Goal: Information Seeking & Learning: Learn about a topic

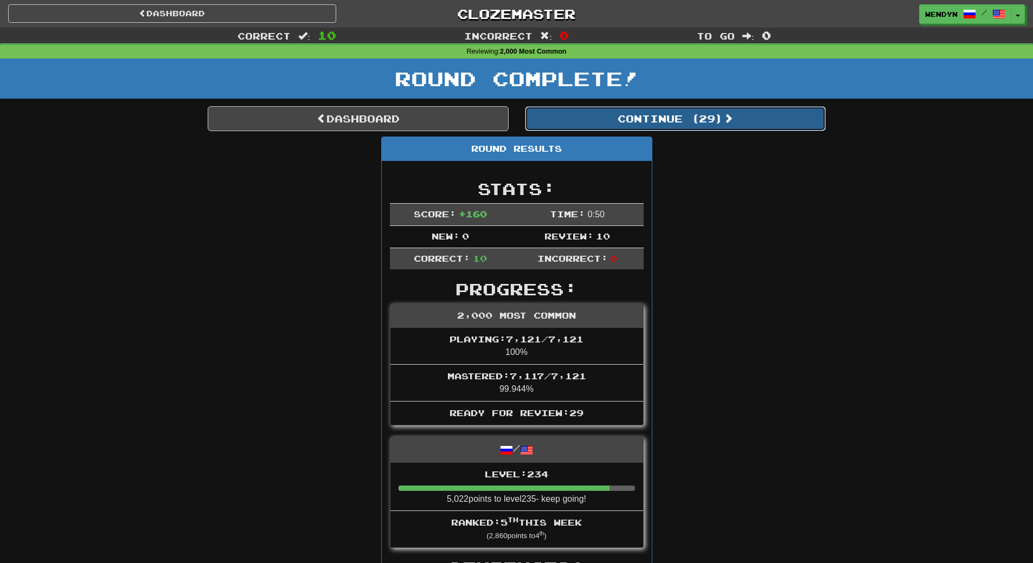
click at [705, 123] on button "Continue ( 29 )" at bounding box center [675, 118] width 301 height 25
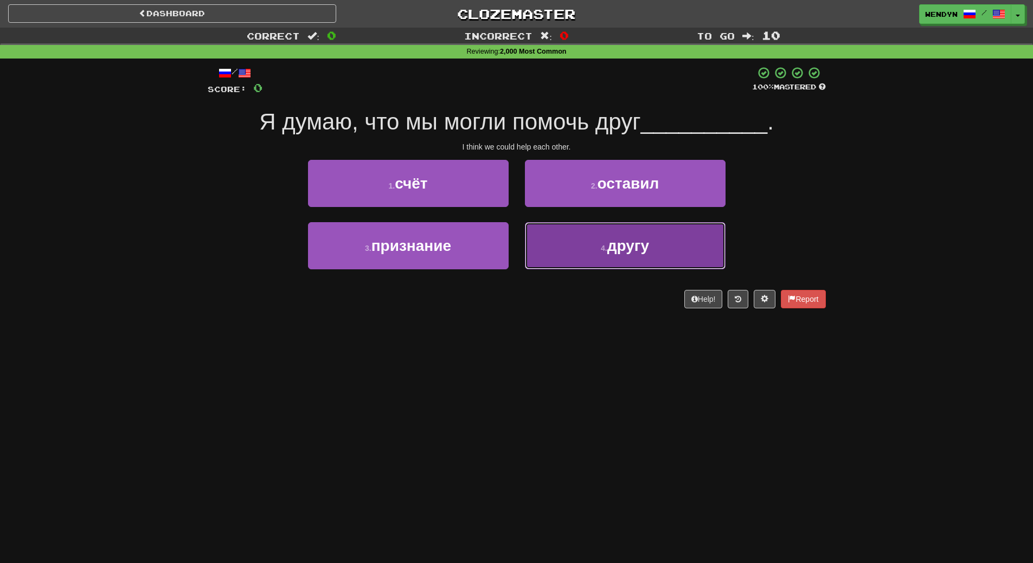
click at [592, 256] on button "4 . другу" at bounding box center [625, 245] width 201 height 47
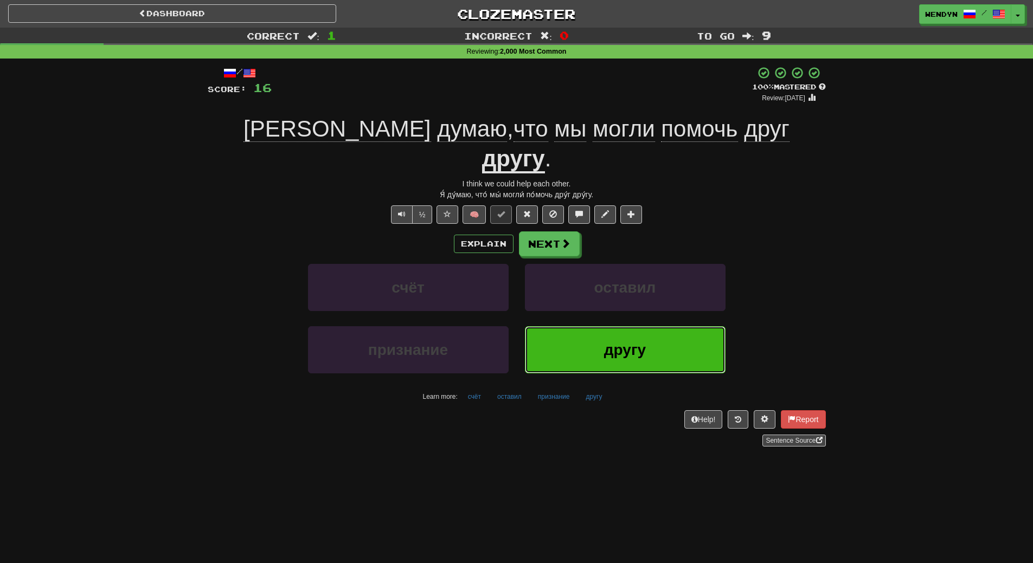
click at [645, 335] on button "другу" at bounding box center [625, 349] width 201 height 47
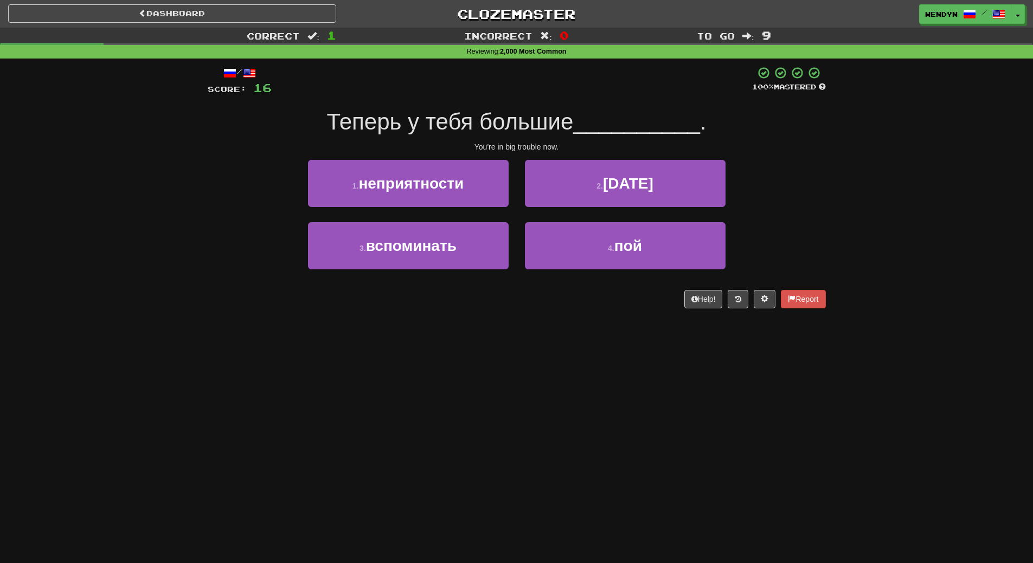
click at [495, 359] on div "Dashboard Clozemaster WendyN / Toggle Dropdown Dashboard Leaderboard Activity F…" at bounding box center [516, 281] width 1033 height 563
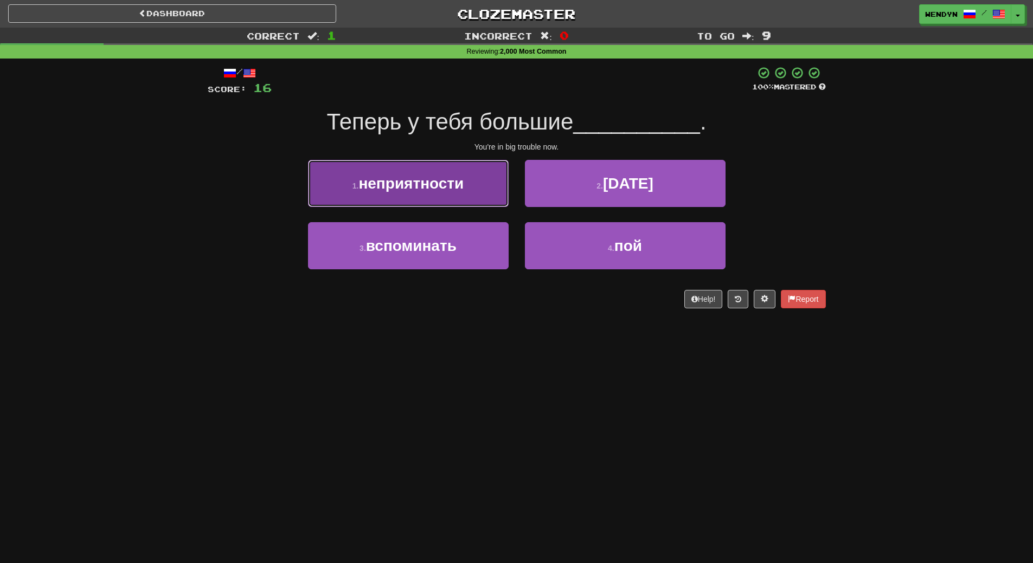
click at [419, 200] on button "1 . неприятности" at bounding box center [408, 183] width 201 height 47
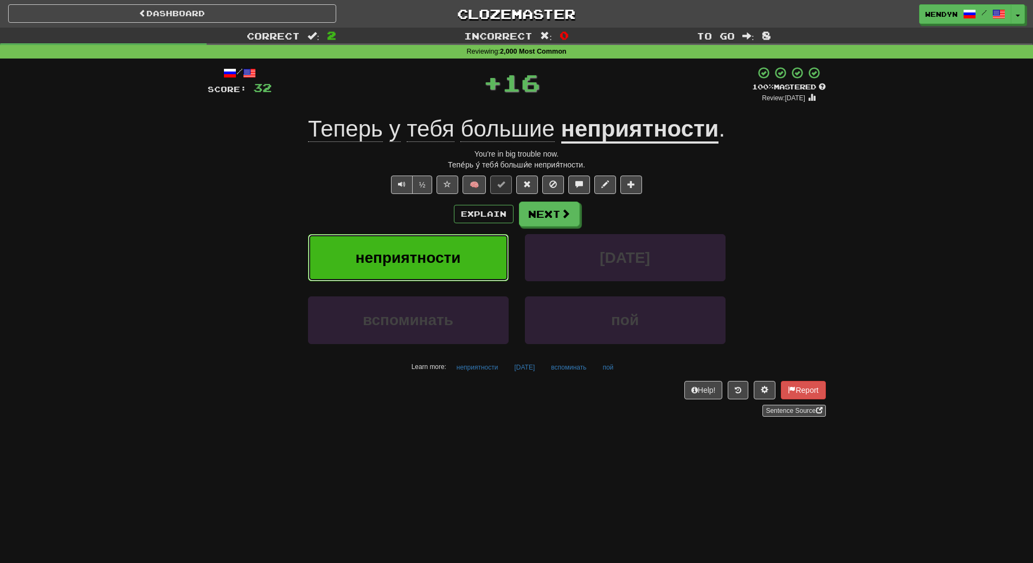
click at [413, 245] on button "неприятности" at bounding box center [408, 257] width 201 height 47
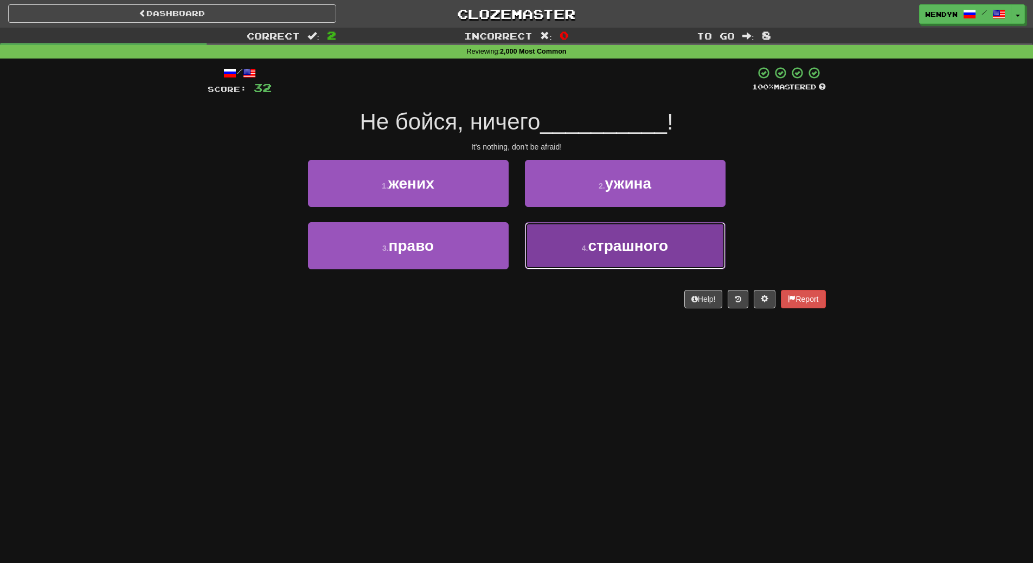
click at [613, 243] on span "страшного" at bounding box center [628, 245] width 80 height 17
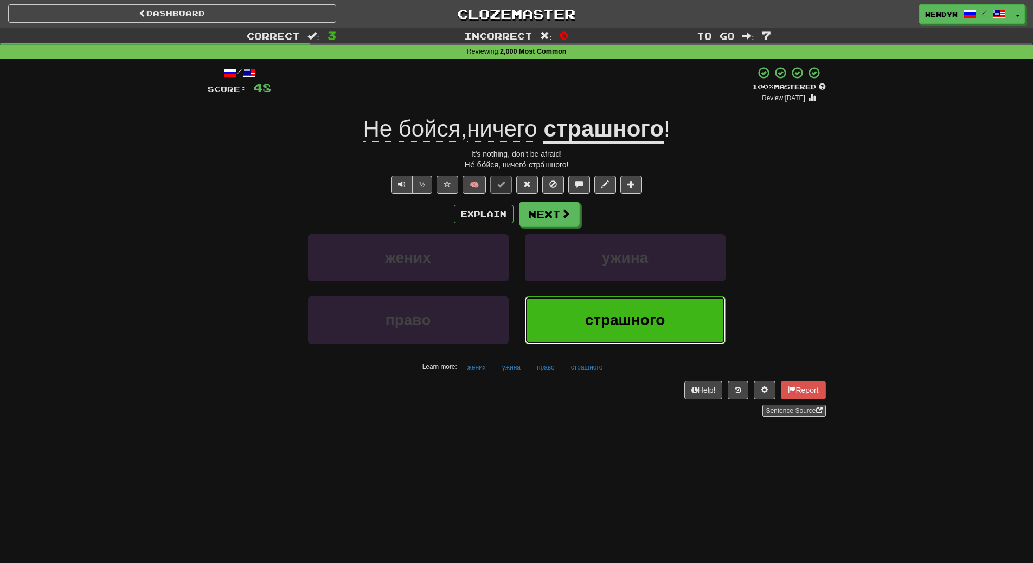
click at [663, 338] on button "страшного" at bounding box center [625, 320] width 201 height 47
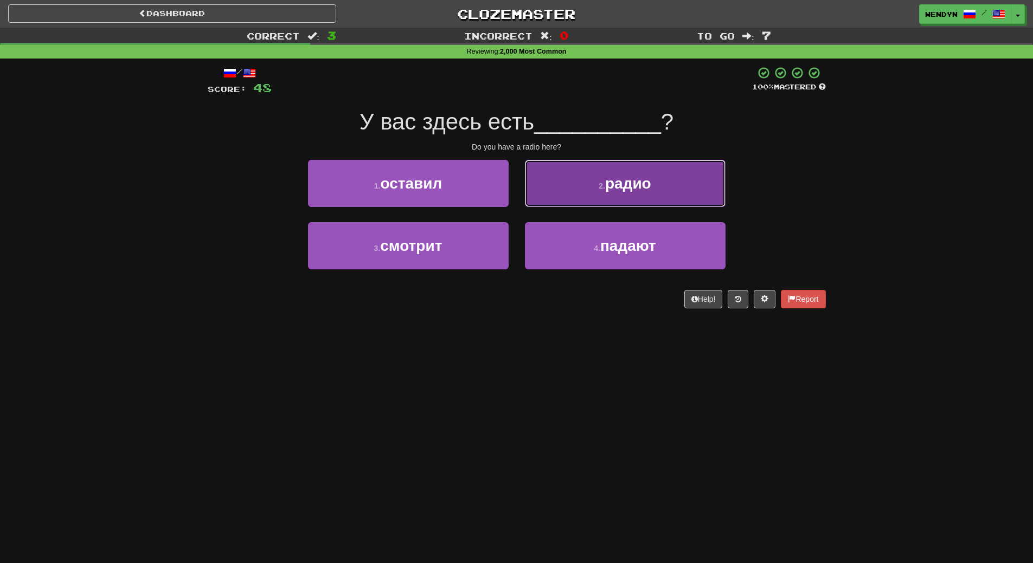
click at [632, 178] on span "радио" at bounding box center [628, 183] width 46 height 17
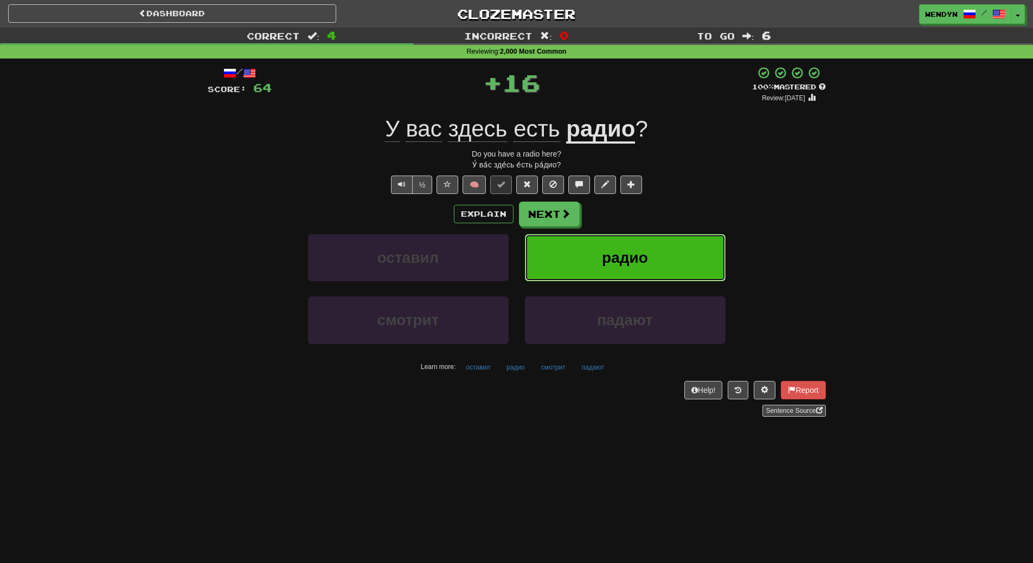
click at [634, 248] on button "радио" at bounding box center [625, 257] width 201 height 47
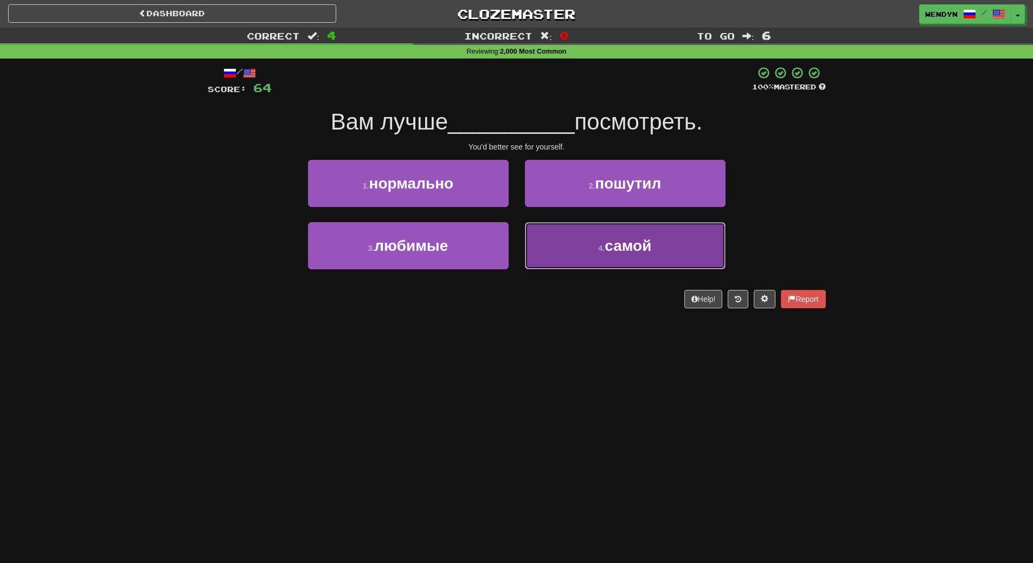
click at [620, 262] on button "4 . самой" at bounding box center [625, 245] width 201 height 47
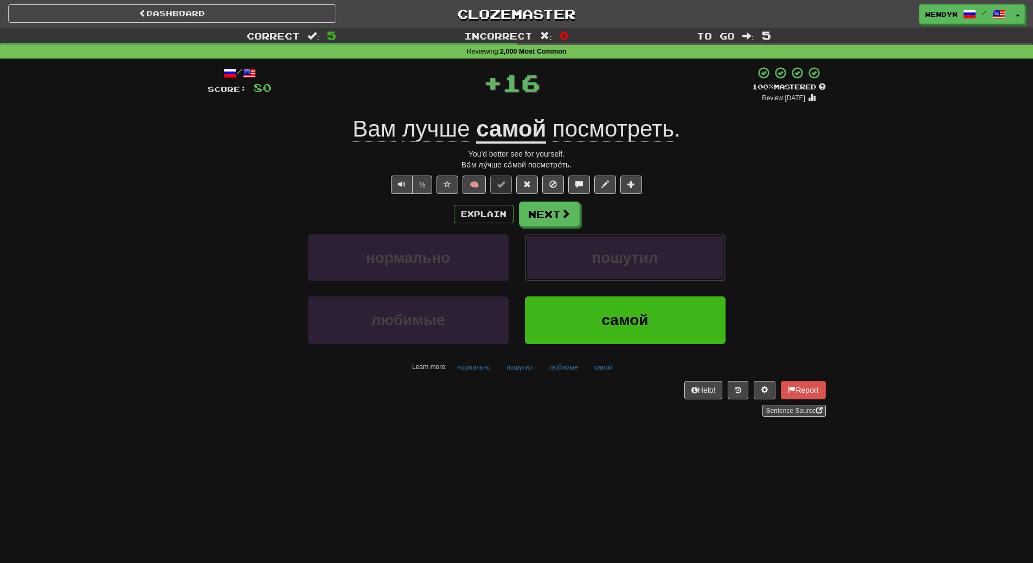
click at [620, 262] on span "пошутил" at bounding box center [625, 257] width 66 height 17
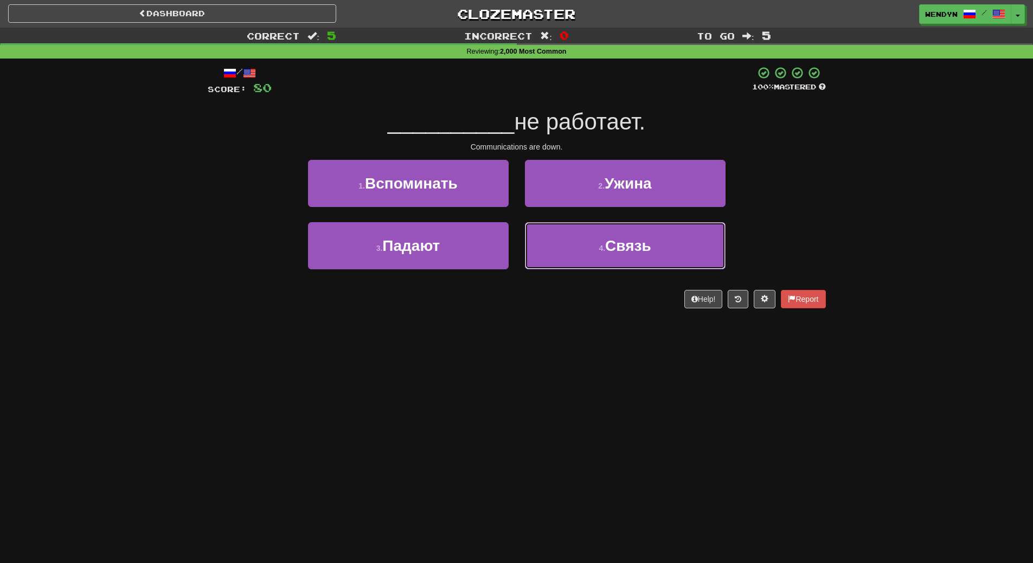
drag, startPoint x: 620, startPoint y: 262, endPoint x: 600, endPoint y: 342, distance: 81.7
click at [600, 342] on div "Dashboard Clozemaster WendyN / Toggle Dropdown Dashboard Leaderboard Activity F…" at bounding box center [516, 281] width 1033 height 563
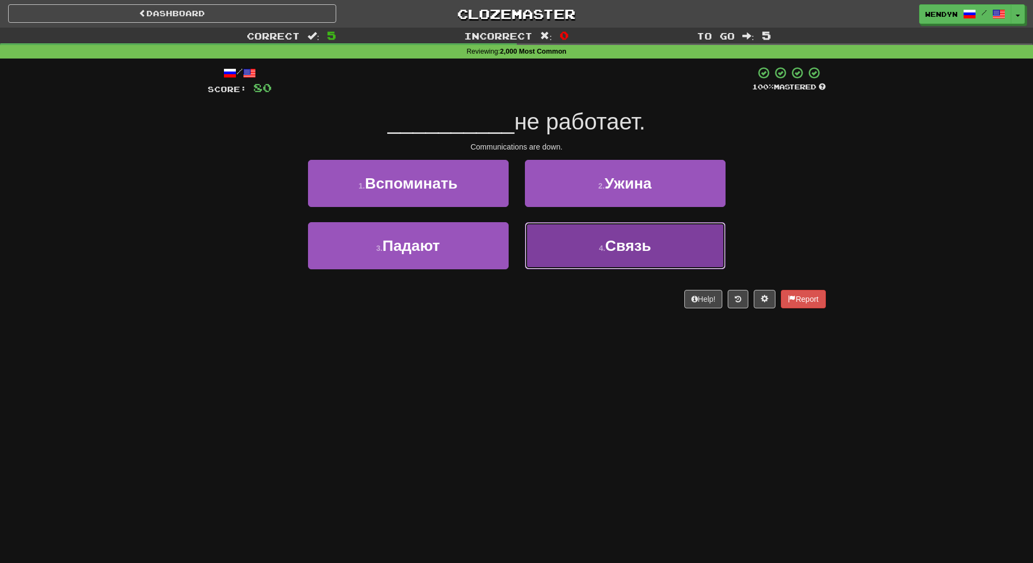
click at [631, 256] on button "4 . Связь" at bounding box center [625, 245] width 201 height 47
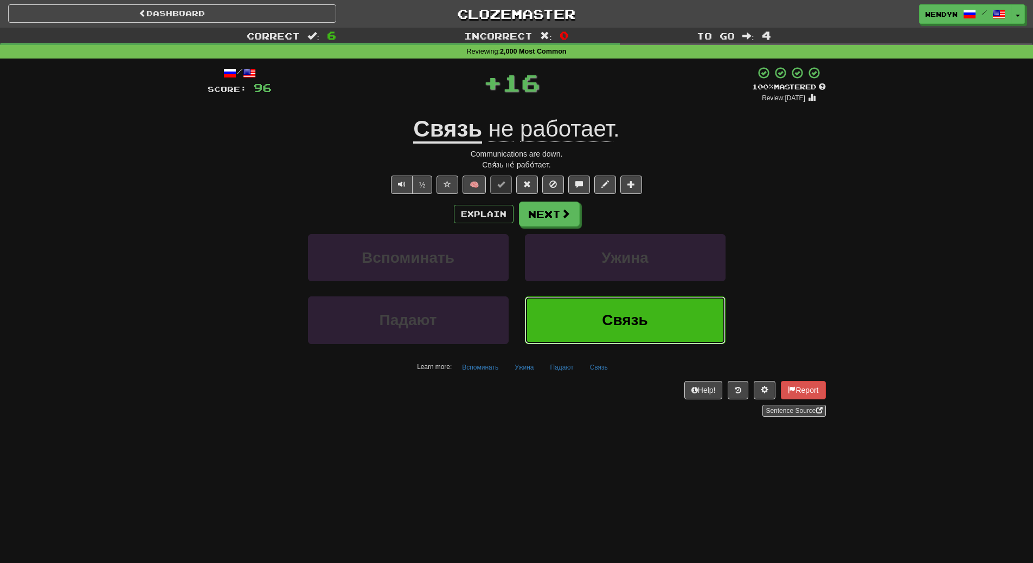
click at [621, 326] on span "Связь" at bounding box center [625, 320] width 46 height 17
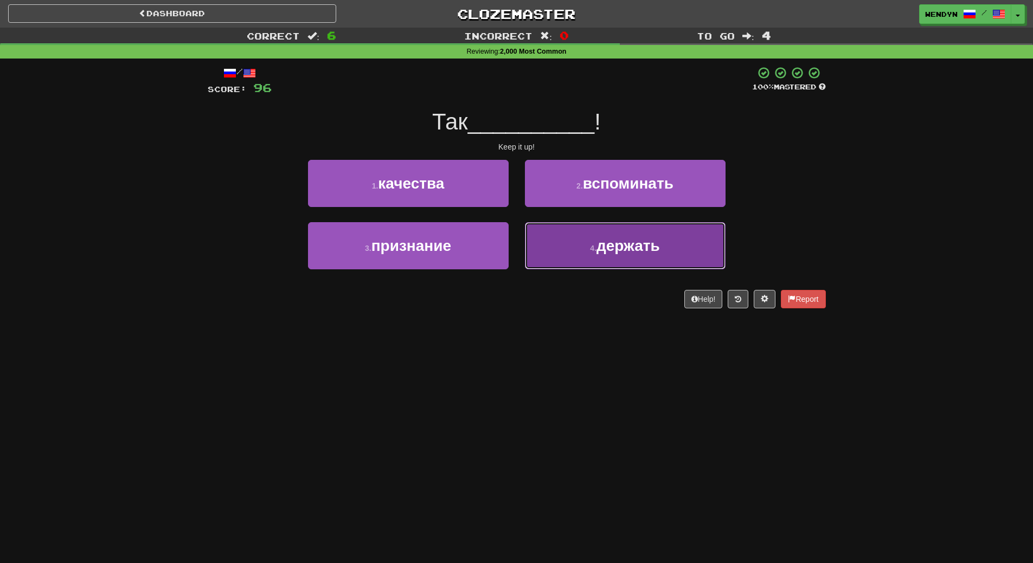
click at [647, 244] on span "держать" at bounding box center [627, 245] width 63 height 17
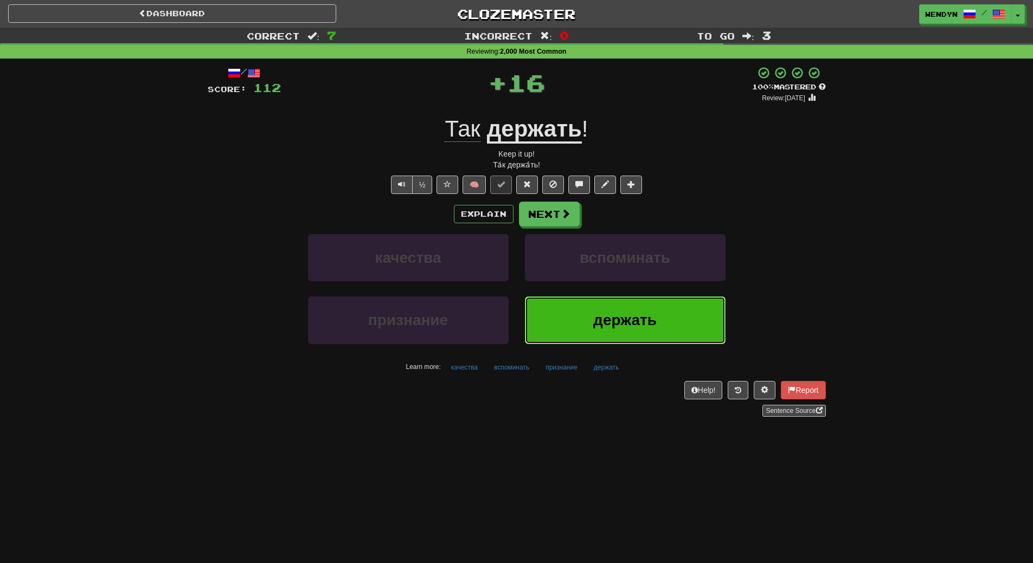
click at [642, 320] on span "держать" at bounding box center [624, 320] width 63 height 17
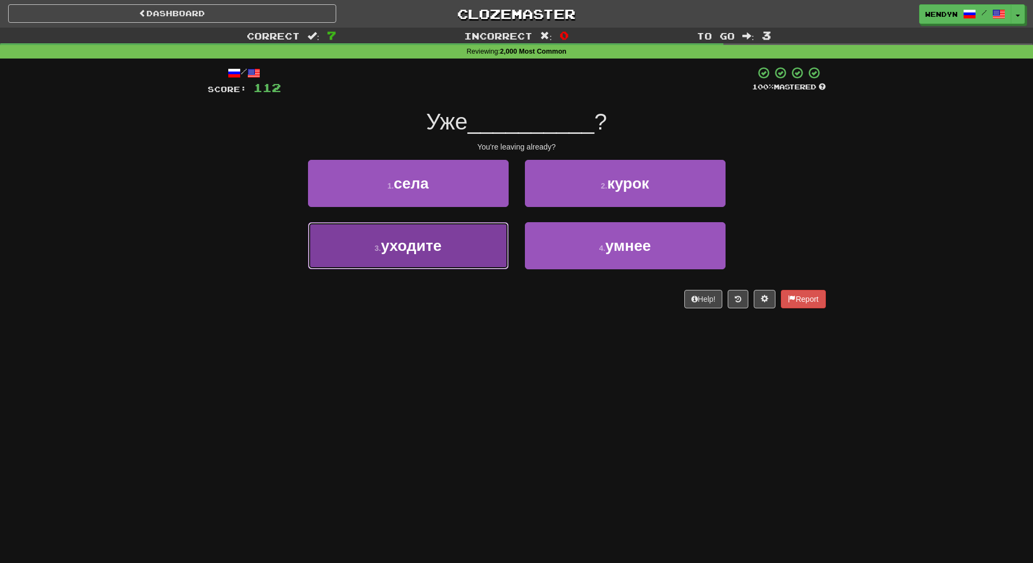
click at [451, 254] on button "3 . уходите" at bounding box center [408, 245] width 201 height 47
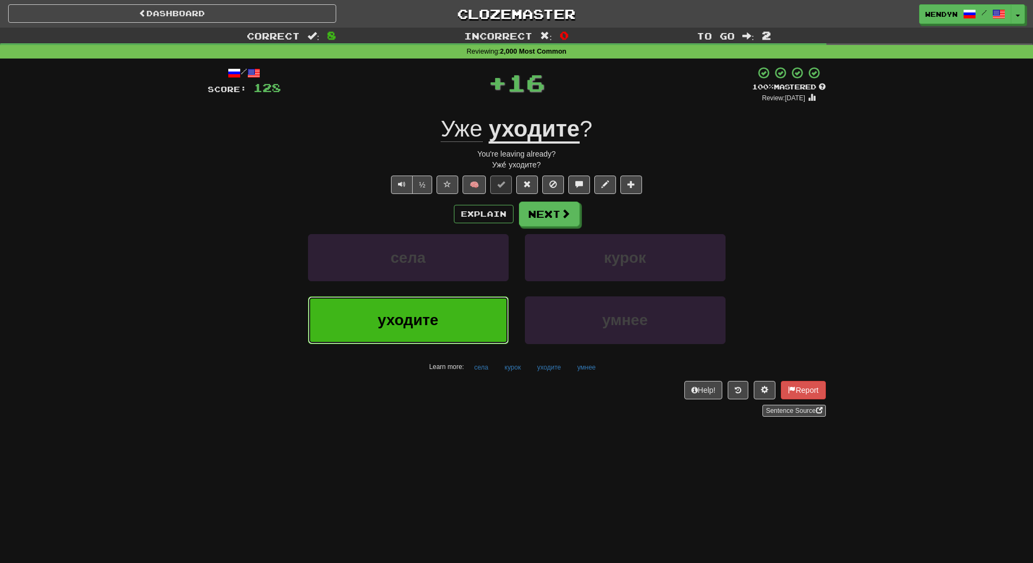
click at [451, 304] on button "уходите" at bounding box center [408, 320] width 201 height 47
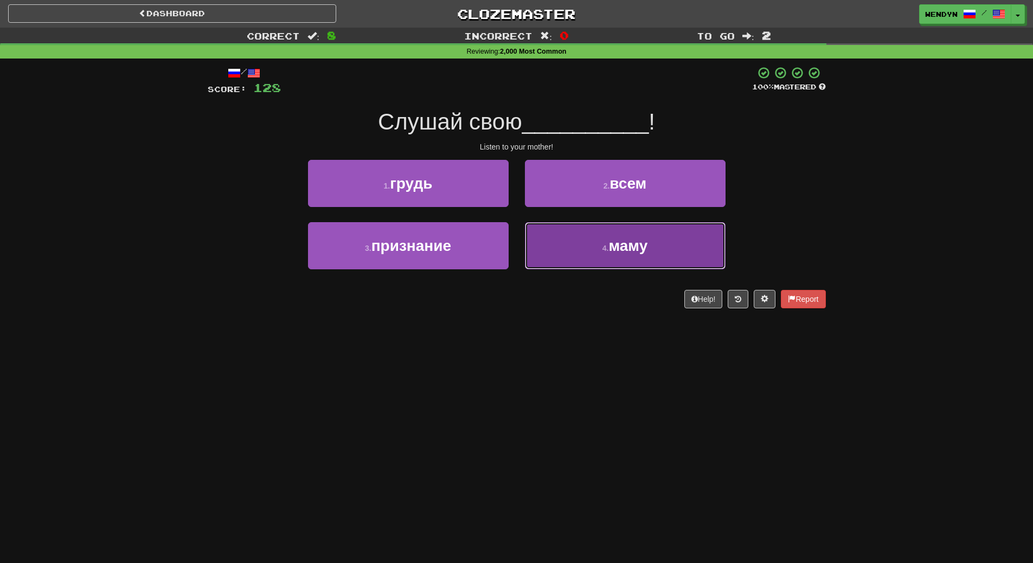
click at [630, 260] on button "4 . маму" at bounding box center [625, 245] width 201 height 47
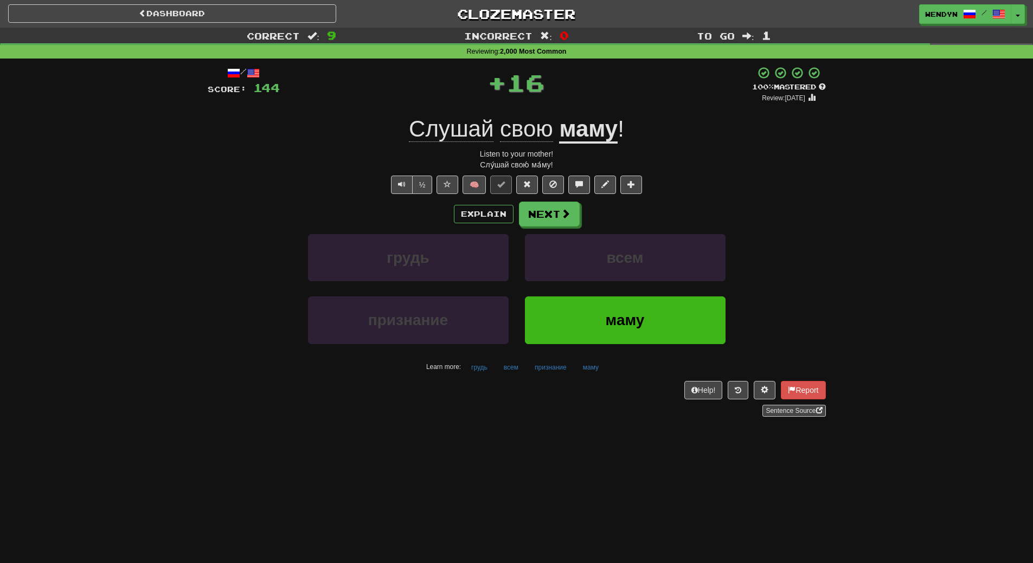
drag, startPoint x: 617, startPoint y: 293, endPoint x: 618, endPoint y: 300, distance: 7.1
click at [618, 296] on div "всем" at bounding box center [625, 265] width 217 height 62
click at [618, 301] on button "маму" at bounding box center [625, 320] width 201 height 47
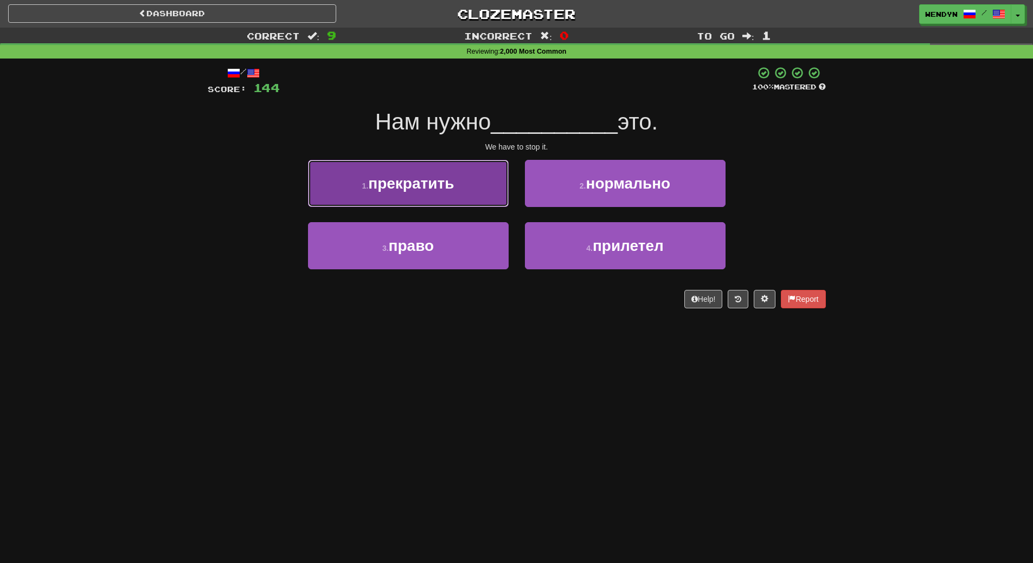
click at [428, 163] on button "1 . прекратить" at bounding box center [408, 183] width 201 height 47
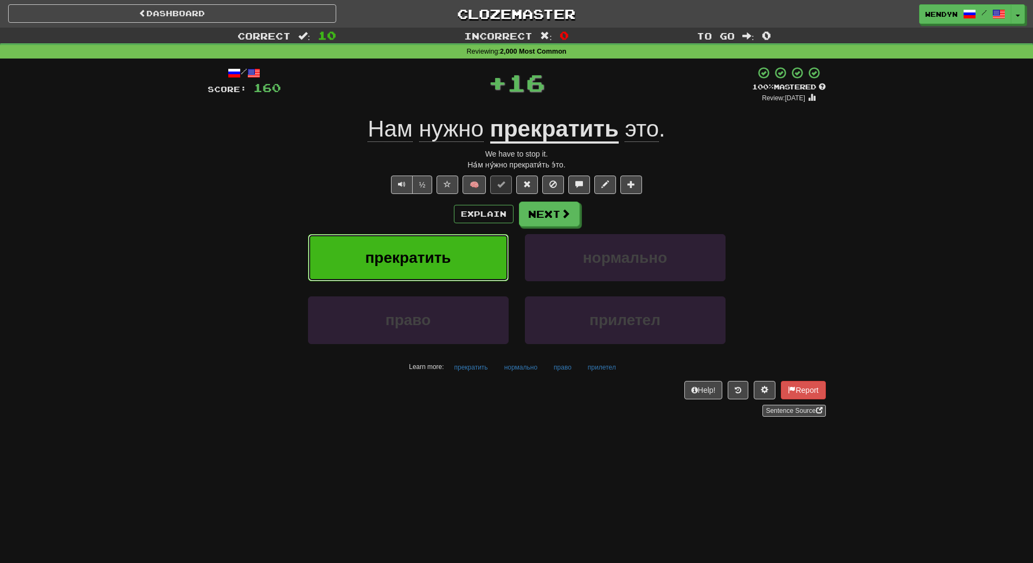
click at [428, 267] on button "прекратить" at bounding box center [408, 257] width 201 height 47
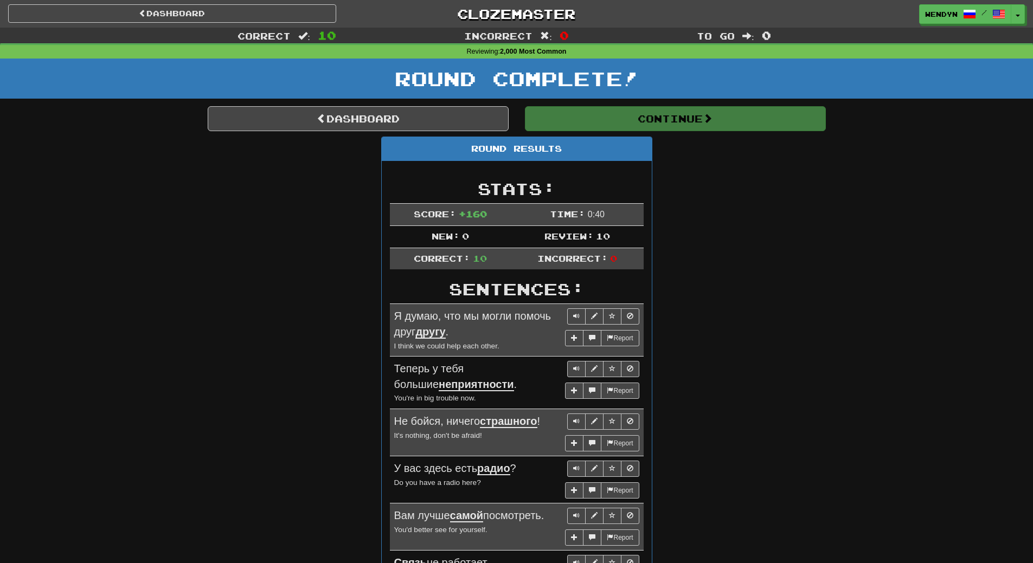
click at [710, 267] on div "Round Results Stats: Score: + 160 Time: 0 : 40 New: 0 Review: 10 Correct: 10 In…" at bounding box center [517, 470] width 618 height 667
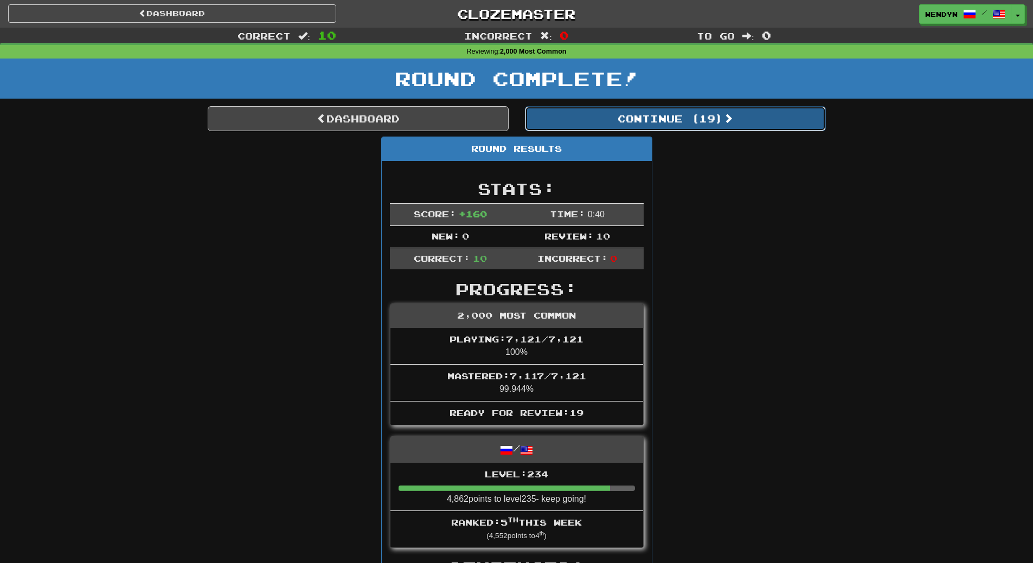
click at [678, 123] on button "Continue ( 19 )" at bounding box center [675, 118] width 301 height 25
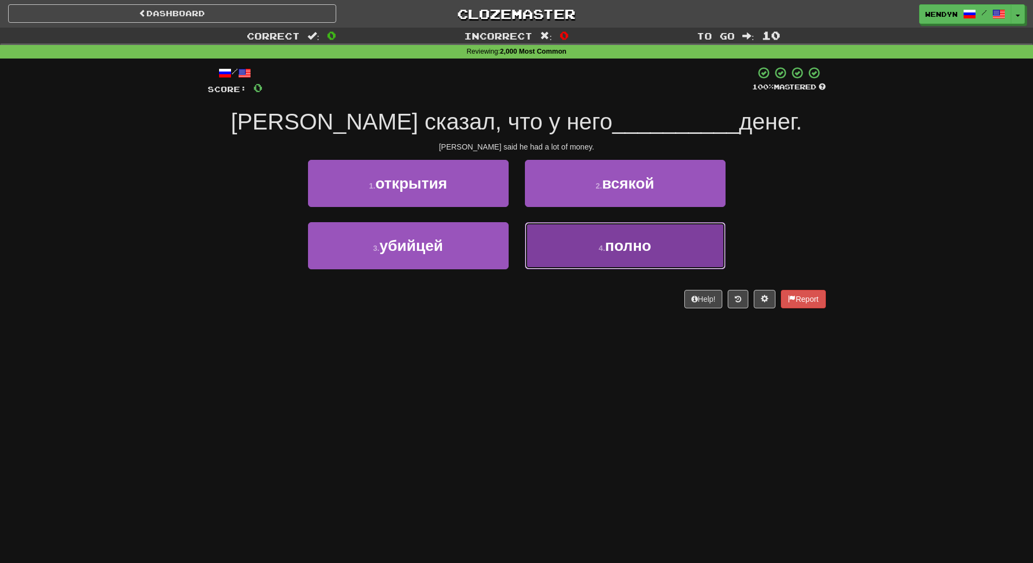
click at [586, 248] on button "4 . полно" at bounding box center [625, 245] width 201 height 47
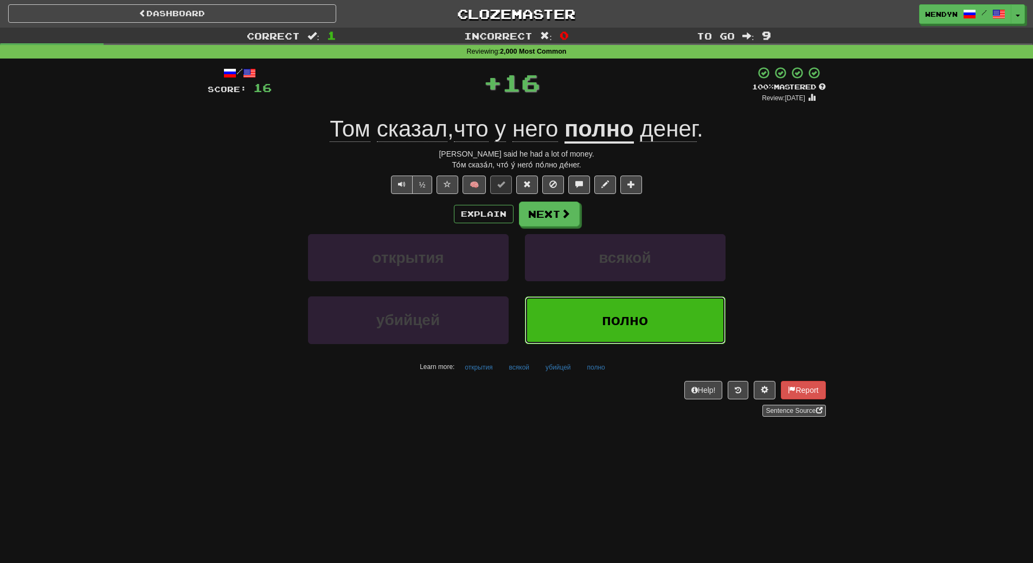
click at [593, 329] on button "полно" at bounding box center [625, 320] width 201 height 47
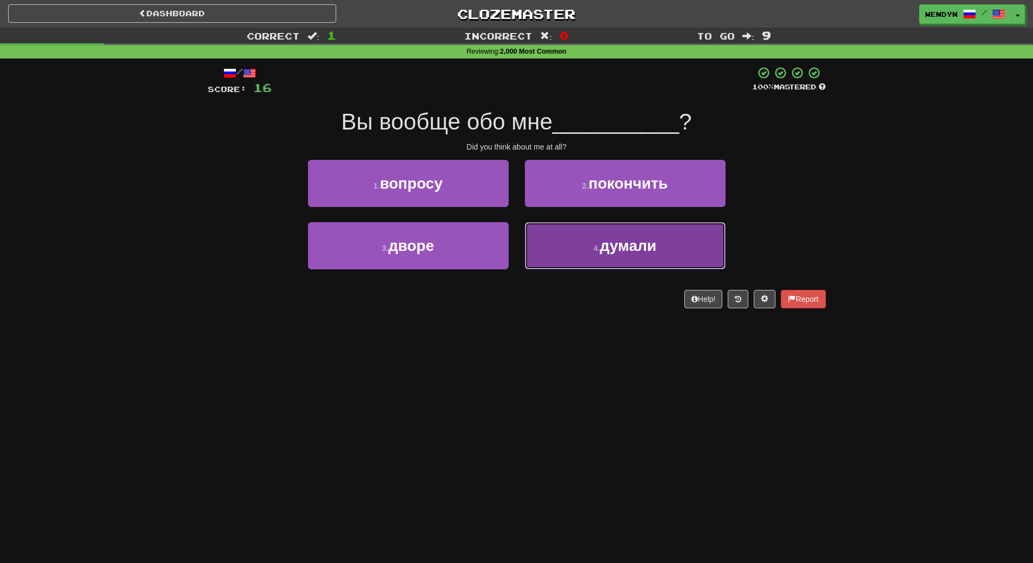
click at [615, 263] on button "4 . думали" at bounding box center [625, 245] width 201 height 47
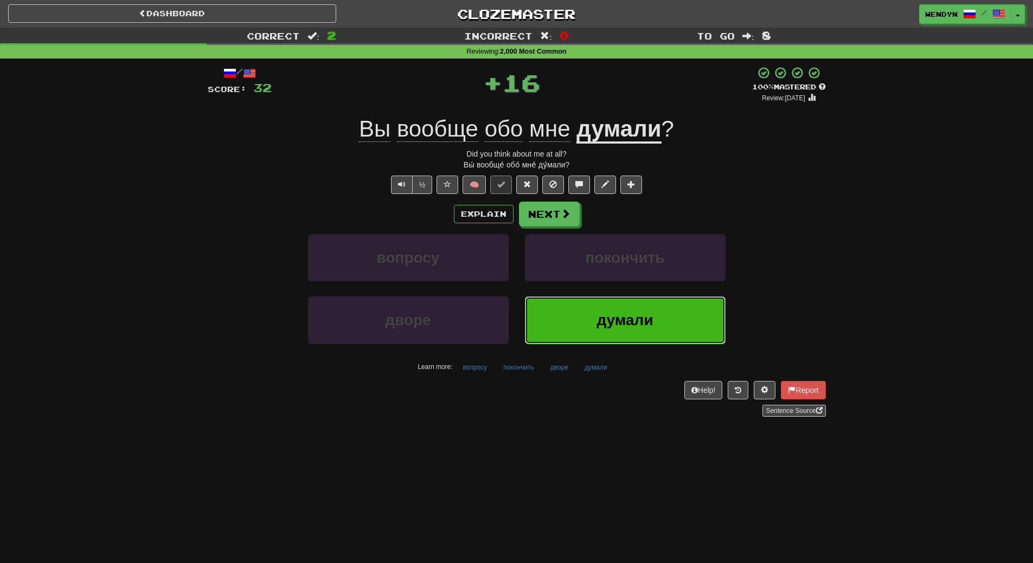
click at [604, 313] on span "думали" at bounding box center [624, 320] width 56 height 17
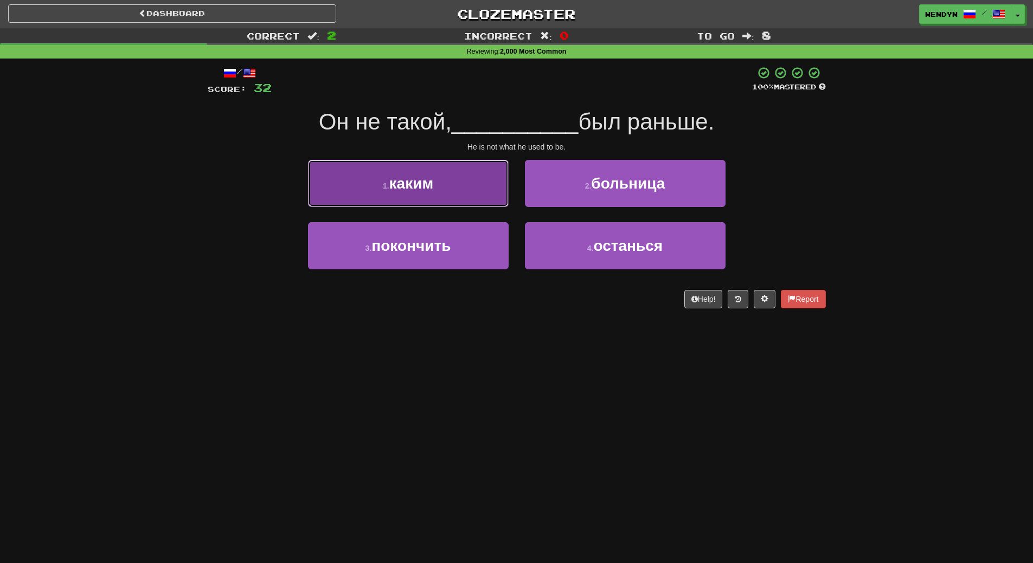
click at [480, 192] on button "1 . каким" at bounding box center [408, 183] width 201 height 47
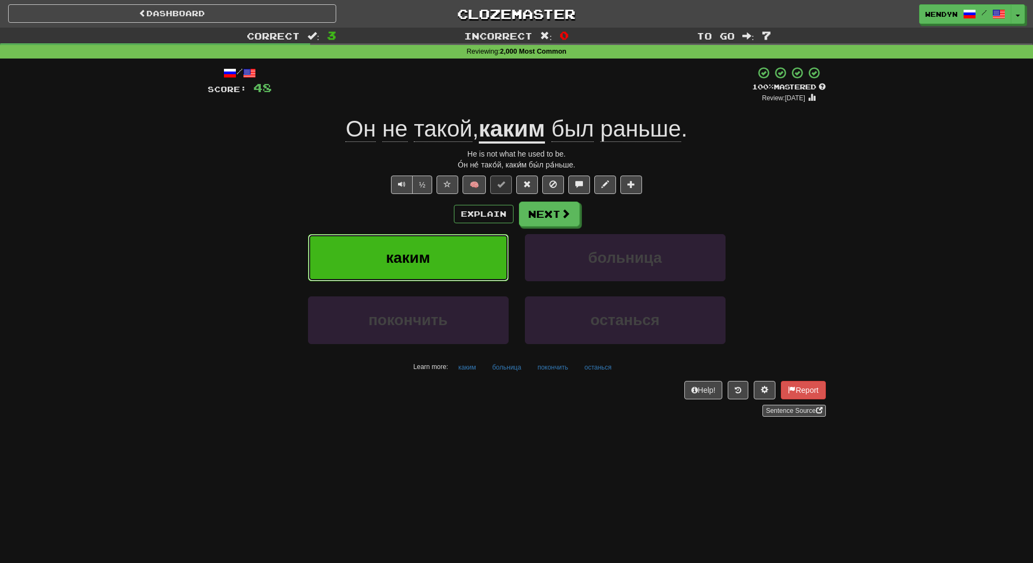
click at [459, 268] on button "каким" at bounding box center [408, 257] width 201 height 47
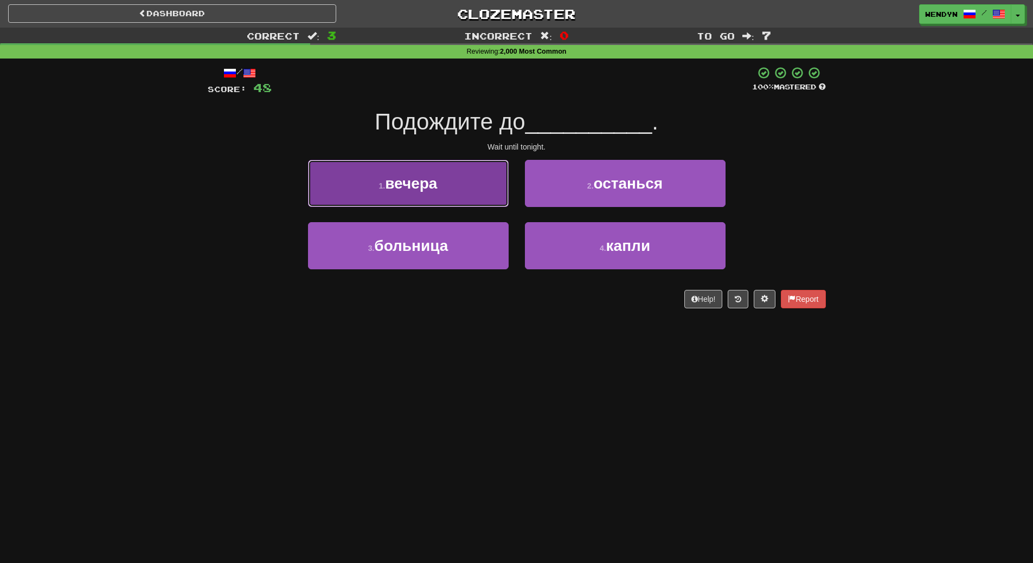
click at [459, 189] on button "1 . вечера" at bounding box center [408, 183] width 201 height 47
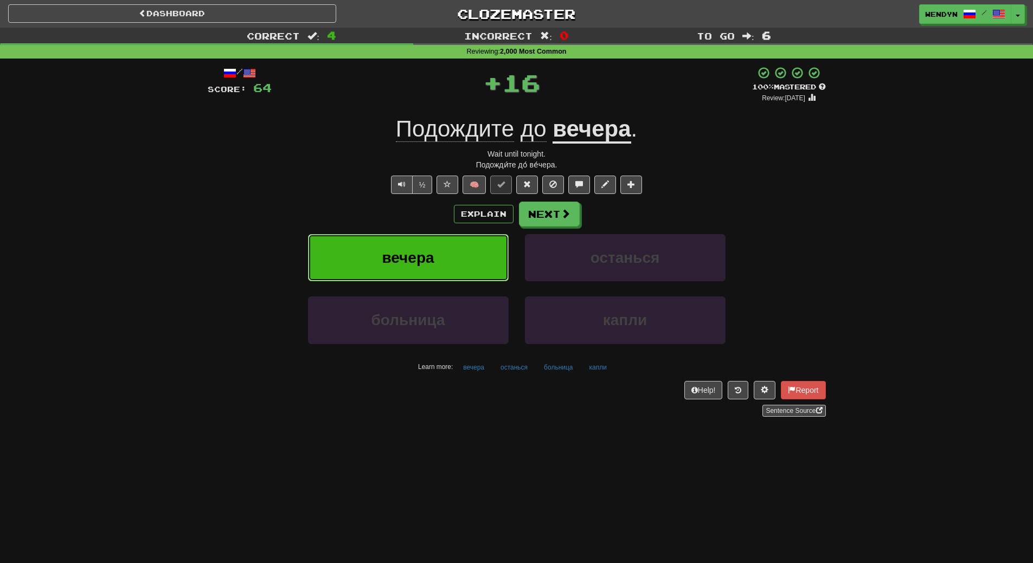
click at [450, 269] on button "вечера" at bounding box center [408, 257] width 201 height 47
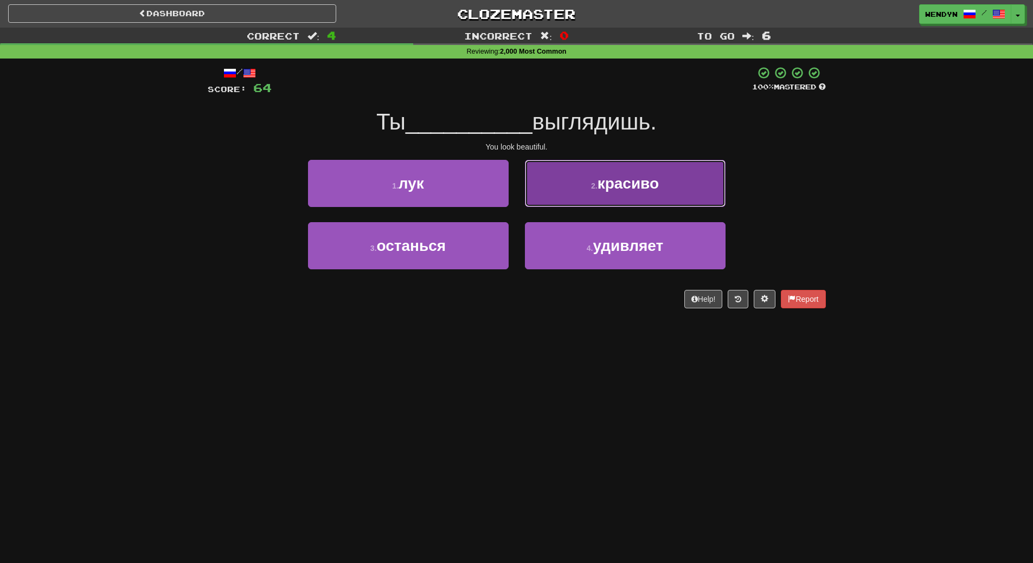
click at [636, 194] on button "2 . красиво" at bounding box center [625, 183] width 201 height 47
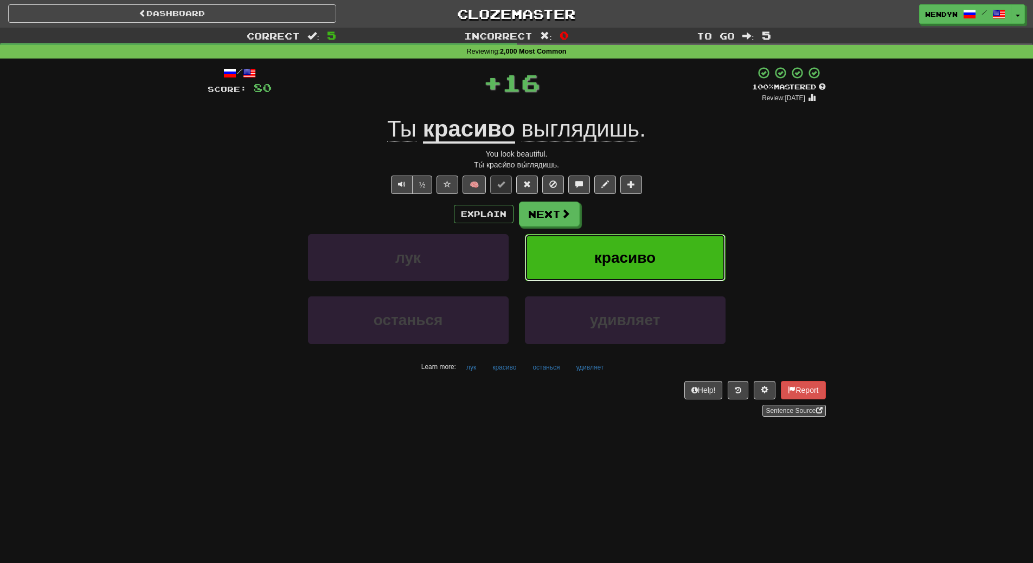
click at [636, 243] on button "красиво" at bounding box center [625, 257] width 201 height 47
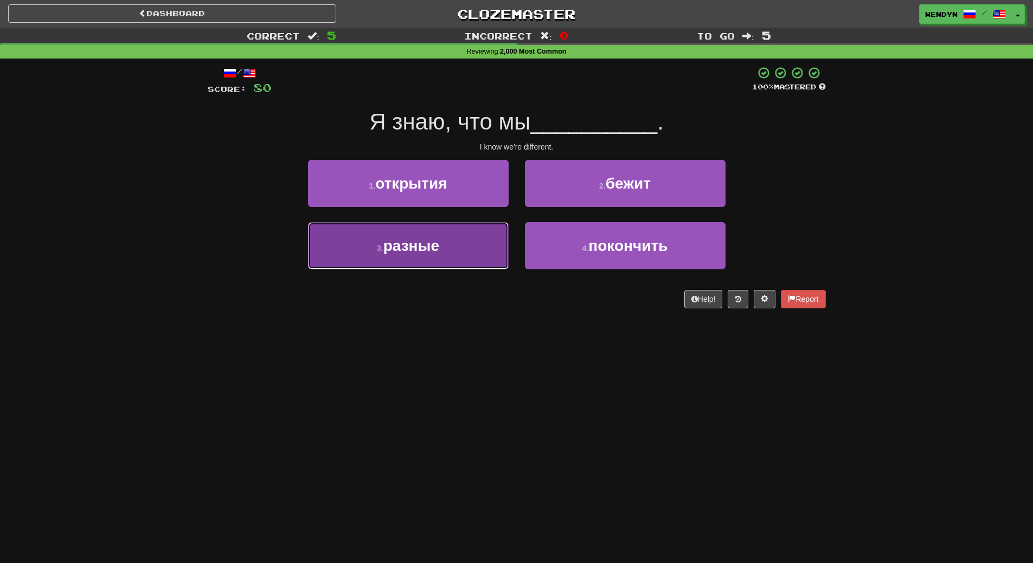
click at [472, 260] on button "3 . разные" at bounding box center [408, 245] width 201 height 47
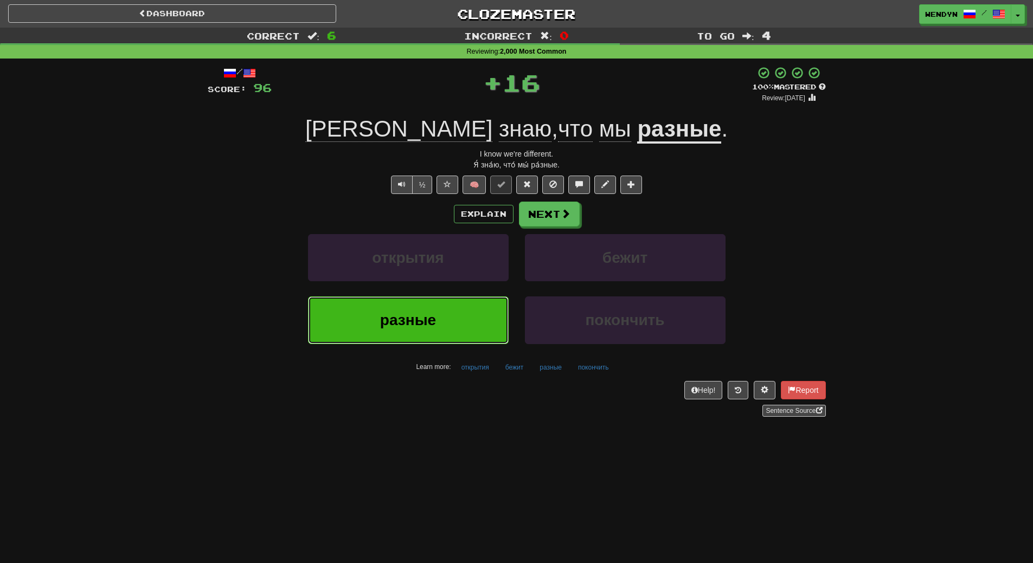
click at [476, 306] on button "разные" at bounding box center [408, 320] width 201 height 47
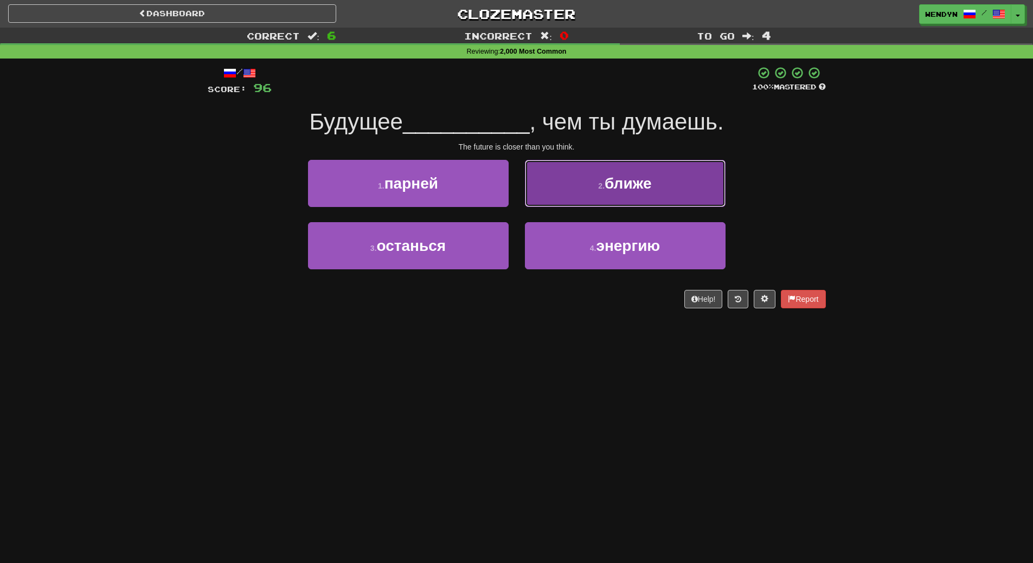
click at [622, 193] on button "2 . ближе" at bounding box center [625, 183] width 201 height 47
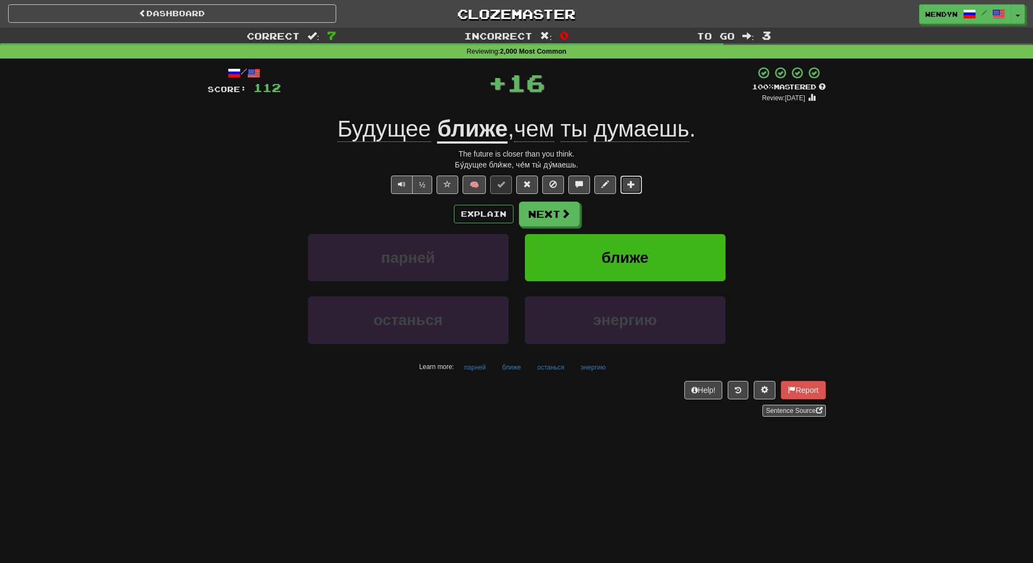
drag, startPoint x: 622, startPoint y: 193, endPoint x: 624, endPoint y: 224, distance: 31.5
click at [624, 224] on div "/ Score: 112 + 16 100 % Mastered Review: 2026-03-17 Будущее ближе , чем ты дума…" at bounding box center [517, 241] width 618 height 351
click at [624, 224] on div "Explain Next" at bounding box center [517, 214] width 618 height 25
click at [621, 268] on button "ближе" at bounding box center [625, 257] width 201 height 47
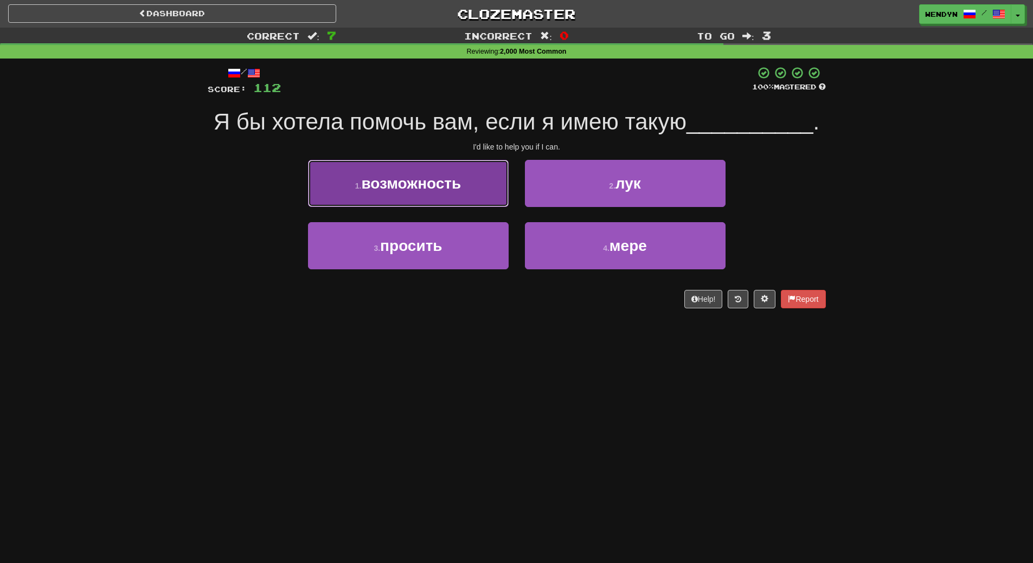
click at [458, 186] on span "возможность" at bounding box center [411, 183] width 100 height 17
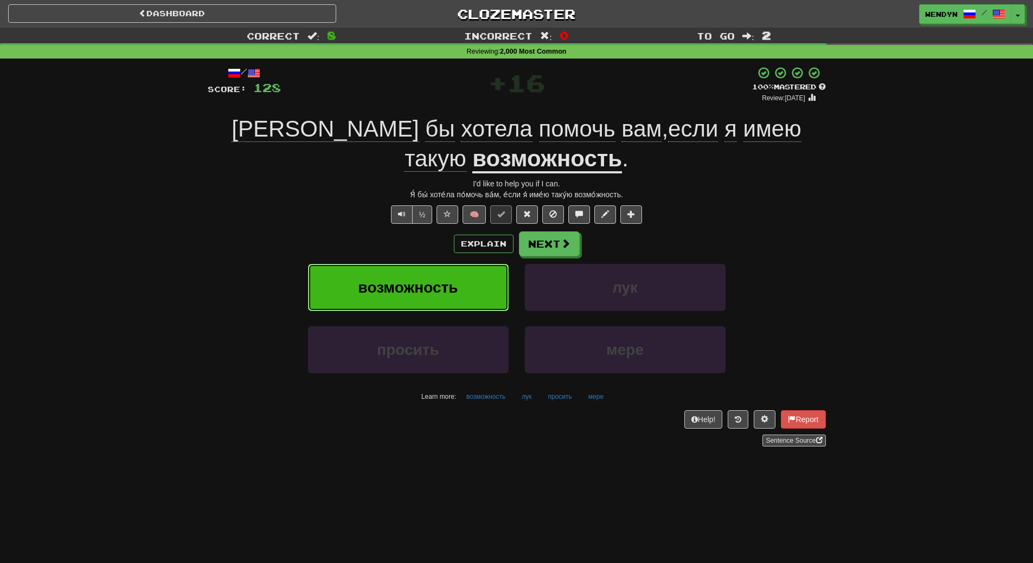
click at [429, 280] on span "возможность" at bounding box center [408, 287] width 100 height 17
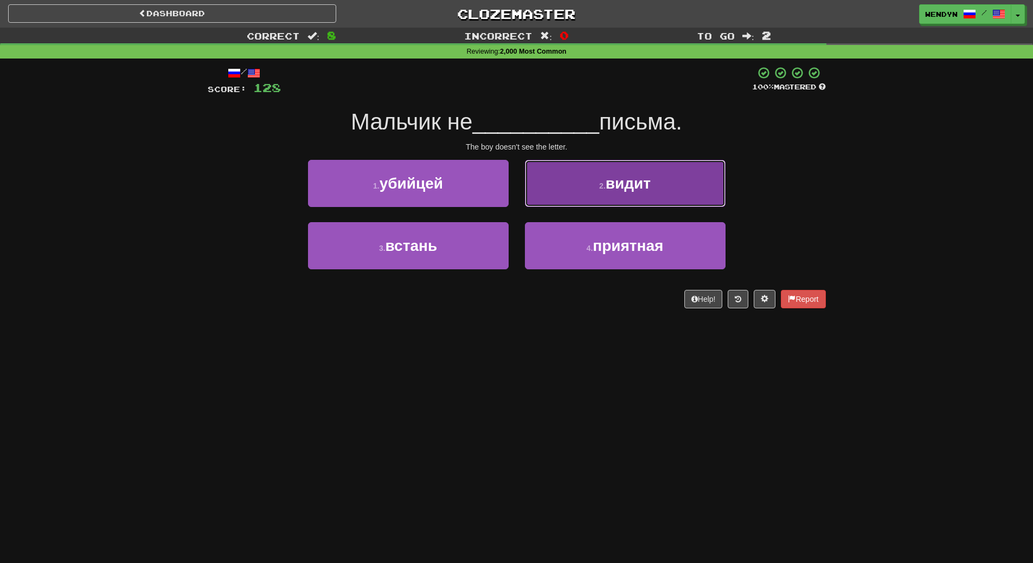
click at [649, 206] on button "2 . видит" at bounding box center [625, 183] width 201 height 47
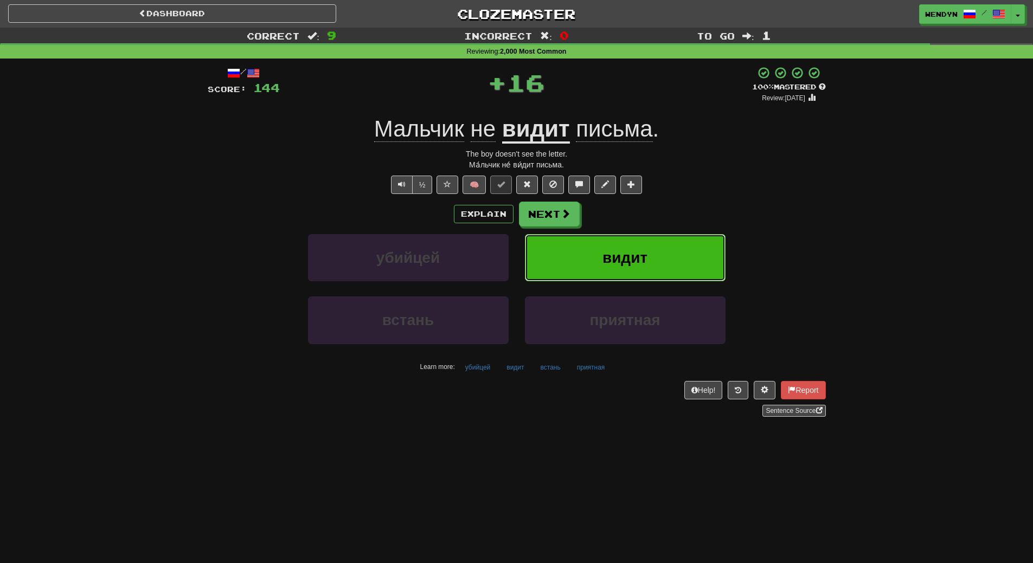
click at [643, 248] on button "видит" at bounding box center [625, 257] width 201 height 47
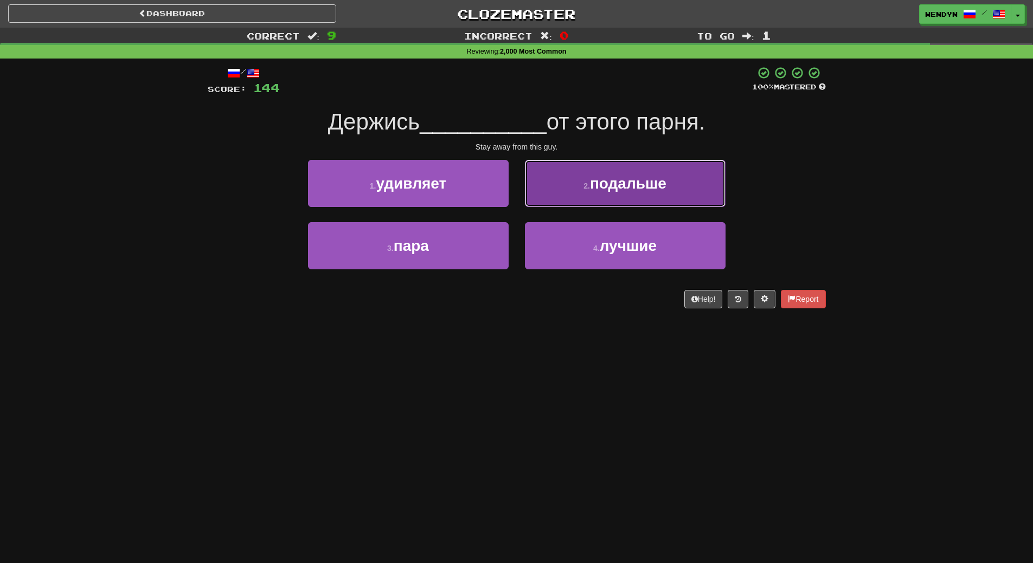
click at [667, 193] on button "2 . подальше" at bounding box center [625, 183] width 201 height 47
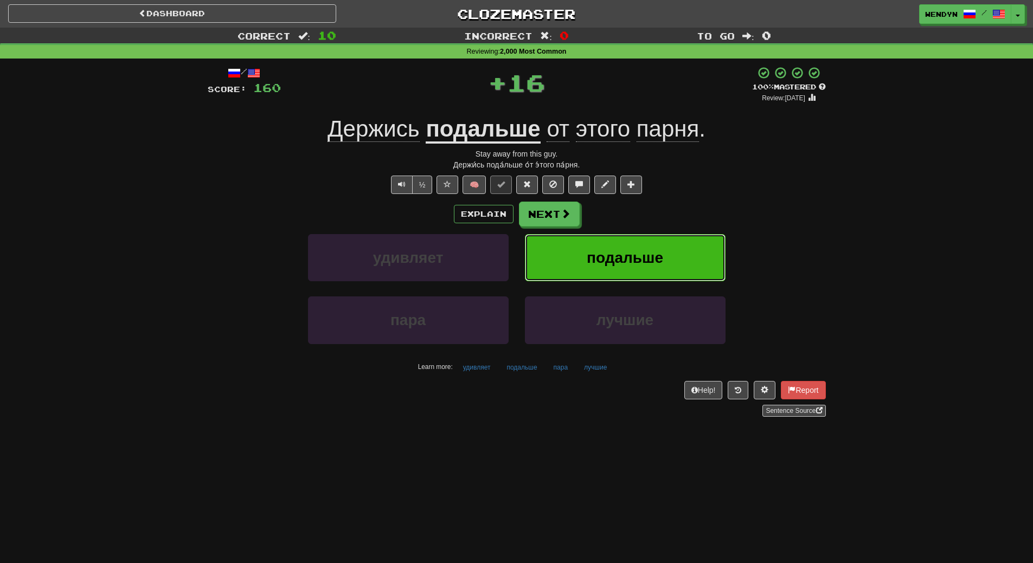
click at [657, 250] on span "подальше" at bounding box center [625, 257] width 76 height 17
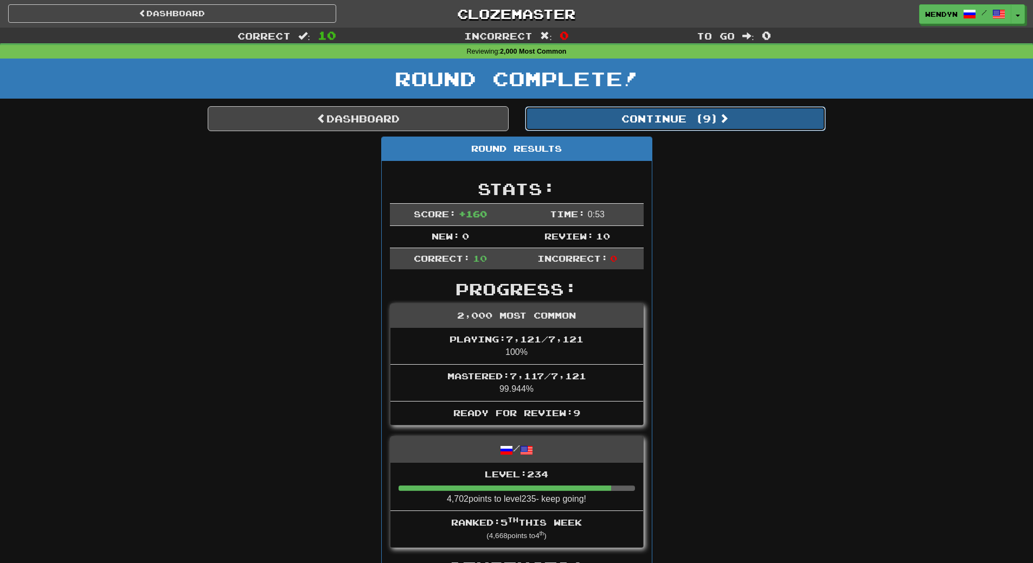
click at [695, 118] on button "Continue ( 9 )" at bounding box center [675, 118] width 301 height 25
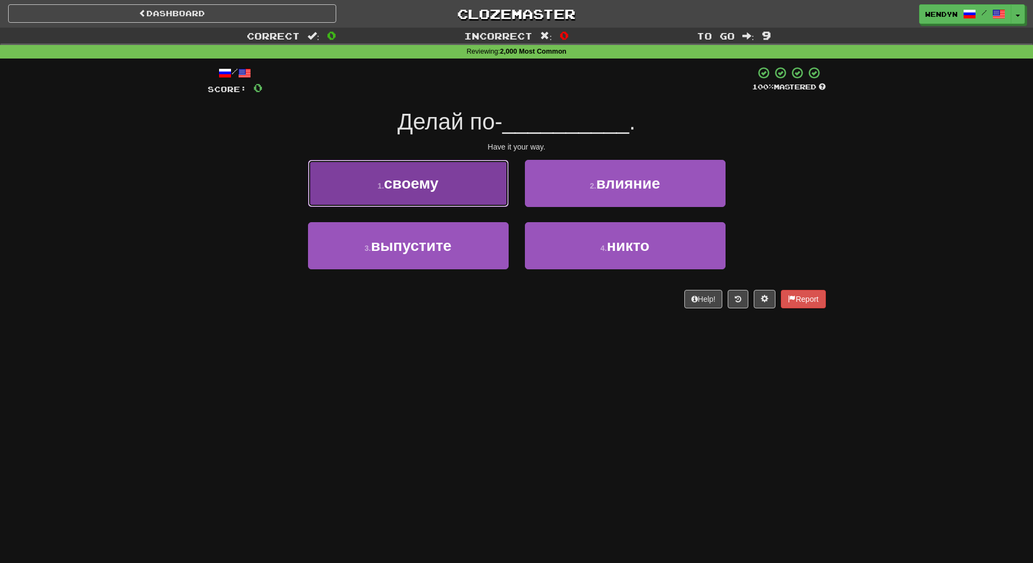
click at [428, 180] on span "своему" at bounding box center [411, 183] width 55 height 17
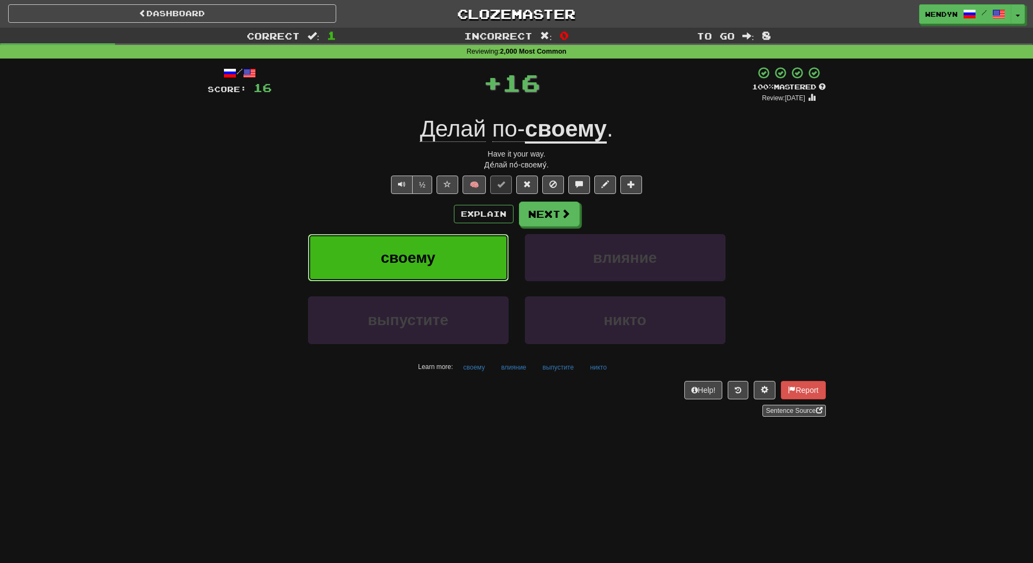
click at [432, 258] on span "своему" at bounding box center [408, 257] width 55 height 17
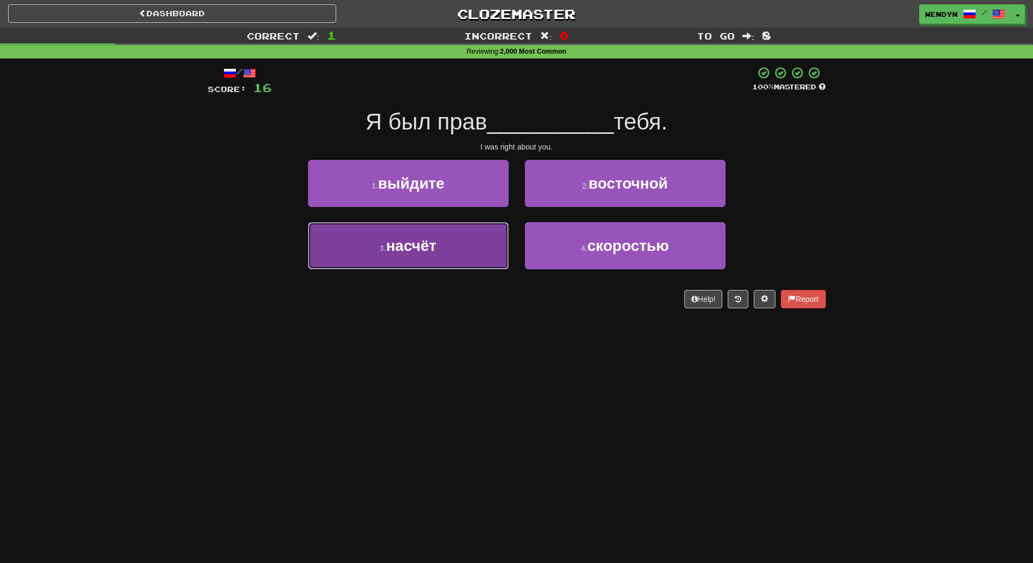
click at [398, 245] on span "насчёт" at bounding box center [411, 245] width 50 height 17
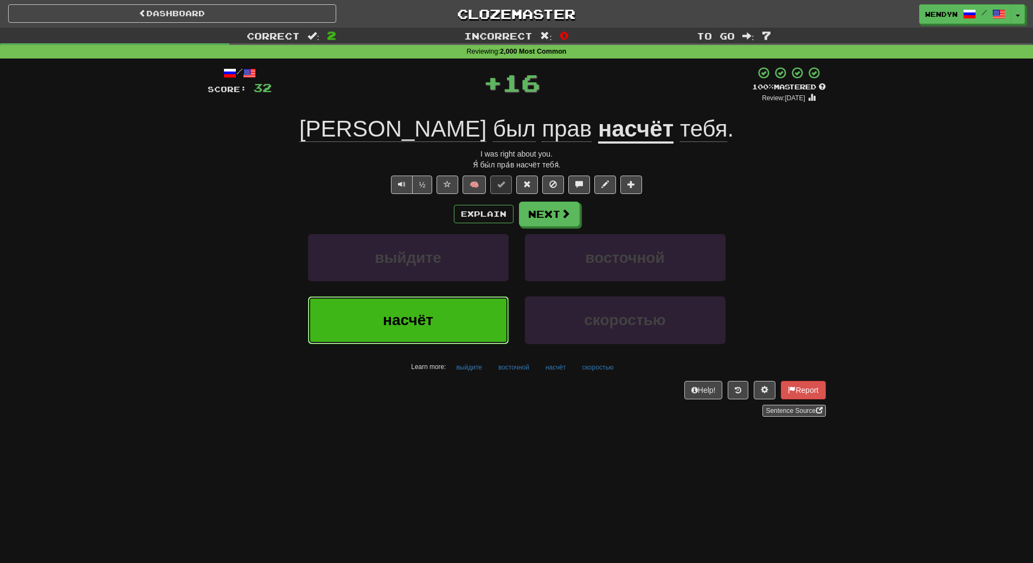
click at [425, 326] on span "насчёт" at bounding box center [408, 320] width 50 height 17
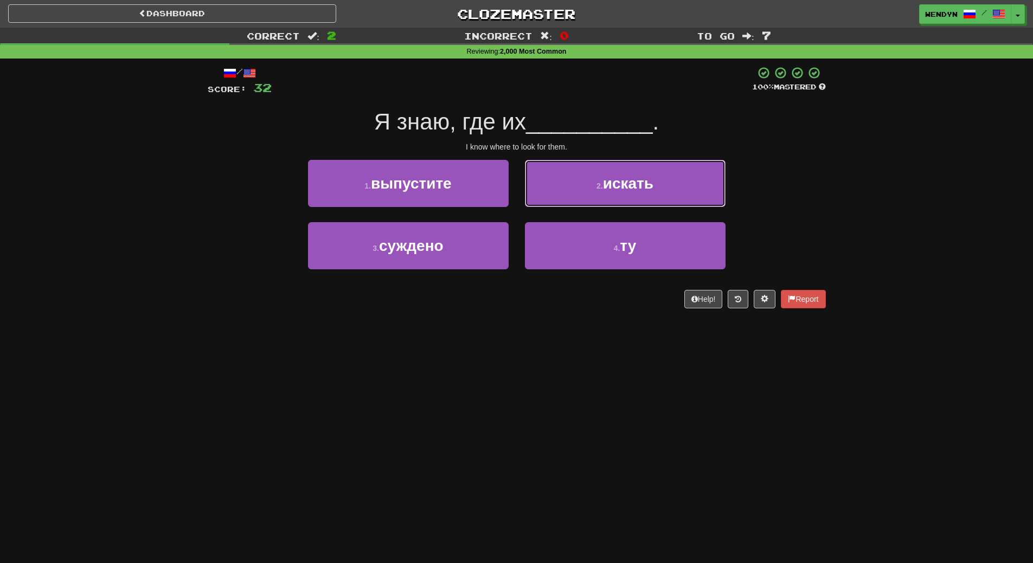
click at [630, 201] on button "2 . искать" at bounding box center [625, 183] width 201 height 47
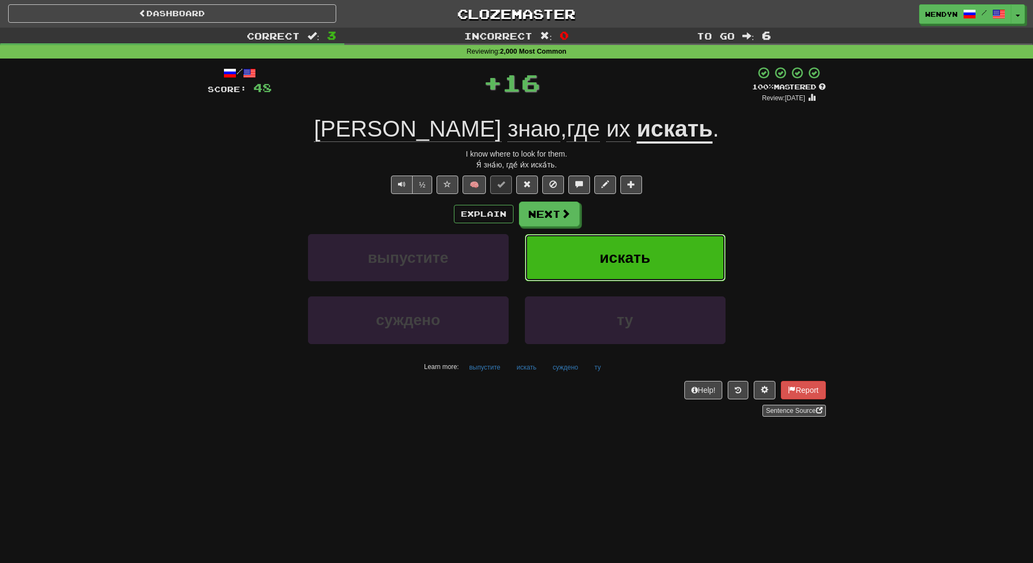
click at [624, 242] on button "искать" at bounding box center [625, 257] width 201 height 47
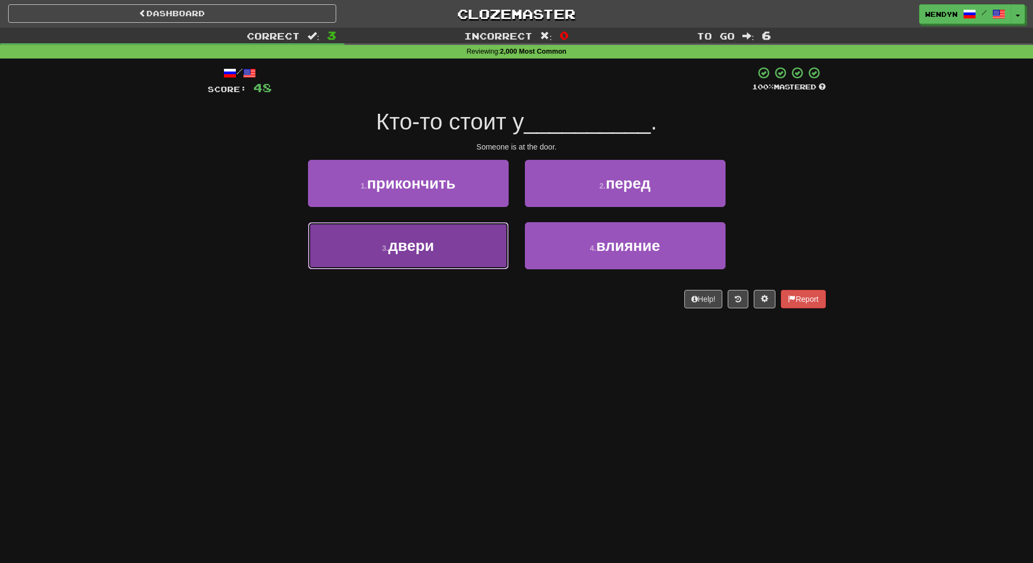
click at [451, 258] on button "3 . двери" at bounding box center [408, 245] width 201 height 47
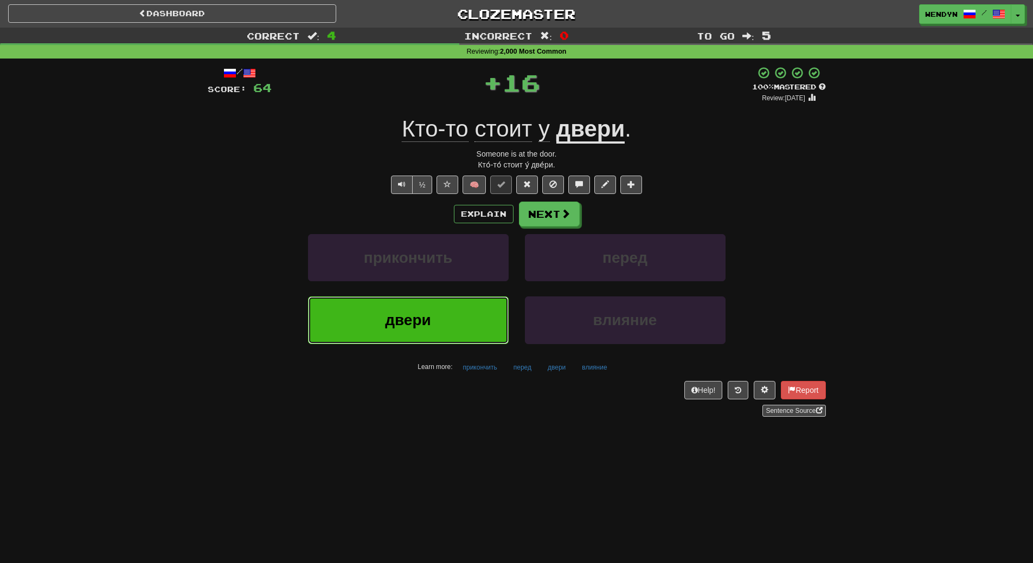
click at [447, 328] on button "двери" at bounding box center [408, 320] width 201 height 47
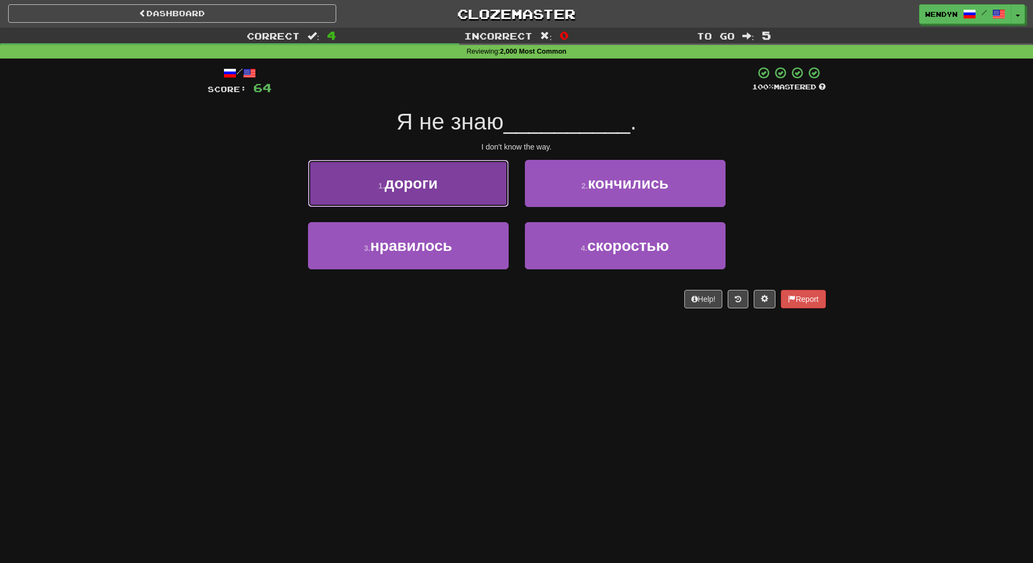
click at [428, 195] on button "1 . дороги" at bounding box center [408, 183] width 201 height 47
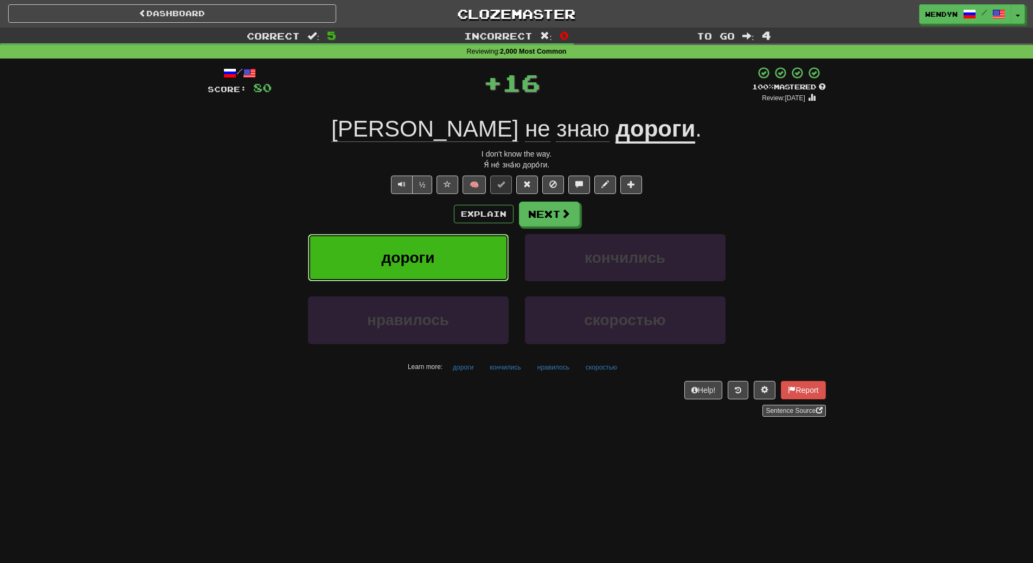
click at [423, 264] on span "дороги" at bounding box center [408, 257] width 53 height 17
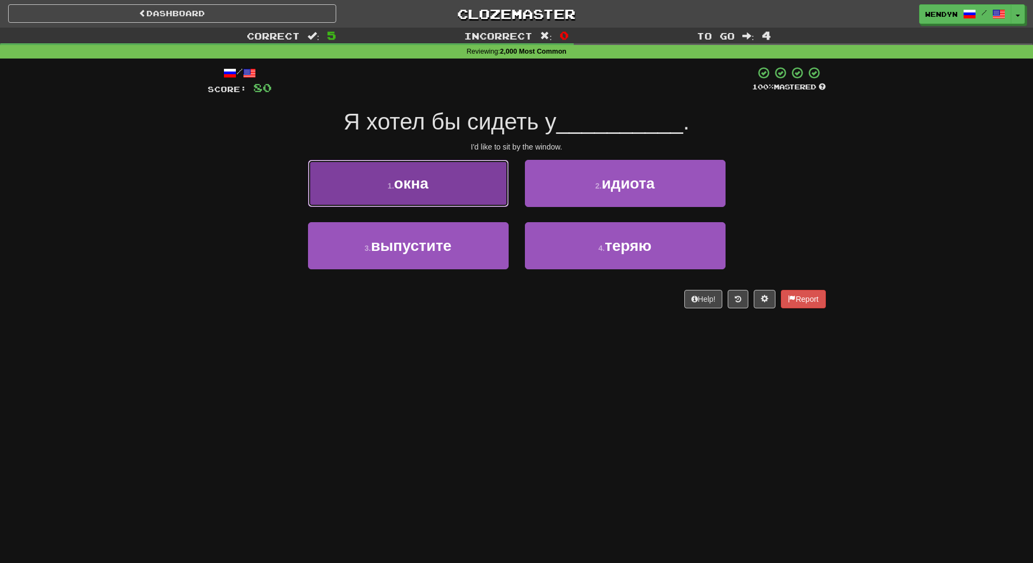
click at [448, 197] on button "1 . окна" at bounding box center [408, 183] width 201 height 47
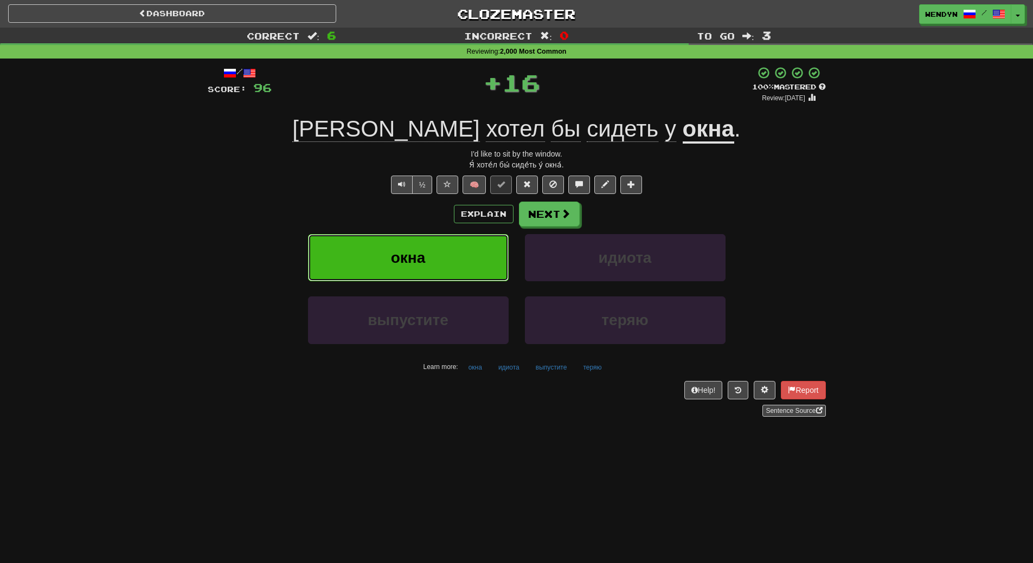
click at [442, 256] on button "окна" at bounding box center [408, 257] width 201 height 47
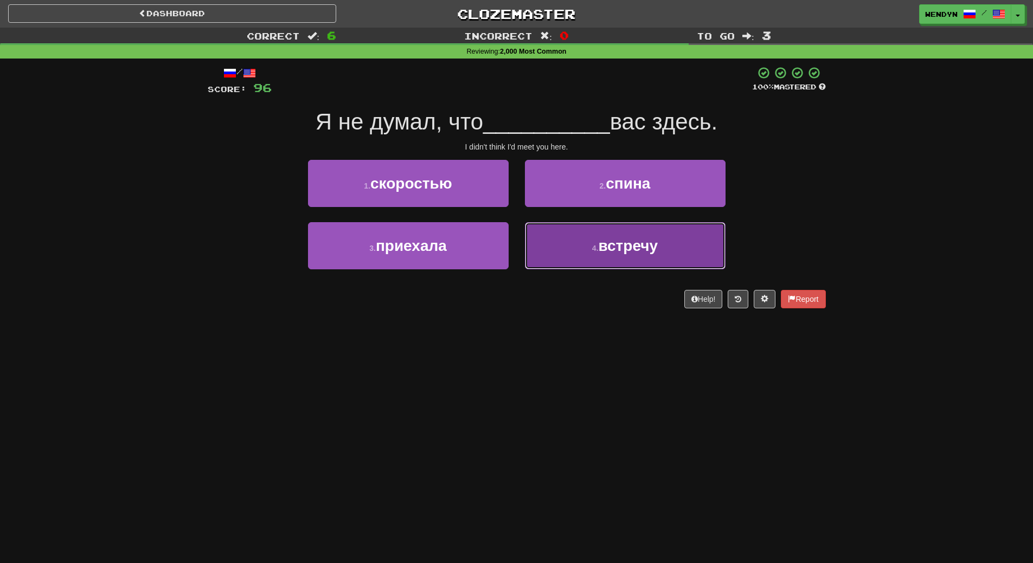
click at [589, 260] on button "4 . встречу" at bounding box center [625, 245] width 201 height 47
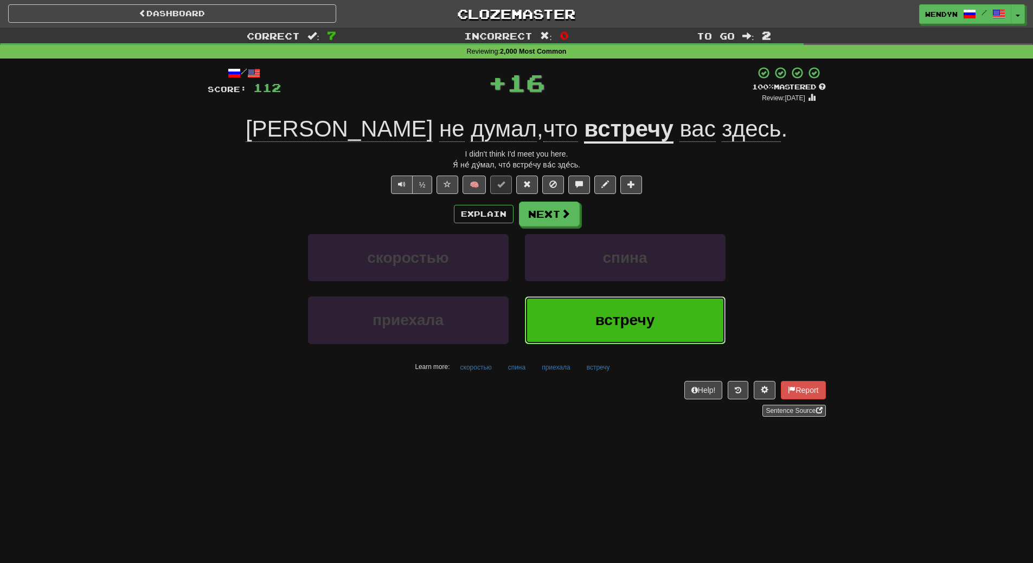
click at [585, 309] on button "встречу" at bounding box center [625, 320] width 201 height 47
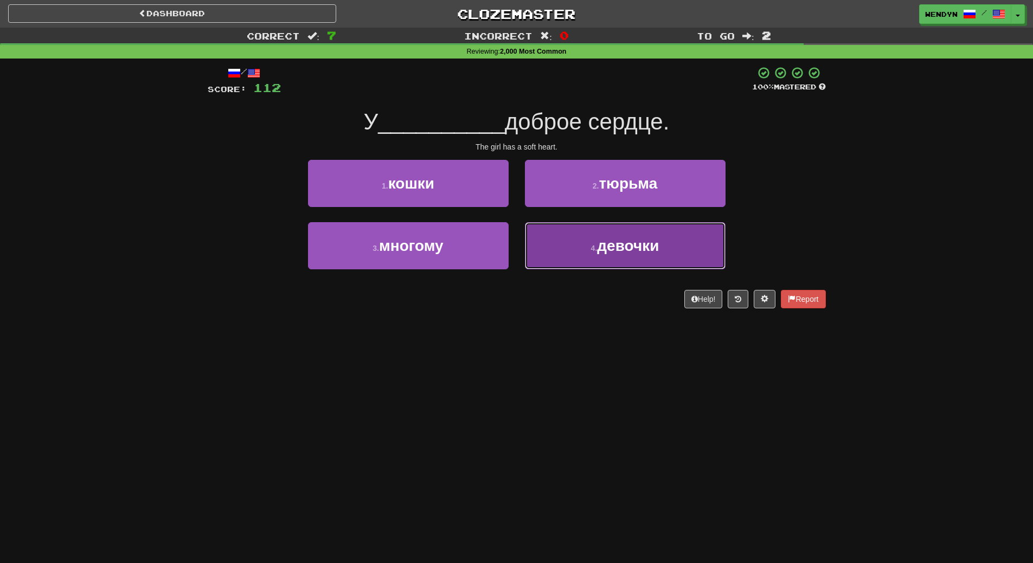
click at [682, 252] on button "4 . девочки" at bounding box center [625, 245] width 201 height 47
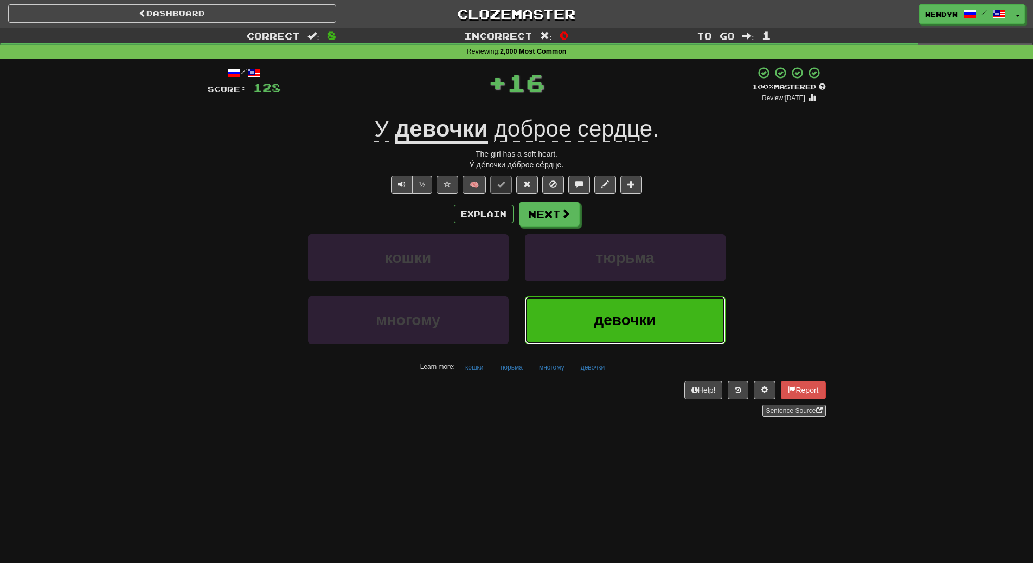
click at [649, 304] on button "девочки" at bounding box center [625, 320] width 201 height 47
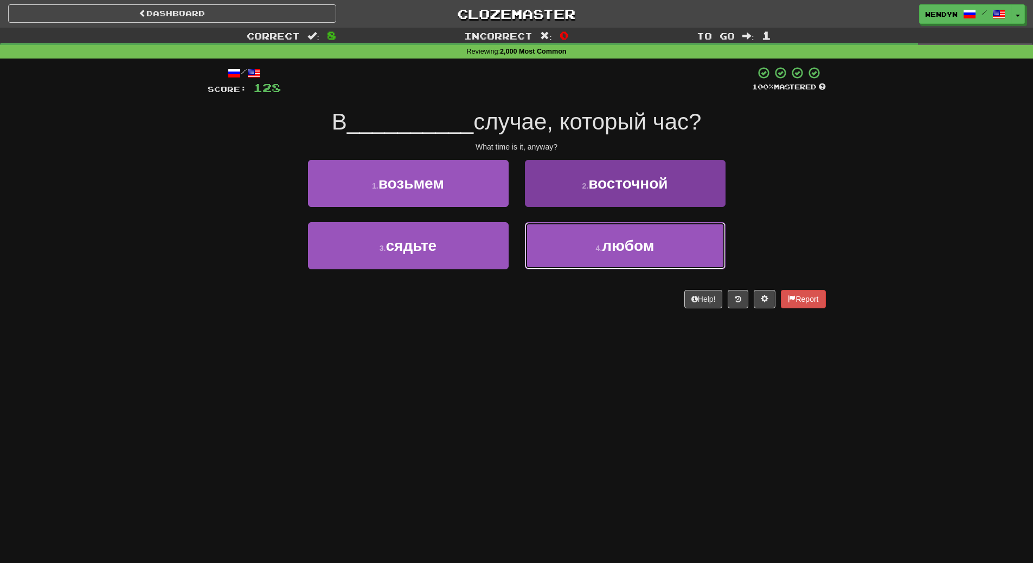
click at [602, 255] on button "4 . любом" at bounding box center [625, 245] width 201 height 47
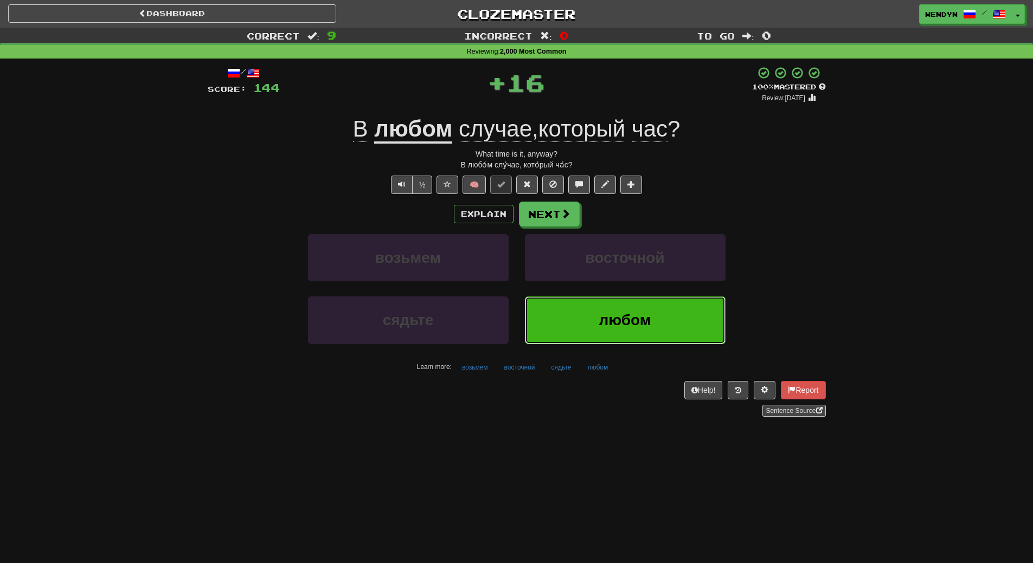
click at [599, 311] on button "любом" at bounding box center [625, 320] width 201 height 47
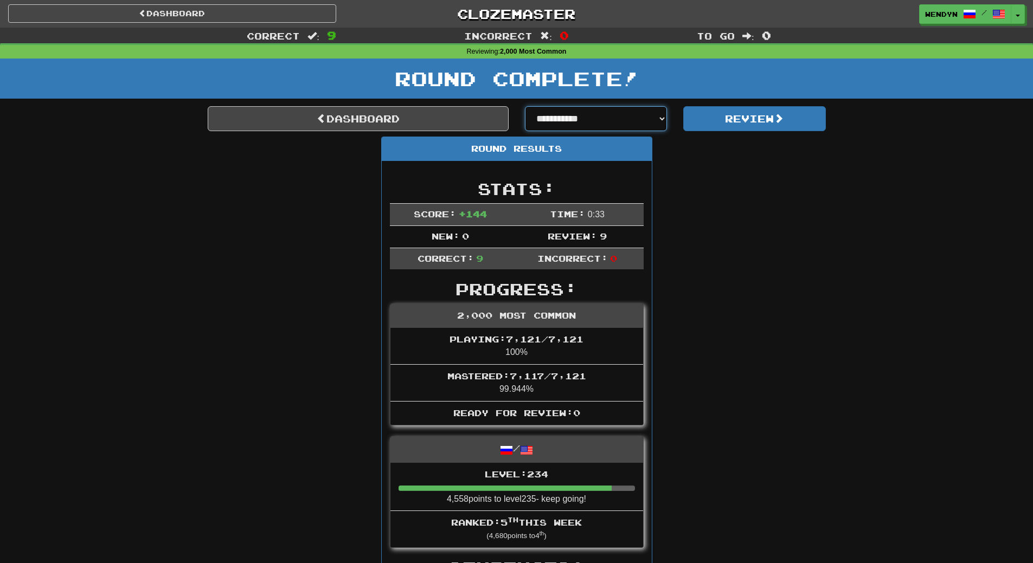
click at [634, 118] on select "**********" at bounding box center [596, 118] width 143 height 25
select select "**********"
click at [525, 106] on select "**********" at bounding box center [596, 118] width 143 height 25
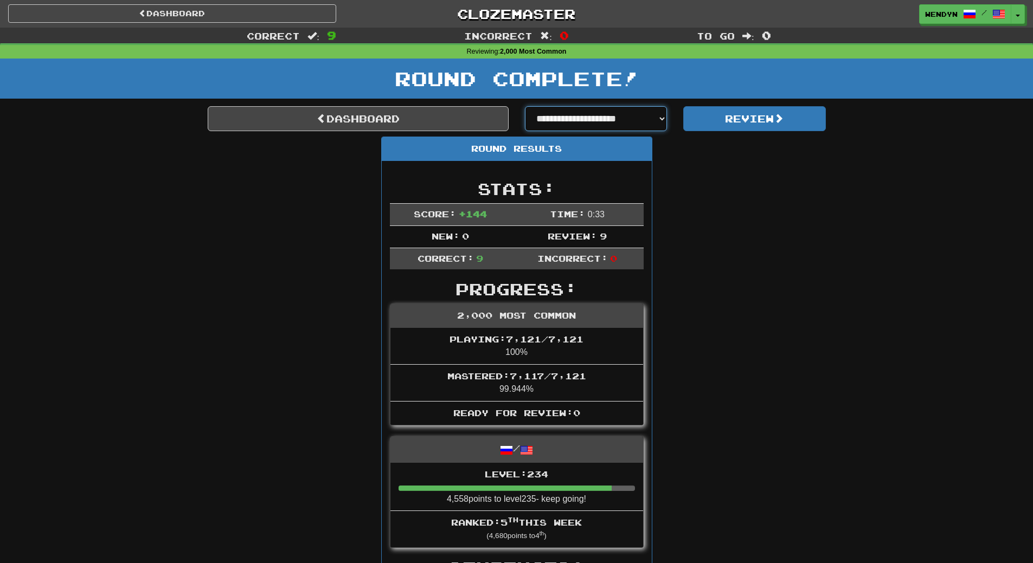
select select "**********"
click at [755, 111] on button "Review" at bounding box center [754, 118] width 143 height 25
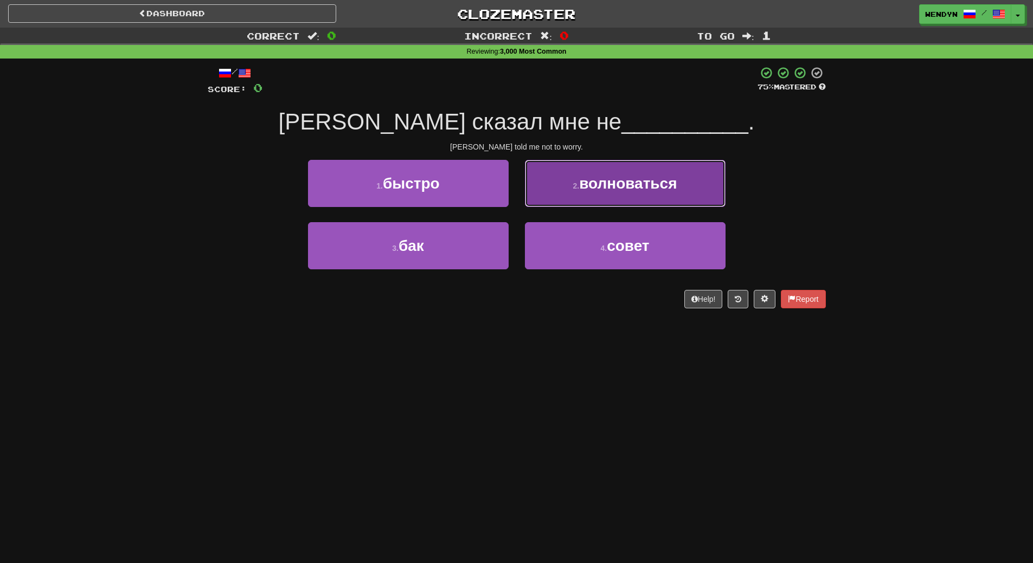
click at [691, 186] on button "2 . волноваться" at bounding box center [625, 183] width 201 height 47
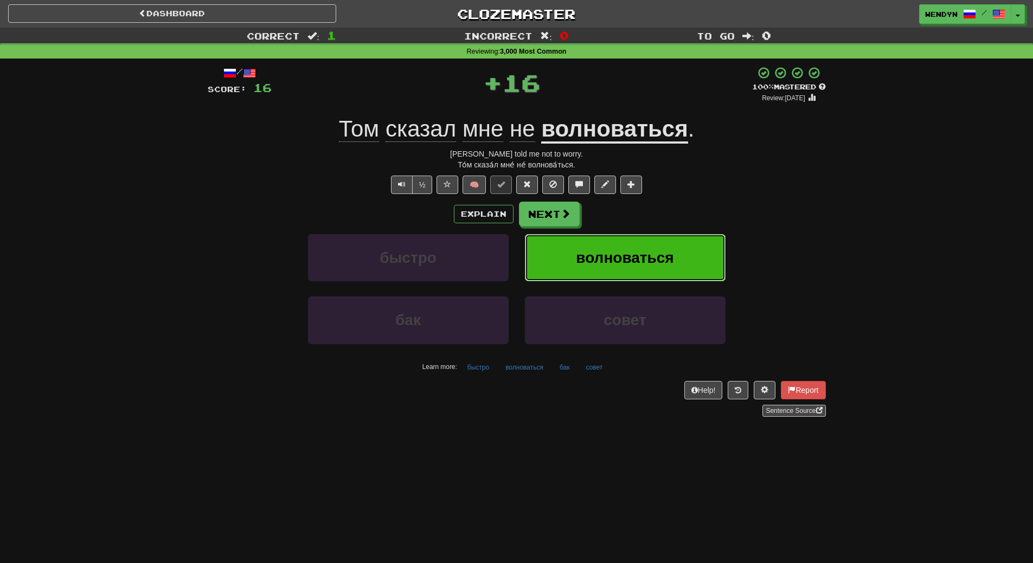
click at [671, 260] on span "волноваться" at bounding box center [625, 257] width 98 height 17
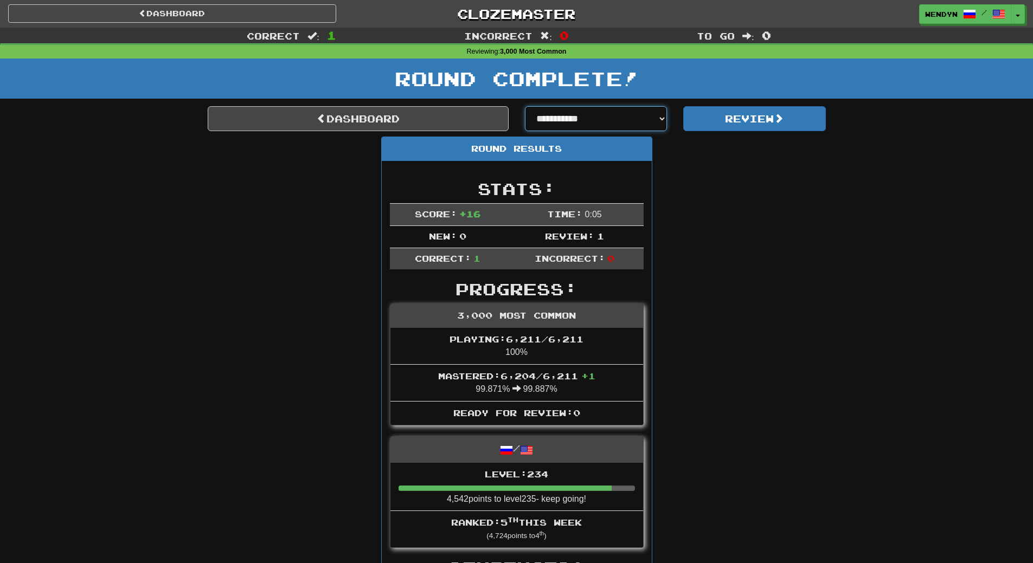
click at [660, 121] on select "**********" at bounding box center [596, 118] width 143 height 25
select select "**********"
click at [525, 106] on select "**********" at bounding box center [596, 118] width 143 height 25
select select "**********"
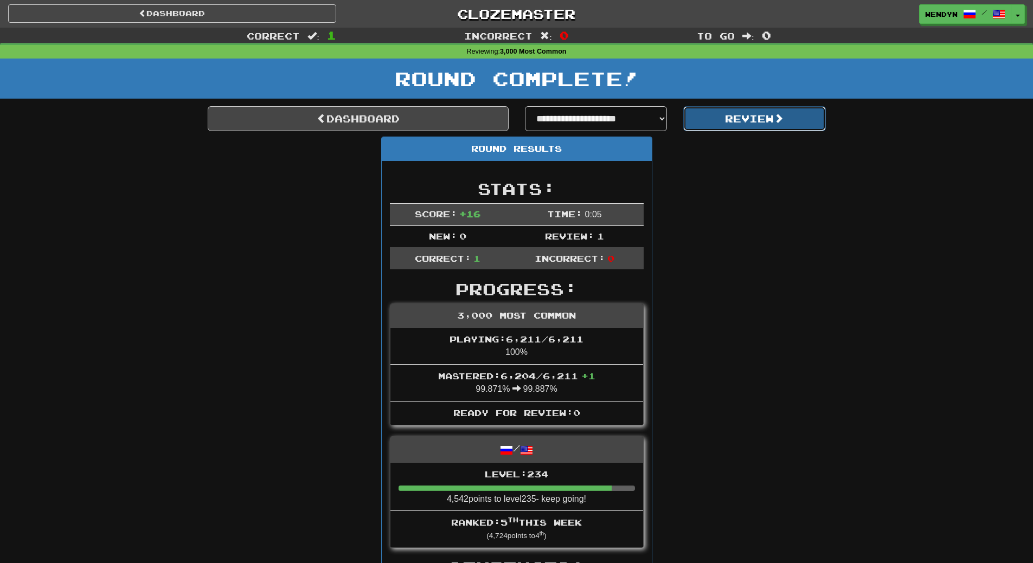
click at [759, 119] on button "Review" at bounding box center [754, 118] width 143 height 25
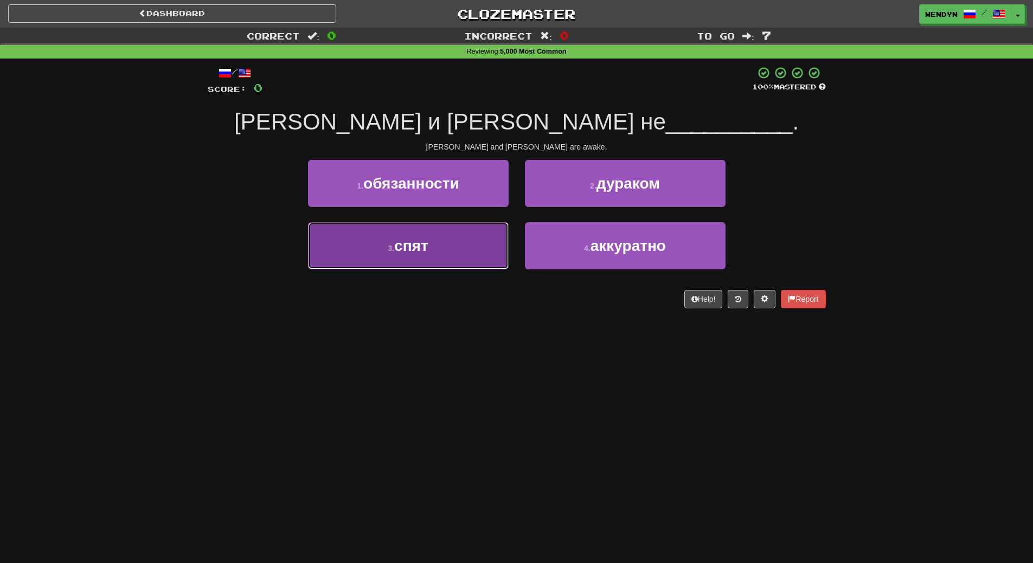
click at [455, 251] on button "3 . спят" at bounding box center [408, 245] width 201 height 47
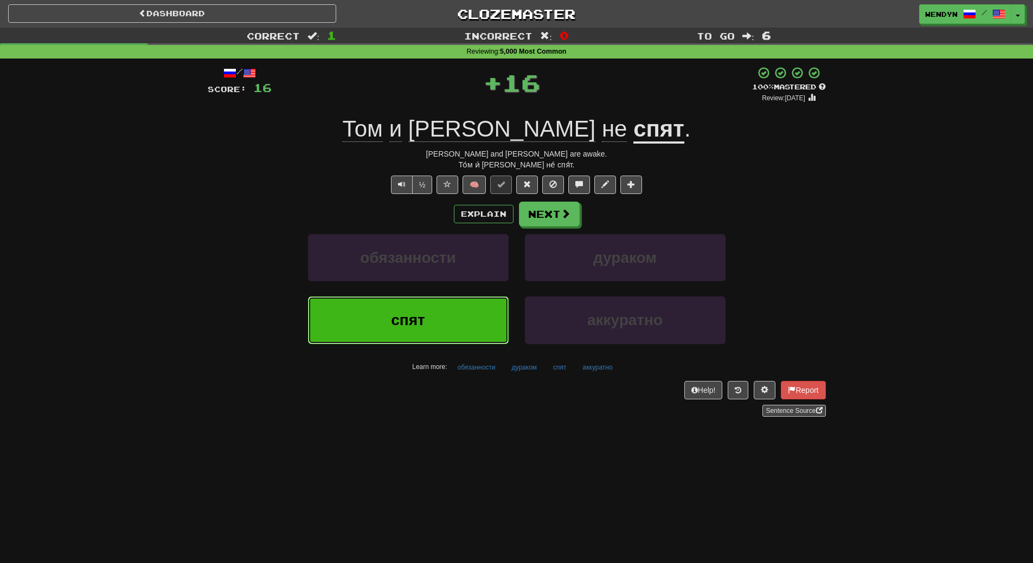
click at [444, 304] on button "спят" at bounding box center [408, 320] width 201 height 47
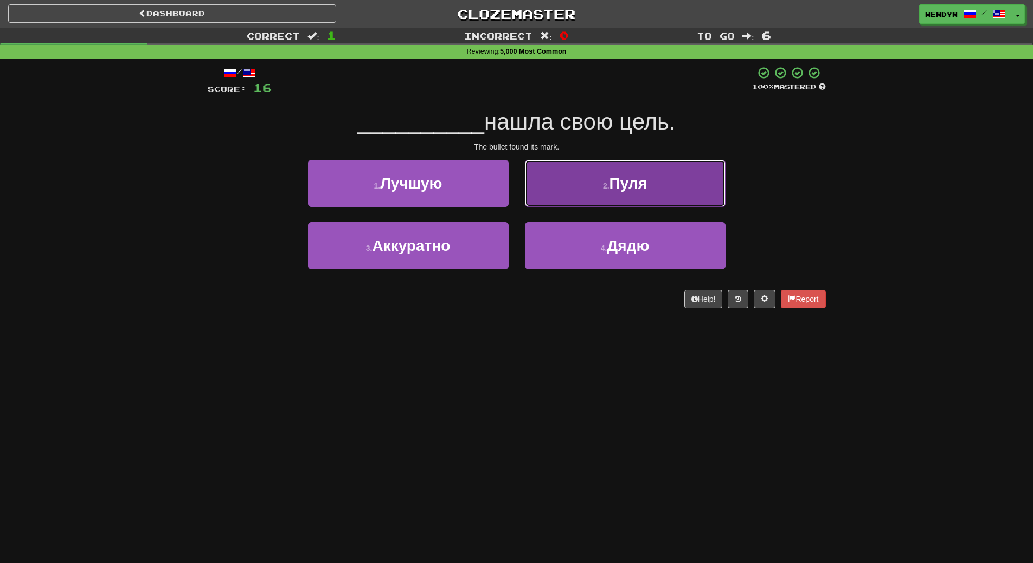
click at [623, 197] on button "2 . Пуля" at bounding box center [625, 183] width 201 height 47
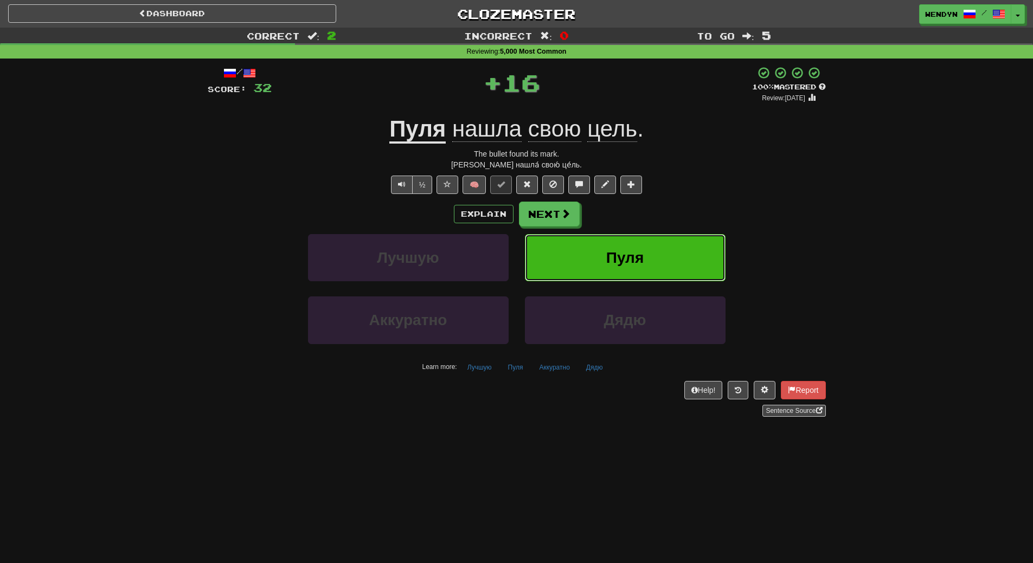
click at [620, 248] on button "Пуля" at bounding box center [625, 257] width 201 height 47
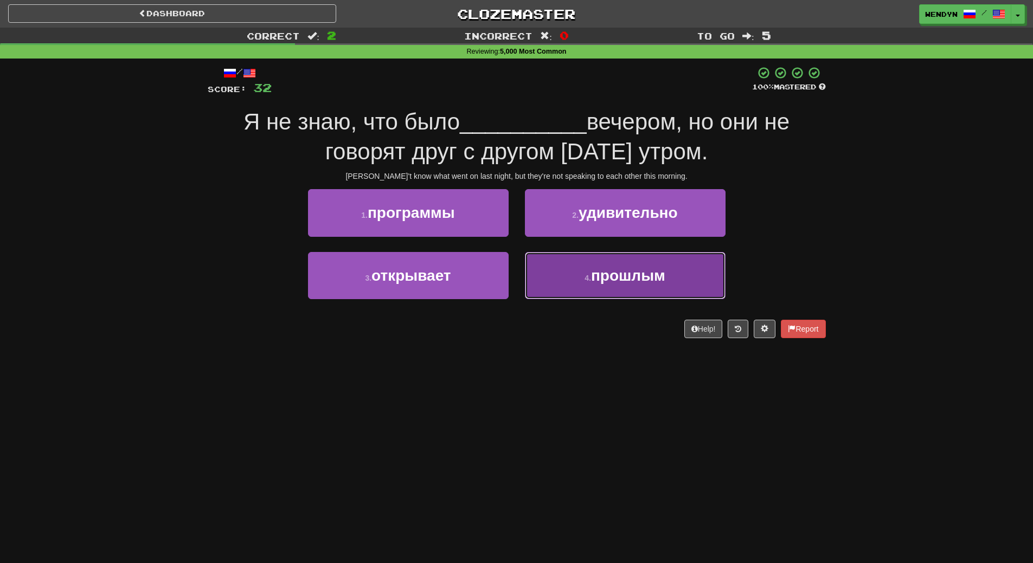
click at [582, 288] on button "4 . прошлым" at bounding box center [625, 275] width 201 height 47
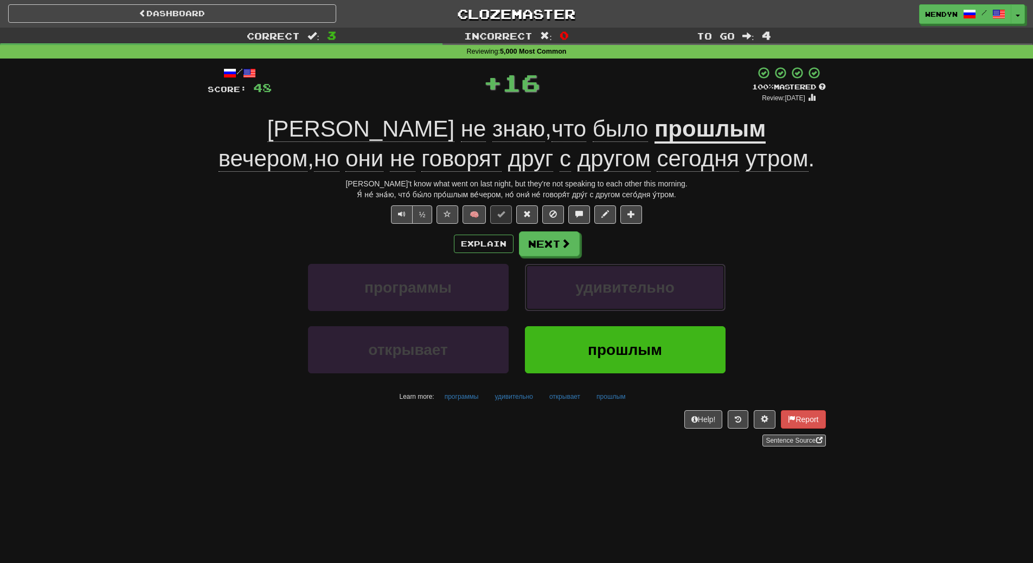
click at [582, 288] on span "удивительно" at bounding box center [624, 287] width 99 height 17
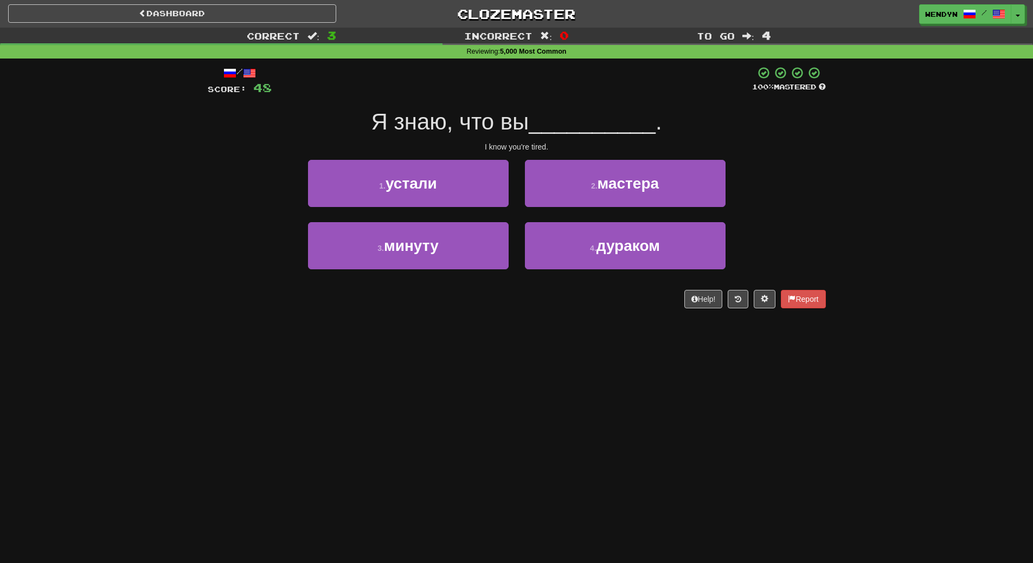
drag, startPoint x: 582, startPoint y: 288, endPoint x: 574, endPoint y: 323, distance: 36.3
click at [574, 323] on div "/ Score: 48 100 % Mastered Я знаю, что вы __________ . I know you're tired. 1 .…" at bounding box center [517, 191] width 618 height 265
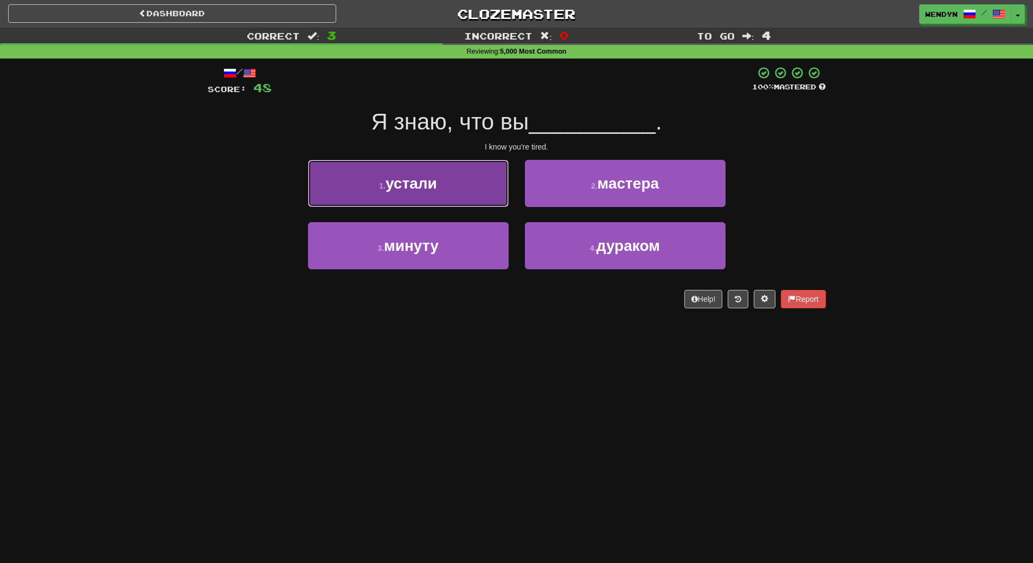
click at [442, 206] on button "1 . устали" at bounding box center [408, 183] width 201 height 47
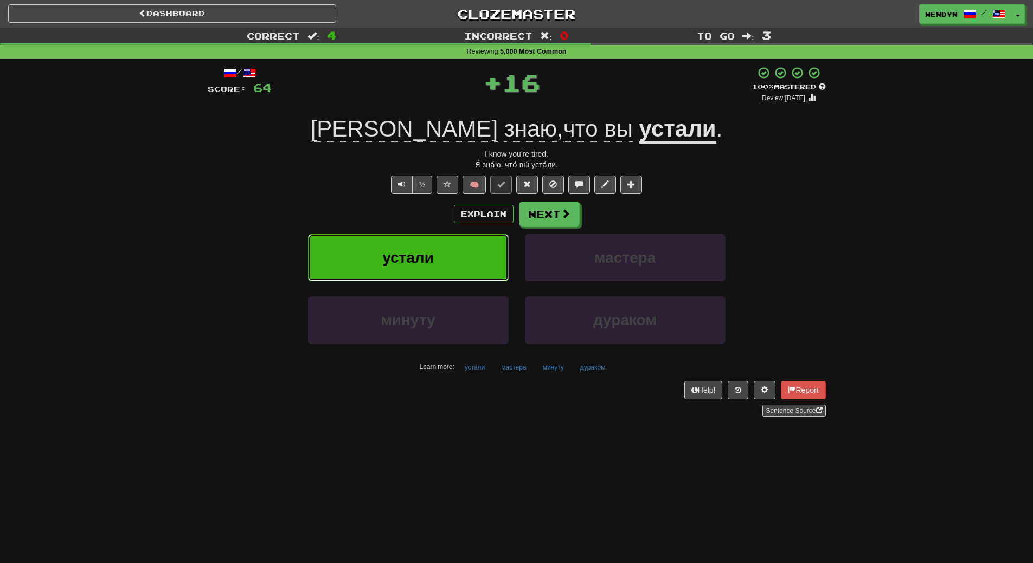
click at [434, 255] on button "устали" at bounding box center [408, 257] width 201 height 47
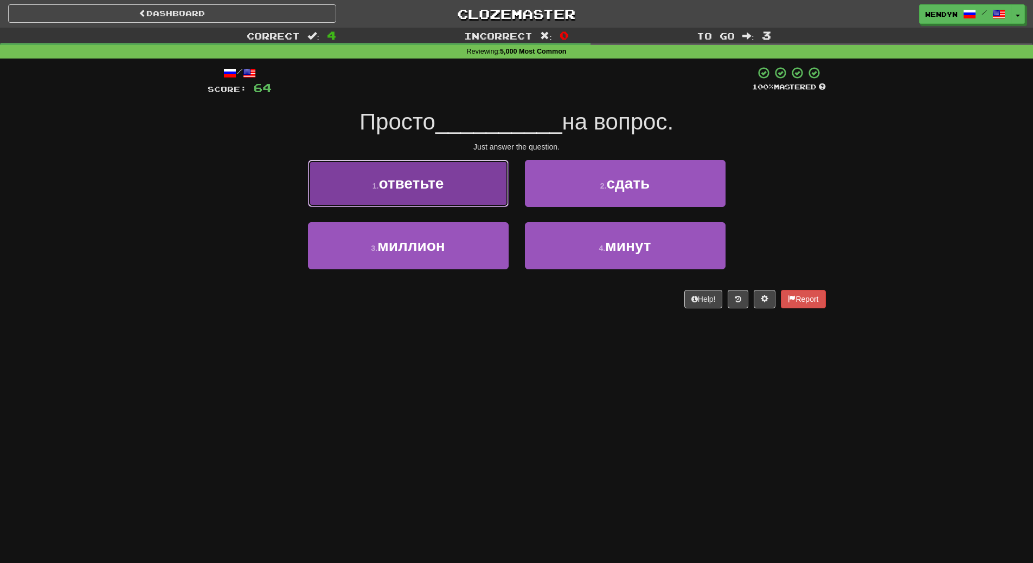
click at [432, 201] on button "1 . ответьте" at bounding box center [408, 183] width 201 height 47
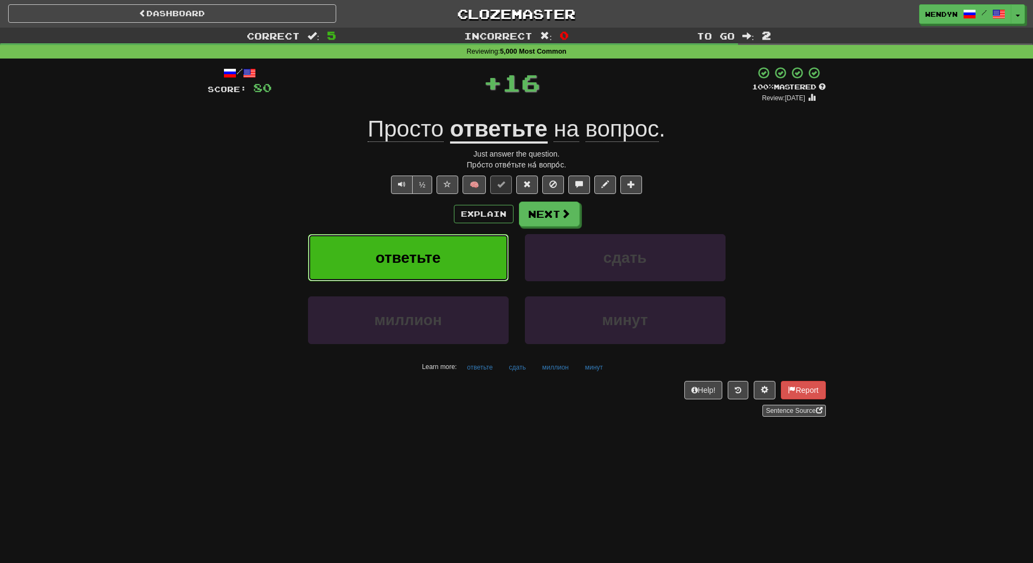
click at [413, 243] on button "ответьте" at bounding box center [408, 257] width 201 height 47
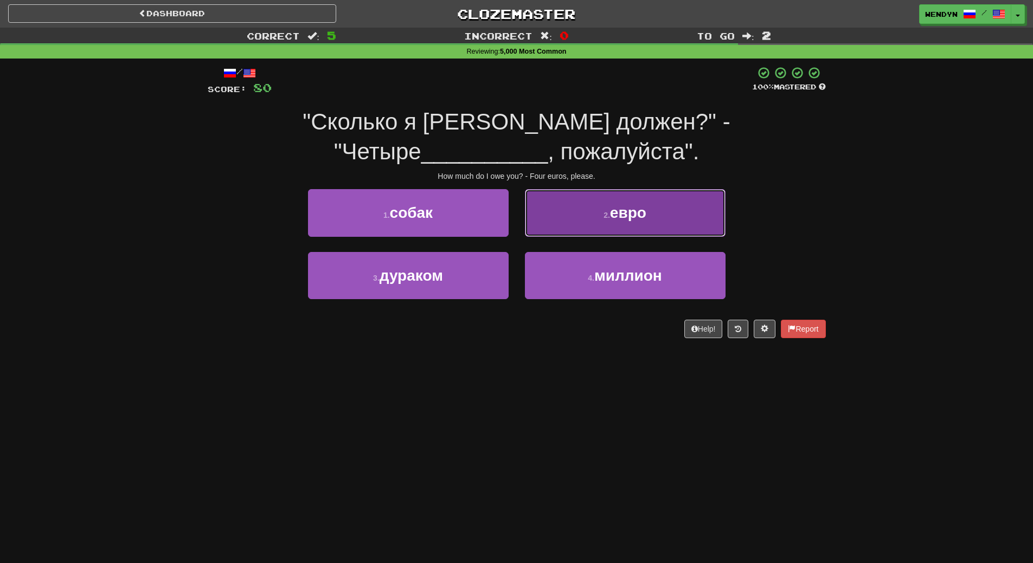
click at [669, 211] on button "2 . евро" at bounding box center [625, 212] width 201 height 47
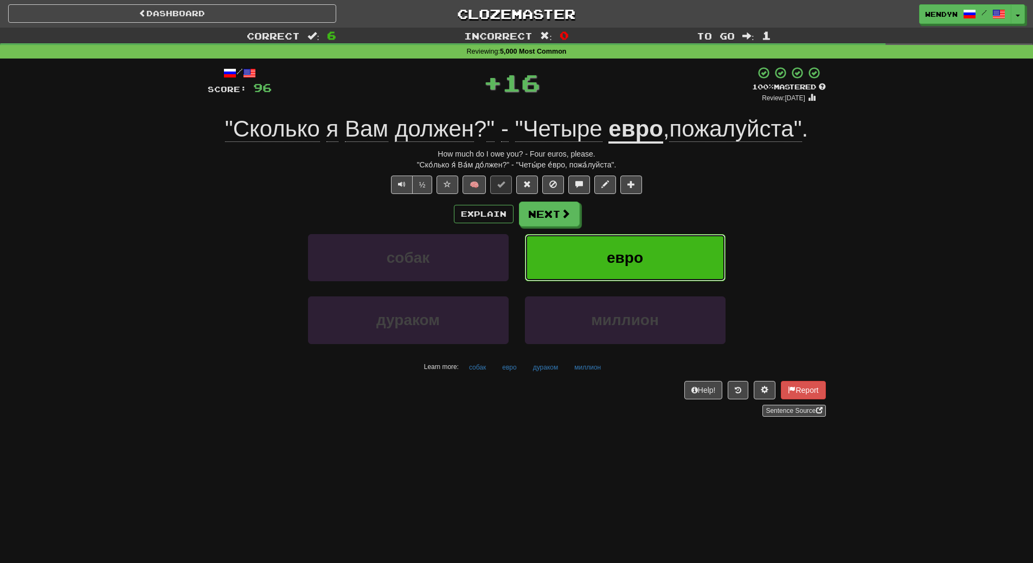
click at [613, 262] on span "евро" at bounding box center [625, 257] width 36 height 17
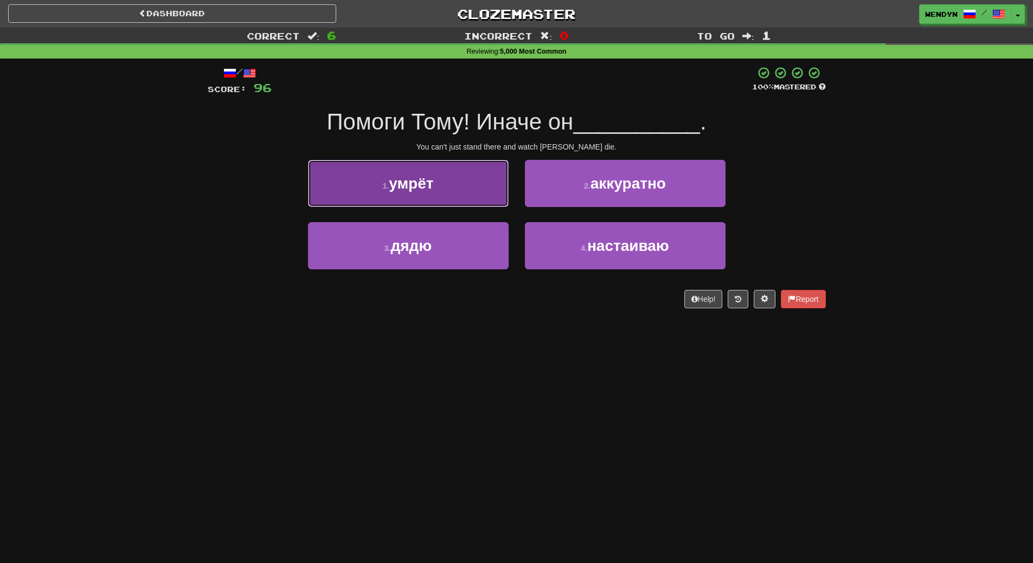
click at [447, 176] on button "1 . умрёт" at bounding box center [408, 183] width 201 height 47
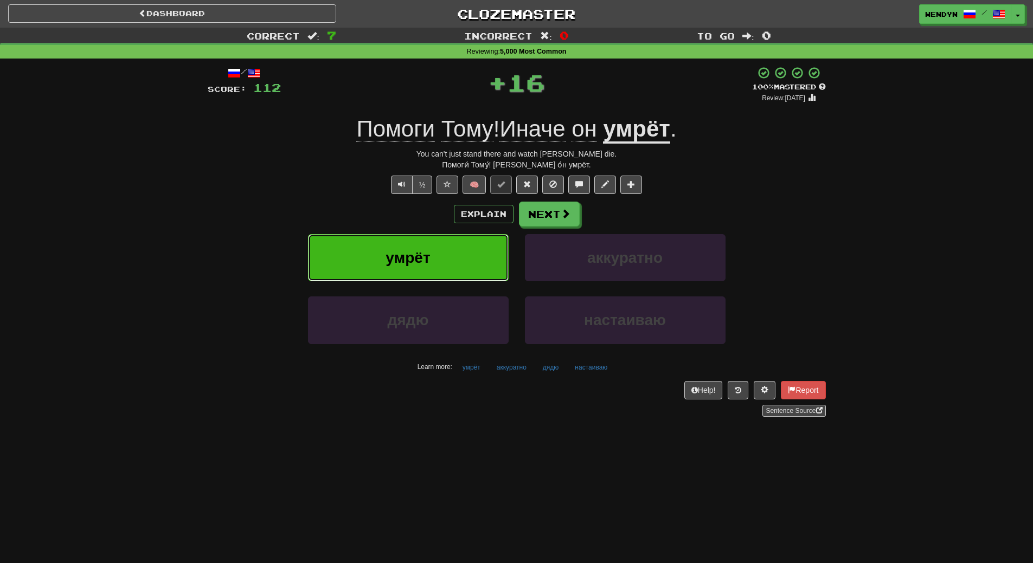
click at [452, 255] on button "умрёт" at bounding box center [408, 257] width 201 height 47
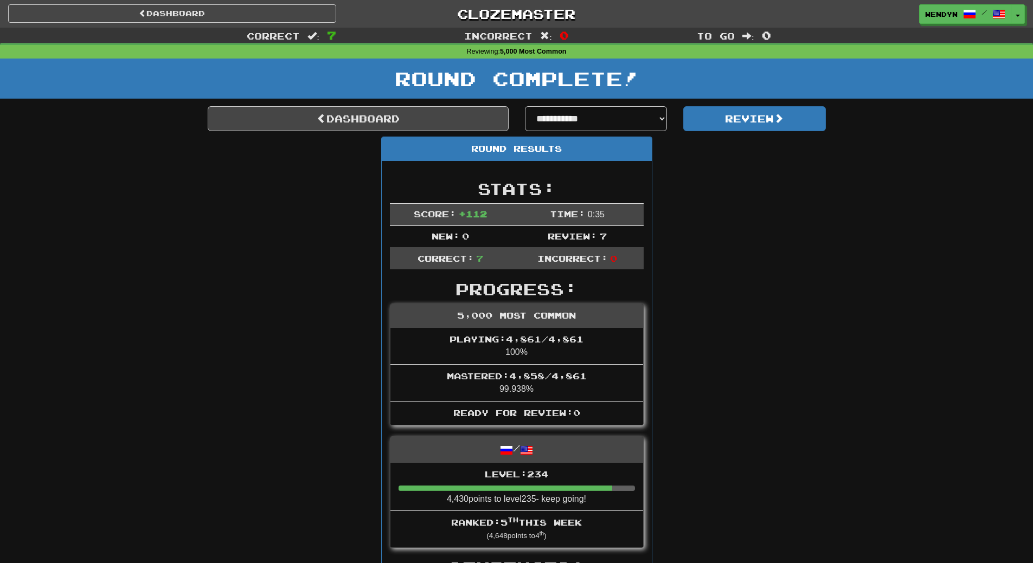
click at [657, 118] on select "**********" at bounding box center [596, 118] width 143 height 25
click at [440, 124] on link "Dashboard" at bounding box center [358, 118] width 301 height 25
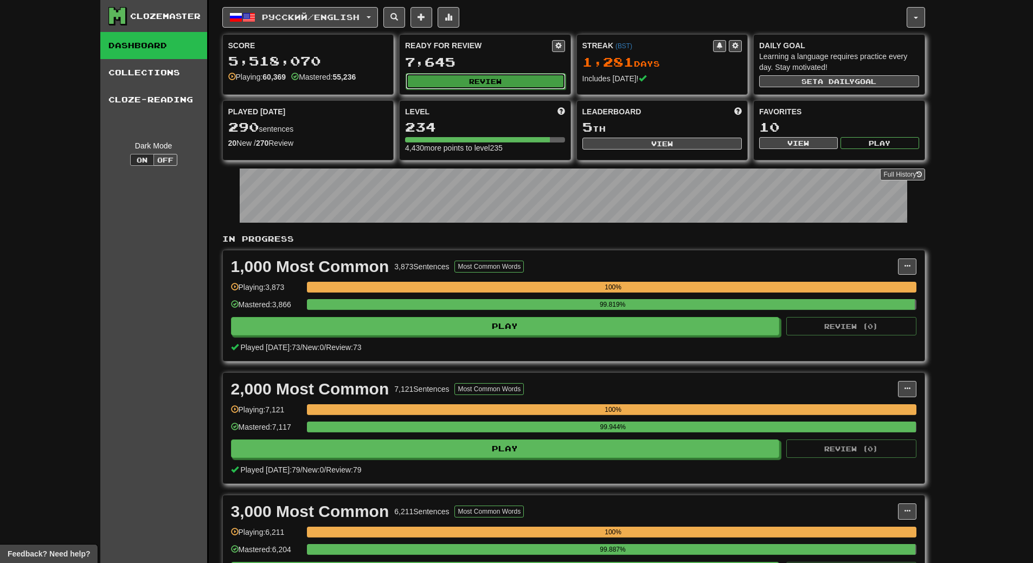
click at [542, 73] on button "Review" at bounding box center [486, 81] width 160 height 16
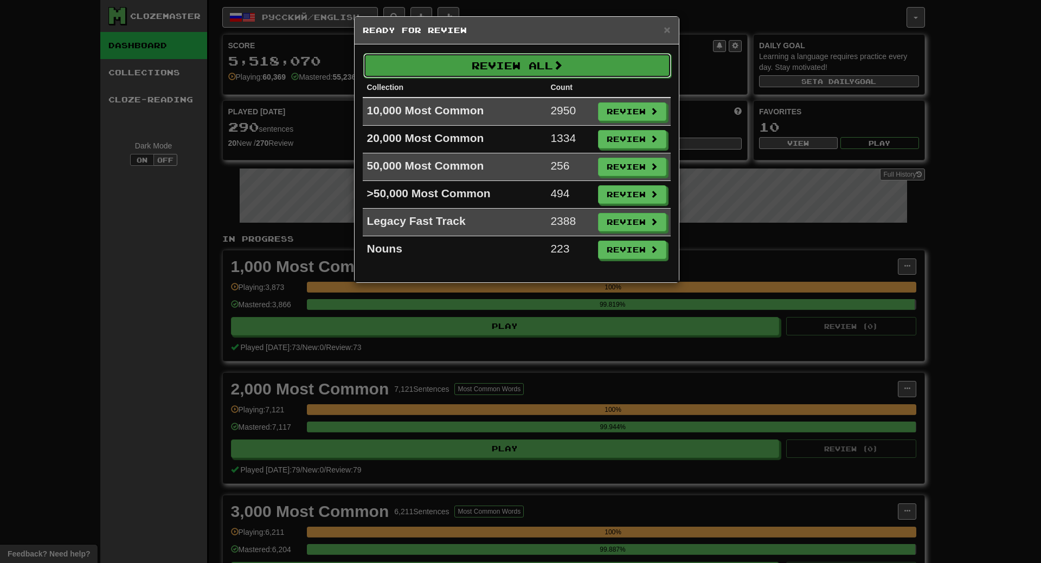
click at [536, 62] on button "Review All" at bounding box center [517, 65] width 308 height 25
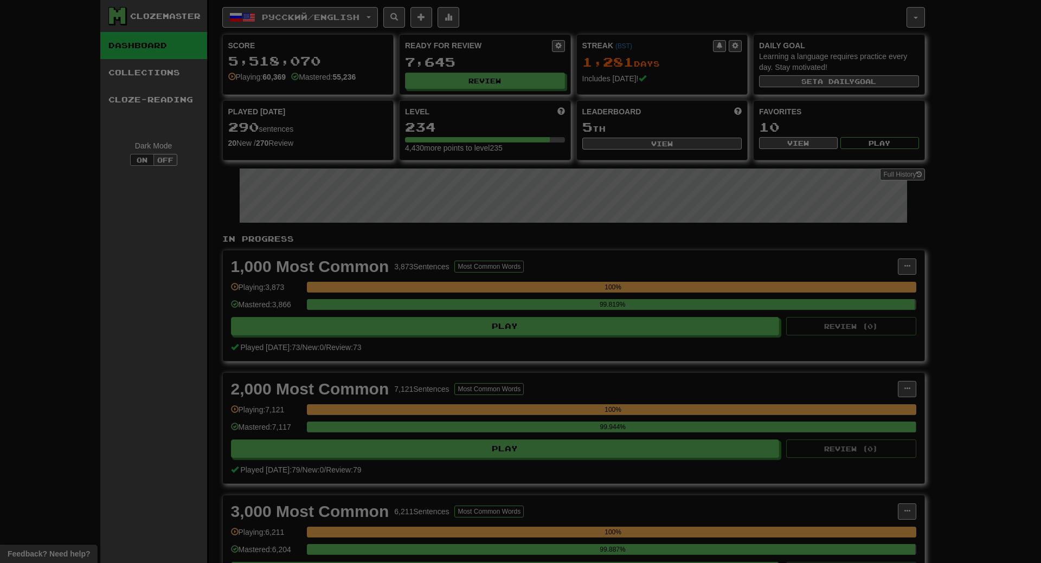
select select "**"
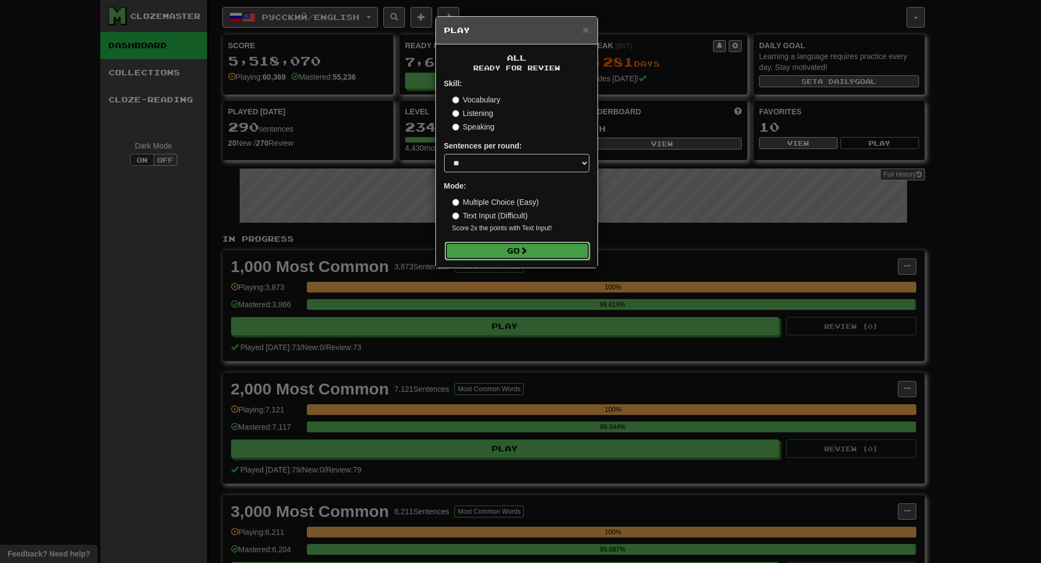
click at [544, 254] on button "Go" at bounding box center [517, 251] width 145 height 18
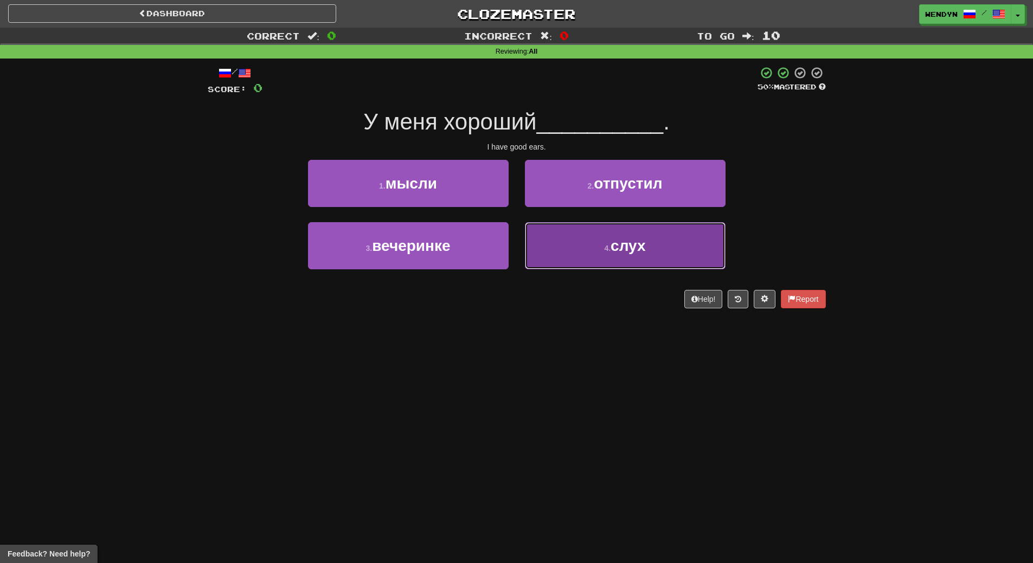
click at [600, 260] on button "4 . слух" at bounding box center [625, 245] width 201 height 47
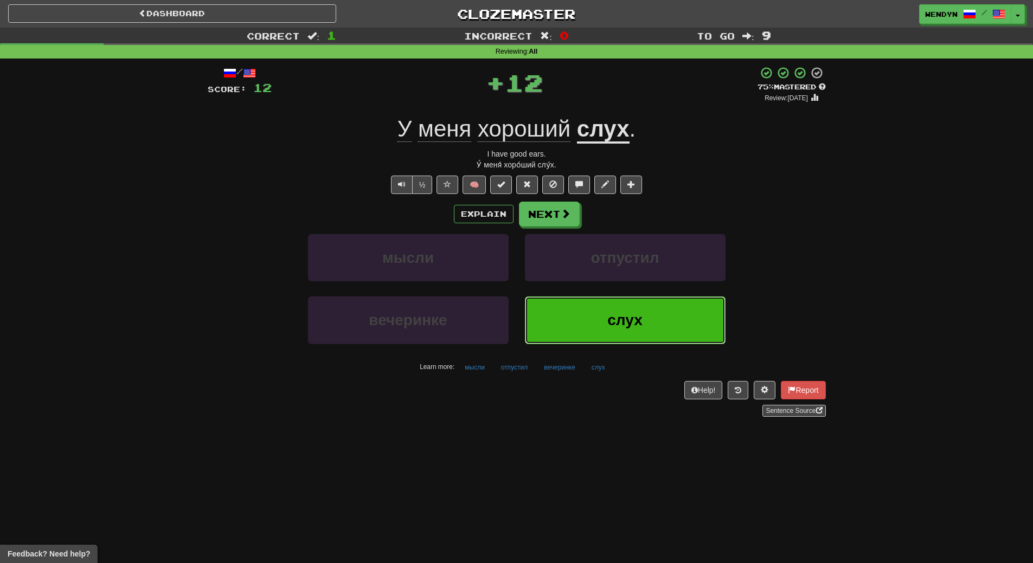
click at [578, 322] on button "слух" at bounding box center [625, 320] width 201 height 47
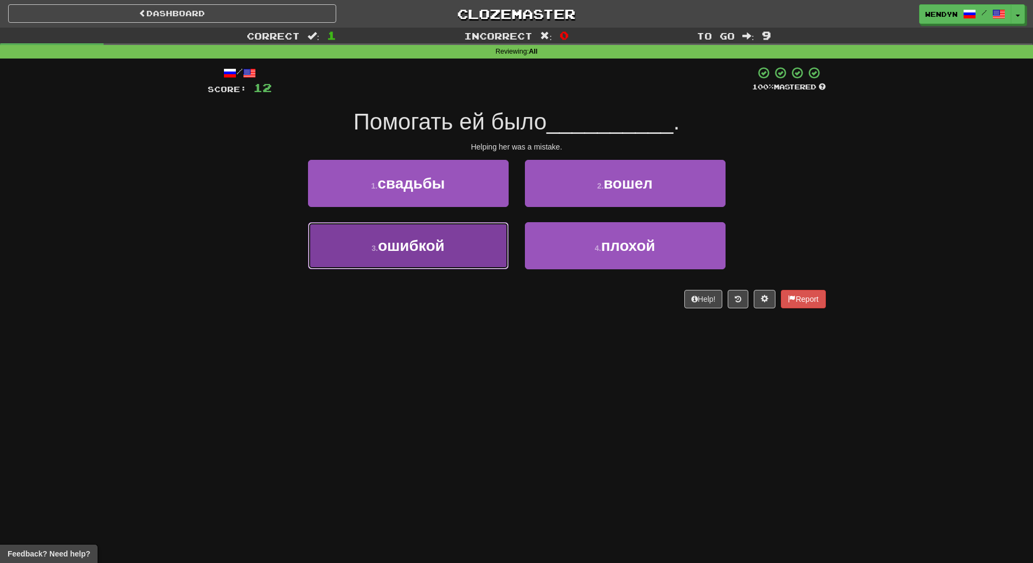
click at [436, 258] on button "3 . ошибкой" at bounding box center [408, 245] width 201 height 47
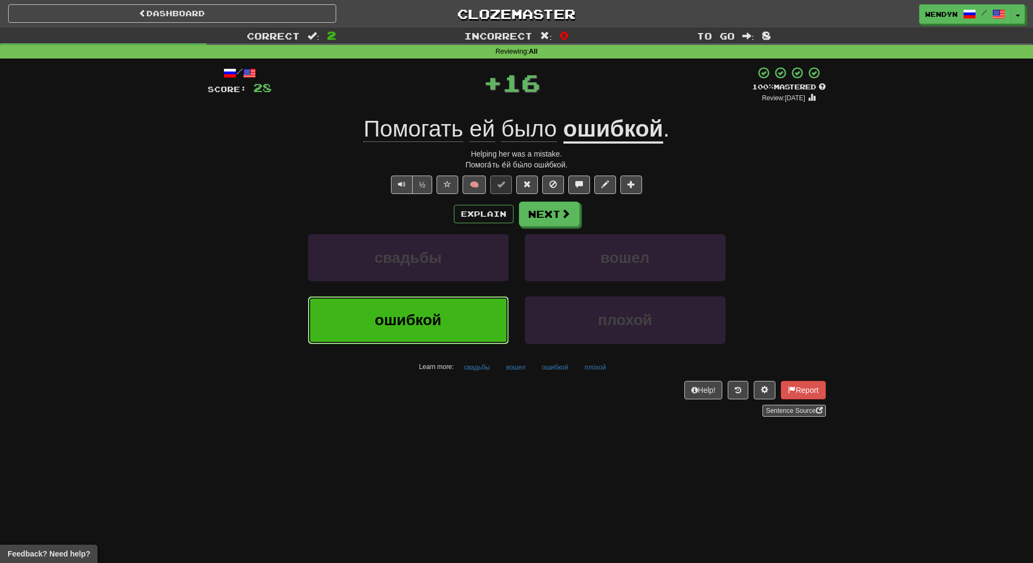
click at [459, 317] on button "ошибкой" at bounding box center [408, 320] width 201 height 47
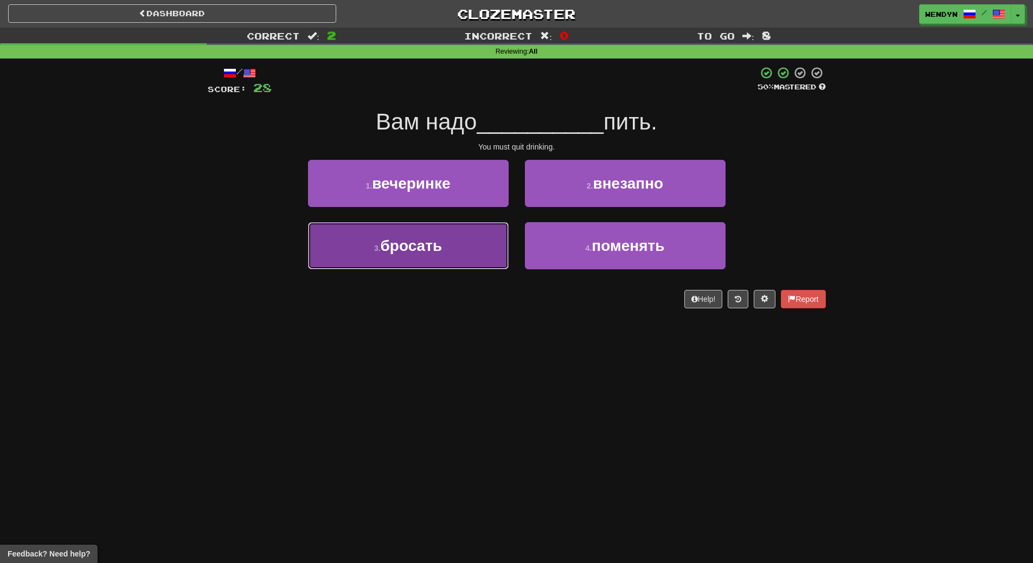
click at [455, 232] on button "3 . бросать" at bounding box center [408, 245] width 201 height 47
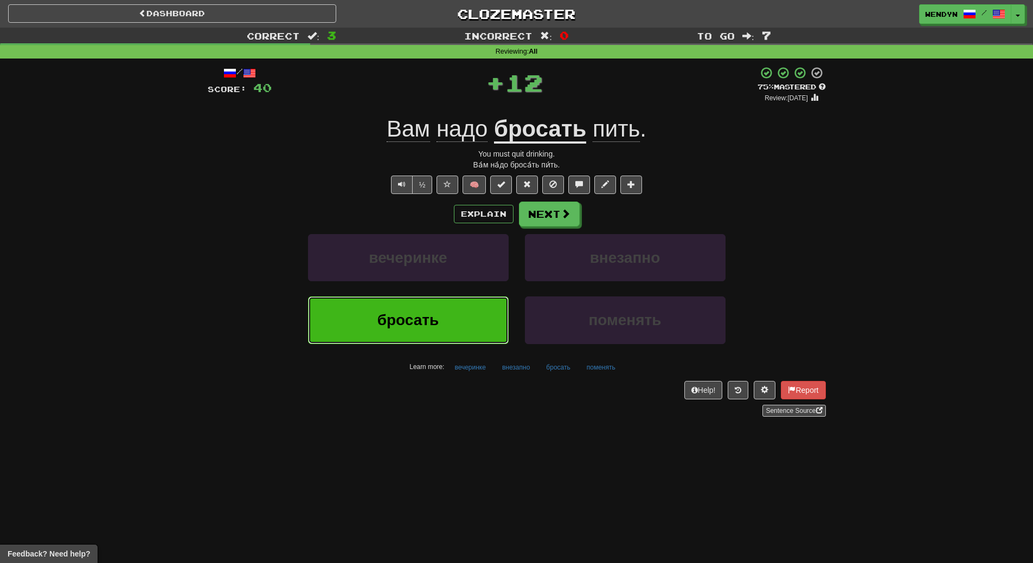
click at [463, 316] on button "бросать" at bounding box center [408, 320] width 201 height 47
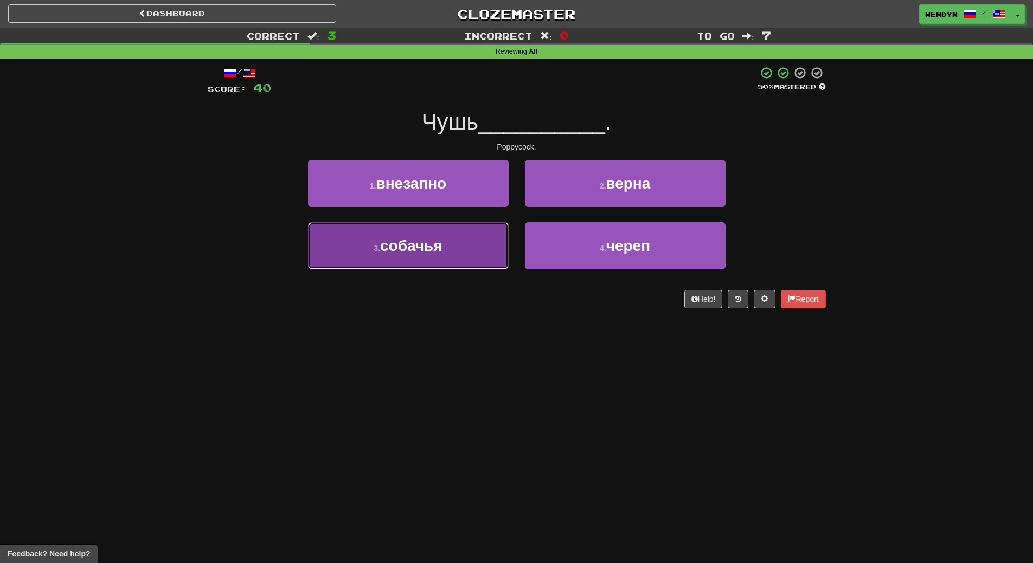
click at [437, 246] on span "собачья" at bounding box center [411, 245] width 62 height 17
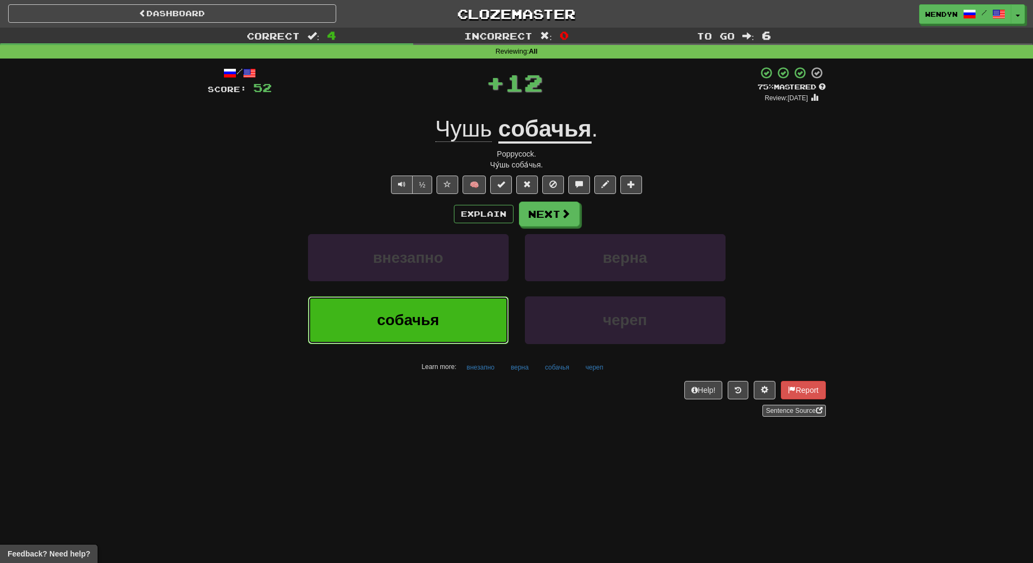
click at [433, 319] on span "собачья" at bounding box center [408, 320] width 62 height 17
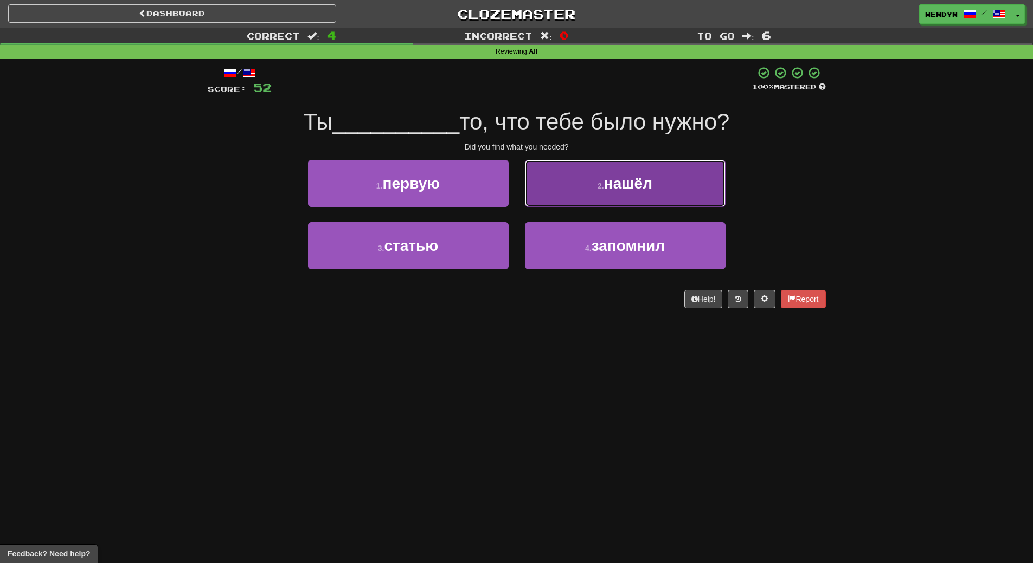
click at [628, 187] on span "нашёл" at bounding box center [628, 183] width 48 height 17
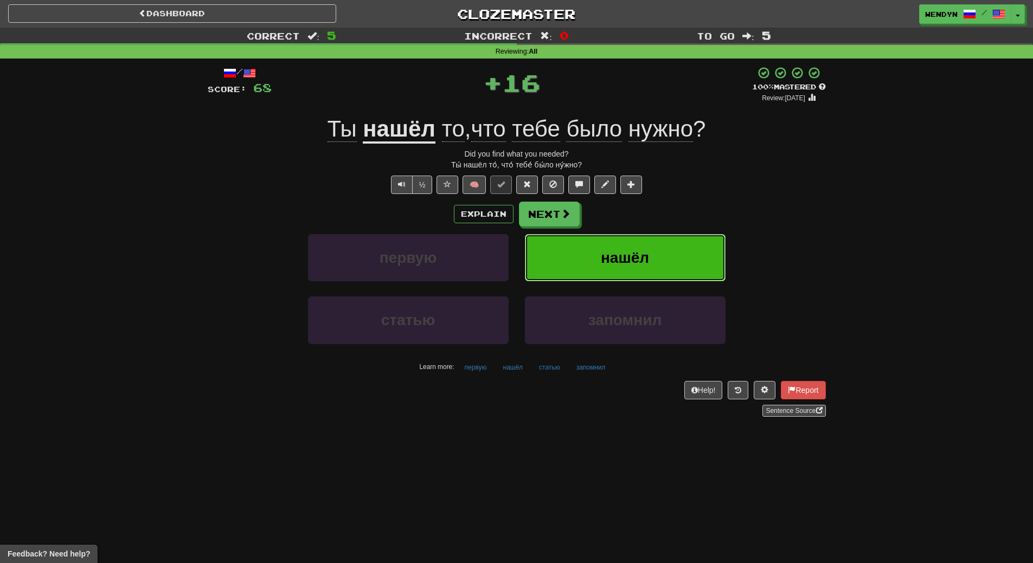
click at [627, 252] on span "нашёл" at bounding box center [625, 257] width 48 height 17
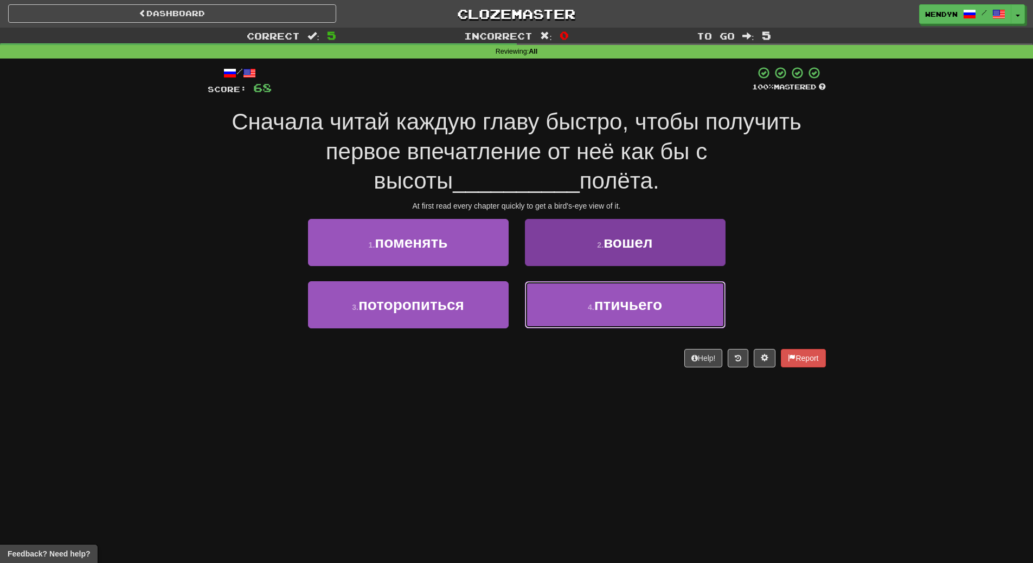
drag, startPoint x: 594, startPoint y: 303, endPoint x: 589, endPoint y: 319, distance: 17.0
click at [594, 303] on button "4 . птичьего" at bounding box center [625, 304] width 201 height 47
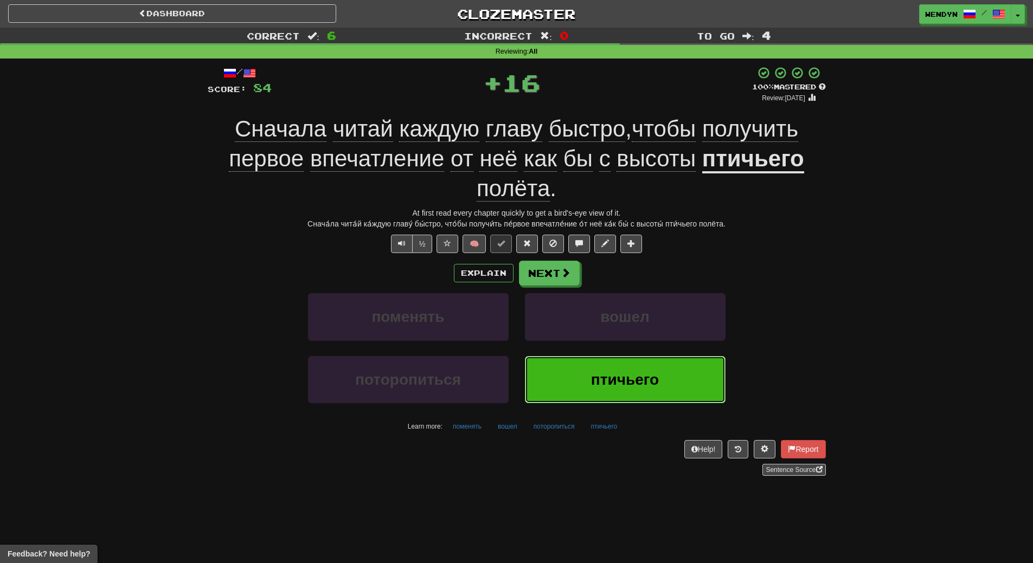
click at [574, 380] on button "птичьего" at bounding box center [625, 379] width 201 height 47
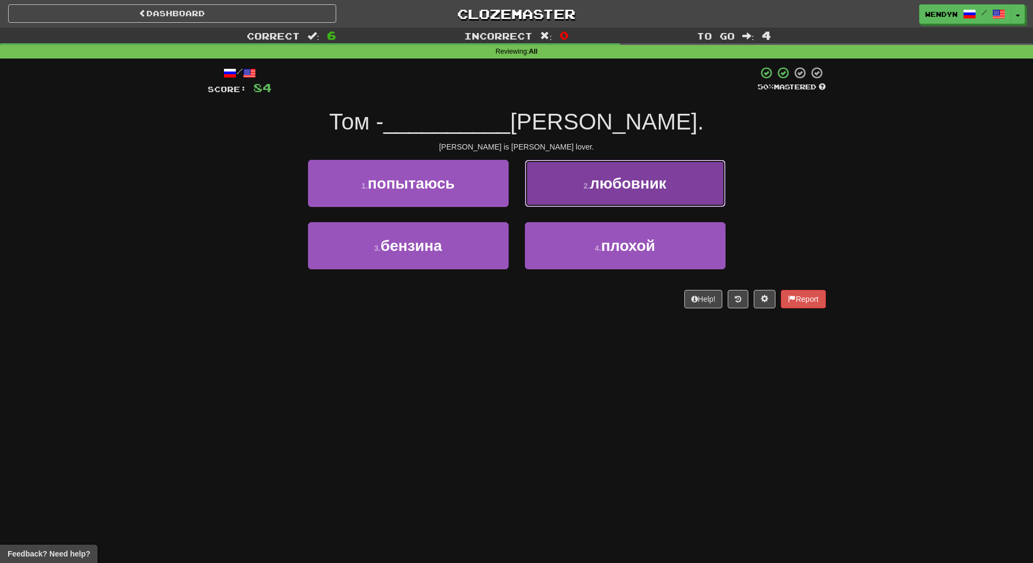
click at [671, 182] on button "2 . любовник" at bounding box center [625, 183] width 201 height 47
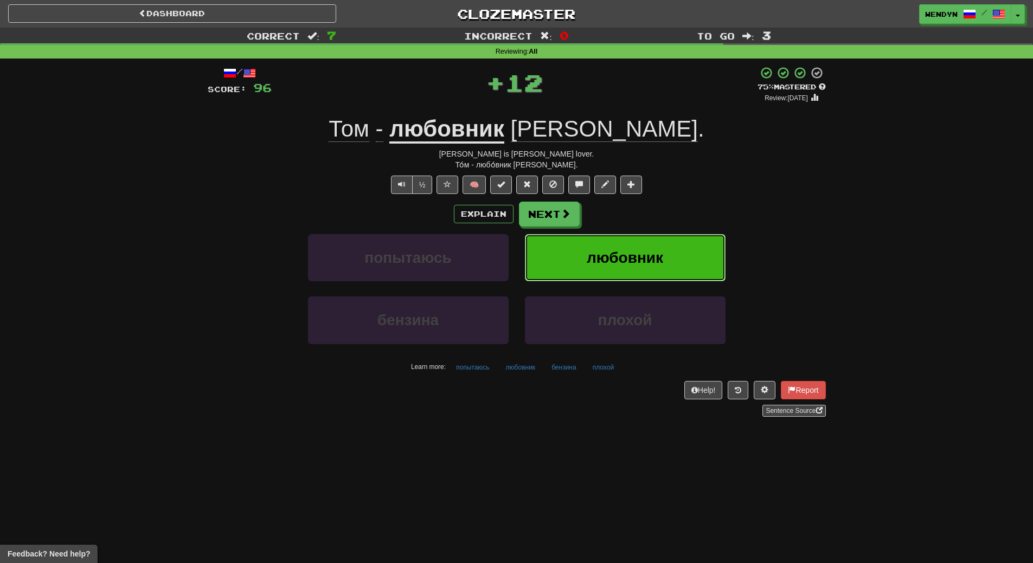
click at [665, 258] on button "любовник" at bounding box center [625, 257] width 201 height 47
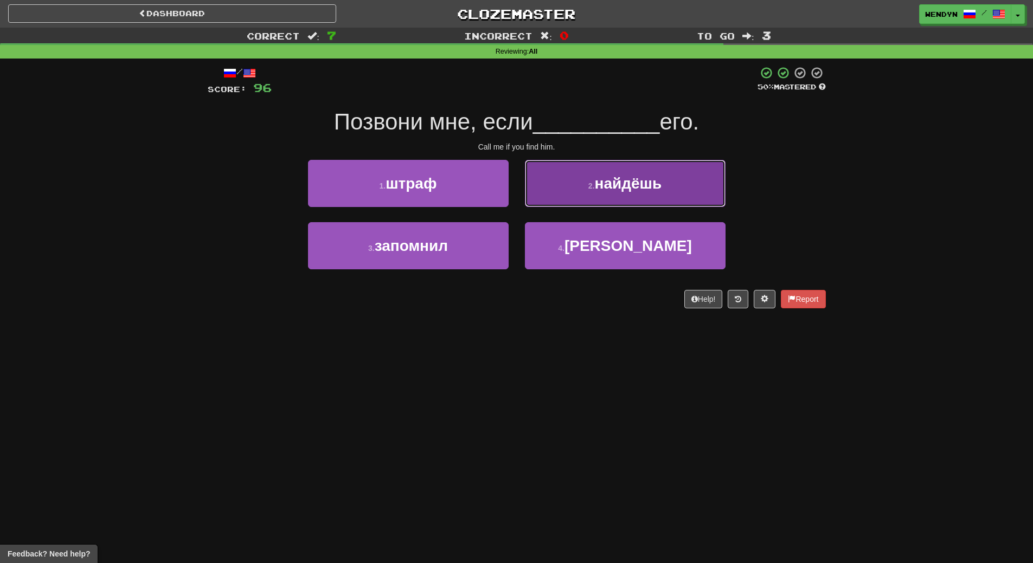
click at [660, 191] on span "найдёшь" at bounding box center [628, 183] width 67 height 17
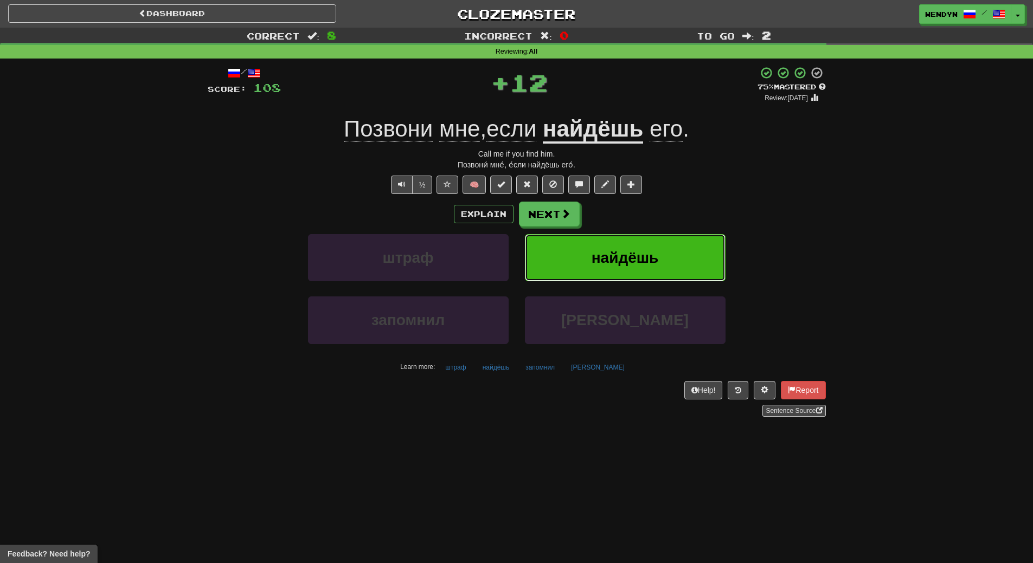
click at [661, 245] on button "найдёшь" at bounding box center [625, 257] width 201 height 47
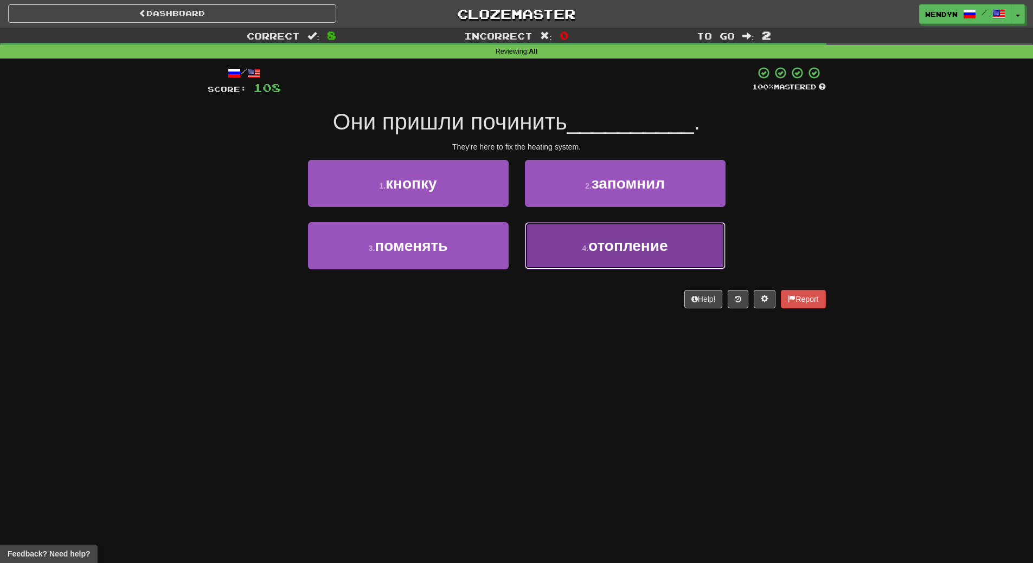
click at [638, 250] on span "отопление" at bounding box center [627, 245] width 79 height 17
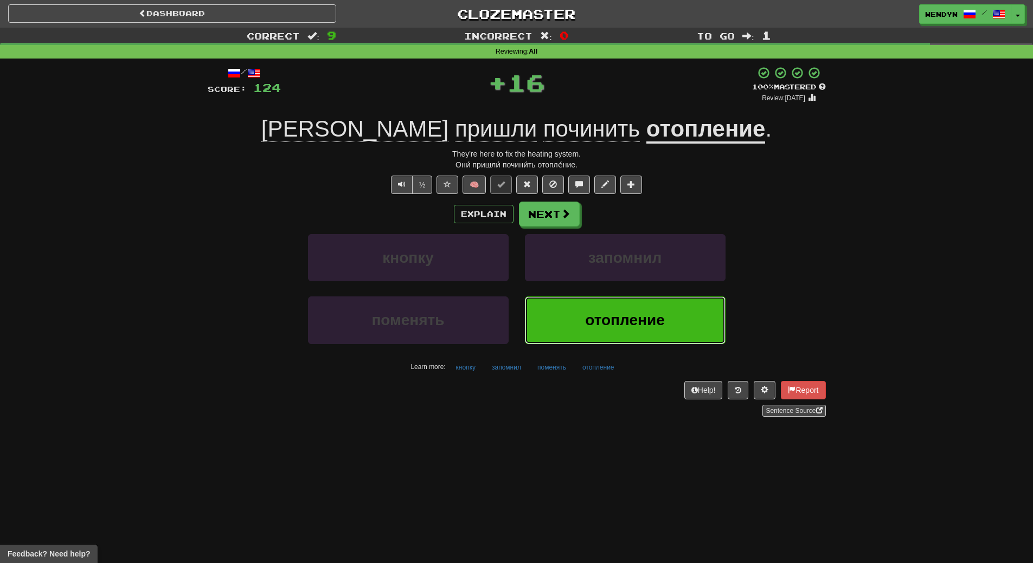
click at [623, 314] on span "отопление" at bounding box center [624, 320] width 79 height 17
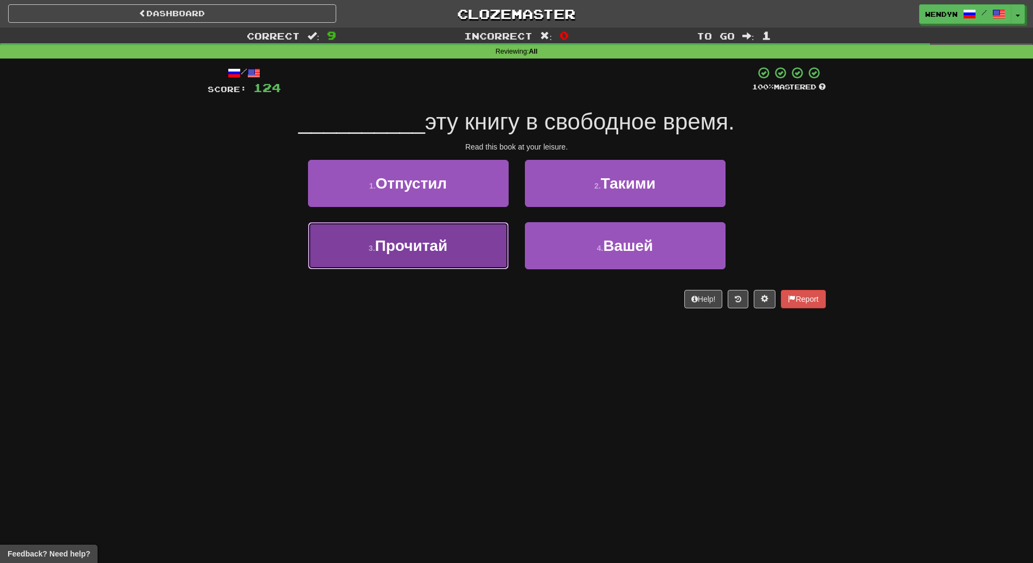
click at [428, 242] on span "Прочитай" at bounding box center [411, 245] width 73 height 17
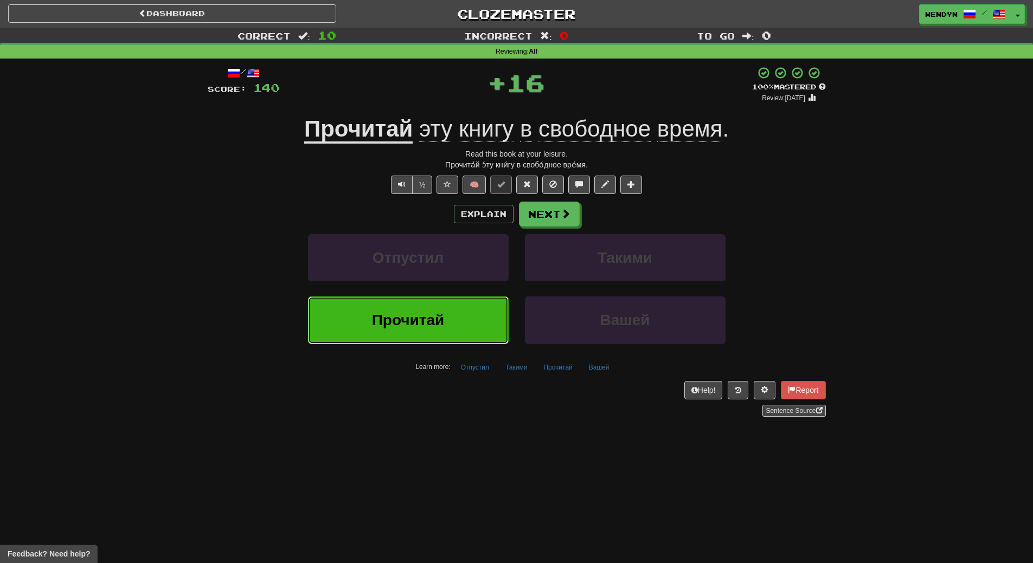
click at [427, 305] on button "Прочитай" at bounding box center [408, 320] width 201 height 47
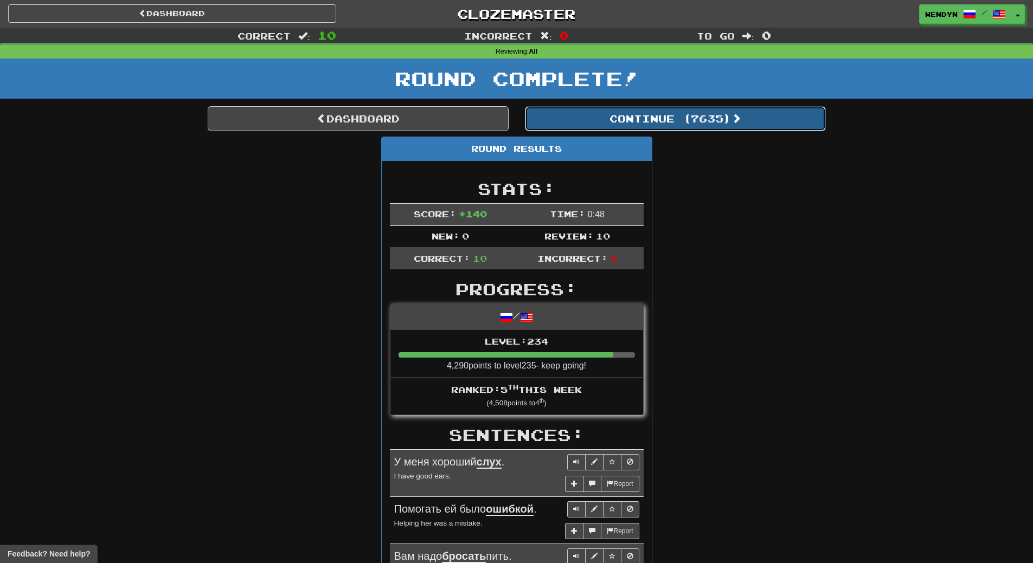
click at [704, 119] on button "Continue ( 7635 )" at bounding box center [675, 118] width 301 height 25
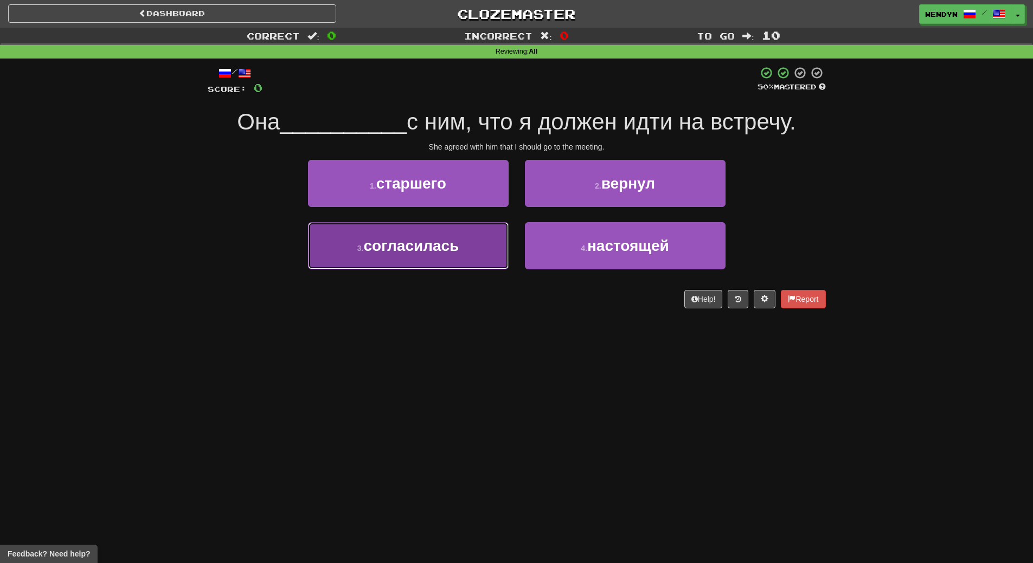
click at [455, 244] on span "согласилась" at bounding box center [410, 245] width 95 height 17
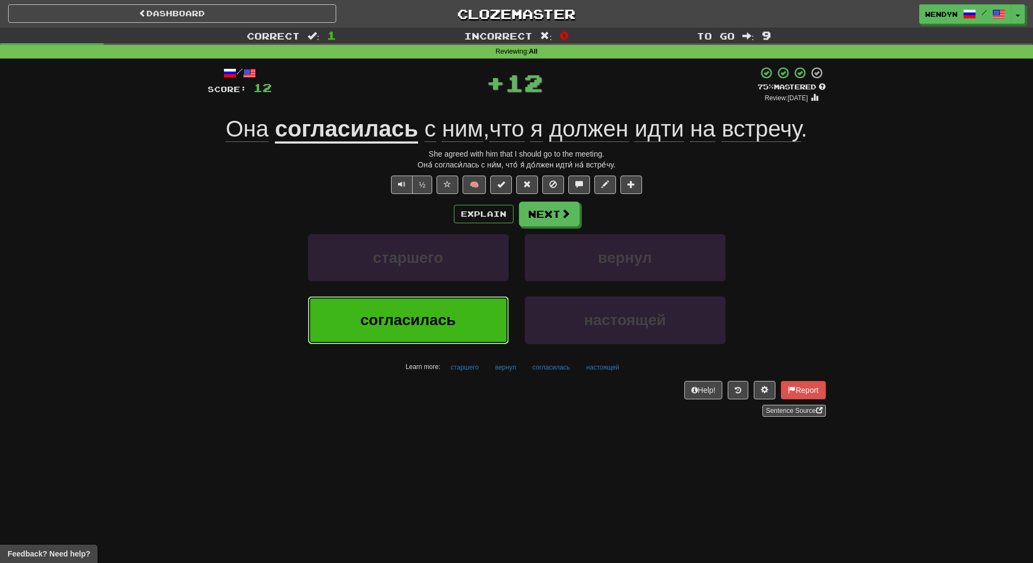
click at [447, 329] on button "согласилась" at bounding box center [408, 320] width 201 height 47
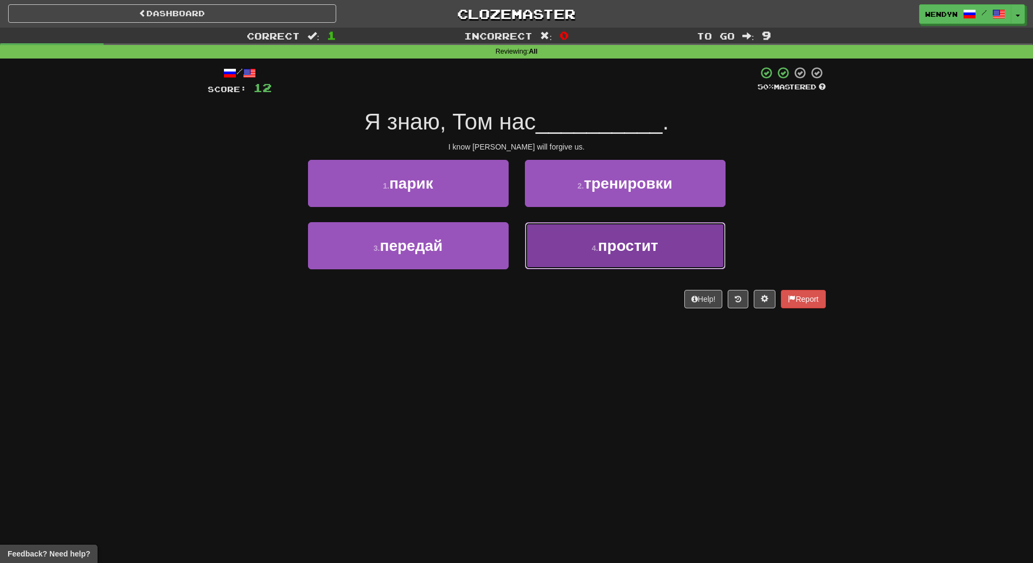
click at [652, 261] on button "4 . простит" at bounding box center [625, 245] width 201 height 47
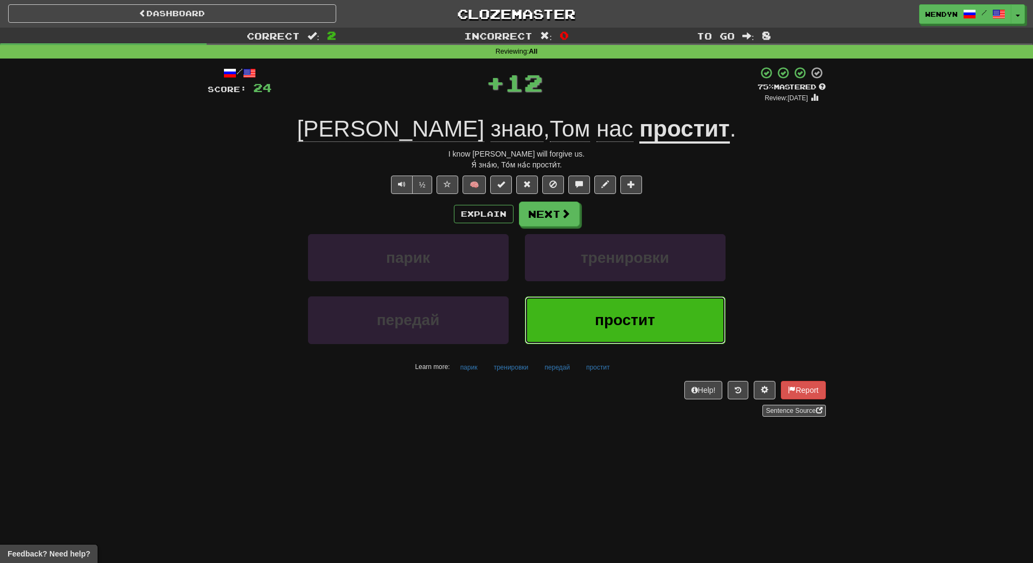
click at [630, 304] on button "простит" at bounding box center [625, 320] width 201 height 47
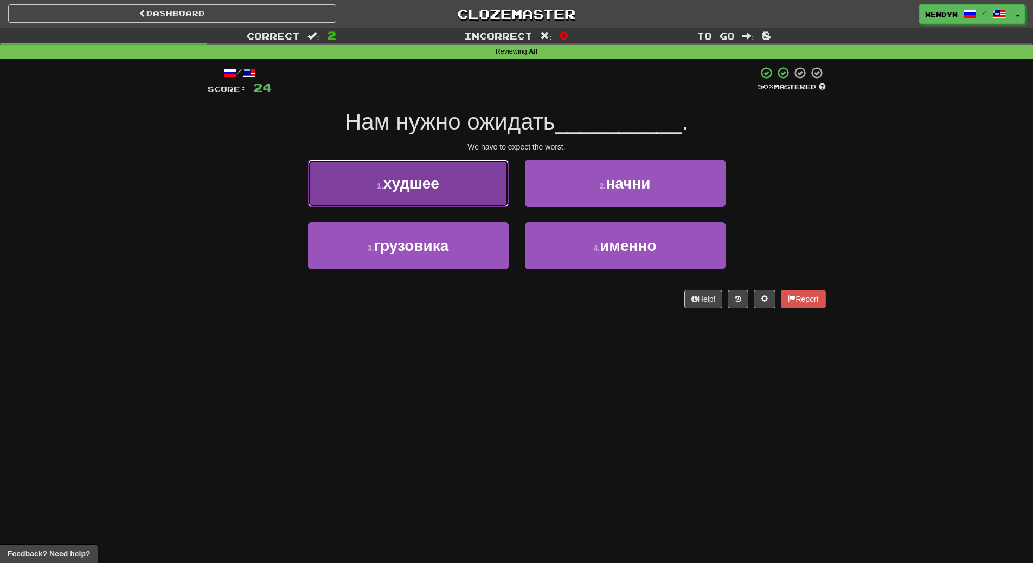
click at [423, 165] on button "1 . худшее" at bounding box center [408, 183] width 201 height 47
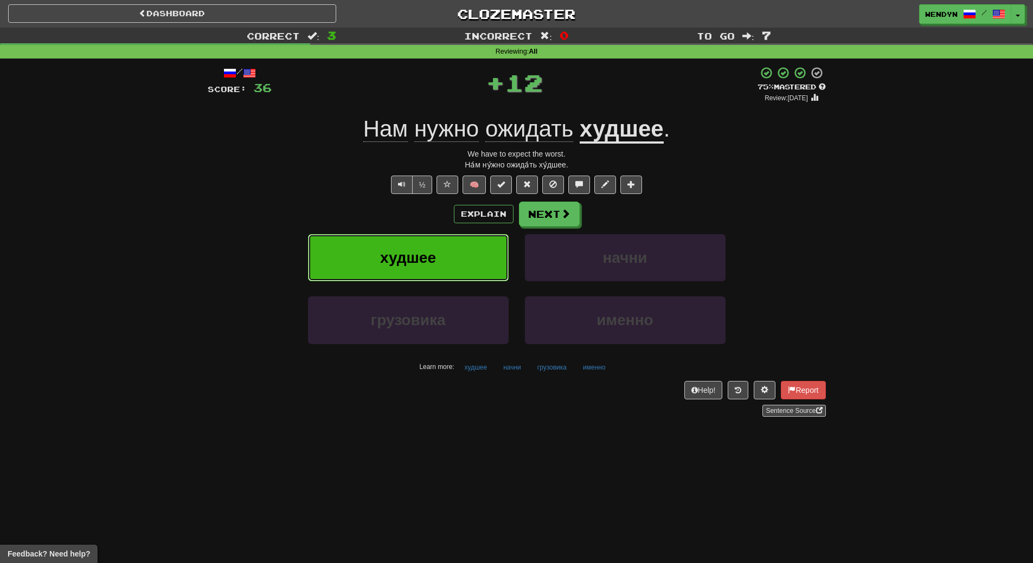
click at [419, 272] on button "худшее" at bounding box center [408, 257] width 201 height 47
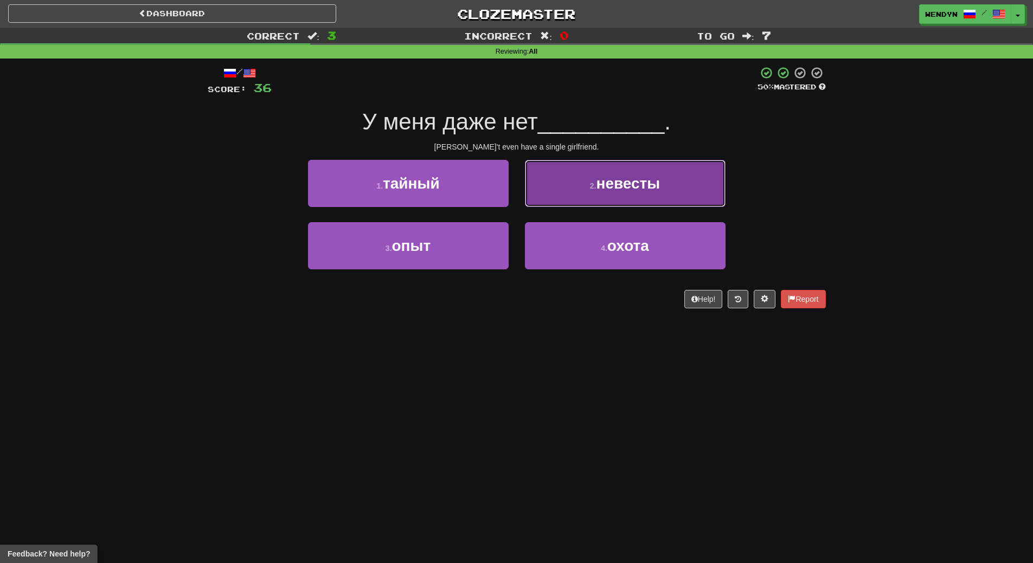
click at [688, 190] on button "2 . невесты" at bounding box center [625, 183] width 201 height 47
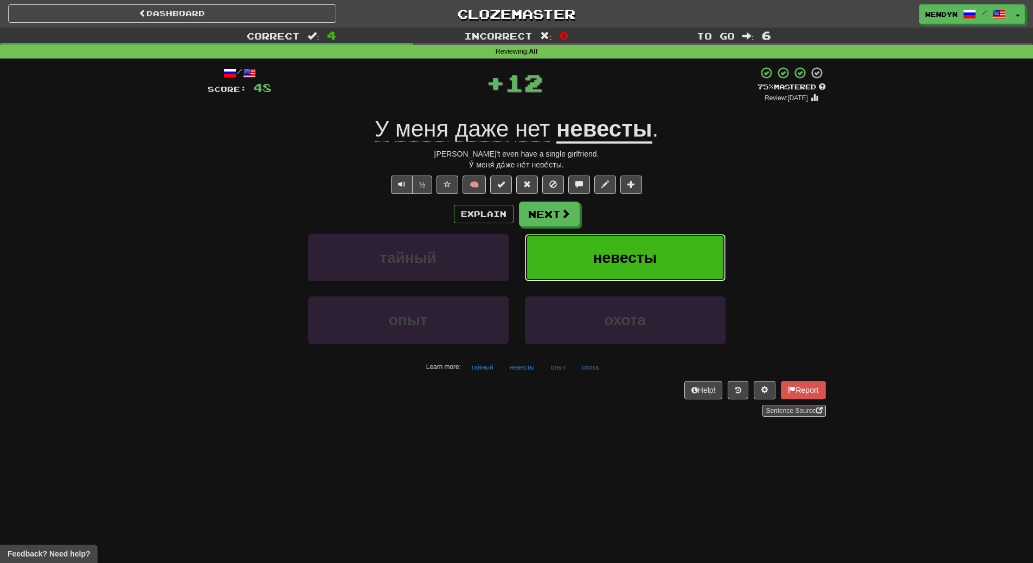
click at [660, 242] on button "невесты" at bounding box center [625, 257] width 201 height 47
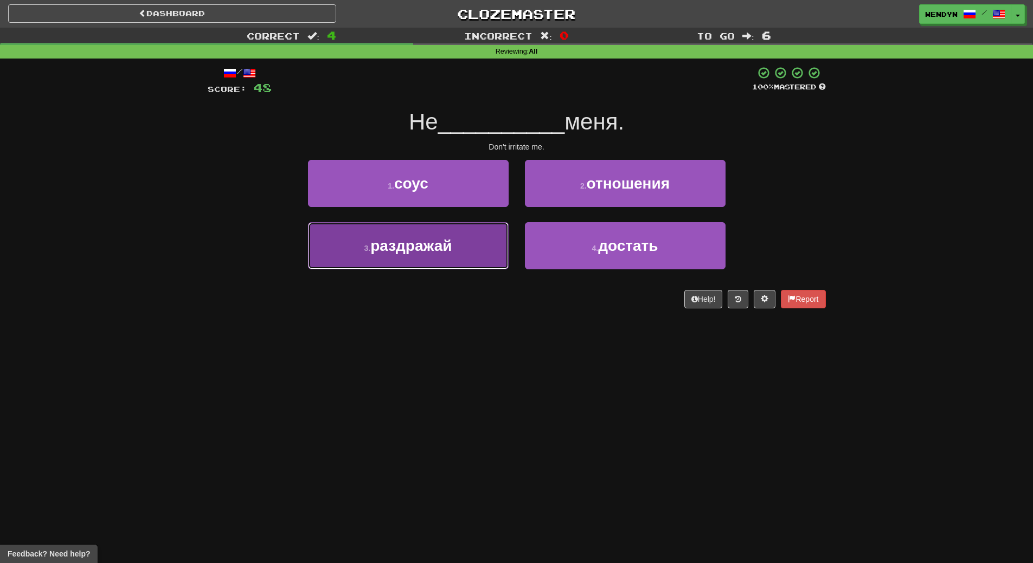
click at [468, 262] on button "3 . раздражай" at bounding box center [408, 245] width 201 height 47
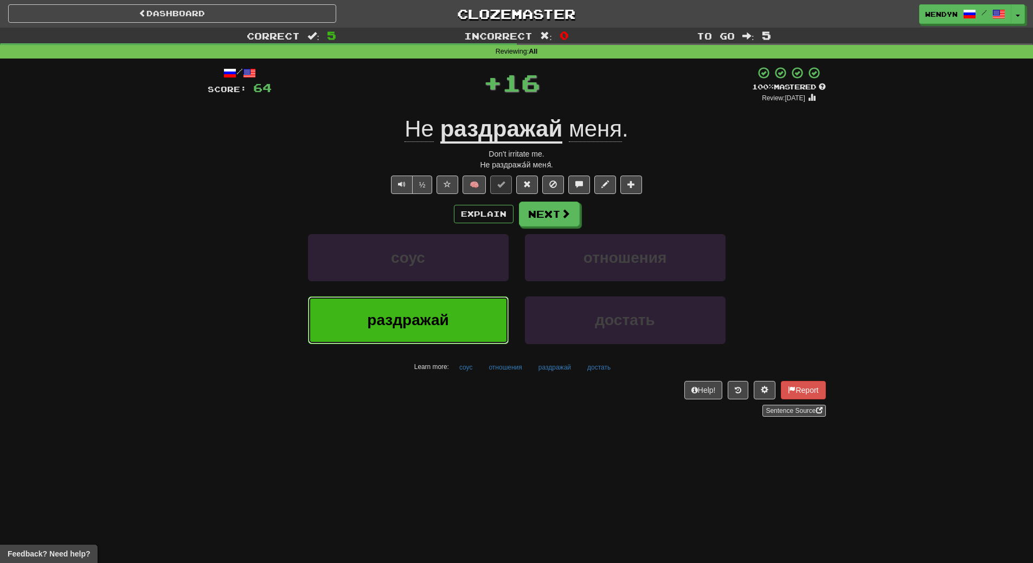
click at [455, 325] on button "раздражай" at bounding box center [408, 320] width 201 height 47
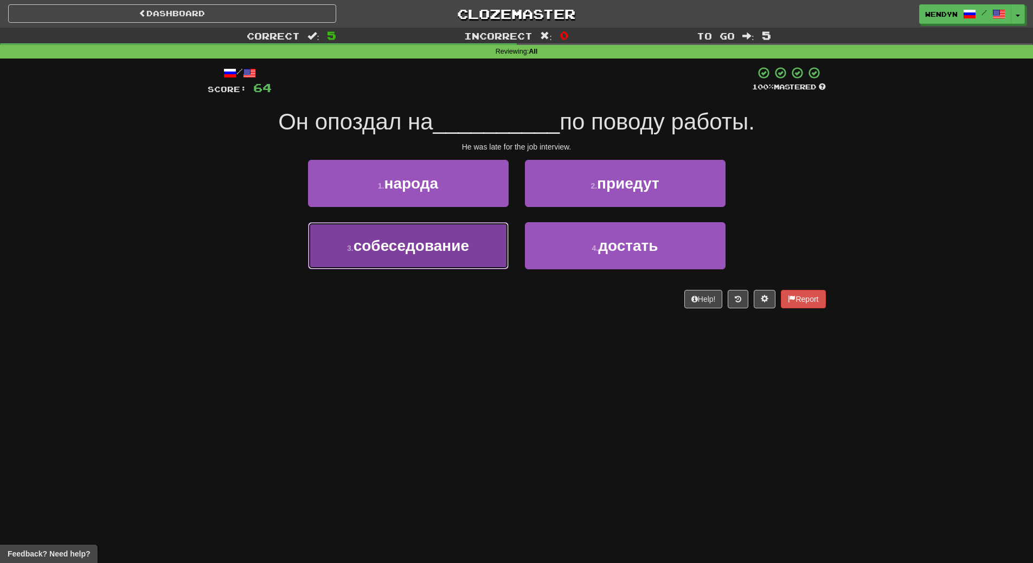
click at [492, 251] on button "3 . собеседование" at bounding box center [408, 245] width 201 height 47
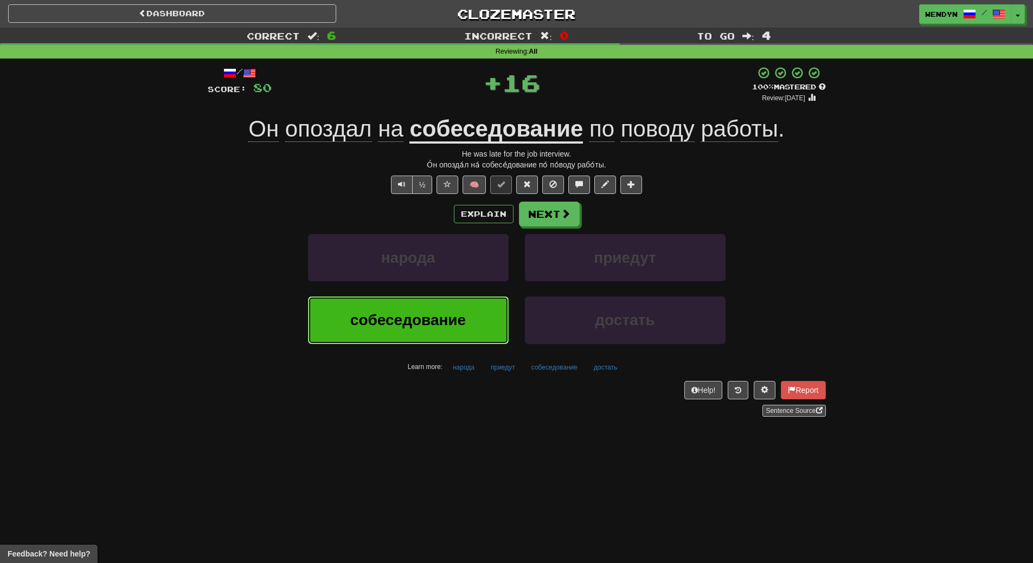
click at [480, 311] on button "собеседование" at bounding box center [408, 320] width 201 height 47
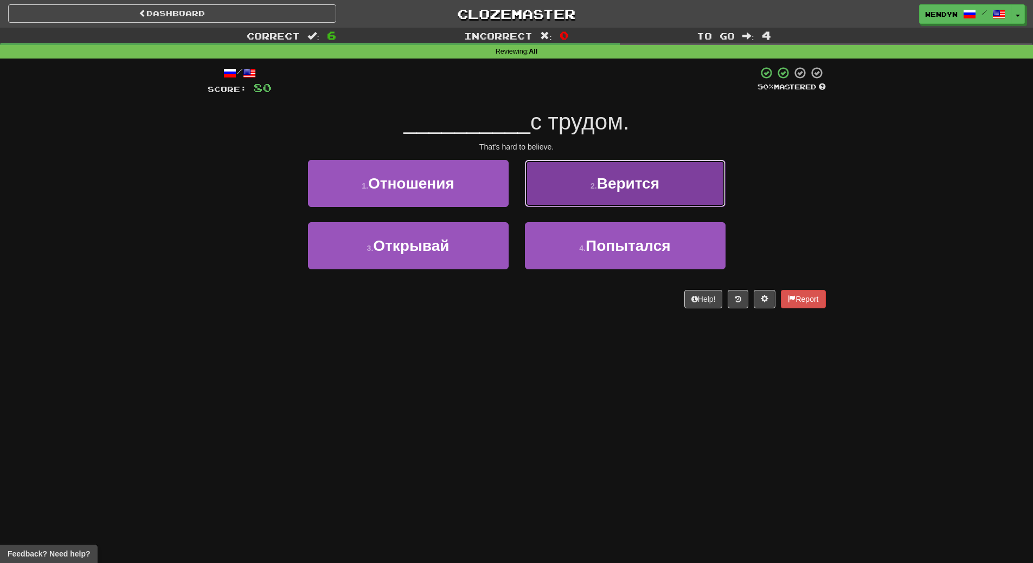
click at [678, 177] on button "2 . Верится" at bounding box center [625, 183] width 201 height 47
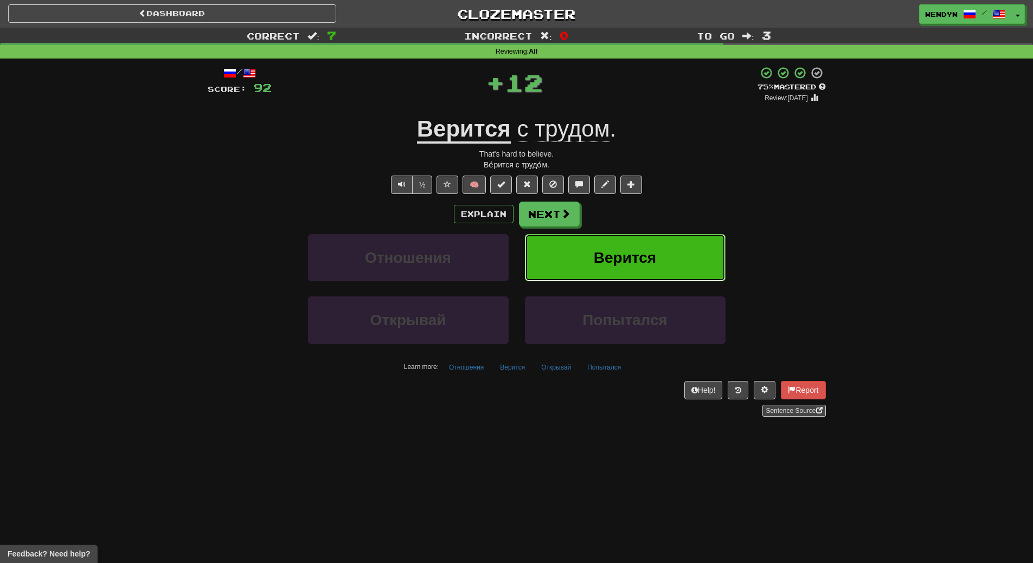
click at [670, 238] on button "Верится" at bounding box center [625, 257] width 201 height 47
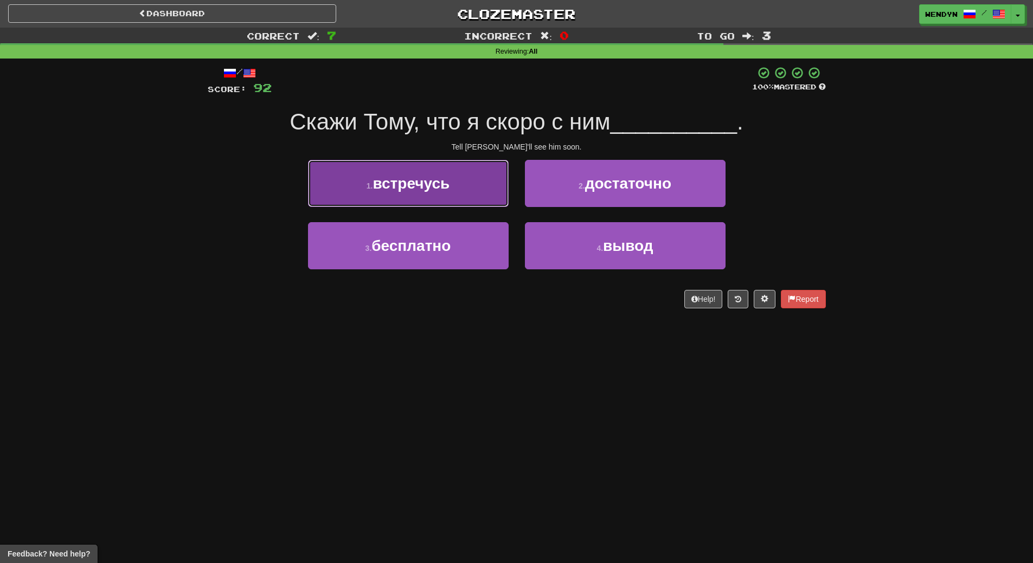
click at [467, 187] on button "1 . встречусь" at bounding box center [408, 183] width 201 height 47
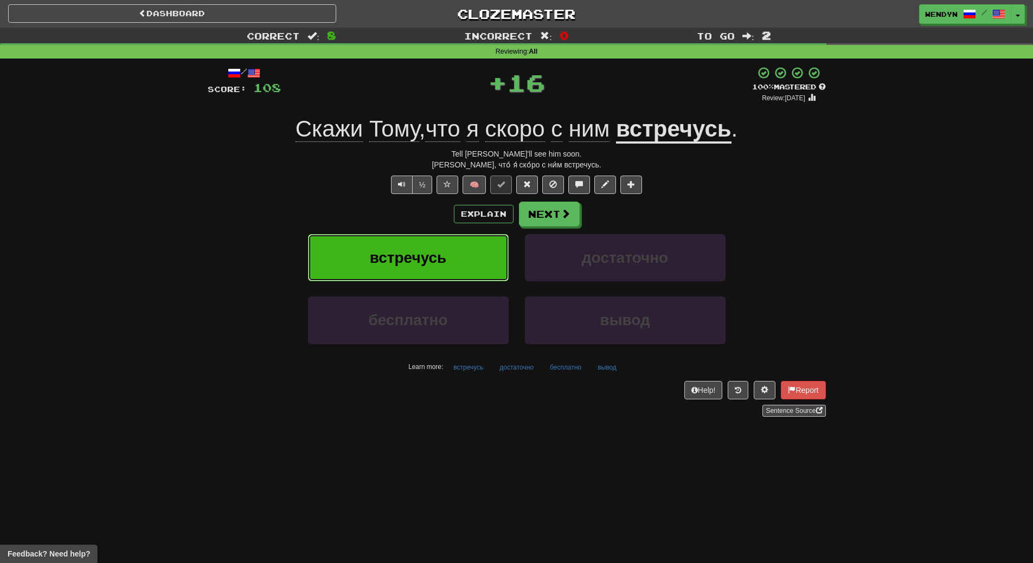
click at [449, 262] on button "встречусь" at bounding box center [408, 257] width 201 height 47
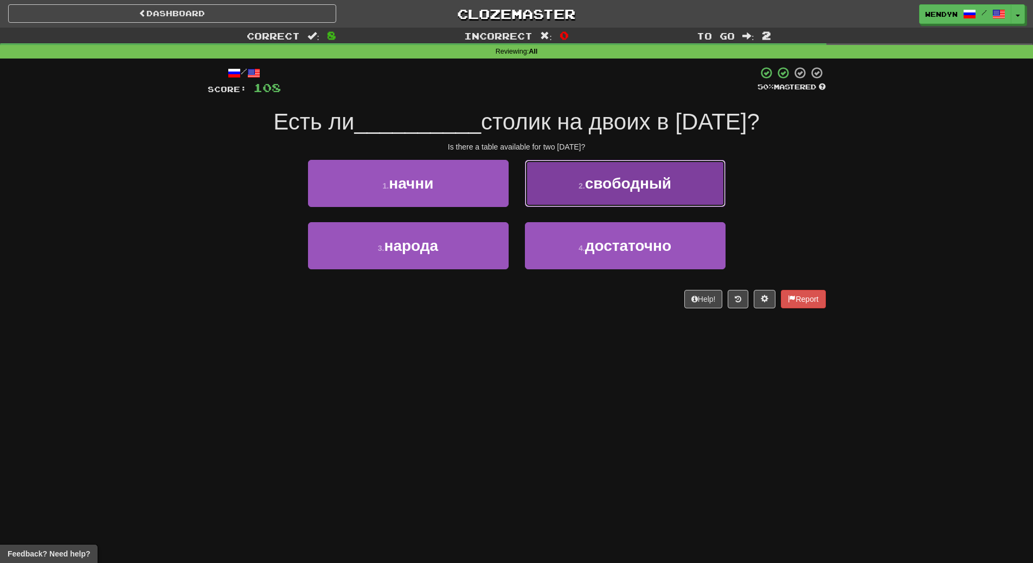
click at [672, 198] on button "2 . свободный" at bounding box center [625, 183] width 201 height 47
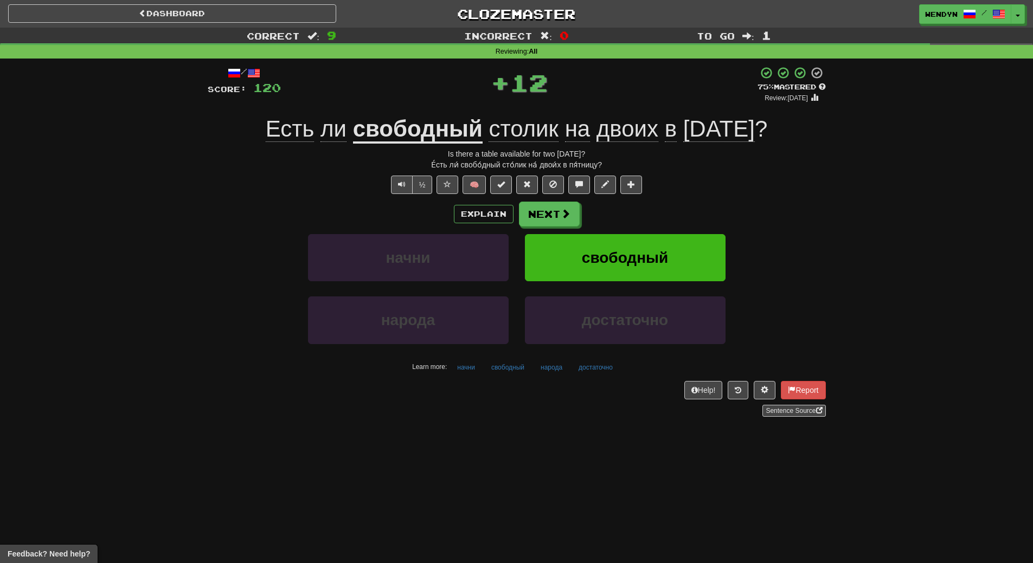
click at [672, 198] on div "/ Score: 120 + 12 75 % Mastered Review: 2025-10-18 Есть ли свободный столик на …" at bounding box center [517, 241] width 618 height 351
click at [659, 270] on button "свободный" at bounding box center [625, 257] width 201 height 47
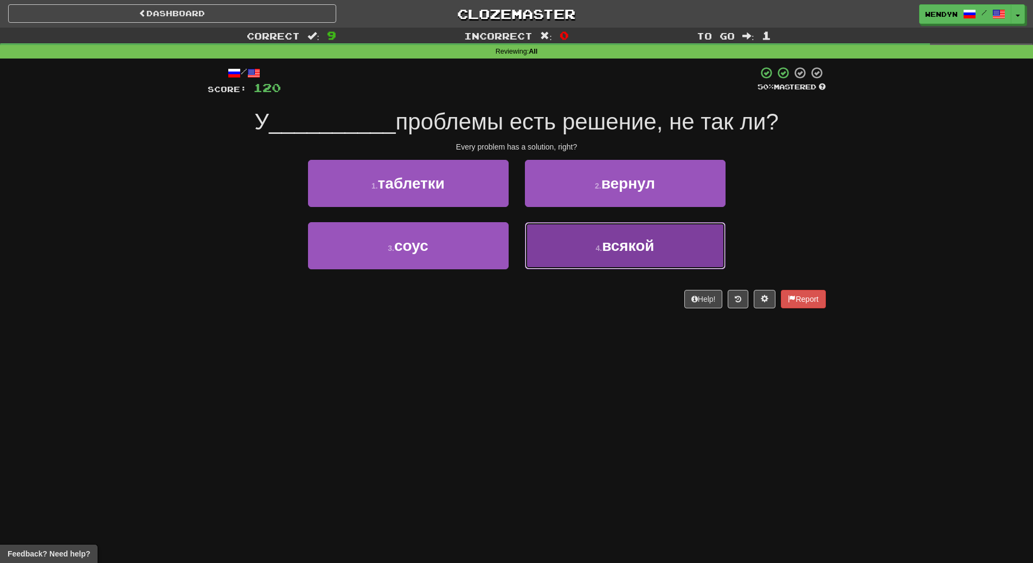
click at [631, 246] on span "всякой" at bounding box center [628, 245] width 52 height 17
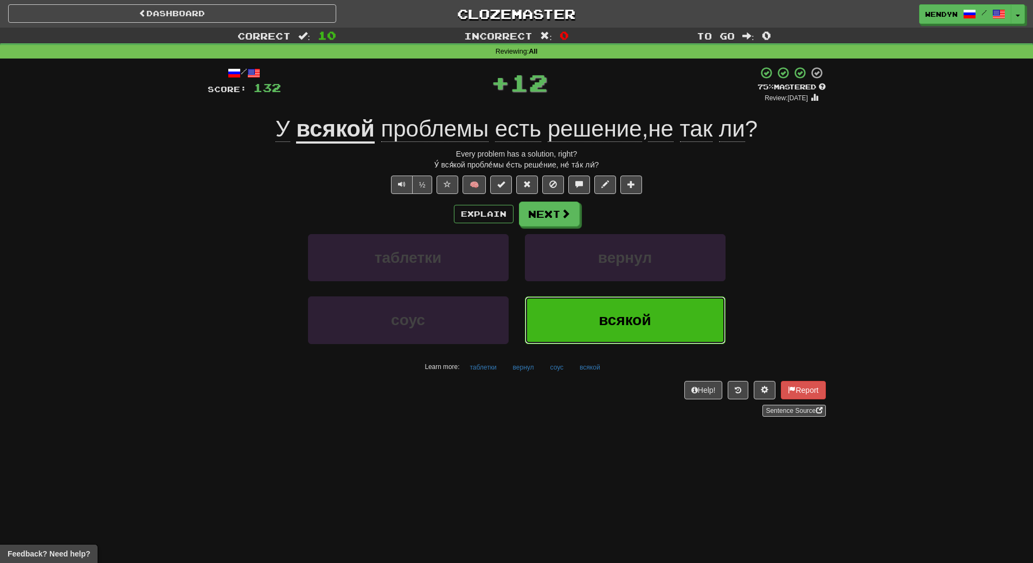
click at [623, 329] on button "всякой" at bounding box center [625, 320] width 201 height 47
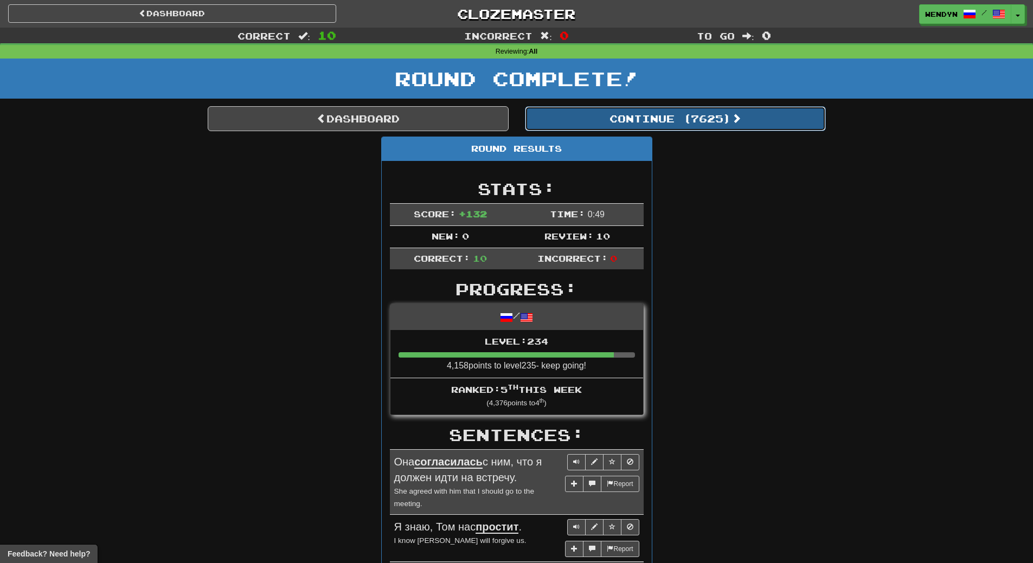
click at [702, 125] on button "Continue ( 7625 )" at bounding box center [675, 118] width 301 height 25
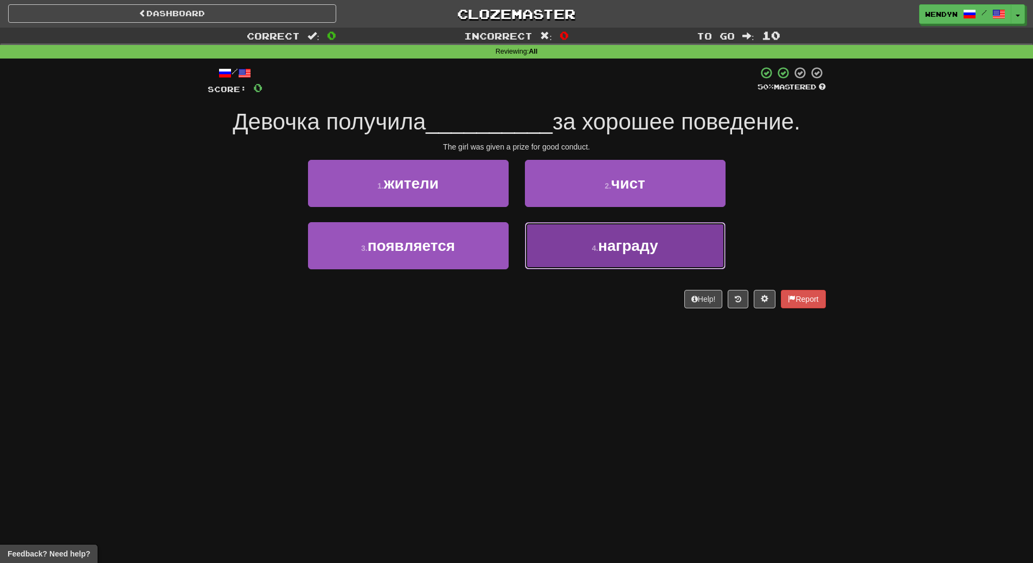
click at [658, 244] on span "награду" at bounding box center [628, 245] width 60 height 17
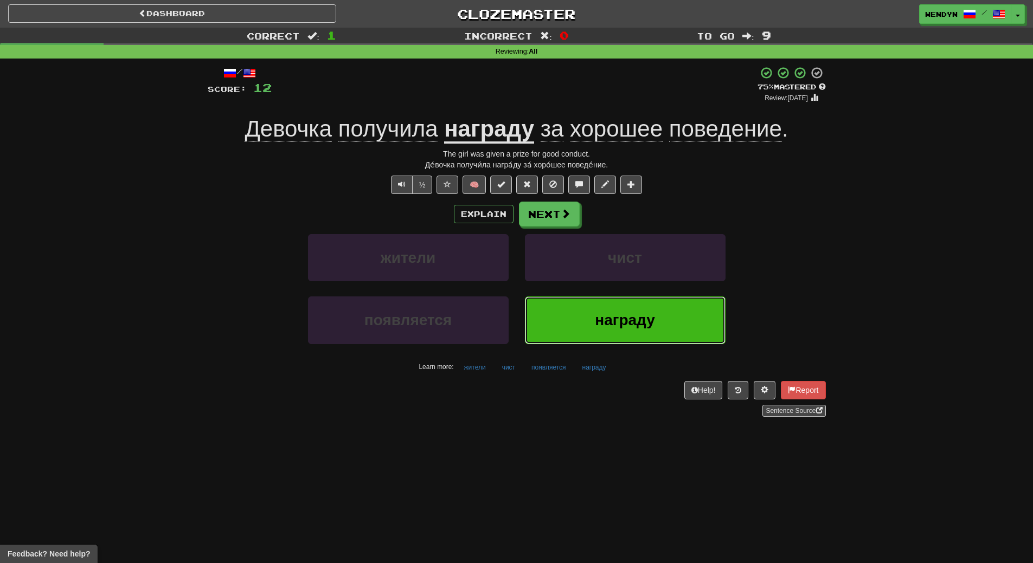
click at [612, 335] on button "награду" at bounding box center [625, 320] width 201 height 47
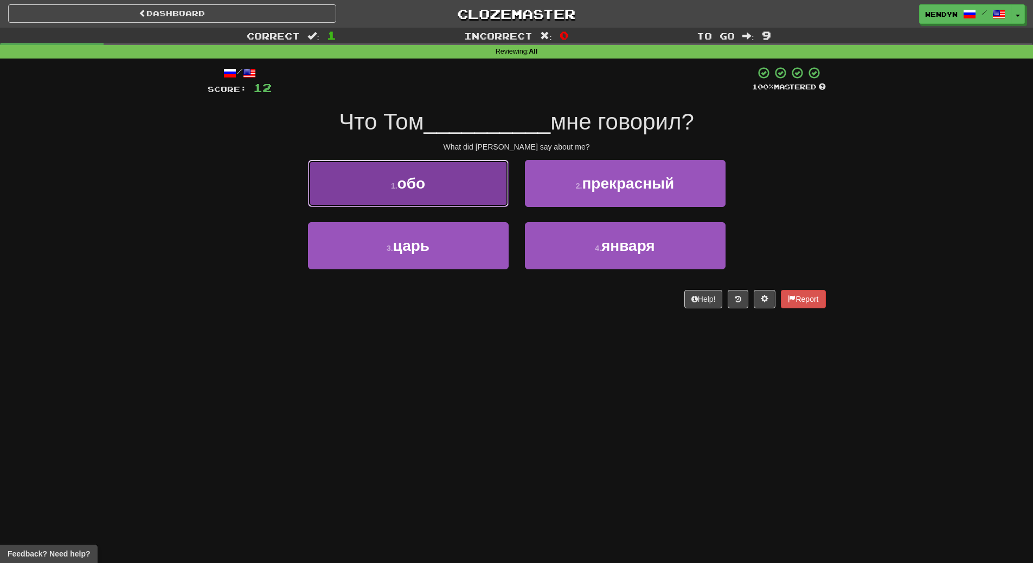
click at [466, 205] on button "1 . обо" at bounding box center [408, 183] width 201 height 47
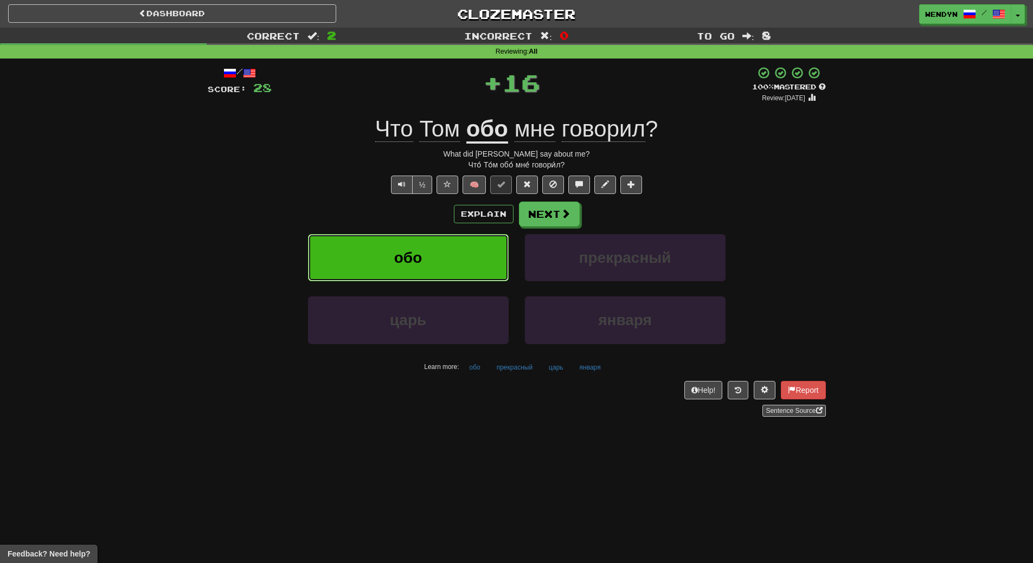
click at [434, 266] on button "обо" at bounding box center [408, 257] width 201 height 47
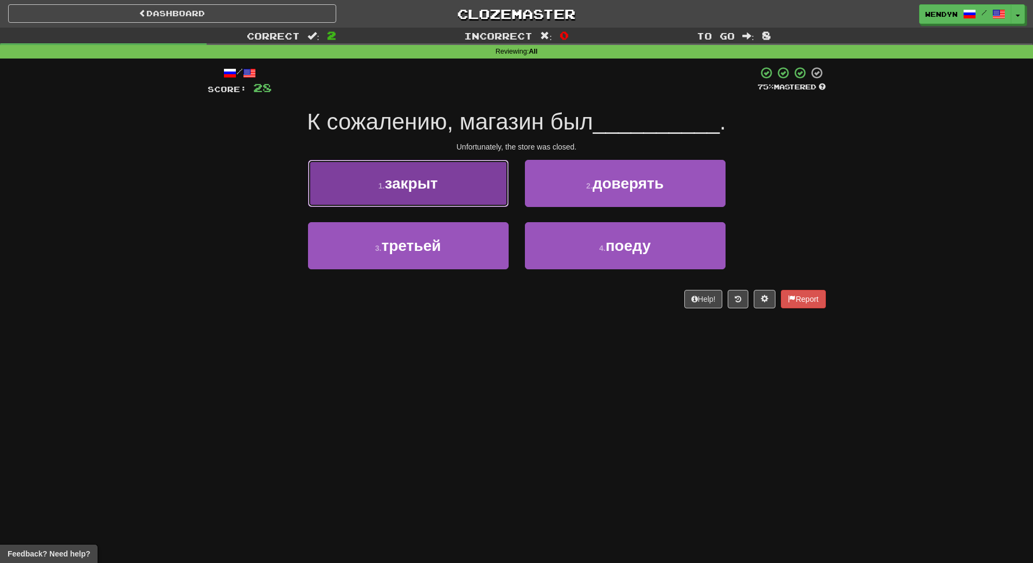
click at [438, 200] on button "1 . закрыт" at bounding box center [408, 183] width 201 height 47
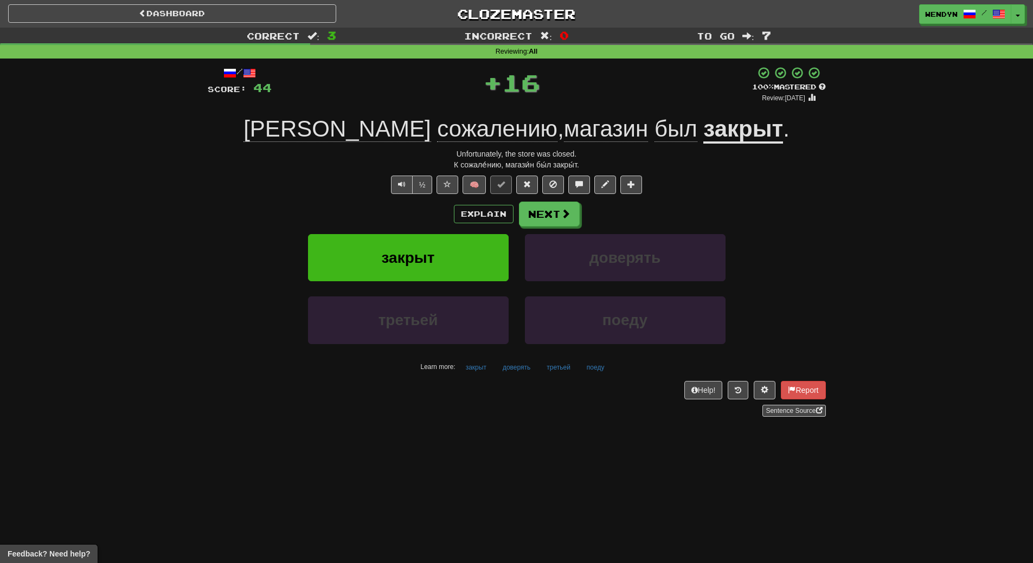
click at [438, 200] on div "/ Score: 44 + 16 100 % Mastered Review: 2026-03-17 К сожалению , магазин был за…" at bounding box center [517, 241] width 618 height 351
click at [436, 255] on button "закрыт" at bounding box center [408, 257] width 201 height 47
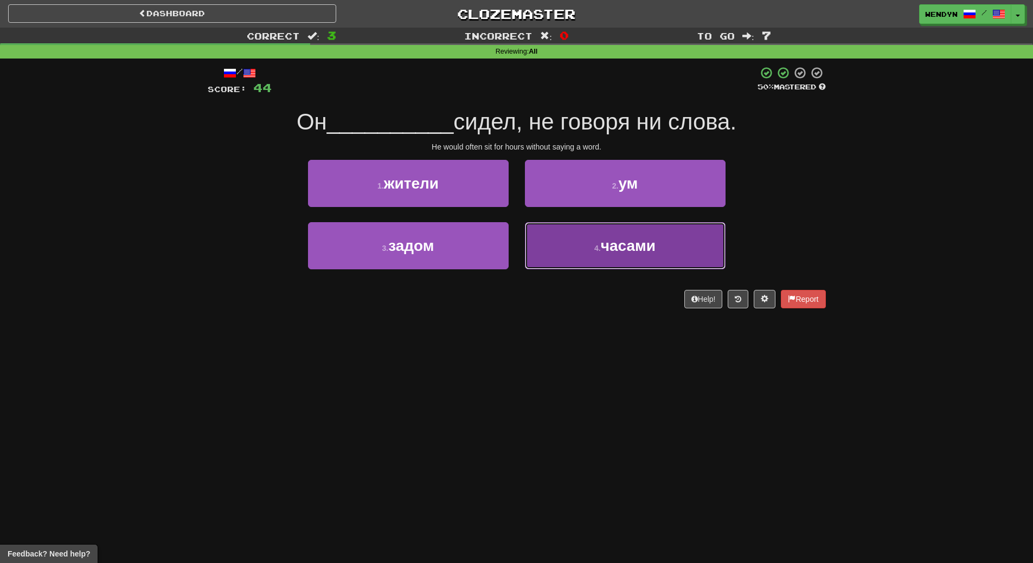
click at [595, 242] on button "4 . часами" at bounding box center [625, 245] width 201 height 47
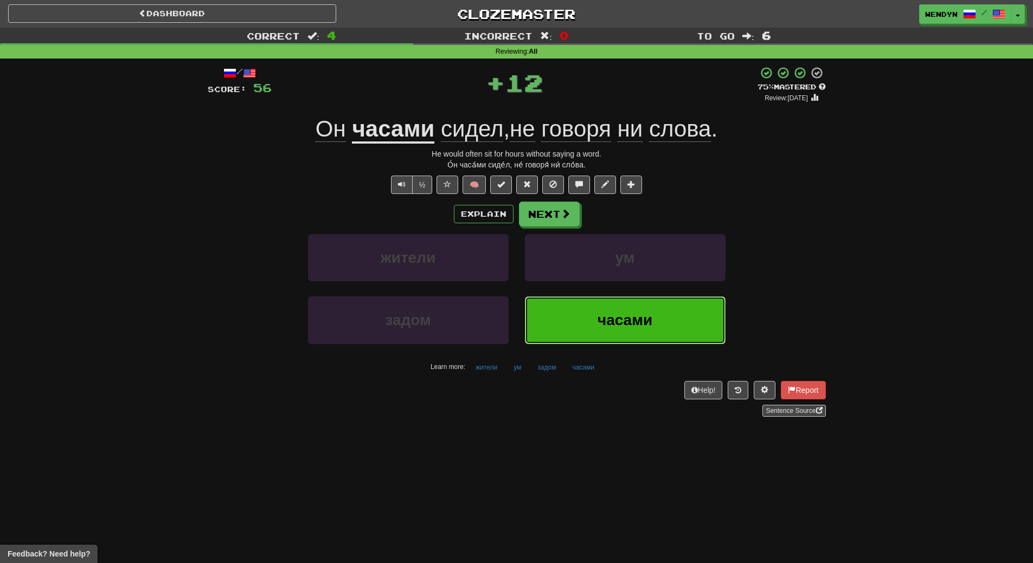
click at [590, 305] on button "часами" at bounding box center [625, 320] width 201 height 47
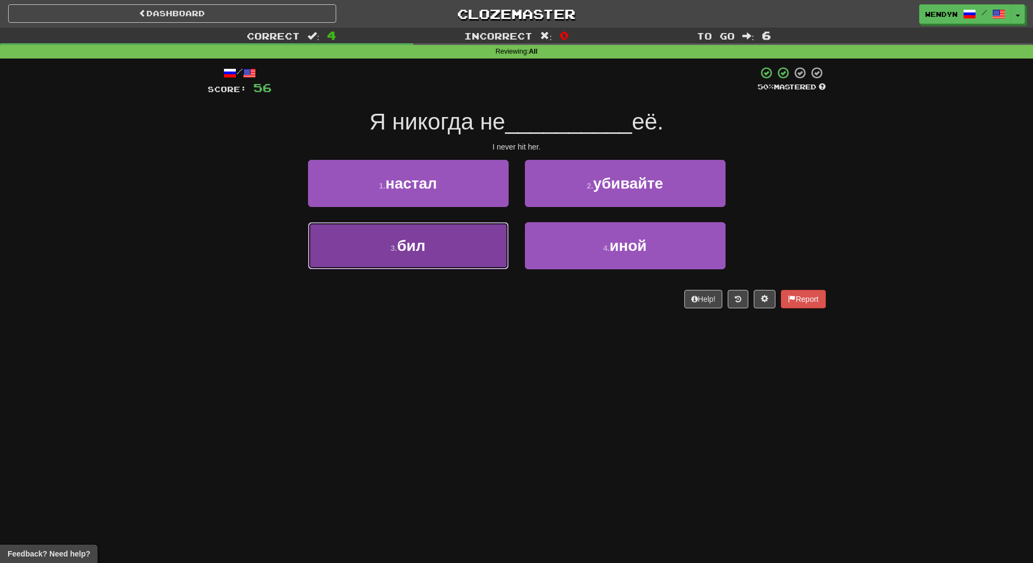
click at [490, 254] on button "3 . бил" at bounding box center [408, 245] width 201 height 47
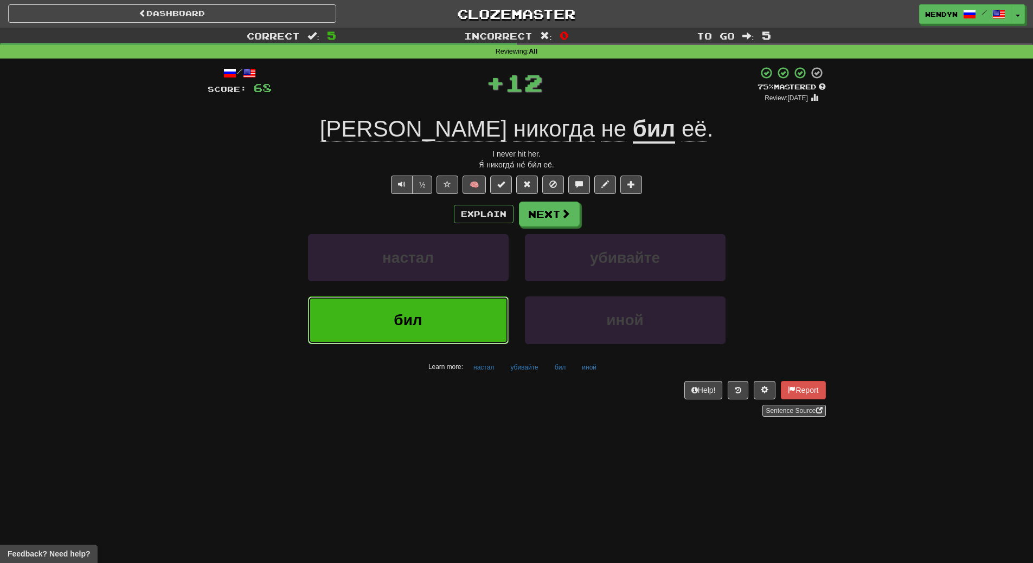
click at [485, 305] on button "бил" at bounding box center [408, 320] width 201 height 47
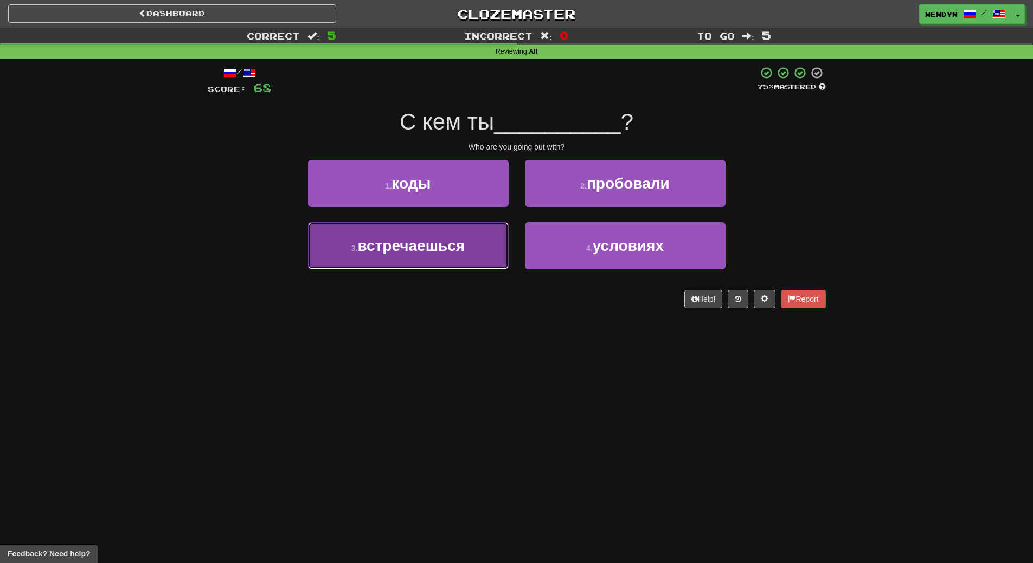
click at [484, 259] on button "3 . встречаешься" at bounding box center [408, 245] width 201 height 47
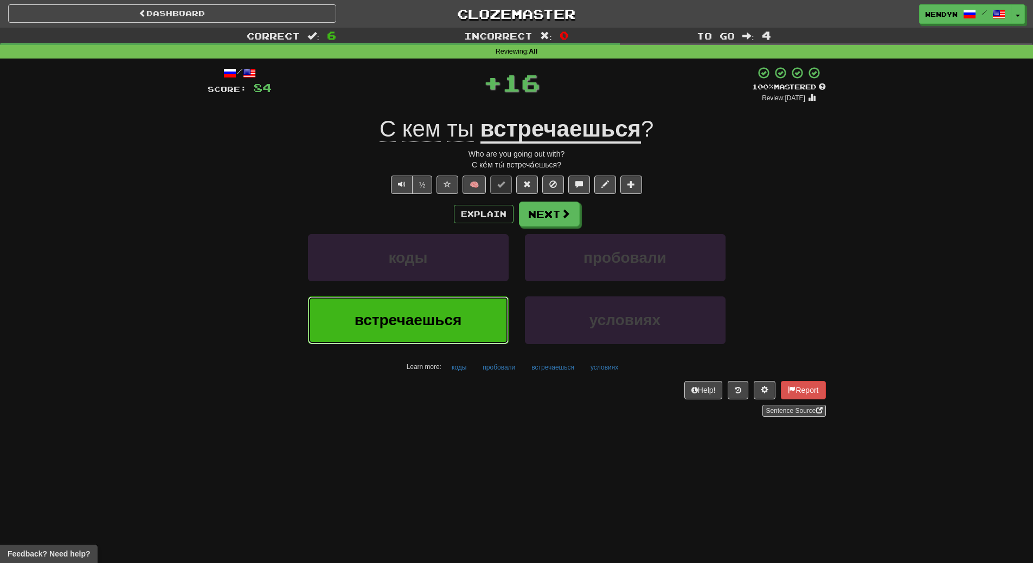
click at [480, 301] on button "встречаешься" at bounding box center [408, 320] width 201 height 47
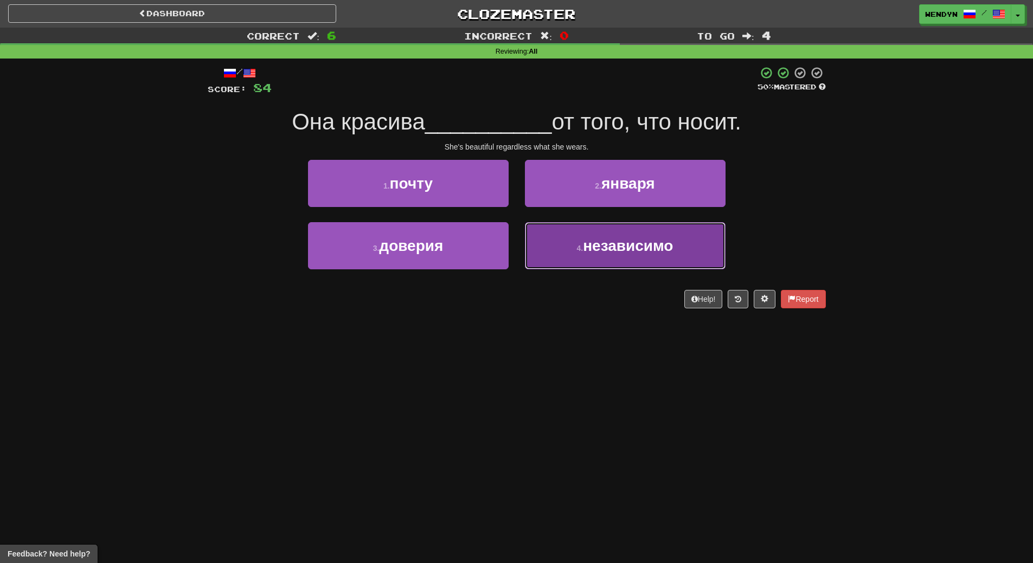
click at [613, 255] on button "4 . независимо" at bounding box center [625, 245] width 201 height 47
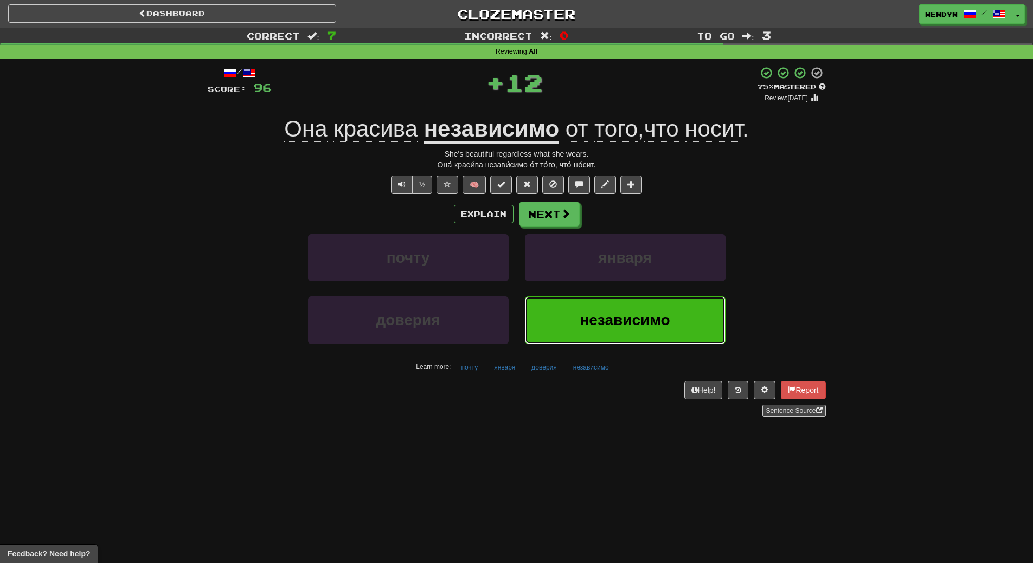
click at [600, 303] on button "независимо" at bounding box center [625, 320] width 201 height 47
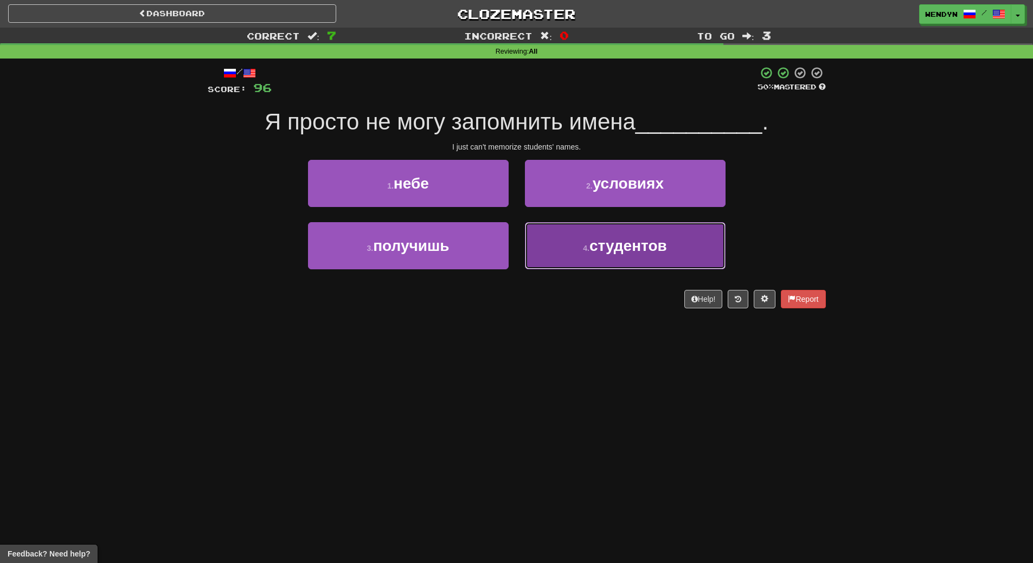
click at [635, 255] on button "4 . студентов" at bounding box center [625, 245] width 201 height 47
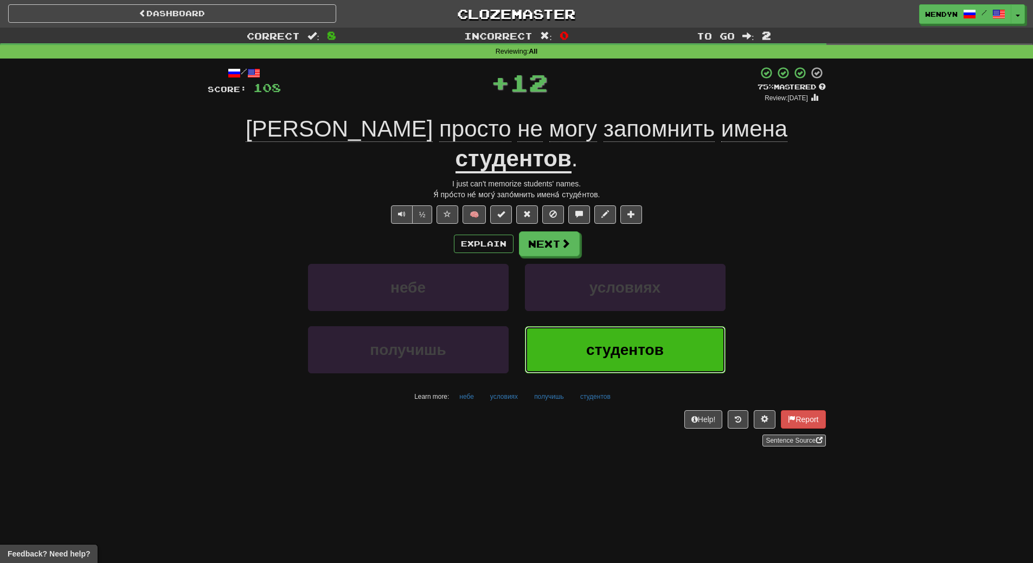
click at [619, 342] on span "студентов" at bounding box center [625, 350] width 78 height 17
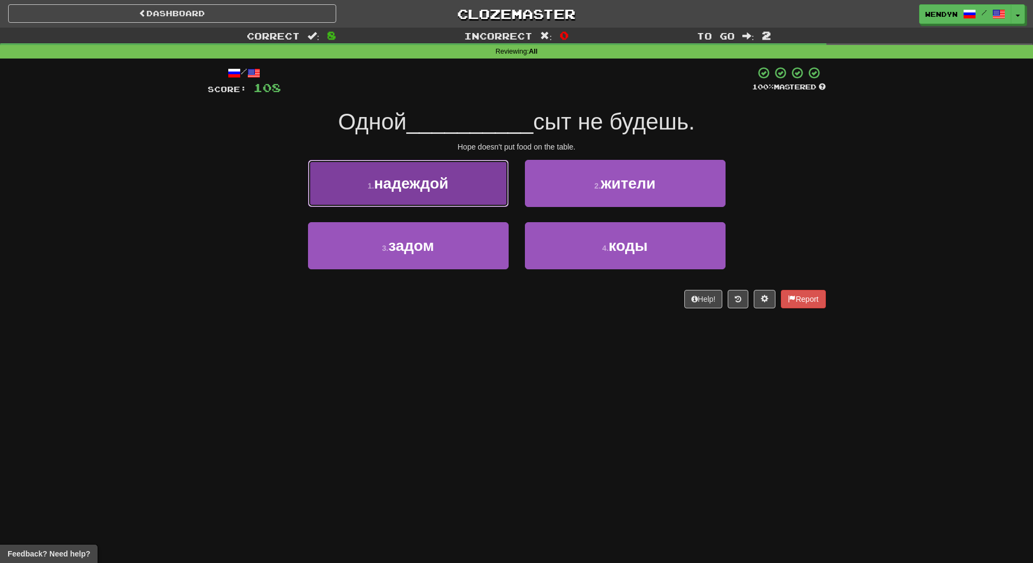
click at [446, 192] on button "1 . надеждой" at bounding box center [408, 183] width 201 height 47
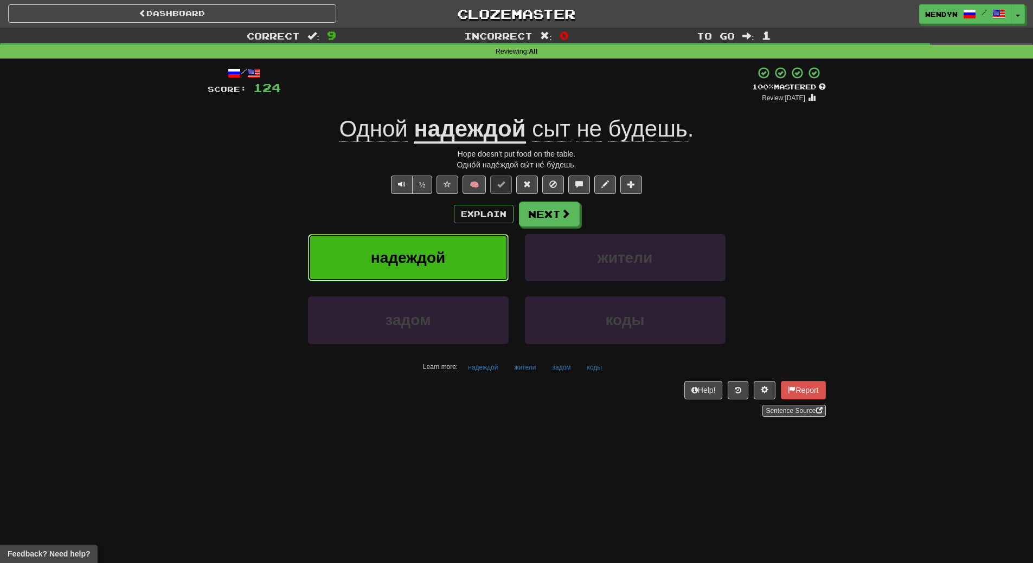
click at [439, 268] on button "надеждой" at bounding box center [408, 257] width 201 height 47
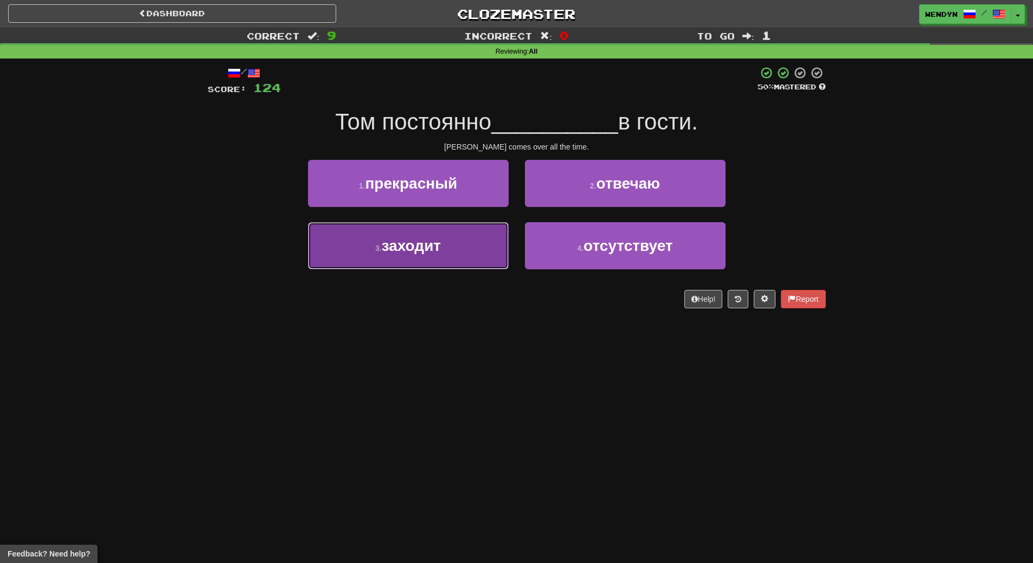
click at [464, 251] on button "3 . заходит" at bounding box center [408, 245] width 201 height 47
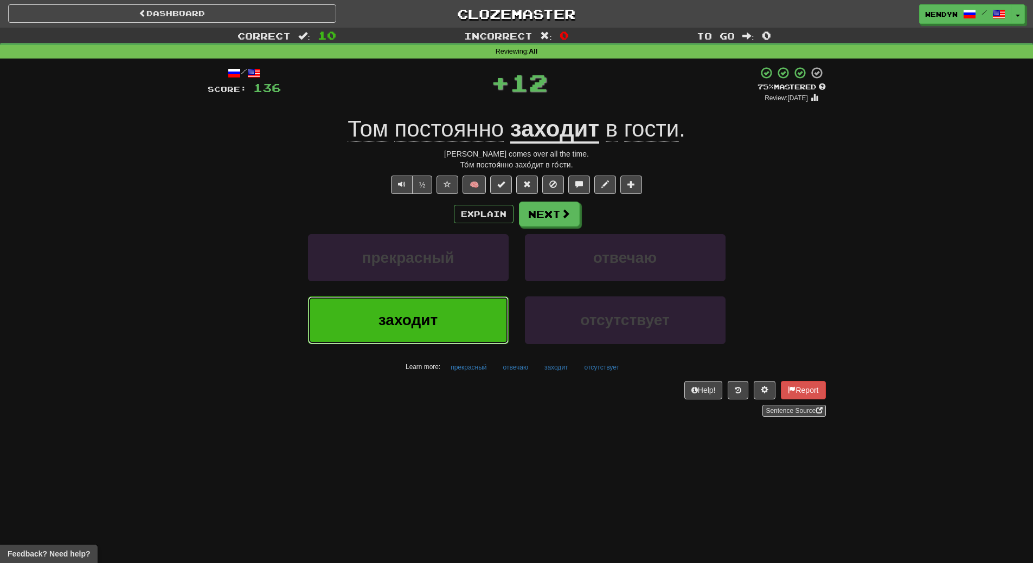
click at [436, 318] on span "заходит" at bounding box center [407, 320] width 59 height 17
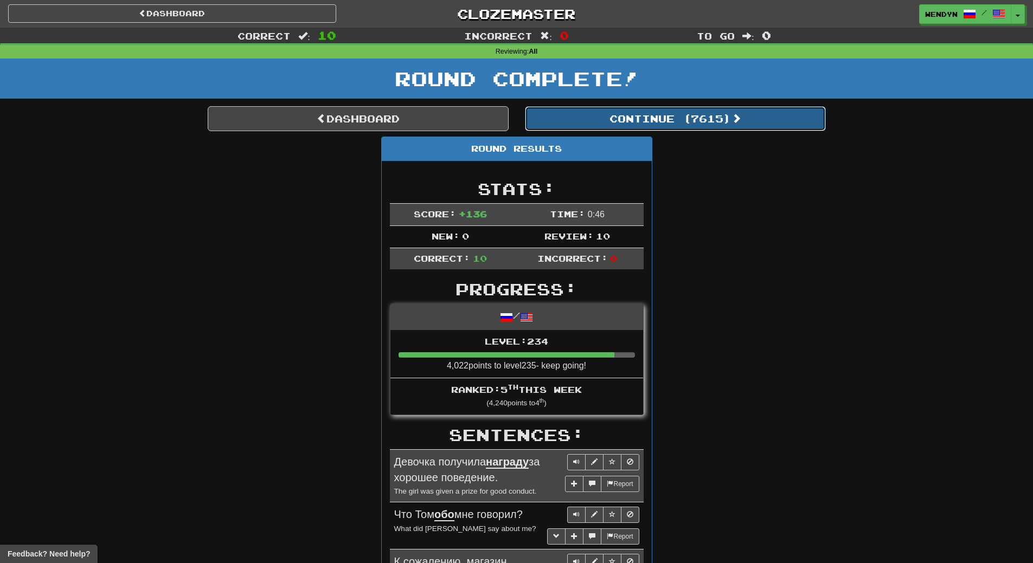
click at [715, 123] on button "Continue ( 7615 )" at bounding box center [675, 118] width 301 height 25
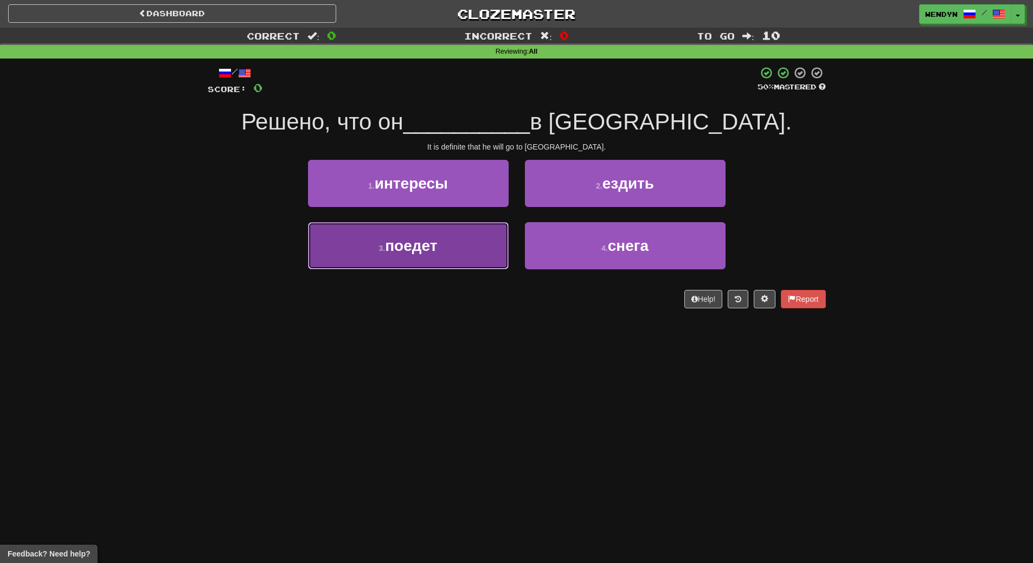
click at [444, 250] on button "3 . поедет" at bounding box center [408, 245] width 201 height 47
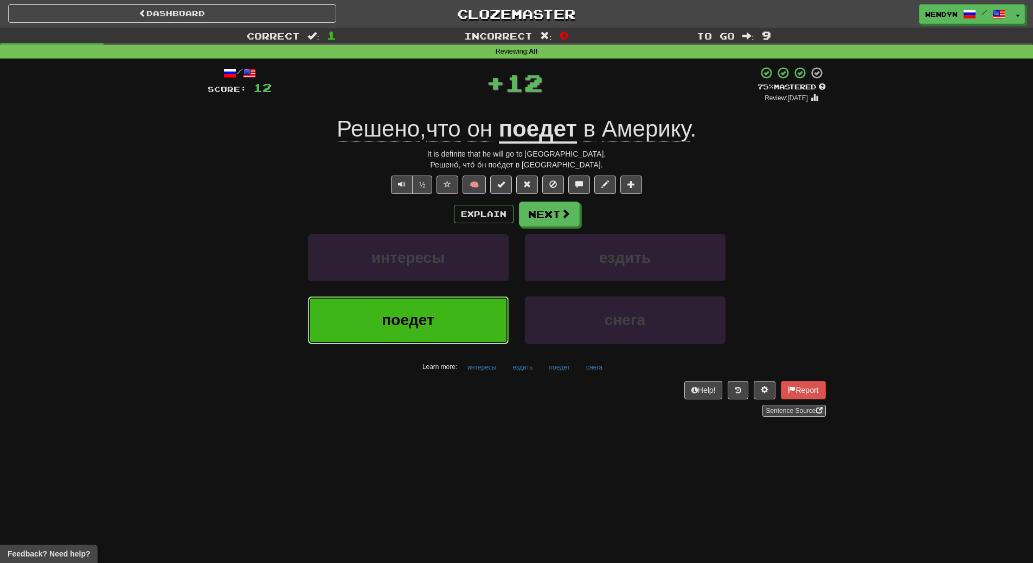
click at [464, 316] on button "поедет" at bounding box center [408, 320] width 201 height 47
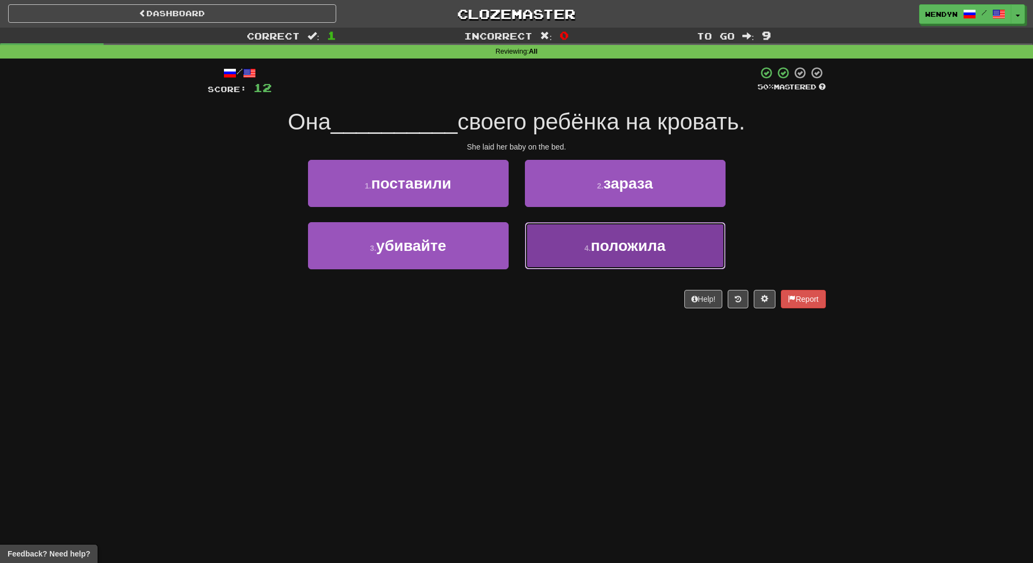
click at [649, 265] on button "4 . положила" at bounding box center [625, 245] width 201 height 47
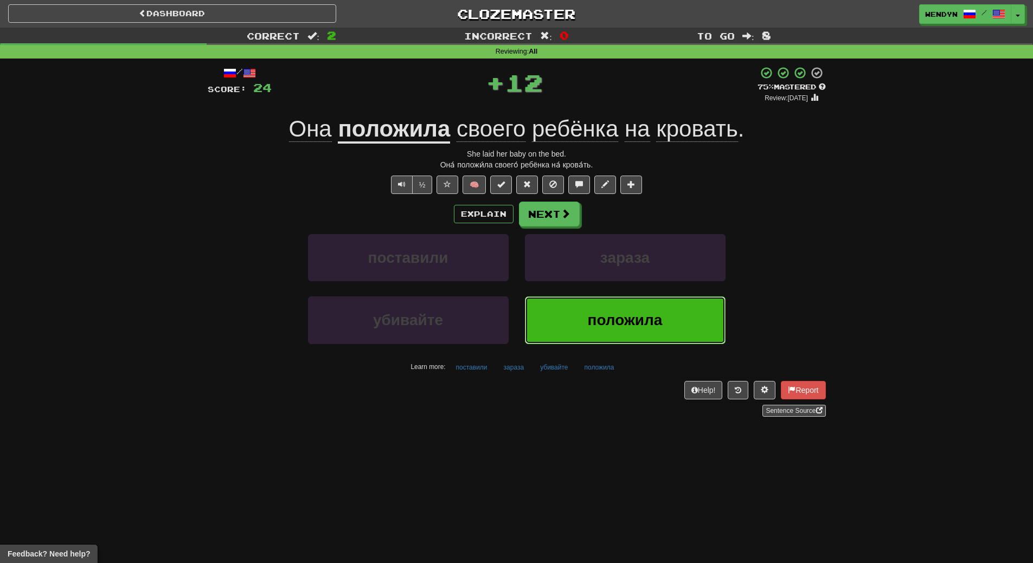
click at [637, 314] on span "положила" at bounding box center [625, 320] width 75 height 17
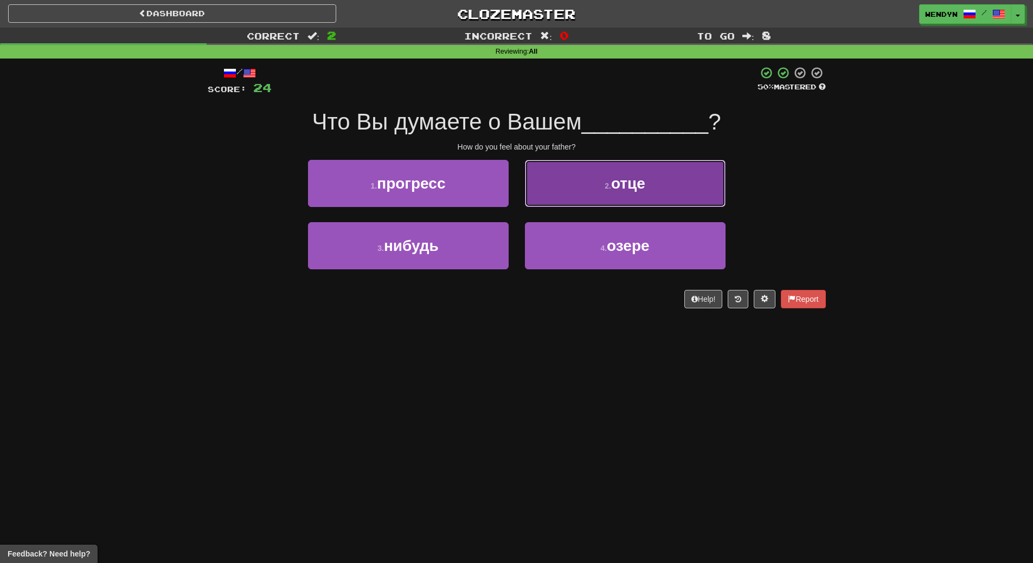
click at [621, 195] on button "2 . отце" at bounding box center [625, 183] width 201 height 47
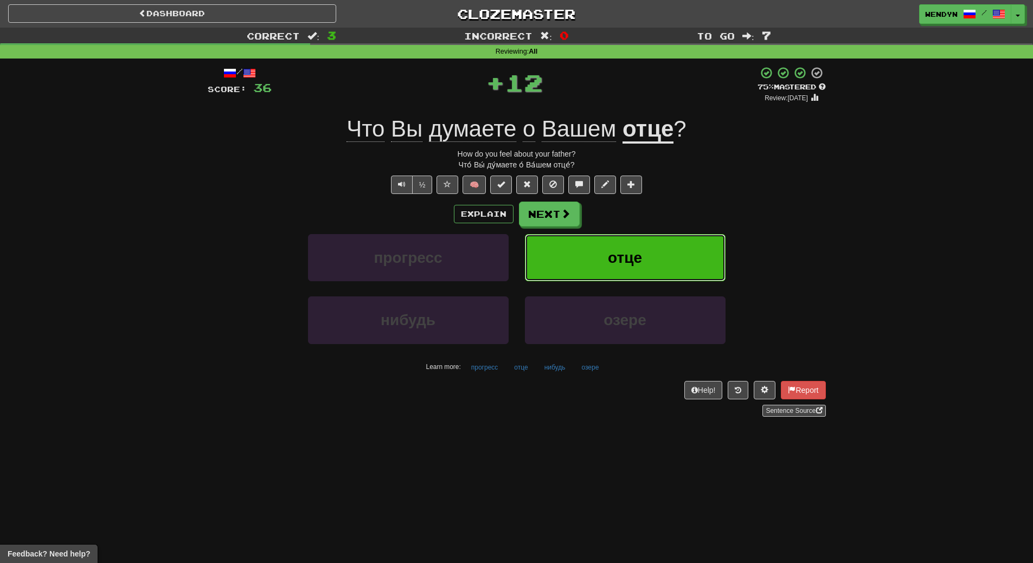
click at [614, 245] on button "отце" at bounding box center [625, 257] width 201 height 47
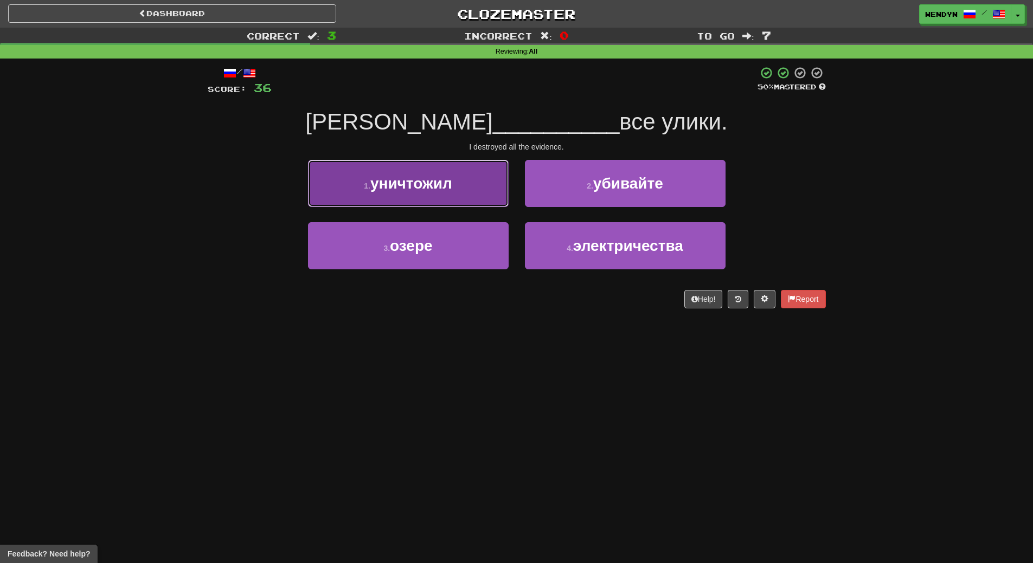
click at [456, 201] on button "1 . уничтожил" at bounding box center [408, 183] width 201 height 47
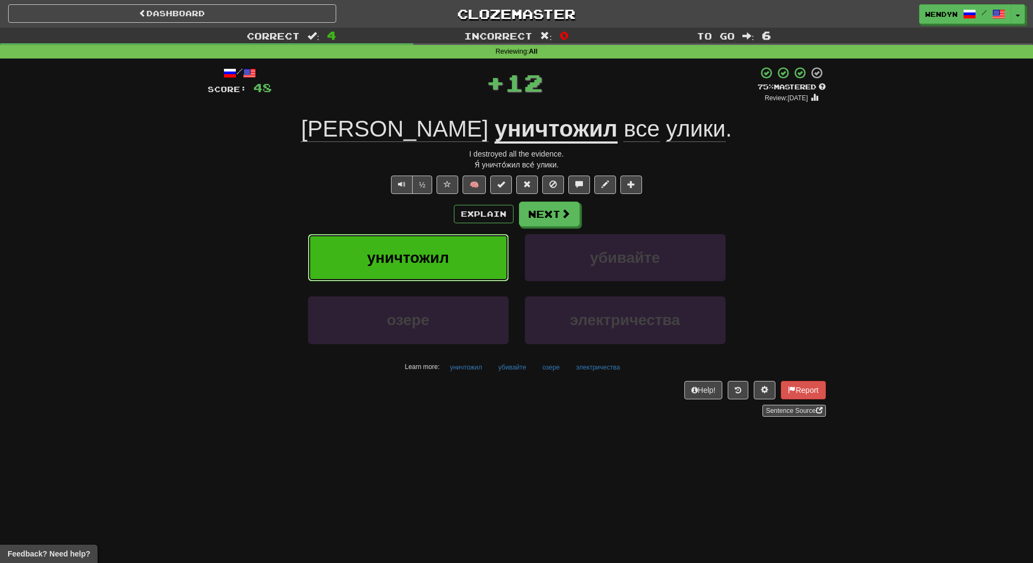
click at [445, 247] on button "уничтожил" at bounding box center [408, 257] width 201 height 47
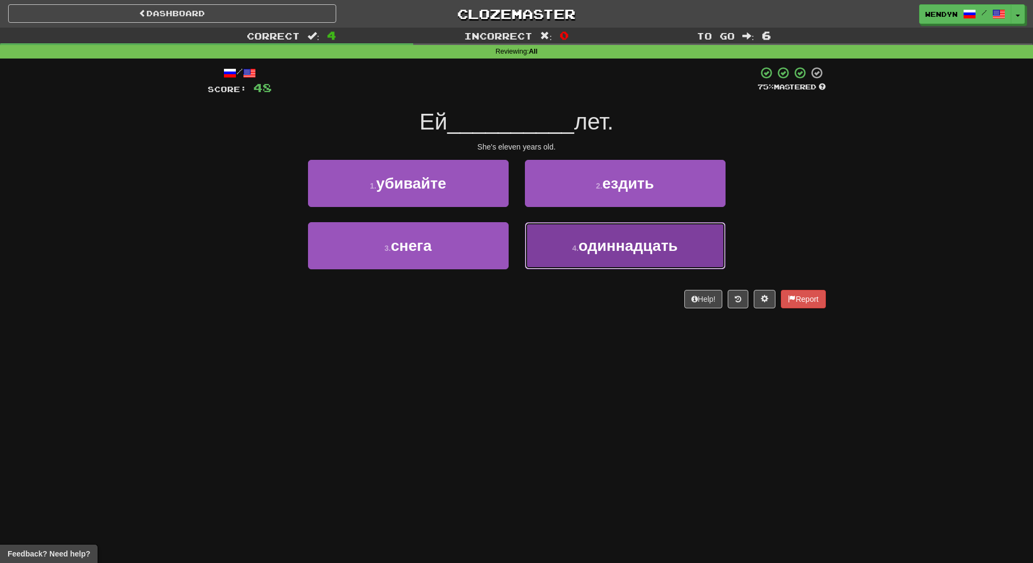
click at [576, 246] on small "4 ." at bounding box center [575, 248] width 7 height 9
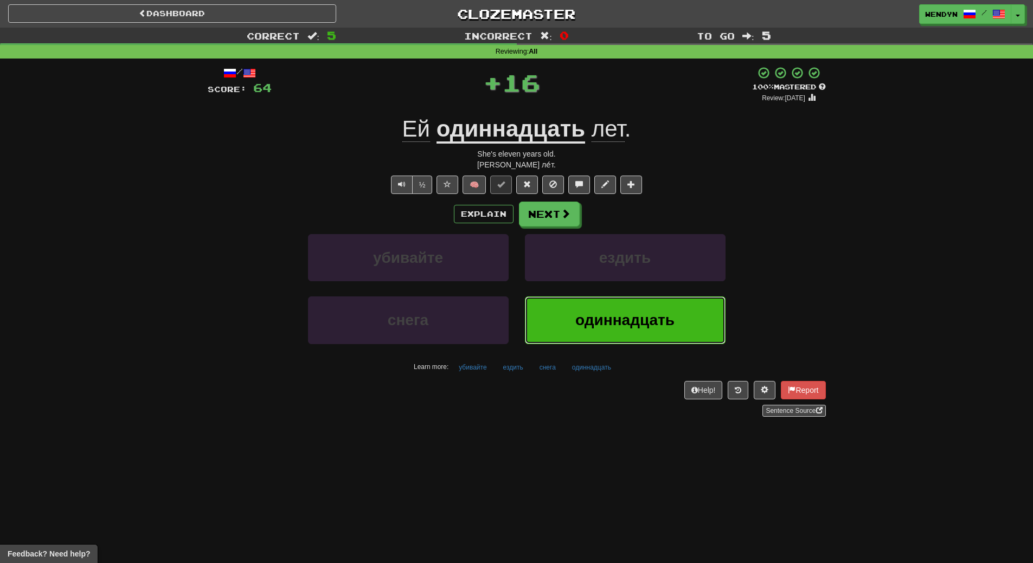
click at [575, 326] on button "одиннадцать" at bounding box center [625, 320] width 201 height 47
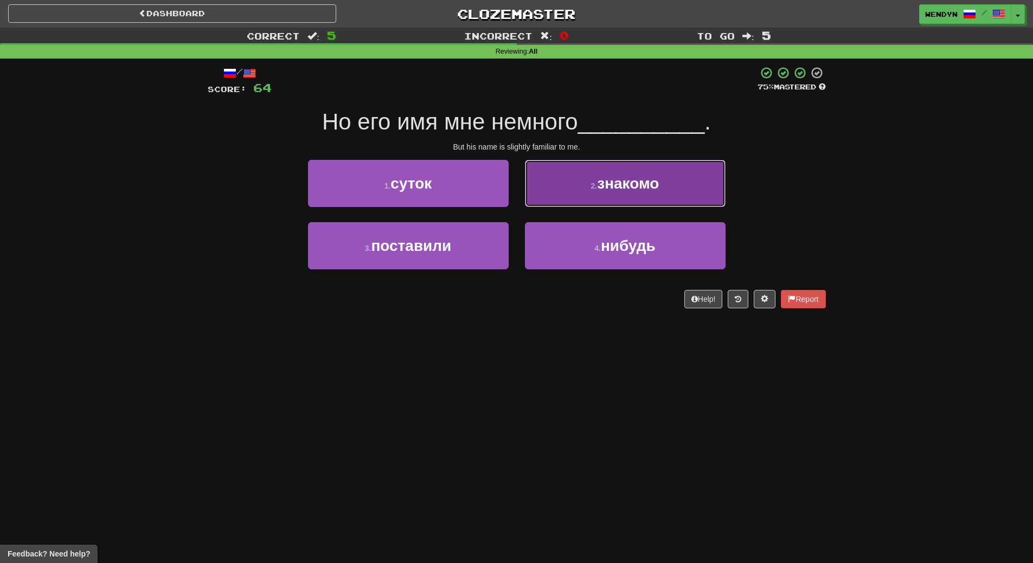
click at [644, 191] on span "знакомо" at bounding box center [628, 183] width 62 height 17
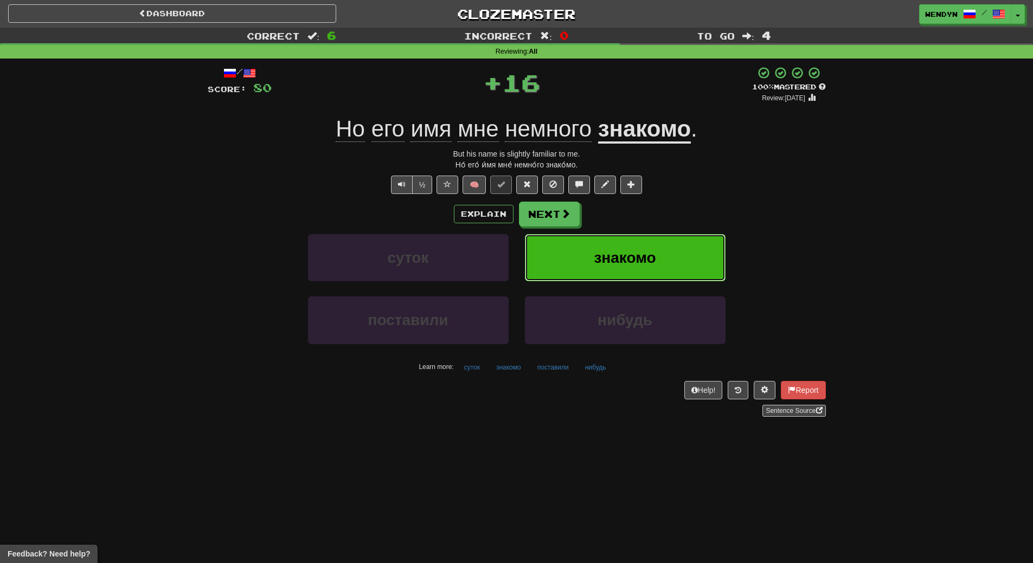
click at [640, 248] on button "знакомо" at bounding box center [625, 257] width 201 height 47
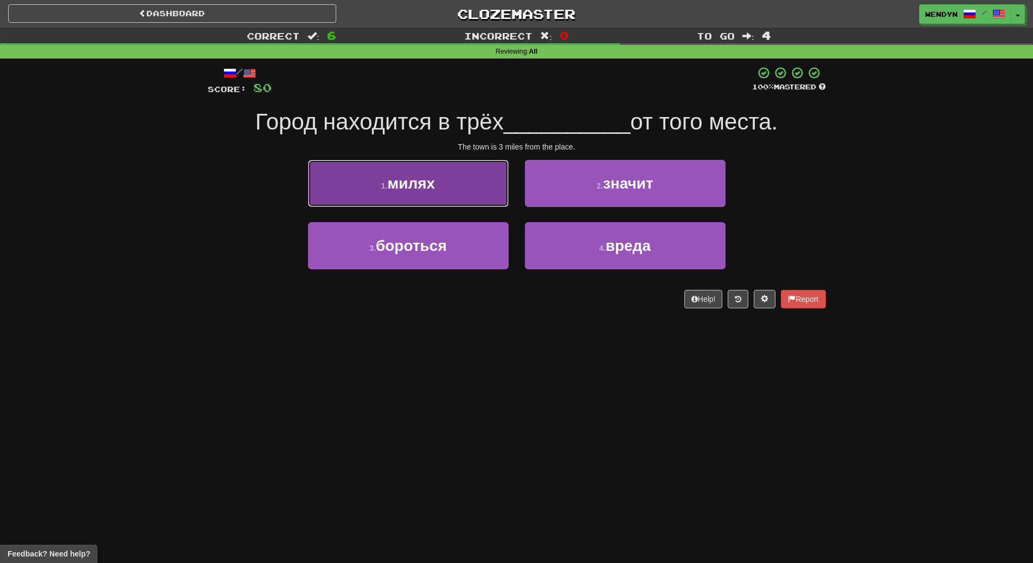
click at [422, 201] on button "1 . милях" at bounding box center [408, 183] width 201 height 47
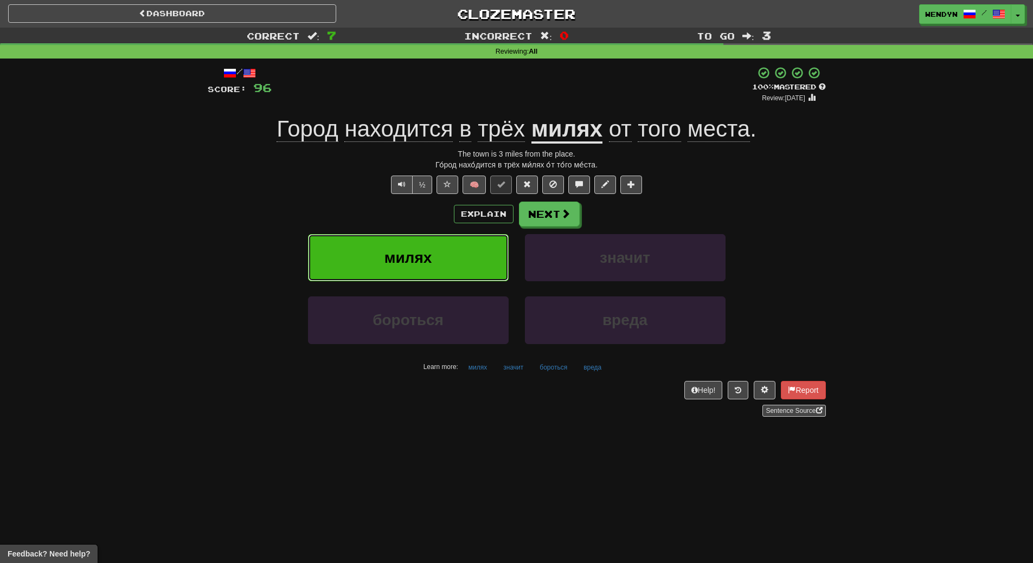
click at [427, 253] on span "милях" at bounding box center [408, 257] width 48 height 17
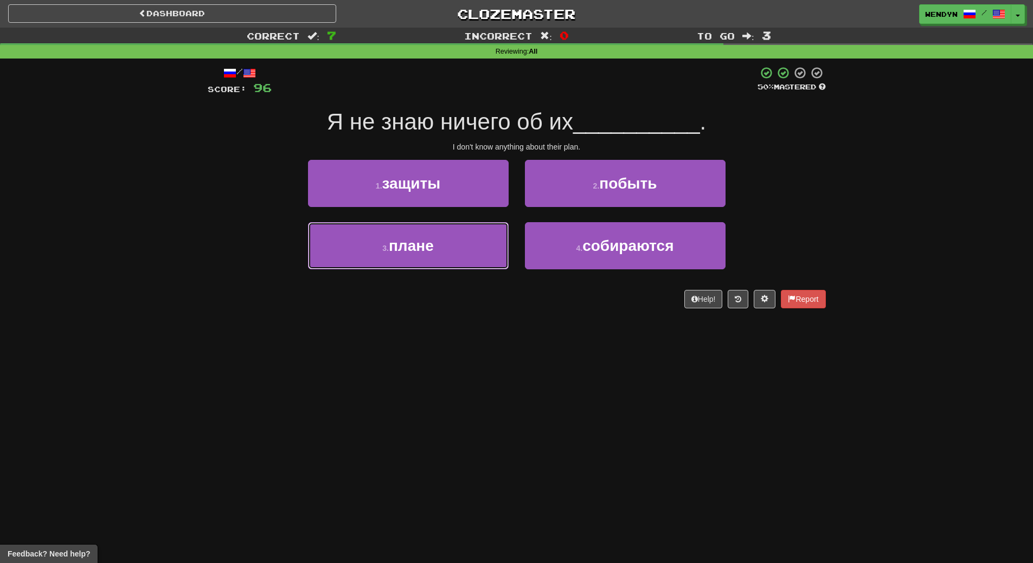
click at [427, 253] on span "плане" at bounding box center [411, 245] width 45 height 17
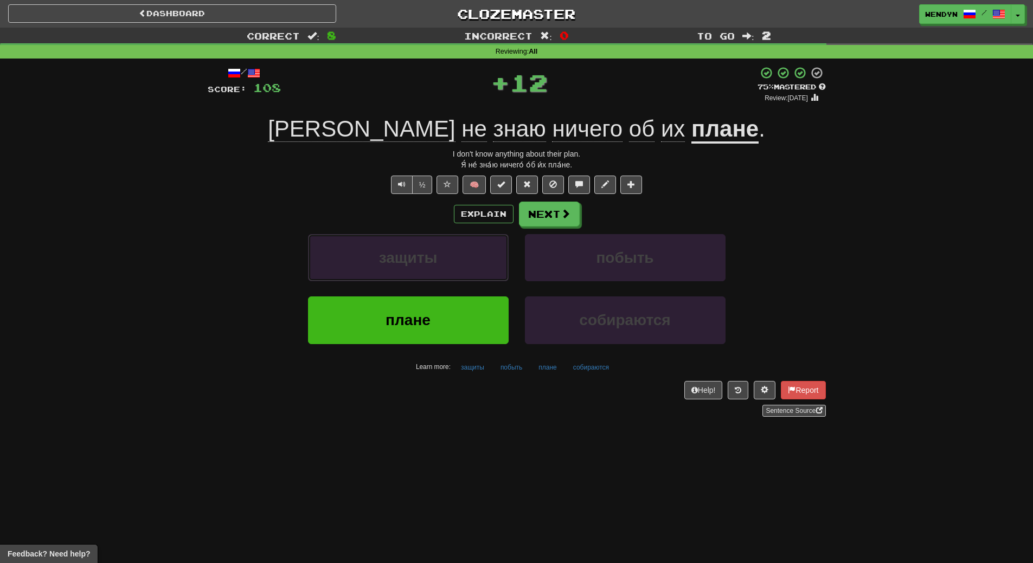
click at [427, 253] on span "защиты" at bounding box center [408, 257] width 59 height 17
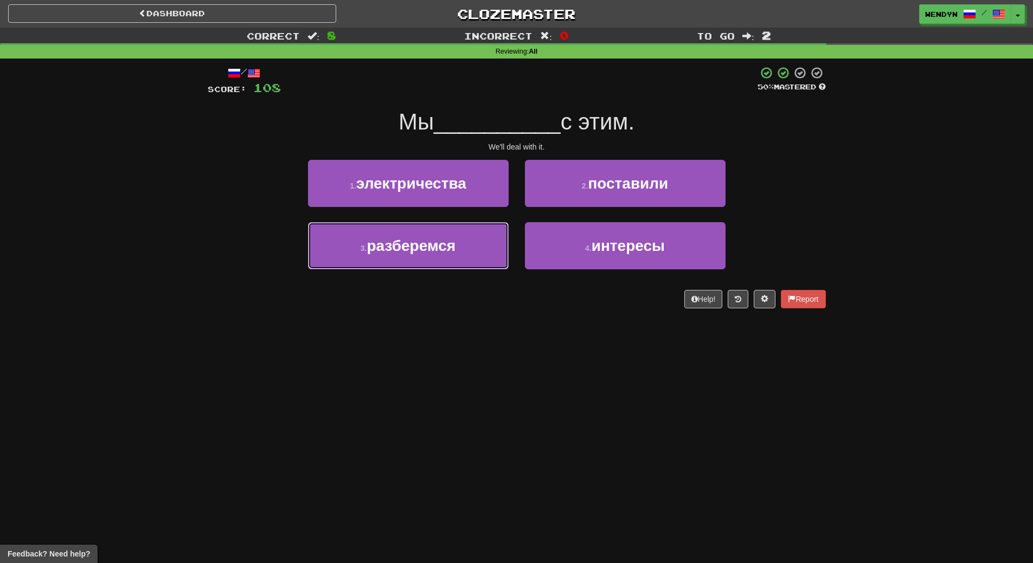
click at [427, 253] on span "разберемся" at bounding box center [411, 245] width 89 height 17
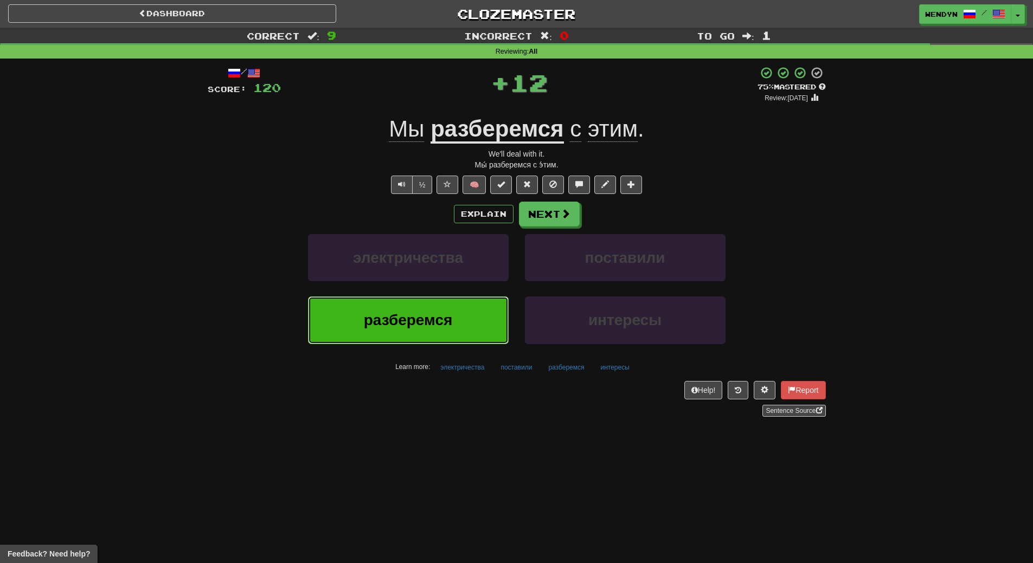
click at [427, 311] on button "разберемся" at bounding box center [408, 320] width 201 height 47
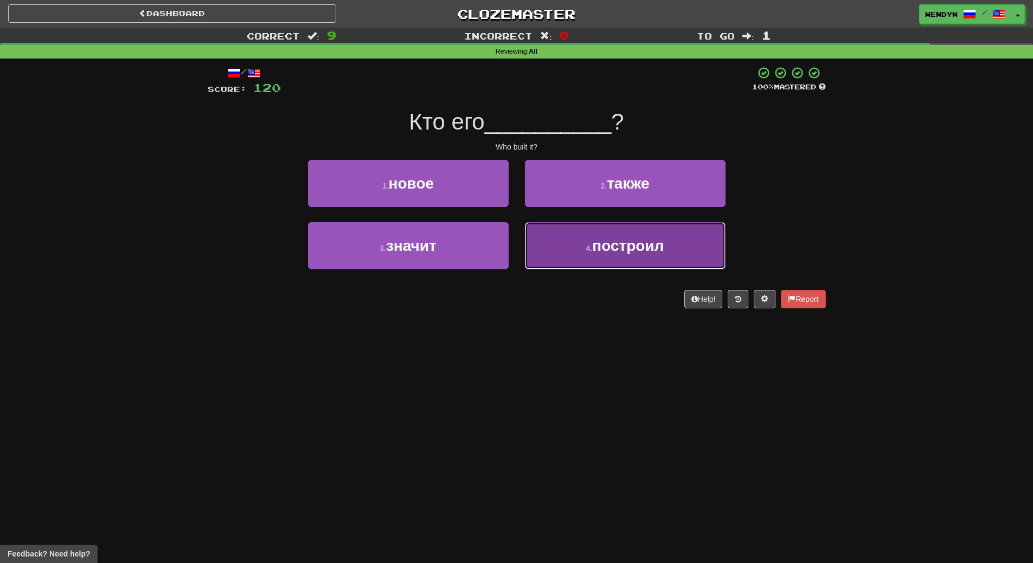
click at [587, 241] on button "4 . построил" at bounding box center [625, 245] width 201 height 47
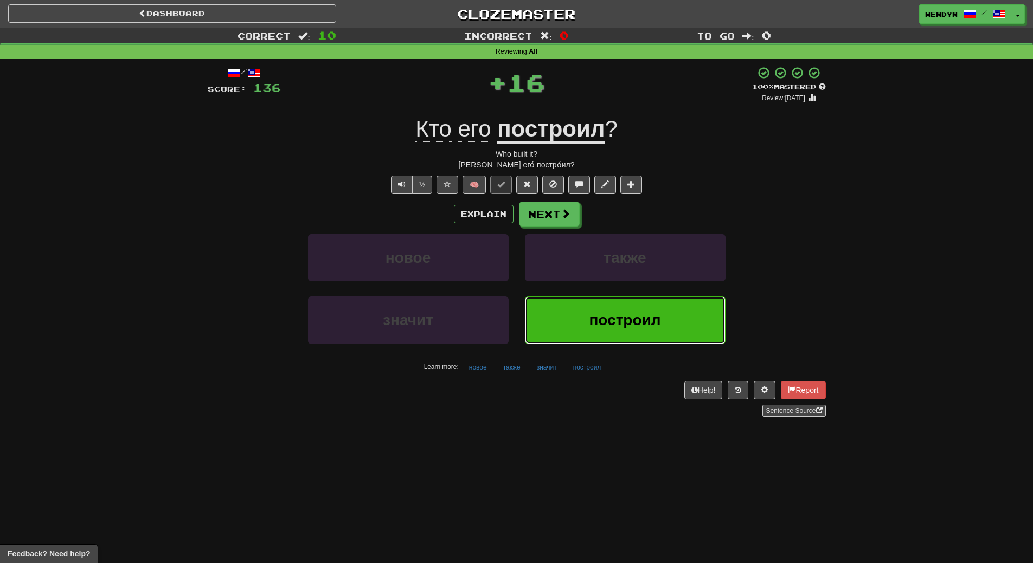
click at [587, 312] on button "построил" at bounding box center [625, 320] width 201 height 47
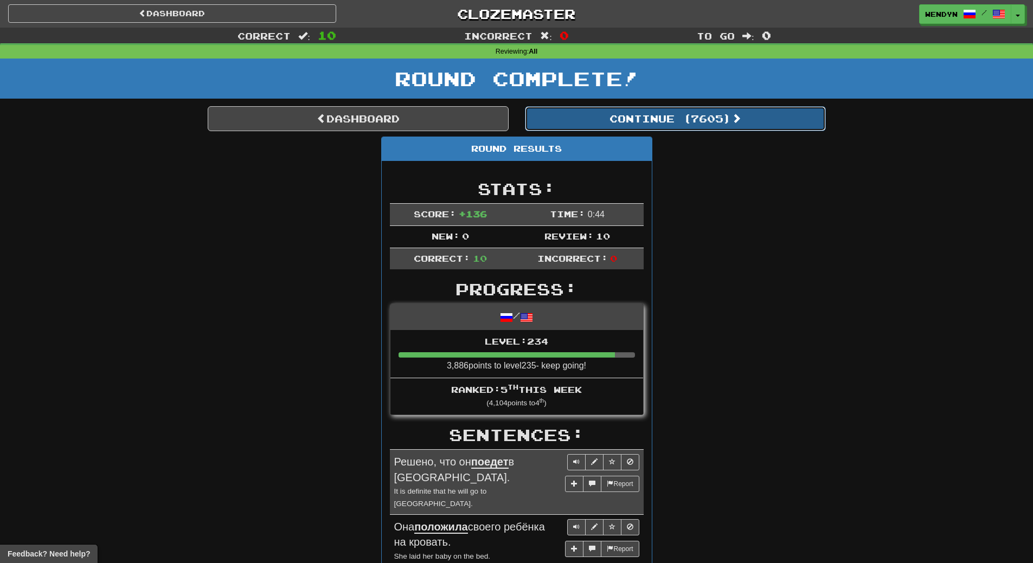
click at [703, 119] on button "Continue ( 7605 )" at bounding box center [675, 118] width 301 height 25
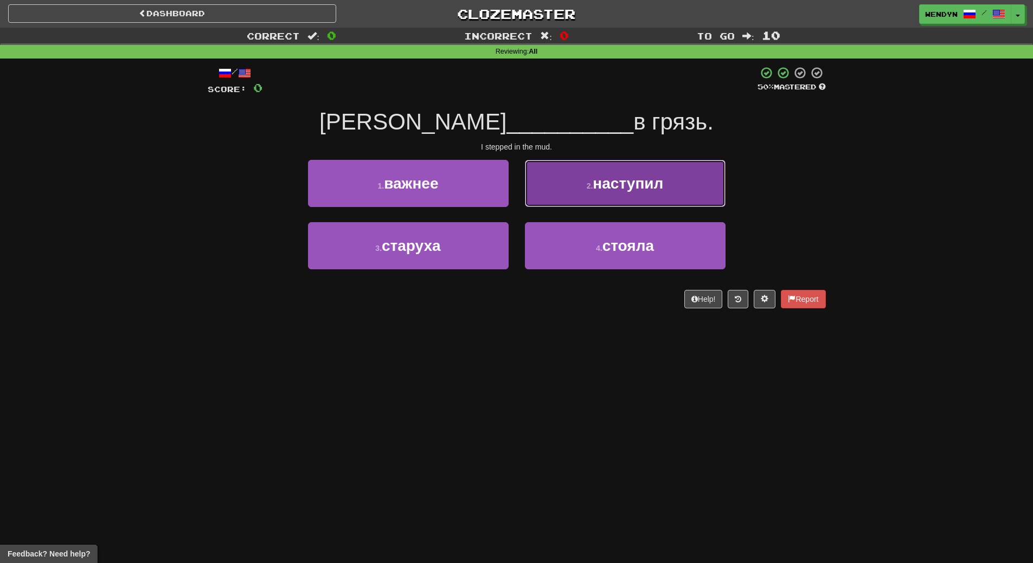
click at [676, 181] on button "2 . наступил" at bounding box center [625, 183] width 201 height 47
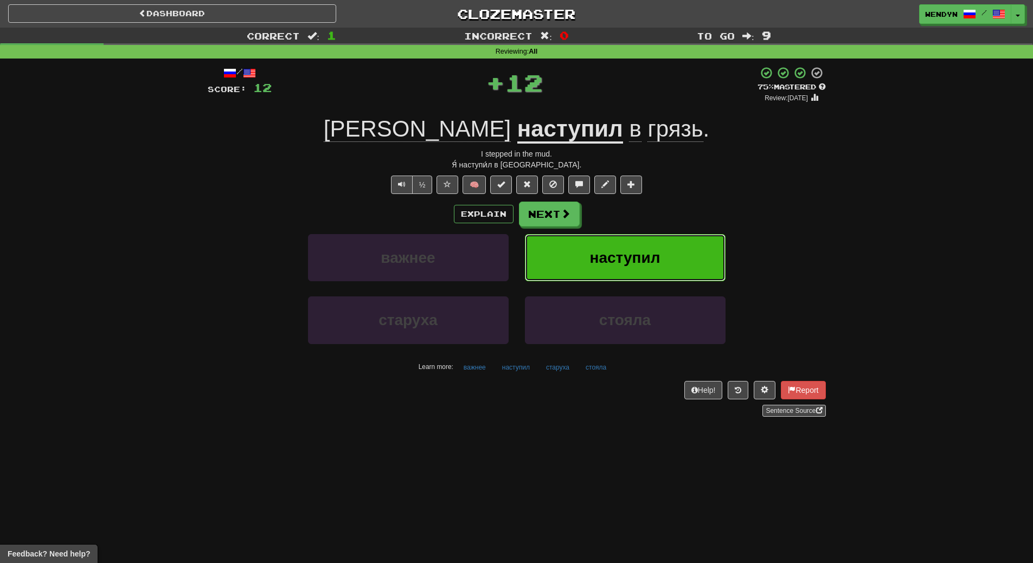
click at [655, 240] on button "наступил" at bounding box center [625, 257] width 201 height 47
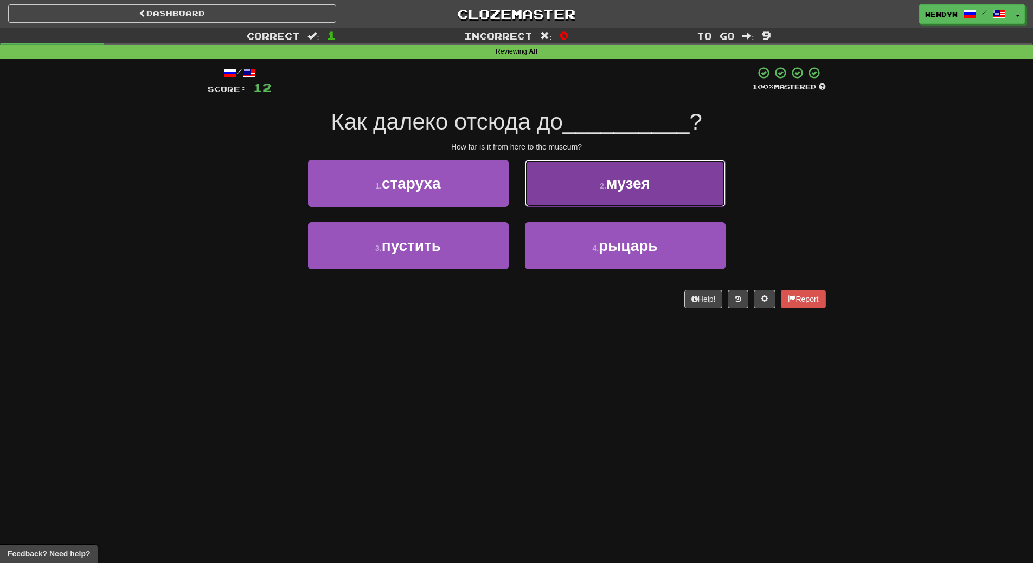
click at [631, 194] on button "2 . музея" at bounding box center [625, 183] width 201 height 47
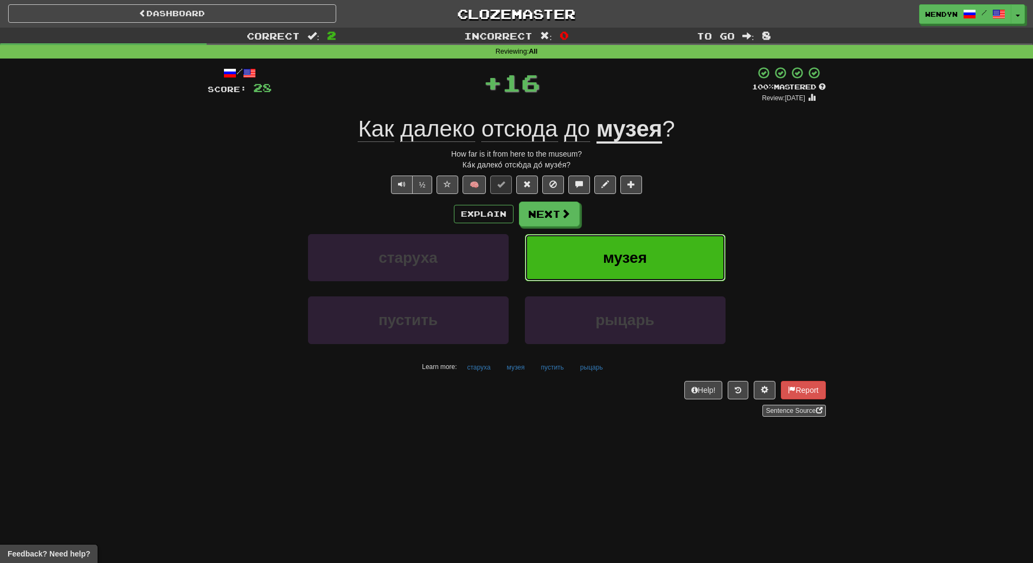
click at [625, 259] on span "музея" at bounding box center [625, 257] width 44 height 17
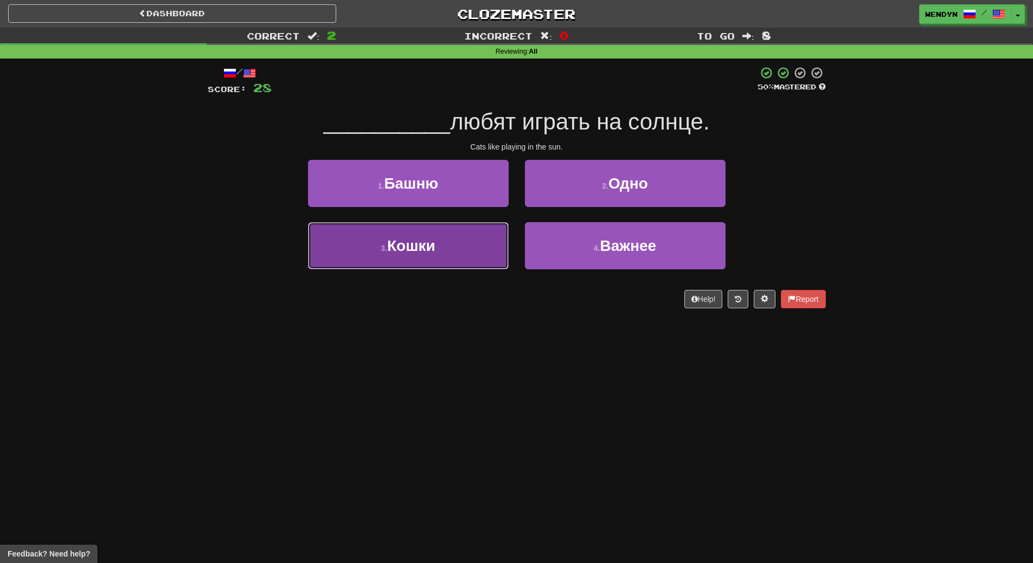
click at [457, 265] on button "3 . Кошки" at bounding box center [408, 245] width 201 height 47
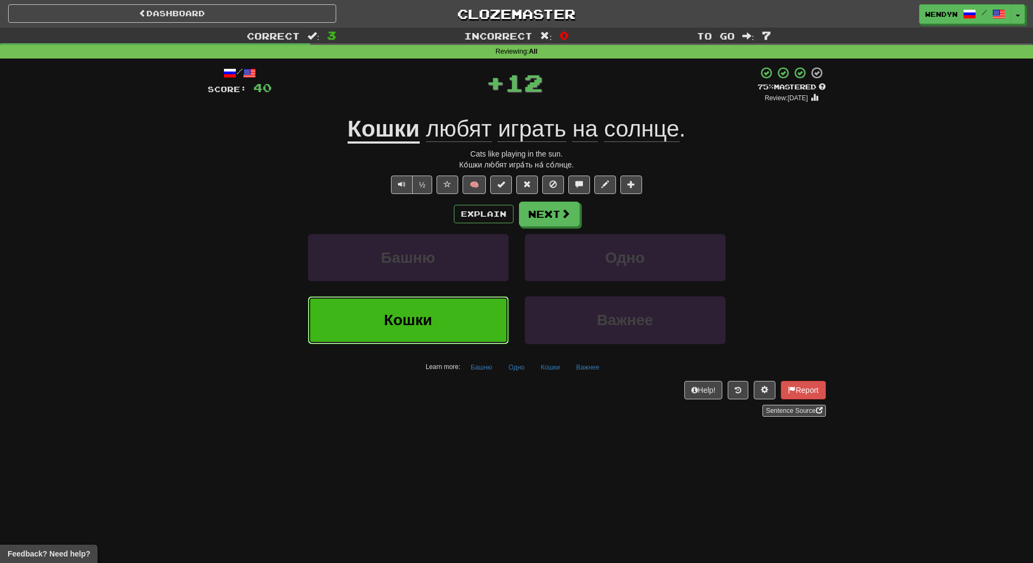
click at [457, 313] on button "Кошки" at bounding box center [408, 320] width 201 height 47
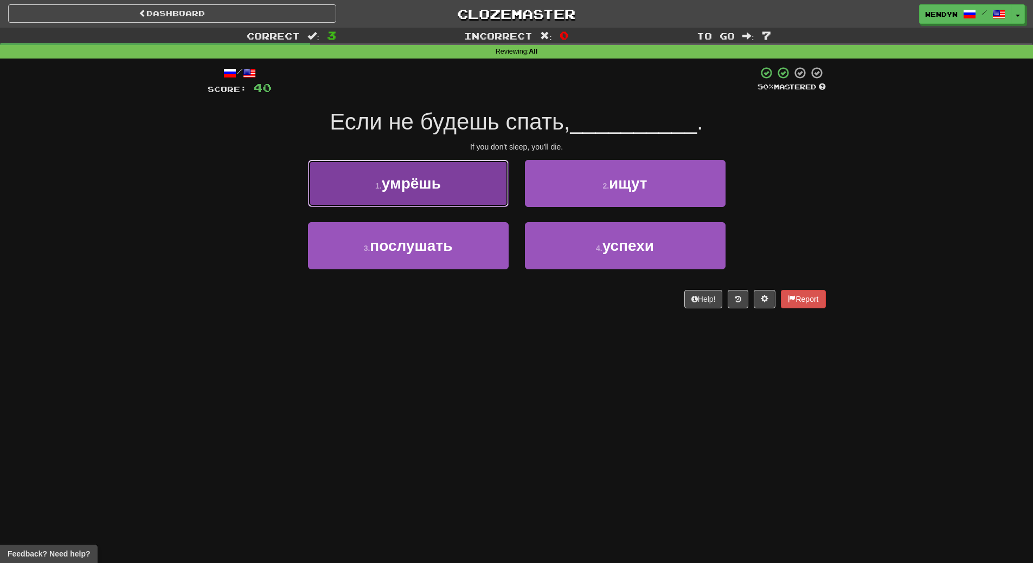
click at [469, 190] on button "1 . умрёшь" at bounding box center [408, 183] width 201 height 47
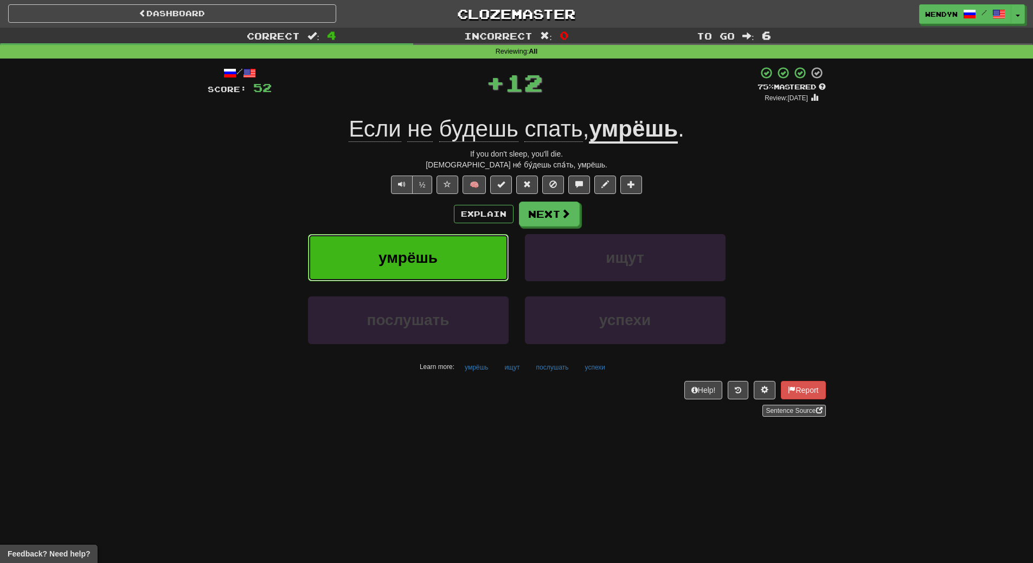
click at [427, 253] on span "умрёшь" at bounding box center [407, 257] width 59 height 17
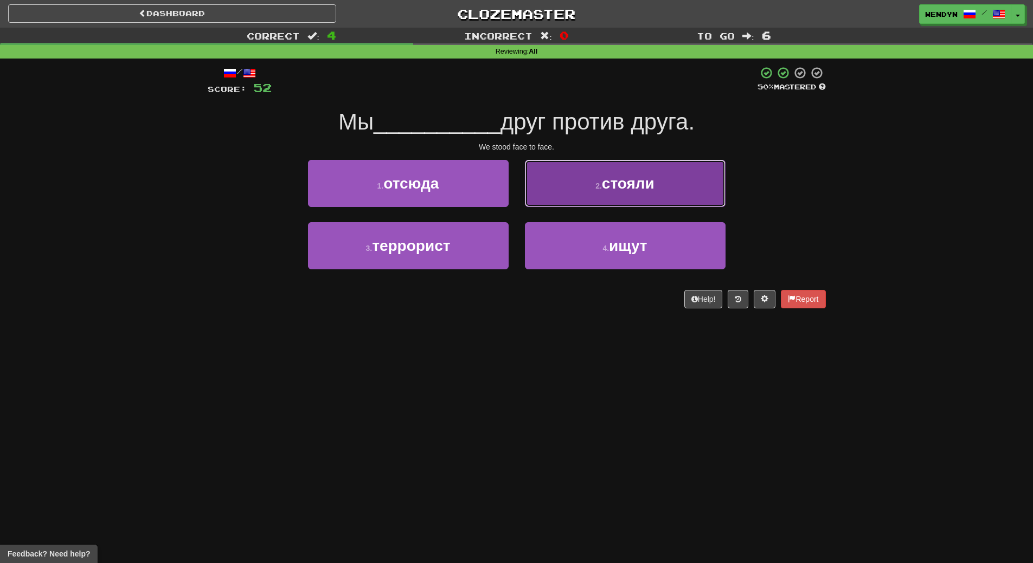
click at [617, 195] on button "2 . стояли" at bounding box center [625, 183] width 201 height 47
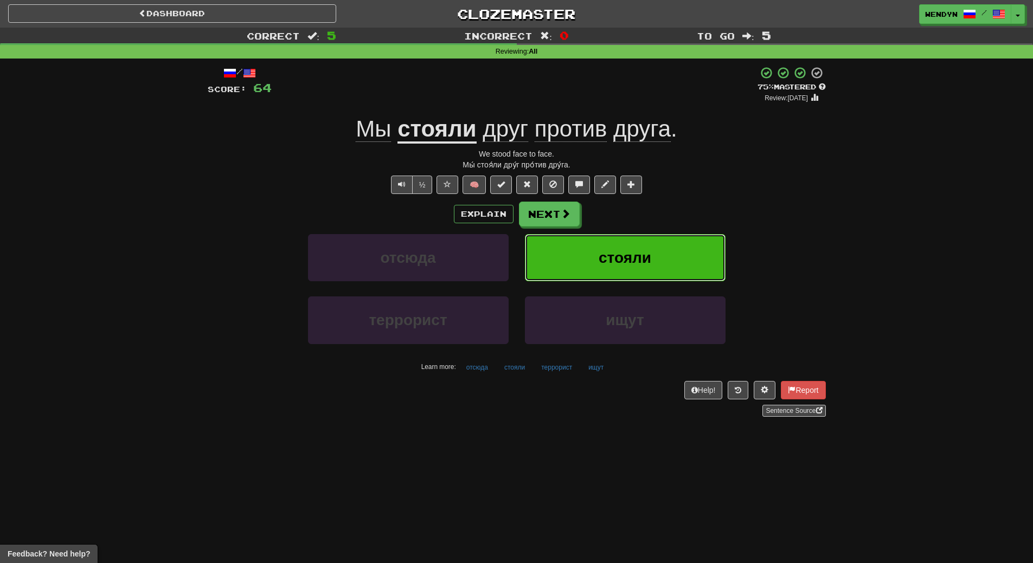
click at [608, 253] on span "стояли" at bounding box center [625, 257] width 53 height 17
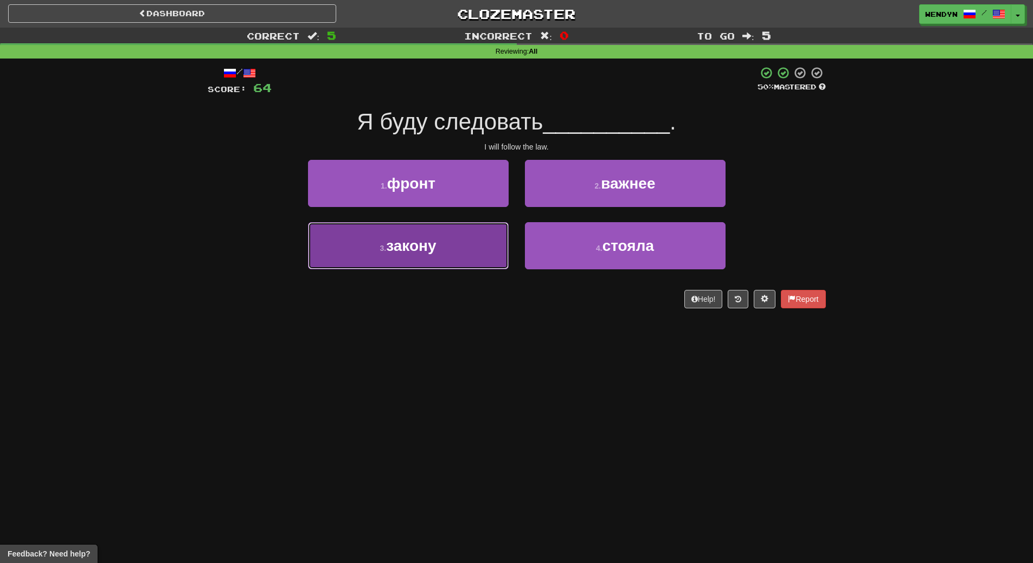
click at [410, 253] on span "закону" at bounding box center [411, 245] width 50 height 17
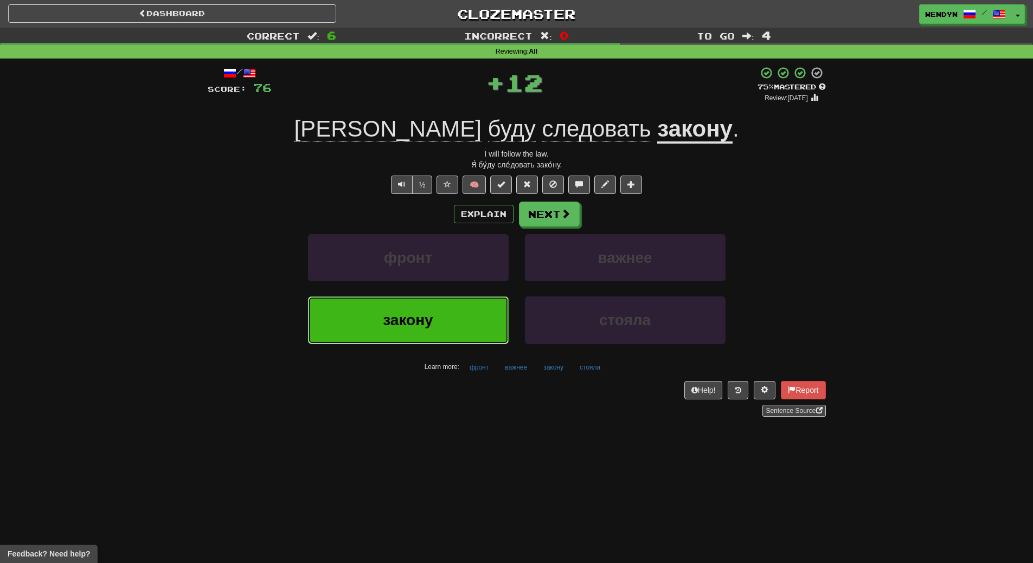
click at [413, 303] on button "закону" at bounding box center [408, 320] width 201 height 47
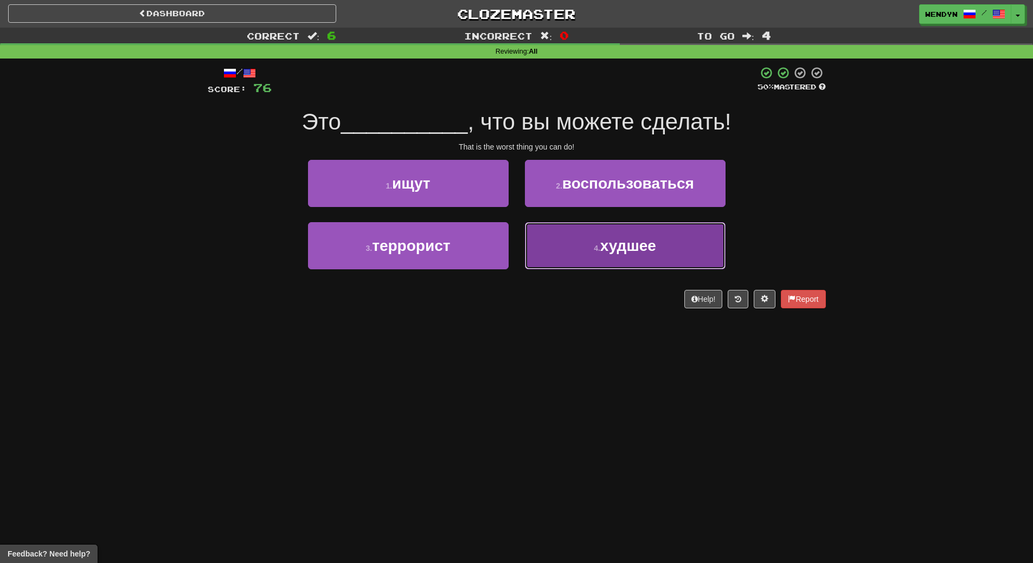
click at [640, 248] on span "худшее" at bounding box center [628, 245] width 56 height 17
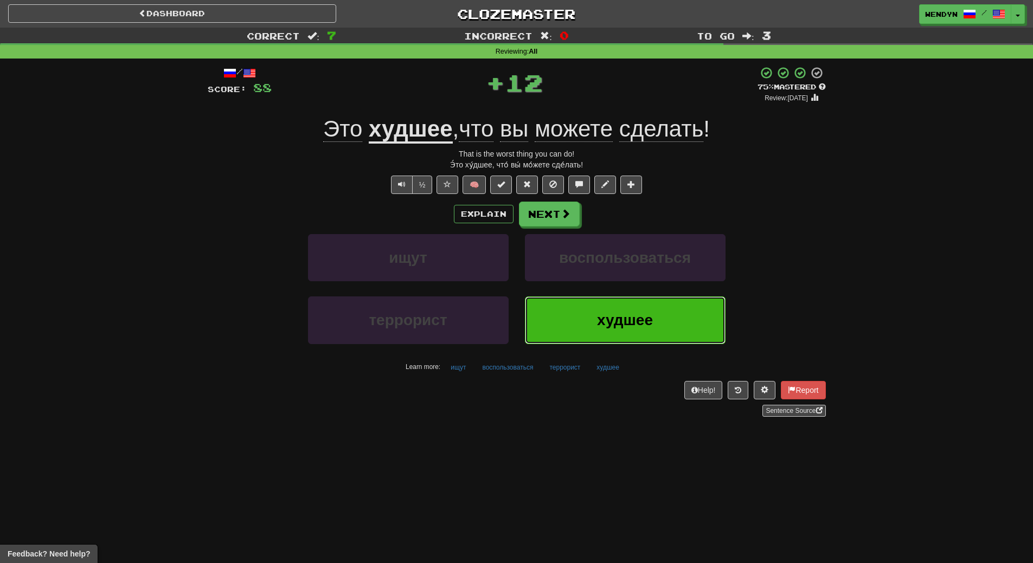
click at [593, 306] on button "худшее" at bounding box center [625, 320] width 201 height 47
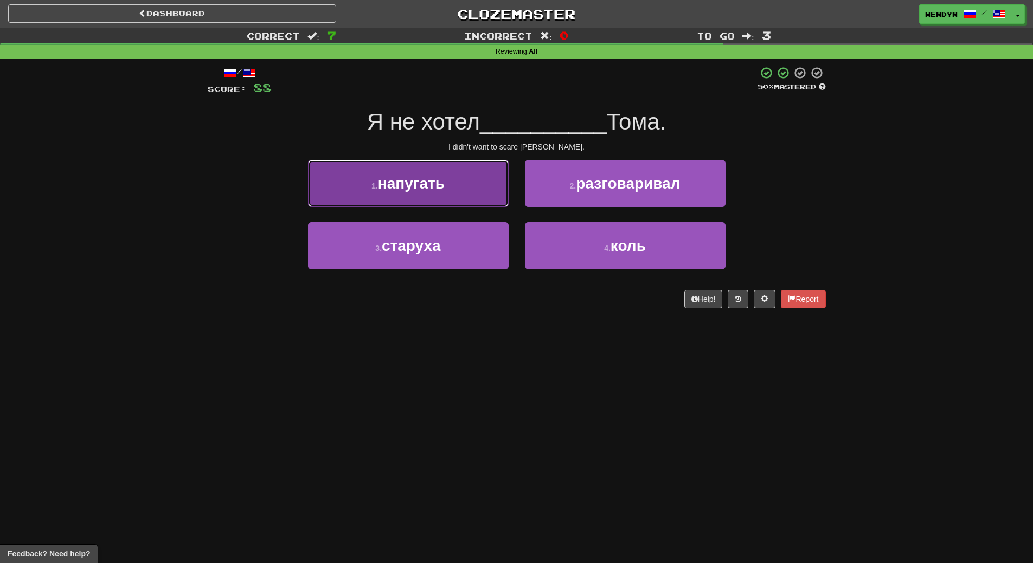
click at [465, 189] on button "1 . напугать" at bounding box center [408, 183] width 201 height 47
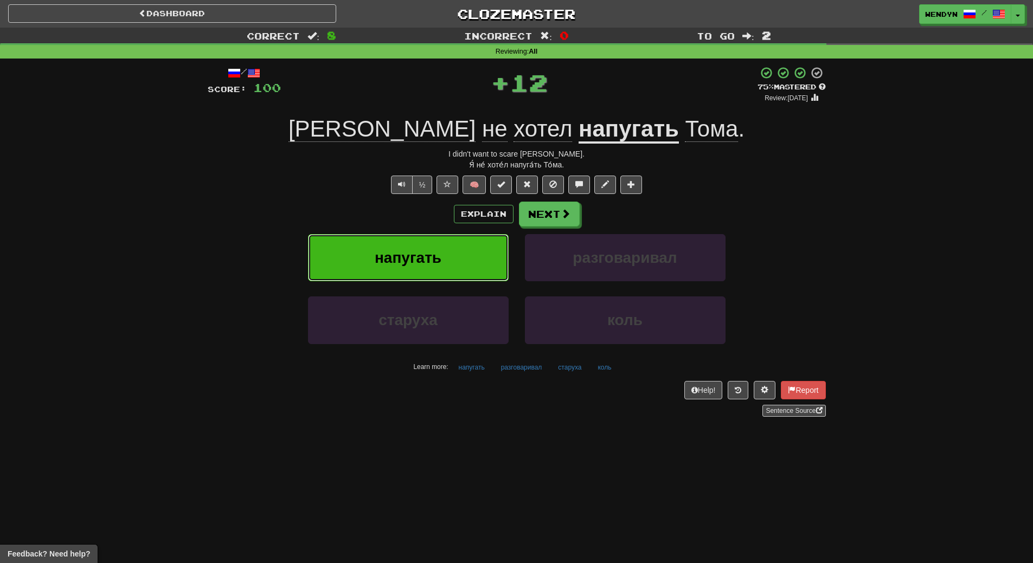
click at [447, 244] on button "напугать" at bounding box center [408, 257] width 201 height 47
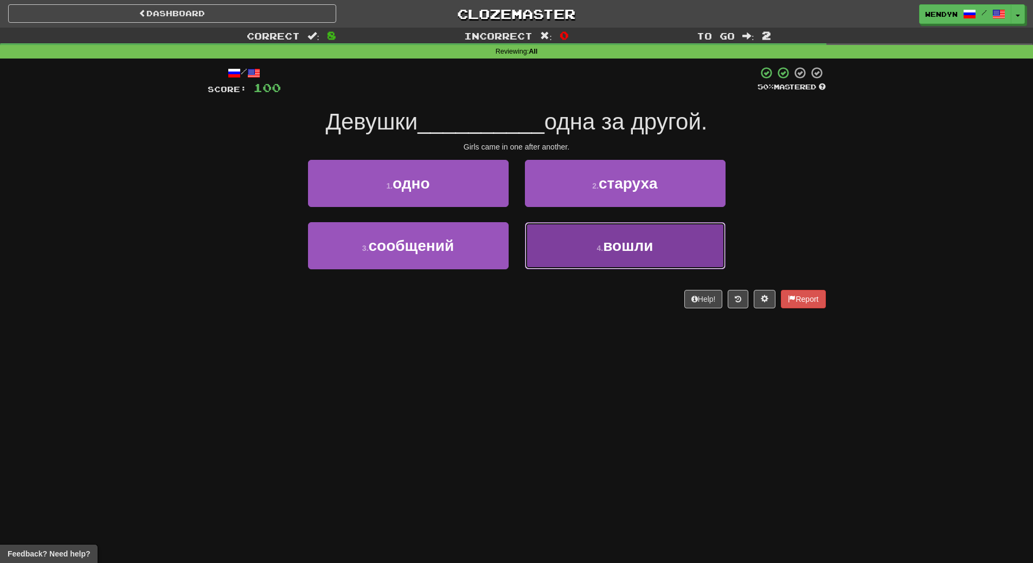
click at [600, 262] on button "4 . вошли" at bounding box center [625, 245] width 201 height 47
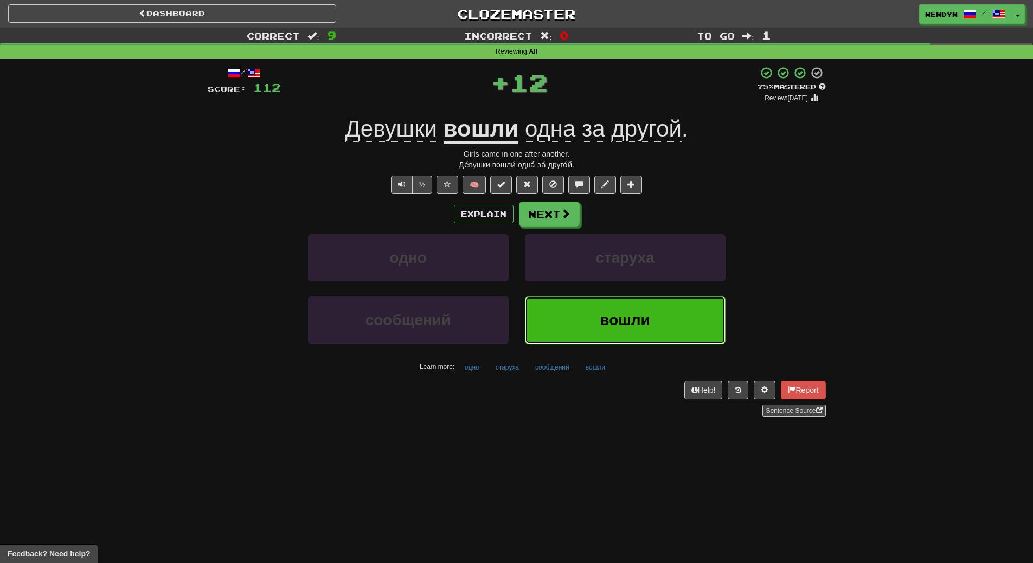
click at [590, 329] on button "вошли" at bounding box center [625, 320] width 201 height 47
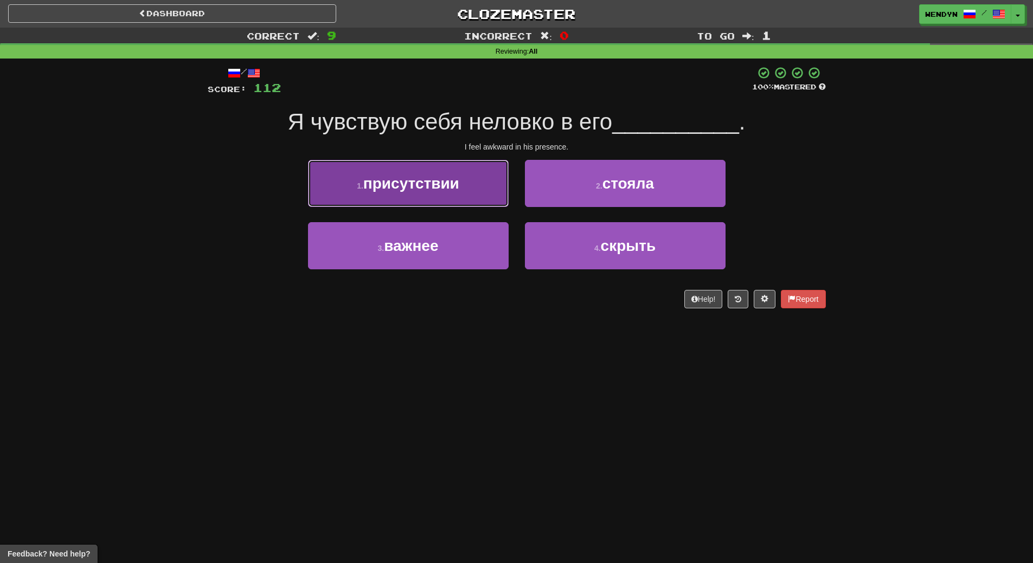
click at [427, 200] on button "1 . присутствии" at bounding box center [408, 183] width 201 height 47
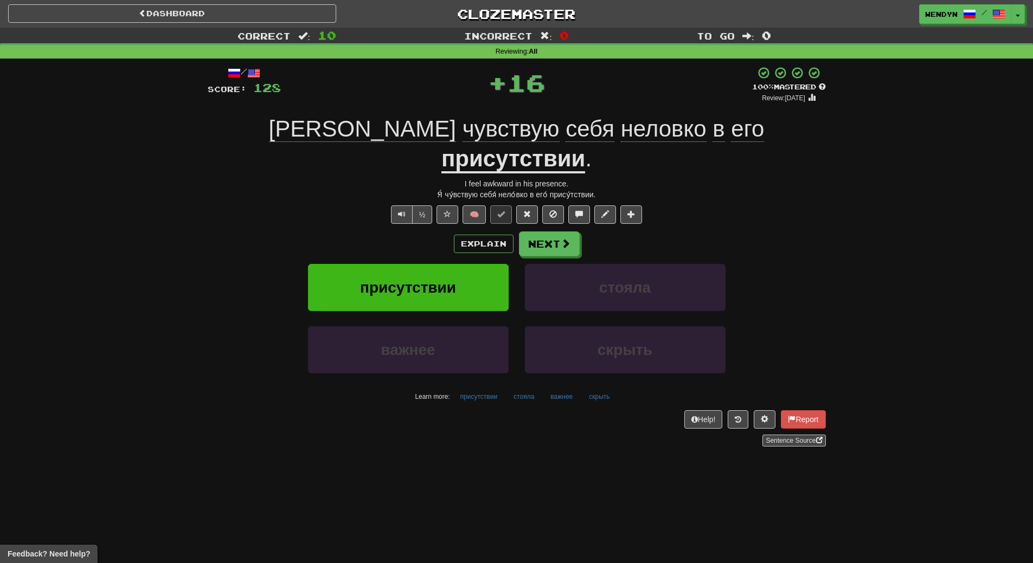
click at [427, 200] on div "/ Score: 128 + 16 100 % Mastered Review: 2026-03-17 Я чувствую себя неловко в е…" at bounding box center [517, 256] width 618 height 380
click at [435, 279] on span "присутствии" at bounding box center [408, 287] width 96 height 17
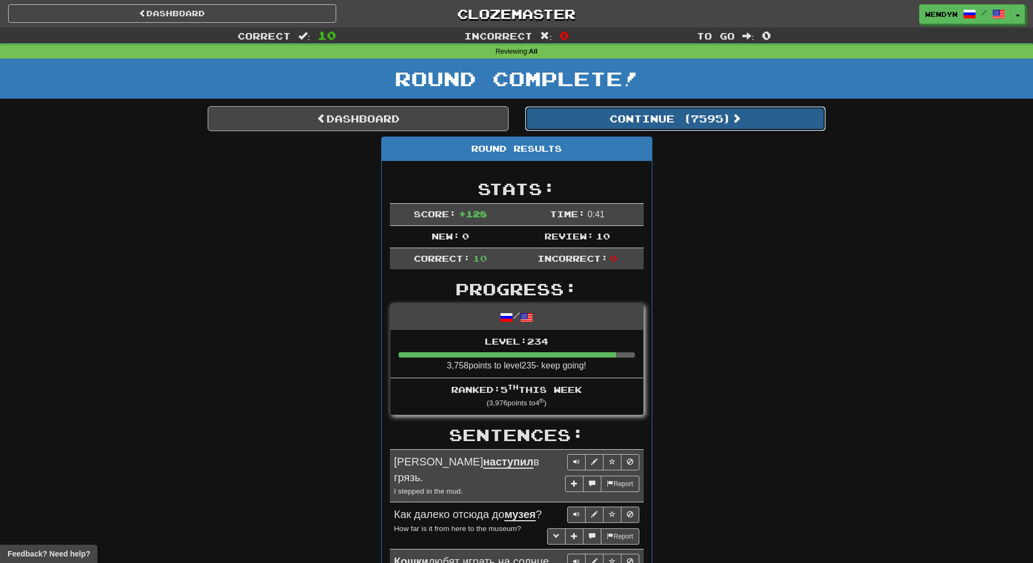
click at [709, 121] on button "Continue ( 7595 )" at bounding box center [675, 118] width 301 height 25
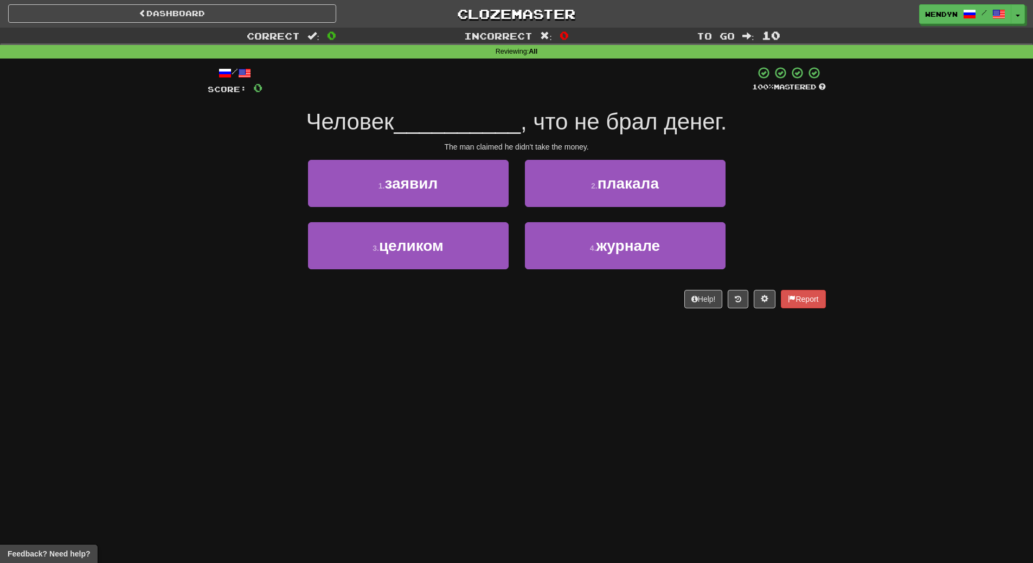
click at [468, 208] on div "1 . заявил" at bounding box center [408, 191] width 217 height 62
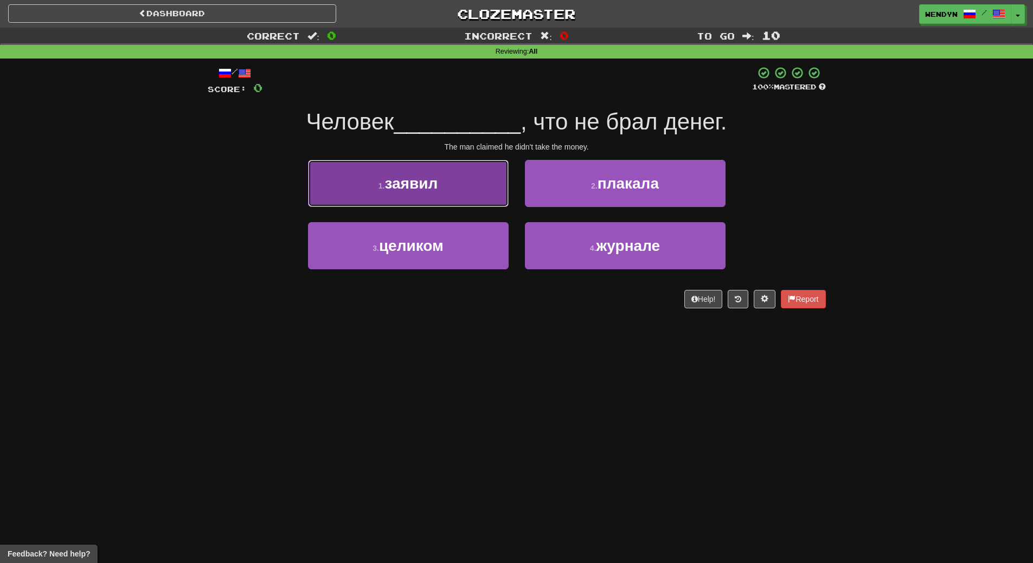
click at [471, 190] on button "1 . заявил" at bounding box center [408, 183] width 201 height 47
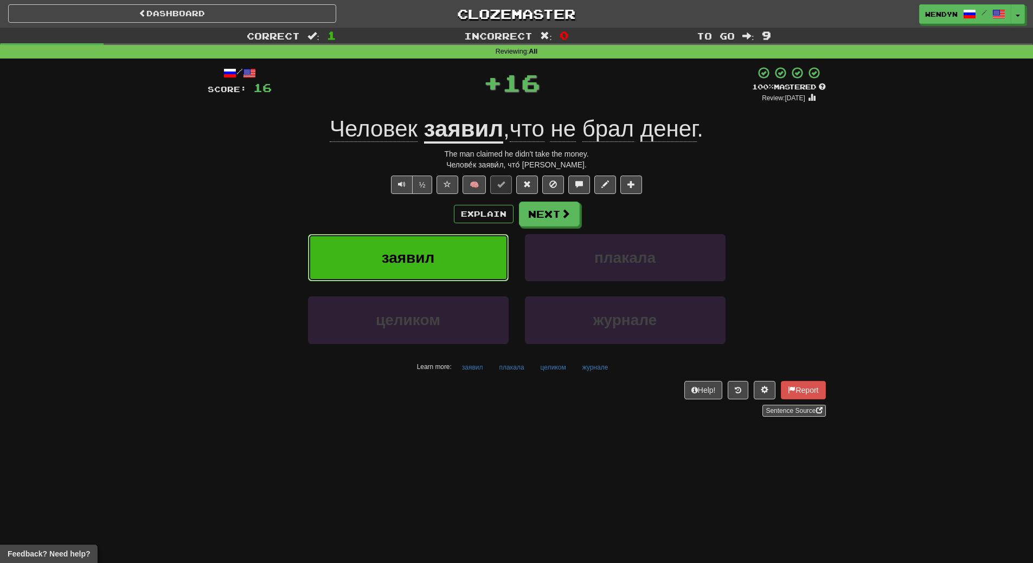
click at [455, 241] on button "заявил" at bounding box center [408, 257] width 201 height 47
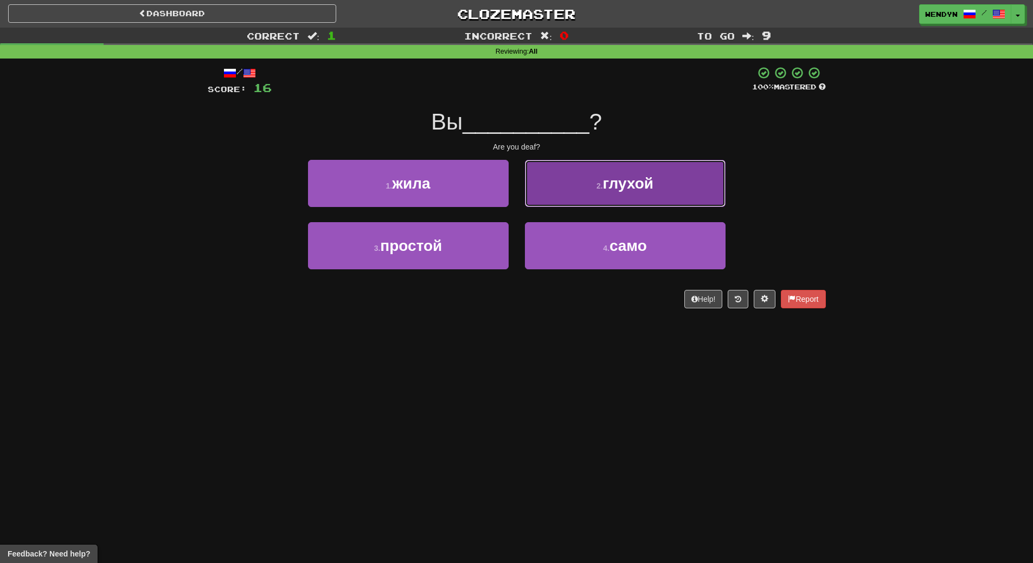
click at [652, 192] on button "2 . глухой" at bounding box center [625, 183] width 201 height 47
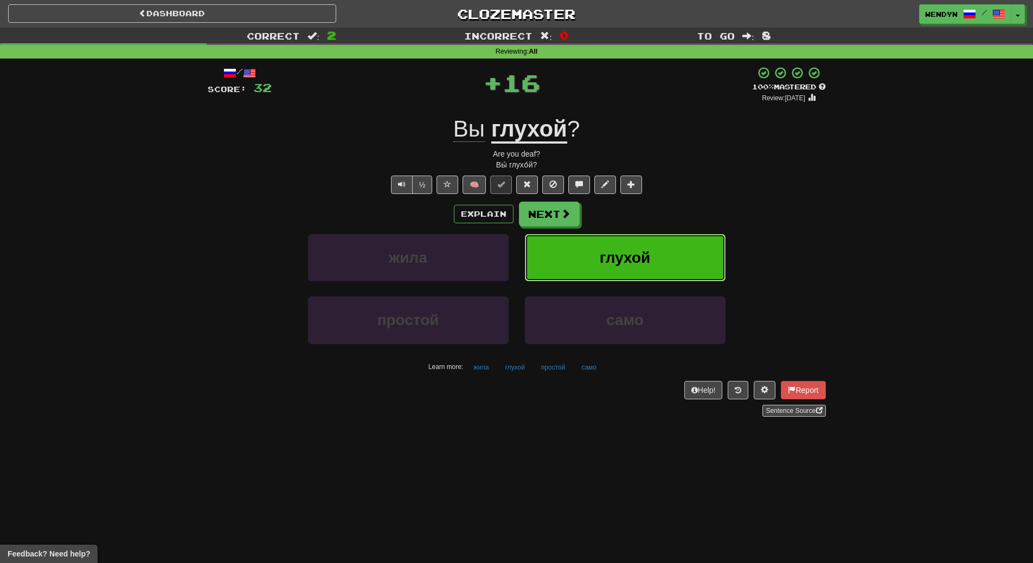
click at [635, 259] on span "глухой" at bounding box center [625, 257] width 51 height 17
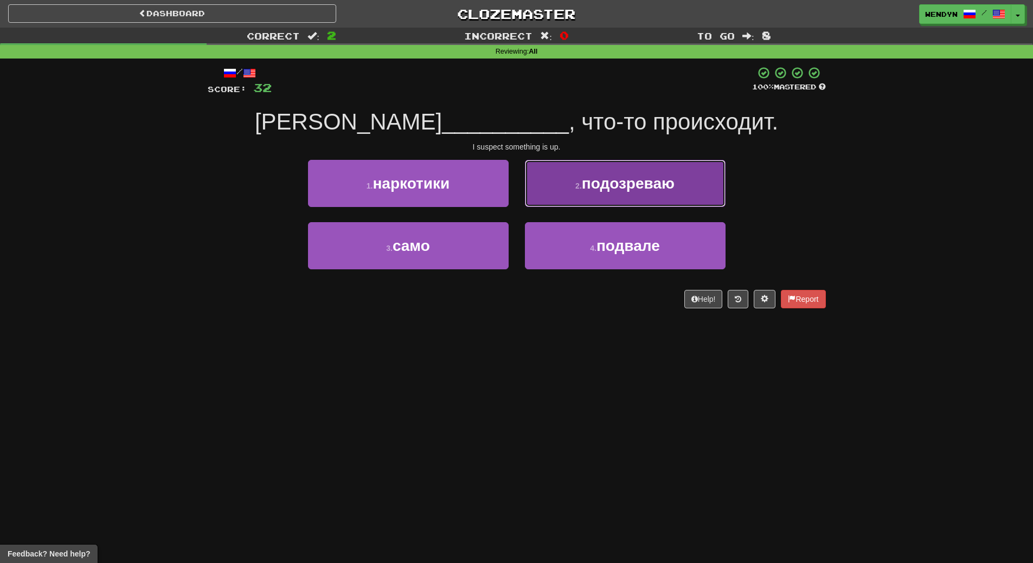
click at [664, 187] on span "подозреваю" at bounding box center [628, 183] width 93 height 17
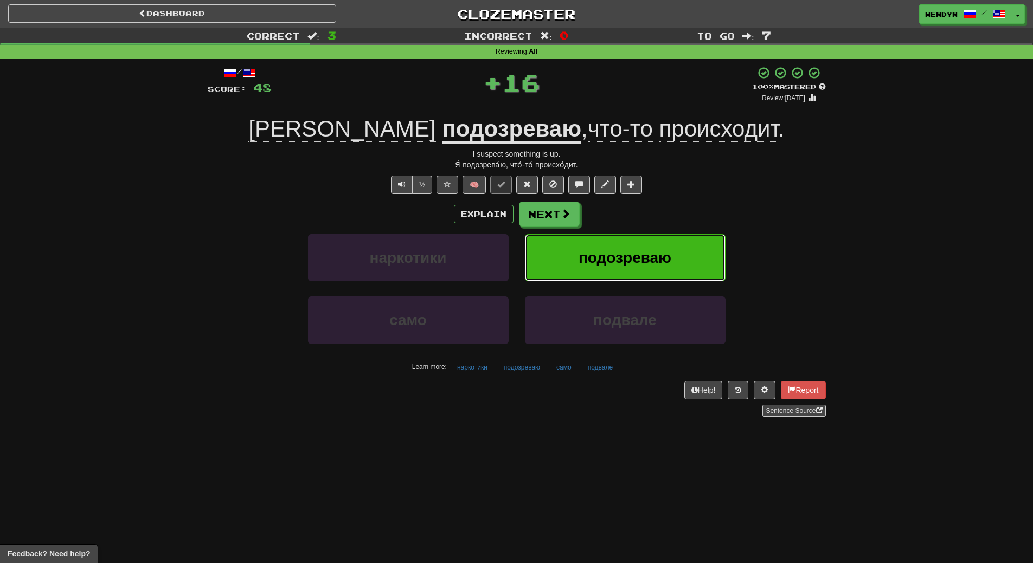
click at [647, 242] on button "подозреваю" at bounding box center [625, 257] width 201 height 47
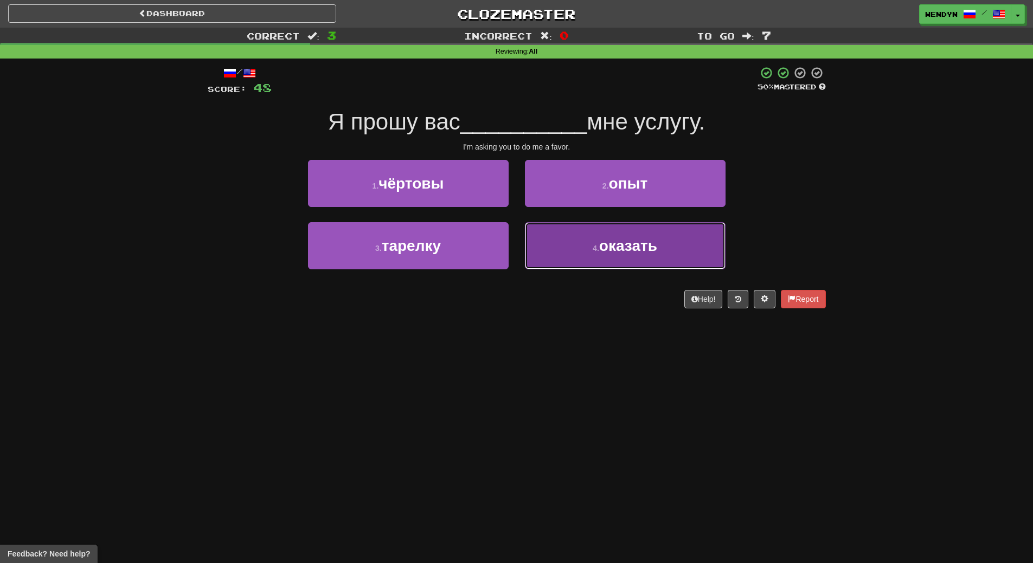
click at [626, 251] on span "оказать" at bounding box center [628, 245] width 58 height 17
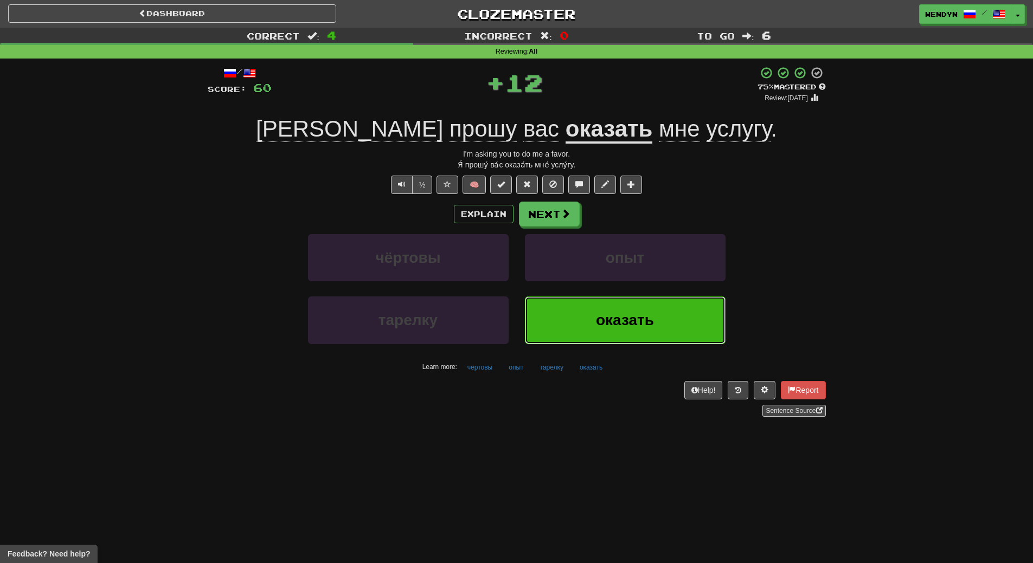
click at [621, 306] on button "оказать" at bounding box center [625, 320] width 201 height 47
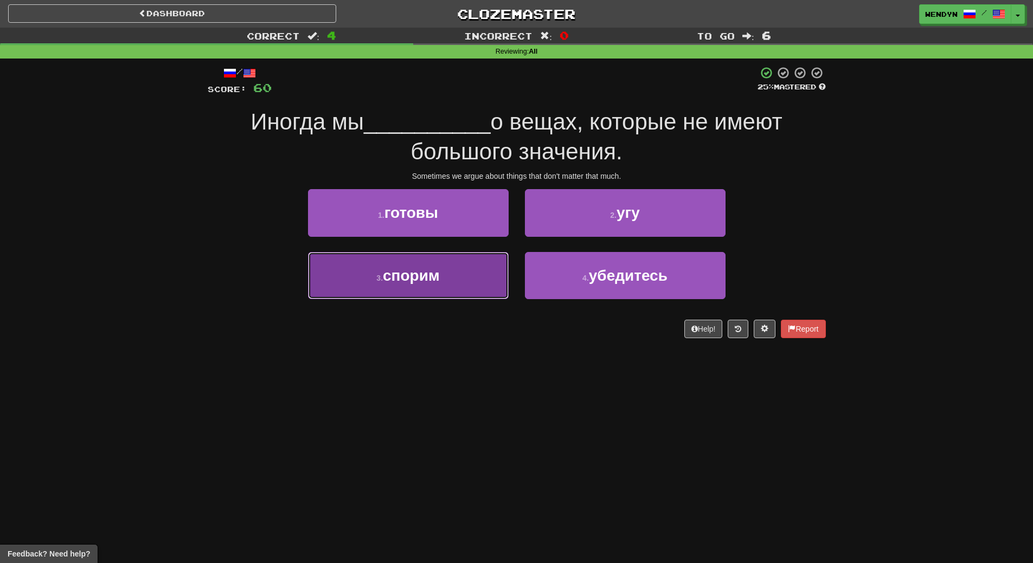
click at [476, 283] on button "3 . спорим" at bounding box center [408, 275] width 201 height 47
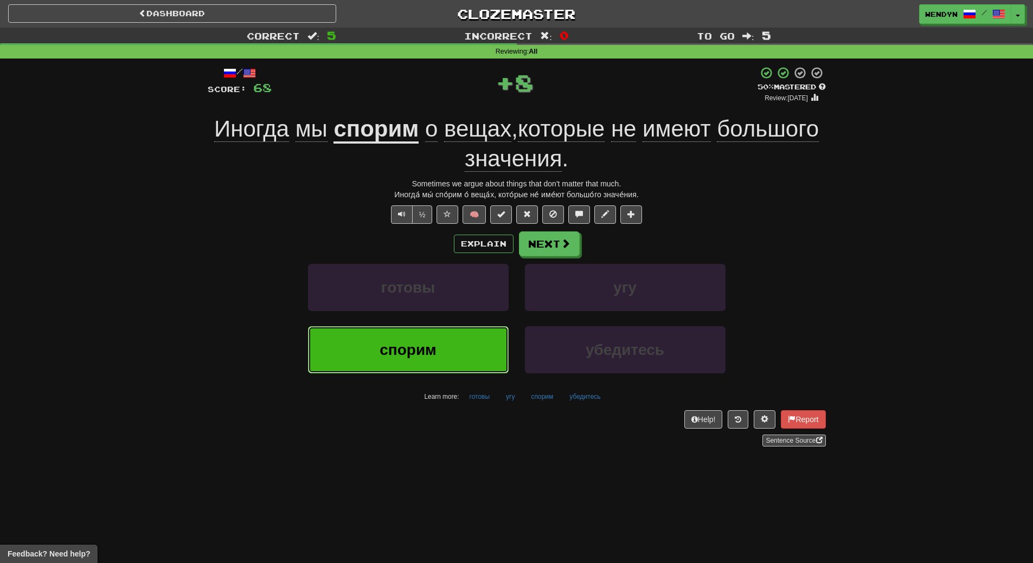
click at [472, 339] on button "спорим" at bounding box center [408, 349] width 201 height 47
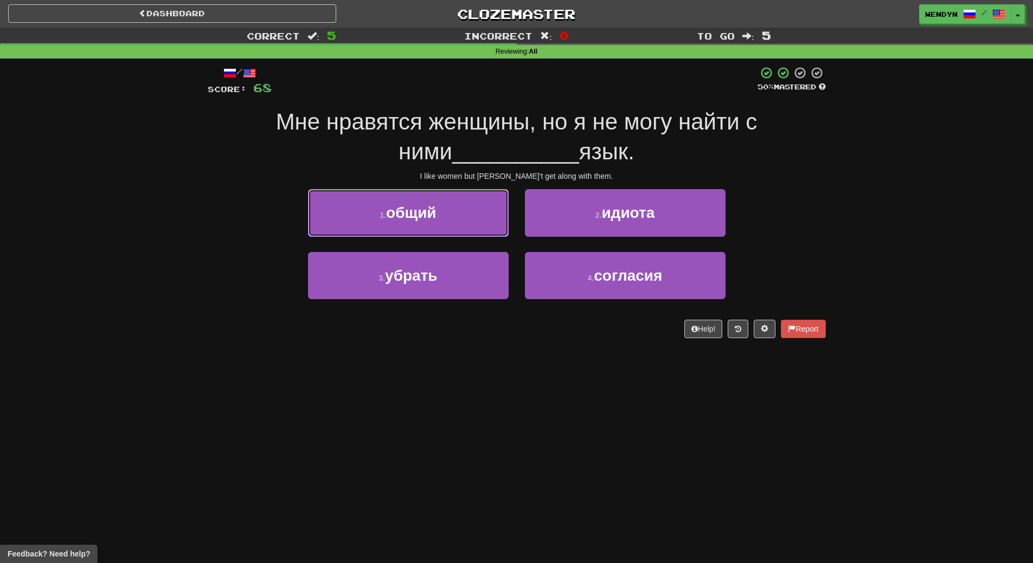
click at [461, 224] on button "1 . общий" at bounding box center [408, 212] width 201 height 47
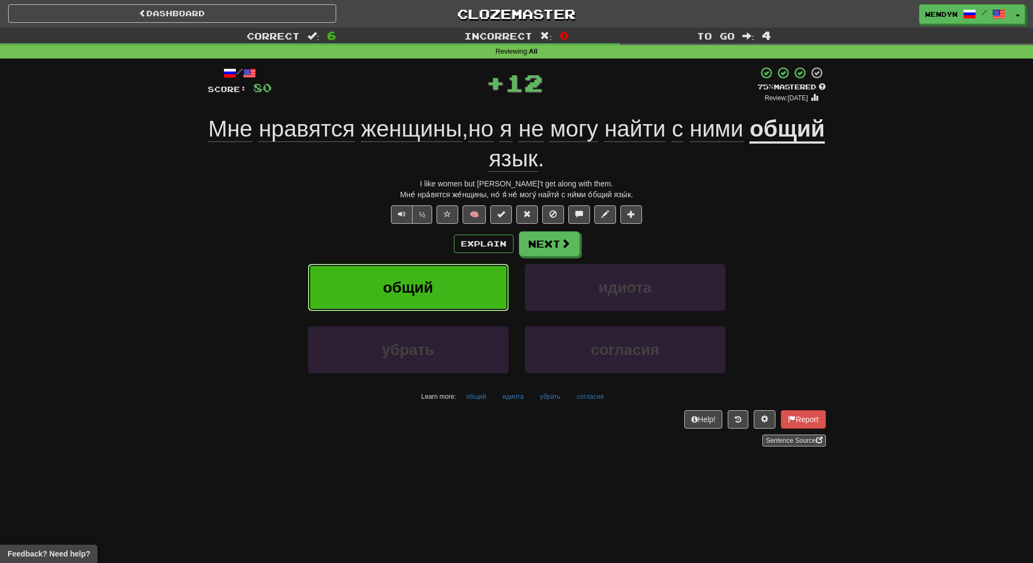
click at [444, 280] on button "общий" at bounding box center [408, 287] width 201 height 47
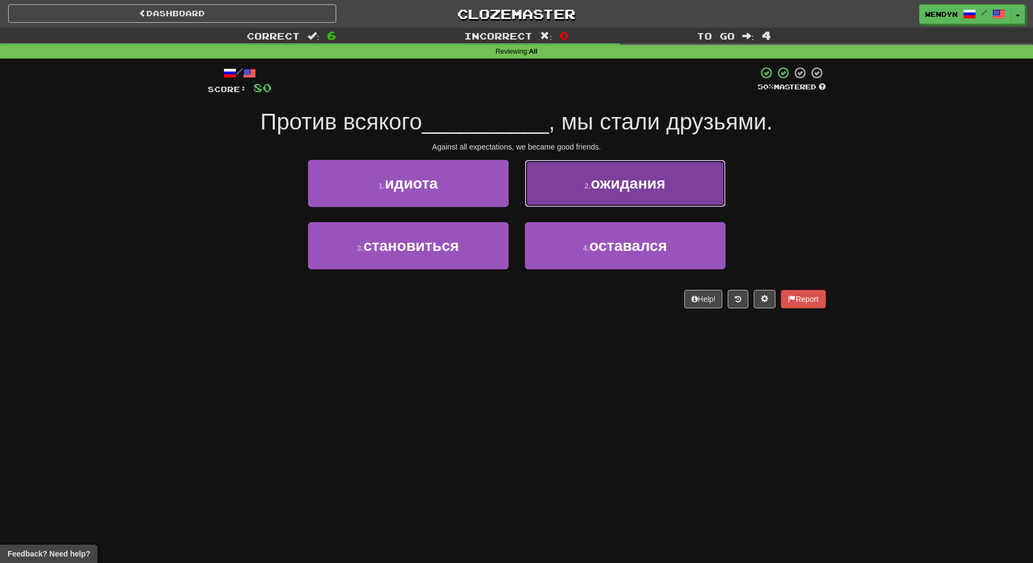
click at [639, 189] on span "ожидания" at bounding box center [628, 183] width 75 height 17
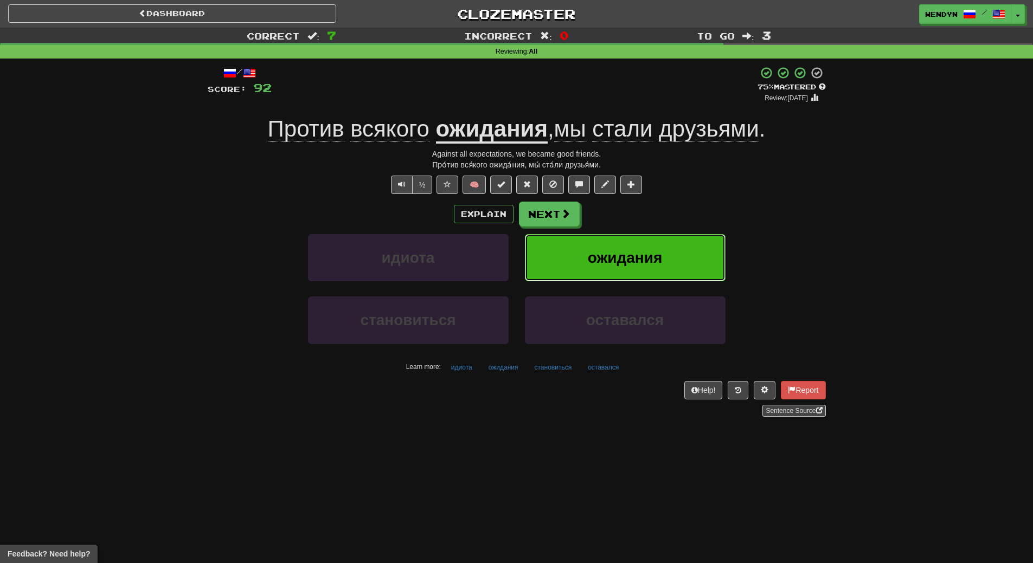
click at [687, 242] on button "ожидания" at bounding box center [625, 257] width 201 height 47
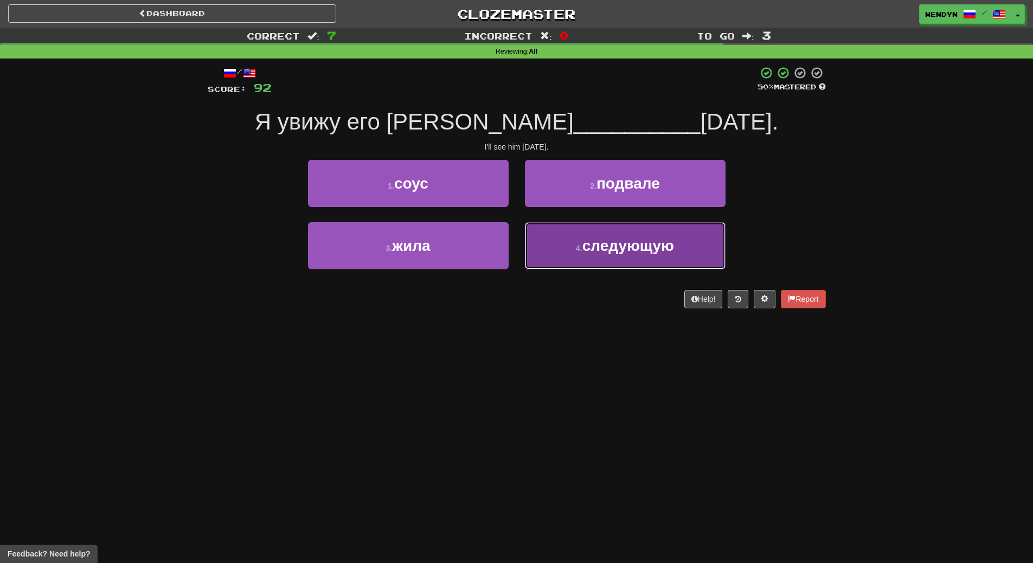
click at [622, 247] on span "следующую" at bounding box center [628, 245] width 92 height 17
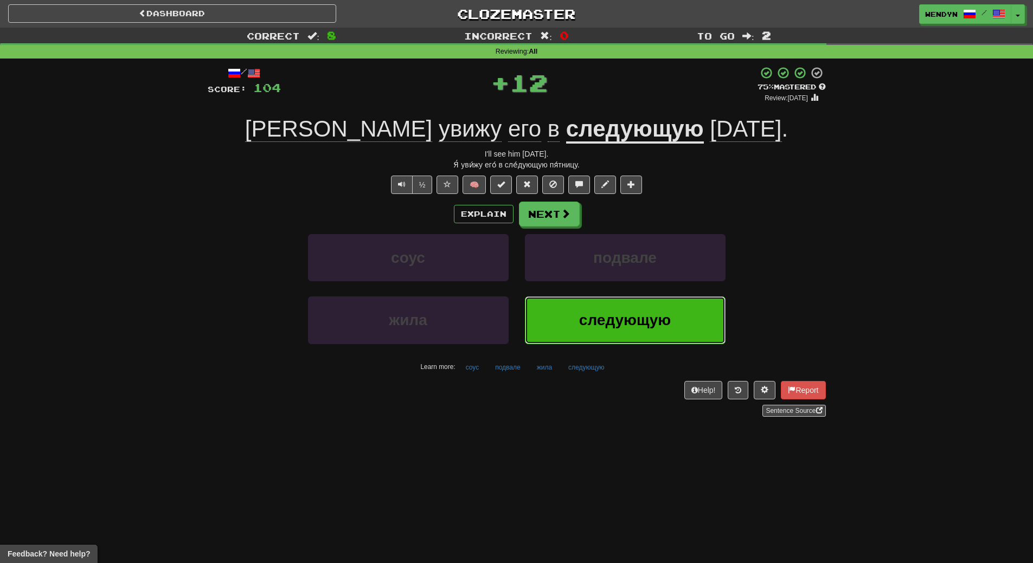
click at [607, 300] on button "следующую" at bounding box center [625, 320] width 201 height 47
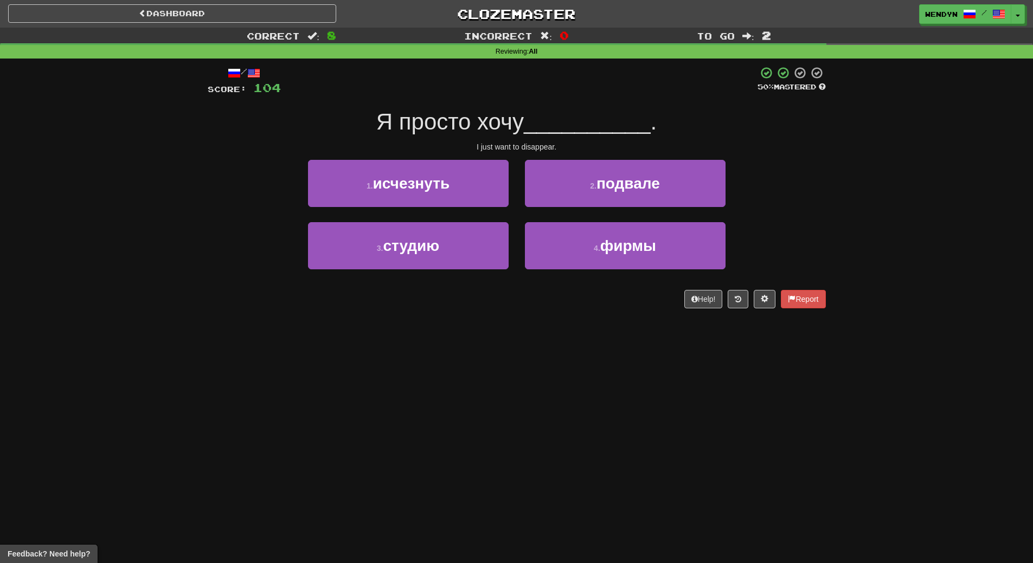
click at [590, 310] on div "/ Score: 104 50 % Mastered Я просто хочу __________ . I just want to disappear.…" at bounding box center [517, 191] width 618 height 265
click at [464, 195] on button "1 . исчезнуть" at bounding box center [408, 183] width 201 height 47
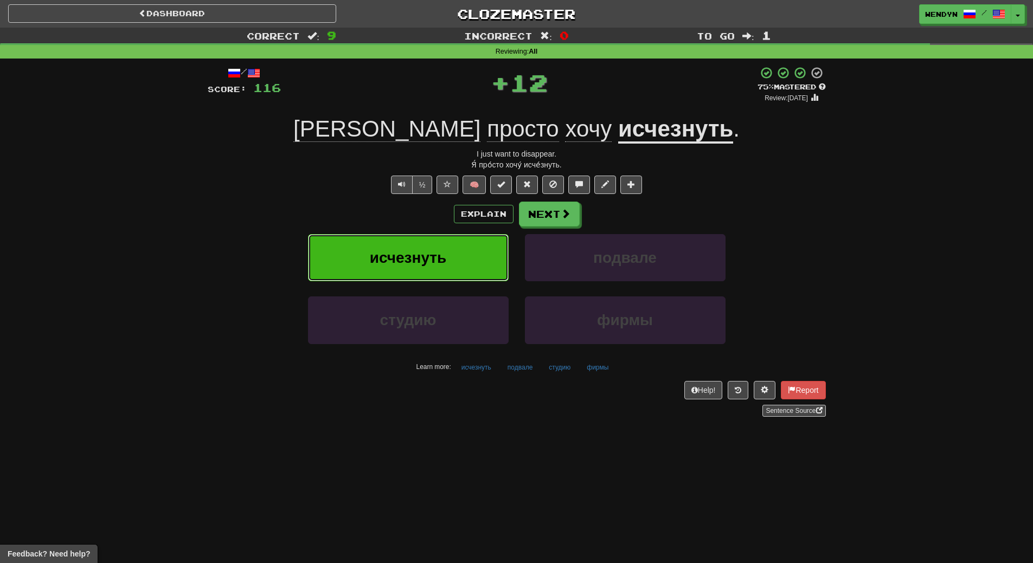
click at [433, 253] on span "исчезнуть" at bounding box center [408, 257] width 77 height 17
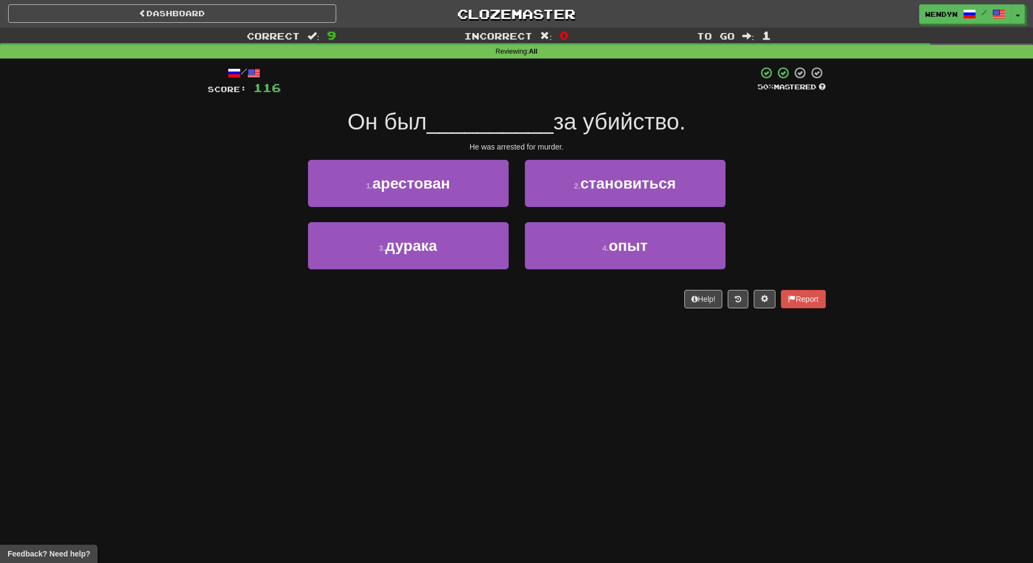
click at [388, 331] on div "Dashboard Clozemaster WendyN / Toggle Dropdown Dashboard Leaderboard Activity F…" at bounding box center [516, 281] width 1033 height 563
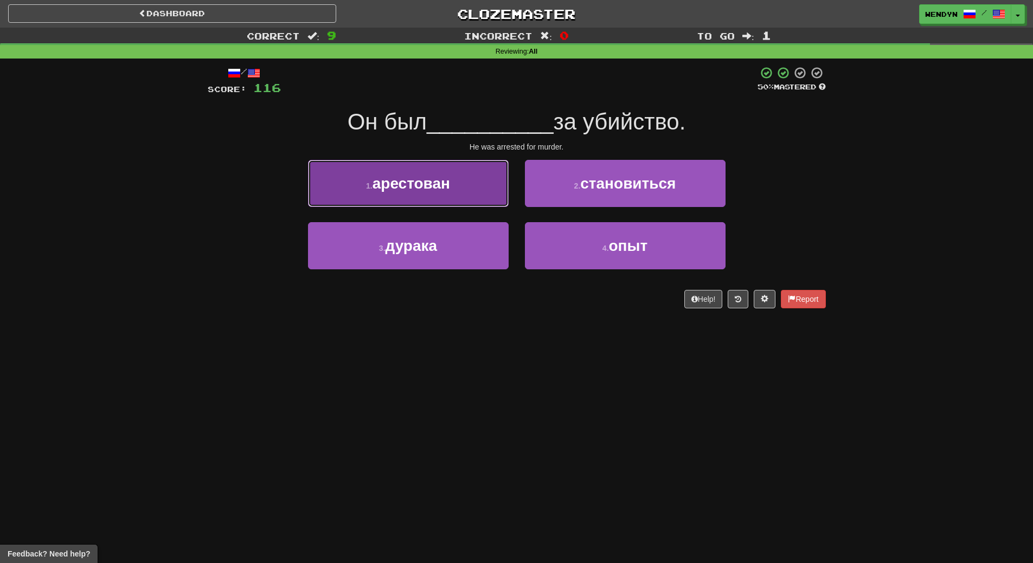
click at [443, 187] on span "арестован" at bounding box center [412, 183] width 78 height 17
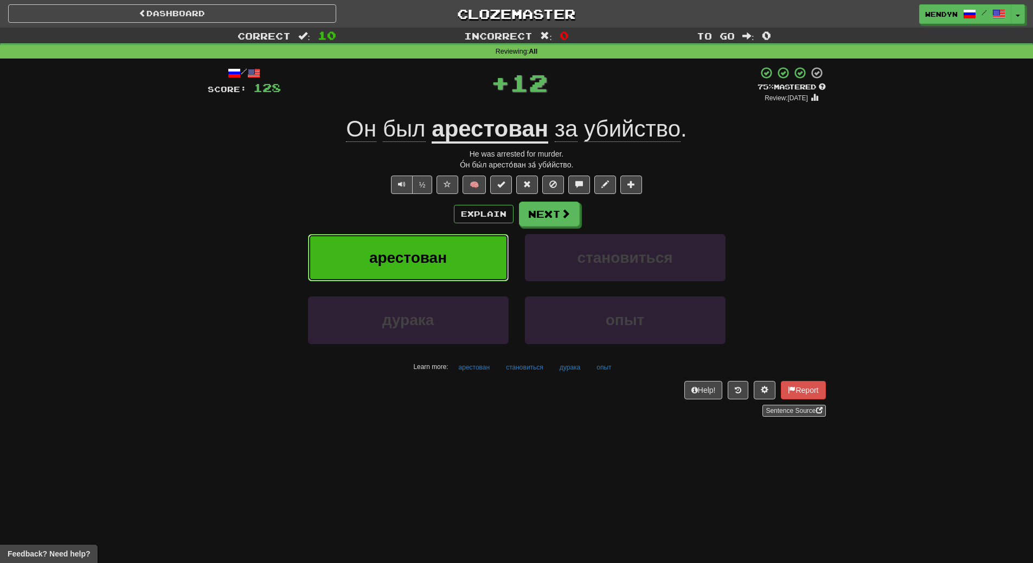
click at [422, 255] on span "арестован" at bounding box center [408, 257] width 78 height 17
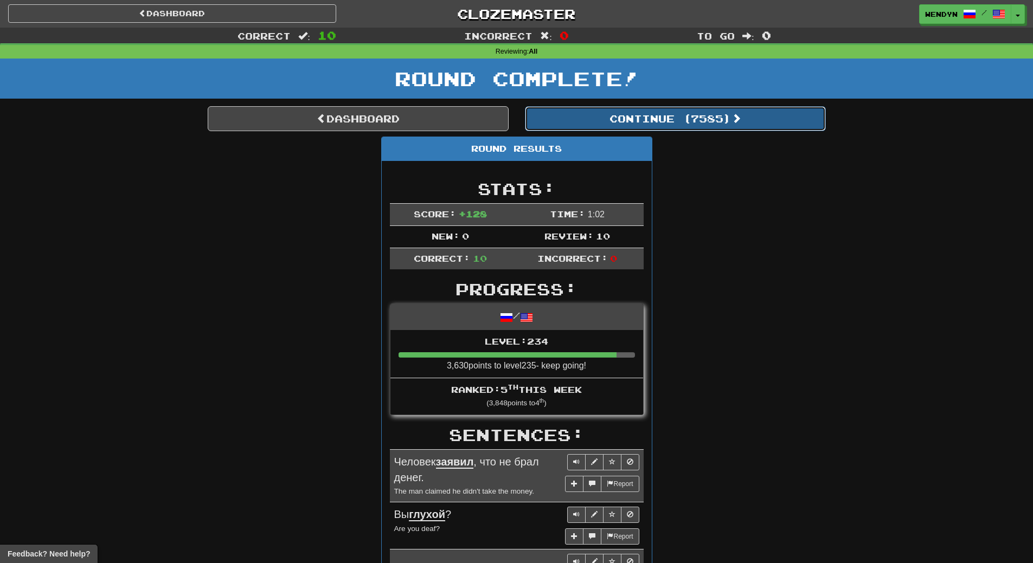
click at [728, 118] on button "Continue ( 7585 )" at bounding box center [675, 118] width 301 height 25
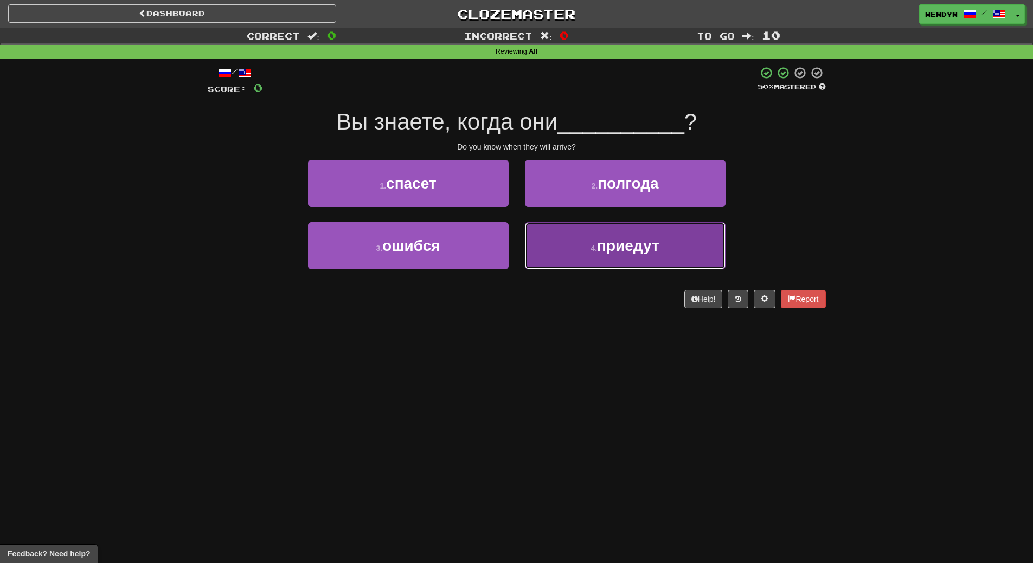
click at [628, 255] on button "4 . приедут" at bounding box center [625, 245] width 201 height 47
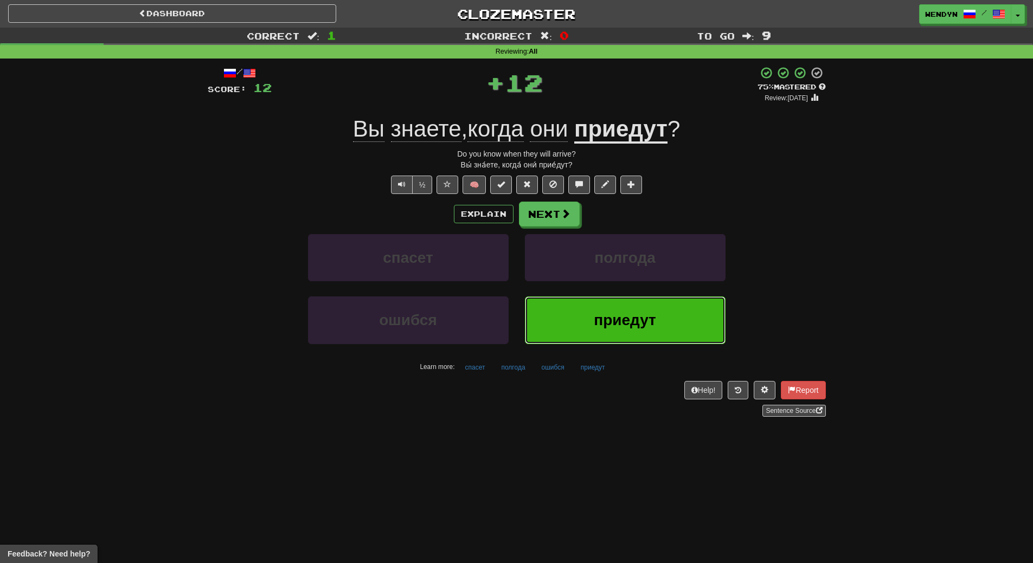
click at [612, 304] on button "приедут" at bounding box center [625, 320] width 201 height 47
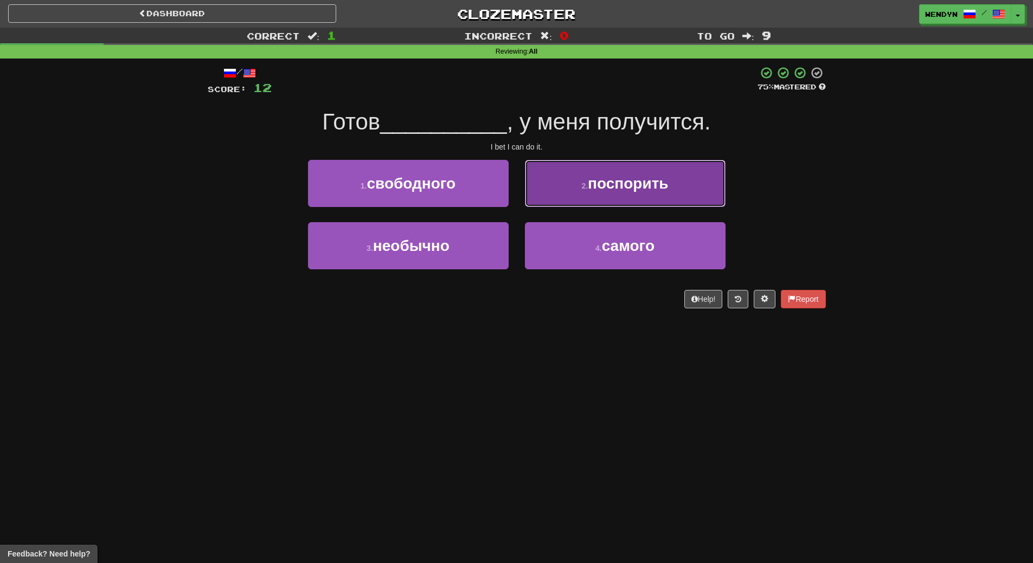
click at [642, 178] on span "поспорить" at bounding box center [628, 183] width 80 height 17
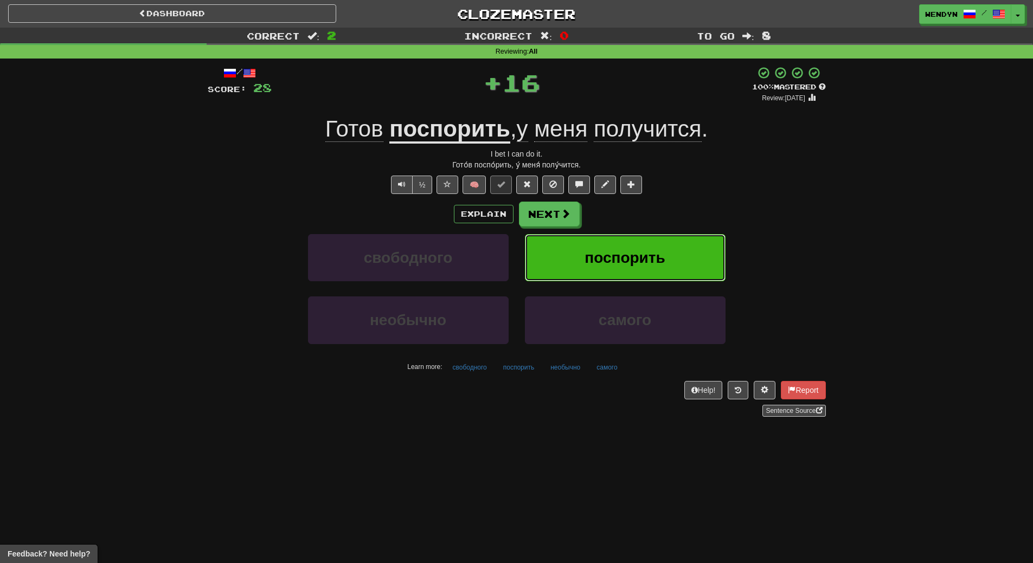
click at [634, 238] on button "поспорить" at bounding box center [625, 257] width 201 height 47
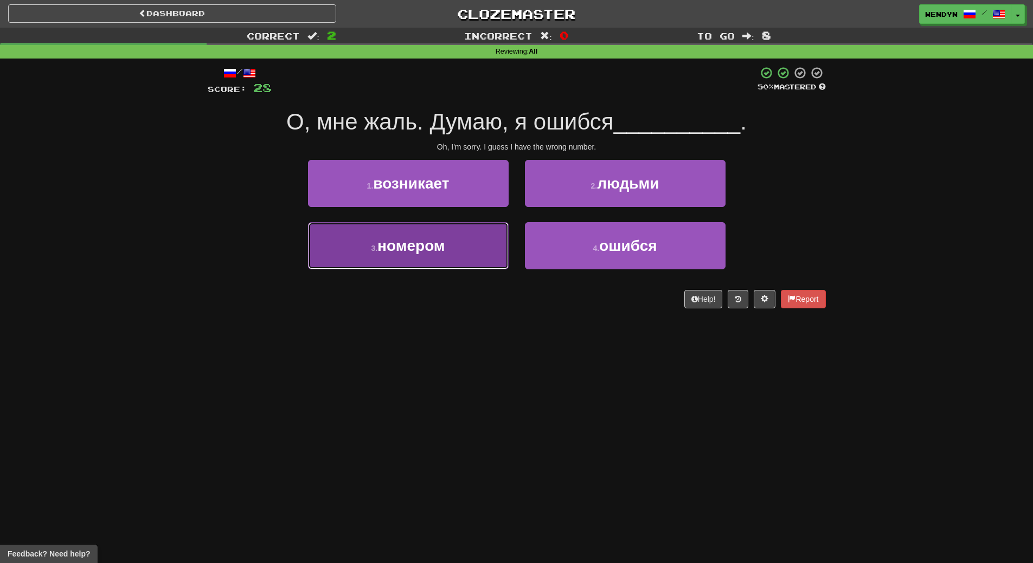
click at [473, 260] on button "3 . номером" at bounding box center [408, 245] width 201 height 47
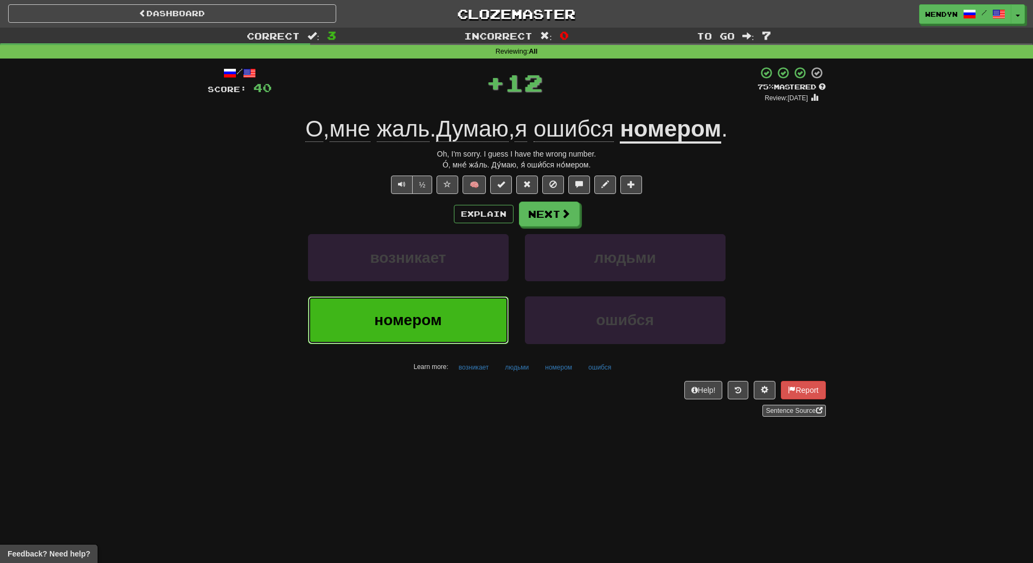
click at [469, 308] on button "номером" at bounding box center [408, 320] width 201 height 47
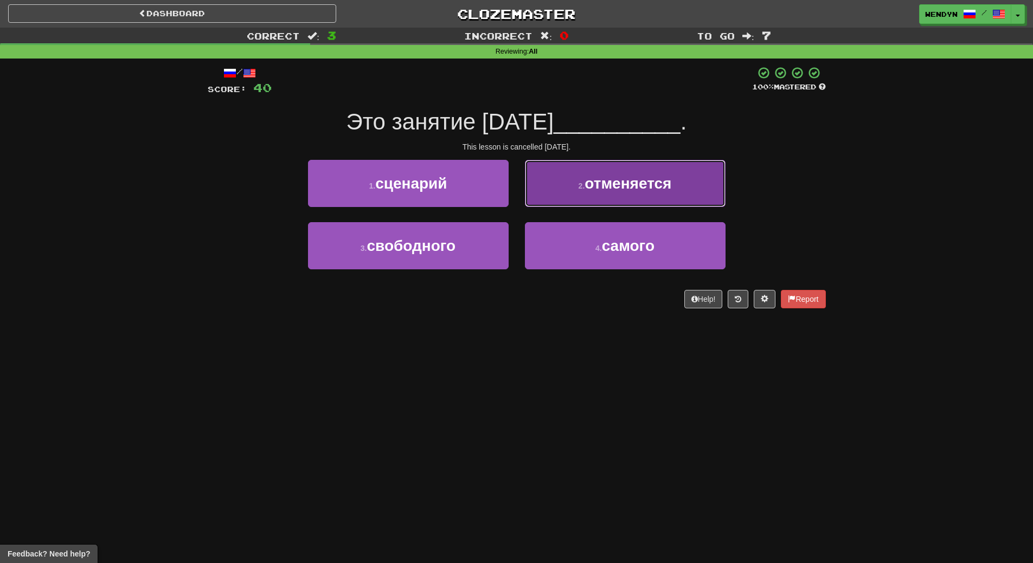
click at [671, 182] on span "отменяется" at bounding box center [628, 183] width 87 height 17
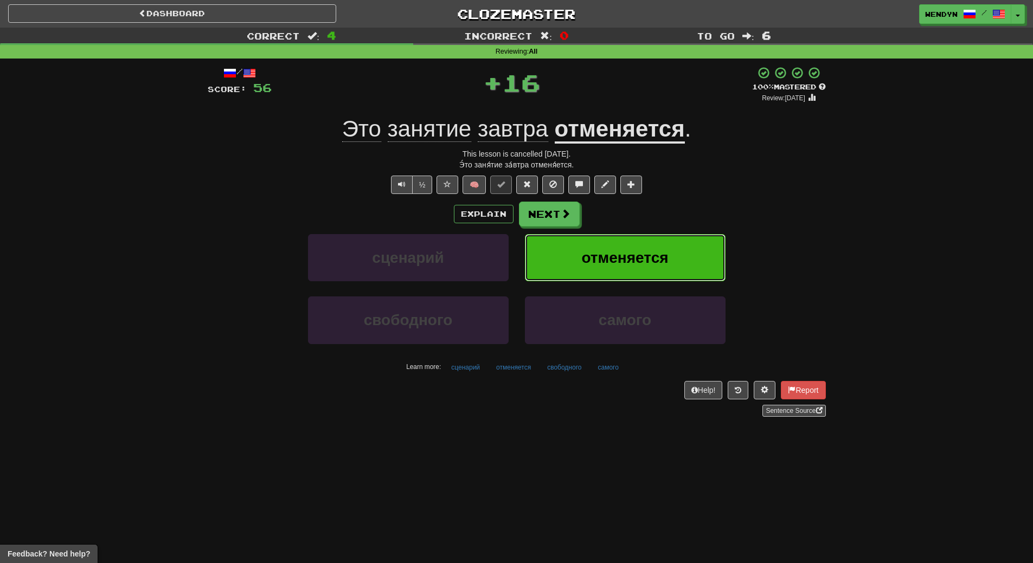
click at [651, 256] on span "отменяется" at bounding box center [624, 257] width 87 height 17
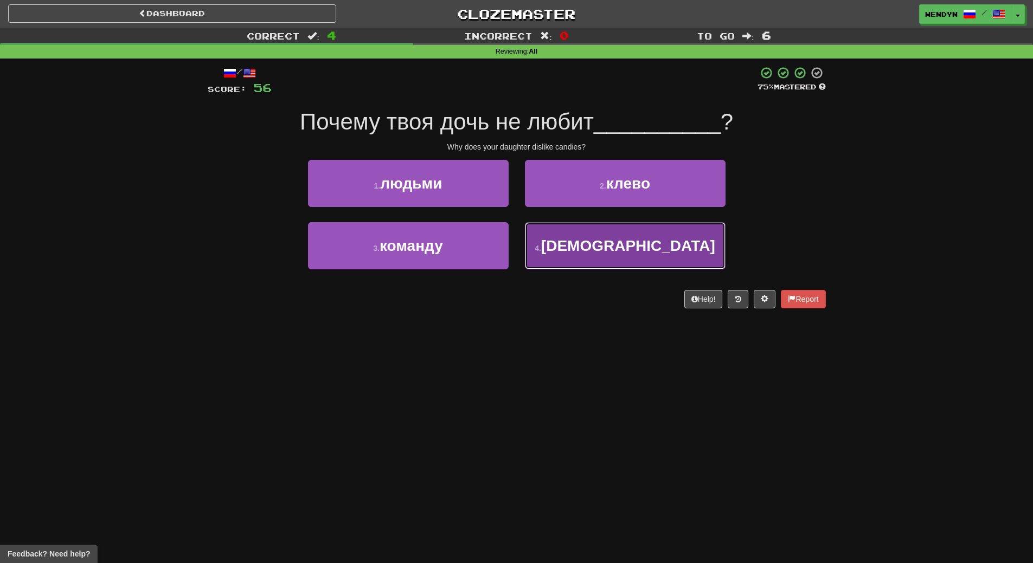
click at [599, 264] on button "4 . конфеты" at bounding box center [625, 245] width 201 height 47
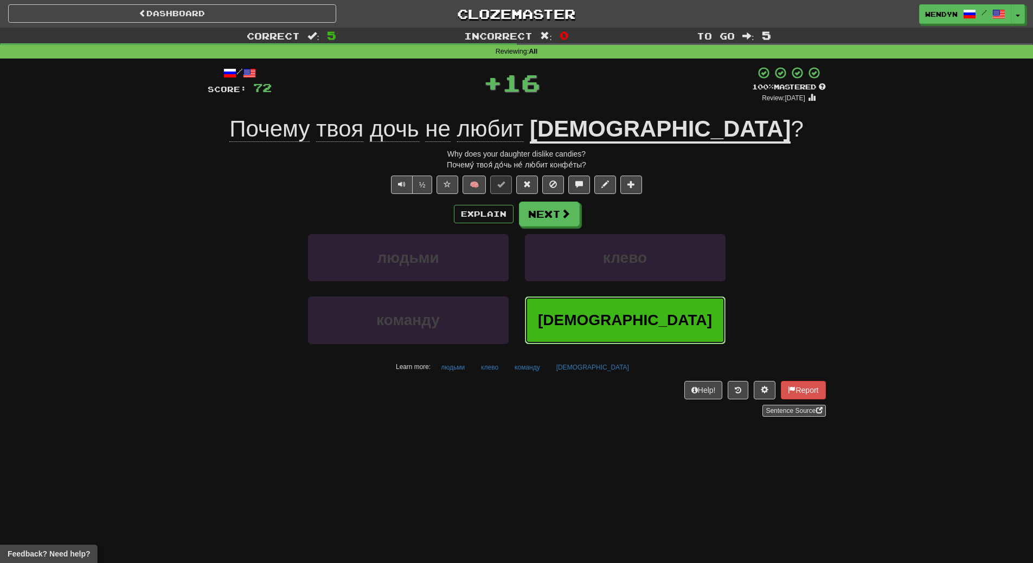
click at [586, 302] on button "конфеты" at bounding box center [625, 320] width 201 height 47
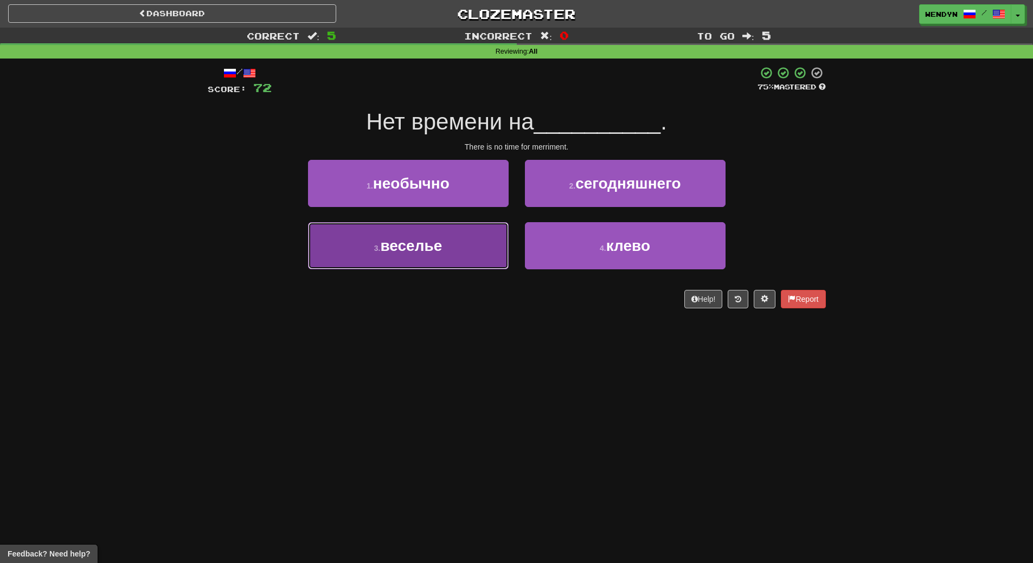
click at [449, 259] on button "3 . веселье" at bounding box center [408, 245] width 201 height 47
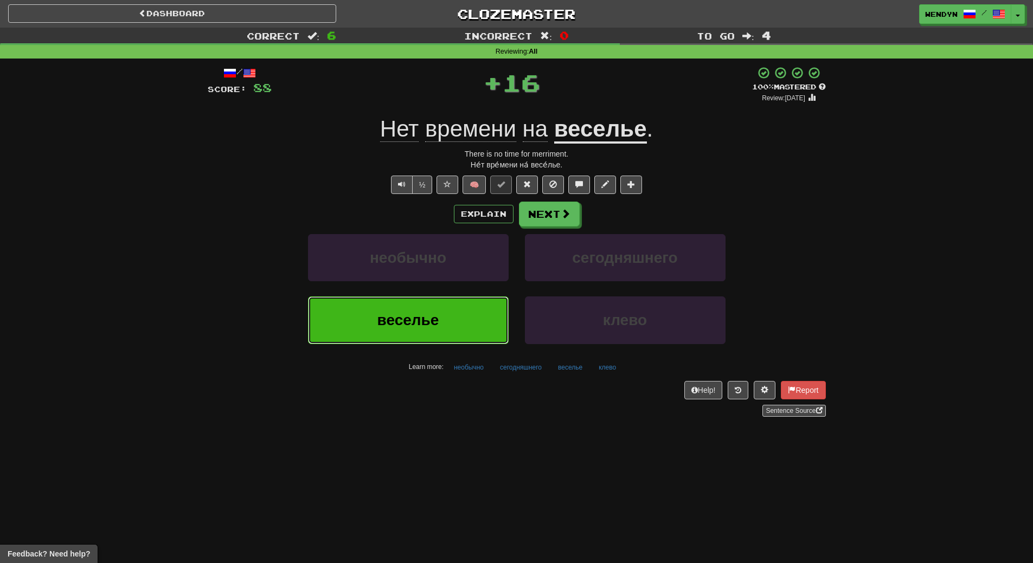
click at [451, 311] on button "веселье" at bounding box center [408, 320] width 201 height 47
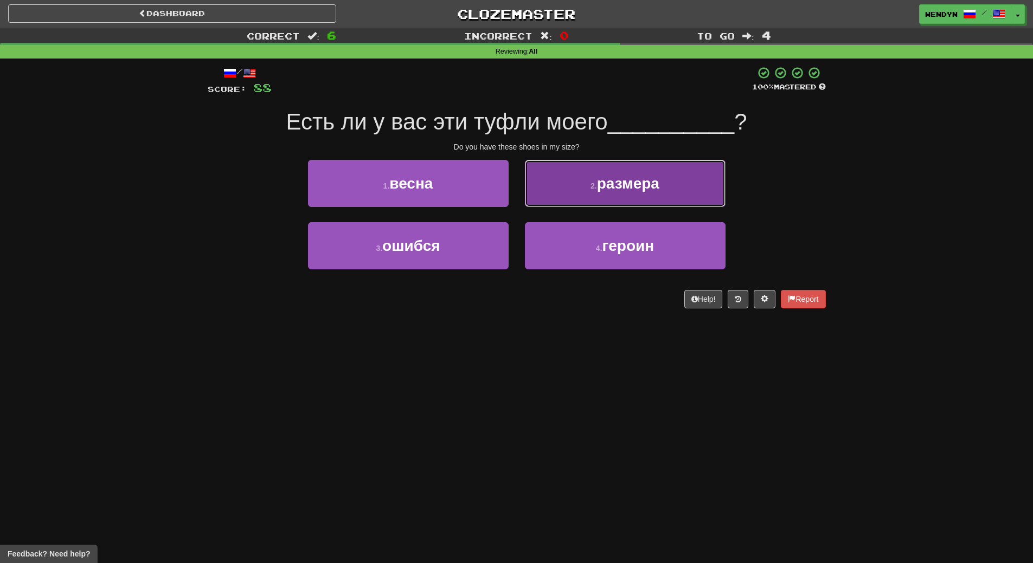
click at [630, 204] on button "2 . размера" at bounding box center [625, 183] width 201 height 47
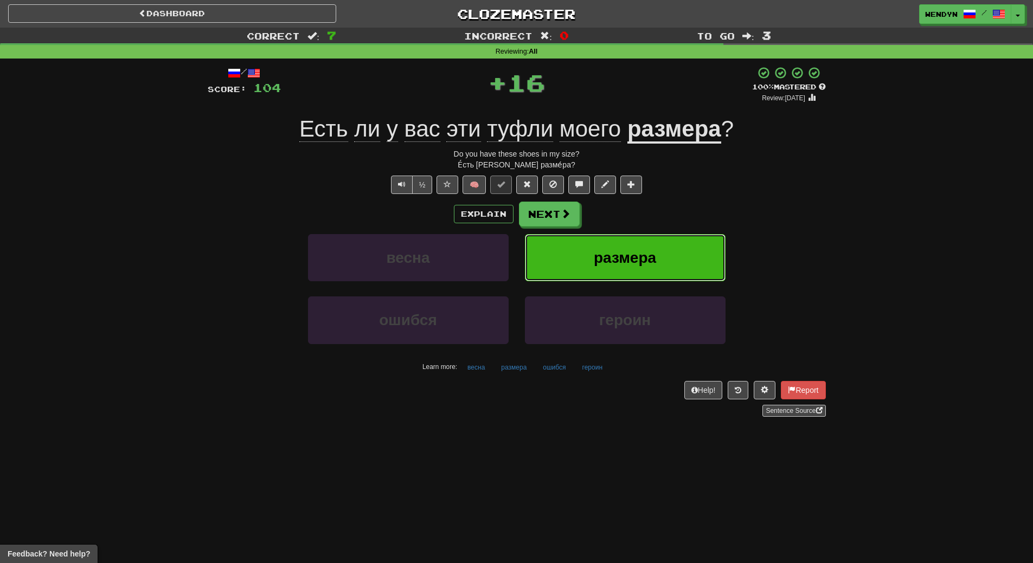
click at [623, 242] on button "размера" at bounding box center [625, 257] width 201 height 47
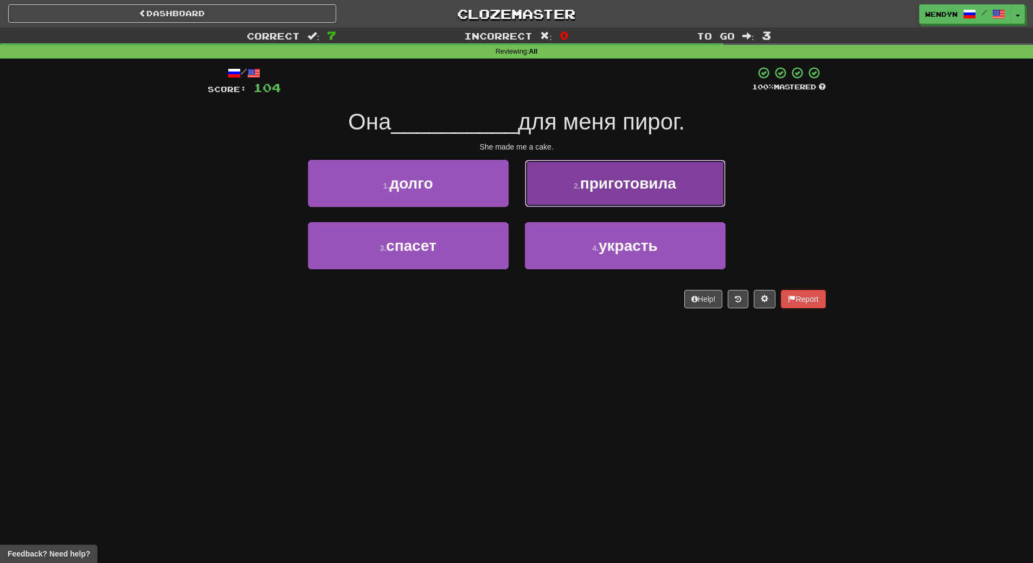
click at [642, 196] on button "2 . приготовила" at bounding box center [625, 183] width 201 height 47
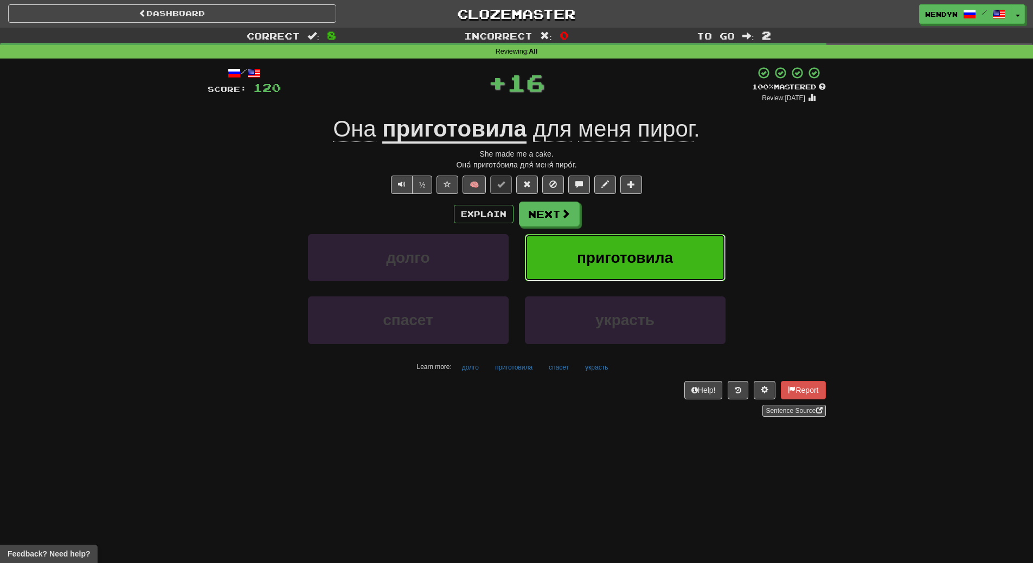
click at [640, 243] on button "приготовила" at bounding box center [625, 257] width 201 height 47
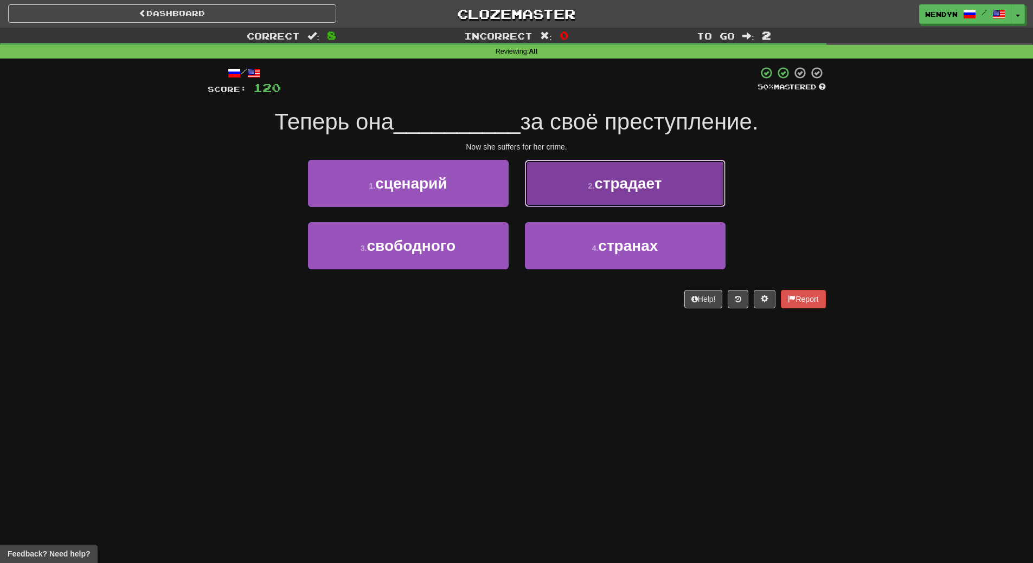
click at [624, 172] on button "2 . страдает" at bounding box center [625, 183] width 201 height 47
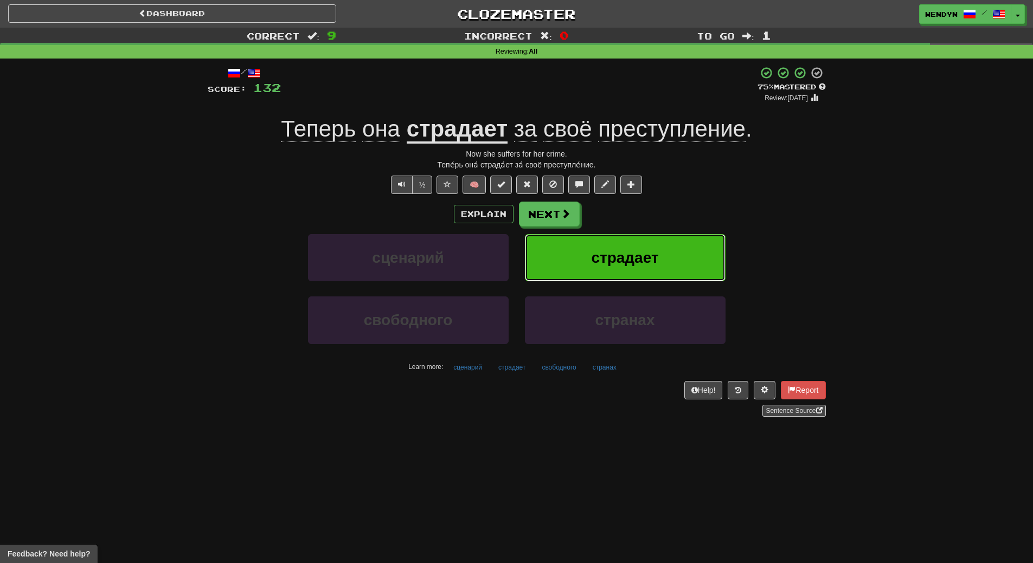
click at [637, 253] on span "страдает" at bounding box center [624, 257] width 67 height 17
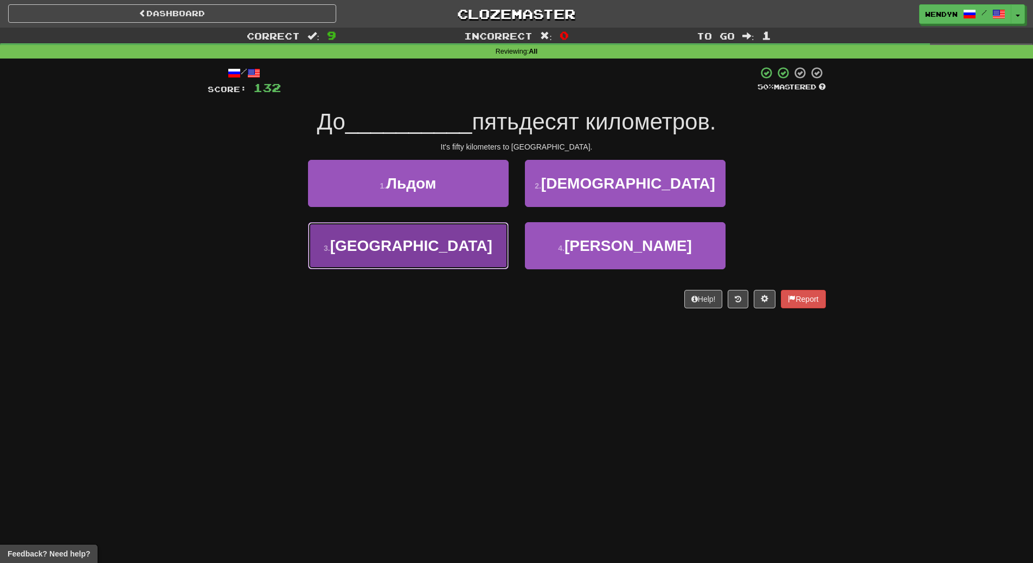
click at [485, 265] on button "3 . Парижа" at bounding box center [408, 245] width 201 height 47
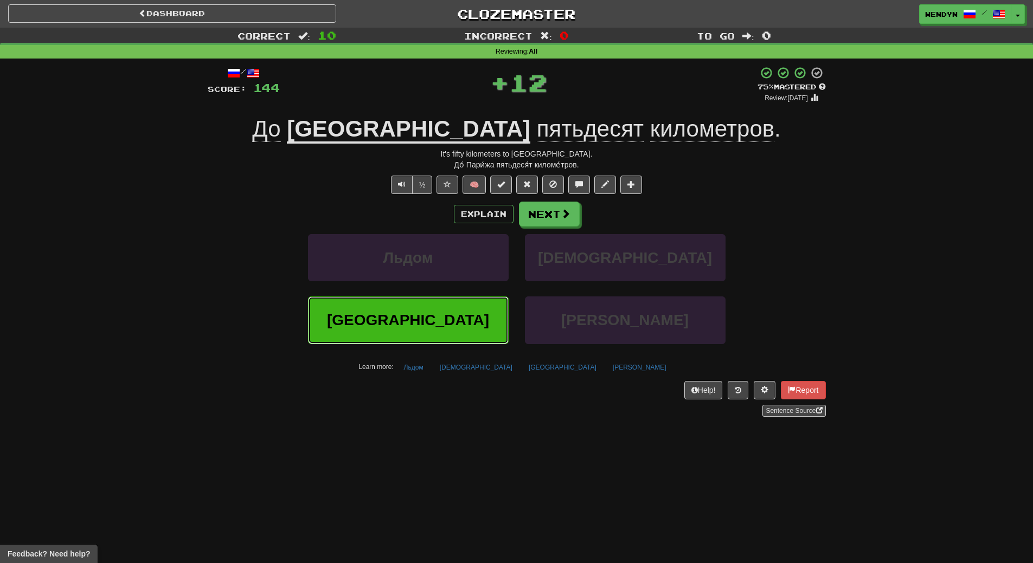
click at [486, 326] on button "Парижа" at bounding box center [408, 320] width 201 height 47
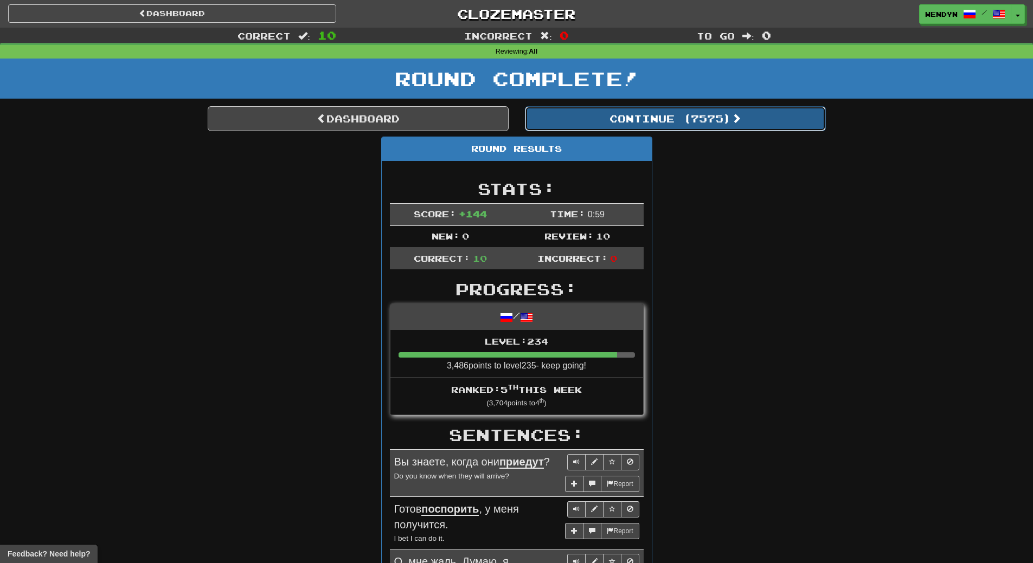
click at [716, 127] on button "Continue ( 7575 )" at bounding box center [675, 118] width 301 height 25
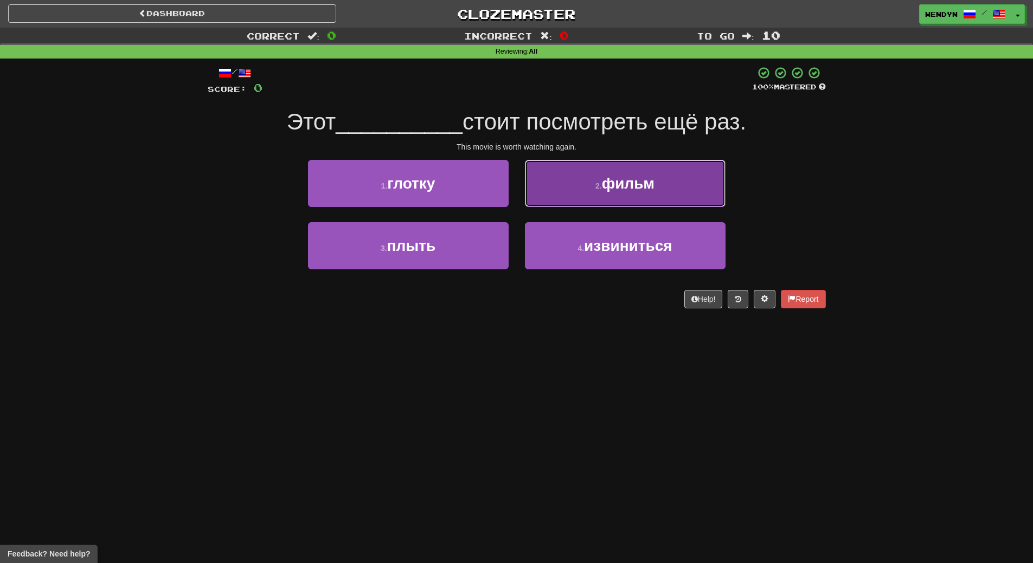
click at [669, 171] on button "2 . фильм" at bounding box center [625, 183] width 201 height 47
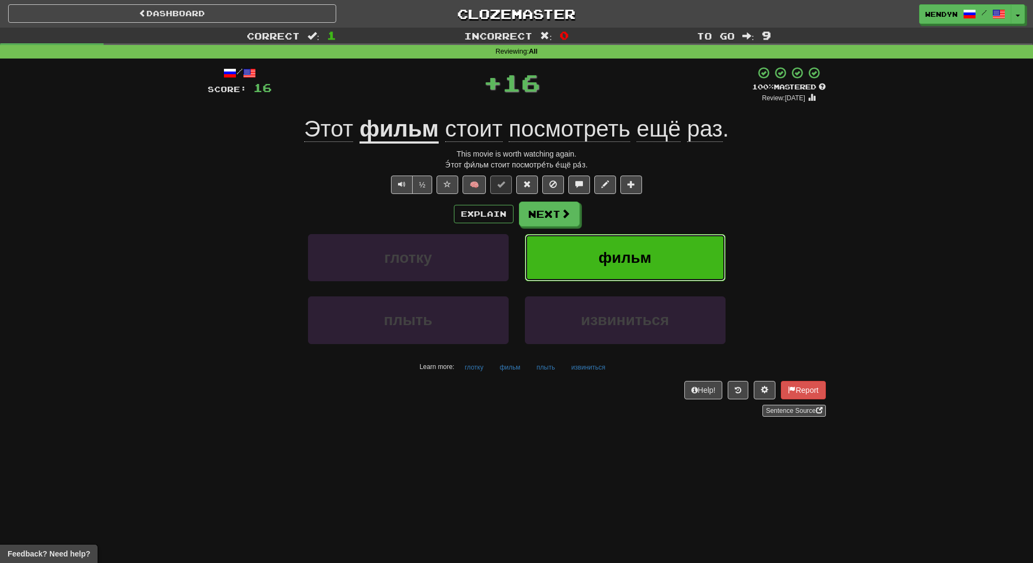
click at [671, 253] on button "фильм" at bounding box center [625, 257] width 201 height 47
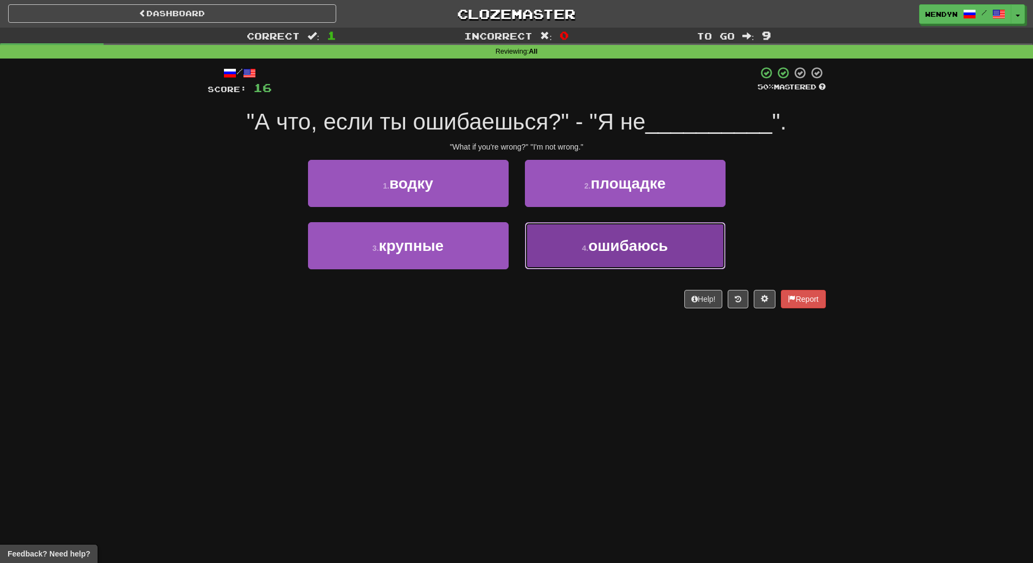
click at [662, 259] on button "4 . ошибаюсь" at bounding box center [625, 245] width 201 height 47
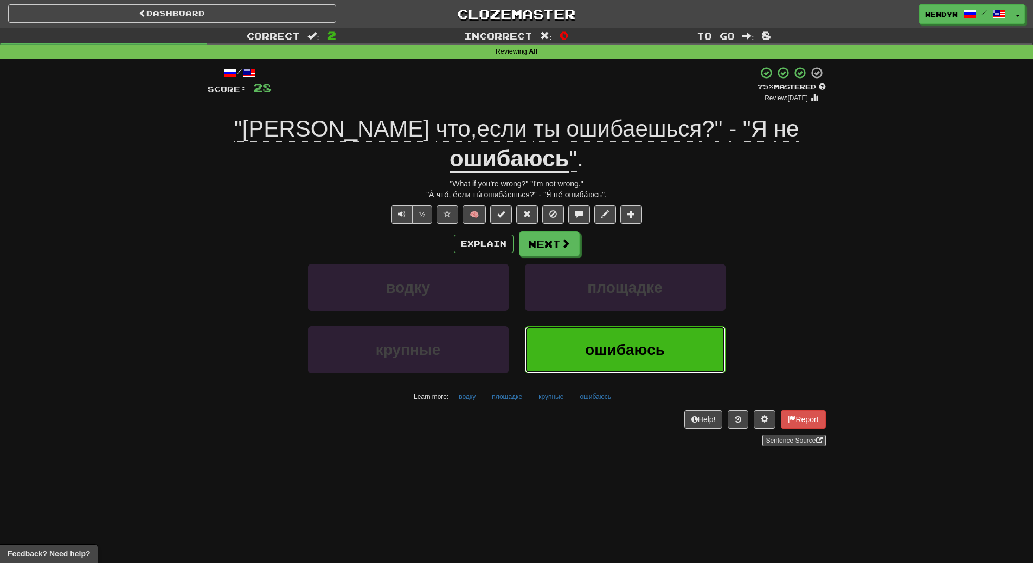
click at [660, 342] on span "ошибаюсь" at bounding box center [625, 350] width 80 height 17
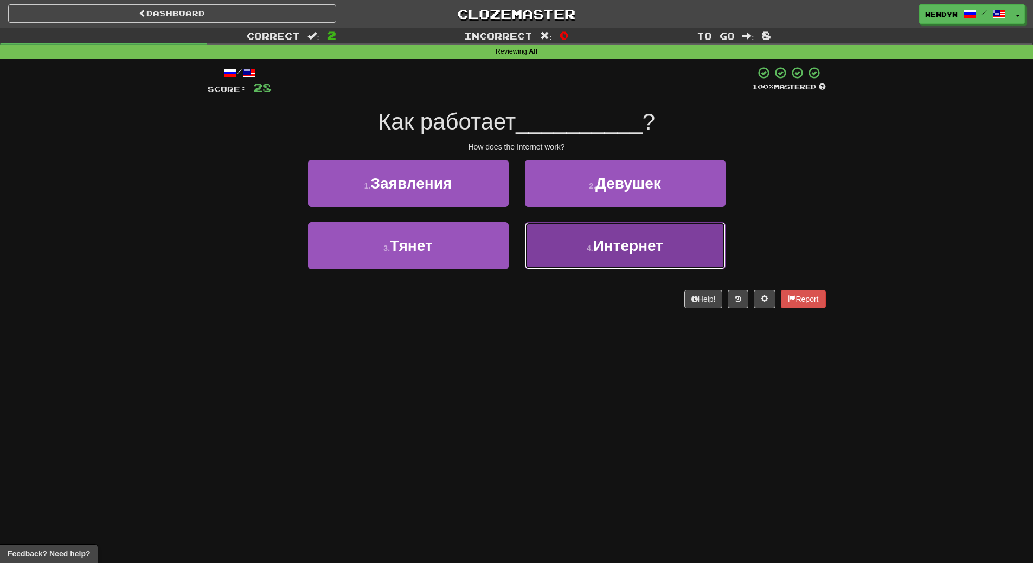
click at [687, 234] on button "4 . Интернет" at bounding box center [625, 245] width 201 height 47
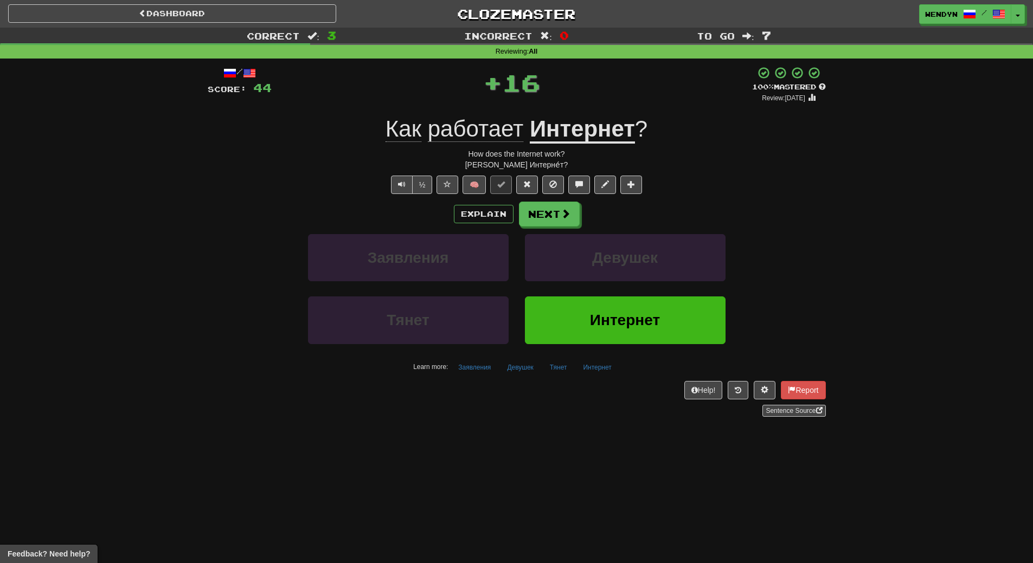
click at [648, 367] on div "Learn more: Заявления Девушек Тянет Интернет" at bounding box center [517, 367] width 634 height 16
click at [653, 328] on span "Интернет" at bounding box center [625, 320] width 70 height 17
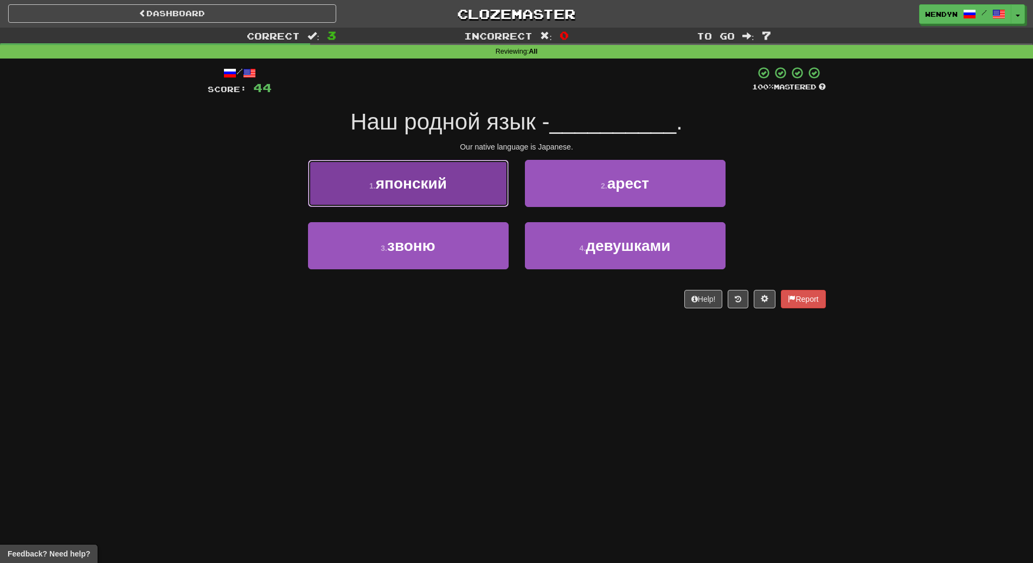
click at [456, 187] on button "1 . японский" at bounding box center [408, 183] width 201 height 47
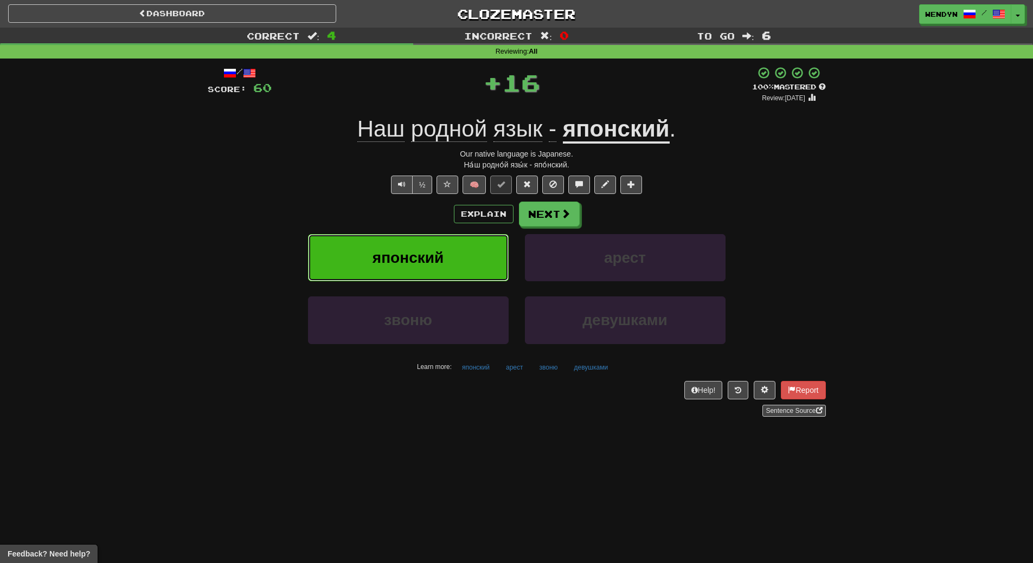
click at [461, 242] on button "японский" at bounding box center [408, 257] width 201 height 47
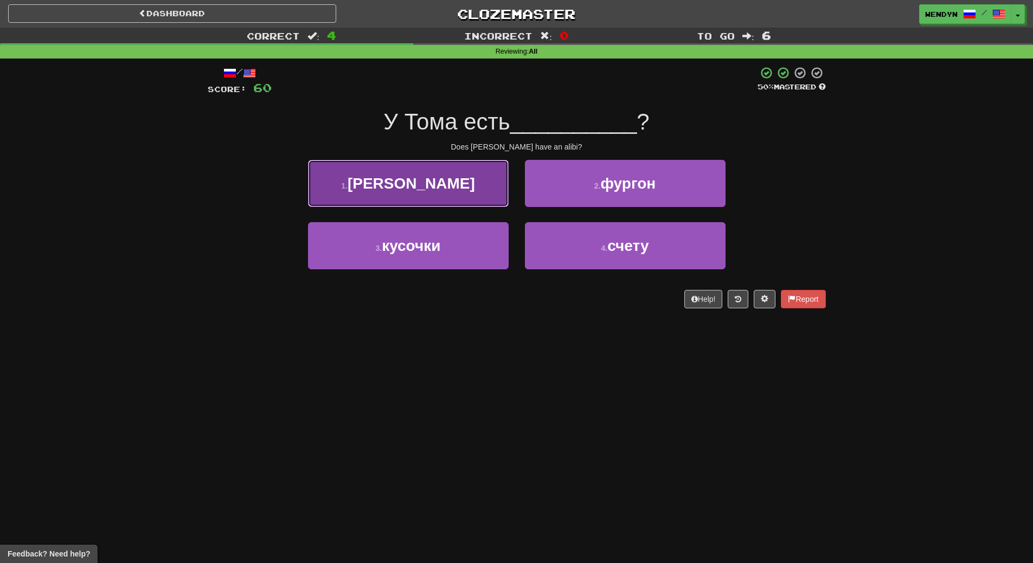
click at [461, 189] on button "1 . алиби" at bounding box center [408, 183] width 201 height 47
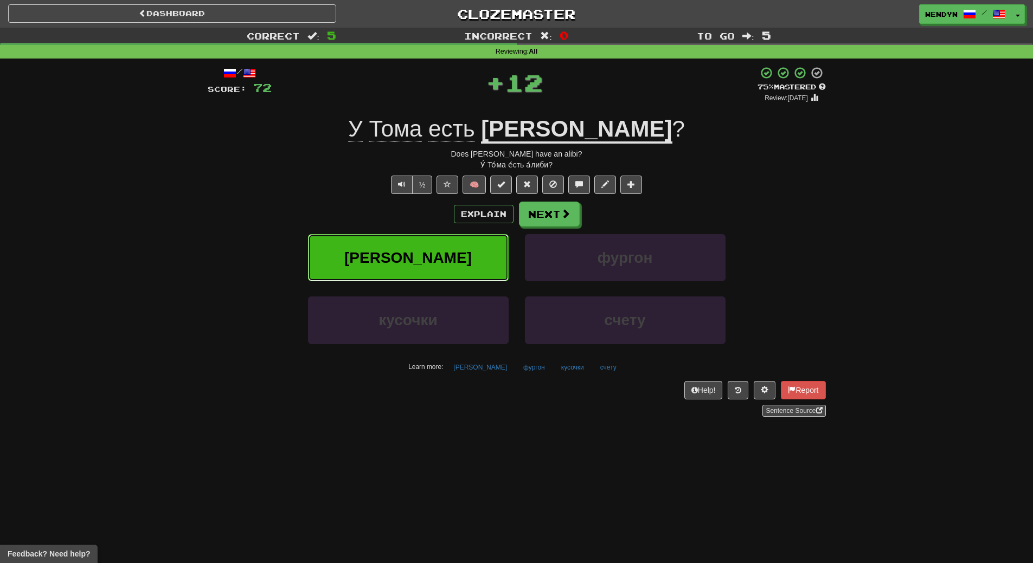
click at [454, 247] on button "алиби" at bounding box center [408, 257] width 201 height 47
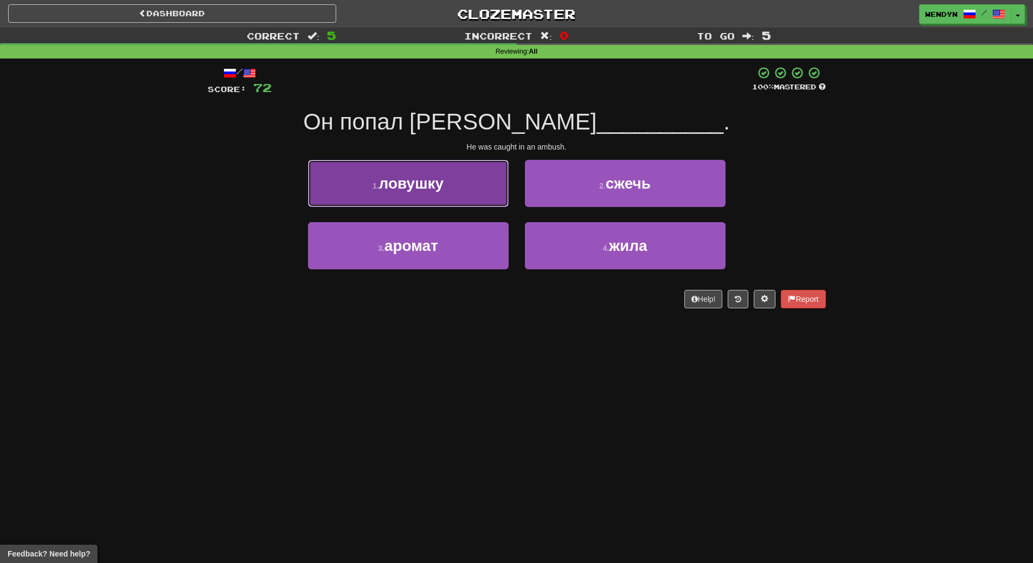
click at [451, 188] on button "1 . ловушку" at bounding box center [408, 183] width 201 height 47
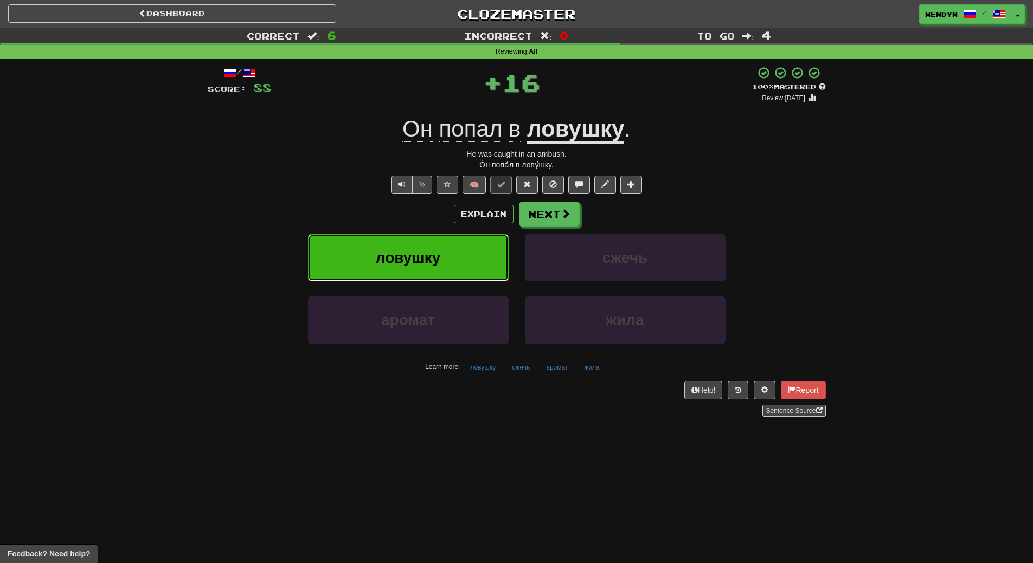
click at [441, 255] on button "ловушку" at bounding box center [408, 257] width 201 height 47
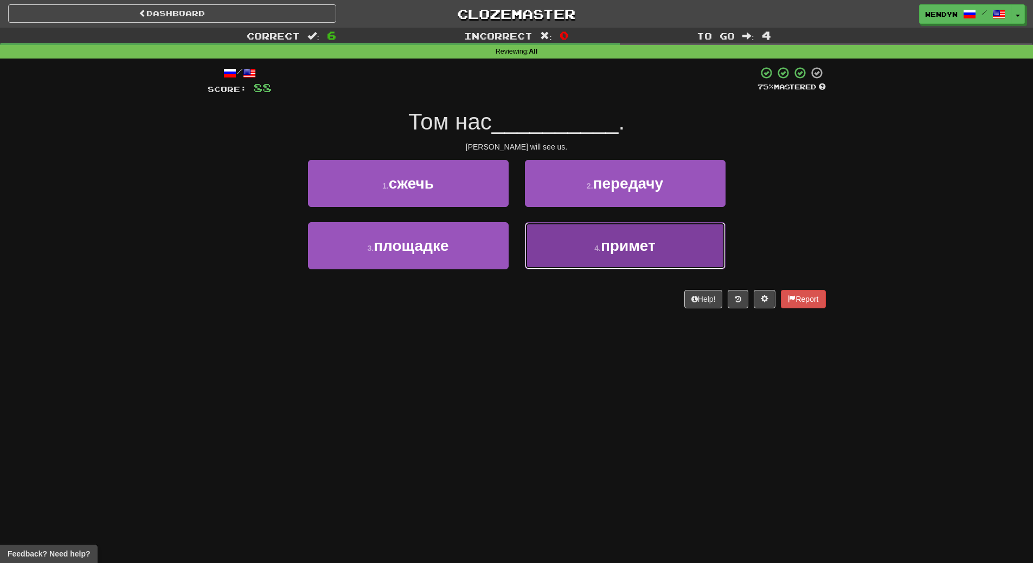
click at [609, 254] on button "4 . примет" at bounding box center [625, 245] width 201 height 47
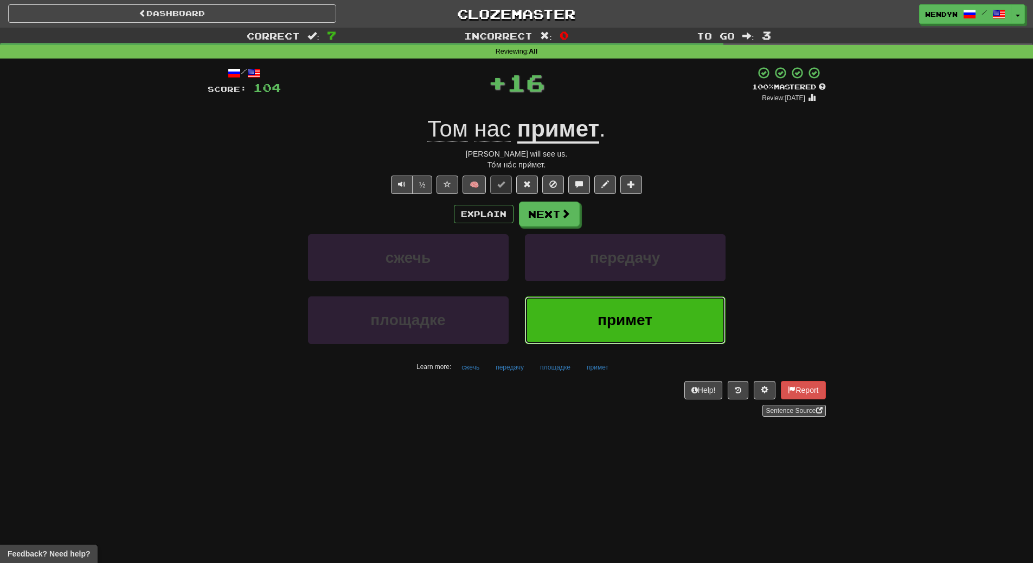
click at [598, 320] on span "примет" at bounding box center [625, 320] width 55 height 17
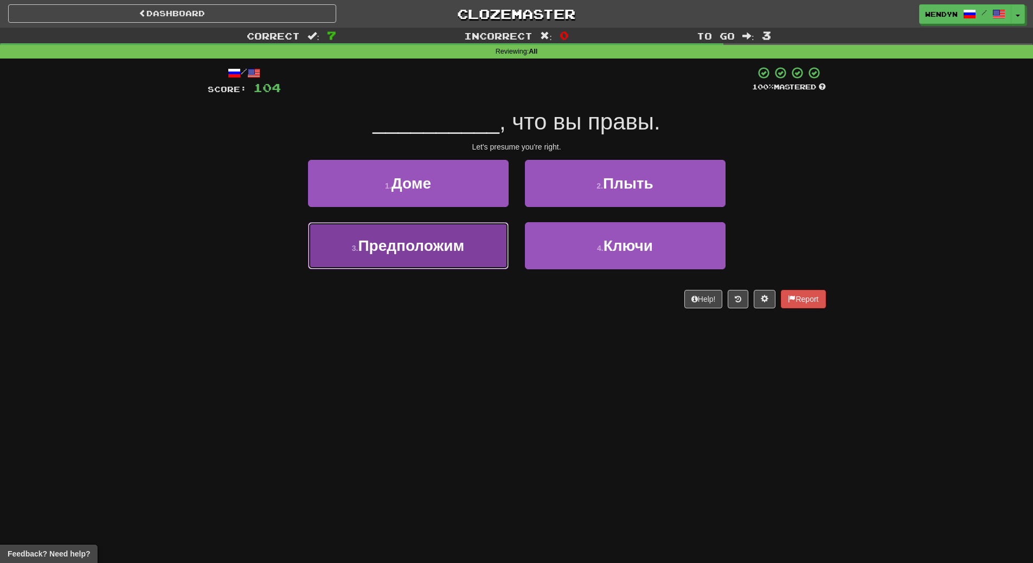
click at [483, 256] on button "3 . Предположим" at bounding box center [408, 245] width 201 height 47
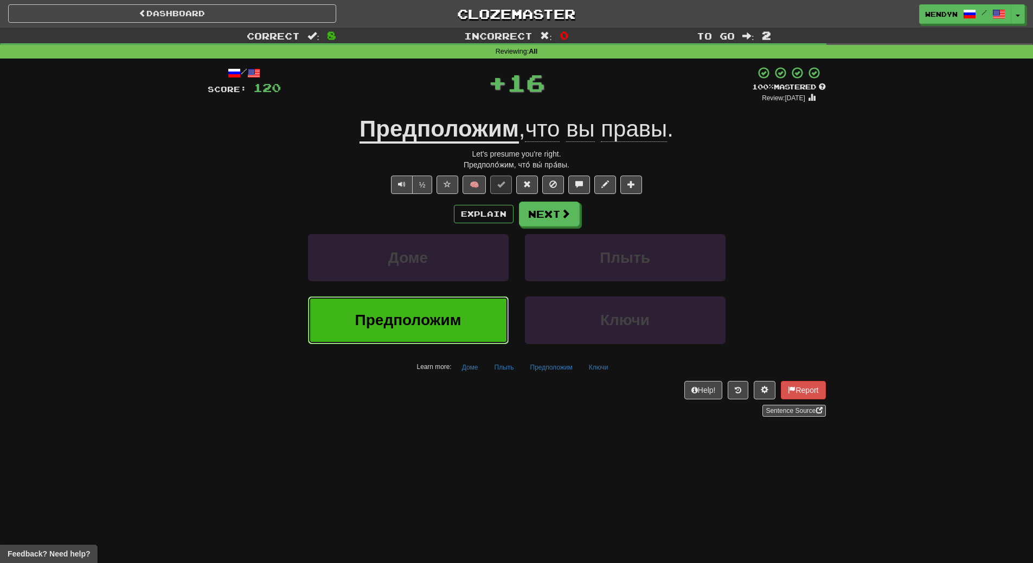
click at [480, 304] on button "Предположим" at bounding box center [408, 320] width 201 height 47
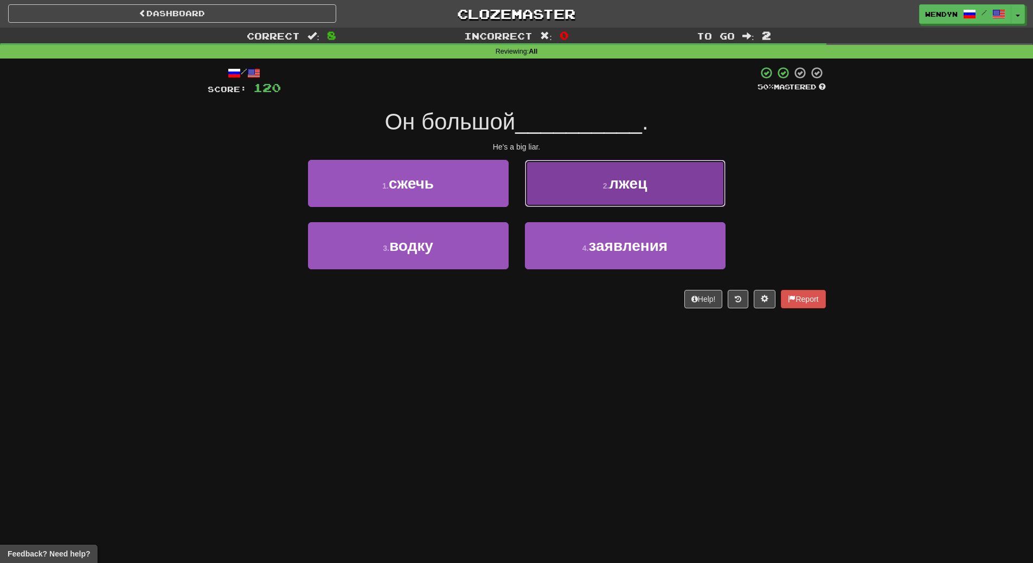
click at [691, 201] on button "2 . лжец" at bounding box center [625, 183] width 201 height 47
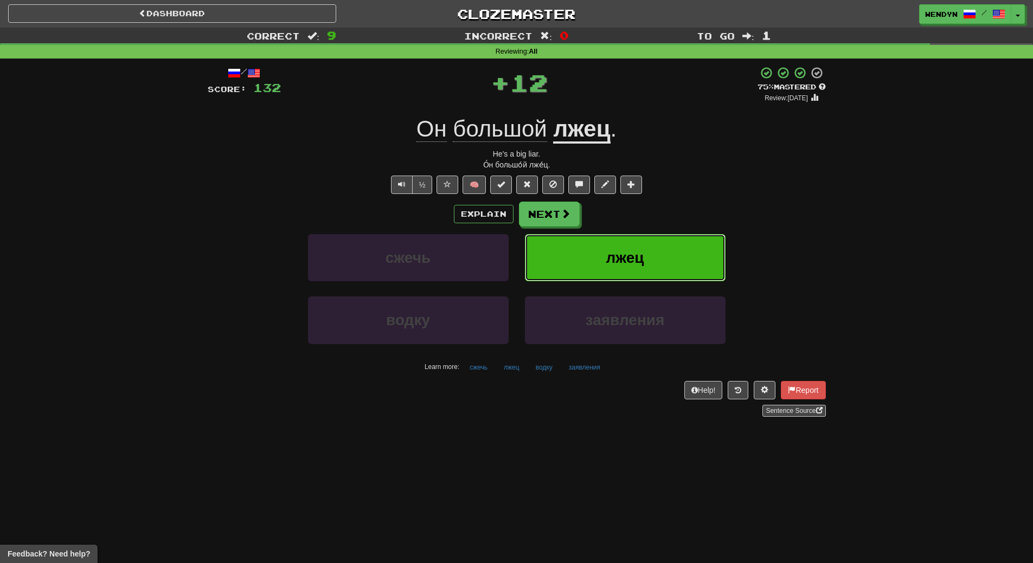
click at [676, 248] on button "лжец" at bounding box center [625, 257] width 201 height 47
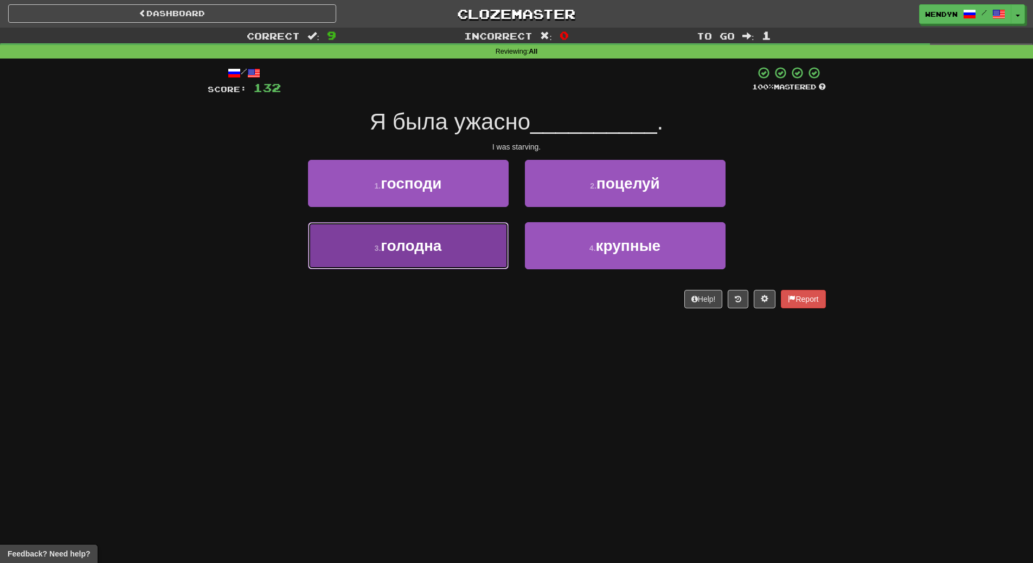
click at [471, 244] on button "3 . голодна" at bounding box center [408, 245] width 201 height 47
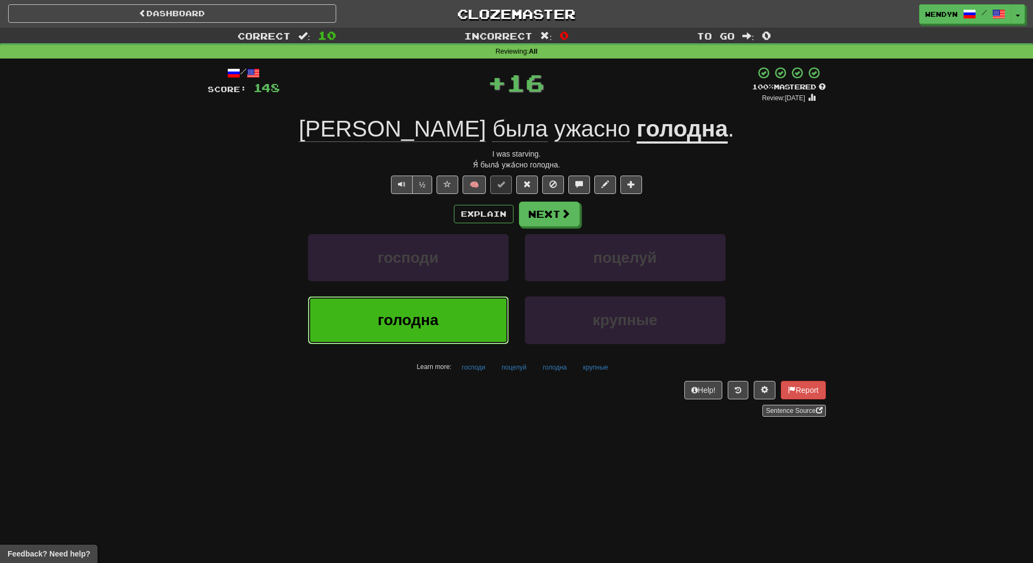
click at [468, 310] on button "голодна" at bounding box center [408, 320] width 201 height 47
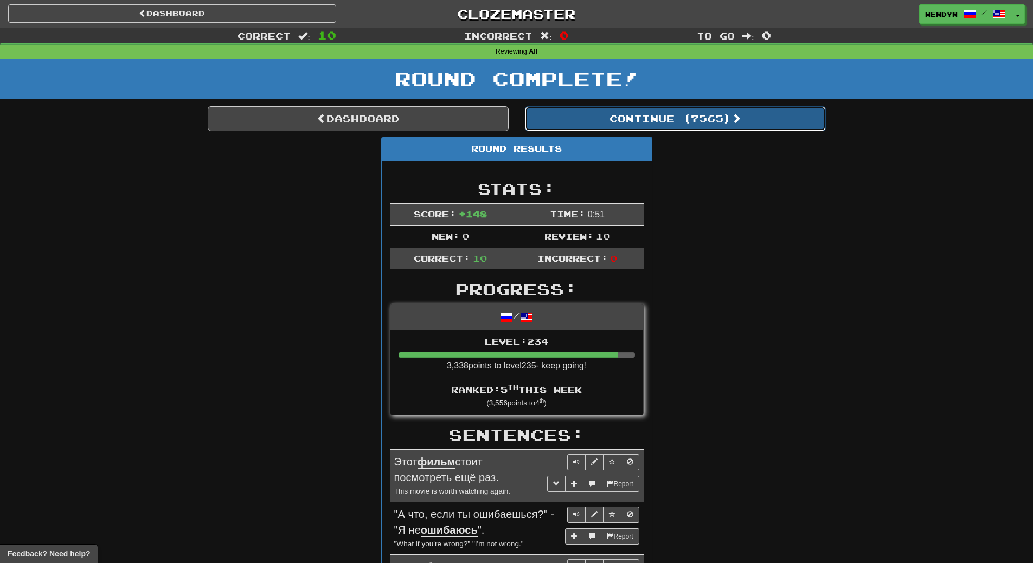
click at [728, 122] on button "Continue ( 7565 )" at bounding box center [675, 118] width 301 height 25
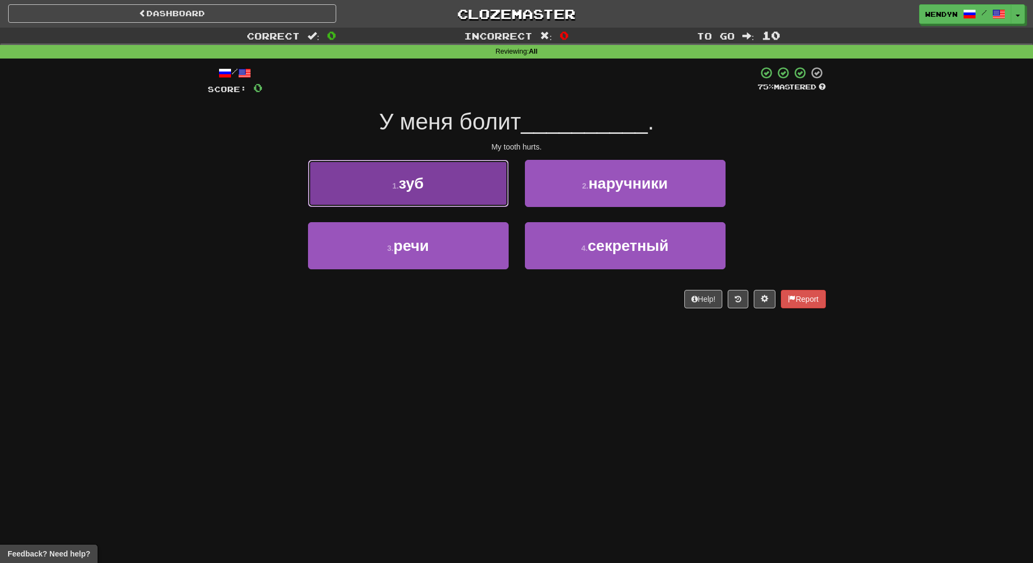
click at [465, 200] on button "1 . зуб" at bounding box center [408, 183] width 201 height 47
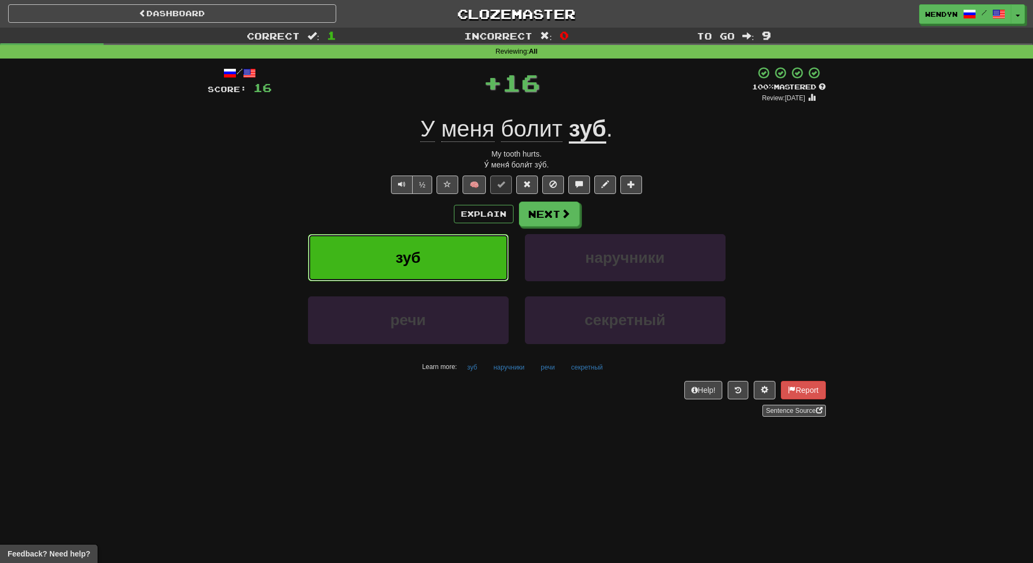
click at [460, 239] on button "зуб" at bounding box center [408, 257] width 201 height 47
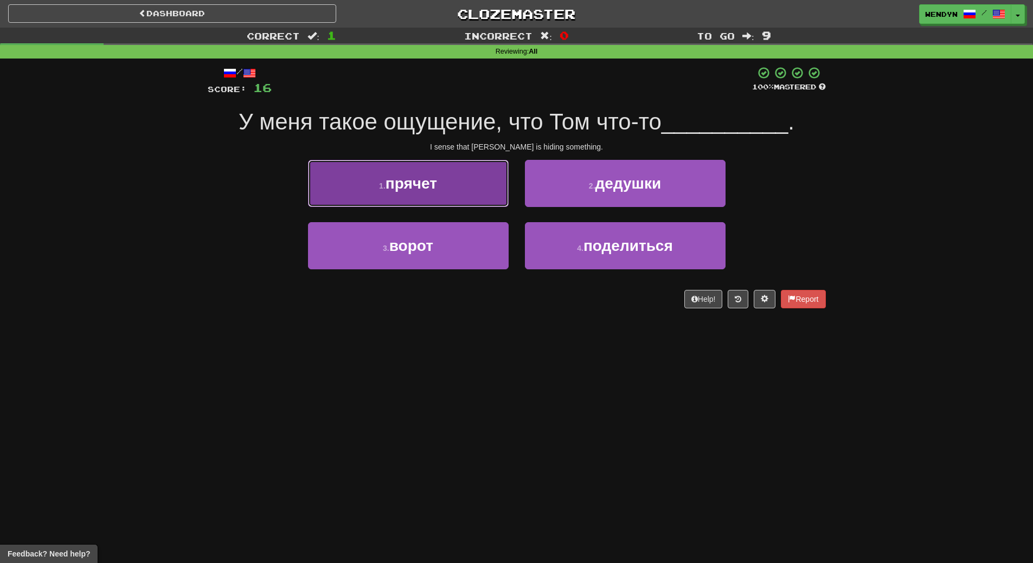
click at [421, 182] on span "прячет" at bounding box center [412, 183] width 52 height 17
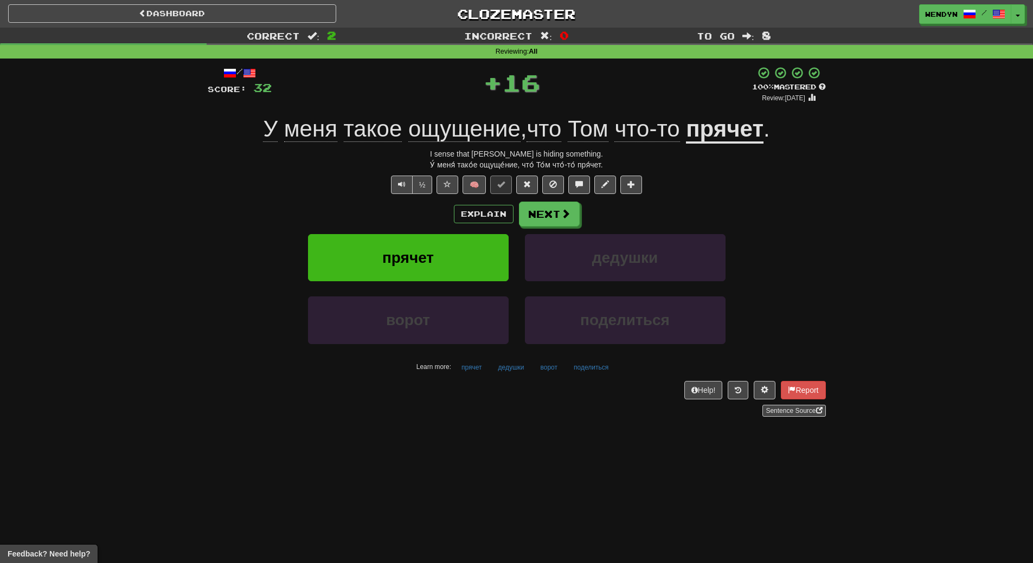
click at [415, 214] on div "Explain Next" at bounding box center [517, 214] width 618 height 25
click at [415, 239] on button "прячет" at bounding box center [408, 257] width 201 height 47
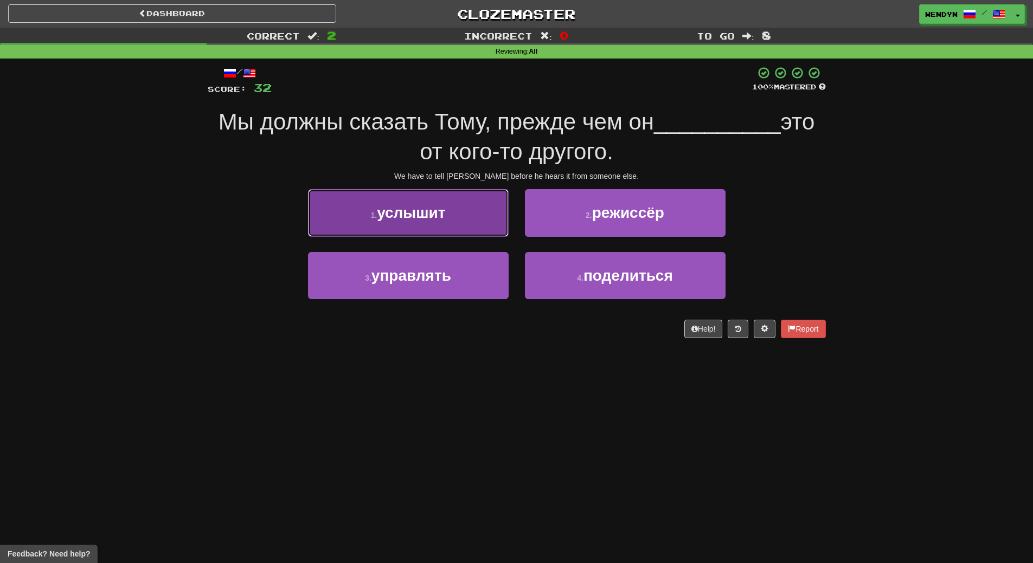
click at [431, 225] on button "1 . услышит" at bounding box center [408, 212] width 201 height 47
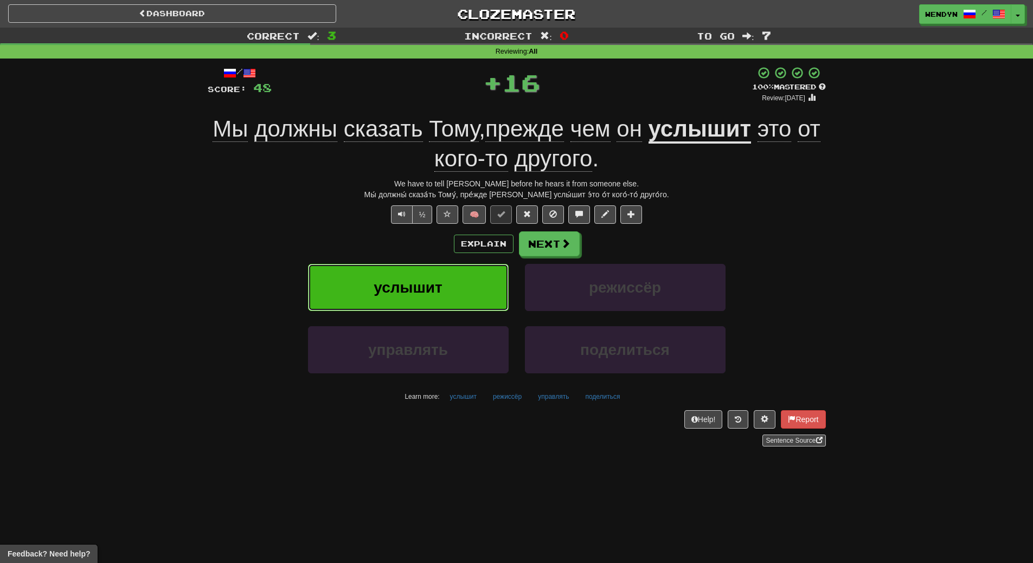
click at [425, 272] on button "услышит" at bounding box center [408, 287] width 201 height 47
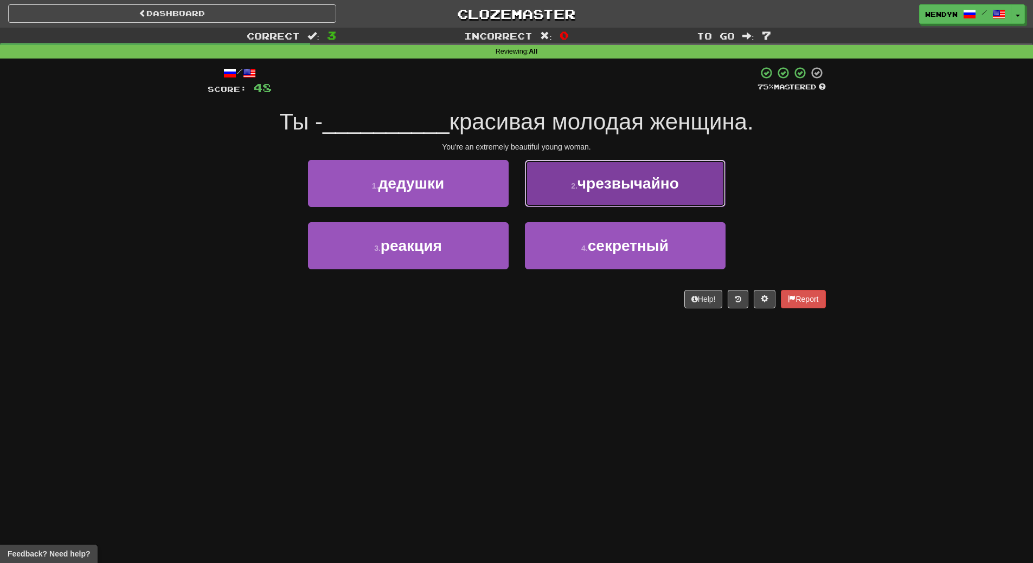
click at [666, 185] on span "чрезвычайно" at bounding box center [627, 183] width 101 height 17
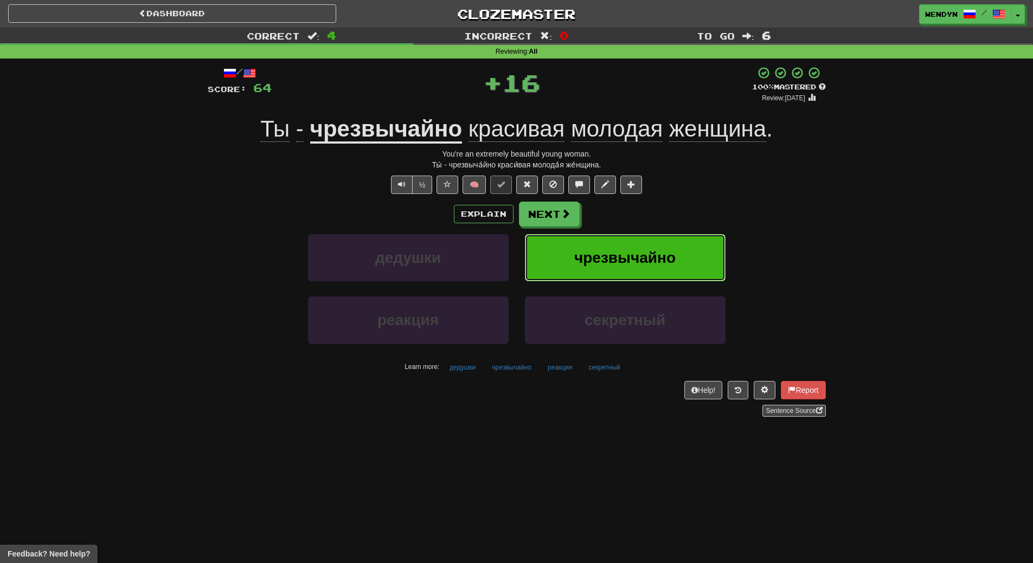
click at [652, 244] on button "чрезвычайно" at bounding box center [625, 257] width 201 height 47
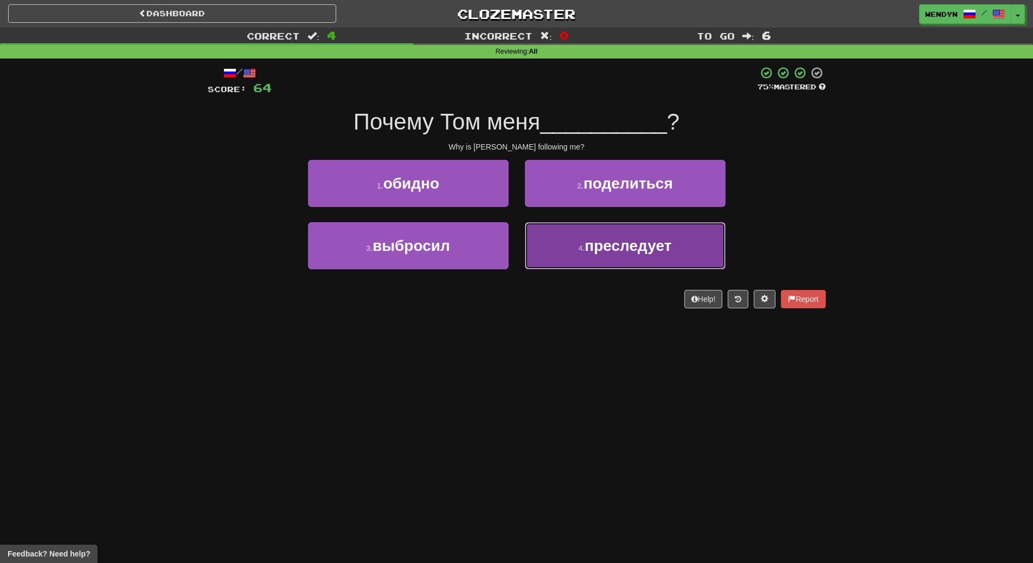
click at [567, 258] on button "4 . преследует" at bounding box center [625, 245] width 201 height 47
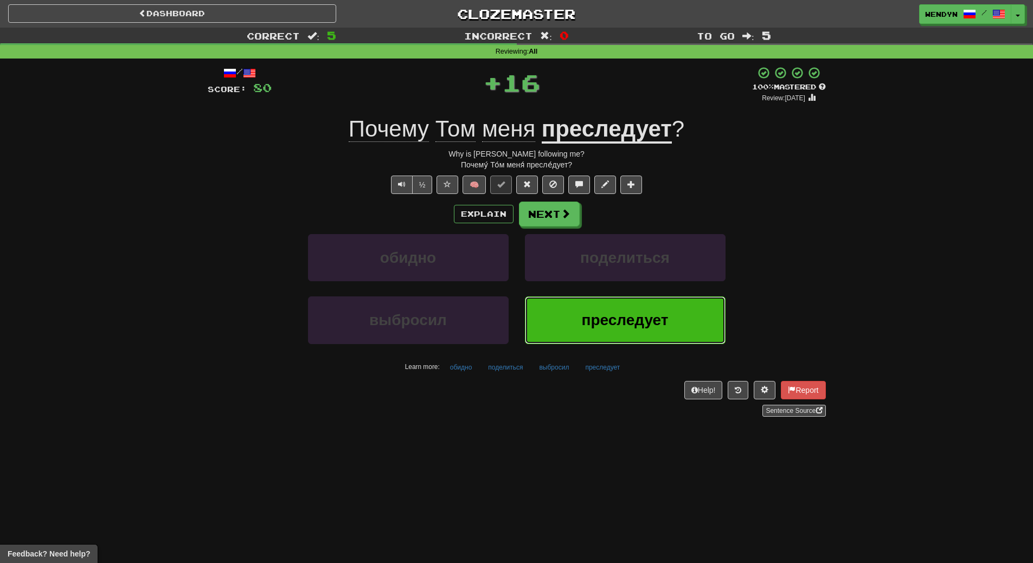
click at [570, 331] on button "преследует" at bounding box center [625, 320] width 201 height 47
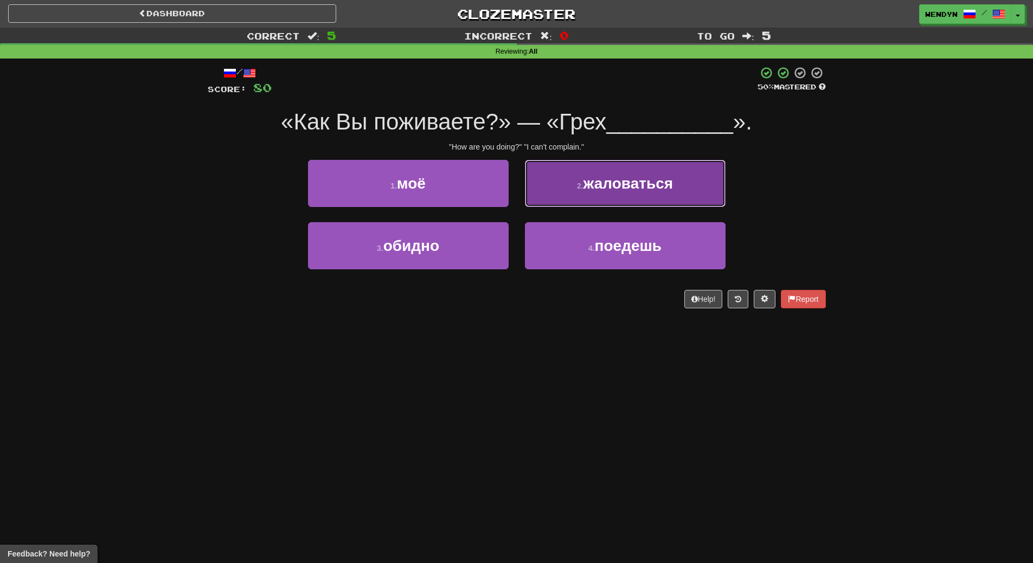
click at [672, 201] on button "2 . жаловаться" at bounding box center [625, 183] width 201 height 47
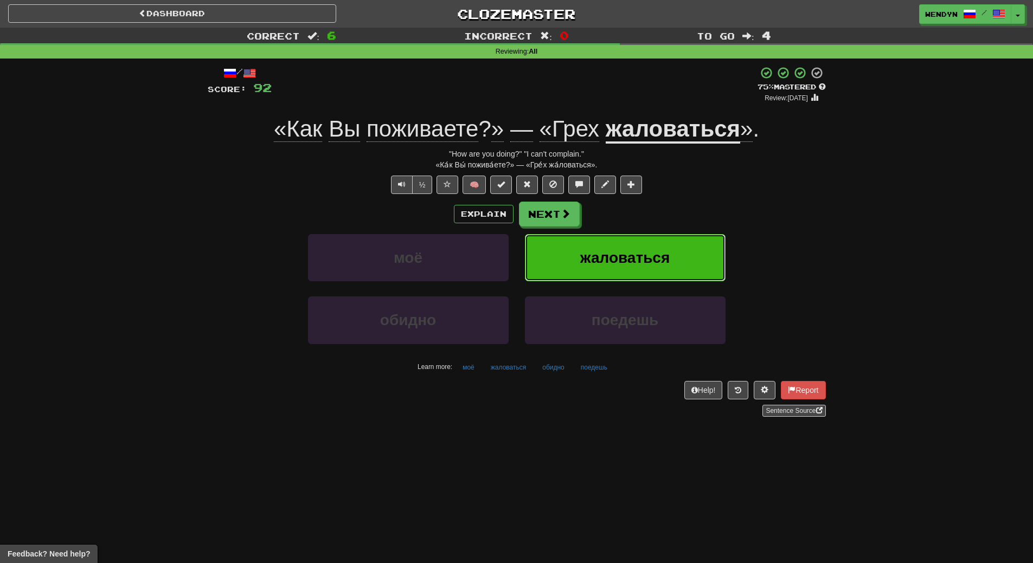
click at [666, 251] on span "жаловаться" at bounding box center [625, 257] width 90 height 17
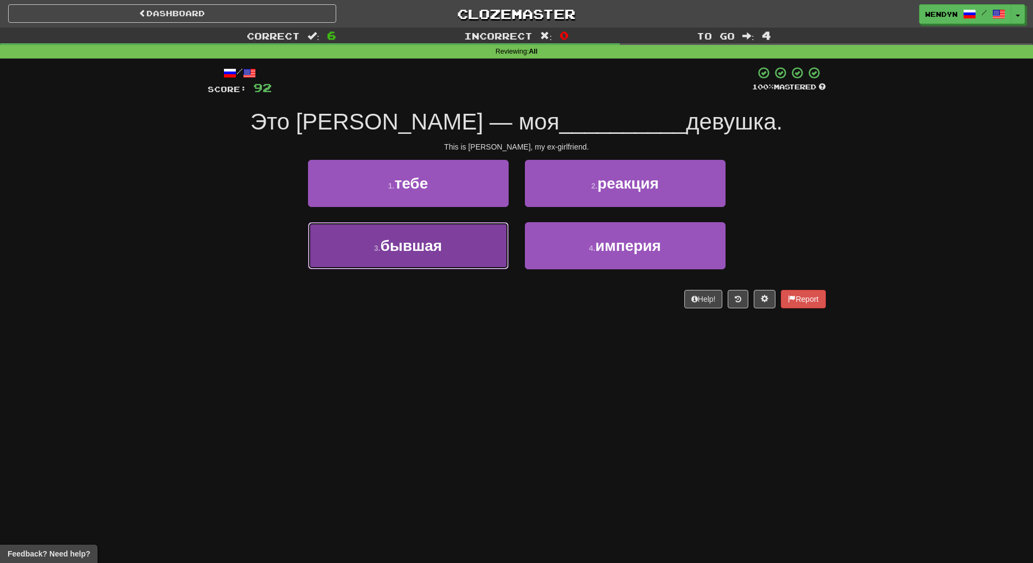
click at [482, 254] on button "3 . бывшая" at bounding box center [408, 245] width 201 height 47
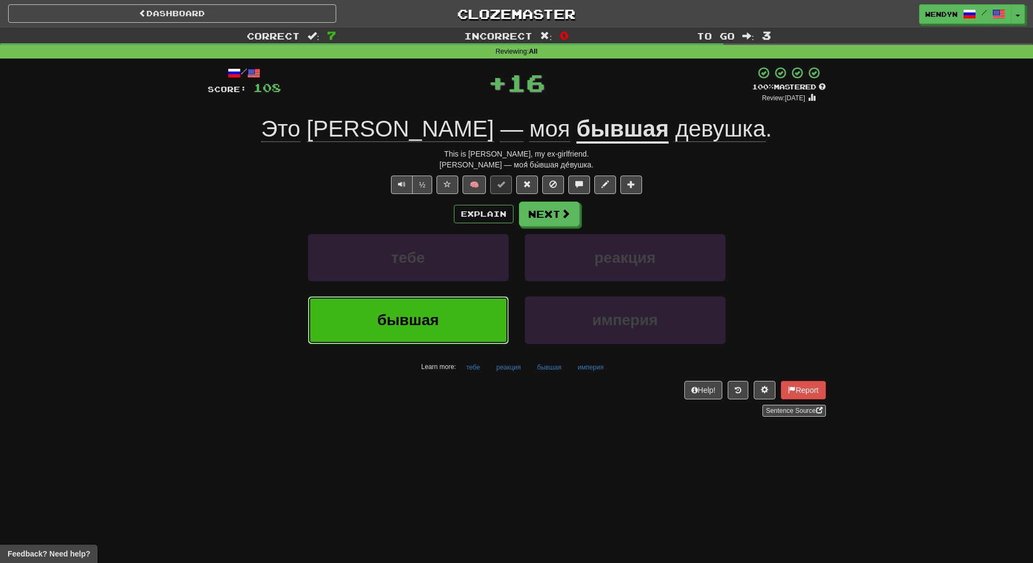
click at [472, 310] on button "бывшая" at bounding box center [408, 320] width 201 height 47
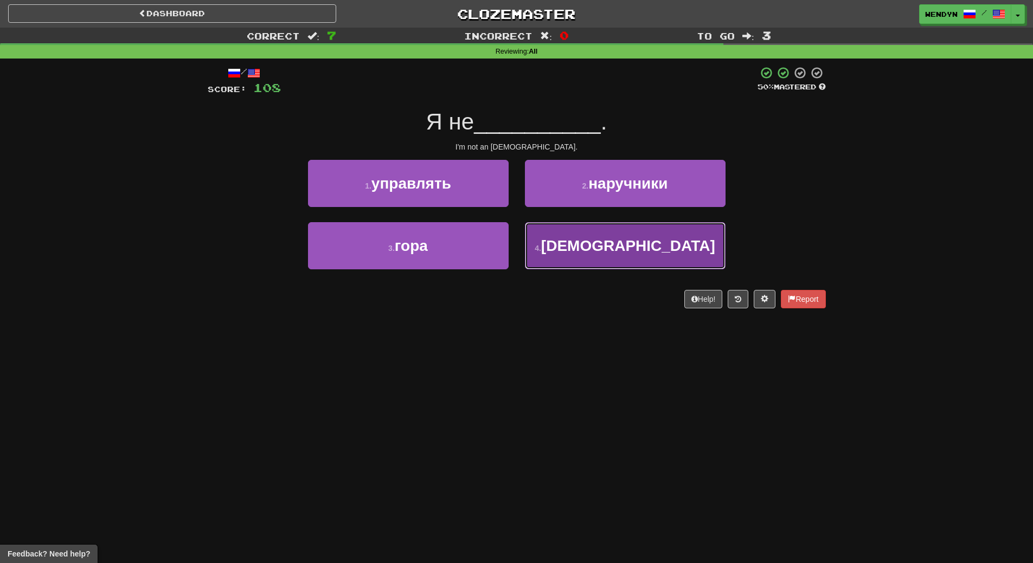
click at [647, 240] on span "американец" at bounding box center [628, 245] width 174 height 17
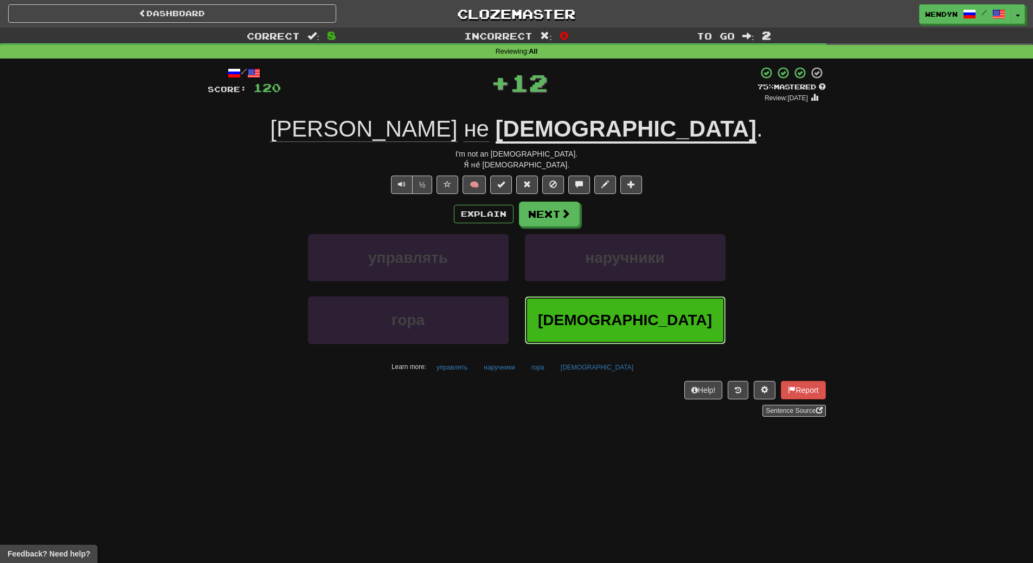
click at [627, 325] on span "американец" at bounding box center [625, 320] width 174 height 17
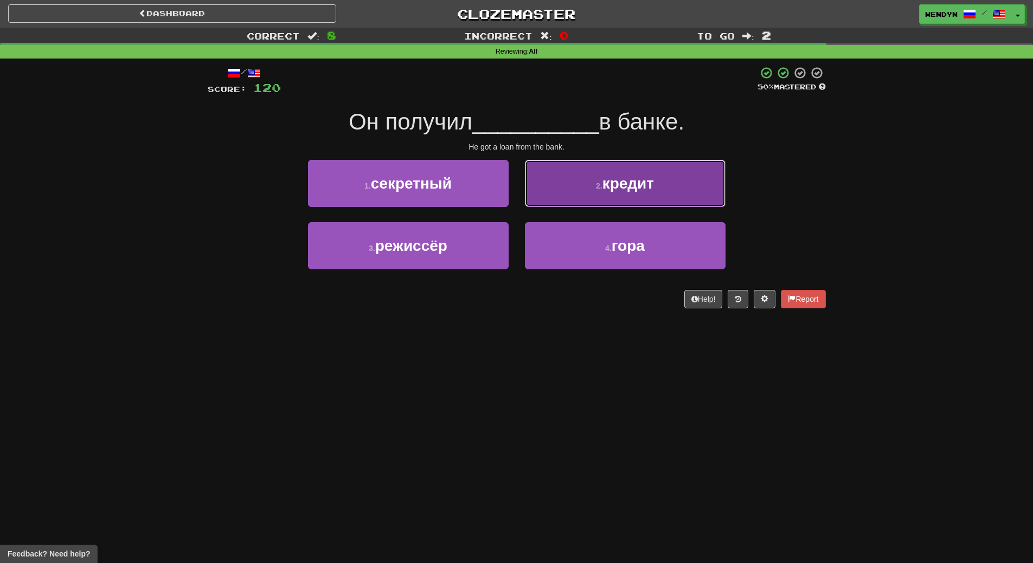
click at [638, 182] on span "кредит" at bounding box center [628, 183] width 52 height 17
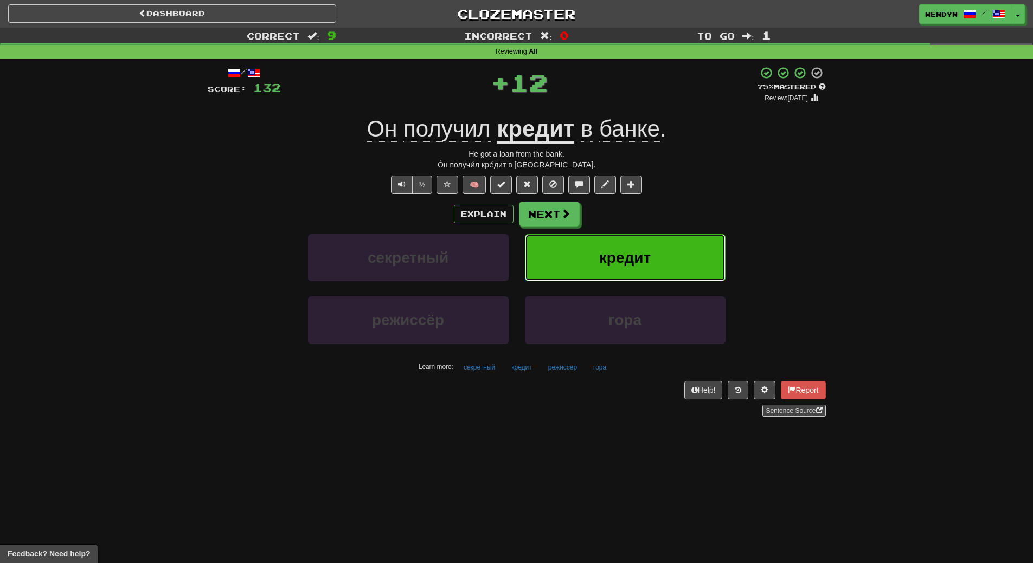
click at [637, 249] on span "кредит" at bounding box center [625, 257] width 52 height 17
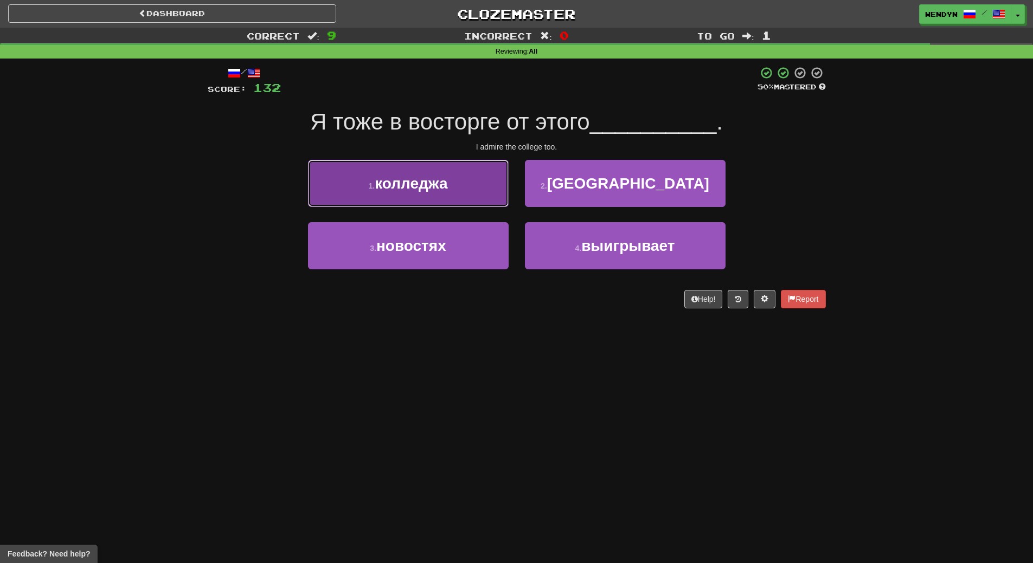
click at [481, 196] on button "1 . колледжа" at bounding box center [408, 183] width 201 height 47
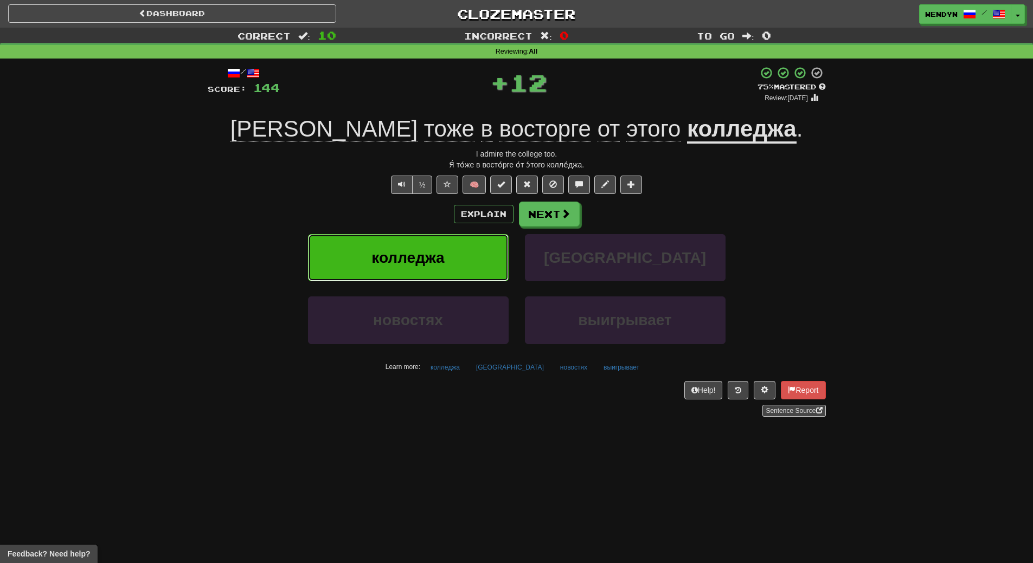
click at [477, 249] on button "колледжа" at bounding box center [408, 257] width 201 height 47
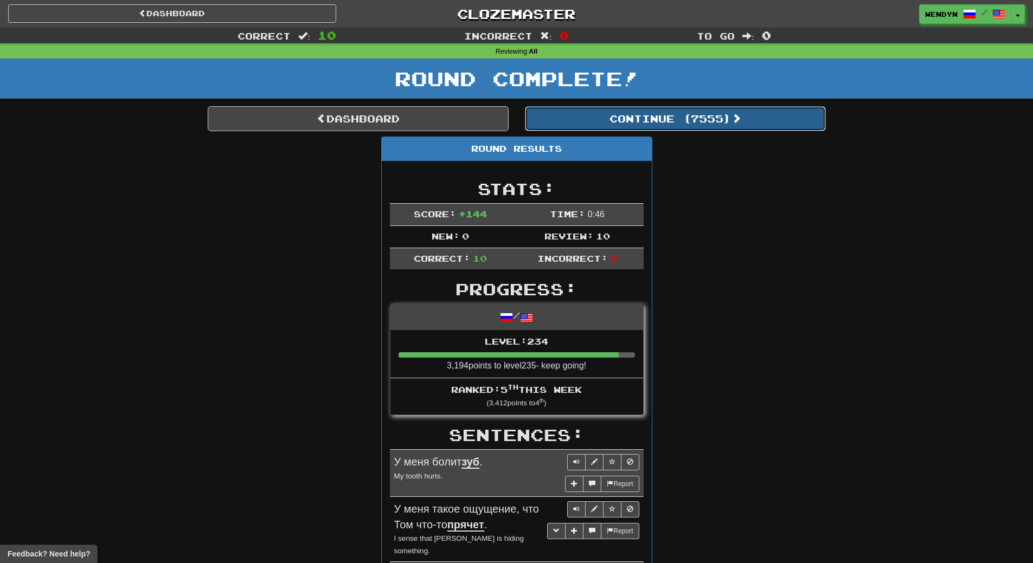
click at [714, 130] on button "Continue ( 7555 )" at bounding box center [675, 118] width 301 height 25
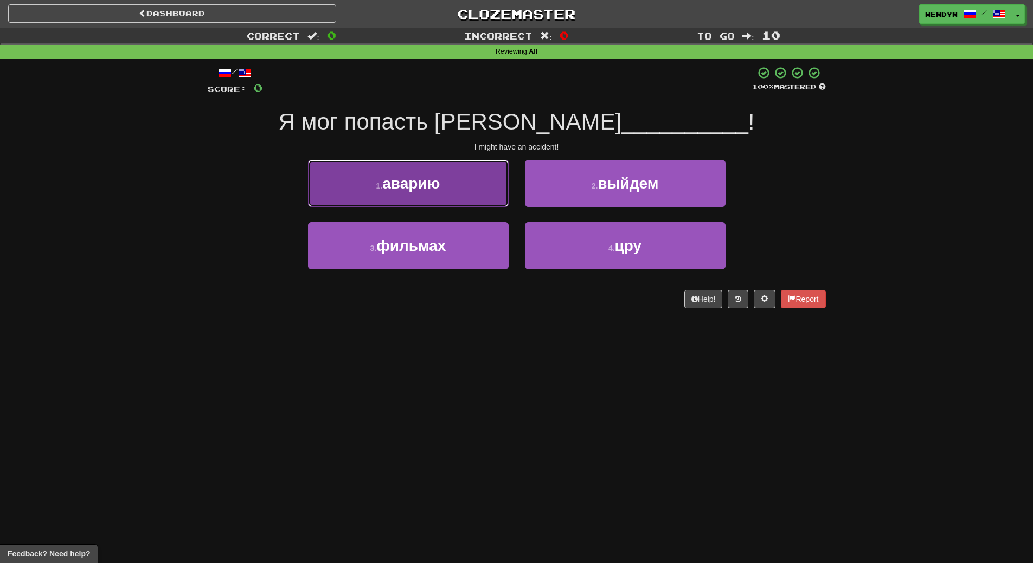
click at [469, 190] on button "1 . аварию" at bounding box center [408, 183] width 201 height 47
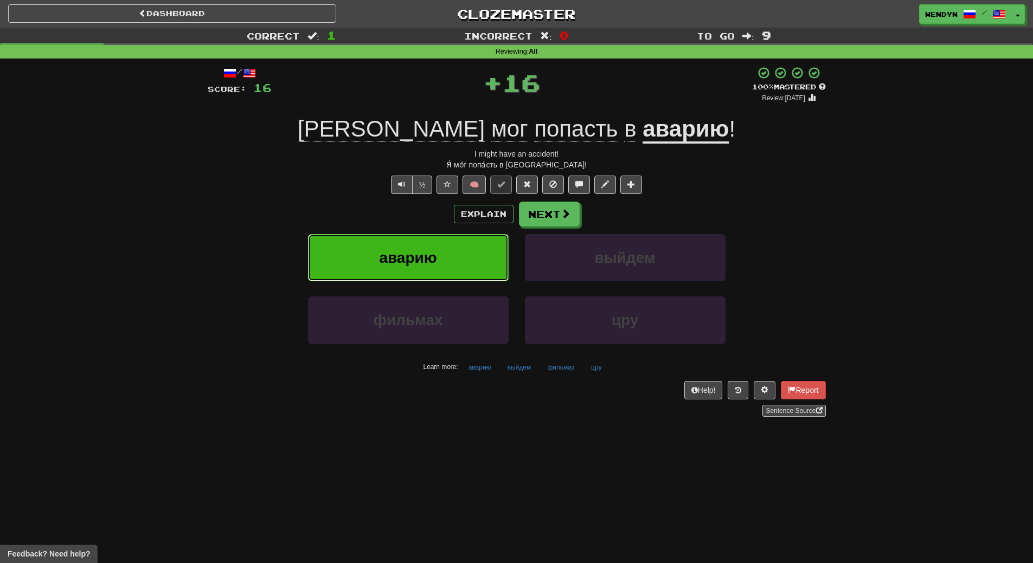
click at [457, 248] on button "аварию" at bounding box center [408, 257] width 201 height 47
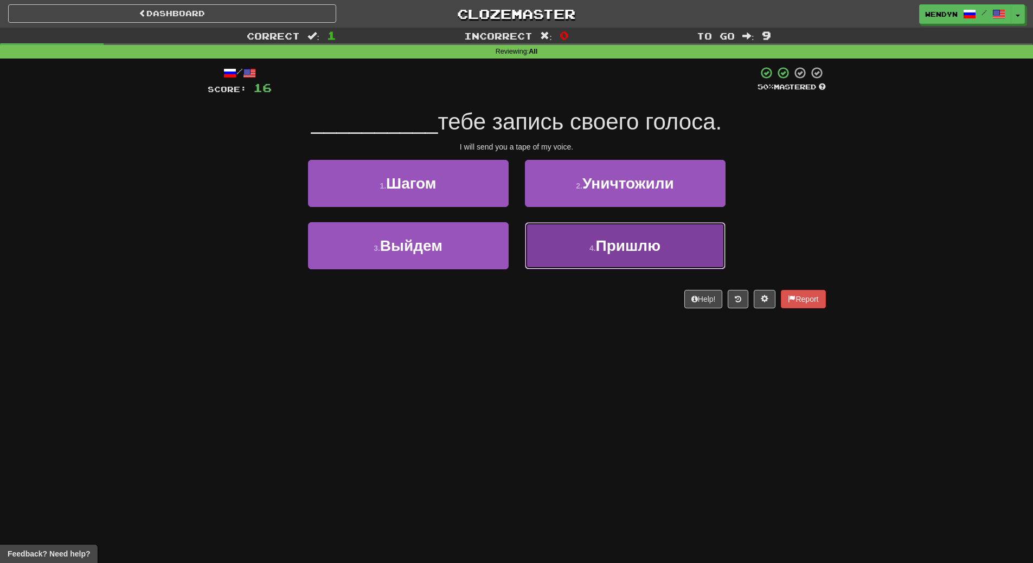
click at [645, 249] on span "Пришлю" at bounding box center [628, 245] width 65 height 17
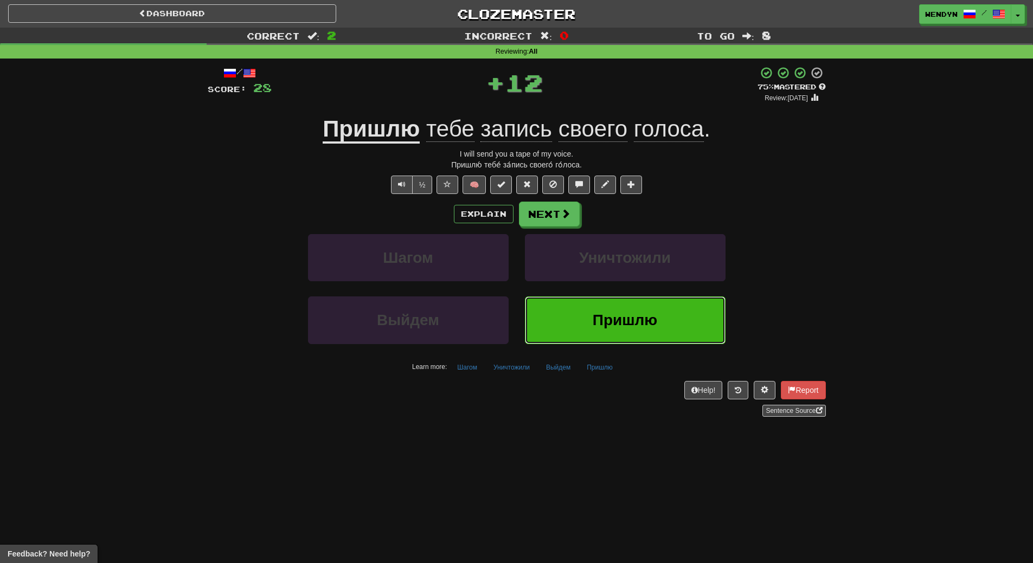
click at [633, 323] on span "Пришлю" at bounding box center [625, 320] width 65 height 17
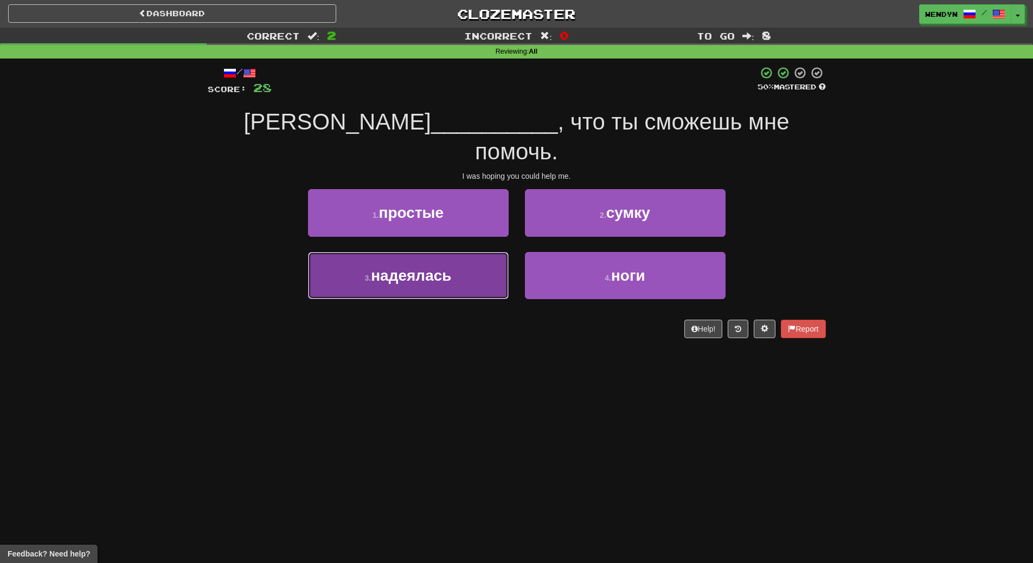
click at [464, 259] on button "3 . надеялась" at bounding box center [408, 275] width 201 height 47
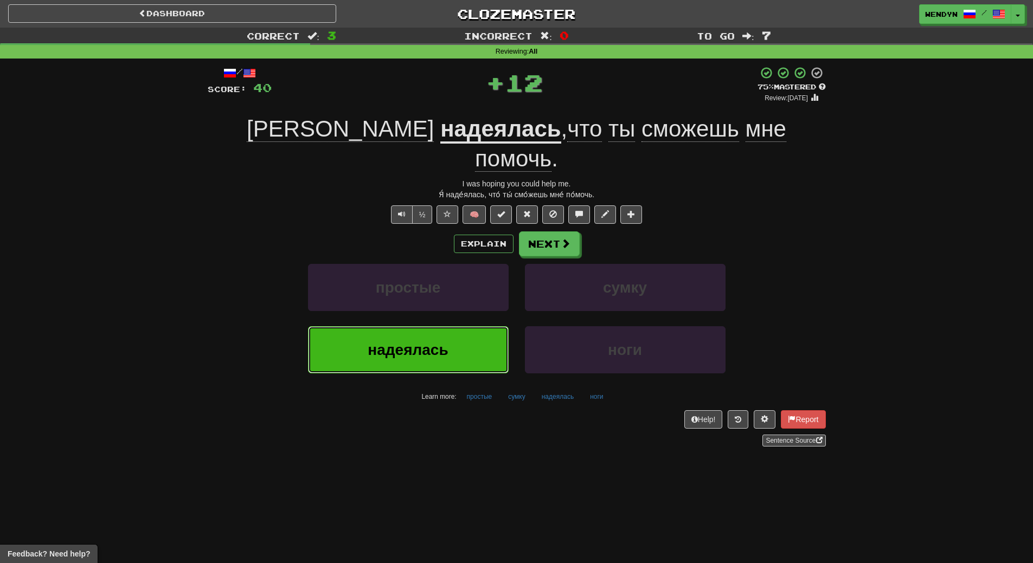
click at [461, 326] on button "надеялась" at bounding box center [408, 349] width 201 height 47
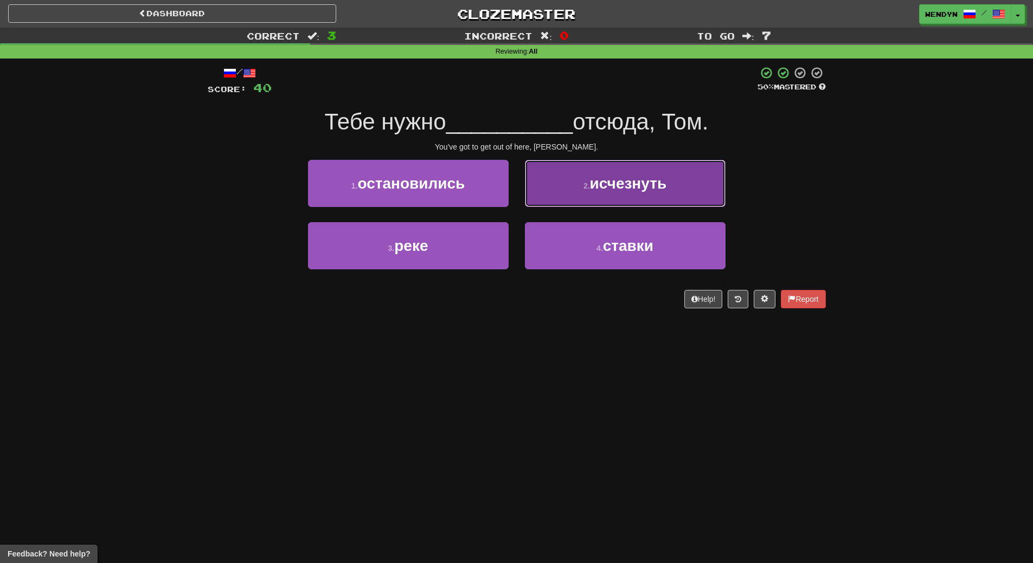
click at [621, 188] on span "исчезнуть" at bounding box center [628, 183] width 77 height 17
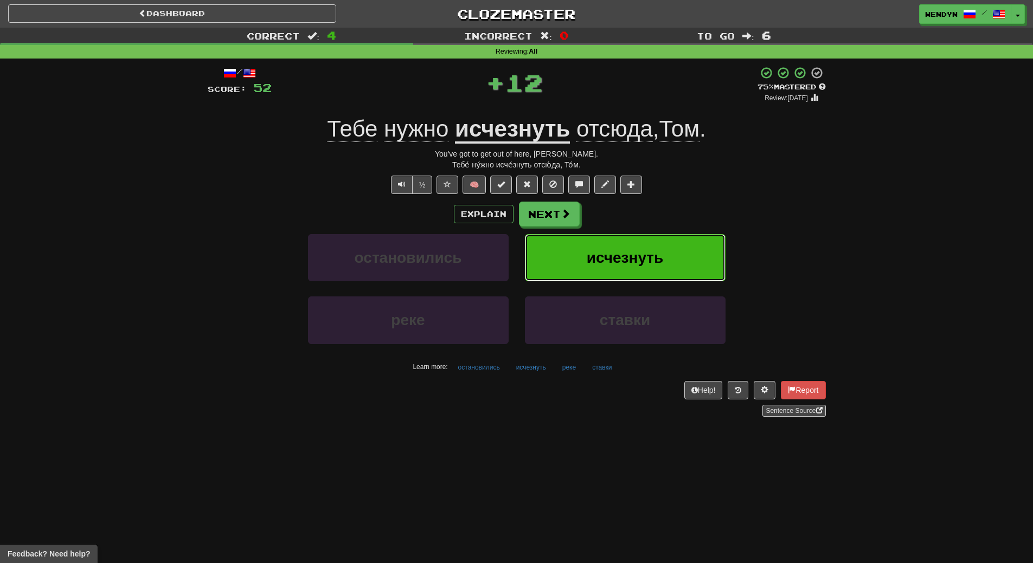
click at [622, 241] on button "исчезнуть" at bounding box center [625, 257] width 201 height 47
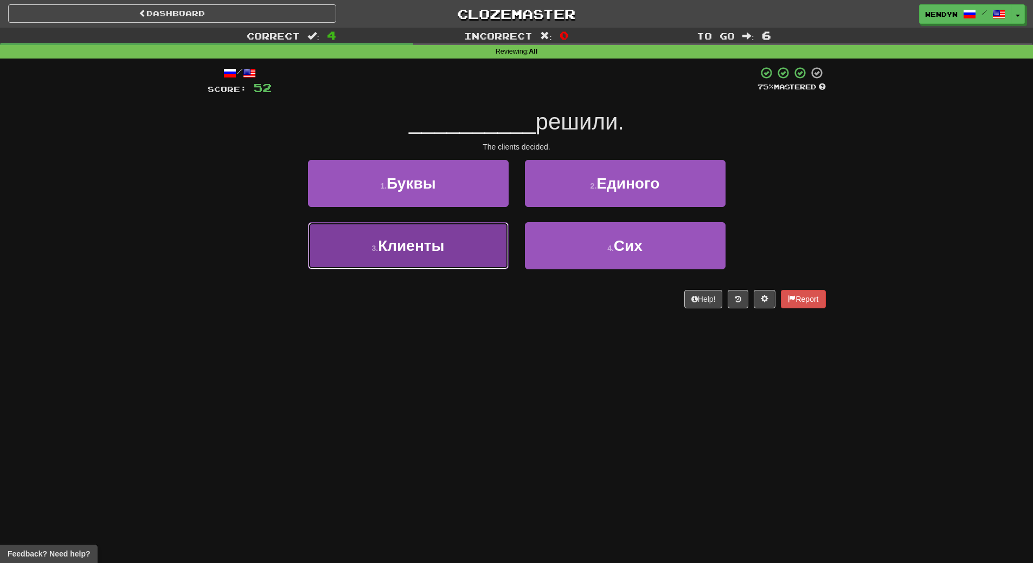
click at [444, 252] on span "Клиенты" at bounding box center [411, 245] width 66 height 17
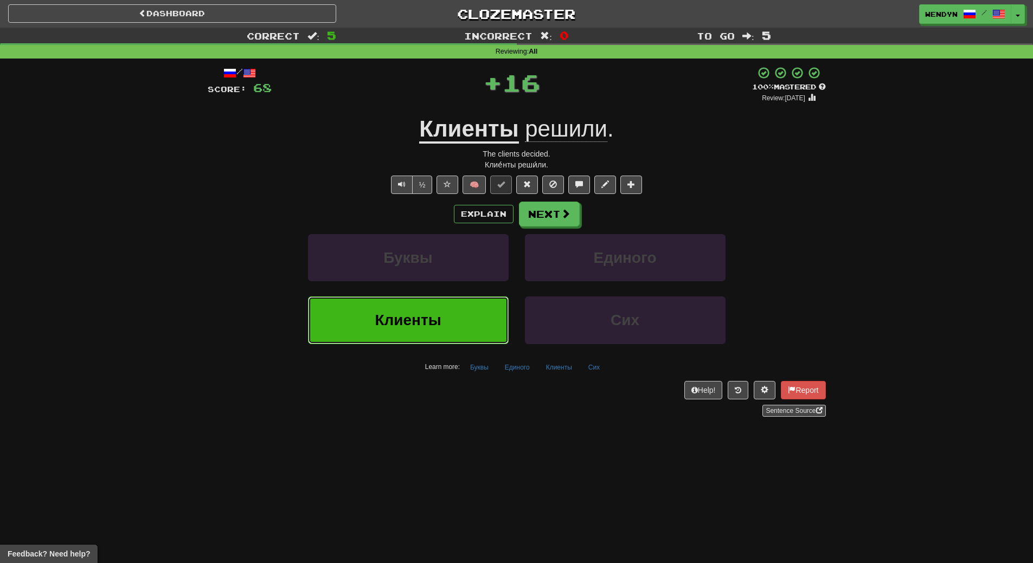
click at [439, 314] on span "Клиенты" at bounding box center [408, 320] width 66 height 17
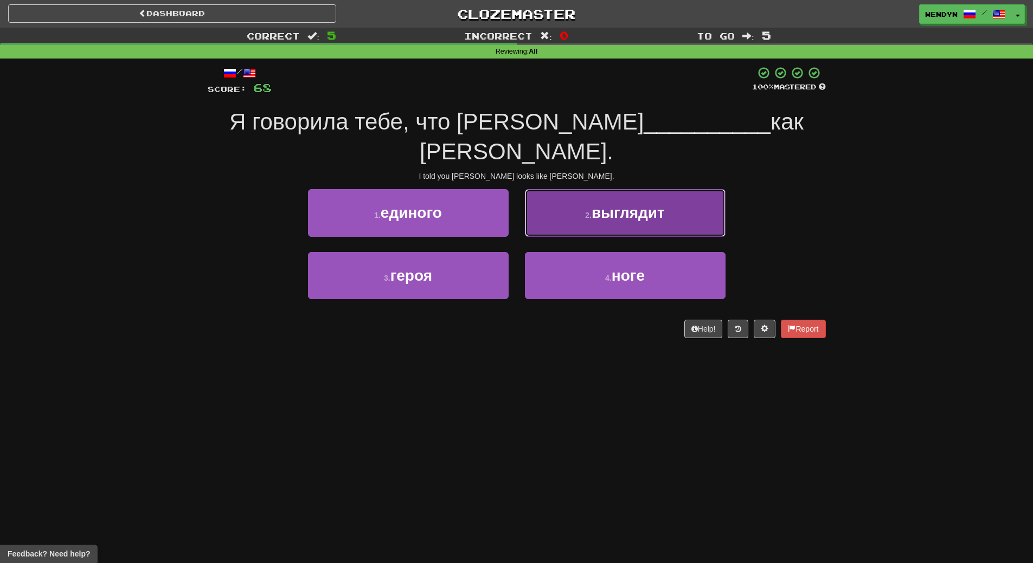
click at [623, 204] on span "выглядит" at bounding box center [628, 212] width 73 height 17
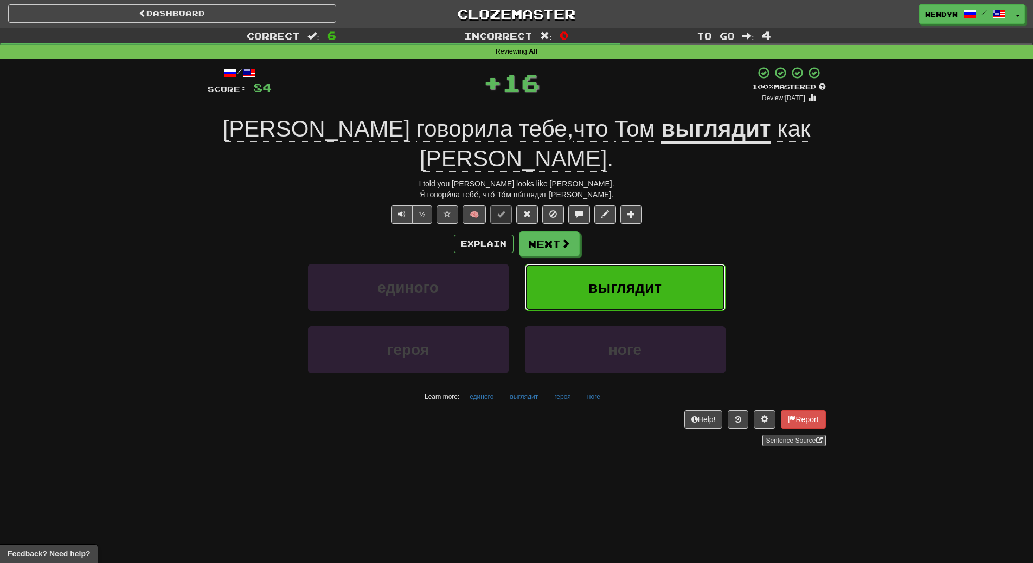
click at [621, 264] on button "выглядит" at bounding box center [625, 287] width 201 height 47
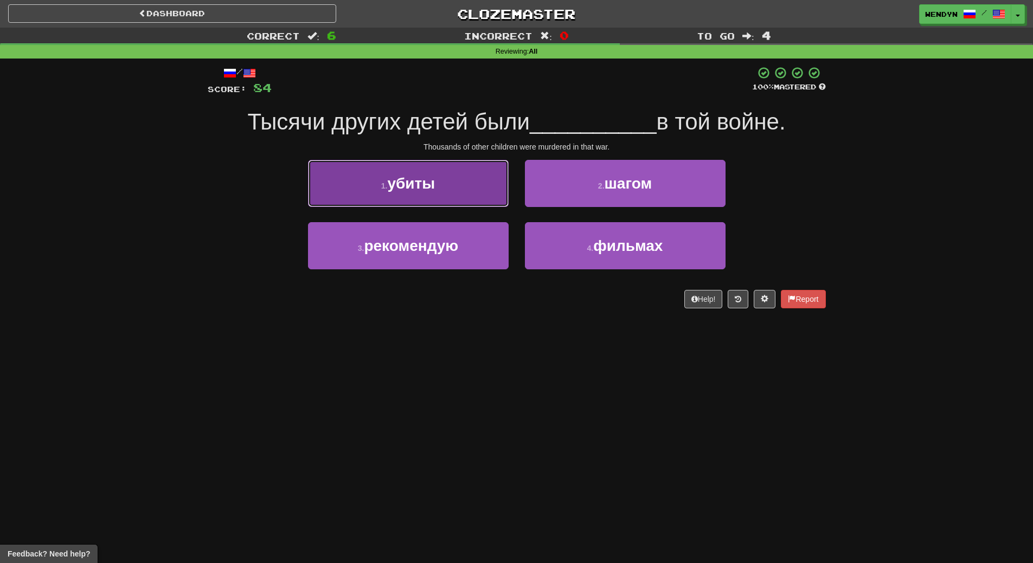
click at [434, 196] on button "1 . убиты" at bounding box center [408, 183] width 201 height 47
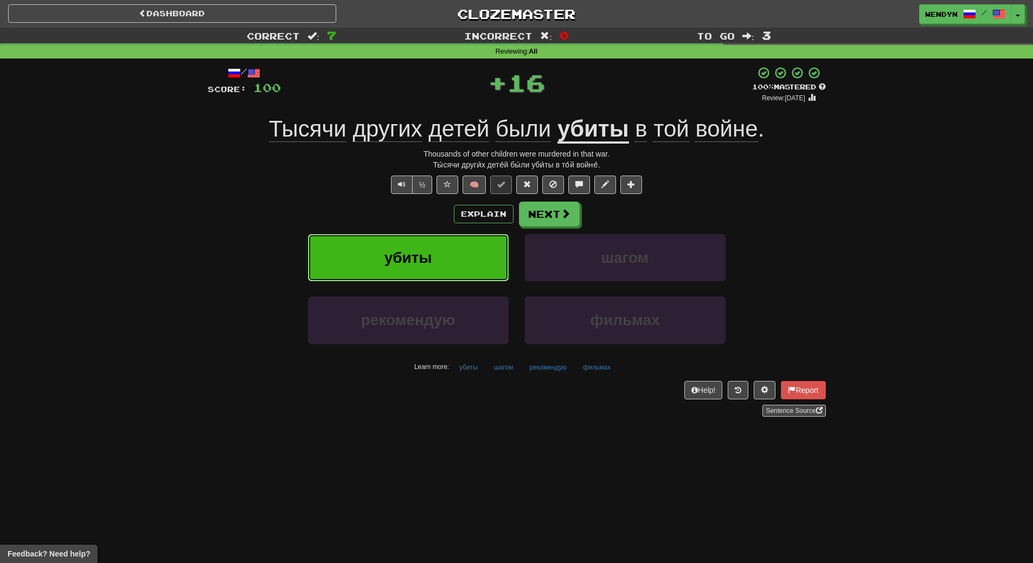
click at [436, 240] on button "убиты" at bounding box center [408, 257] width 201 height 47
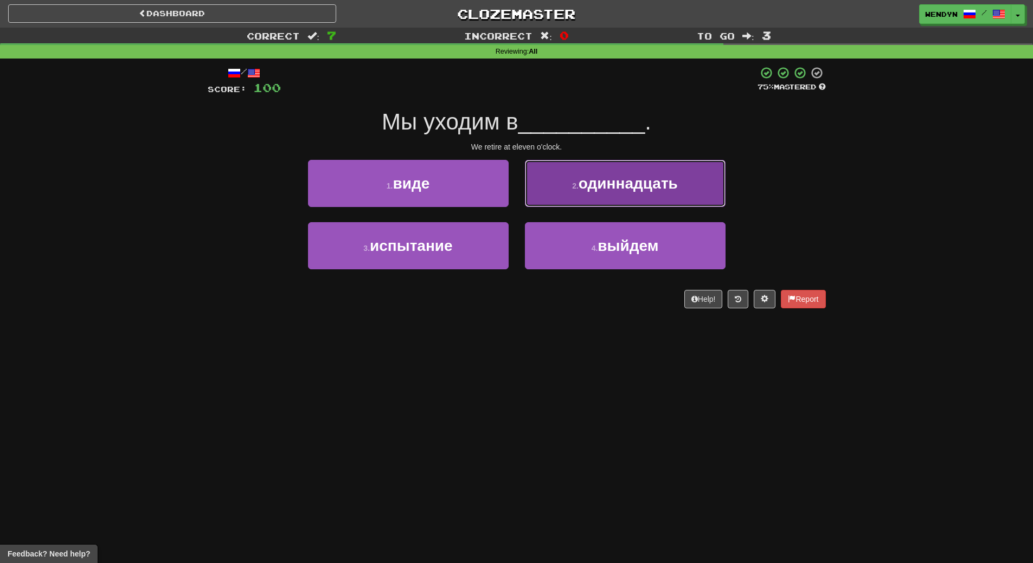
click at [614, 195] on button "2 . одиннадцать" at bounding box center [625, 183] width 201 height 47
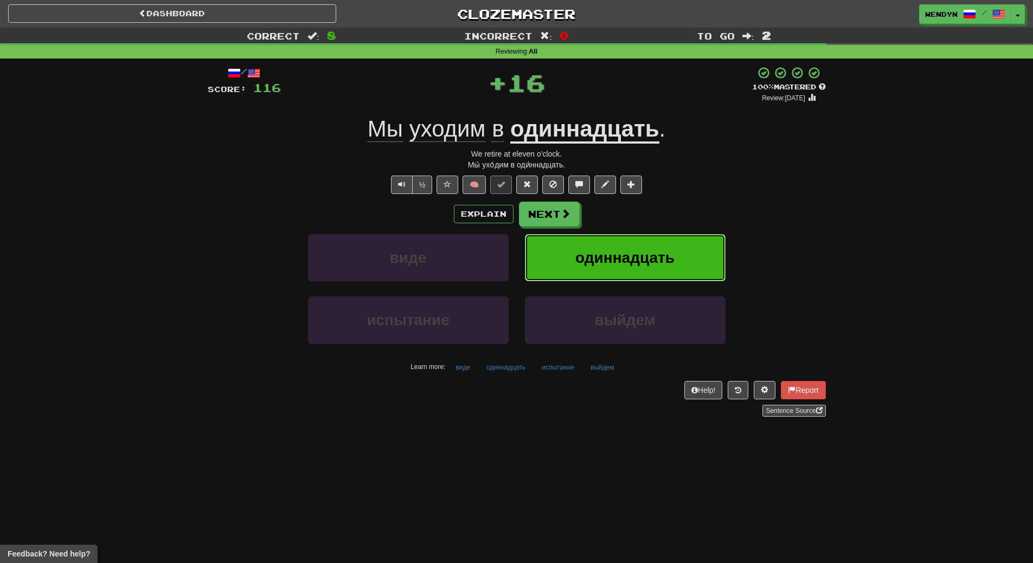
click at [619, 254] on span "одиннадцать" at bounding box center [624, 257] width 99 height 17
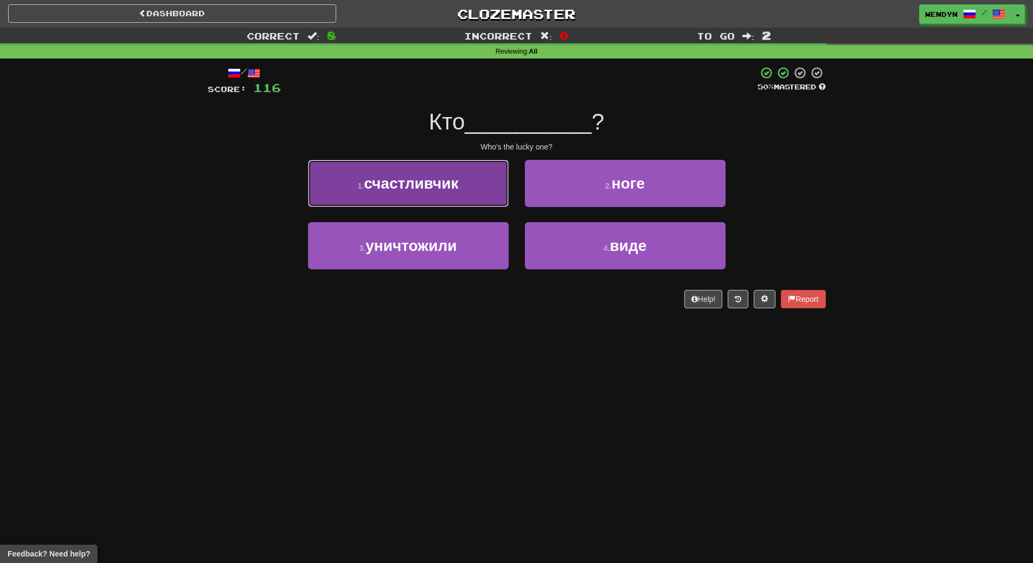
click at [441, 178] on span "счастливчик" at bounding box center [411, 183] width 94 height 17
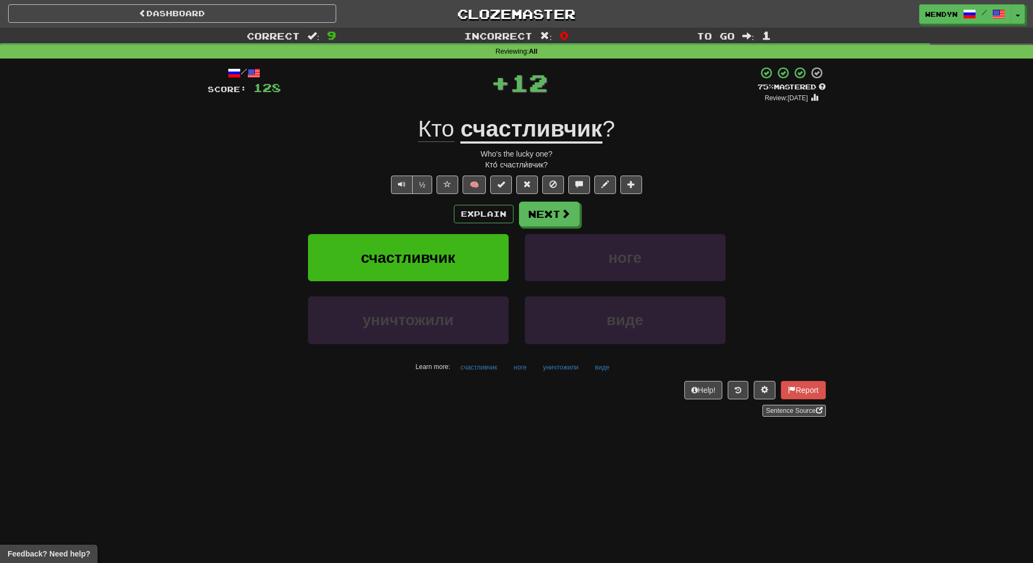
click at [427, 283] on div "счастливчик" at bounding box center [408, 265] width 217 height 62
click at [436, 262] on span "счастливчик" at bounding box center [408, 257] width 94 height 17
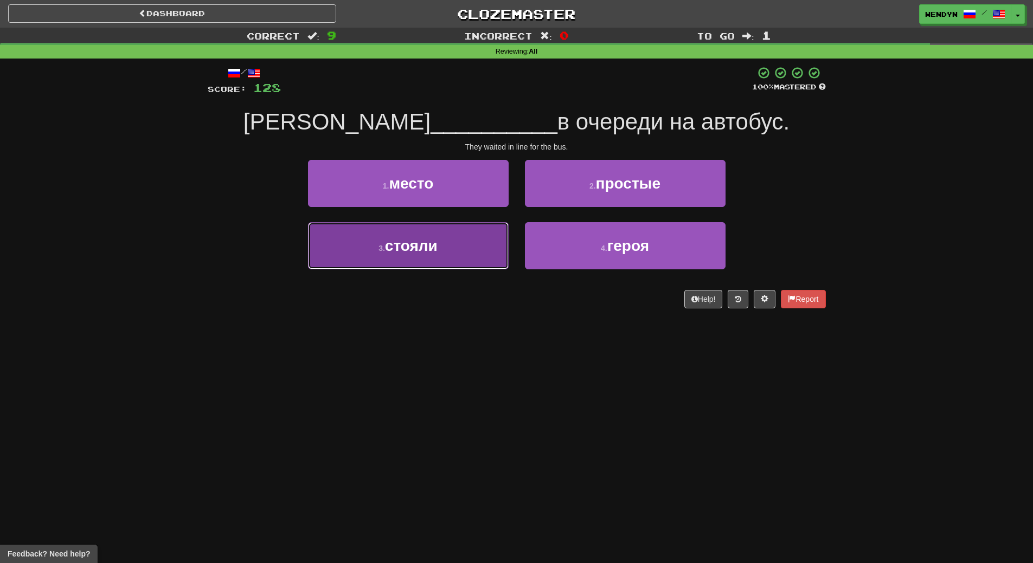
click at [450, 263] on button "3 . стояли" at bounding box center [408, 245] width 201 height 47
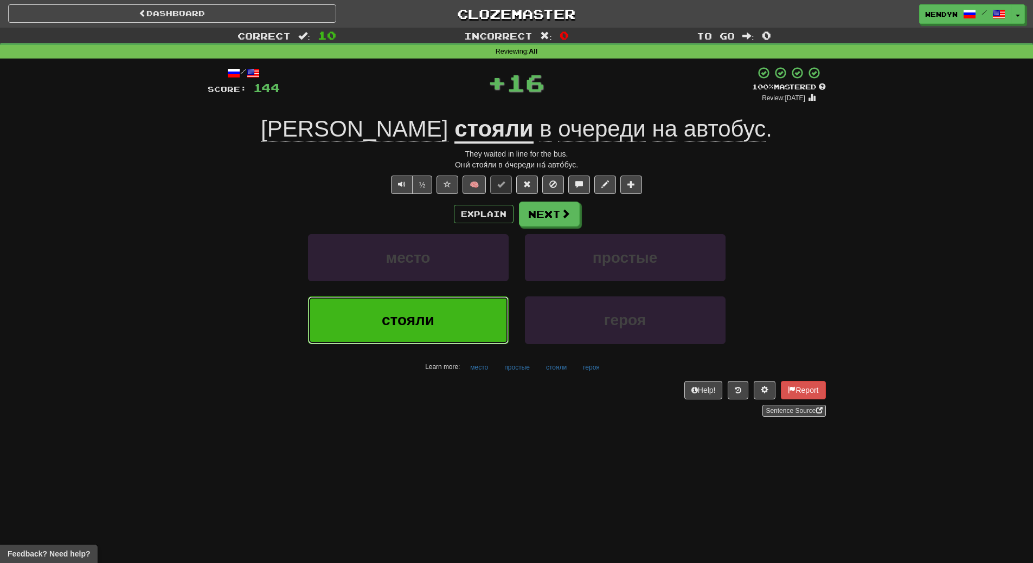
click at [438, 313] on button "стояли" at bounding box center [408, 320] width 201 height 47
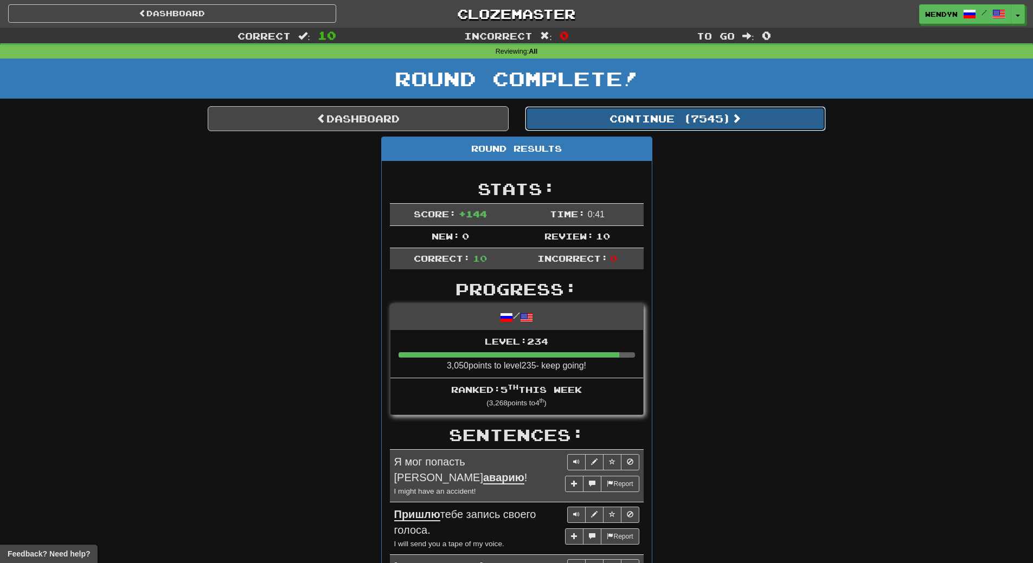
click at [712, 120] on button "Continue ( 7545 )" at bounding box center [675, 118] width 301 height 25
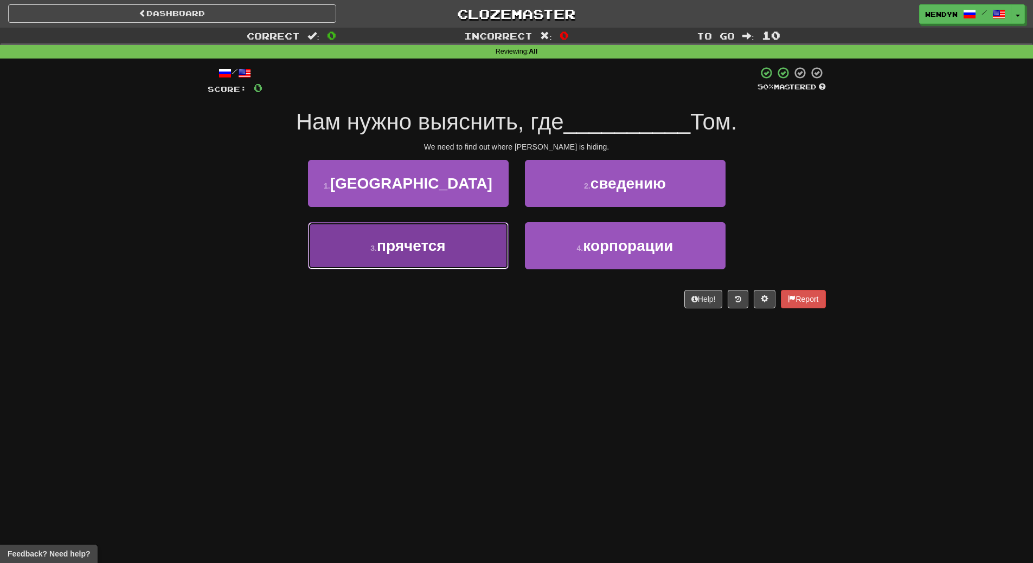
click at [474, 247] on button "3 . прячется" at bounding box center [408, 245] width 201 height 47
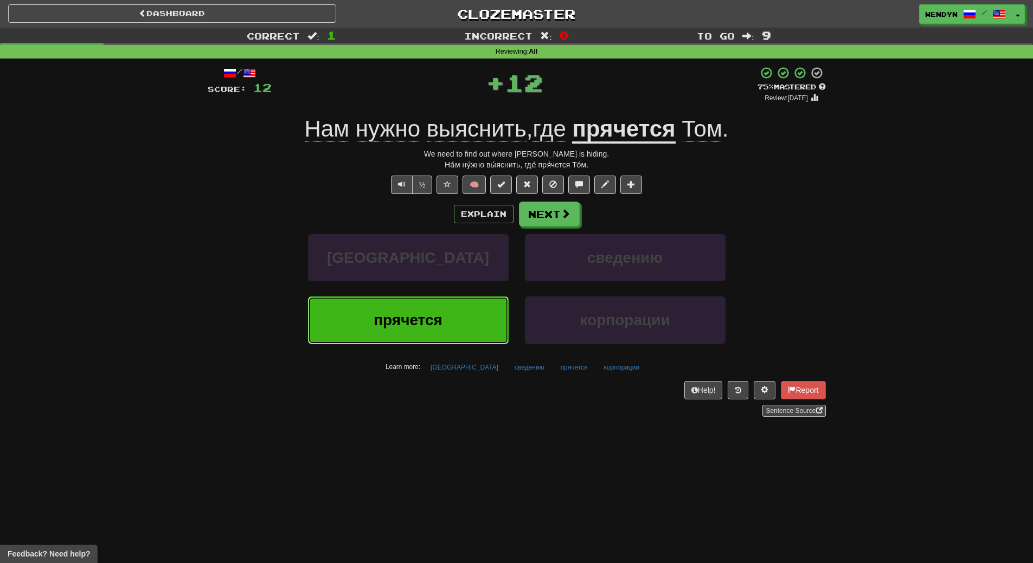
click at [448, 341] on button "прячется" at bounding box center [408, 320] width 201 height 47
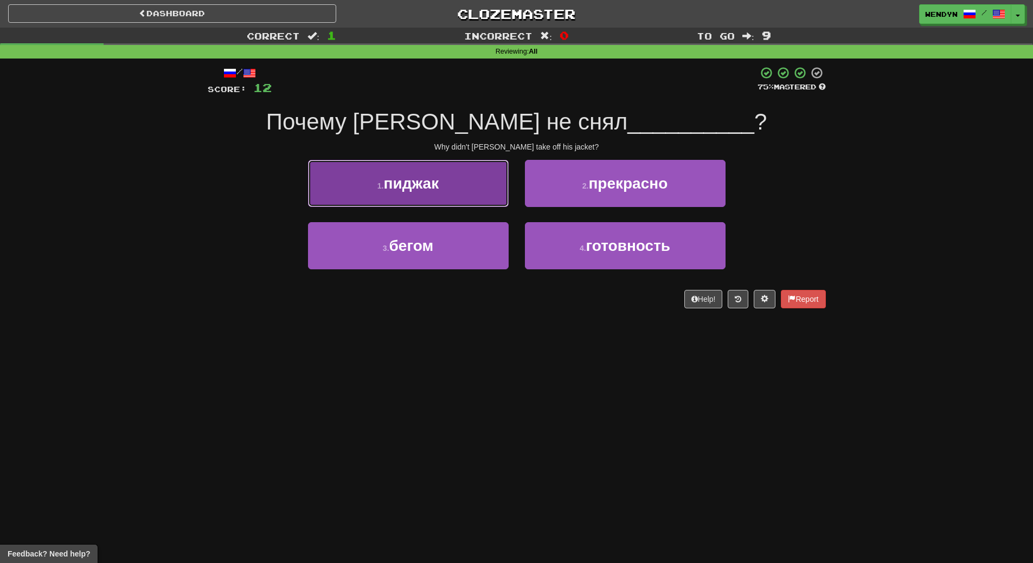
click at [461, 185] on button "1 . пиджак" at bounding box center [408, 183] width 201 height 47
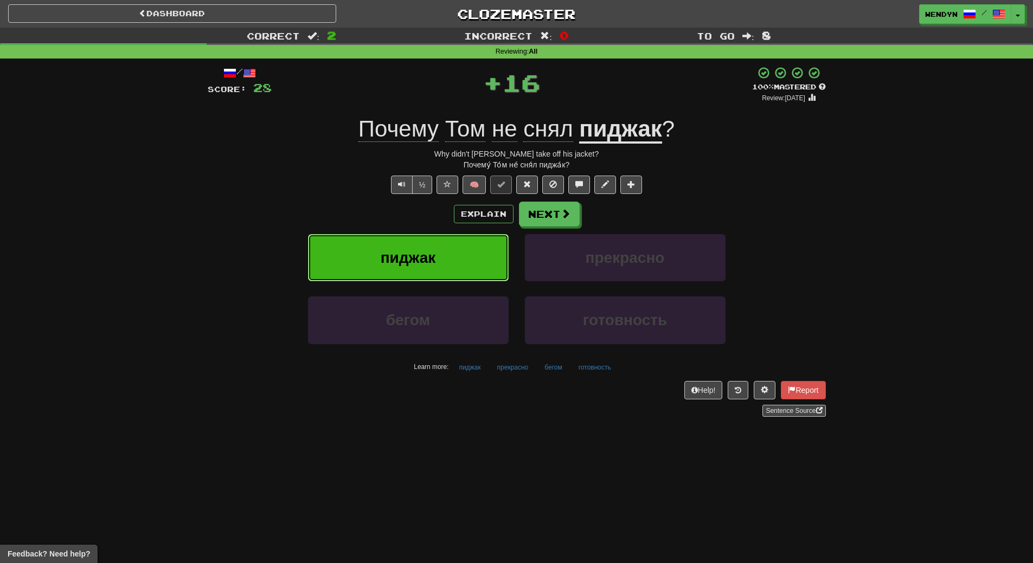
click at [454, 241] on button "пиджак" at bounding box center [408, 257] width 201 height 47
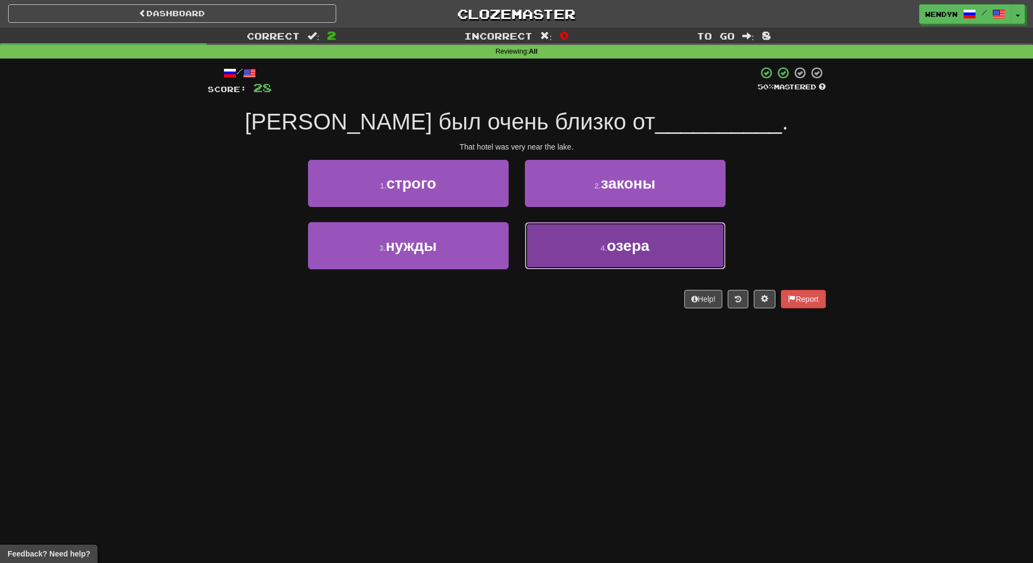
click at [633, 256] on button "4 . озера" at bounding box center [625, 245] width 201 height 47
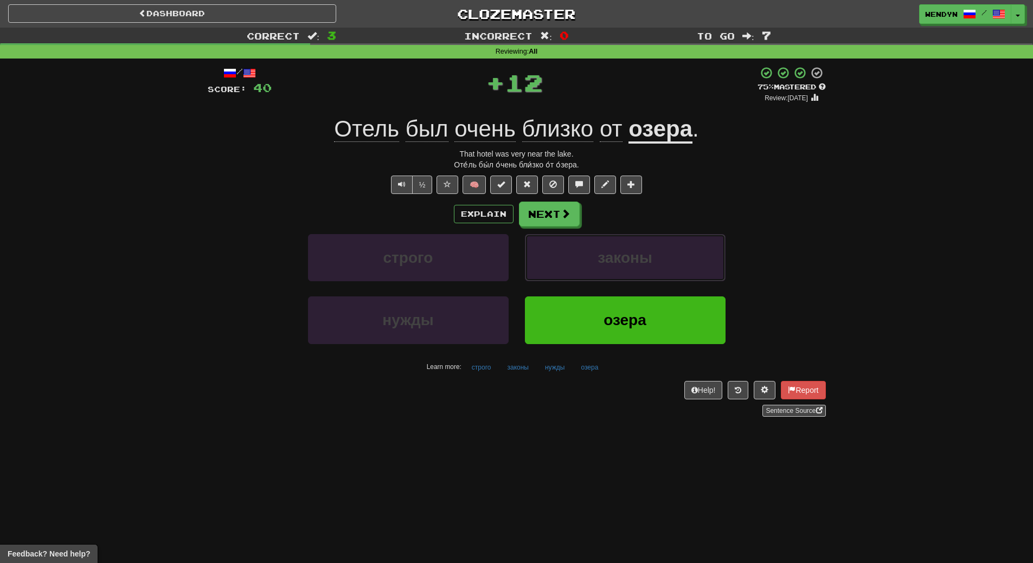
click at [633, 256] on span "законы" at bounding box center [625, 257] width 55 height 17
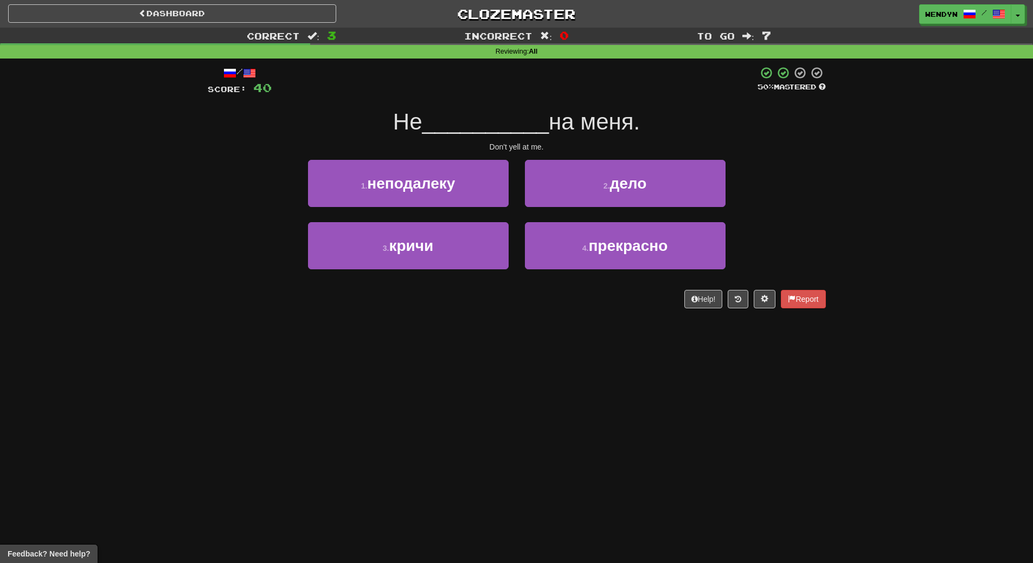
click at [607, 322] on div "/ Score: 40 50 % Mastered Не __________ на меня. Don't yell at me. 1 . неподале…" at bounding box center [517, 191] width 618 height 265
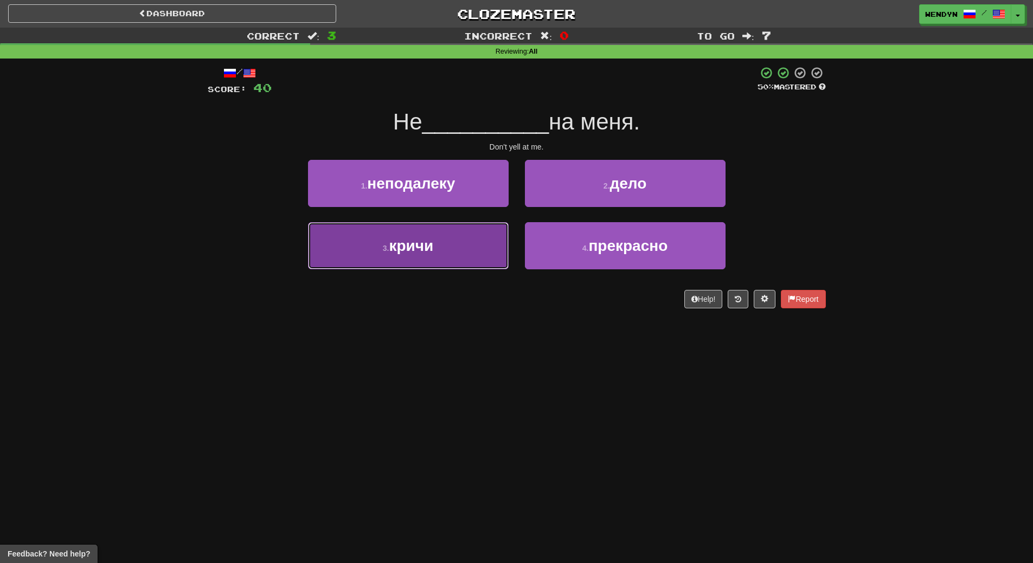
click at [469, 262] on button "3 . кричи" at bounding box center [408, 245] width 201 height 47
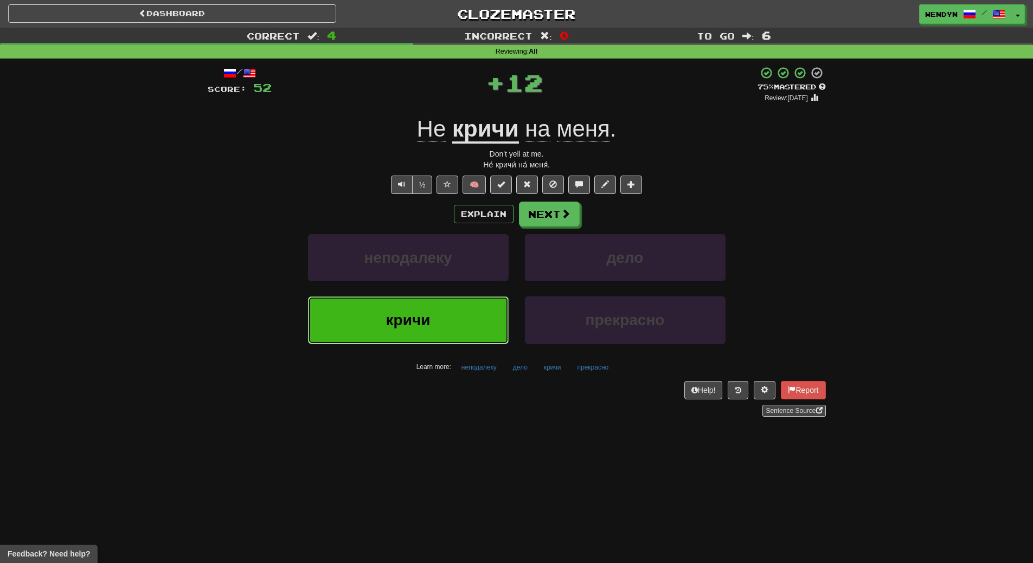
click at [466, 309] on button "кричи" at bounding box center [408, 320] width 201 height 47
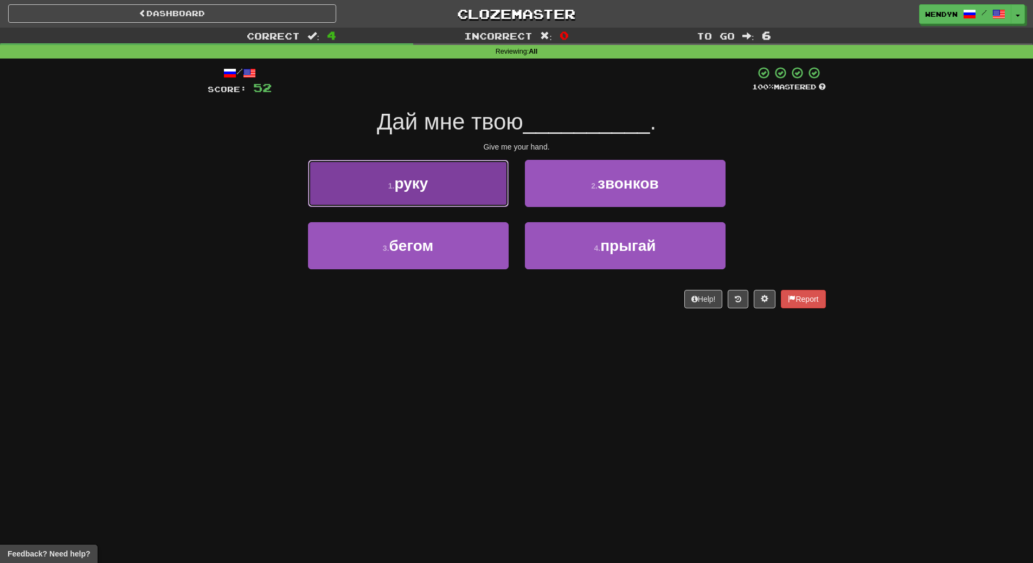
click at [457, 188] on button "1 . руку" at bounding box center [408, 183] width 201 height 47
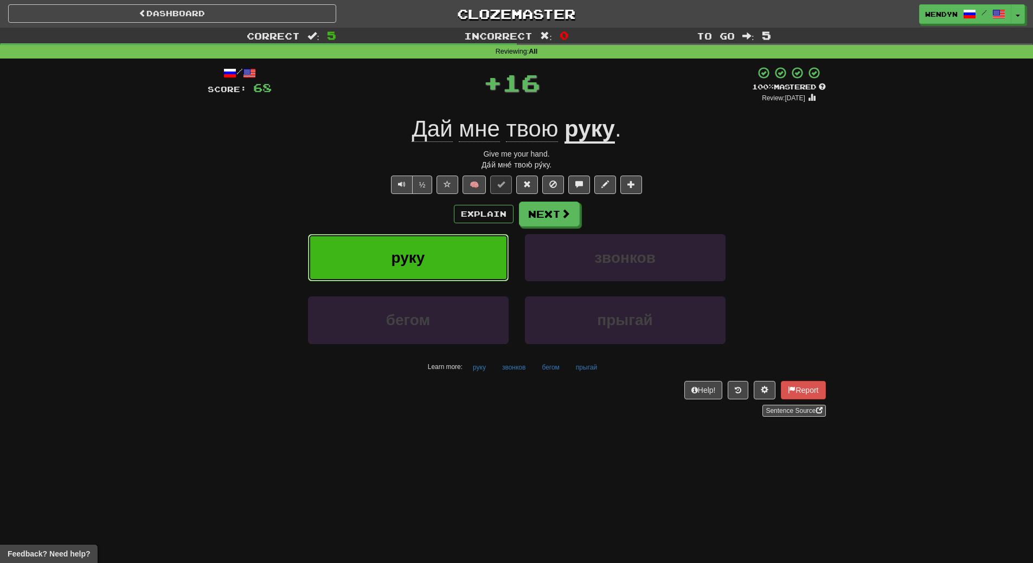
click at [455, 241] on button "руку" at bounding box center [408, 257] width 201 height 47
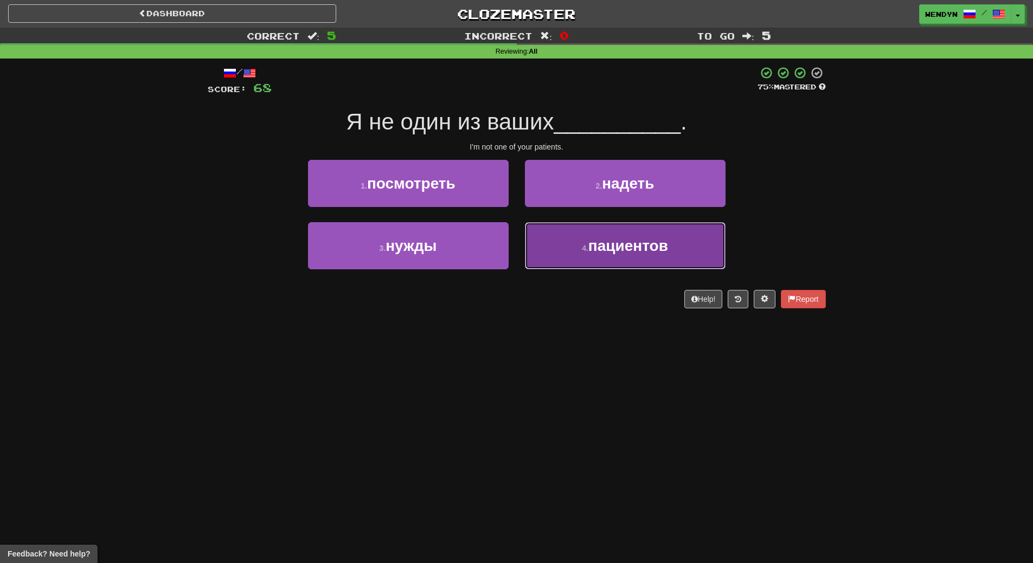
click at [636, 259] on button "4 . пациентов" at bounding box center [625, 245] width 201 height 47
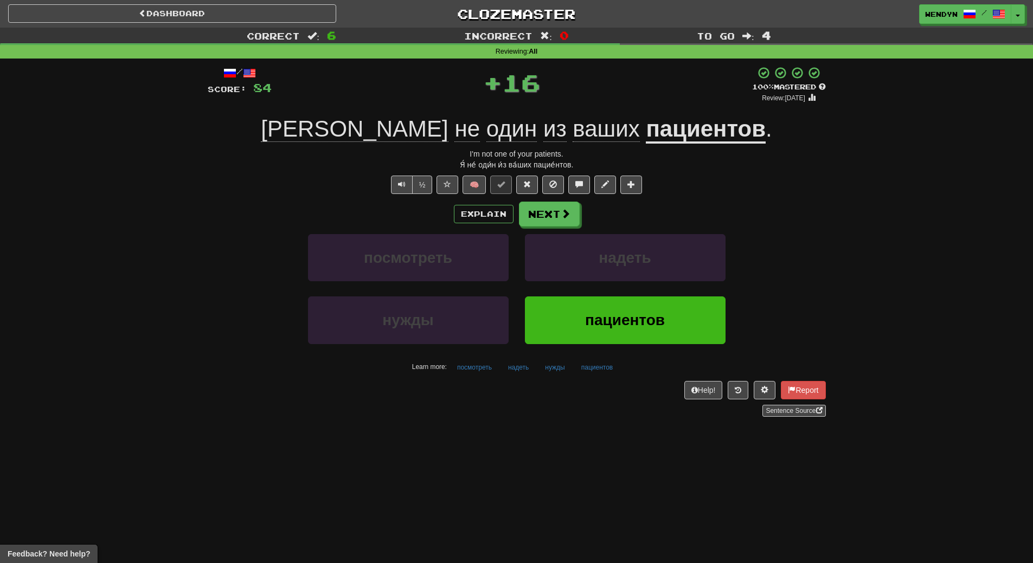
click at [624, 373] on div "Learn more: посмотреть надеть нужды пациентов" at bounding box center [517, 367] width 634 height 16
click at [635, 324] on span "пациентов" at bounding box center [625, 320] width 80 height 17
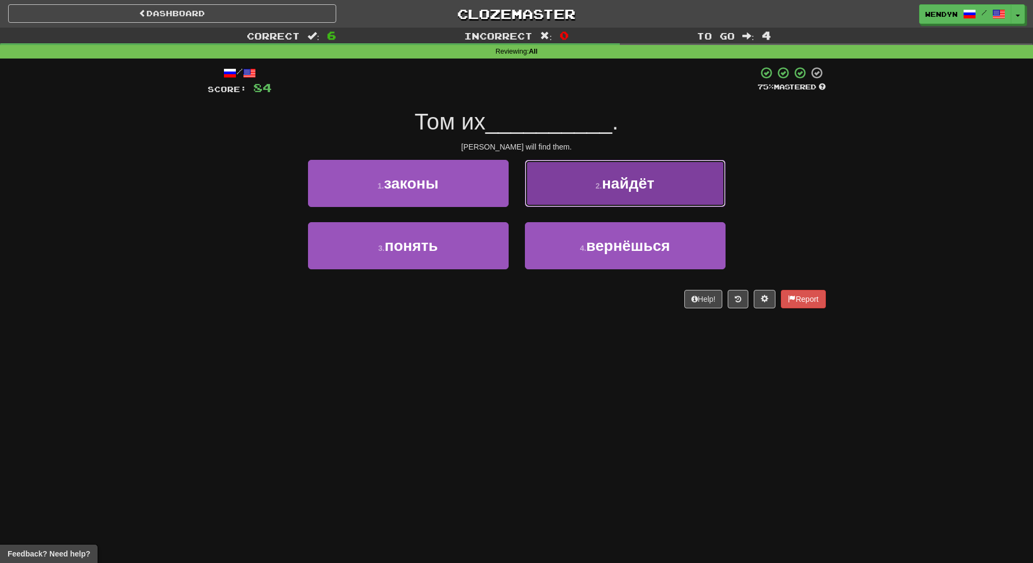
click at [658, 186] on button "2 . найдёт" at bounding box center [625, 183] width 201 height 47
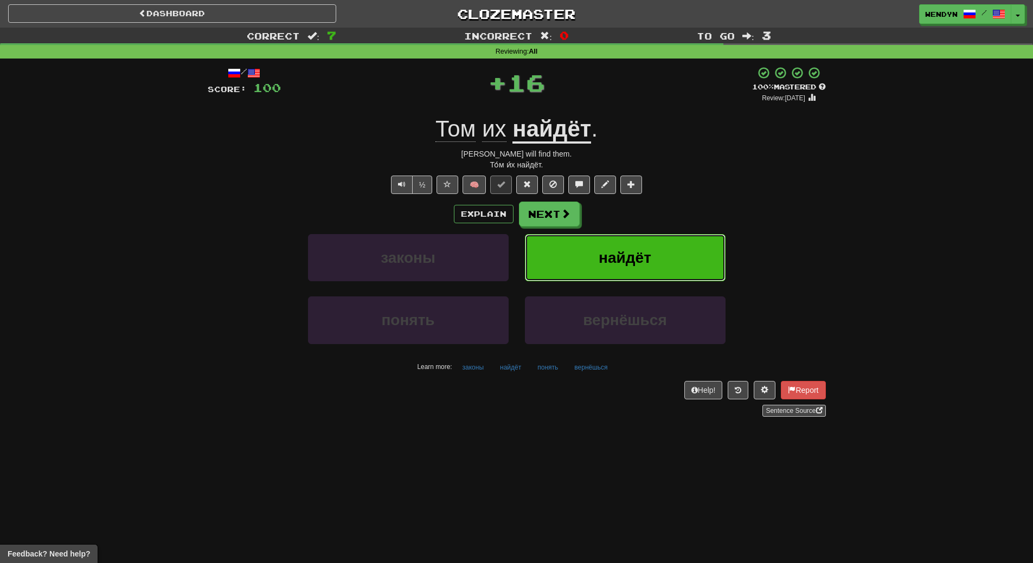
click at [655, 254] on button "найдёт" at bounding box center [625, 257] width 201 height 47
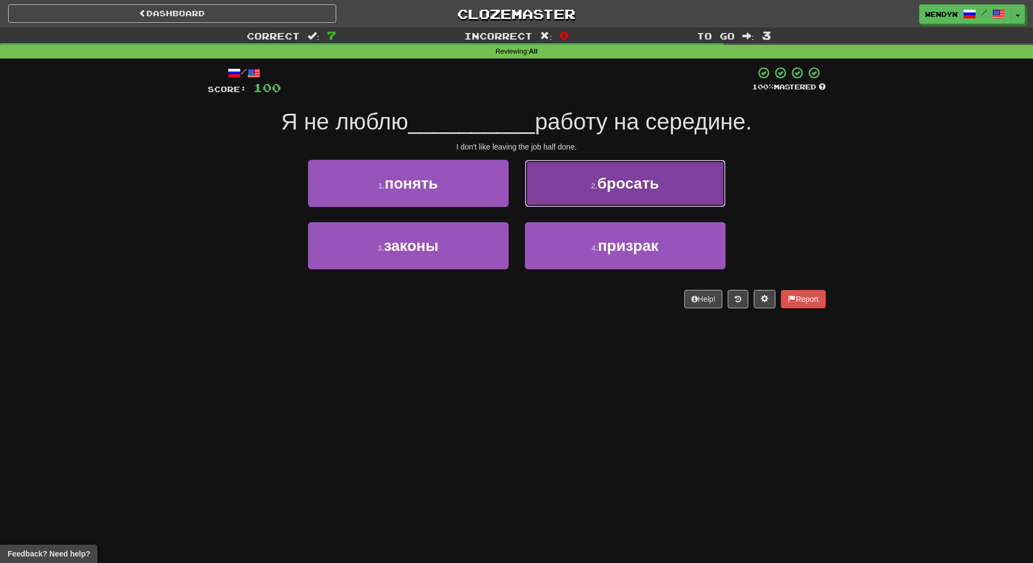
click at [657, 192] on button "2 . бросать" at bounding box center [625, 183] width 201 height 47
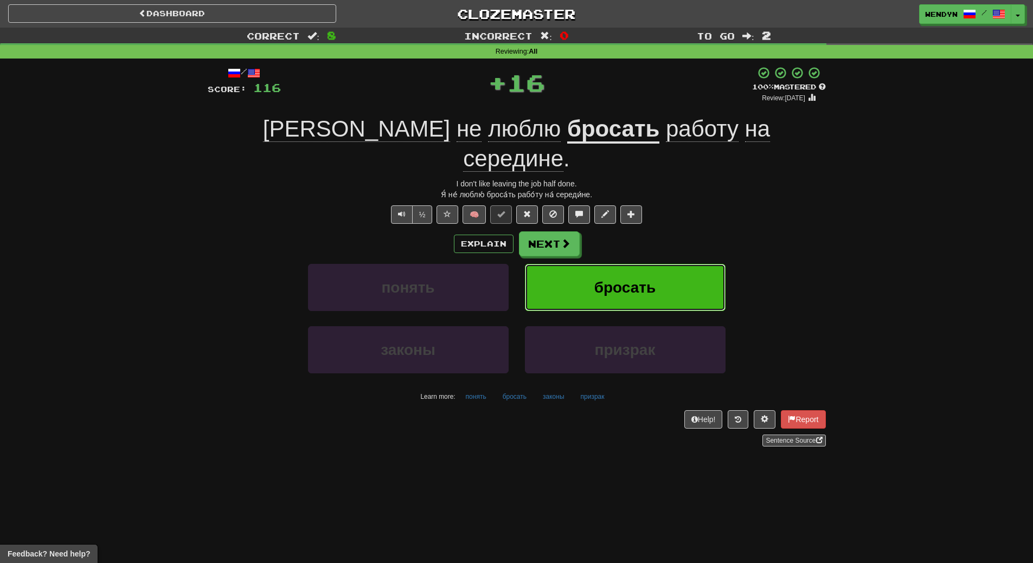
click at [661, 264] on button "бросать" at bounding box center [625, 287] width 201 height 47
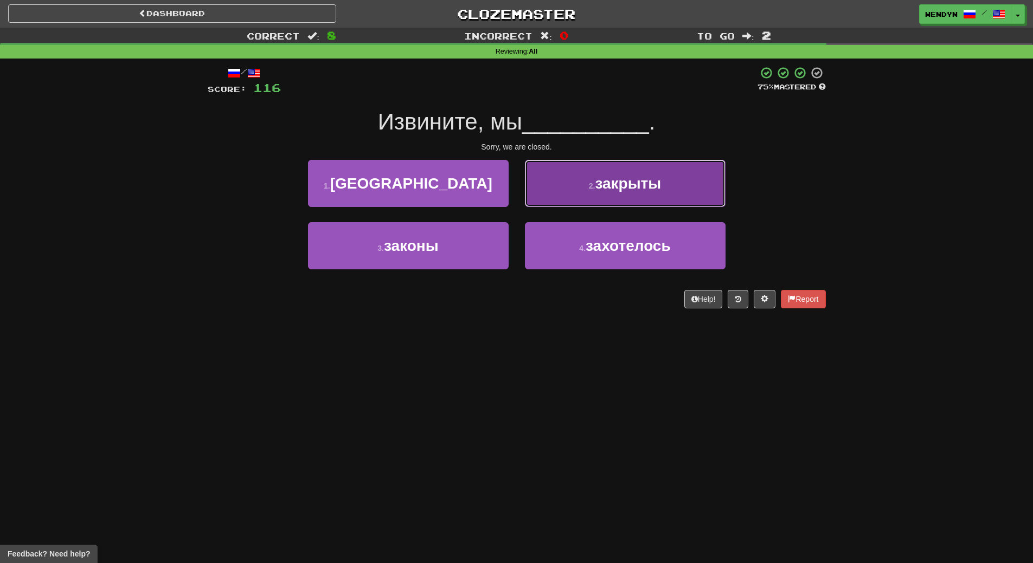
click at [679, 170] on button "2 . закрыты" at bounding box center [625, 183] width 201 height 47
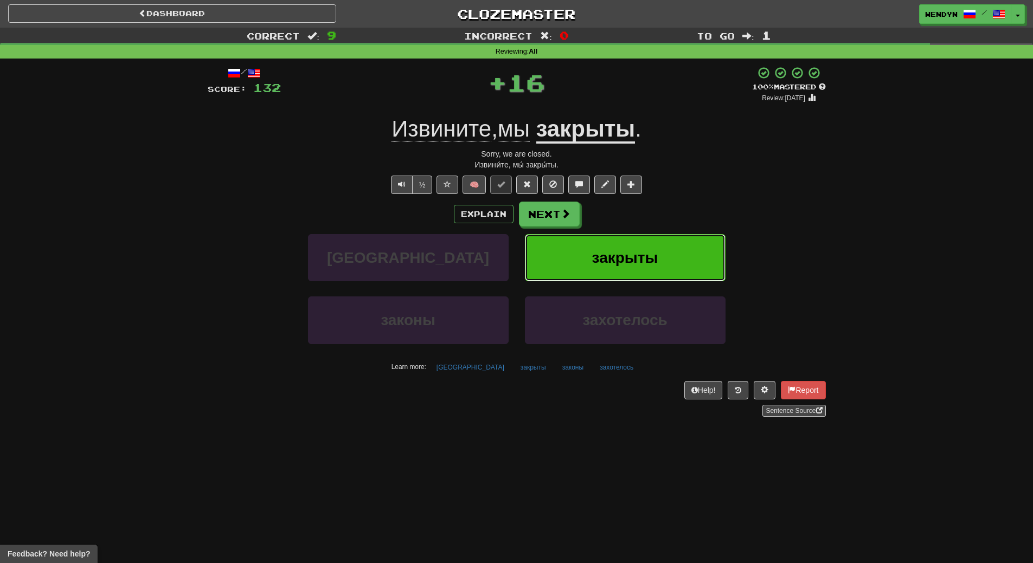
click at [688, 244] on button "закрыты" at bounding box center [625, 257] width 201 height 47
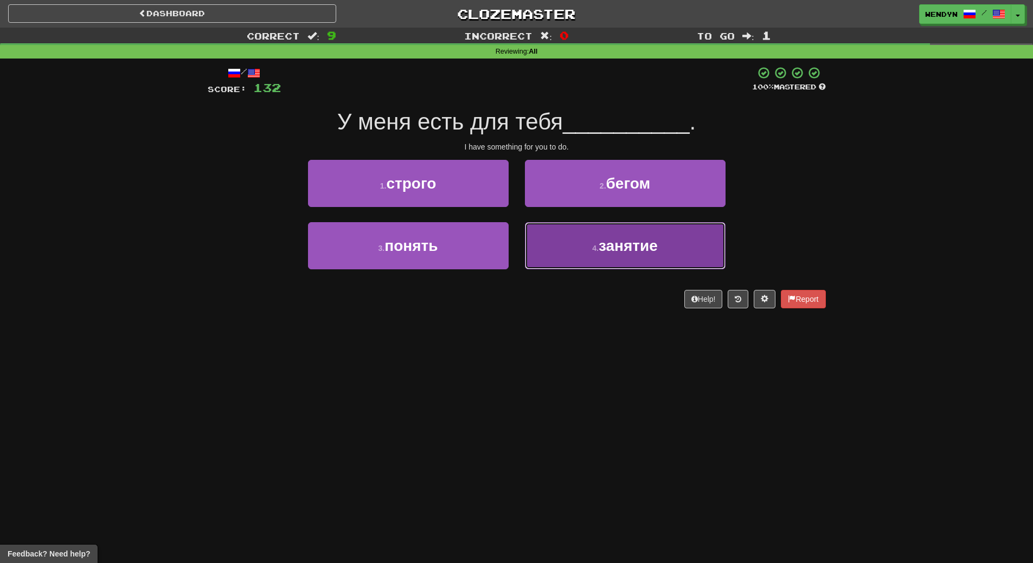
click at [627, 253] on span "занятие" at bounding box center [628, 245] width 59 height 17
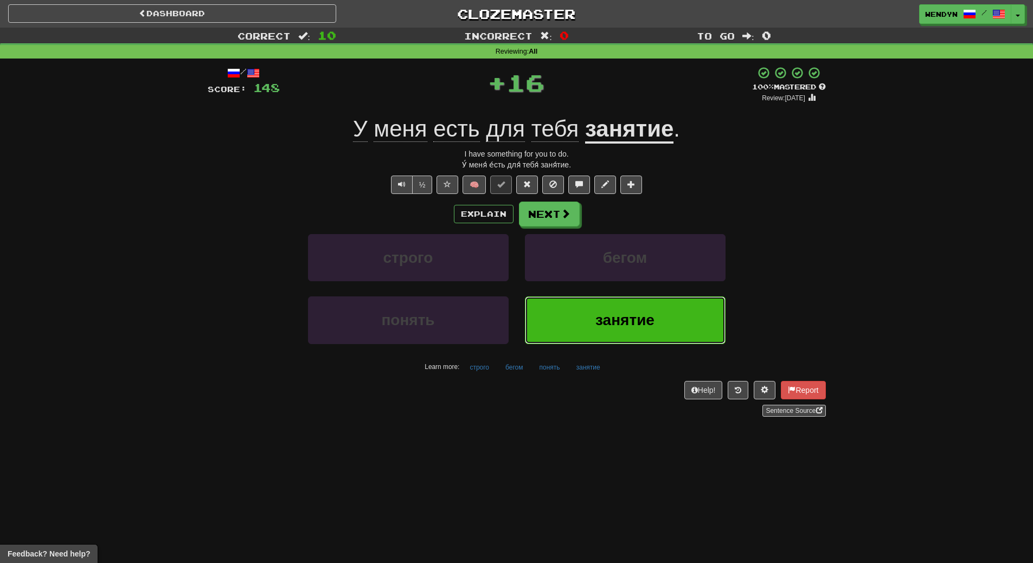
click at [614, 342] on button "занятие" at bounding box center [625, 320] width 201 height 47
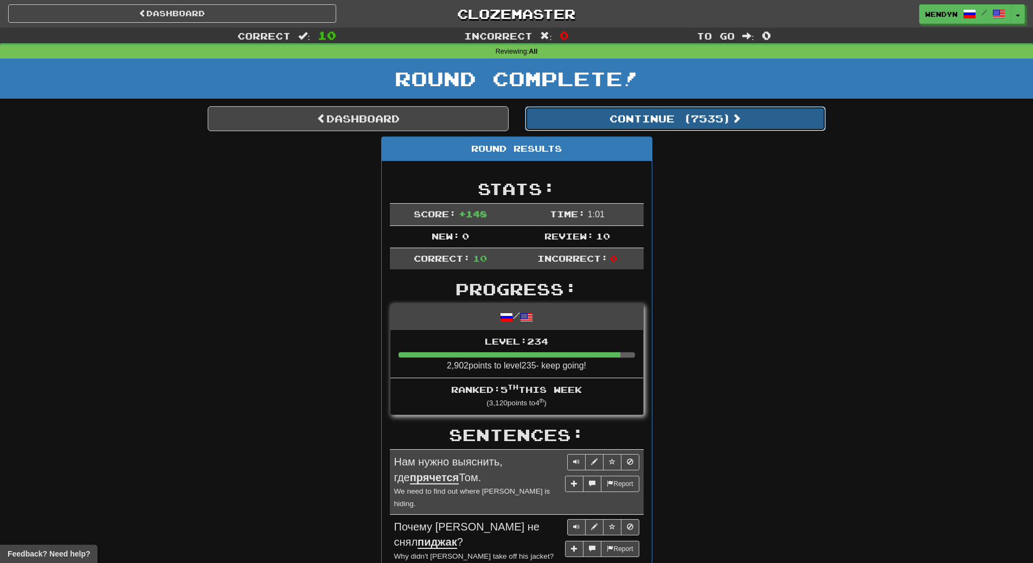
click at [703, 116] on button "Continue ( 7535 )" at bounding box center [675, 118] width 301 height 25
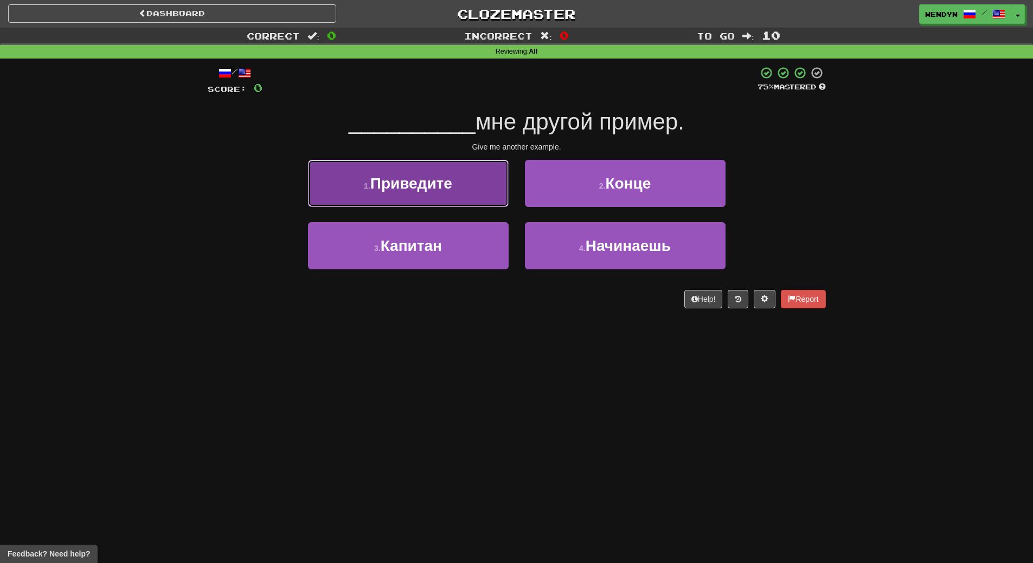
click at [455, 195] on button "1 . Приведите" at bounding box center [408, 183] width 201 height 47
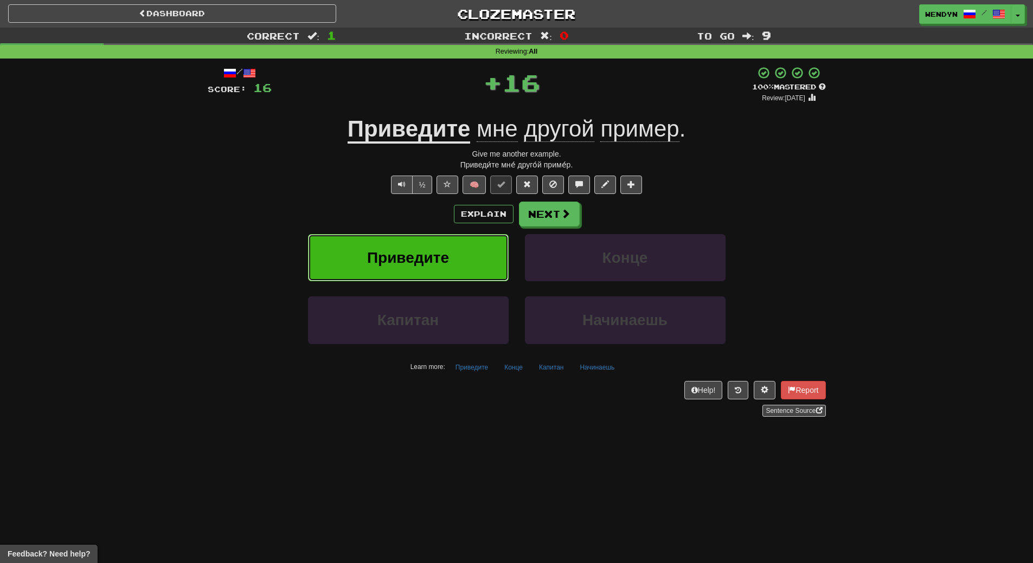
click at [455, 254] on button "Приведите" at bounding box center [408, 257] width 201 height 47
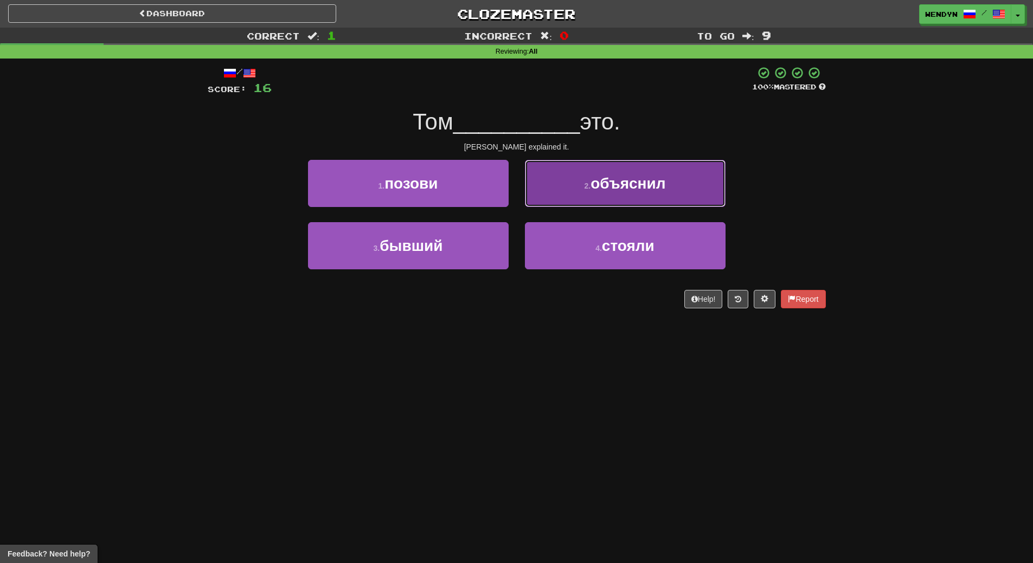
click at [649, 186] on span "объяснил" at bounding box center [627, 183] width 75 height 17
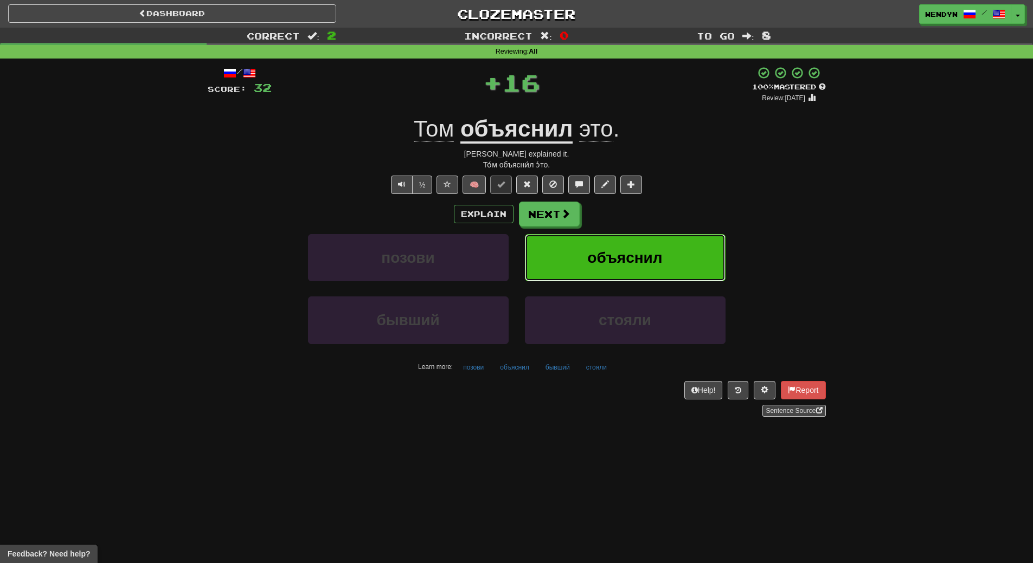
click at [646, 247] on button "объяснил" at bounding box center [625, 257] width 201 height 47
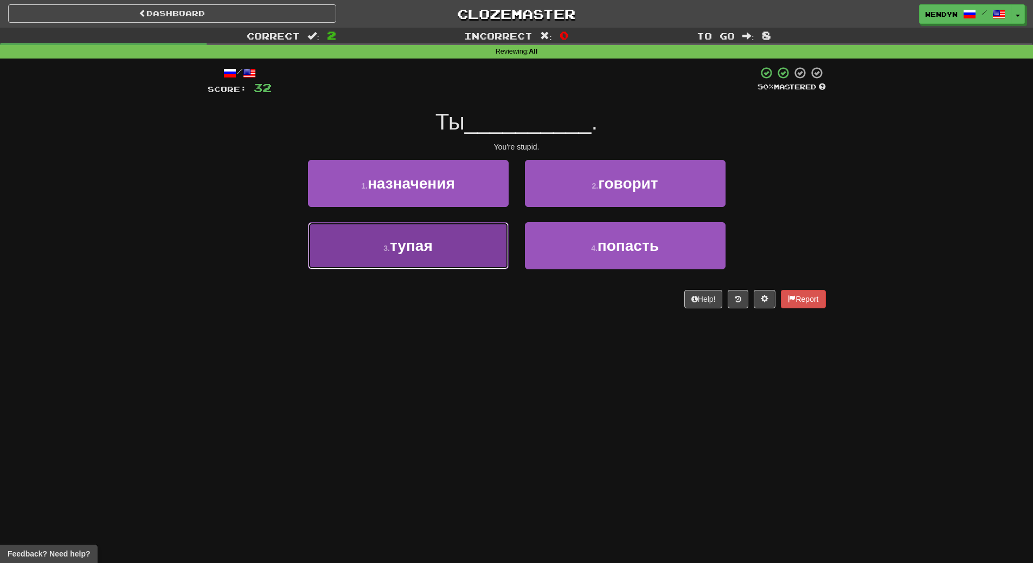
click at [469, 259] on button "3 . тупая" at bounding box center [408, 245] width 201 height 47
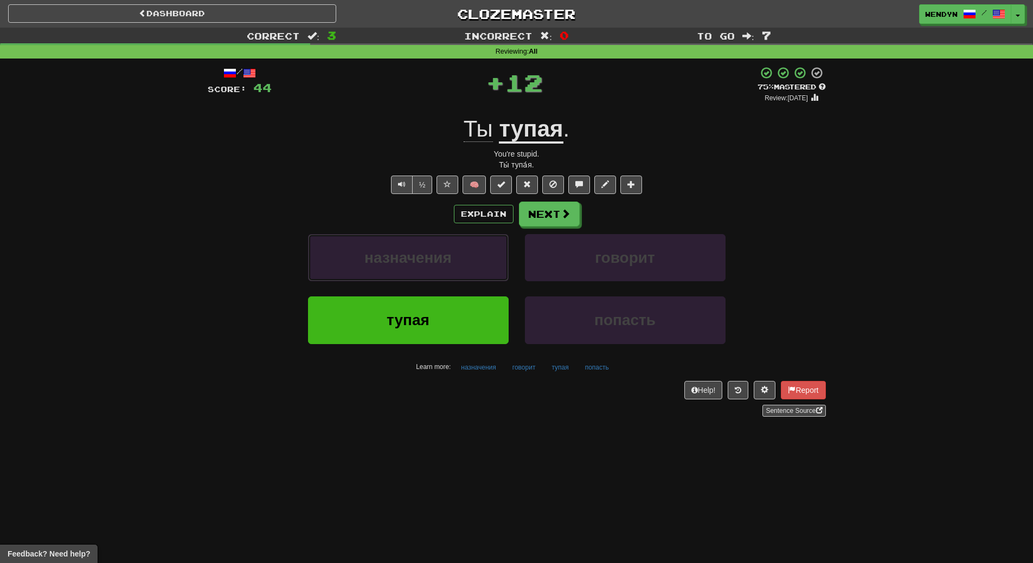
click at [469, 259] on button "назначения" at bounding box center [408, 257] width 201 height 47
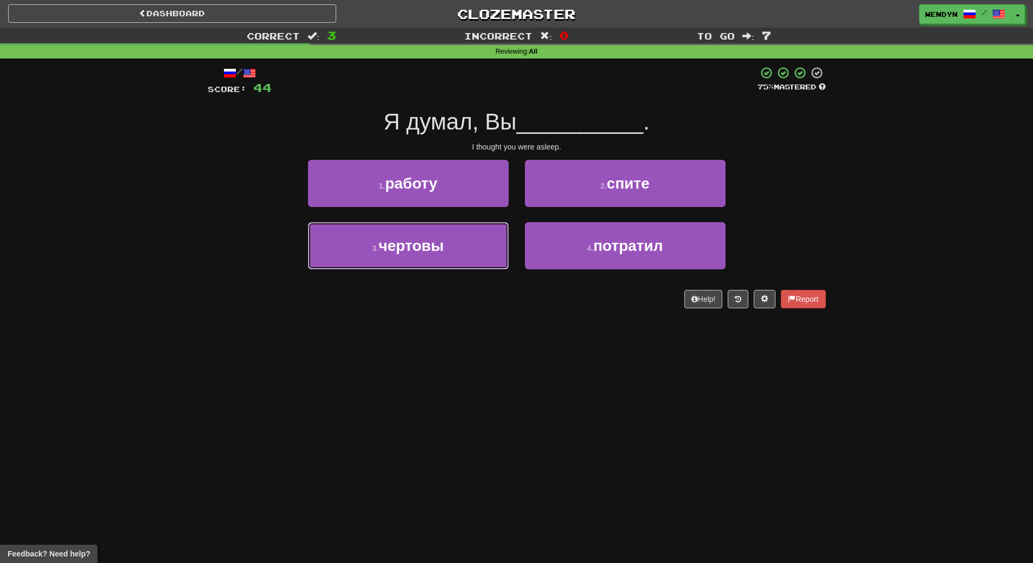
drag, startPoint x: 469, startPoint y: 259, endPoint x: 468, endPoint y: 355, distance: 96.5
click at [468, 355] on div "Dashboard Clozemaster WendyN / Toggle Dropdown Dashboard Leaderboard Activity F…" at bounding box center [516, 281] width 1033 height 563
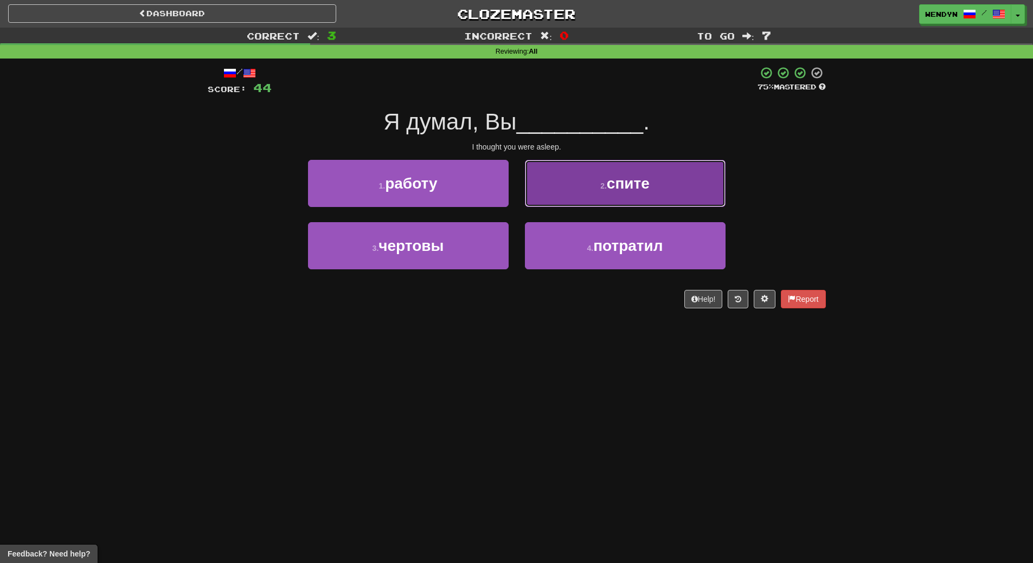
click at [657, 192] on button "2 . спите" at bounding box center [625, 183] width 201 height 47
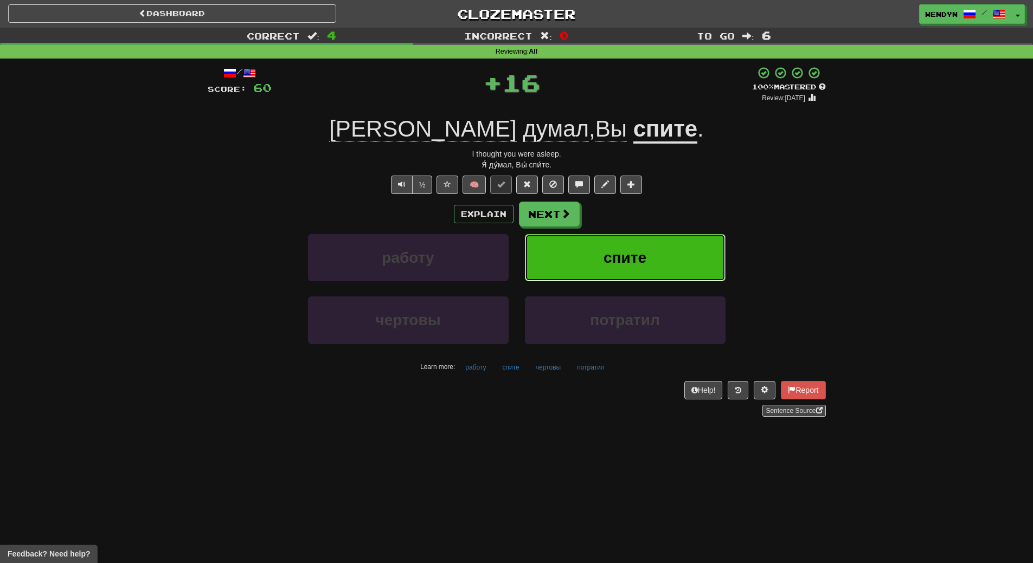
click at [657, 236] on button "спите" at bounding box center [625, 257] width 201 height 47
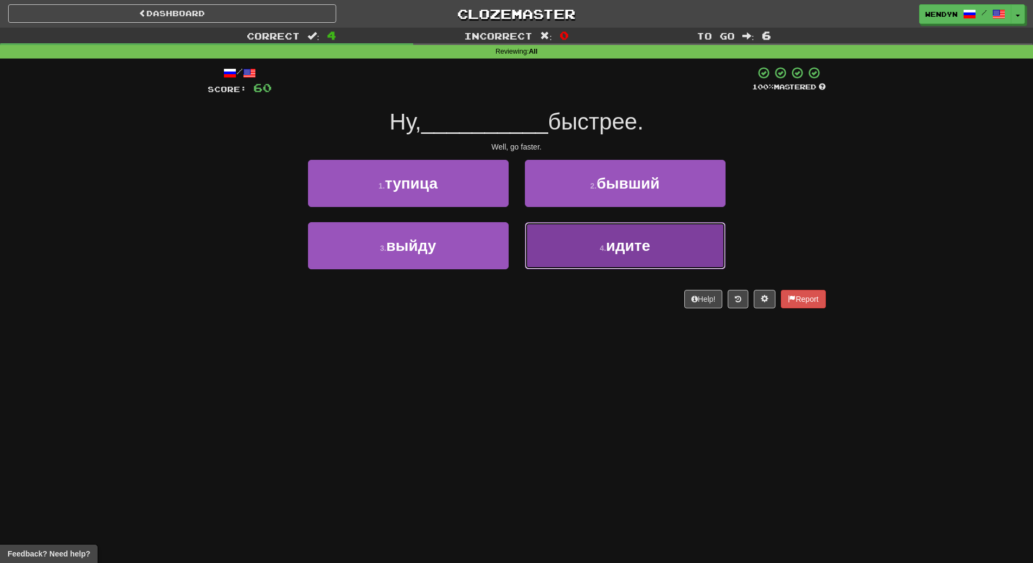
click at [643, 254] on span "идите" at bounding box center [628, 245] width 44 height 17
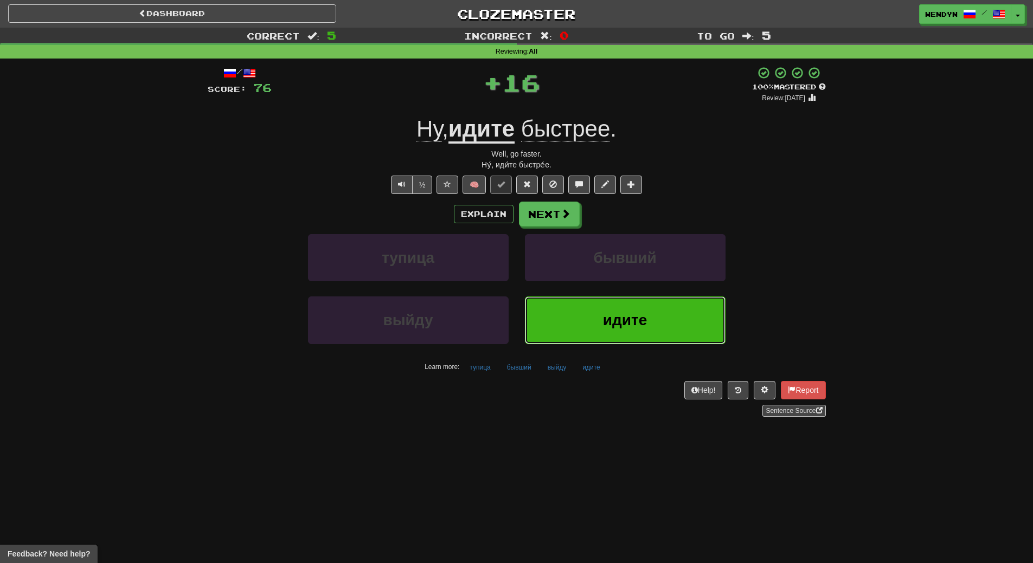
click at [628, 331] on button "идите" at bounding box center [625, 320] width 201 height 47
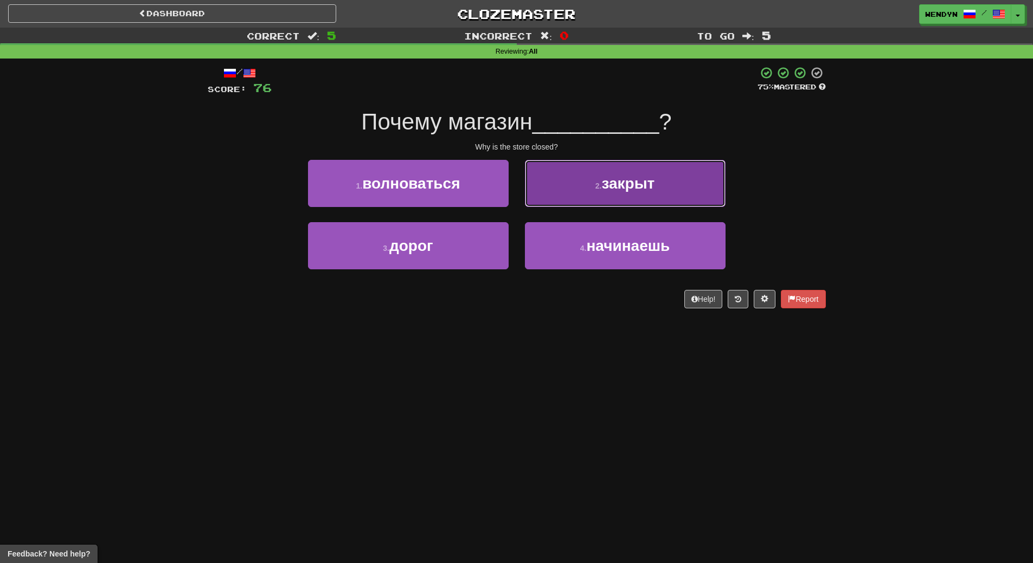
click at [650, 191] on span "закрыт" at bounding box center [627, 183] width 53 height 17
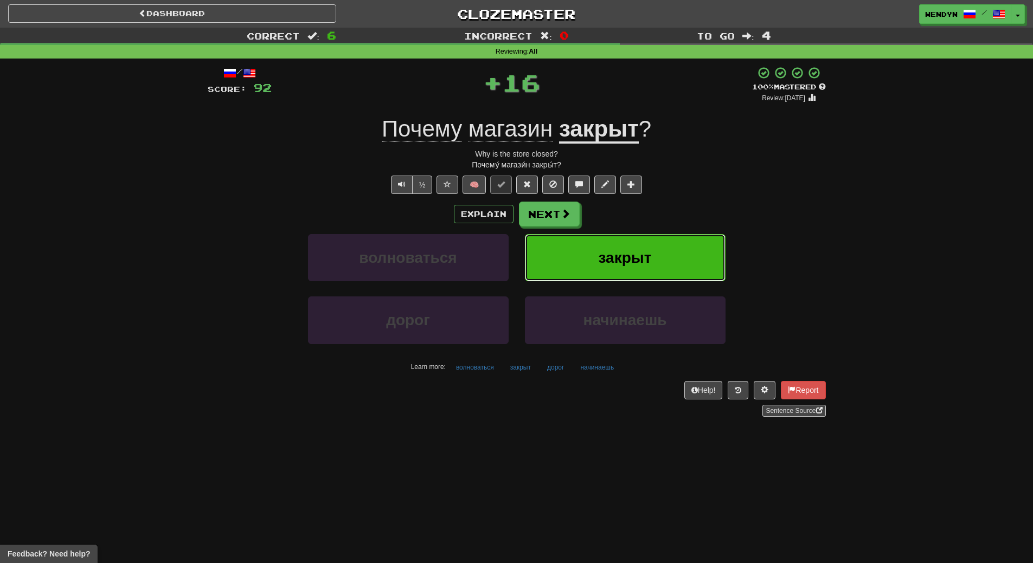
click at [647, 234] on button "закрыт" at bounding box center [625, 257] width 201 height 47
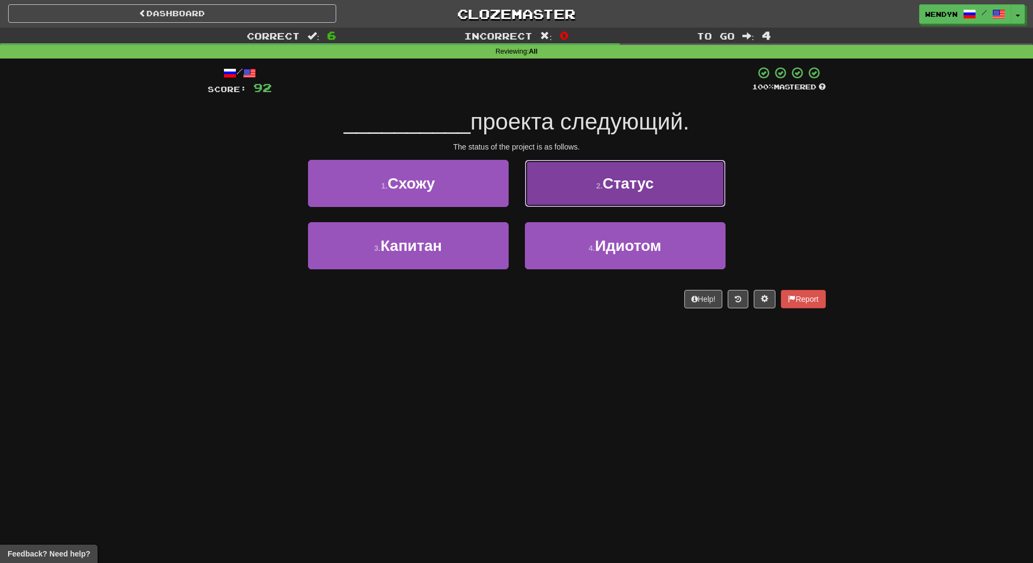
click at [625, 203] on button "2 . Статус" at bounding box center [625, 183] width 201 height 47
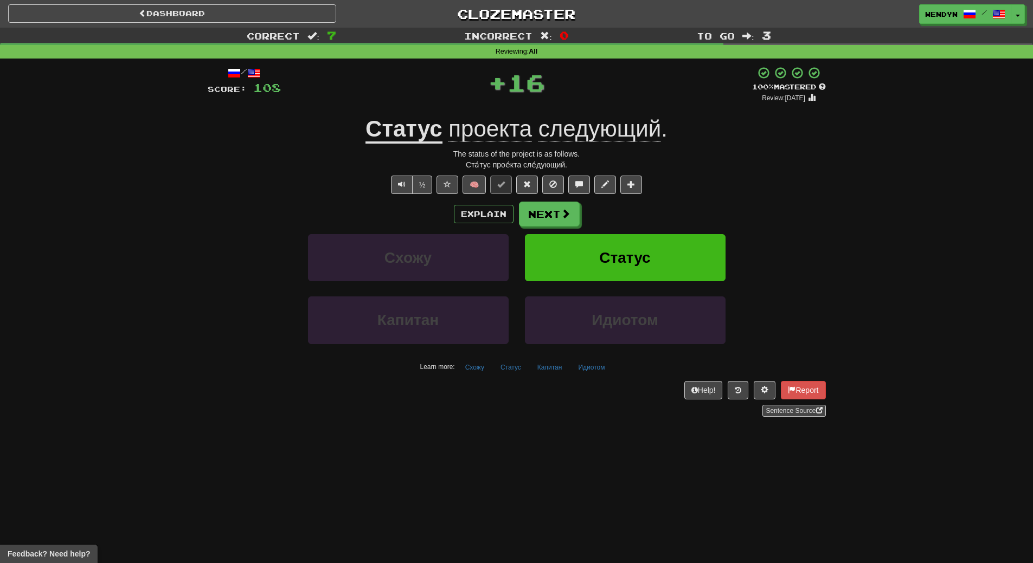
click at [625, 203] on div "Explain Next" at bounding box center [517, 214] width 618 height 25
click at [625, 235] on button "Статус" at bounding box center [625, 257] width 201 height 47
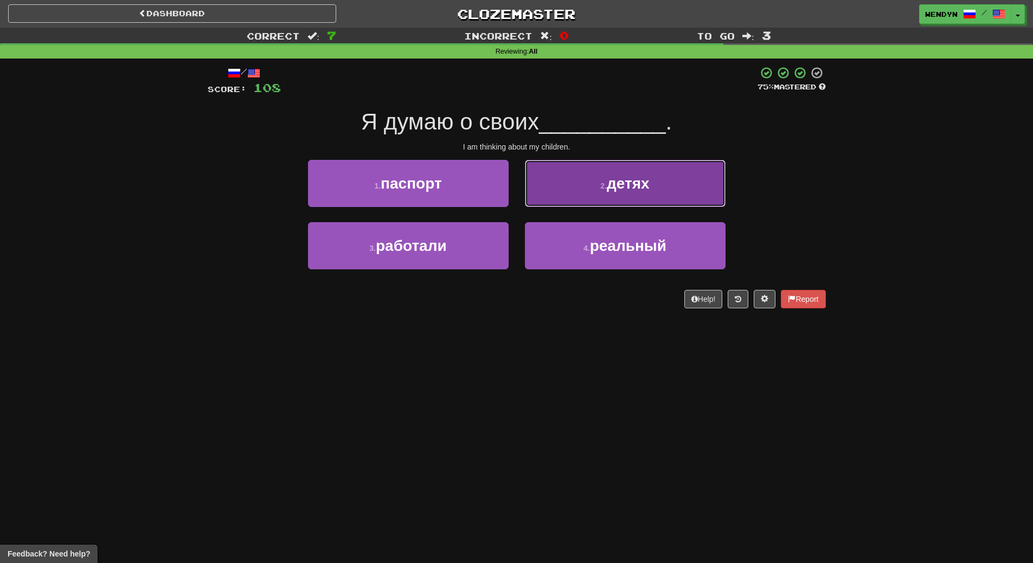
click at [658, 176] on button "2 . детях" at bounding box center [625, 183] width 201 height 47
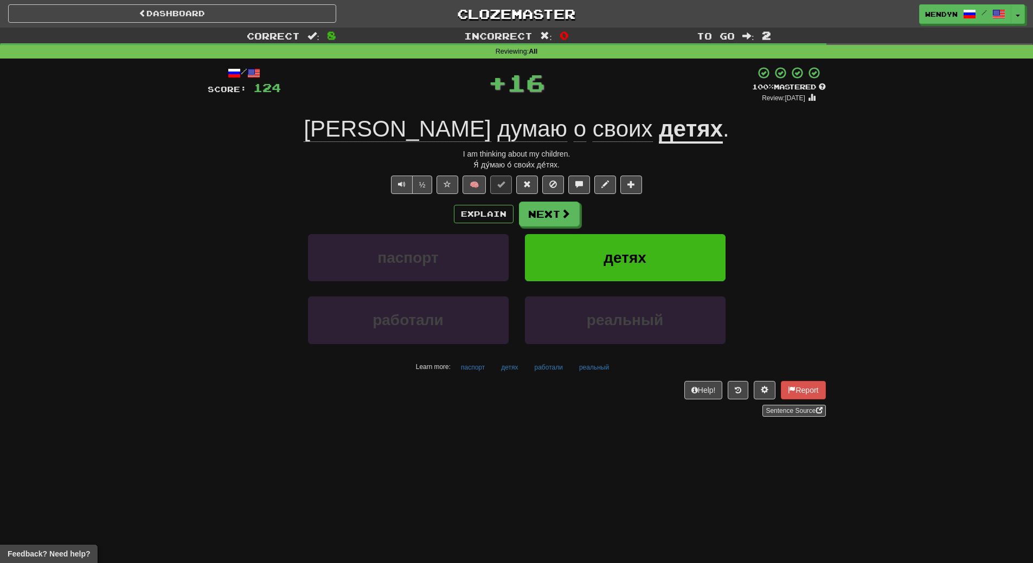
click at [650, 228] on div "Explain Next паспорт детях работали реальный Learn more: паспорт детях работали…" at bounding box center [517, 289] width 618 height 174
click at [646, 251] on button "детях" at bounding box center [625, 257] width 201 height 47
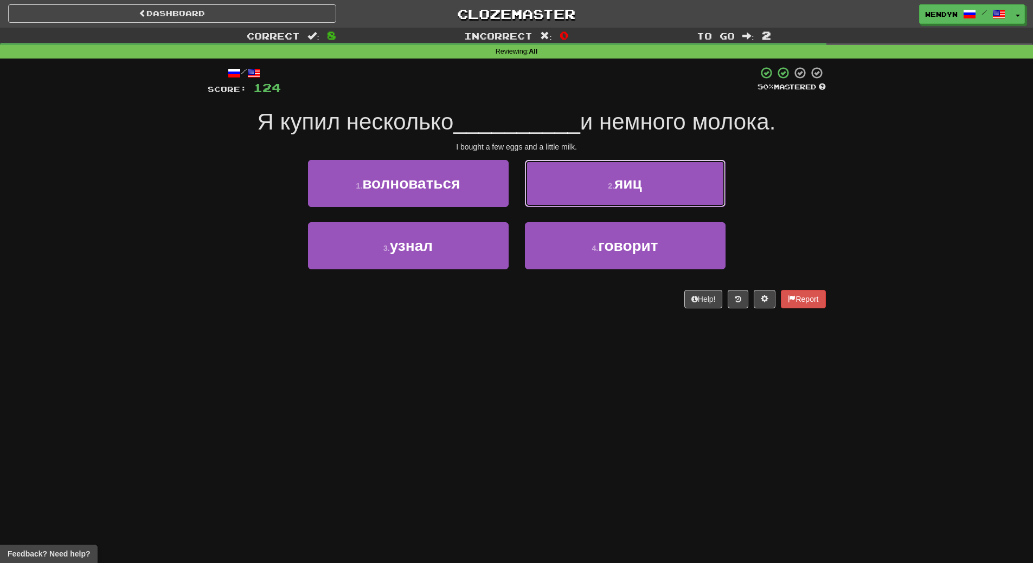
click at [669, 182] on button "2 . яиц" at bounding box center [625, 183] width 201 height 47
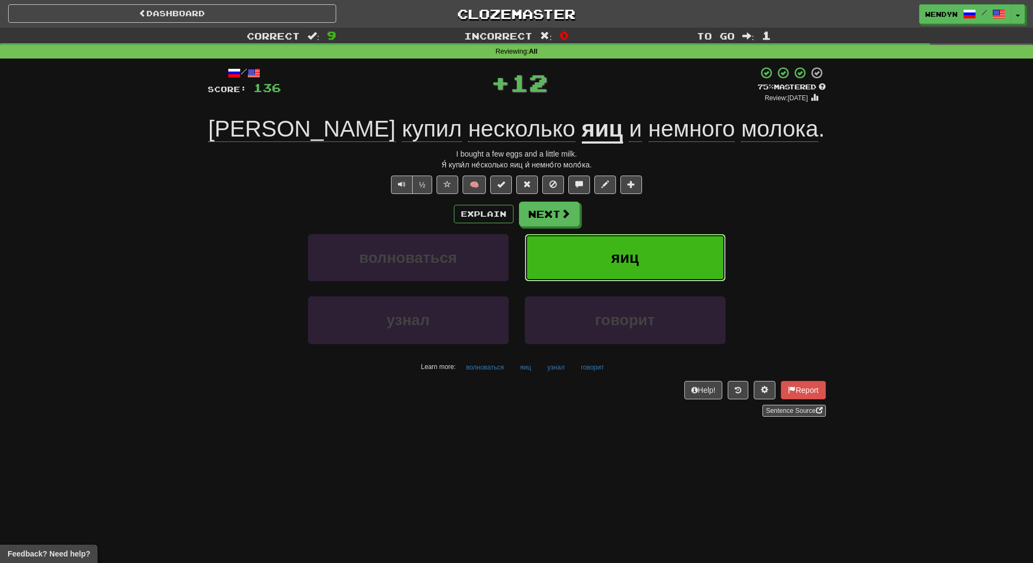
click at [671, 235] on button "яиц" at bounding box center [625, 257] width 201 height 47
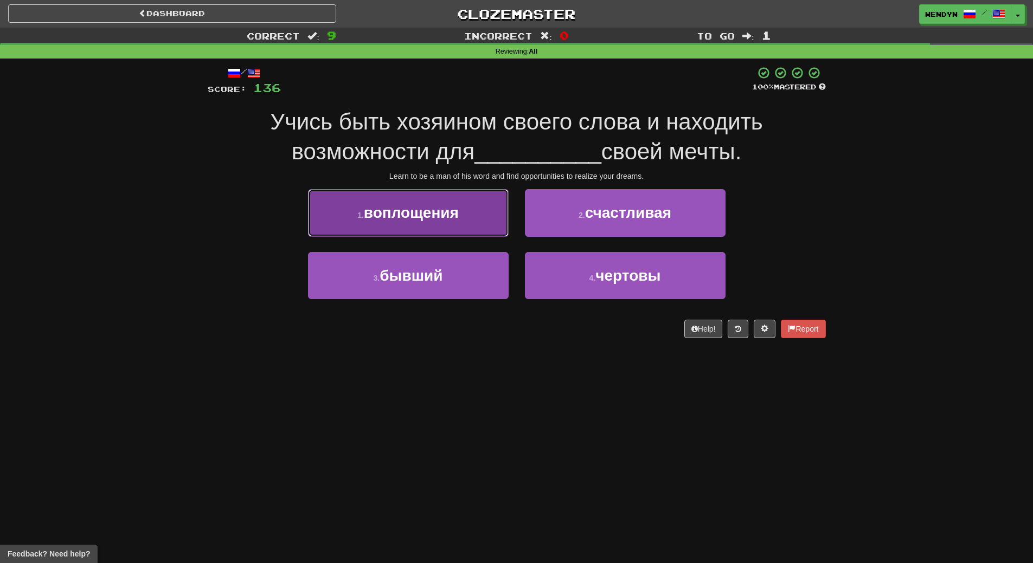
click at [471, 228] on button "1 . воплощения" at bounding box center [408, 212] width 201 height 47
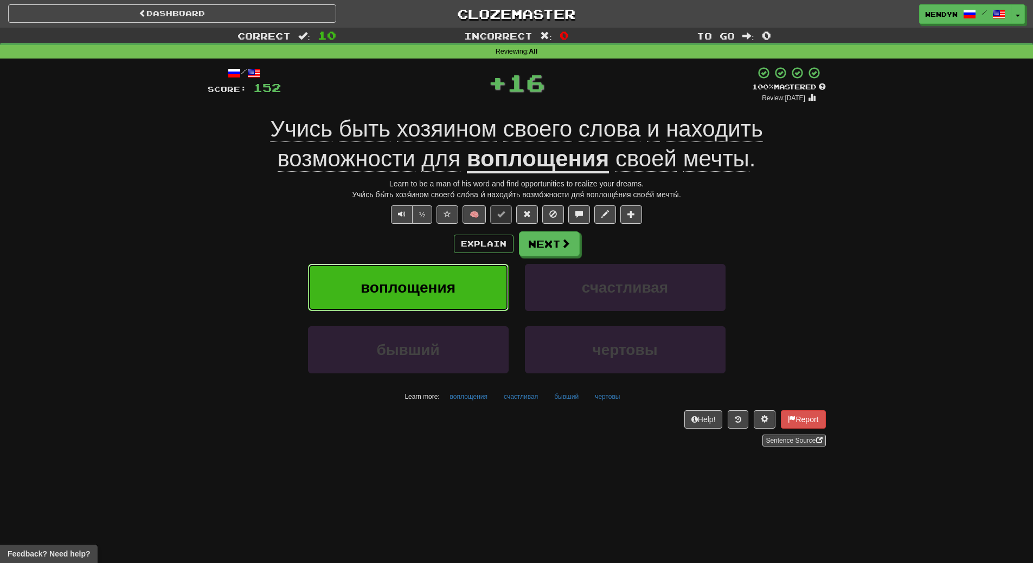
click at [473, 286] on button "воплощения" at bounding box center [408, 287] width 201 height 47
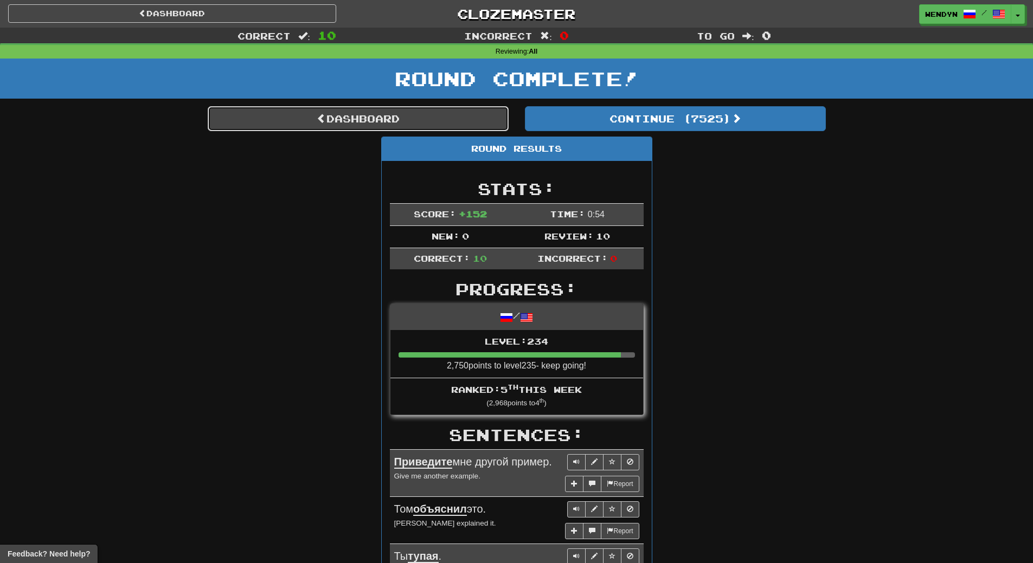
click at [389, 119] on link "Dashboard" at bounding box center [358, 118] width 301 height 25
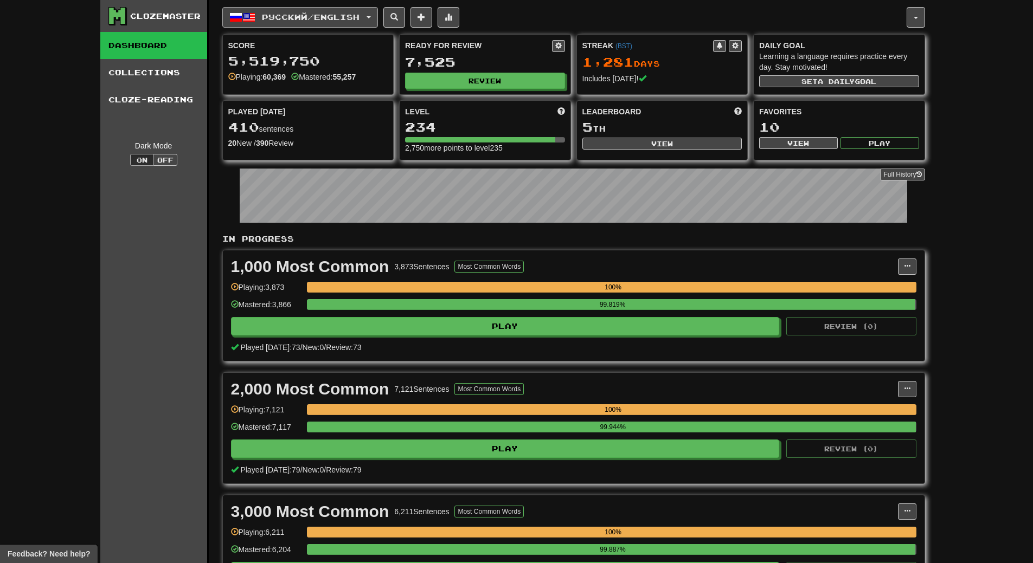
click at [374, 18] on button "Русский / English" at bounding box center [300, 17] width 156 height 21
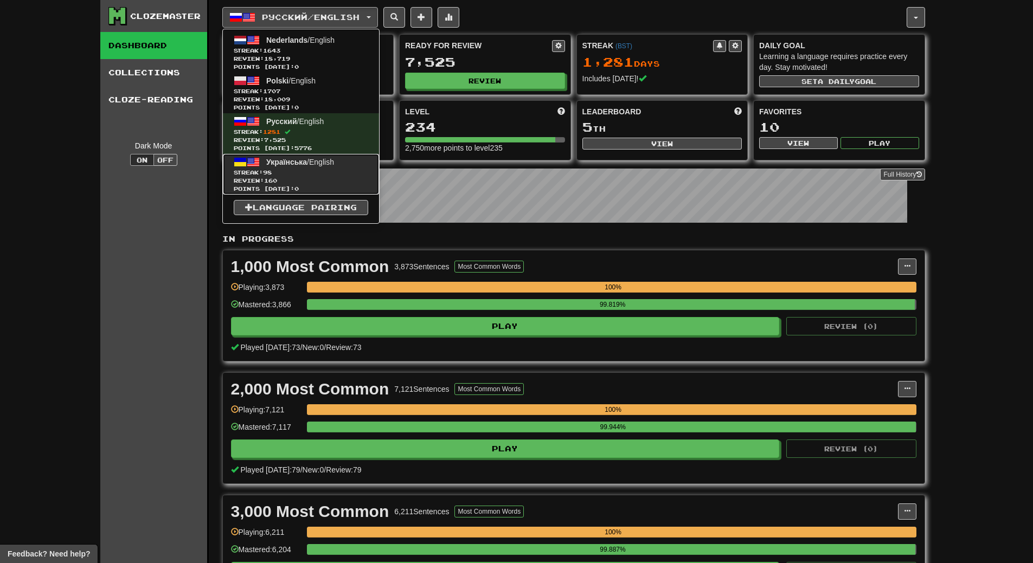
click at [312, 181] on span "Review: 160" at bounding box center [301, 181] width 134 height 8
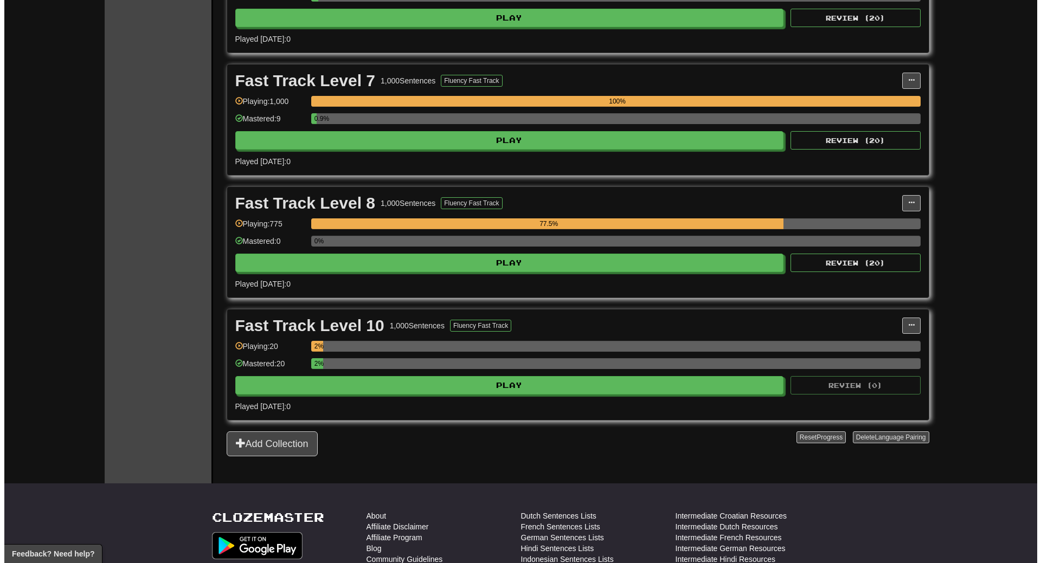
scroll to position [922, 0]
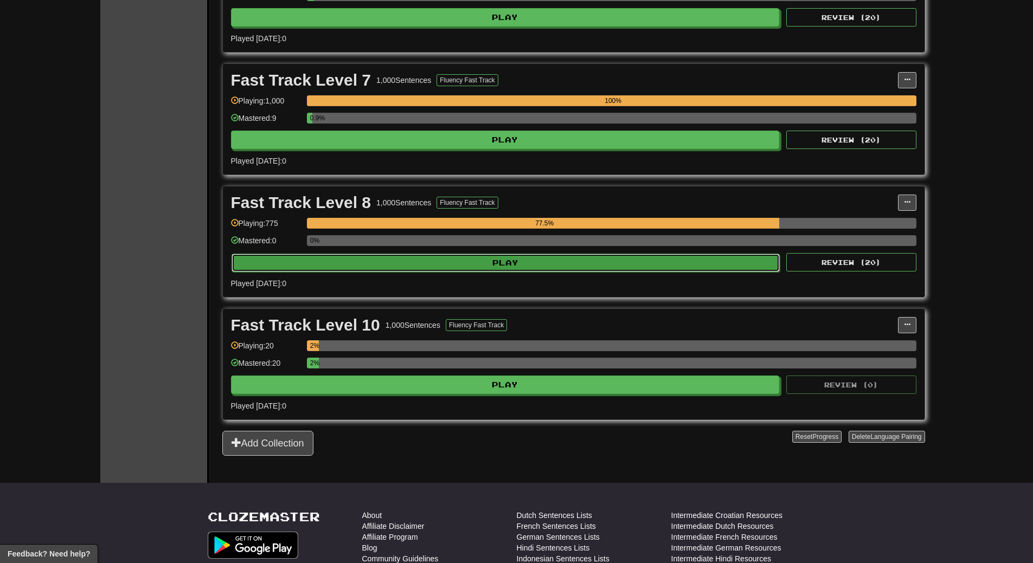
click at [526, 262] on button "Play" at bounding box center [506, 263] width 549 height 18
select select "**"
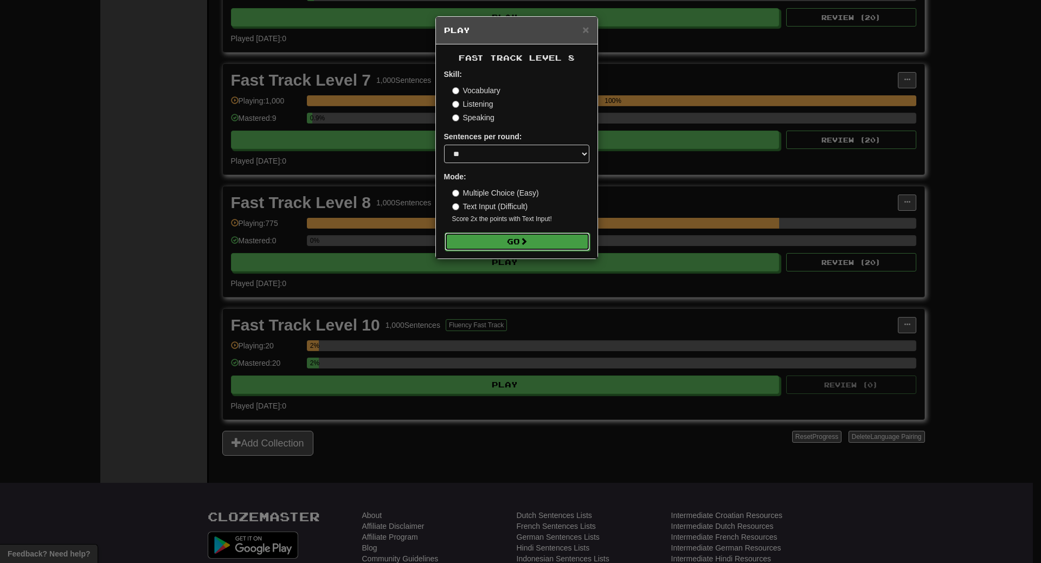
click at [538, 240] on button "Go" at bounding box center [517, 242] width 145 height 18
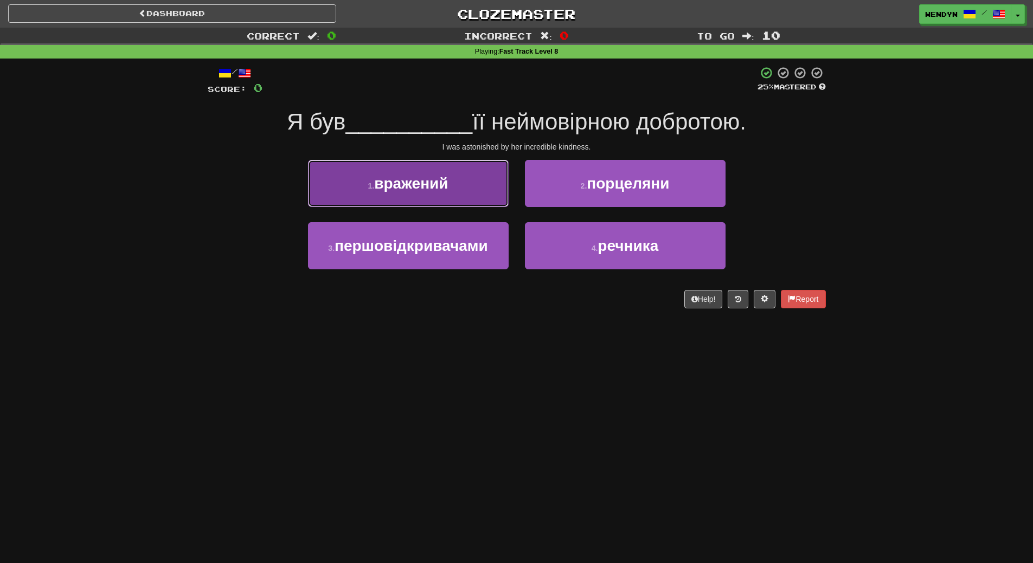
click at [476, 180] on button "1 . вражений" at bounding box center [408, 183] width 201 height 47
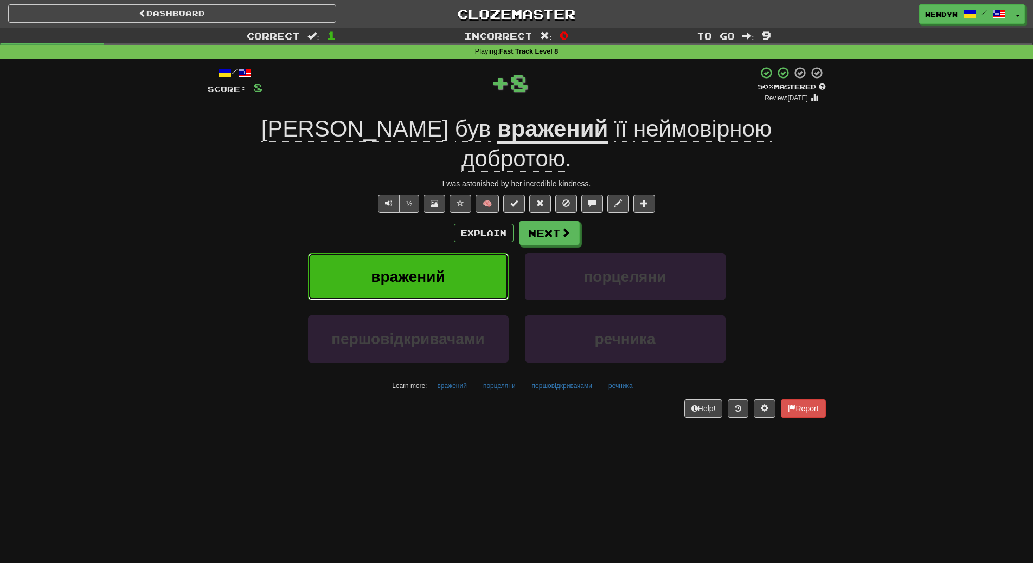
click at [453, 253] on button "вражений" at bounding box center [408, 276] width 201 height 47
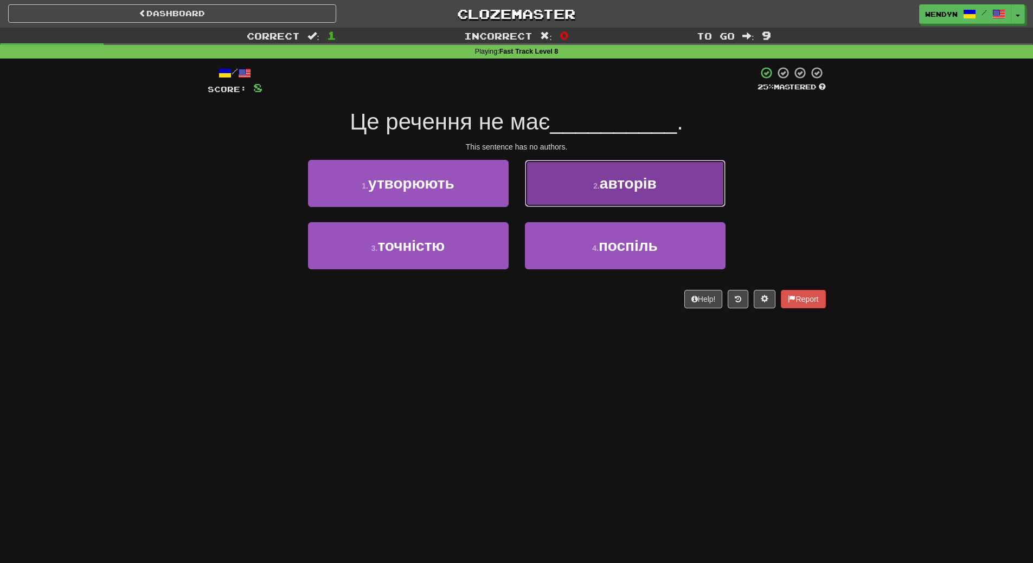
click at [657, 183] on span "авторів" at bounding box center [628, 183] width 57 height 17
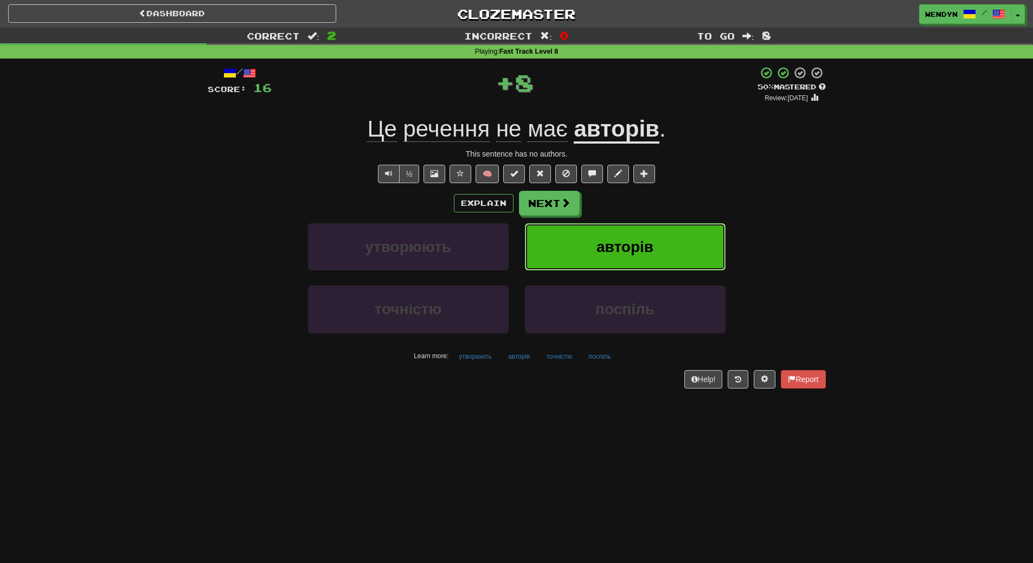
click at [658, 243] on button "авторів" at bounding box center [625, 246] width 201 height 47
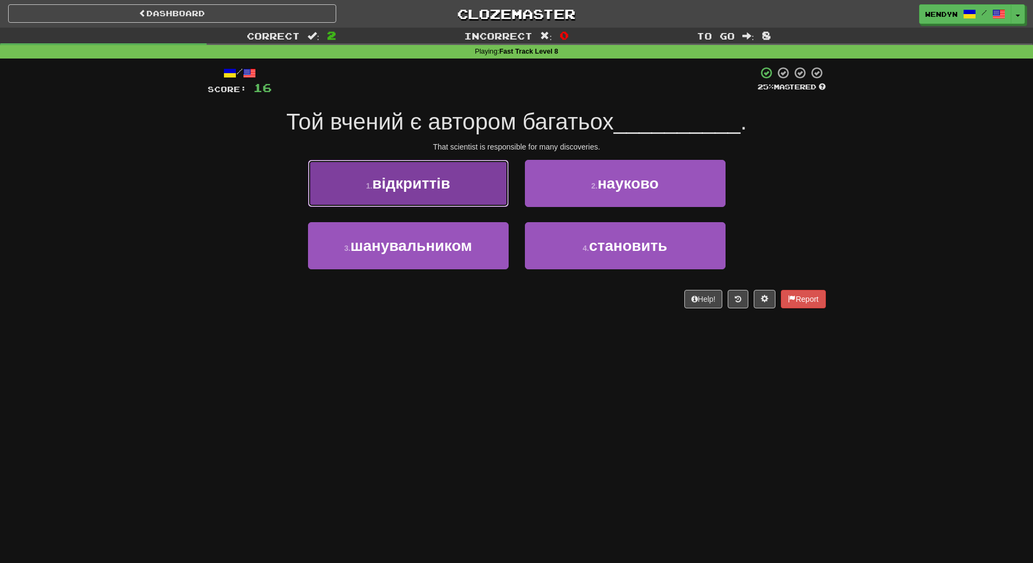
click at [482, 195] on button "1 . відкриттів" at bounding box center [408, 183] width 201 height 47
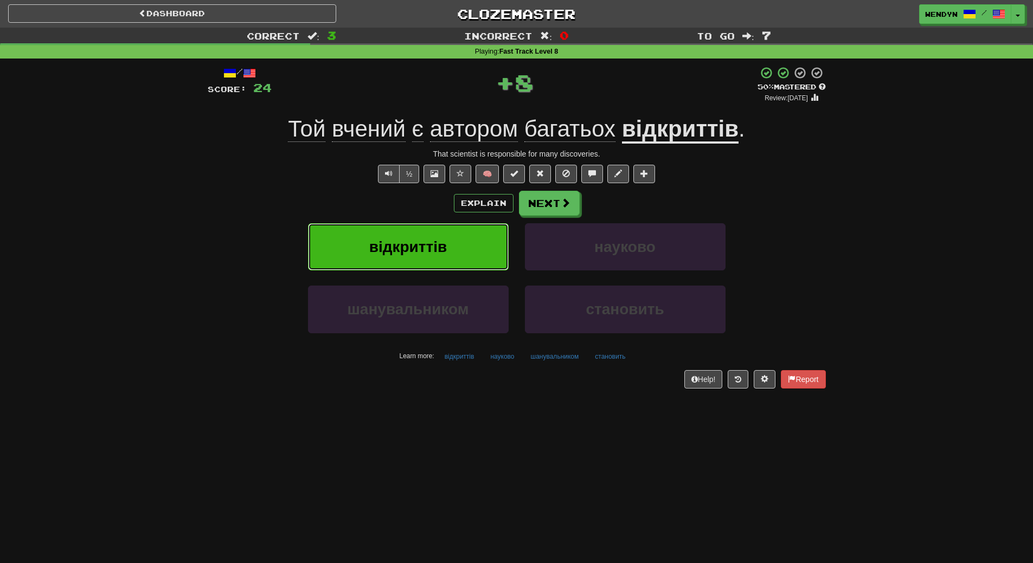
click at [456, 255] on button "відкриттів" at bounding box center [408, 246] width 201 height 47
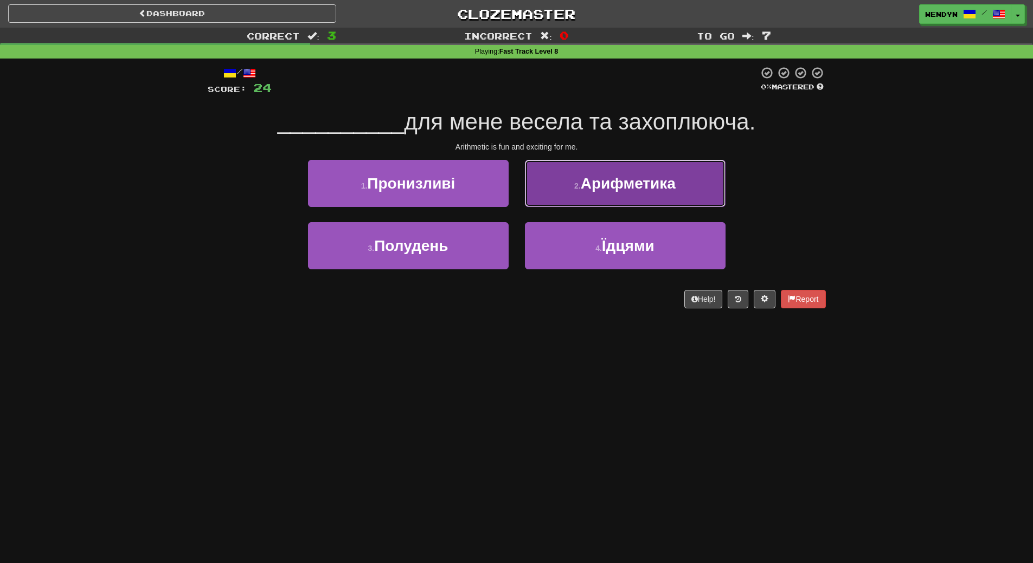
click at [655, 192] on button "2 . Арифметика" at bounding box center [625, 183] width 201 height 47
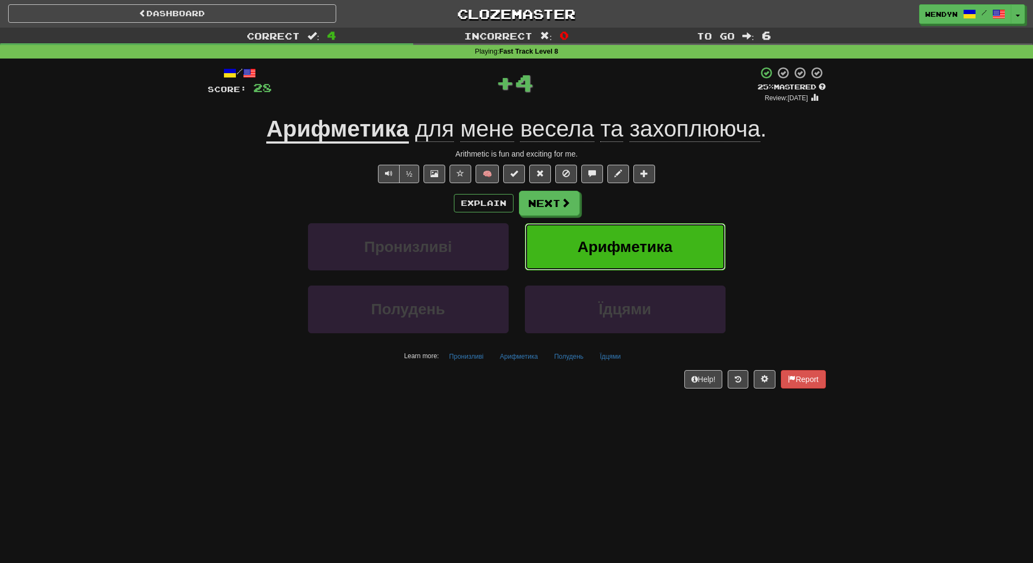
click at [657, 237] on button "Арифметика" at bounding box center [625, 246] width 201 height 47
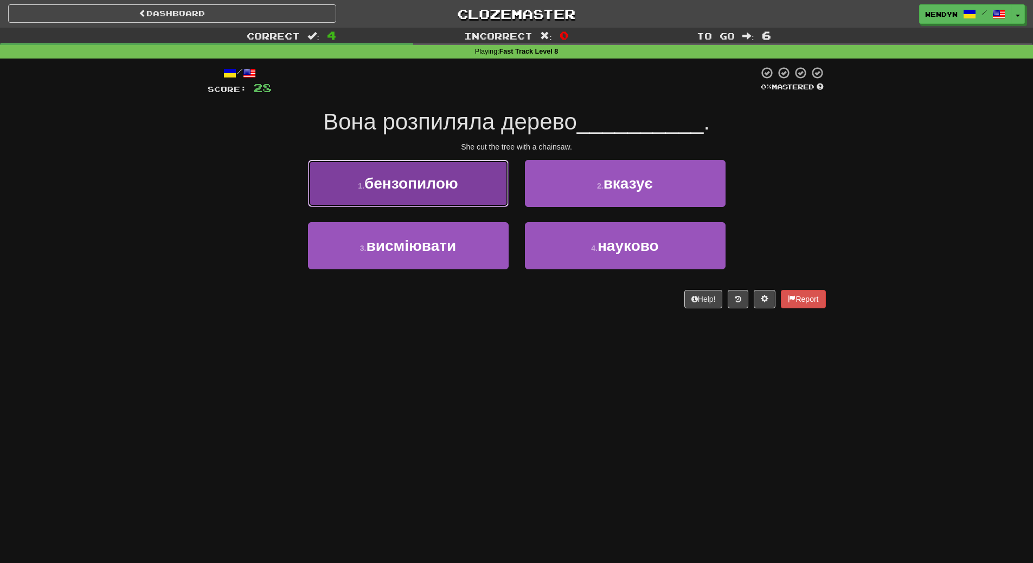
click at [443, 181] on span "бензопилою" at bounding box center [411, 183] width 94 height 17
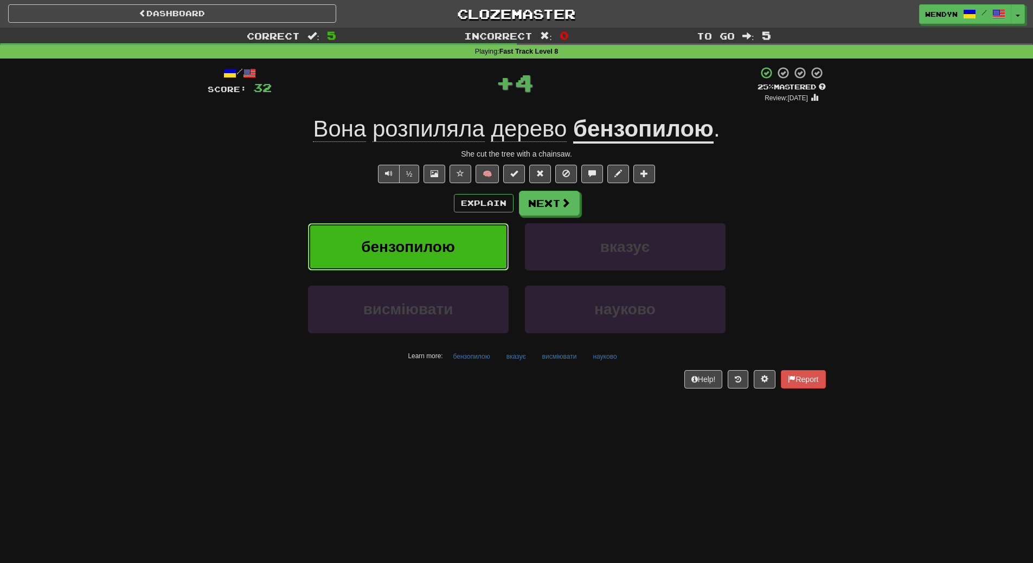
click at [436, 253] on span "бензопилою" at bounding box center [408, 247] width 94 height 17
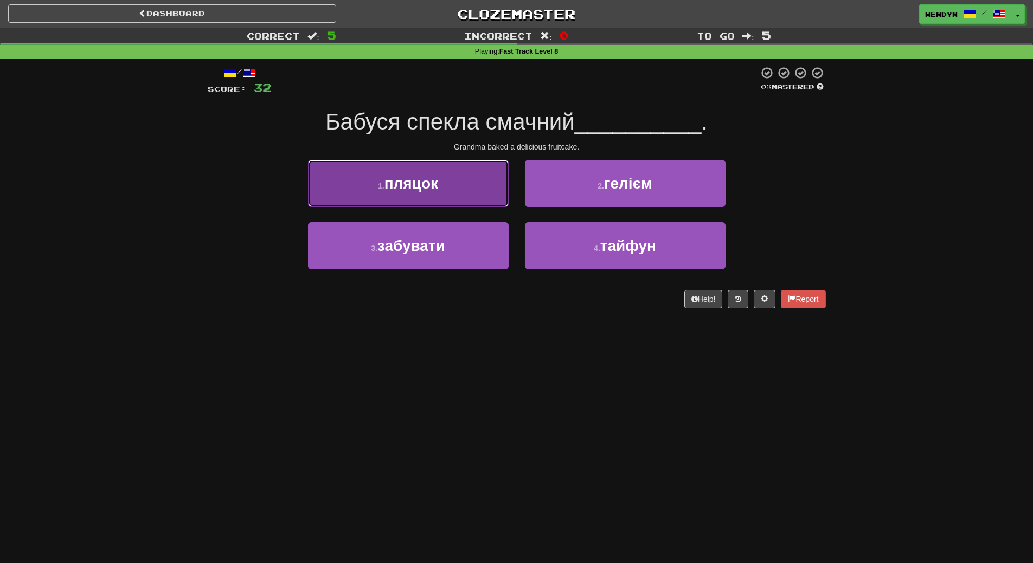
click at [433, 174] on button "1 . пляцок" at bounding box center [408, 183] width 201 height 47
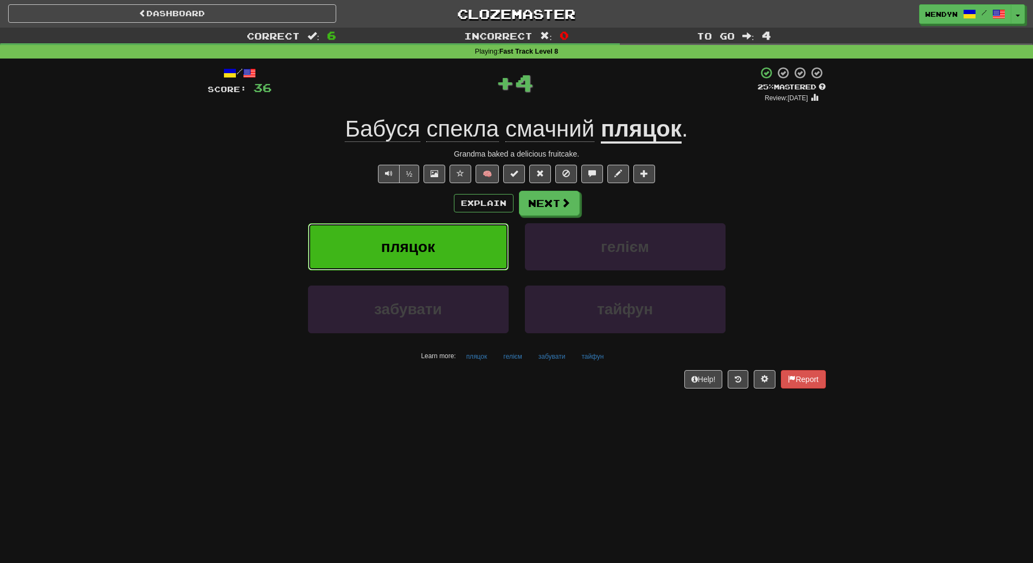
click at [423, 254] on span "пляцок" at bounding box center [408, 247] width 54 height 17
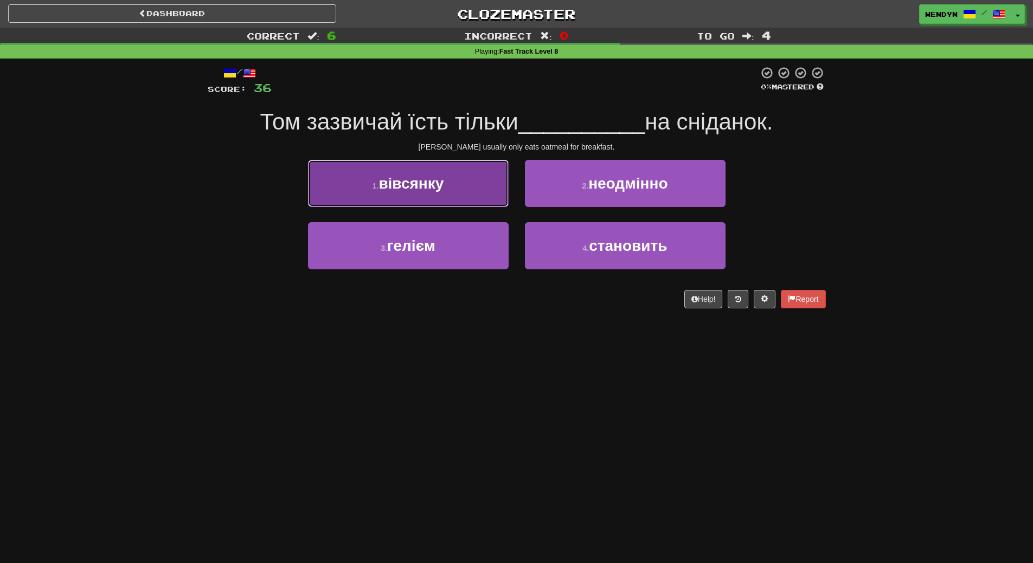
click at [430, 180] on span "вівсянку" at bounding box center [410, 183] width 65 height 17
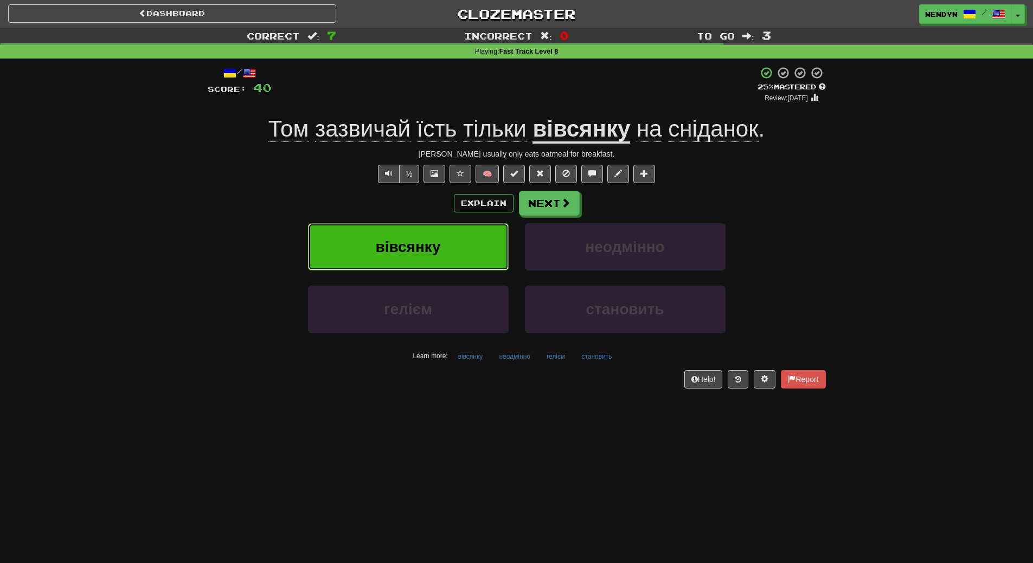
click at [394, 248] on span "вівсянку" at bounding box center [408, 247] width 65 height 17
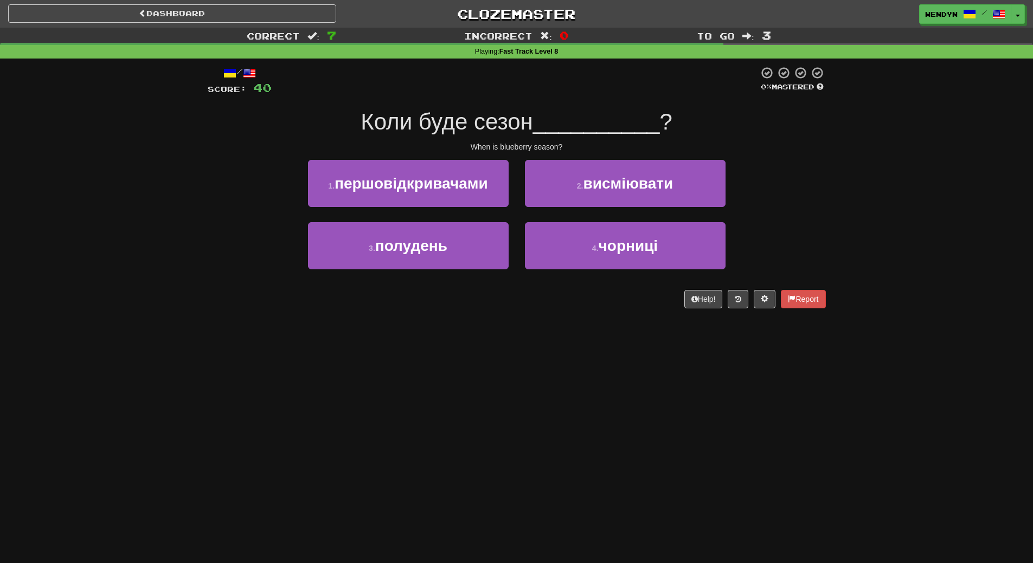
click at [313, 324] on div "Dashboard Clozemaster WendyN / Toggle Dropdown Dashboard Leaderboard Activity F…" at bounding box center [516, 281] width 1033 height 563
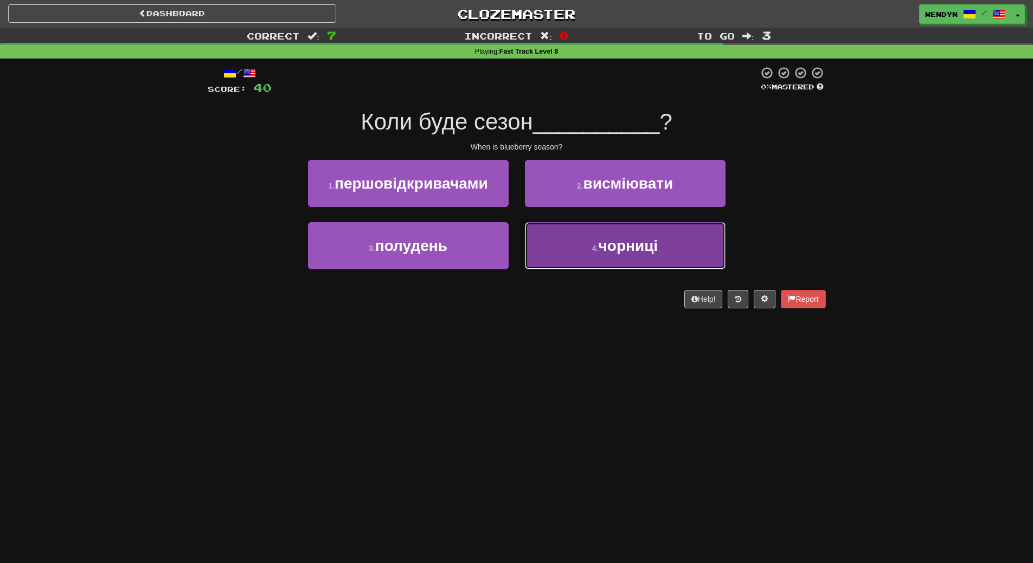
click at [600, 243] on span "чорниці" at bounding box center [629, 245] width 60 height 17
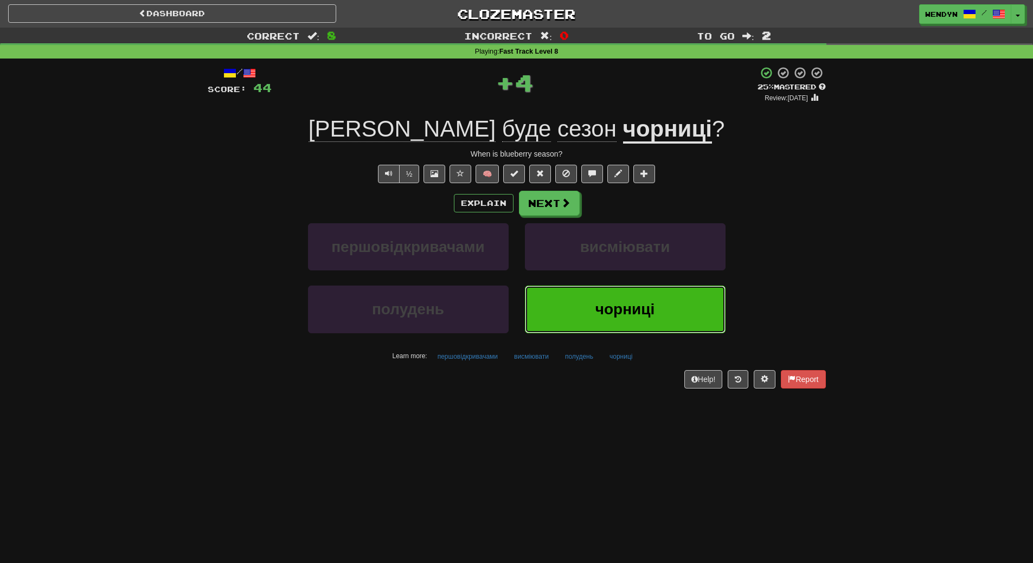
click at [585, 299] on button "чорниці" at bounding box center [625, 309] width 201 height 47
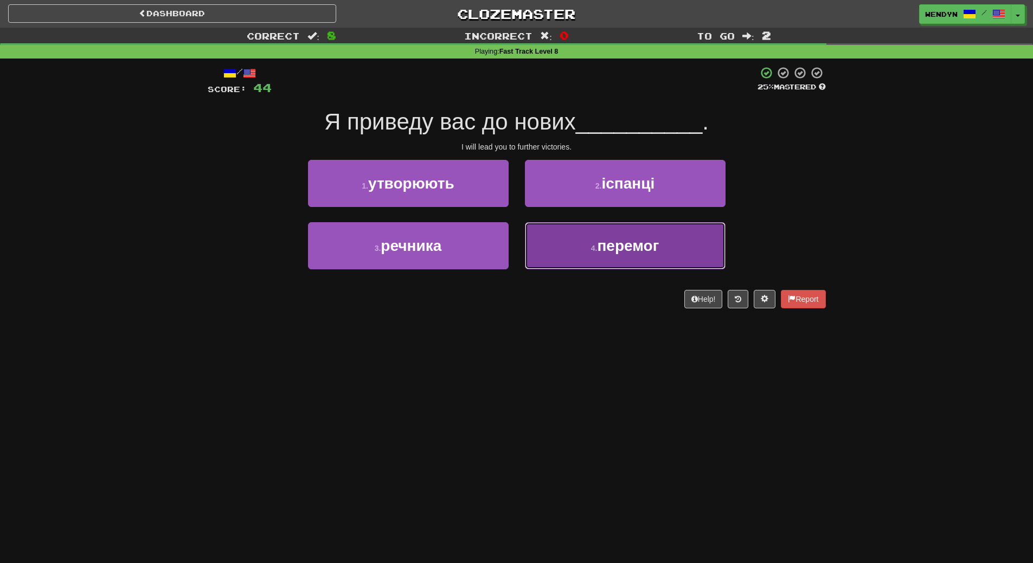
click at [638, 253] on span "перемог" at bounding box center [628, 245] width 62 height 17
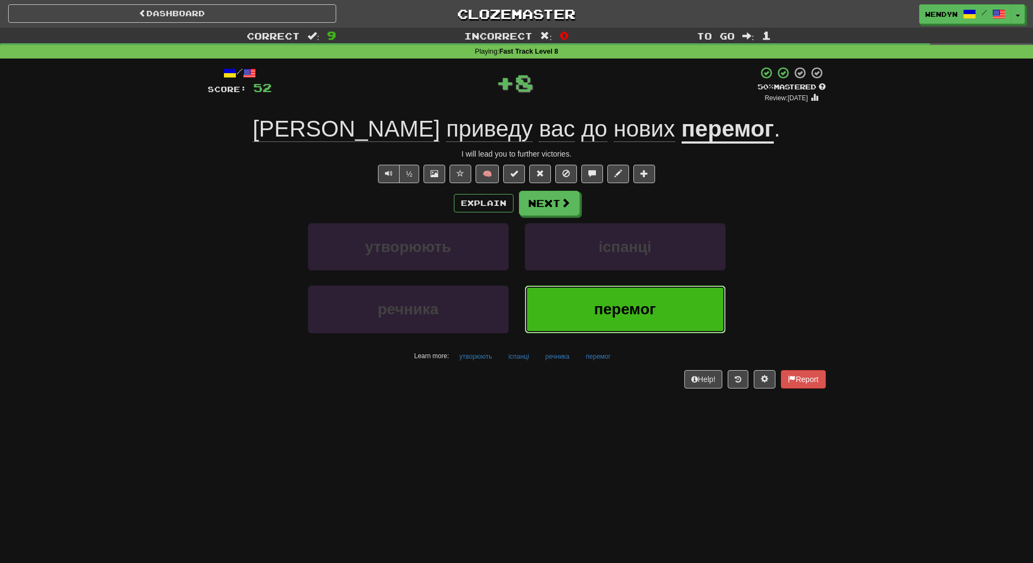
click at [625, 295] on button "перемог" at bounding box center [625, 309] width 201 height 47
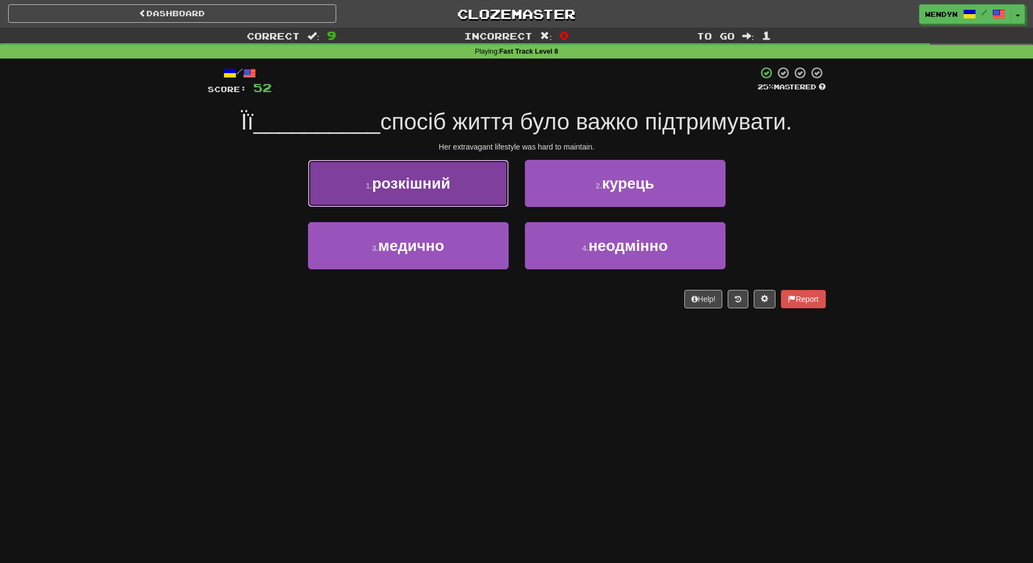
click at [442, 203] on button "1 . розкішний" at bounding box center [408, 183] width 201 height 47
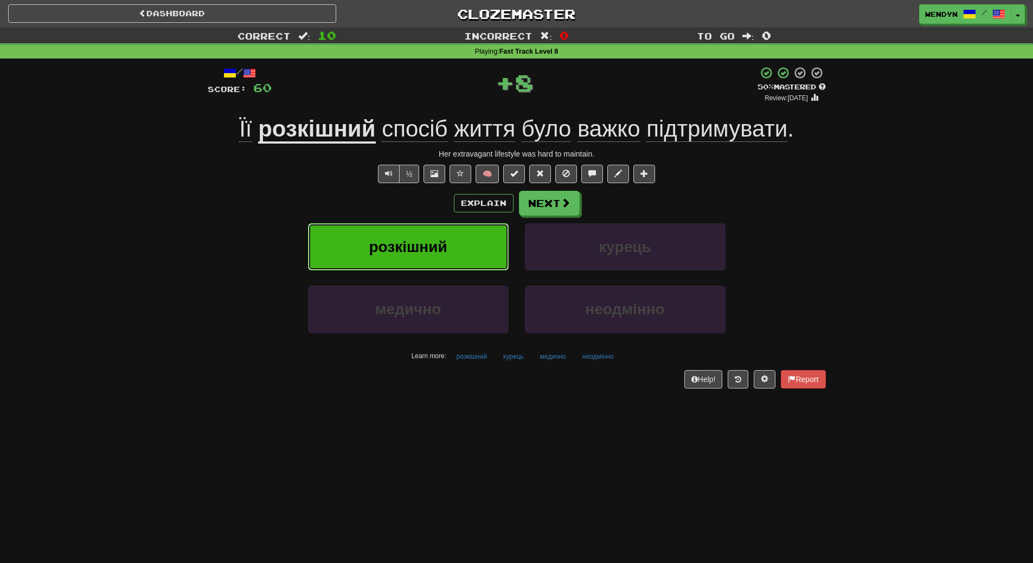
click at [436, 243] on span "розкішний" at bounding box center [408, 247] width 78 height 17
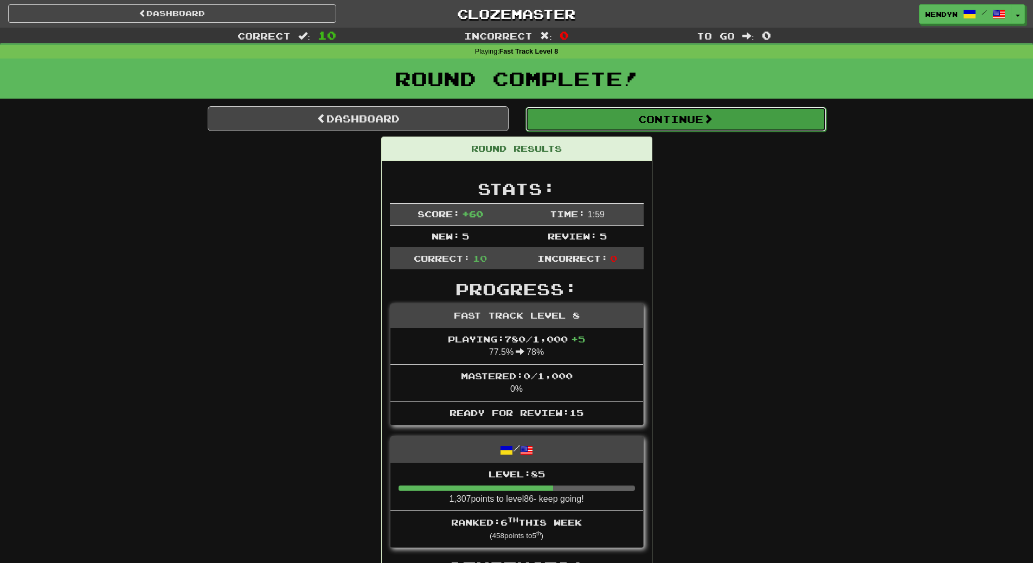
click at [685, 126] on button "Continue" at bounding box center [675, 119] width 301 height 25
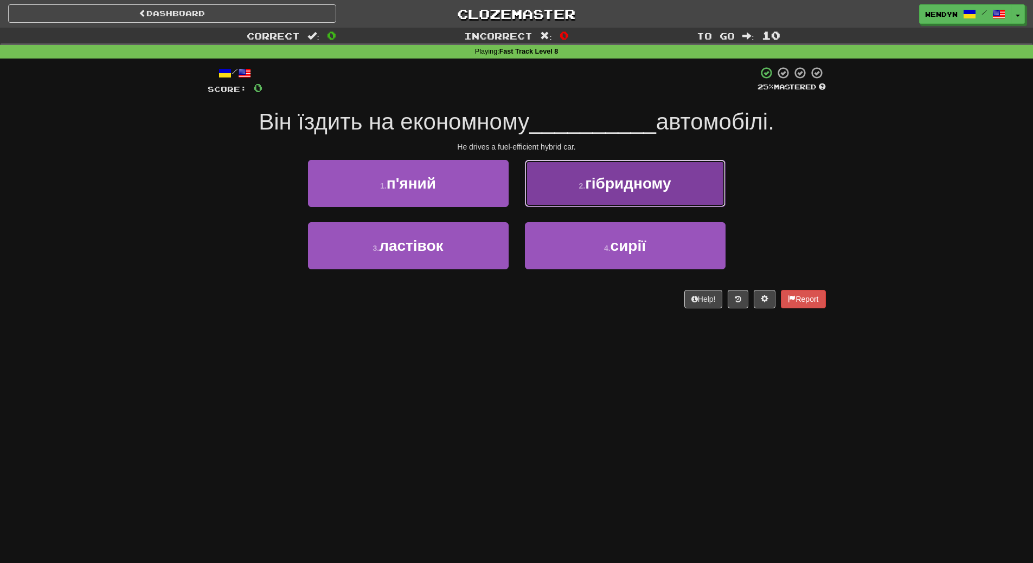
click at [666, 198] on button "2 . гібридному" at bounding box center [625, 183] width 201 height 47
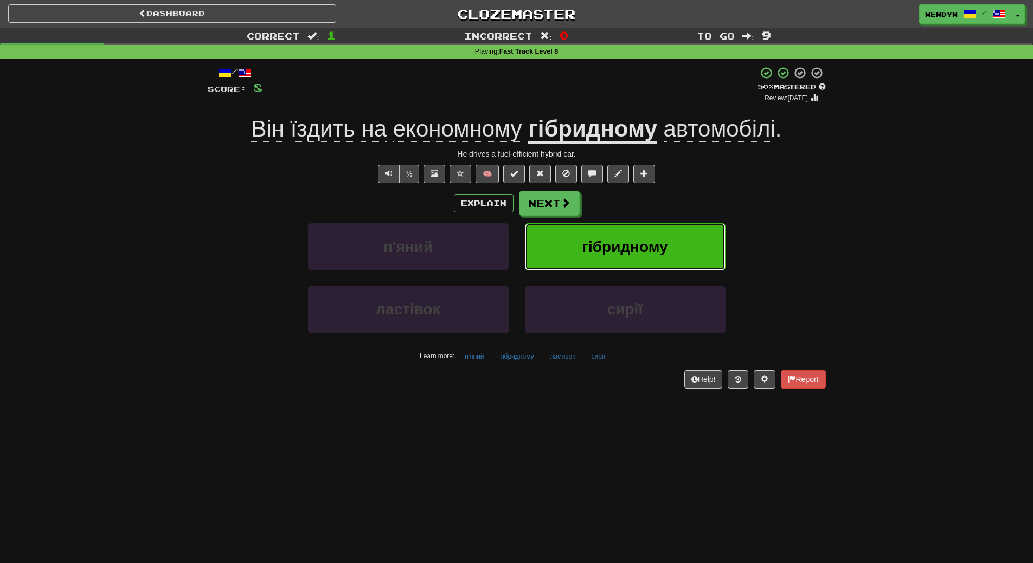
click at [666, 245] on span "гібридному" at bounding box center [625, 247] width 86 height 17
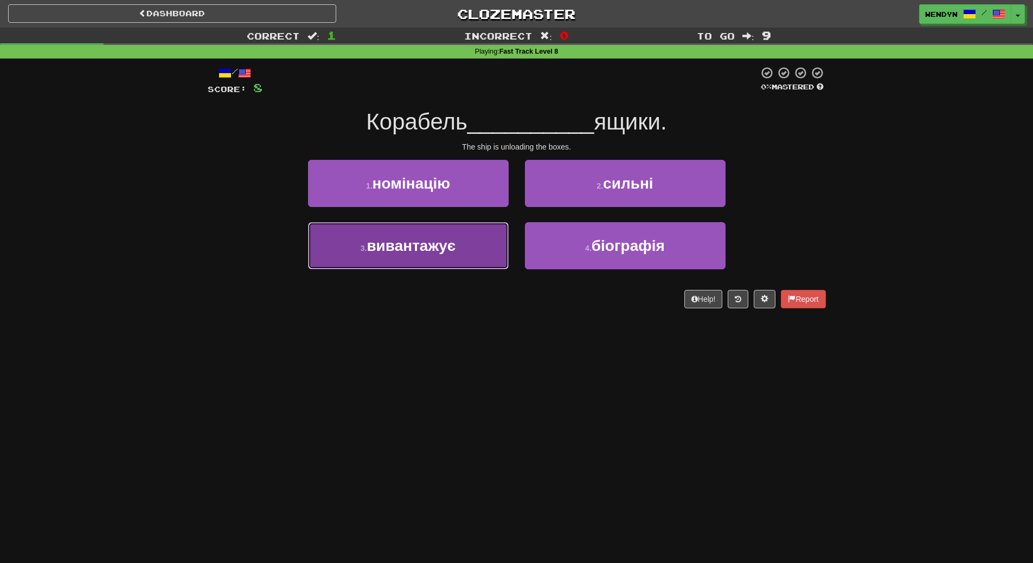
drag, startPoint x: 465, startPoint y: 256, endPoint x: 466, endPoint y: 219, distance: 37.4
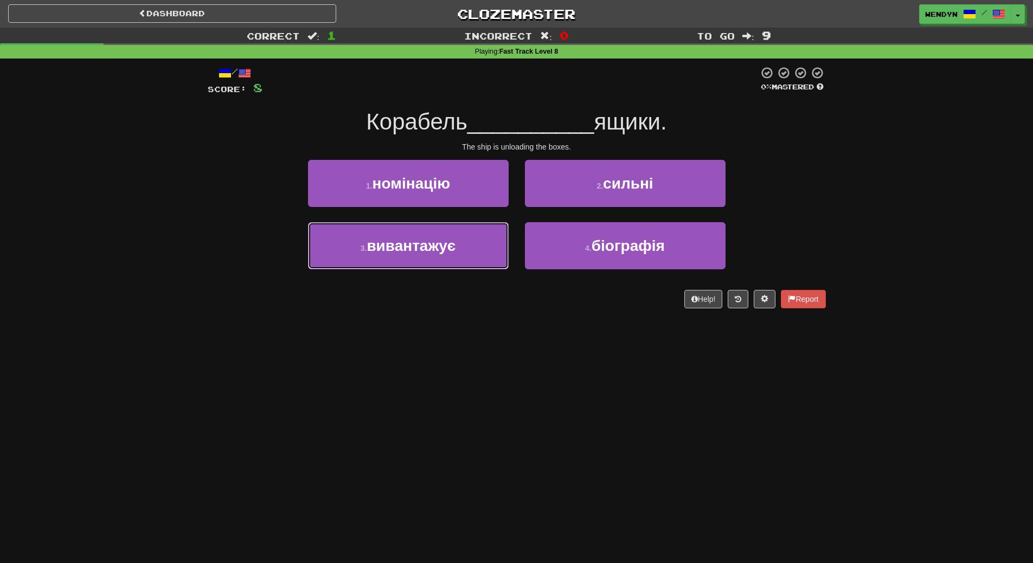
click at [465, 253] on button "3 . вивантажує" at bounding box center [408, 245] width 201 height 47
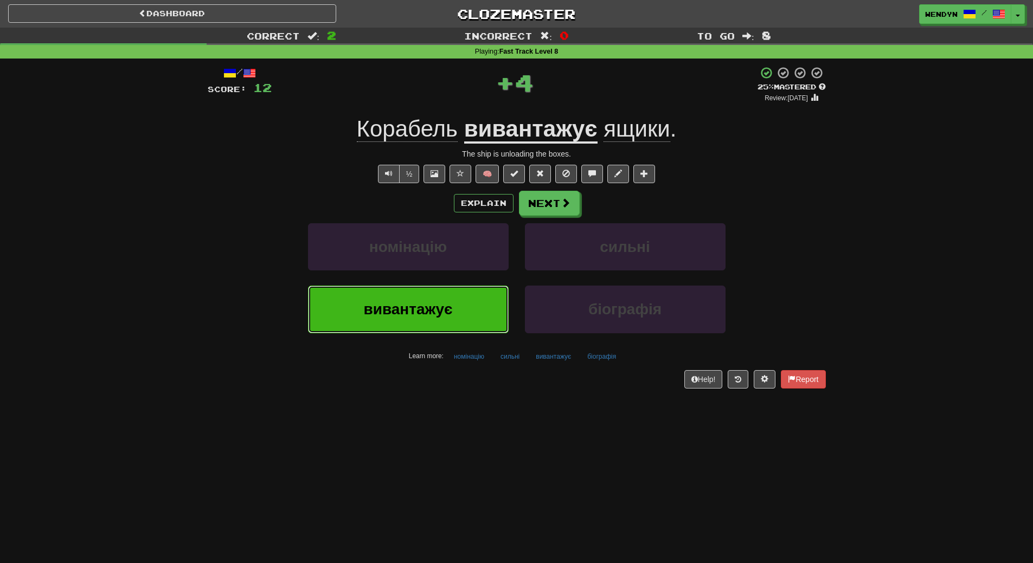
click at [462, 308] on button "вивантажує" at bounding box center [408, 309] width 201 height 47
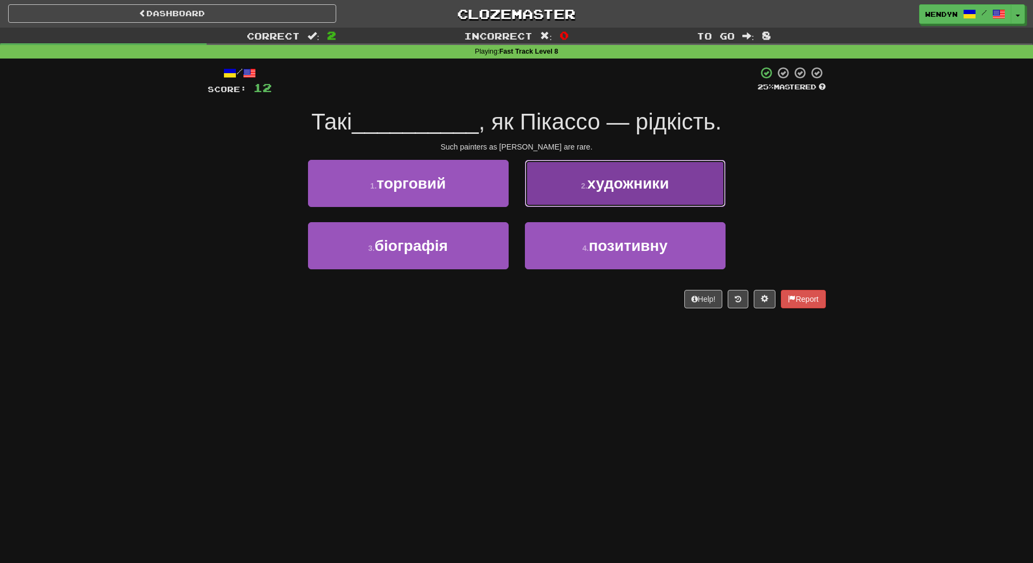
click at [672, 177] on button "2 . художники" at bounding box center [625, 183] width 201 height 47
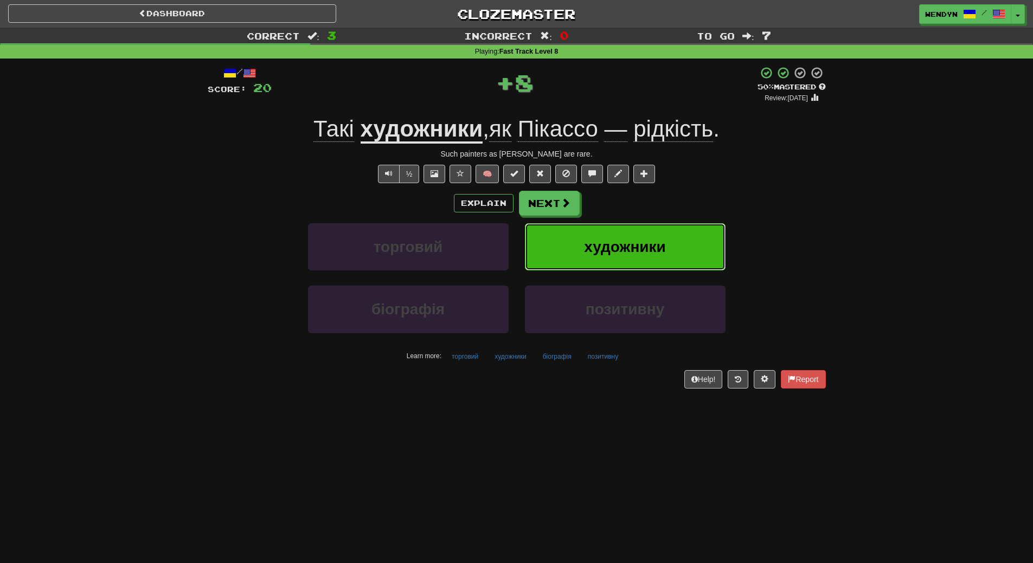
click at [664, 233] on button "художники" at bounding box center [625, 246] width 201 height 47
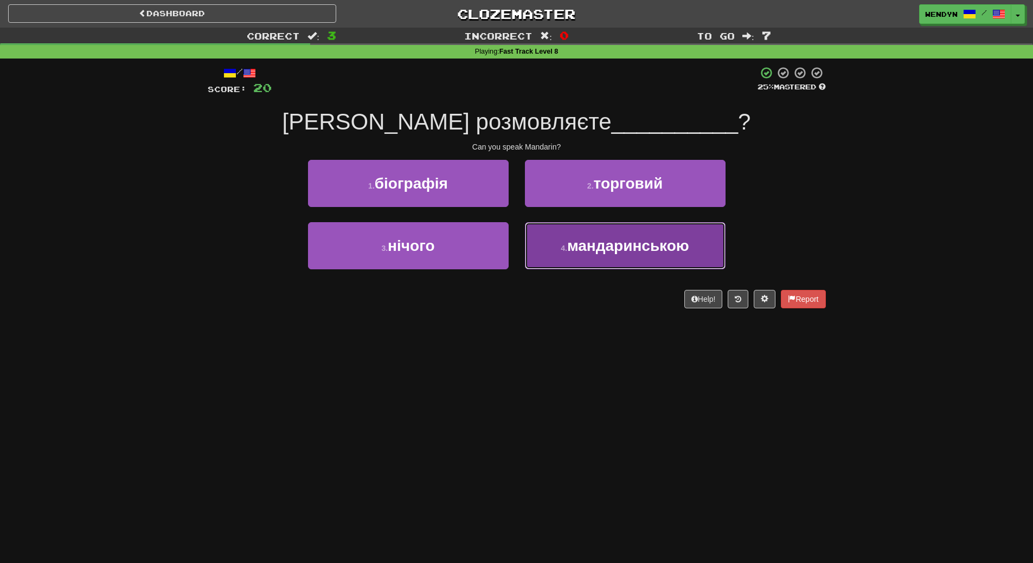
click at [589, 254] on span "мандаринською" at bounding box center [628, 245] width 122 height 17
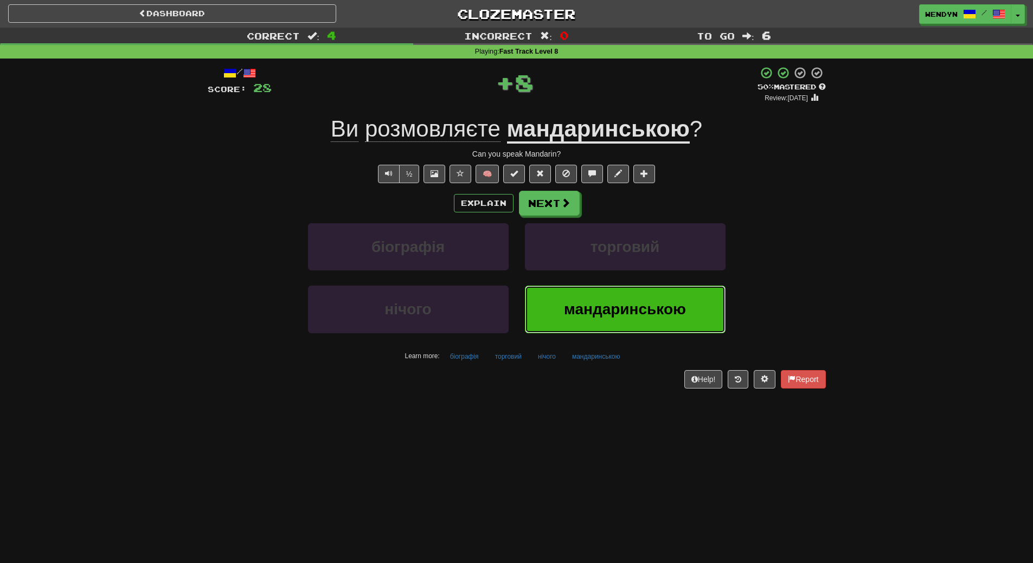
click at [591, 299] on button "мандаринською" at bounding box center [625, 309] width 201 height 47
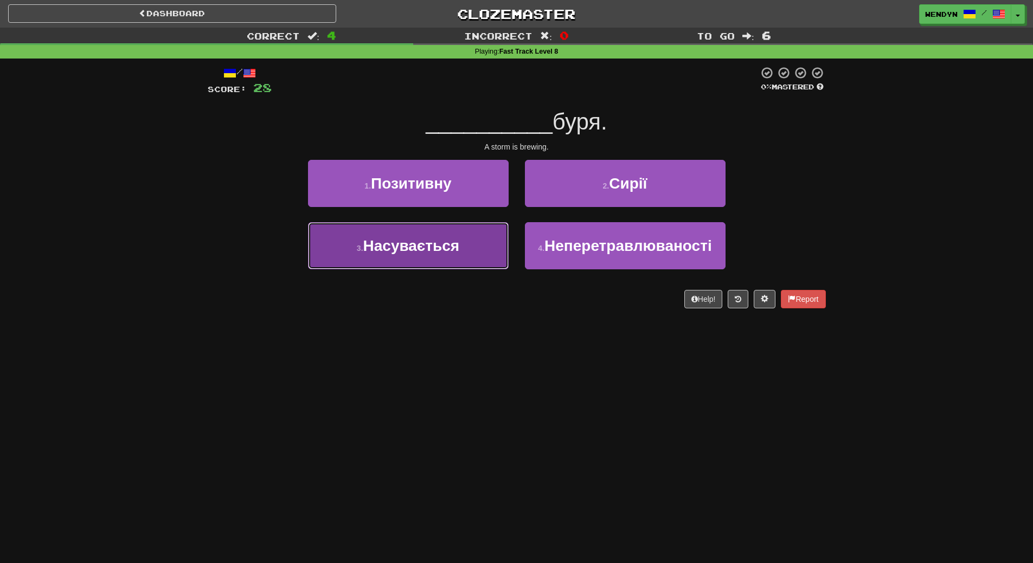
click at [482, 246] on button "3 . Насувається" at bounding box center [408, 245] width 201 height 47
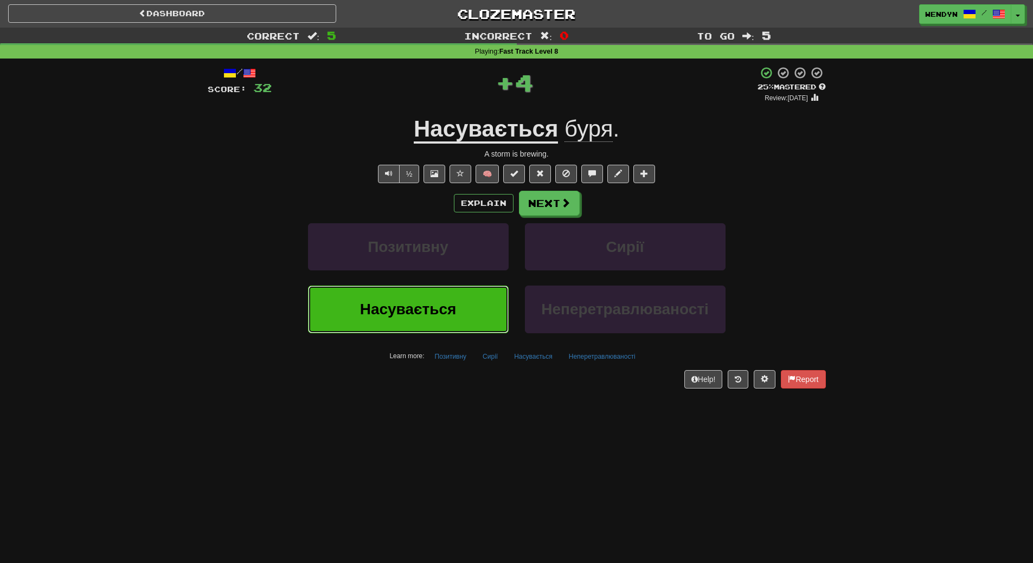
click at [471, 313] on button "Насувається" at bounding box center [408, 309] width 201 height 47
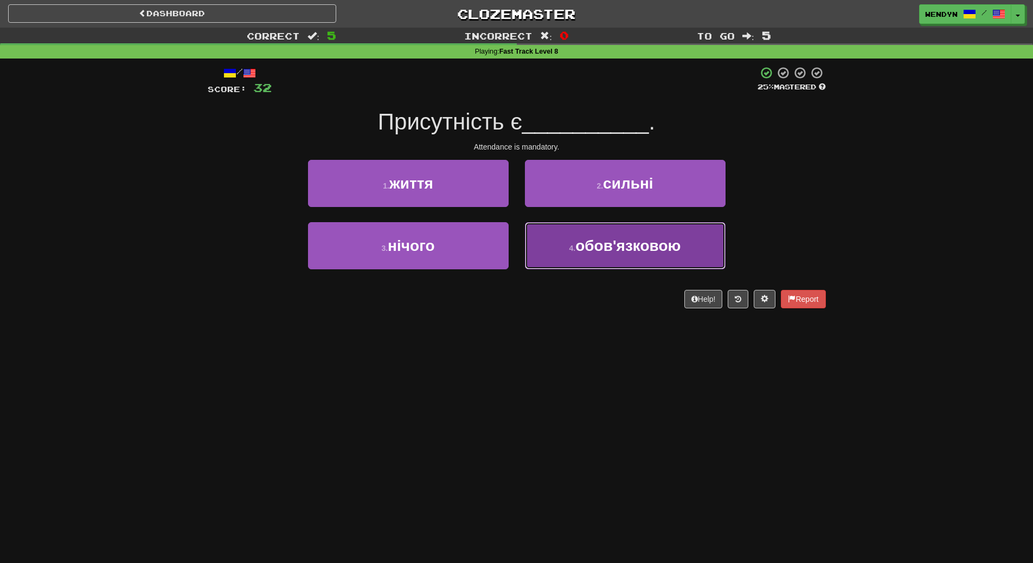
click at [590, 260] on button "4 . обов'язковою" at bounding box center [625, 245] width 201 height 47
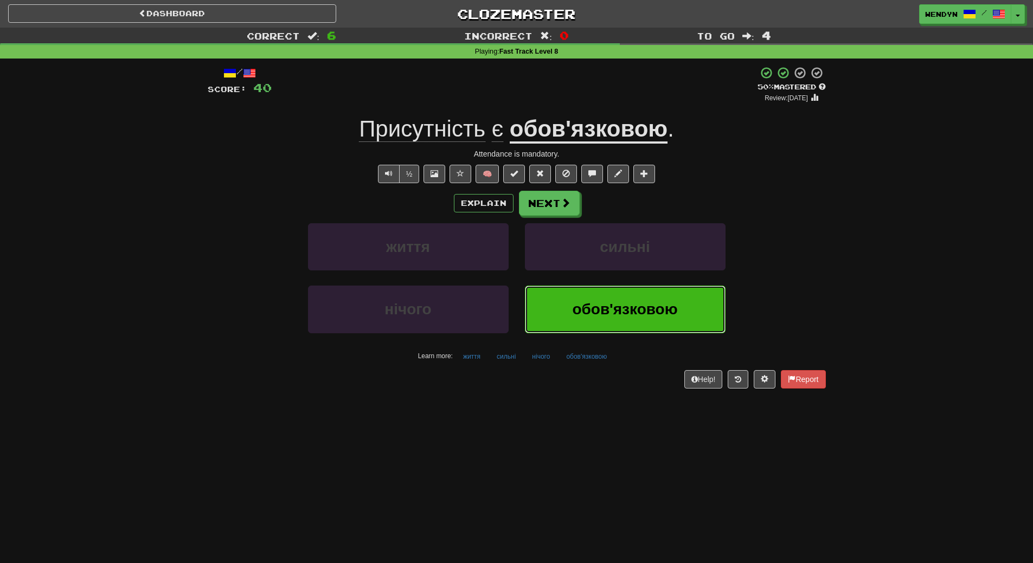
click at [581, 312] on span "обов'язковою" at bounding box center [624, 309] width 105 height 17
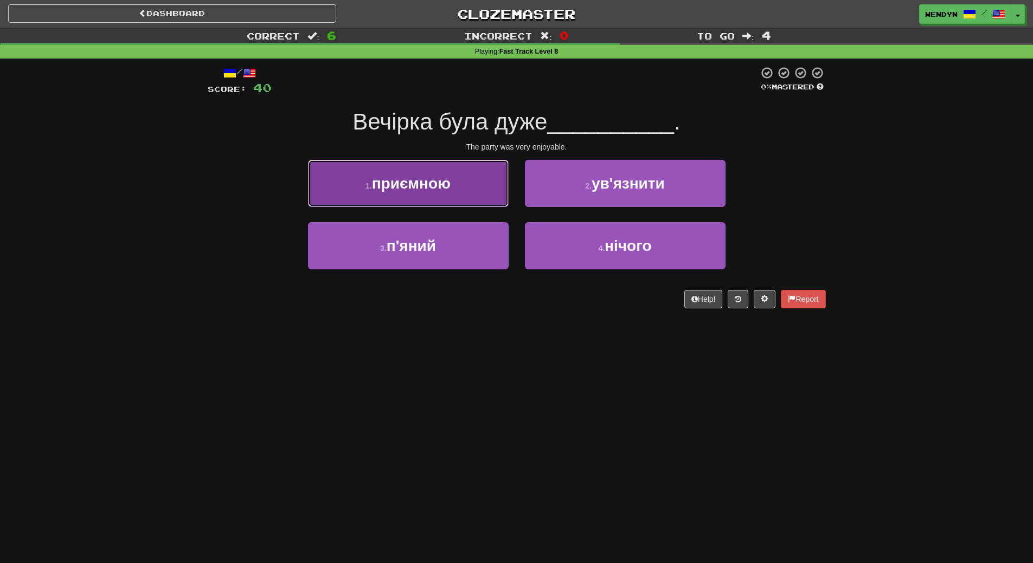
click at [459, 184] on button "1 . приємною" at bounding box center [408, 183] width 201 height 47
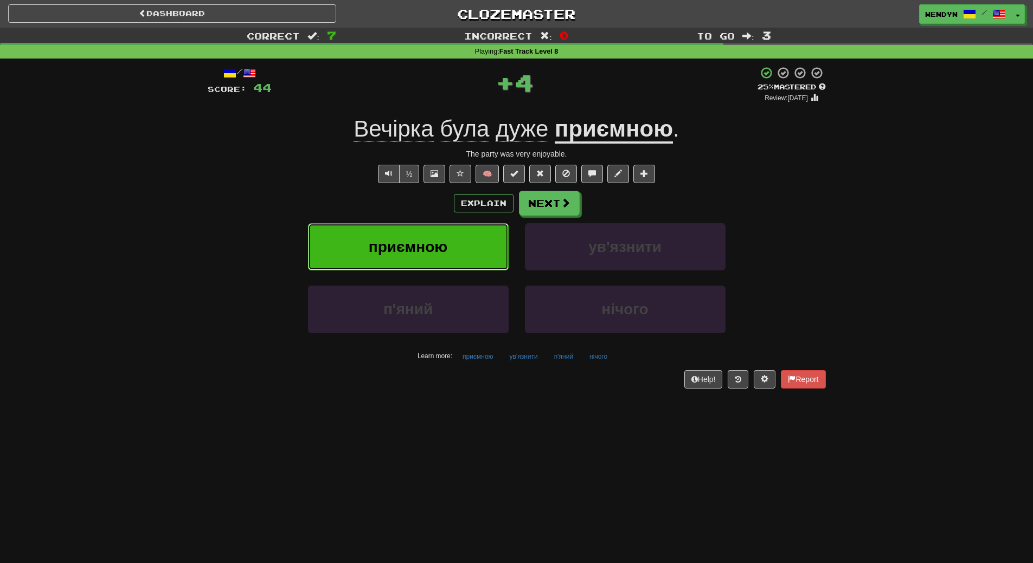
click at [460, 238] on button "приємною" at bounding box center [408, 246] width 201 height 47
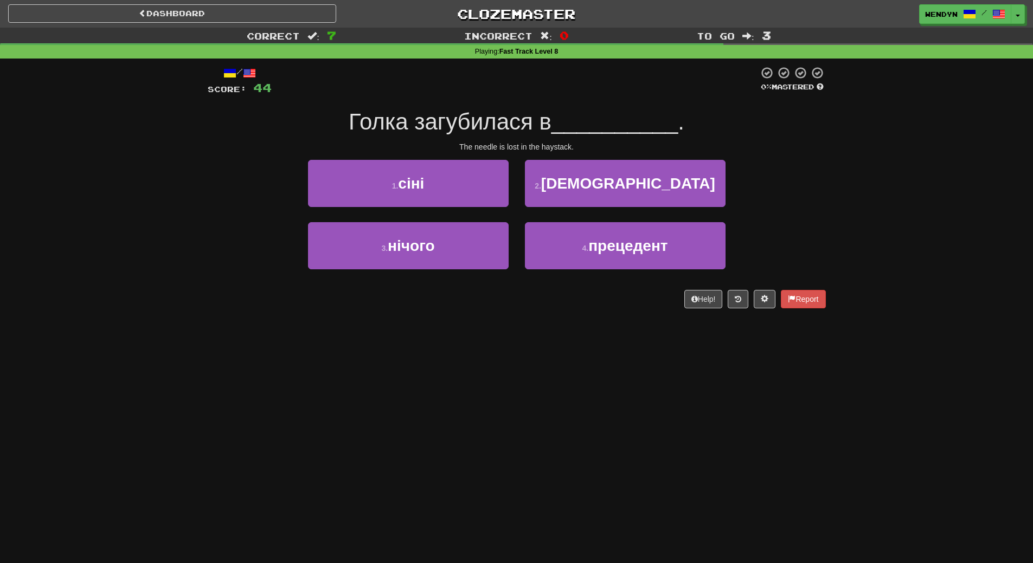
click at [446, 210] on div "1 . сіні" at bounding box center [408, 191] width 217 height 62
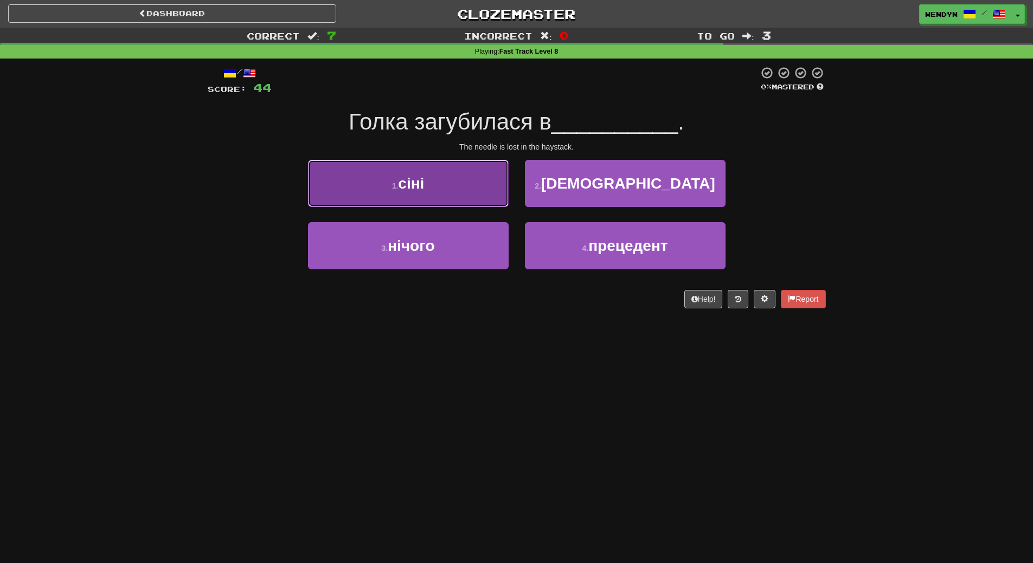
click at [447, 200] on button "1 . сіні" at bounding box center [408, 183] width 201 height 47
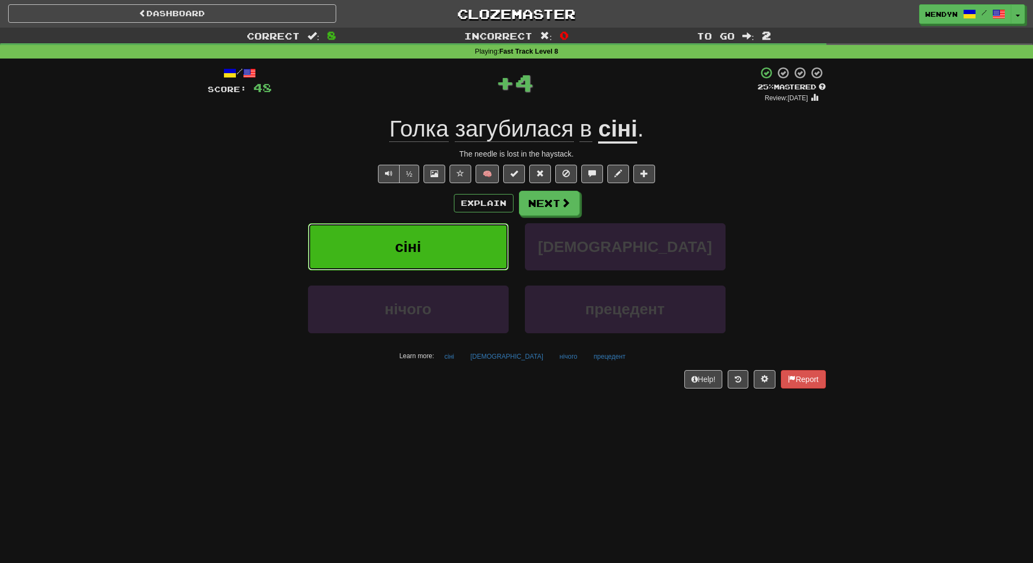
click at [438, 228] on button "сіні" at bounding box center [408, 246] width 201 height 47
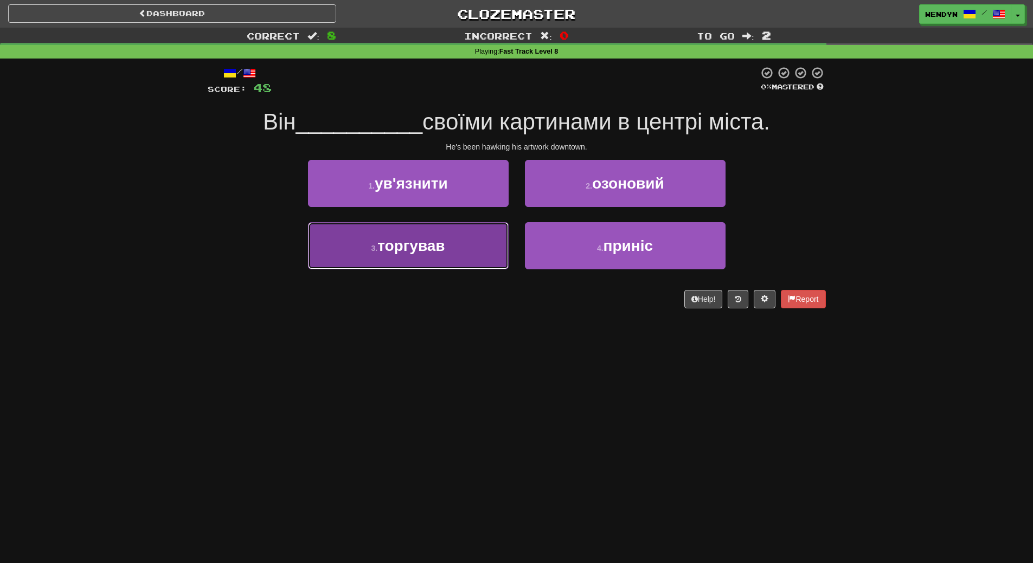
click at [423, 263] on button "3 . торгував" at bounding box center [408, 245] width 201 height 47
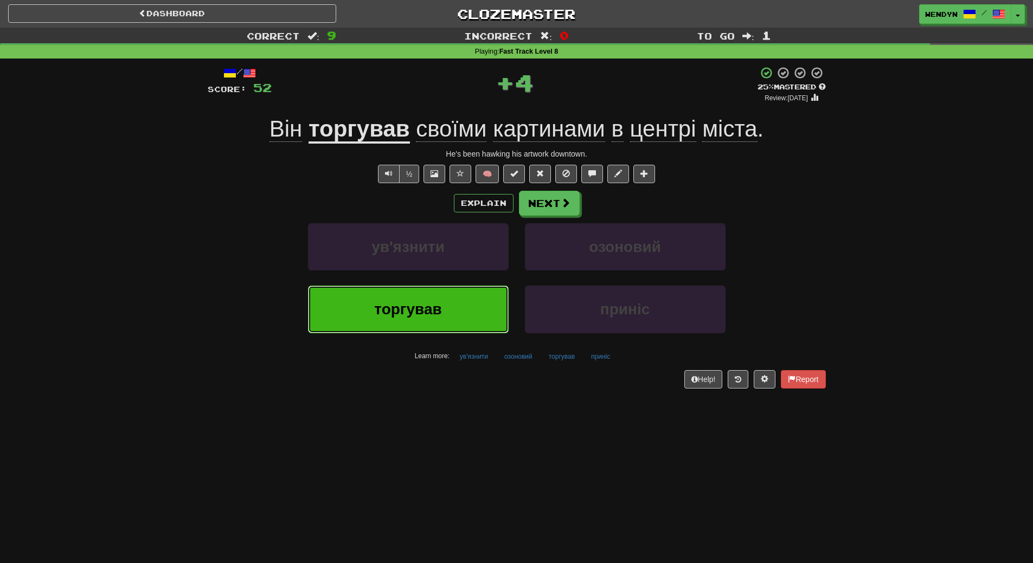
click at [415, 305] on span "торгував" at bounding box center [407, 309] width 67 height 17
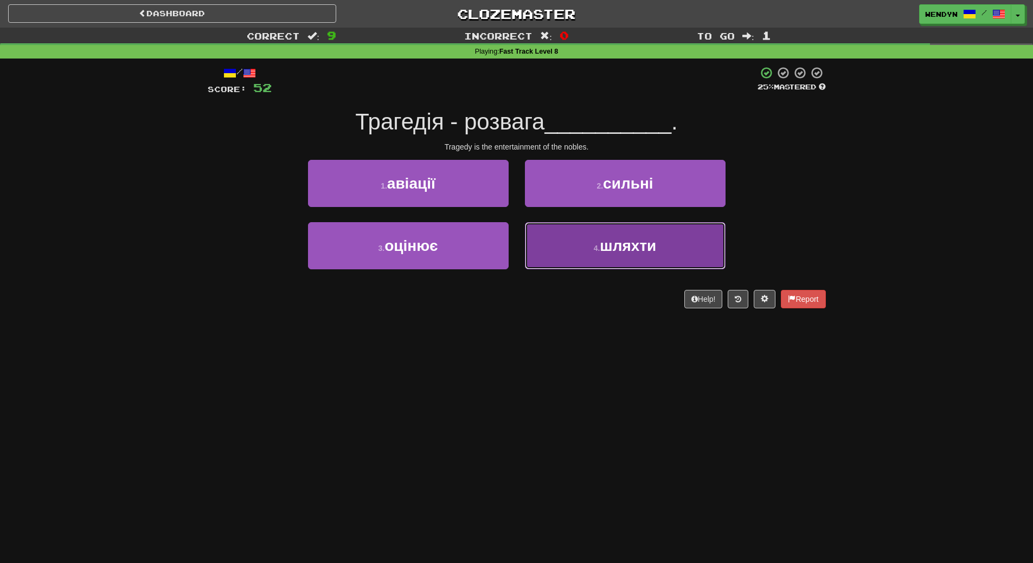
click at [592, 248] on button "4 . шляхти" at bounding box center [625, 245] width 201 height 47
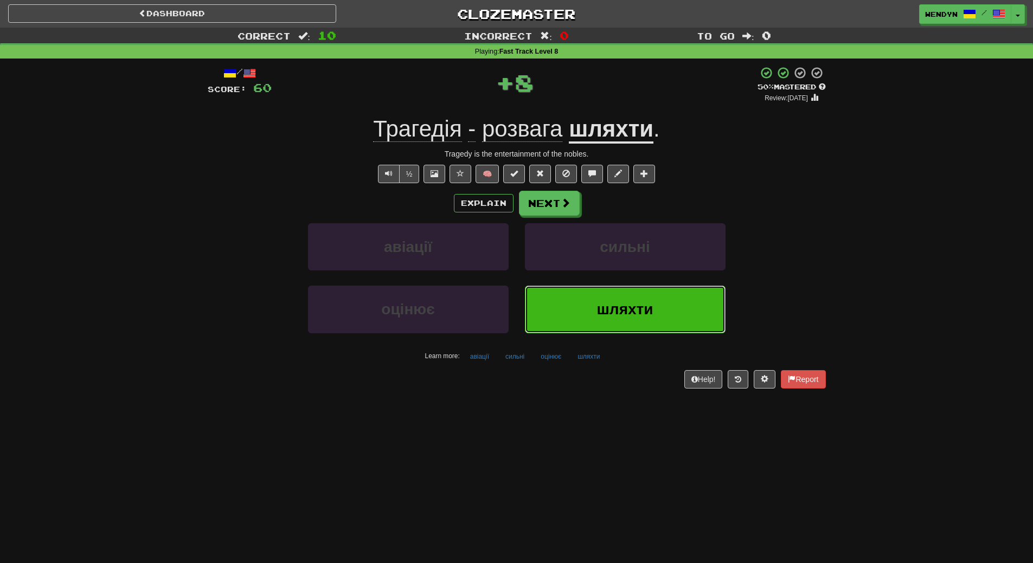
click at [581, 297] on button "шляхти" at bounding box center [625, 309] width 201 height 47
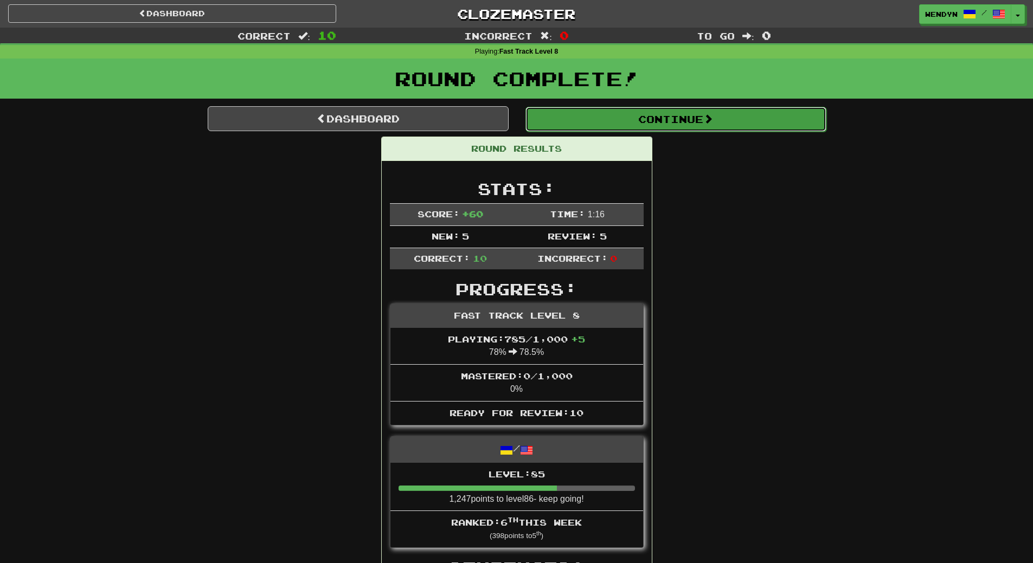
click at [684, 114] on button "Continue" at bounding box center [675, 119] width 301 height 25
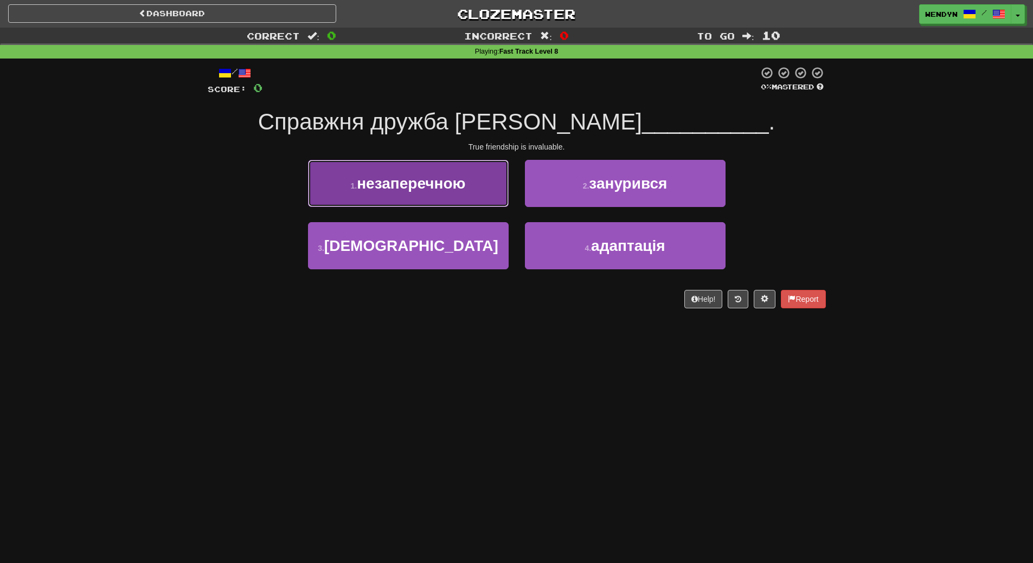
click at [463, 198] on button "1 . незаперечною" at bounding box center [408, 183] width 201 height 47
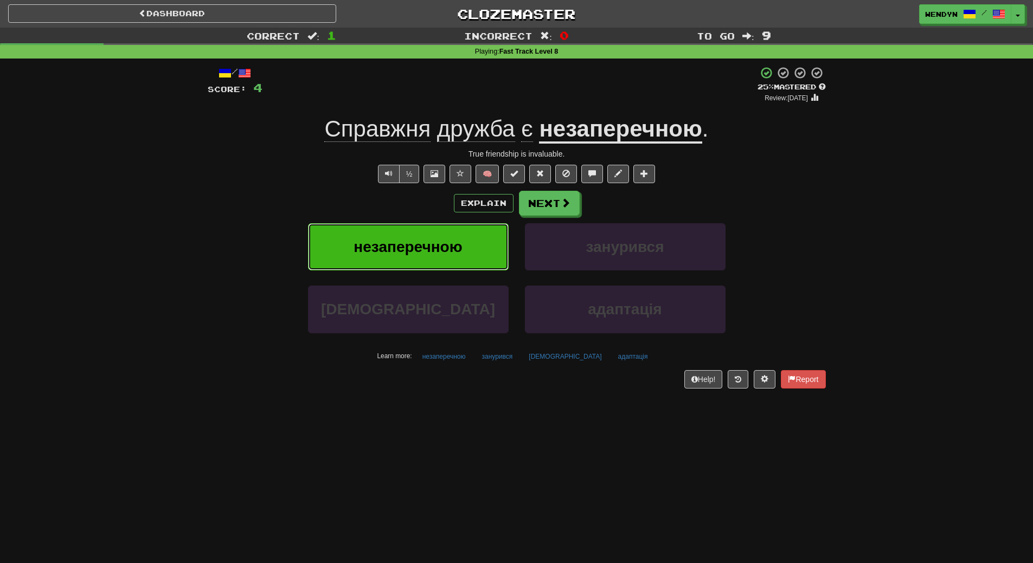
click at [456, 251] on span "незаперечною" at bounding box center [408, 247] width 108 height 17
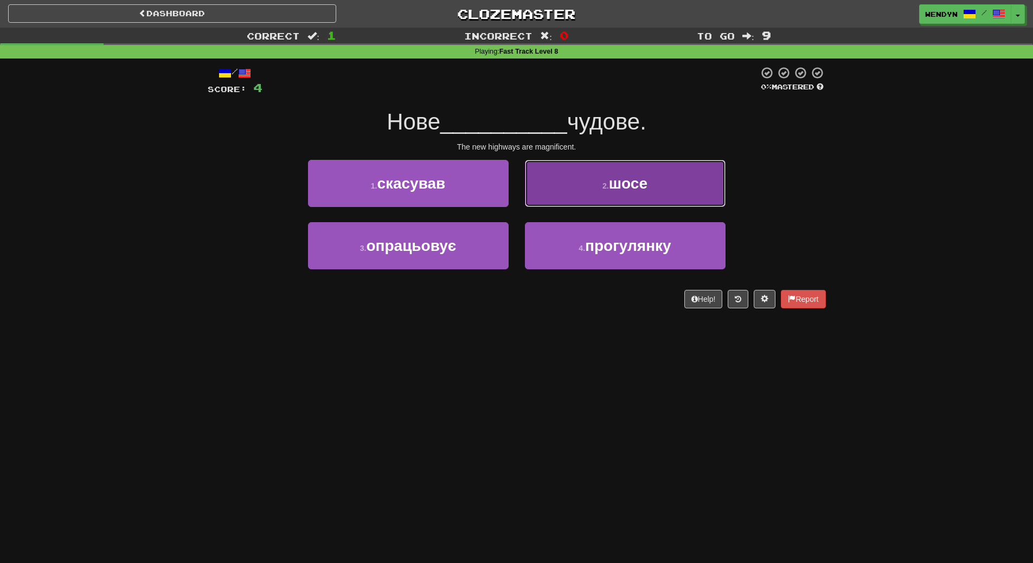
click at [640, 184] on span "шосе" at bounding box center [628, 183] width 38 height 17
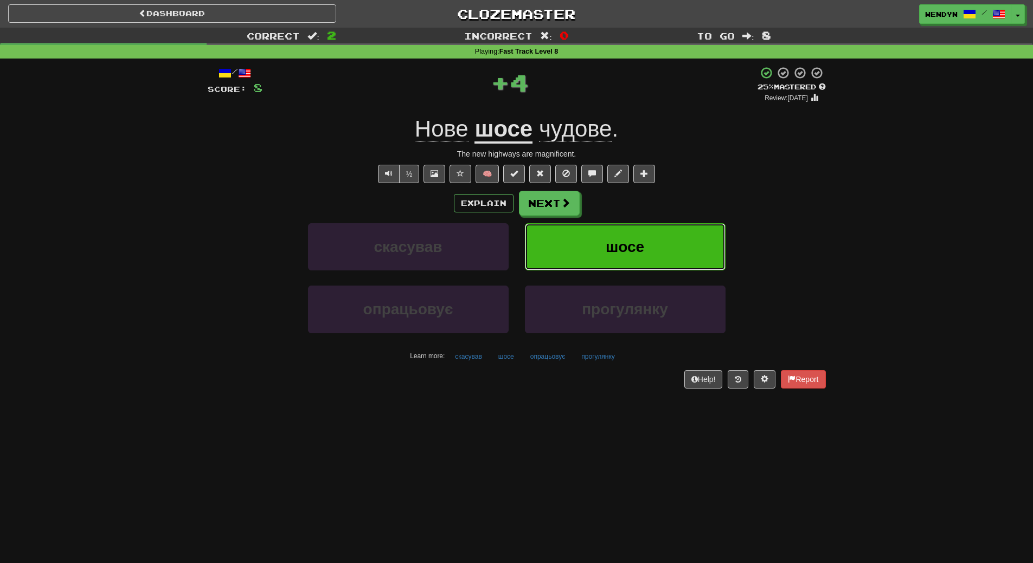
click at [632, 236] on button "шосе" at bounding box center [625, 246] width 201 height 47
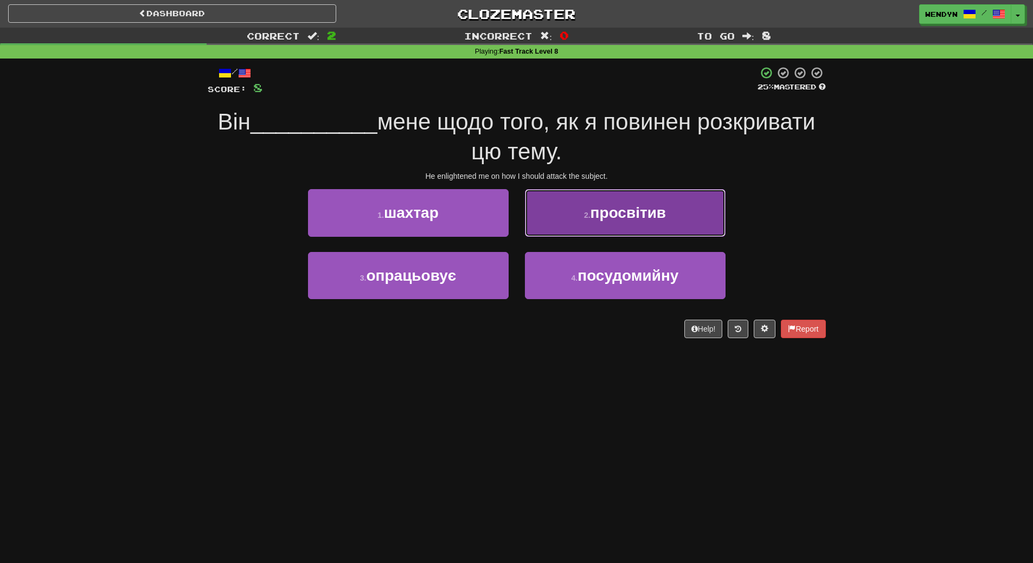
click at [601, 232] on button "2 . просвітив" at bounding box center [625, 212] width 201 height 47
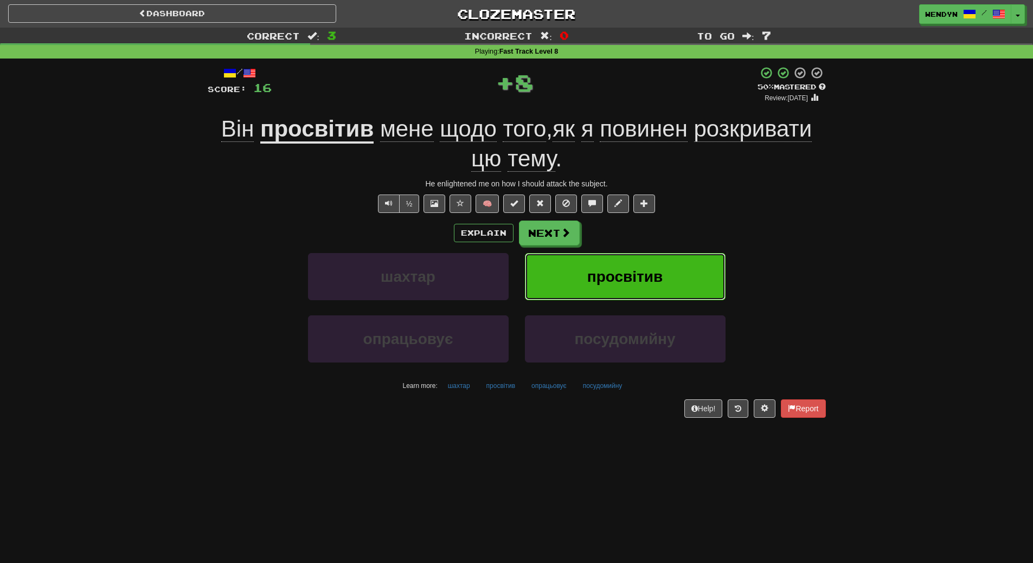
click at [596, 274] on span "просвітив" at bounding box center [624, 276] width 75 height 17
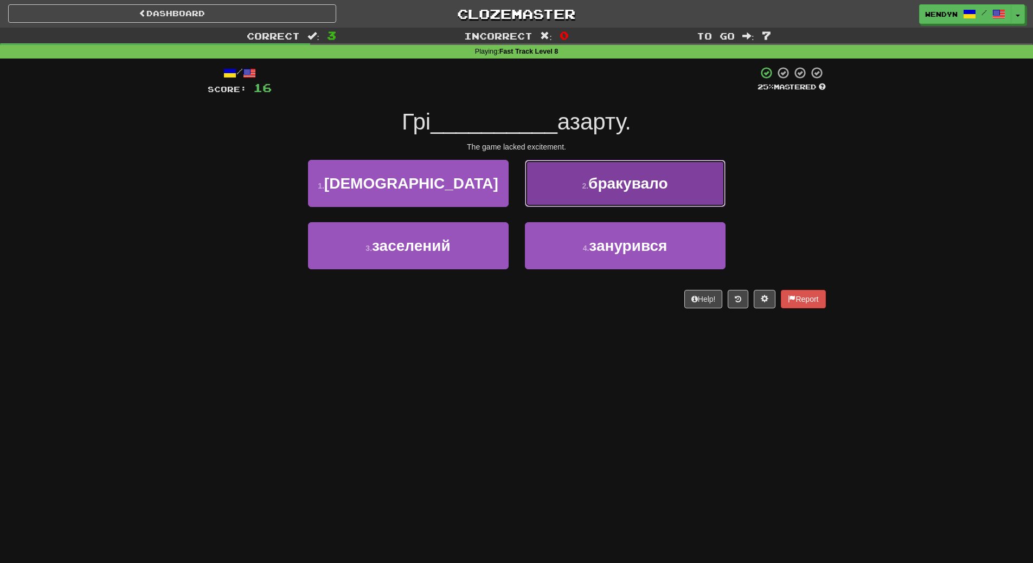
click at [681, 190] on button "2 . бракувало" at bounding box center [625, 183] width 201 height 47
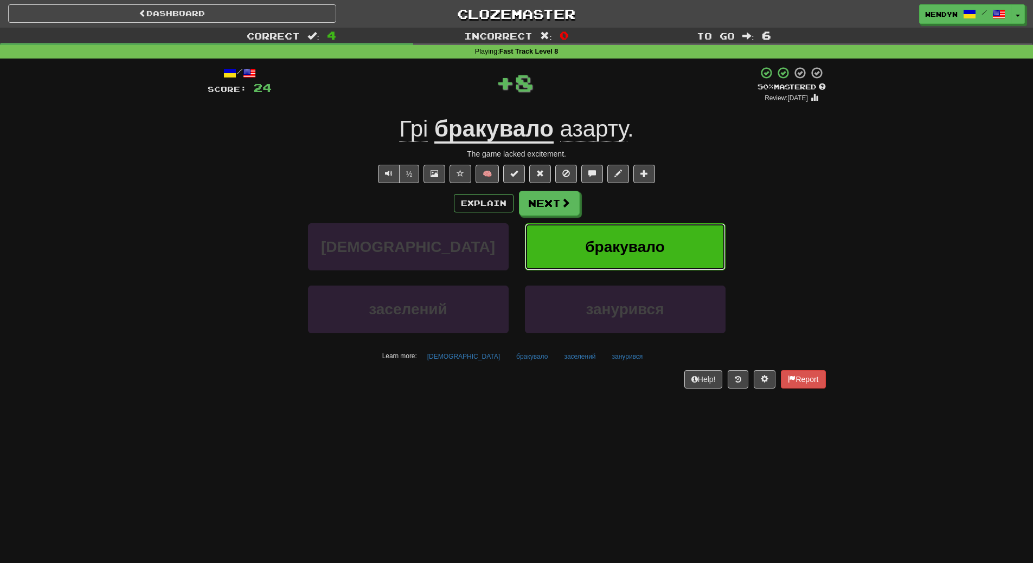
click at [679, 247] on button "бракувало" at bounding box center [625, 246] width 201 height 47
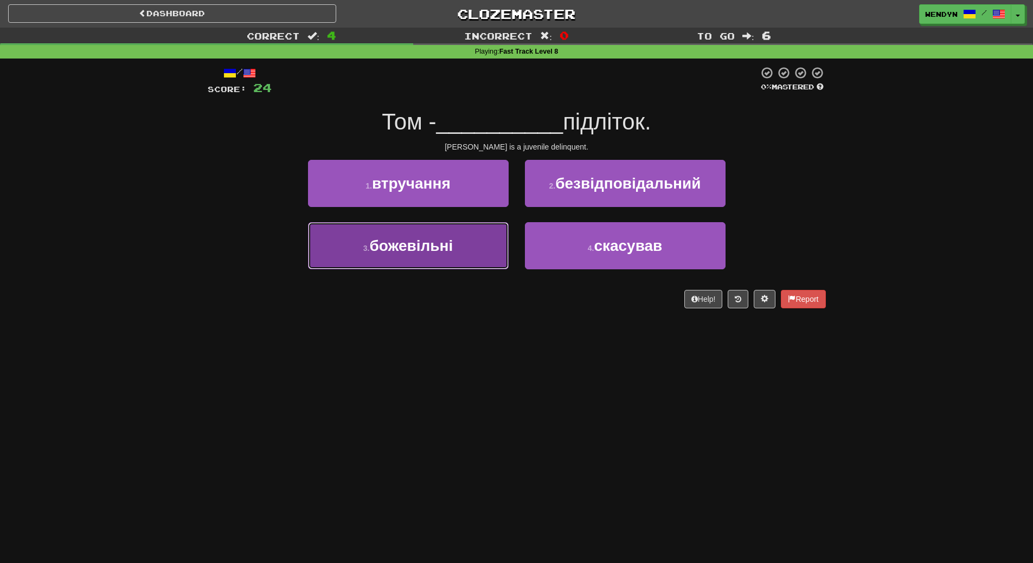
click at [464, 252] on button "3 . божевільні" at bounding box center [408, 245] width 201 height 47
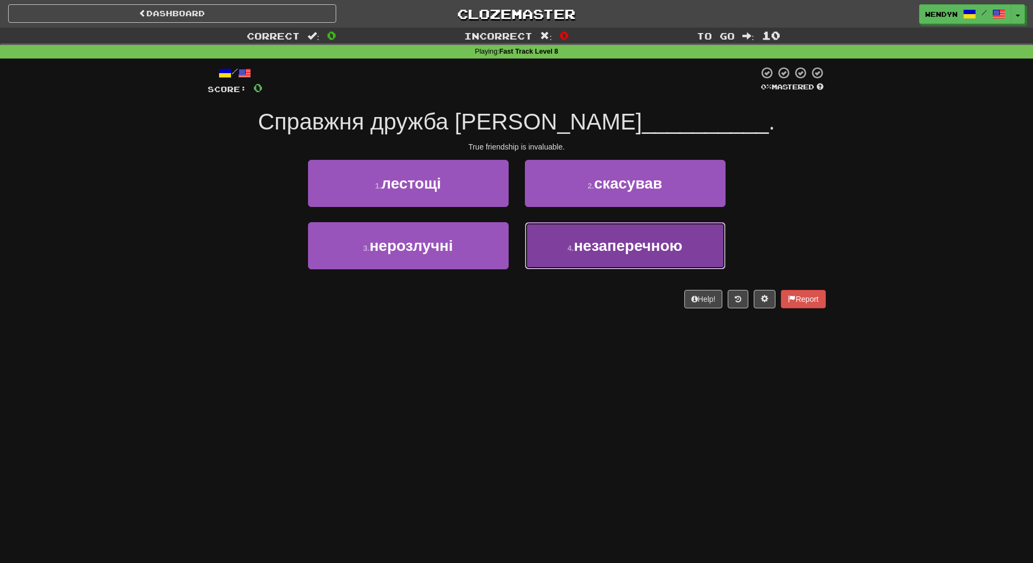
click at [604, 259] on button "4 . незаперечною" at bounding box center [625, 245] width 201 height 47
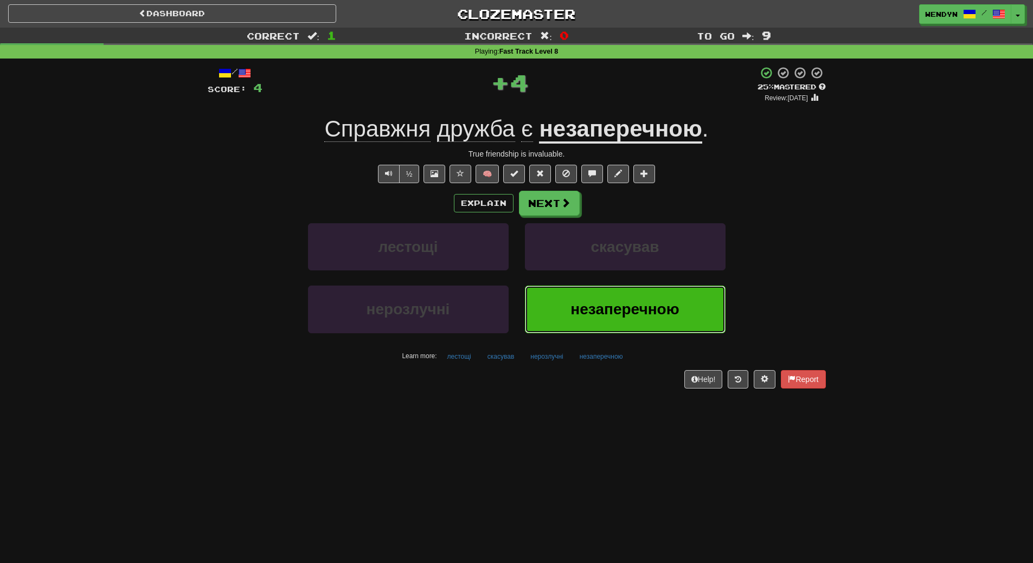
click at [600, 299] on button "незаперечною" at bounding box center [625, 309] width 201 height 47
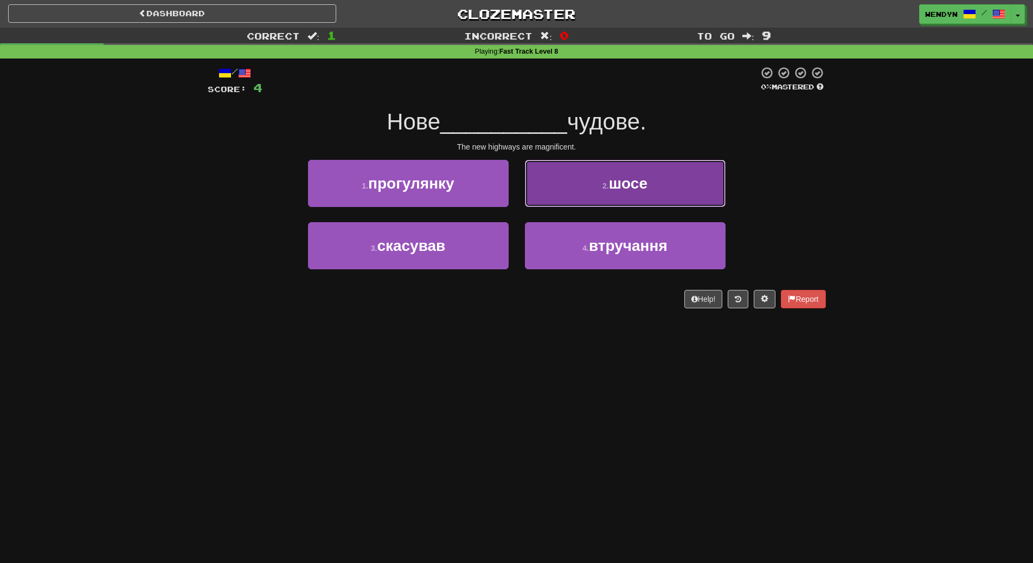
click at [652, 187] on button "2 . шосе" at bounding box center [625, 183] width 201 height 47
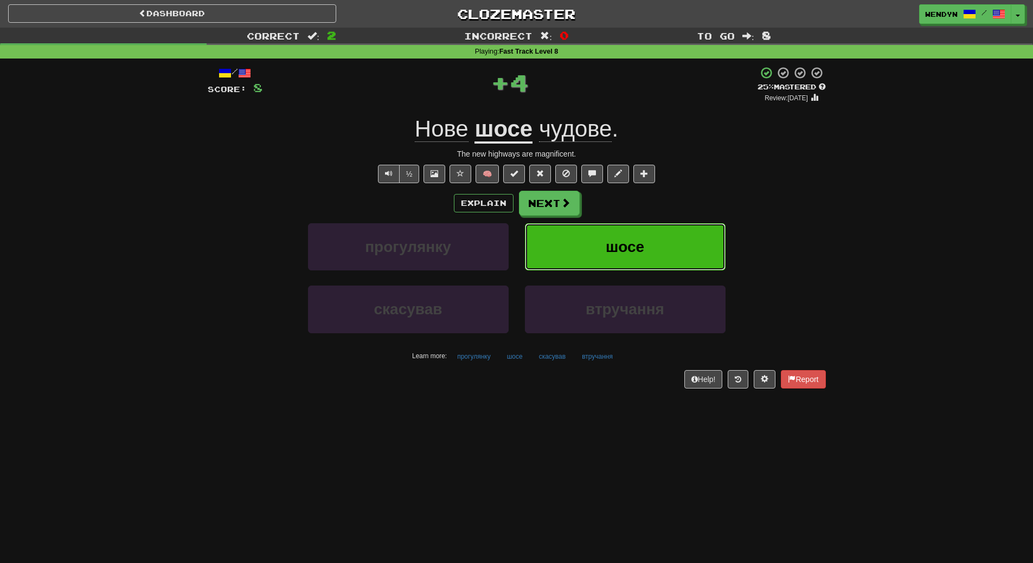
click at [646, 229] on button "шосе" at bounding box center [625, 246] width 201 height 47
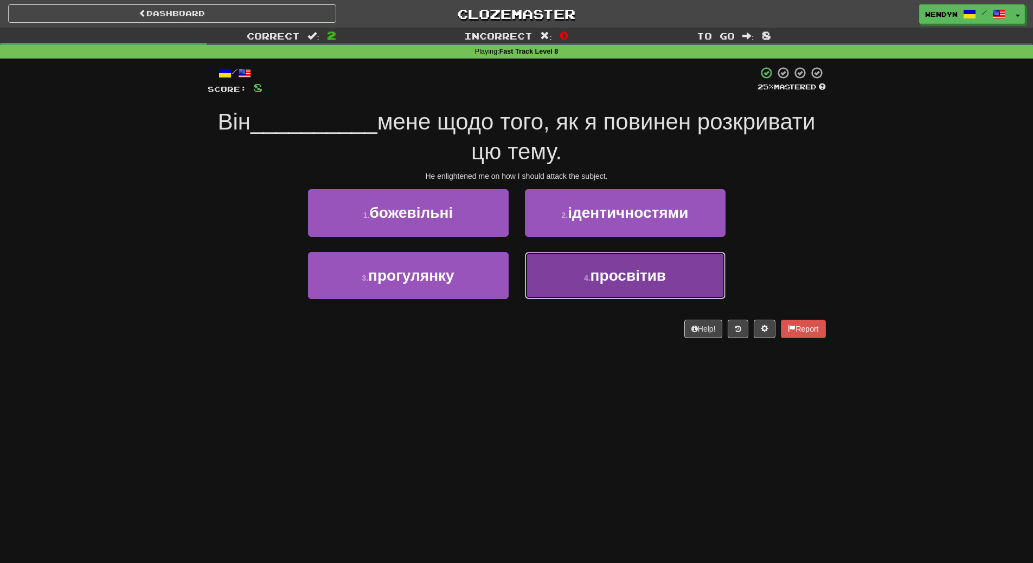
click at [592, 299] on button "4 . просвітив" at bounding box center [625, 275] width 201 height 47
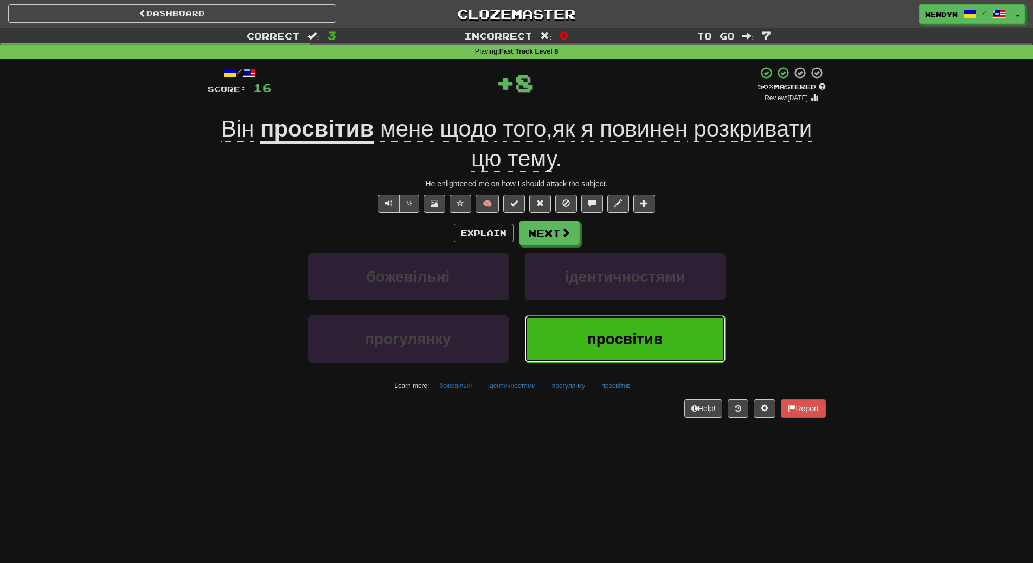
click at [575, 357] on button "просвітив" at bounding box center [625, 339] width 201 height 47
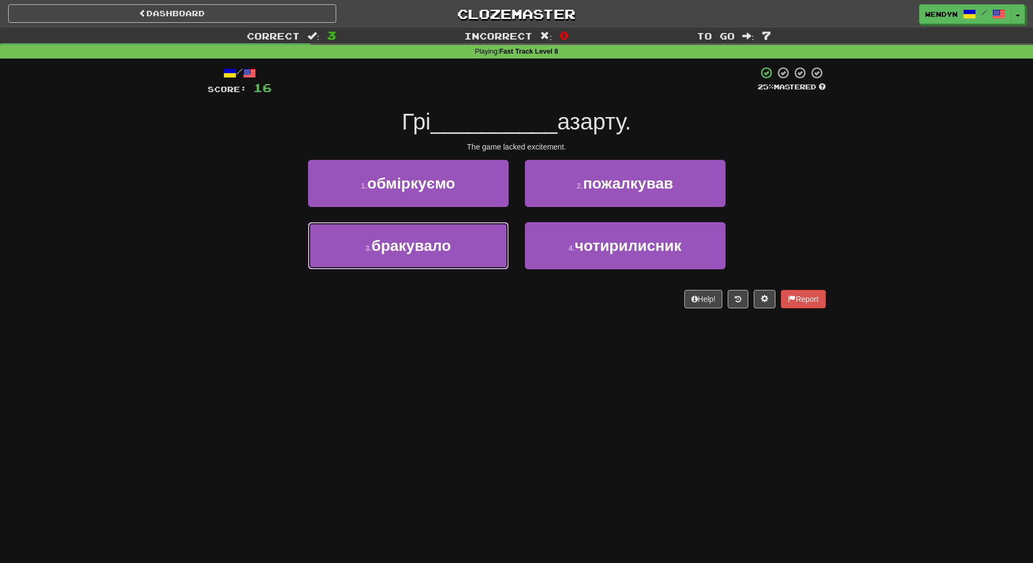
drag, startPoint x: 457, startPoint y: 255, endPoint x: 455, endPoint y: 285, distance: 29.3
click at [457, 268] on button "3 . бракувало" at bounding box center [408, 245] width 201 height 47
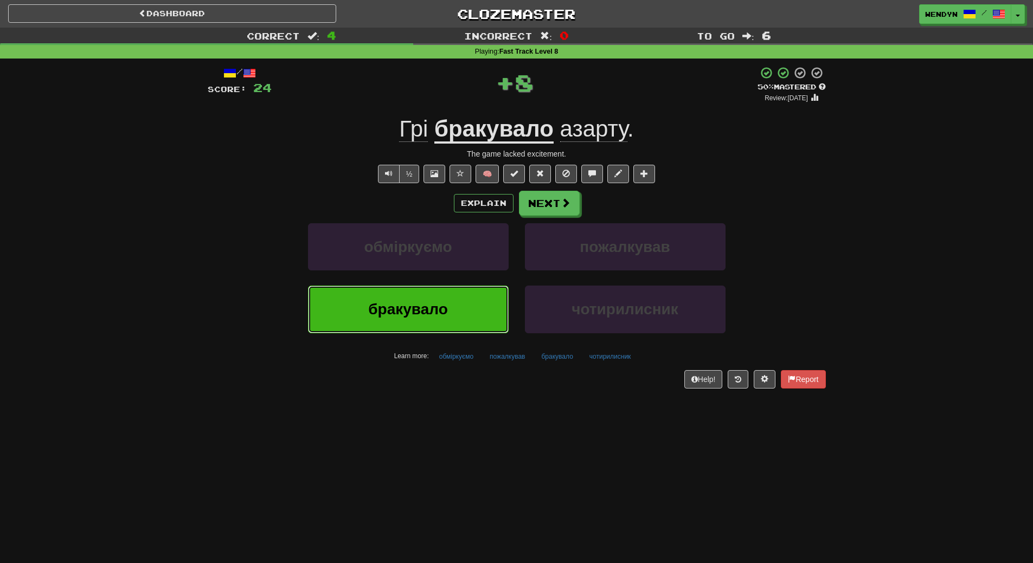
click at [454, 297] on button "бракувало" at bounding box center [408, 309] width 201 height 47
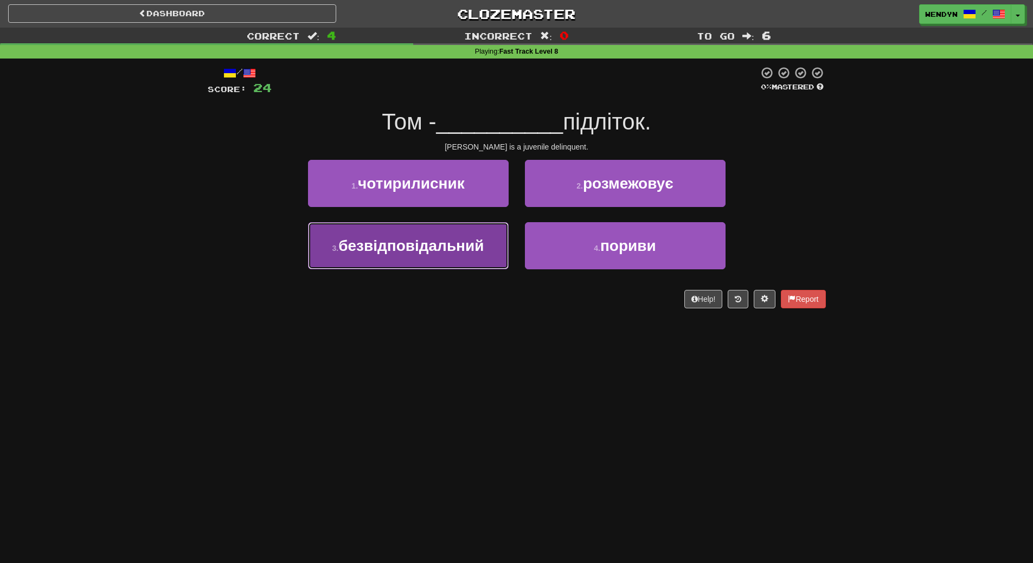
click at [451, 262] on button "3 . безвідповідальний" at bounding box center [408, 245] width 201 height 47
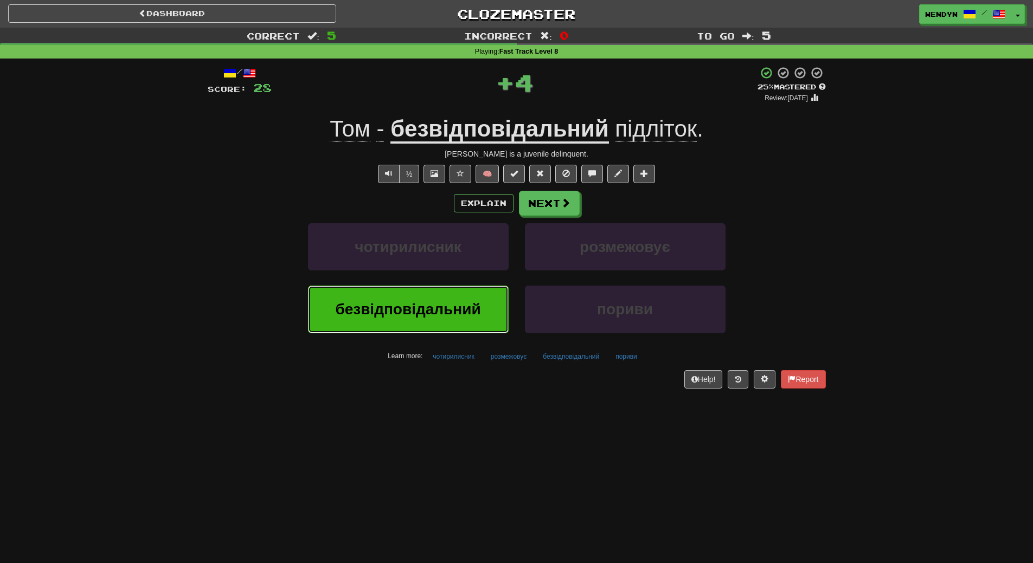
click at [440, 326] on button "безвідповідальний" at bounding box center [408, 309] width 201 height 47
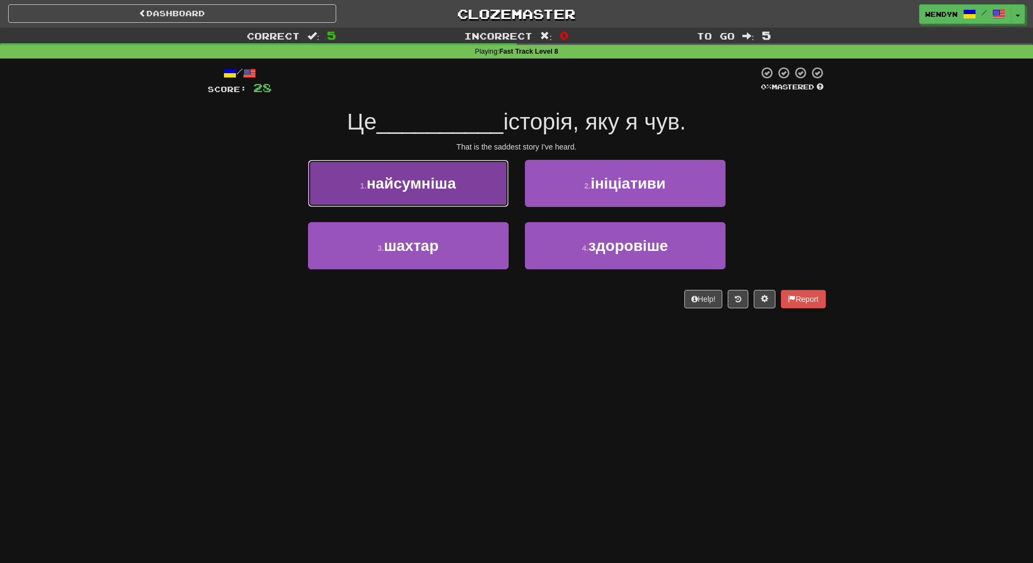
click at [429, 177] on span "найсумніша" at bounding box center [411, 183] width 89 height 17
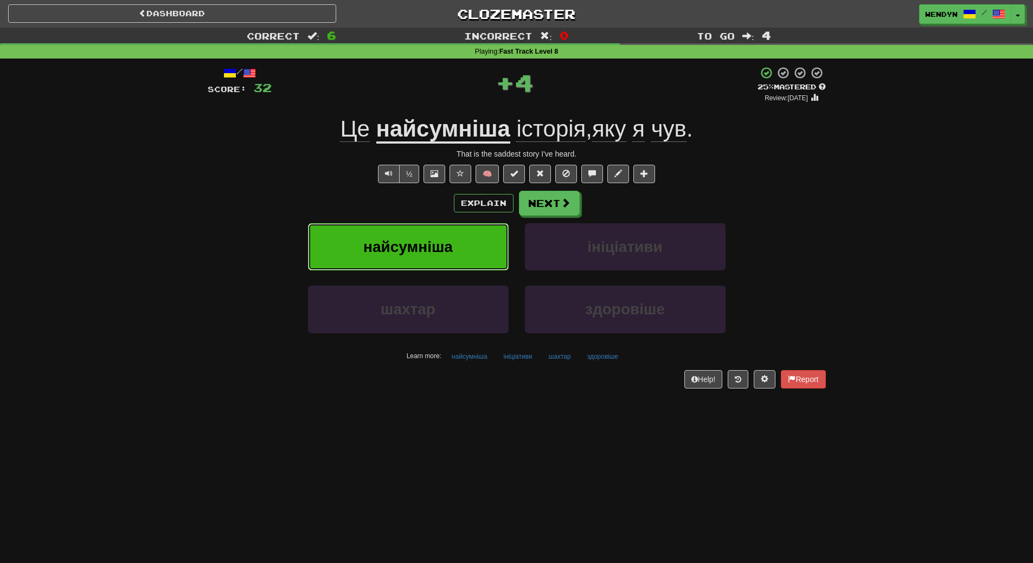
click at [436, 259] on button "найсумніша" at bounding box center [408, 246] width 201 height 47
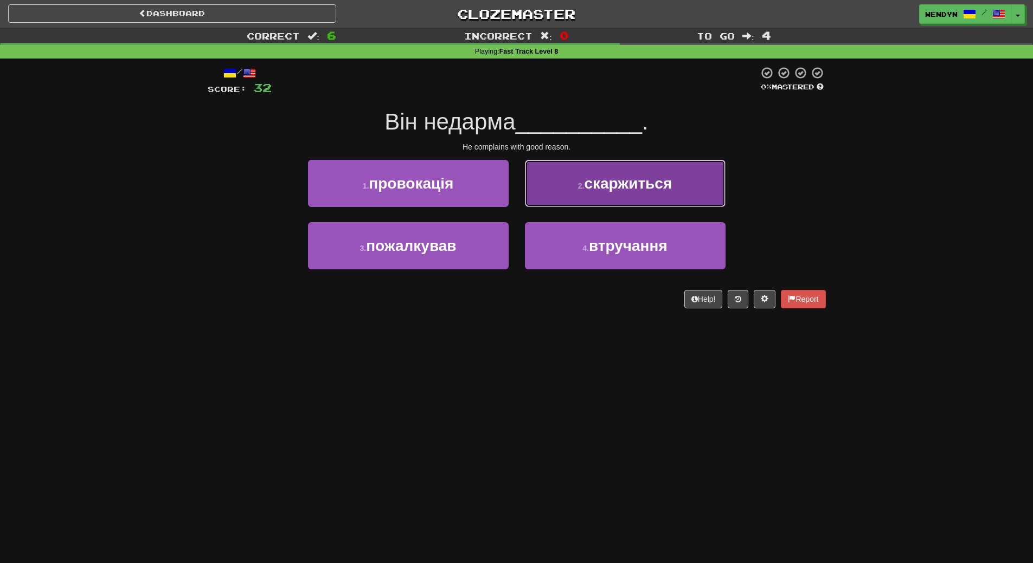
click at [660, 194] on button "2 . скаржиться" at bounding box center [625, 183] width 201 height 47
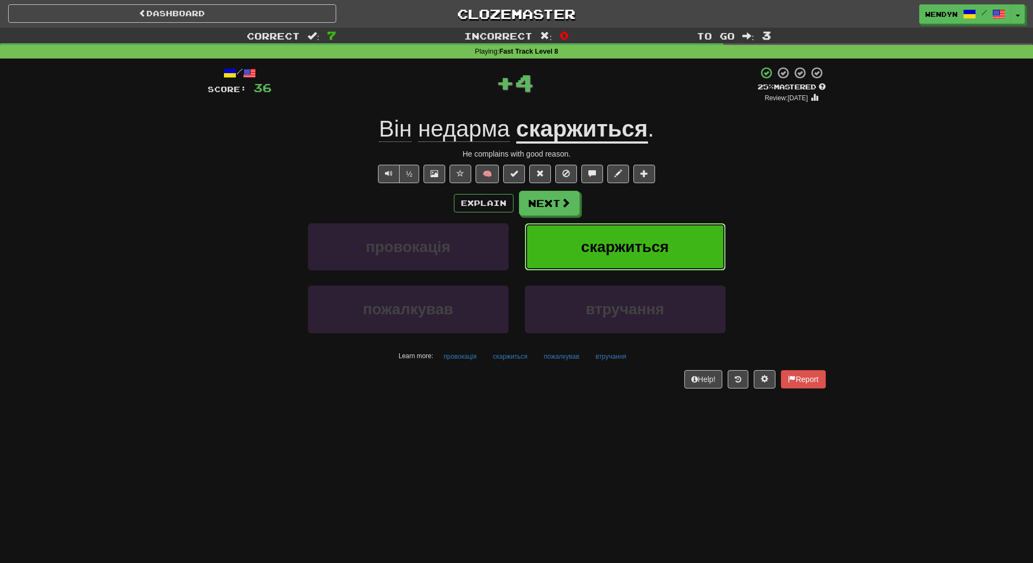
click at [647, 229] on button "скаржиться" at bounding box center [625, 246] width 201 height 47
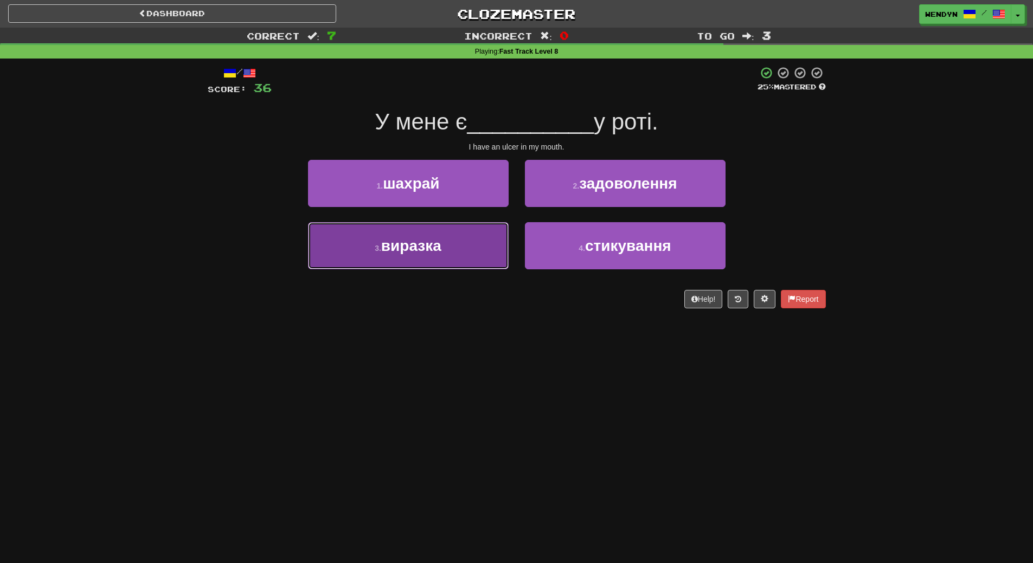
click at [399, 260] on button "3 . виразка" at bounding box center [408, 245] width 201 height 47
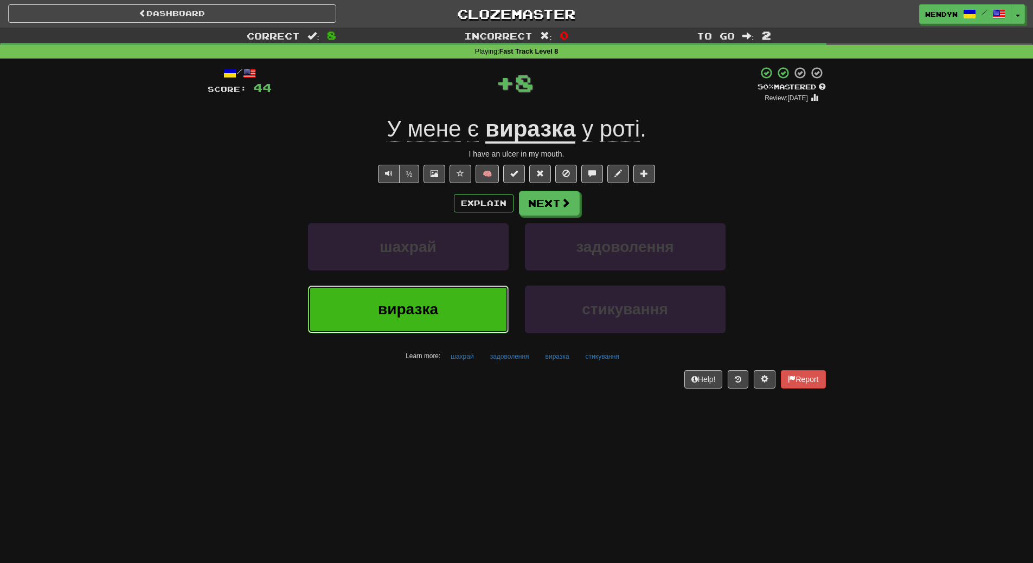
click at [398, 316] on span "виразка" at bounding box center [408, 309] width 60 height 17
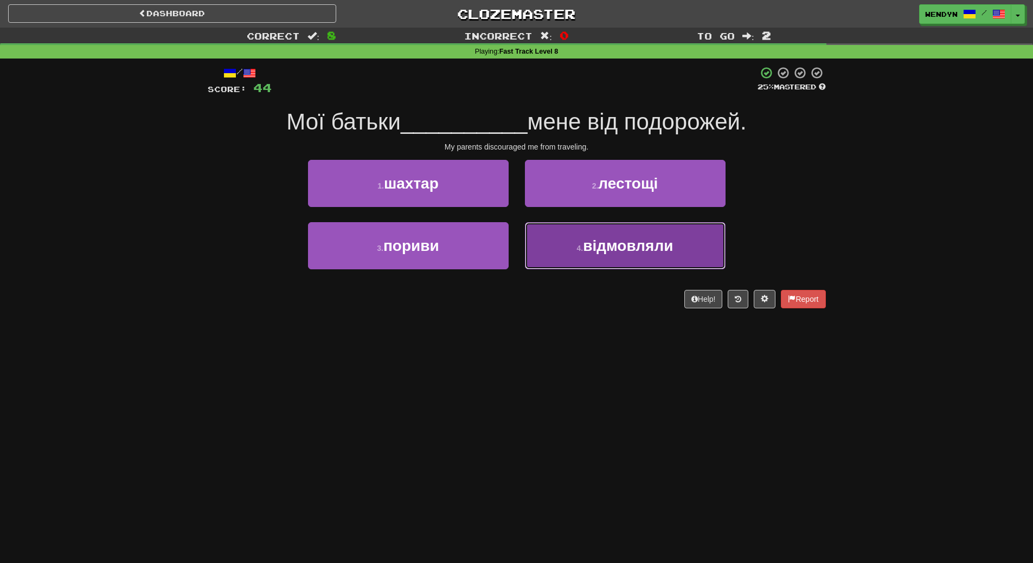
click at [600, 262] on button "4 . відмовляли" at bounding box center [625, 245] width 201 height 47
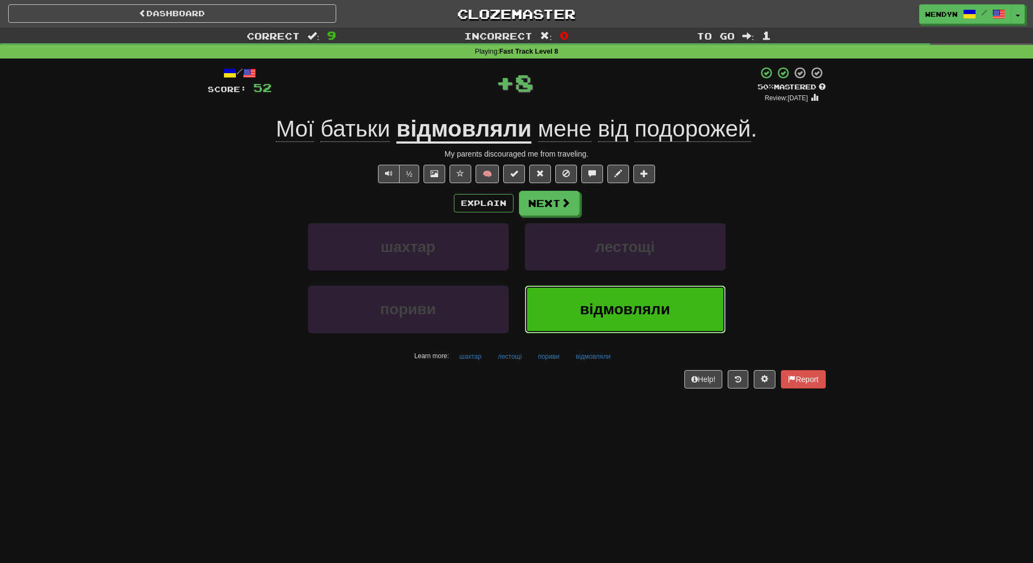
click at [590, 300] on button "відмовляли" at bounding box center [625, 309] width 201 height 47
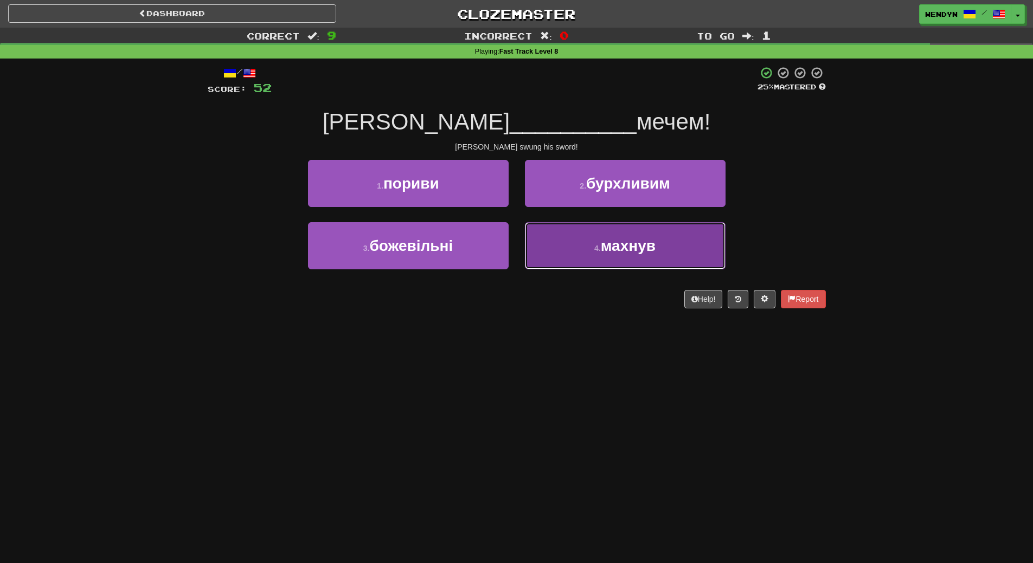
drag, startPoint x: 602, startPoint y: 253, endPoint x: 598, endPoint y: 286, distance: 33.4
click at [602, 254] on button "4 . махнув" at bounding box center [625, 245] width 201 height 47
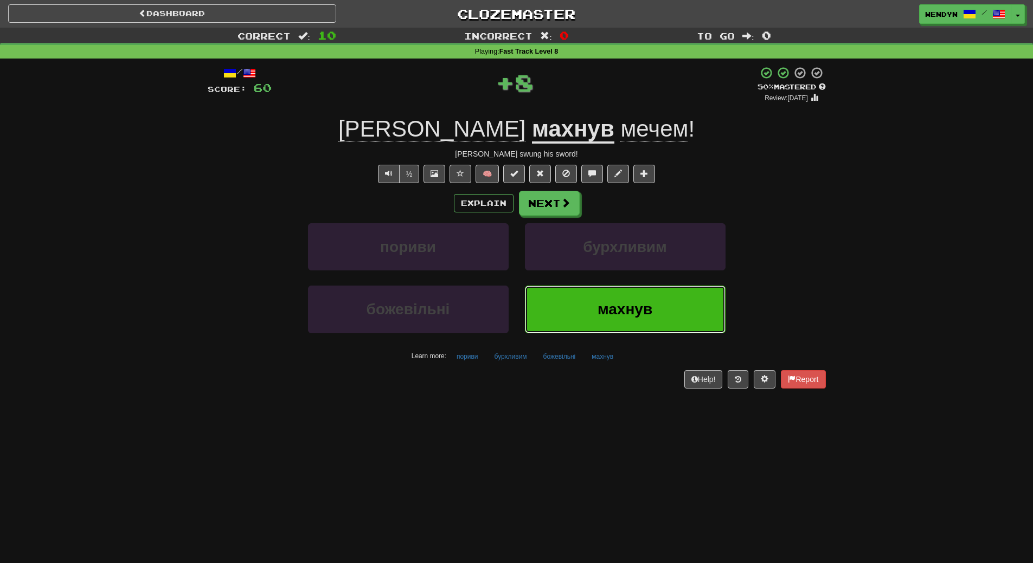
click at [594, 311] on button "махнув" at bounding box center [625, 309] width 201 height 47
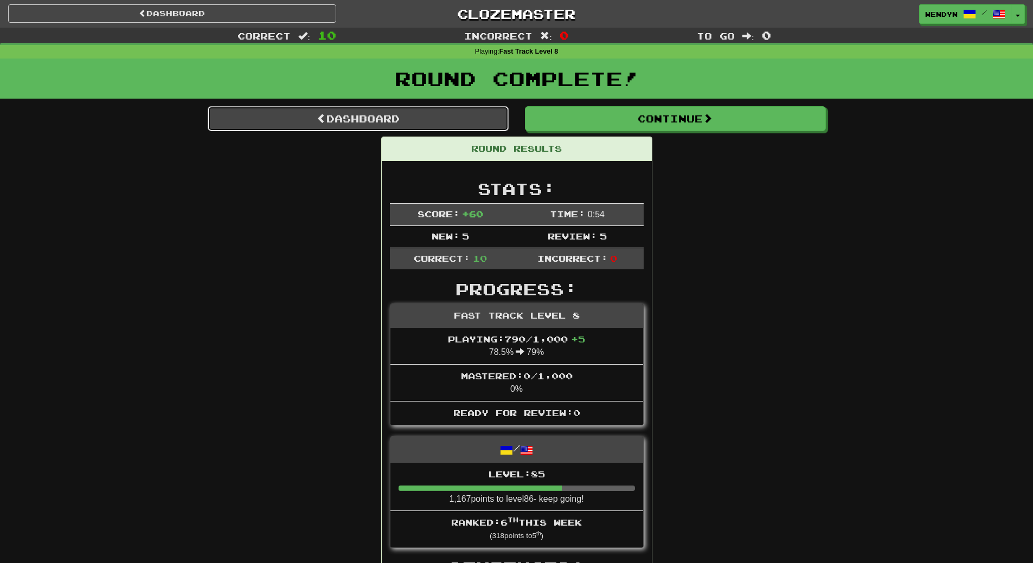
click at [414, 123] on link "Dashboard" at bounding box center [358, 118] width 301 height 25
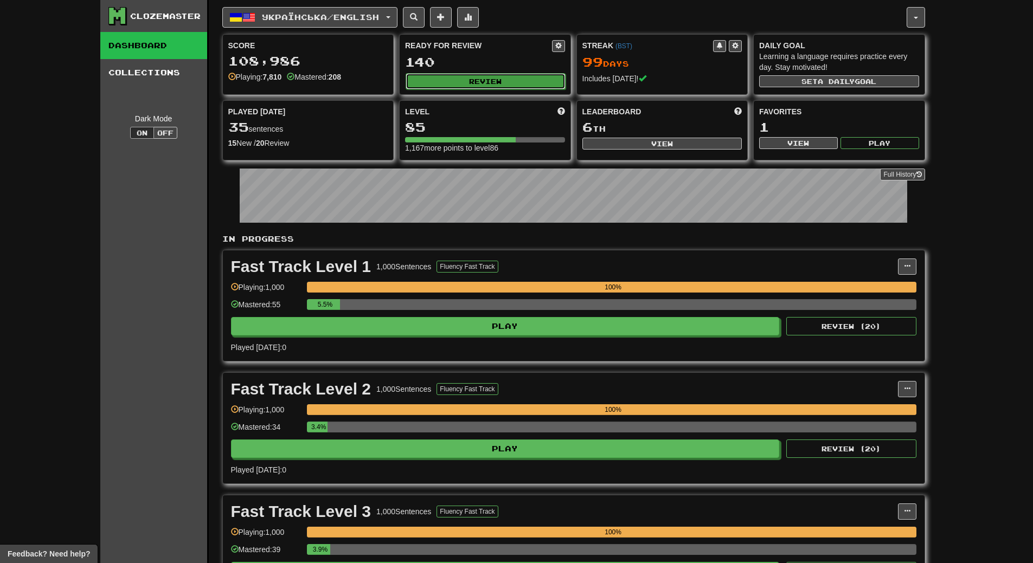
click at [517, 78] on button "Review" at bounding box center [486, 81] width 160 height 16
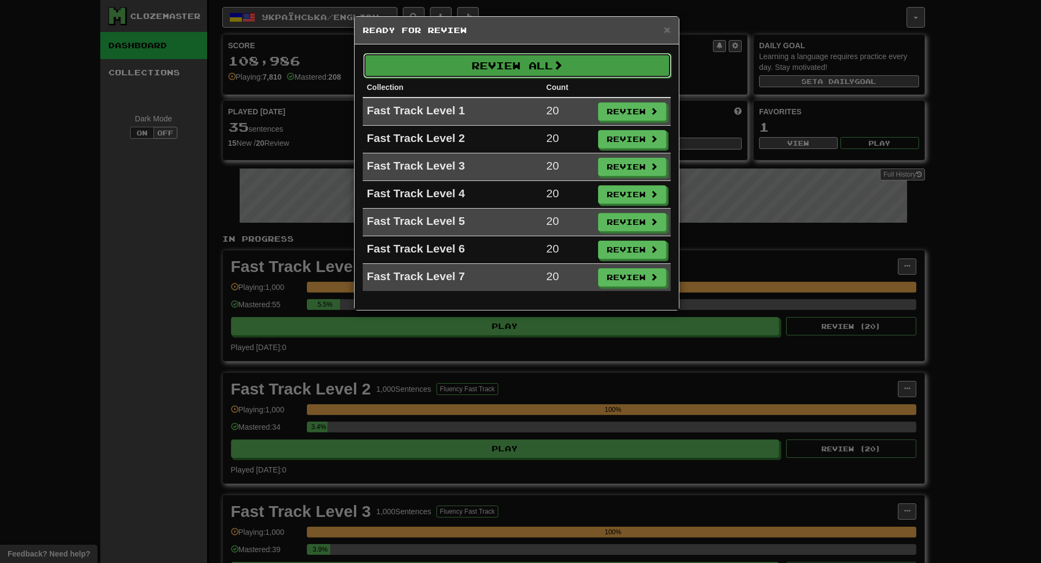
click at [521, 70] on button "Review All" at bounding box center [517, 65] width 308 height 25
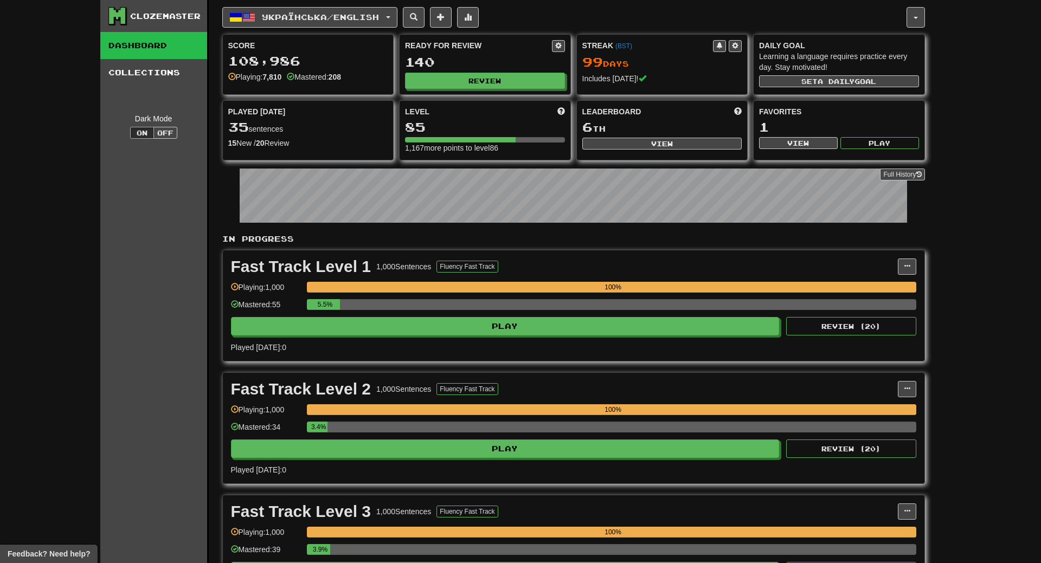
select select "**"
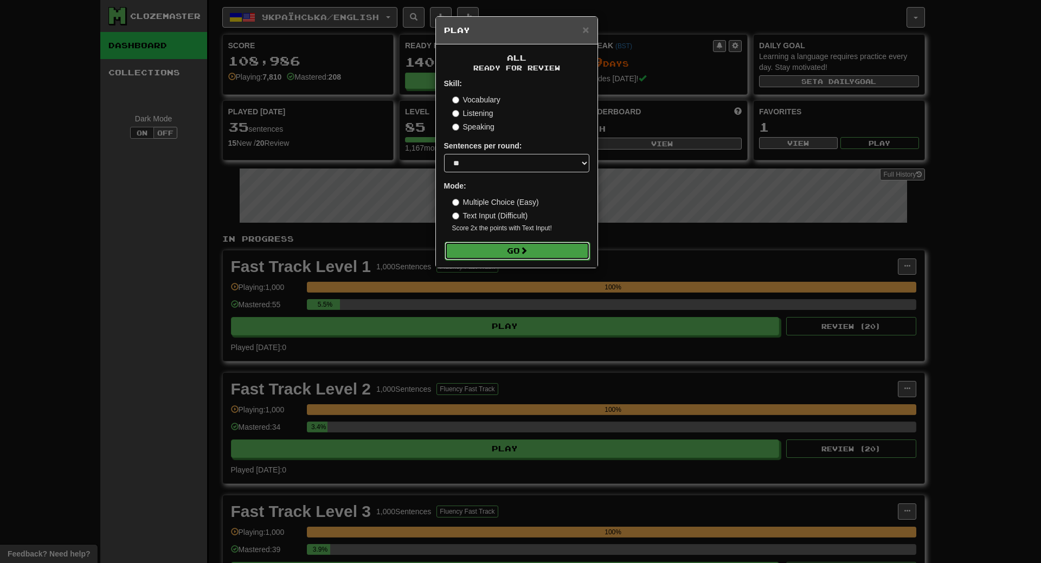
click at [529, 258] on button "Go" at bounding box center [517, 251] width 145 height 18
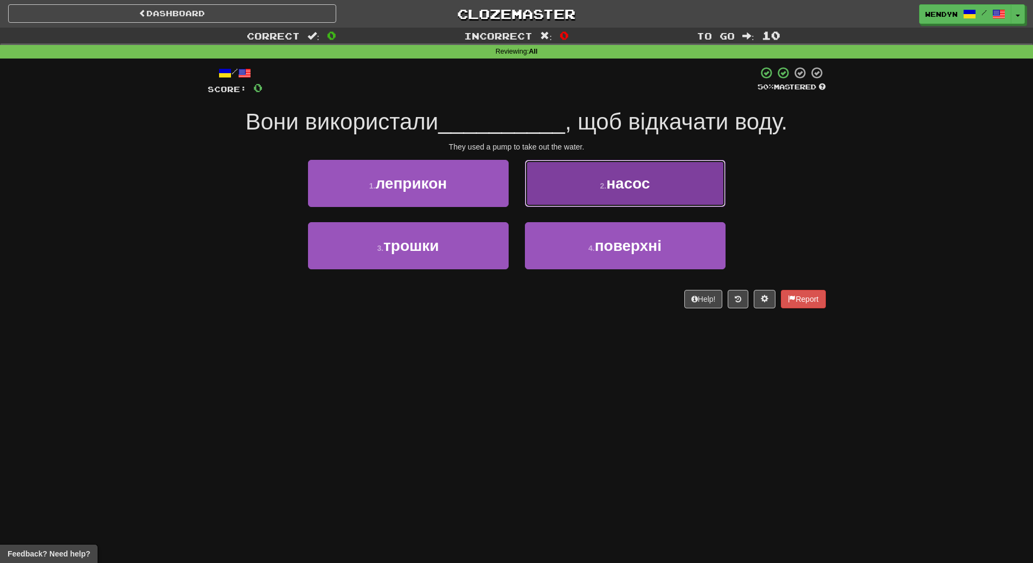
click at [637, 179] on span "насос" at bounding box center [627, 183] width 43 height 17
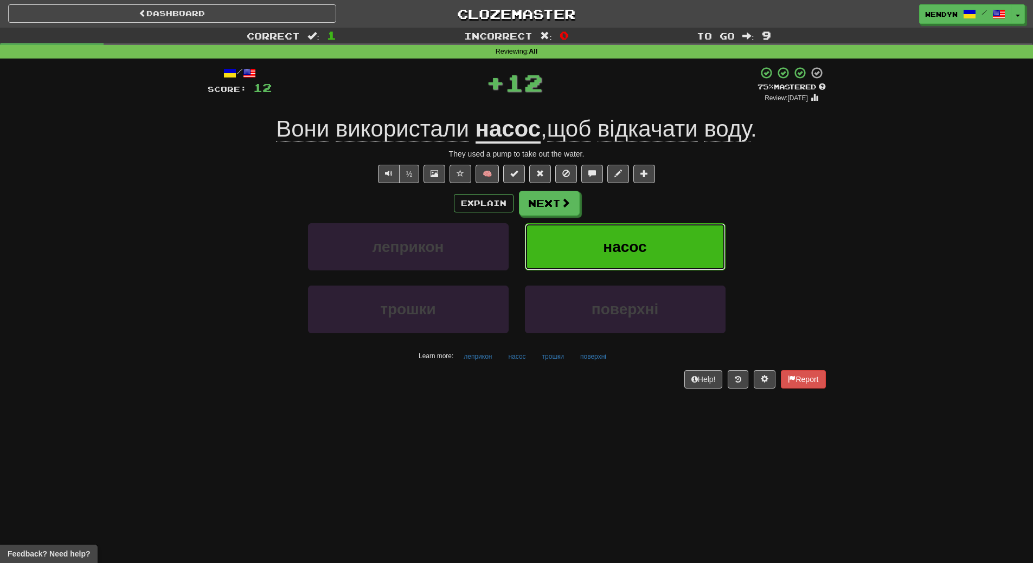
click at [640, 255] on button "насос" at bounding box center [625, 246] width 201 height 47
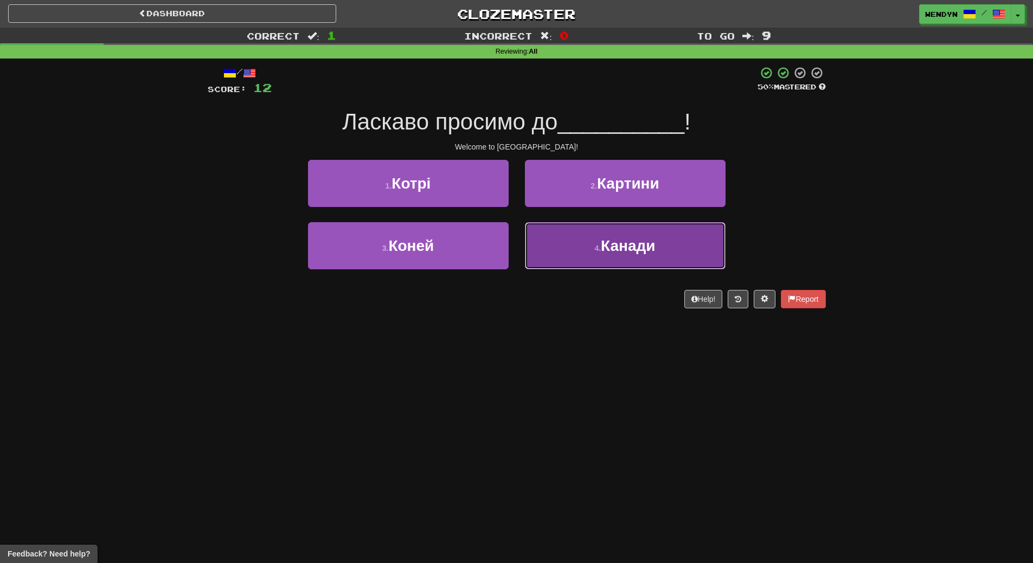
click at [640, 258] on button "4 . Канади" at bounding box center [625, 245] width 201 height 47
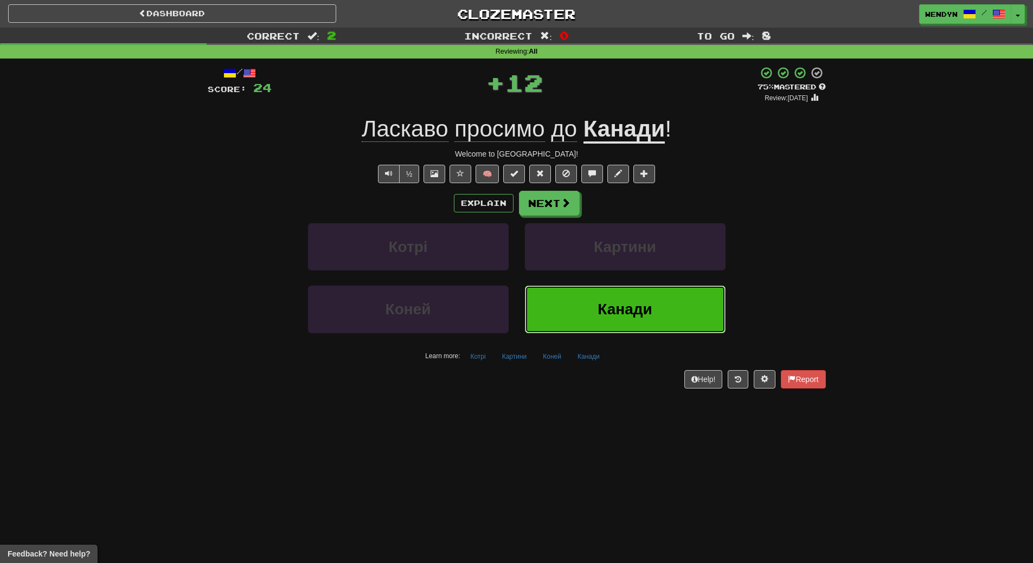
click at [637, 288] on button "Канади" at bounding box center [625, 309] width 201 height 47
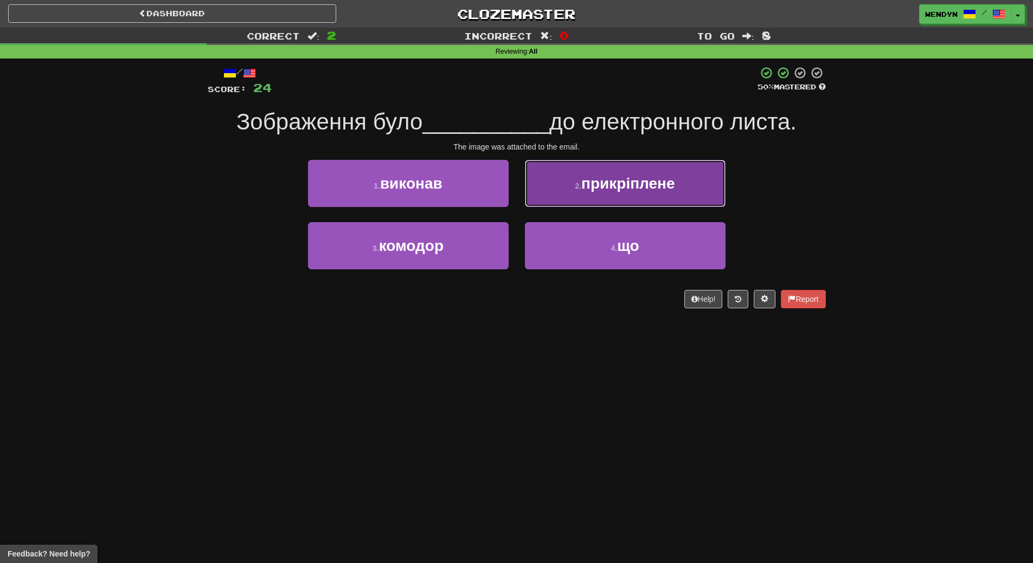
click at [670, 188] on span "прикріплене" at bounding box center [628, 183] width 94 height 17
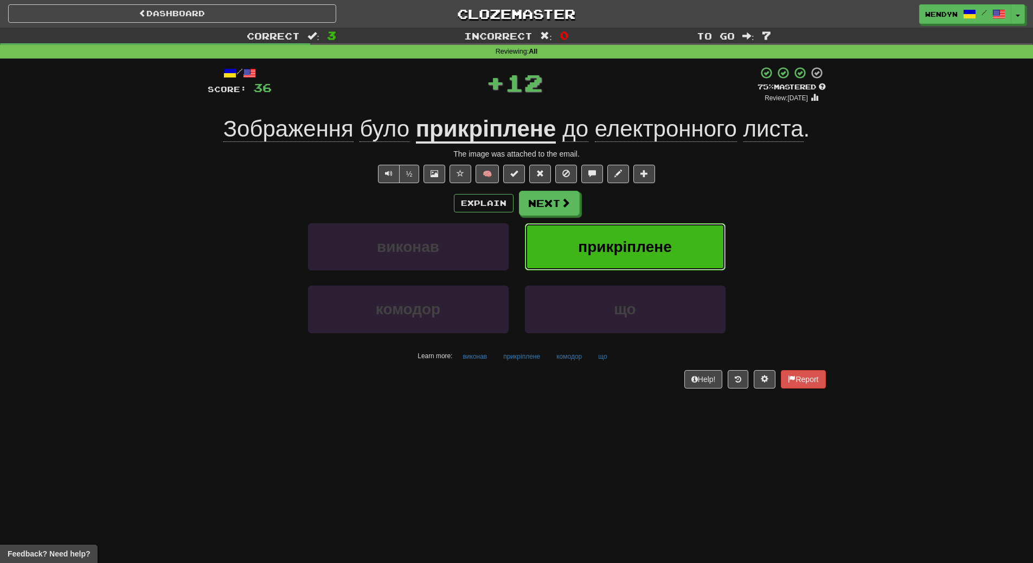
click at [660, 251] on span "прикріплене" at bounding box center [625, 247] width 94 height 17
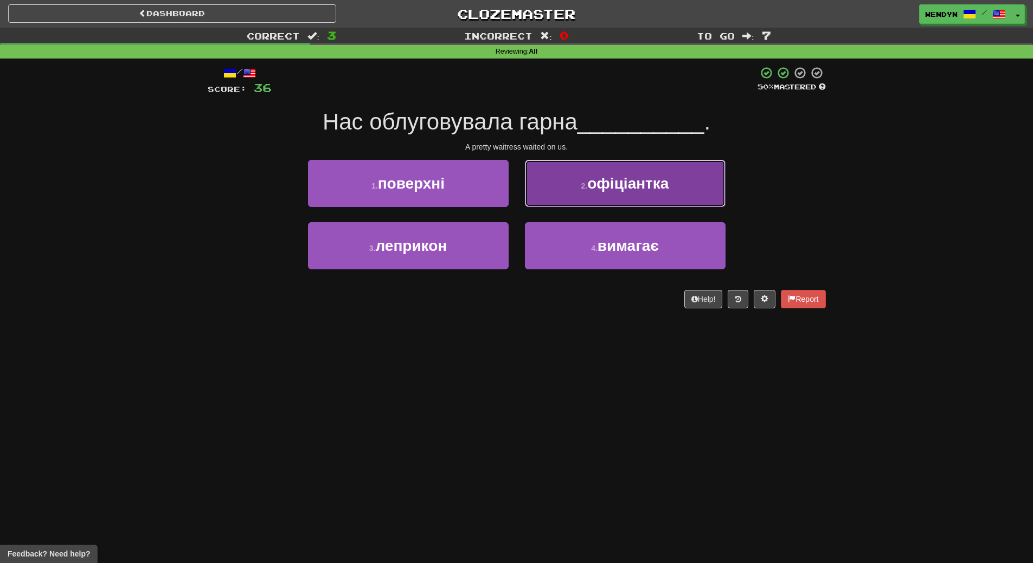
click at [632, 189] on span "офіціантка" at bounding box center [627, 183] width 81 height 17
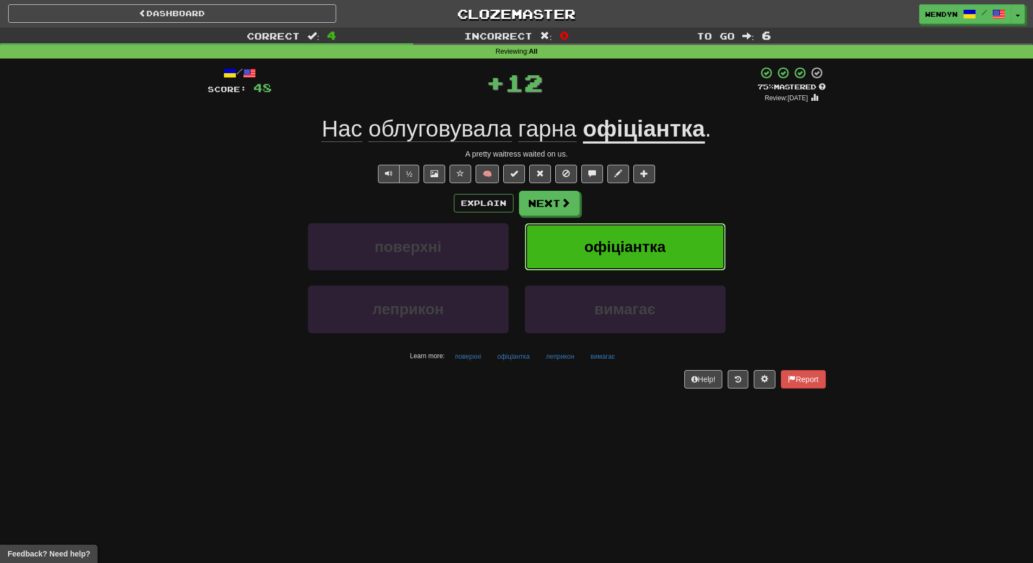
click at [634, 246] on span "офіціантка" at bounding box center [624, 247] width 81 height 17
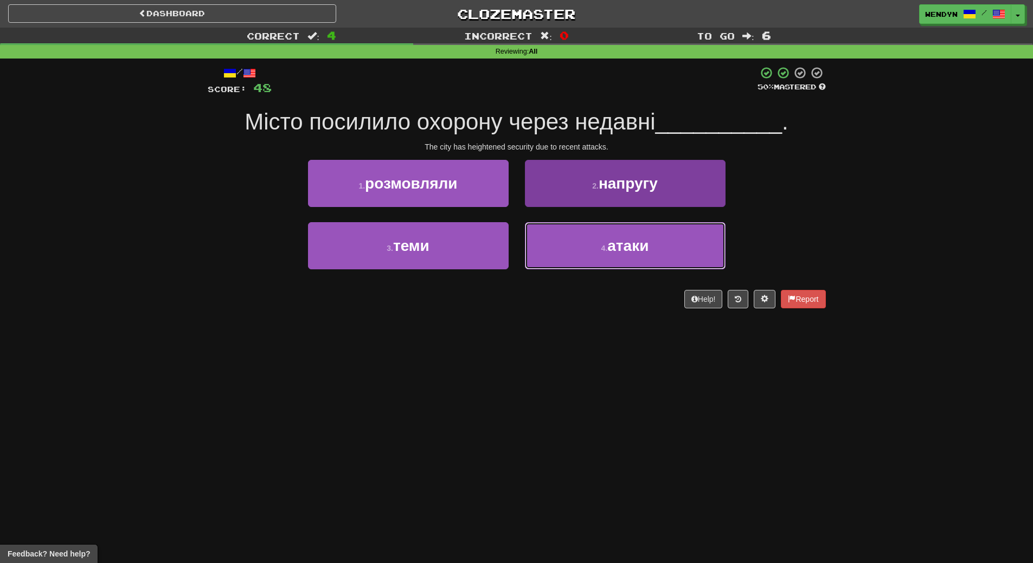
drag, startPoint x: 624, startPoint y: 253, endPoint x: 624, endPoint y: 268, distance: 14.6
click at [624, 257] on button "4 . атаки" at bounding box center [625, 245] width 201 height 47
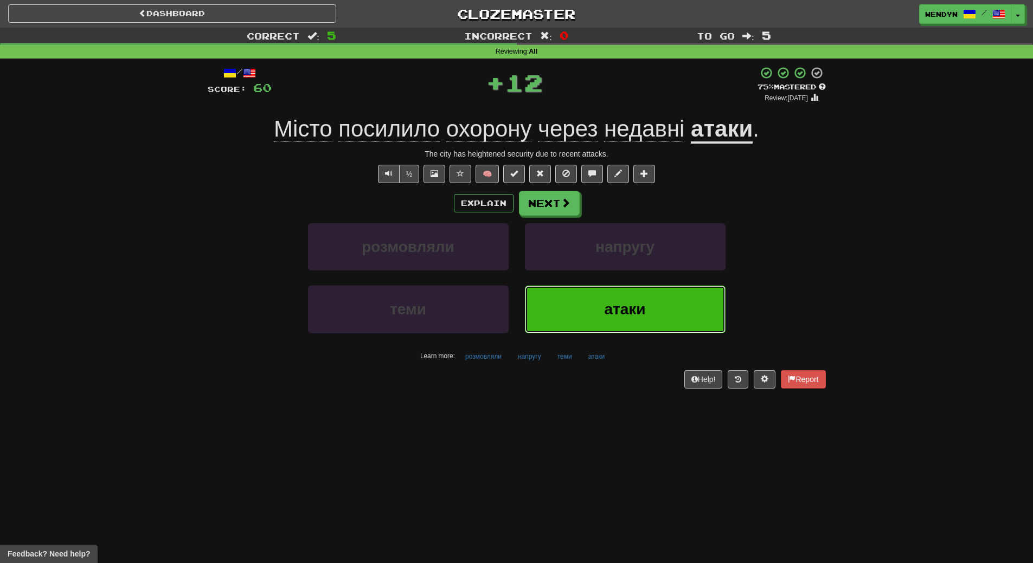
click at [620, 296] on button "атаки" at bounding box center [625, 309] width 201 height 47
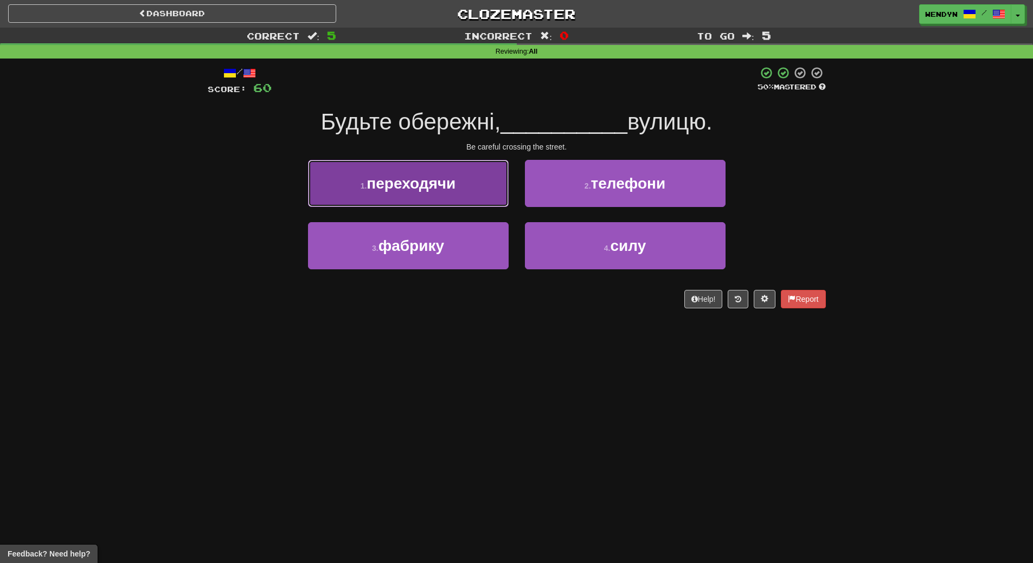
click at [392, 164] on button "1 . переходячи" at bounding box center [408, 183] width 201 height 47
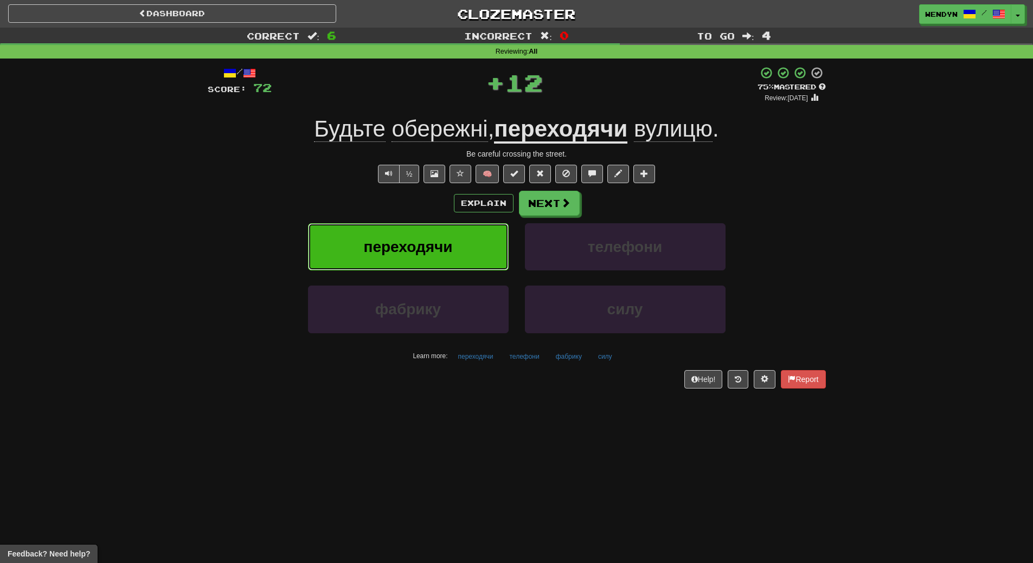
click at [406, 251] on span "переходячи" at bounding box center [408, 247] width 89 height 17
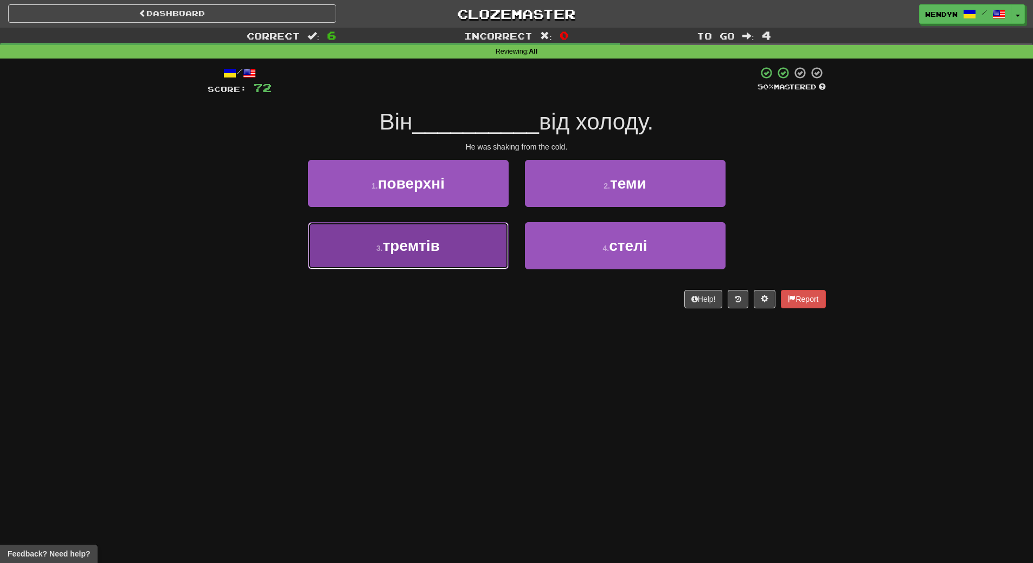
click at [473, 266] on button "3 . тремтів" at bounding box center [408, 245] width 201 height 47
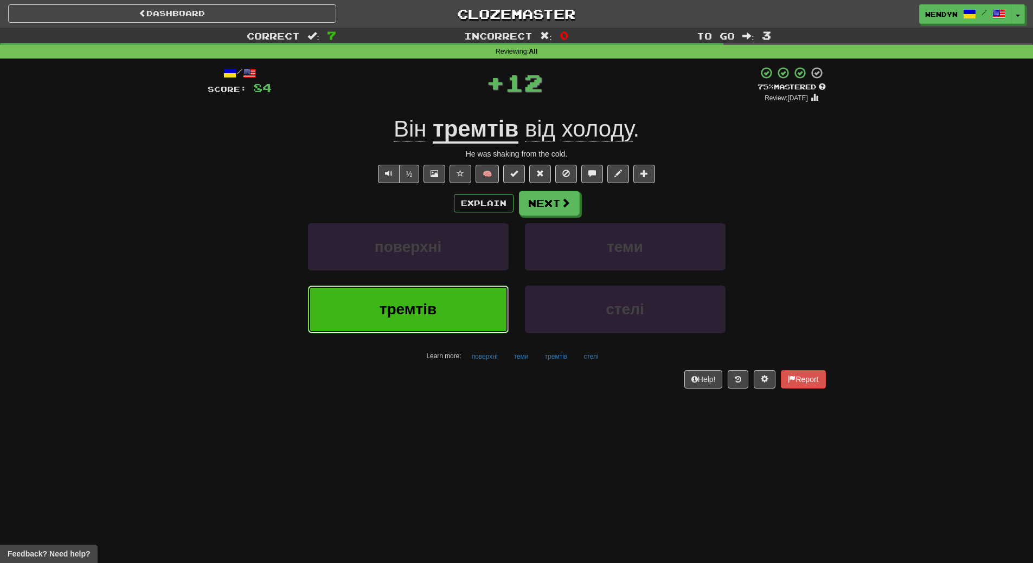
click at [469, 310] on button "тремтів" at bounding box center [408, 309] width 201 height 47
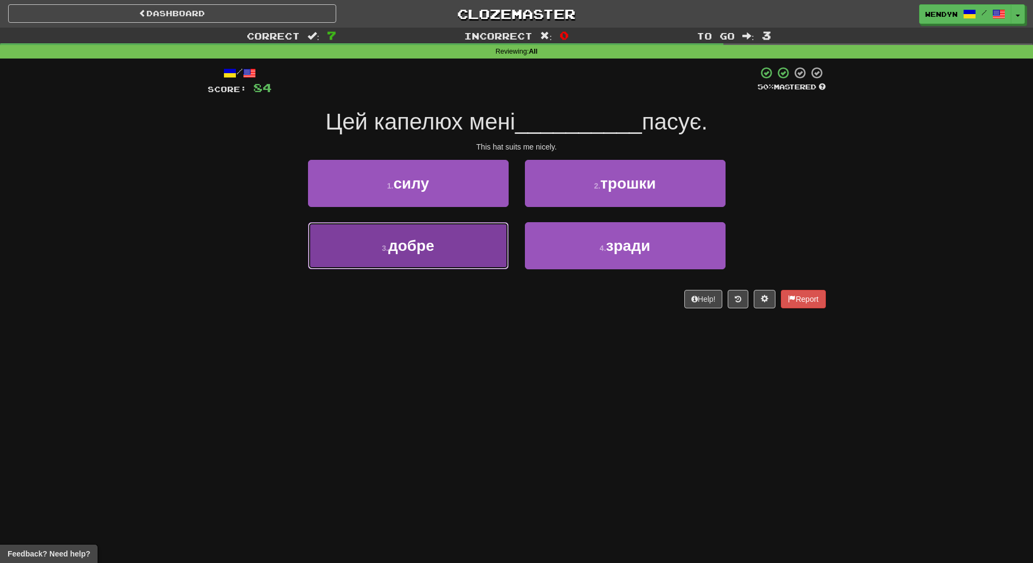
click at [447, 242] on button "3 . добре" at bounding box center [408, 245] width 201 height 47
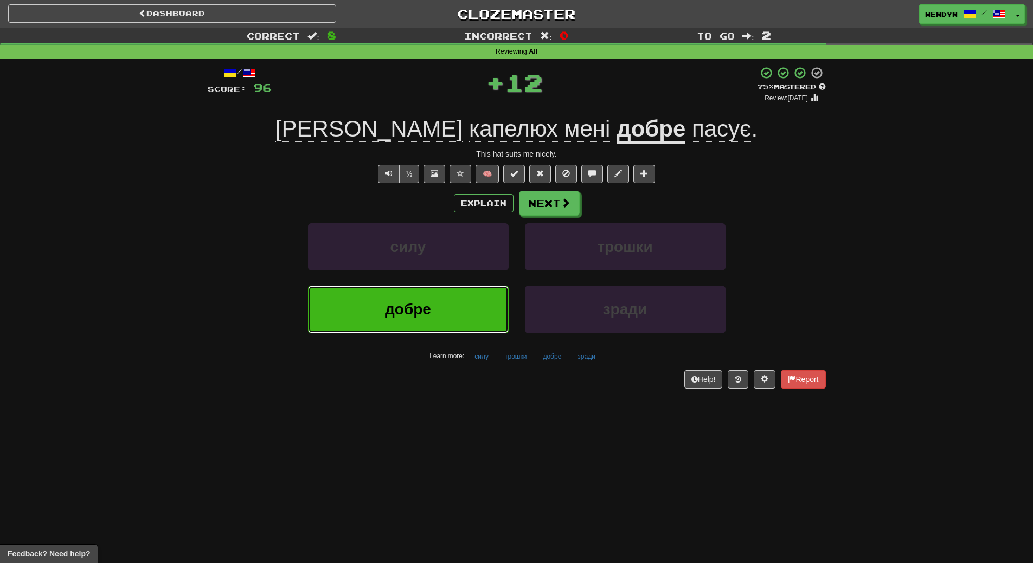
click at [449, 297] on button "добре" at bounding box center [408, 309] width 201 height 47
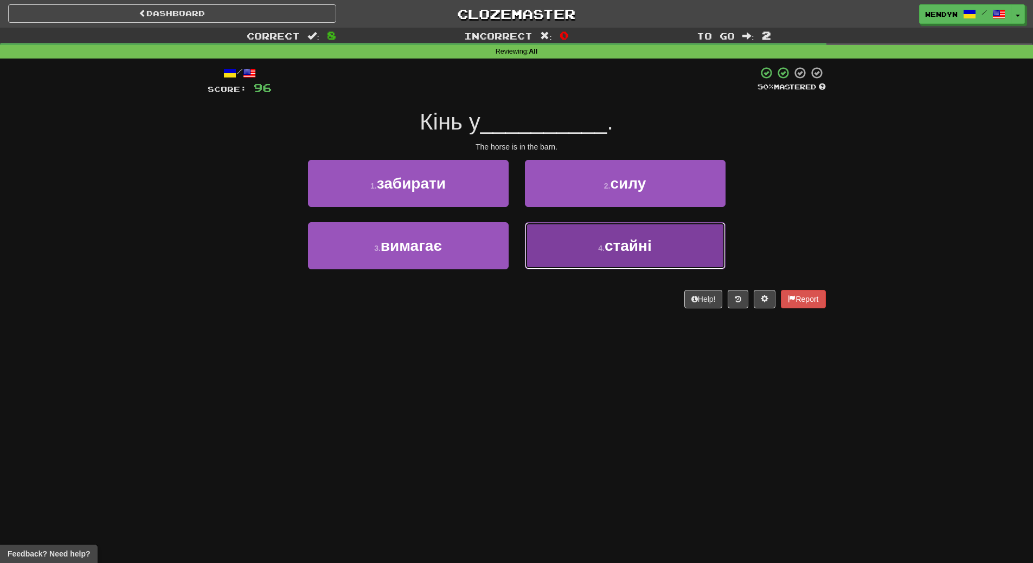
click at [642, 248] on span "стайні" at bounding box center [628, 245] width 47 height 17
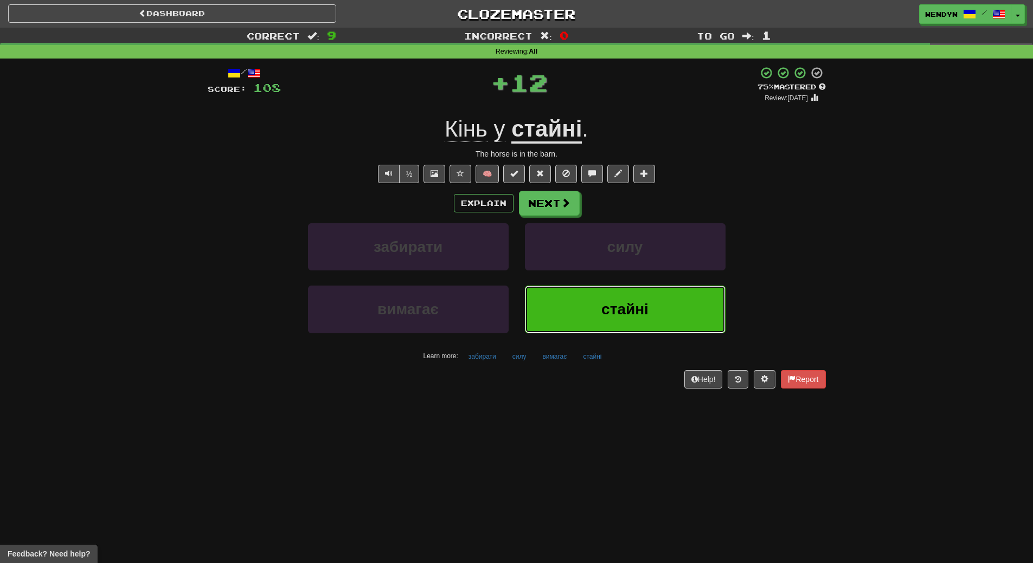
click at [649, 306] on button "стайні" at bounding box center [625, 309] width 201 height 47
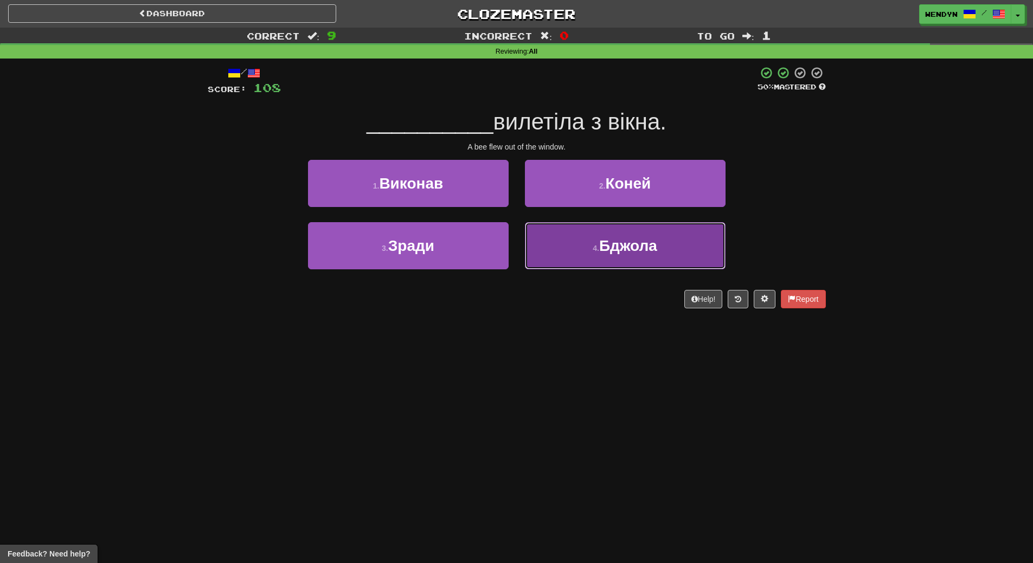
click at [636, 255] on button "4 . [GEOGRAPHIC_DATA]" at bounding box center [625, 245] width 201 height 47
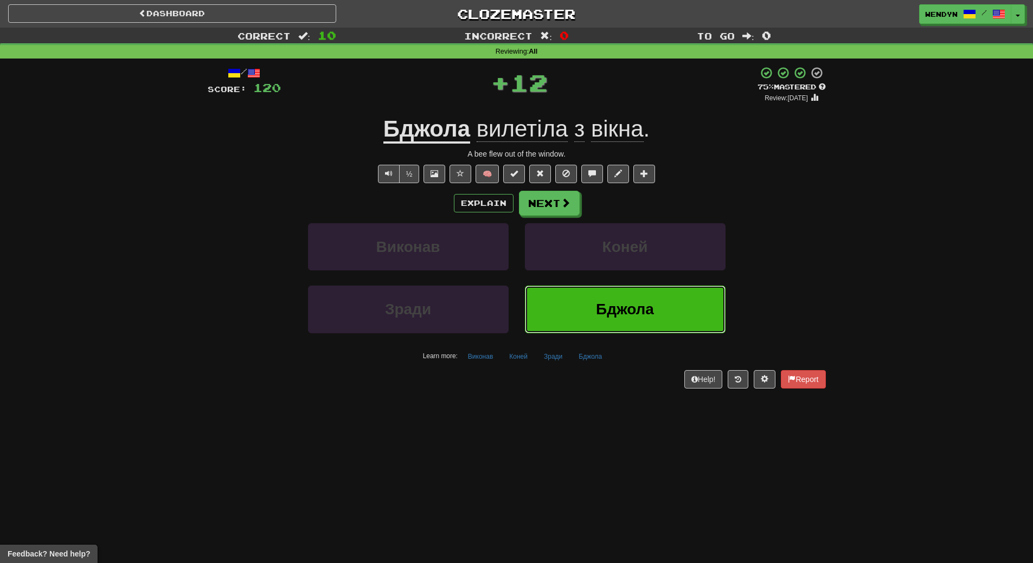
click at [624, 302] on span "Бджола" at bounding box center [625, 309] width 58 height 17
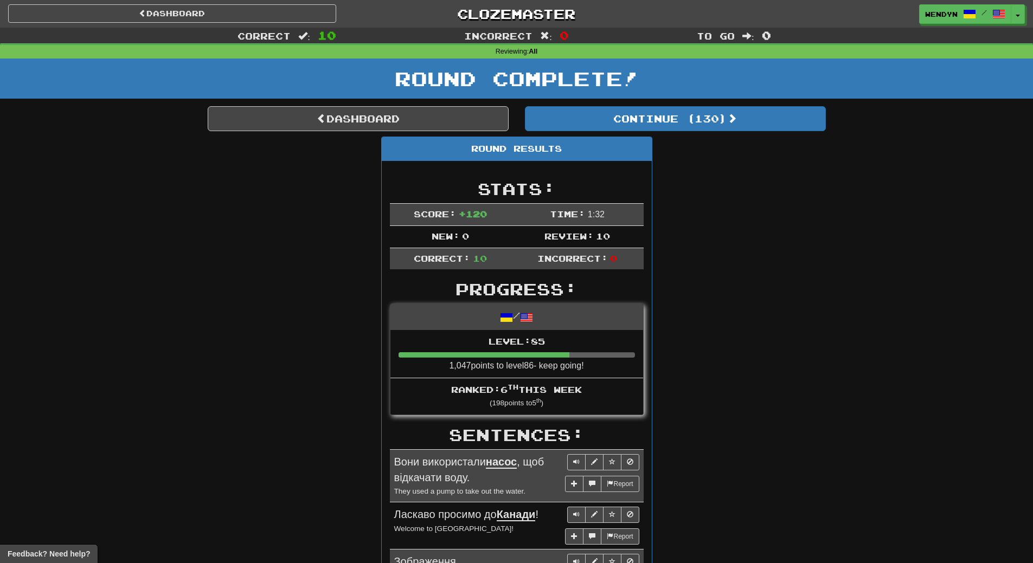
click at [712, 133] on div "Dashboard Continue ( 130 ) Round Results Stats: Score: + 120 Time: 1 : 32 New: …" at bounding box center [517, 562] width 618 height 912
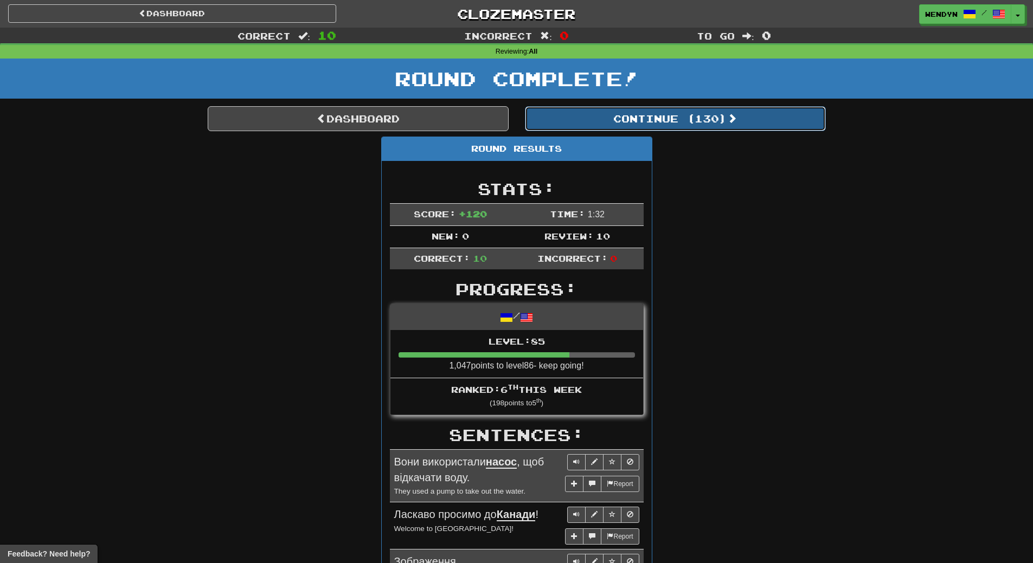
click at [692, 120] on button "Continue ( 130 )" at bounding box center [675, 118] width 301 height 25
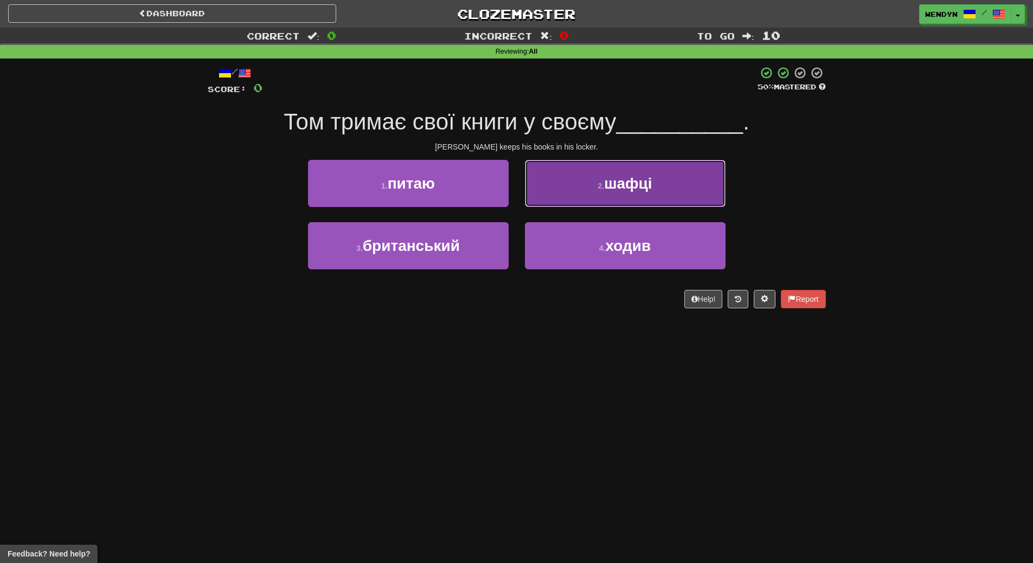
click at [650, 189] on span "шафці" at bounding box center [628, 183] width 48 height 17
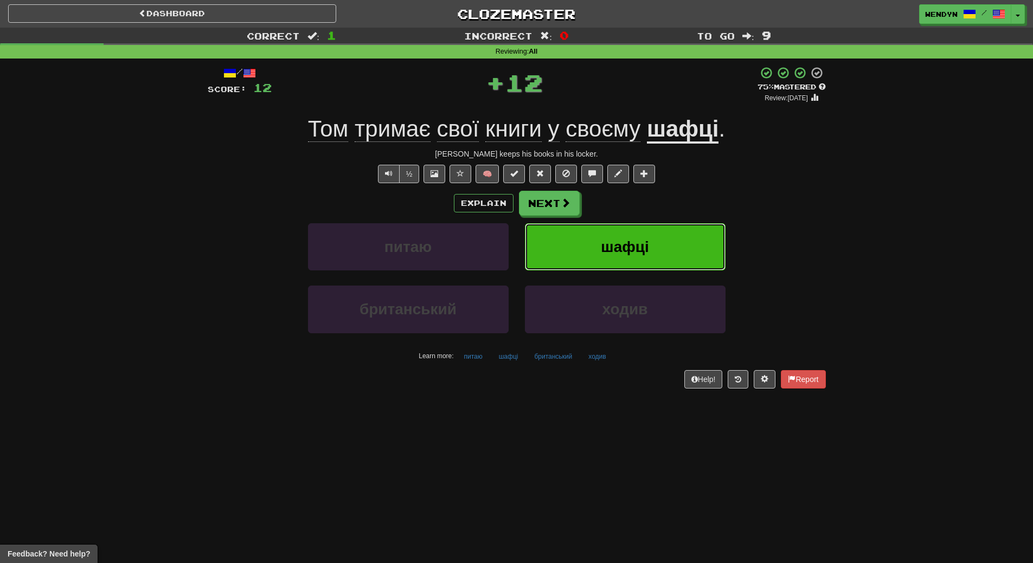
click at [656, 243] on button "шафці" at bounding box center [625, 246] width 201 height 47
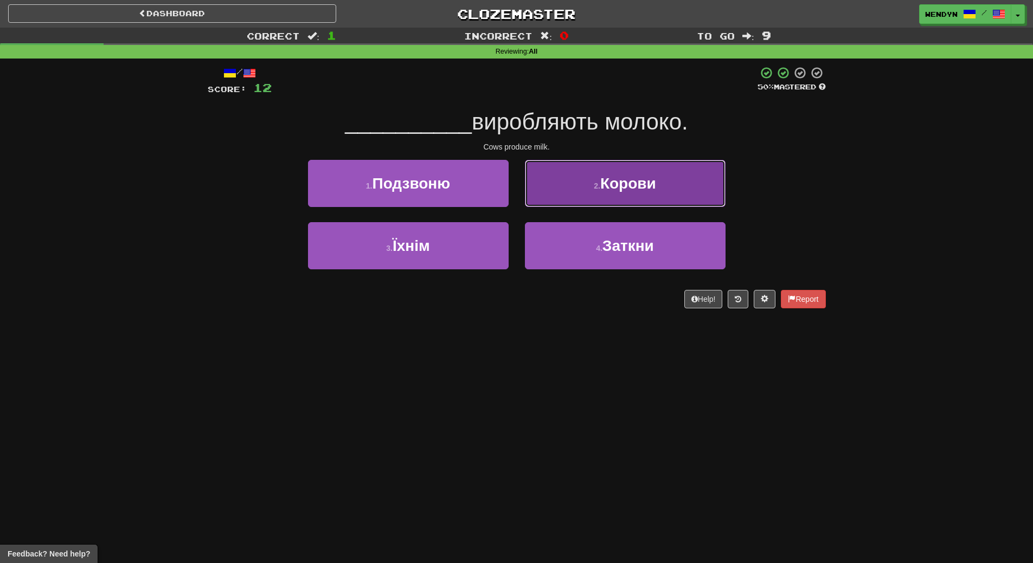
click at [708, 182] on button "2 . Корови" at bounding box center [625, 183] width 201 height 47
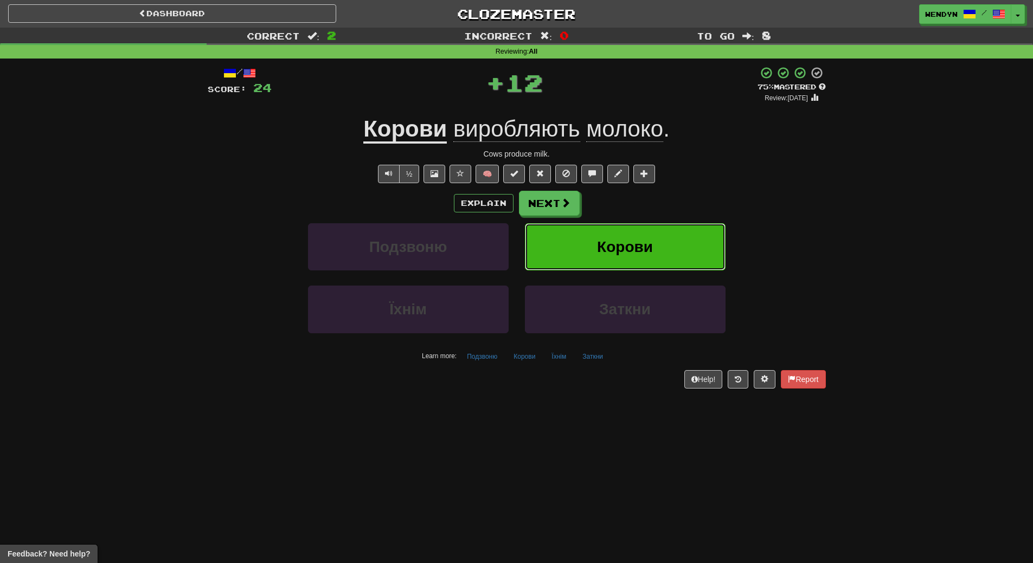
drag, startPoint x: 666, startPoint y: 242, endPoint x: 564, endPoint y: 309, distance: 121.5
click at [659, 248] on button "Корови" at bounding box center [625, 246] width 201 height 47
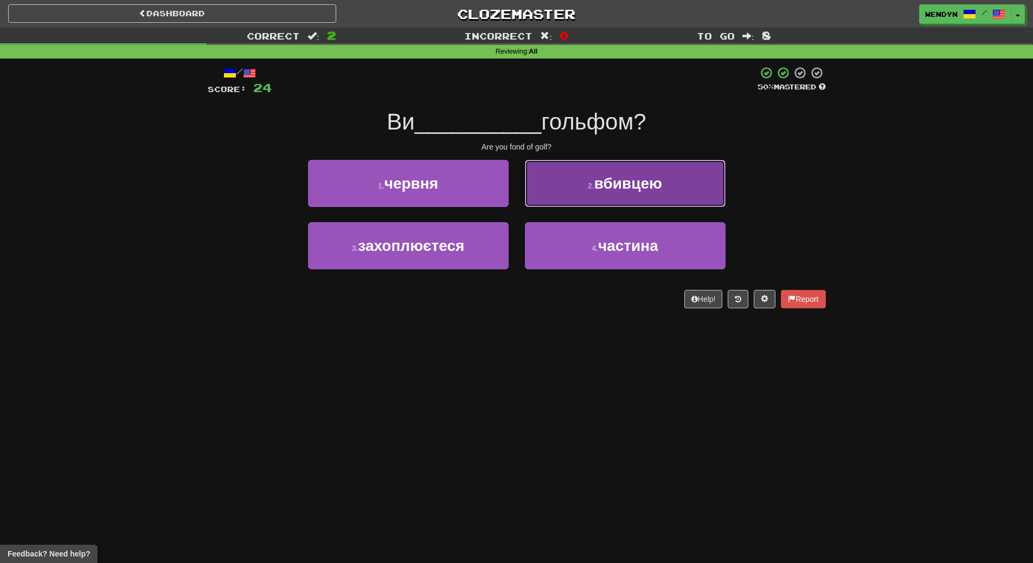
click at [710, 187] on button "2 . вбивцею" at bounding box center [625, 183] width 201 height 47
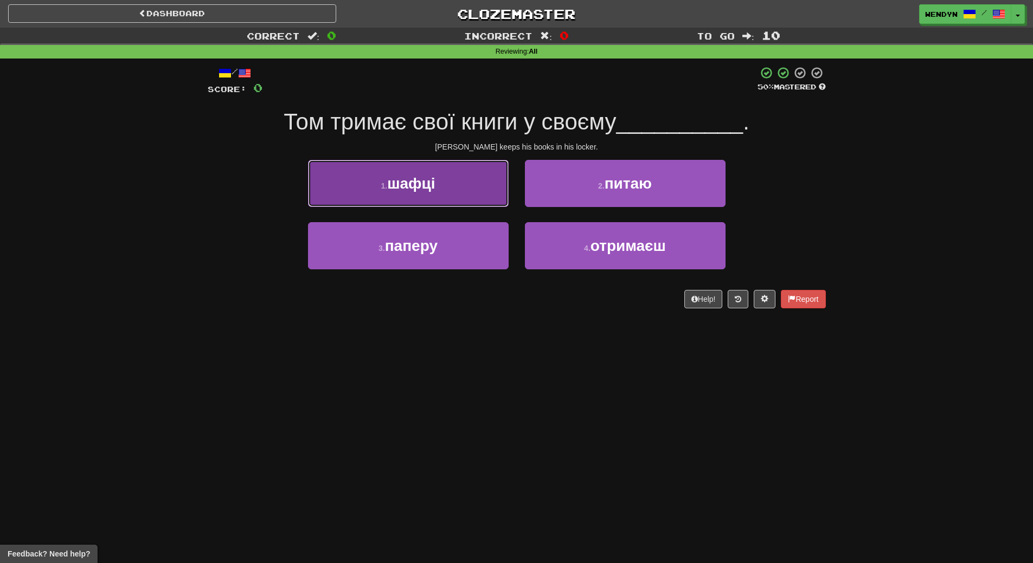
click at [461, 188] on button "1 . шафці" at bounding box center [408, 183] width 201 height 47
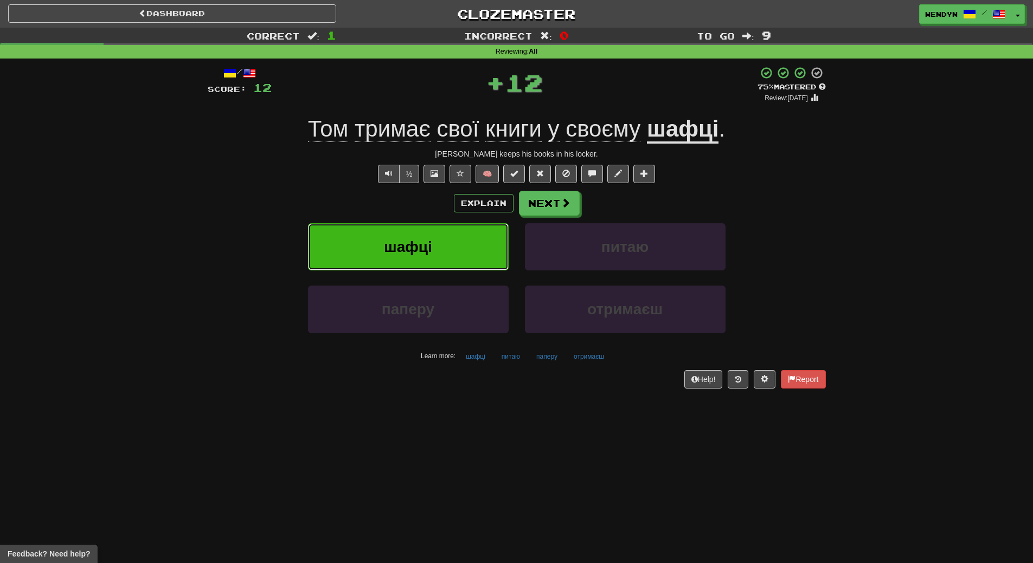
click at [454, 247] on button "шафці" at bounding box center [408, 246] width 201 height 47
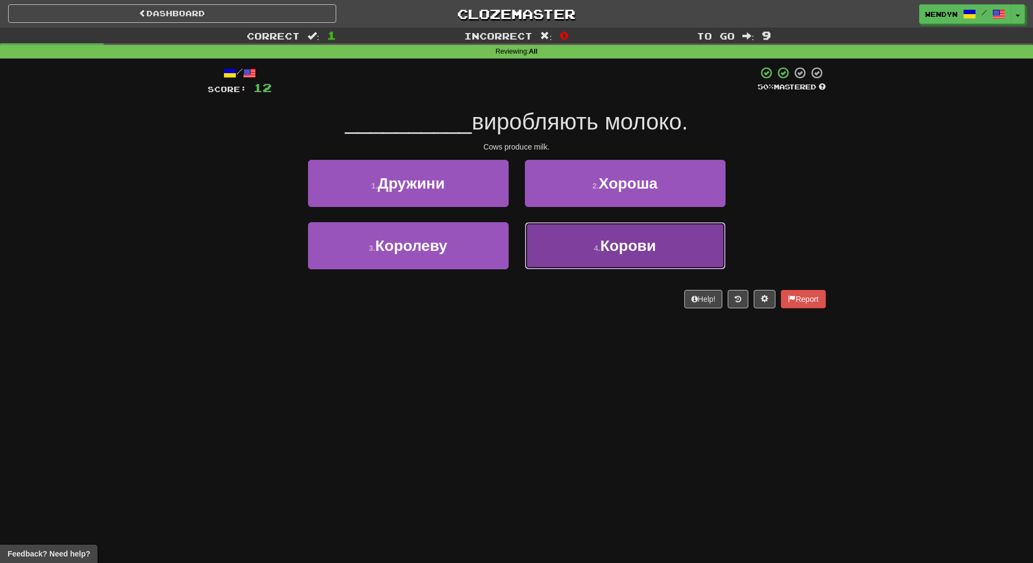
click at [630, 251] on span "Корови" at bounding box center [628, 245] width 56 height 17
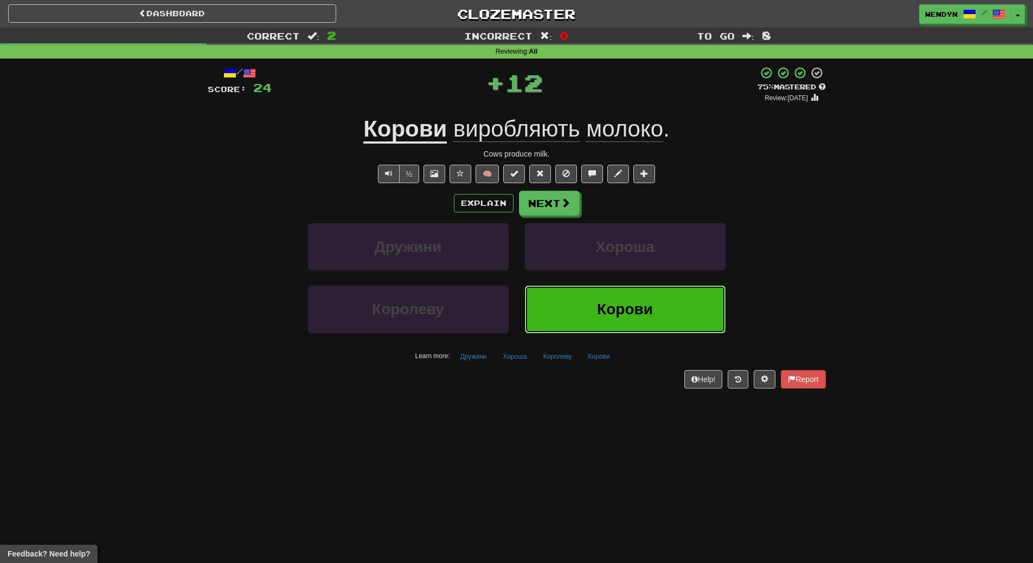
click at [628, 329] on button "Корови" at bounding box center [625, 309] width 201 height 47
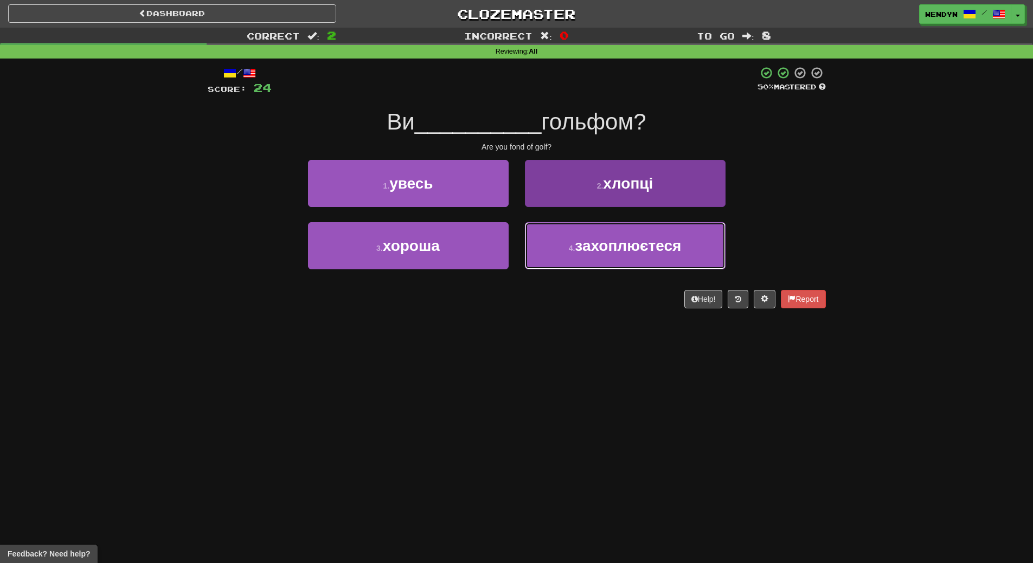
drag, startPoint x: 630, startPoint y: 253, endPoint x: 633, endPoint y: 265, distance: 12.9
click at [632, 256] on button "4 . захоплюєтеся" at bounding box center [625, 245] width 201 height 47
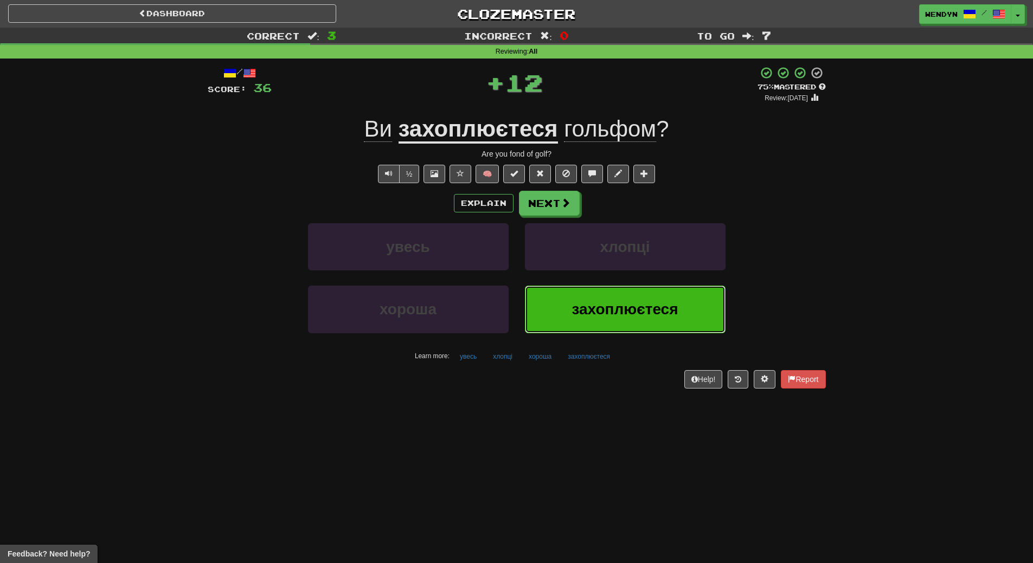
click at [634, 300] on button "захоплюєтеся" at bounding box center [625, 309] width 201 height 47
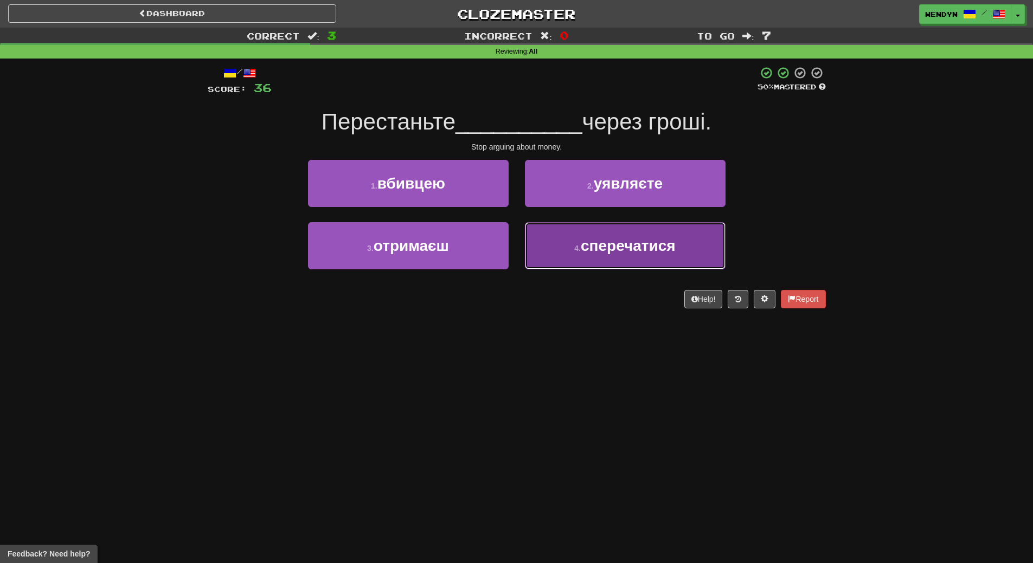
click at [630, 261] on button "4 . сперечатися" at bounding box center [625, 245] width 201 height 47
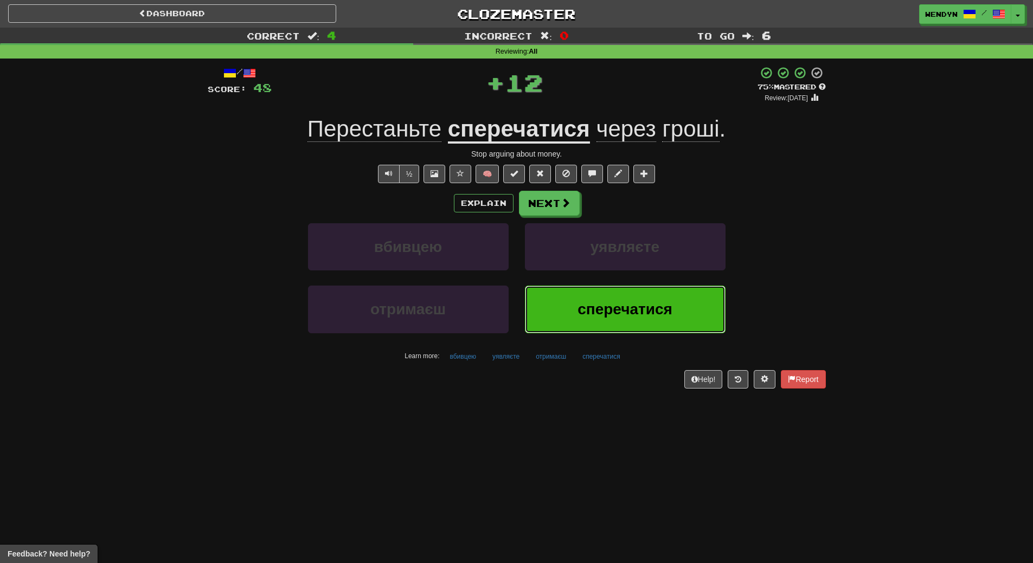
click at [627, 301] on span "сперечатися" at bounding box center [624, 309] width 95 height 17
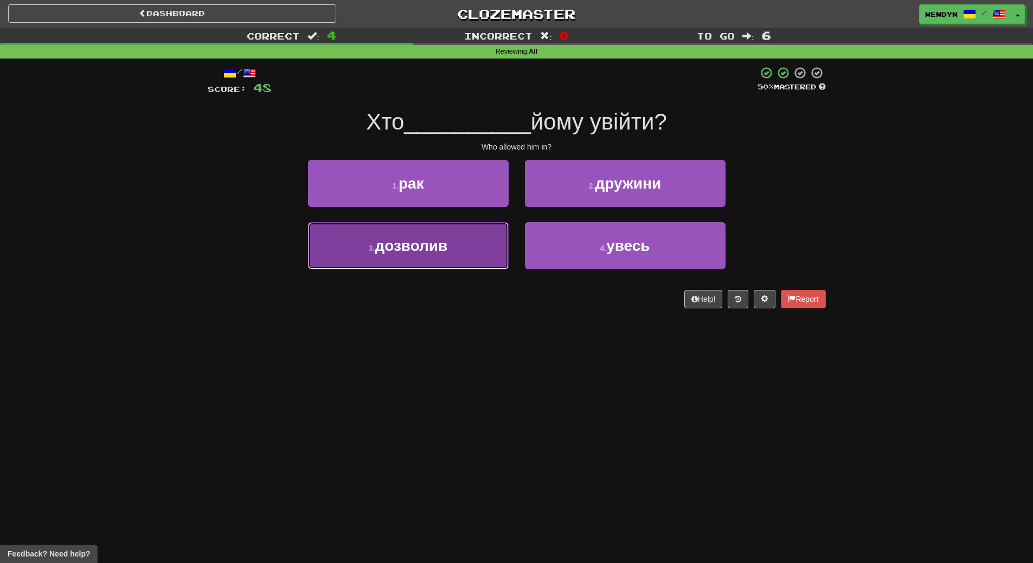
click at [419, 259] on button "3 . дозволив" at bounding box center [408, 245] width 201 height 47
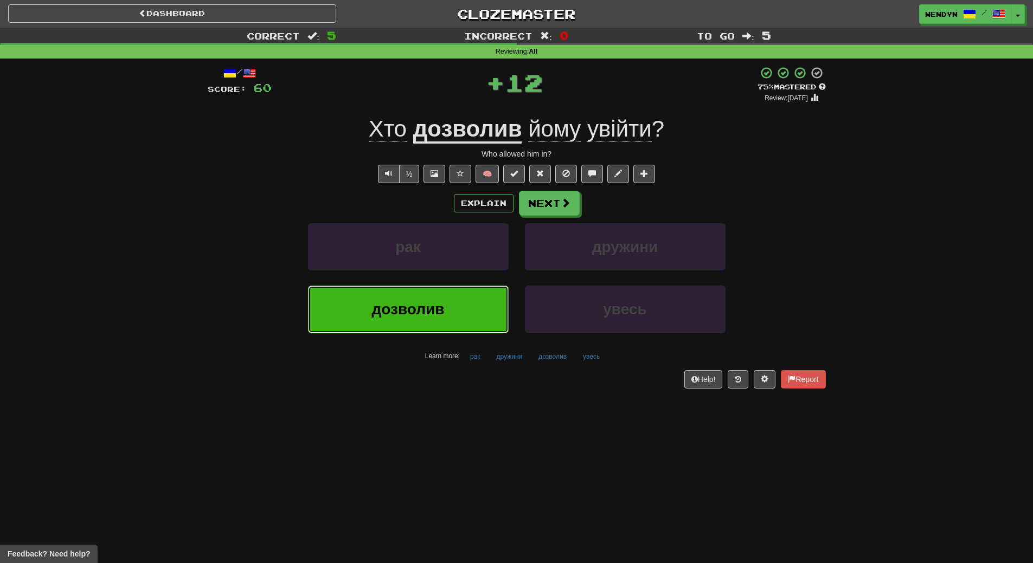
click at [417, 311] on span "дозволив" at bounding box center [408, 309] width 73 height 17
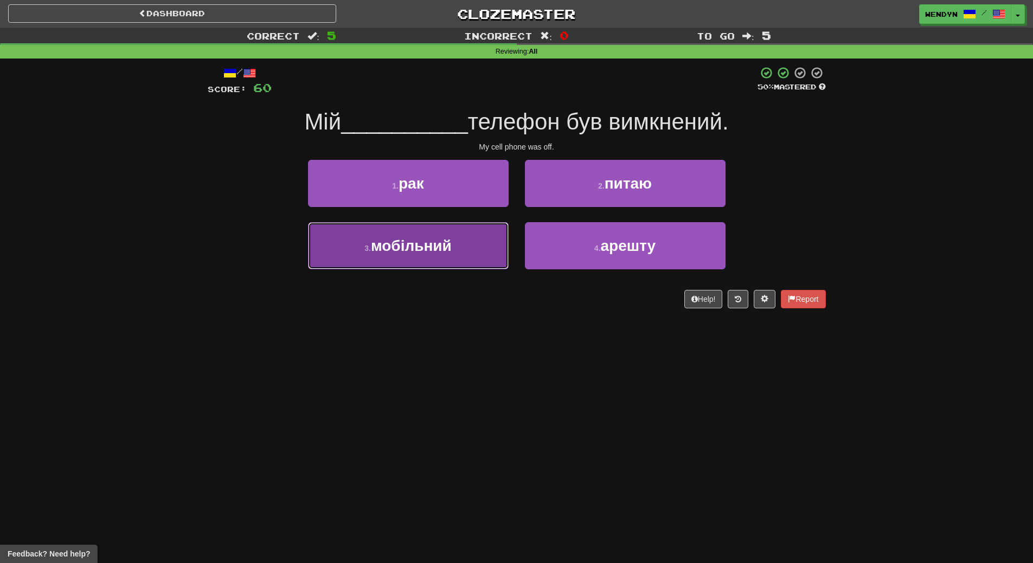
click at [444, 262] on button "3 . мобільний" at bounding box center [408, 245] width 201 height 47
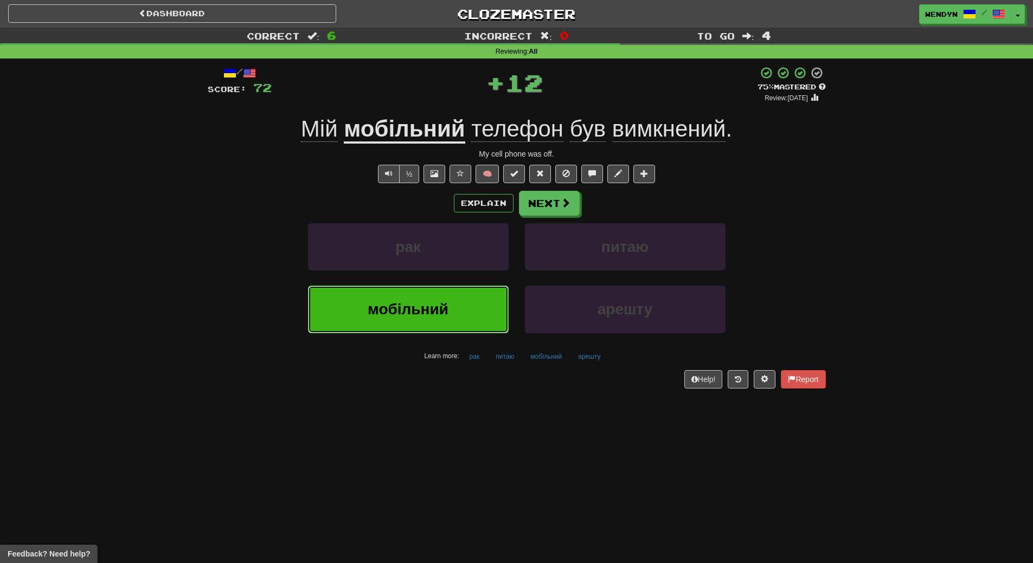
click at [435, 323] on button "мобільний" at bounding box center [408, 309] width 201 height 47
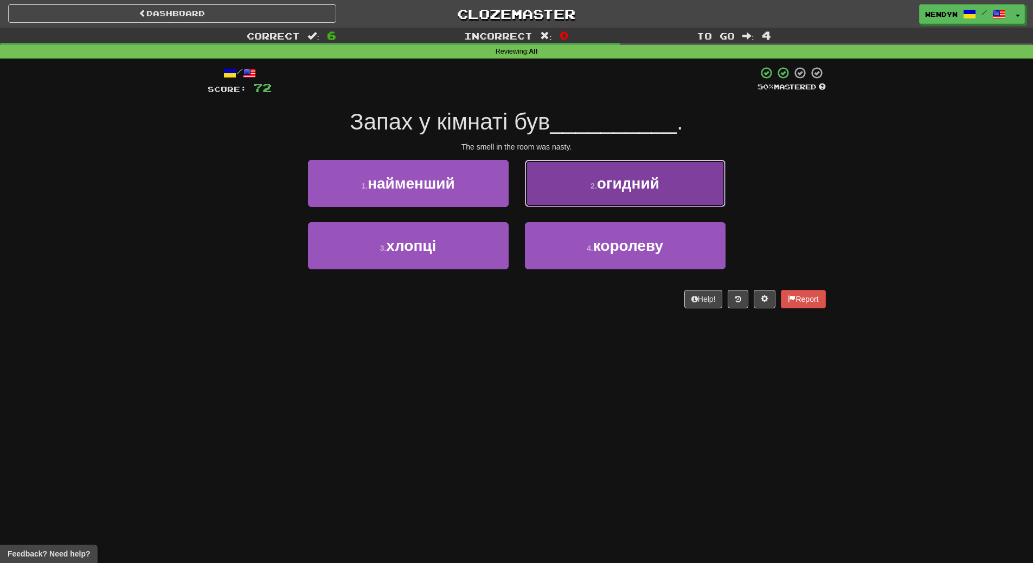
click at [696, 187] on button "2 . огидний" at bounding box center [625, 183] width 201 height 47
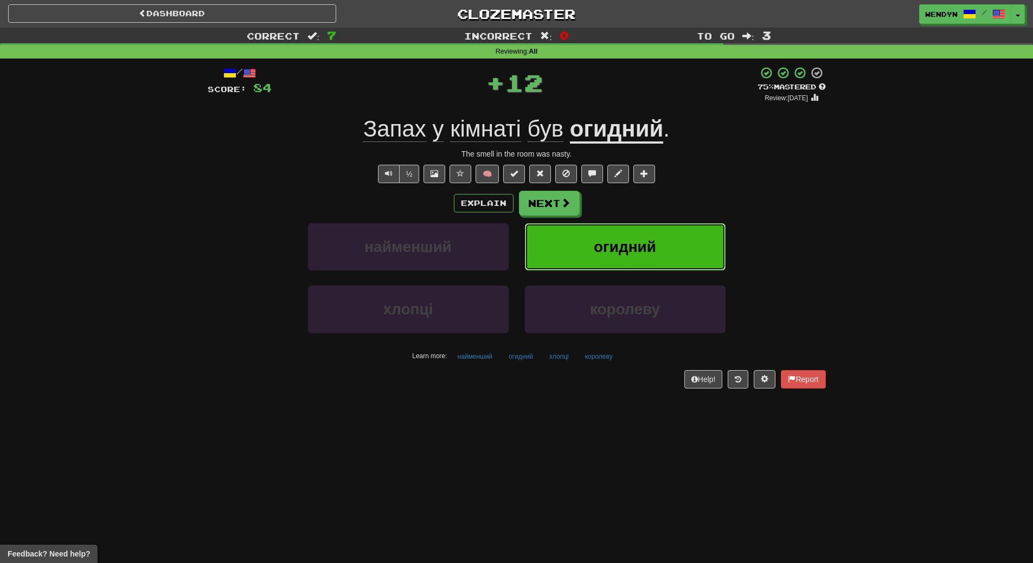
click at [683, 229] on button "огидний" at bounding box center [625, 246] width 201 height 47
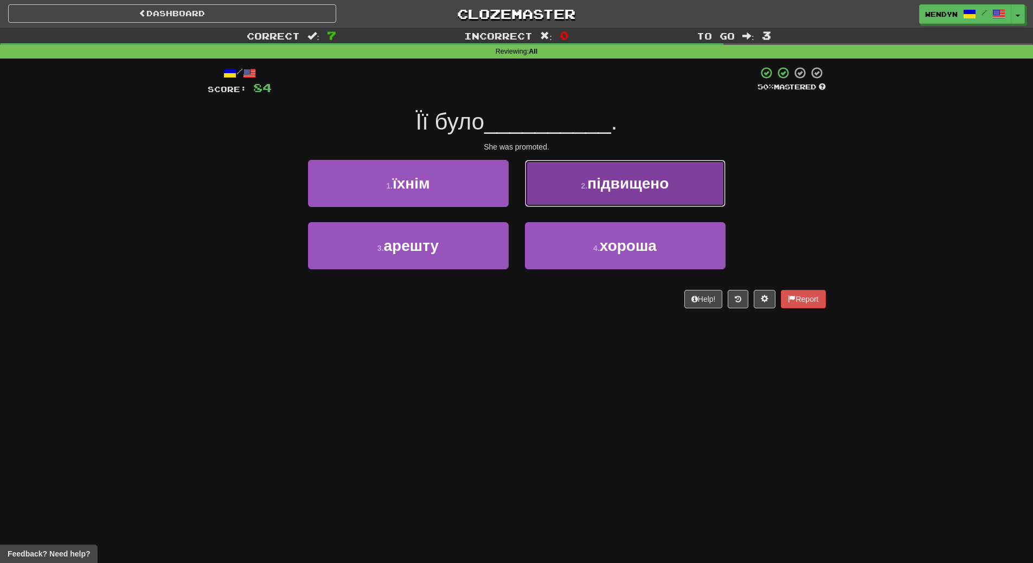
click at [672, 192] on button "2 . підвищено" at bounding box center [625, 183] width 201 height 47
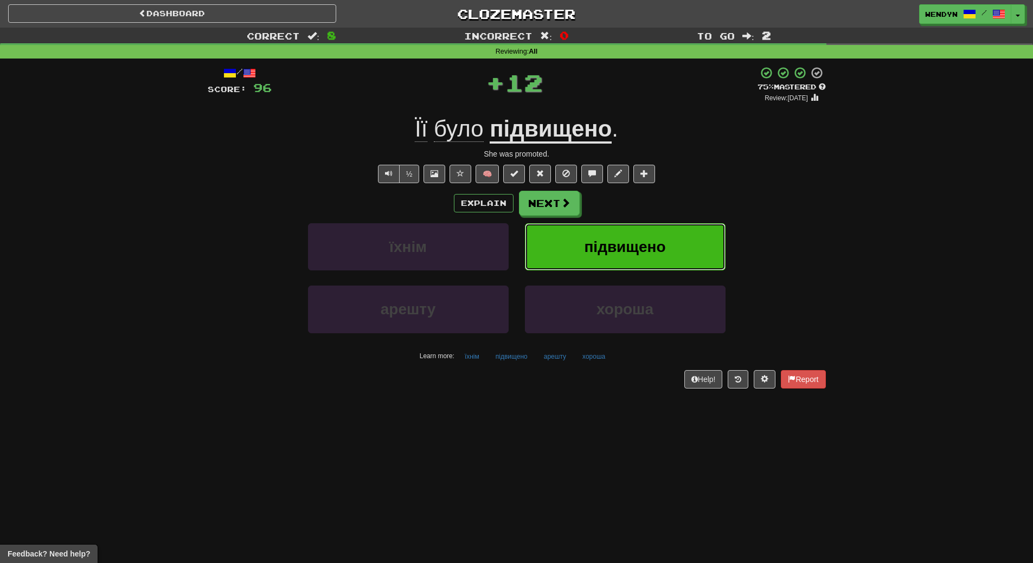
click at [676, 236] on button "підвищено" at bounding box center [625, 246] width 201 height 47
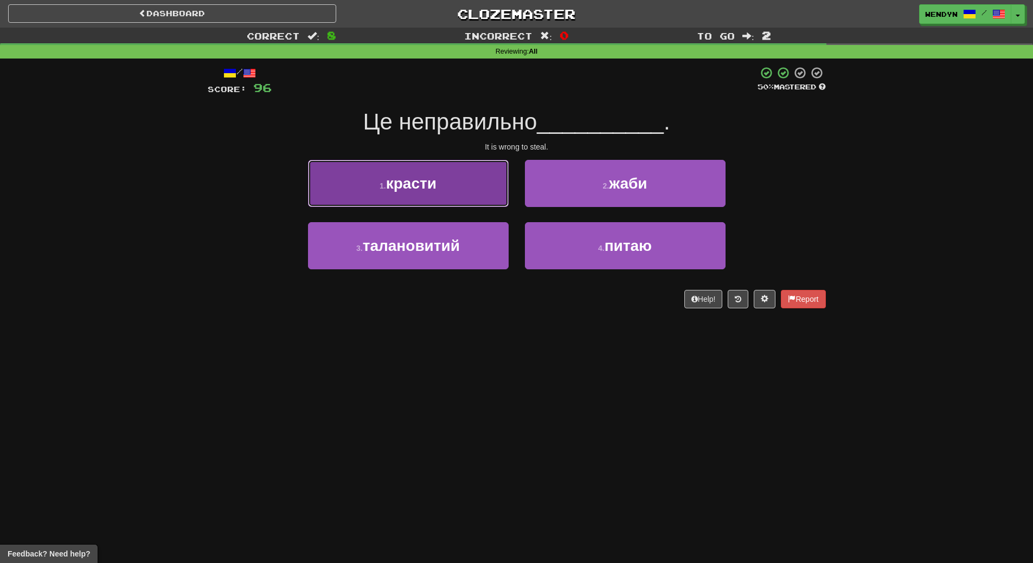
click at [457, 190] on button "1 . красти" at bounding box center [408, 183] width 201 height 47
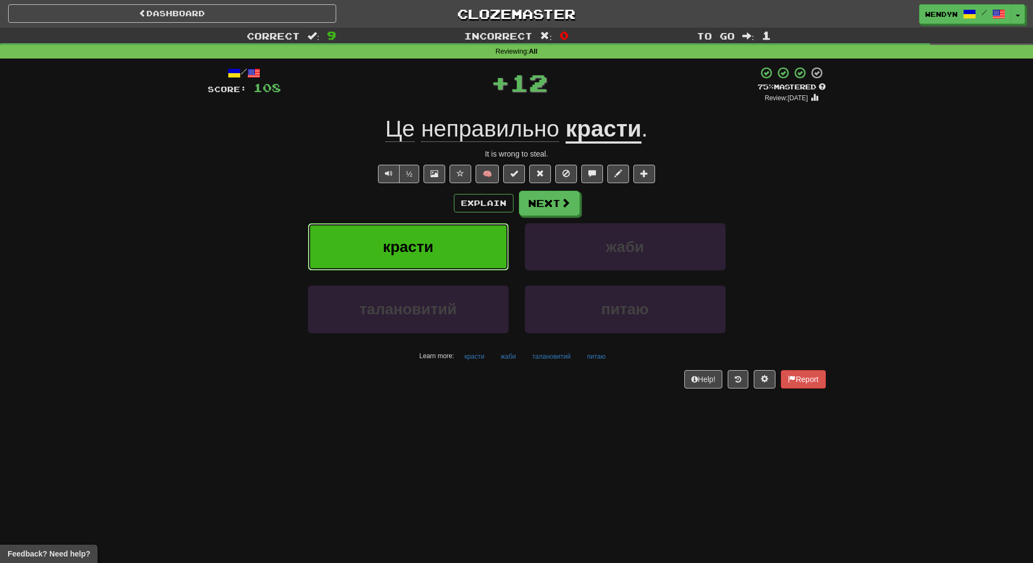
click at [454, 230] on button "красти" at bounding box center [408, 246] width 201 height 47
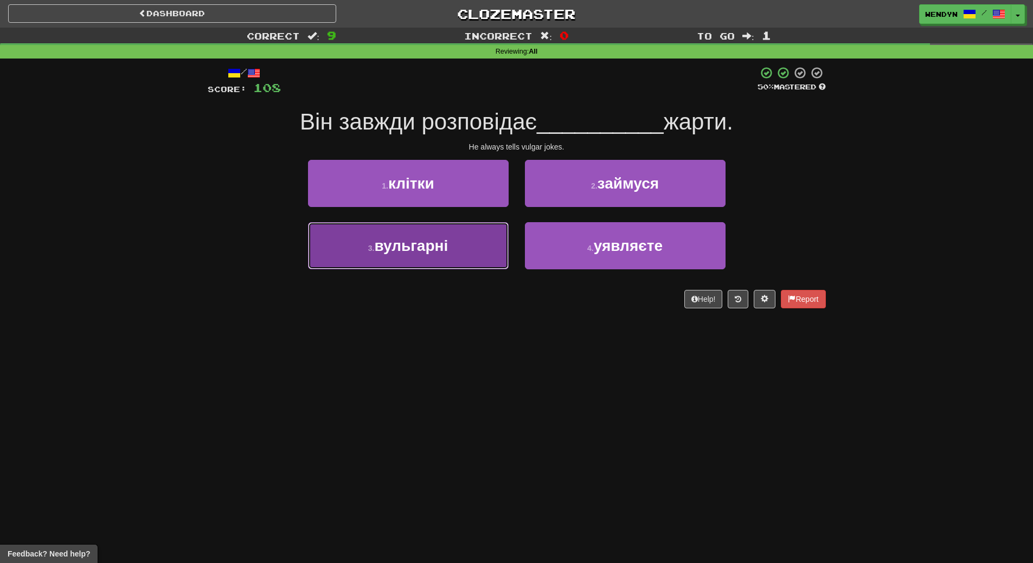
click at [433, 250] on span "вульгарні" at bounding box center [411, 245] width 74 height 17
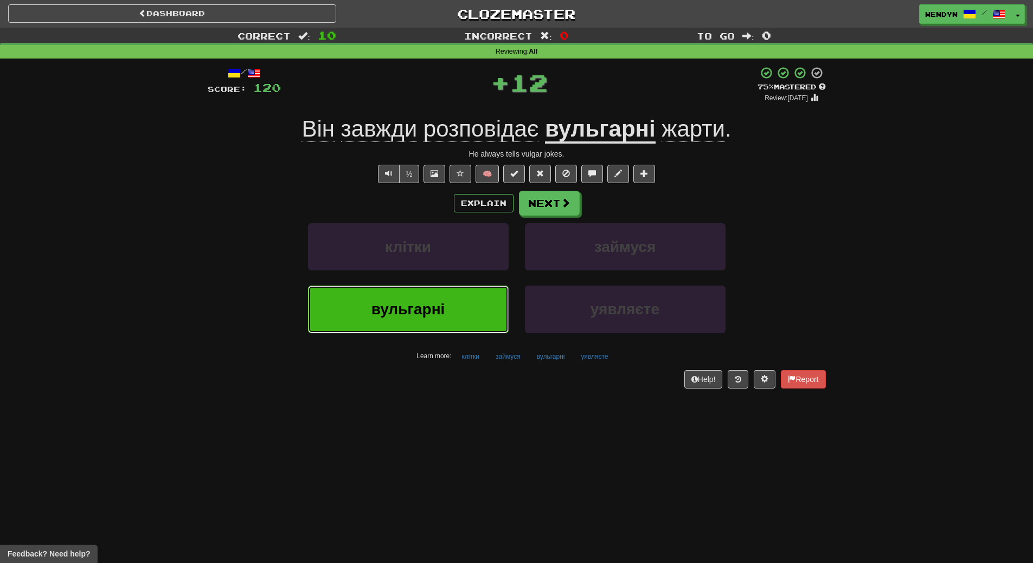
click at [433, 304] on span "вульгарні" at bounding box center [408, 309] width 74 height 17
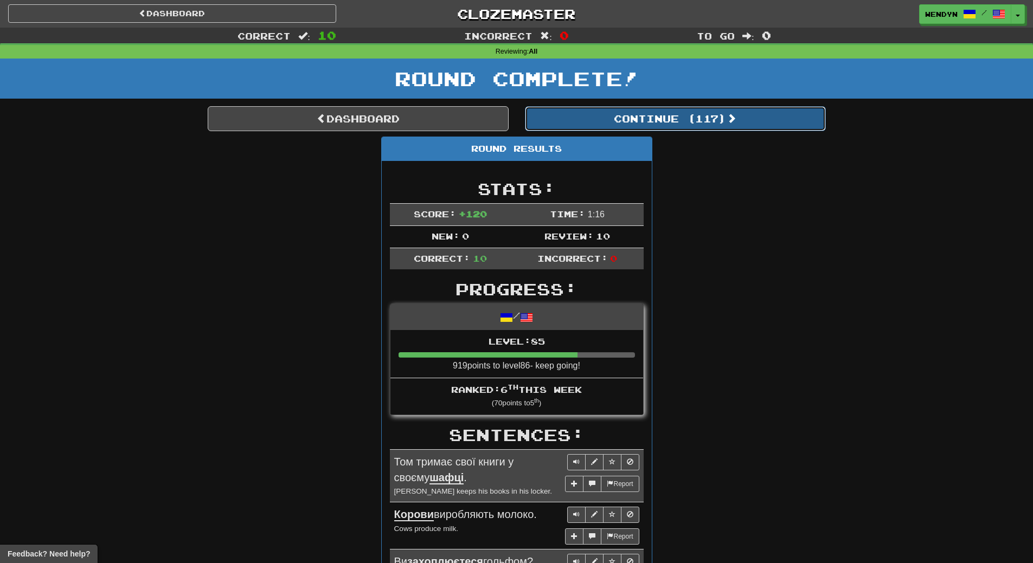
click at [712, 123] on button "Continue ( 117 )" at bounding box center [675, 118] width 301 height 25
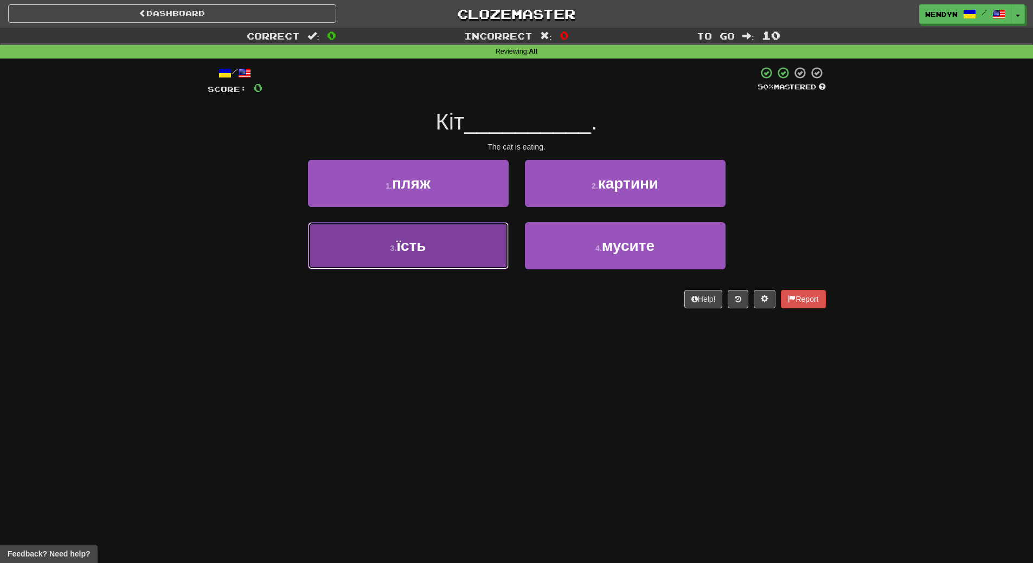
click at [468, 259] on button "3 . їсть" at bounding box center [408, 245] width 201 height 47
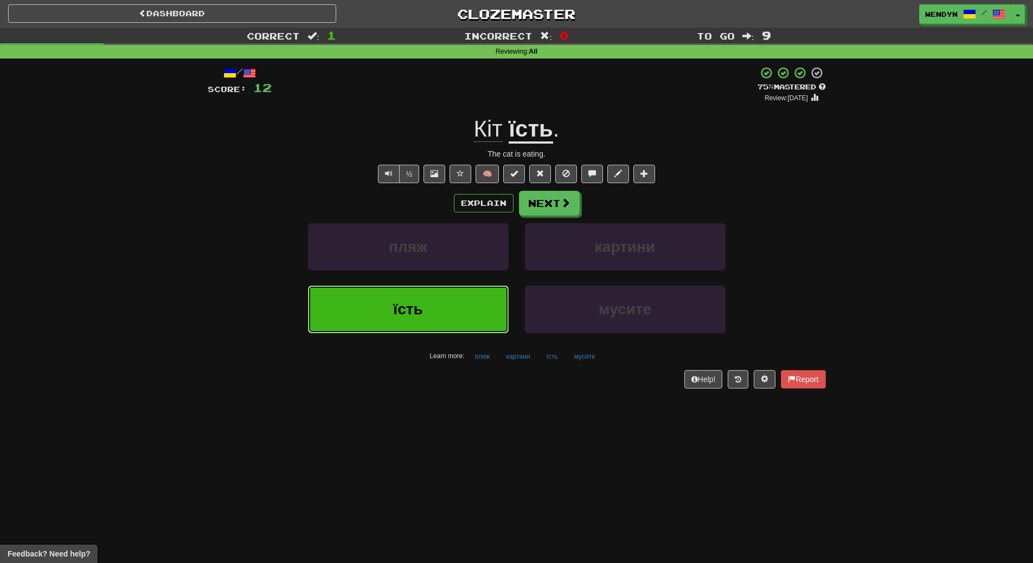
click at [467, 304] on button "їсть" at bounding box center [408, 309] width 201 height 47
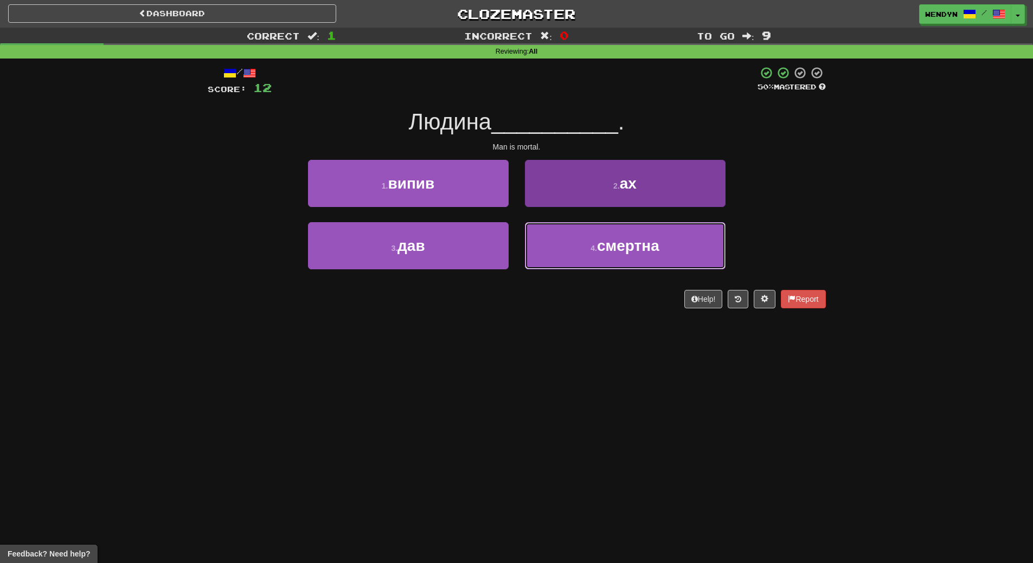
click at [570, 261] on button "4 . смертна" at bounding box center [625, 245] width 201 height 47
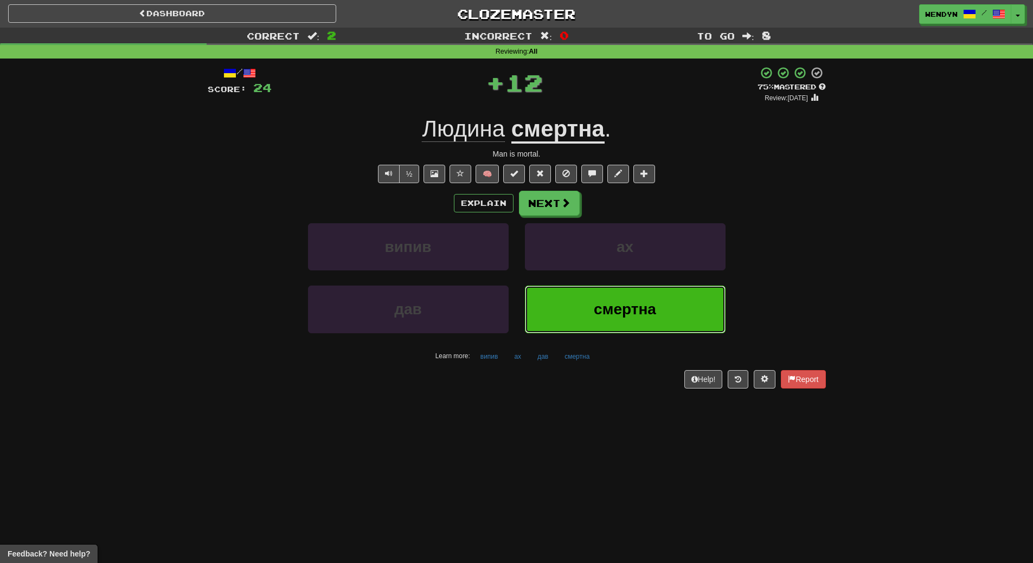
click at [571, 303] on button "смертна" at bounding box center [625, 309] width 201 height 47
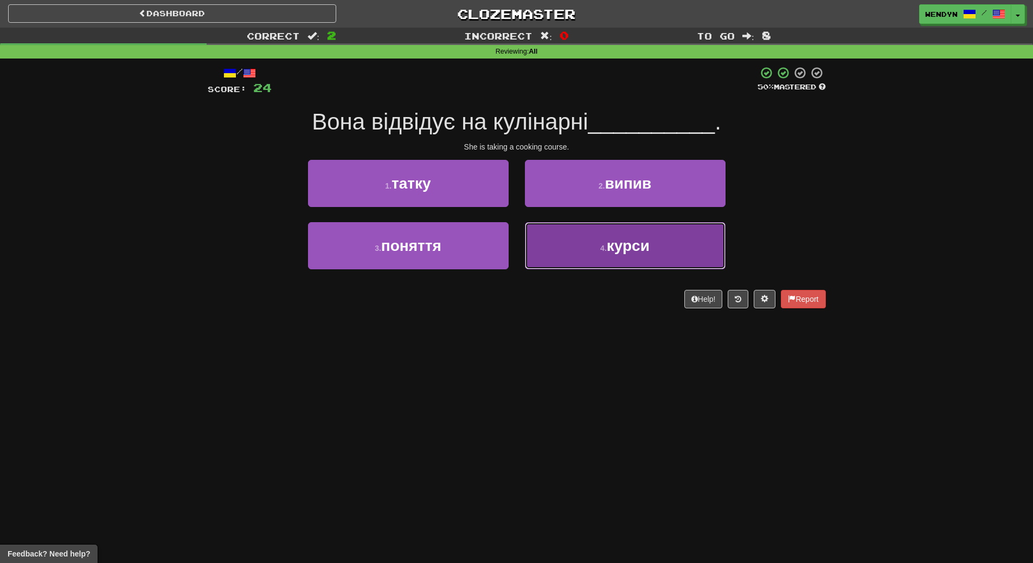
click at [645, 232] on button "4 . курси" at bounding box center [625, 245] width 201 height 47
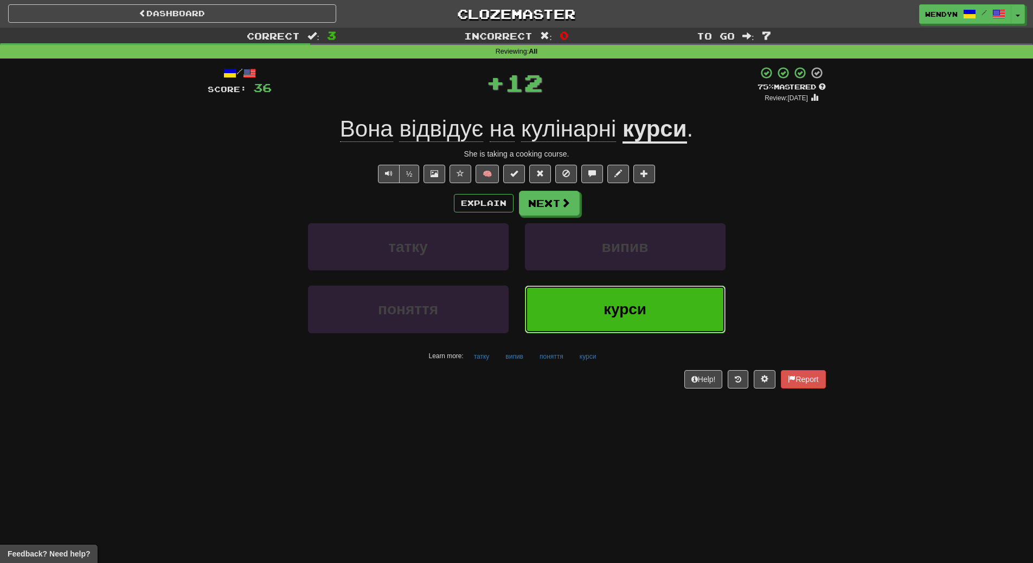
click at [631, 311] on span "курси" at bounding box center [625, 309] width 43 height 17
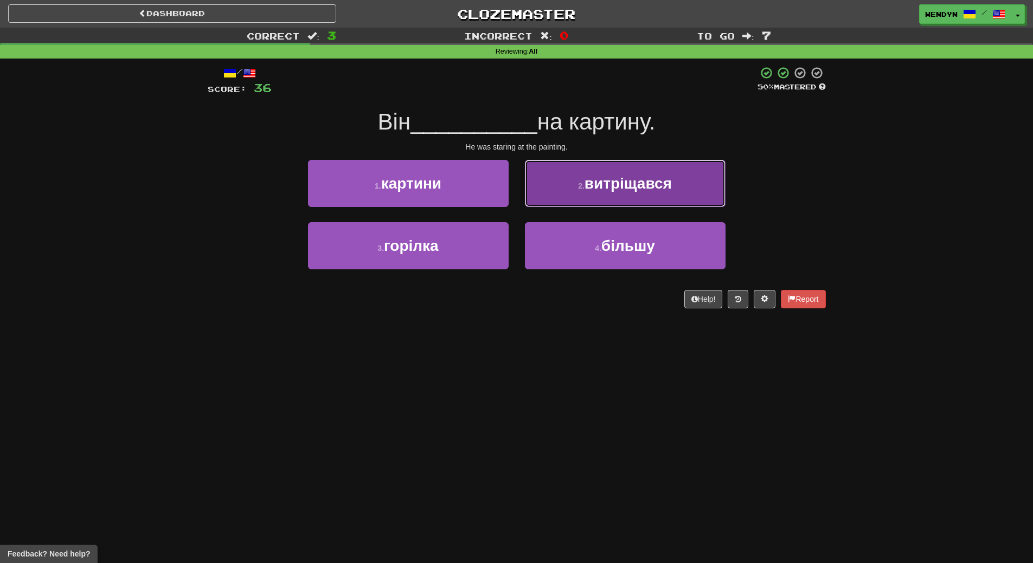
click at [701, 191] on button "2 . витріщався" at bounding box center [625, 183] width 201 height 47
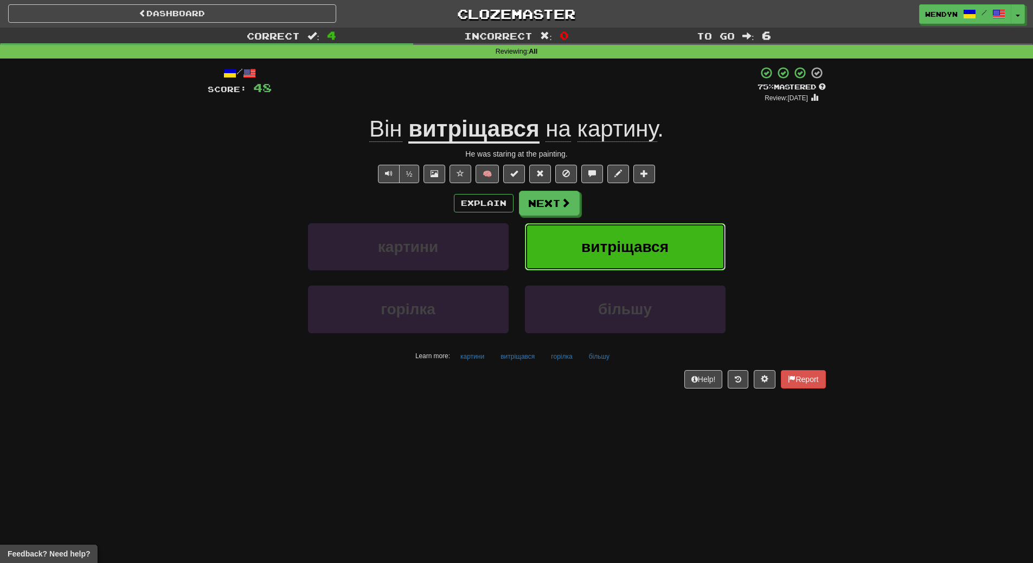
click at [662, 240] on span "витріщався" at bounding box center [624, 247] width 87 height 17
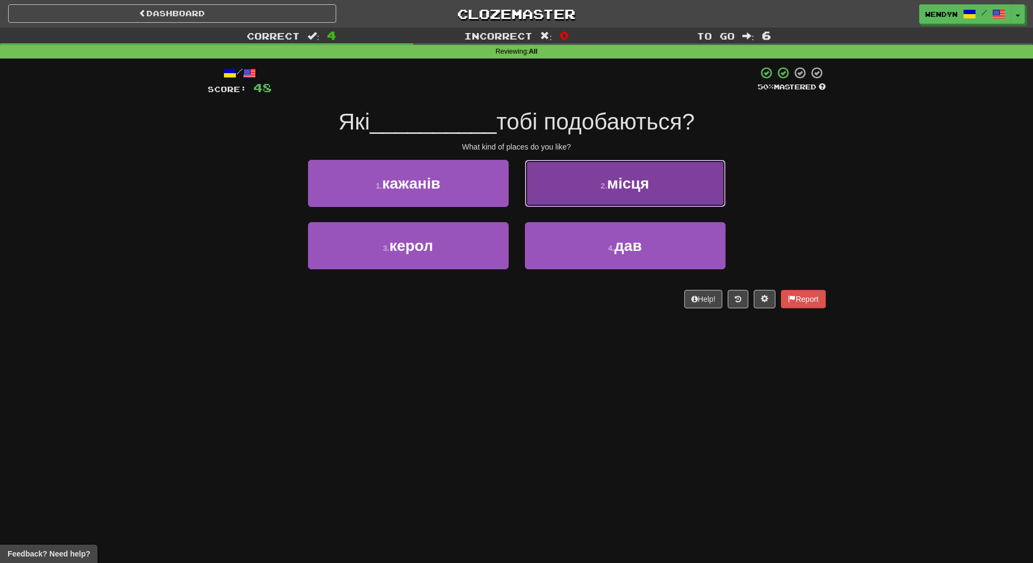
click at [676, 198] on button "2 . місця" at bounding box center [625, 183] width 201 height 47
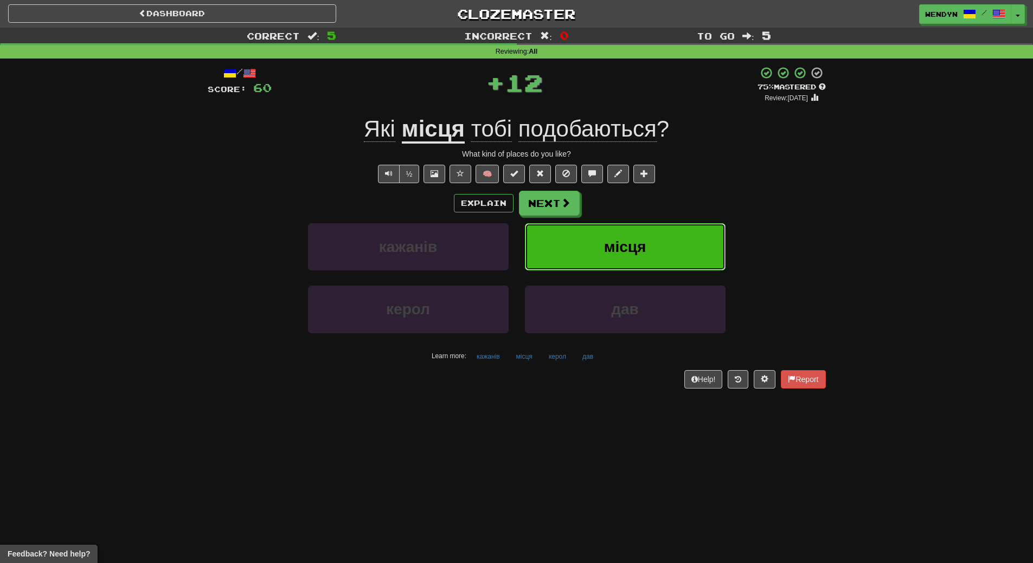
click at [662, 247] on button "місця" at bounding box center [625, 246] width 201 height 47
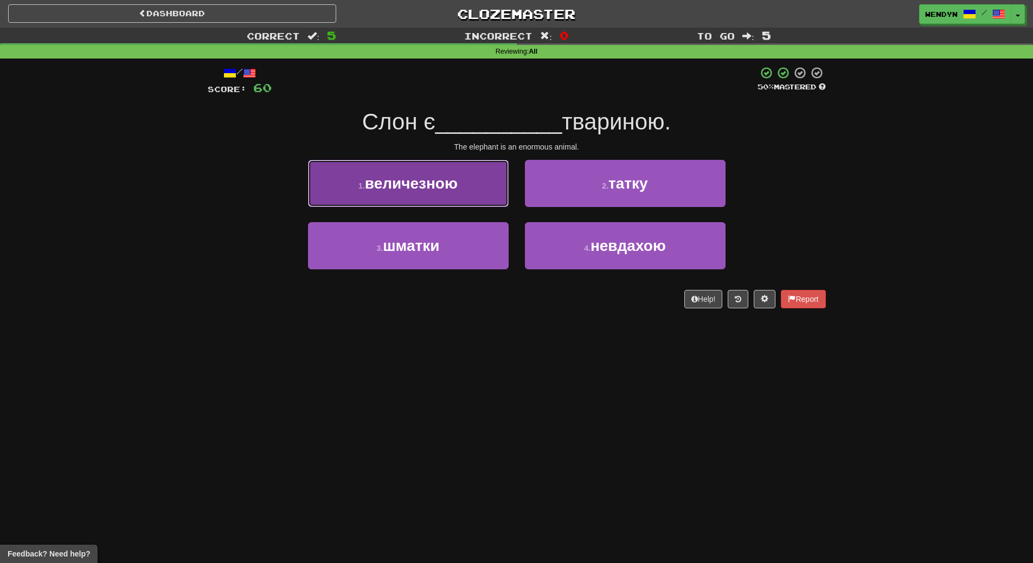
click at [441, 191] on span "величезною" at bounding box center [411, 183] width 93 height 17
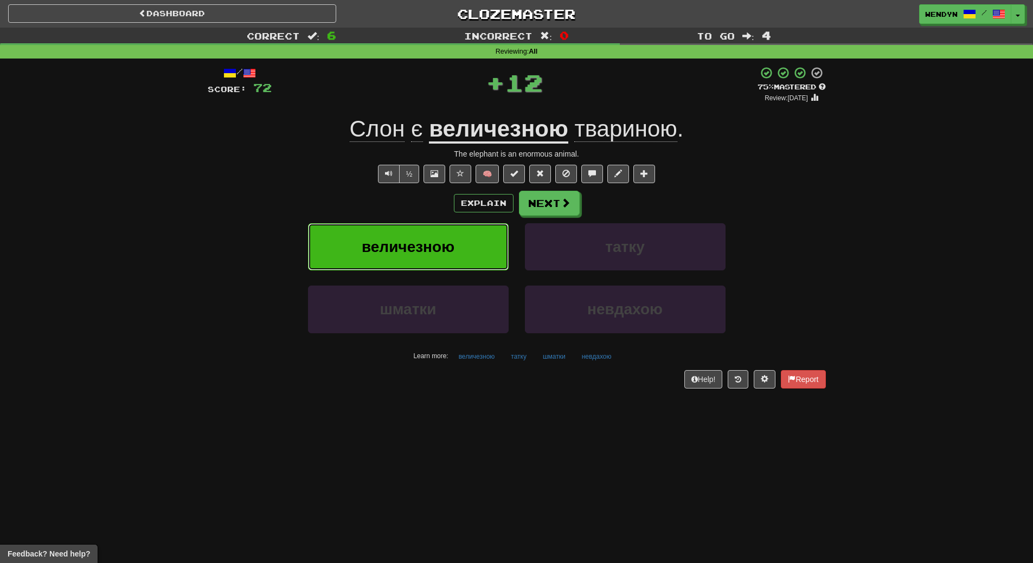
click at [441, 232] on button "величезною" at bounding box center [408, 246] width 201 height 47
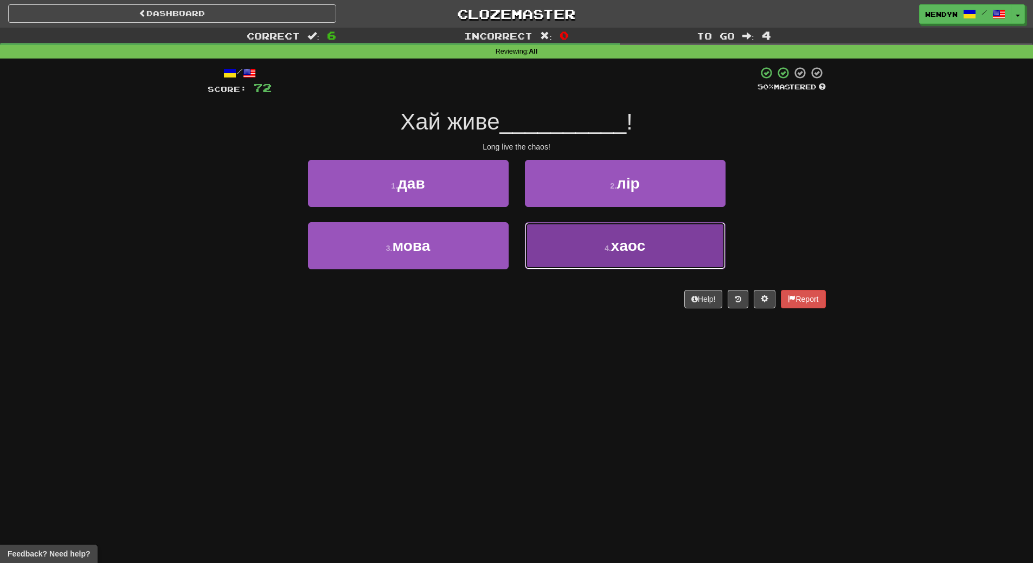
click at [660, 249] on button "4 . хаос" at bounding box center [625, 245] width 201 height 47
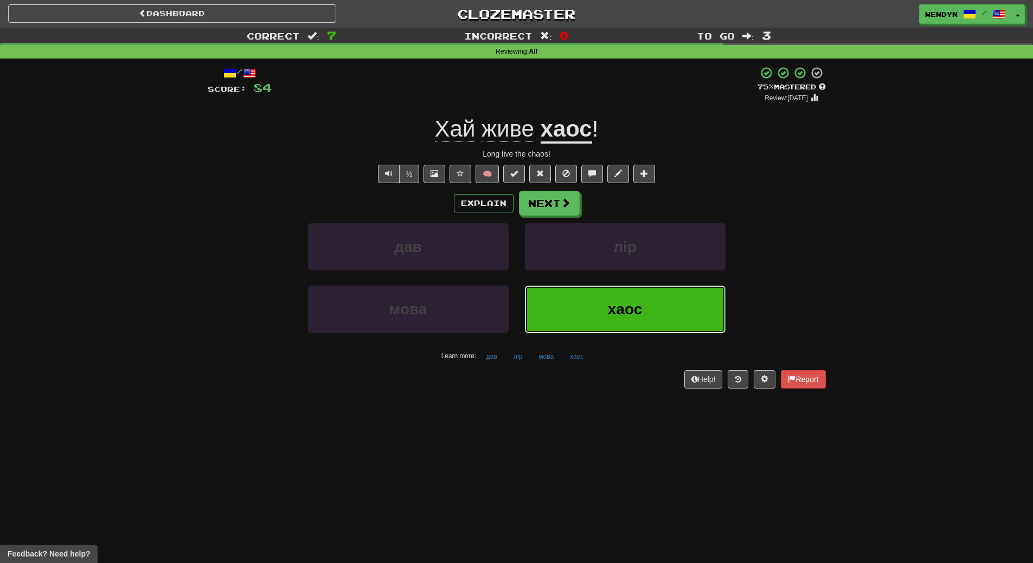
click at [633, 325] on button "хаос" at bounding box center [625, 309] width 201 height 47
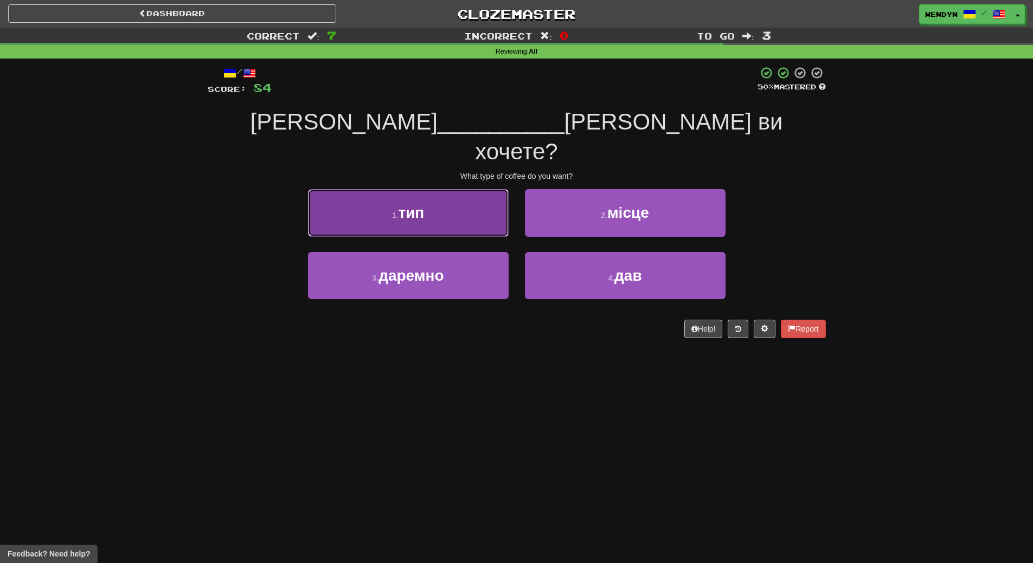
click at [447, 196] on button "1 . тип" at bounding box center [408, 212] width 201 height 47
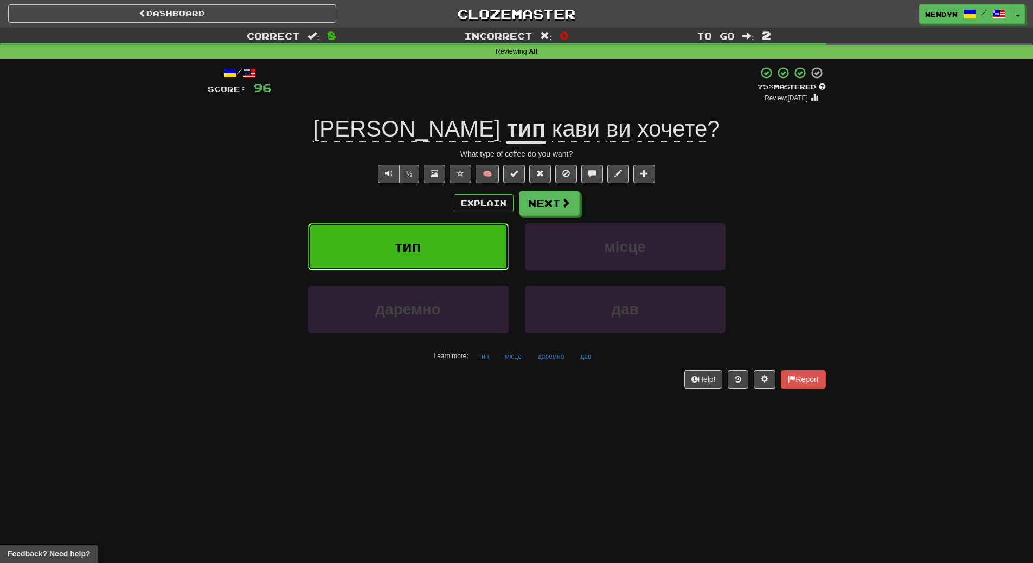
click at [436, 256] on button "тип" at bounding box center [408, 246] width 201 height 47
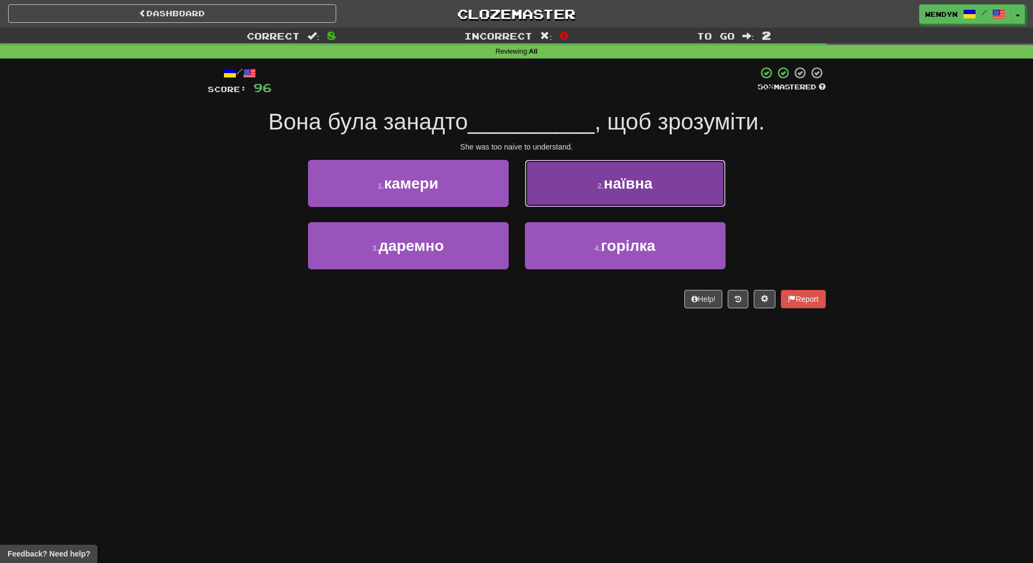
click at [690, 184] on button "2 . наївна" at bounding box center [625, 183] width 201 height 47
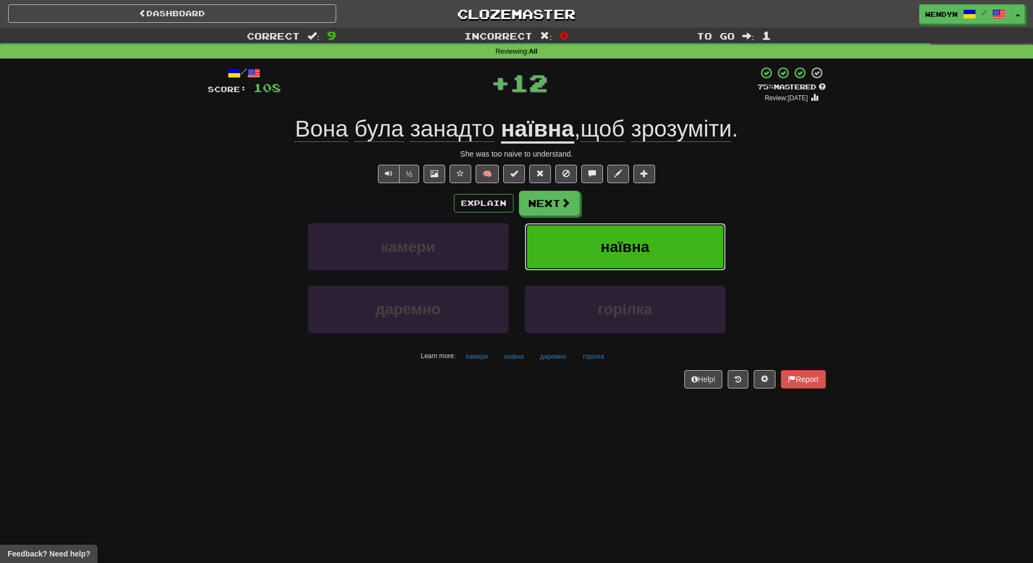
click at [675, 241] on button "наївна" at bounding box center [625, 246] width 201 height 47
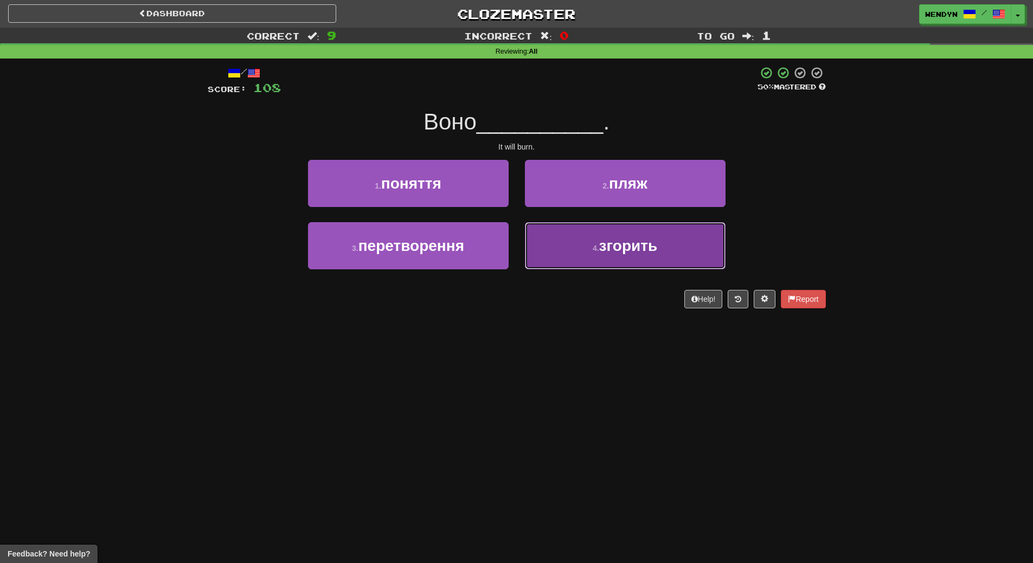
click at [631, 254] on button "4 . згорить" at bounding box center [625, 245] width 201 height 47
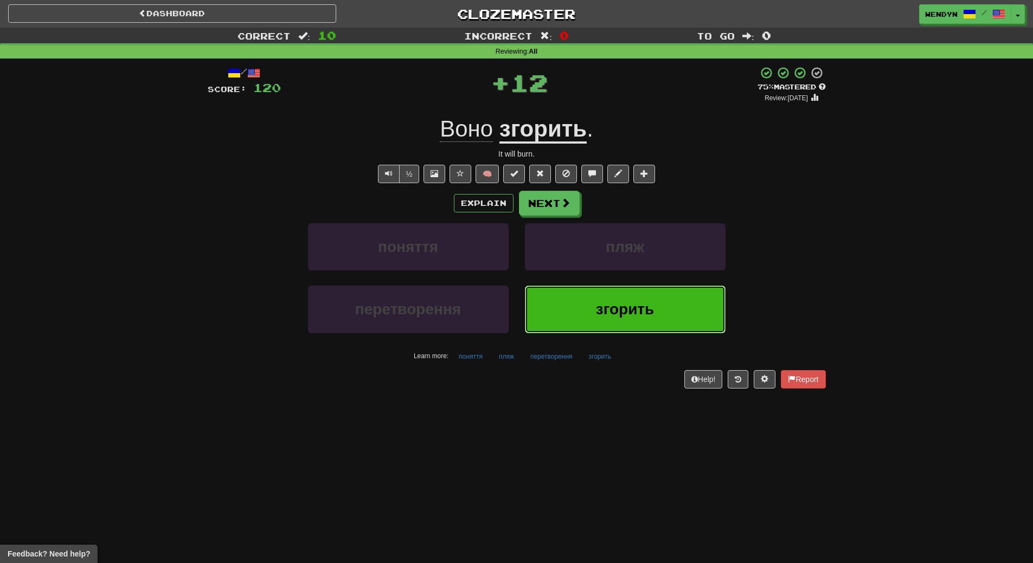
click at [632, 305] on span "згорить" at bounding box center [625, 309] width 59 height 17
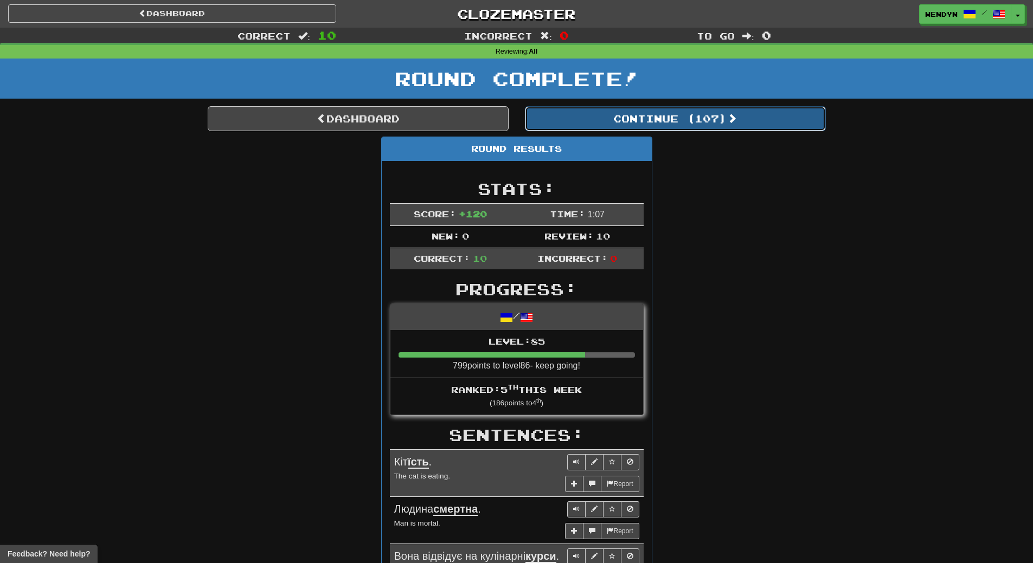
click at [691, 123] on button "Continue ( 107 )" at bounding box center [675, 118] width 301 height 25
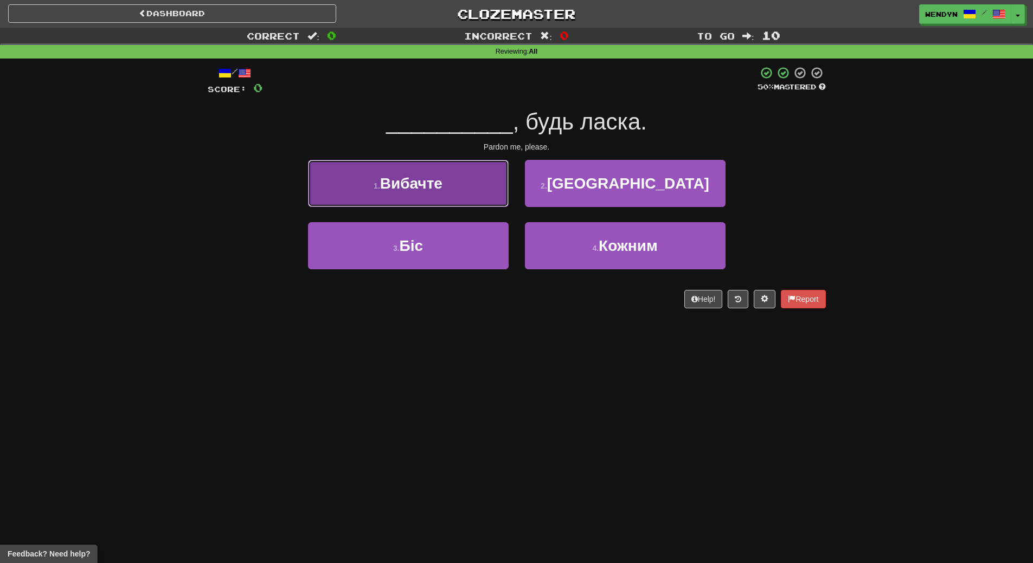
click at [409, 192] on button "1 . Вибачте" at bounding box center [408, 183] width 201 height 47
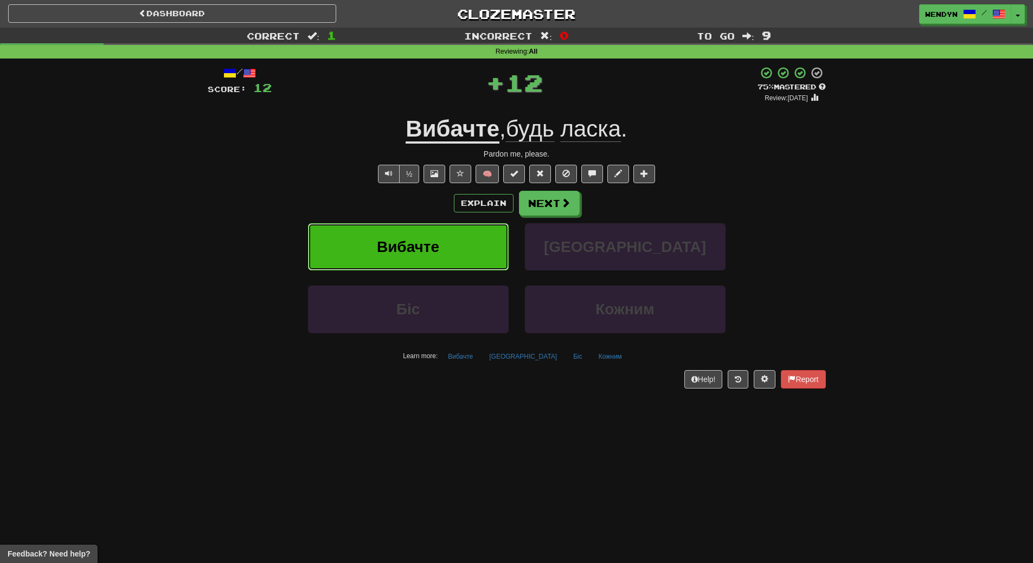
click at [411, 230] on button "Вибачте" at bounding box center [408, 246] width 201 height 47
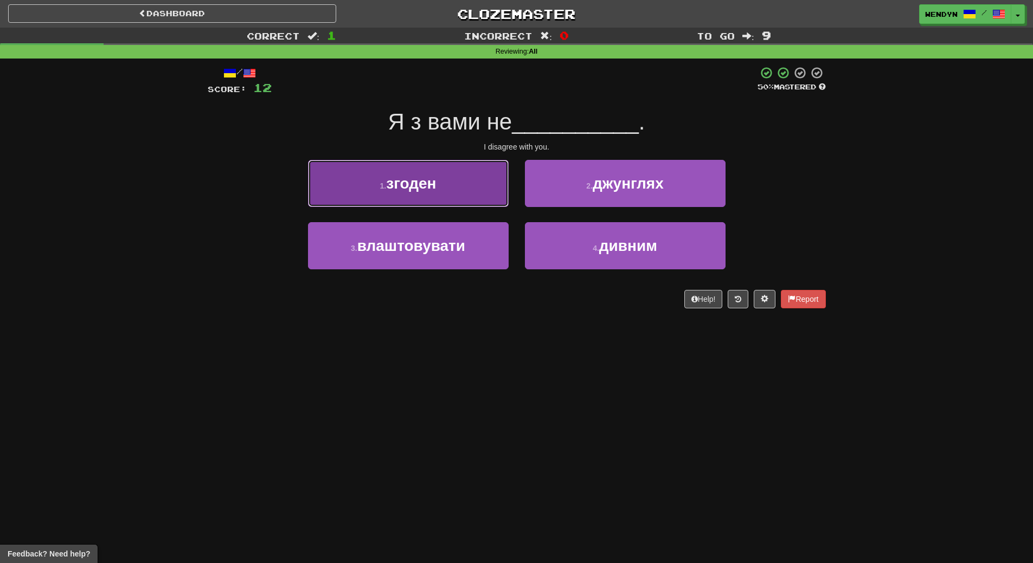
click at [446, 177] on button "1 . згоден" at bounding box center [408, 183] width 201 height 47
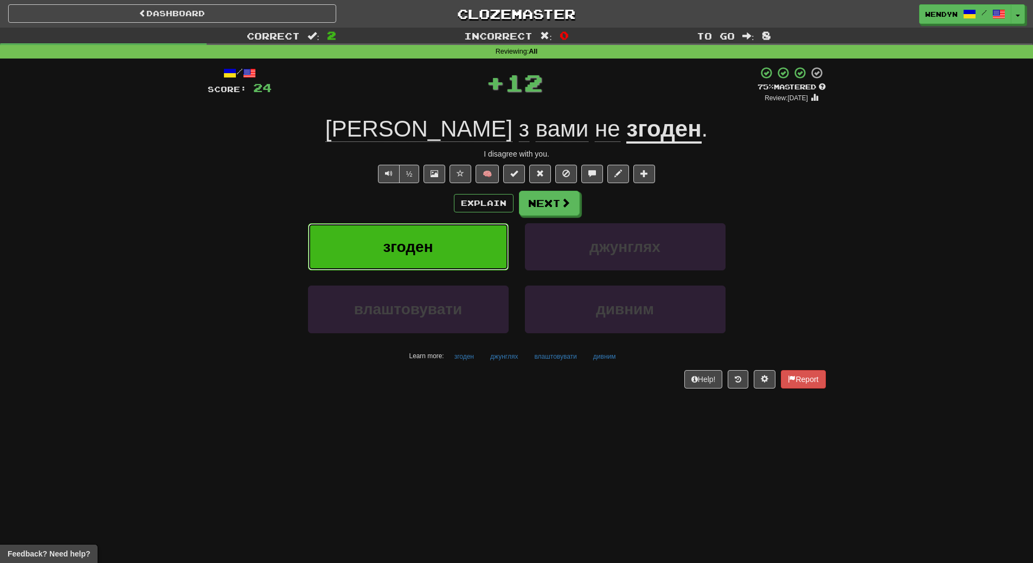
click at [445, 242] on button "згоден" at bounding box center [408, 246] width 201 height 47
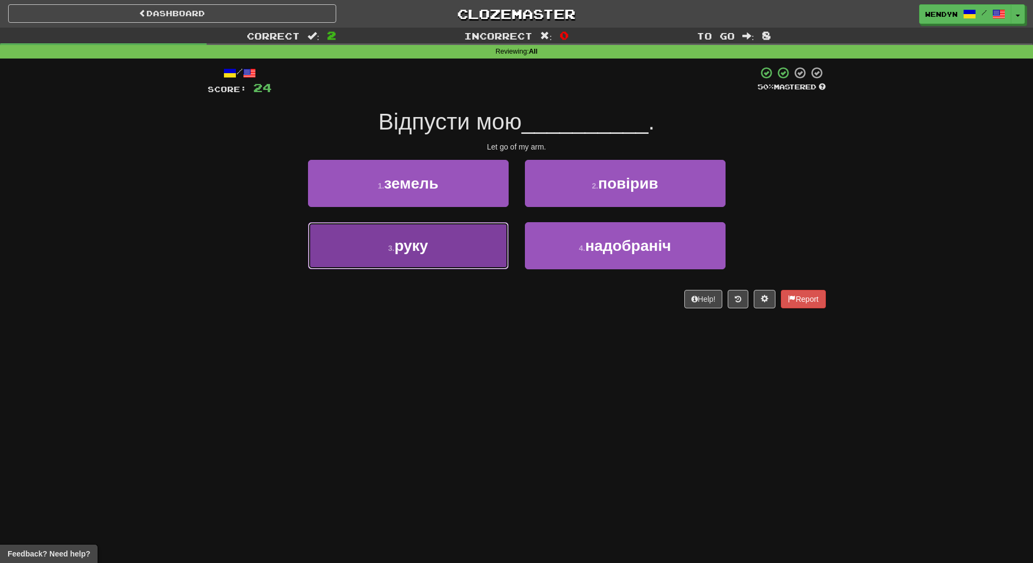
click at [425, 227] on button "3 . руку" at bounding box center [408, 245] width 201 height 47
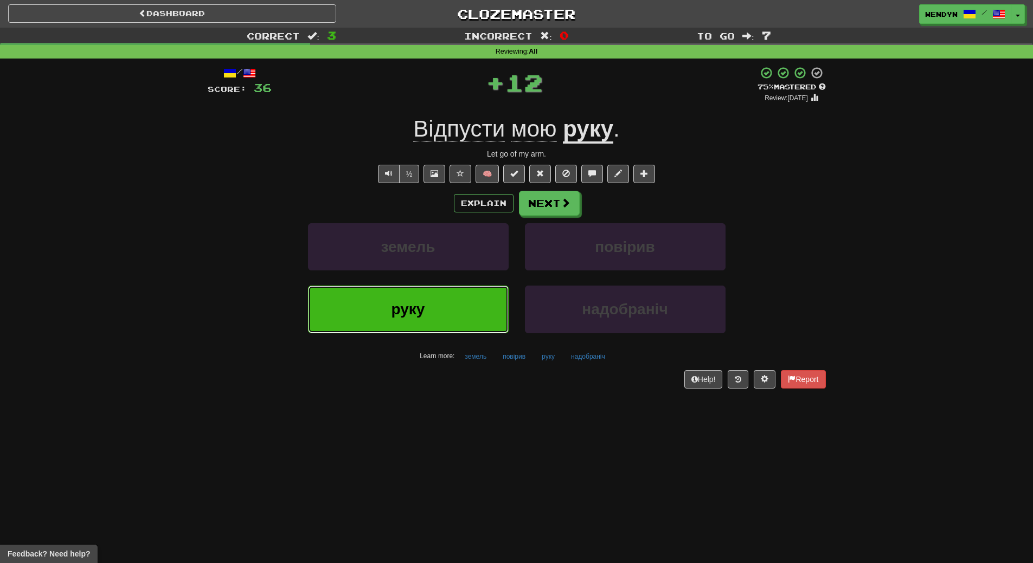
click at [430, 314] on button "руку" at bounding box center [408, 309] width 201 height 47
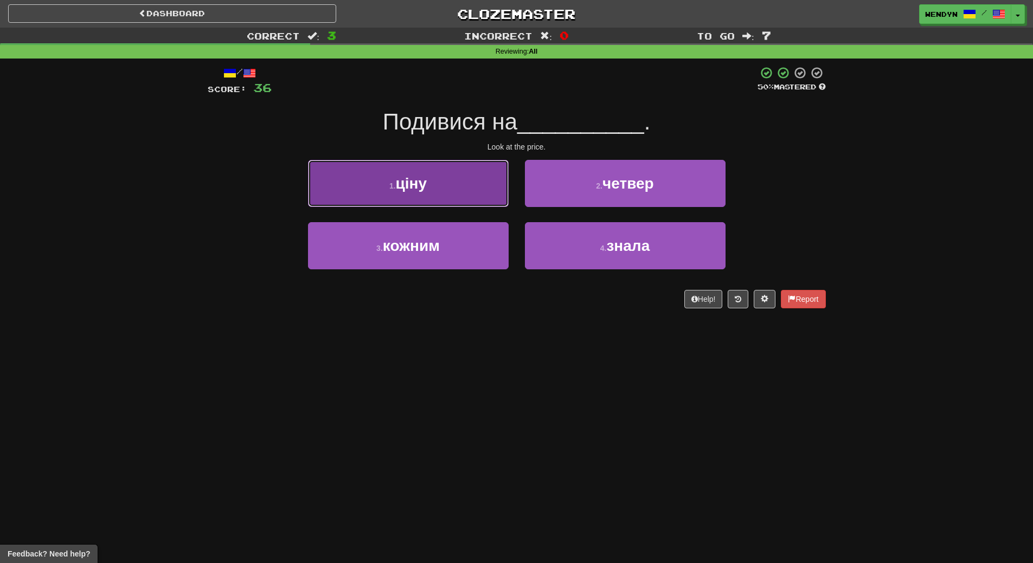
click at [472, 196] on button "1 . ціну" at bounding box center [408, 183] width 201 height 47
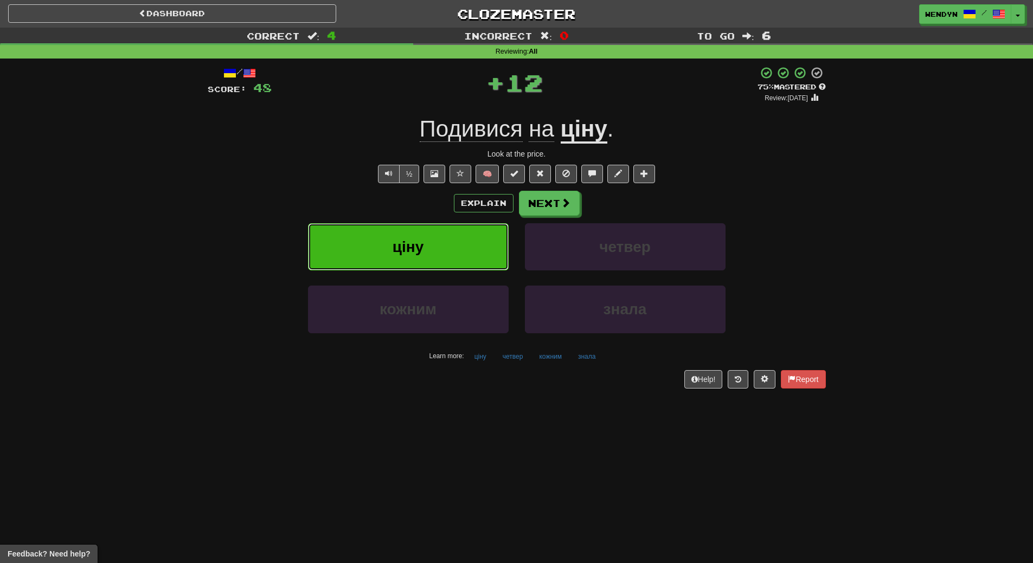
click at [447, 241] on button "ціну" at bounding box center [408, 246] width 201 height 47
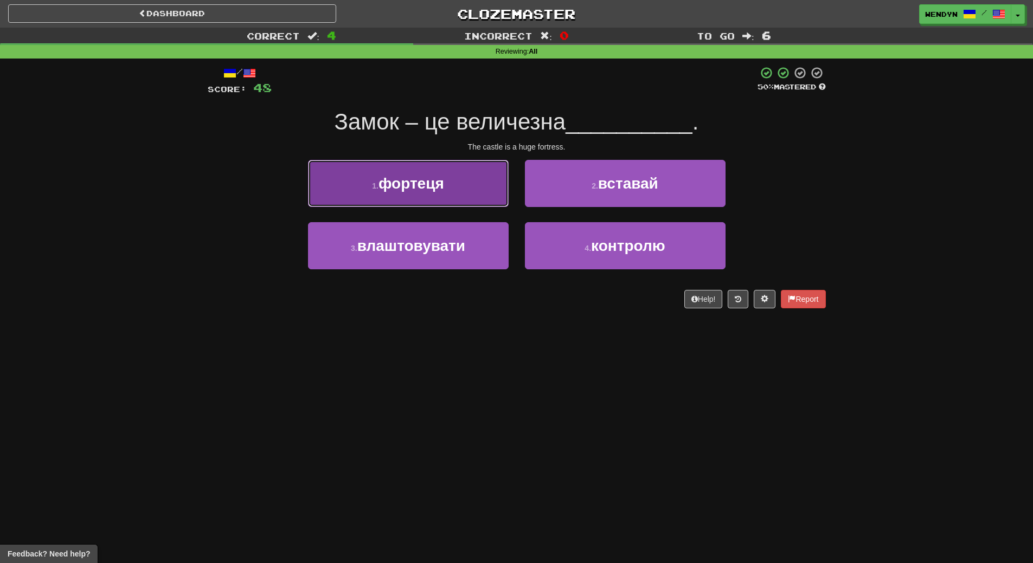
click at [390, 196] on button "1 . фортеця" at bounding box center [408, 183] width 201 height 47
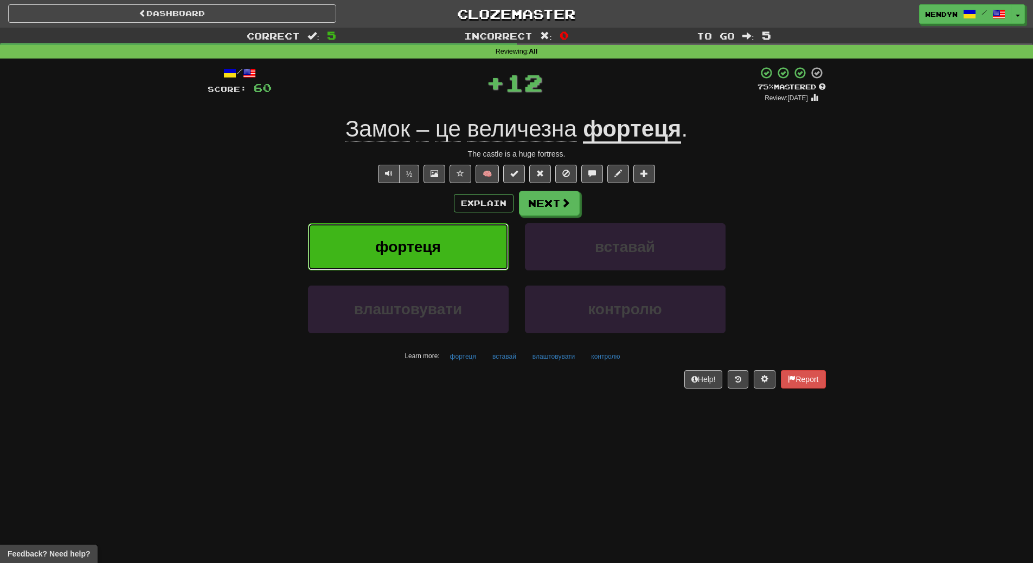
click at [395, 250] on span "фортеця" at bounding box center [408, 247] width 66 height 17
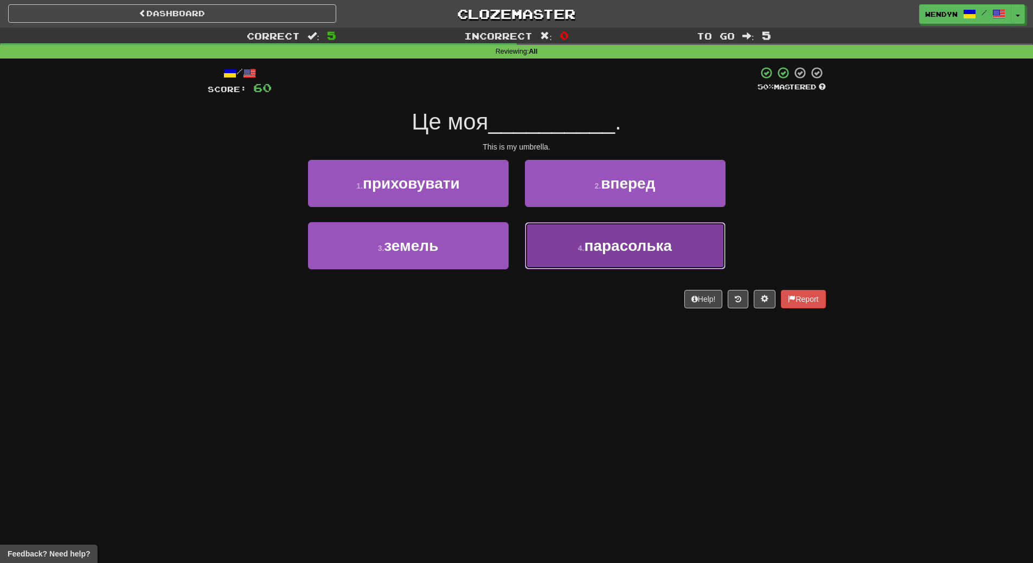
click at [680, 248] on button "4 . парасолька" at bounding box center [625, 245] width 201 height 47
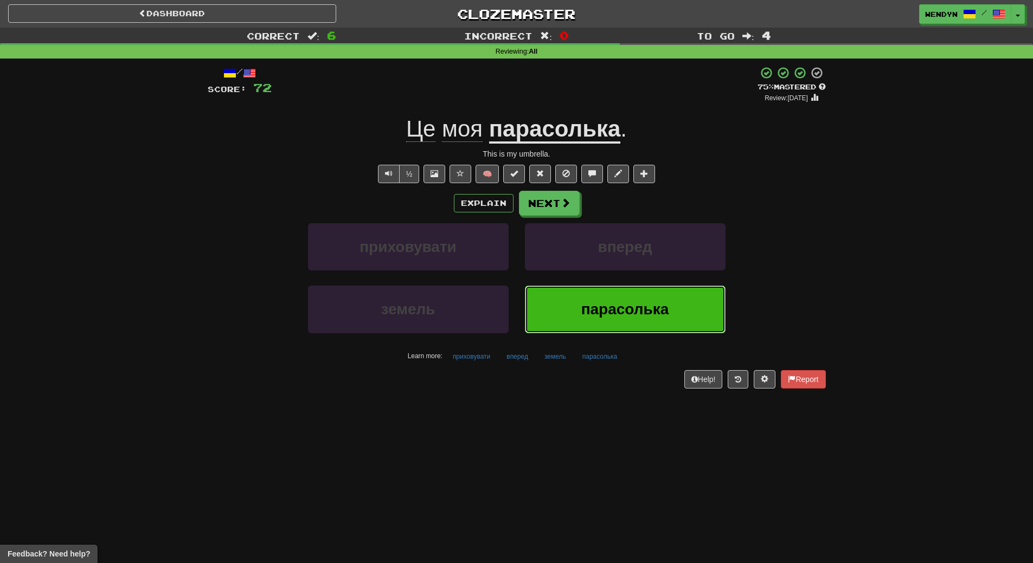
click at [663, 291] on button "парасолька" at bounding box center [625, 309] width 201 height 47
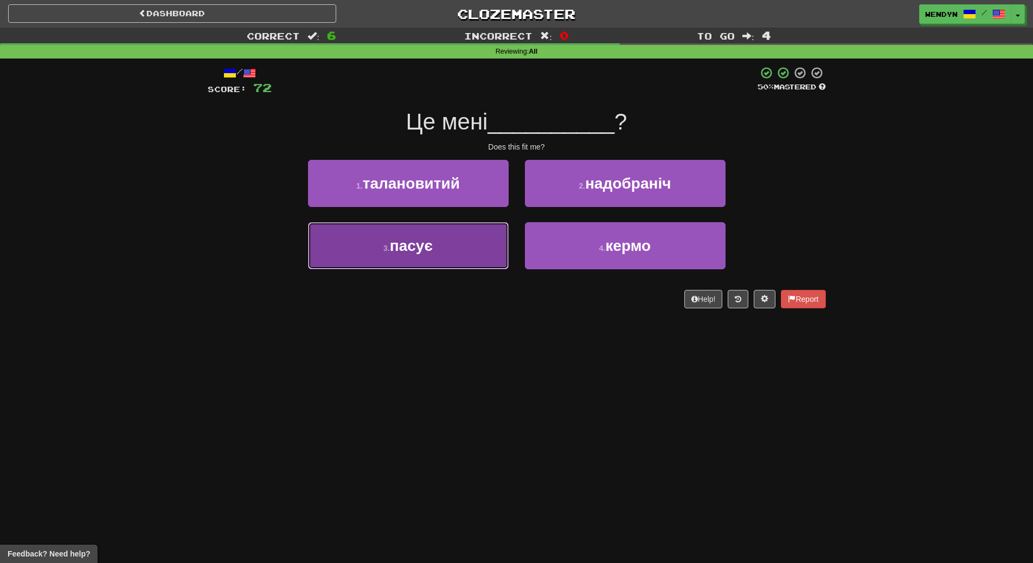
click at [461, 258] on button "3 . пасує" at bounding box center [408, 245] width 201 height 47
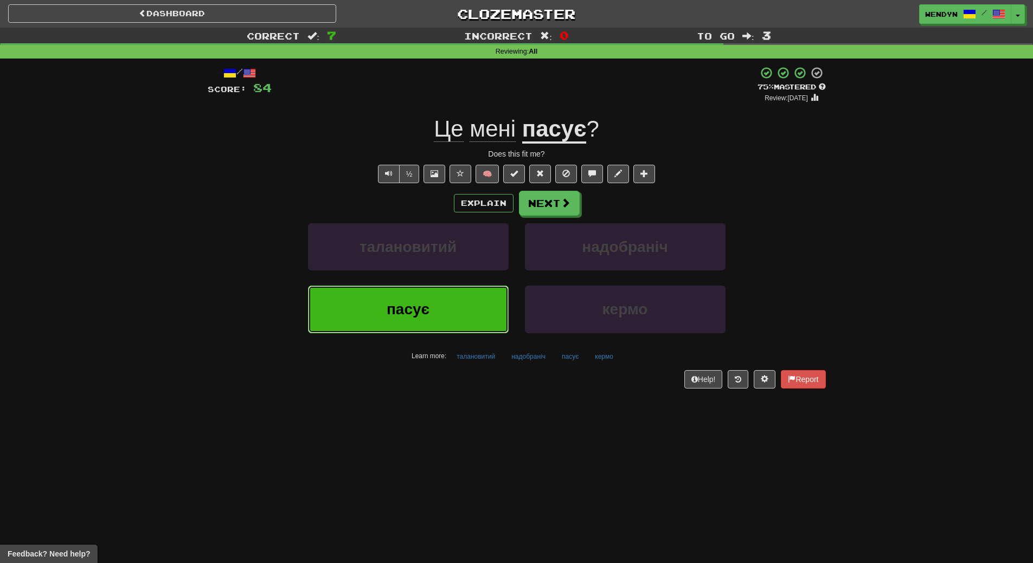
click at [459, 312] on button "пасує" at bounding box center [408, 309] width 201 height 47
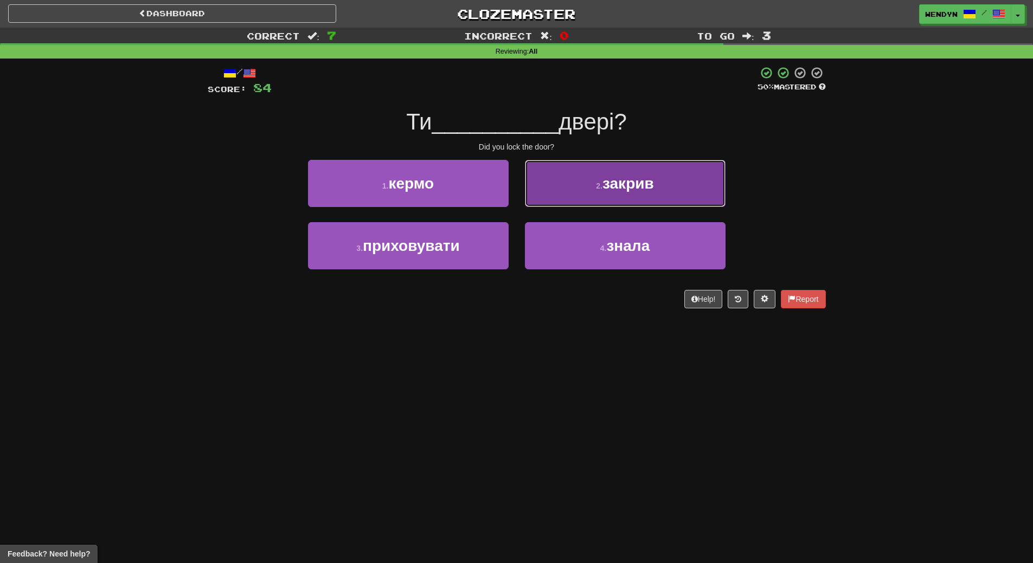
click at [691, 167] on button "2 . закрив" at bounding box center [625, 183] width 201 height 47
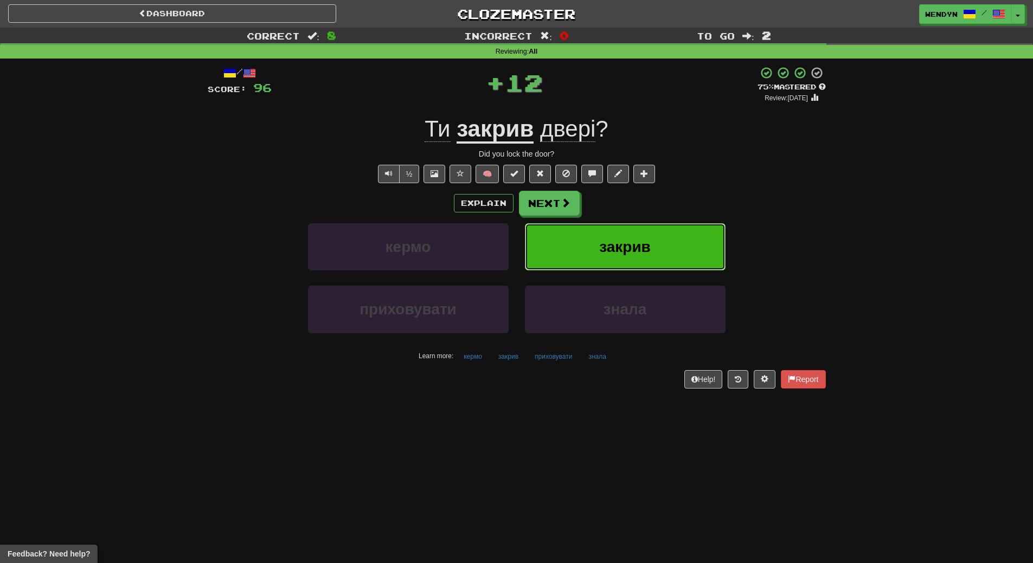
click at [657, 232] on button "закрив" at bounding box center [625, 246] width 201 height 47
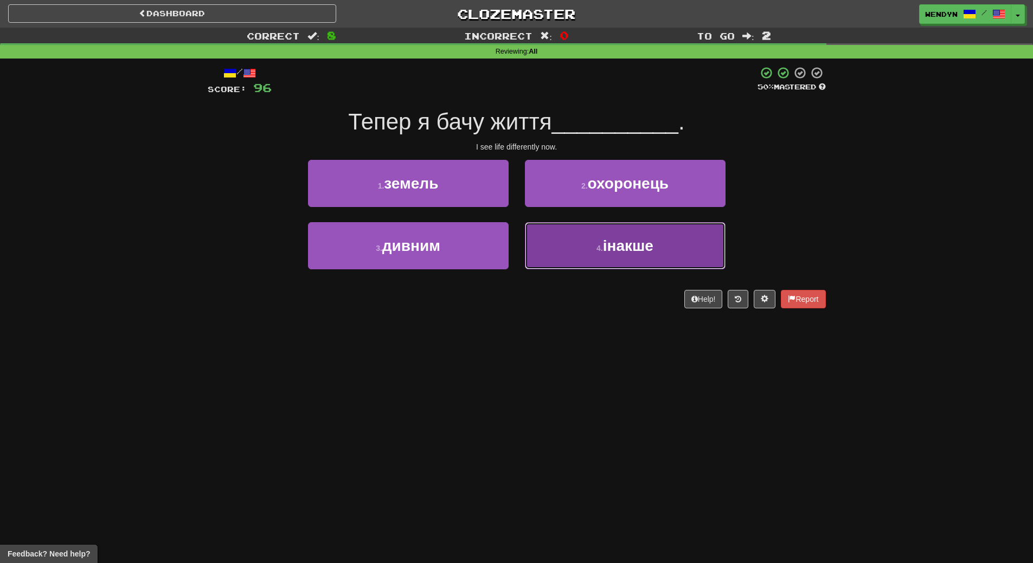
click at [612, 259] on button "4 . інакше" at bounding box center [625, 245] width 201 height 47
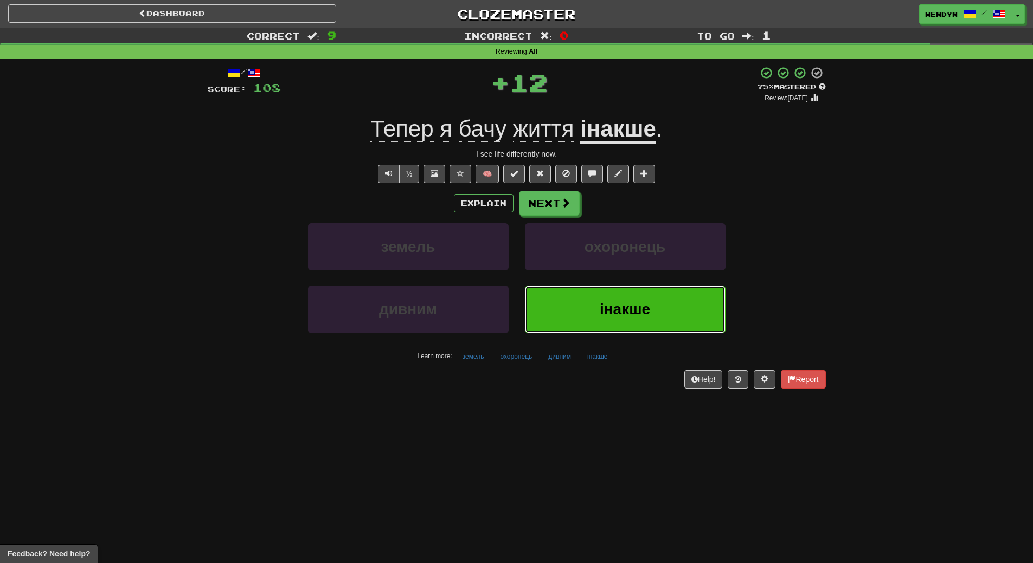
click at [608, 309] on span "інакше" at bounding box center [625, 309] width 50 height 17
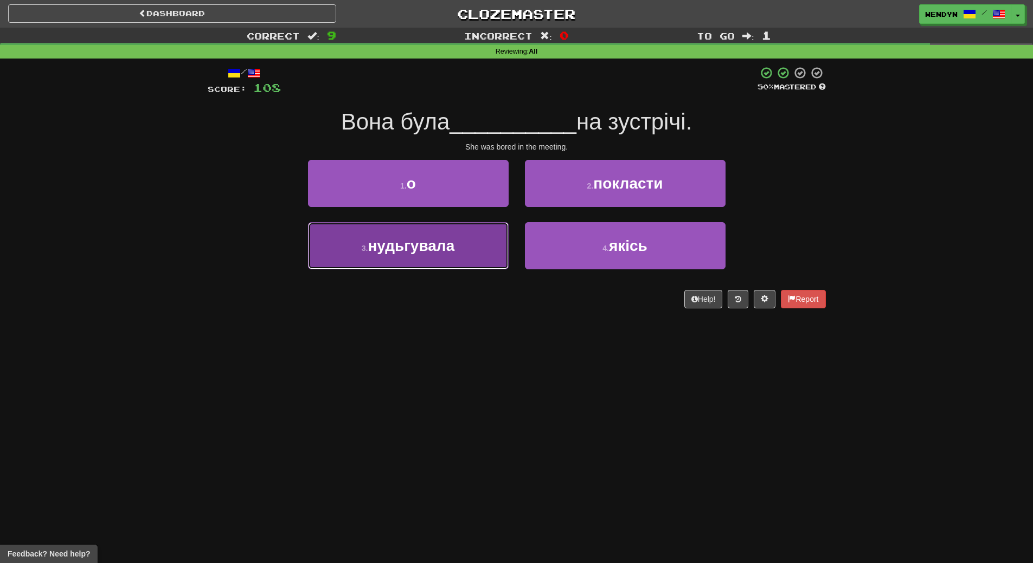
click at [408, 254] on span "нудьгувала" at bounding box center [411, 245] width 87 height 17
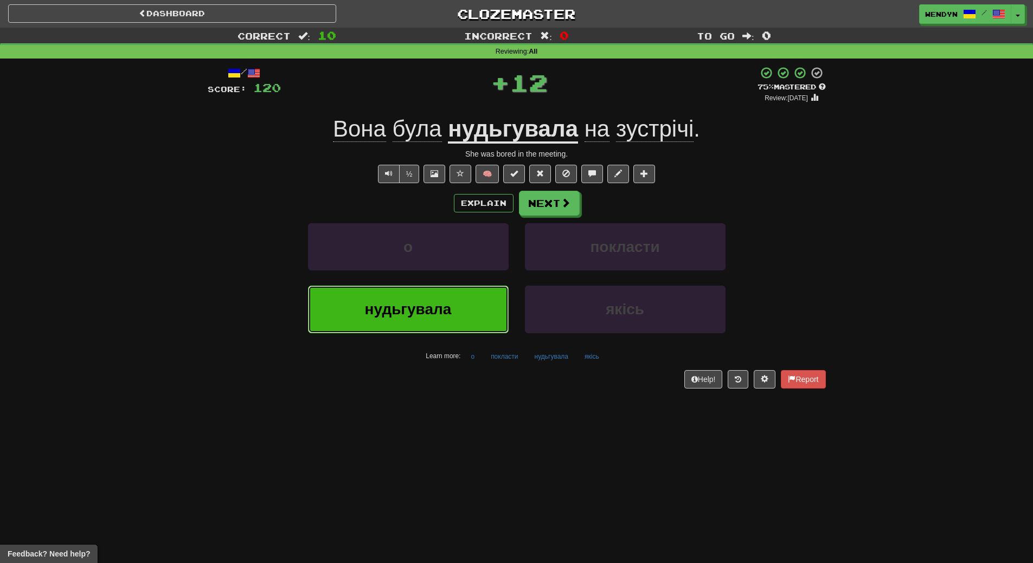
click at [420, 323] on button "нудьгувала" at bounding box center [408, 309] width 201 height 47
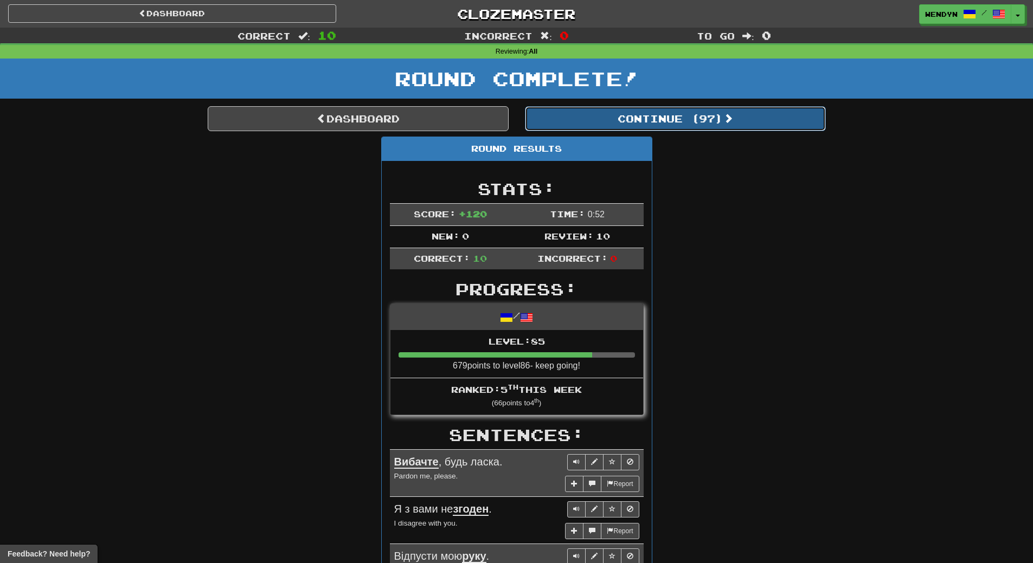
click at [693, 117] on button "Continue ( 97 )" at bounding box center [675, 118] width 301 height 25
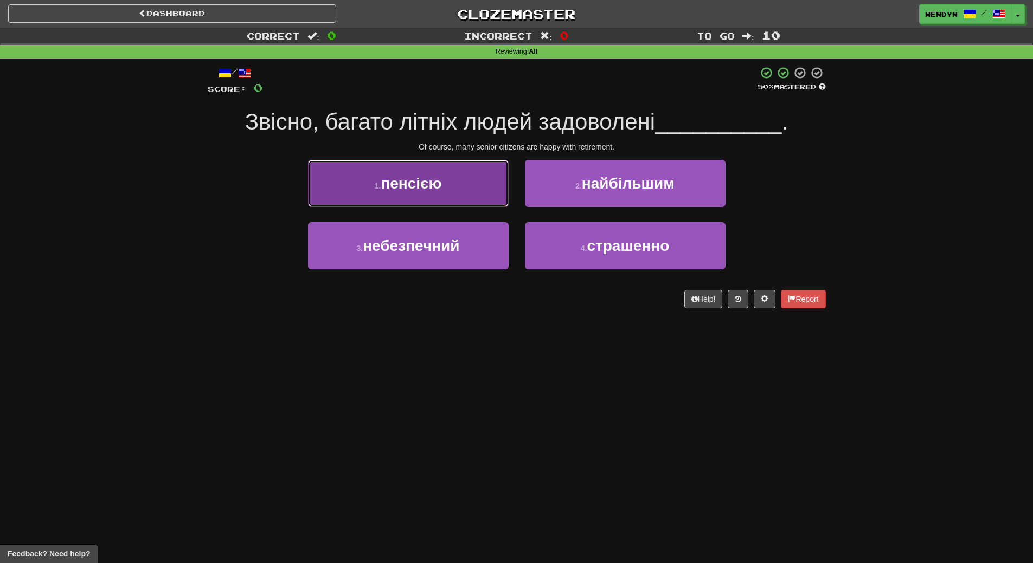
click at [402, 177] on span "пенсією" at bounding box center [411, 183] width 61 height 17
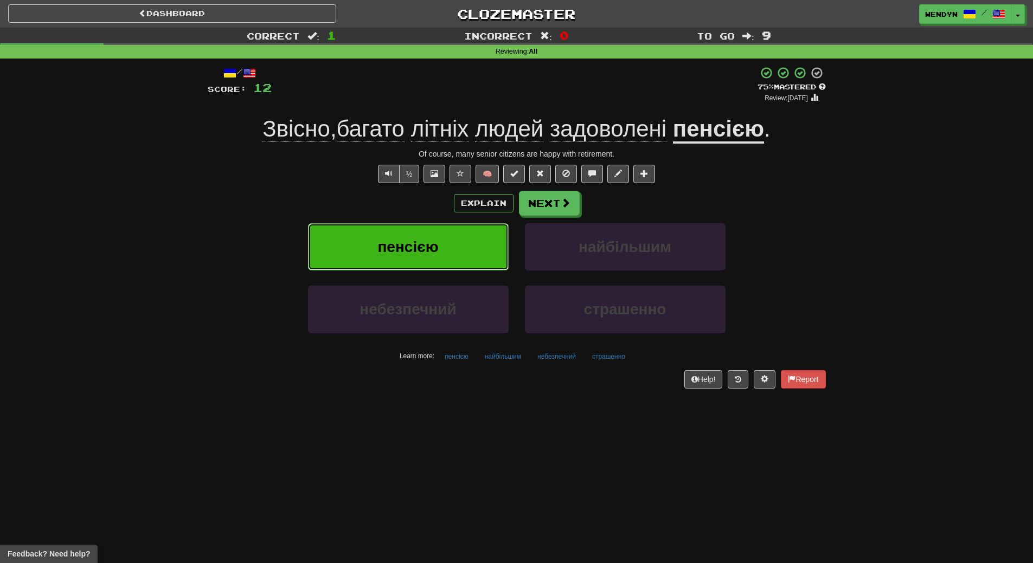
click at [405, 241] on span "пенсією" at bounding box center [407, 247] width 61 height 17
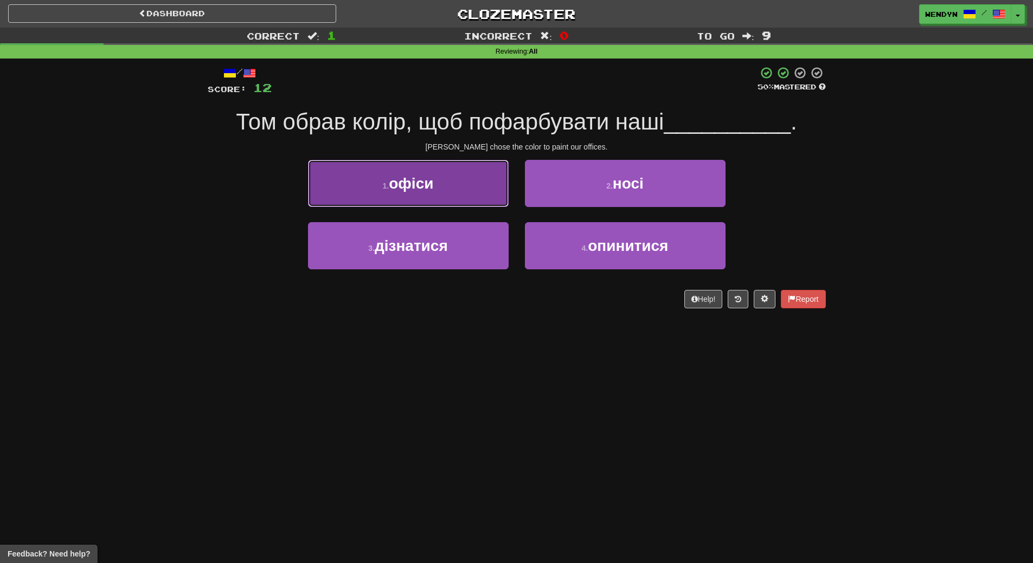
click at [427, 189] on span "офіси" at bounding box center [411, 183] width 44 height 17
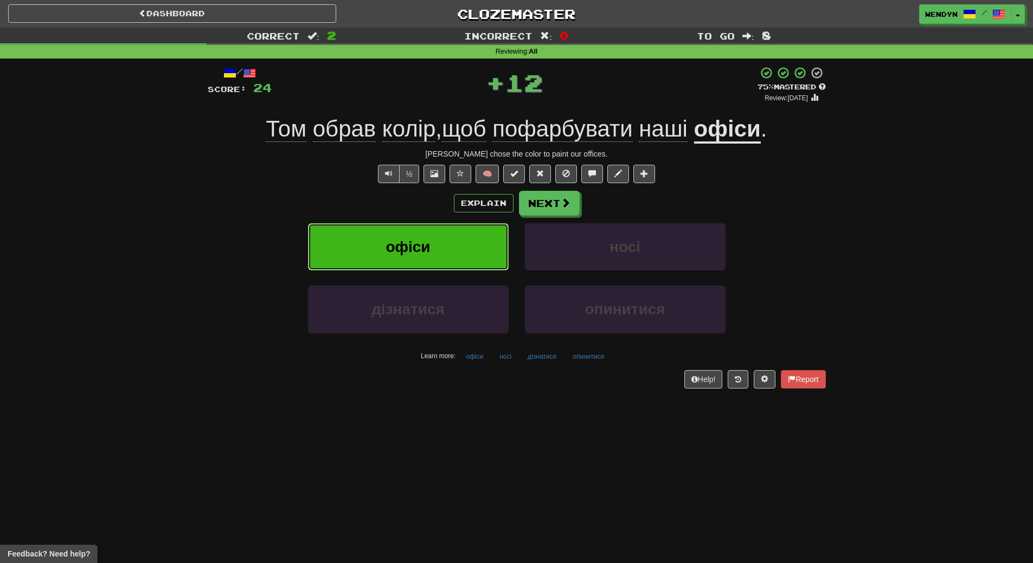
click at [421, 247] on span "офіси" at bounding box center [408, 247] width 44 height 17
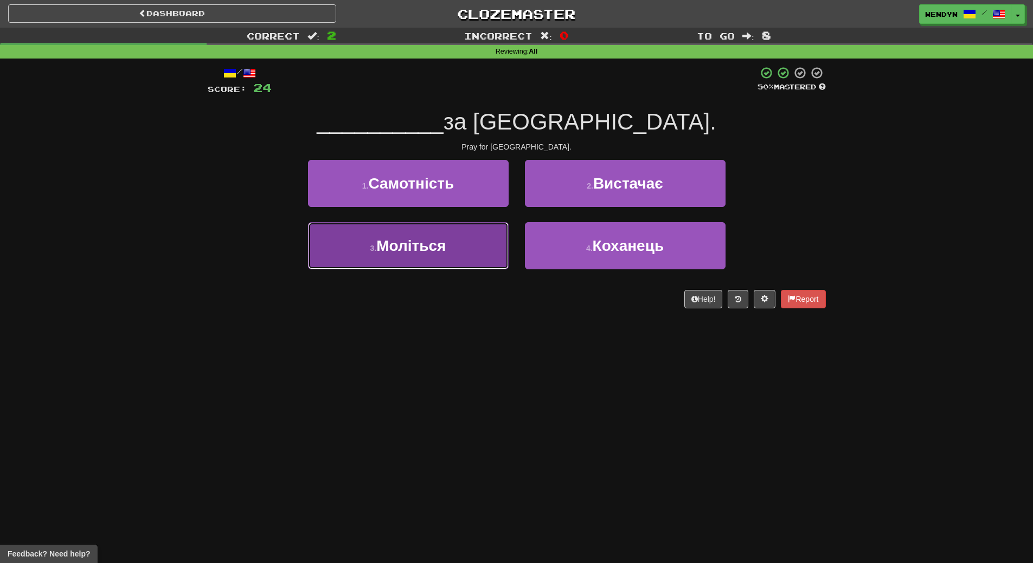
click at [450, 243] on button "3 . Моліться" at bounding box center [408, 245] width 201 height 47
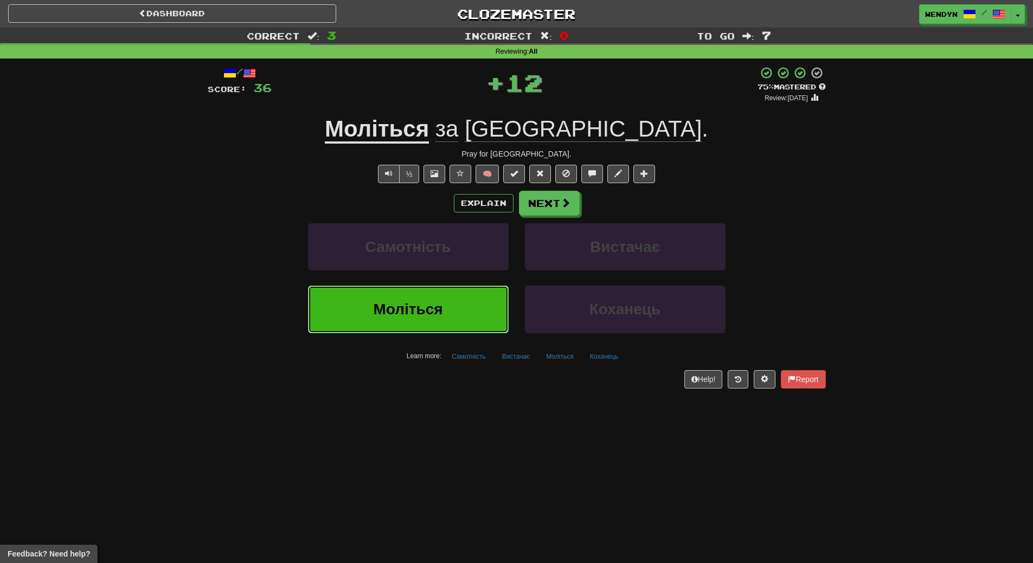
click at [444, 314] on button "Моліться" at bounding box center [408, 309] width 201 height 47
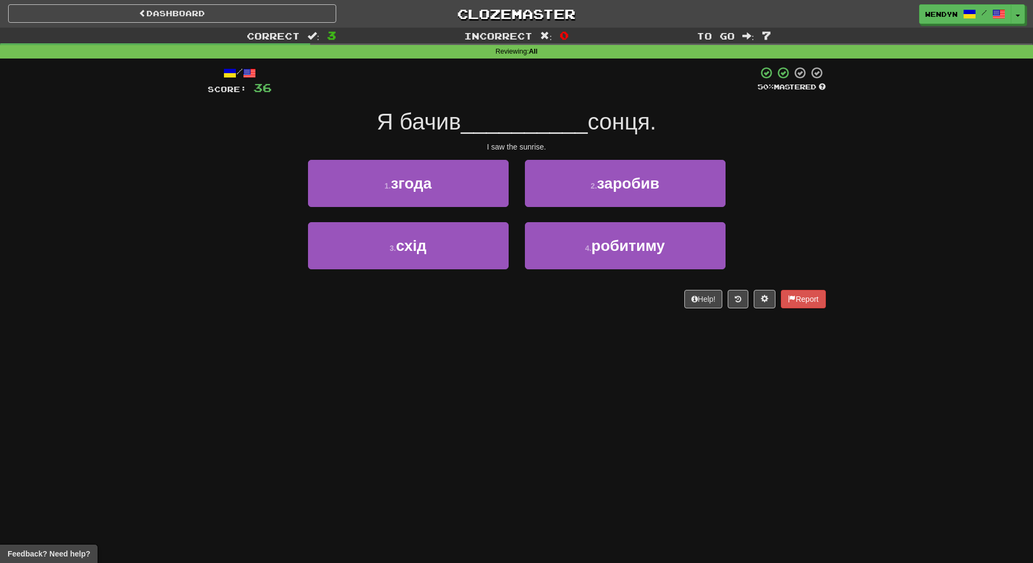
click at [444, 314] on div "/ Score: 36 50 % Mastered Я бачив __________ сонця. I saw the sunrise. 1 . згод…" at bounding box center [517, 191] width 618 height 265
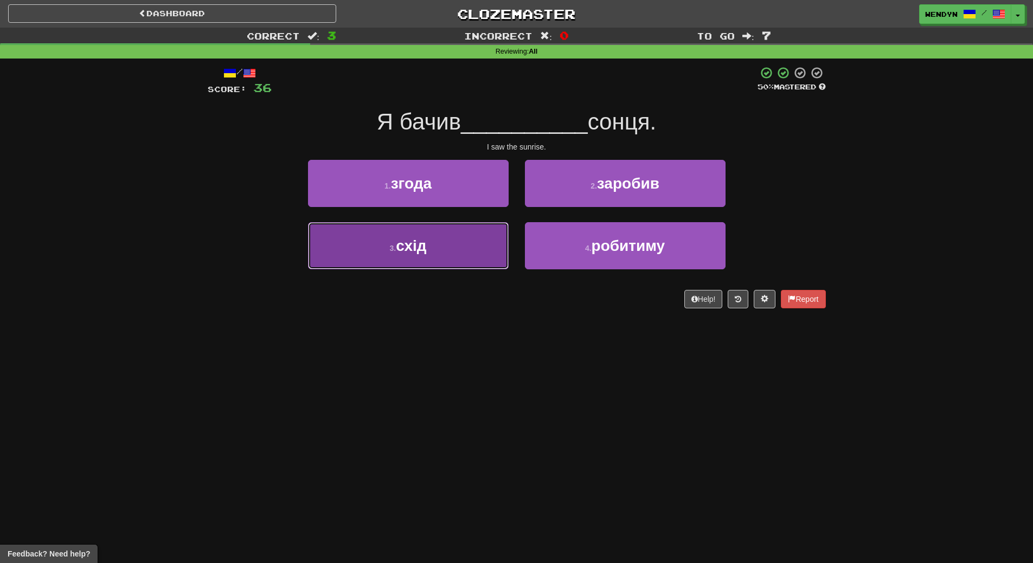
click at [440, 251] on button "3 . схід" at bounding box center [408, 245] width 201 height 47
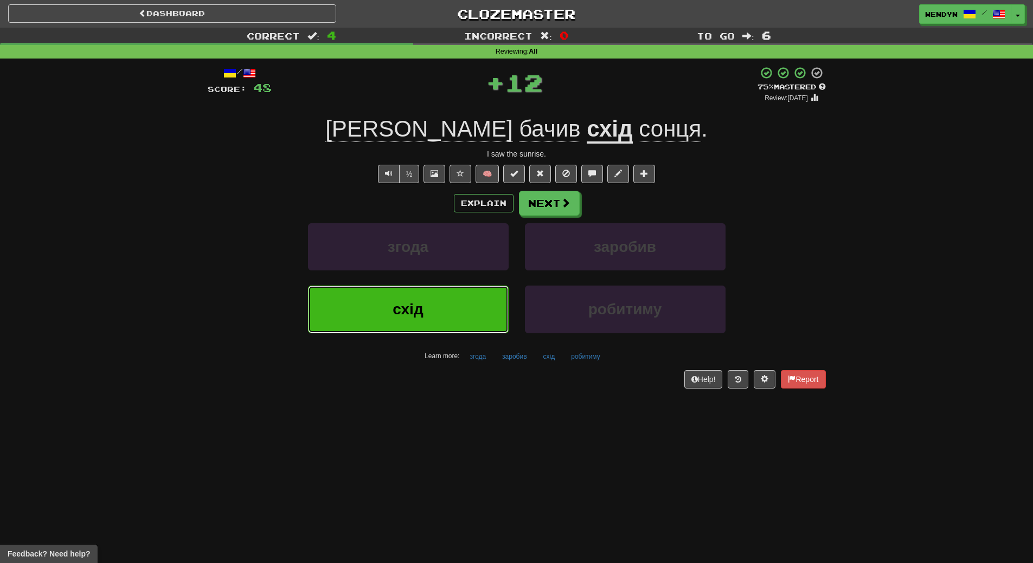
click at [408, 328] on button "схід" at bounding box center [408, 309] width 201 height 47
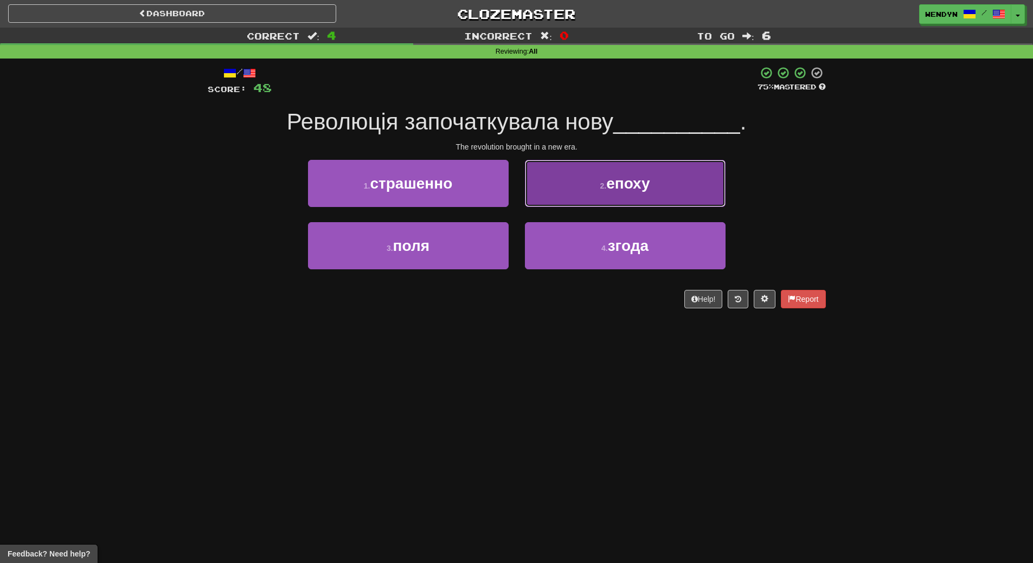
click at [688, 188] on button "2 . епоху" at bounding box center [625, 183] width 201 height 47
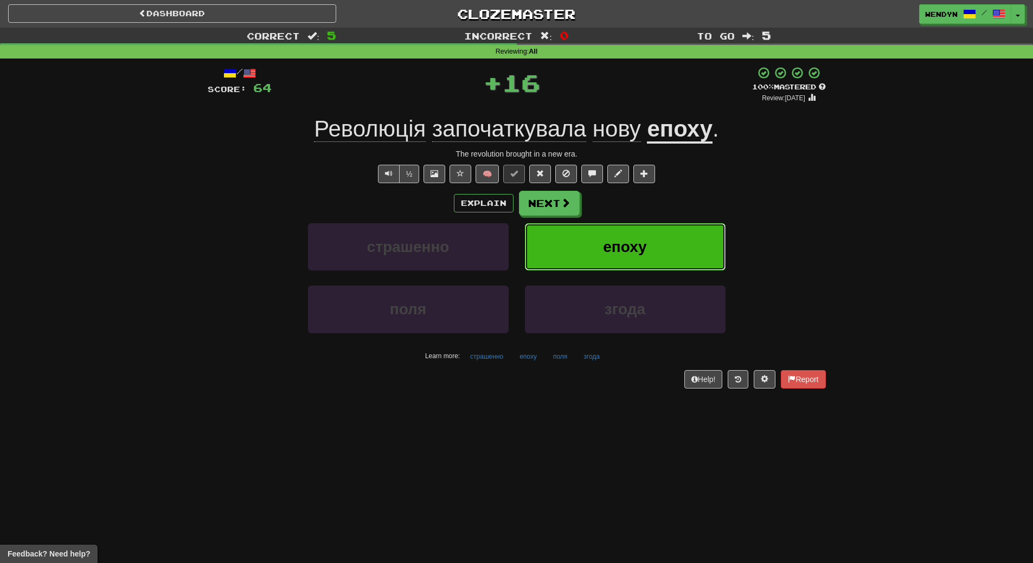
click at [672, 246] on button "епоху" at bounding box center [625, 246] width 201 height 47
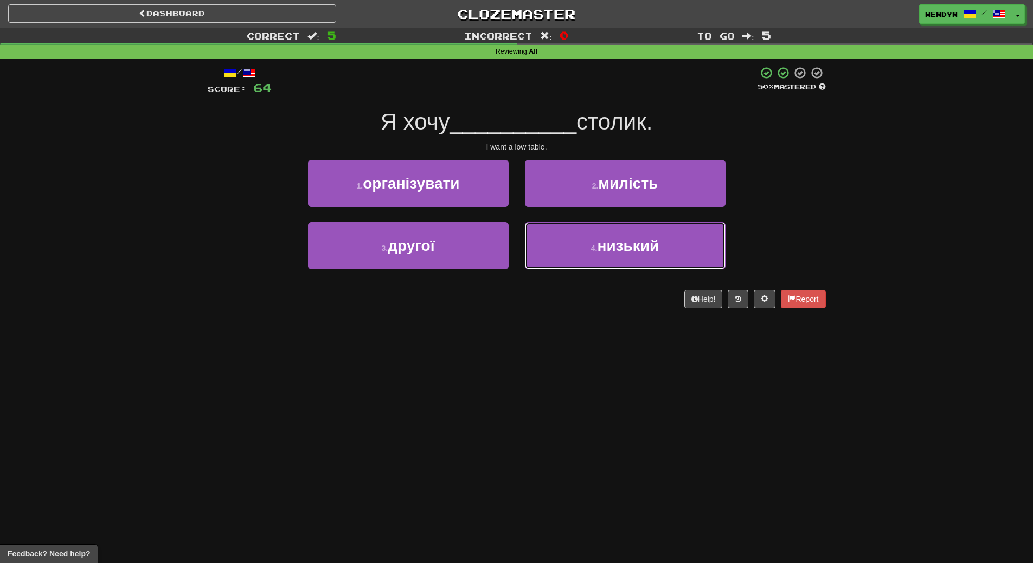
click at [672, 246] on button "4 . низький" at bounding box center [625, 245] width 201 height 47
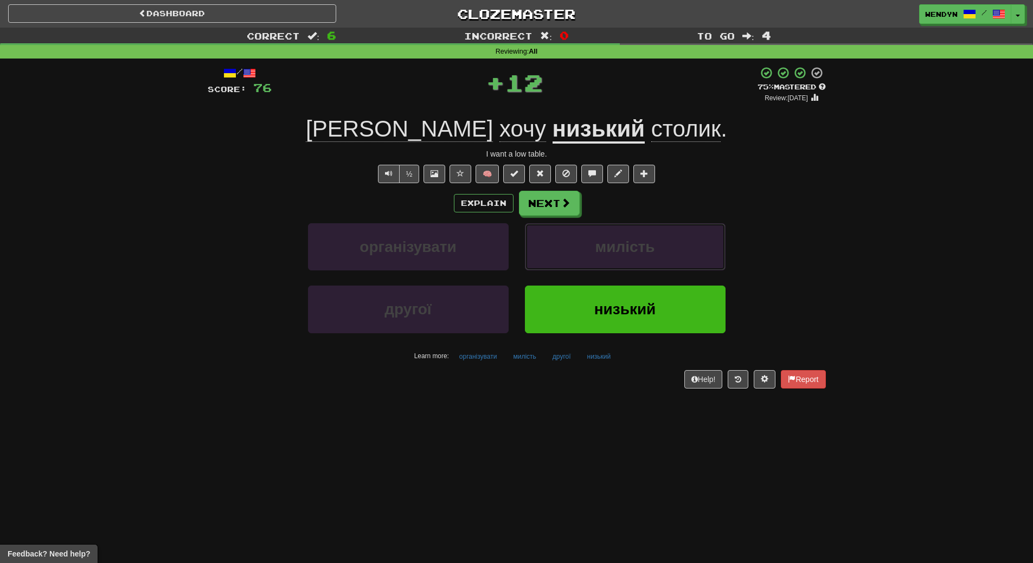
click at [672, 246] on button "милість" at bounding box center [625, 246] width 201 height 47
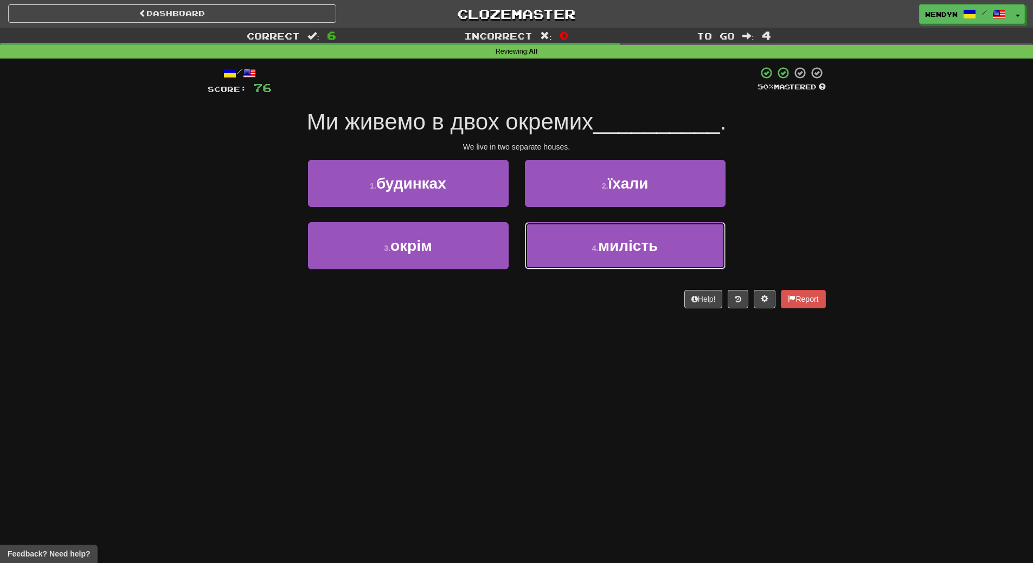
drag, startPoint x: 672, startPoint y: 246, endPoint x: 563, endPoint y: 397, distance: 186.1
click at [563, 397] on div "Dashboard Clozemaster WendyN / Toggle Dropdown Dashboard Leaderboard Activity F…" at bounding box center [516, 281] width 1033 height 563
click at [568, 410] on div "Dashboard Clozemaster WendyN / Toggle Dropdown Dashboard Leaderboard Activity F…" at bounding box center [516, 281] width 1033 height 563
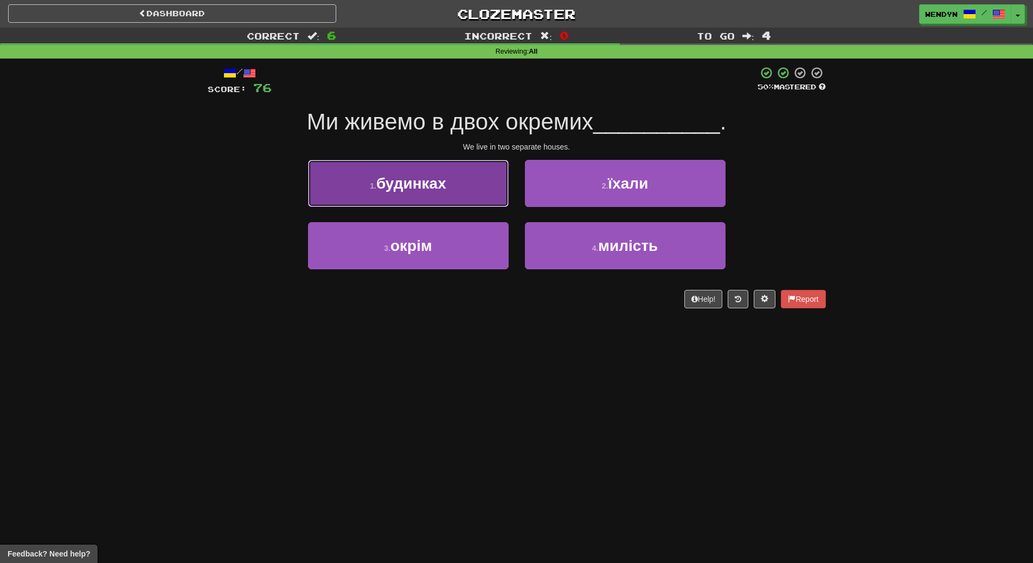
click at [442, 188] on span "будинках" at bounding box center [411, 183] width 70 height 17
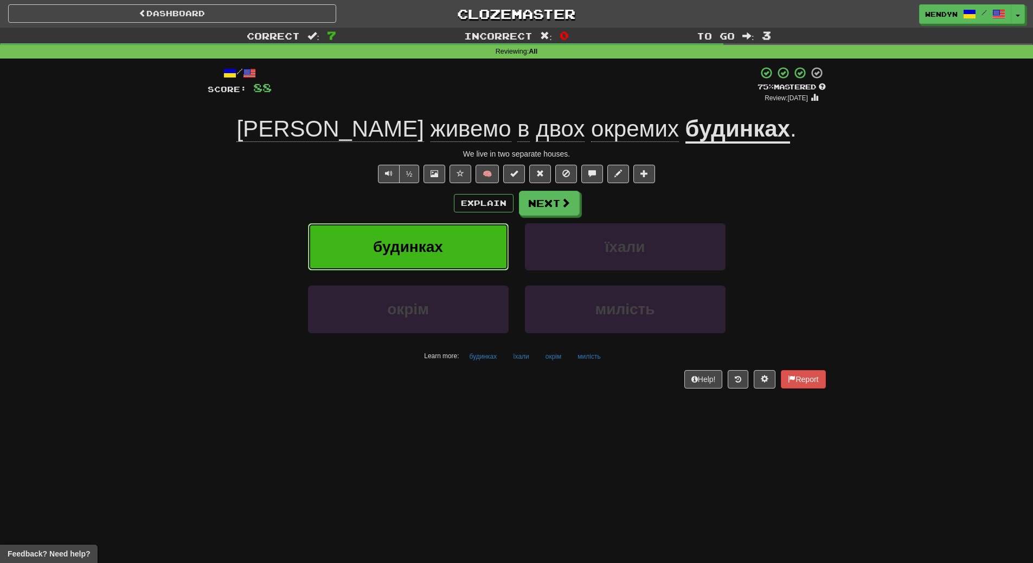
click at [440, 254] on span "будинках" at bounding box center [408, 247] width 70 height 17
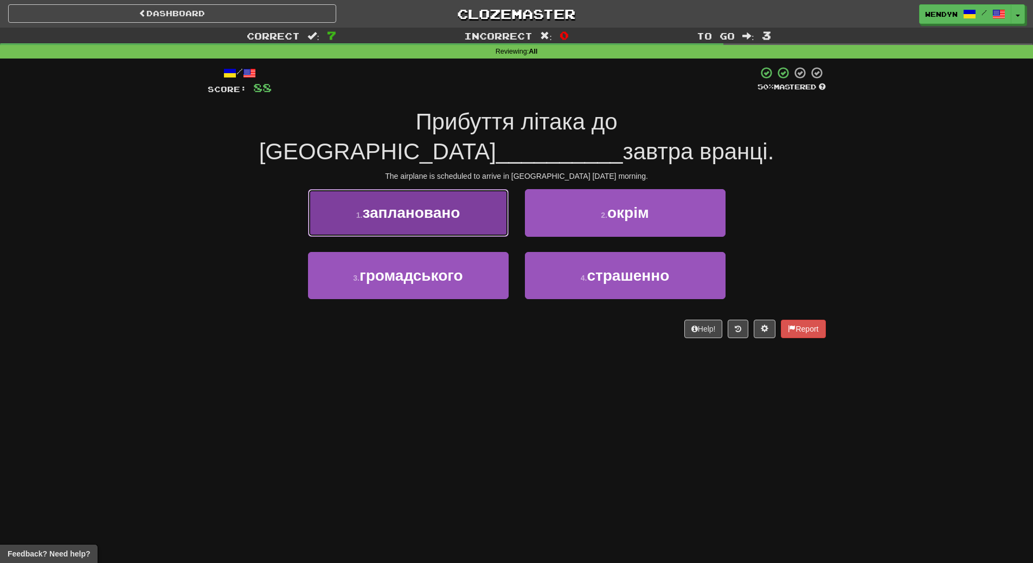
click at [410, 195] on button "1 . заплановано" at bounding box center [408, 212] width 201 height 47
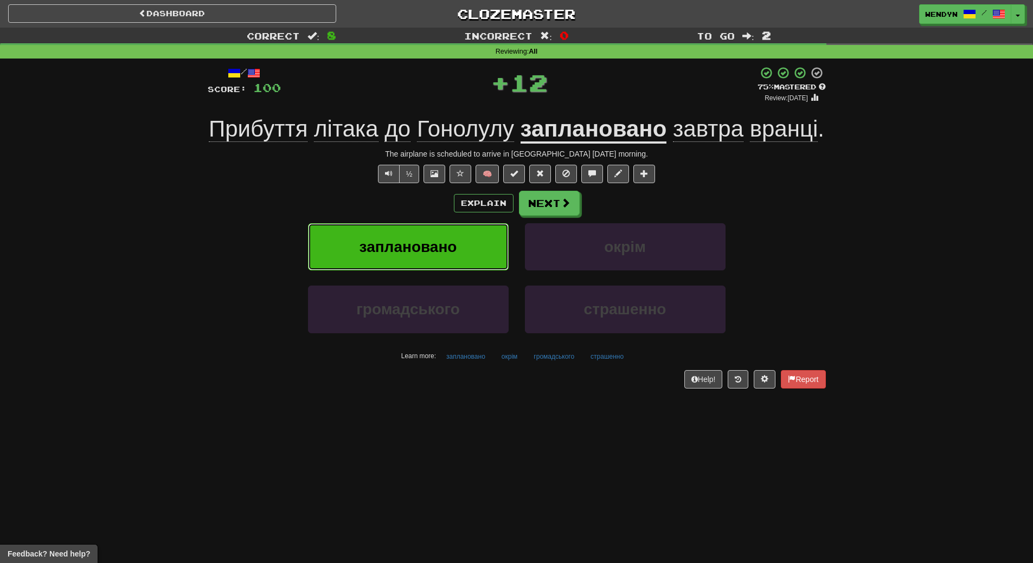
click at [402, 252] on span "заплановано" at bounding box center [408, 247] width 98 height 17
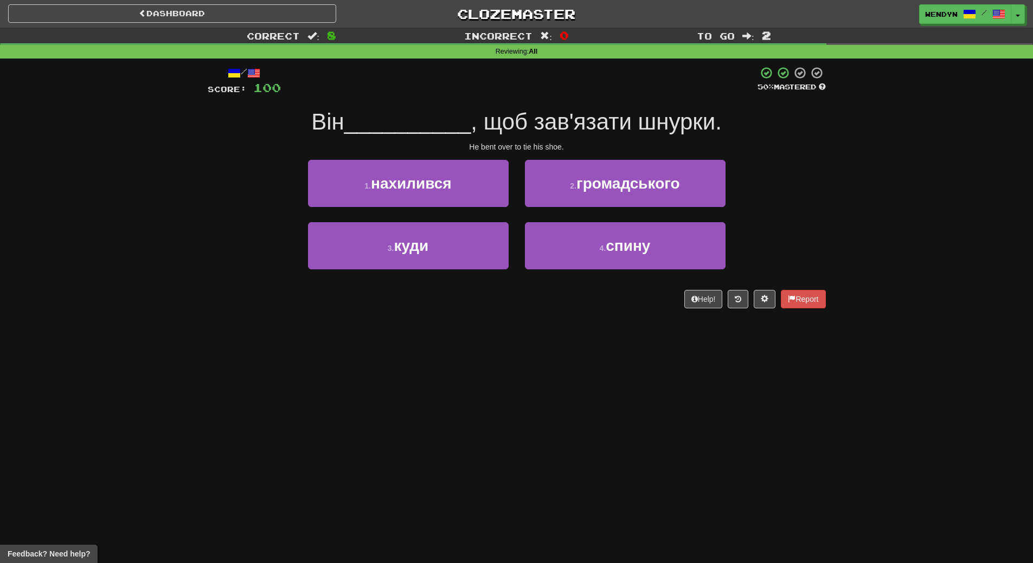
click at [359, 430] on div "Dashboard Clozemaster WendyN / Toggle Dropdown Dashboard Leaderboard Activity F…" at bounding box center [516, 281] width 1033 height 563
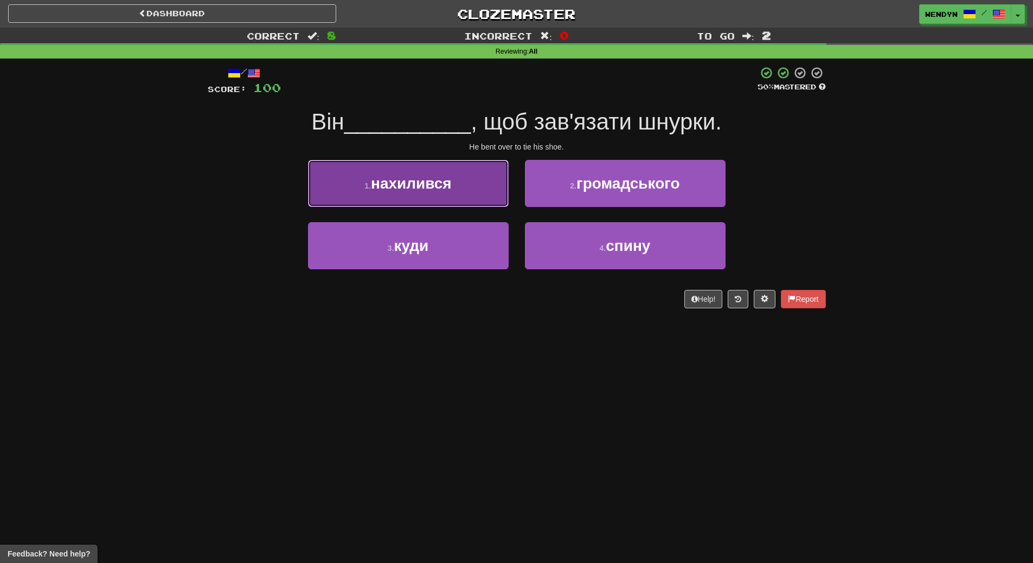
click at [402, 189] on span "нахилився" at bounding box center [411, 183] width 81 height 17
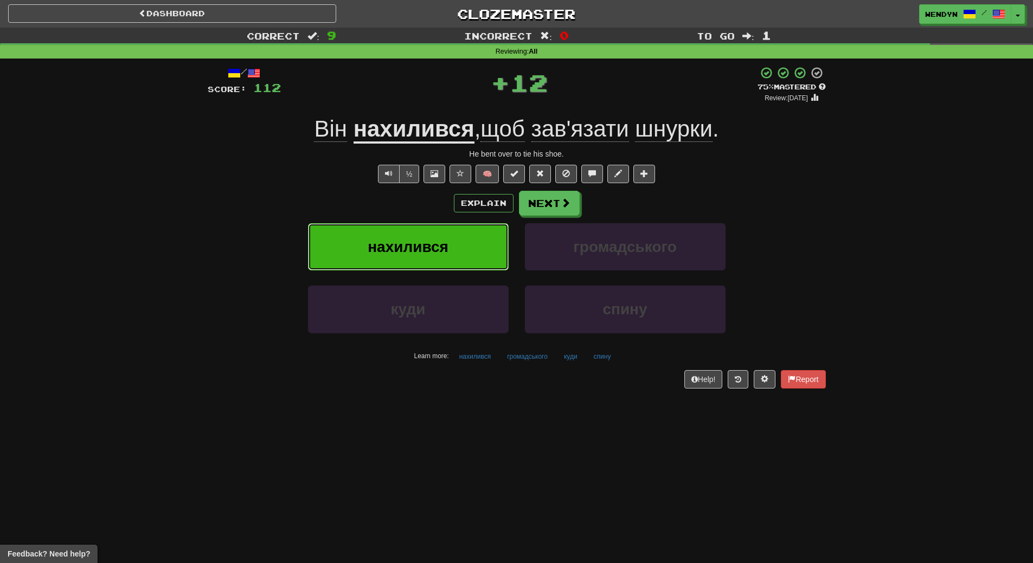
click at [399, 247] on span "нахилився" at bounding box center [408, 247] width 81 height 17
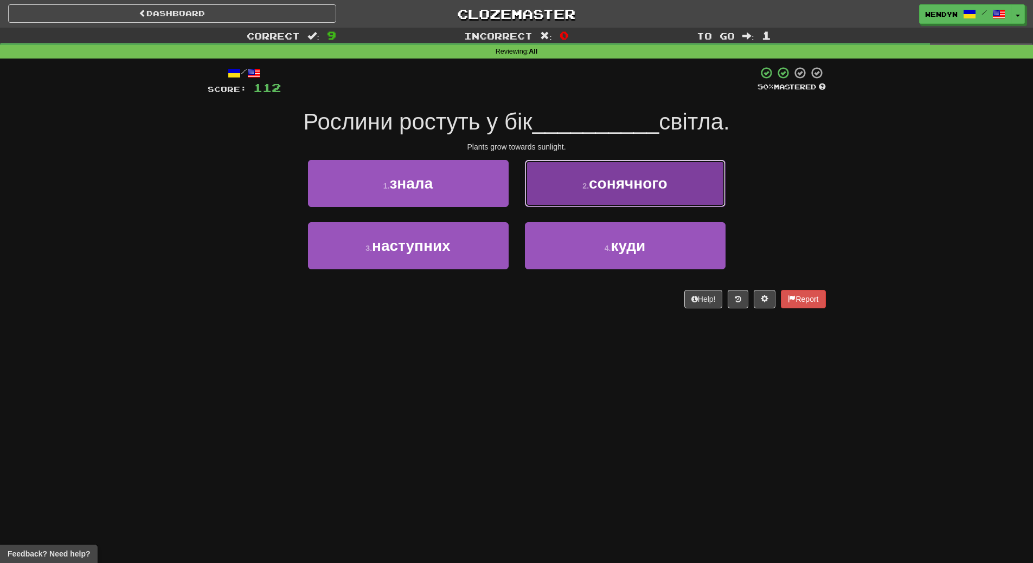
click at [701, 179] on button "2 . сонячного" at bounding box center [625, 183] width 201 height 47
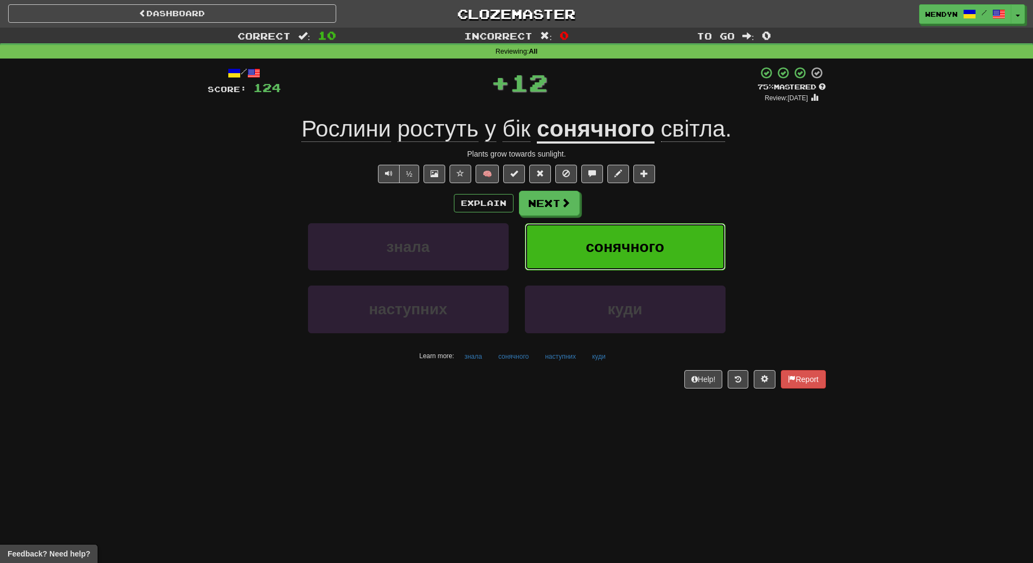
click at [679, 242] on button "сонячного" at bounding box center [625, 246] width 201 height 47
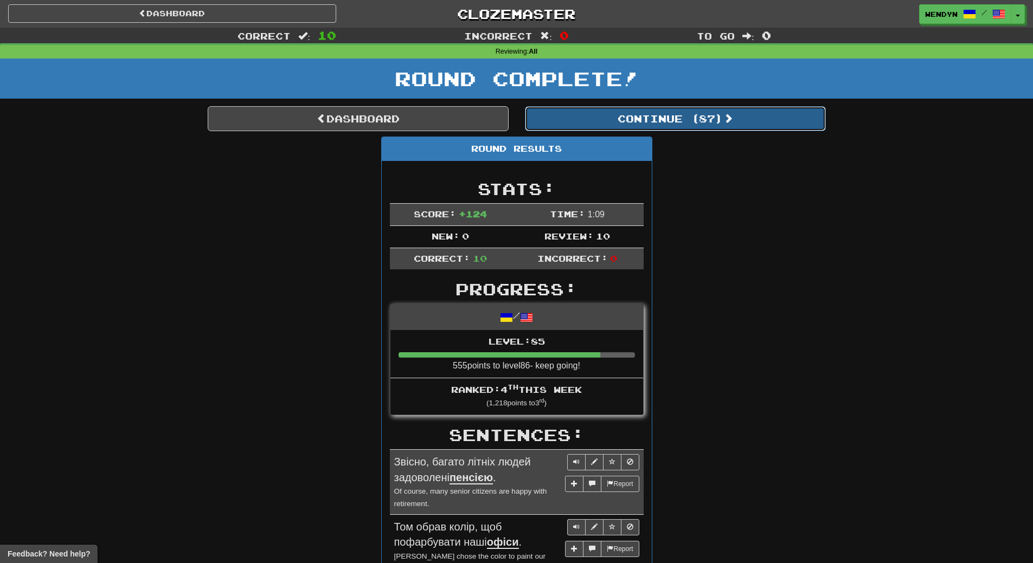
click at [692, 124] on button "Continue ( 87 )" at bounding box center [675, 118] width 301 height 25
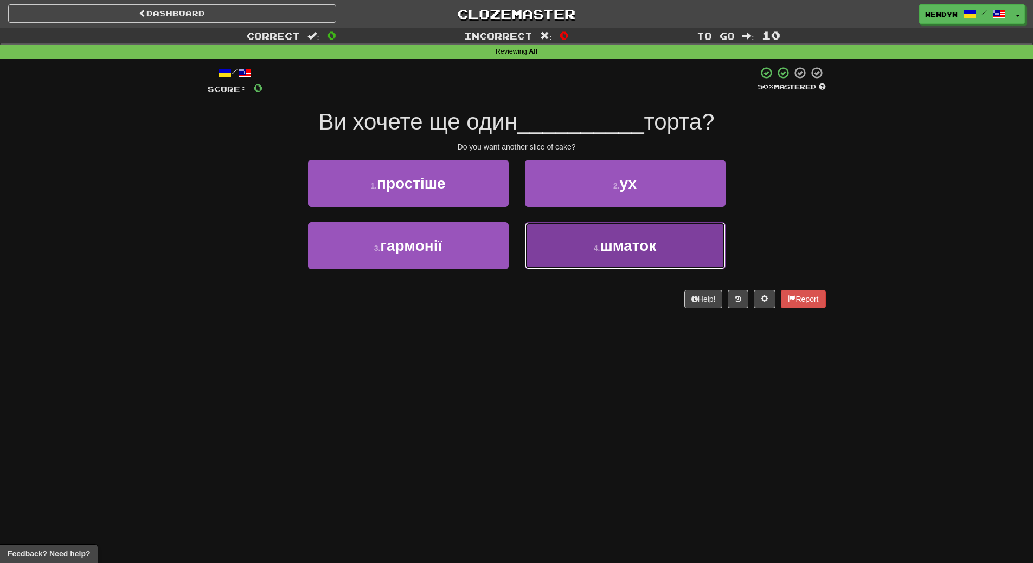
click at [672, 255] on button "4 . шматок" at bounding box center [625, 245] width 201 height 47
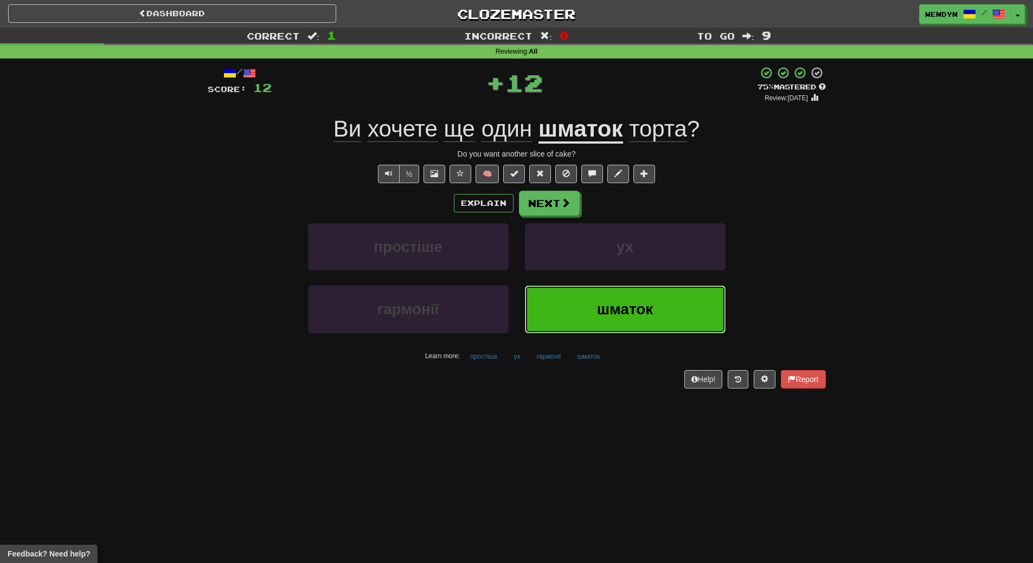
click at [653, 300] on button "шматок" at bounding box center [625, 309] width 201 height 47
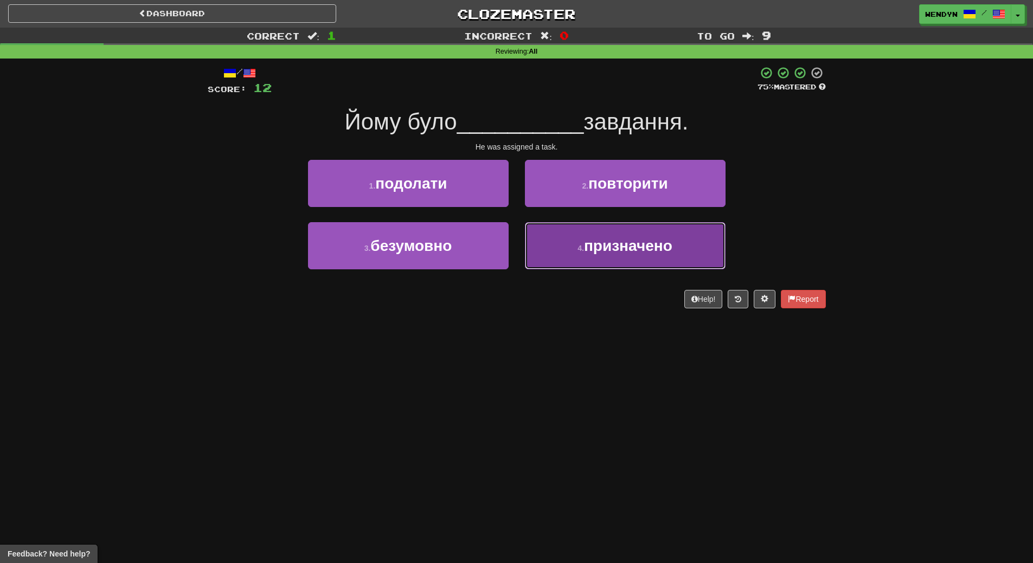
click at [630, 253] on span "призначено" at bounding box center [628, 245] width 88 height 17
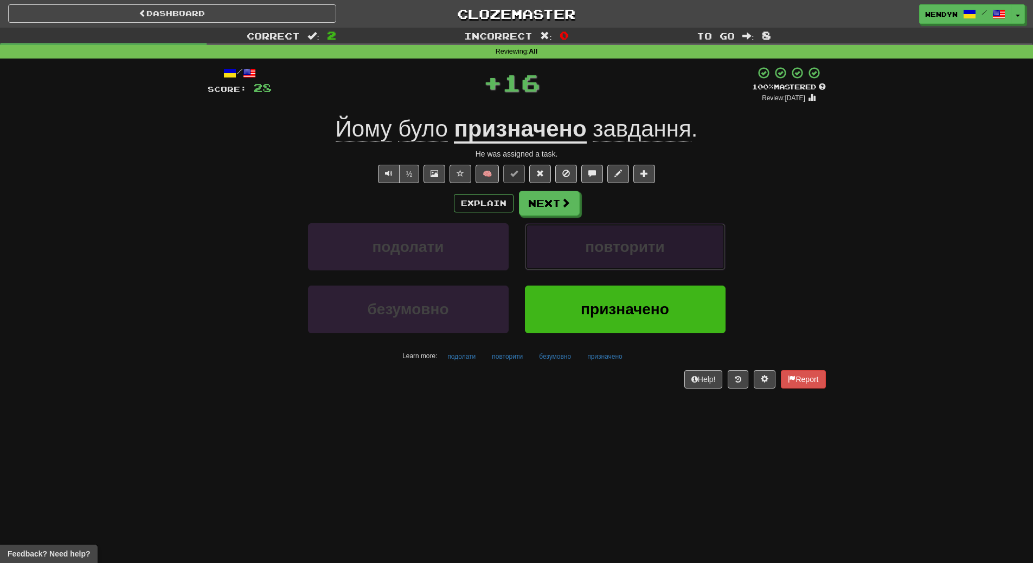
click at [625, 258] on button "повторити" at bounding box center [625, 246] width 201 height 47
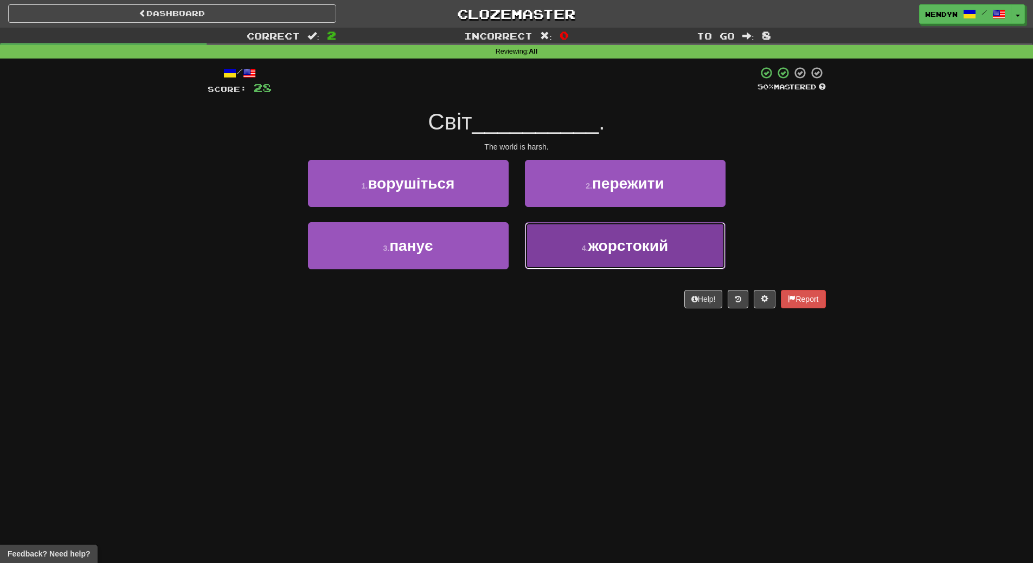
click at [595, 251] on span "жорстокий" at bounding box center [628, 245] width 80 height 17
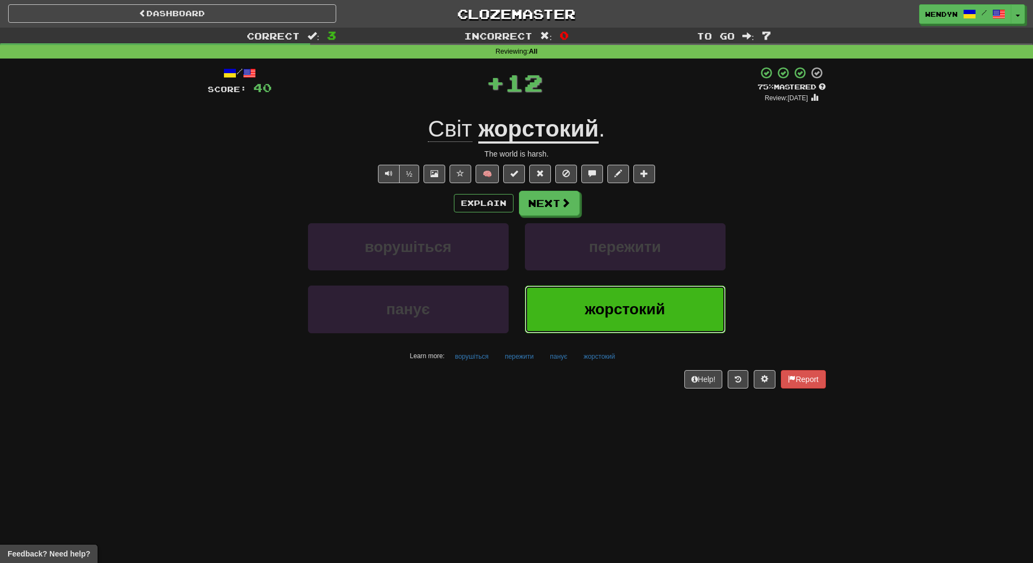
click at [582, 312] on button "жорстокий" at bounding box center [625, 309] width 201 height 47
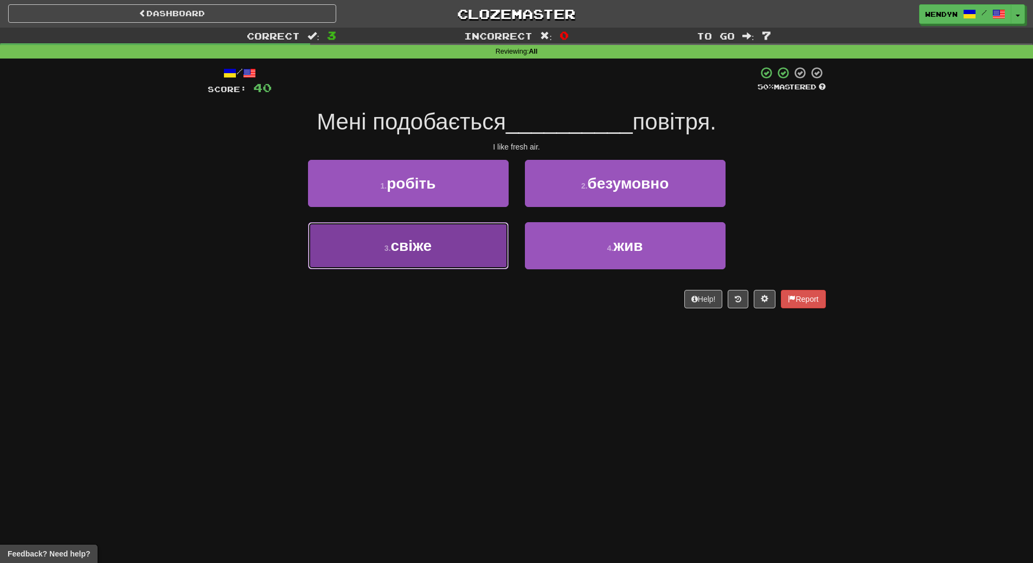
click at [449, 258] on button "3 . свіже" at bounding box center [408, 245] width 201 height 47
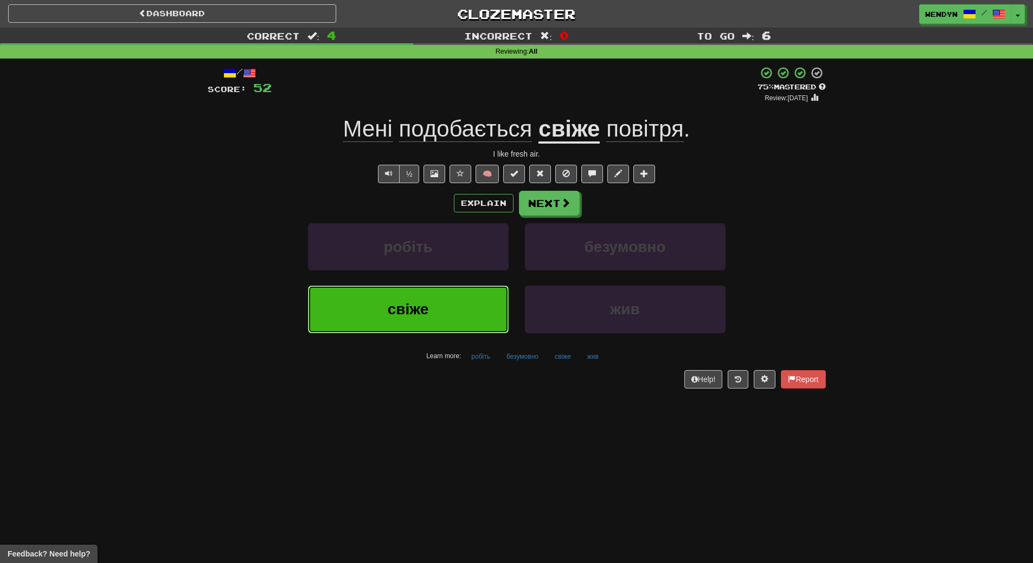
click at [421, 299] on button "свіже" at bounding box center [408, 309] width 201 height 47
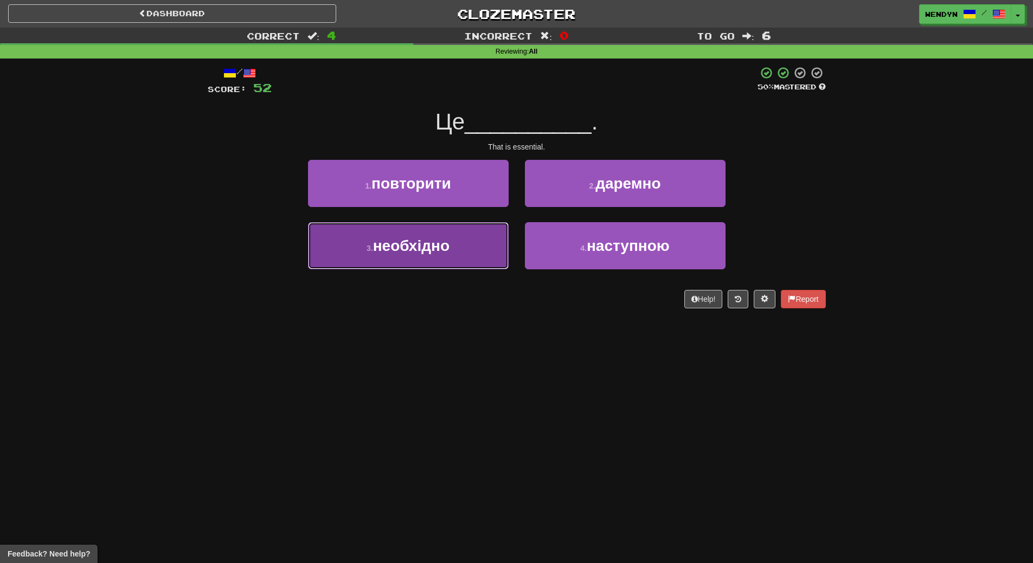
click at [423, 253] on span "необхідно" at bounding box center [411, 245] width 76 height 17
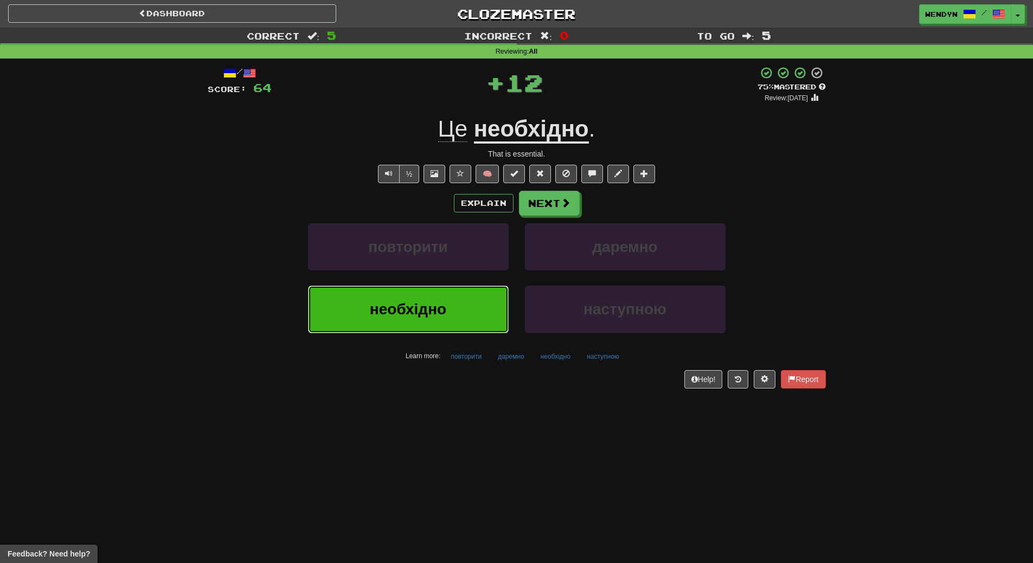
click at [412, 315] on span "необхідно" at bounding box center [408, 309] width 76 height 17
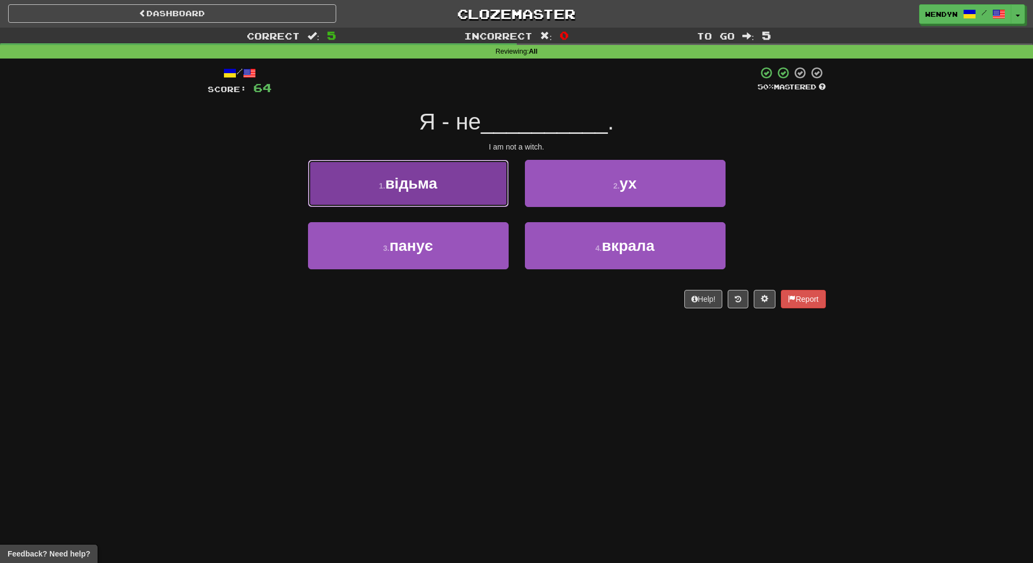
click at [410, 192] on button "1 . відьма" at bounding box center [408, 183] width 201 height 47
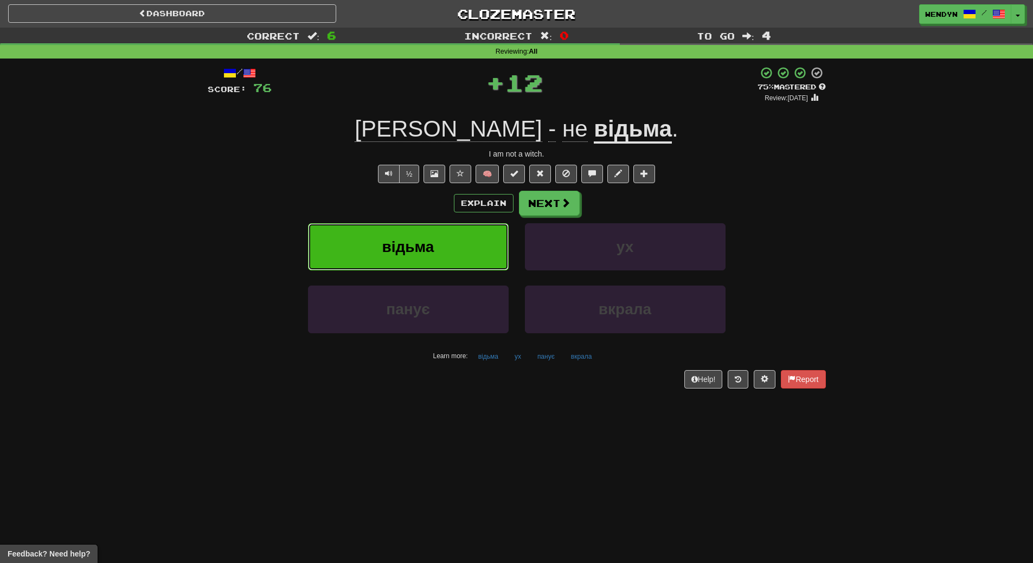
drag, startPoint x: 413, startPoint y: 232, endPoint x: 413, endPoint y: 242, distance: 10.3
click at [413, 242] on button "відьма" at bounding box center [408, 246] width 201 height 47
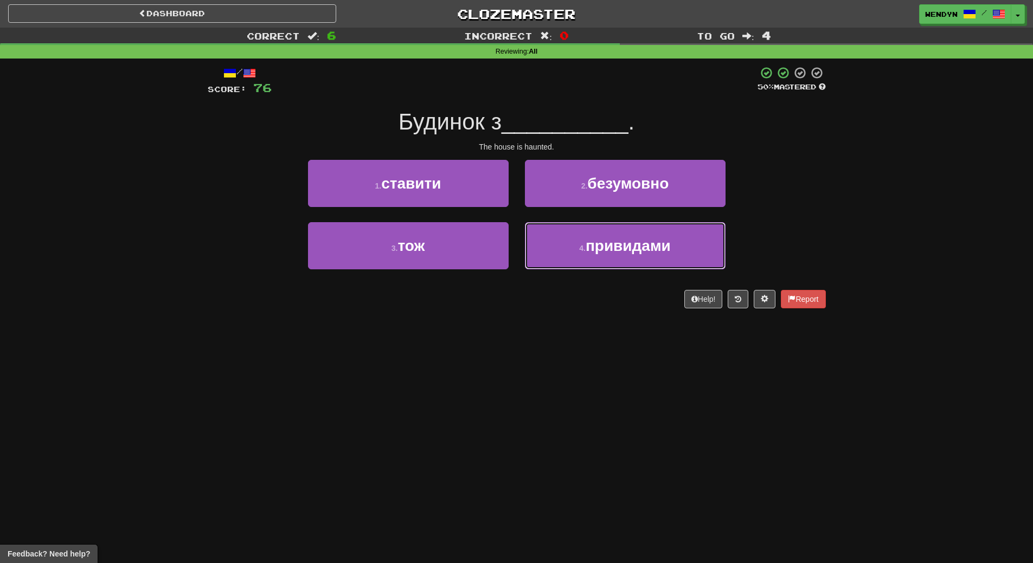
drag, startPoint x: 618, startPoint y: 253, endPoint x: 620, endPoint y: 154, distance: 98.7
click at [619, 208] on div "1 . ставити 2 . безумовно 3 . тож 4 . привидами" at bounding box center [517, 222] width 634 height 125
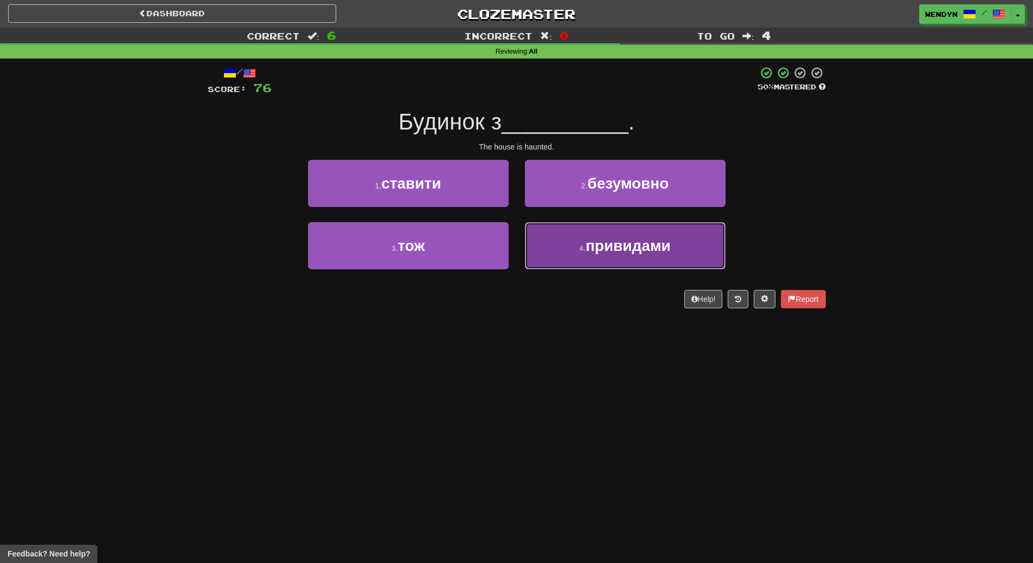
click at [602, 263] on button "4 . привидами" at bounding box center [625, 245] width 201 height 47
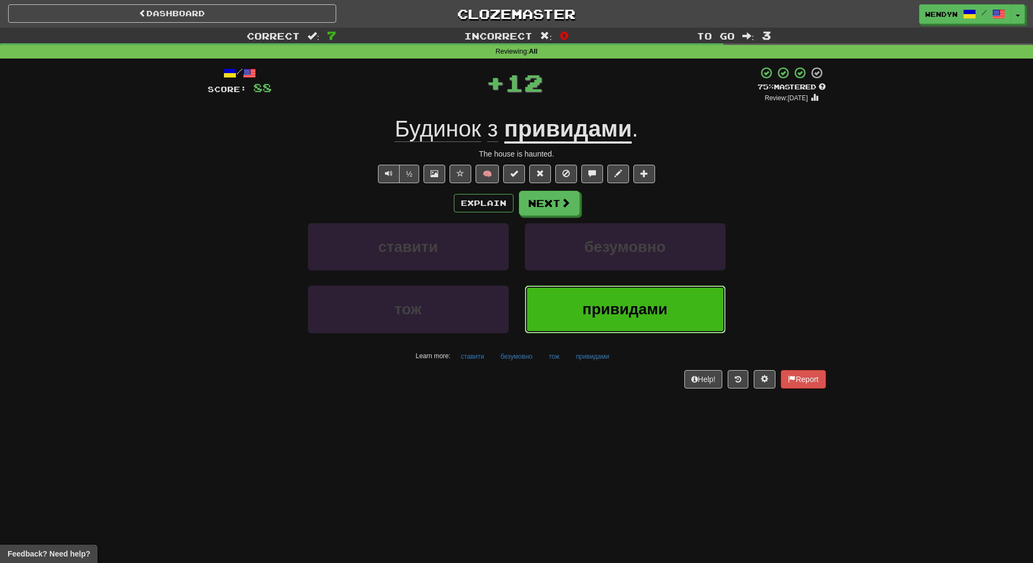
click at [592, 304] on span "привидами" at bounding box center [624, 309] width 85 height 17
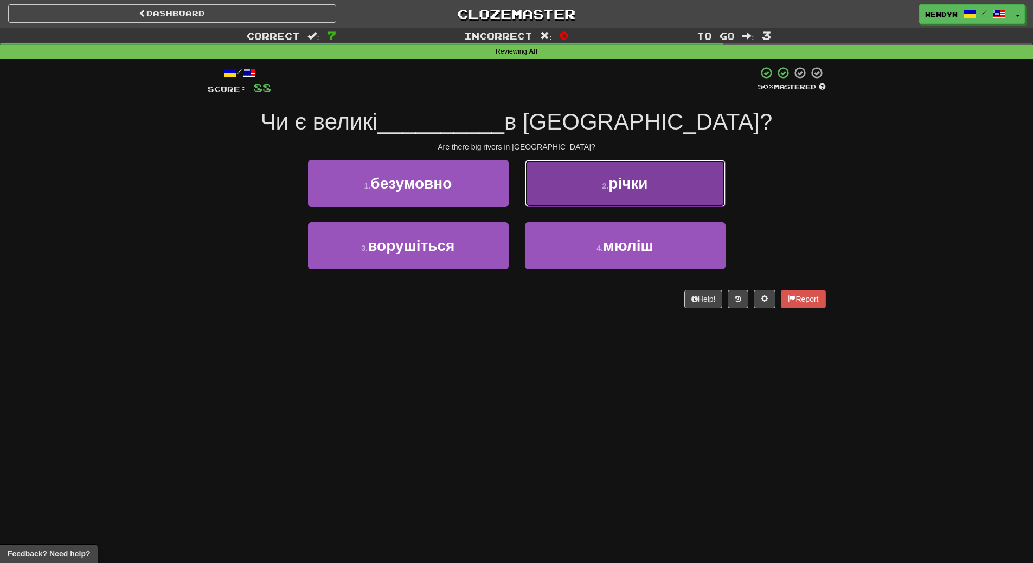
click at [645, 187] on span "річки" at bounding box center [627, 183] width 39 height 17
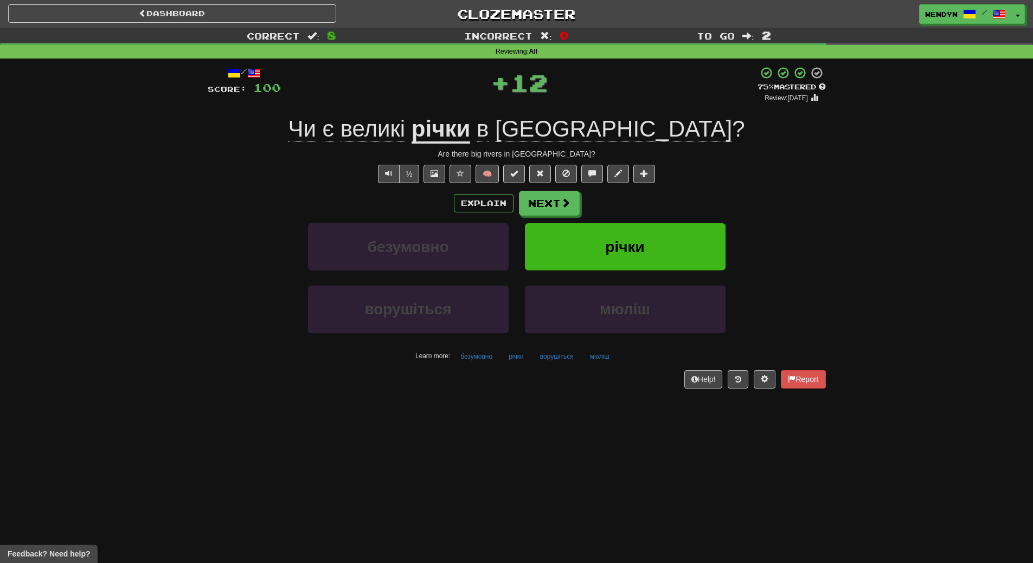
click at [763, 121] on div "Чи є великі річки в Німеччині ?" at bounding box center [517, 129] width 618 height 30
click at [648, 249] on button "річки" at bounding box center [625, 246] width 201 height 47
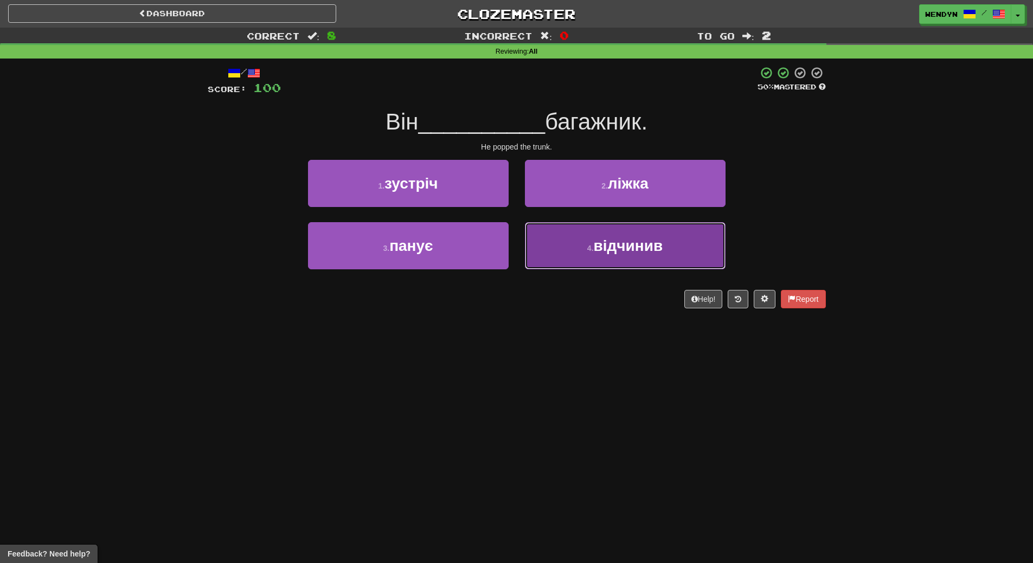
click at [613, 257] on button "4 . відчинив" at bounding box center [625, 245] width 201 height 47
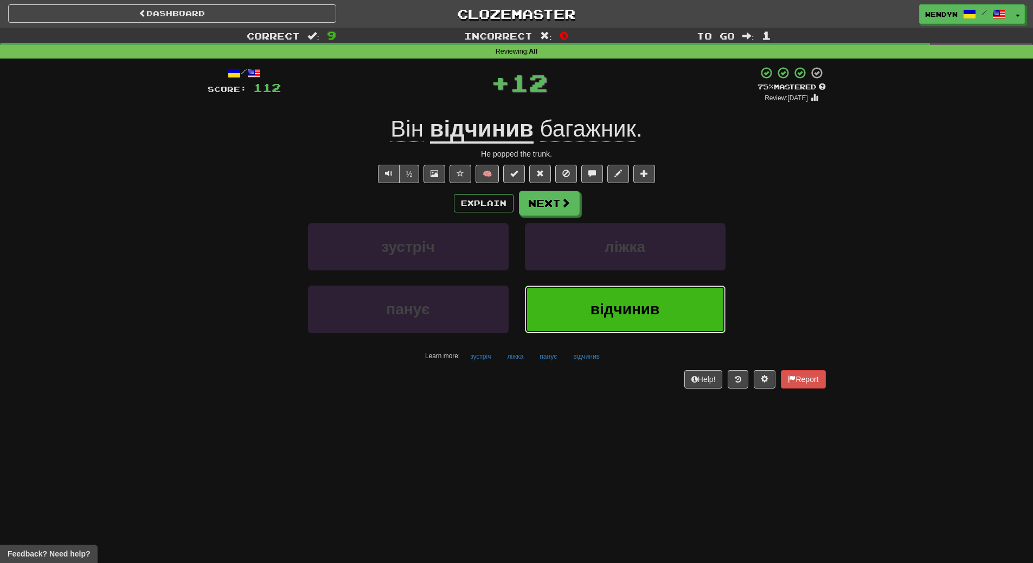
click at [605, 303] on span "відчинив" at bounding box center [624, 309] width 69 height 17
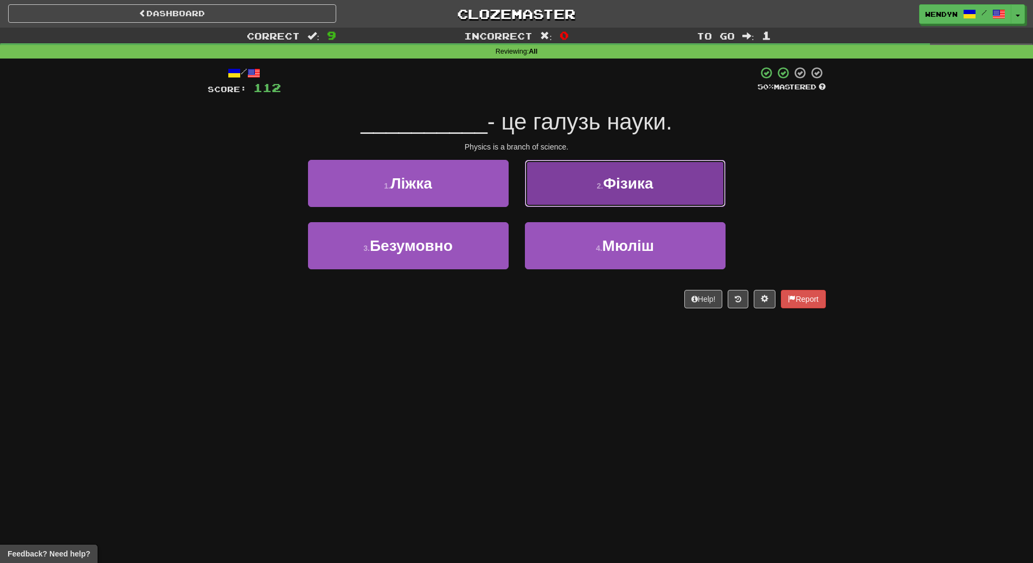
click at [637, 183] on span "Фізика" at bounding box center [628, 183] width 50 height 17
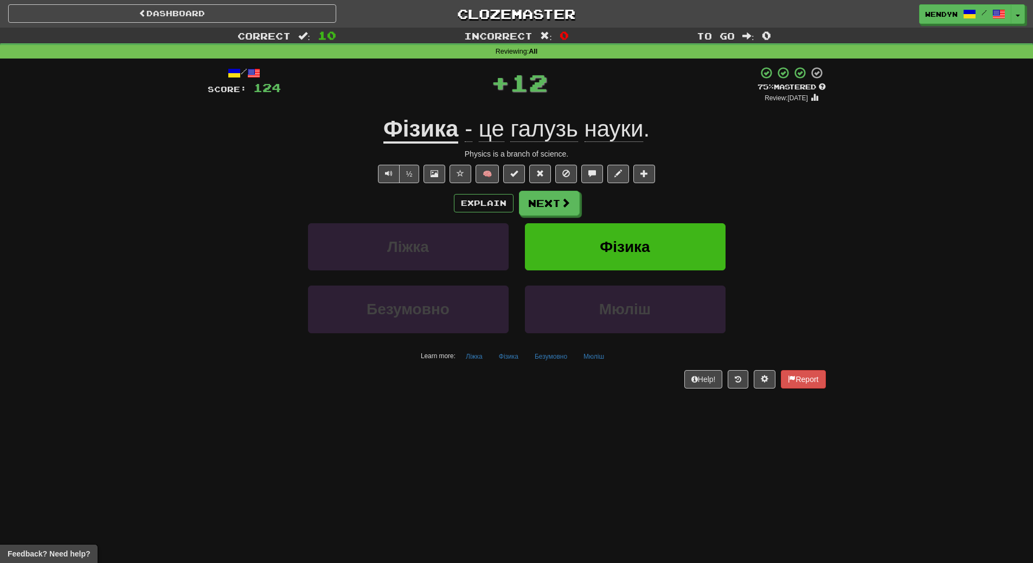
click at [638, 202] on div "Explain Next" at bounding box center [517, 203] width 618 height 25
click at [633, 237] on button "Фізика" at bounding box center [625, 246] width 201 height 47
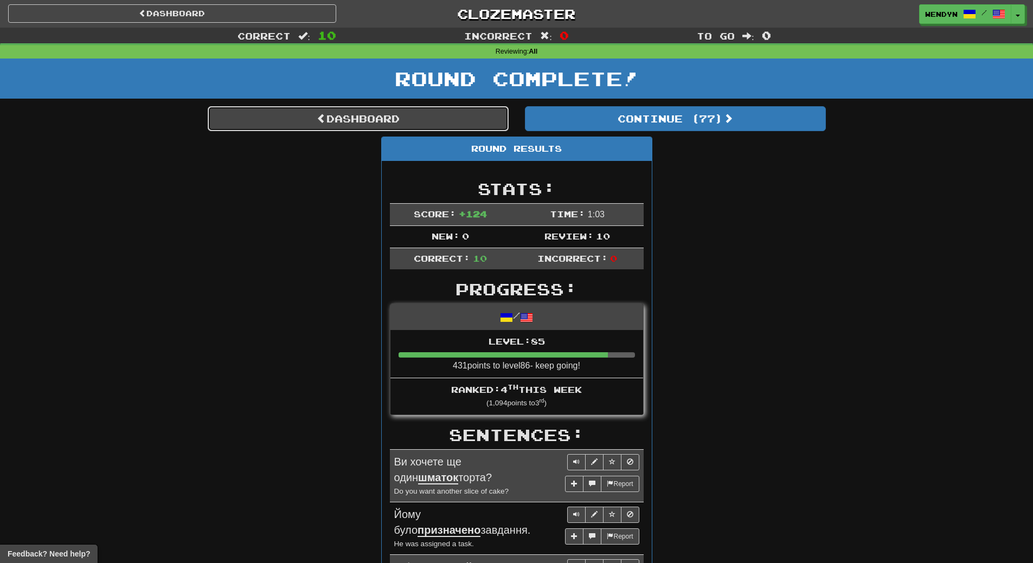
click at [374, 127] on link "Dashboard" at bounding box center [358, 118] width 301 height 25
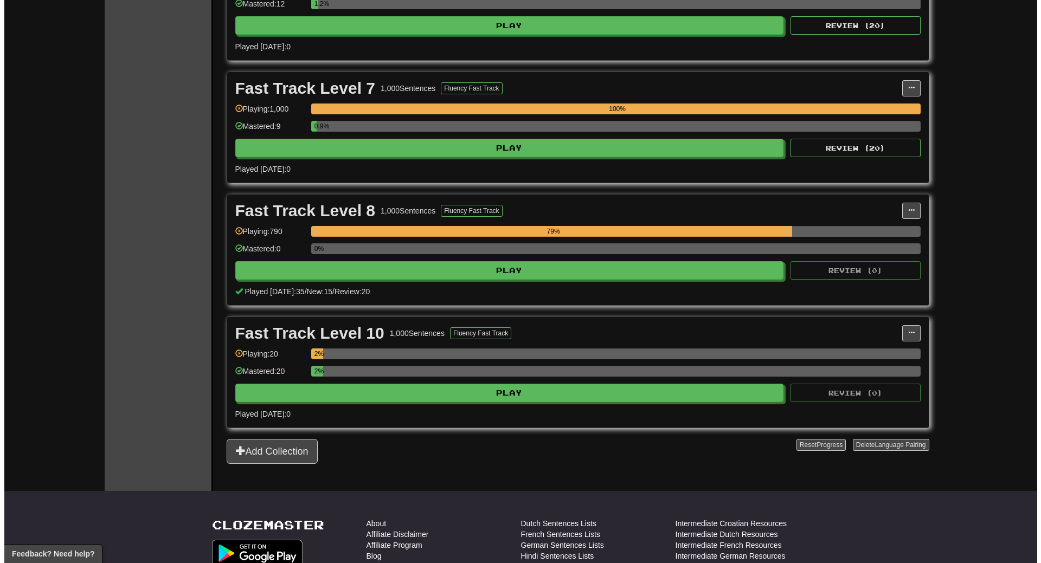
scroll to position [922, 0]
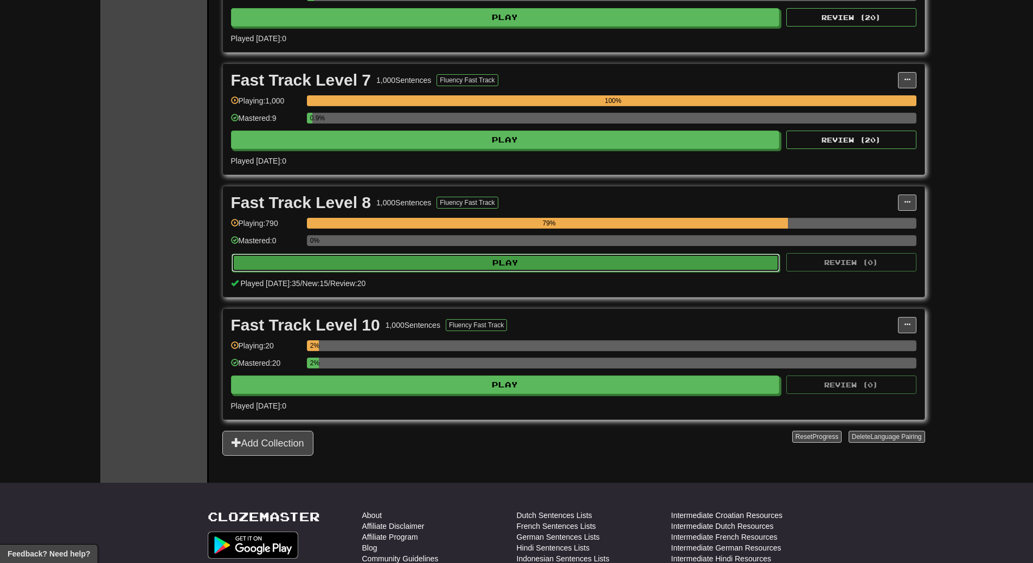
click at [500, 270] on button "Play" at bounding box center [506, 263] width 549 height 18
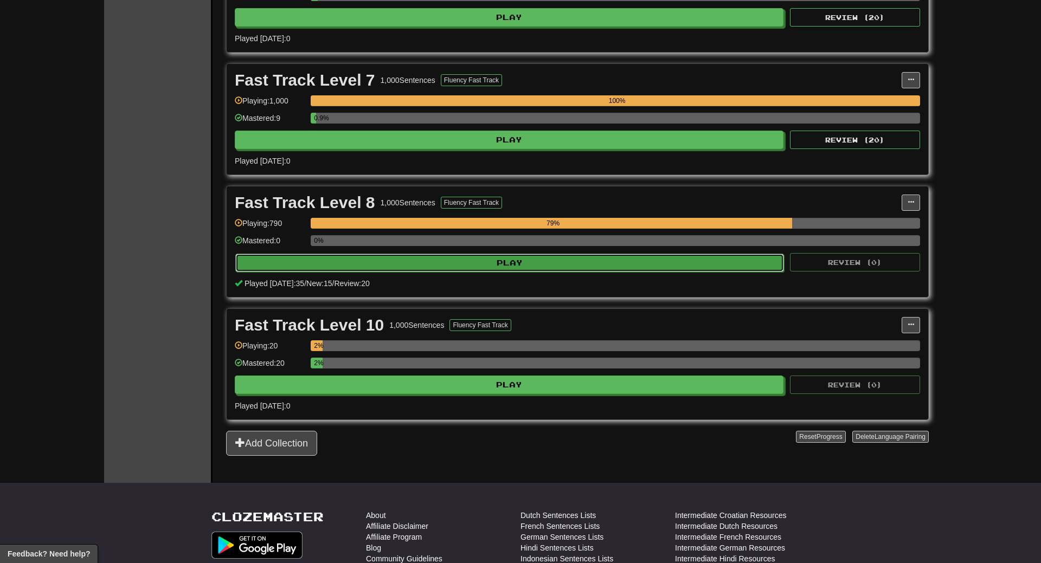
select select "**"
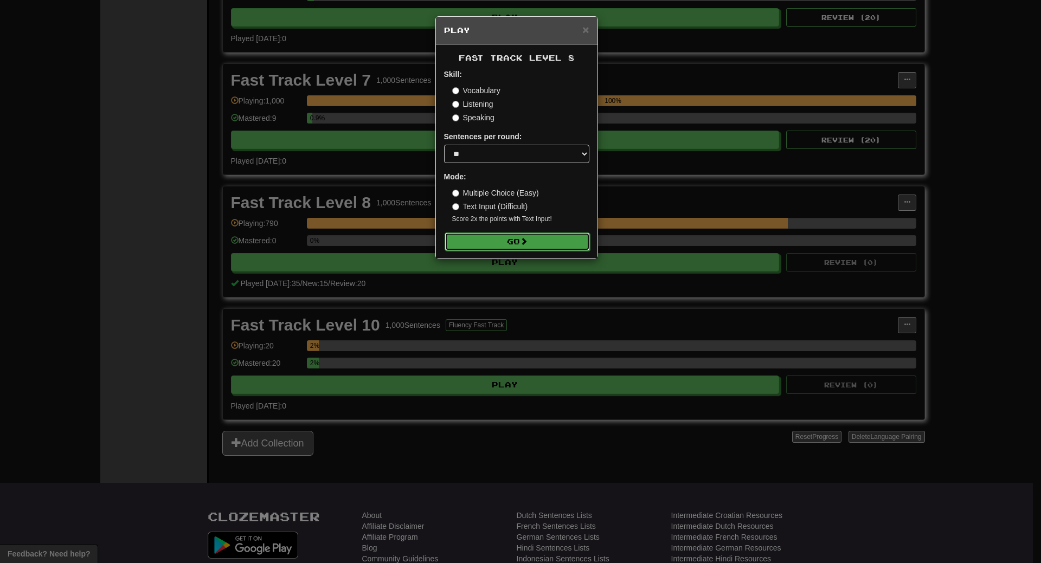
click at [522, 237] on span at bounding box center [524, 241] width 8 height 8
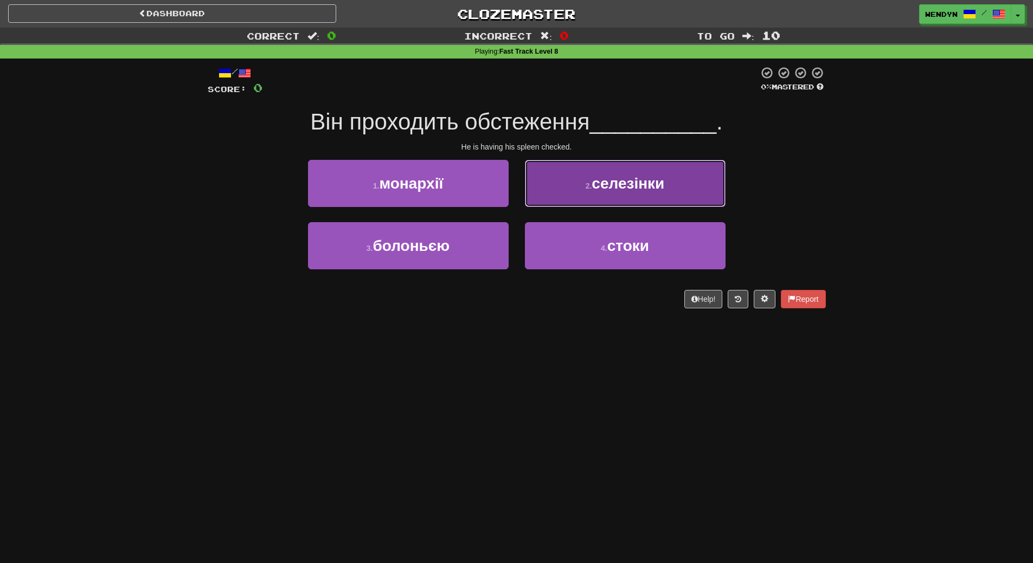
click at [650, 185] on span "селезінки" at bounding box center [628, 183] width 73 height 17
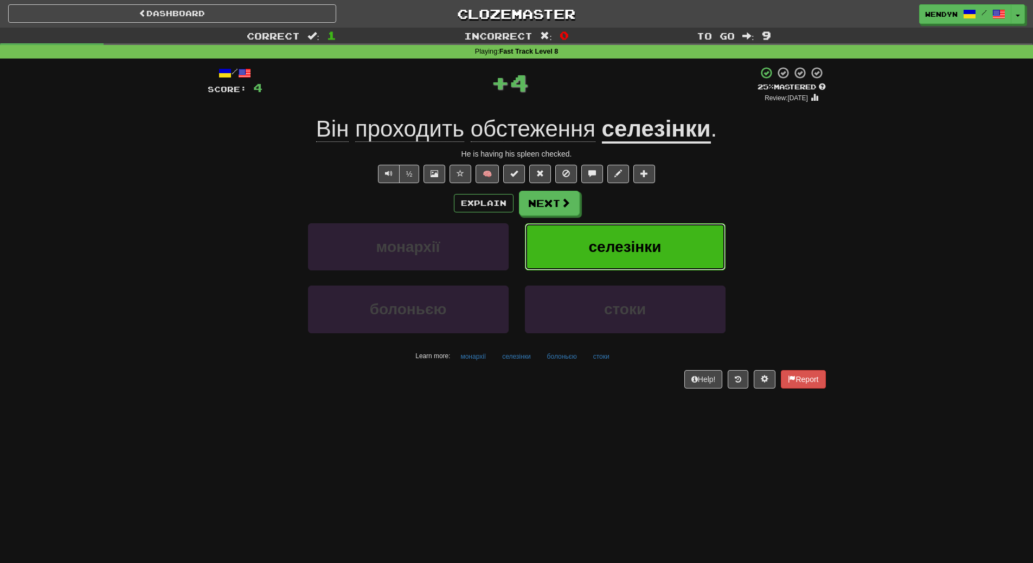
click at [675, 245] on button "селезінки" at bounding box center [625, 246] width 201 height 47
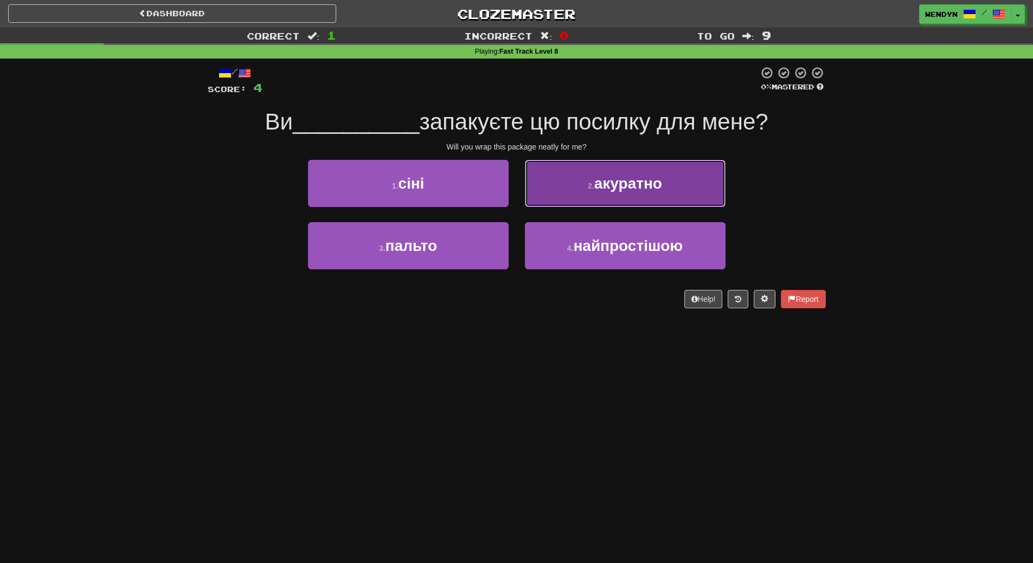
click at [670, 184] on button "2 . акуратно" at bounding box center [625, 183] width 201 height 47
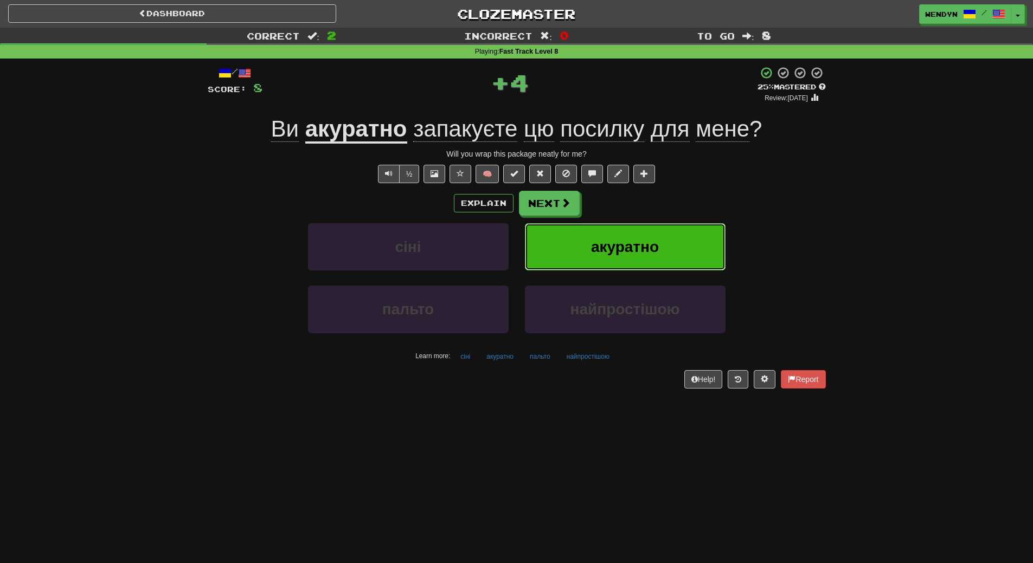
click at [645, 230] on button "акуратно" at bounding box center [625, 246] width 201 height 47
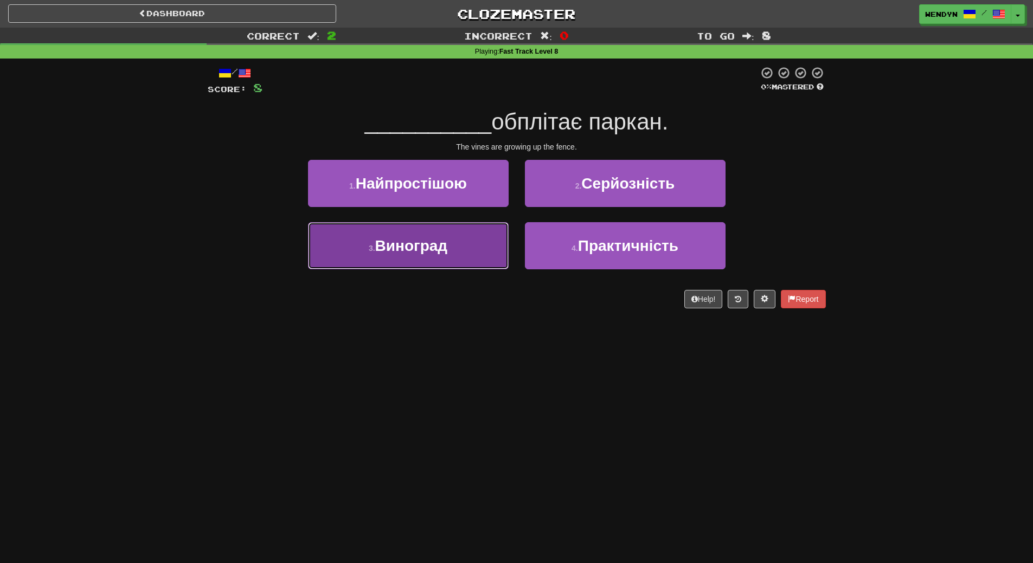
click at [363, 262] on button "3 . Виноград" at bounding box center [408, 245] width 201 height 47
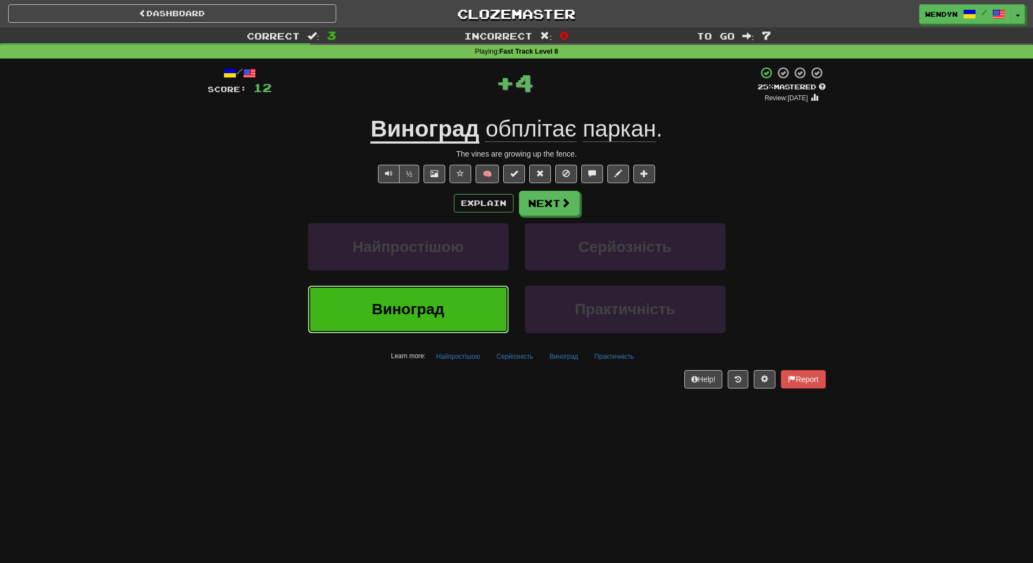
click at [361, 300] on button "Виноград" at bounding box center [408, 309] width 201 height 47
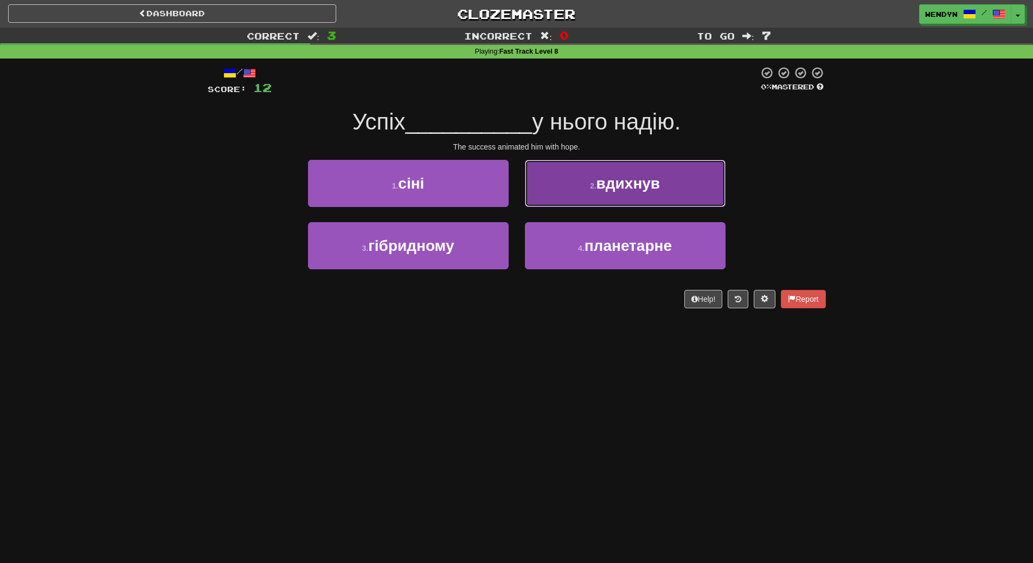
click at [696, 182] on button "2 . вдихнув" at bounding box center [625, 183] width 201 height 47
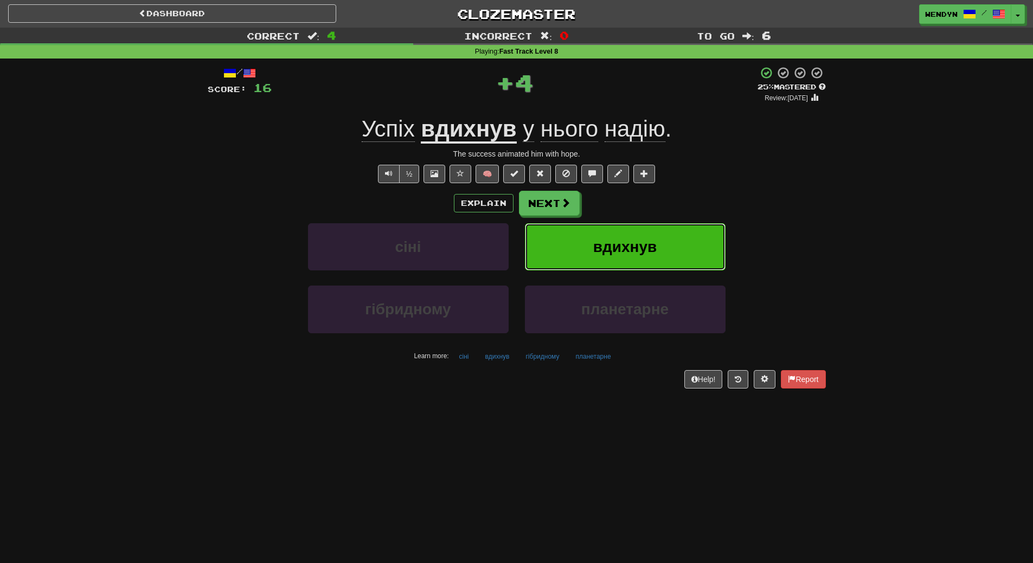
click at [684, 237] on button "вдихнув" at bounding box center [625, 246] width 201 height 47
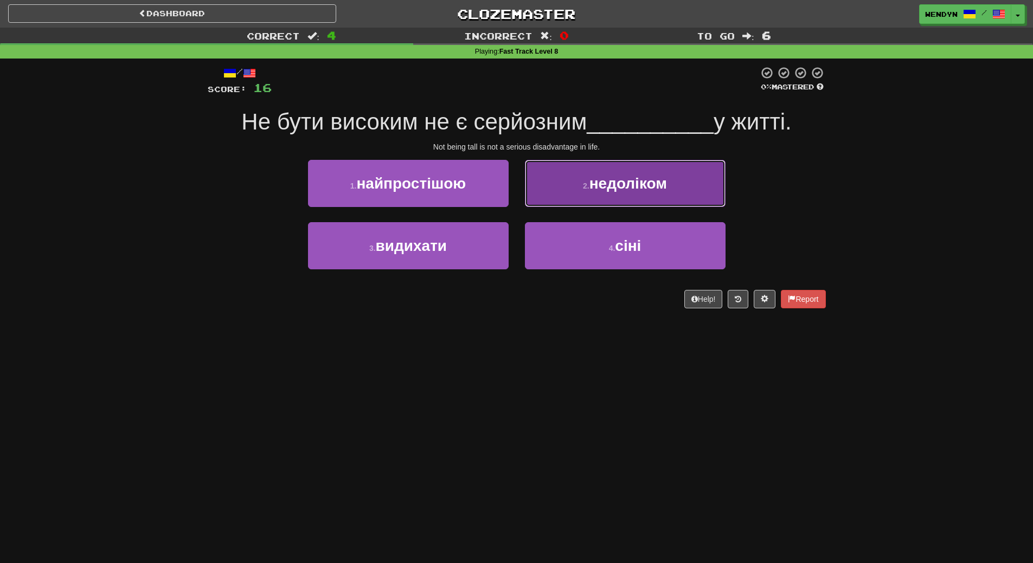
click at [647, 205] on button "2 . недоліком" at bounding box center [625, 183] width 201 height 47
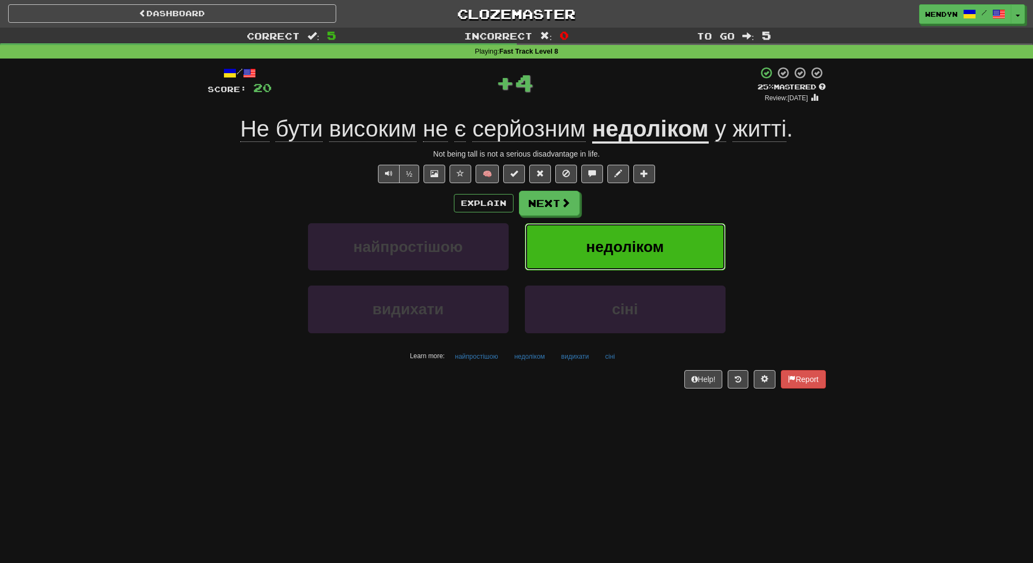
click at [685, 228] on button "недоліком" at bounding box center [625, 246] width 201 height 47
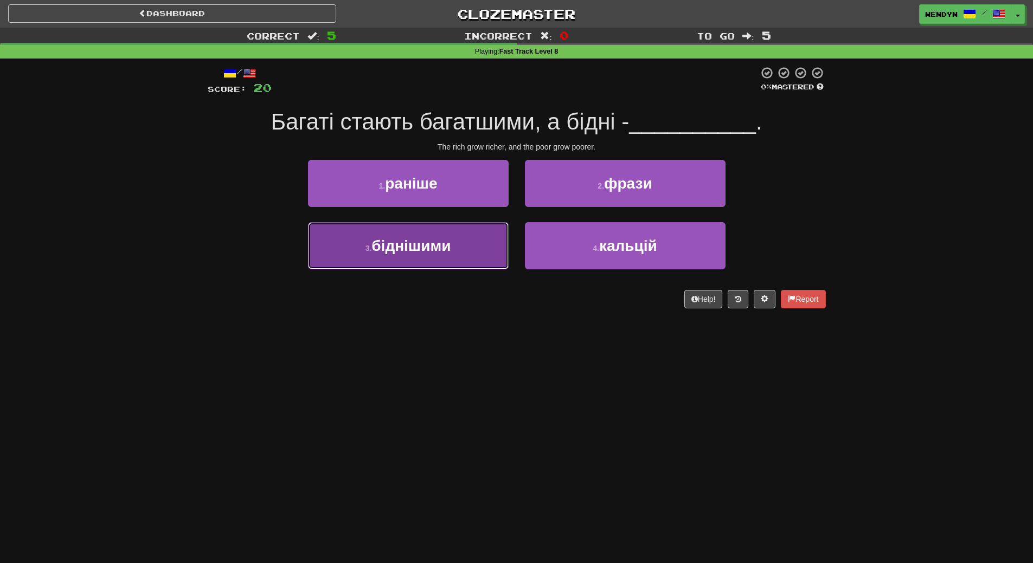
click at [389, 247] on span "біднішими" at bounding box center [410, 245] width 79 height 17
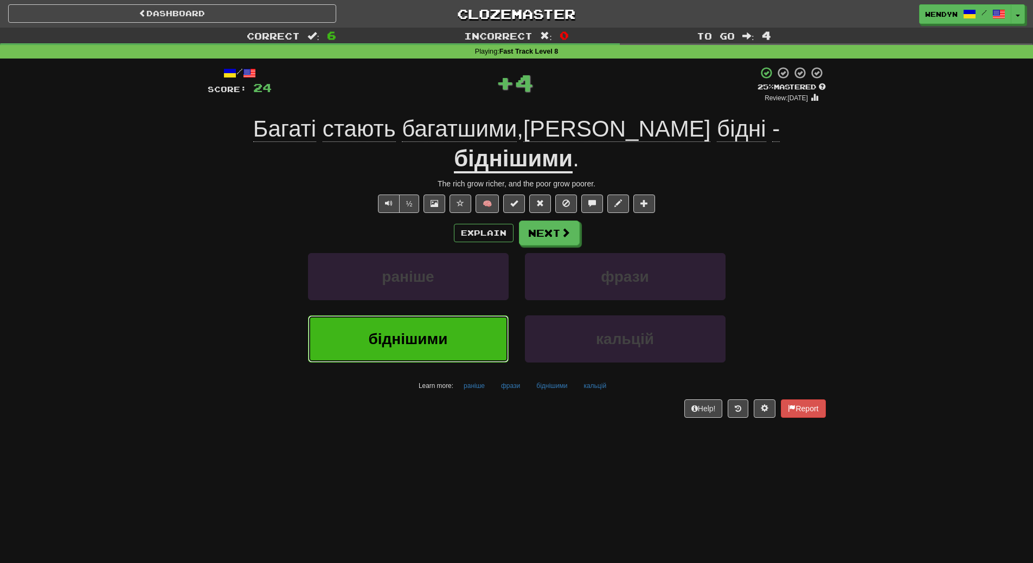
click at [368, 316] on button "біднішими" at bounding box center [408, 339] width 201 height 47
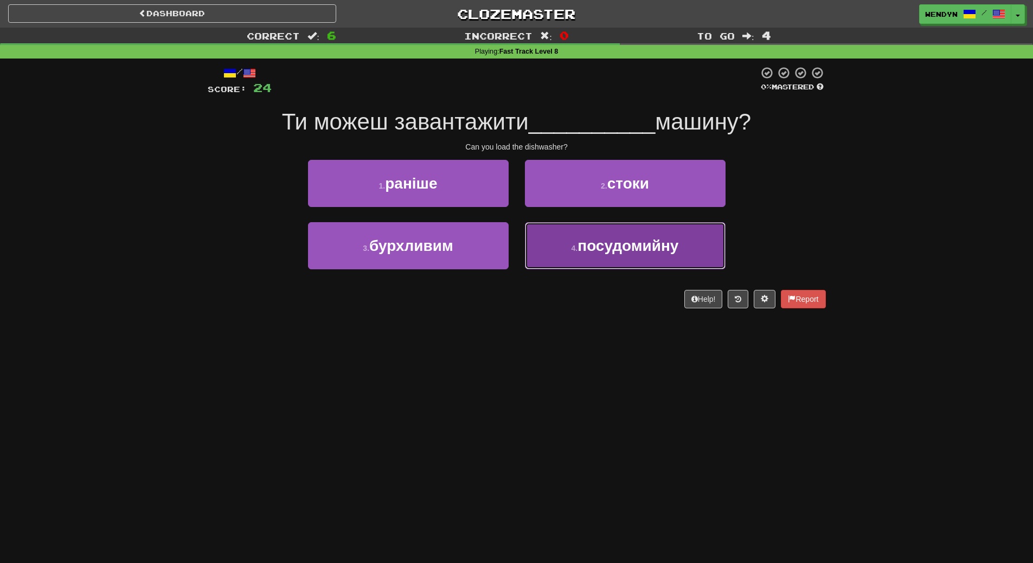
click at [599, 267] on button "4 . посудомийну" at bounding box center [625, 245] width 201 height 47
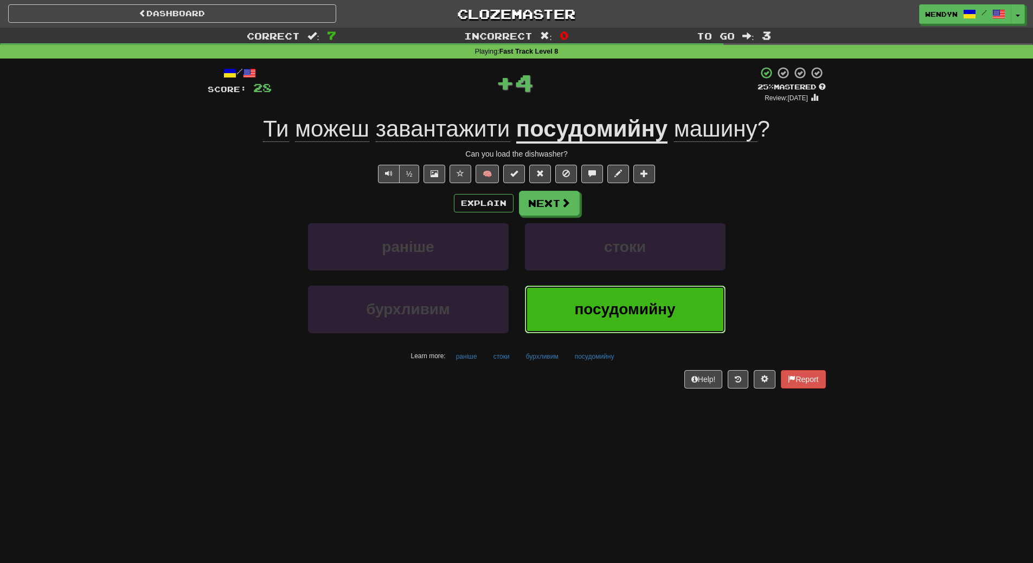
click at [599, 307] on span "посудомийну" at bounding box center [624, 309] width 101 height 17
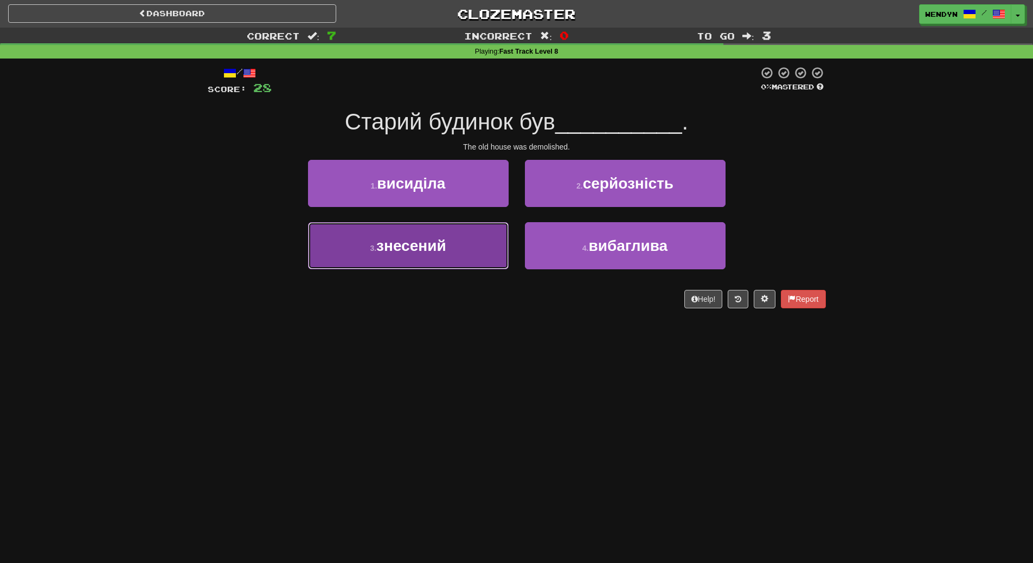
click at [447, 260] on button "3 . знесений" at bounding box center [408, 245] width 201 height 47
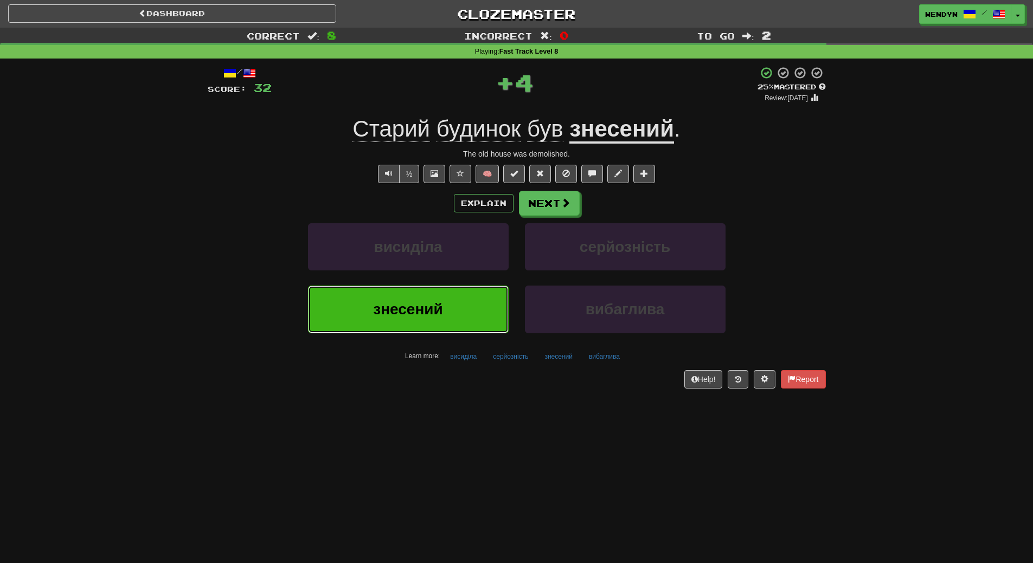
click at [438, 314] on span "знесений" at bounding box center [408, 309] width 70 height 17
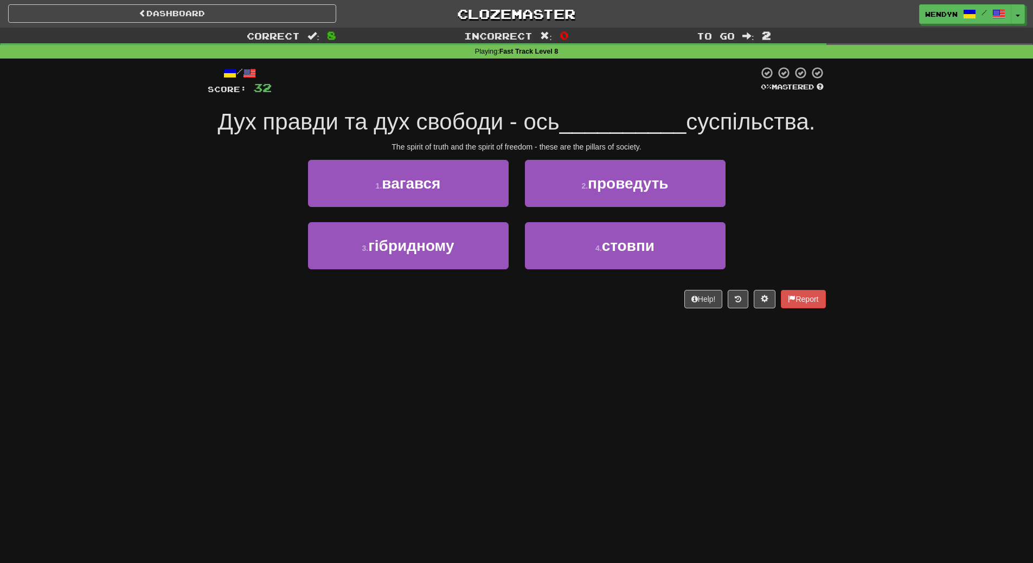
click at [650, 271] on div "4 . стовпи" at bounding box center [625, 253] width 217 height 62
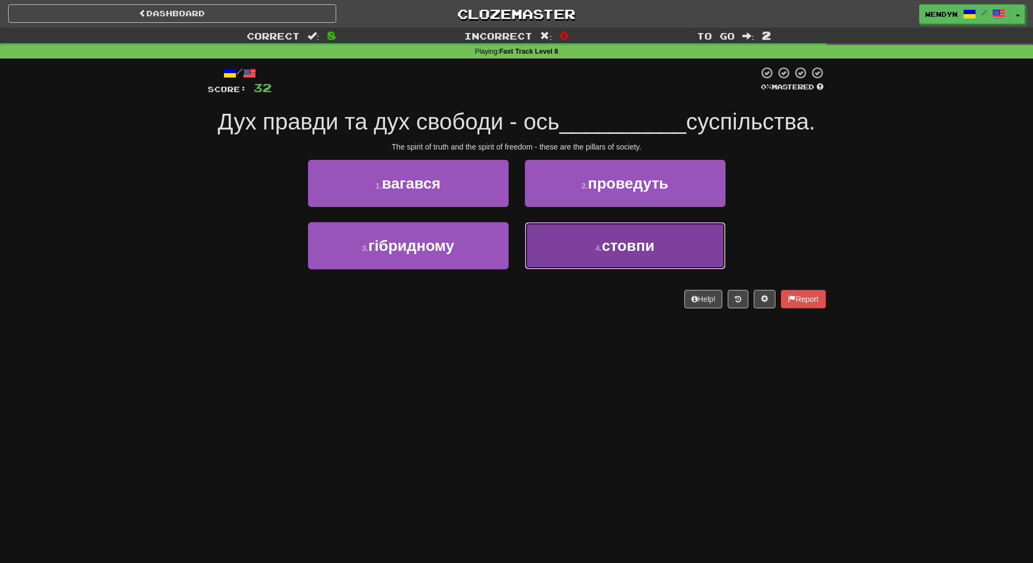
click at [654, 256] on button "4 . стовпи" at bounding box center [625, 245] width 201 height 47
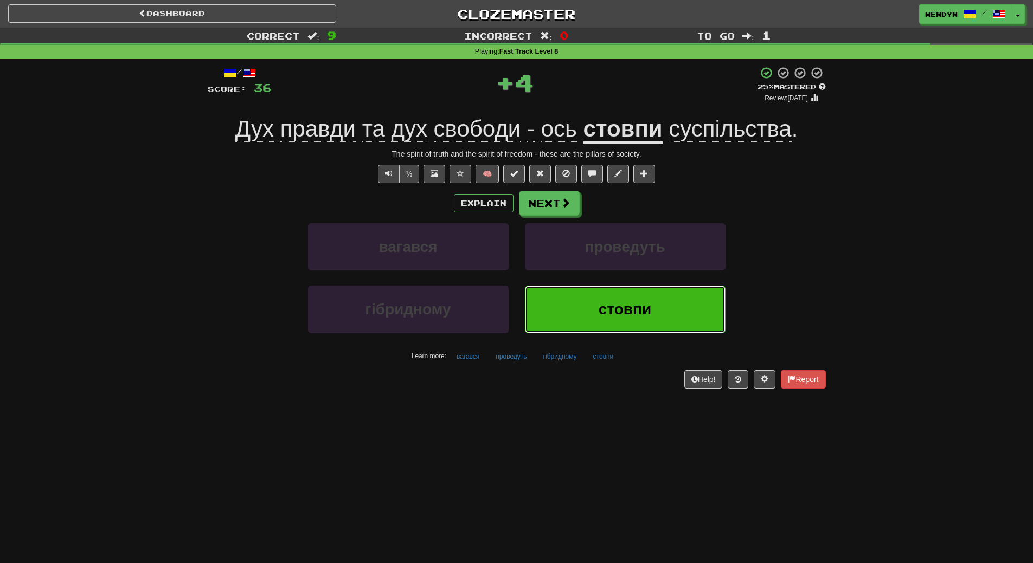
click at [632, 316] on span "стовпи" at bounding box center [625, 309] width 53 height 17
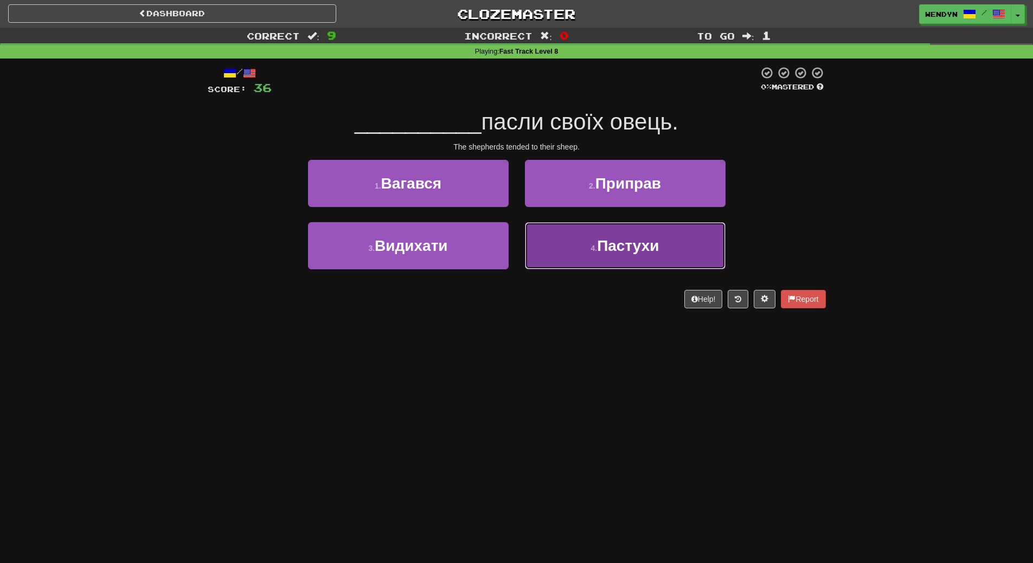
click at [633, 250] on span "Пастухи" at bounding box center [628, 245] width 62 height 17
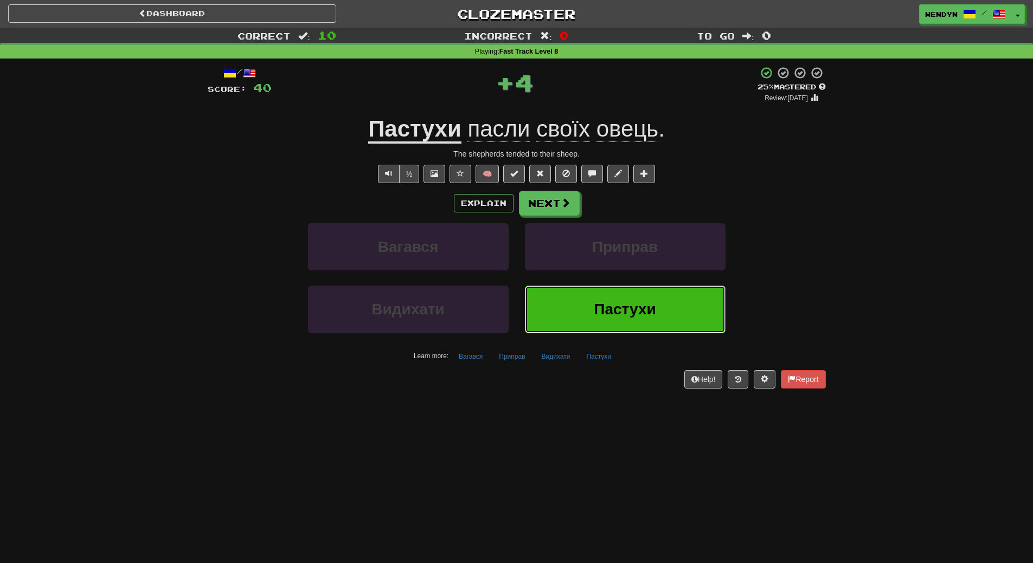
click at [619, 320] on button "Пастухи" at bounding box center [625, 309] width 201 height 47
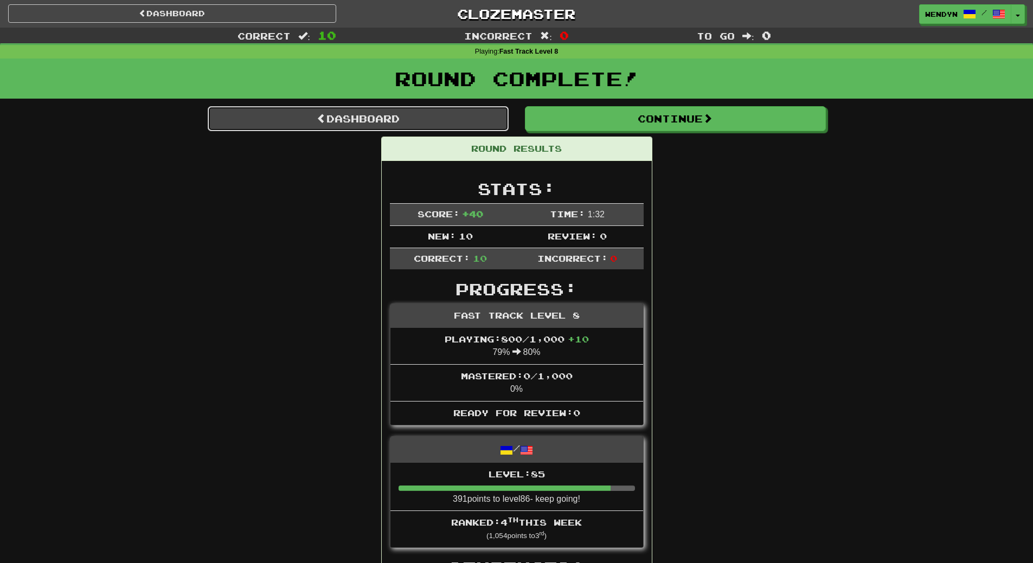
click at [299, 117] on link "Dashboard" at bounding box center [358, 118] width 301 height 25
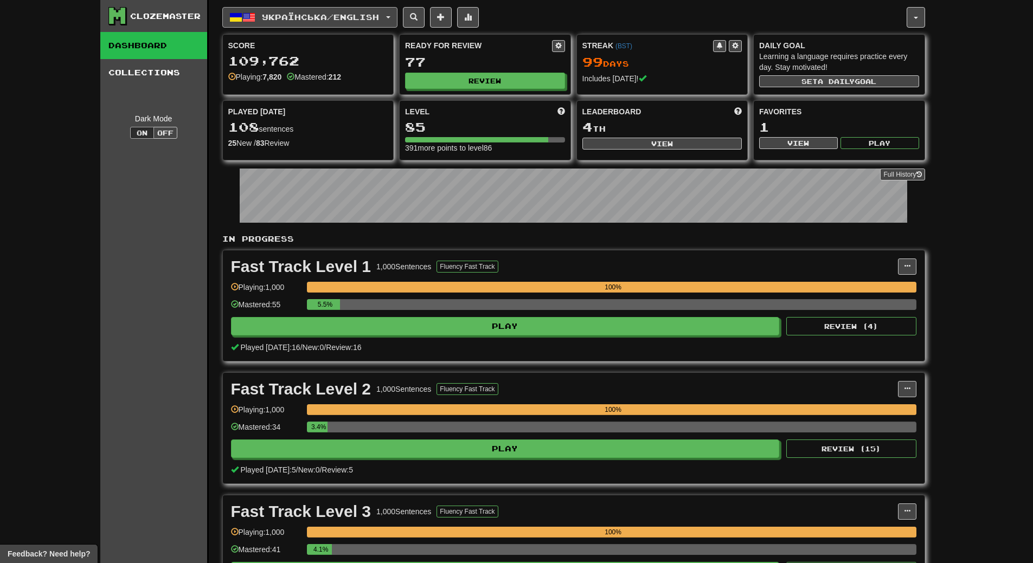
click at [279, 16] on span "Українська / English" at bounding box center [320, 16] width 117 height 9
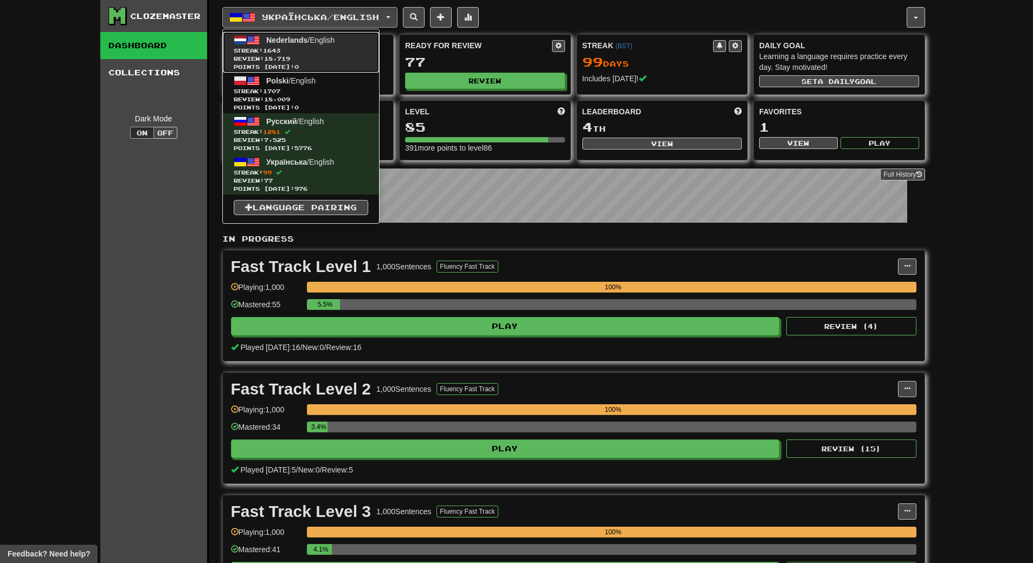
click at [280, 50] on span "1643" at bounding box center [271, 50] width 17 height 7
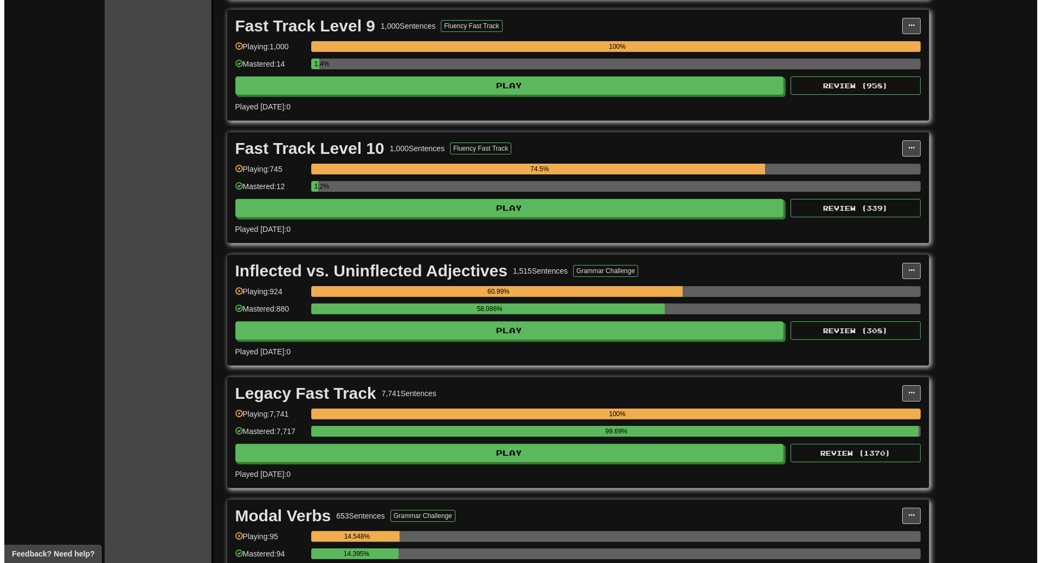
scroll to position [2820, 0]
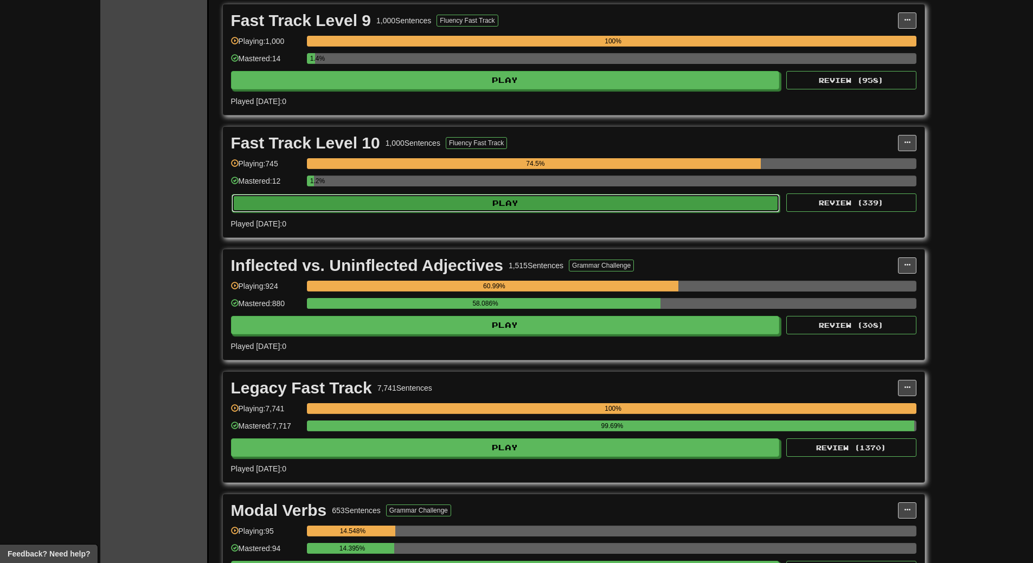
click at [528, 202] on button "Play" at bounding box center [506, 203] width 549 height 18
select select "**"
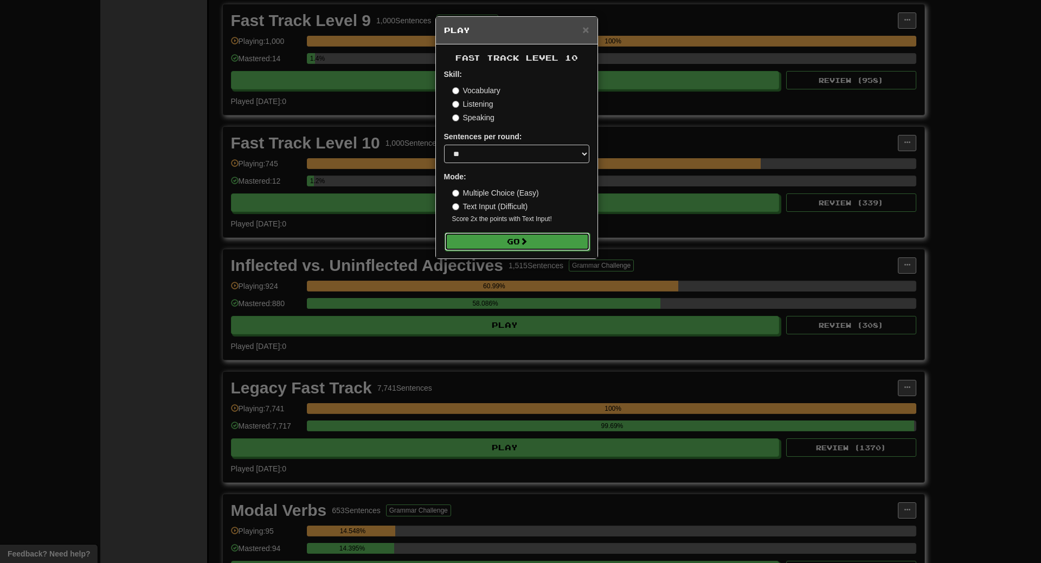
click at [528, 243] on span at bounding box center [524, 241] width 8 height 8
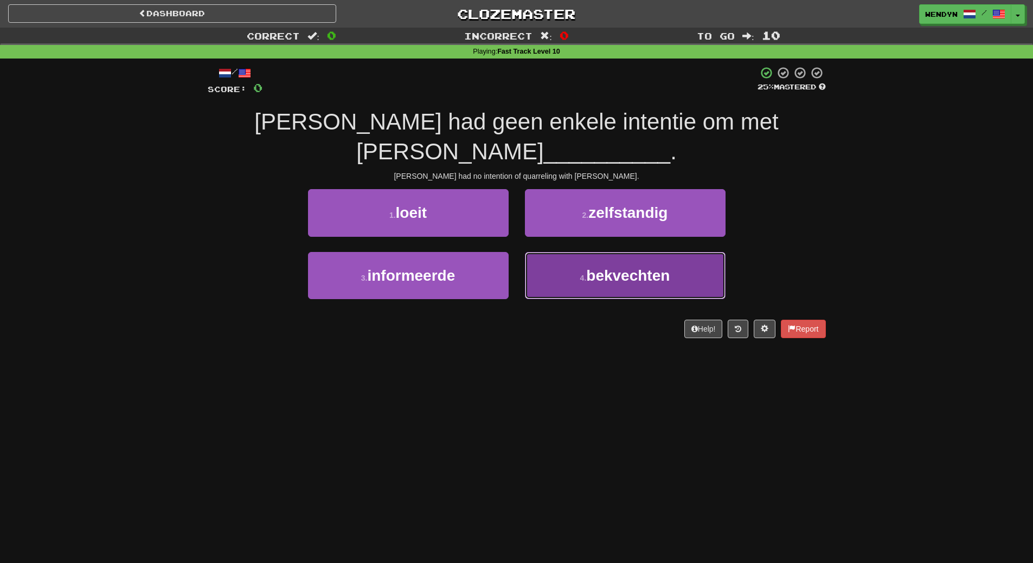
click at [591, 256] on button "4 . bekvechten" at bounding box center [625, 275] width 201 height 47
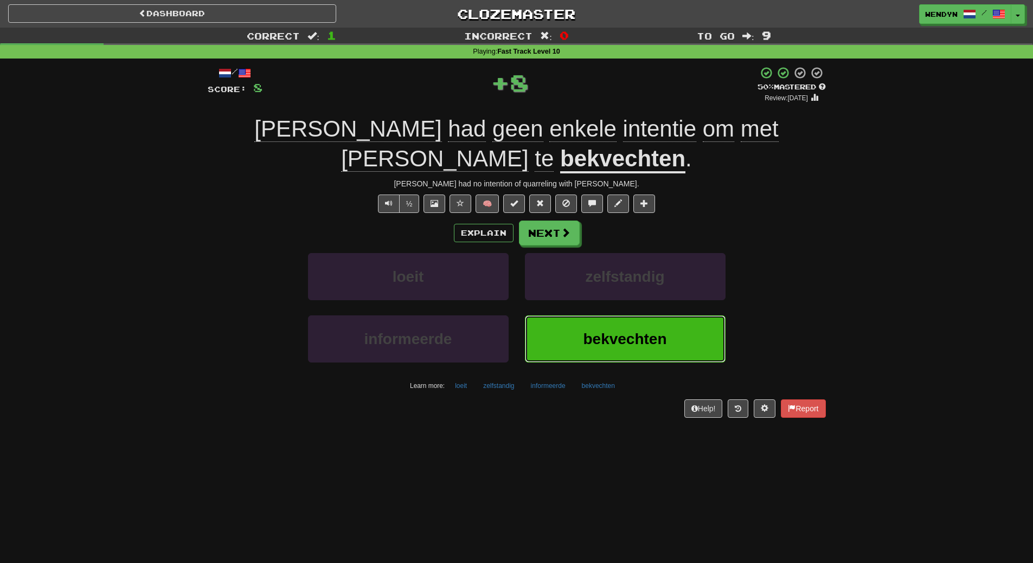
click at [597, 331] on span "bekvechten" at bounding box center [625, 339] width 84 height 17
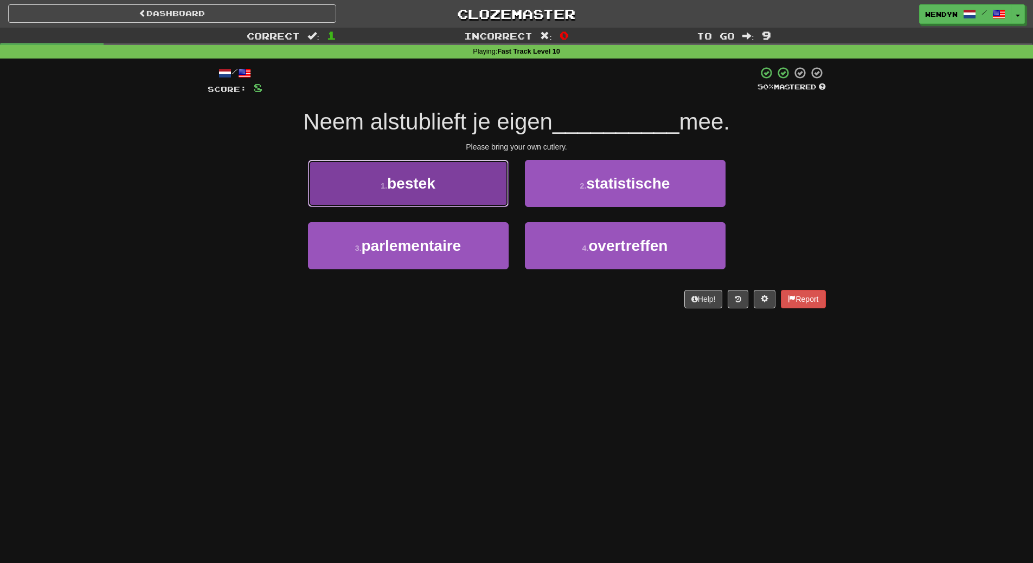
click at [460, 187] on button "1 . bestek" at bounding box center [408, 183] width 201 height 47
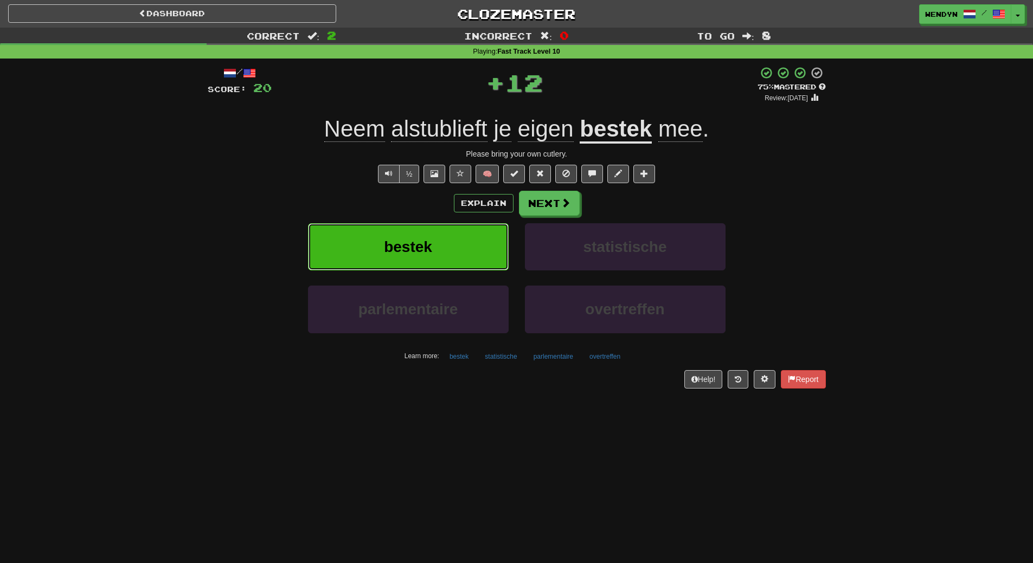
click at [458, 240] on button "bestek" at bounding box center [408, 246] width 201 height 47
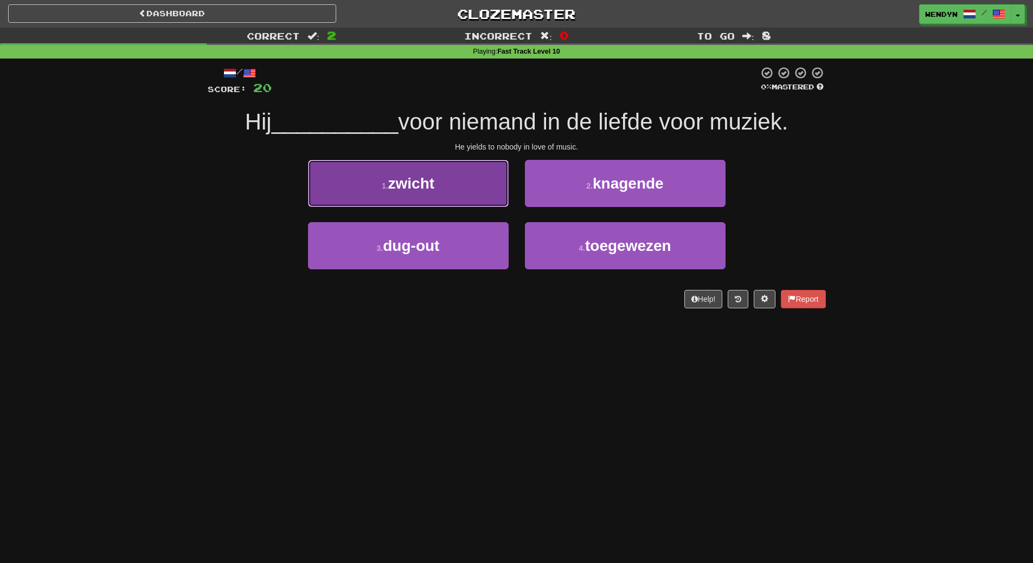
click at [450, 198] on button "1 . zwicht" at bounding box center [408, 183] width 201 height 47
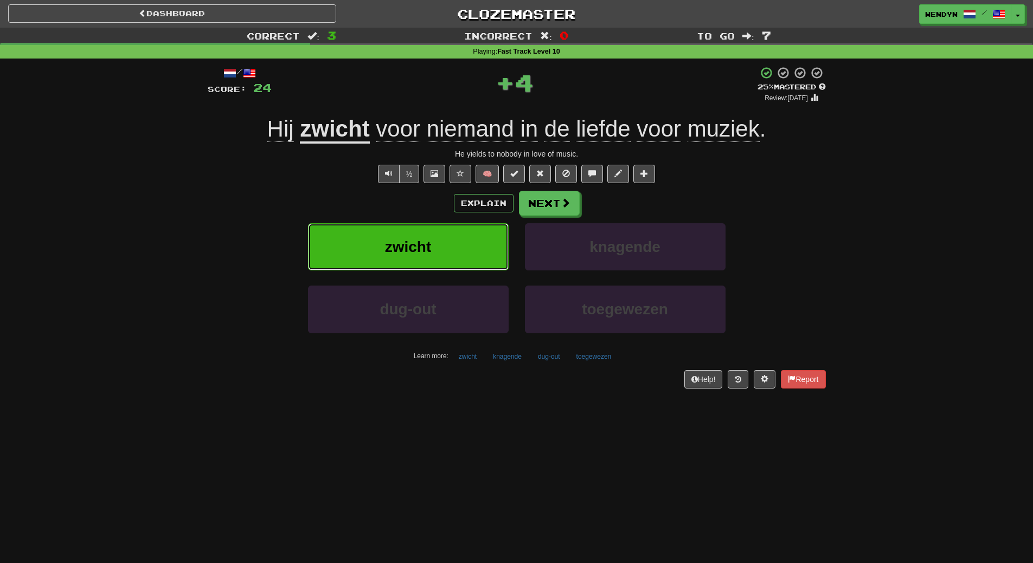
click at [450, 230] on button "zwicht" at bounding box center [408, 246] width 201 height 47
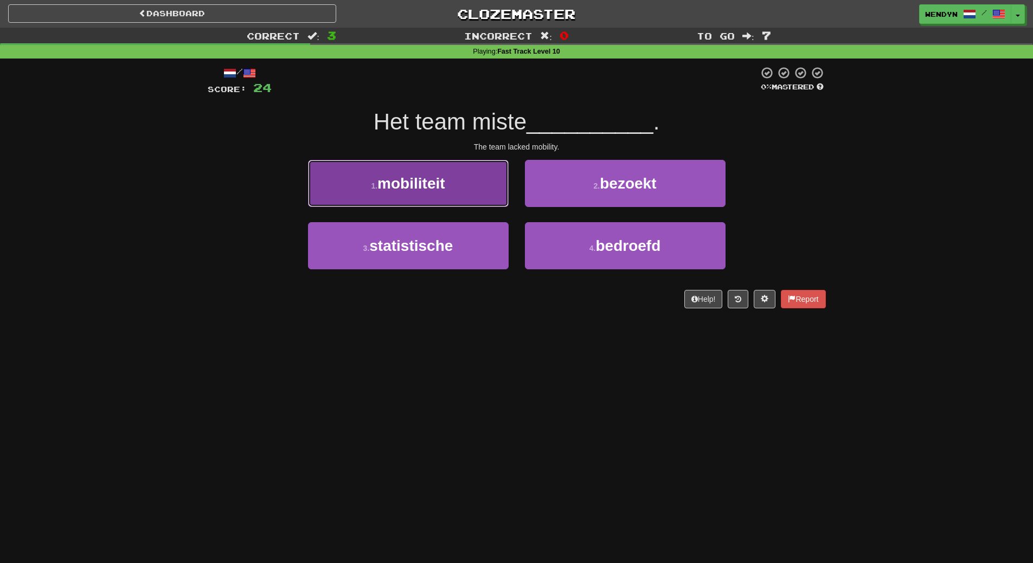
click at [449, 192] on button "1 . mobiliteit" at bounding box center [408, 183] width 201 height 47
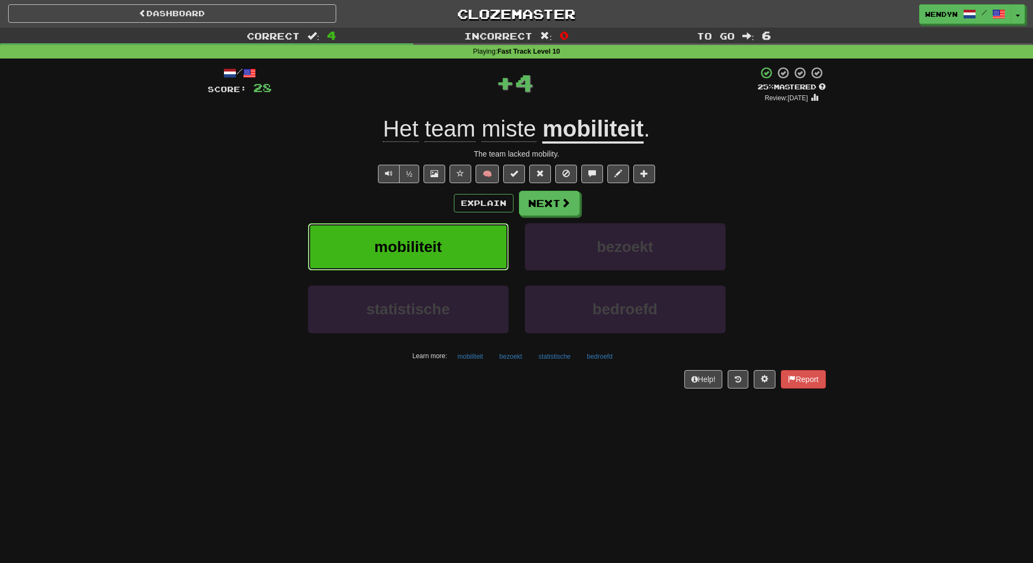
click at [450, 251] on button "mobiliteit" at bounding box center [408, 246] width 201 height 47
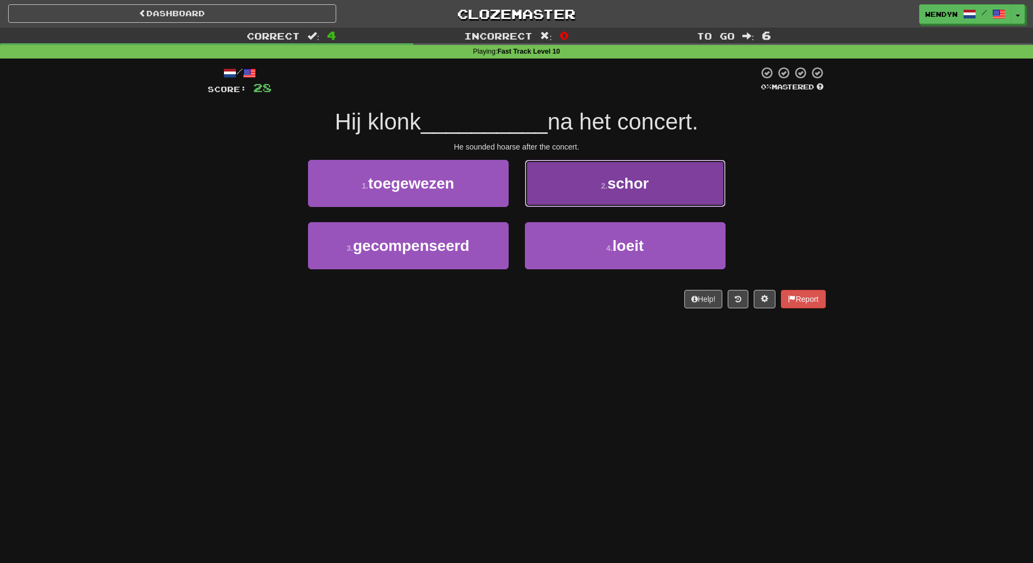
click at [656, 189] on button "2 . schor" at bounding box center [625, 183] width 201 height 47
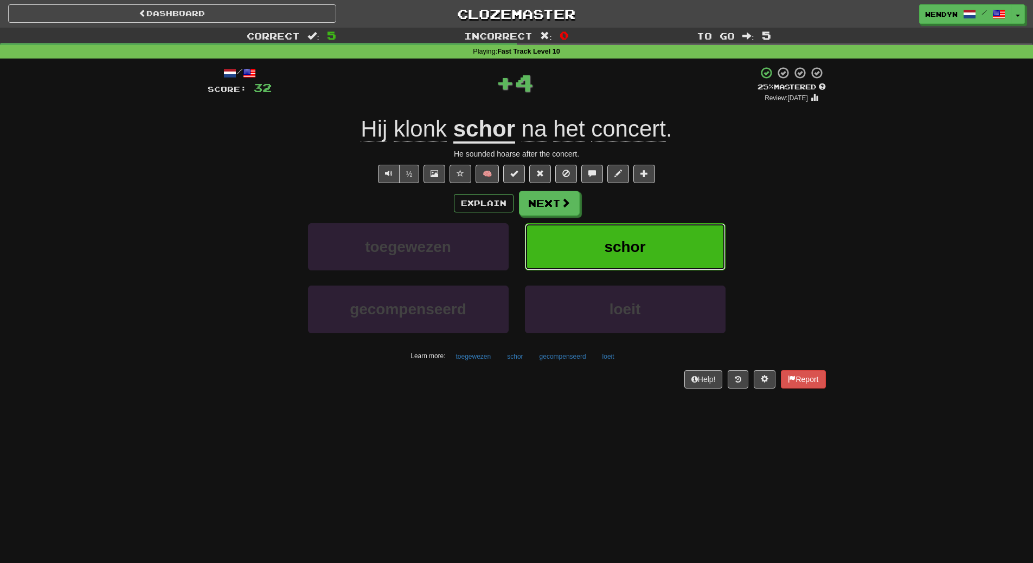
click at [645, 239] on span "schor" at bounding box center [624, 247] width 41 height 17
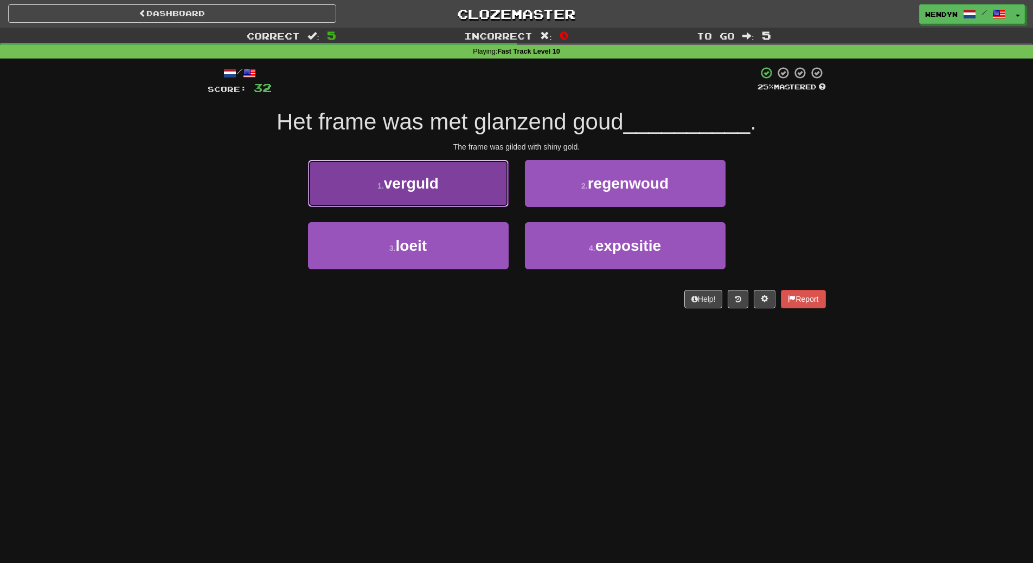
click at [459, 186] on button "1 . verguld" at bounding box center [408, 183] width 201 height 47
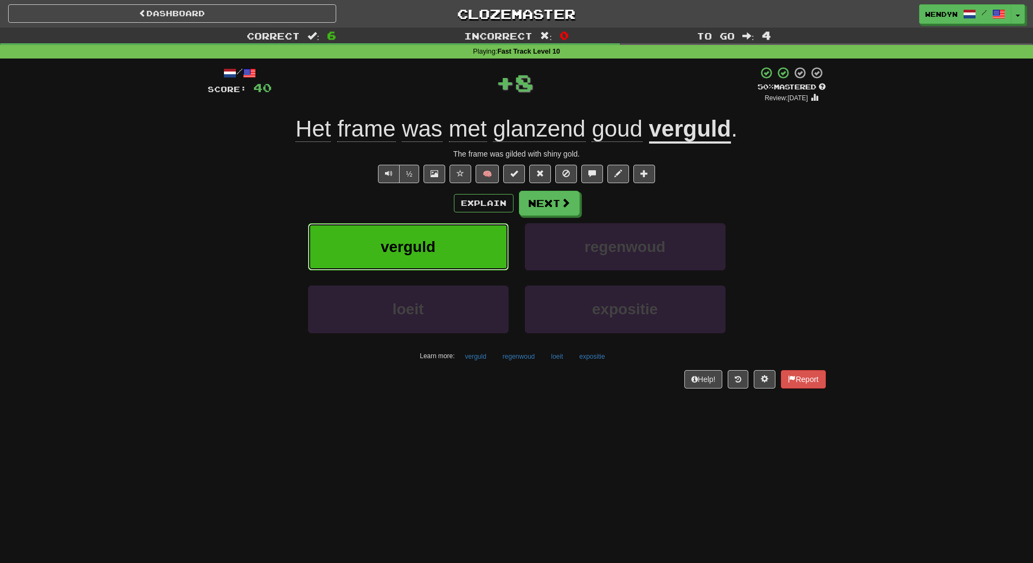
click at [460, 233] on button "verguld" at bounding box center [408, 246] width 201 height 47
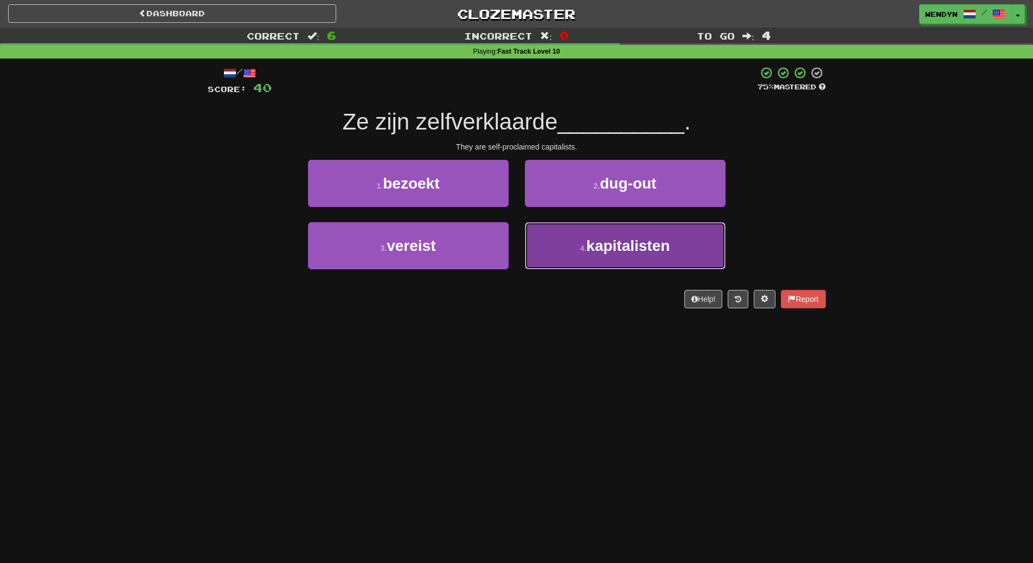
click at [606, 252] on span "kapitalisten" at bounding box center [628, 245] width 84 height 17
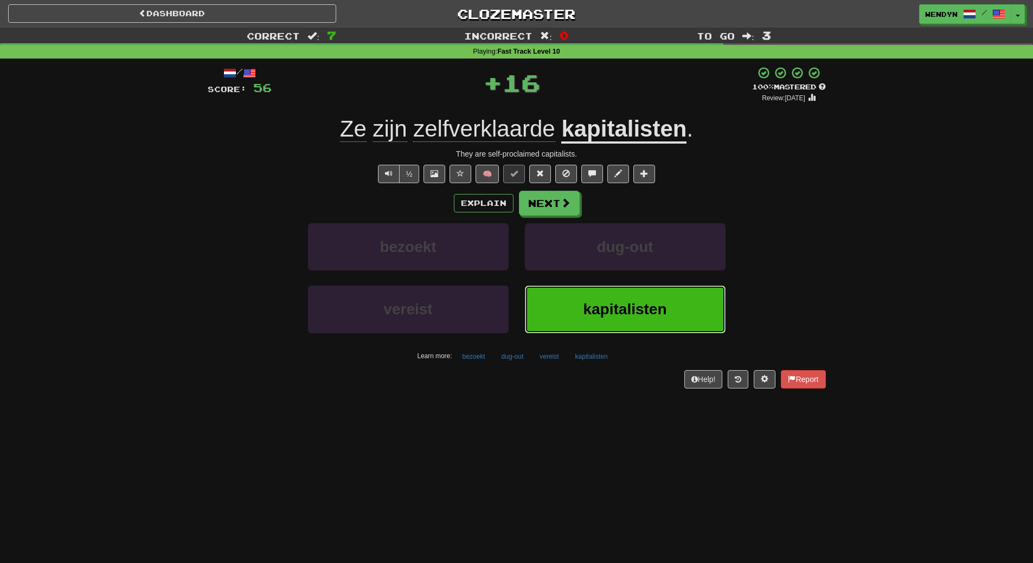
click at [606, 304] on span "kapitalisten" at bounding box center [625, 309] width 84 height 17
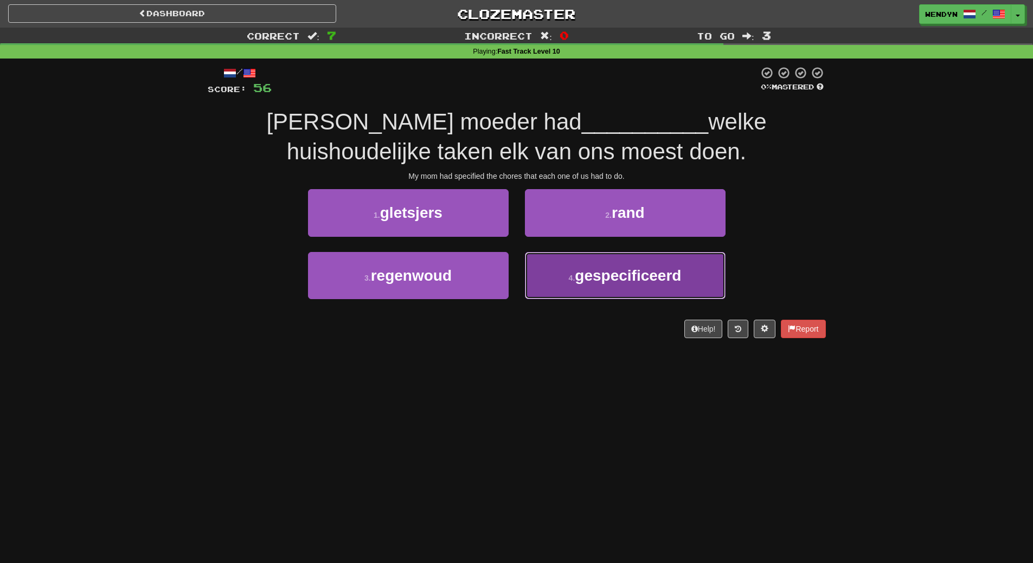
click at [587, 281] on span "gespecificeerd" at bounding box center [628, 275] width 106 height 17
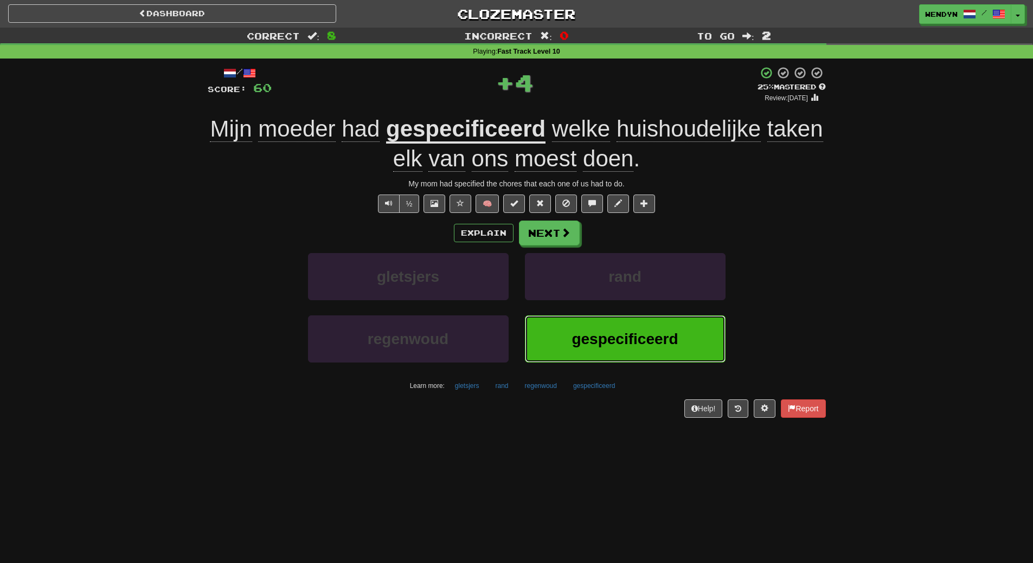
click at [596, 339] on span "gespecificeerd" at bounding box center [625, 339] width 106 height 17
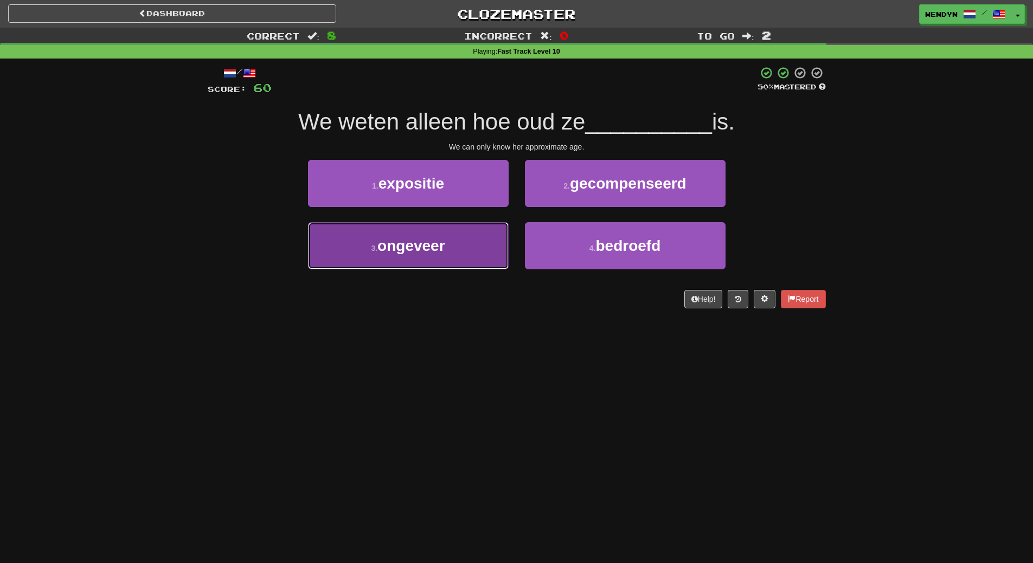
click at [452, 247] on button "3 . ongeveer" at bounding box center [408, 245] width 201 height 47
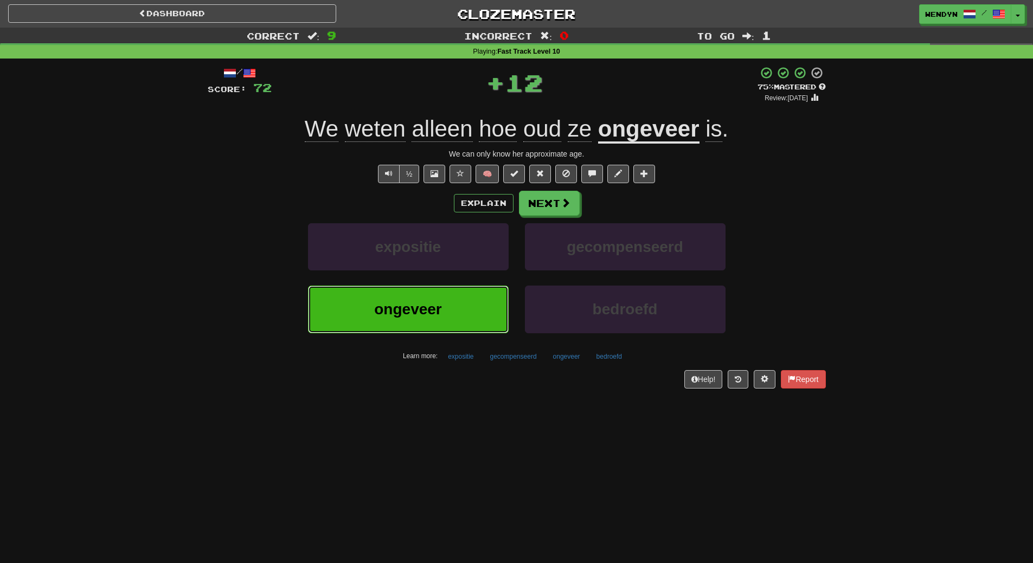
click at [455, 311] on button "ongeveer" at bounding box center [408, 309] width 201 height 47
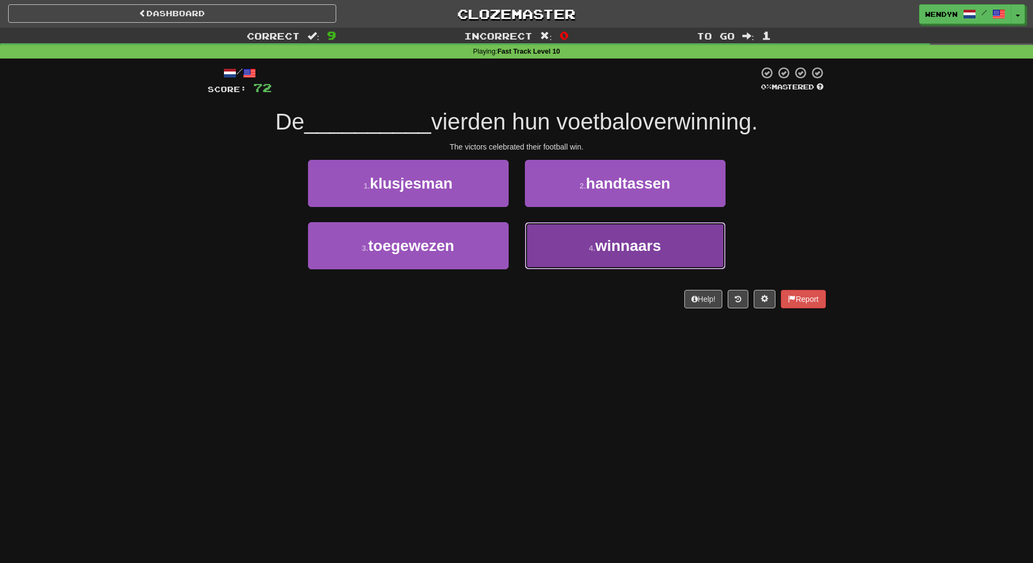
click at [647, 243] on span "winnaars" at bounding box center [628, 245] width 66 height 17
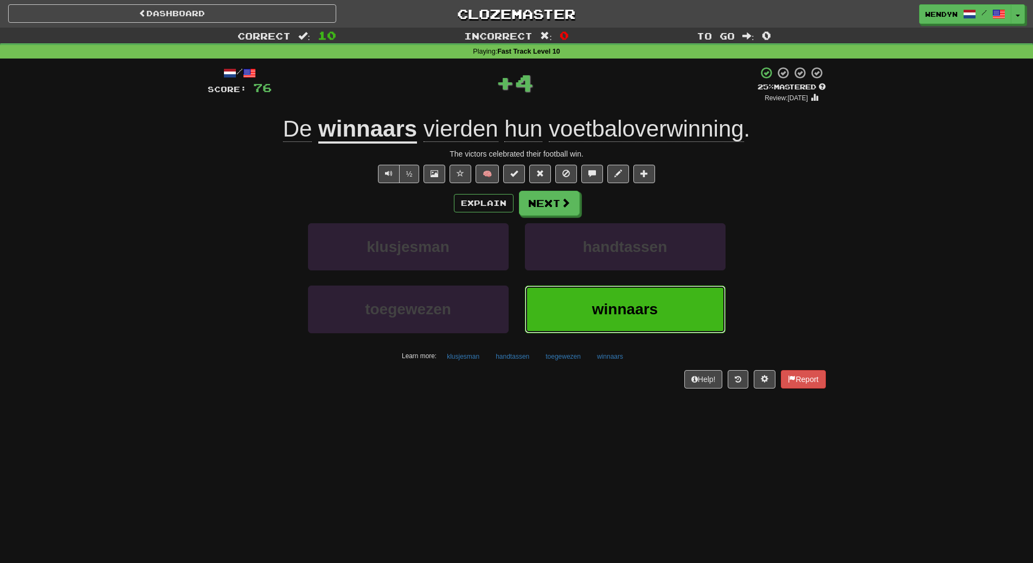
click at [634, 313] on span "winnaars" at bounding box center [625, 309] width 66 height 17
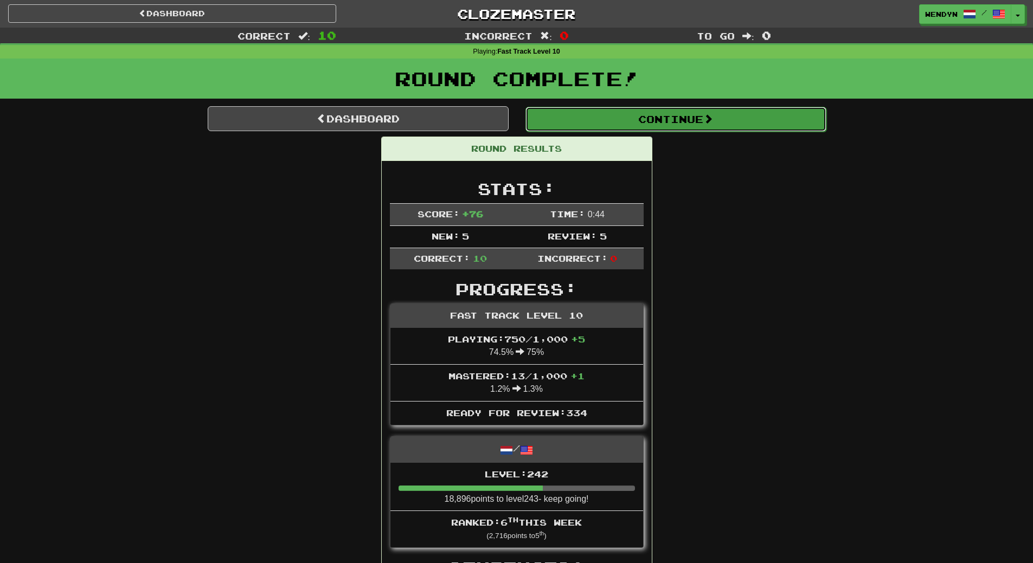
click at [681, 113] on button "Continue" at bounding box center [675, 119] width 301 height 25
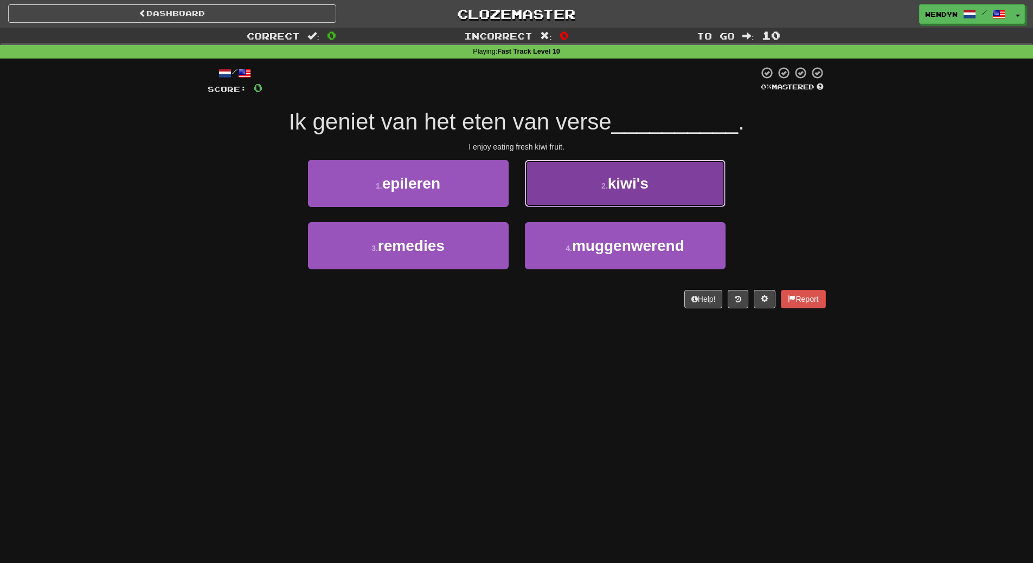
click at [627, 198] on button "2 . kiwi's" at bounding box center [625, 183] width 201 height 47
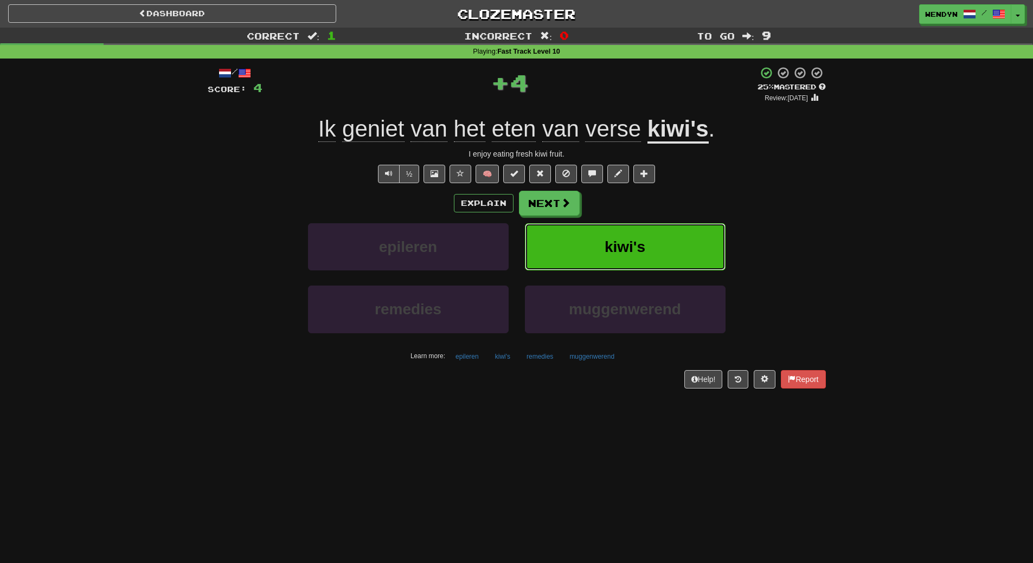
click at [636, 231] on button "kiwi's" at bounding box center [625, 246] width 201 height 47
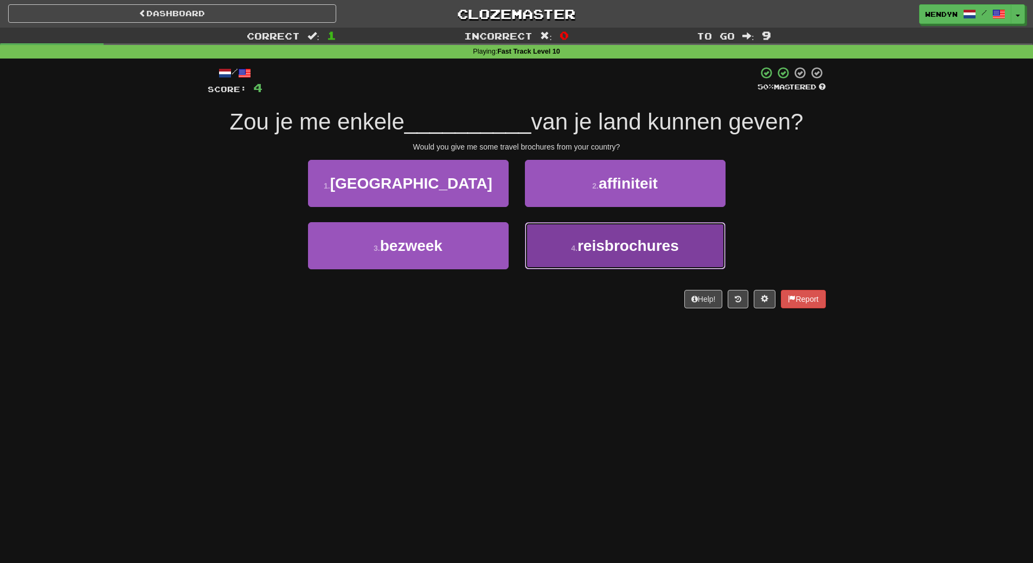
click at [633, 245] on span "reisbrochures" at bounding box center [627, 245] width 101 height 17
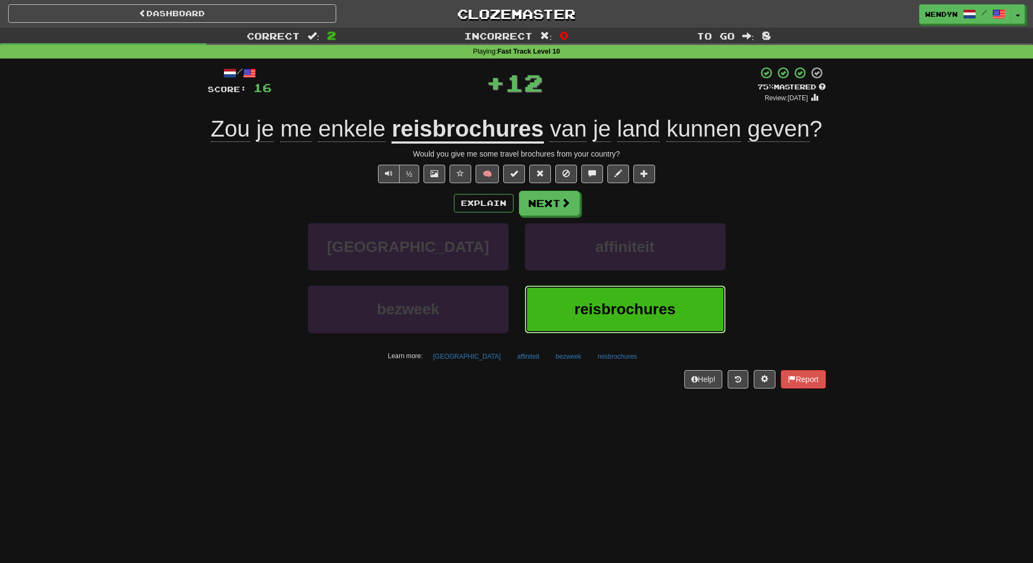
click at [629, 305] on span "reisbrochures" at bounding box center [624, 309] width 101 height 17
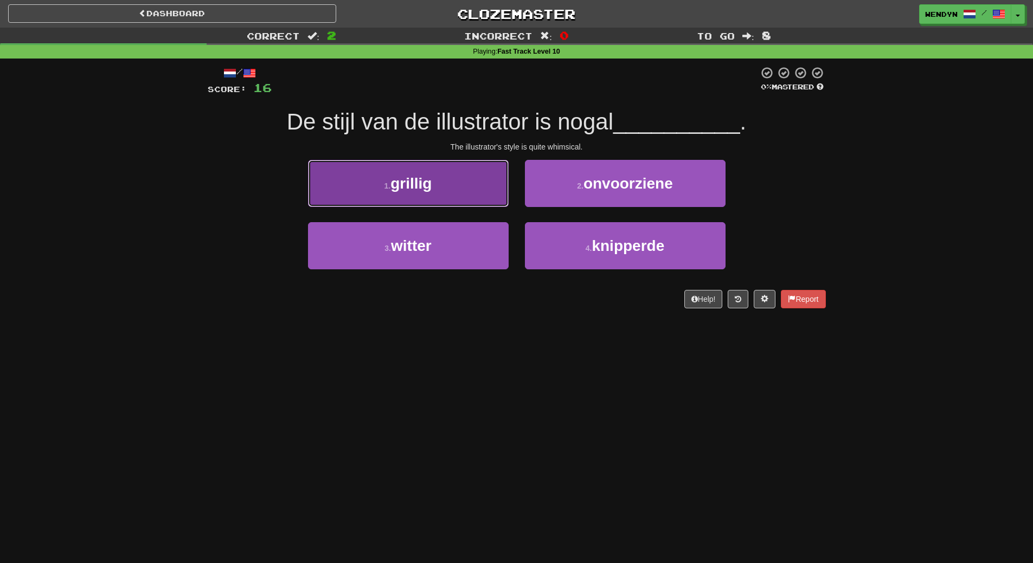
click at [472, 192] on button "1 . grillig" at bounding box center [408, 183] width 201 height 47
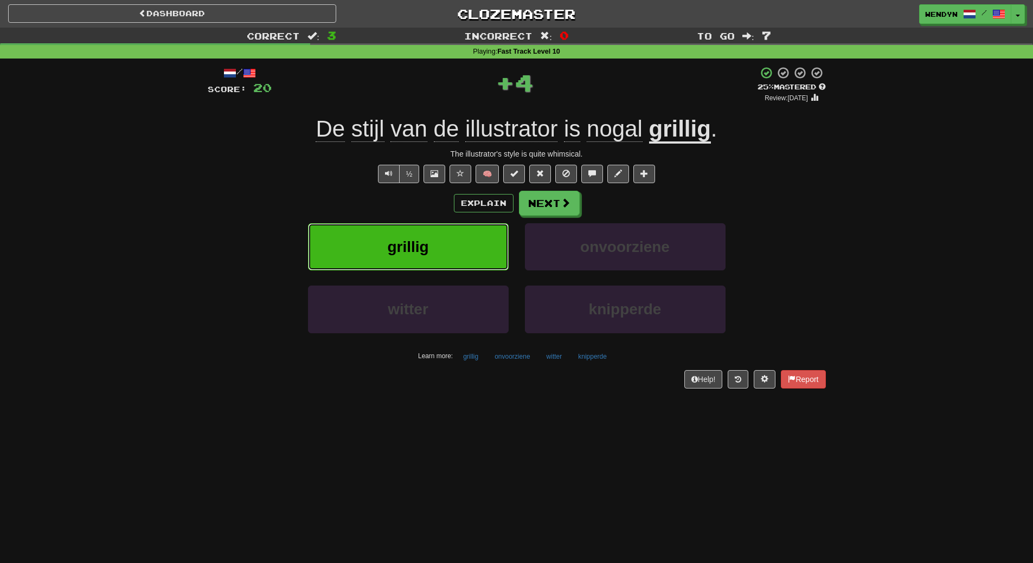
click at [470, 248] on button "grillig" at bounding box center [408, 246] width 201 height 47
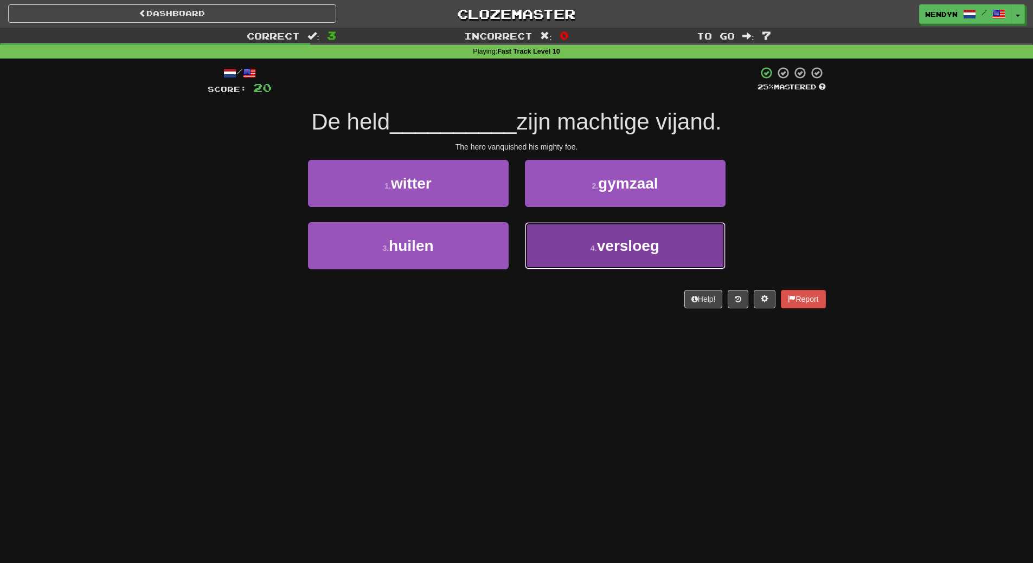
click at [607, 246] on span "versloeg" at bounding box center [628, 245] width 62 height 17
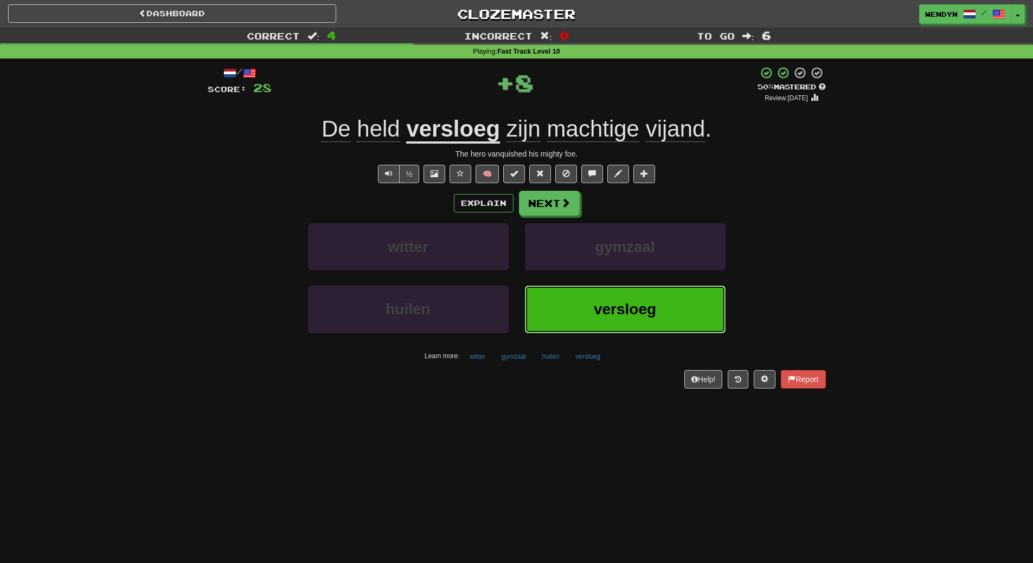
click at [599, 303] on span "versloeg" at bounding box center [625, 309] width 62 height 17
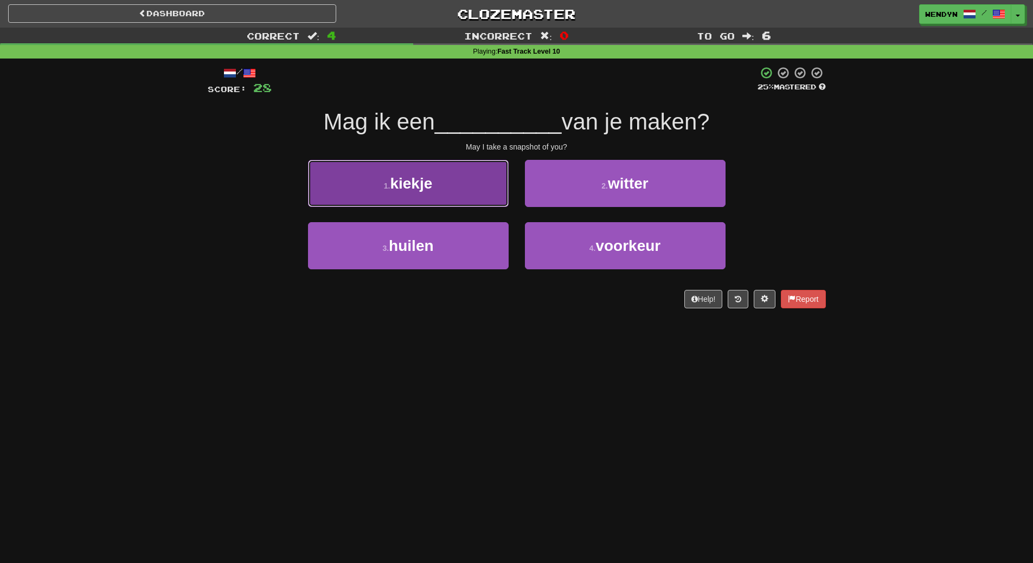
click at [458, 187] on button "1 . kiekje" at bounding box center [408, 183] width 201 height 47
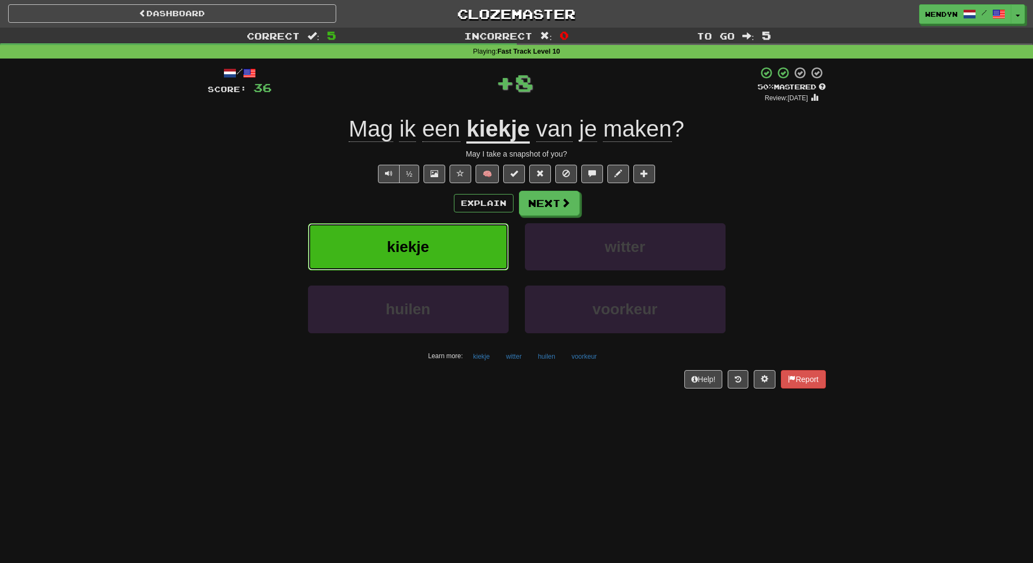
click at [455, 264] on button "kiekje" at bounding box center [408, 246] width 201 height 47
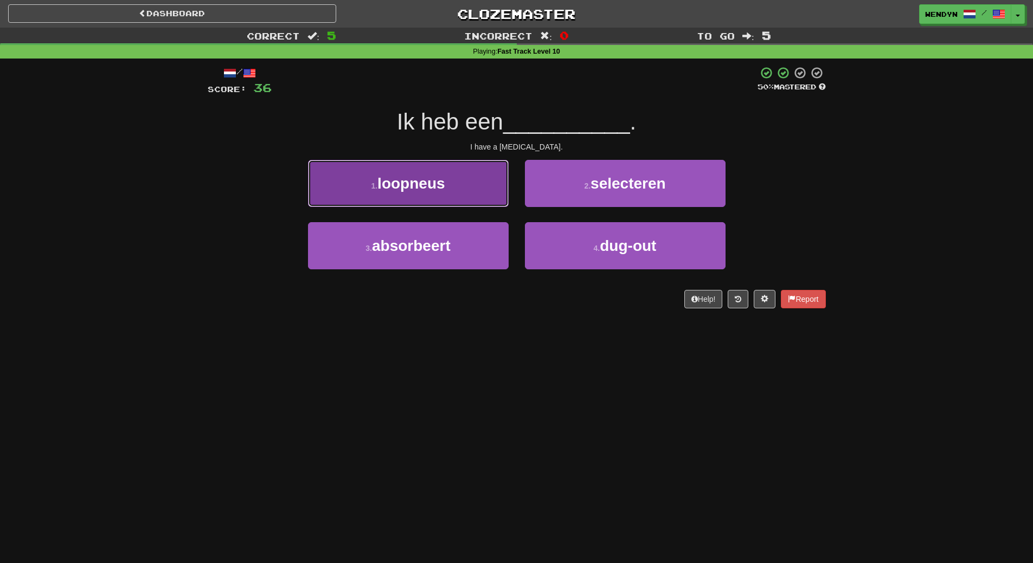
click at [454, 197] on button "1 . loopneus" at bounding box center [408, 183] width 201 height 47
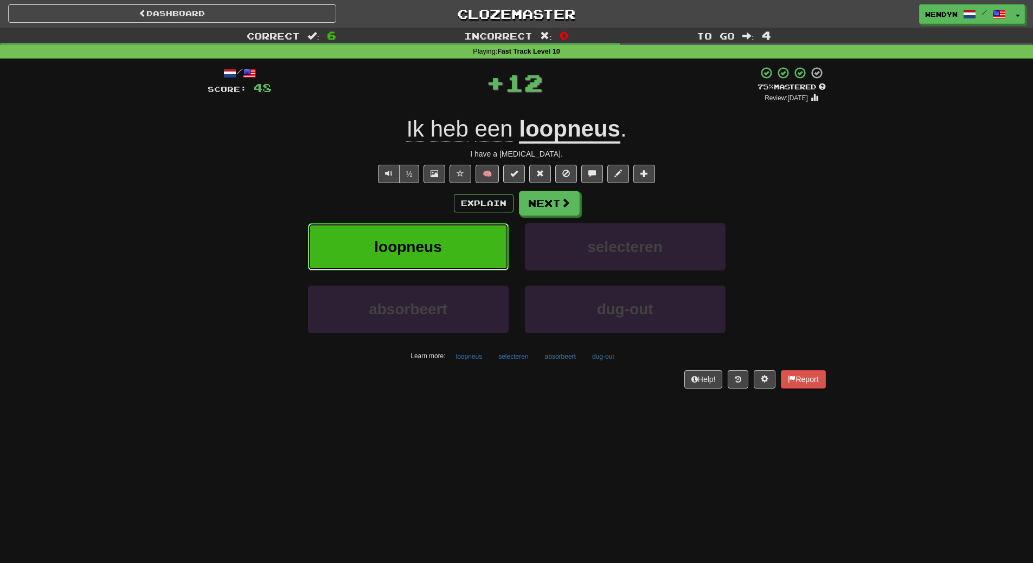
click at [454, 237] on button "loopneus" at bounding box center [408, 246] width 201 height 47
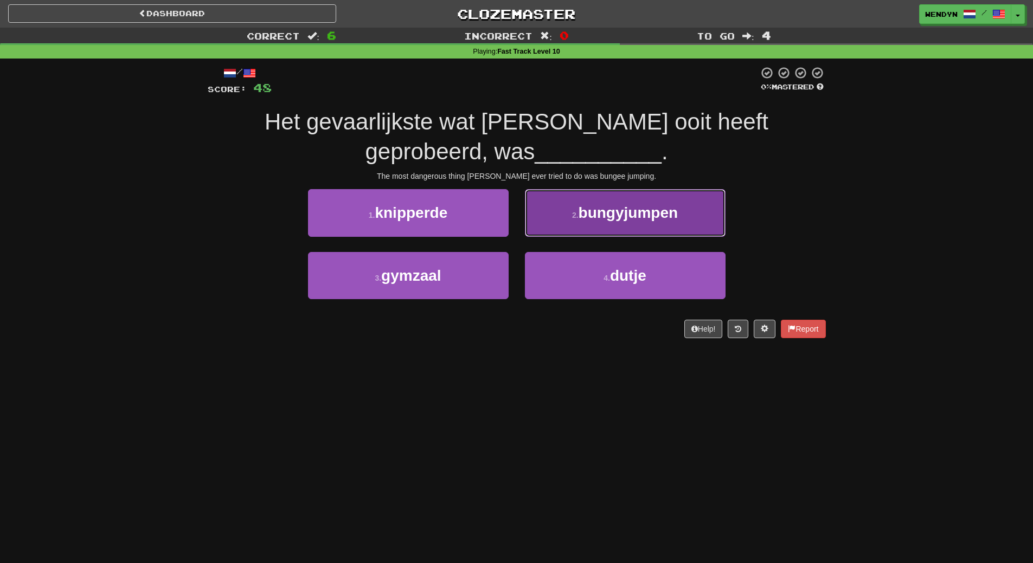
click at [663, 221] on span "bungyjumpen" at bounding box center [629, 212] width 100 height 17
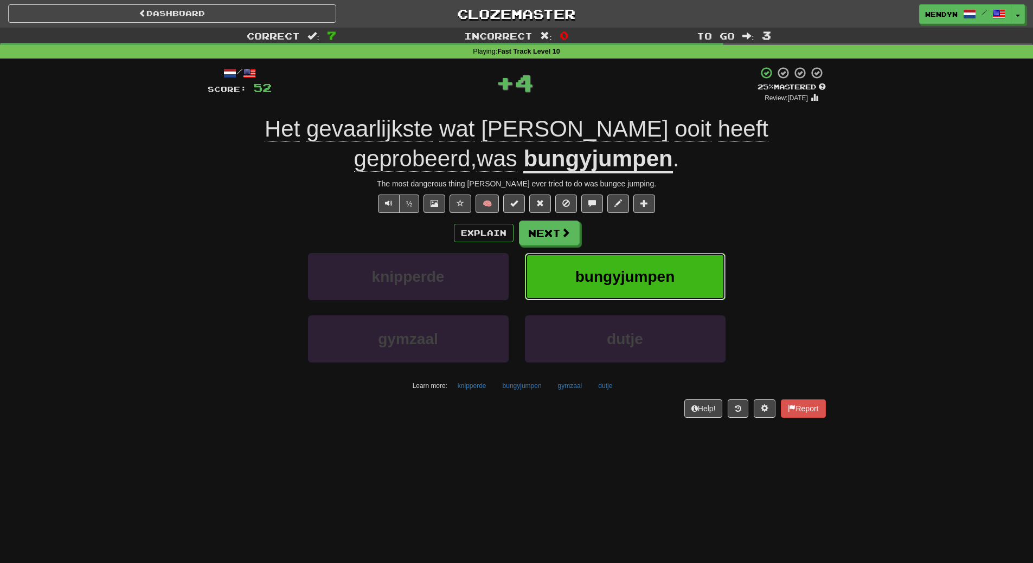
click at [659, 271] on span "bungyjumpen" at bounding box center [625, 276] width 100 height 17
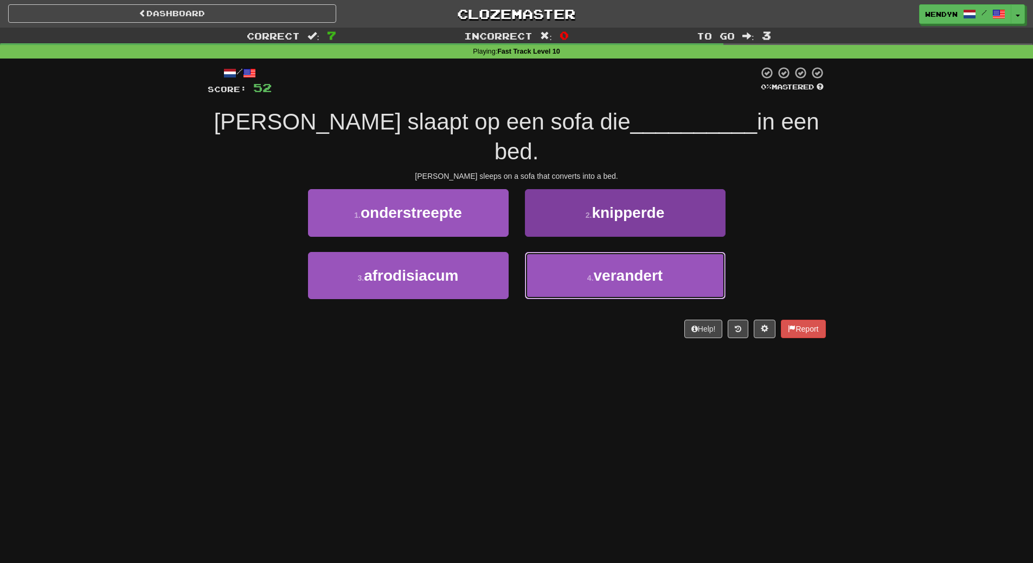
click at [662, 267] on span "verandert" at bounding box center [628, 275] width 69 height 17
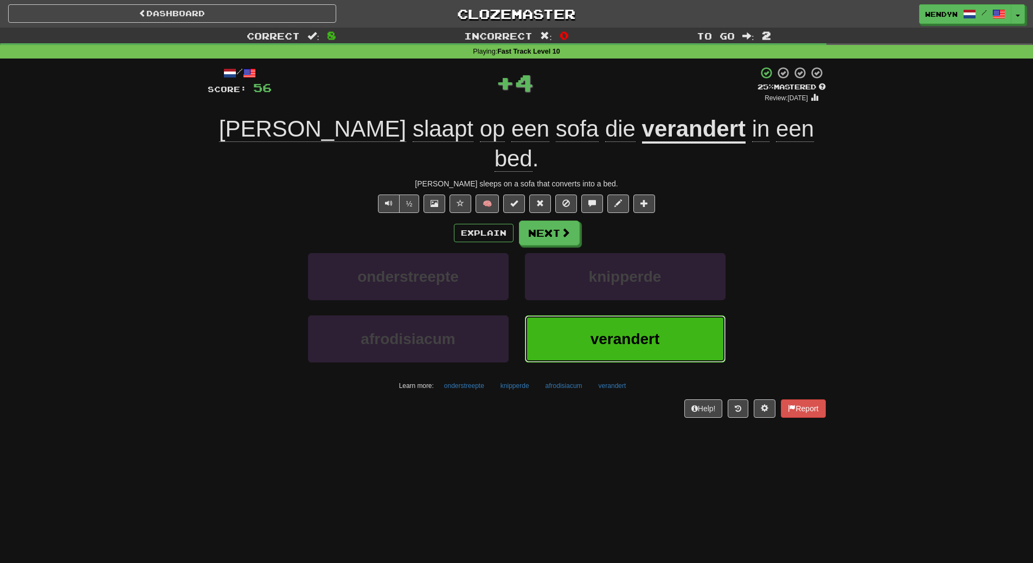
click at [657, 331] on span "verandert" at bounding box center [624, 339] width 69 height 17
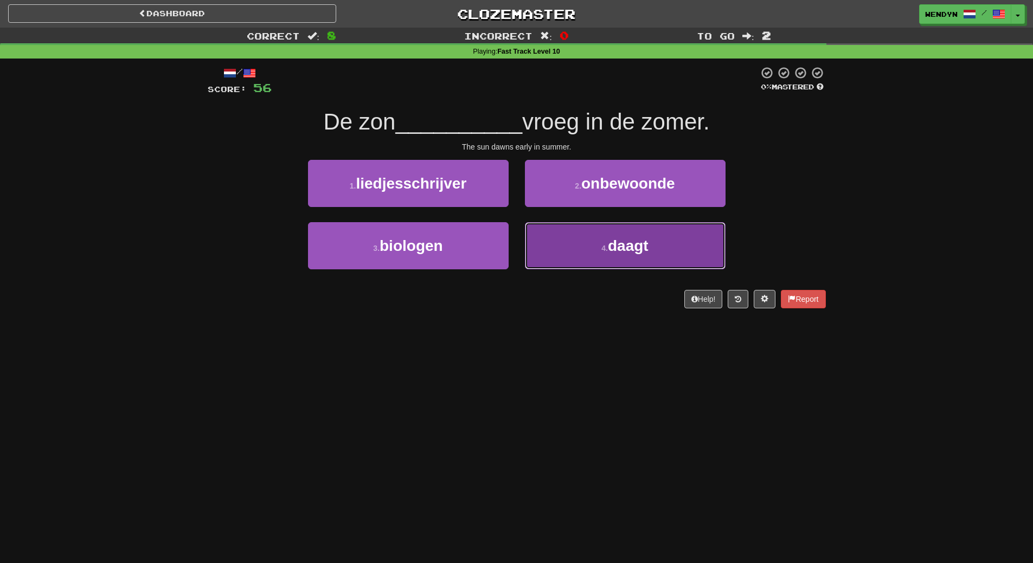
click at [630, 251] on span "daagt" at bounding box center [628, 245] width 41 height 17
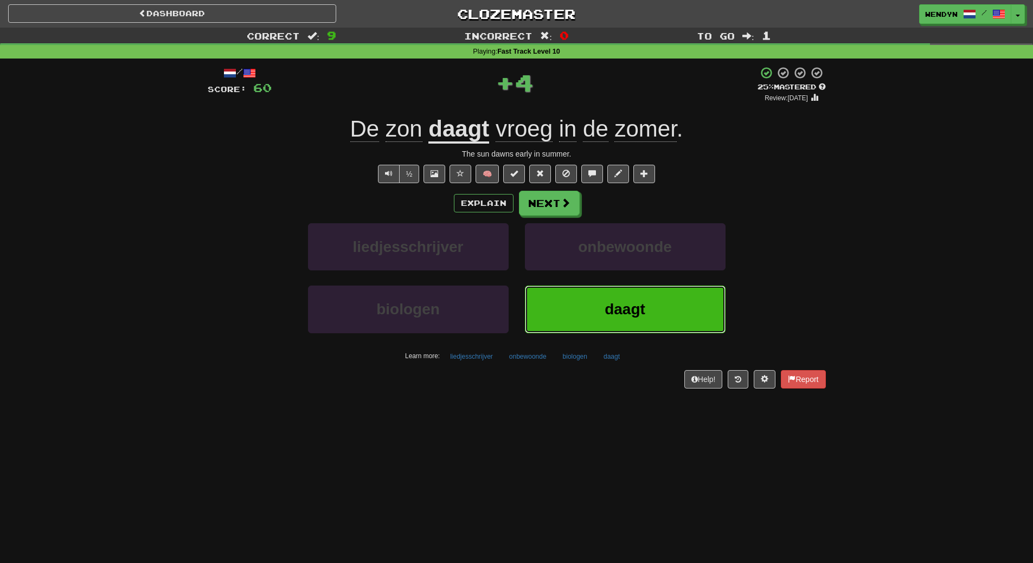
click at [629, 305] on span "daagt" at bounding box center [625, 309] width 41 height 17
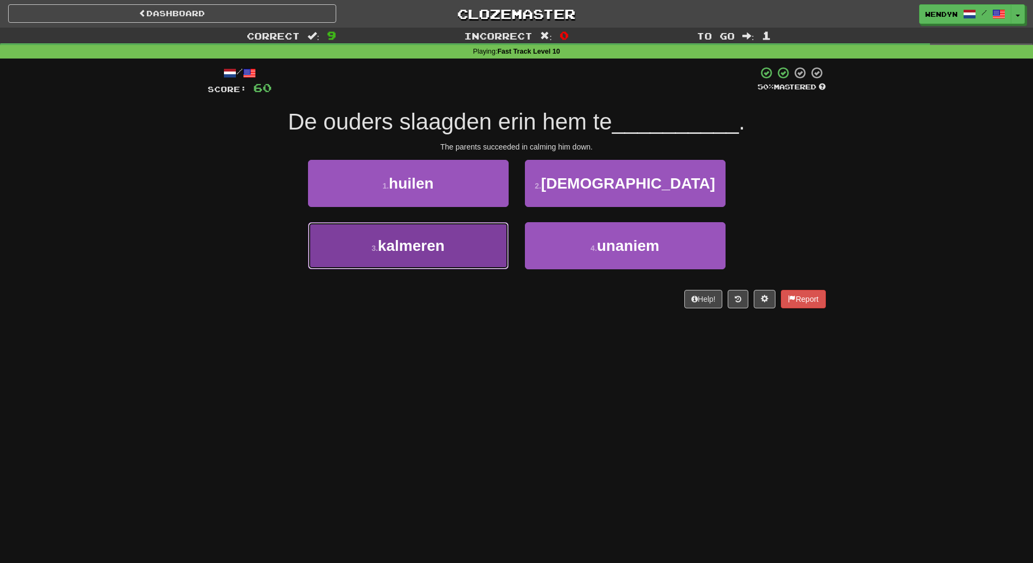
click at [487, 238] on button "3 . kalmeren" at bounding box center [408, 245] width 201 height 47
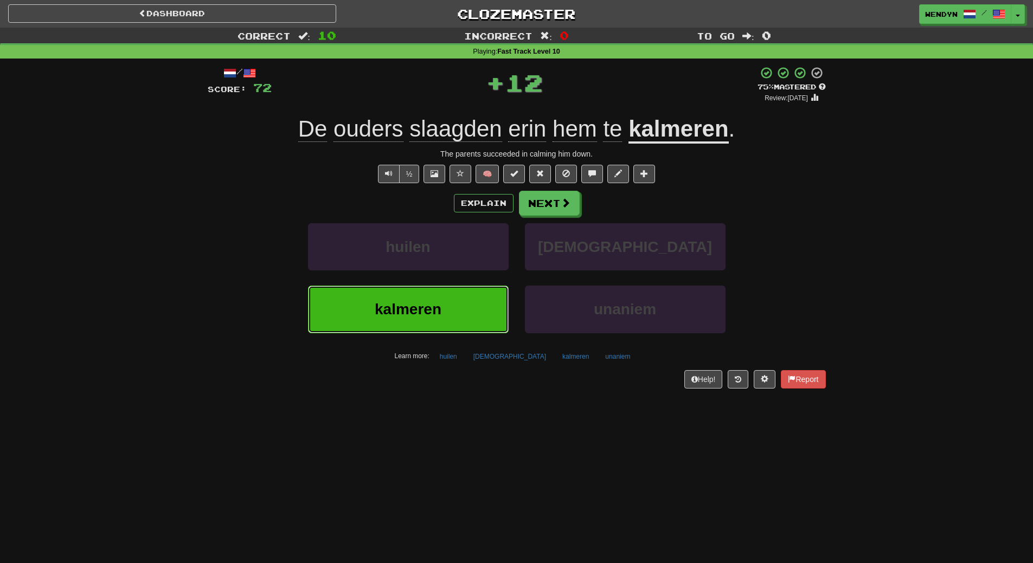
click at [482, 311] on button "kalmeren" at bounding box center [408, 309] width 201 height 47
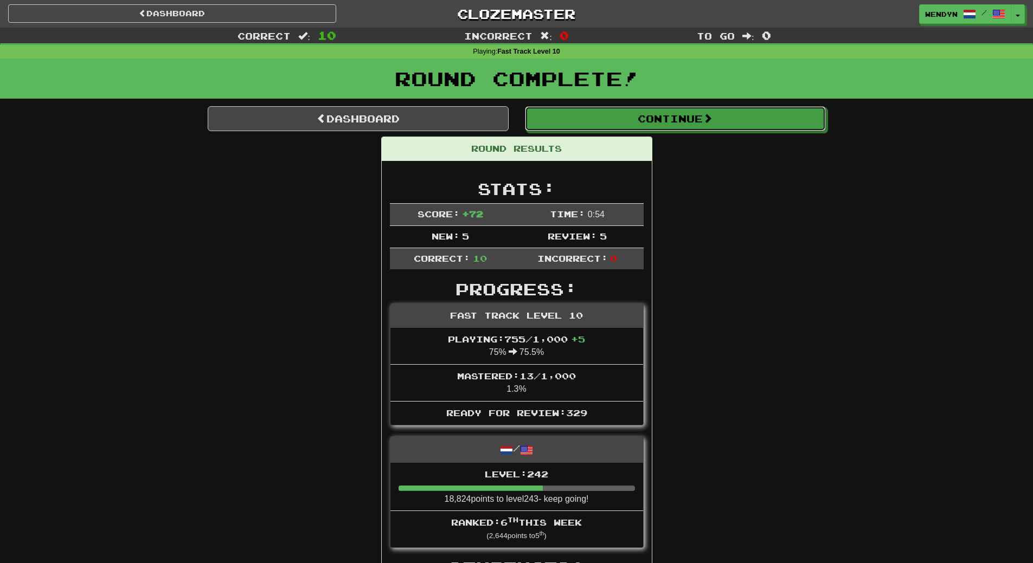
drag, startPoint x: 729, startPoint y: 122, endPoint x: 731, endPoint y: 217, distance: 95.5
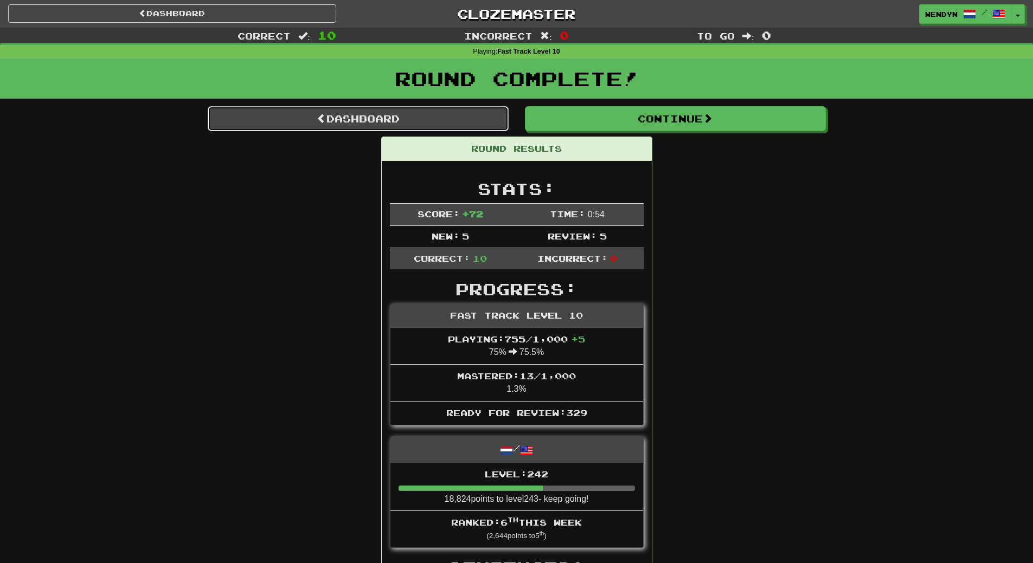
click at [409, 125] on link "Dashboard" at bounding box center [358, 118] width 301 height 25
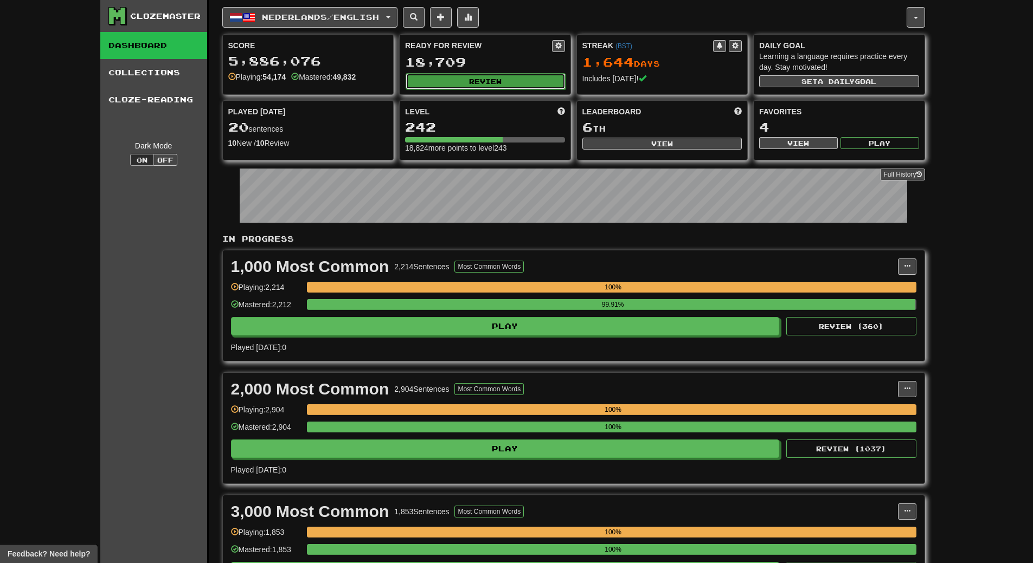
click at [517, 77] on button "Review" at bounding box center [486, 81] width 160 height 16
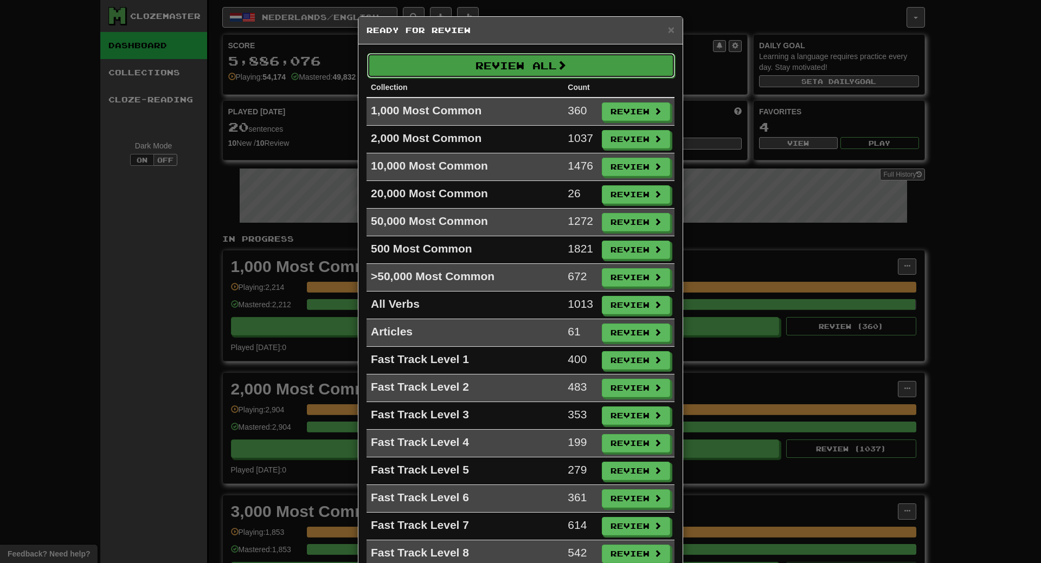
click at [518, 72] on button "Review All" at bounding box center [521, 65] width 308 height 25
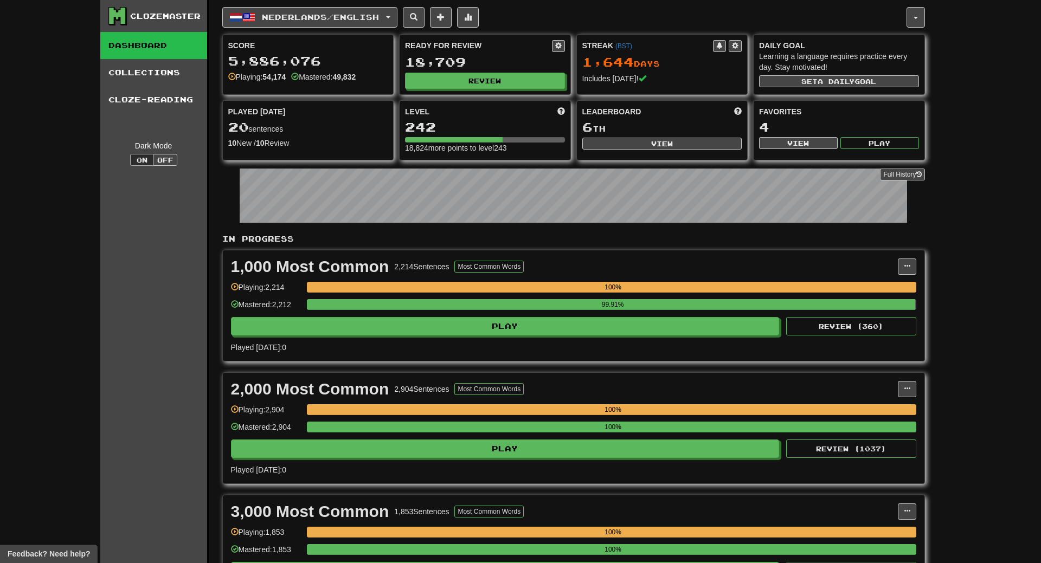
select select "**"
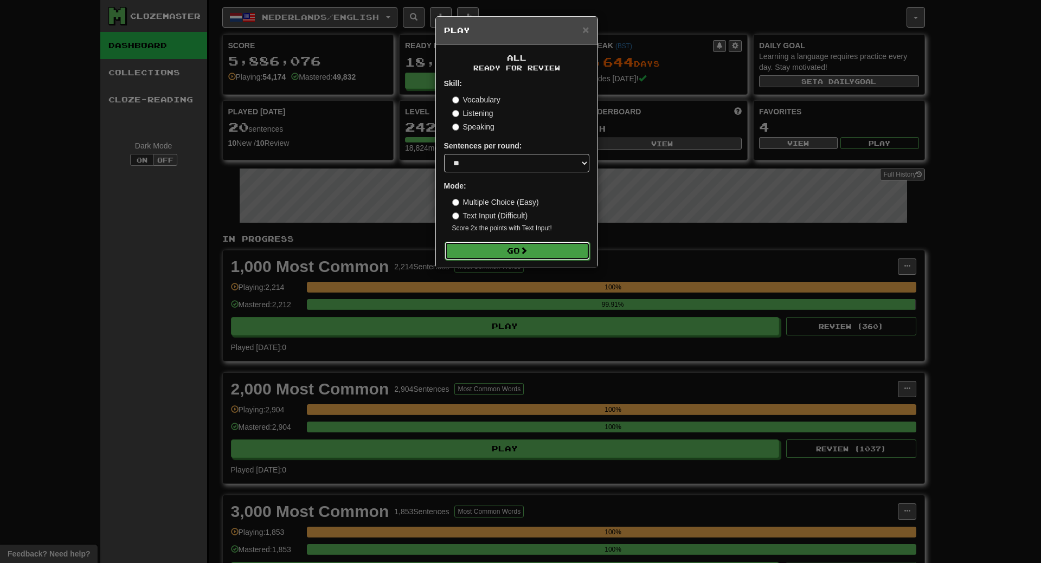
click at [534, 248] on button "Go" at bounding box center [517, 251] width 145 height 18
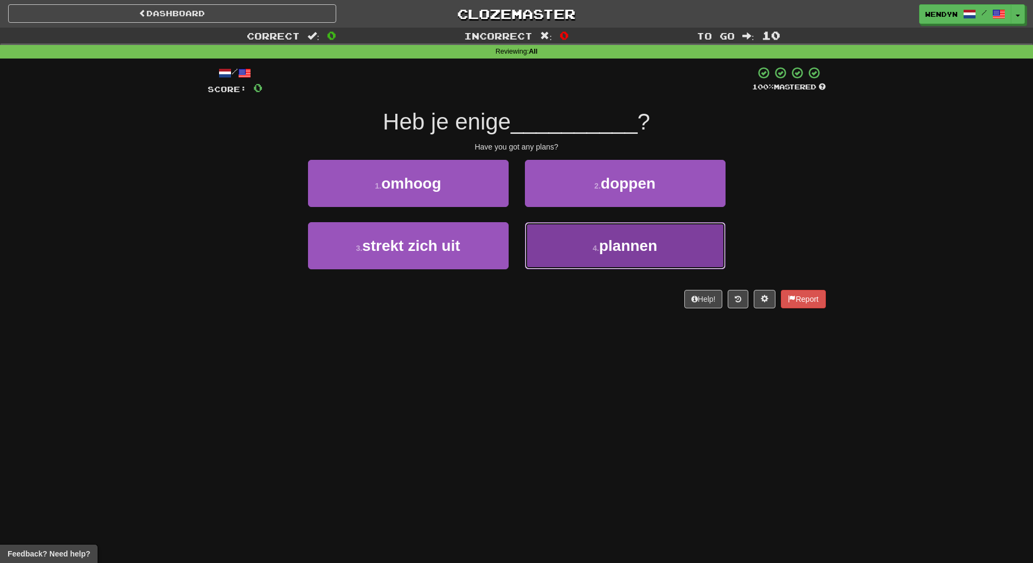
click at [611, 247] on span "plannen" at bounding box center [628, 245] width 58 height 17
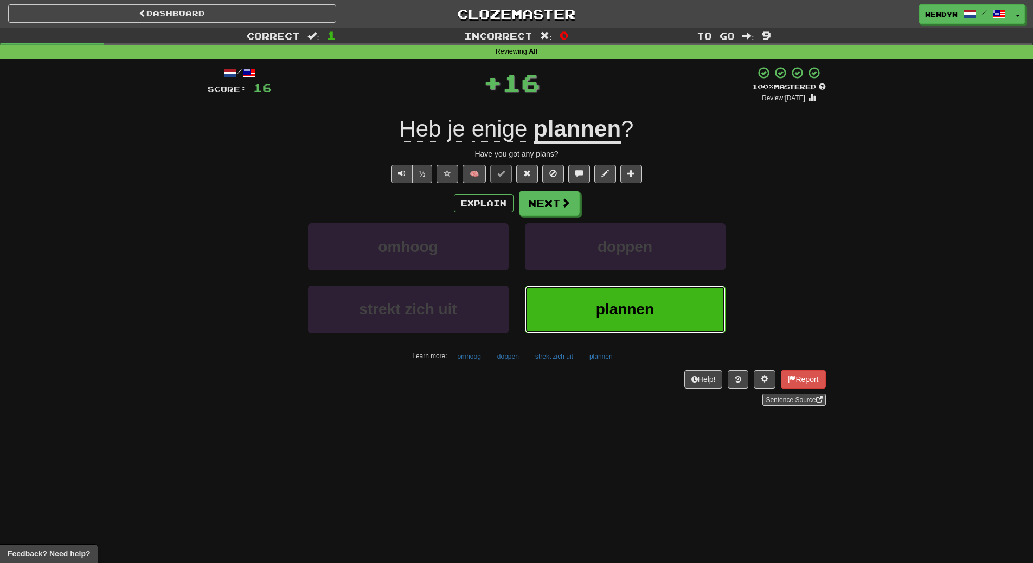
click at [606, 297] on button "plannen" at bounding box center [625, 309] width 201 height 47
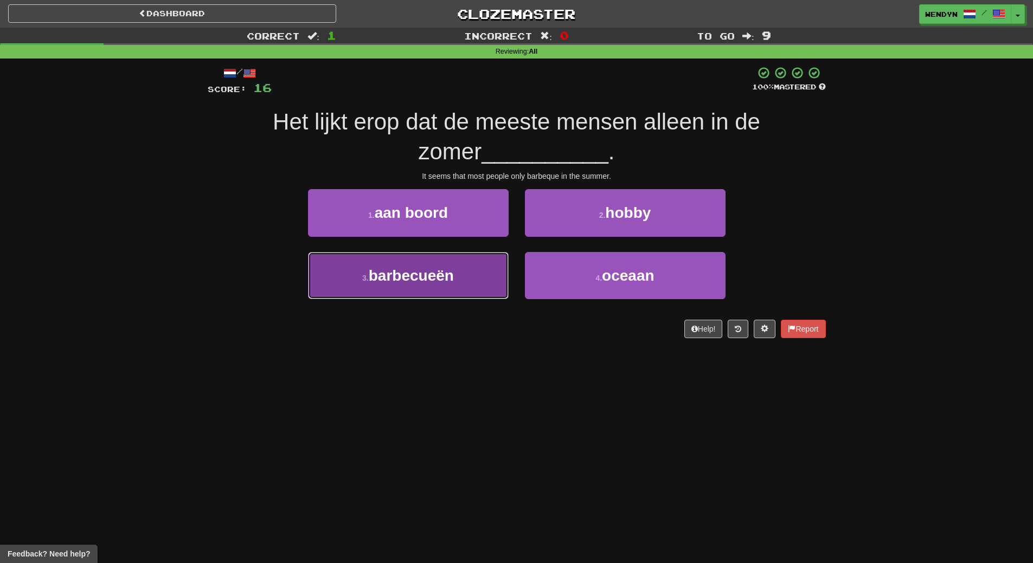
click at [478, 278] on button "3 . barbecueën" at bounding box center [408, 275] width 201 height 47
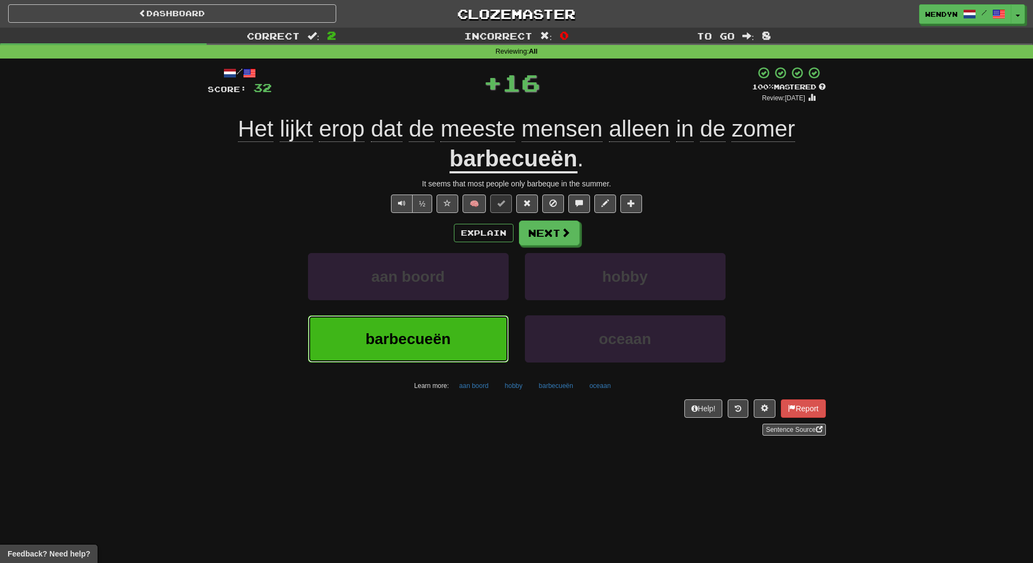
click at [466, 346] on button "barbecueën" at bounding box center [408, 339] width 201 height 47
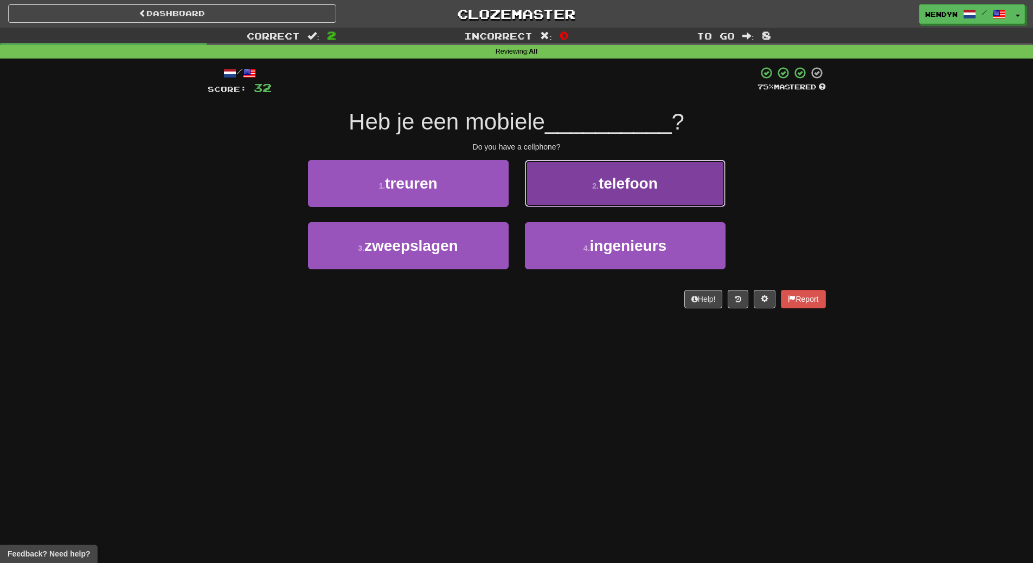
click at [663, 196] on button "2 . telefoon" at bounding box center [625, 183] width 201 height 47
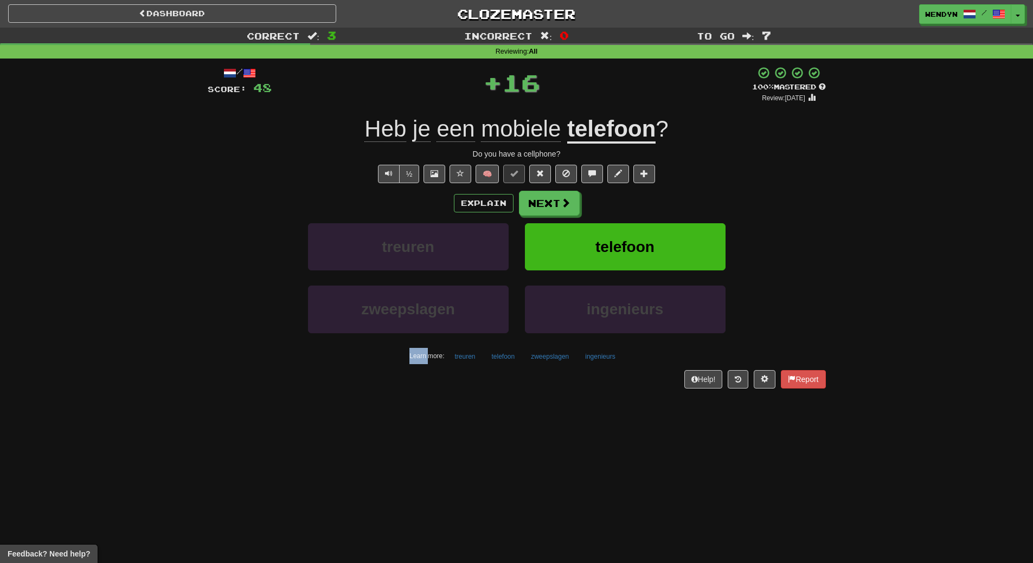
click at [663, 196] on div "Explain Next" at bounding box center [517, 203] width 618 height 25
click at [659, 241] on button "telefoon" at bounding box center [625, 246] width 201 height 47
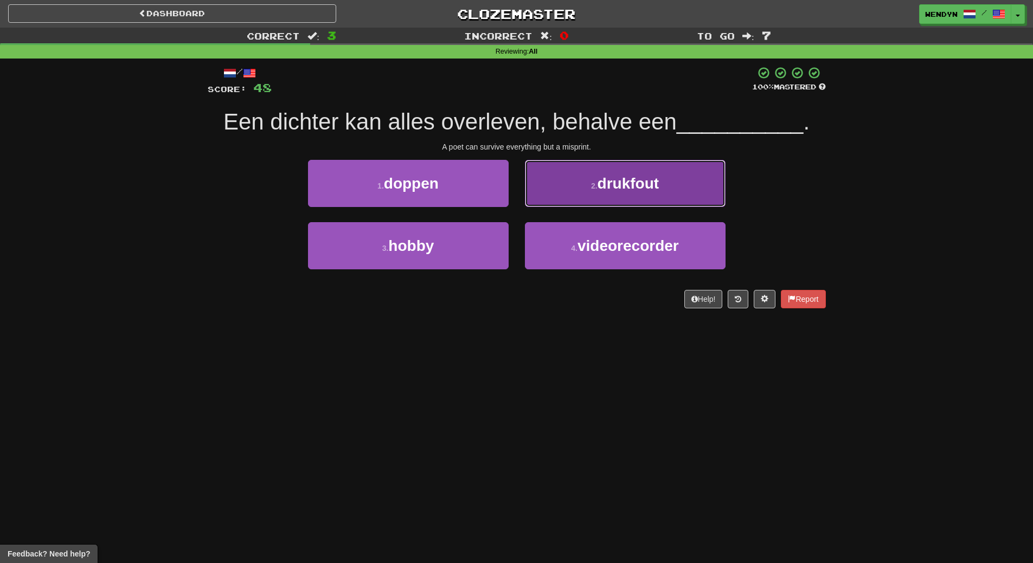
click at [651, 195] on button "2 . drukfout" at bounding box center [625, 183] width 201 height 47
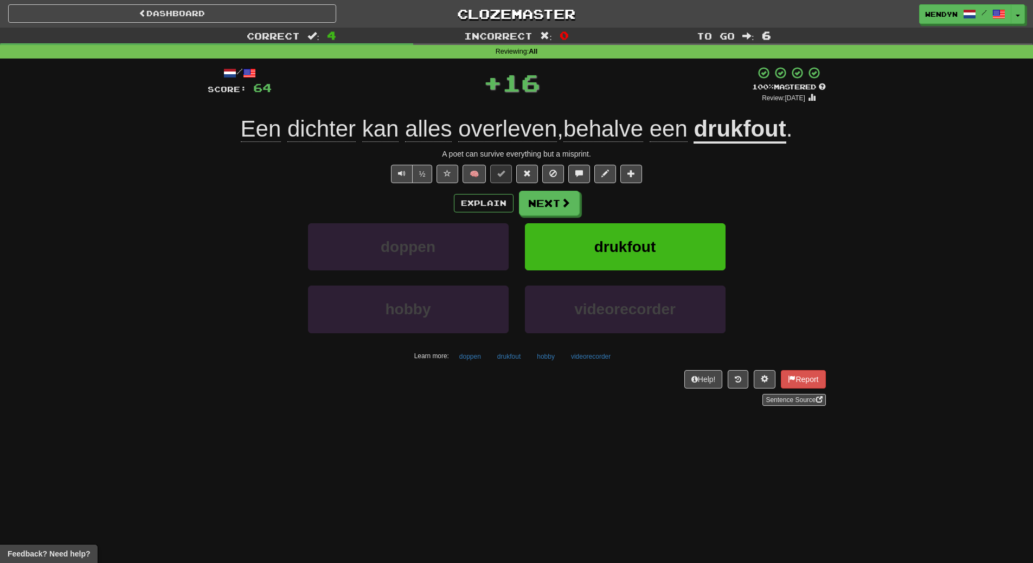
click at [651, 195] on div "Explain Next" at bounding box center [517, 203] width 618 height 25
click at [646, 229] on button "drukfout" at bounding box center [625, 246] width 201 height 47
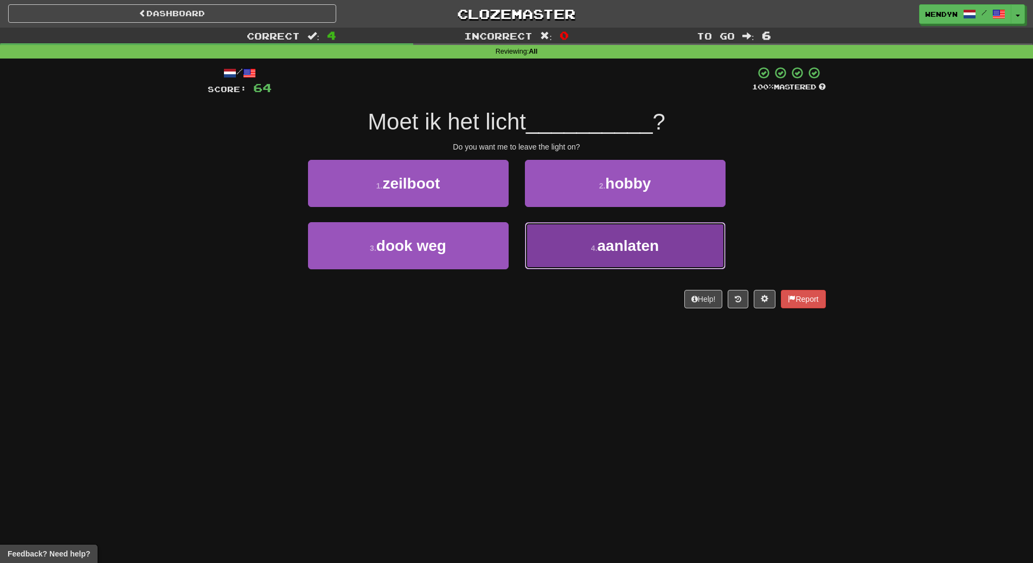
click at [646, 258] on button "4 . aanlaten" at bounding box center [625, 245] width 201 height 47
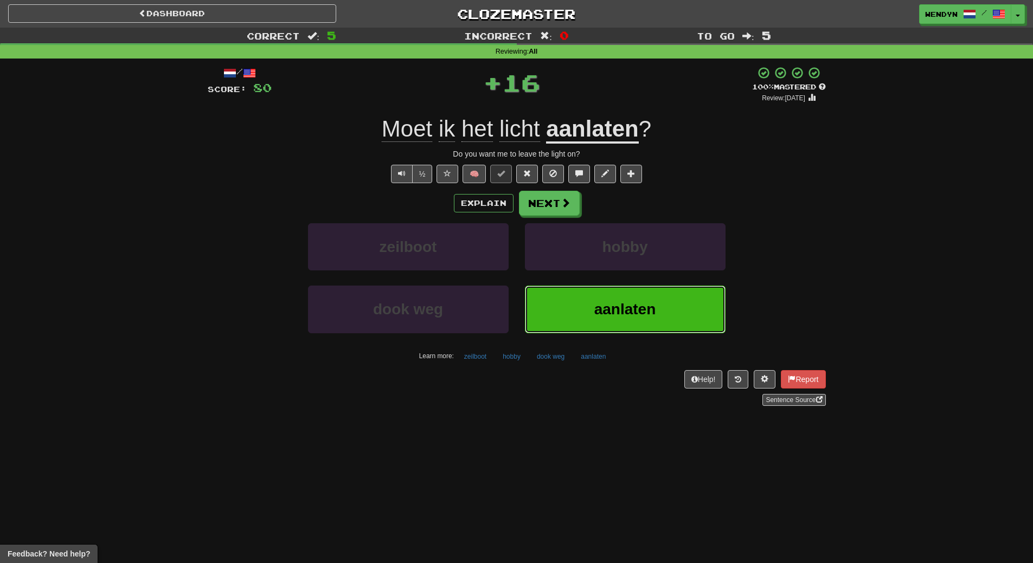
click at [641, 292] on button "aanlaten" at bounding box center [625, 309] width 201 height 47
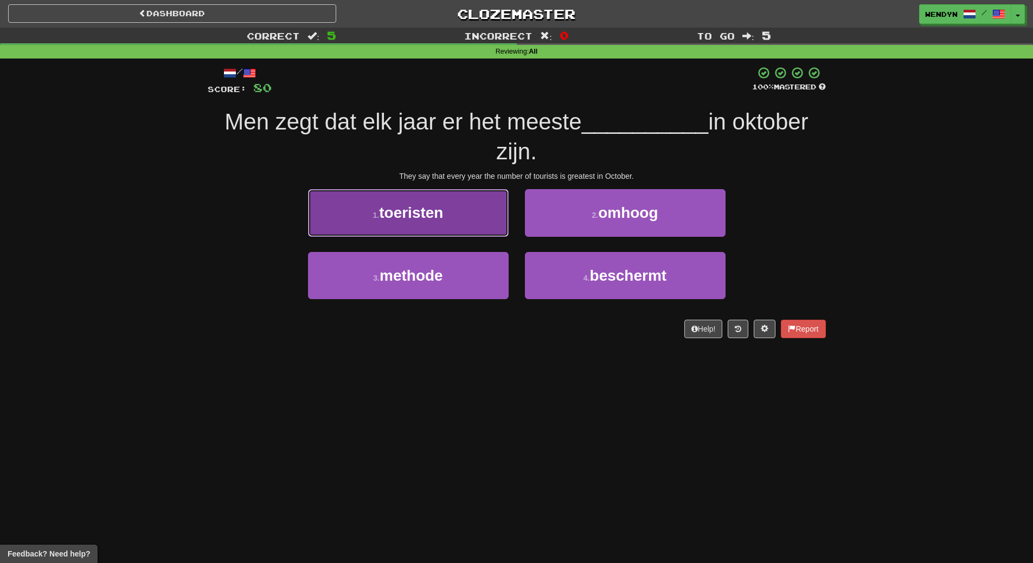
click at [440, 197] on button "1 . toeristen" at bounding box center [408, 212] width 201 height 47
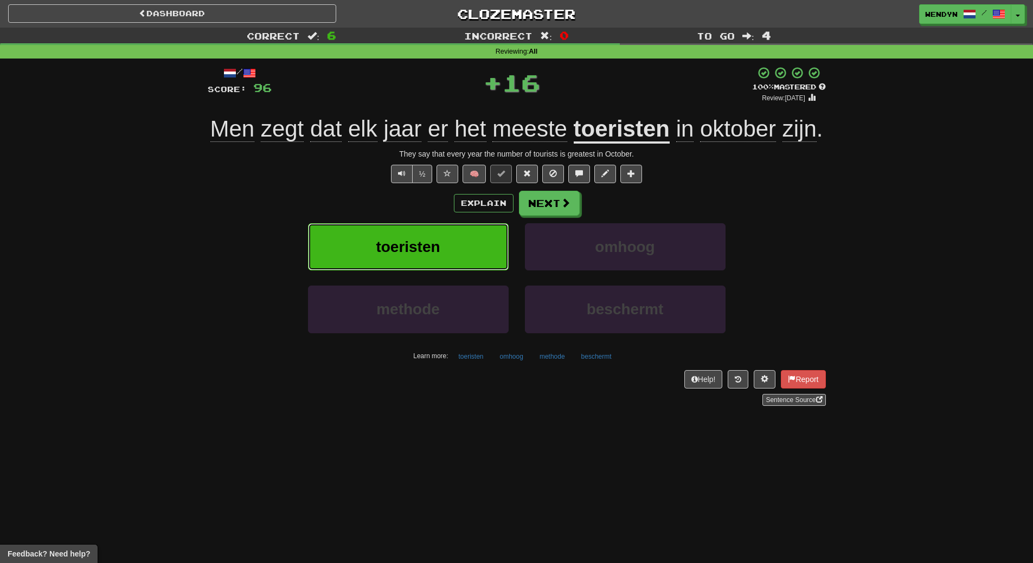
click at [435, 260] on button "toeristen" at bounding box center [408, 246] width 201 height 47
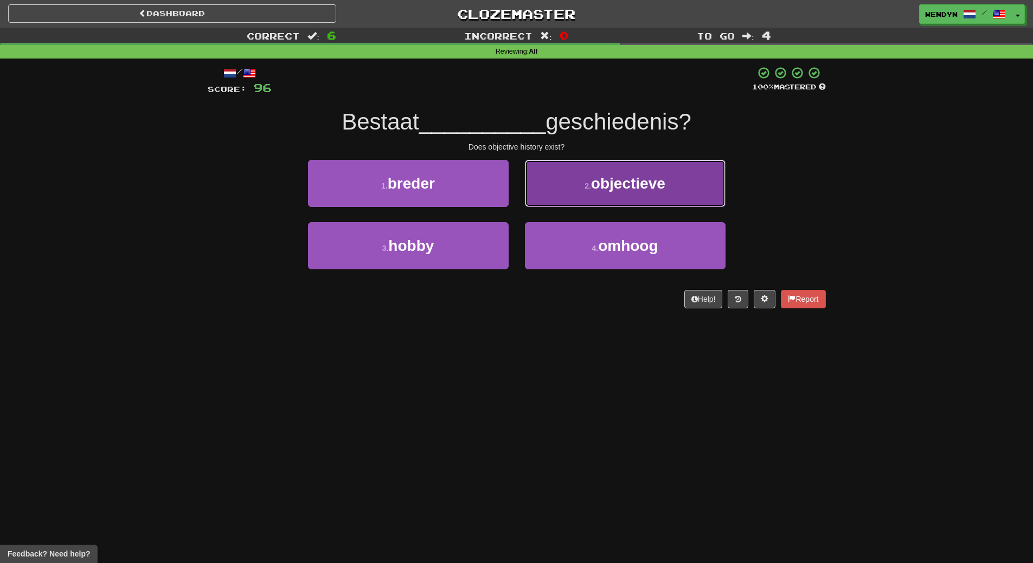
click at [685, 188] on button "2 . objectieve" at bounding box center [625, 183] width 201 height 47
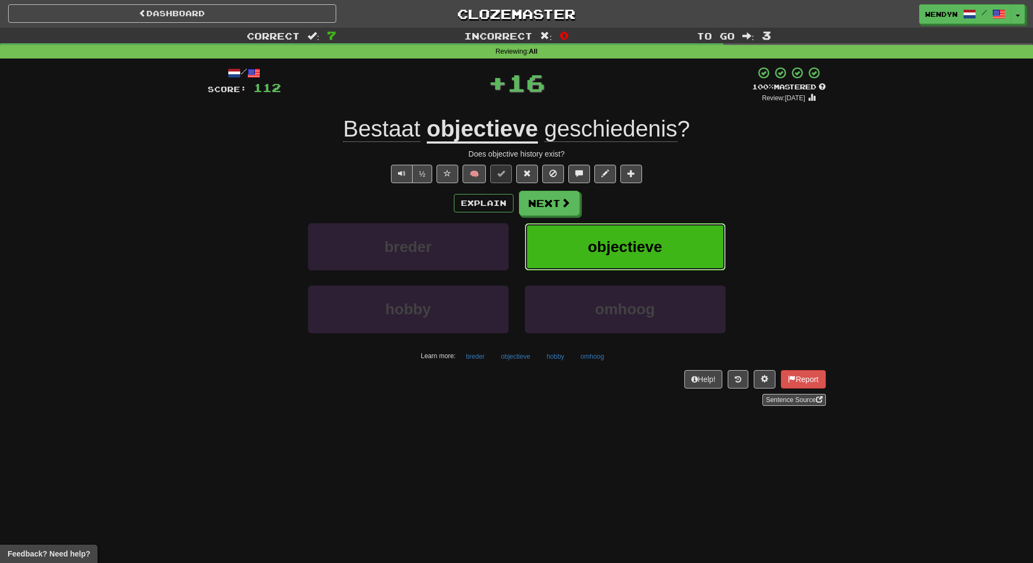
click at [679, 231] on button "objectieve" at bounding box center [625, 246] width 201 height 47
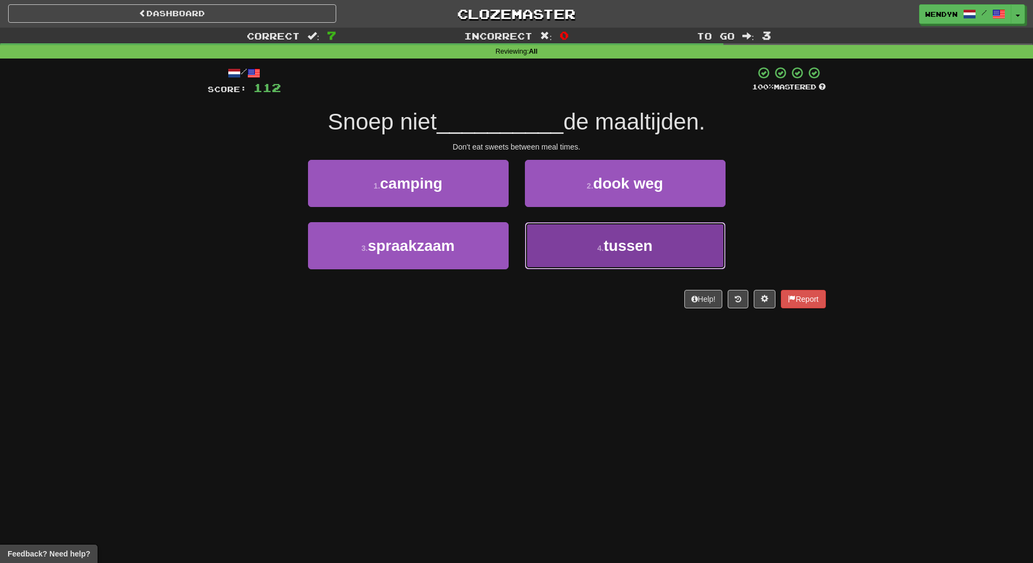
click at [682, 258] on button "4 . tussen" at bounding box center [625, 245] width 201 height 47
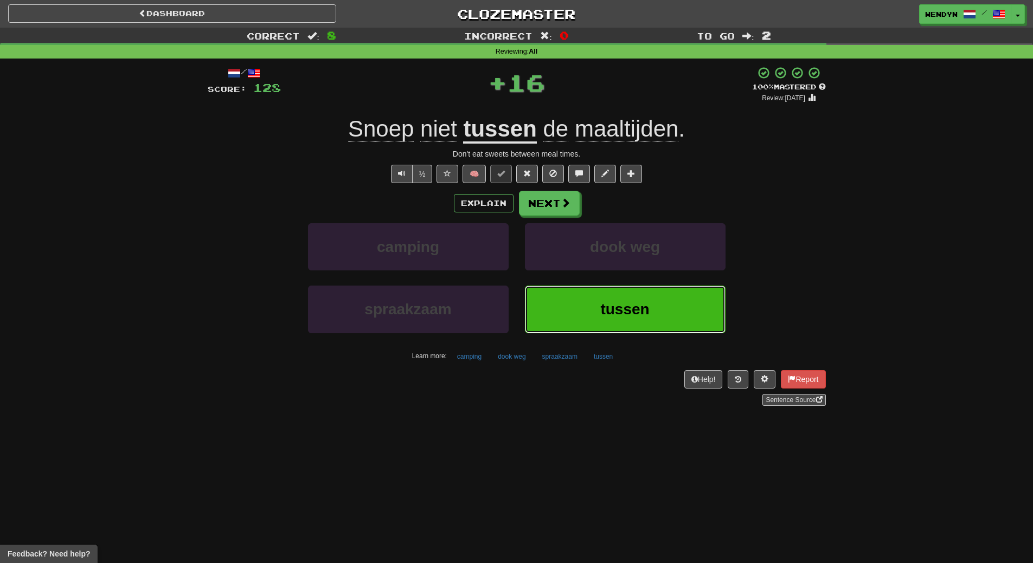
click at [650, 311] on button "tussen" at bounding box center [625, 309] width 201 height 47
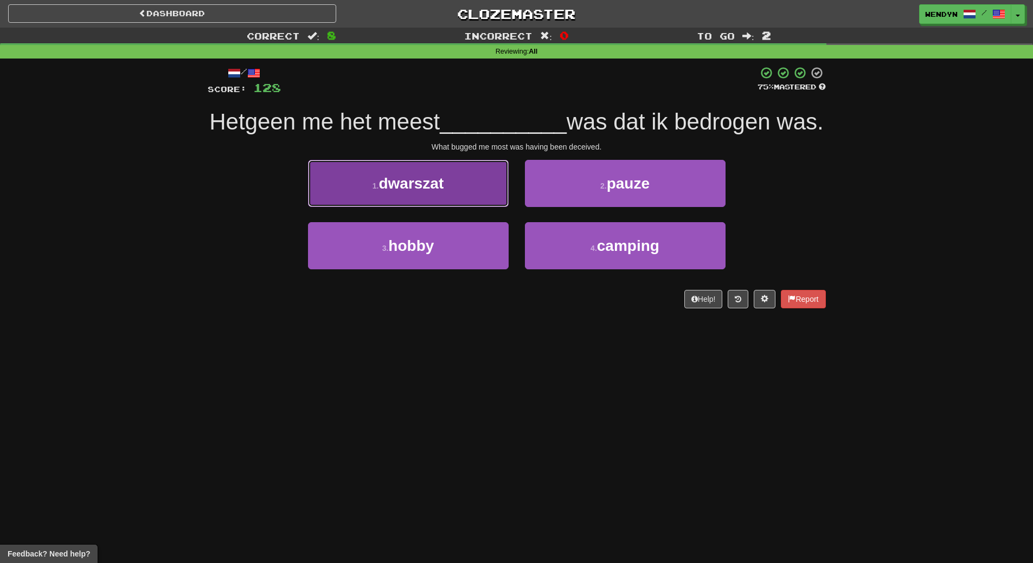
click at [489, 207] on button "1 . dwarszat" at bounding box center [408, 183] width 201 height 47
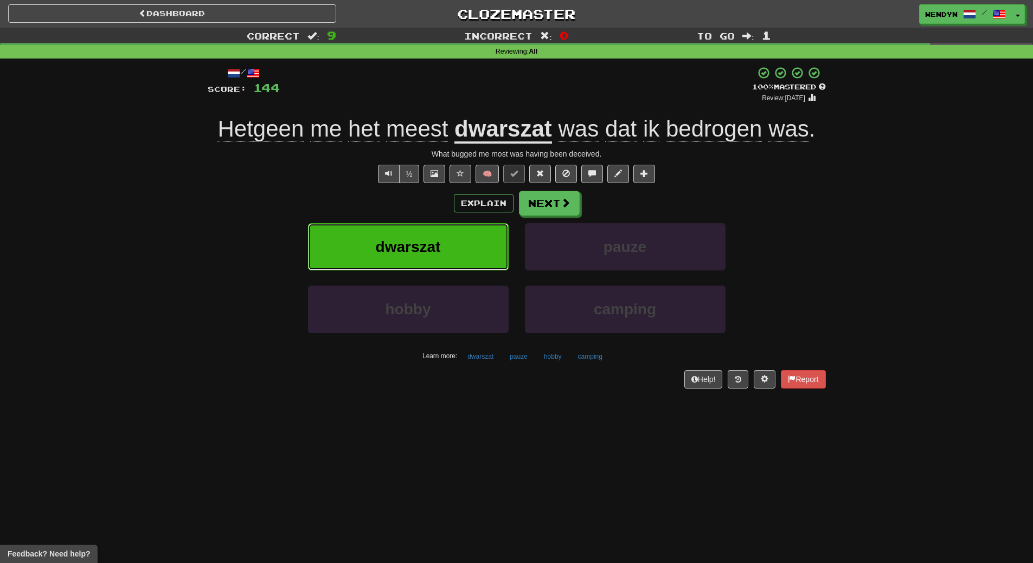
click at [483, 260] on button "dwarszat" at bounding box center [408, 246] width 201 height 47
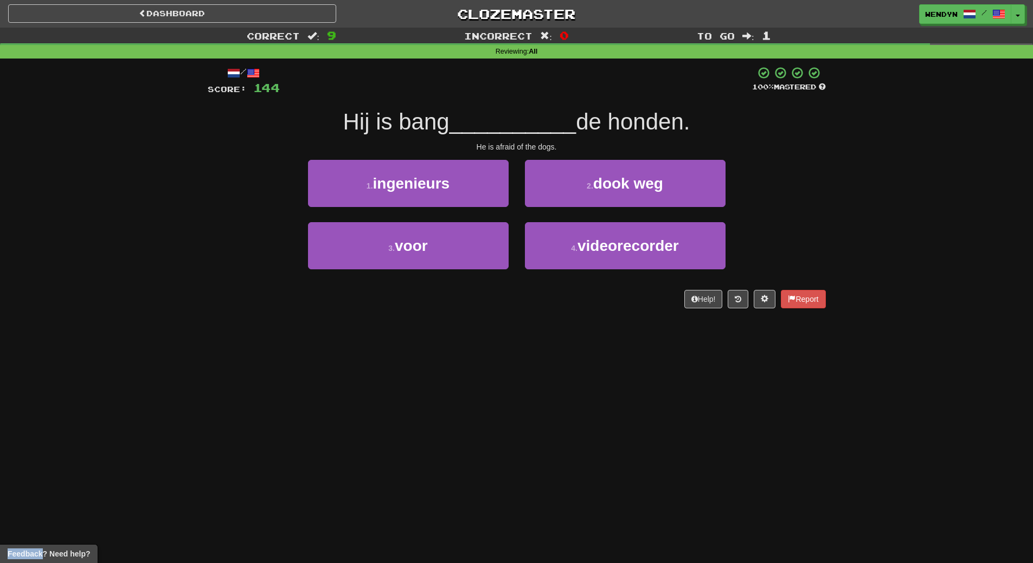
click at [436, 317] on div "/ Score: 144 100 % Mastered Hij is bang __________ de honden. He is afraid of t…" at bounding box center [517, 191] width 618 height 265
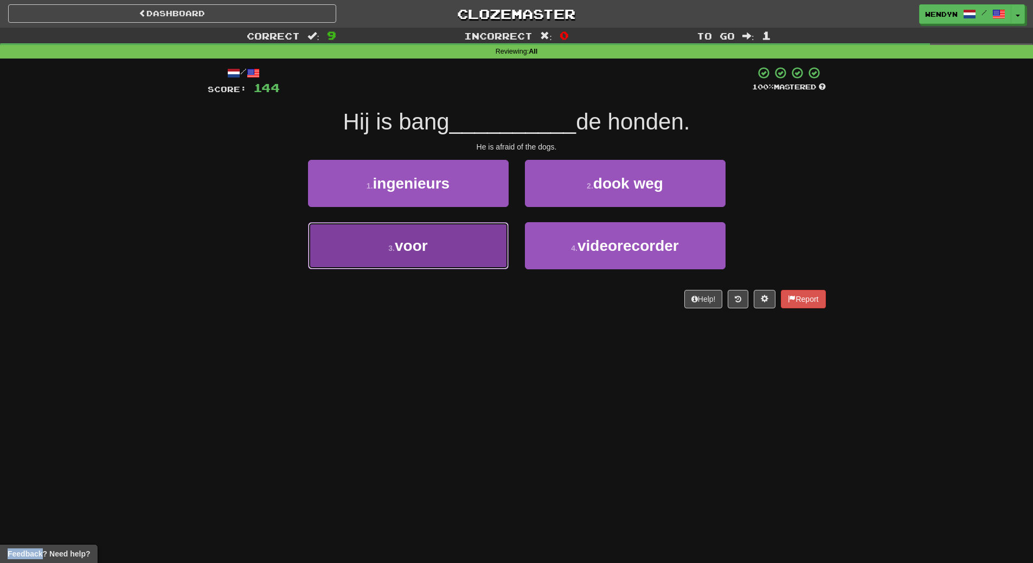
click at [445, 252] on button "3 . voor" at bounding box center [408, 245] width 201 height 47
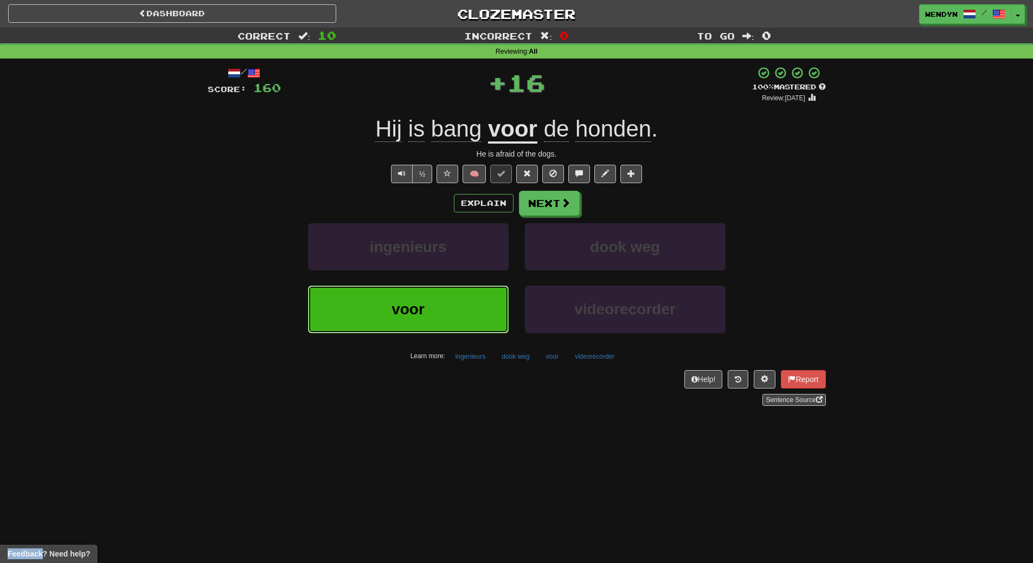
click at [442, 303] on button "voor" at bounding box center [408, 309] width 201 height 47
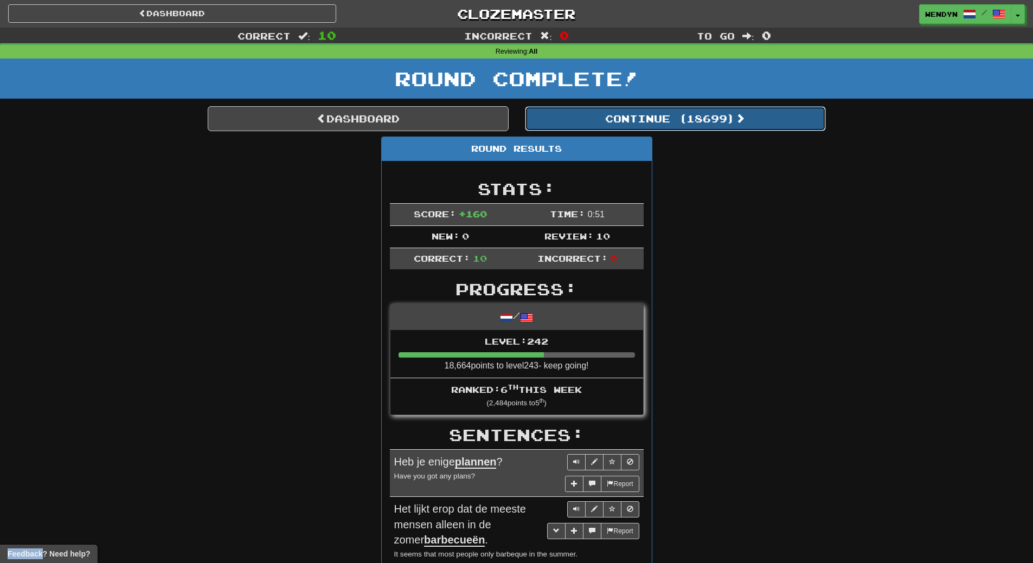
click at [721, 122] on button "Continue ( 18699 )" at bounding box center [675, 118] width 301 height 25
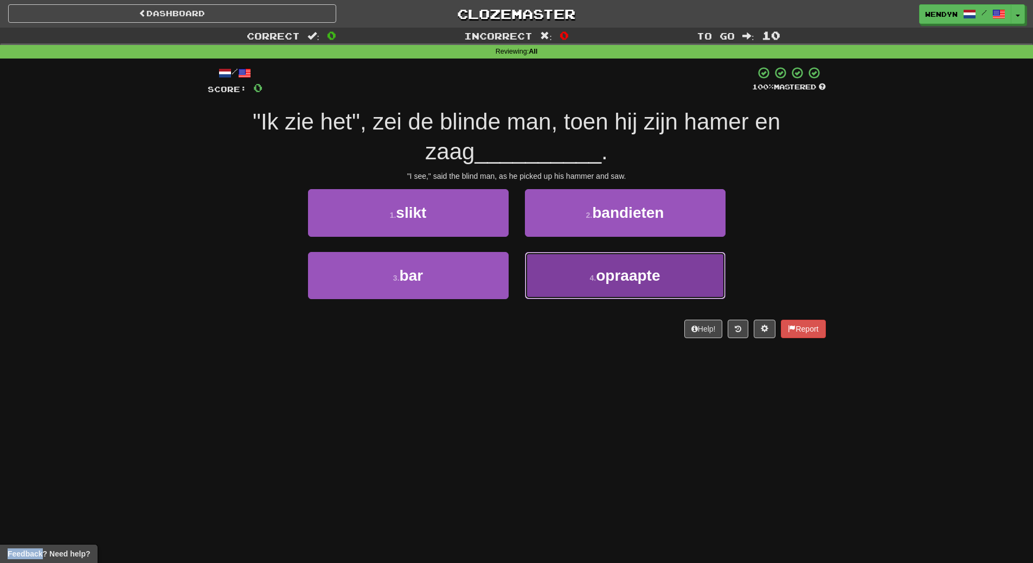
click at [601, 264] on button "4 . opraapte" at bounding box center [625, 275] width 201 height 47
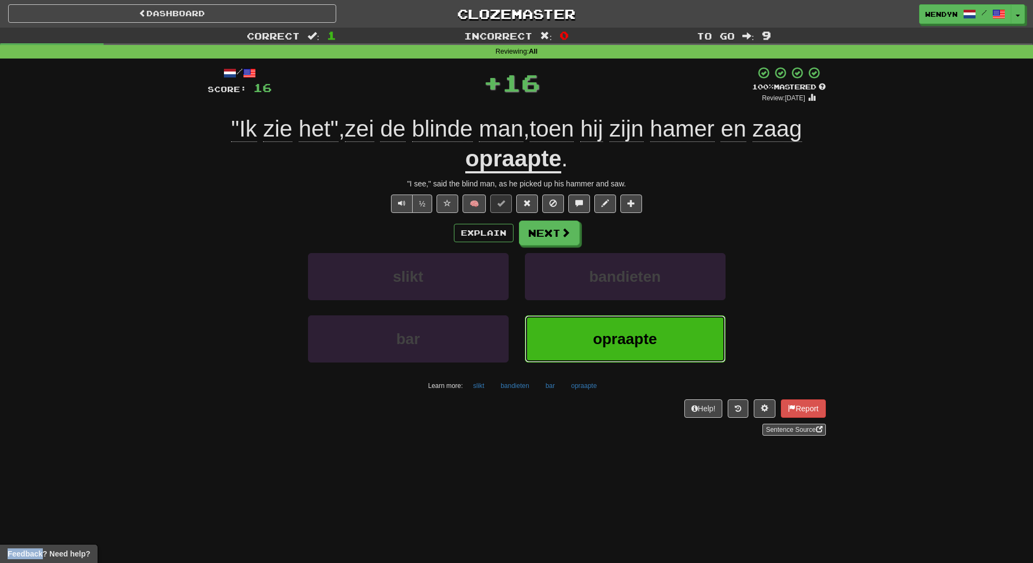
click at [593, 317] on button "opraapte" at bounding box center [625, 339] width 201 height 47
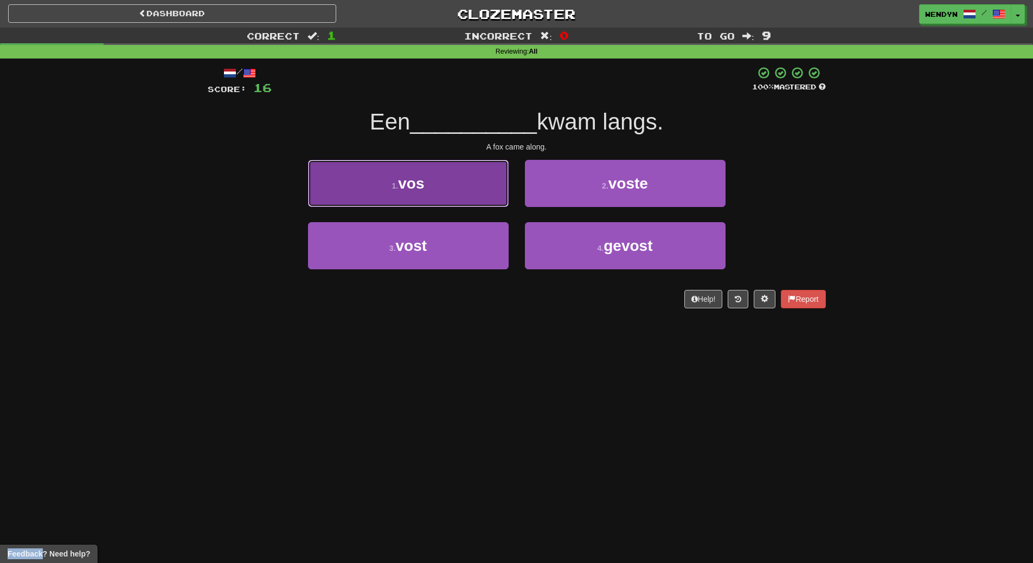
click at [473, 206] on button "1 . vos" at bounding box center [408, 183] width 201 height 47
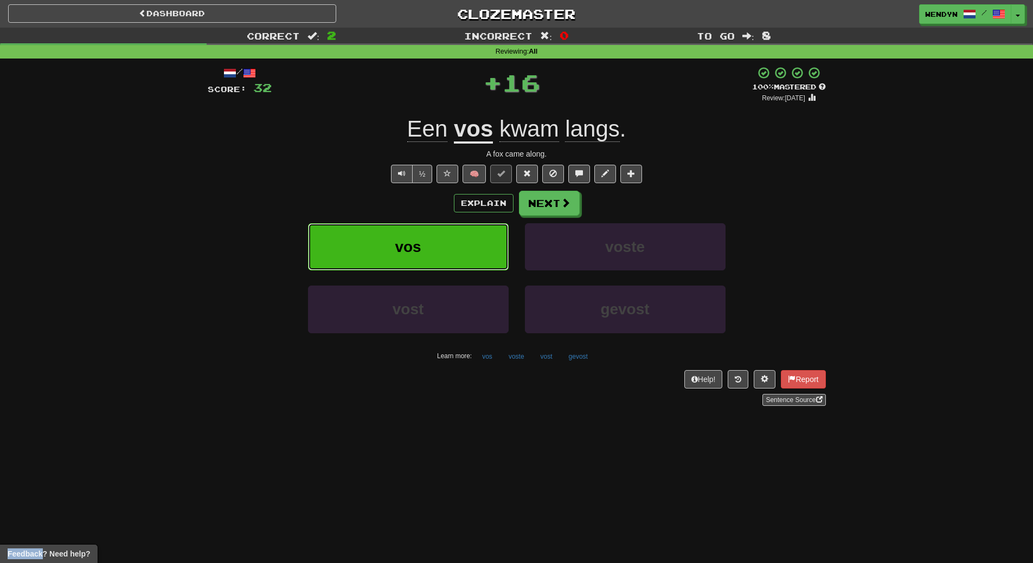
click at [467, 242] on button "vos" at bounding box center [408, 246] width 201 height 47
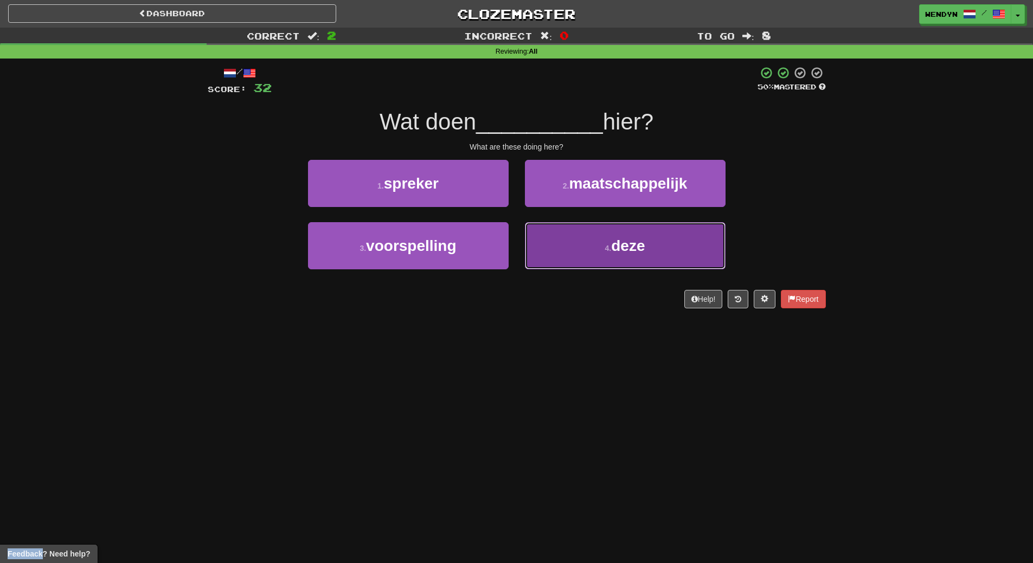
click at [599, 249] on button "4 . deze" at bounding box center [625, 245] width 201 height 47
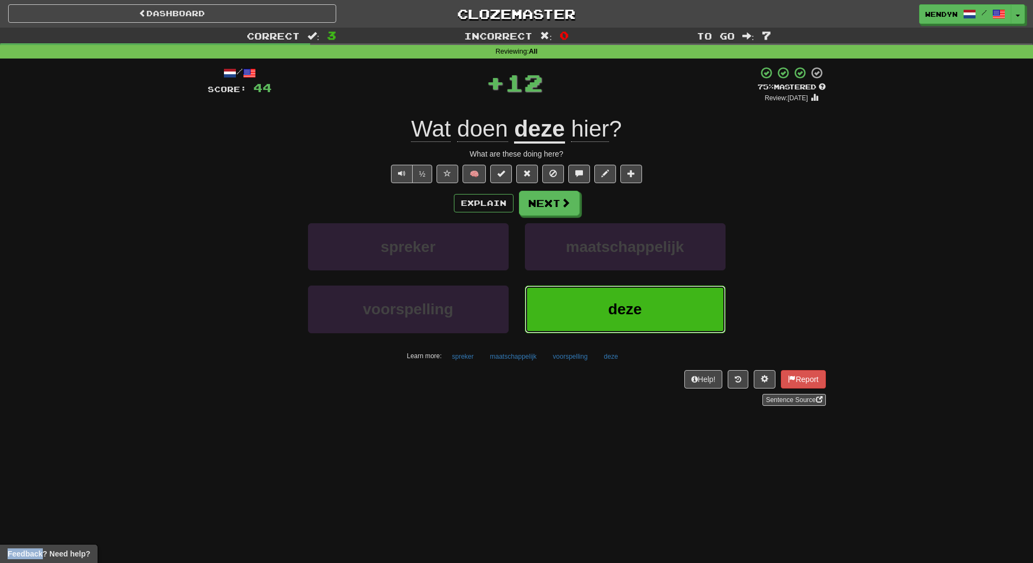
click at [647, 311] on button "deze" at bounding box center [625, 309] width 201 height 47
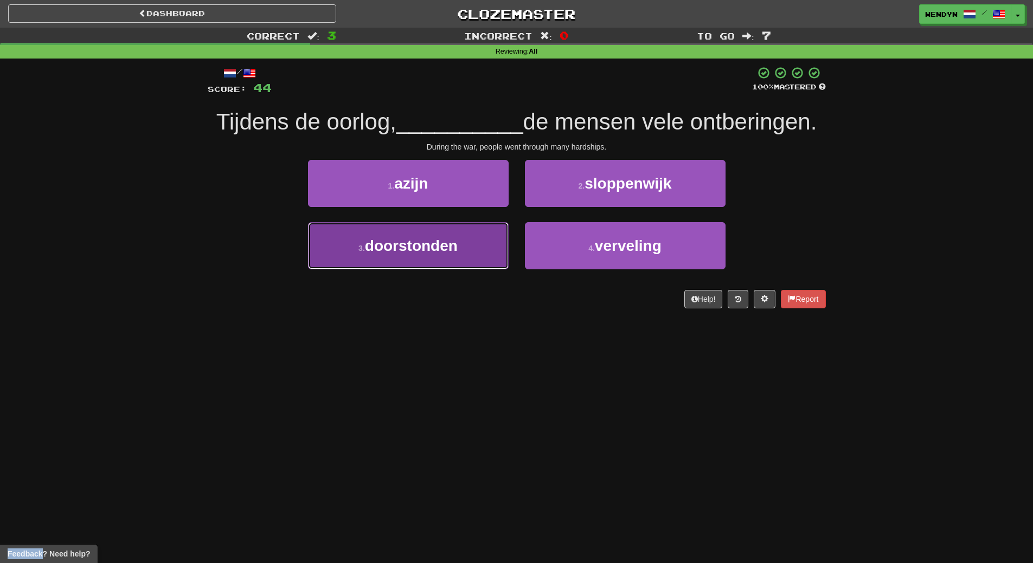
click at [405, 261] on button "3 . doorstonden" at bounding box center [408, 245] width 201 height 47
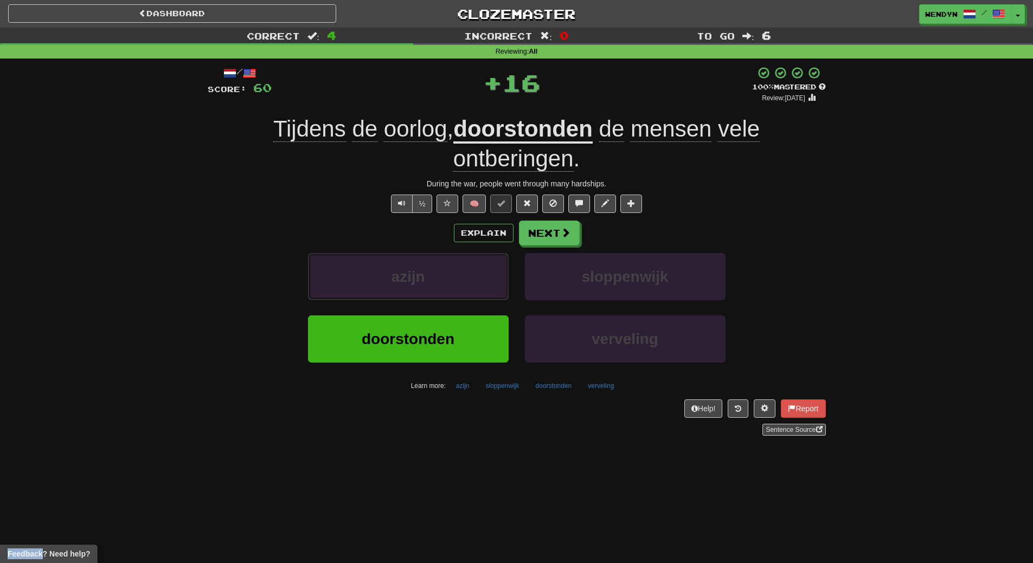
click at [405, 261] on button "azijn" at bounding box center [408, 276] width 201 height 47
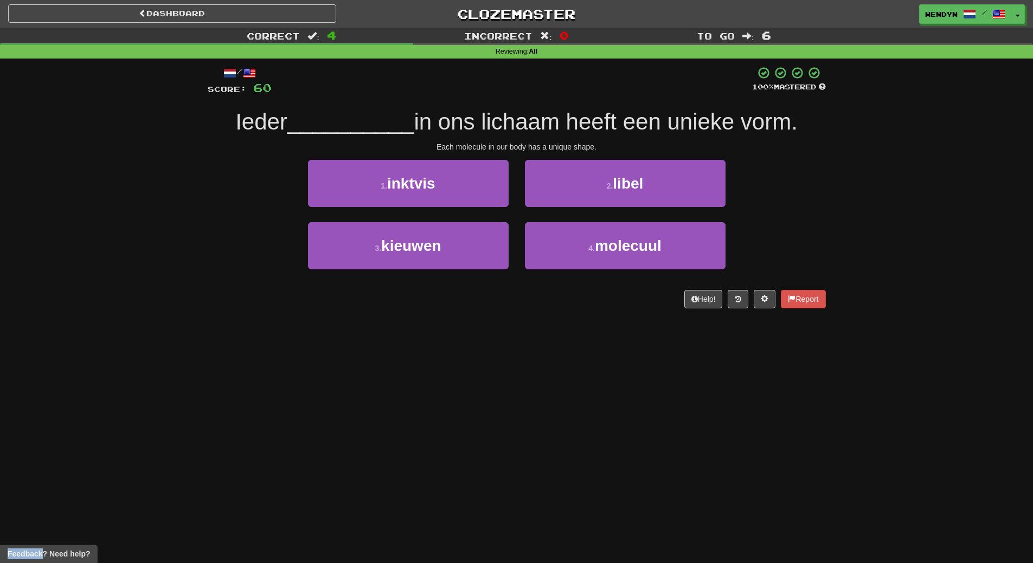
click at [408, 356] on div "Dashboard Clozemaster WendyN / Toggle Dropdown Dashboard Leaderboard Activity F…" at bounding box center [516, 281] width 1033 height 563
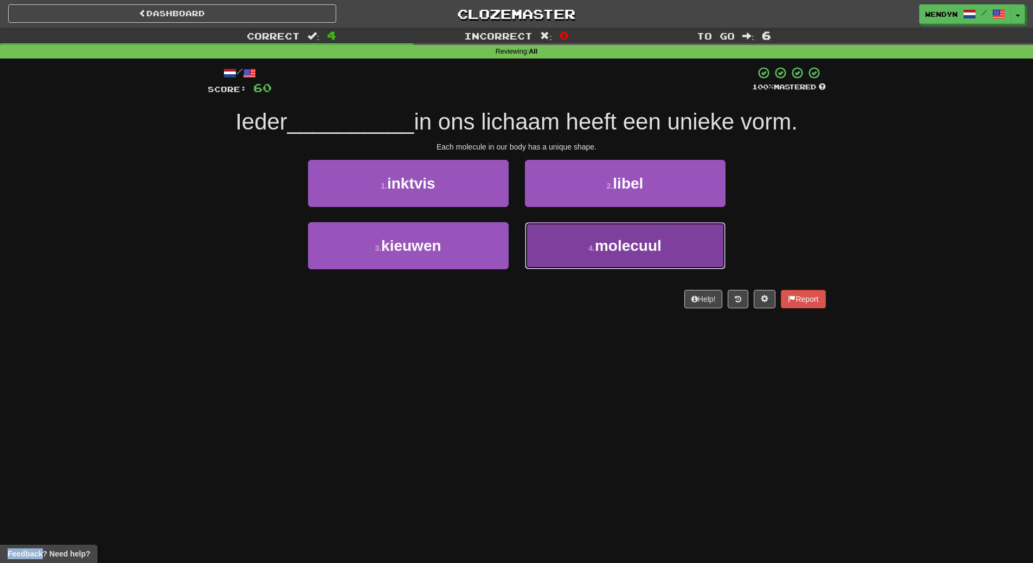
click at [640, 261] on button "4 . molecuul" at bounding box center [625, 245] width 201 height 47
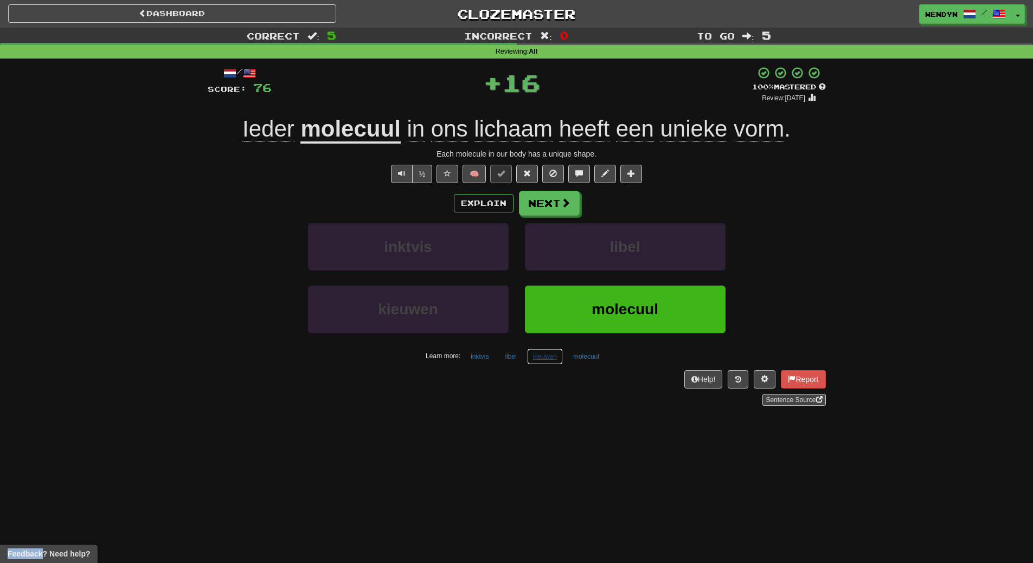
click at [548, 357] on button "kieuwen" at bounding box center [545, 357] width 36 height 16
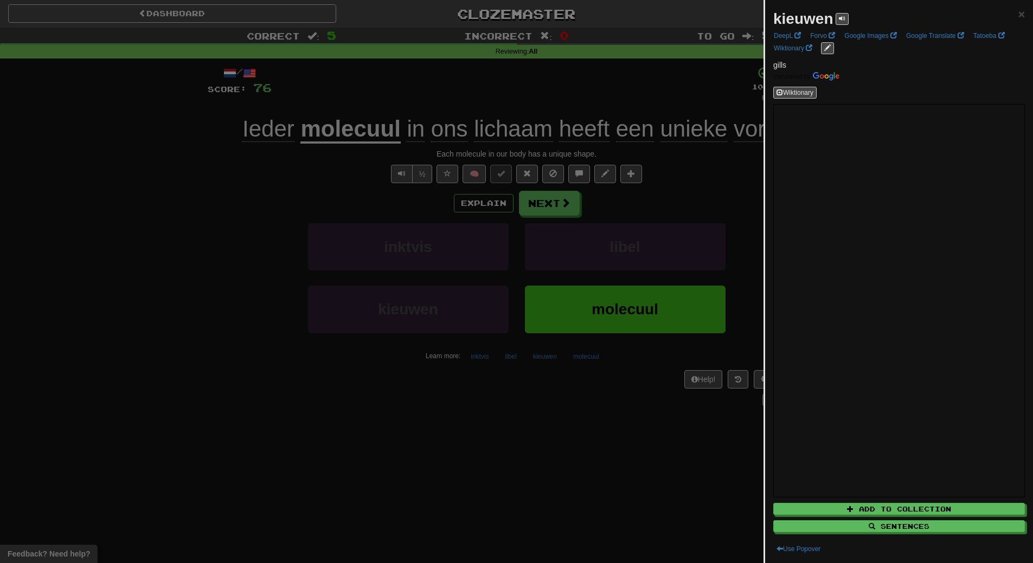
click at [535, 423] on div at bounding box center [516, 281] width 1033 height 563
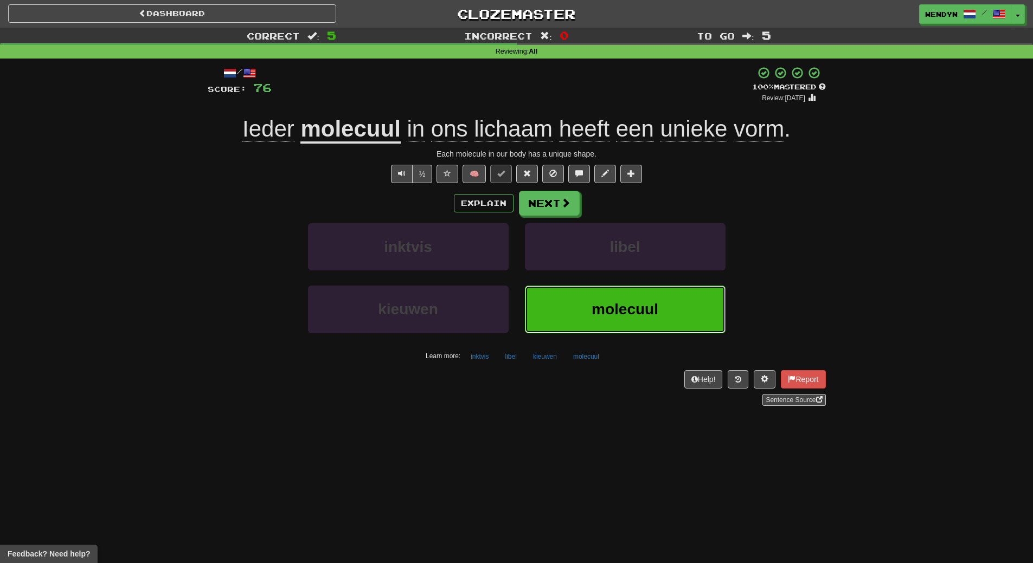
click at [590, 291] on button "molecuul" at bounding box center [625, 309] width 201 height 47
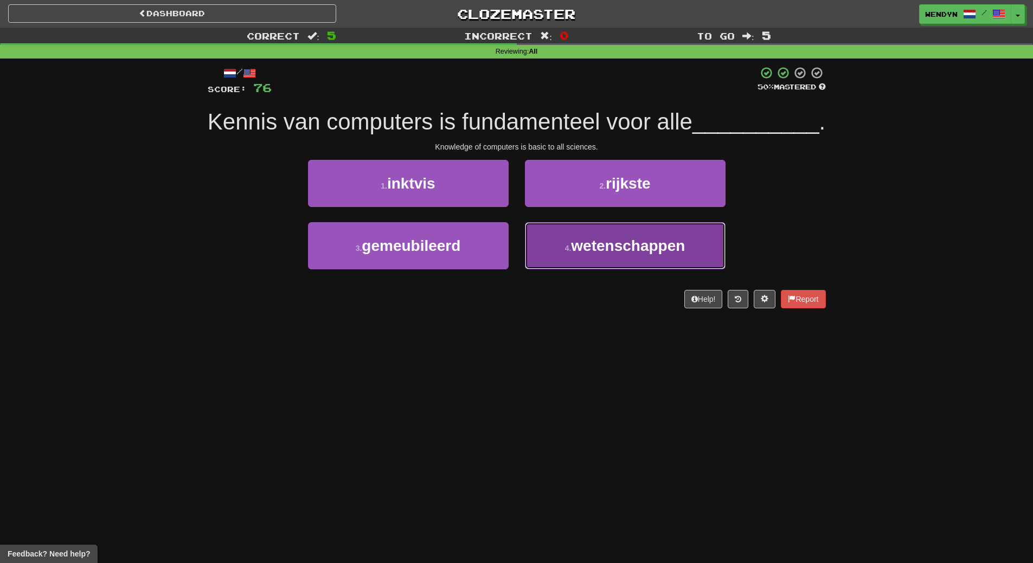
click at [616, 269] on button "4 . wetenschappen" at bounding box center [625, 245] width 201 height 47
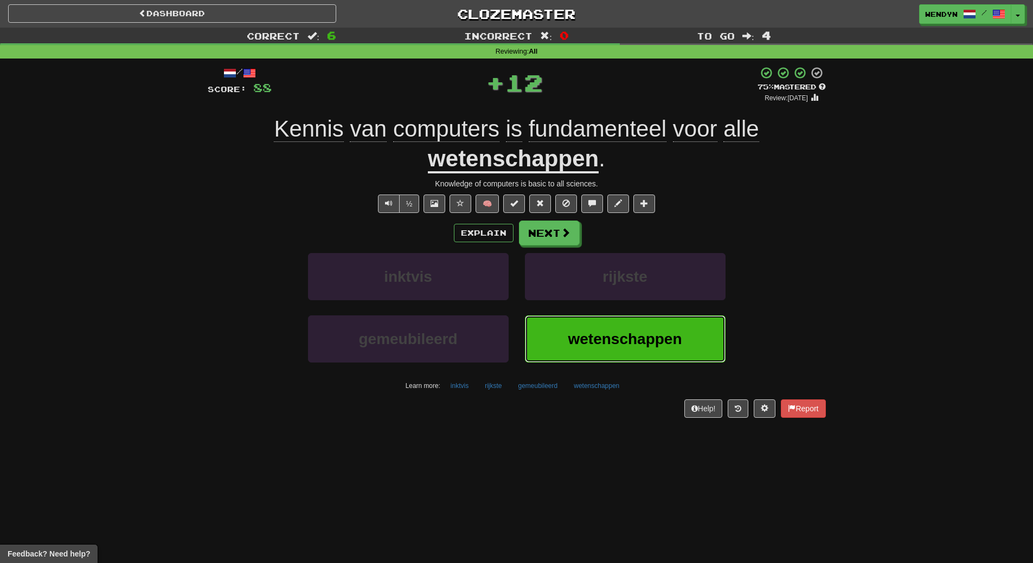
click at [612, 329] on button "wetenschappen" at bounding box center [625, 339] width 201 height 47
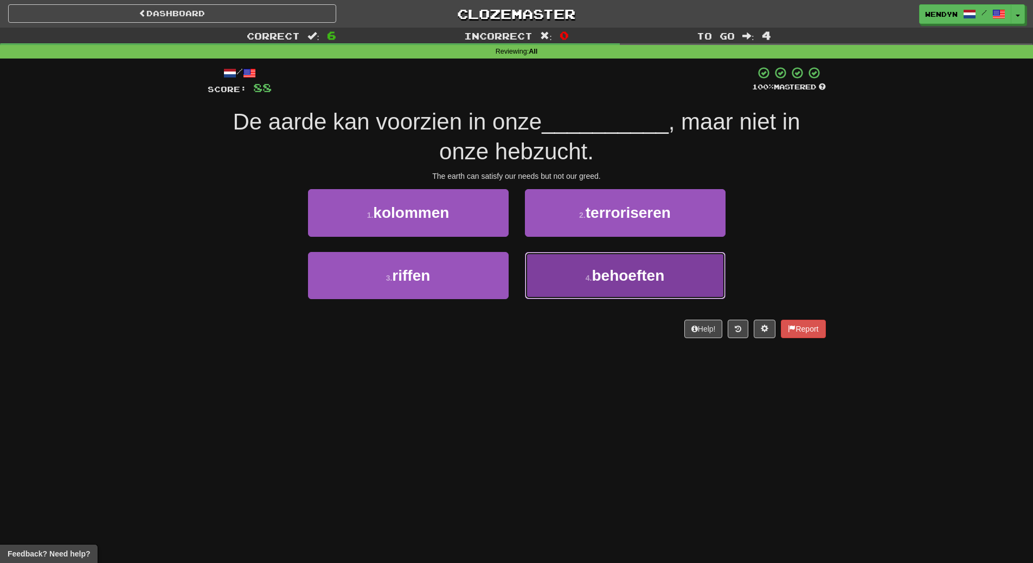
click at [648, 294] on button "4 . behoeften" at bounding box center [625, 275] width 201 height 47
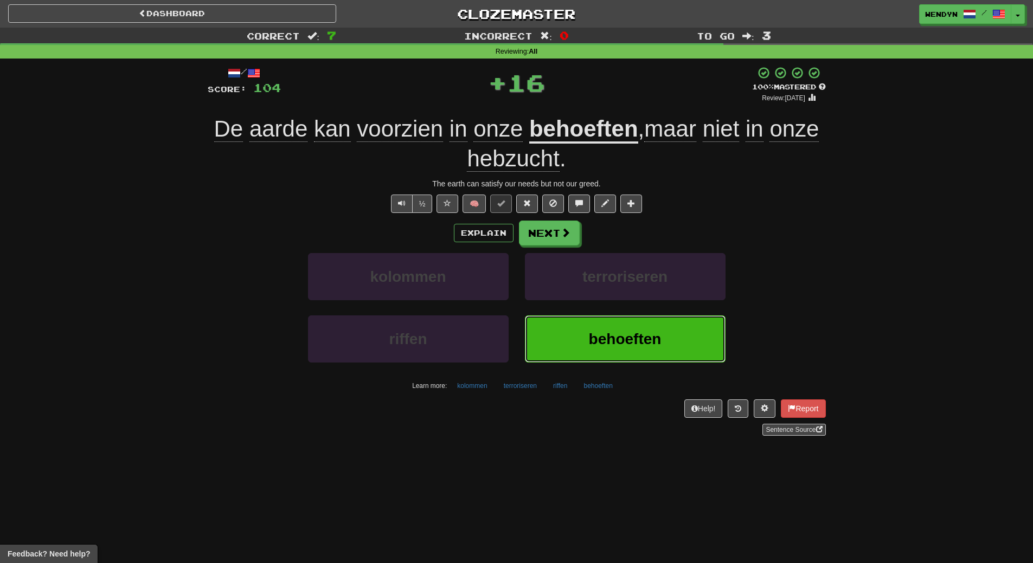
click at [648, 354] on button "behoeften" at bounding box center [625, 339] width 201 height 47
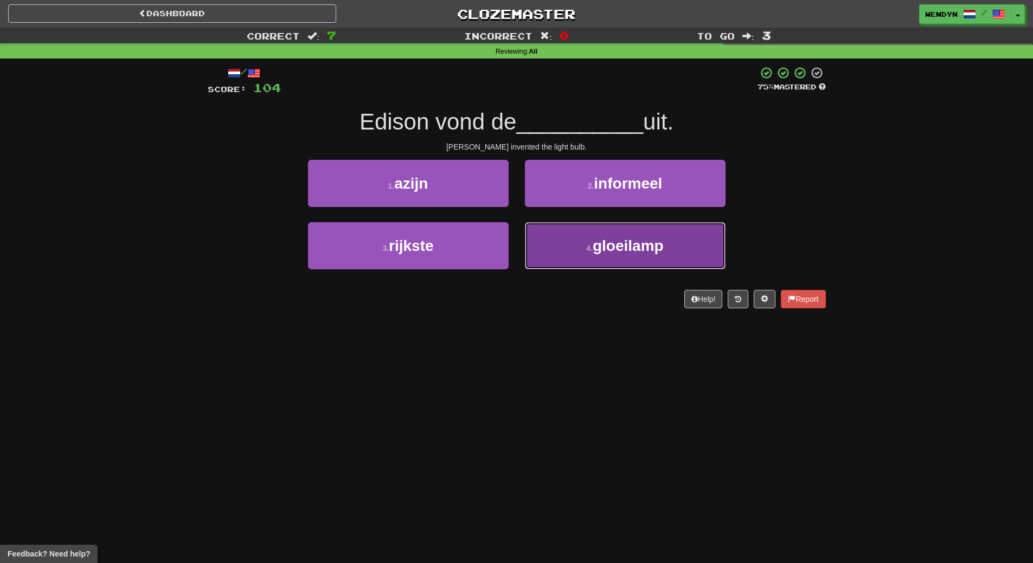
click at [649, 265] on button "4 . gloeilamp" at bounding box center [625, 245] width 201 height 47
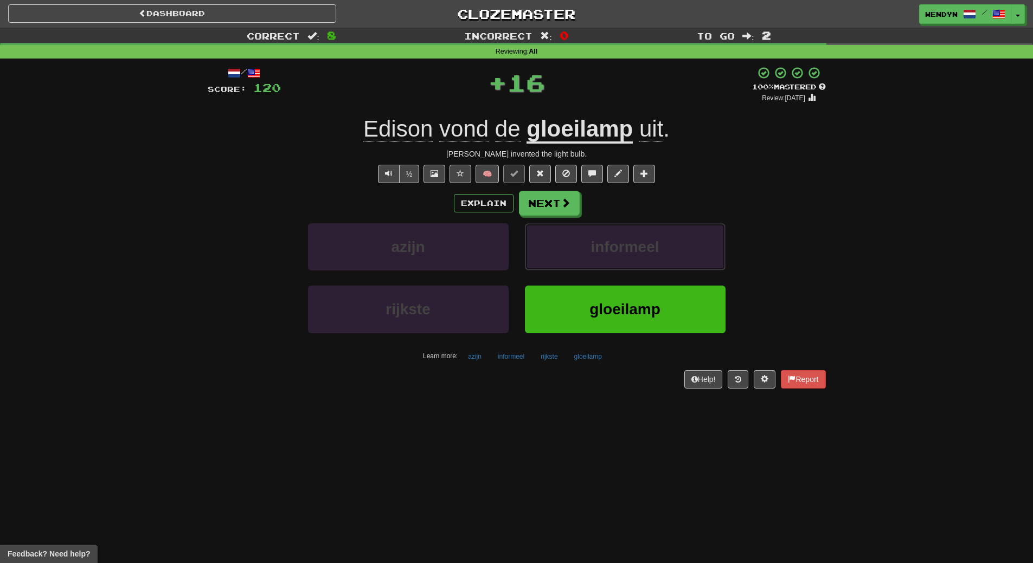
click at [649, 265] on button "informeel" at bounding box center [625, 246] width 201 height 47
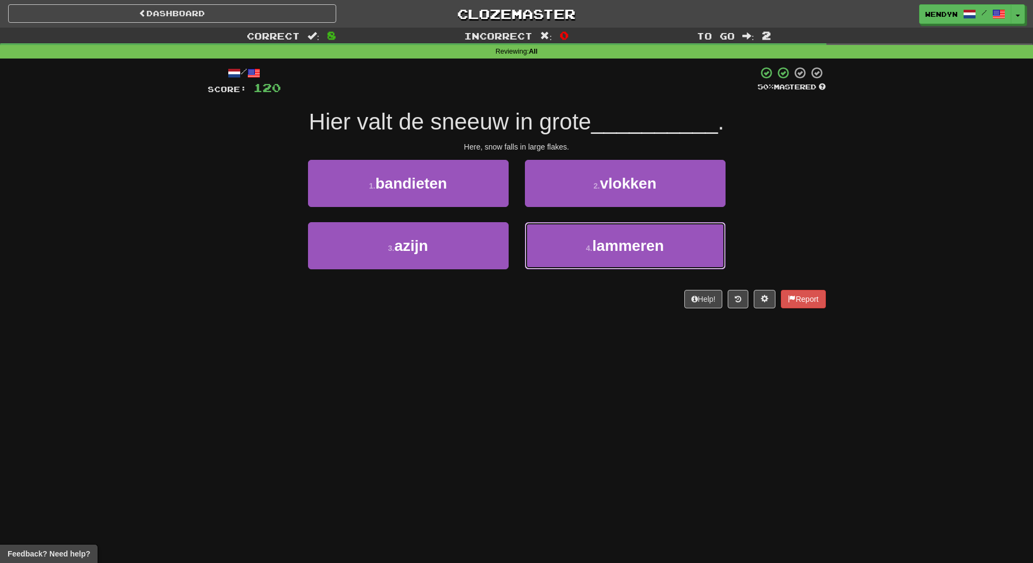
drag, startPoint x: 649, startPoint y: 265, endPoint x: 643, endPoint y: 373, distance: 108.6
click at [643, 373] on div "Dashboard Clozemaster WendyN / Toggle Dropdown Dashboard Leaderboard Activity F…" at bounding box center [516, 281] width 1033 height 563
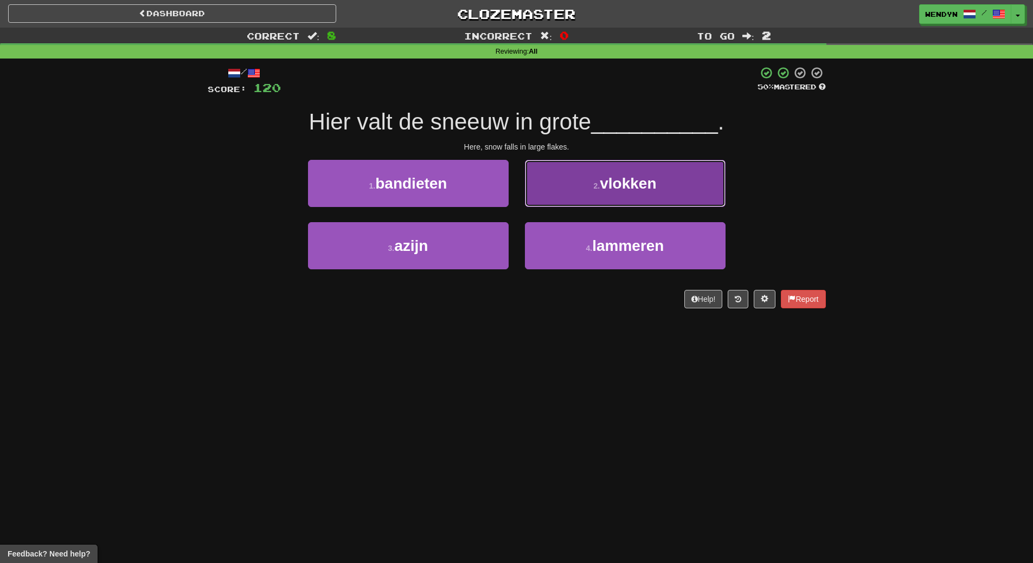
click at [667, 185] on button "2 . vlokken" at bounding box center [625, 183] width 201 height 47
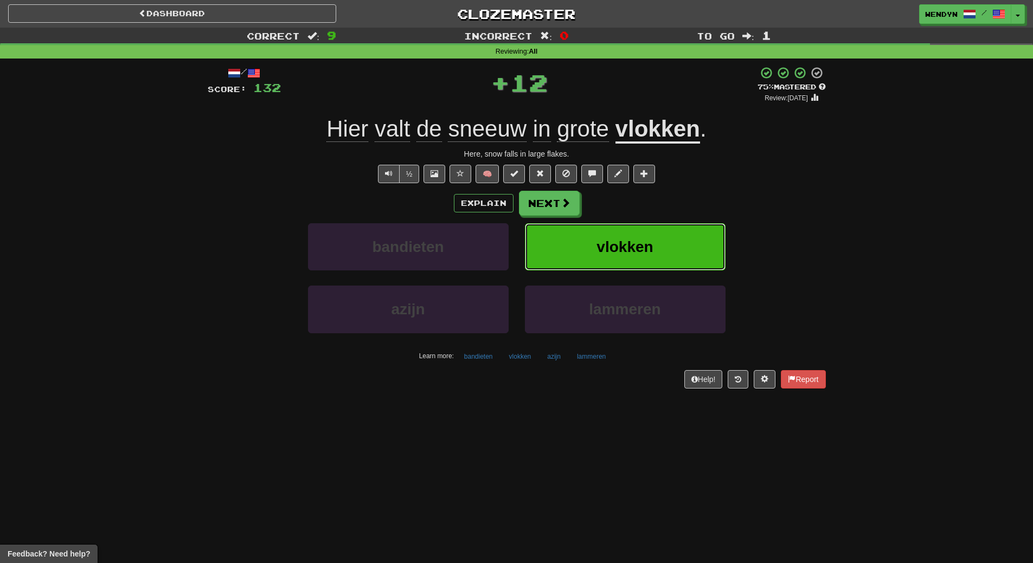
click at [663, 247] on button "vlokken" at bounding box center [625, 246] width 201 height 47
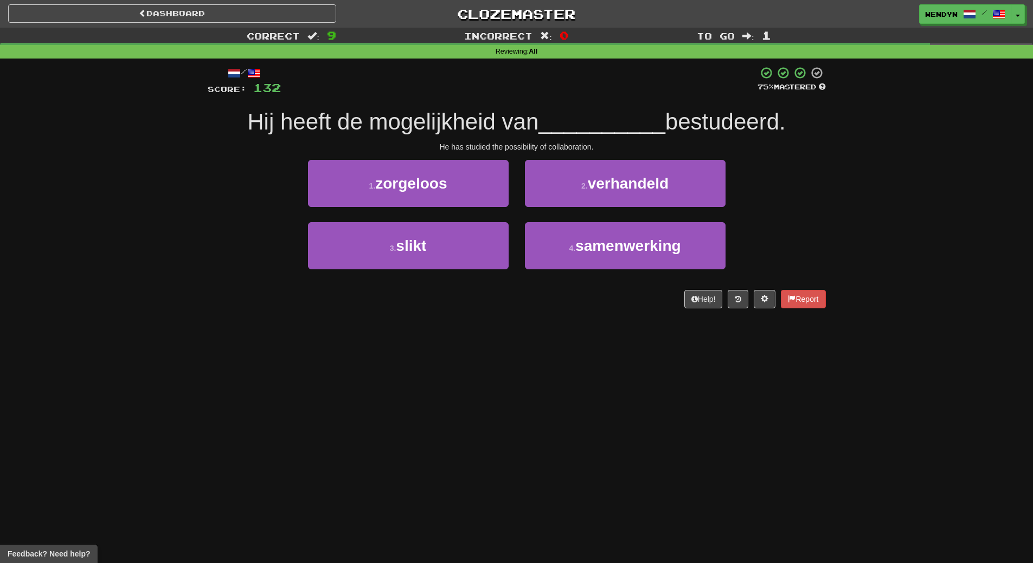
click at [614, 350] on div "Dashboard Clozemaster WendyN / Toggle Dropdown Dashboard Leaderboard Activity F…" at bounding box center [516, 281] width 1033 height 563
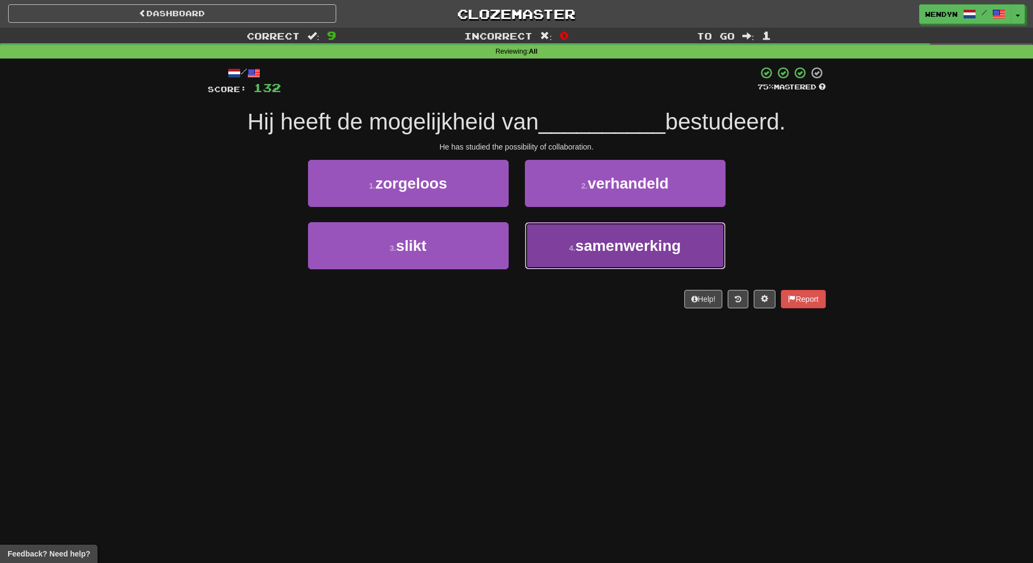
click at [628, 249] on span "samenwerking" at bounding box center [628, 245] width 106 height 17
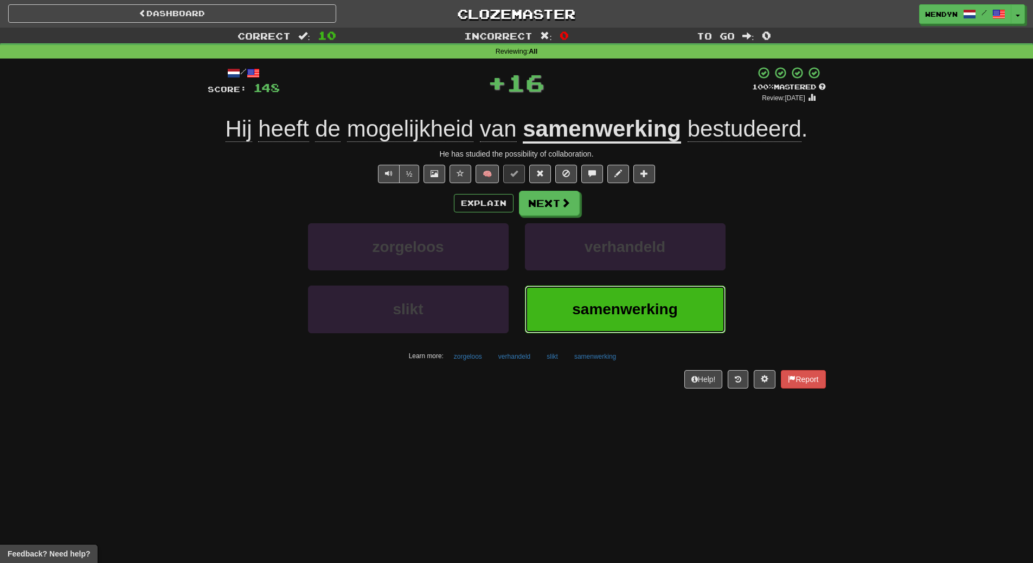
click at [622, 317] on span "samenwerking" at bounding box center [625, 309] width 106 height 17
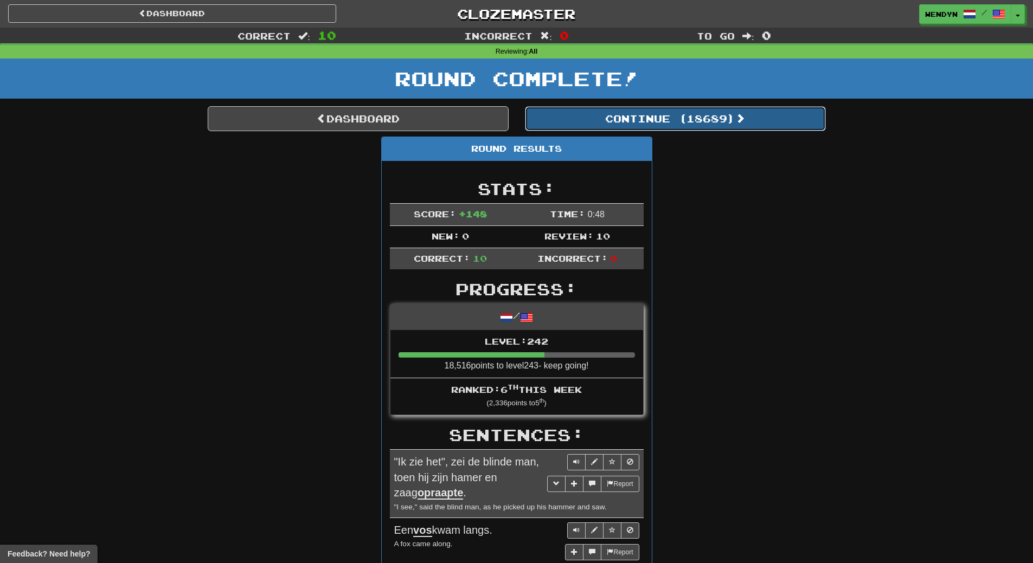
click at [724, 120] on button "Continue ( 18689 )" at bounding box center [675, 118] width 301 height 25
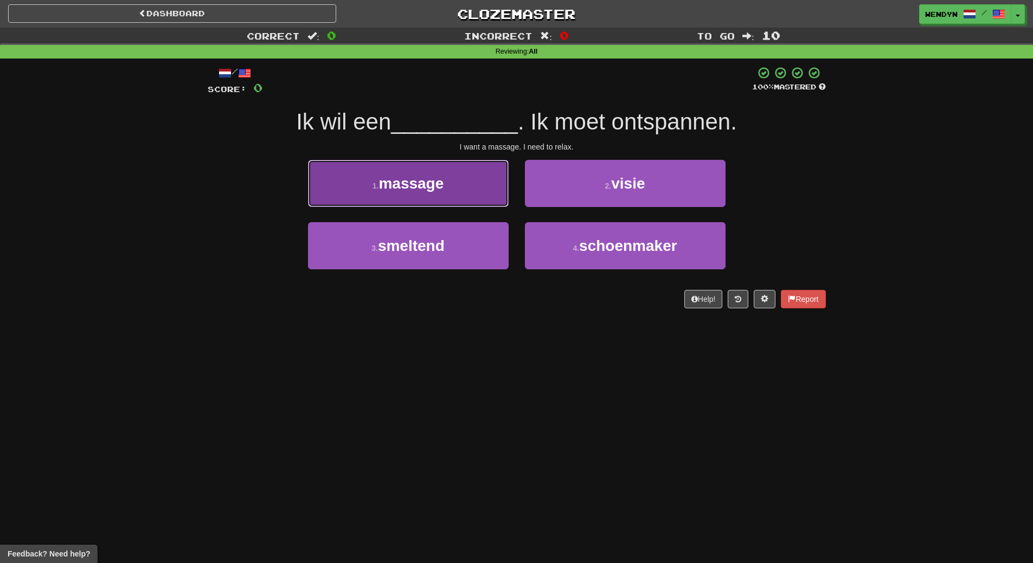
click at [482, 197] on button "1 . massage" at bounding box center [408, 183] width 201 height 47
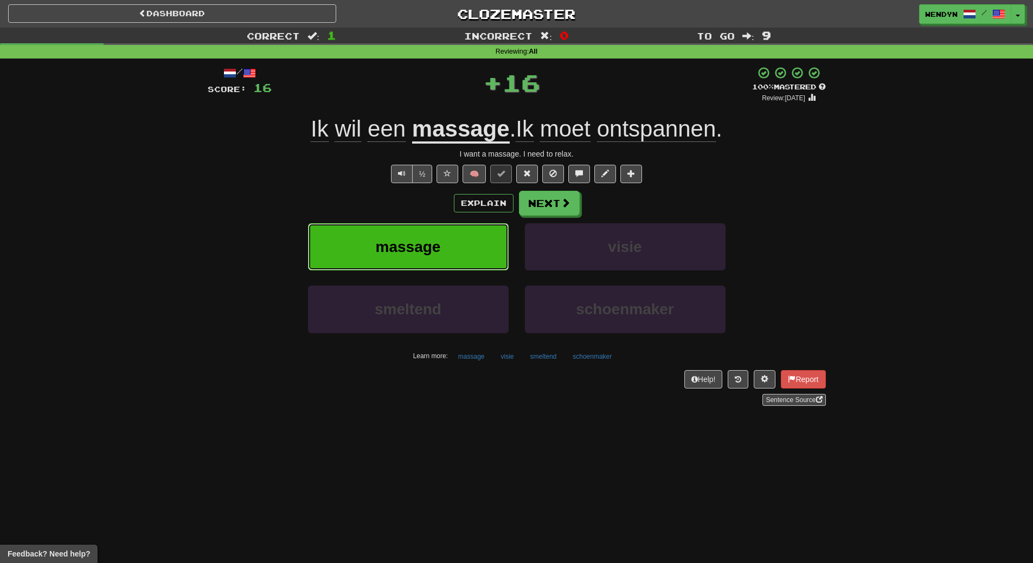
click at [422, 249] on span "massage" at bounding box center [408, 247] width 65 height 17
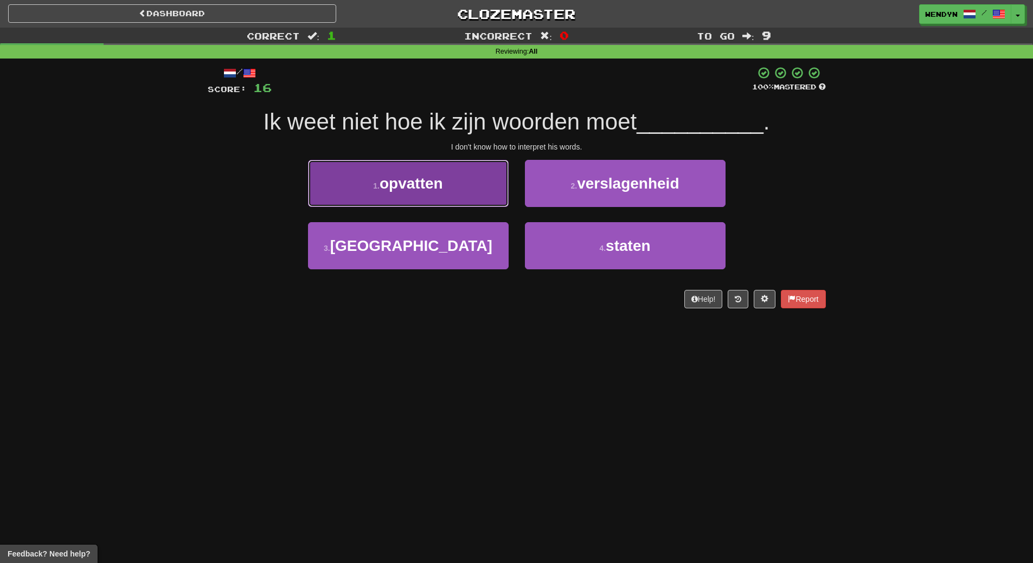
click at [433, 198] on button "1 . opvatten" at bounding box center [408, 183] width 201 height 47
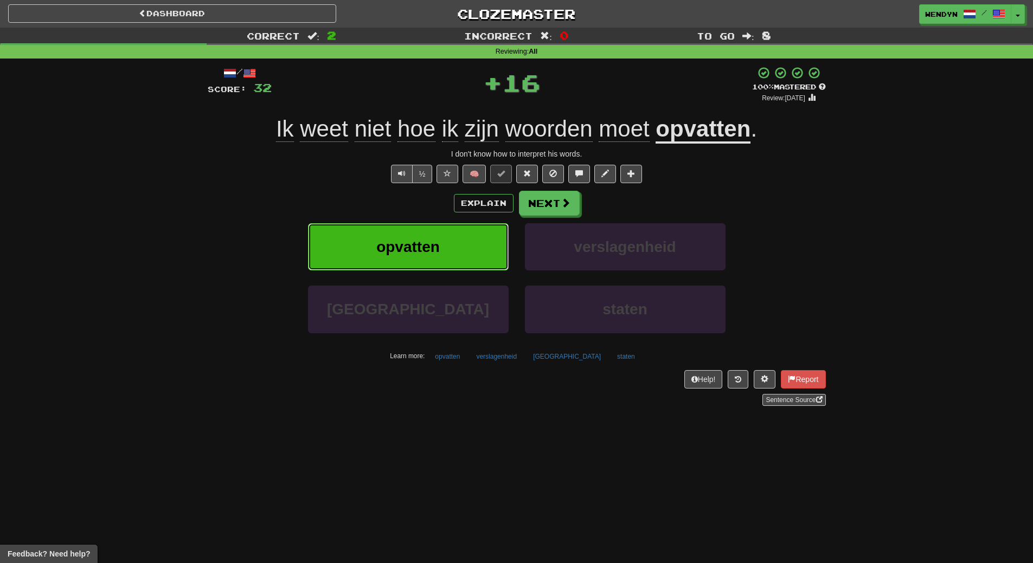
click at [429, 253] on span "opvatten" at bounding box center [407, 247] width 63 height 17
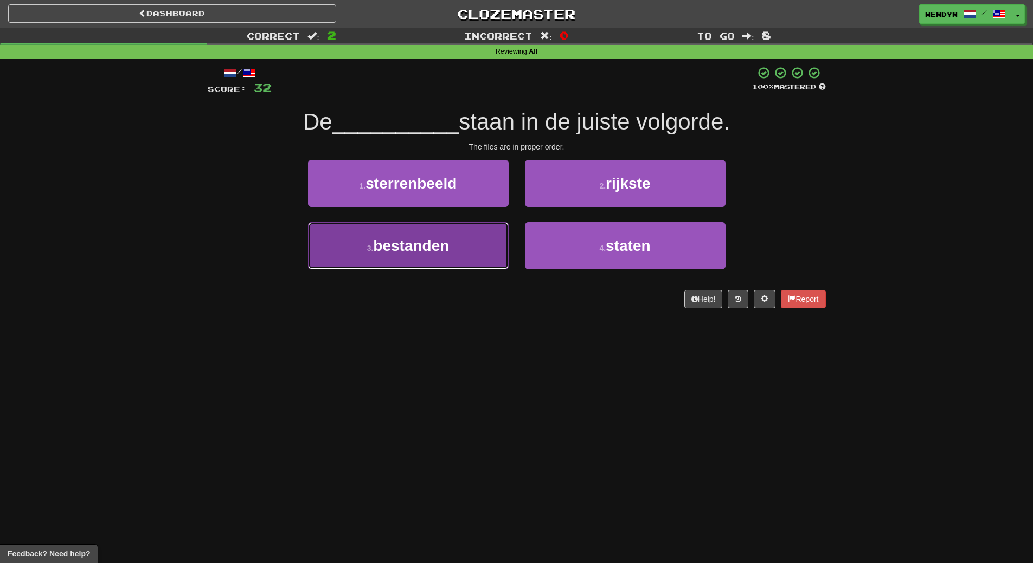
click at [458, 256] on button "3 . bestanden" at bounding box center [408, 245] width 201 height 47
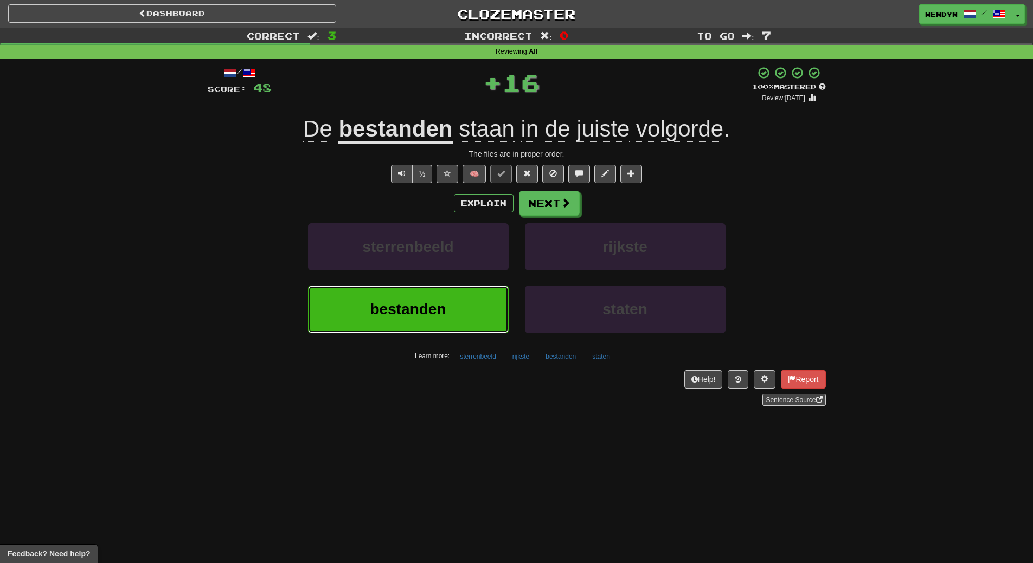
click at [453, 309] on button "bestanden" at bounding box center [408, 309] width 201 height 47
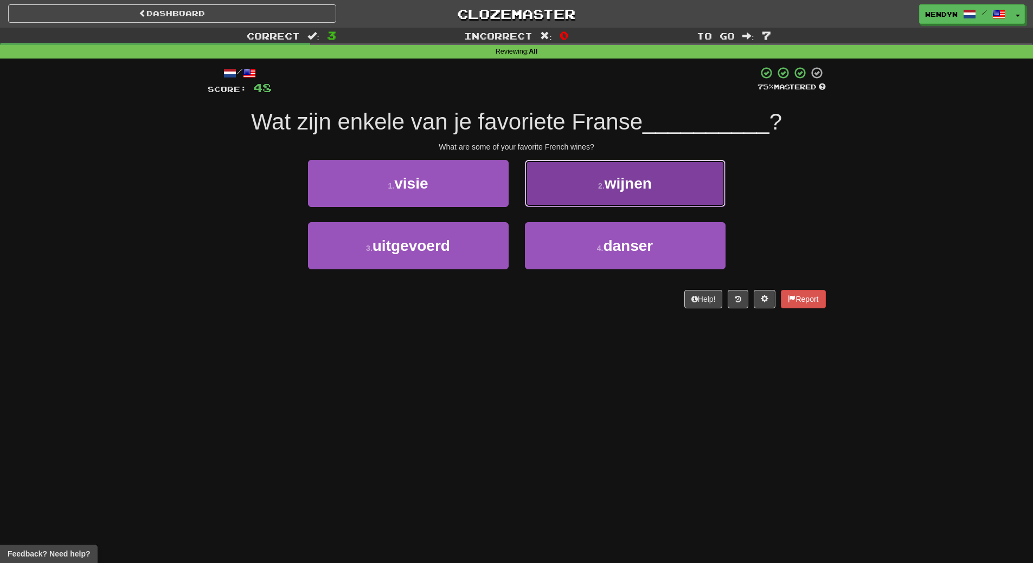
click at [639, 189] on span "wijnen" at bounding box center [628, 183] width 47 height 17
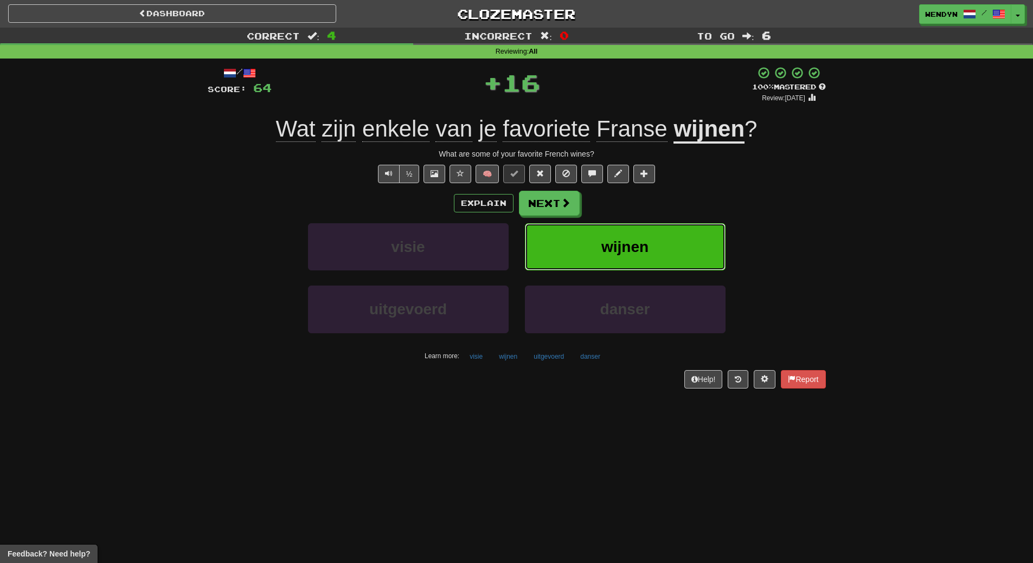
click at [637, 251] on span "wijnen" at bounding box center [624, 247] width 47 height 17
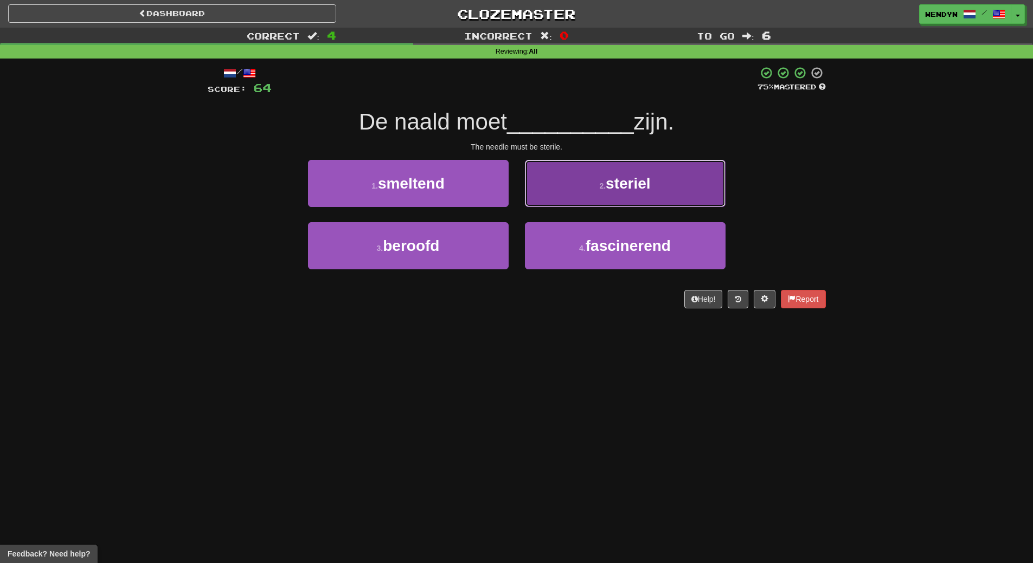
click at [667, 193] on button "2 . steriel" at bounding box center [625, 183] width 201 height 47
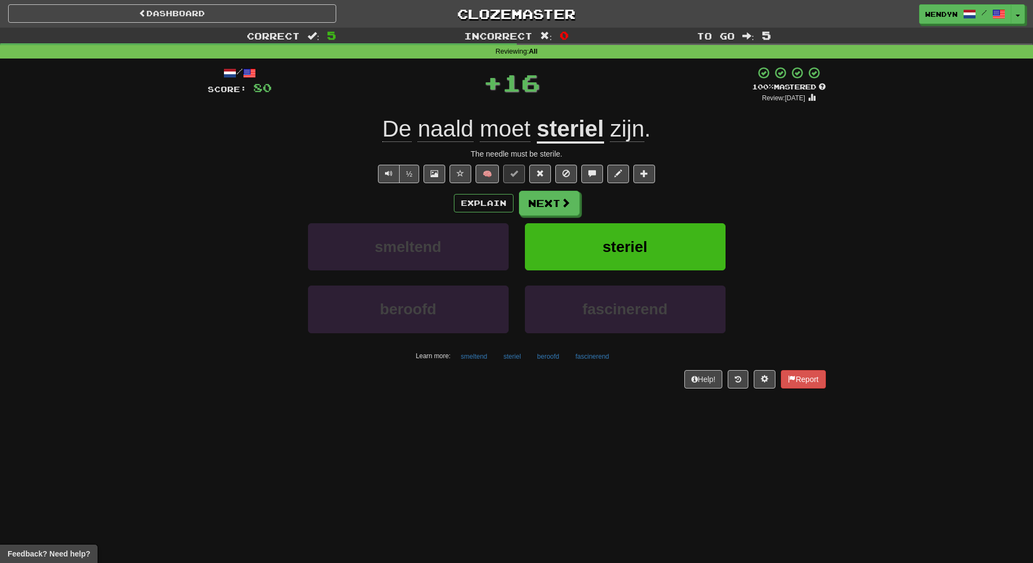
click at [667, 193] on div "Explain Next" at bounding box center [517, 203] width 618 height 25
click at [651, 240] on button "steriel" at bounding box center [625, 246] width 201 height 47
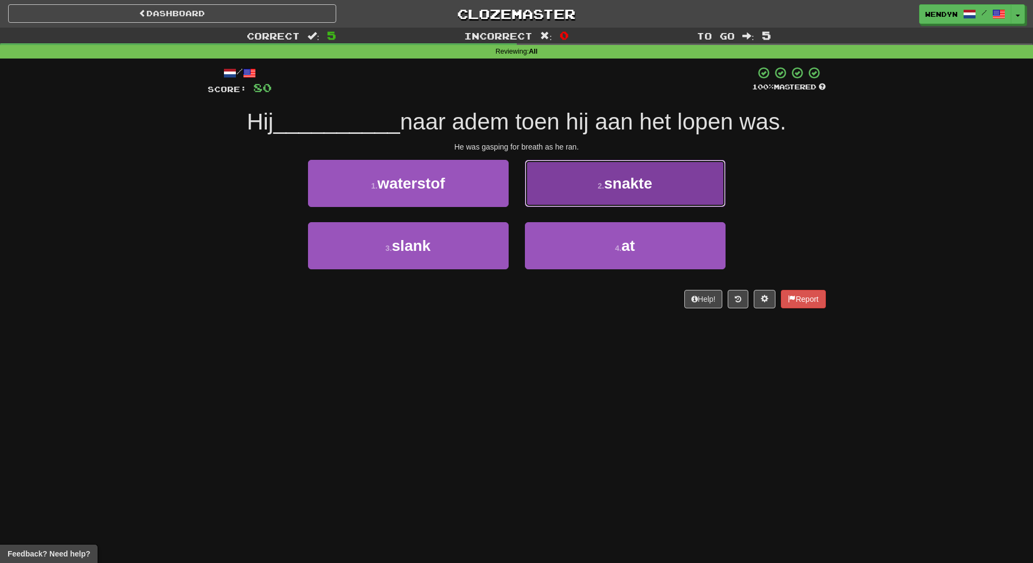
click at [657, 191] on button "2 . snakte" at bounding box center [625, 183] width 201 height 47
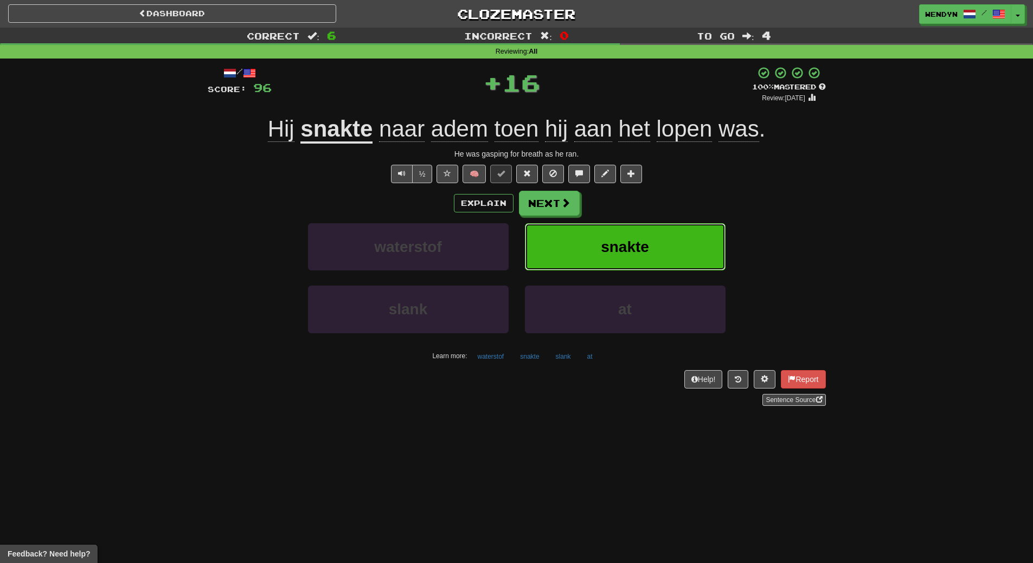
click at [649, 237] on button "snakte" at bounding box center [625, 246] width 201 height 47
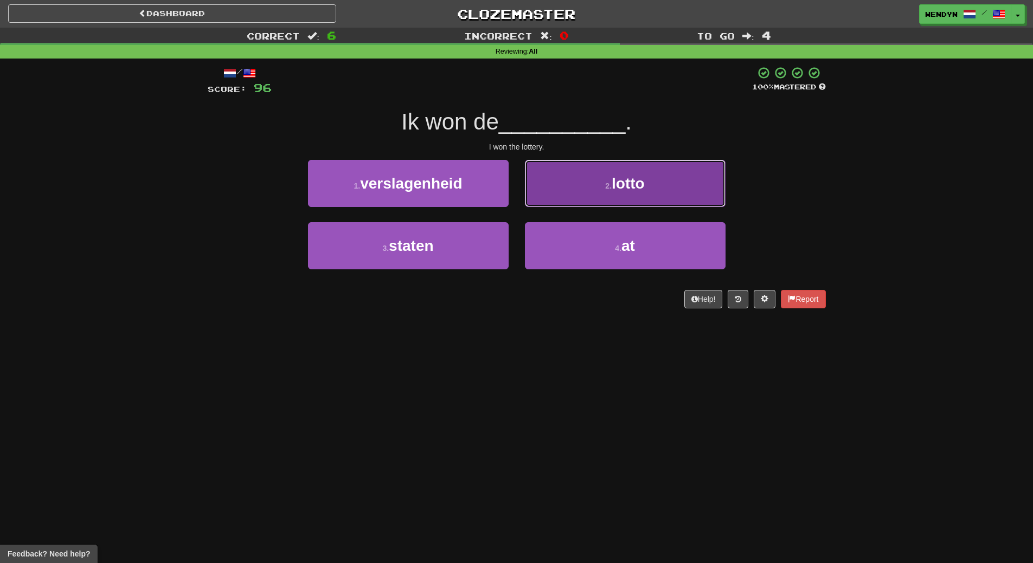
click at [652, 203] on button "2 . lotto" at bounding box center [625, 183] width 201 height 47
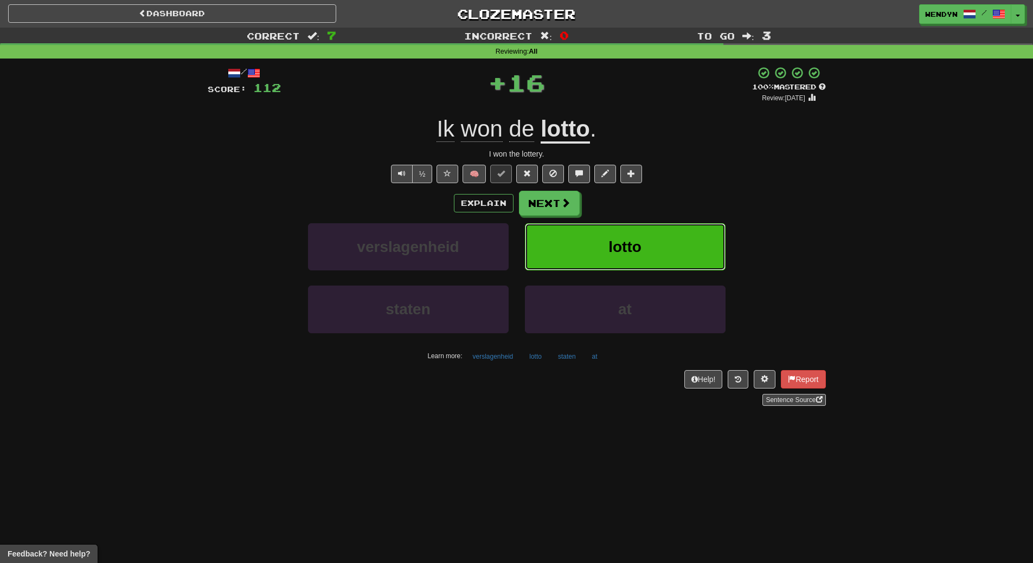
click at [653, 237] on button "lotto" at bounding box center [625, 246] width 201 height 47
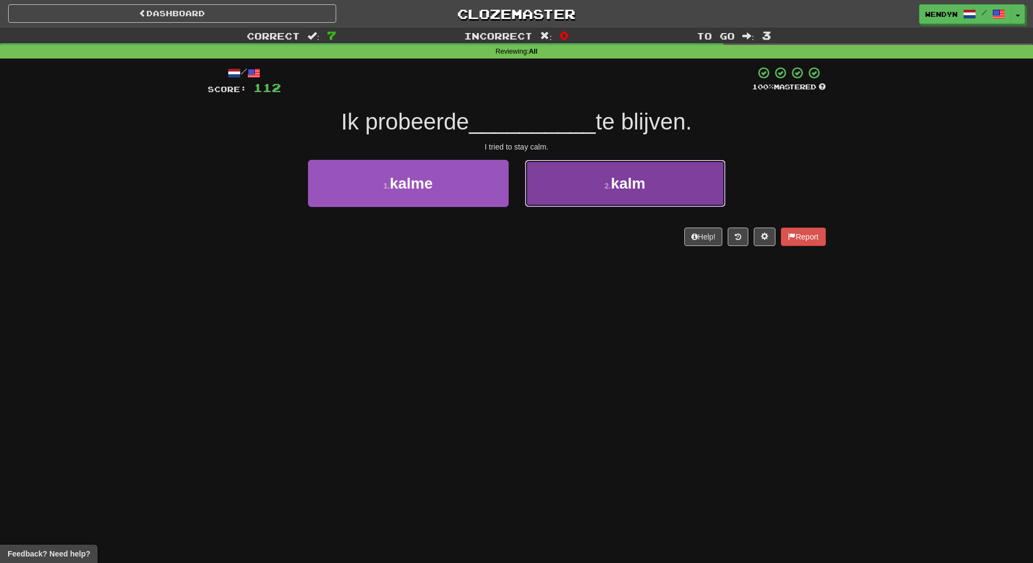
click at [649, 192] on button "2 . kalm" at bounding box center [625, 183] width 201 height 47
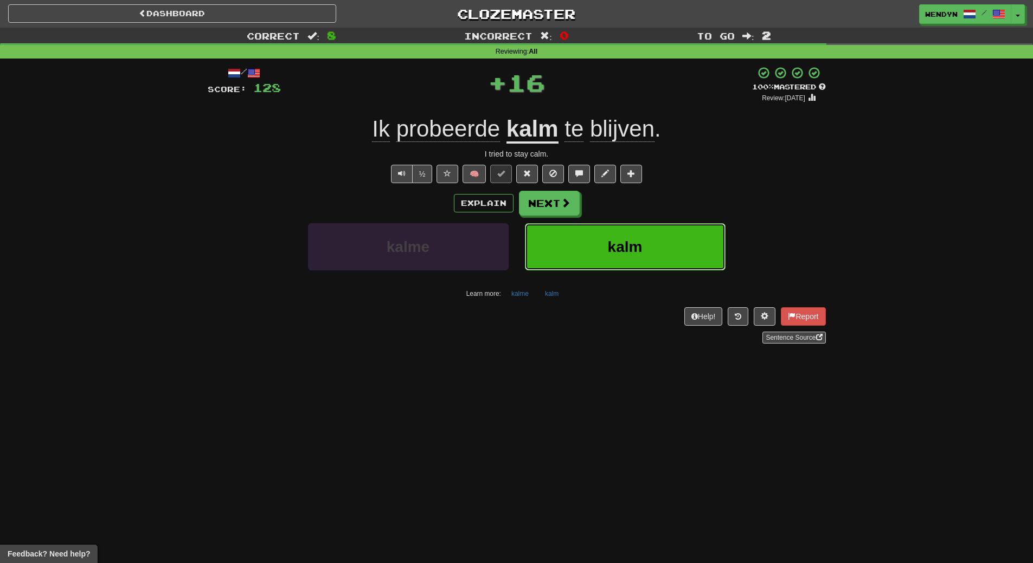
click at [644, 247] on button "kalm" at bounding box center [625, 246] width 201 height 47
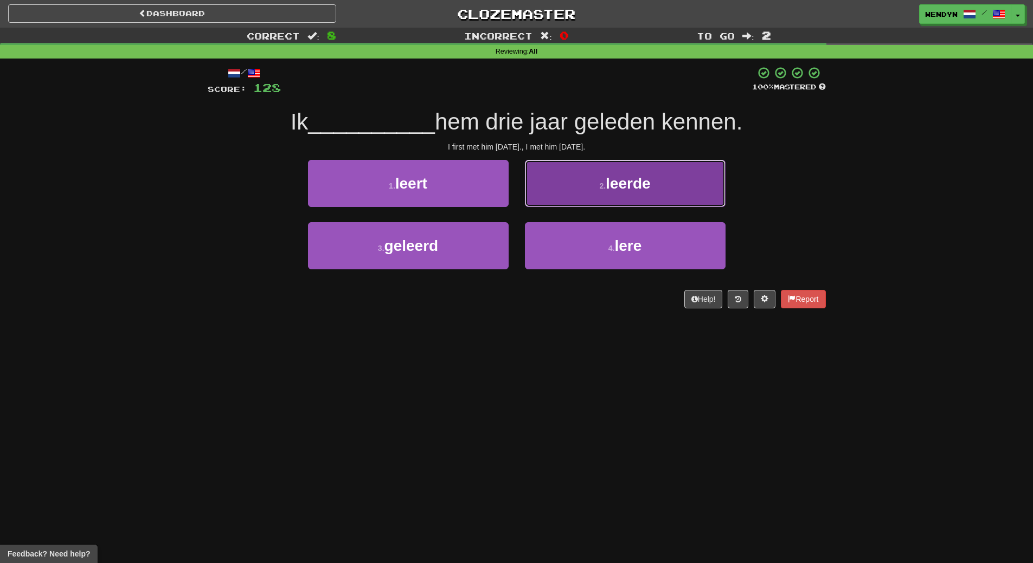
click at [659, 198] on button "2 . leerde" at bounding box center [625, 183] width 201 height 47
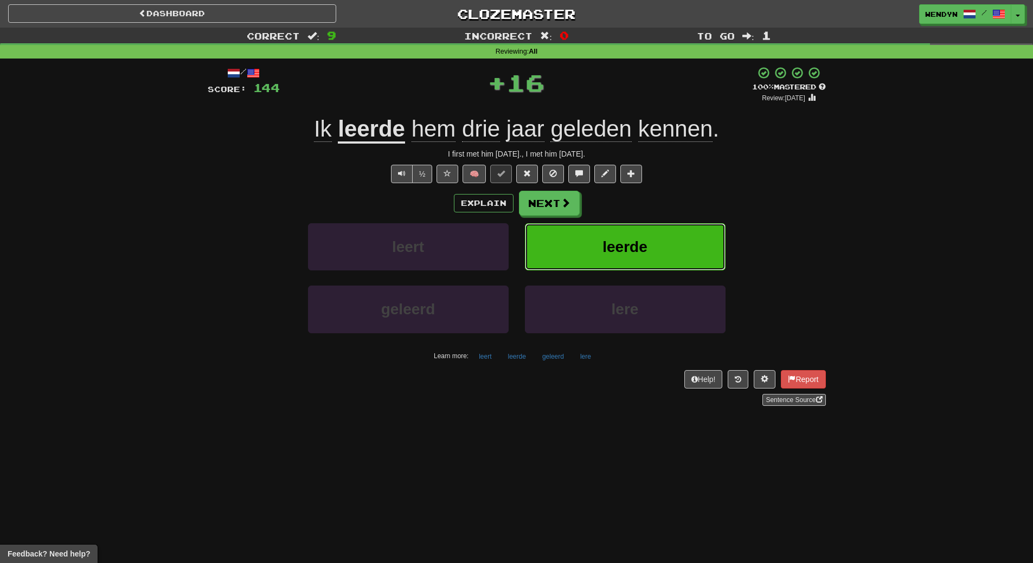
click at [653, 234] on button "leerde" at bounding box center [625, 246] width 201 height 47
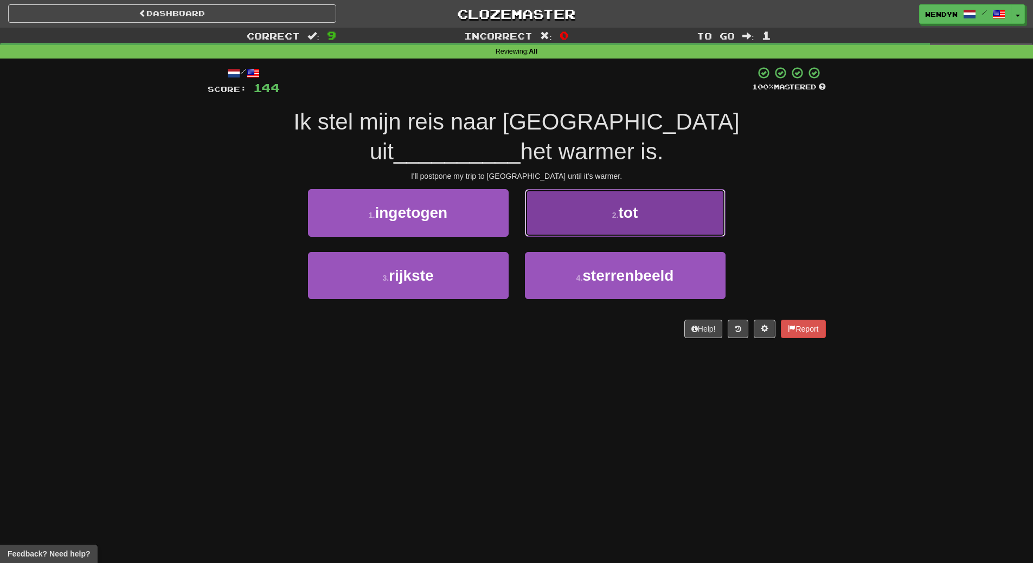
click at [670, 213] on button "2 . tot" at bounding box center [625, 212] width 201 height 47
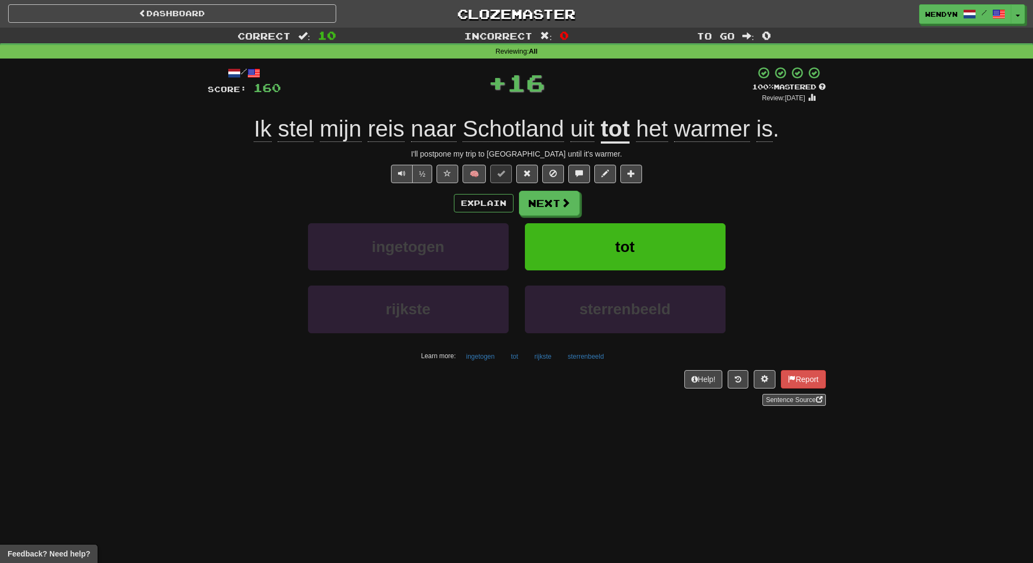
click at [654, 273] on div "tot" at bounding box center [625, 254] width 217 height 62
click at [658, 246] on button "tot" at bounding box center [625, 246] width 201 height 47
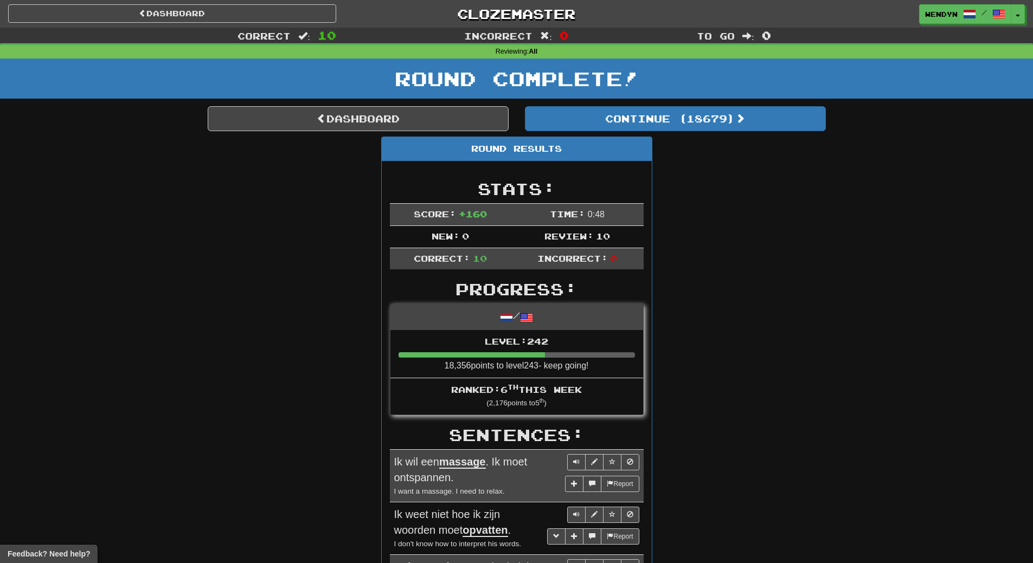
click at [709, 105] on div "Round Complete!" at bounding box center [516, 83] width 1033 height 48
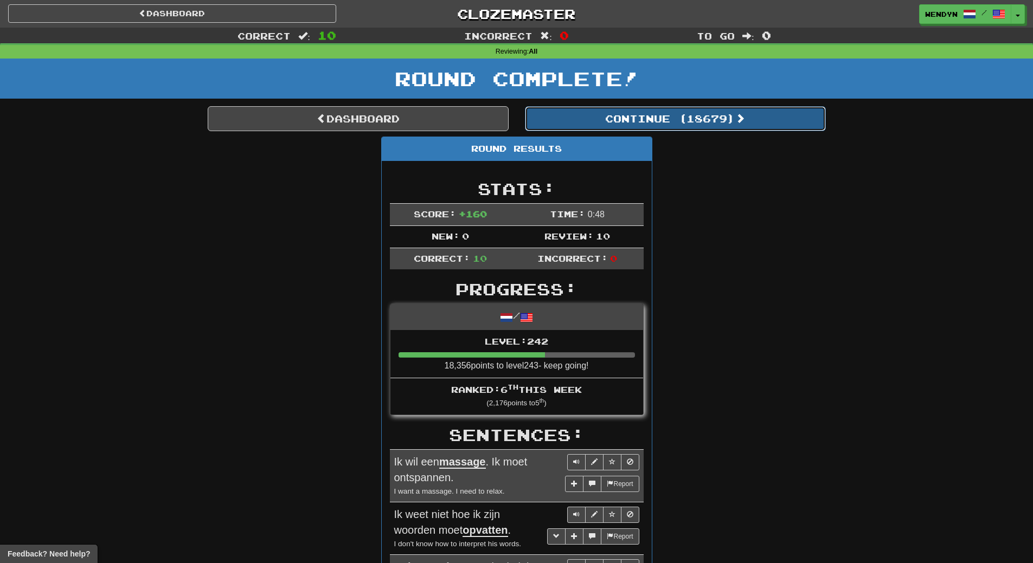
click at [707, 118] on button "Continue ( 18679 )" at bounding box center [675, 118] width 301 height 25
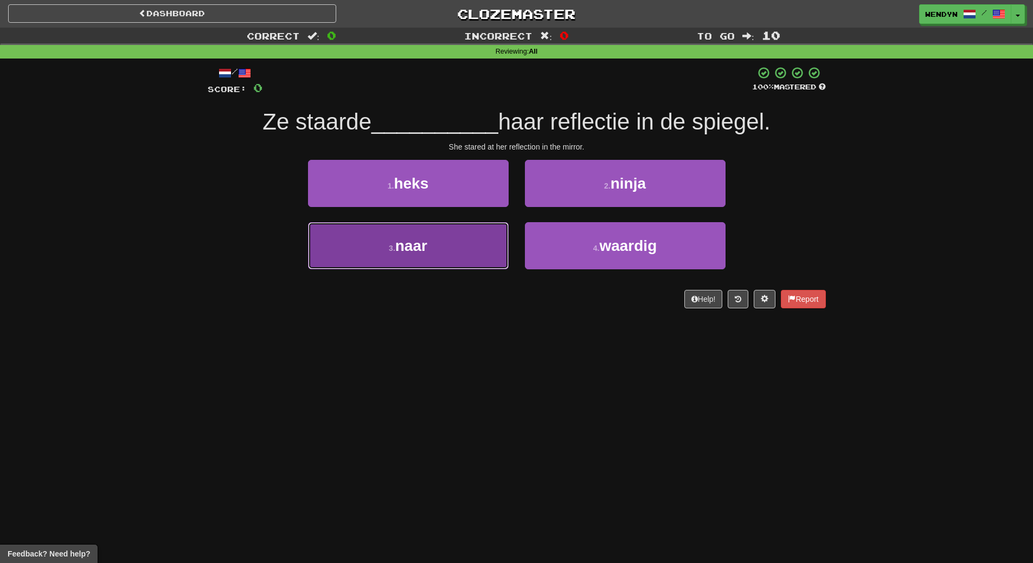
click at [432, 253] on button "3 . naar" at bounding box center [408, 245] width 201 height 47
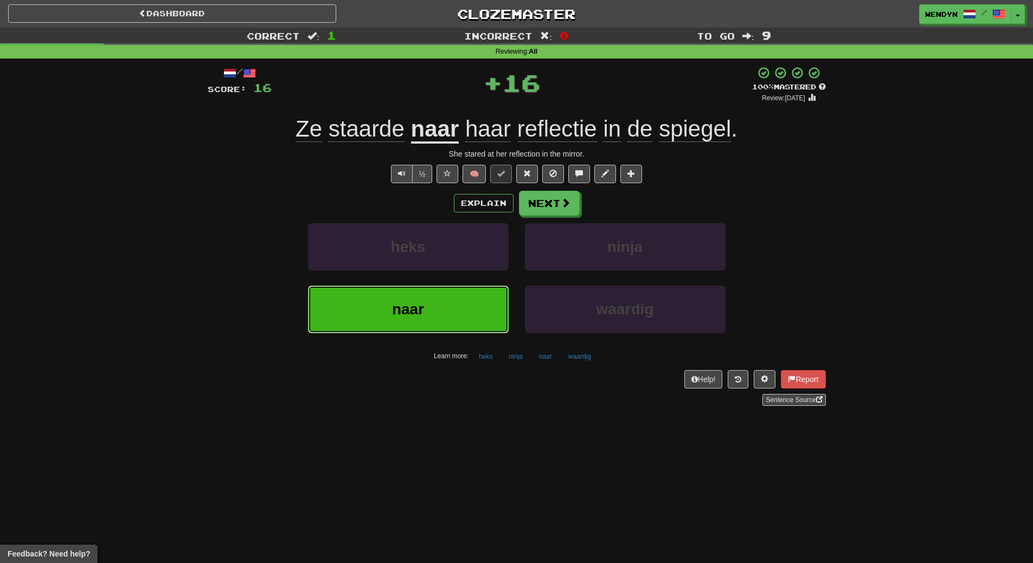
click at [433, 303] on button "naar" at bounding box center [408, 309] width 201 height 47
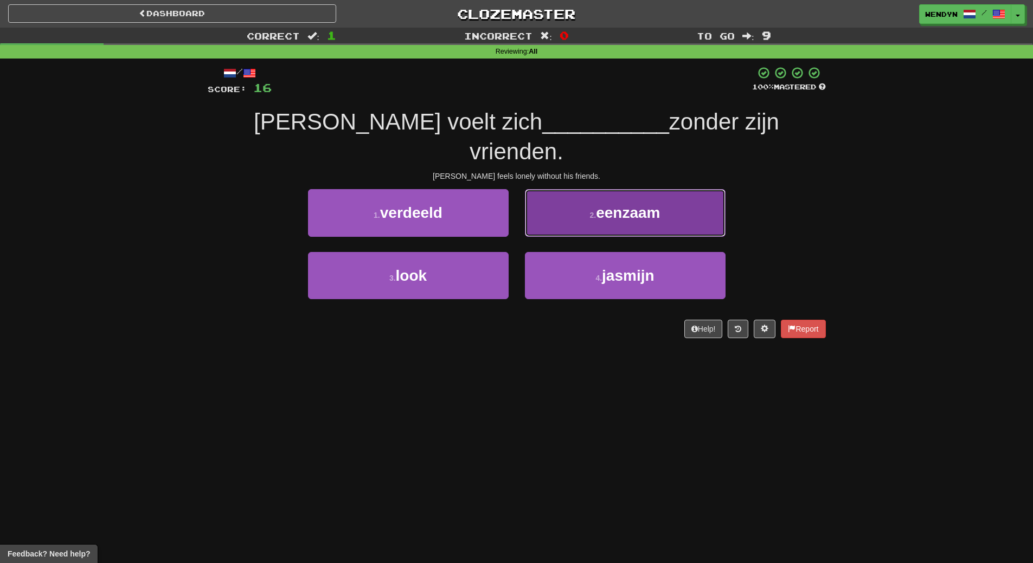
click at [658, 204] on span "eenzaam" at bounding box center [628, 212] width 64 height 17
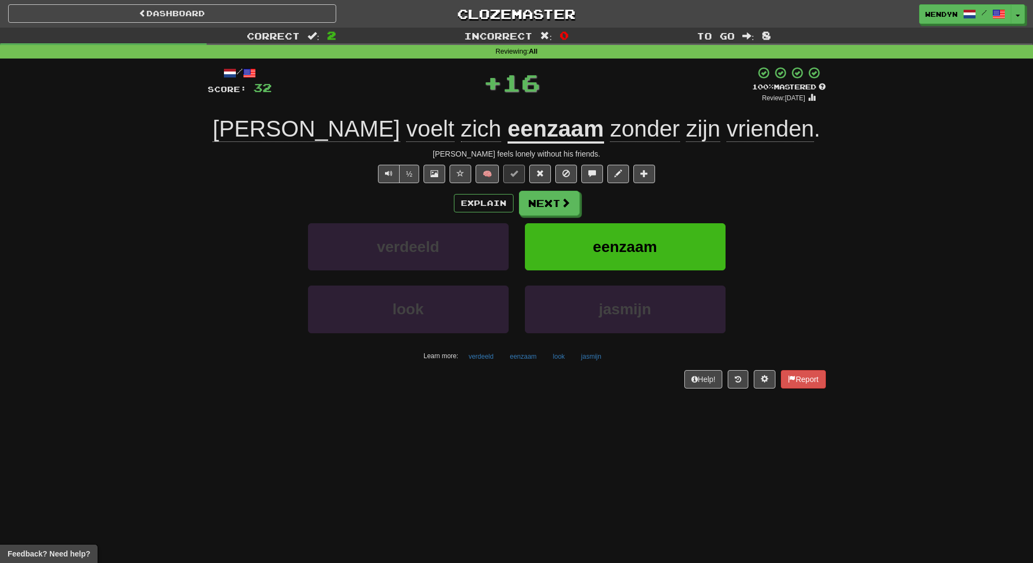
click at [668, 169] on div "½ 🧠" at bounding box center [517, 174] width 618 height 18
click at [654, 265] on button "eenzaam" at bounding box center [625, 246] width 201 height 47
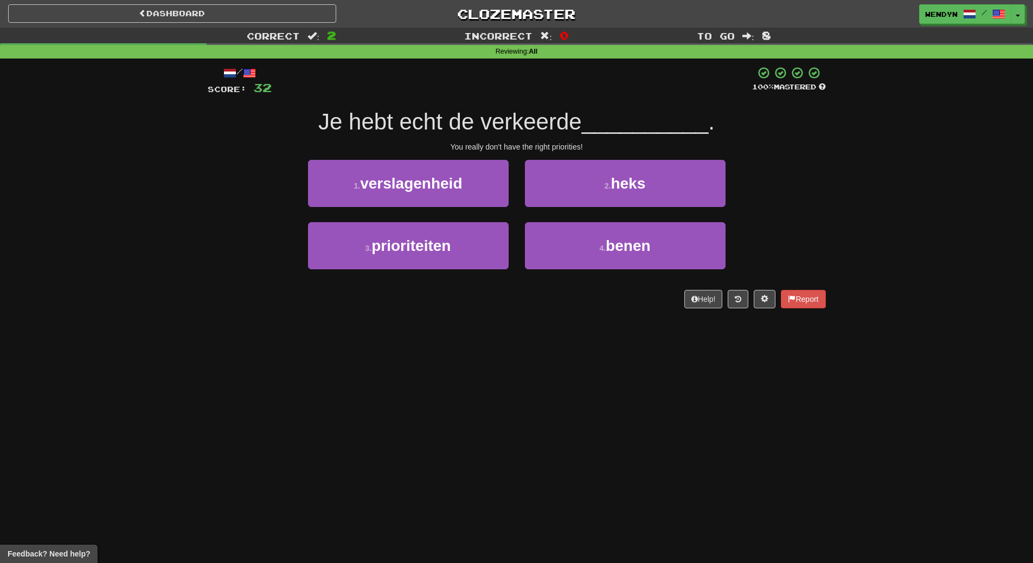
click at [469, 271] on div "3 . prioriteiten" at bounding box center [408, 253] width 217 height 62
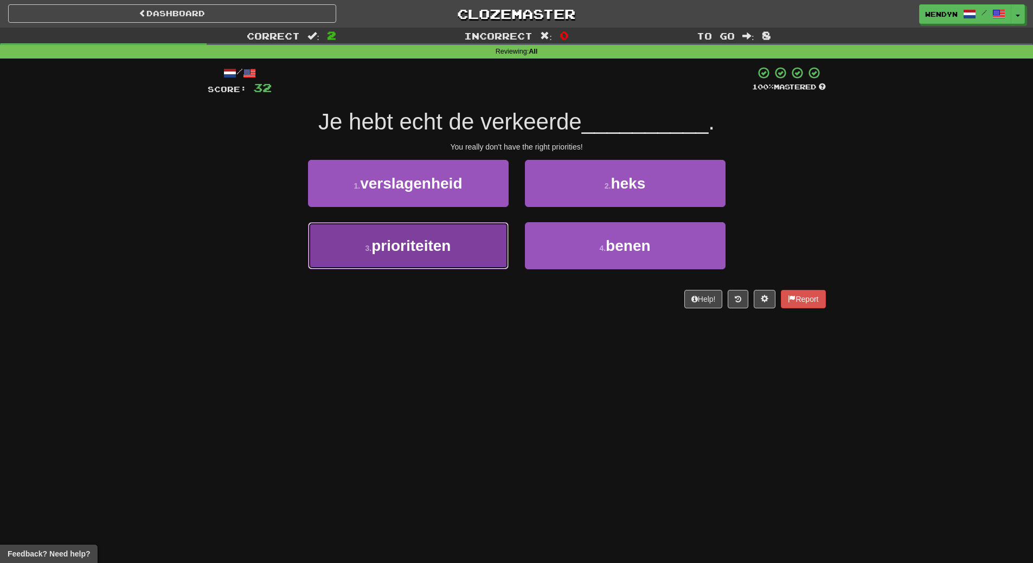
click at [472, 254] on button "3 . prioriteiten" at bounding box center [408, 245] width 201 height 47
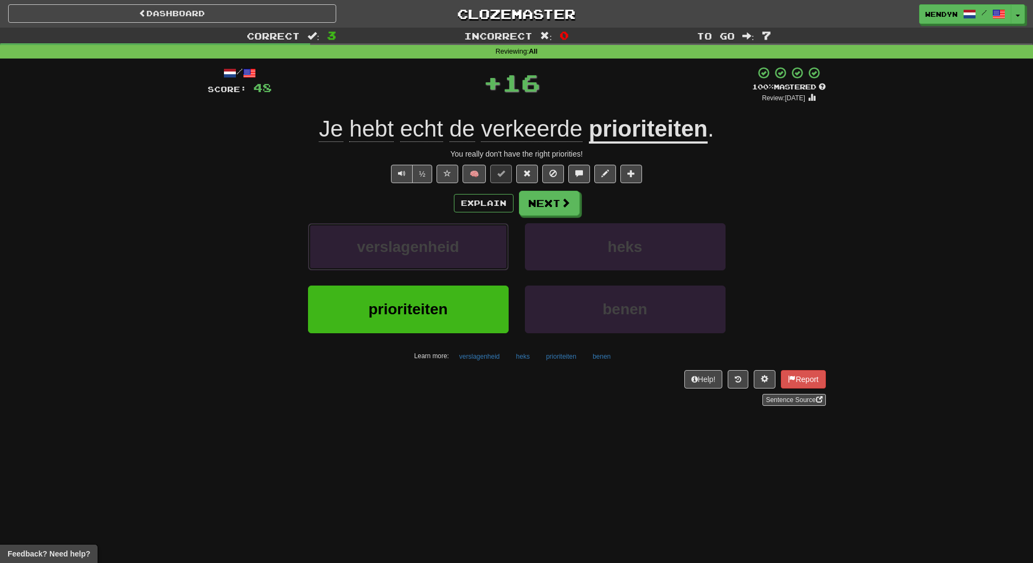
click at [472, 254] on button "verslagenheid" at bounding box center [408, 246] width 201 height 47
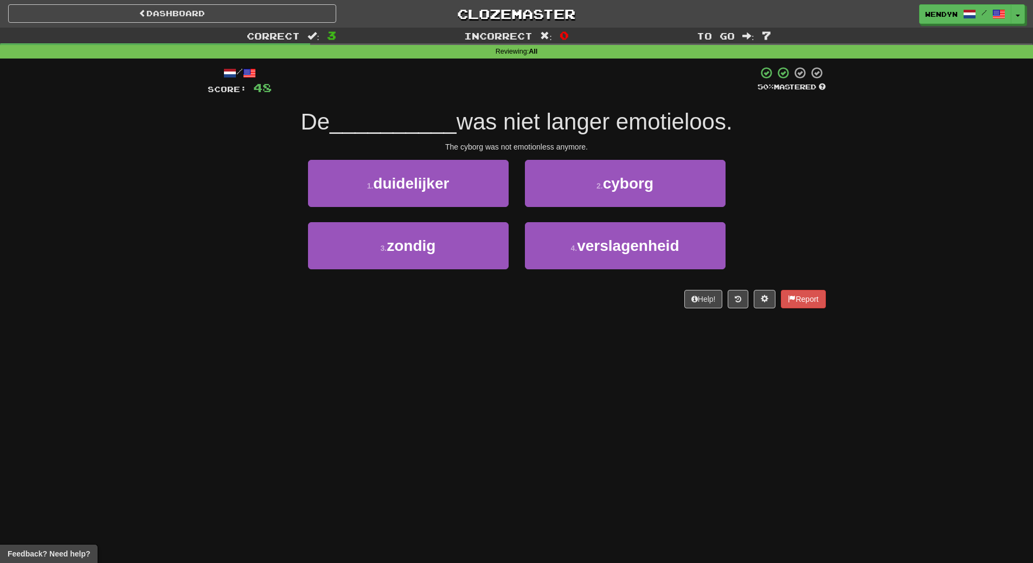
click at [468, 346] on div "Dashboard Clozemaster WendyN / Toggle Dropdown Dashboard Leaderboard Activity F…" at bounding box center [516, 281] width 1033 height 563
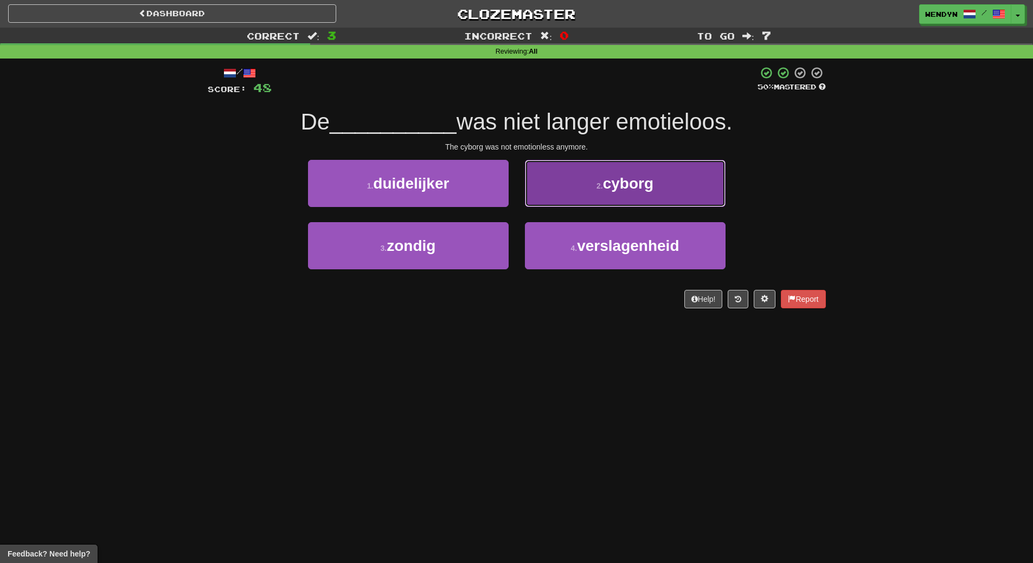
click at [695, 188] on button "2 . cyborg" at bounding box center [625, 183] width 201 height 47
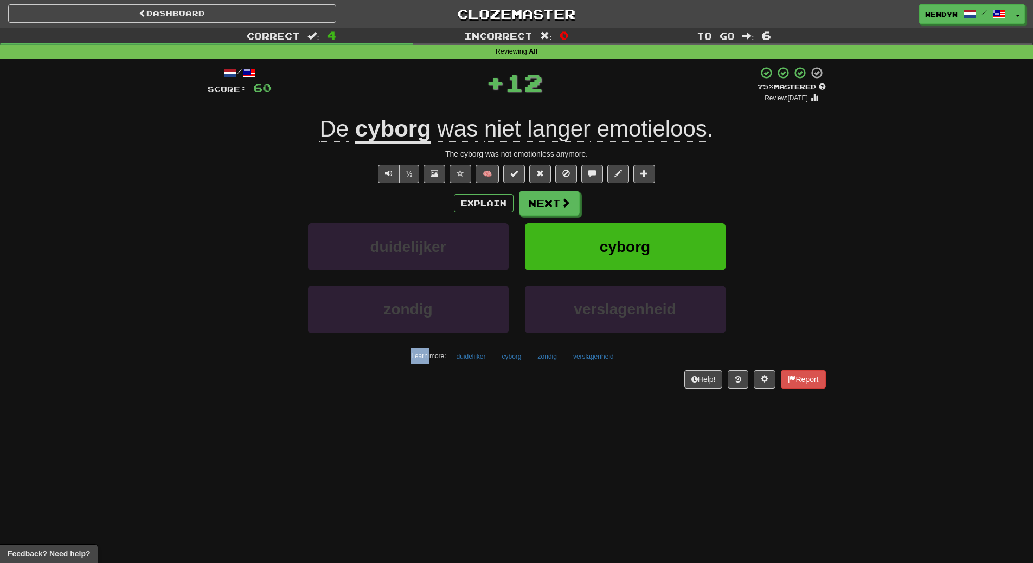
click at [695, 188] on div "/ Score: 60 + 12 75 % Mastered Review: 2025-10-18 De cyborg was niet langer emo…" at bounding box center [517, 227] width 618 height 322
click at [681, 255] on button "cyborg" at bounding box center [625, 246] width 201 height 47
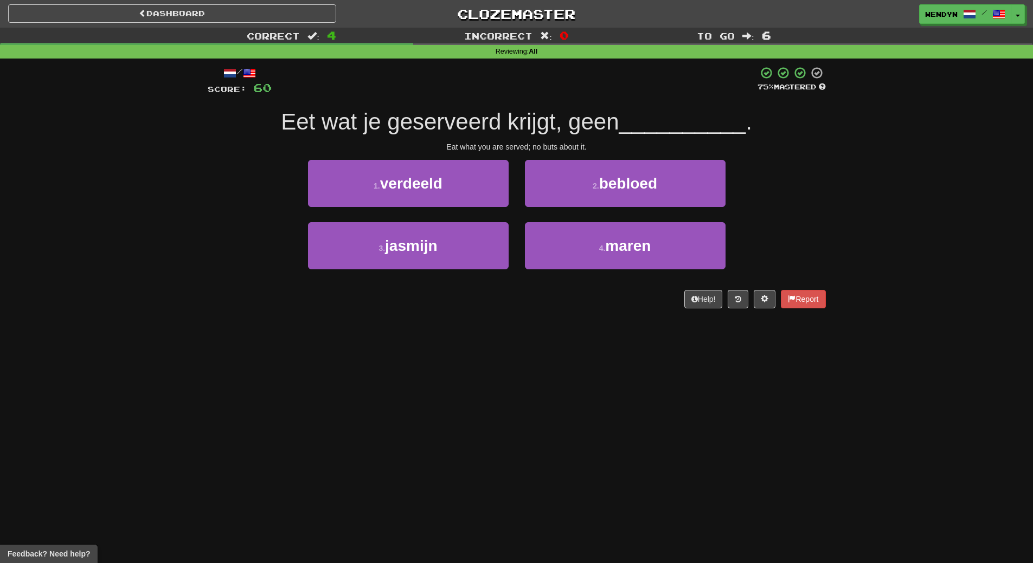
click at [635, 319] on div "/ Score: 60 75 % Mastered Eet wat je geserveerd krijgt, geen __________ . Eat w…" at bounding box center [517, 191] width 618 height 265
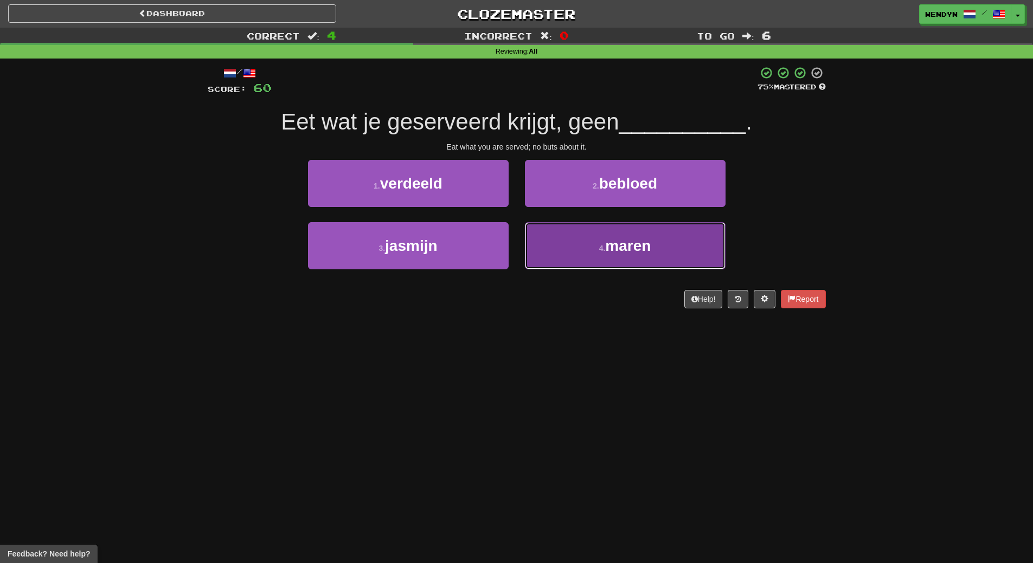
click at [639, 255] on button "4 . maren" at bounding box center [625, 245] width 201 height 47
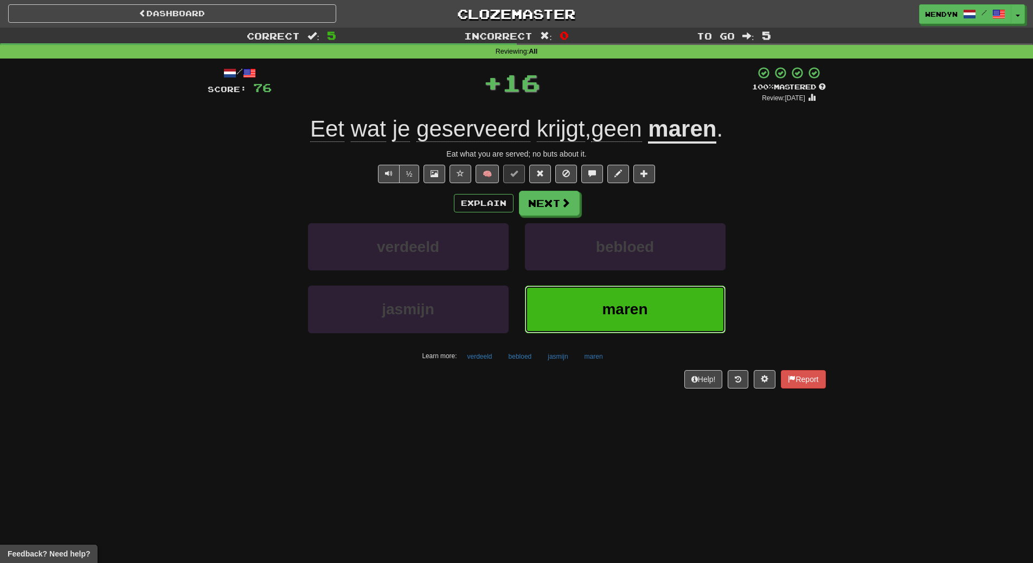
click at [643, 292] on button "maren" at bounding box center [625, 309] width 201 height 47
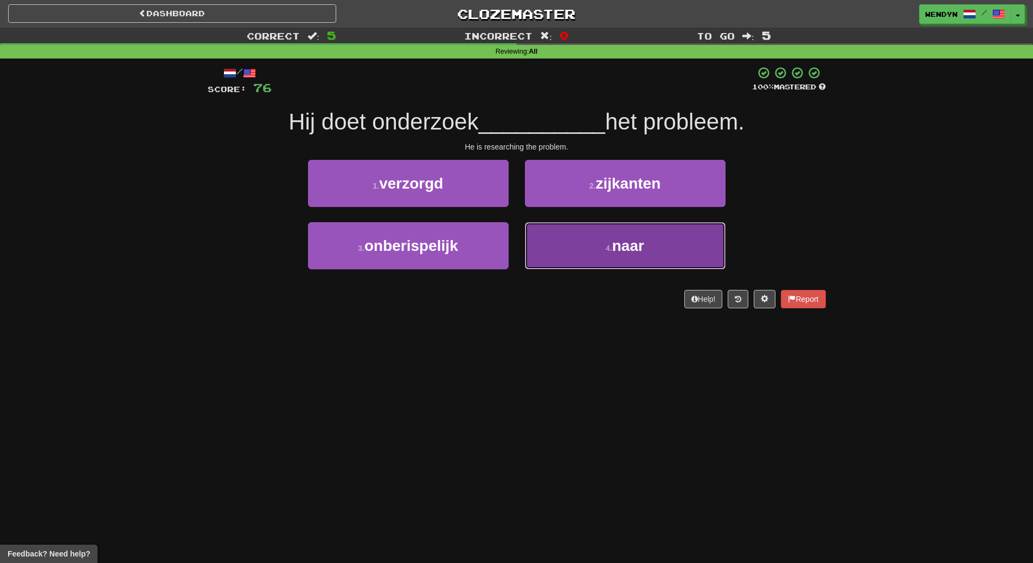
click at [624, 260] on button "4 . naar" at bounding box center [625, 245] width 201 height 47
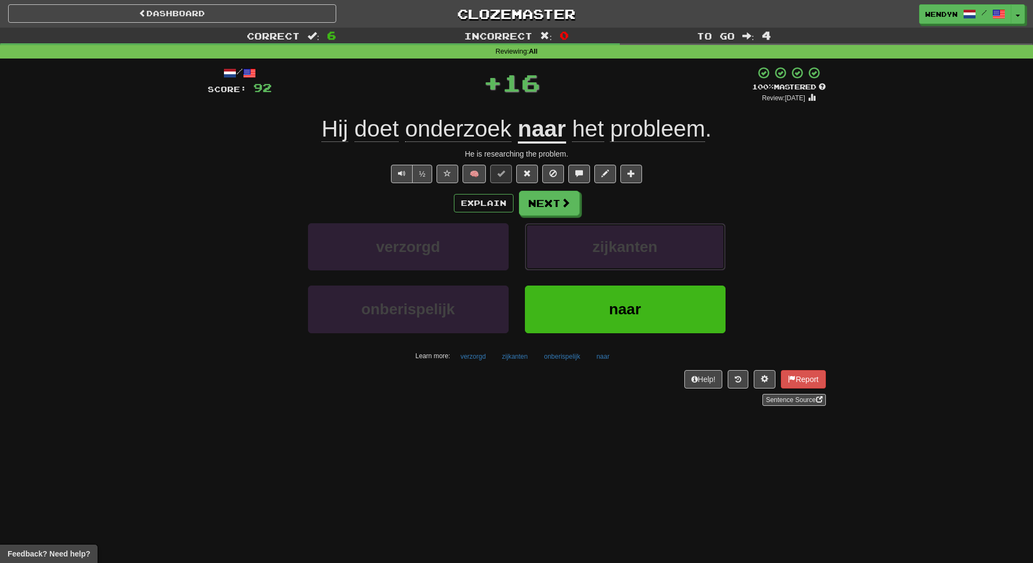
click at [624, 260] on button "zijkanten" at bounding box center [625, 246] width 201 height 47
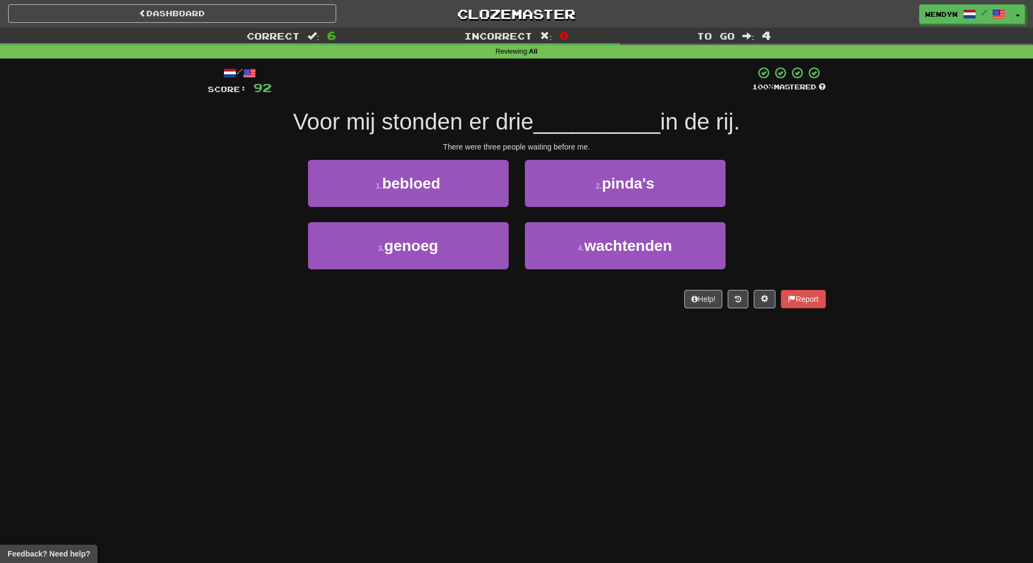
click at [624, 260] on button "4 . wachtenden" at bounding box center [625, 245] width 201 height 47
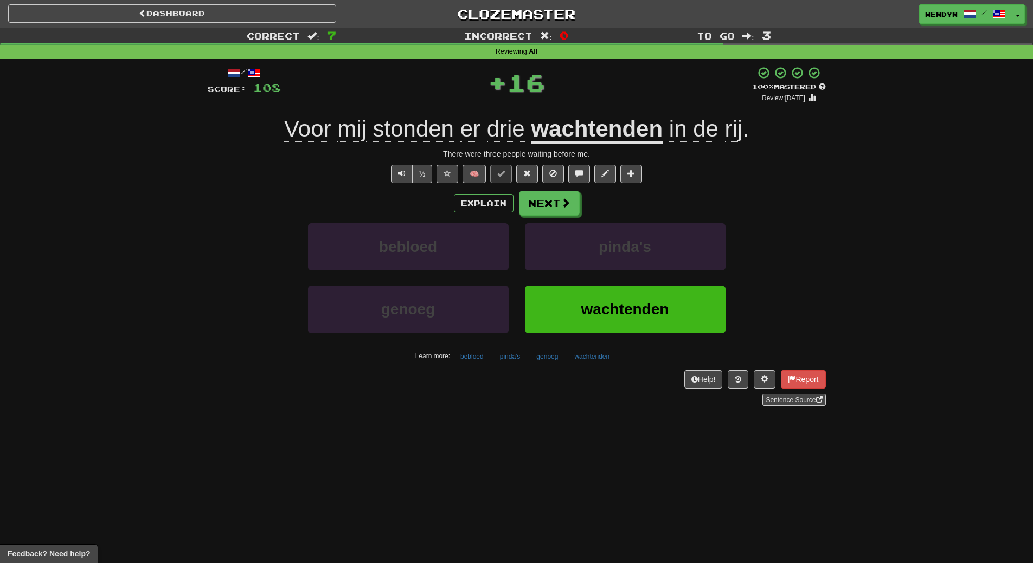
click at [621, 303] on span "wachtenden" at bounding box center [625, 309] width 88 height 17
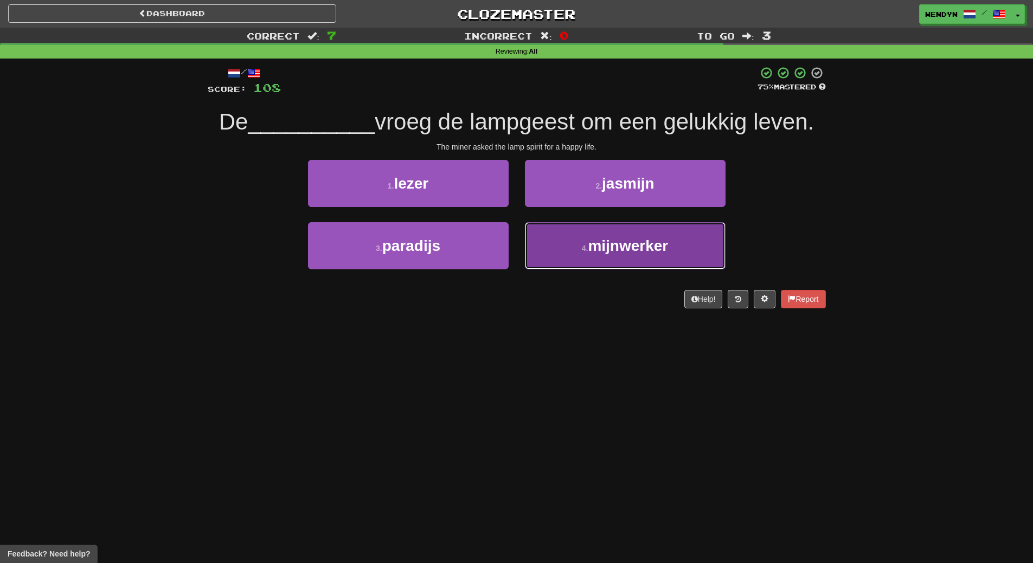
click at [630, 255] on button "4 . mijnwerker" at bounding box center [625, 245] width 201 height 47
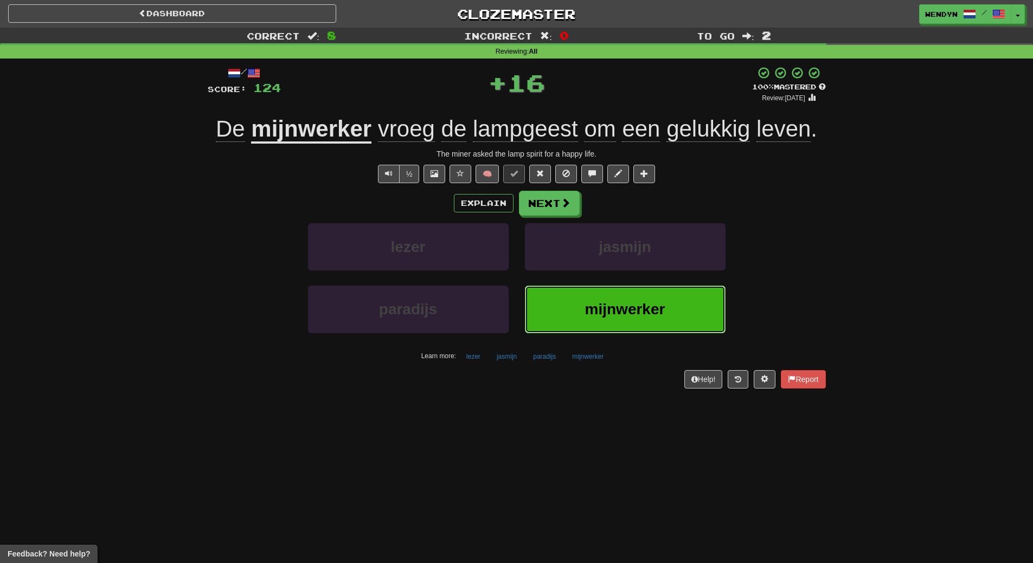
click at [623, 316] on span "mijnwerker" at bounding box center [625, 309] width 80 height 17
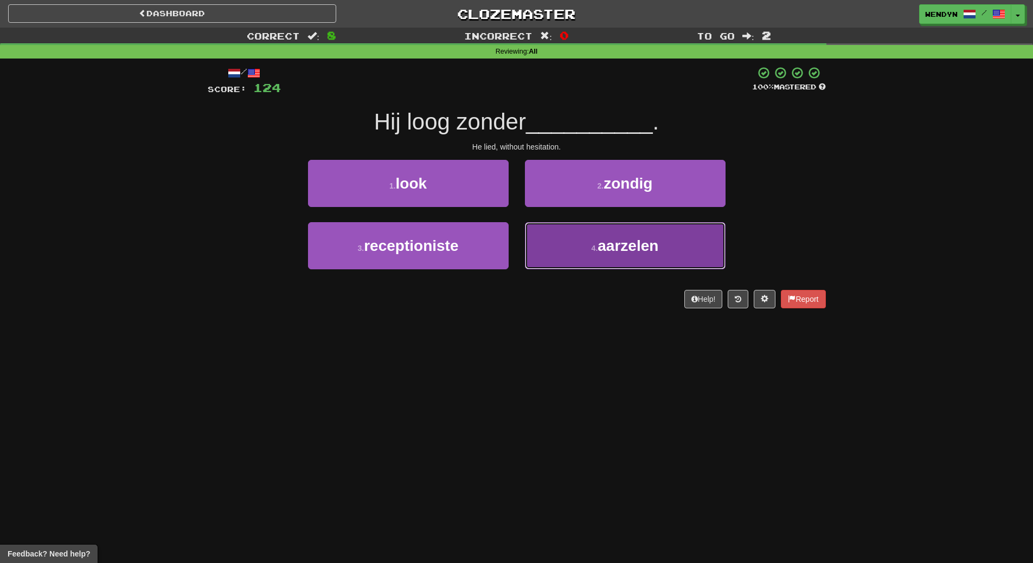
click at [624, 246] on span "aarzelen" at bounding box center [628, 245] width 61 height 17
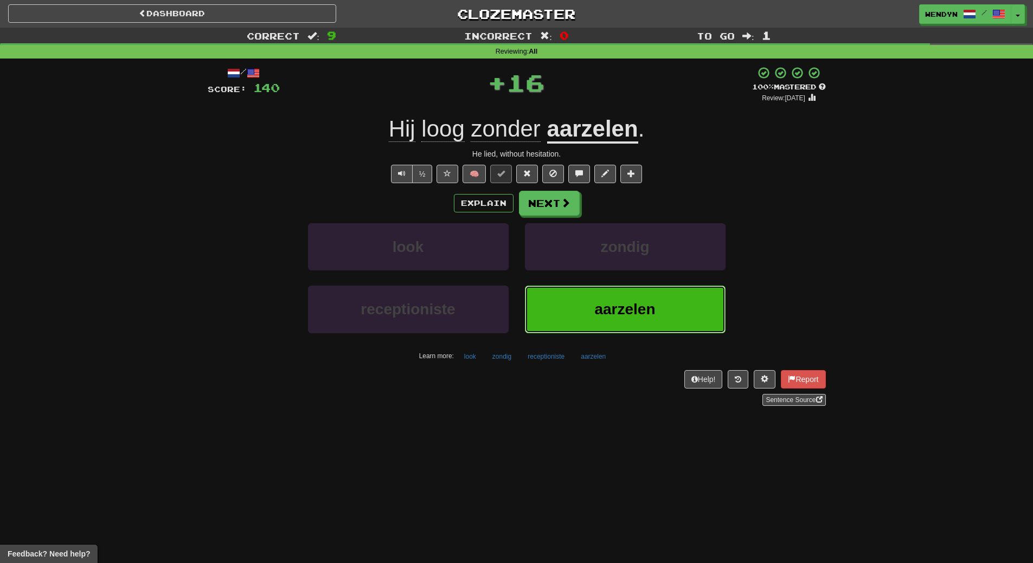
click at [616, 305] on span "aarzelen" at bounding box center [624, 309] width 61 height 17
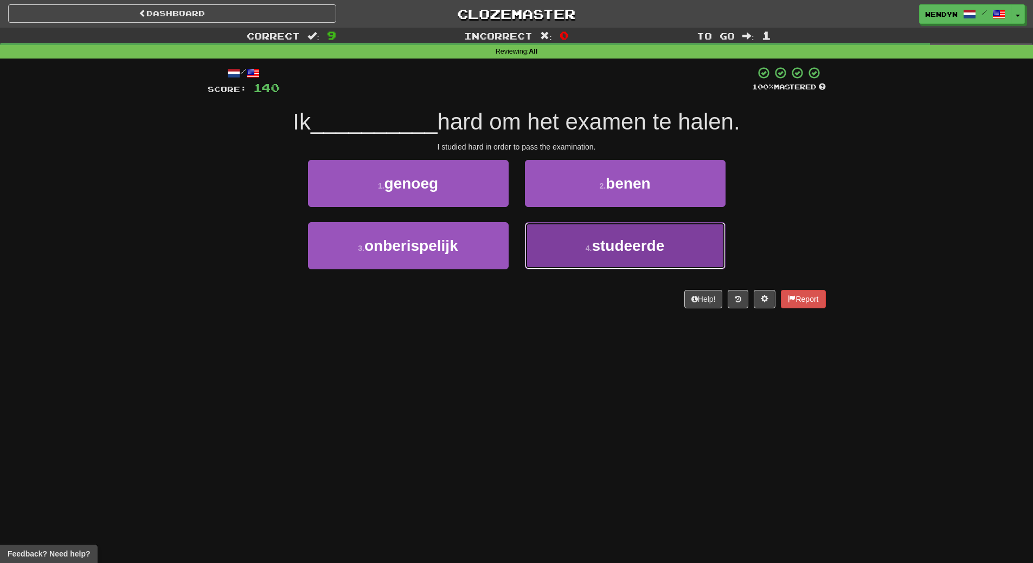
click at [605, 251] on span "studeerde" at bounding box center [628, 245] width 73 height 17
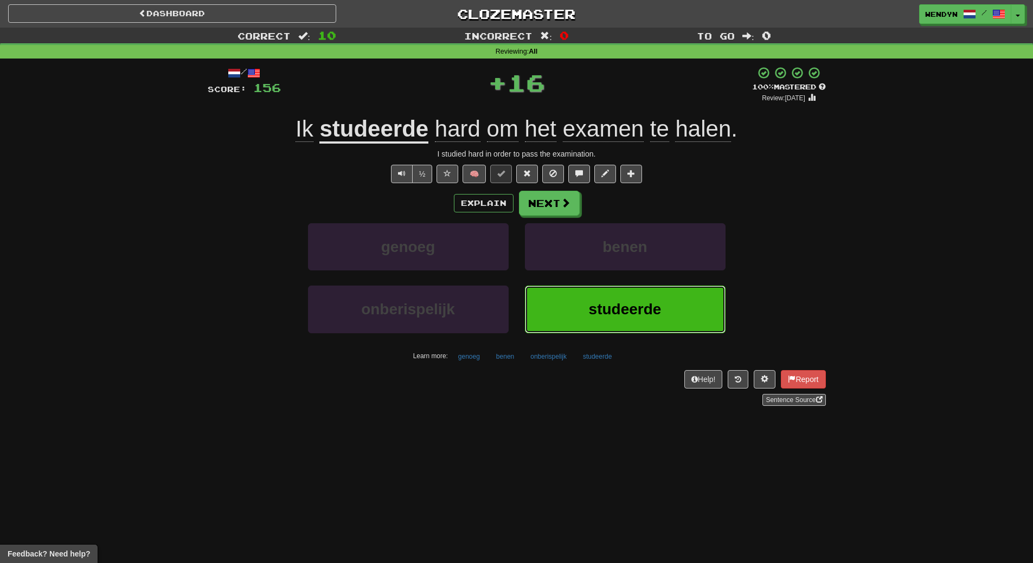
click at [600, 313] on span "studeerde" at bounding box center [625, 309] width 73 height 17
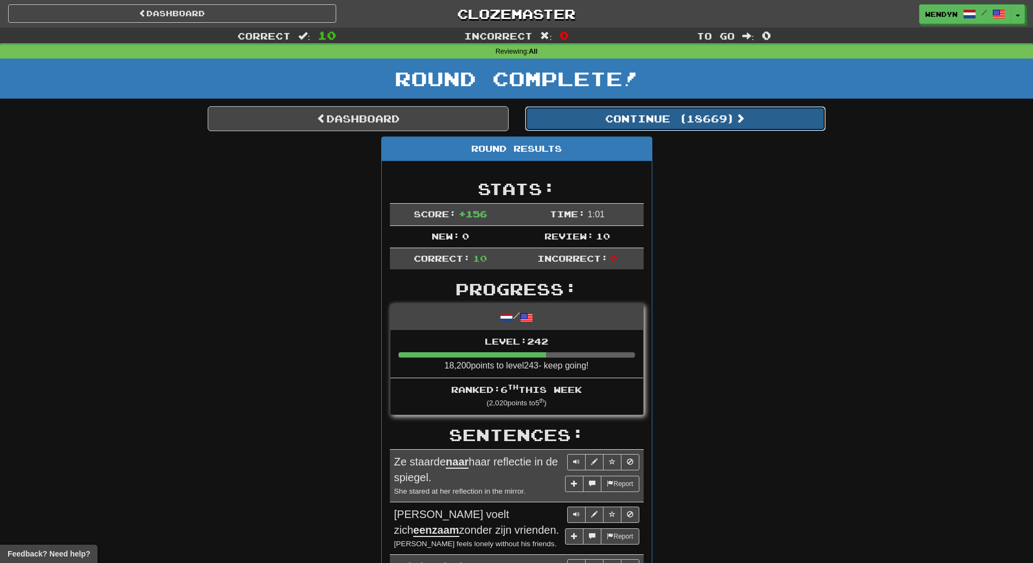
click at [707, 117] on button "Continue ( 18669 )" at bounding box center [675, 118] width 301 height 25
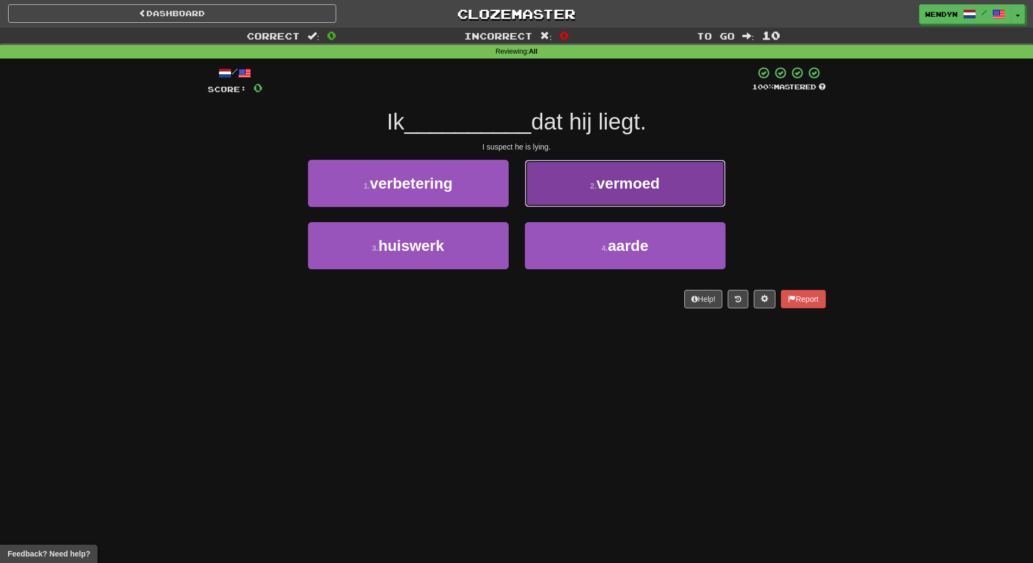
click at [668, 194] on button "2 . vermoed" at bounding box center [625, 183] width 201 height 47
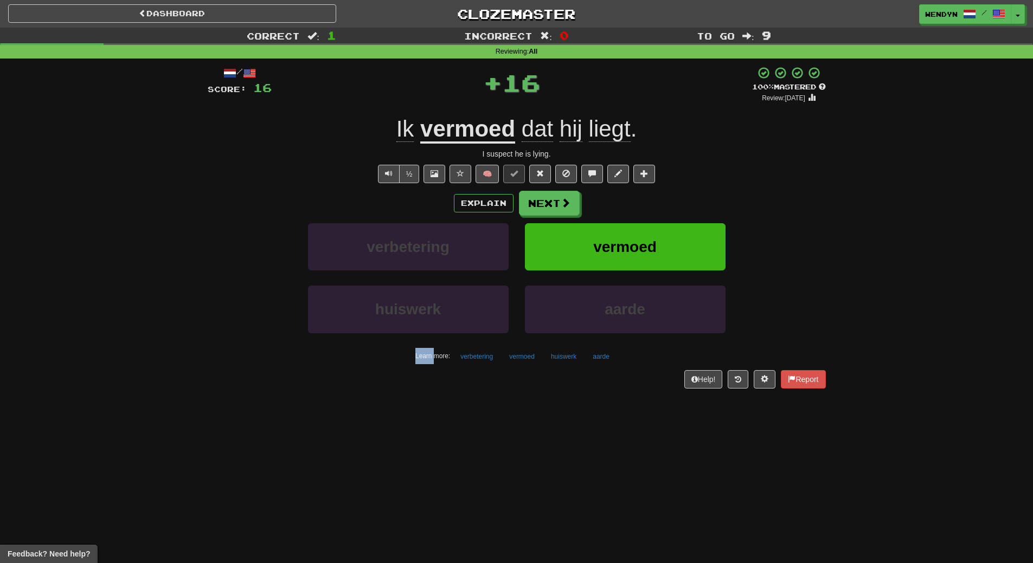
click at [668, 194] on div "Explain Next" at bounding box center [517, 203] width 618 height 25
click at [663, 220] on div "Explain Next verbetering vermoed huiswerk aarde Learn more: verbetering vermoed…" at bounding box center [517, 278] width 618 height 174
click at [660, 233] on button "vermoed" at bounding box center [625, 246] width 201 height 47
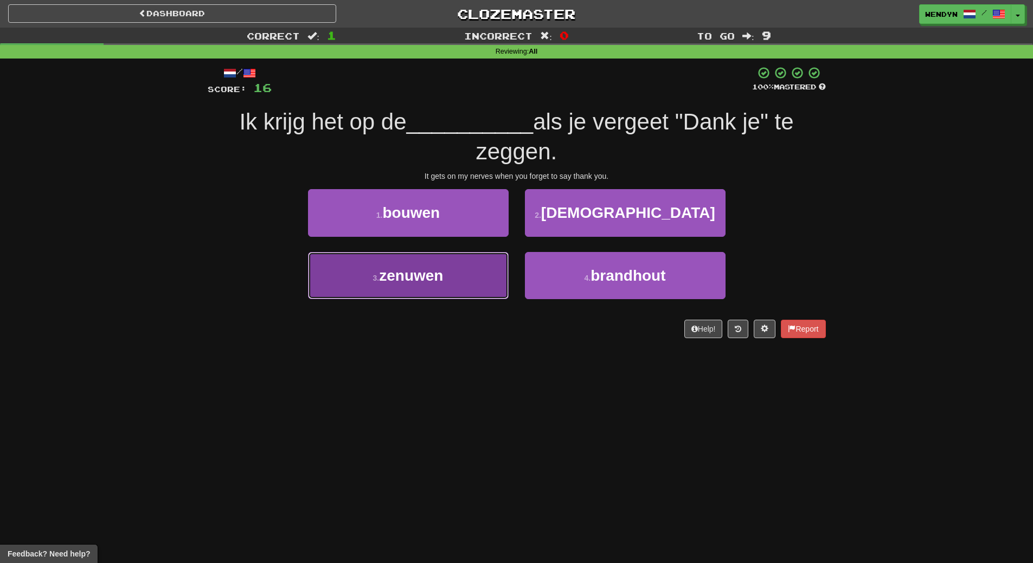
click at [446, 291] on button "3 . zenuwen" at bounding box center [408, 275] width 201 height 47
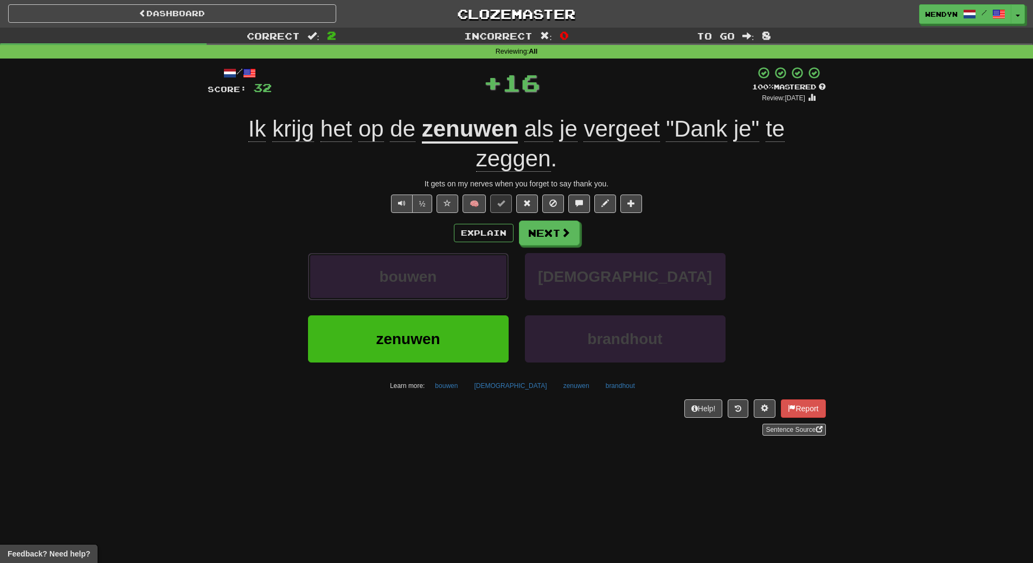
click at [446, 291] on button "bouwen" at bounding box center [408, 276] width 201 height 47
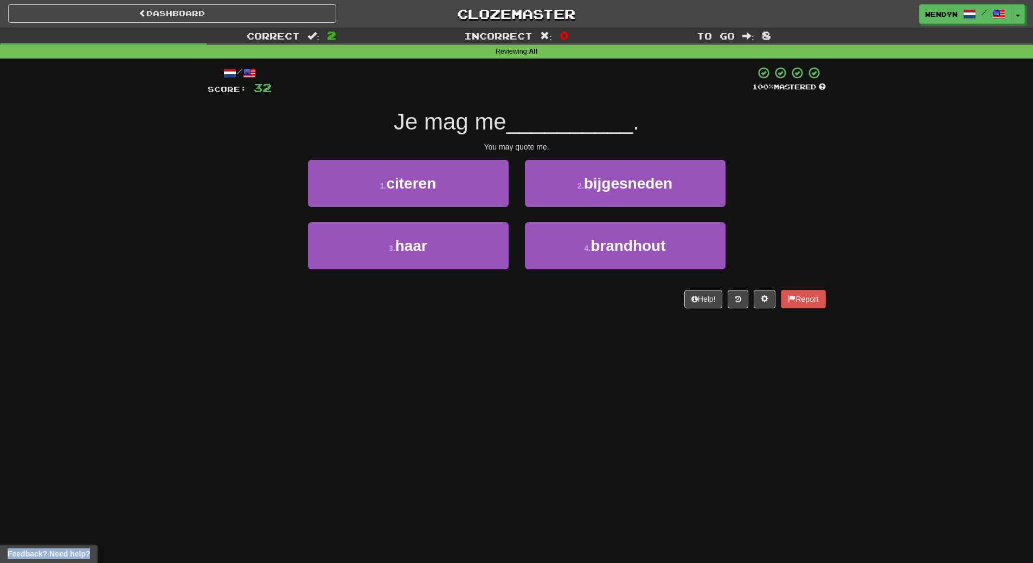
drag, startPoint x: 446, startPoint y: 291, endPoint x: 442, endPoint y: 323, distance: 32.8
click at [442, 323] on div "/ Score: 32 100 % Mastered Je mag me __________ . You may quote me. 1 . citeren…" at bounding box center [517, 191] width 618 height 265
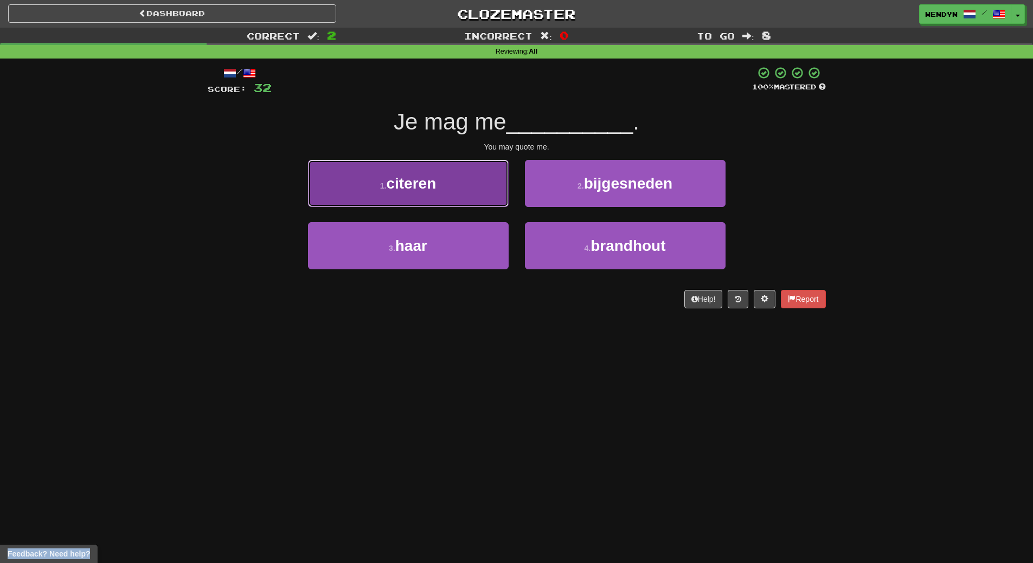
click at [427, 183] on span "citeren" at bounding box center [411, 183] width 50 height 17
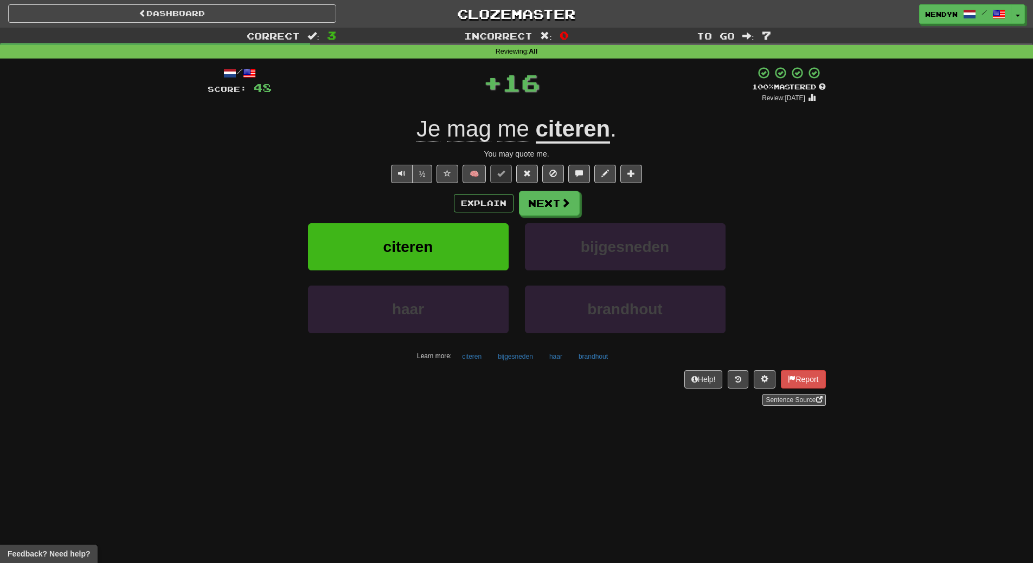
click at [413, 395] on div "Sentence Source" at bounding box center [517, 400] width 618 height 12
click at [414, 244] on span "citeren" at bounding box center [408, 247] width 50 height 17
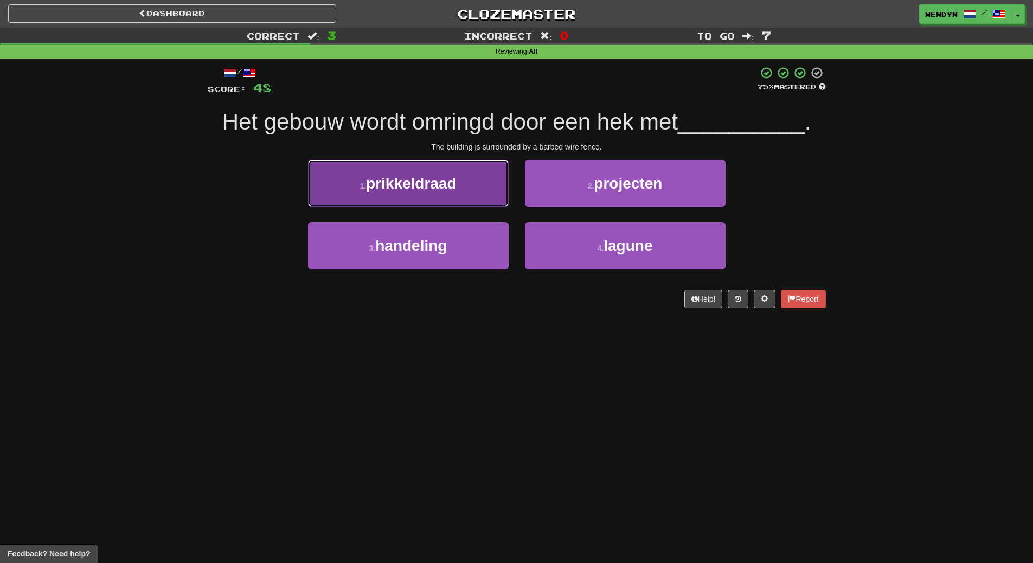
click at [448, 192] on button "1 . prikkeldraad" at bounding box center [408, 183] width 201 height 47
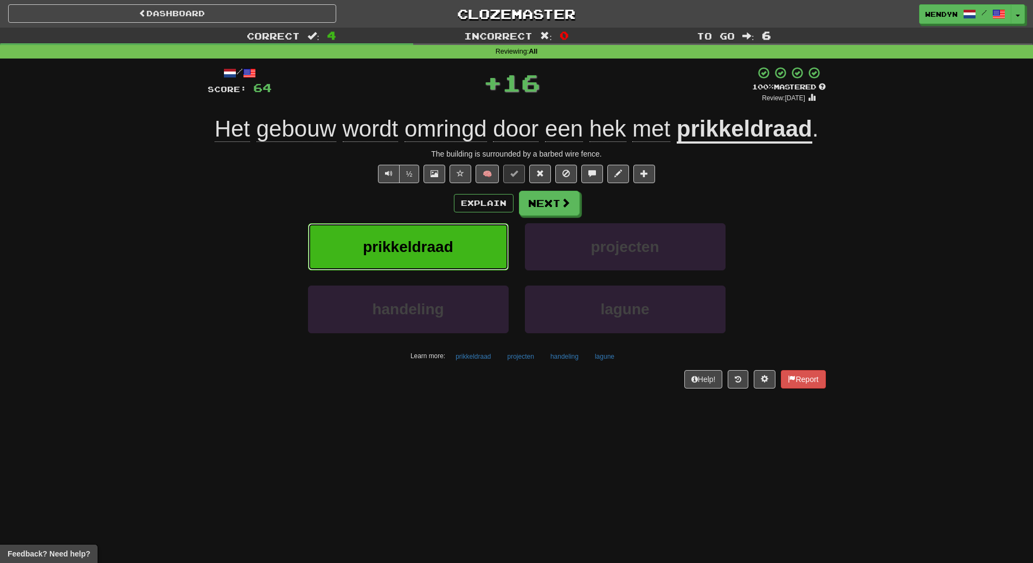
click at [442, 258] on button "prikkeldraad" at bounding box center [408, 246] width 201 height 47
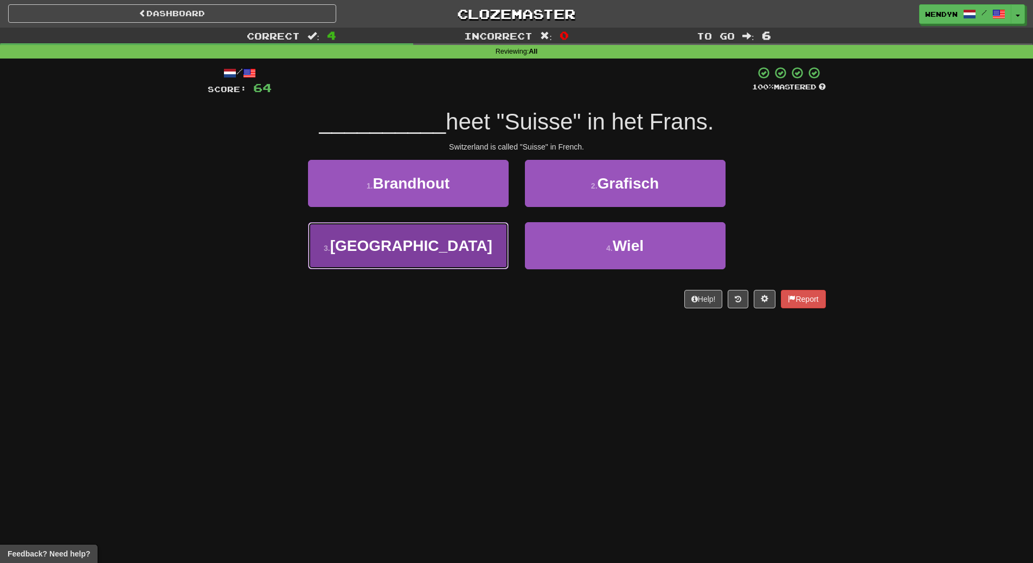
click at [450, 248] on span "Zwitserland" at bounding box center [411, 245] width 162 height 17
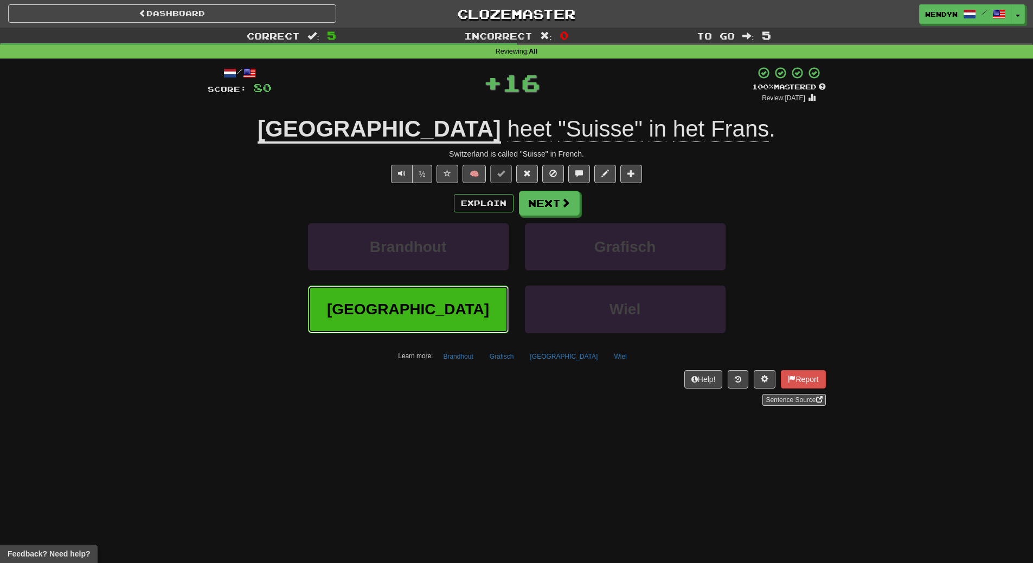
click at [452, 296] on button "Zwitserland" at bounding box center [408, 309] width 201 height 47
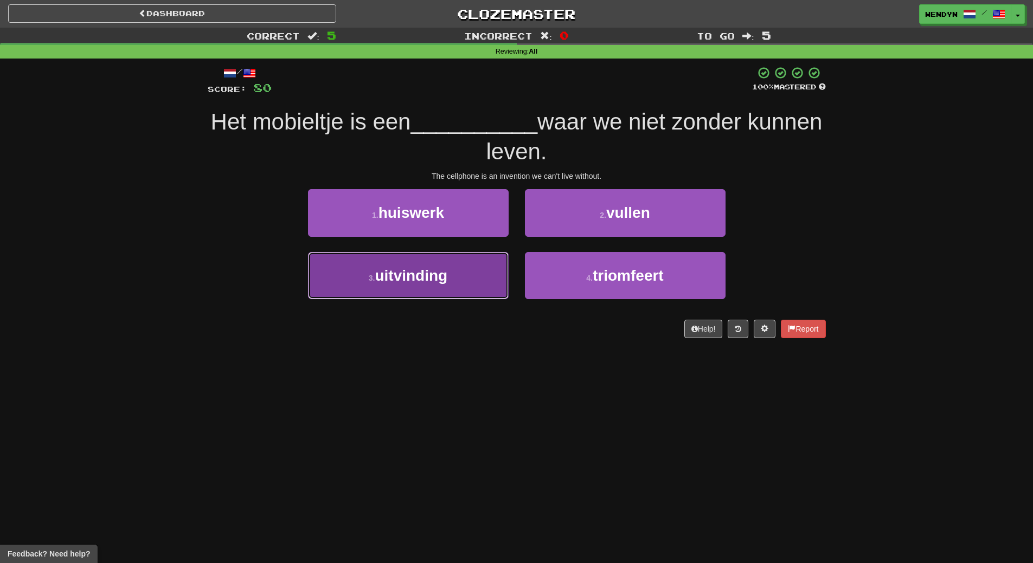
click at [450, 290] on button "3 . uitvinding" at bounding box center [408, 275] width 201 height 47
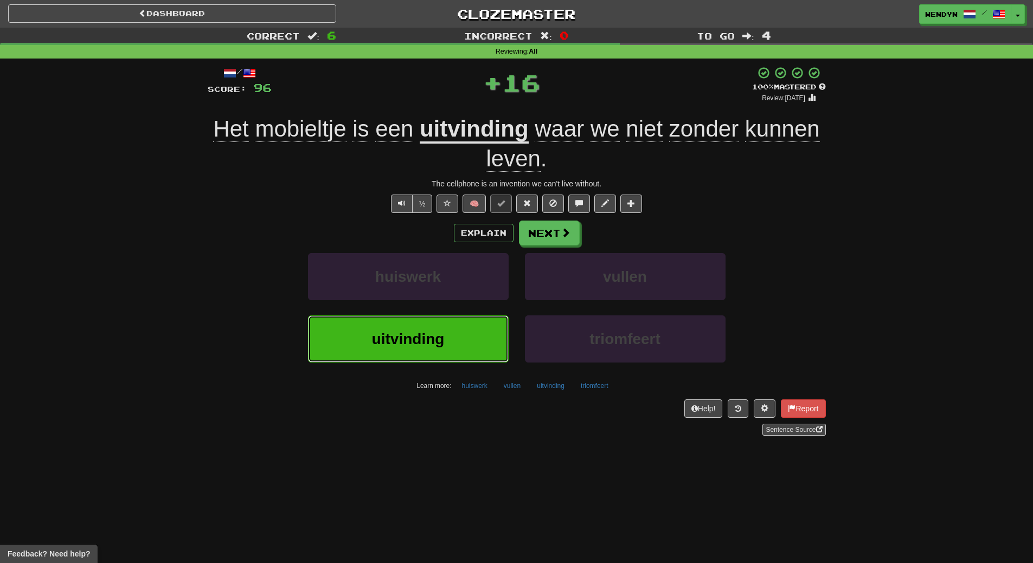
click at [448, 331] on button "uitvinding" at bounding box center [408, 339] width 201 height 47
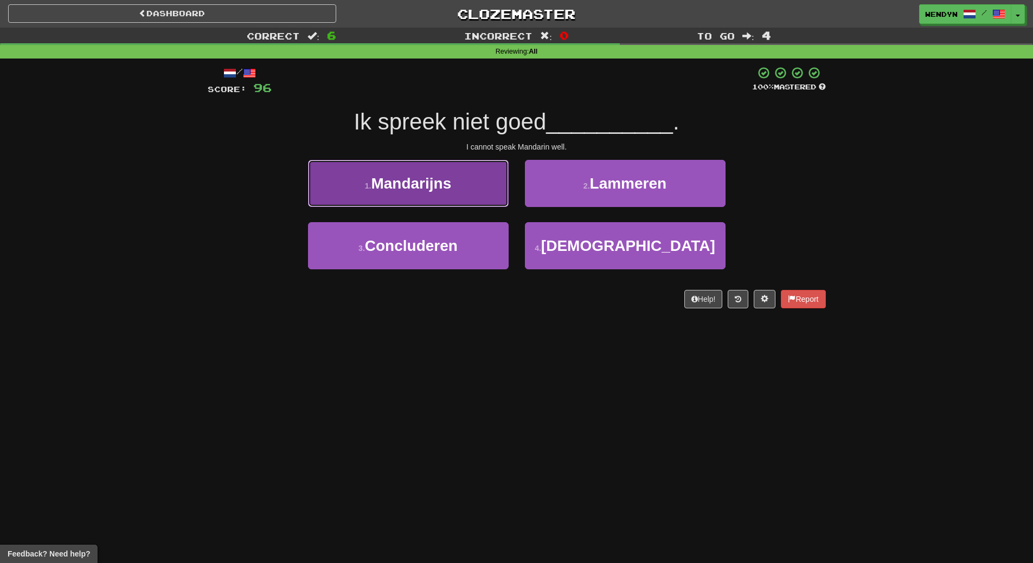
click at [435, 201] on button "1 . Mandarijns" at bounding box center [408, 183] width 201 height 47
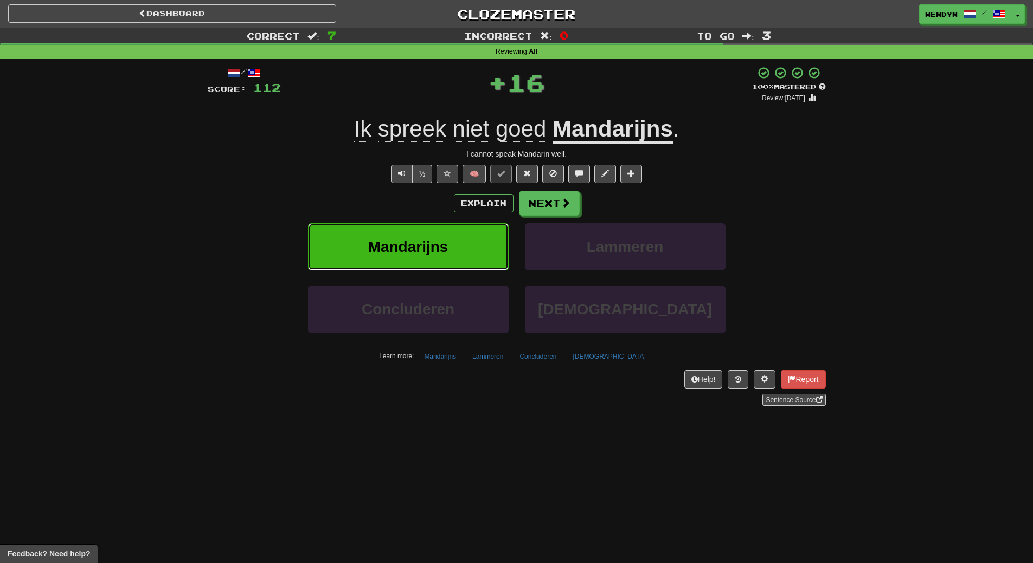
click at [430, 244] on span "Mandarijns" at bounding box center [408, 247] width 80 height 17
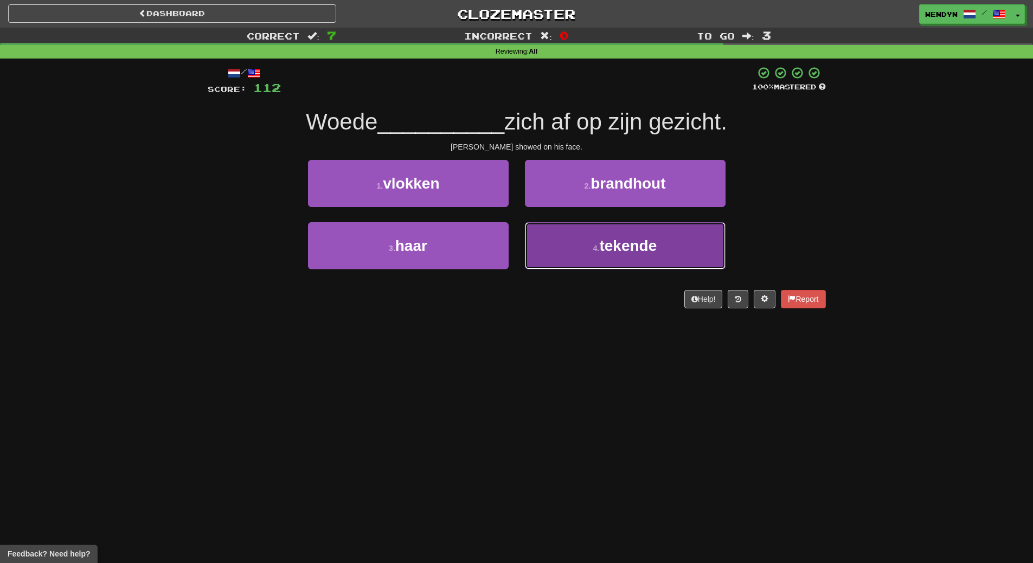
click at [593, 246] on small "4 ." at bounding box center [596, 248] width 7 height 9
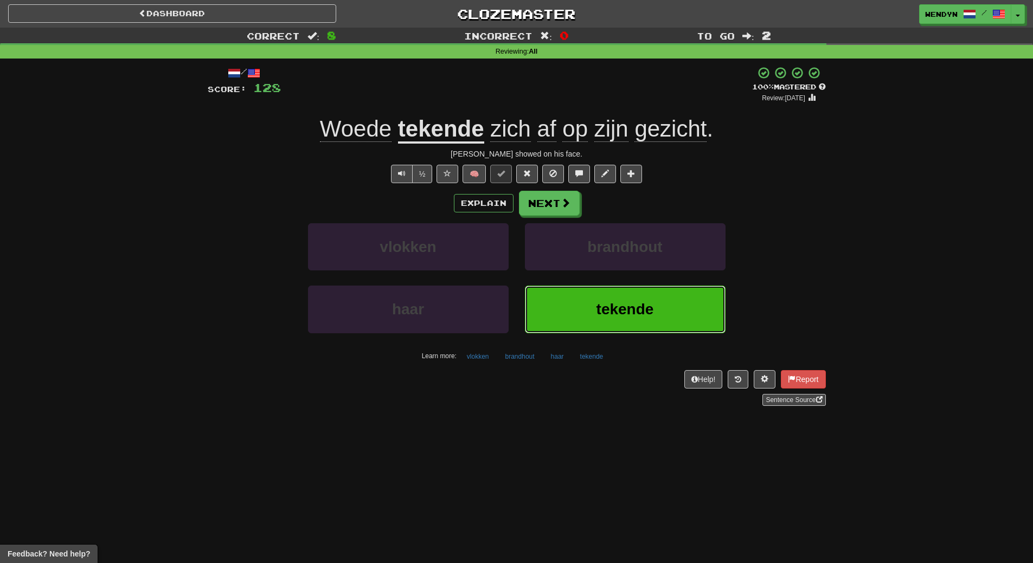
click at [568, 317] on button "tekende" at bounding box center [625, 309] width 201 height 47
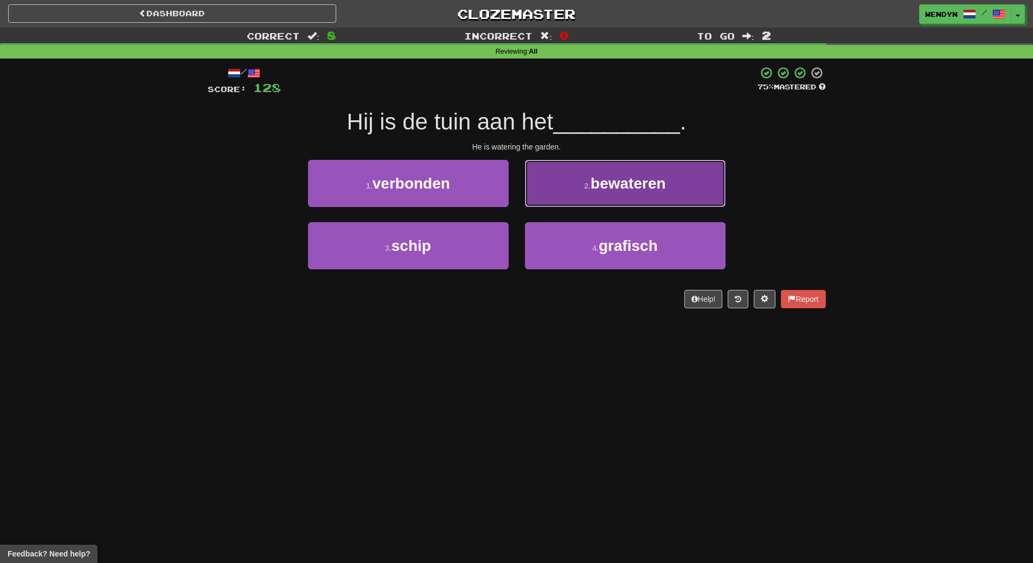
click at [619, 194] on button "2 . bewateren" at bounding box center [625, 183] width 201 height 47
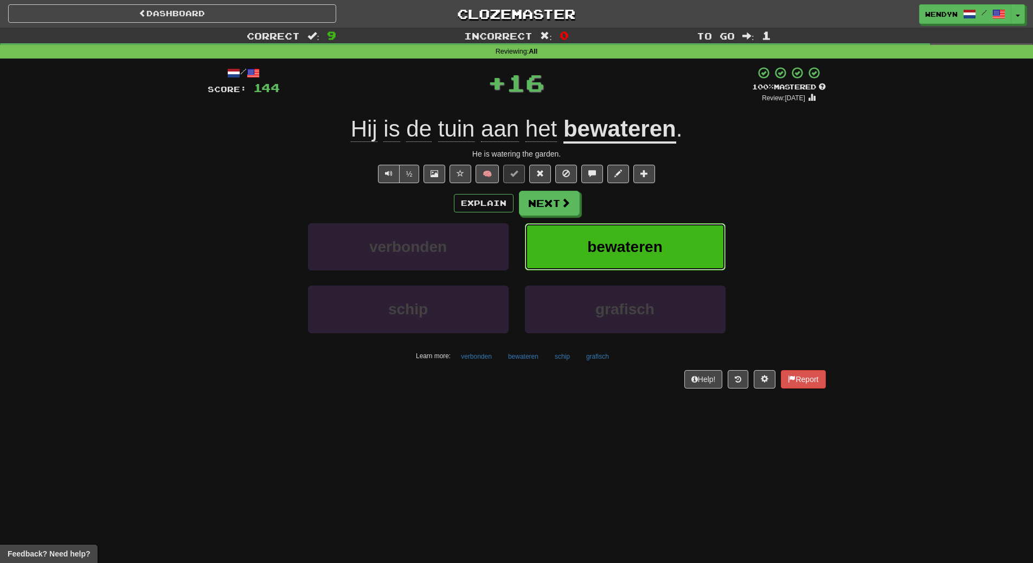
click at [613, 233] on button "bewateren" at bounding box center [625, 246] width 201 height 47
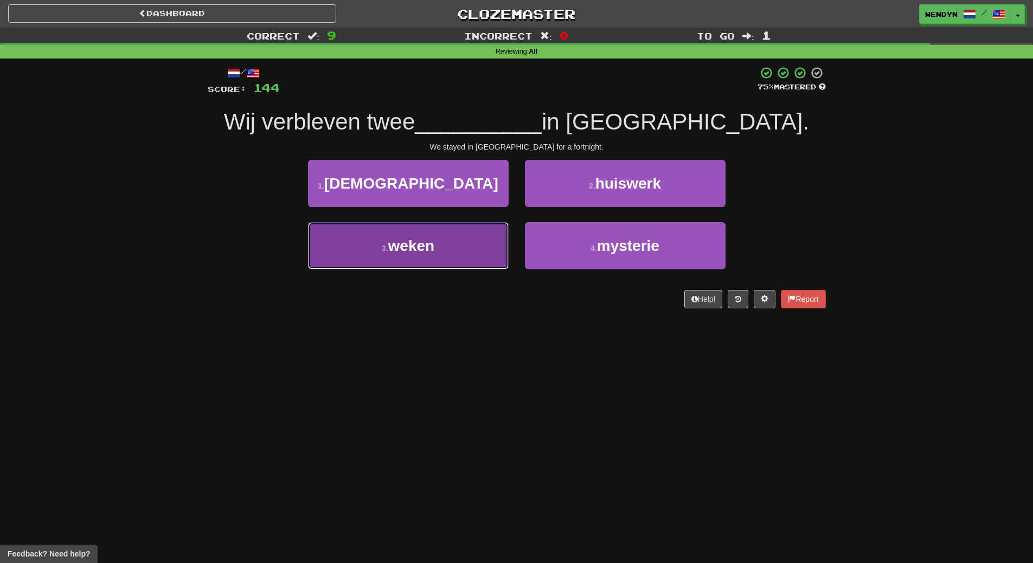
click at [463, 253] on button "3 . weken" at bounding box center [408, 245] width 201 height 47
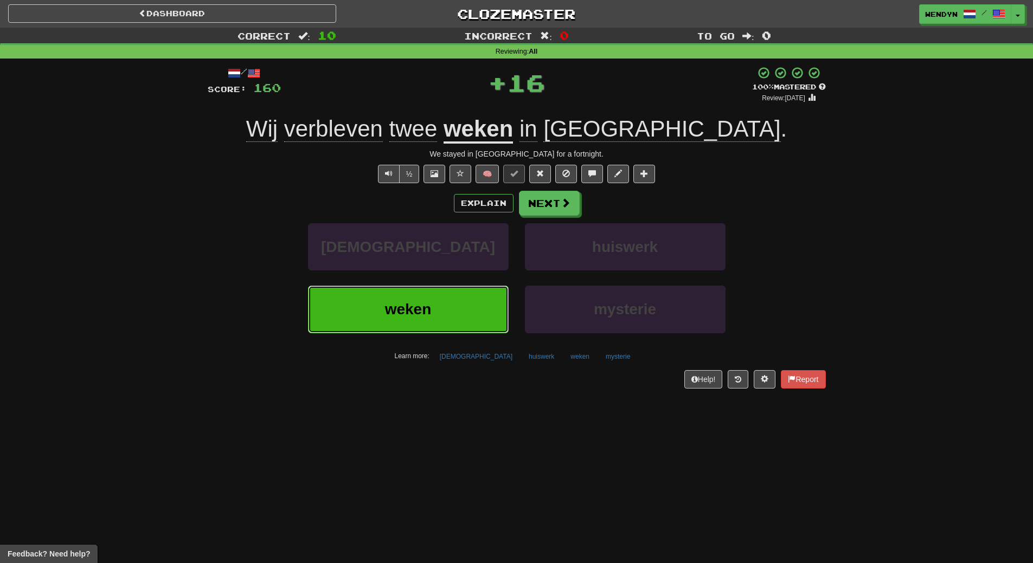
click at [458, 296] on button "weken" at bounding box center [408, 309] width 201 height 47
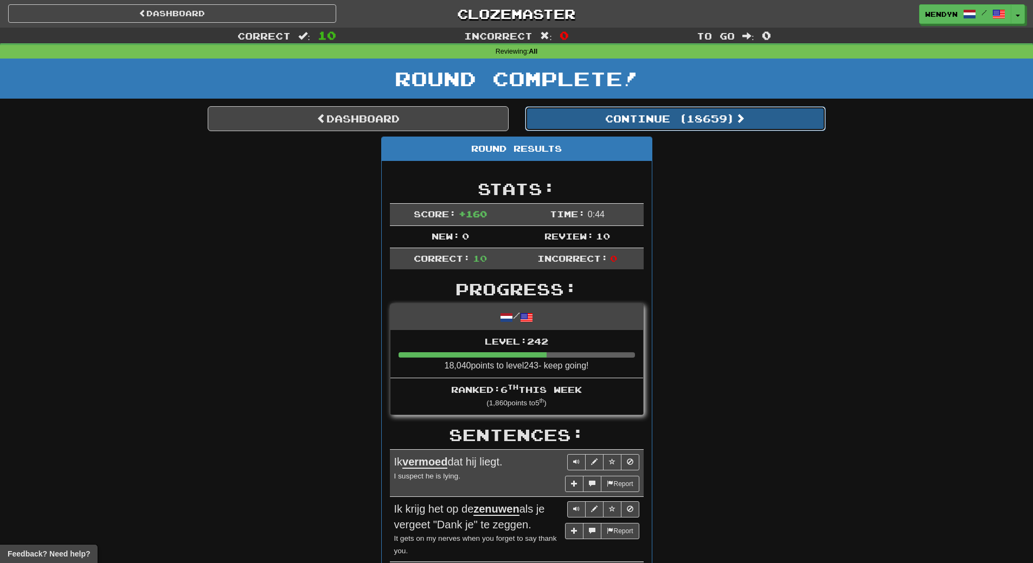
click at [678, 124] on button "Continue ( 18659 )" at bounding box center [675, 118] width 301 height 25
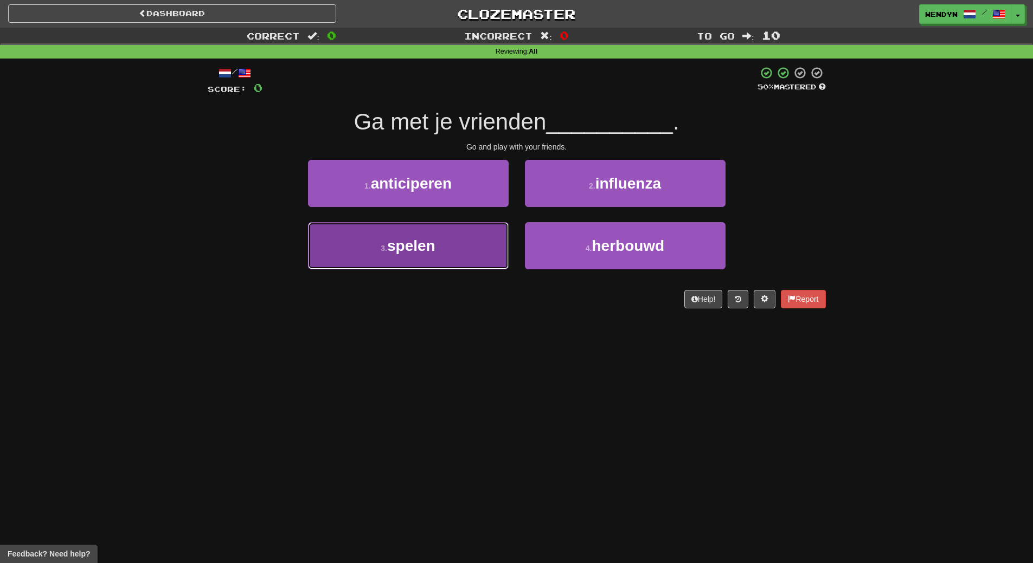
click at [472, 246] on button "3 . spelen" at bounding box center [408, 245] width 201 height 47
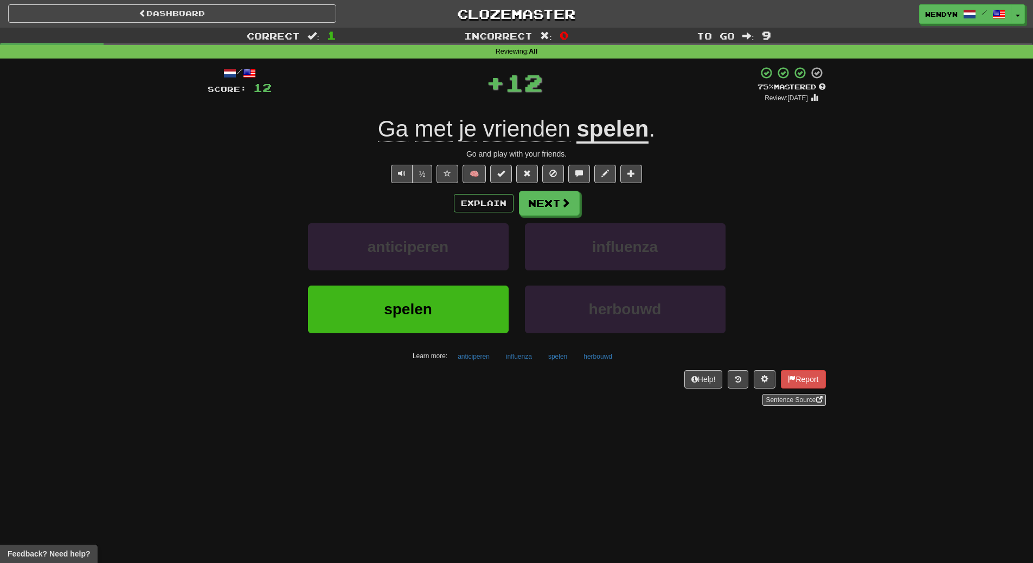
click at [476, 335] on div "spelen" at bounding box center [408, 317] width 217 height 62
click at [478, 319] on button "spelen" at bounding box center [408, 309] width 201 height 47
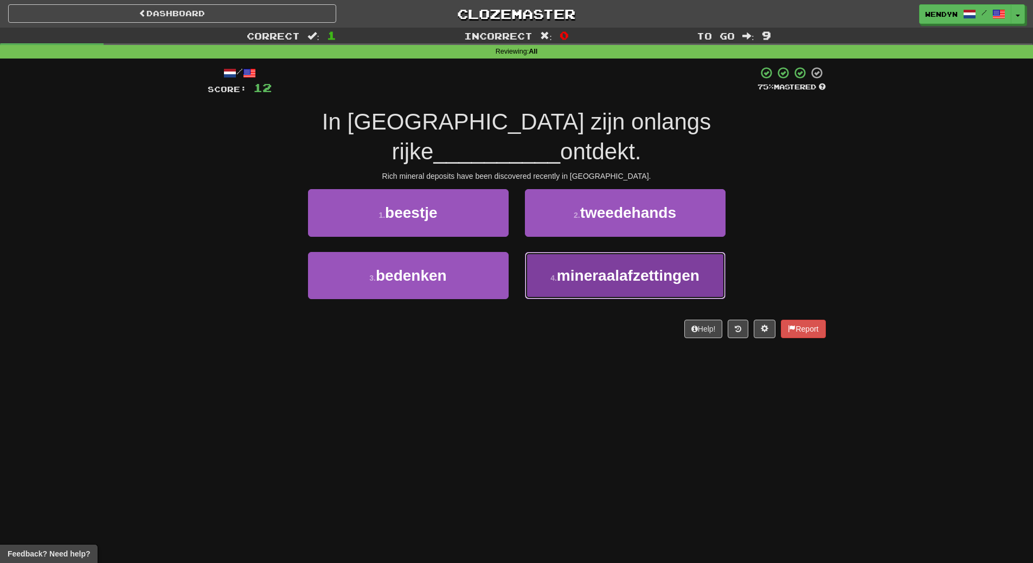
click at [634, 255] on button "4 . mineraalafzettingen" at bounding box center [625, 275] width 201 height 47
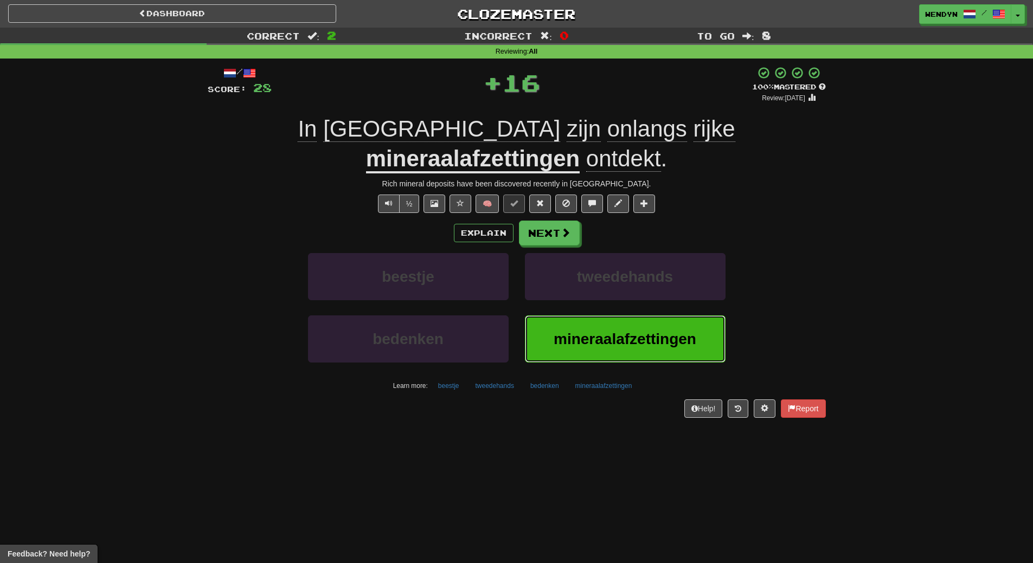
click at [638, 316] on button "mineraalafzettingen" at bounding box center [625, 339] width 201 height 47
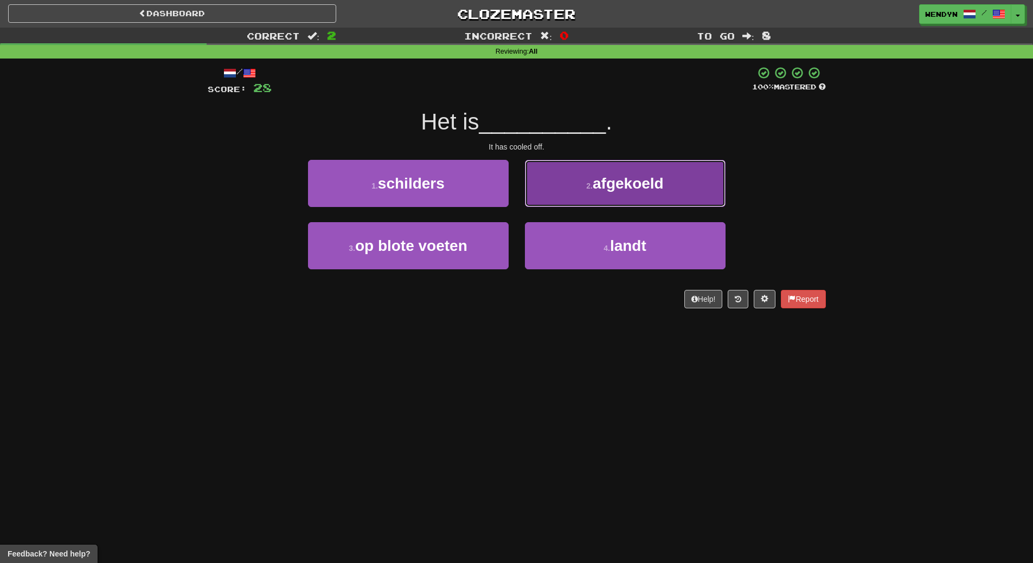
click at [637, 204] on button "2 . afgekoeld" at bounding box center [625, 183] width 201 height 47
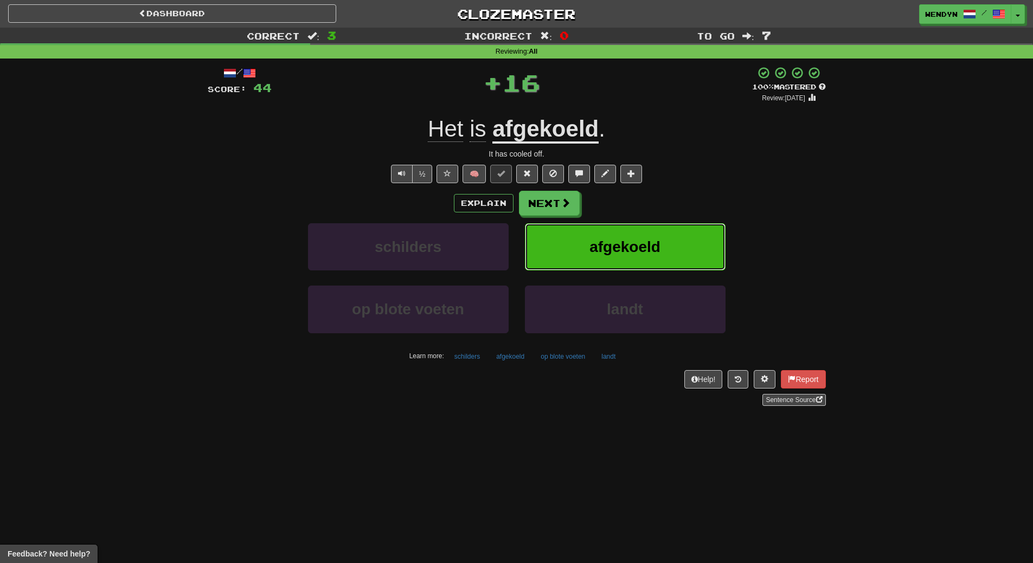
click at [637, 256] on button "afgekoeld" at bounding box center [625, 246] width 201 height 47
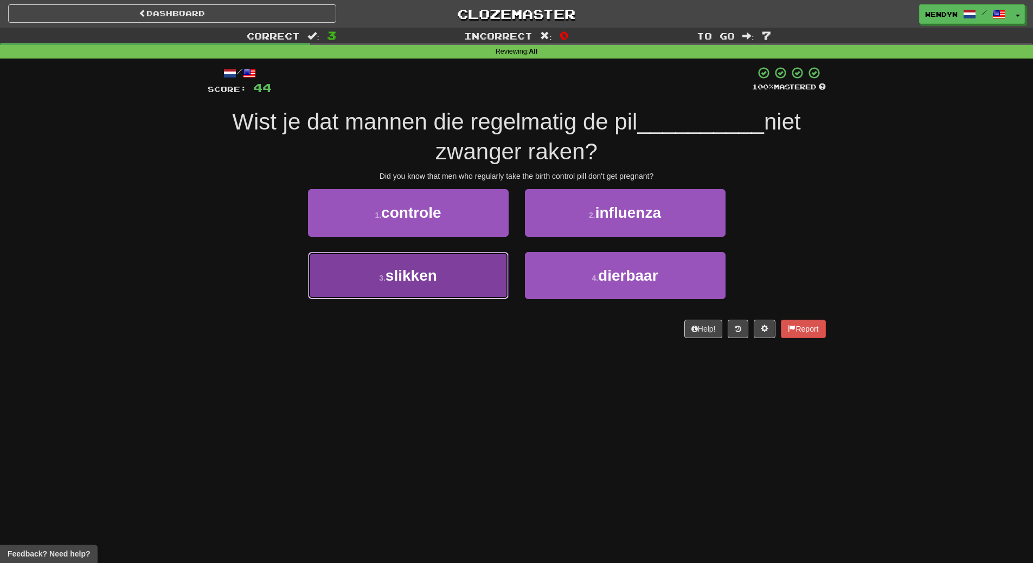
click at [432, 283] on span "slikken" at bounding box center [412, 275] width 52 height 17
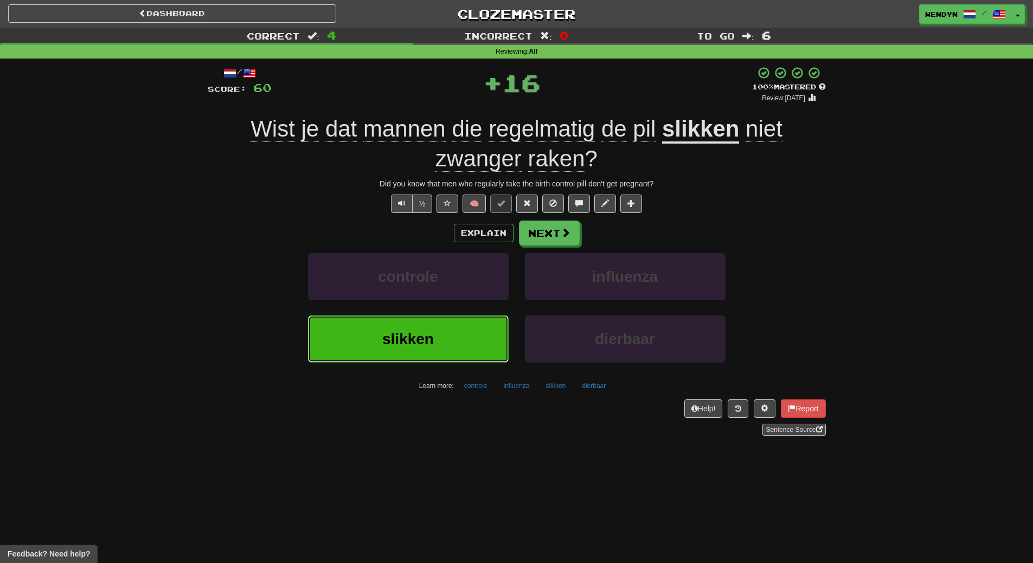
click at [435, 332] on button "slikken" at bounding box center [408, 339] width 201 height 47
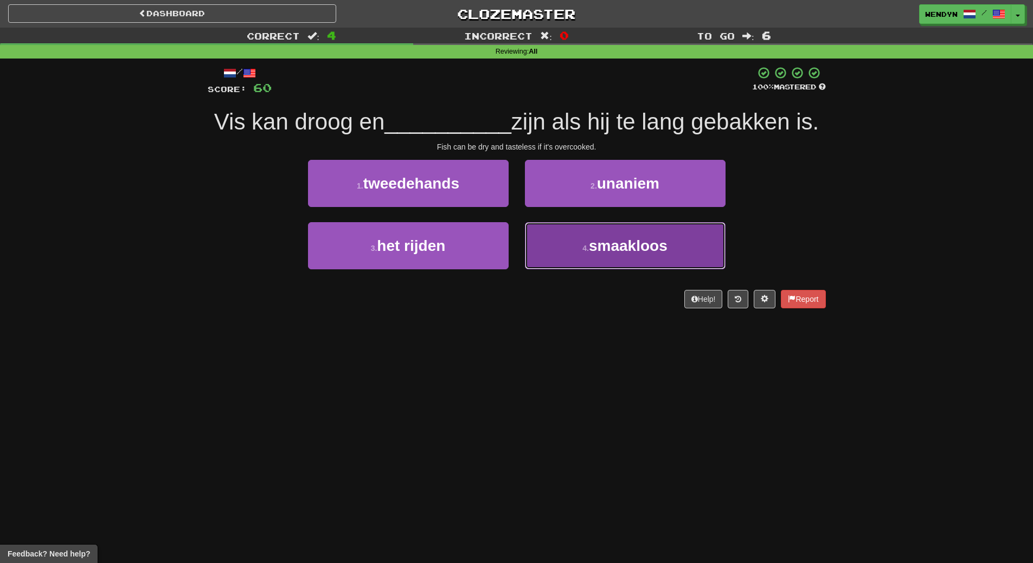
click at [635, 265] on button "4 . smaakloos" at bounding box center [625, 245] width 201 height 47
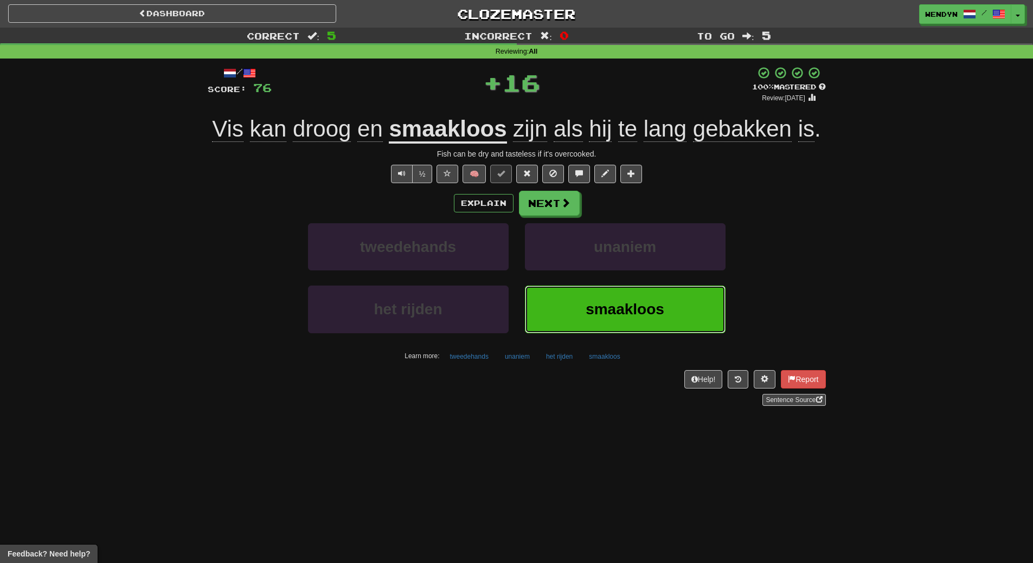
click at [621, 302] on span "smaakloos" at bounding box center [625, 309] width 79 height 17
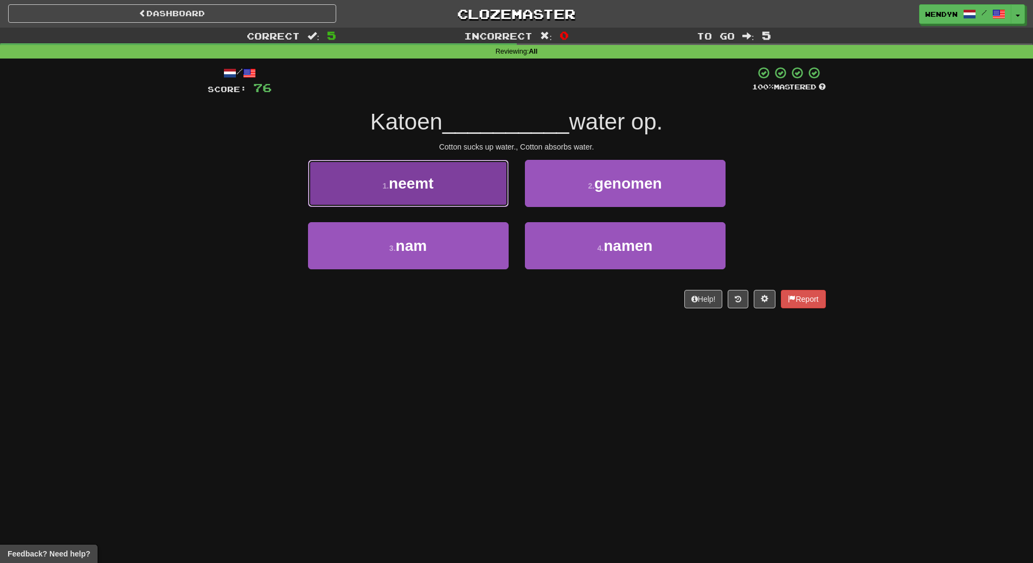
click at [443, 176] on button "1 . neemt" at bounding box center [408, 183] width 201 height 47
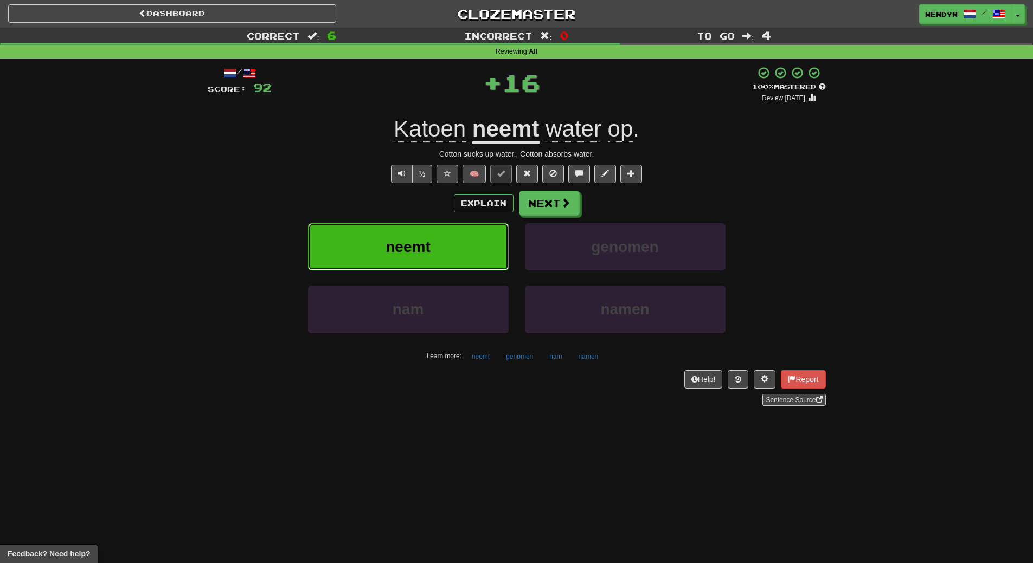
click at [438, 234] on button "neemt" at bounding box center [408, 246] width 201 height 47
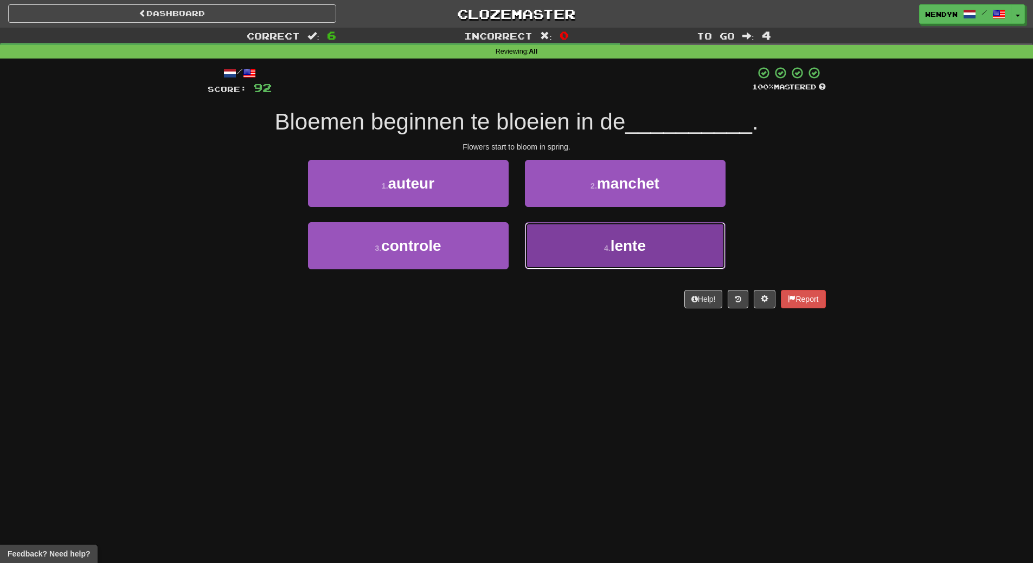
click at [579, 246] on button "4 . lente" at bounding box center [625, 245] width 201 height 47
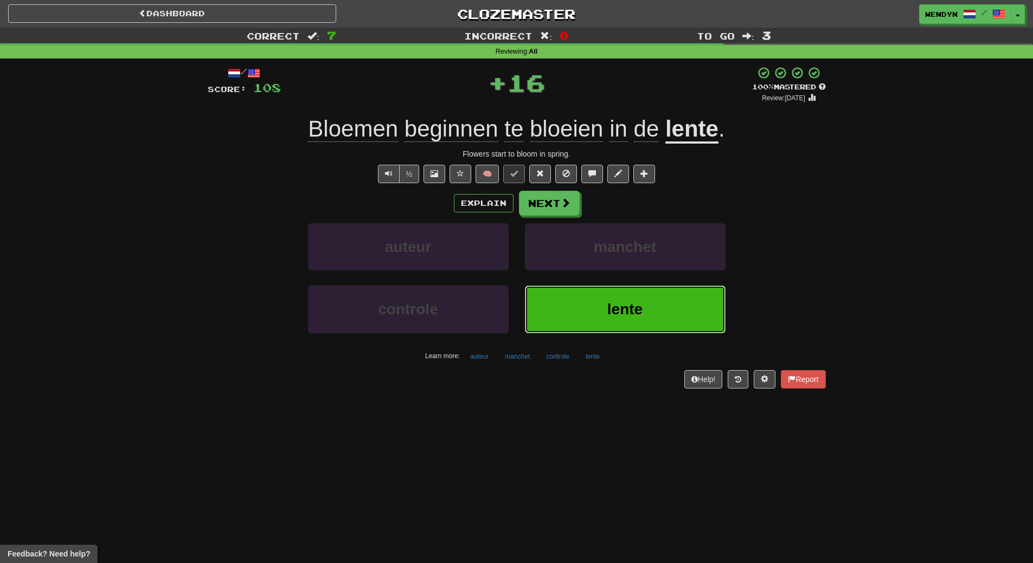
click at [577, 301] on button "lente" at bounding box center [625, 309] width 201 height 47
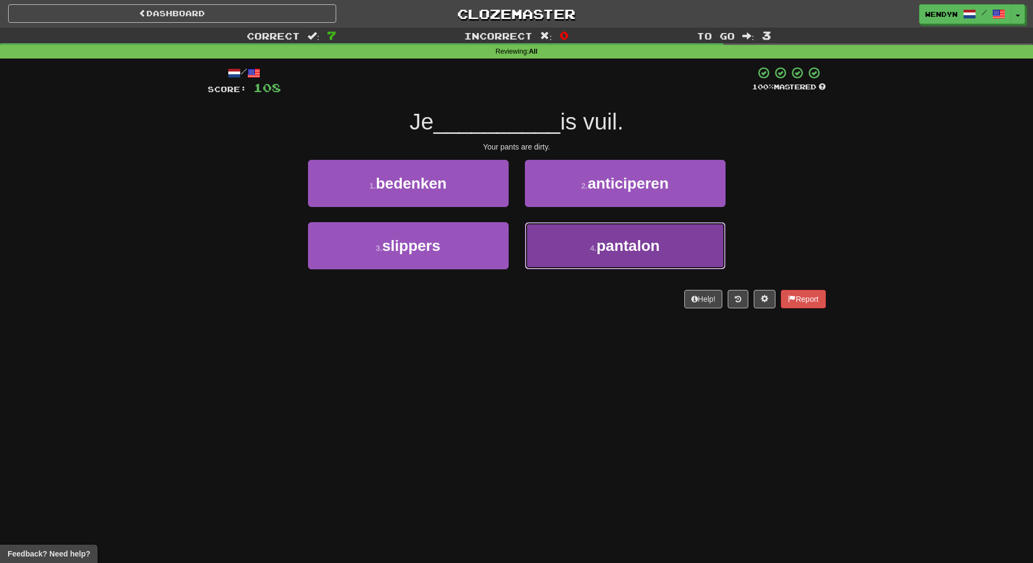
click at [630, 250] on span "pantalon" at bounding box center [627, 245] width 63 height 17
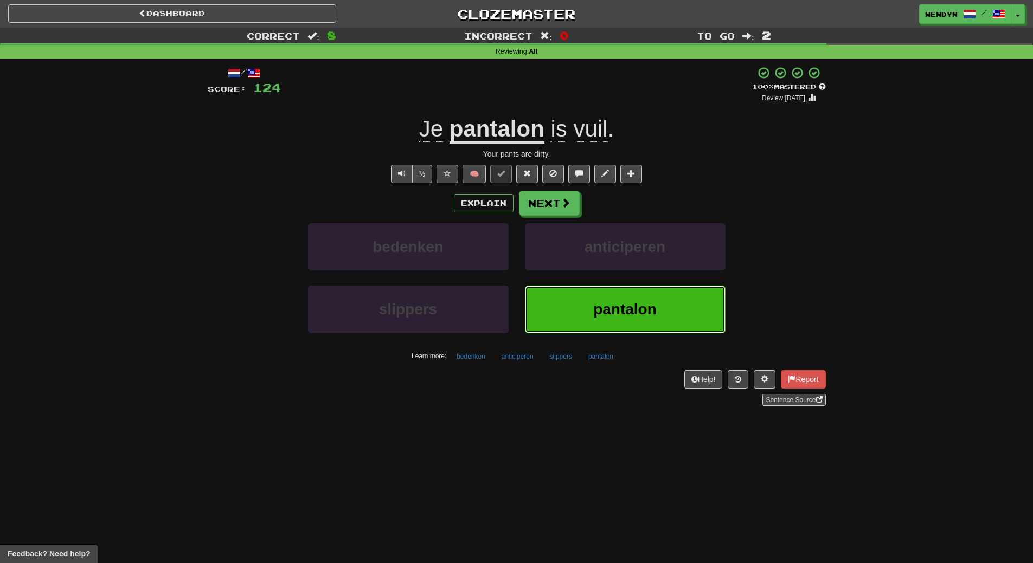
click at [631, 324] on button "pantalon" at bounding box center [625, 309] width 201 height 47
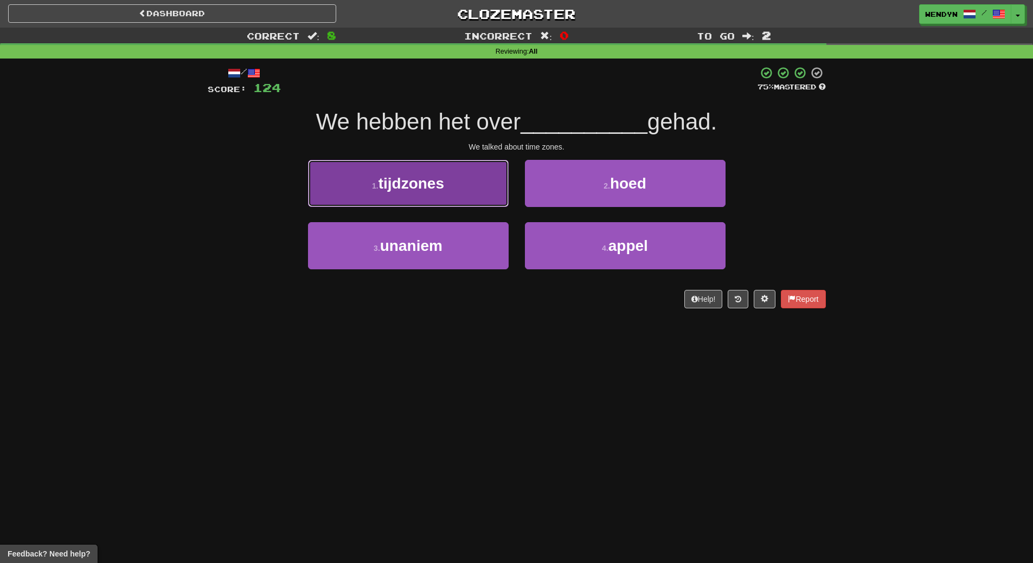
click at [452, 167] on button "1 . tijdzones" at bounding box center [408, 183] width 201 height 47
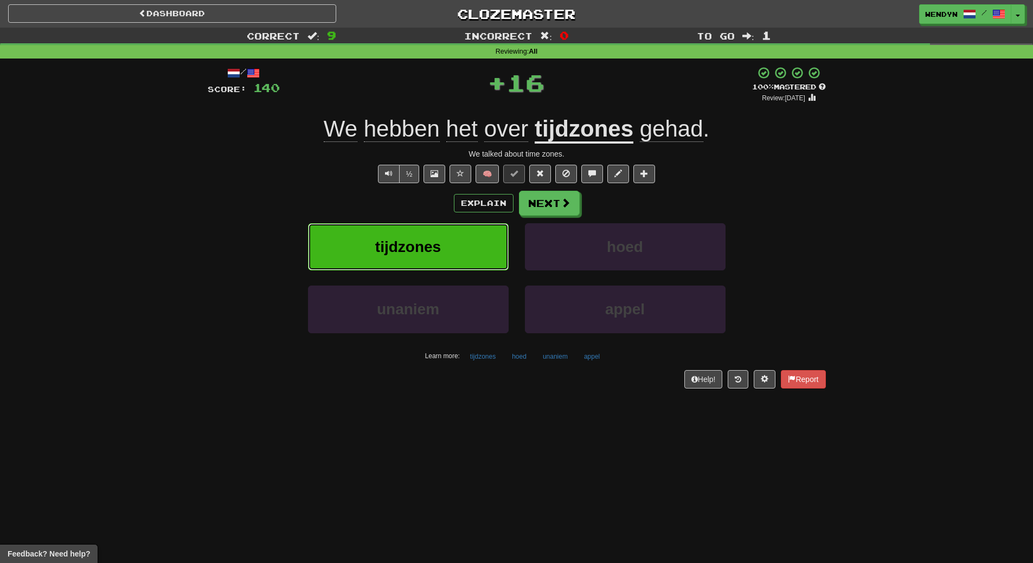
click at [454, 255] on button "tijdzones" at bounding box center [408, 246] width 201 height 47
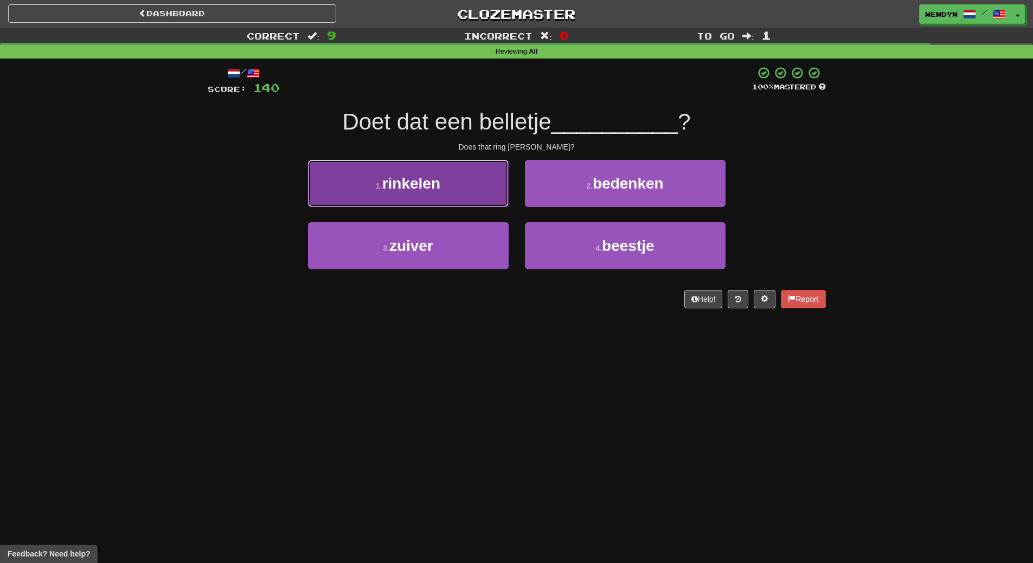
click at [422, 183] on span "rinkelen" at bounding box center [411, 183] width 58 height 17
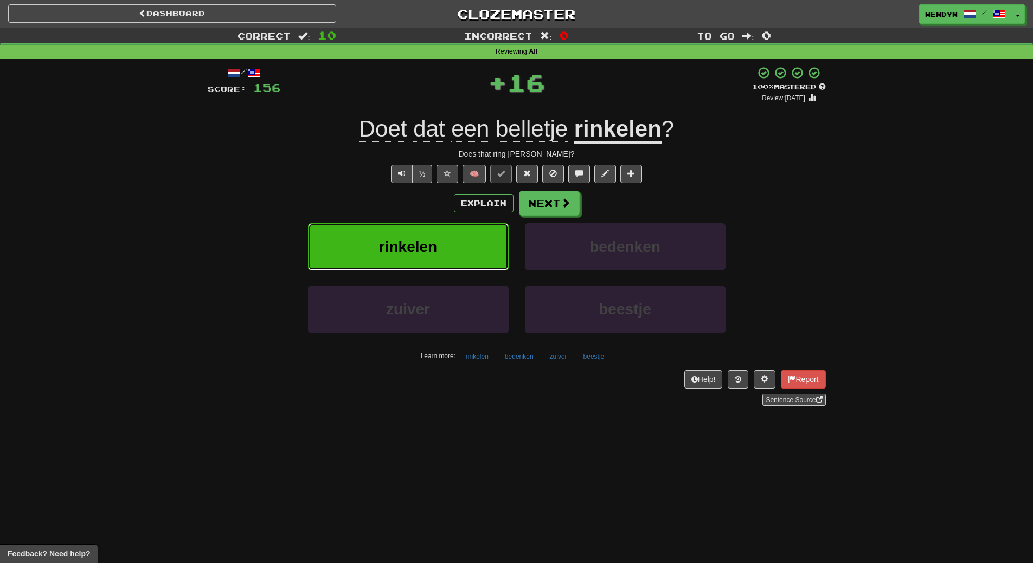
click at [425, 241] on span "rinkelen" at bounding box center [408, 247] width 58 height 17
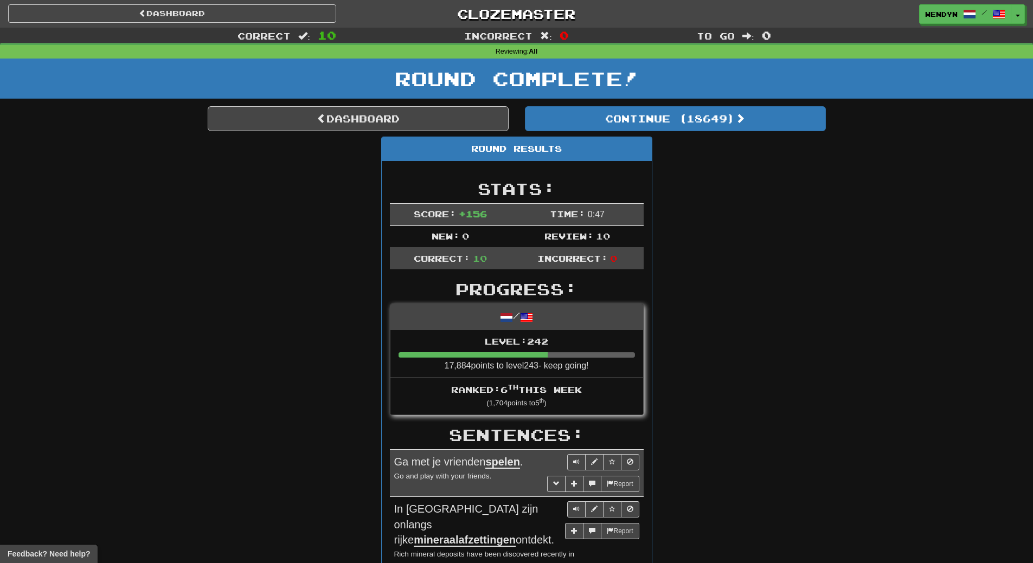
click at [713, 100] on div "Round Complete!" at bounding box center [516, 83] width 1033 height 48
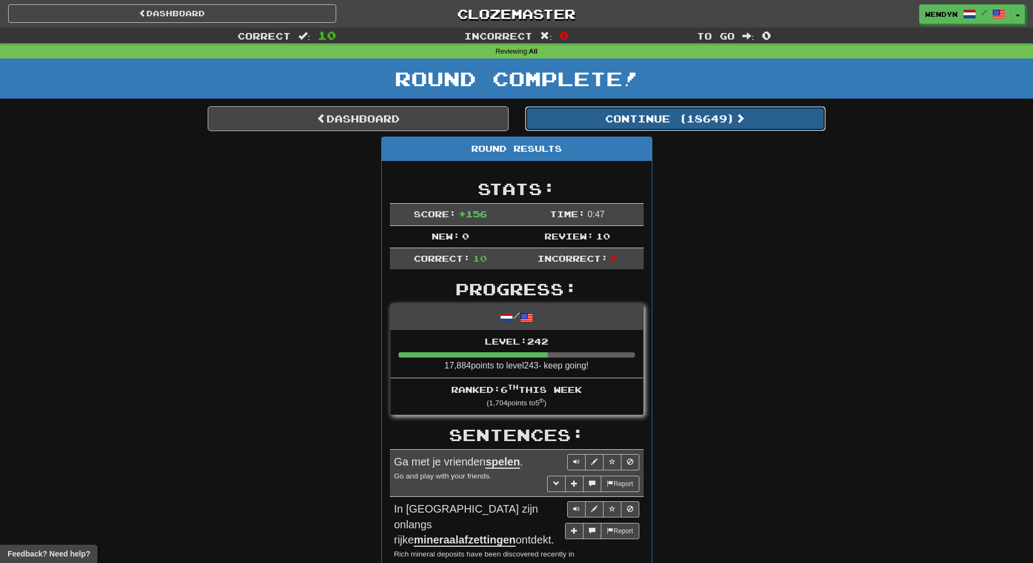
click at [711, 124] on button "Continue ( 18649 )" at bounding box center [675, 118] width 301 height 25
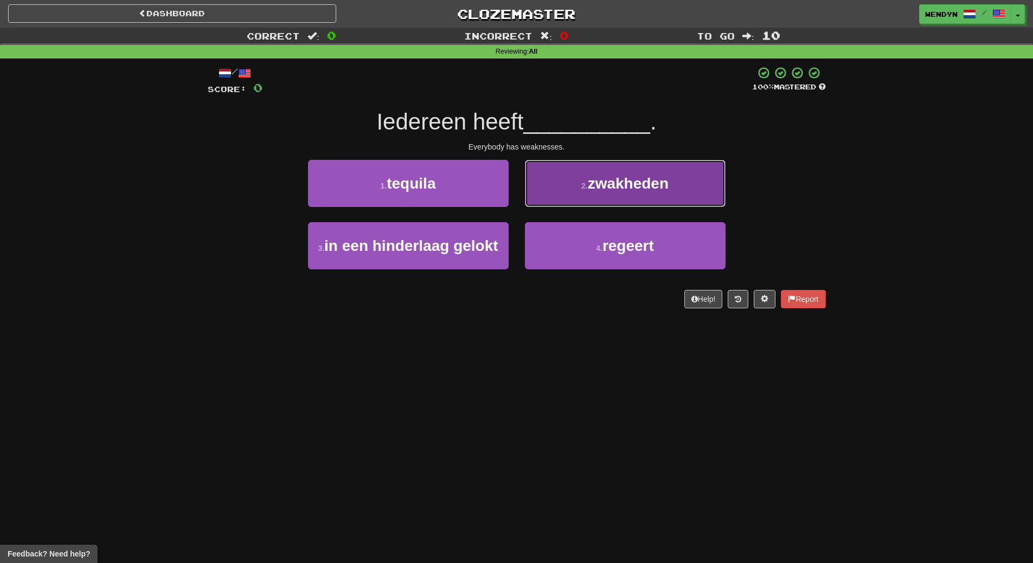
click at [681, 177] on button "2 . zwakheden" at bounding box center [625, 183] width 201 height 47
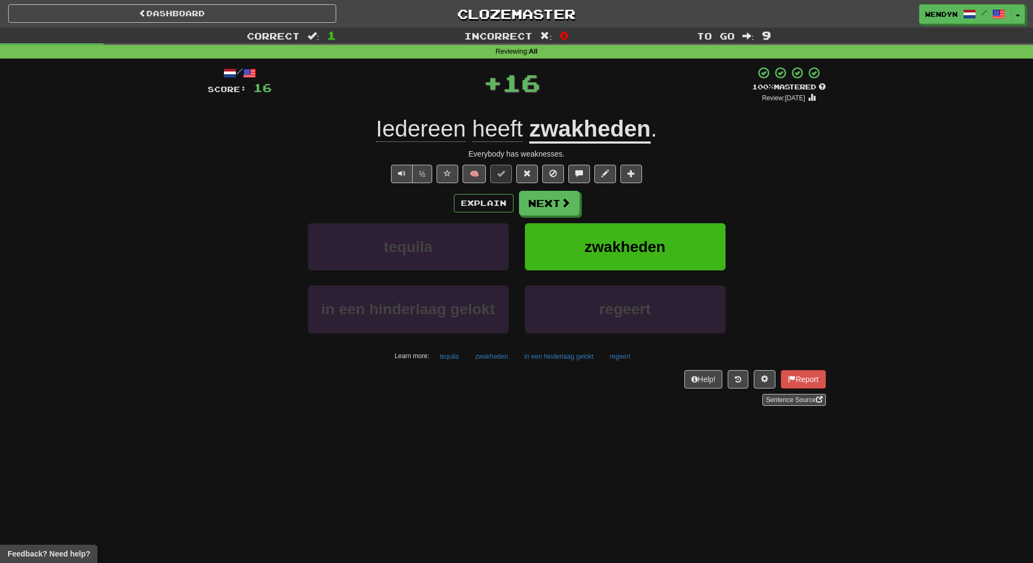
click at [681, 177] on div "½ 🧠" at bounding box center [517, 174] width 618 height 18
click at [672, 220] on div "Explain Next tequila zwakheden in een hinderlaag gelokt regeert Learn more: teq…" at bounding box center [517, 278] width 618 height 174
click at [669, 239] on button "zwakheden" at bounding box center [625, 246] width 201 height 47
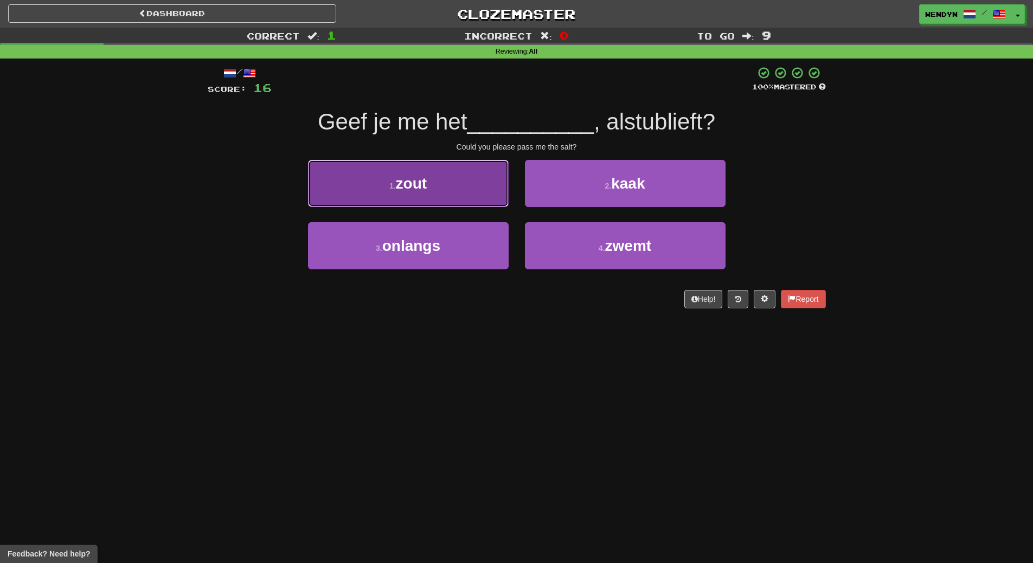
click at [465, 178] on button "1 . zout" at bounding box center [408, 183] width 201 height 47
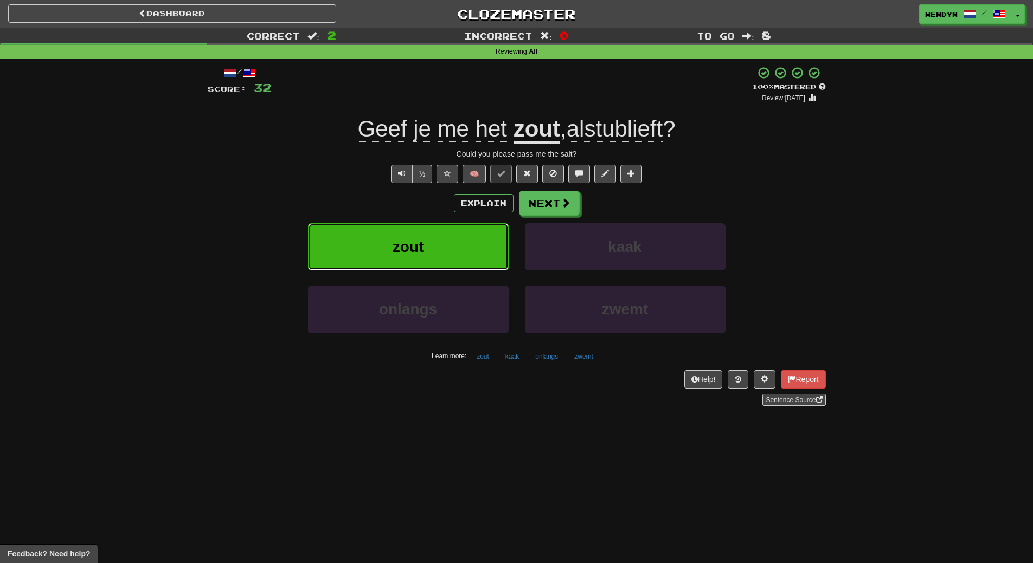
click at [461, 247] on button "zout" at bounding box center [408, 246] width 201 height 47
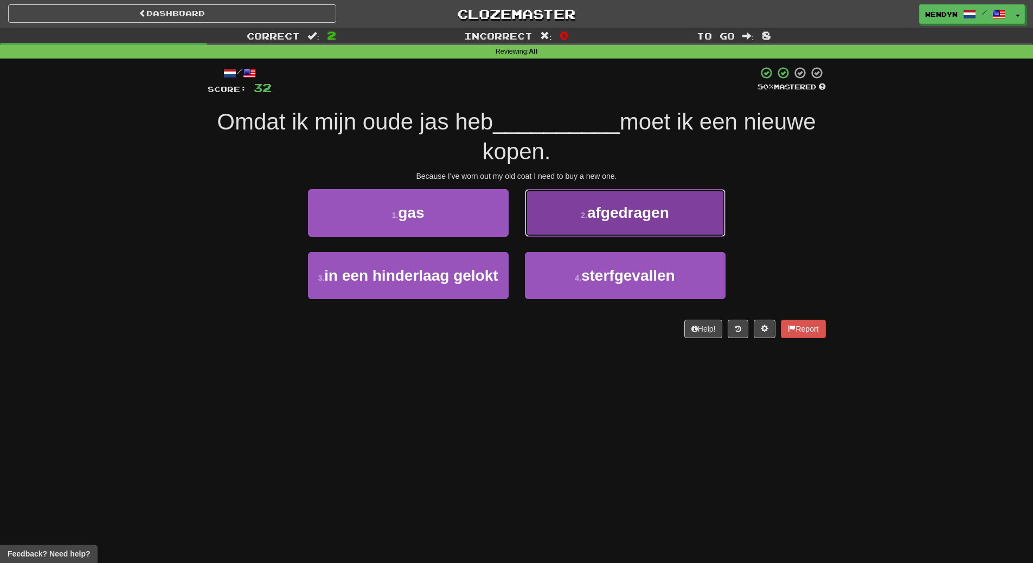
click at [662, 218] on span "afgedragen" at bounding box center [628, 212] width 82 height 17
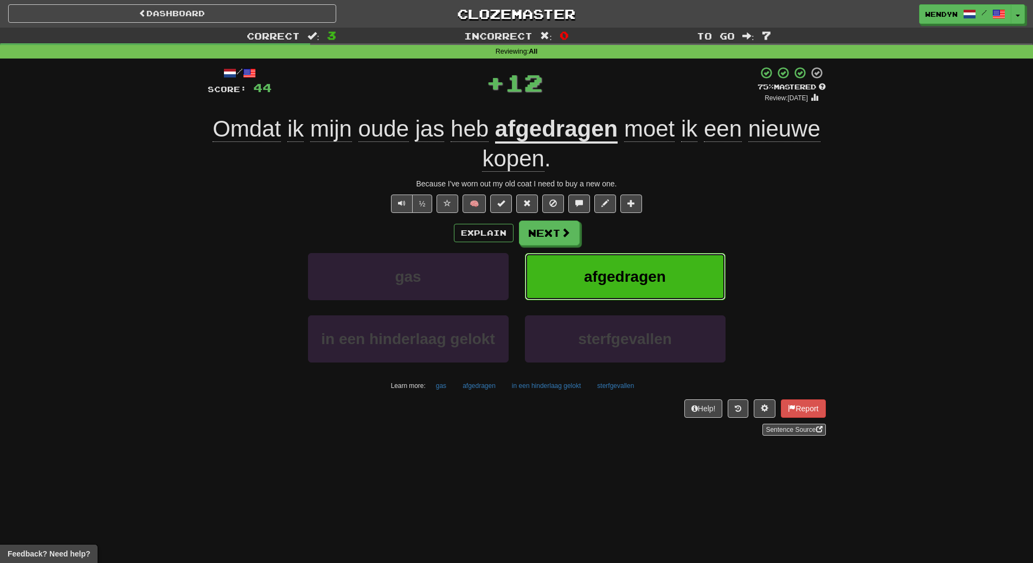
click at [657, 260] on button "afgedragen" at bounding box center [625, 276] width 201 height 47
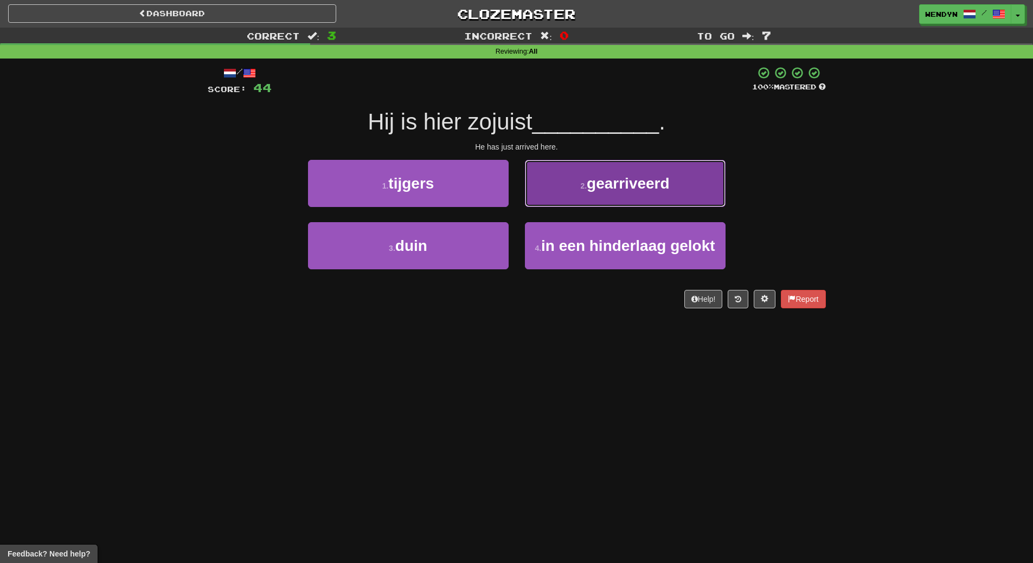
click at [649, 196] on button "2 . gearriveerd" at bounding box center [625, 183] width 201 height 47
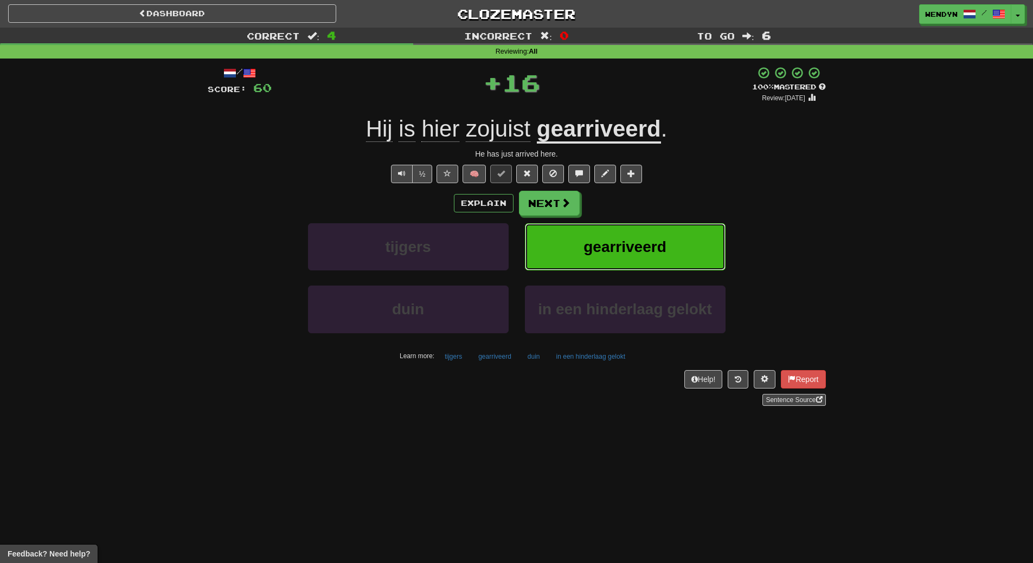
click at [645, 237] on button "gearriveerd" at bounding box center [625, 246] width 201 height 47
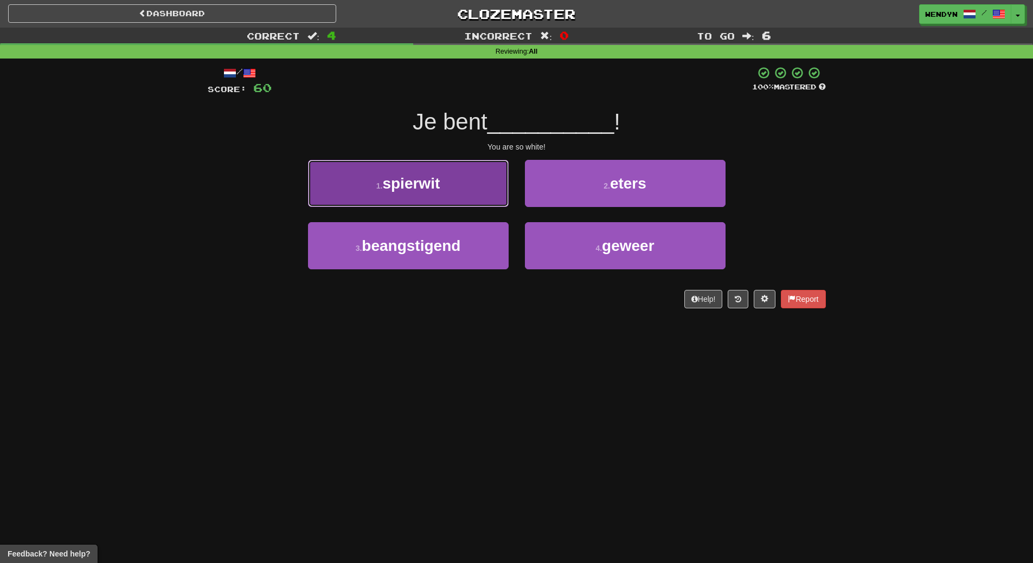
click at [394, 197] on button "1 . spierwit" at bounding box center [408, 183] width 201 height 47
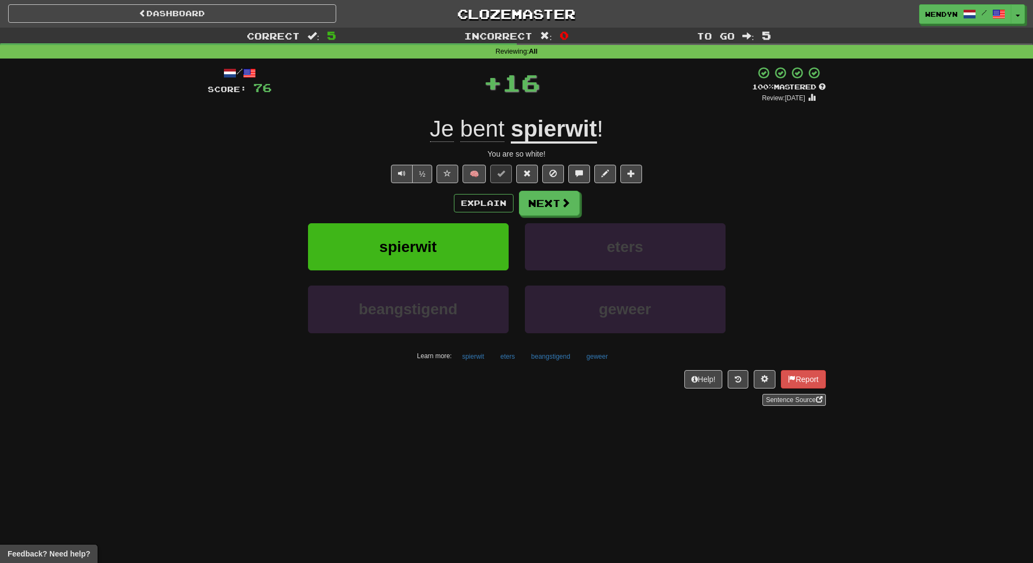
click at [394, 222] on div "Explain Next spierwit eters beangstigend geweer Learn more: spierwit eters bean…" at bounding box center [517, 278] width 618 height 174
click at [394, 230] on button "spierwit" at bounding box center [408, 246] width 201 height 47
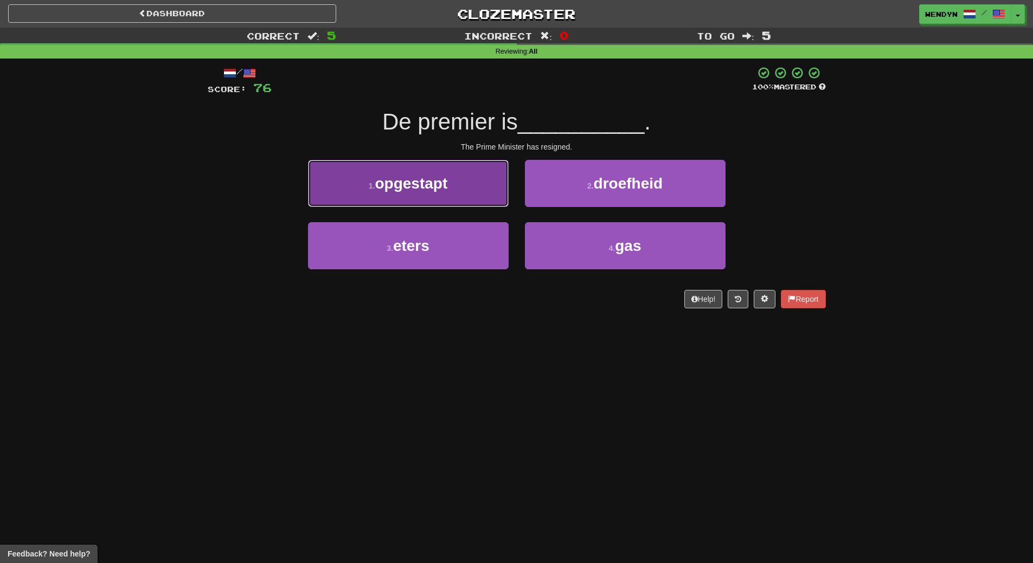
click at [415, 182] on span "opgestapt" at bounding box center [411, 183] width 73 height 17
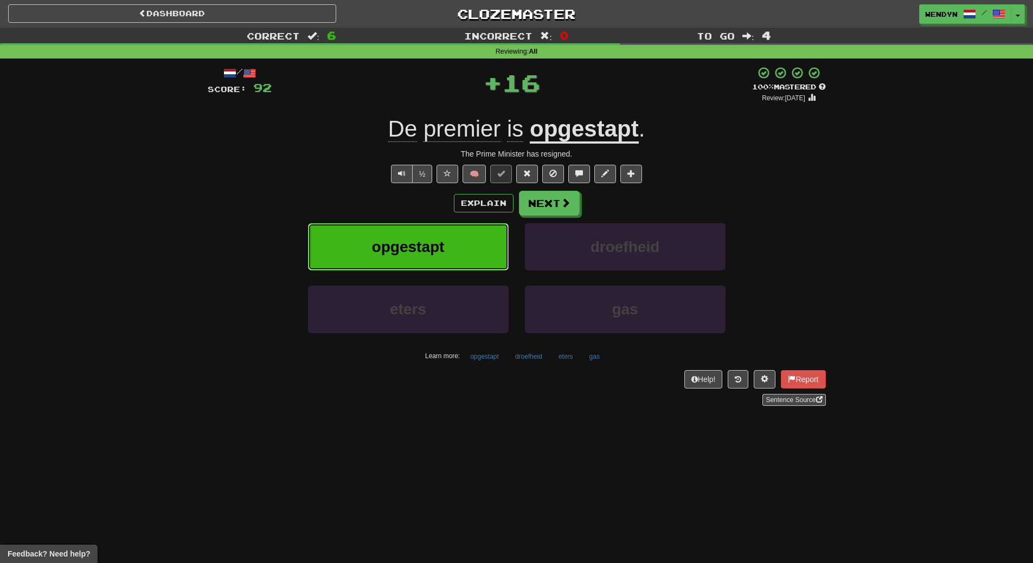
click at [390, 241] on span "opgestapt" at bounding box center [408, 247] width 73 height 17
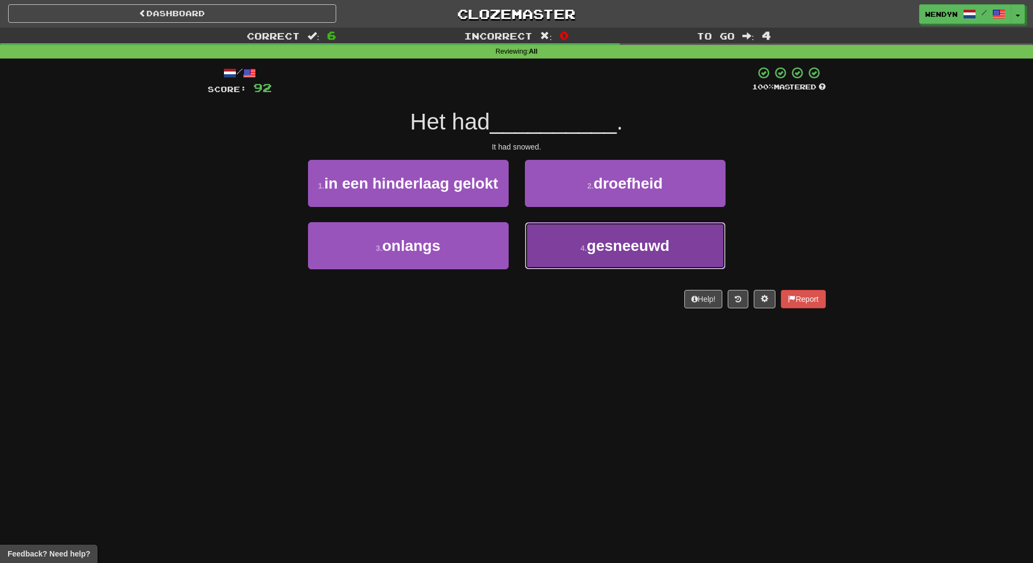
click at [596, 251] on span "gesneeuwd" at bounding box center [628, 245] width 82 height 17
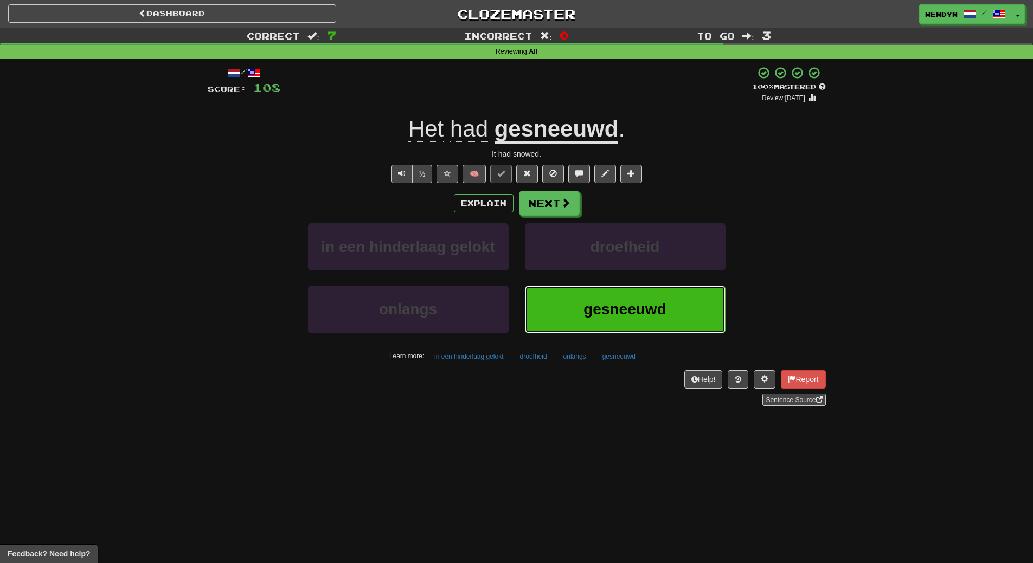
click at [615, 325] on button "gesneeuwd" at bounding box center [625, 309] width 201 height 47
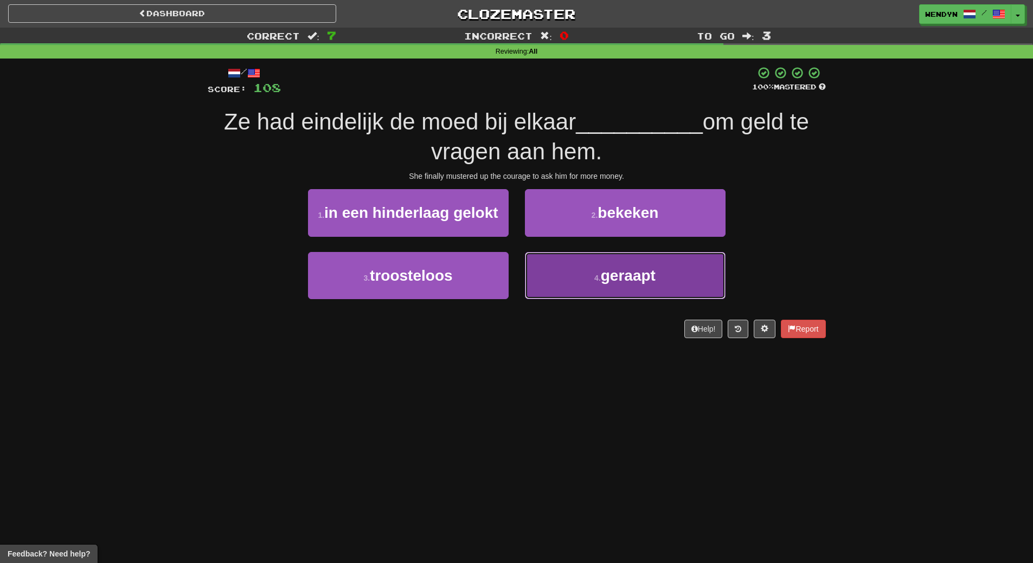
click at [628, 278] on span "geraapt" at bounding box center [628, 275] width 55 height 17
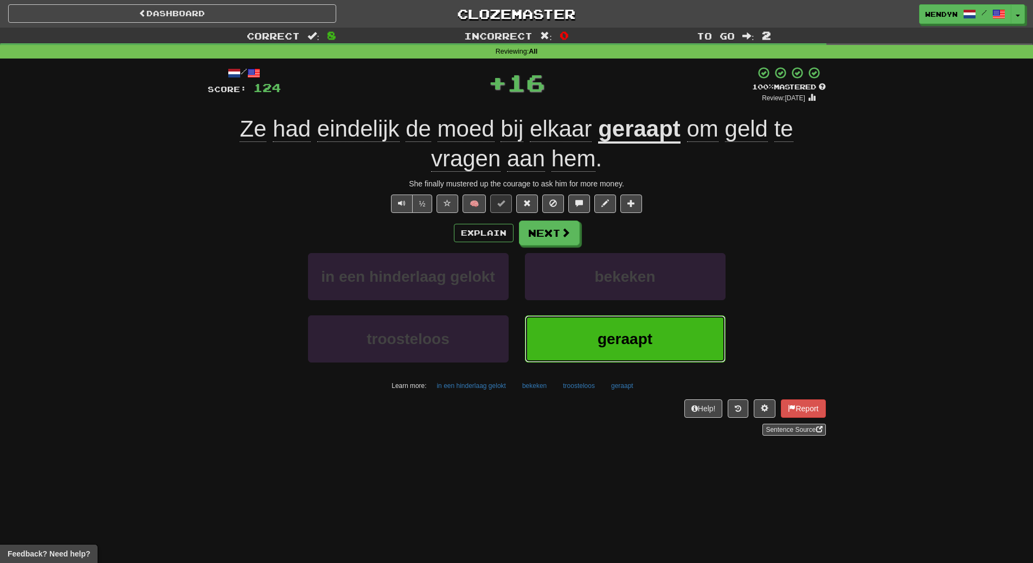
click at [608, 333] on span "geraapt" at bounding box center [625, 339] width 55 height 17
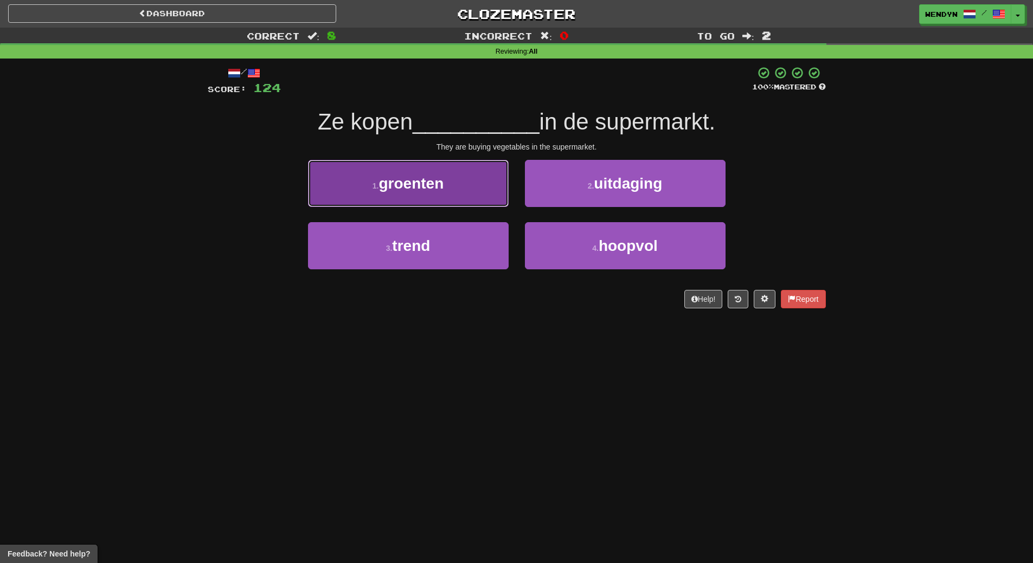
click at [468, 194] on button "1 . groenten" at bounding box center [408, 183] width 201 height 47
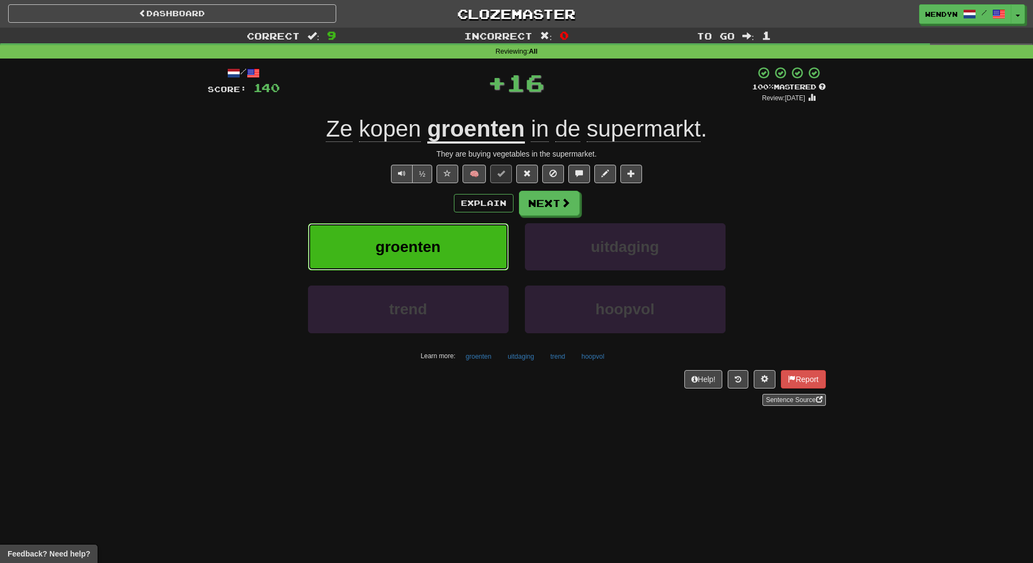
click at [461, 252] on button "groenten" at bounding box center [408, 246] width 201 height 47
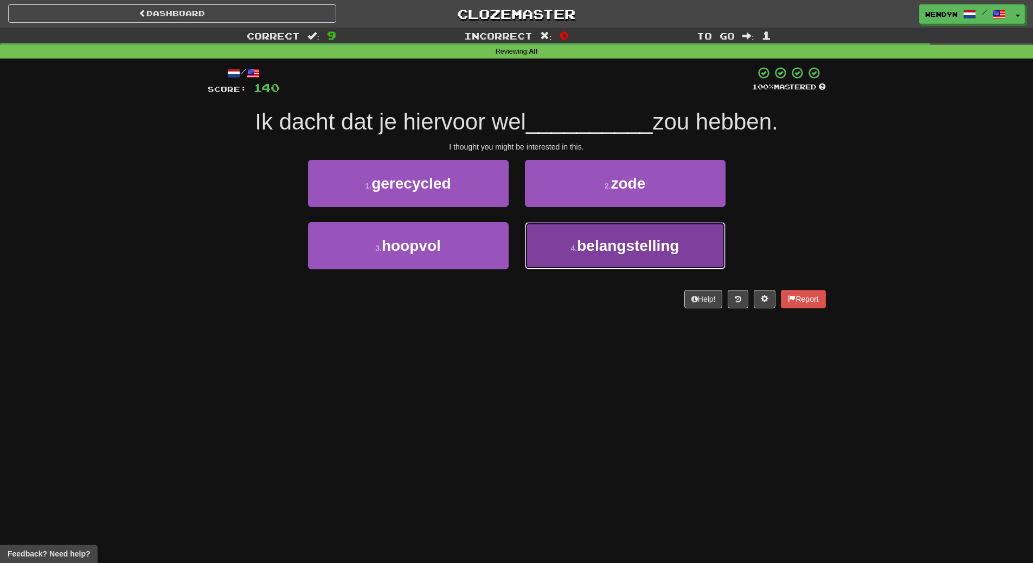
click at [639, 241] on span "belangstelling" at bounding box center [628, 245] width 102 height 17
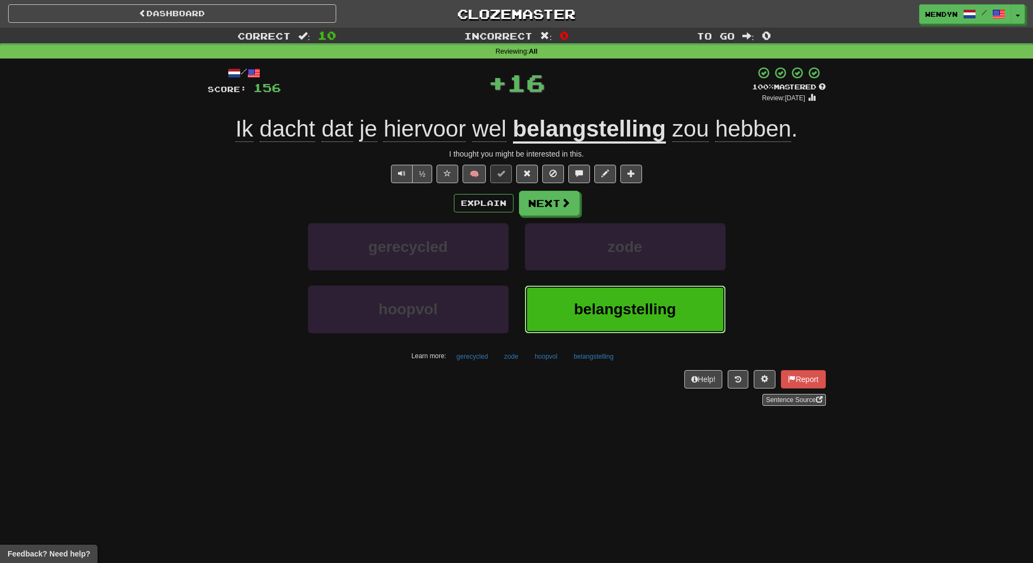
click at [635, 298] on button "belangstelling" at bounding box center [625, 309] width 201 height 47
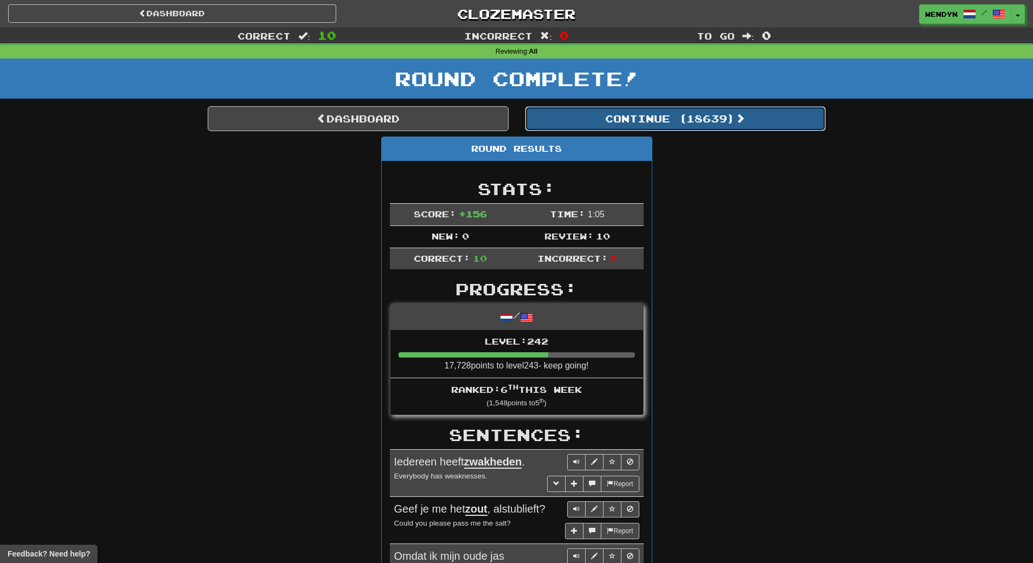
click at [704, 117] on button "Continue ( 18639 )" at bounding box center [675, 118] width 301 height 25
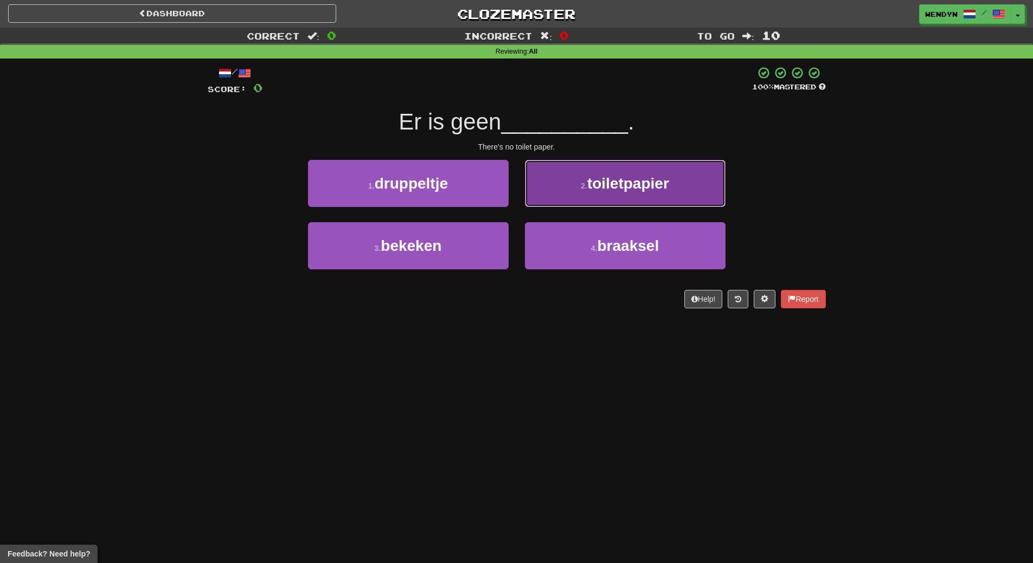
click at [664, 178] on span "toiletpapier" at bounding box center [628, 183] width 82 height 17
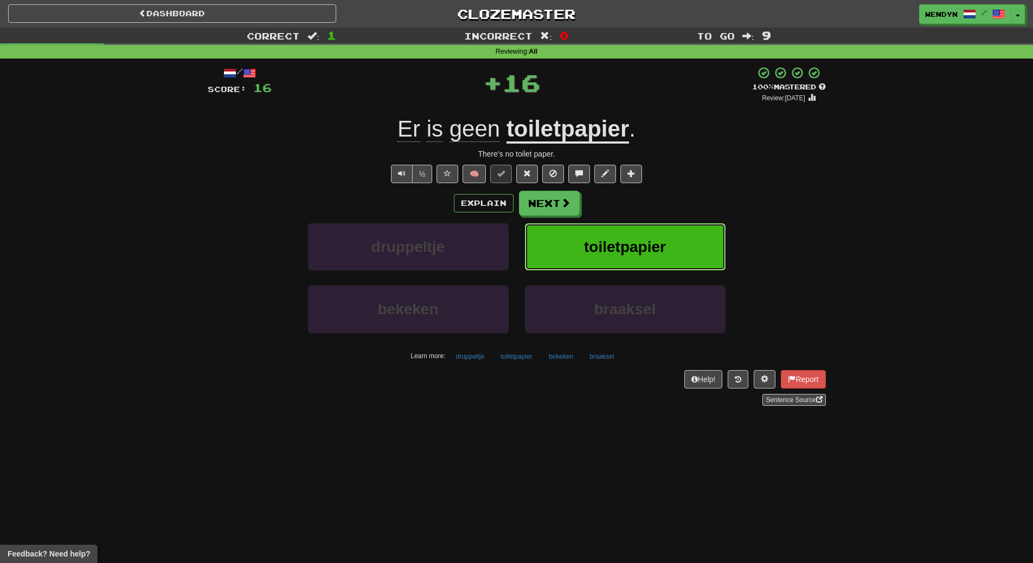
click at [640, 264] on button "toiletpapier" at bounding box center [625, 246] width 201 height 47
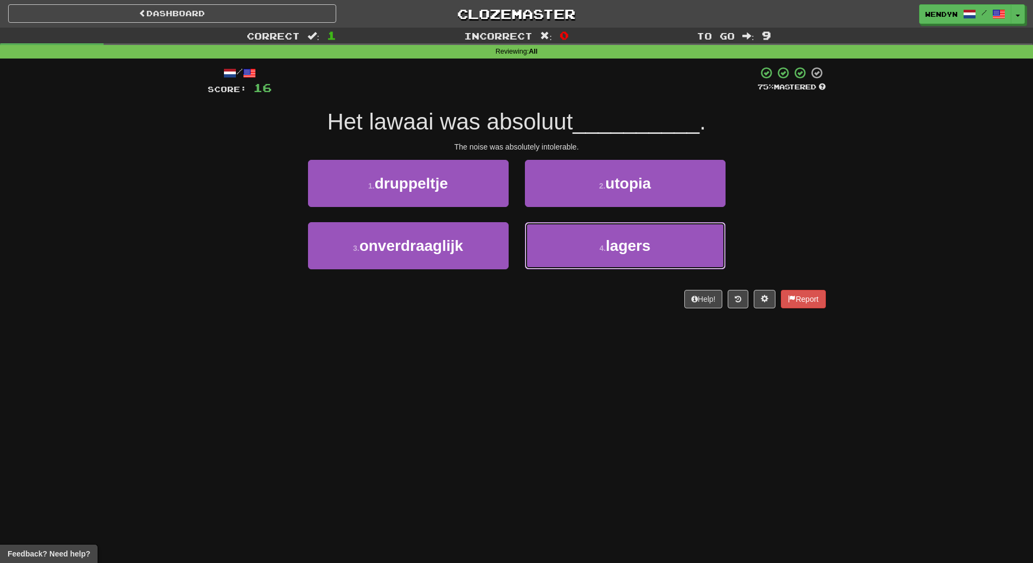
drag, startPoint x: 640, startPoint y: 264, endPoint x: 622, endPoint y: 350, distance: 87.9
click at [622, 350] on div "Dashboard Clozemaster WendyN / Toggle Dropdown Dashboard Leaderboard Activity F…" at bounding box center [516, 281] width 1033 height 563
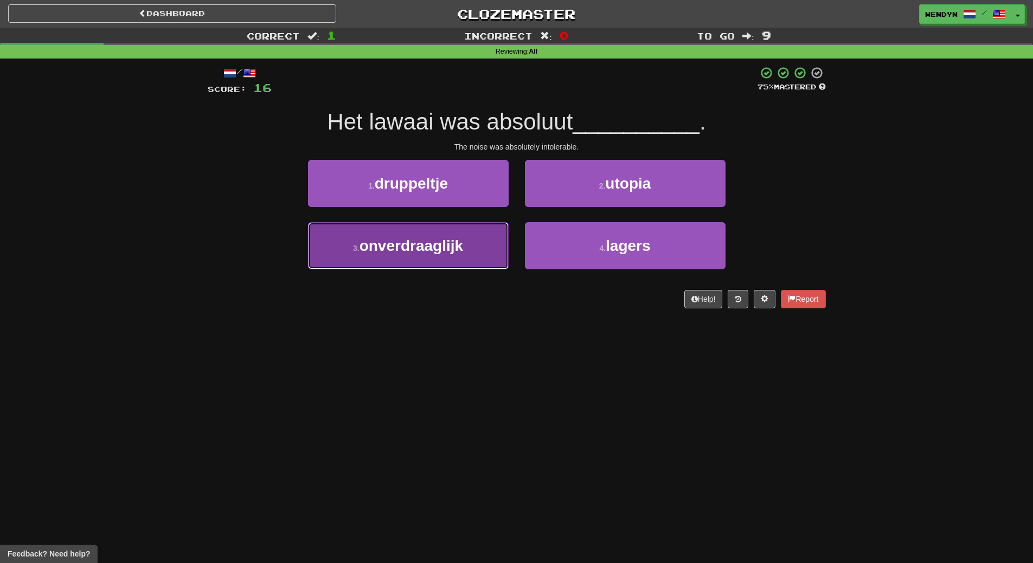
drag, startPoint x: 447, startPoint y: 241, endPoint x: 446, endPoint y: 220, distance: 20.7
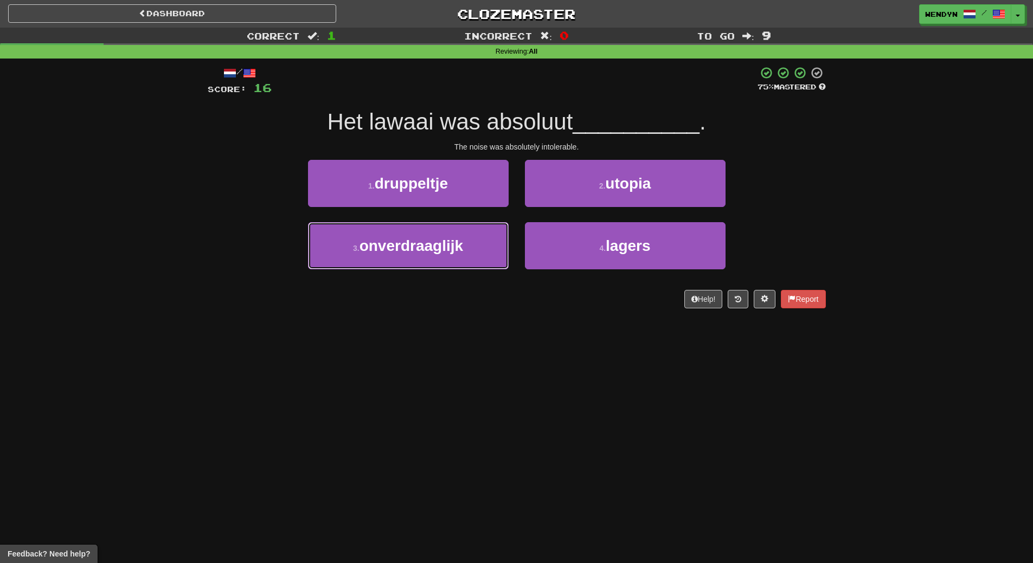
click at [447, 240] on span "onverdraaglijk" at bounding box center [411, 245] width 104 height 17
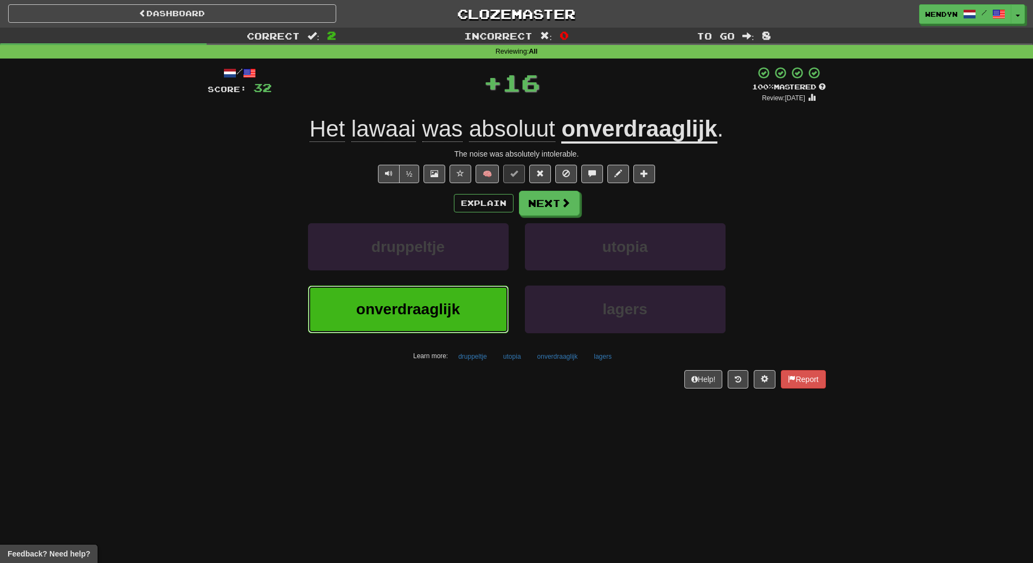
click at [436, 308] on span "onverdraaglijk" at bounding box center [408, 309] width 104 height 17
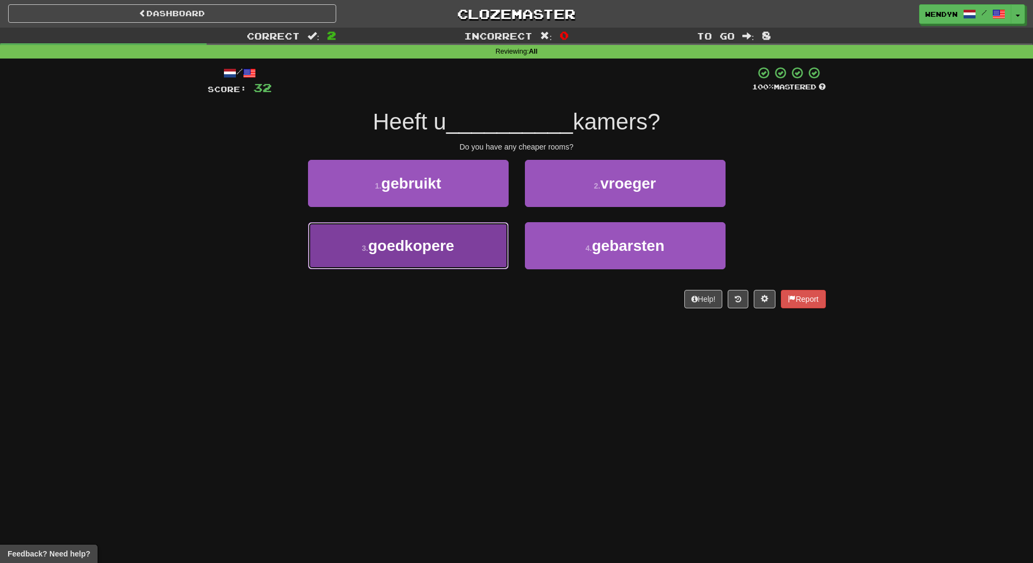
click at [445, 247] on span "goedkopere" at bounding box center [411, 245] width 86 height 17
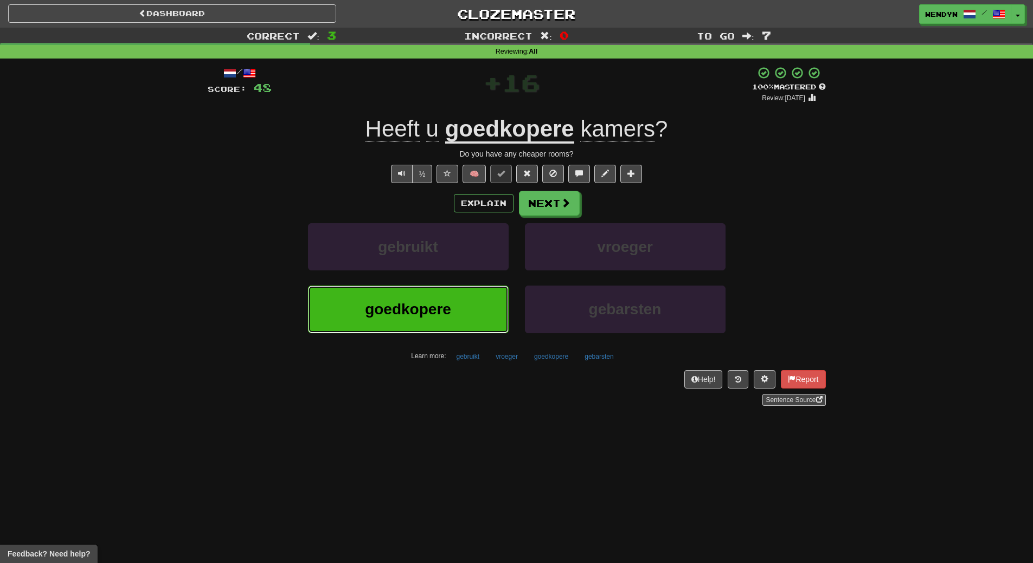
click at [440, 328] on button "goedkopere" at bounding box center [408, 309] width 201 height 47
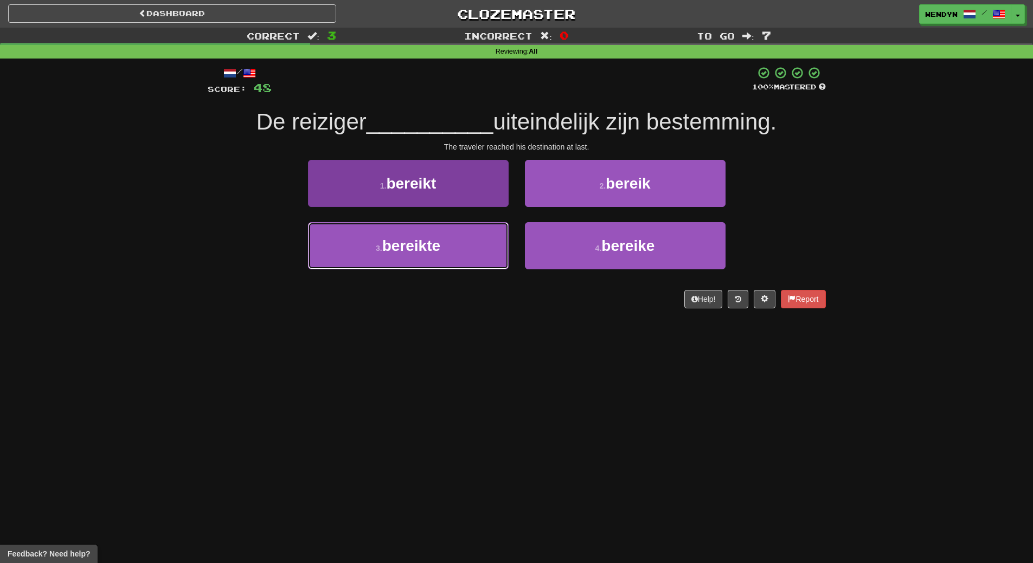
click at [447, 254] on button "3 . bereikte" at bounding box center [408, 245] width 201 height 47
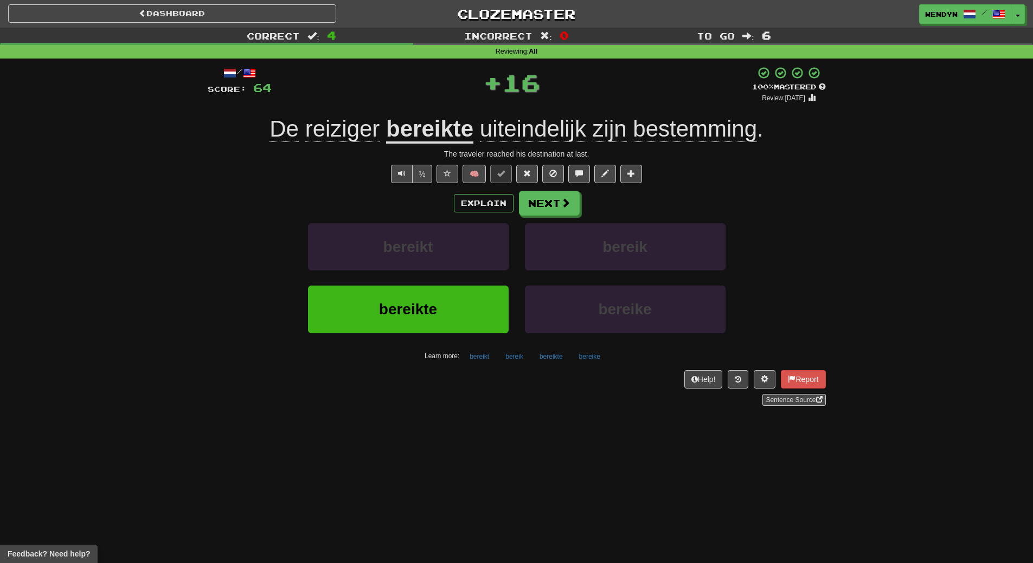
click at [453, 342] on div "bereikte" at bounding box center [408, 317] width 217 height 62
click at [454, 308] on button "bereikte" at bounding box center [408, 309] width 201 height 47
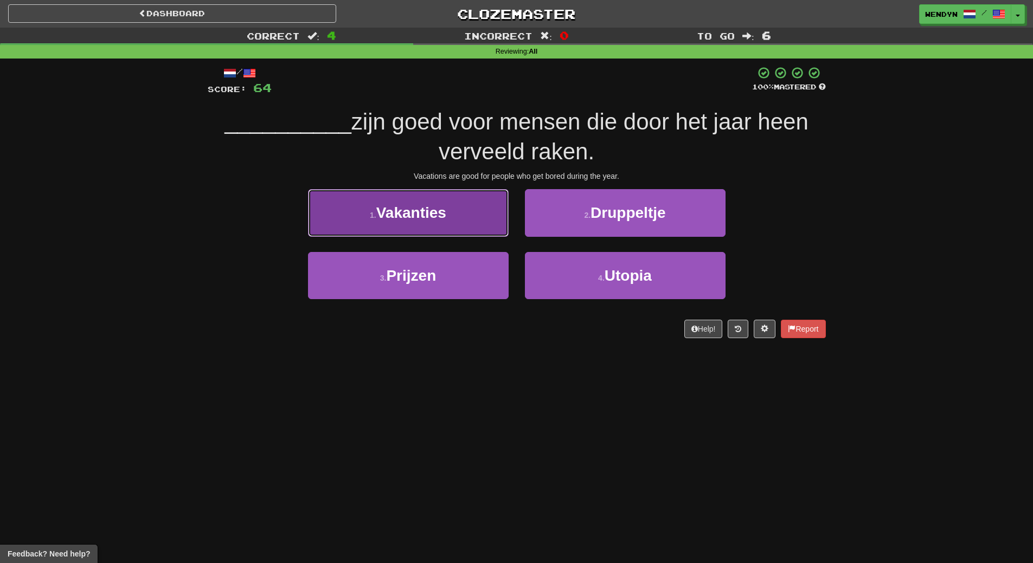
click at [440, 226] on button "1 . Vakanties" at bounding box center [408, 212] width 201 height 47
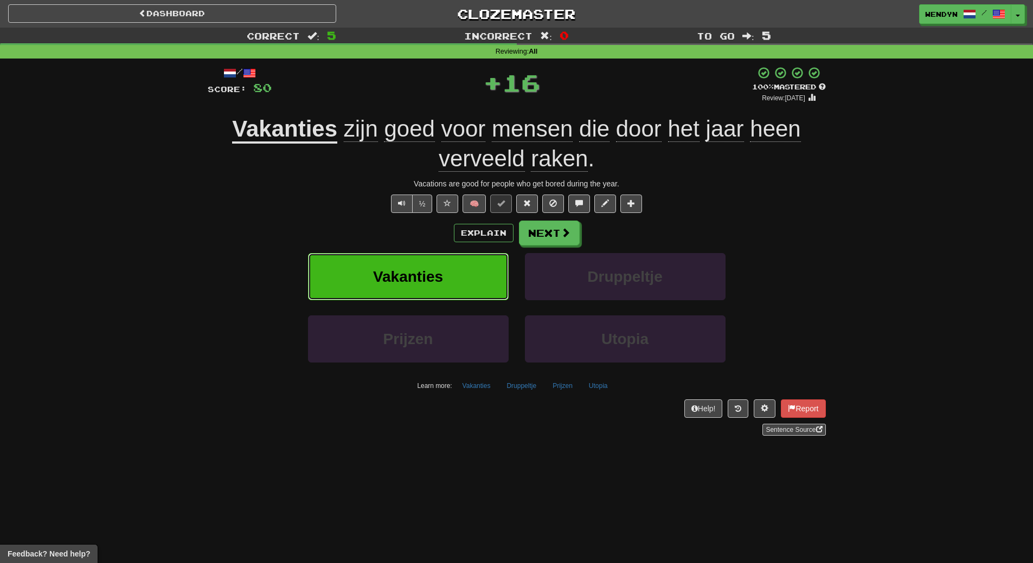
click at [442, 256] on button "Vakanties" at bounding box center [408, 276] width 201 height 47
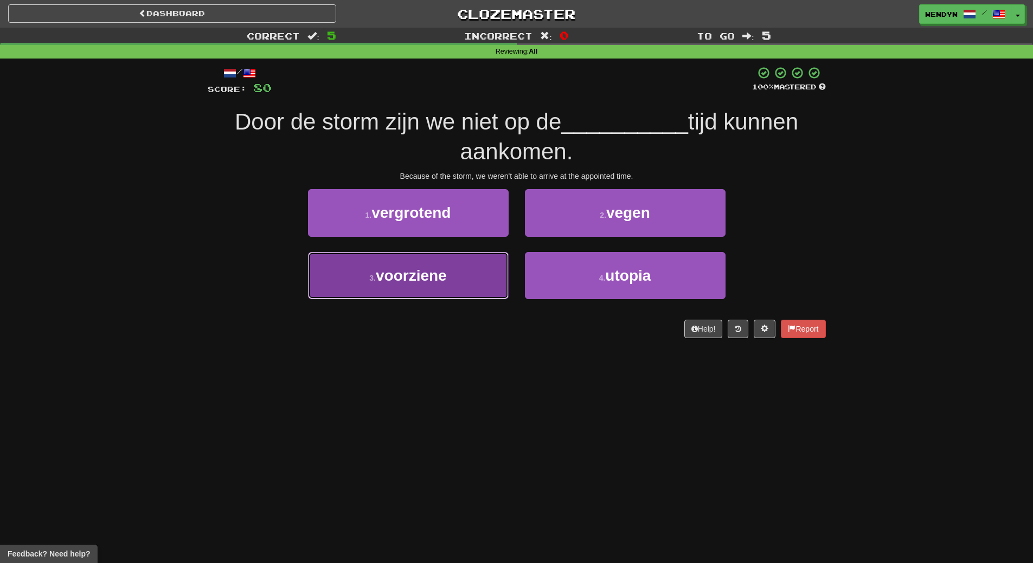
click at [450, 287] on button "3 . voorziene" at bounding box center [408, 275] width 201 height 47
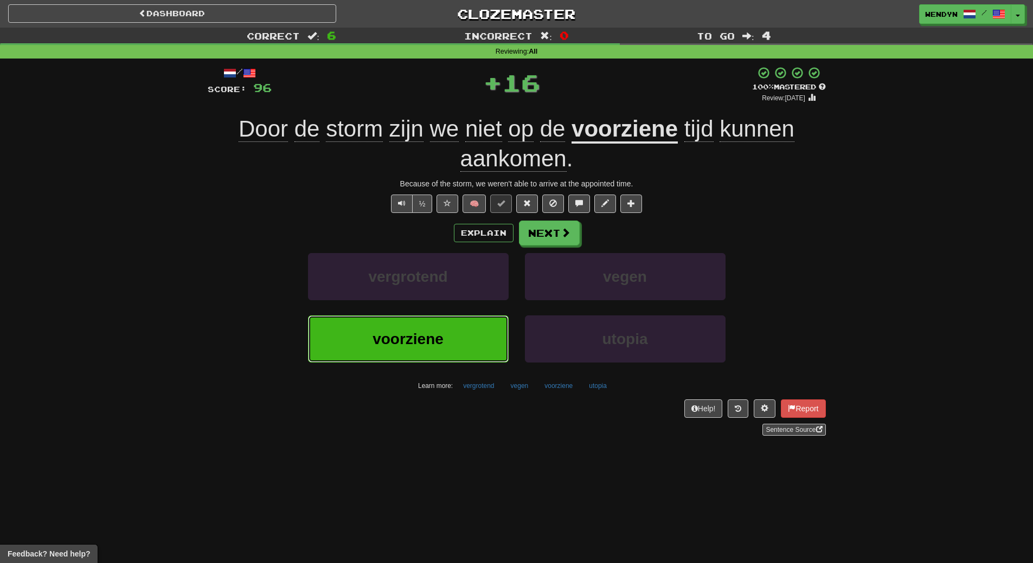
click at [451, 326] on button "voorziene" at bounding box center [408, 339] width 201 height 47
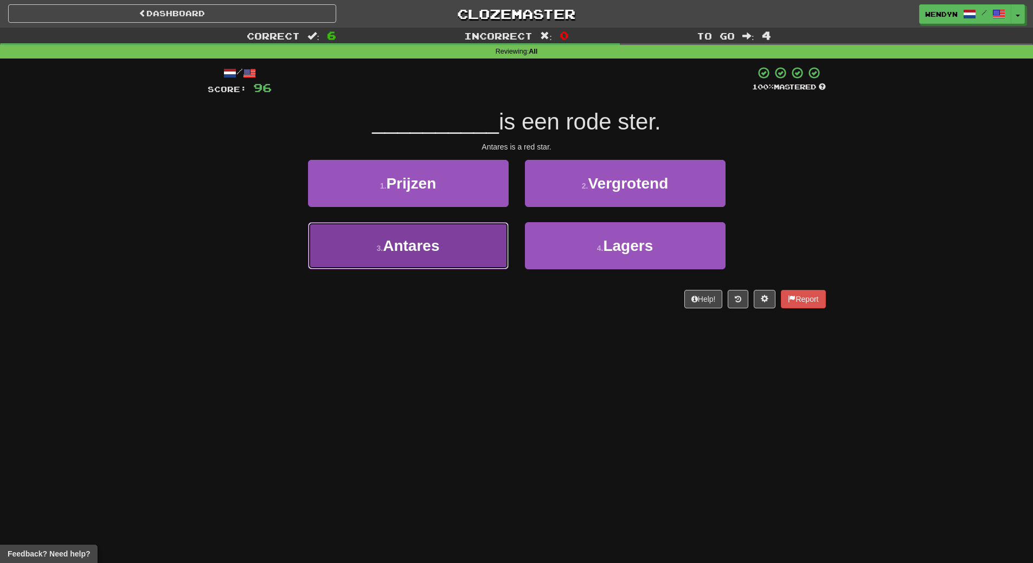
click at [458, 269] on button "3 . Antares" at bounding box center [408, 245] width 201 height 47
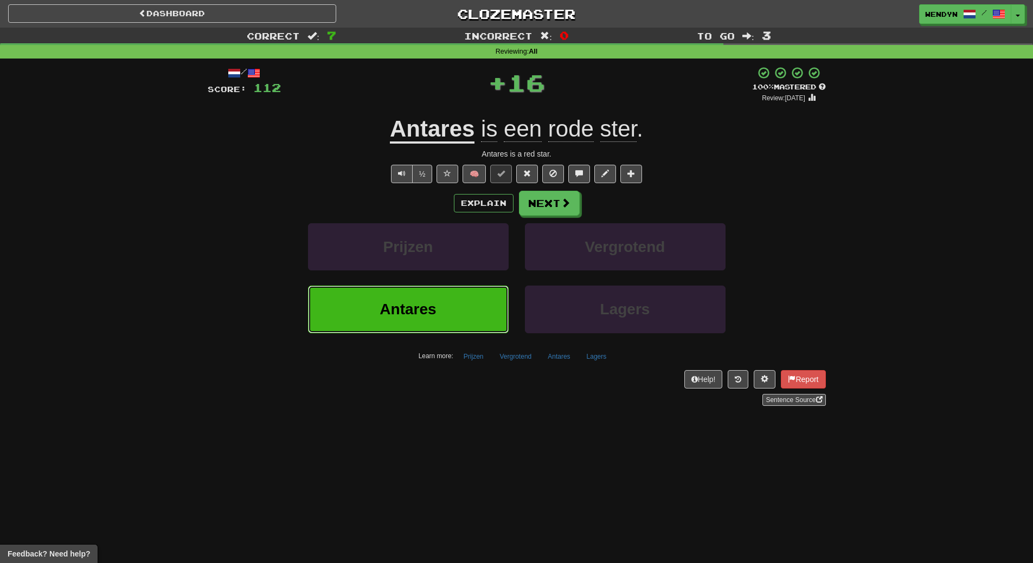
click at [458, 306] on button "Antares" at bounding box center [408, 309] width 201 height 47
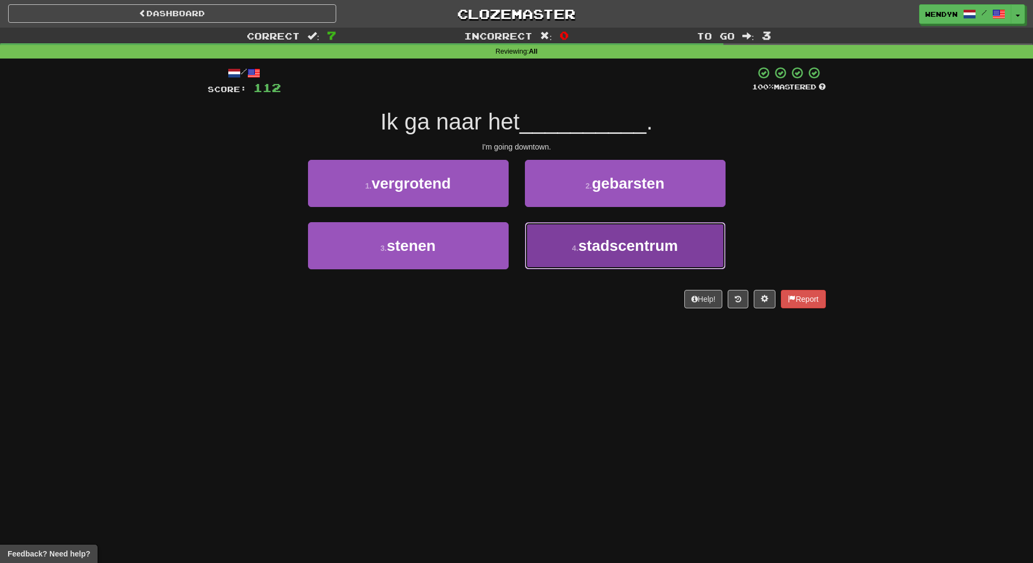
click at [668, 245] on span "stadscentrum" at bounding box center [629, 245] width 100 height 17
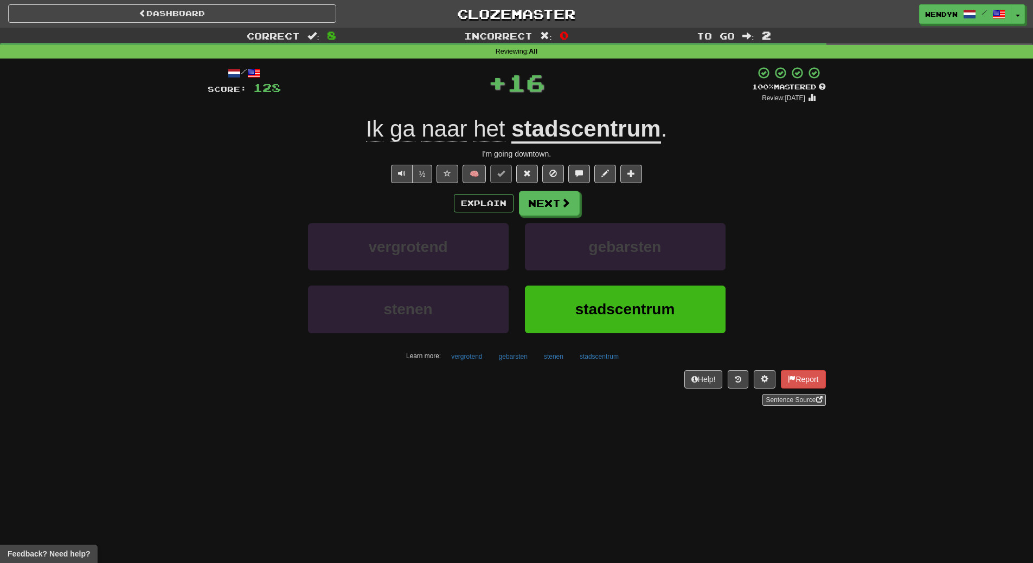
click at [658, 345] on div "stadscentrum" at bounding box center [625, 317] width 217 height 62
click at [654, 297] on button "stadscentrum" at bounding box center [625, 309] width 201 height 47
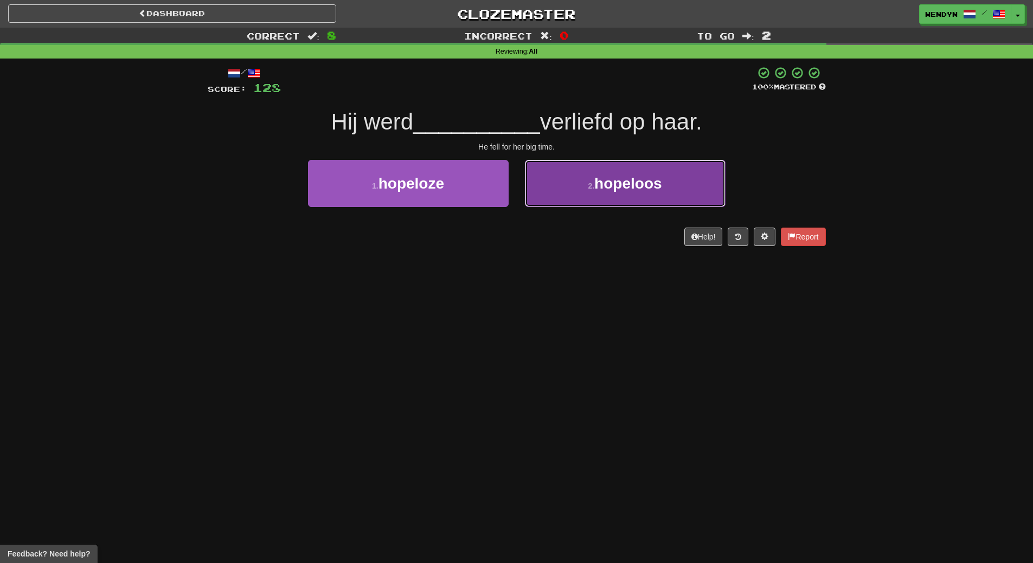
click at [621, 185] on span "hopeloos" at bounding box center [627, 183] width 67 height 17
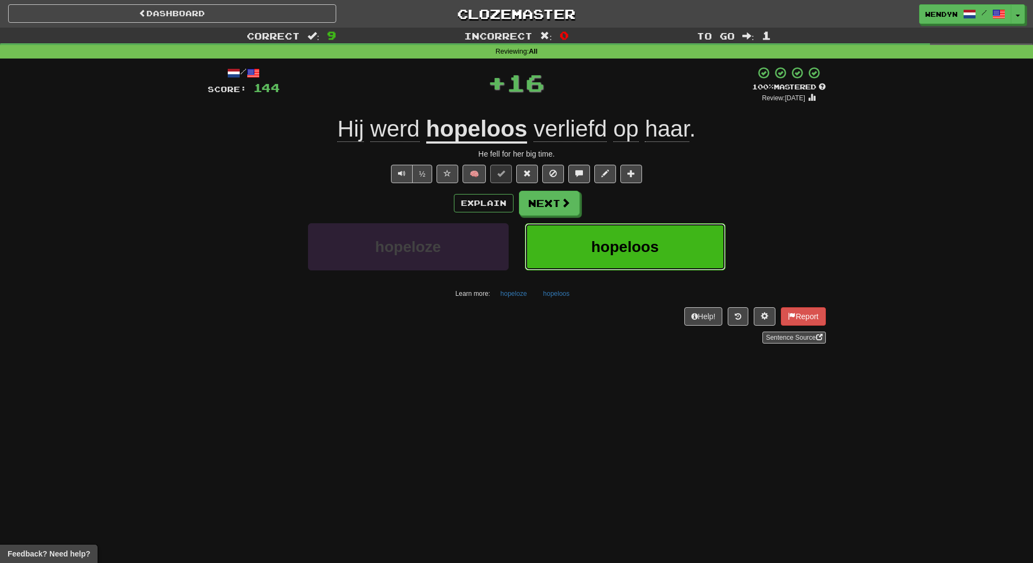
click at [631, 243] on span "hopeloos" at bounding box center [624, 247] width 67 height 17
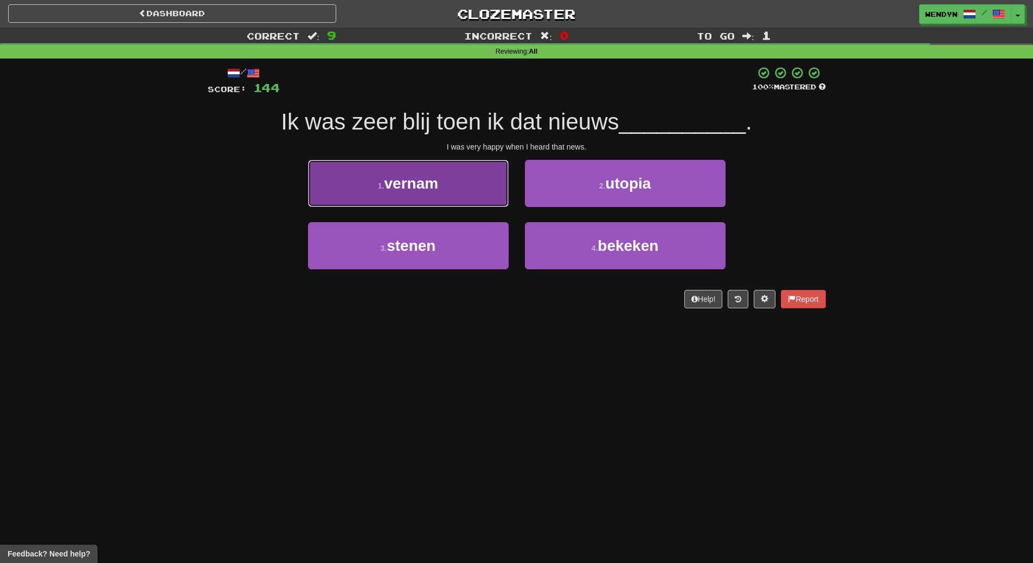
click at [466, 199] on button "1 . vernam" at bounding box center [408, 183] width 201 height 47
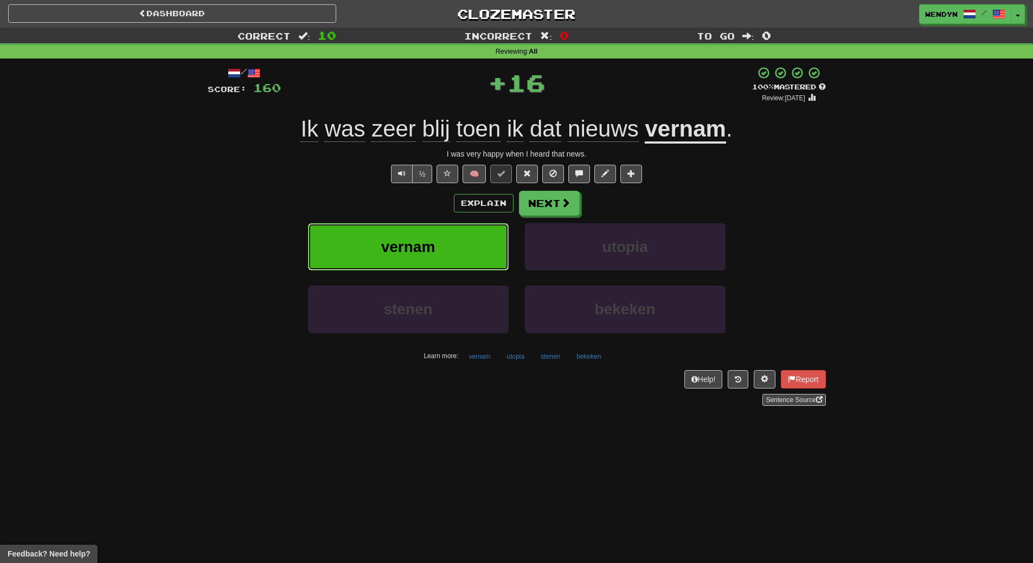
click at [466, 237] on button "vernam" at bounding box center [408, 246] width 201 height 47
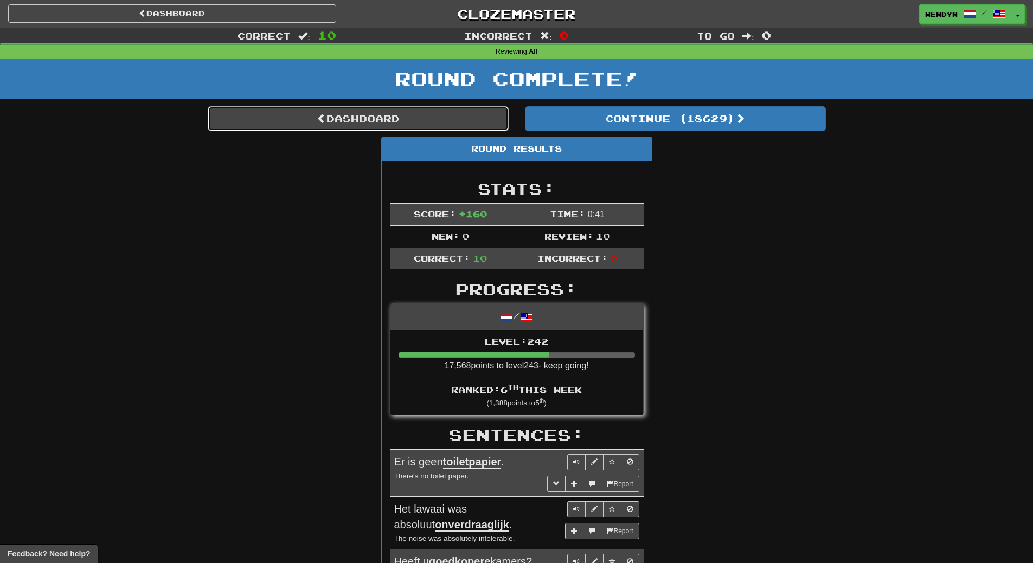
click at [393, 124] on link "Dashboard" at bounding box center [358, 118] width 301 height 25
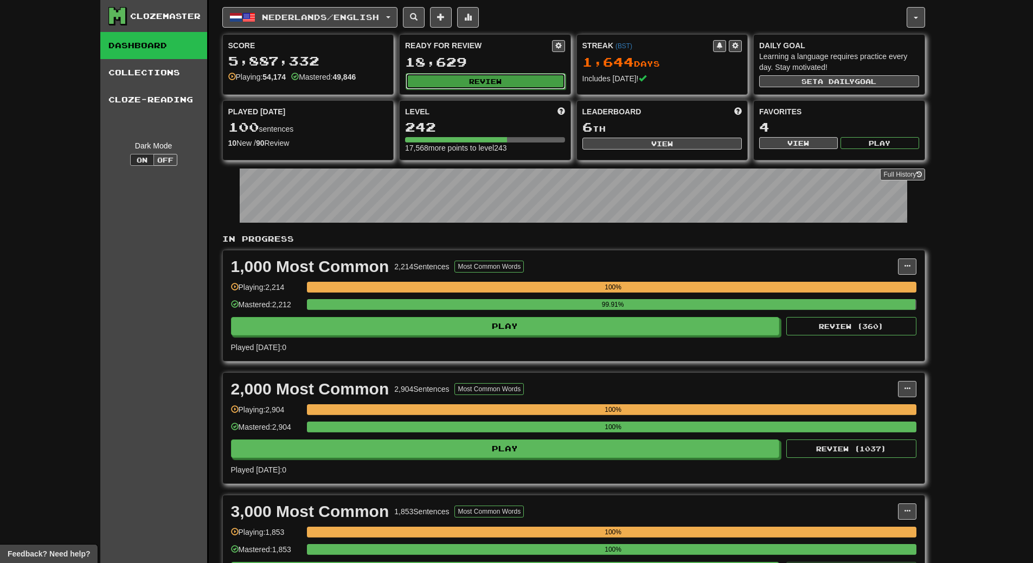
click at [500, 82] on button "Review" at bounding box center [486, 81] width 160 height 16
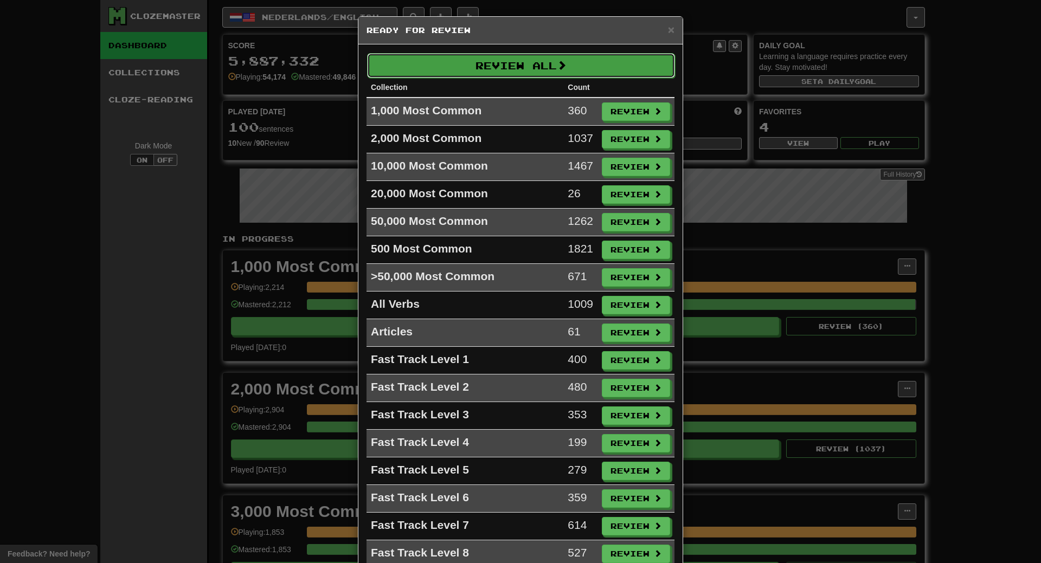
click at [504, 70] on button "Review All" at bounding box center [521, 65] width 308 height 25
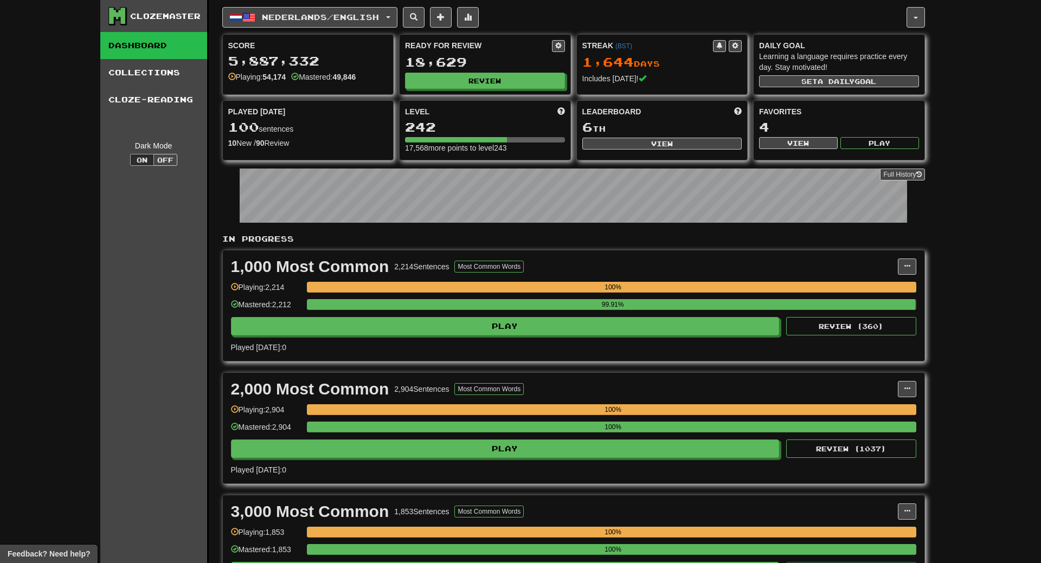
select select "**"
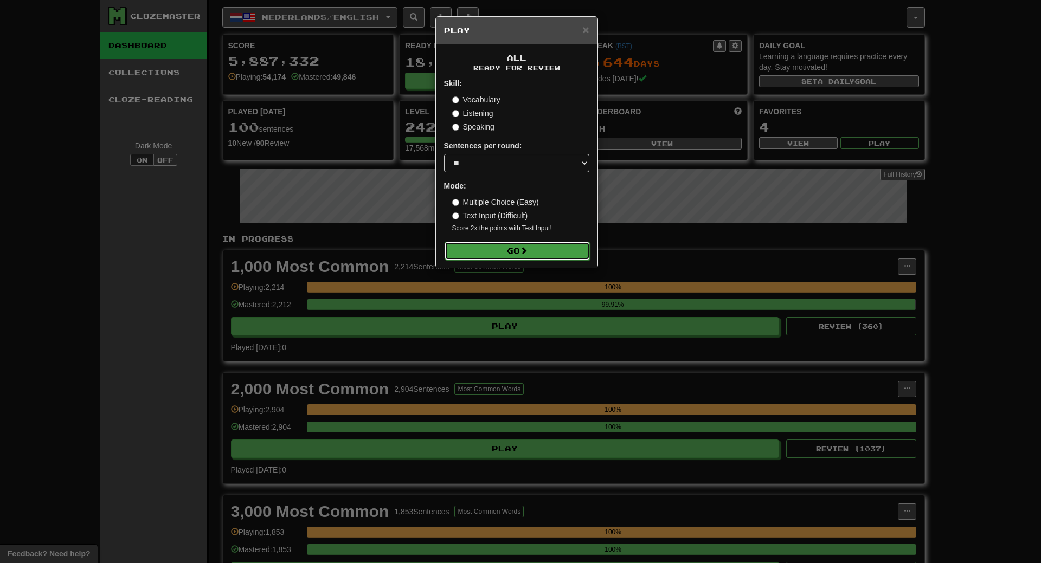
click at [504, 244] on button "Go" at bounding box center [517, 251] width 145 height 18
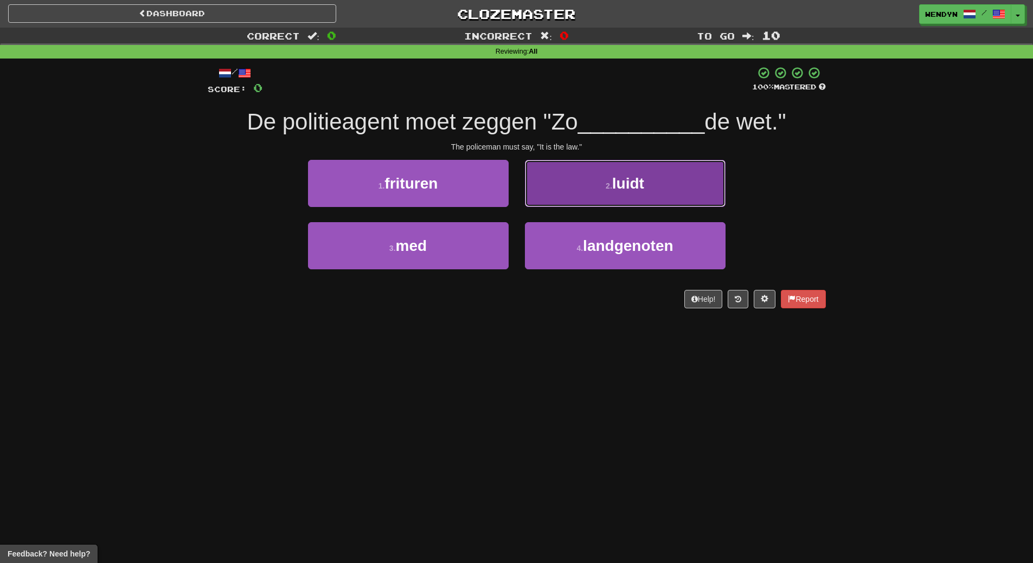
click at [627, 187] on span "luidt" at bounding box center [628, 183] width 32 height 17
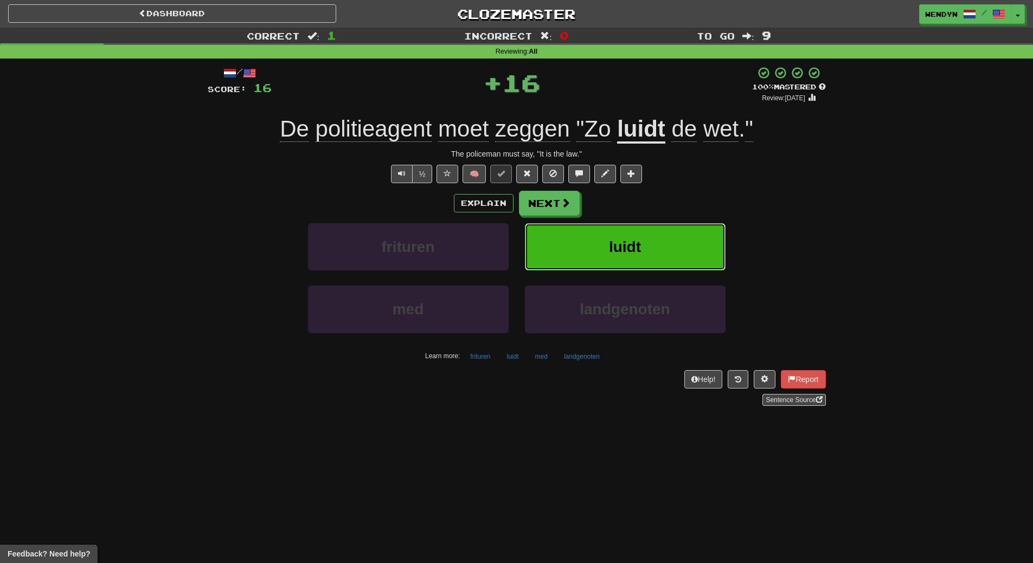
click at [627, 239] on span "luidt" at bounding box center [625, 247] width 32 height 17
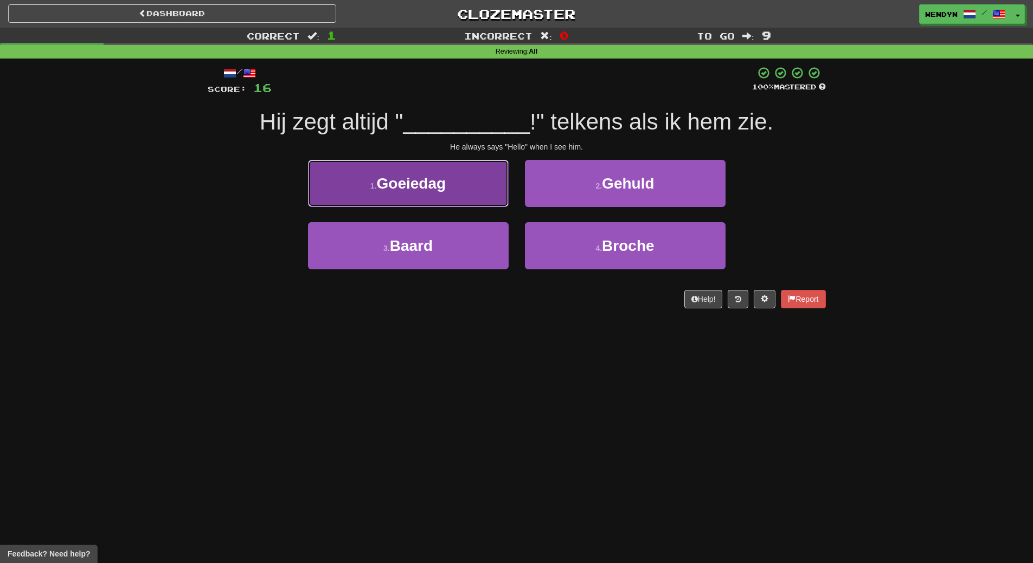
click at [465, 194] on button "1 . Goeiedag" at bounding box center [408, 183] width 201 height 47
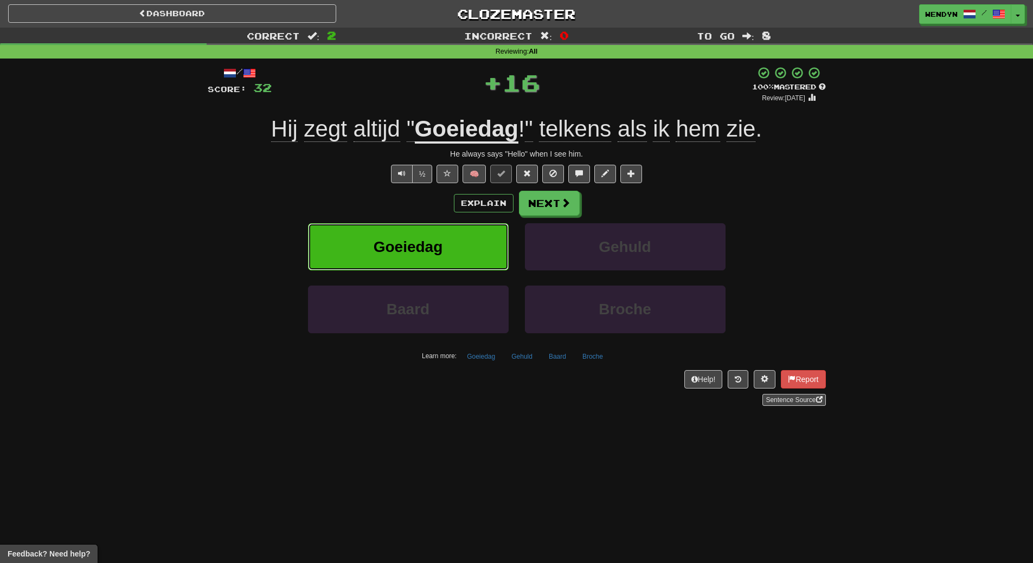
click at [461, 258] on button "Goeiedag" at bounding box center [408, 246] width 201 height 47
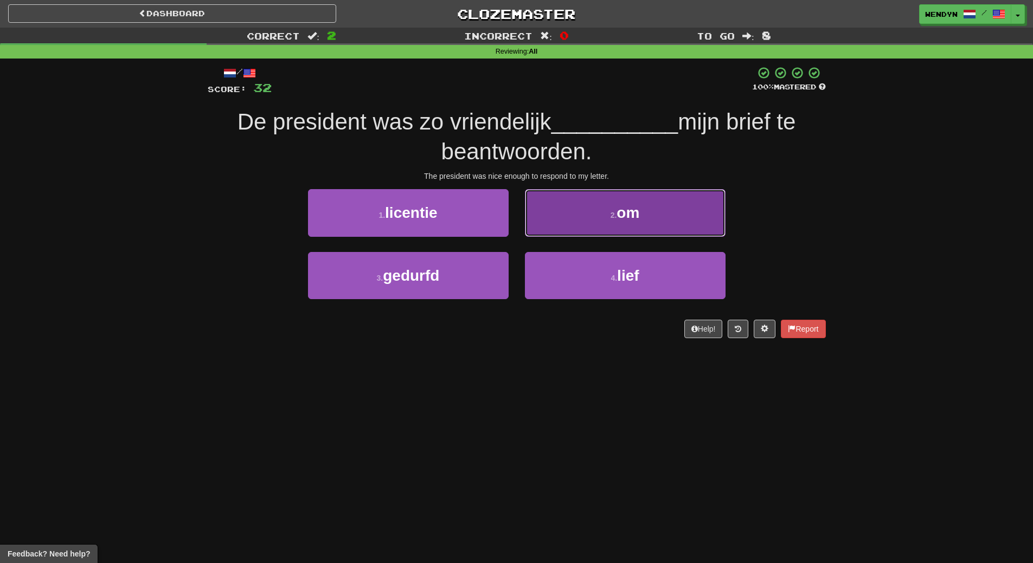
click at [643, 222] on button "2 . om" at bounding box center [625, 212] width 201 height 47
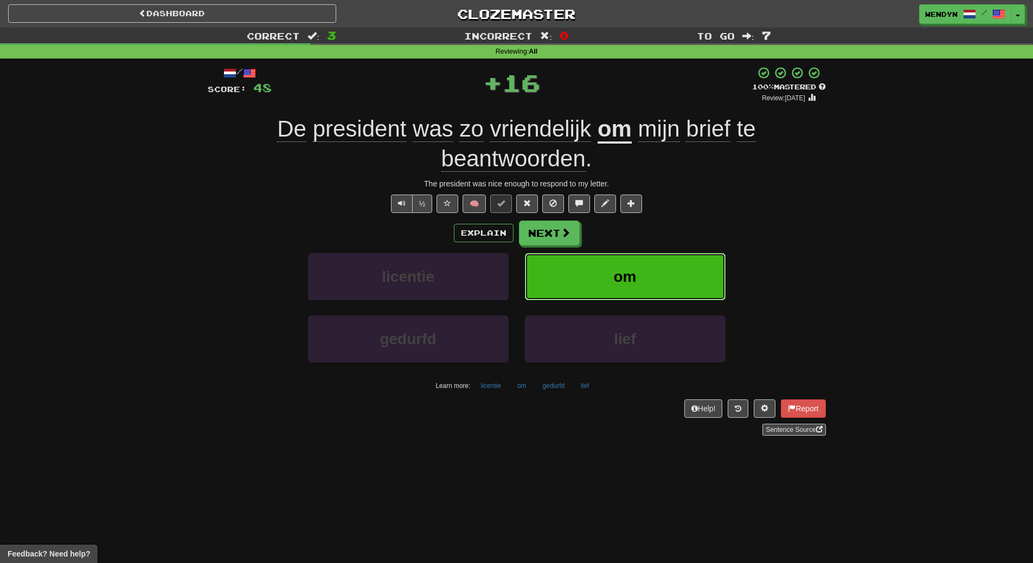
click at [634, 254] on button "om" at bounding box center [625, 276] width 201 height 47
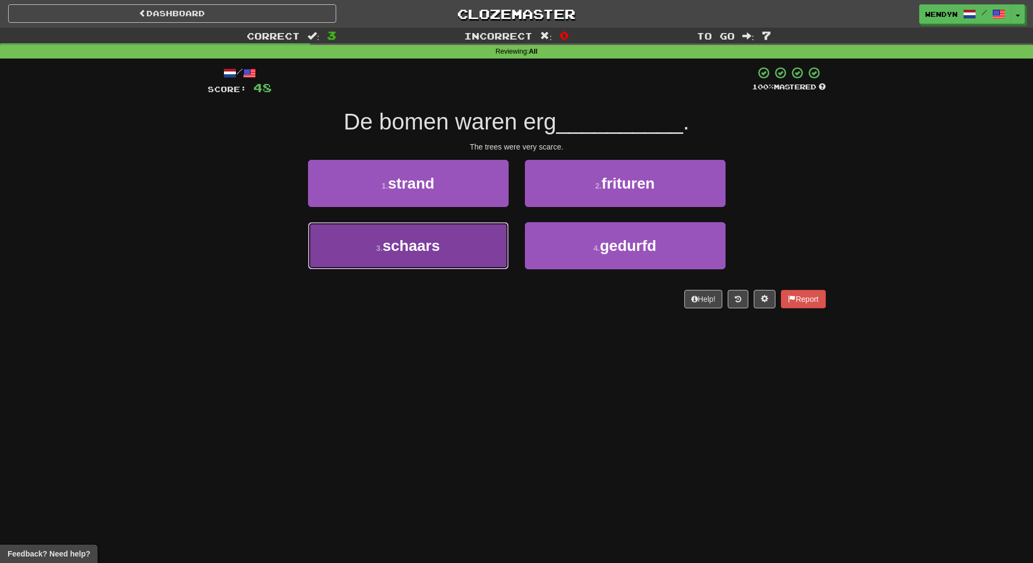
click at [400, 260] on button "3 . schaars" at bounding box center [408, 245] width 201 height 47
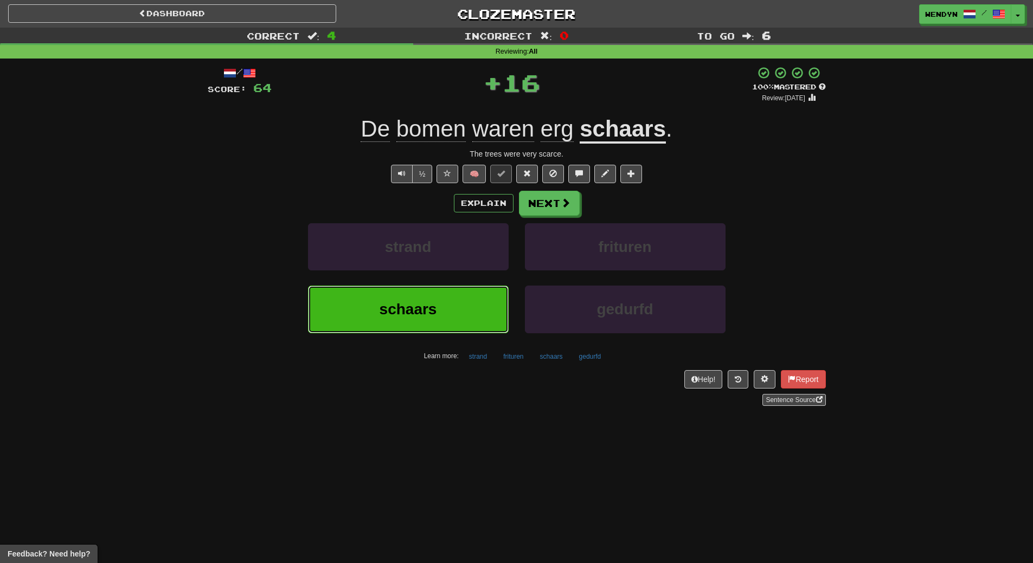
click at [397, 299] on button "schaars" at bounding box center [408, 309] width 201 height 47
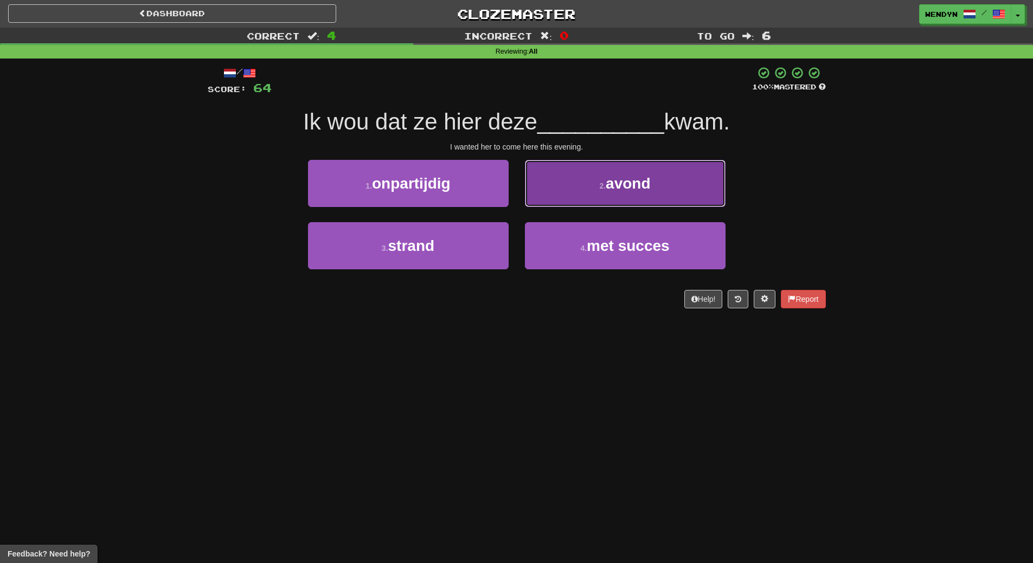
click at [663, 197] on button "2 . avond" at bounding box center [625, 183] width 201 height 47
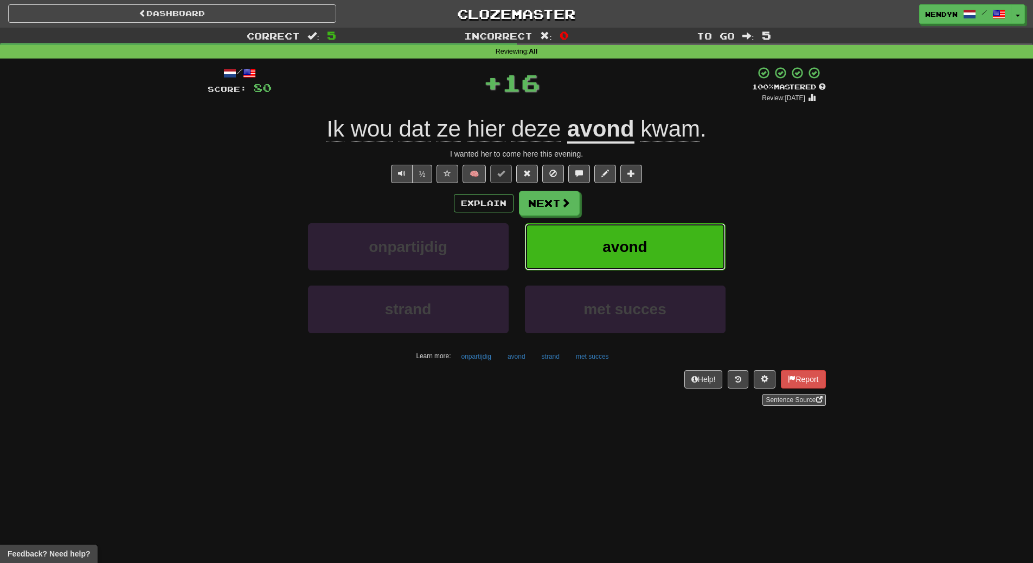
click at [652, 237] on button "avond" at bounding box center [625, 246] width 201 height 47
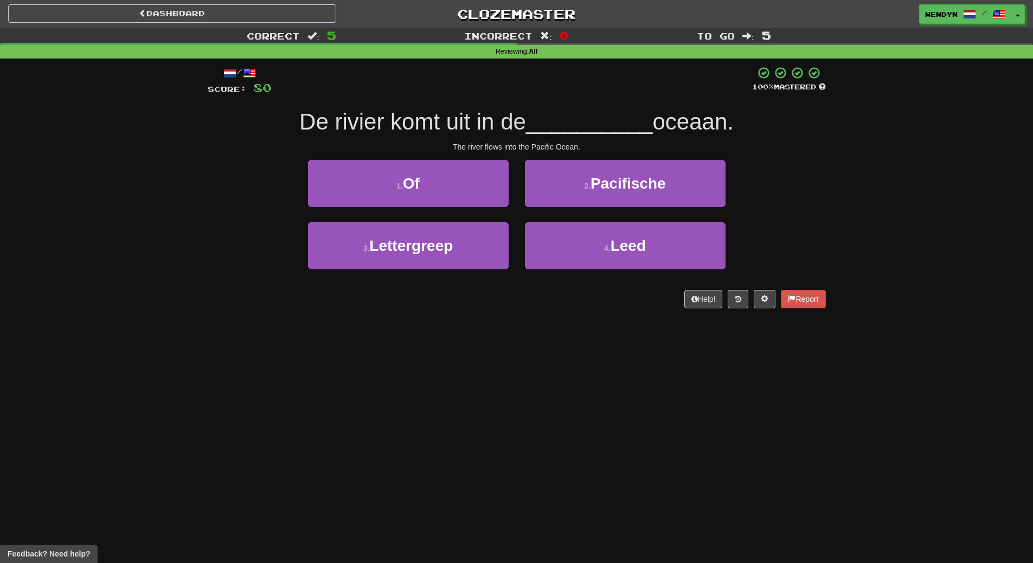
click at [632, 208] on div "2 . Pacifische" at bounding box center [625, 191] width 217 height 62
click at [632, 207] on div "2 . Pacifische" at bounding box center [625, 191] width 217 height 62
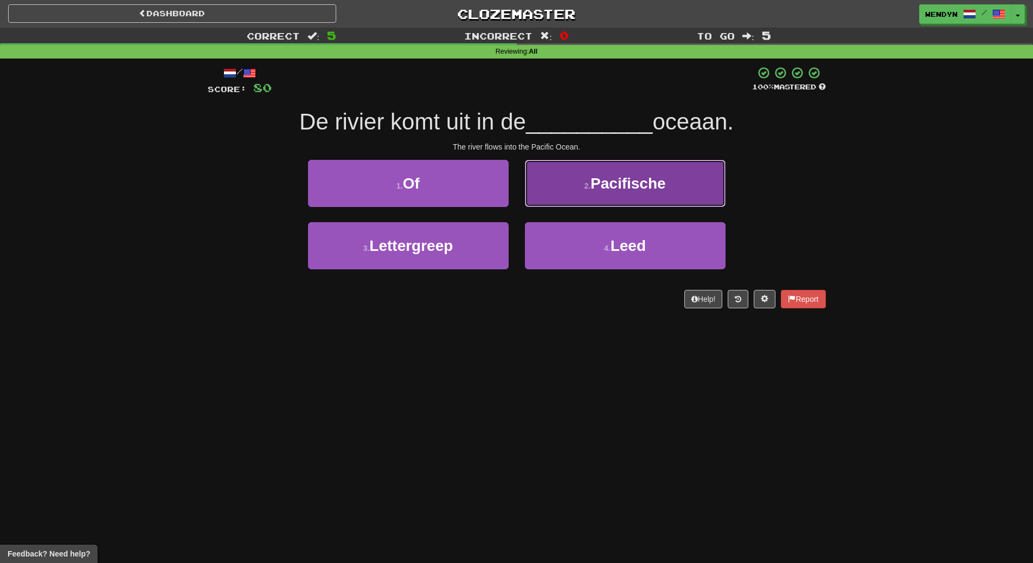
click at [633, 206] on button "2 . Pacifische" at bounding box center [625, 183] width 201 height 47
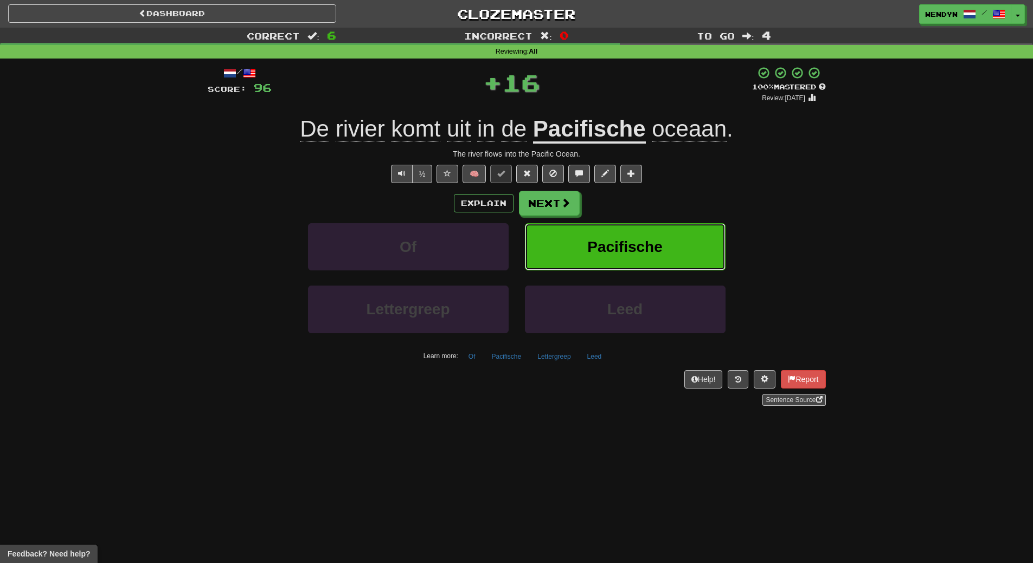
click at [620, 239] on span "Pacifische" at bounding box center [624, 247] width 75 height 17
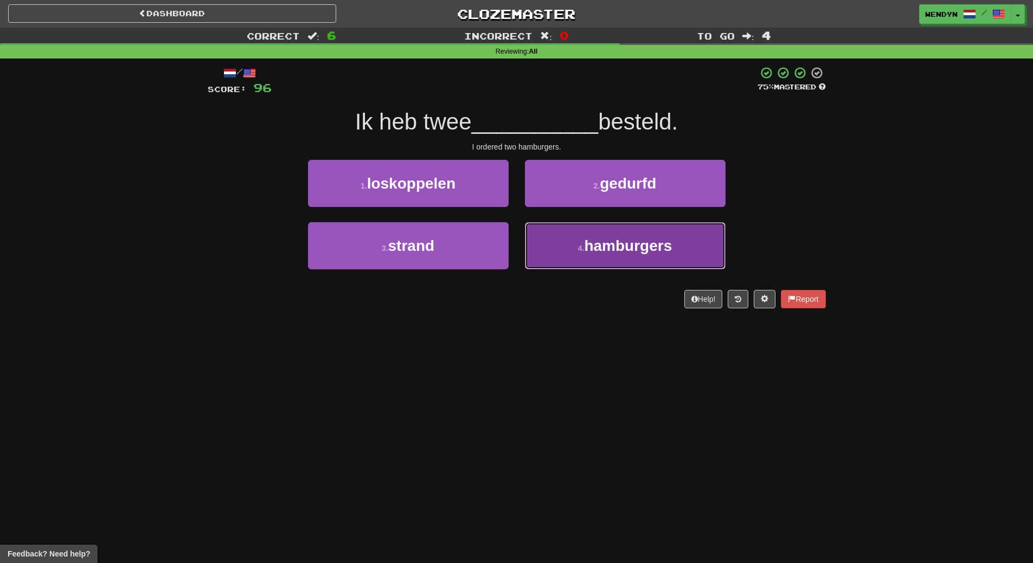
click at [618, 242] on span "hamburgers" at bounding box center [628, 245] width 88 height 17
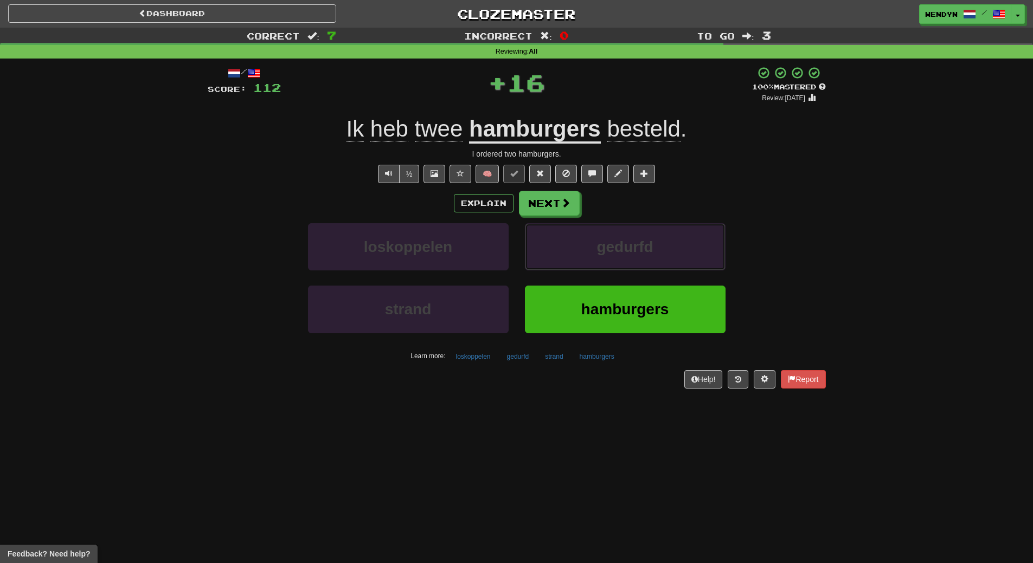
click at [618, 242] on span "gedurfd" at bounding box center [624, 247] width 56 height 17
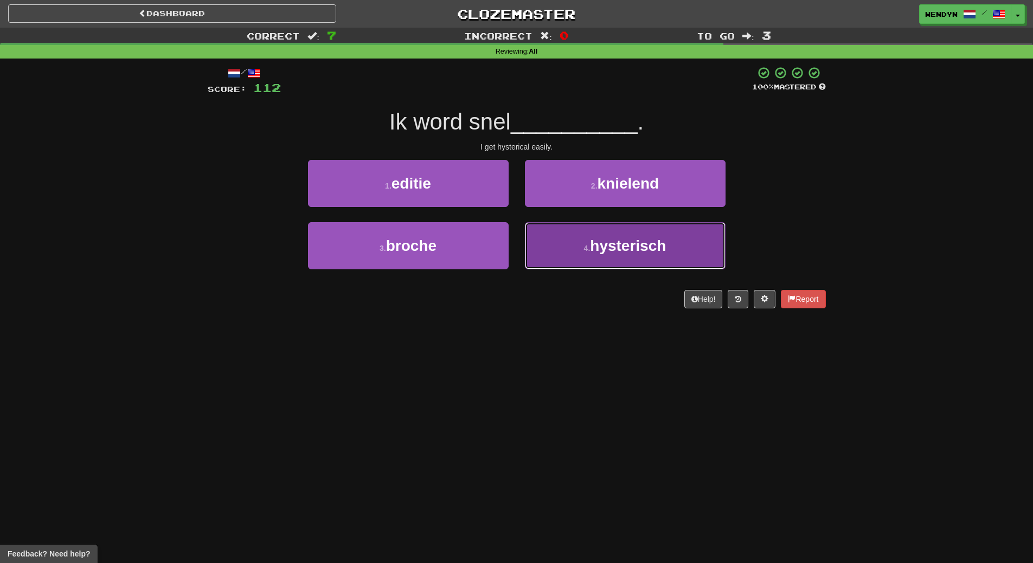
click at [571, 249] on button "4 . hysterisch" at bounding box center [625, 245] width 201 height 47
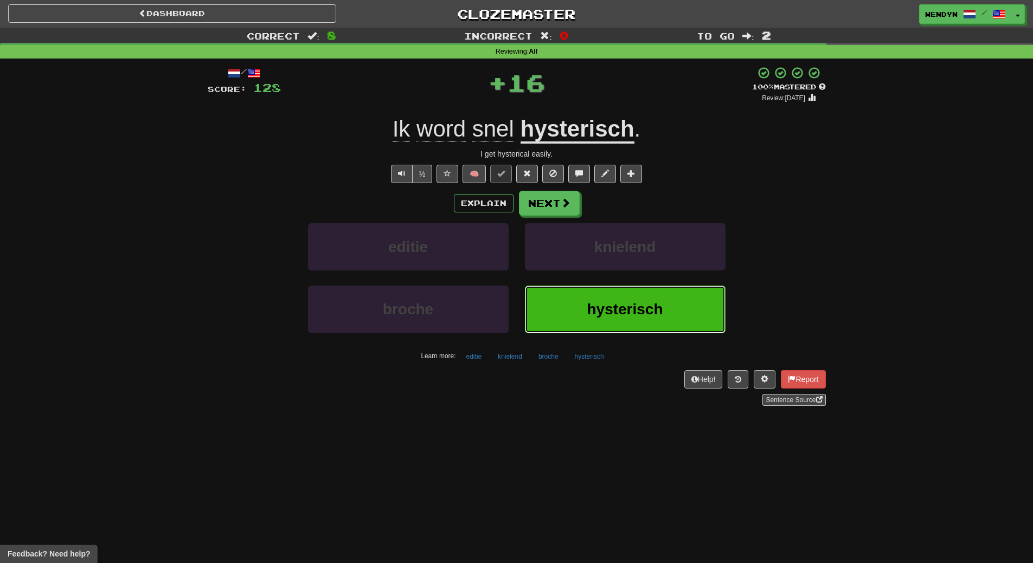
click at [552, 287] on button "hysterisch" at bounding box center [625, 309] width 201 height 47
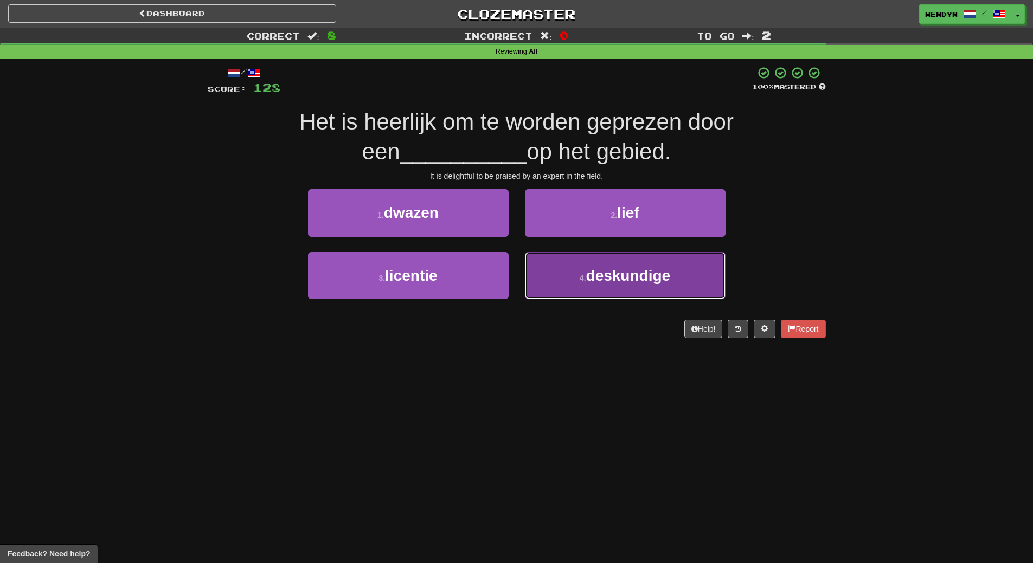
click at [575, 285] on button "4 . deskundige" at bounding box center [625, 275] width 201 height 47
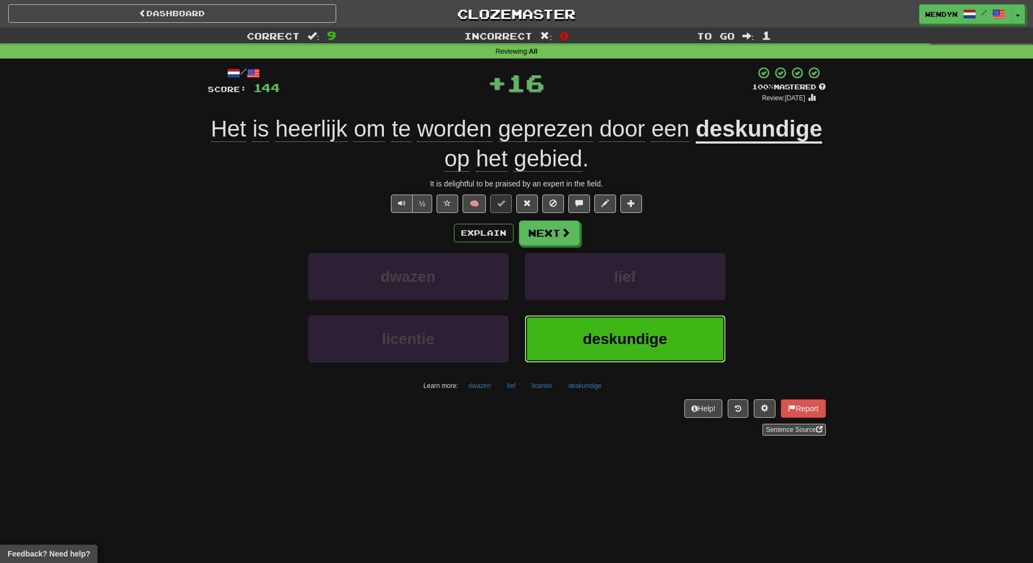
click at [603, 326] on button "deskundige" at bounding box center [625, 339] width 201 height 47
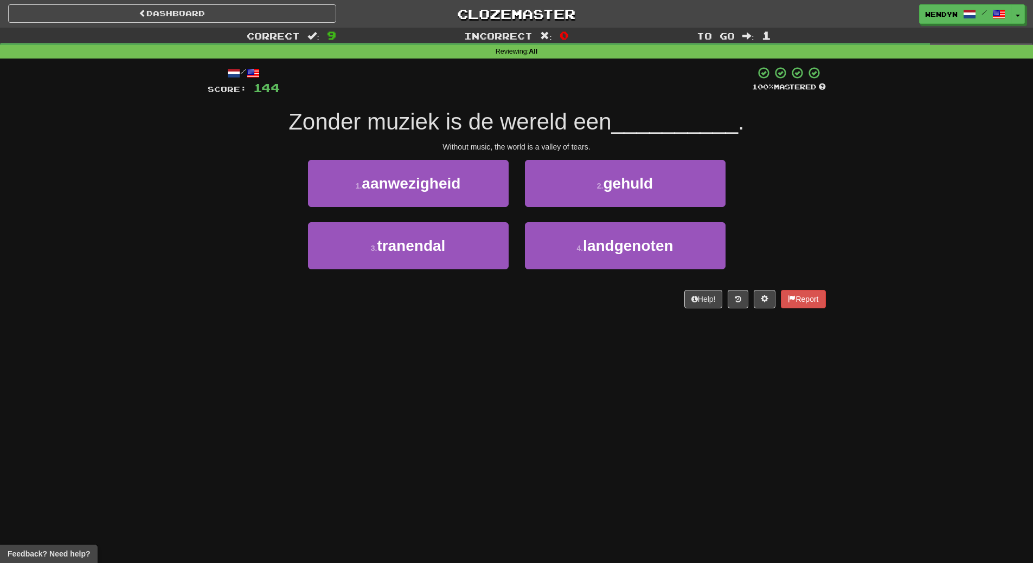
click at [603, 326] on div "Dashboard Clozemaster WendyN / Toggle Dropdown Dashboard Leaderboard Activity F…" at bounding box center [516, 281] width 1033 height 563
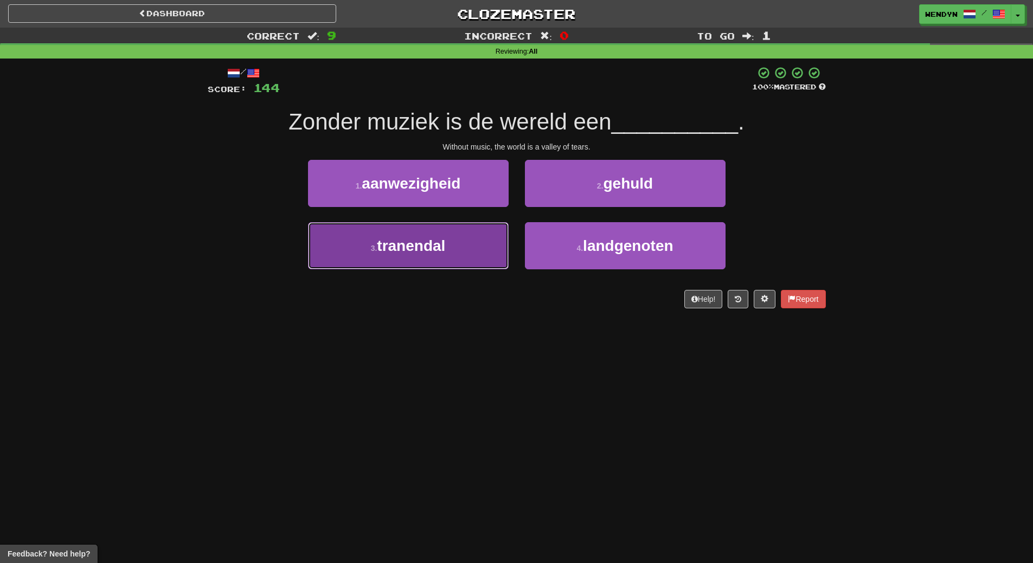
click at [470, 259] on button "3 . tranendal" at bounding box center [408, 245] width 201 height 47
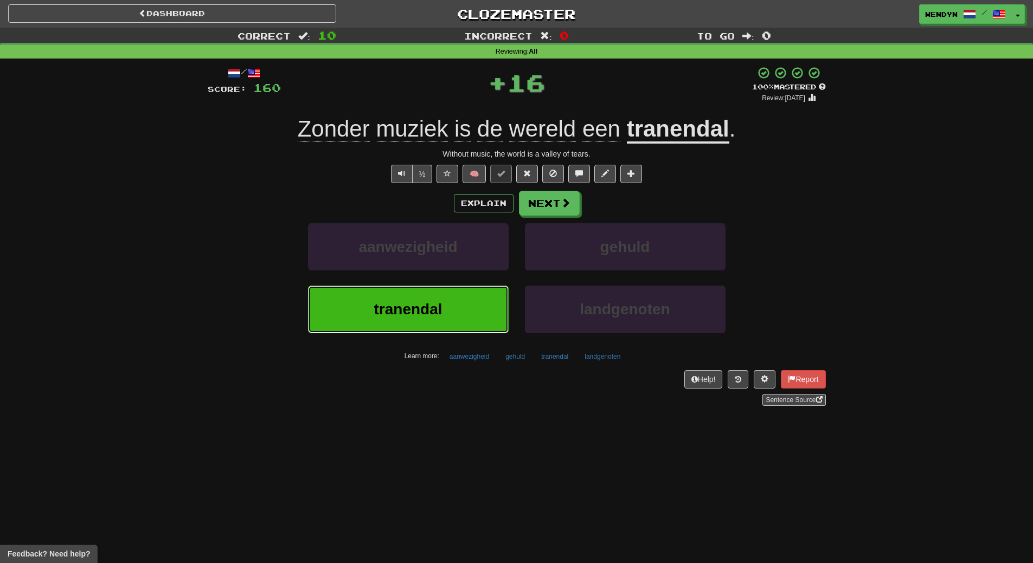
click at [464, 306] on button "tranendal" at bounding box center [408, 309] width 201 height 47
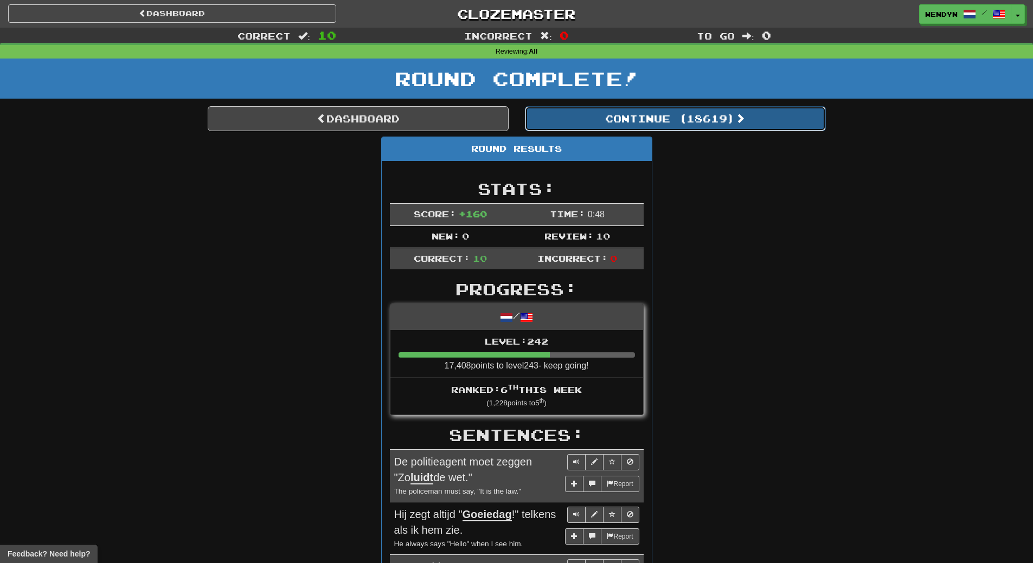
click at [696, 112] on button "Continue ( 18619 )" at bounding box center [675, 118] width 301 height 25
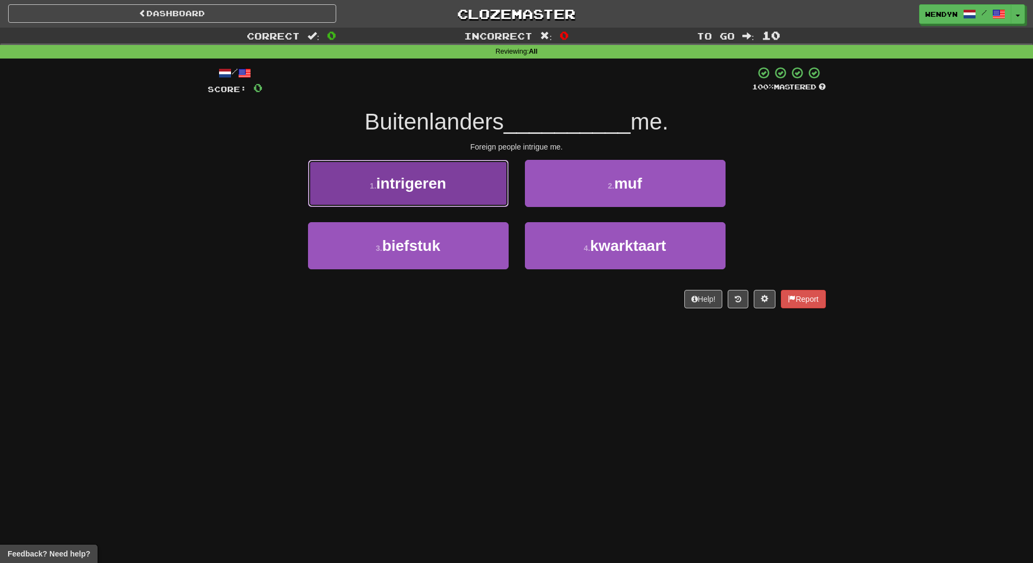
click at [449, 196] on button "1 . intrigeren" at bounding box center [408, 183] width 201 height 47
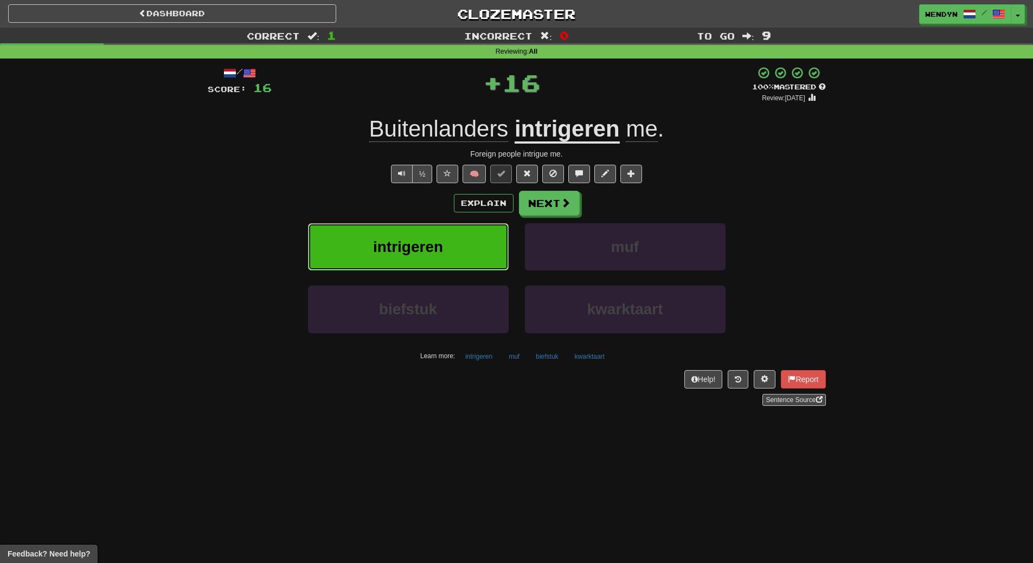
click at [448, 247] on button "intrigeren" at bounding box center [408, 246] width 201 height 47
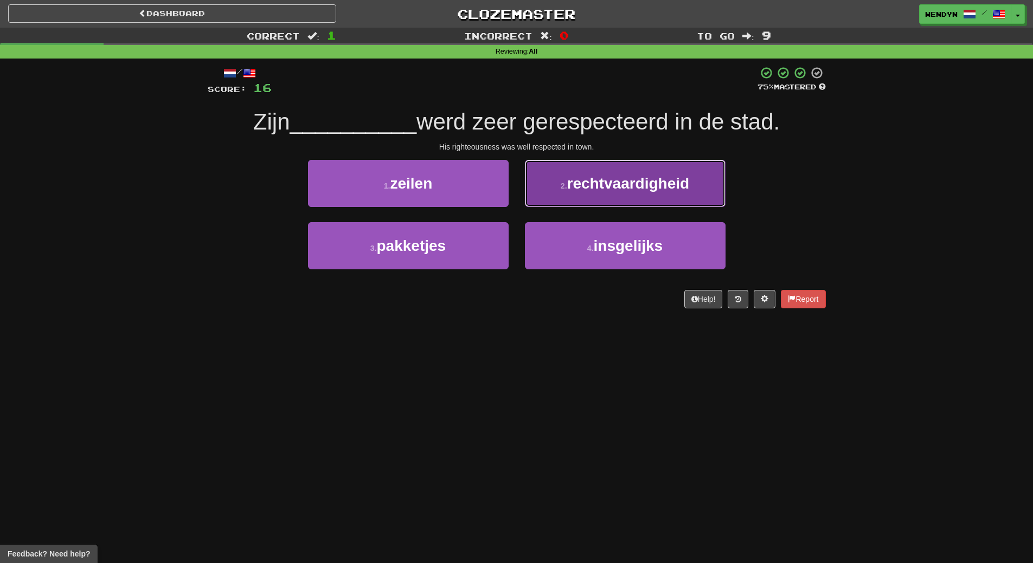
click at [652, 192] on button "2 . rechtvaardigheid" at bounding box center [625, 183] width 201 height 47
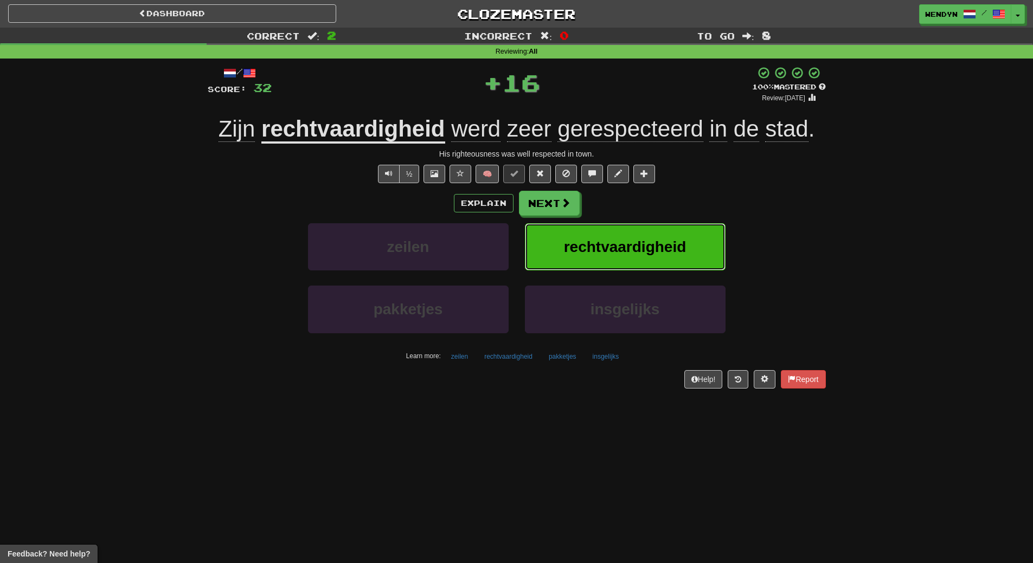
click at [650, 235] on button "rechtvaardigheid" at bounding box center [625, 246] width 201 height 47
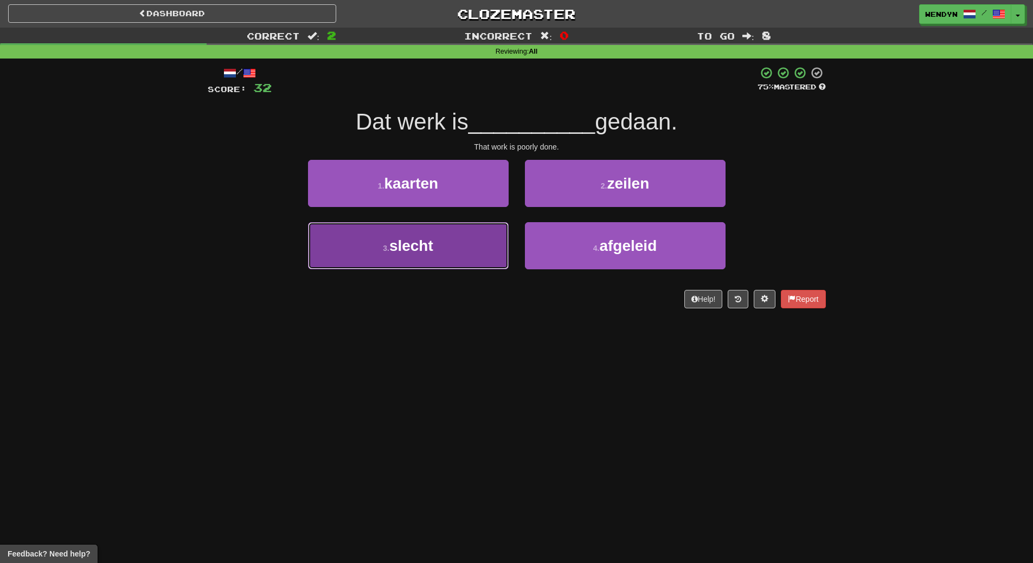
click at [467, 261] on button "3 . slecht" at bounding box center [408, 245] width 201 height 47
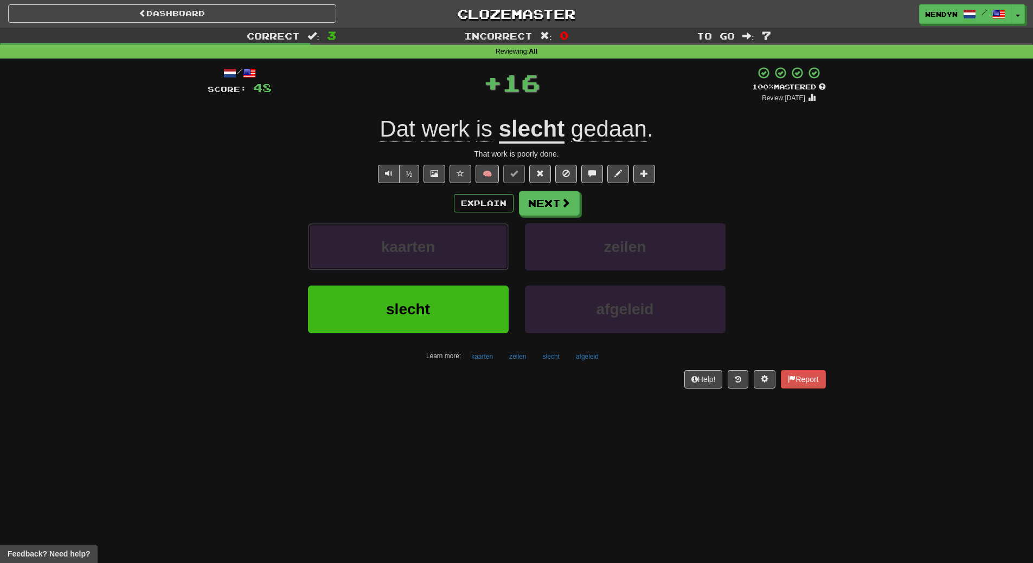
click at [467, 261] on button "kaarten" at bounding box center [408, 246] width 201 height 47
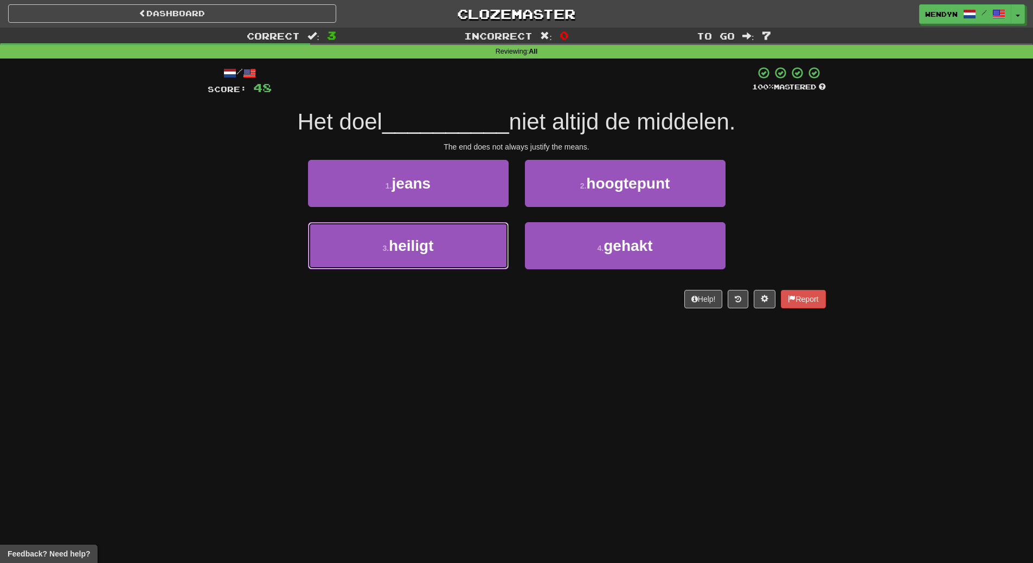
drag, startPoint x: 467, startPoint y: 261, endPoint x: 464, endPoint y: 317, distance: 56.5
click at [464, 317] on div "/ Score: 48 100 % Mastered Het doel __________ niet altijd de middelen. The end…" at bounding box center [517, 191] width 618 height 265
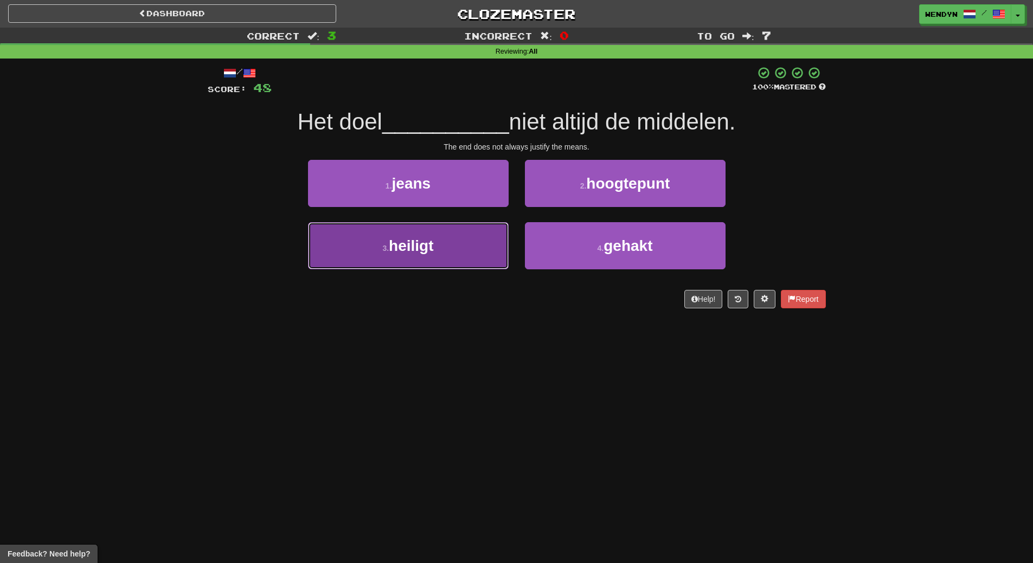
click at [481, 257] on button "3 . heiligt" at bounding box center [408, 245] width 201 height 47
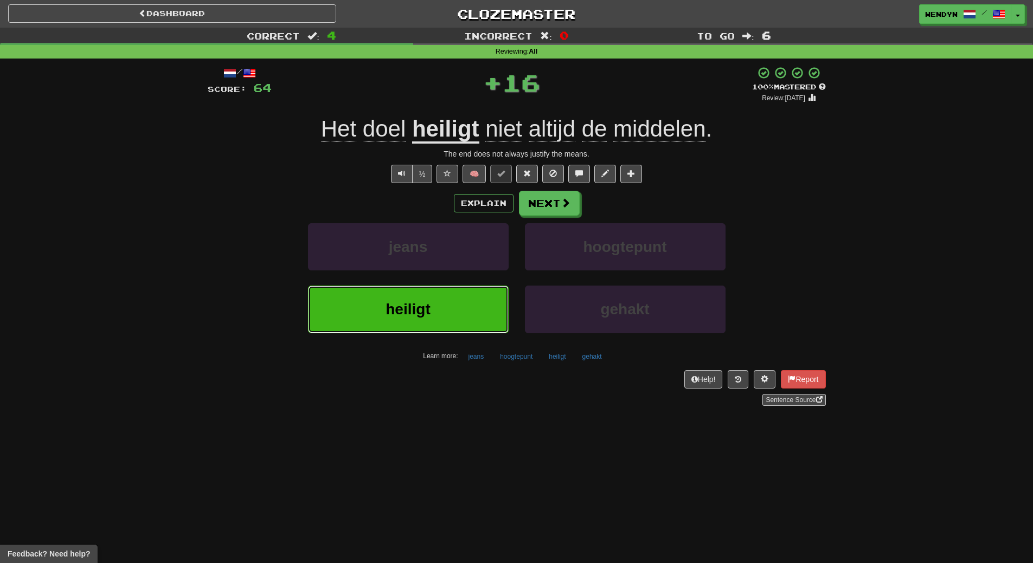
click at [479, 301] on button "heiligt" at bounding box center [408, 309] width 201 height 47
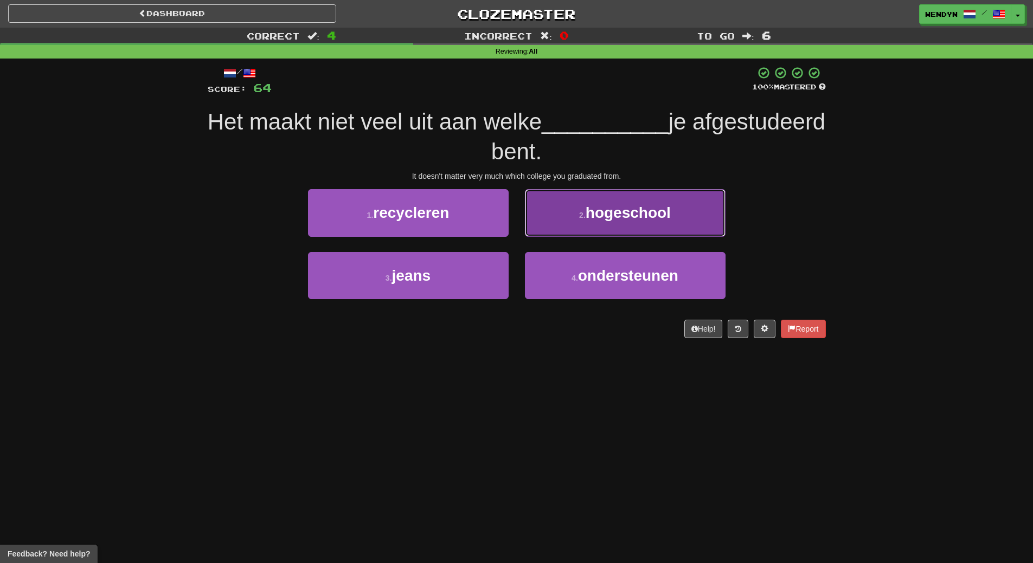
click at [649, 214] on span "hogeschool" at bounding box center [628, 212] width 85 height 17
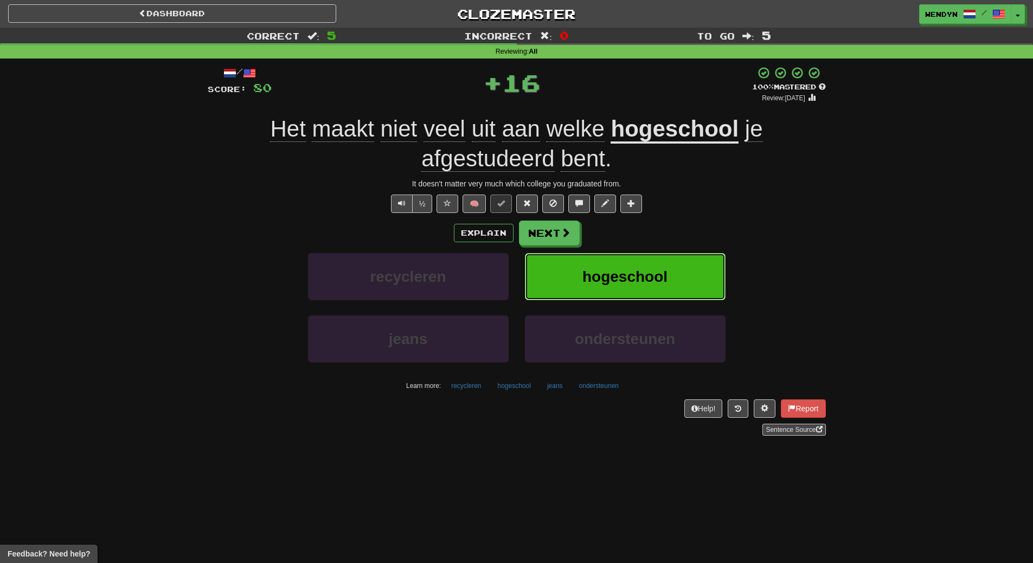
click at [649, 264] on button "hogeschool" at bounding box center [625, 276] width 201 height 47
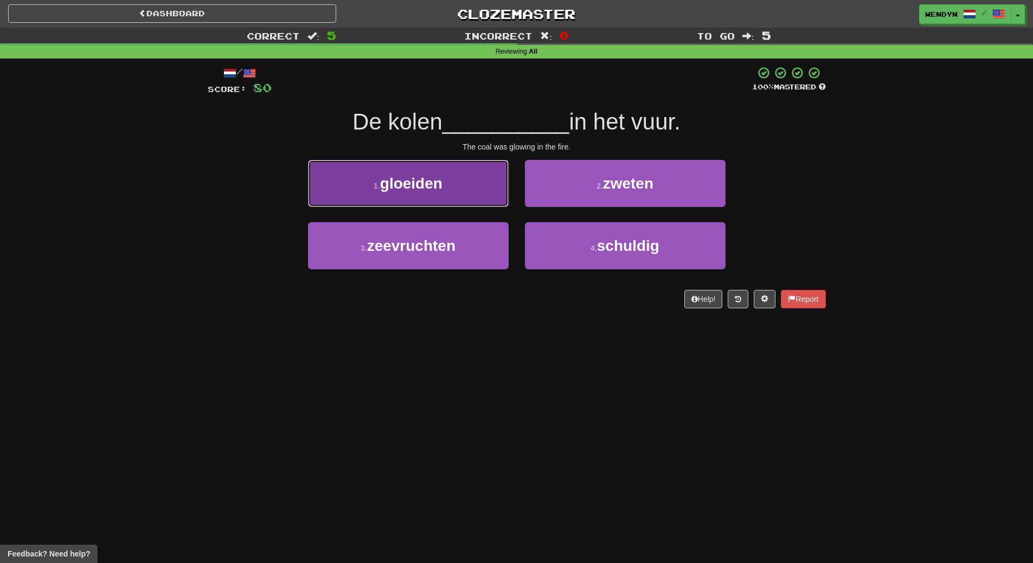
click at [410, 194] on button "1 . gloeiden" at bounding box center [408, 183] width 201 height 47
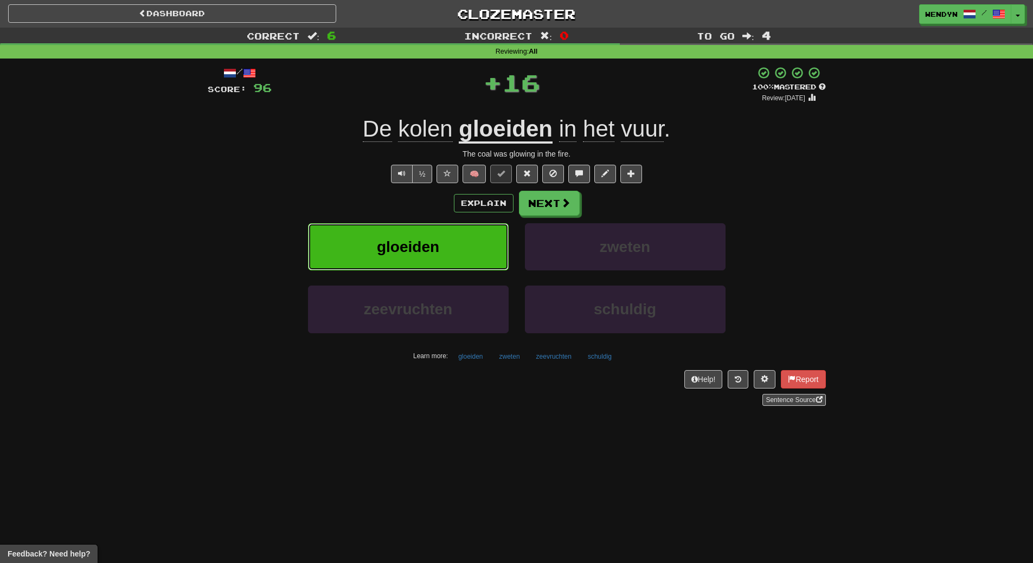
click at [406, 243] on span "gloeiden" at bounding box center [408, 247] width 62 height 17
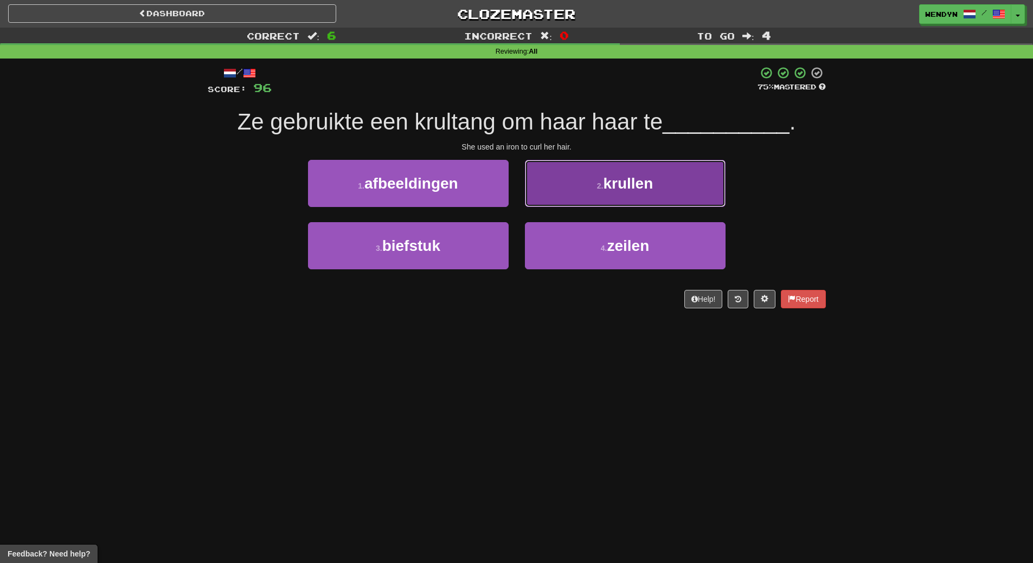
click at [697, 184] on button "2 . krullen" at bounding box center [625, 183] width 201 height 47
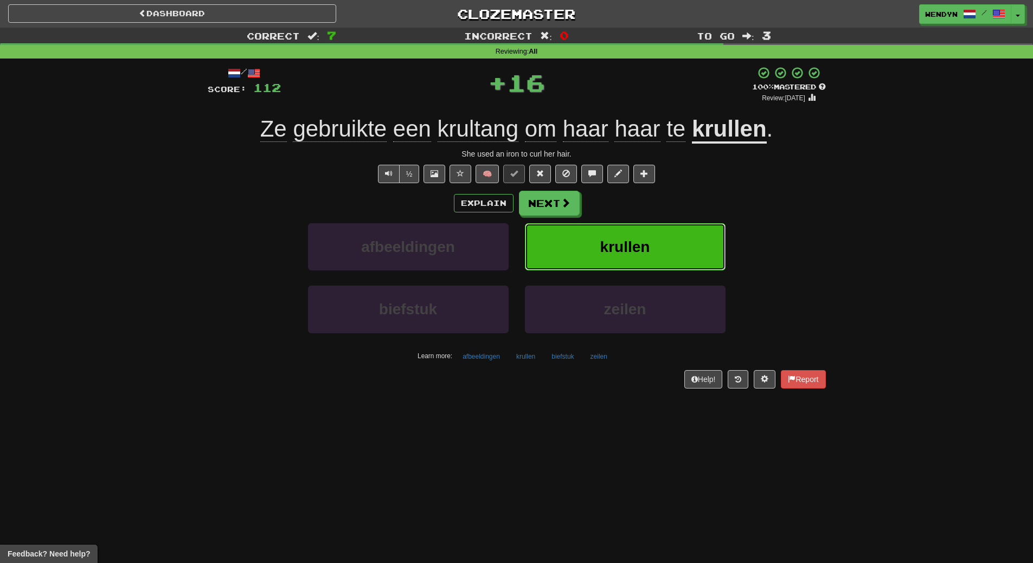
click at [689, 247] on button "krullen" at bounding box center [625, 246] width 201 height 47
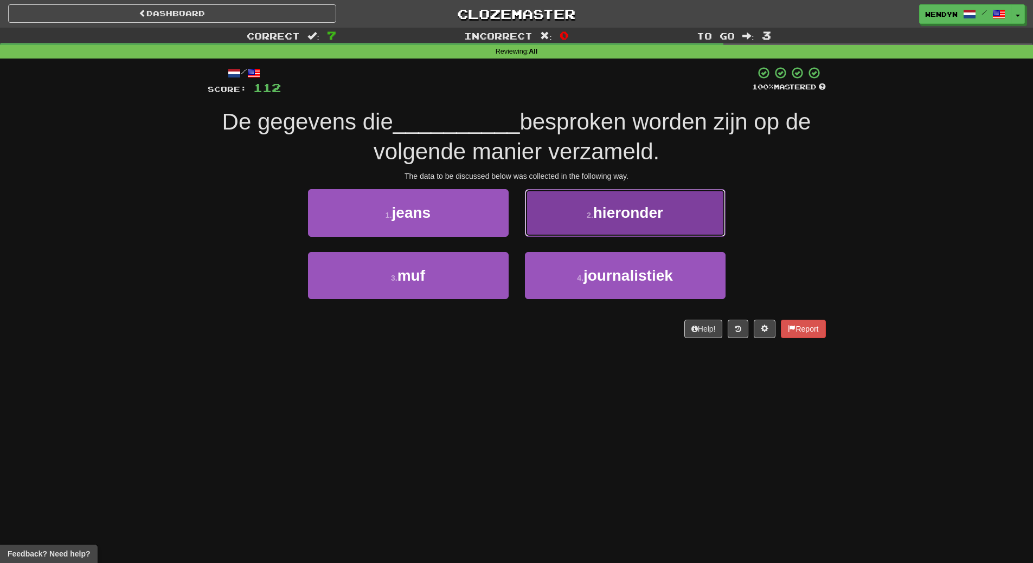
click at [689, 216] on button "2 . hieronder" at bounding box center [625, 212] width 201 height 47
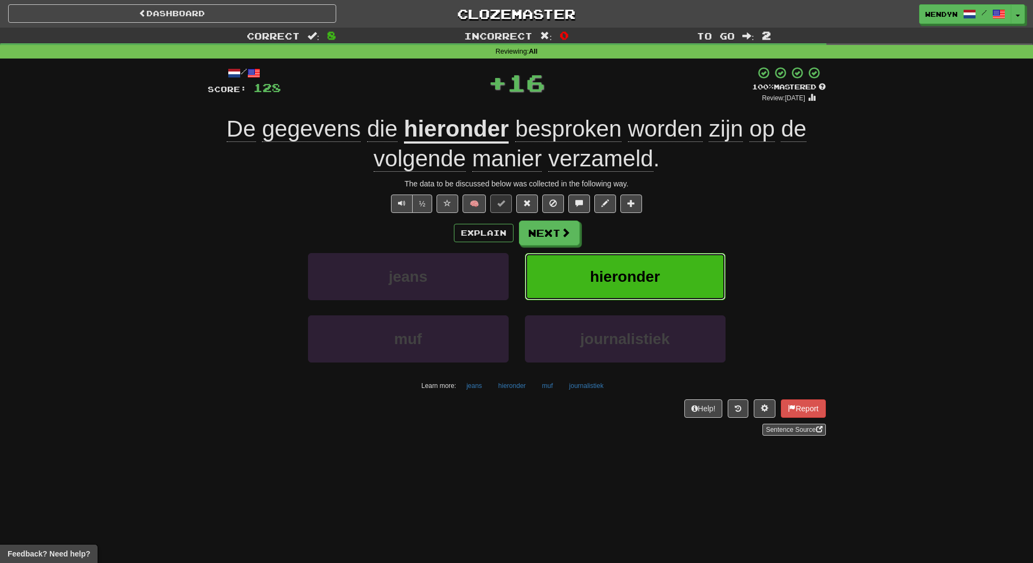
click at [685, 271] on button "hieronder" at bounding box center [625, 276] width 201 height 47
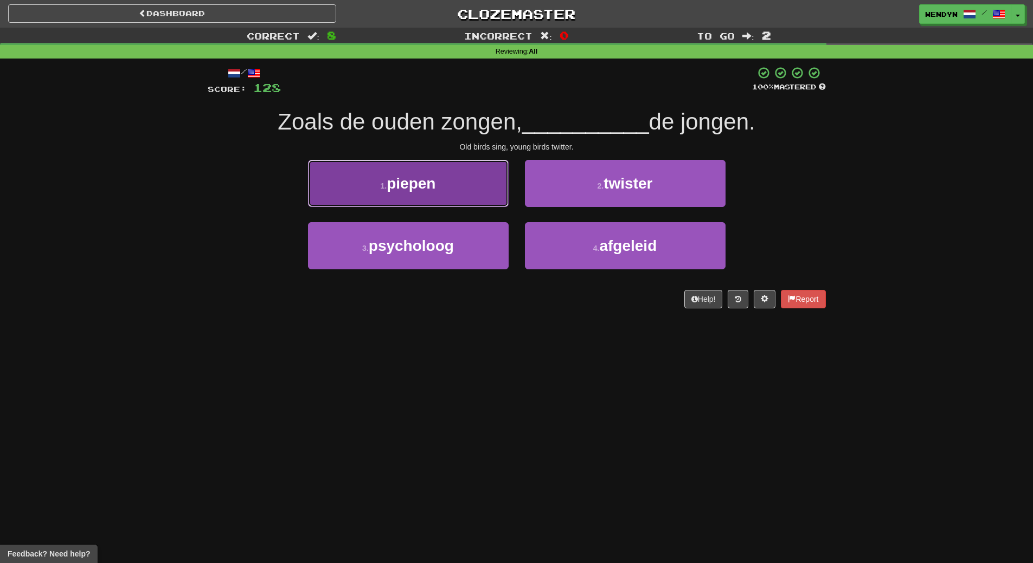
click at [474, 190] on button "1 . piepen" at bounding box center [408, 183] width 201 height 47
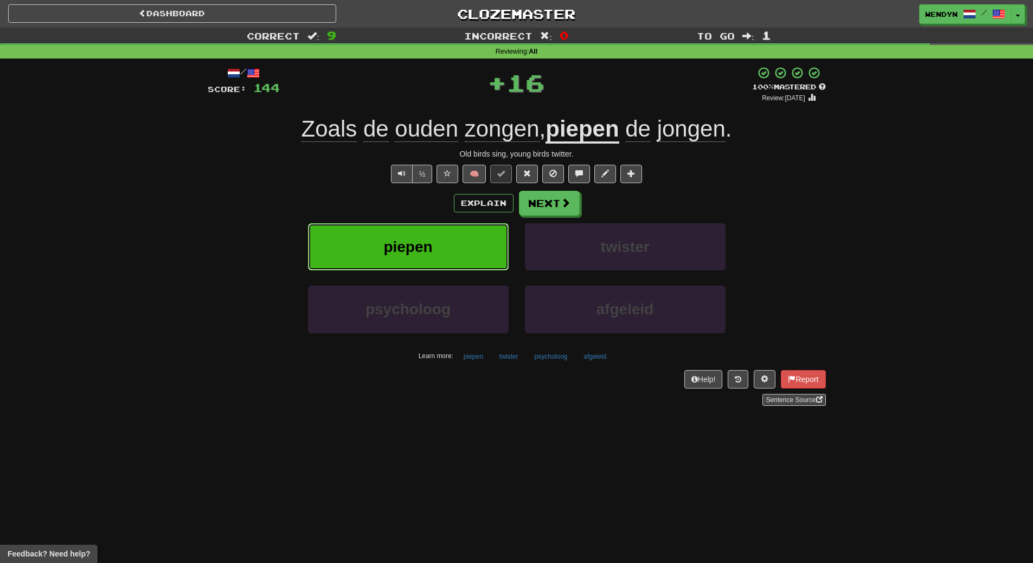
click at [476, 230] on button "piepen" at bounding box center [408, 246] width 201 height 47
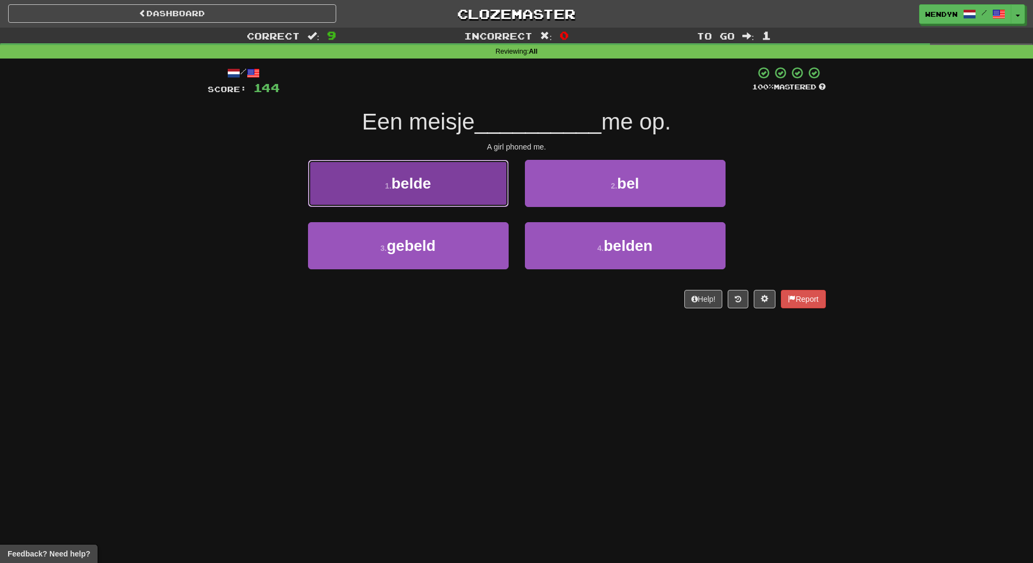
click at [473, 190] on button "1 . belde" at bounding box center [408, 183] width 201 height 47
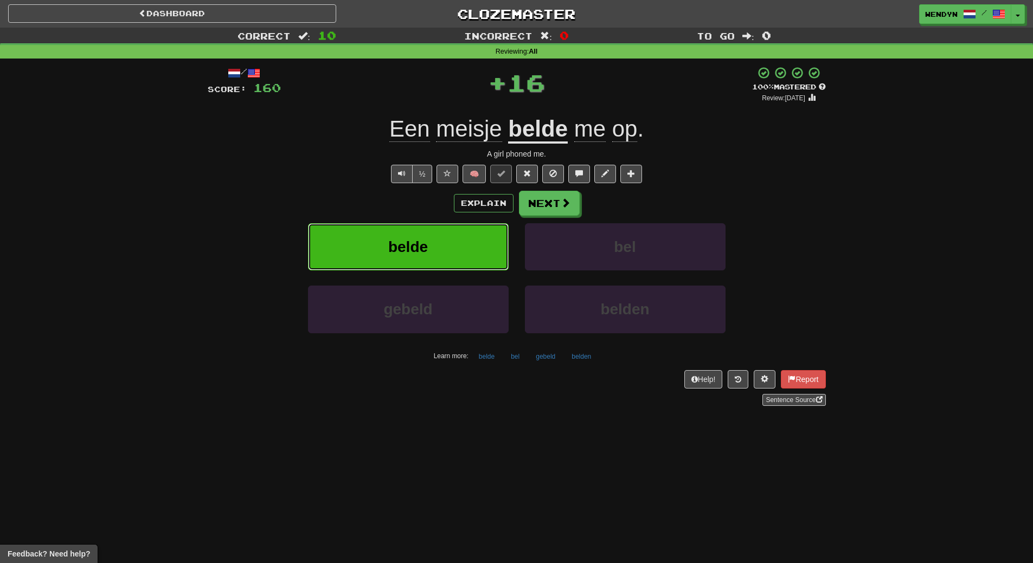
click at [474, 233] on button "belde" at bounding box center [408, 246] width 201 height 47
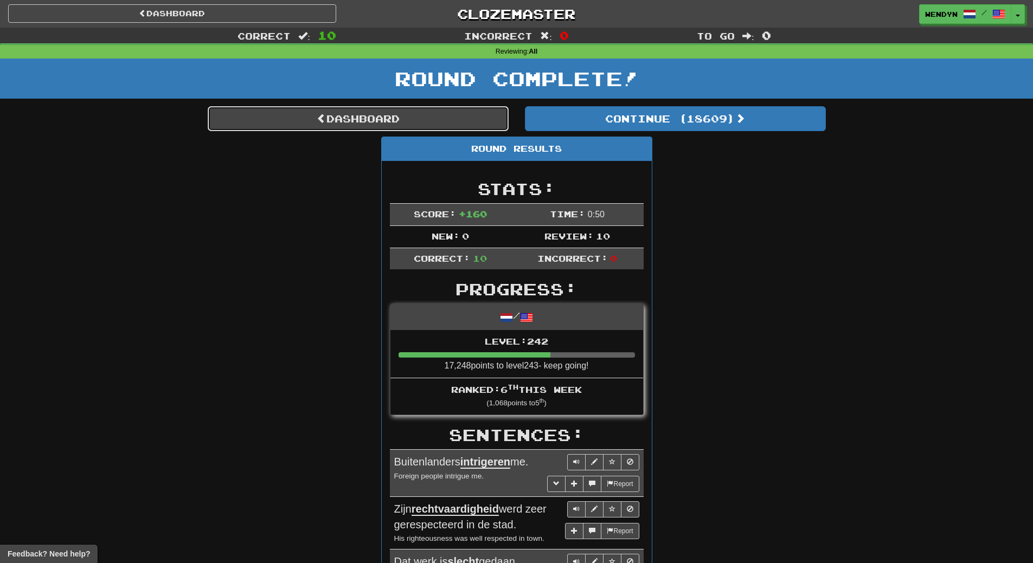
click at [396, 114] on link "Dashboard" at bounding box center [358, 118] width 301 height 25
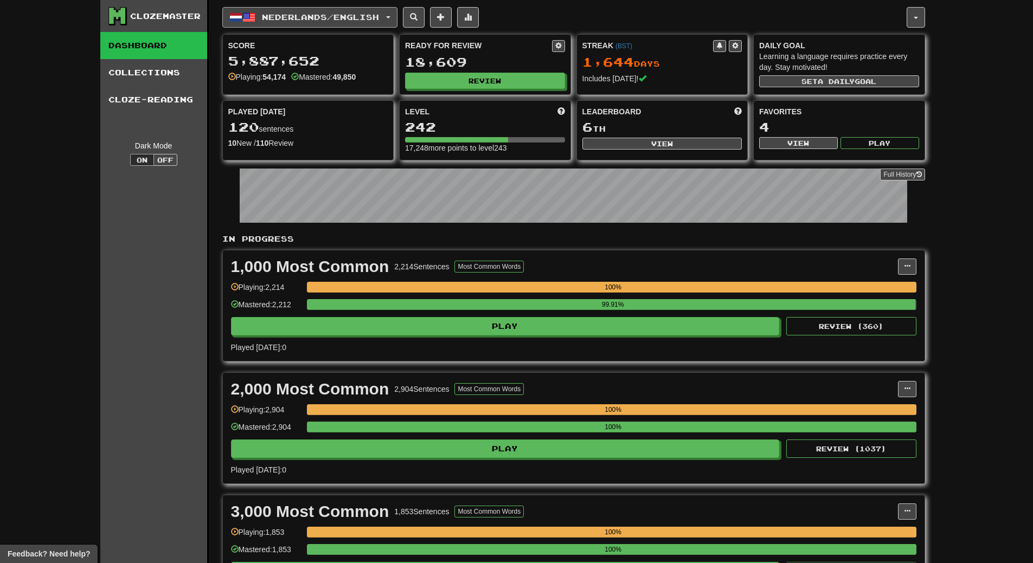
click at [352, 16] on span "Nederlands / English" at bounding box center [320, 16] width 117 height 9
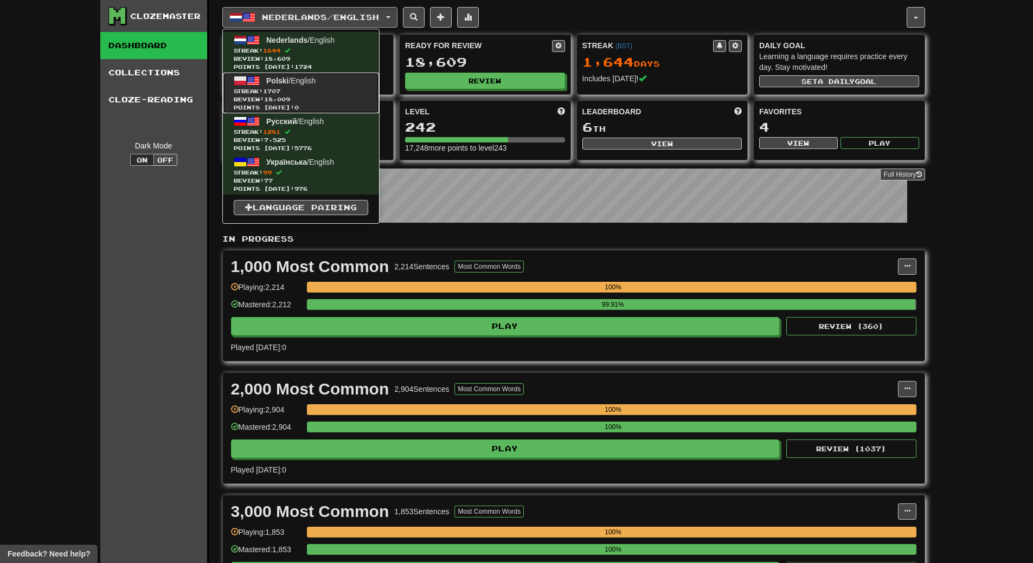
click at [346, 98] on span "Review: 18,009" at bounding box center [301, 99] width 134 height 8
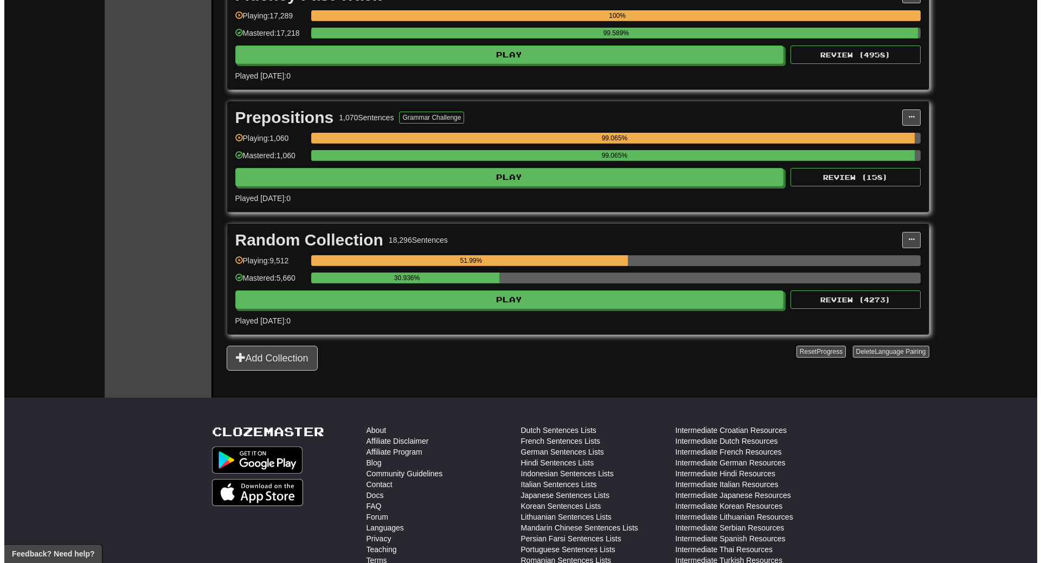
scroll to position [1844, 0]
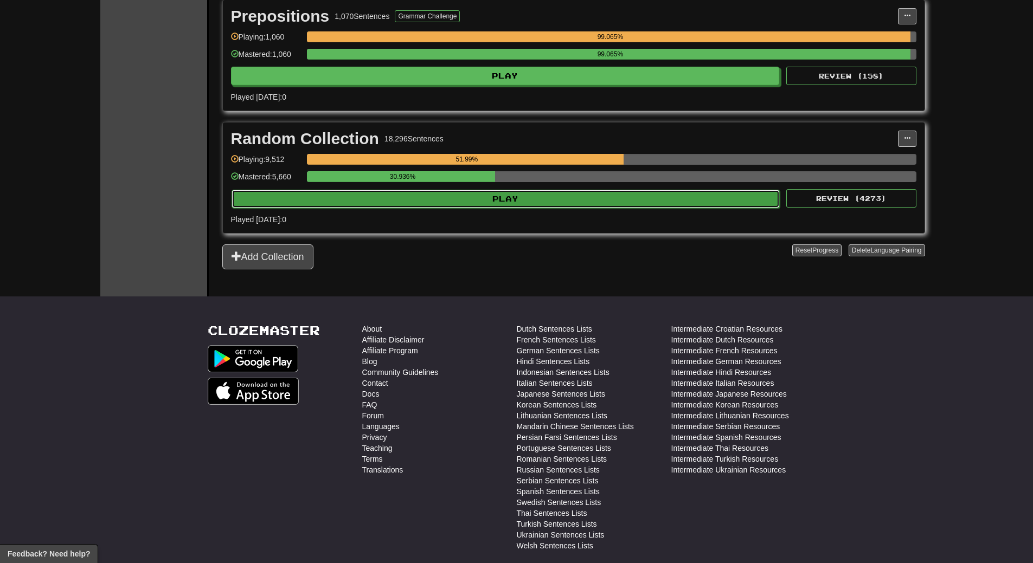
click at [556, 205] on button "Play" at bounding box center [506, 199] width 549 height 18
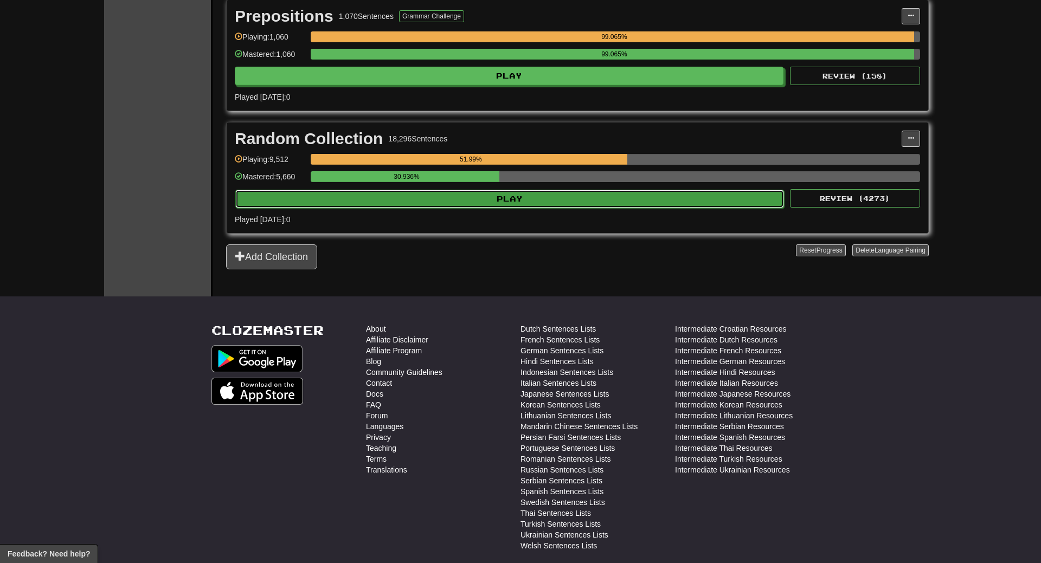
select select "**"
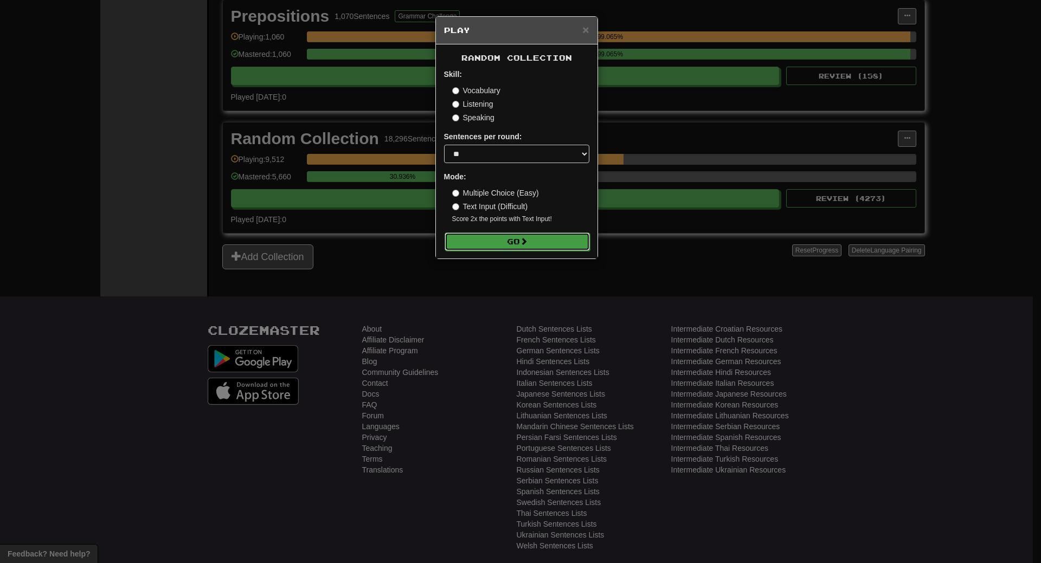
click at [558, 244] on button "Go" at bounding box center [517, 242] width 145 height 18
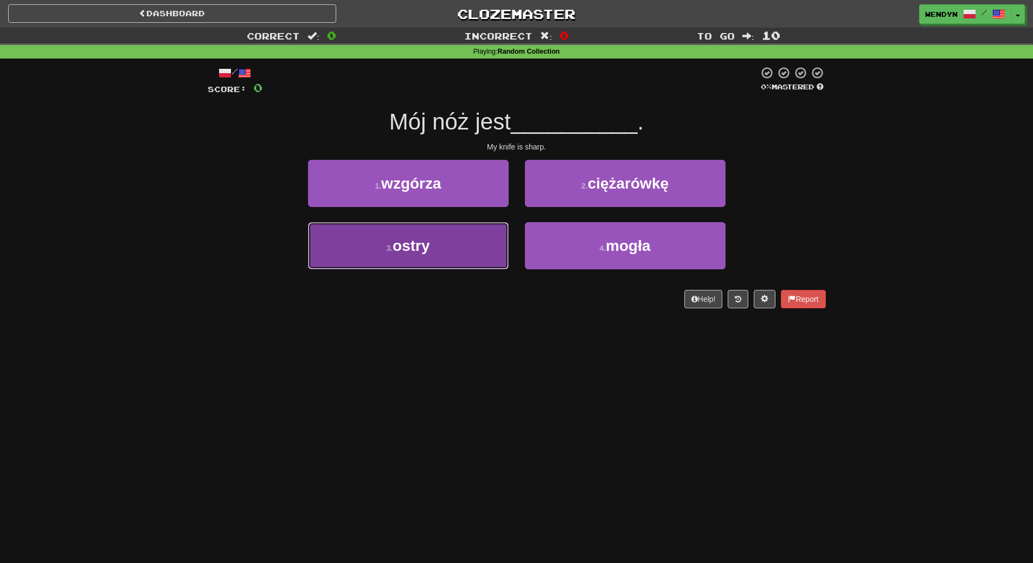
click at [444, 258] on button "3 . ostry" at bounding box center [408, 245] width 201 height 47
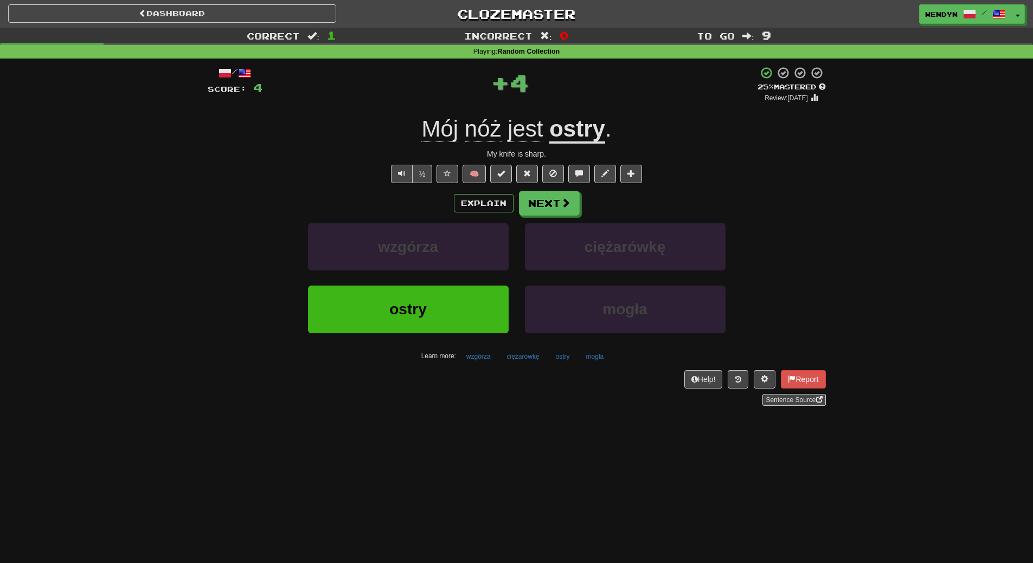
click at [447, 285] on div "wzgórza" at bounding box center [408, 254] width 217 height 62
click at [446, 303] on button "ostry" at bounding box center [408, 309] width 201 height 47
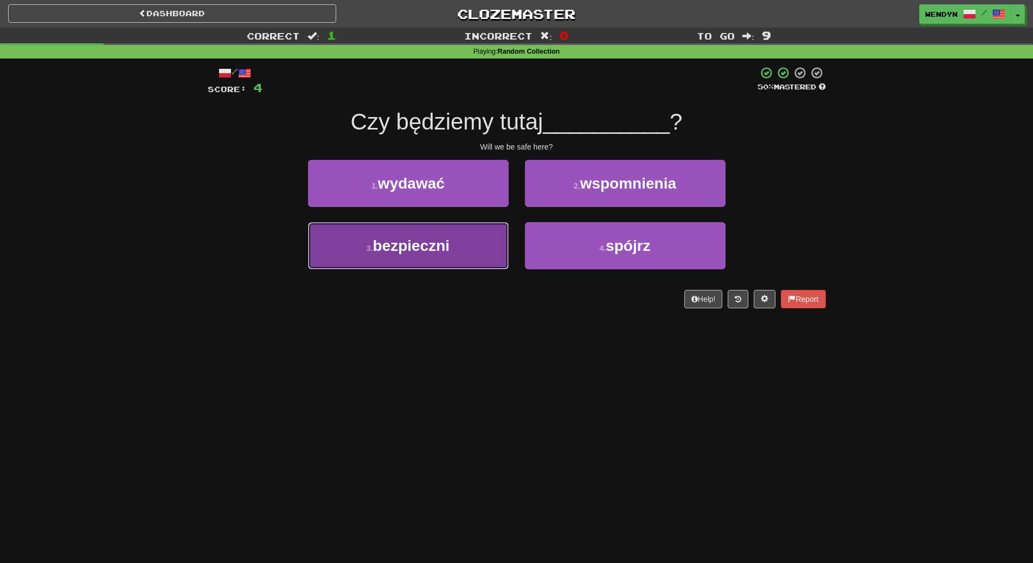
click at [439, 263] on button "3 . bezpieczni" at bounding box center [408, 245] width 201 height 47
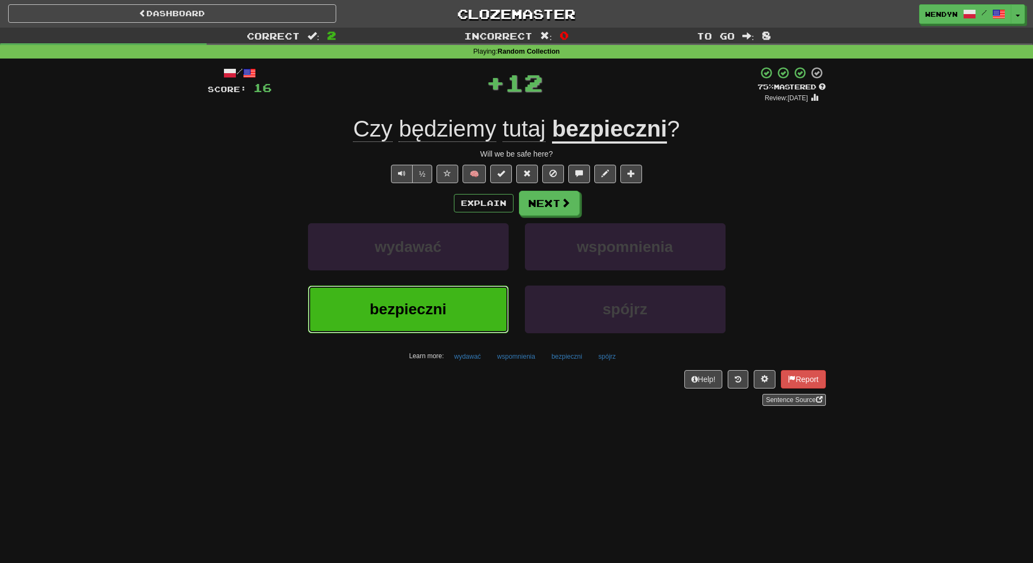
click at [436, 304] on span "bezpieczni" at bounding box center [408, 309] width 77 height 17
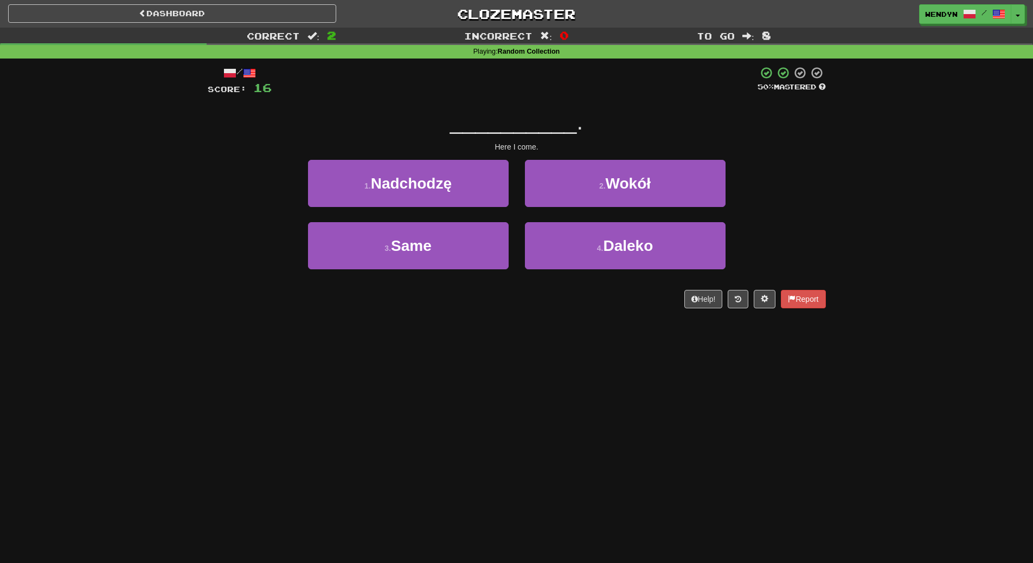
click at [461, 212] on div "1 . Nadchodzę" at bounding box center [408, 191] width 217 height 62
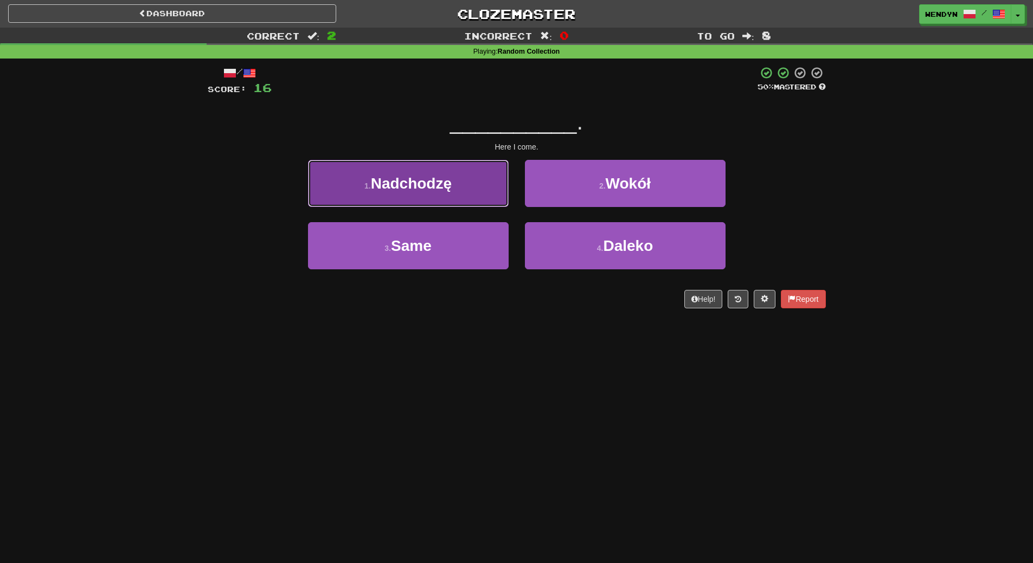
click at [434, 193] on button "1 . Nadchodzę" at bounding box center [408, 183] width 201 height 47
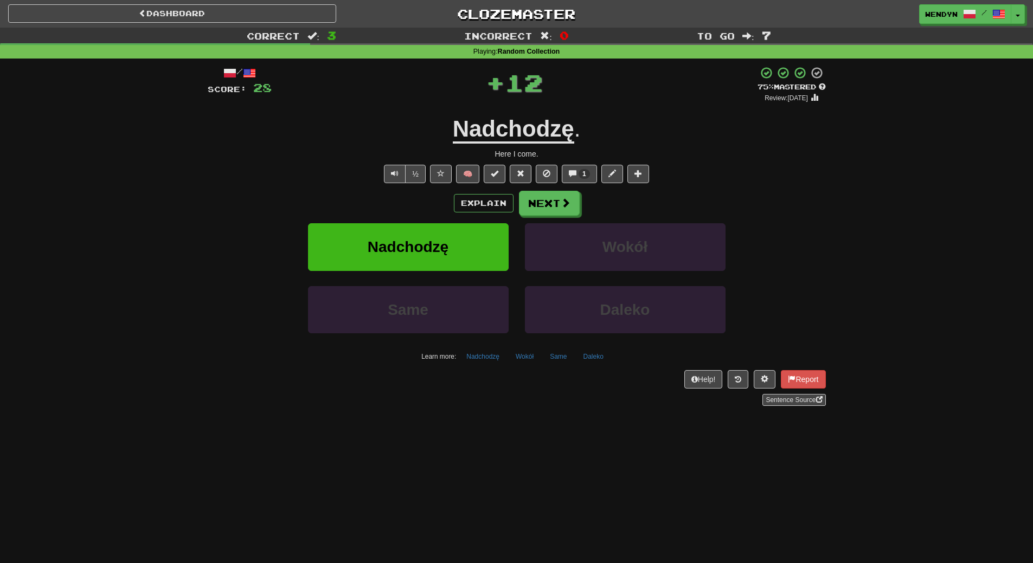
click at [428, 222] on div "Explain Next Nadchodzę Wokół Same Daleko Learn more: Nadchodzę Wokół Same Daleko" at bounding box center [517, 278] width 618 height 174
click at [424, 253] on span "Nadchodzę" at bounding box center [408, 247] width 81 height 17
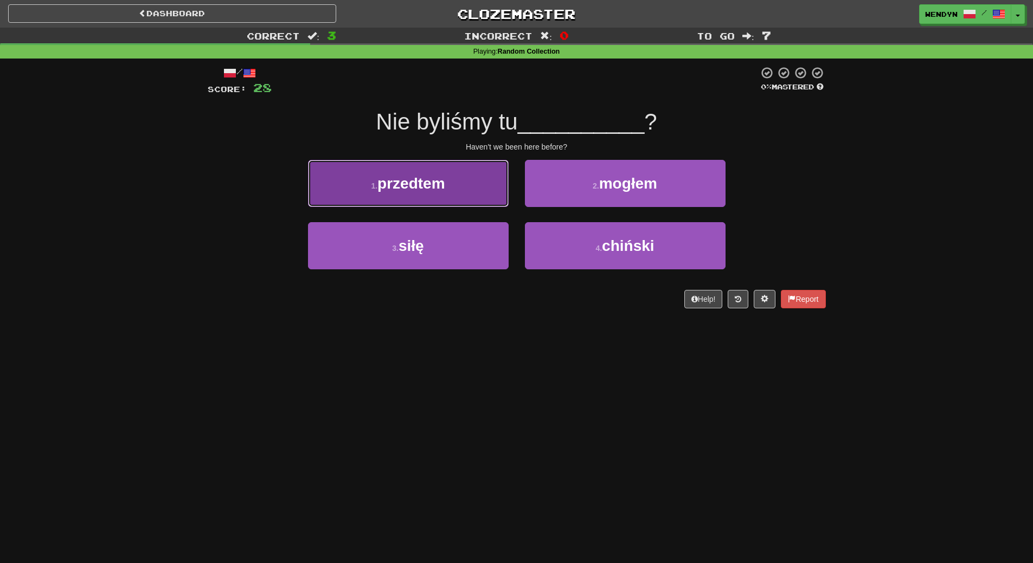
click at [461, 206] on button "1 . przedtem" at bounding box center [408, 183] width 201 height 47
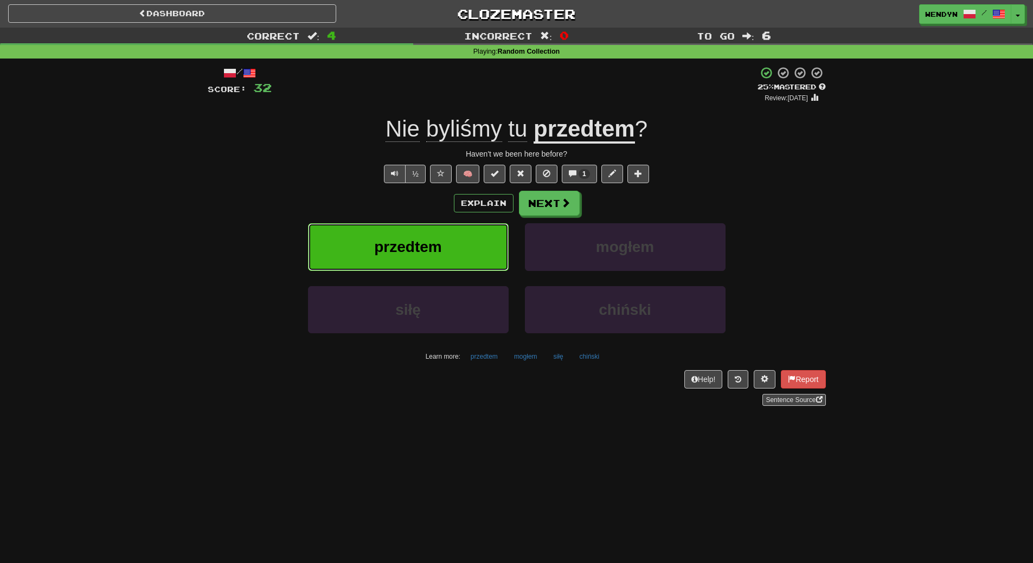
click at [431, 268] on button "przedtem" at bounding box center [408, 246] width 201 height 47
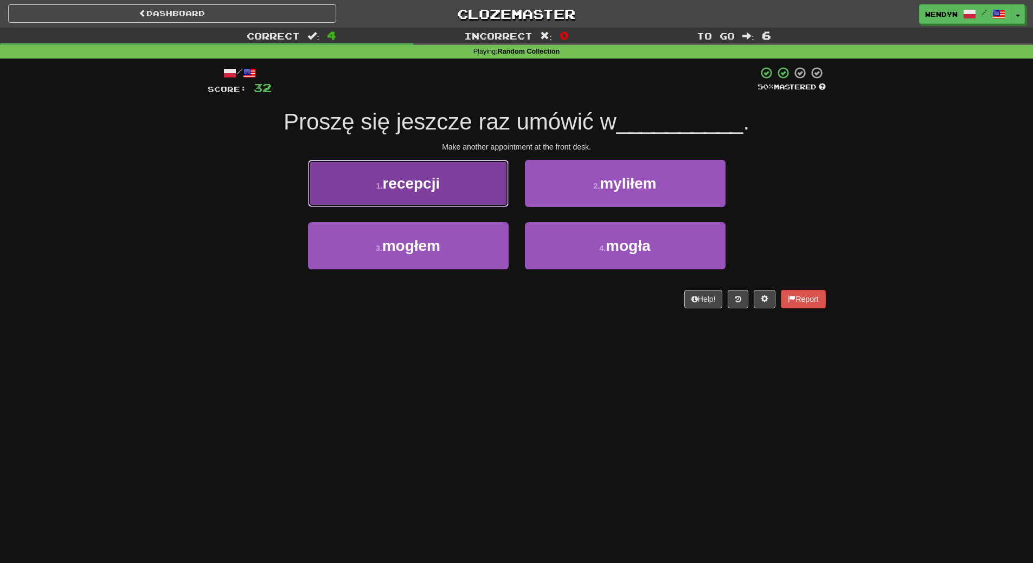
click at [441, 197] on button "1 . recepcji" at bounding box center [408, 183] width 201 height 47
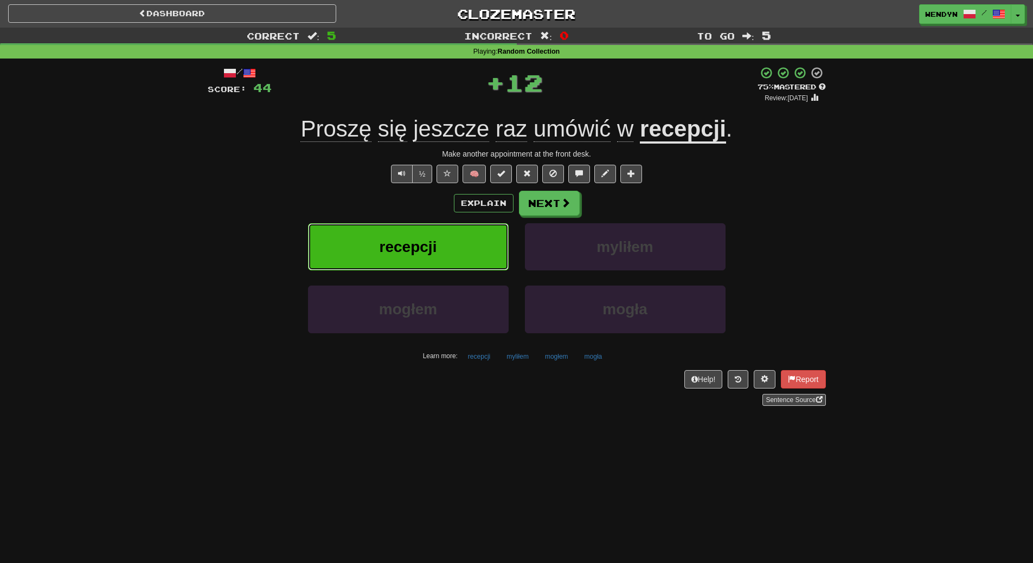
click at [436, 230] on button "recepcji" at bounding box center [408, 246] width 201 height 47
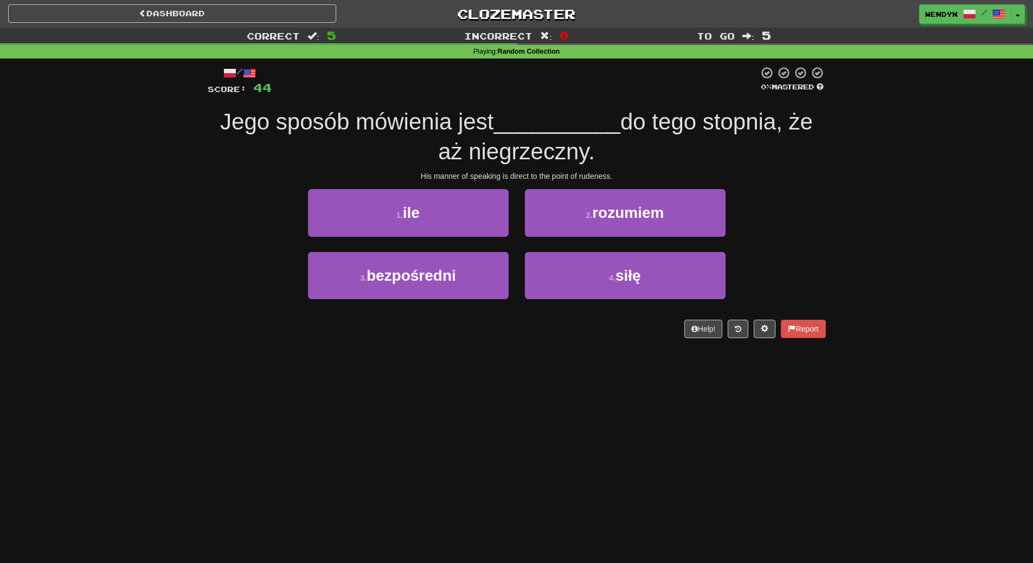
click at [375, 304] on div "3 . bezpośredni" at bounding box center [408, 283] width 217 height 62
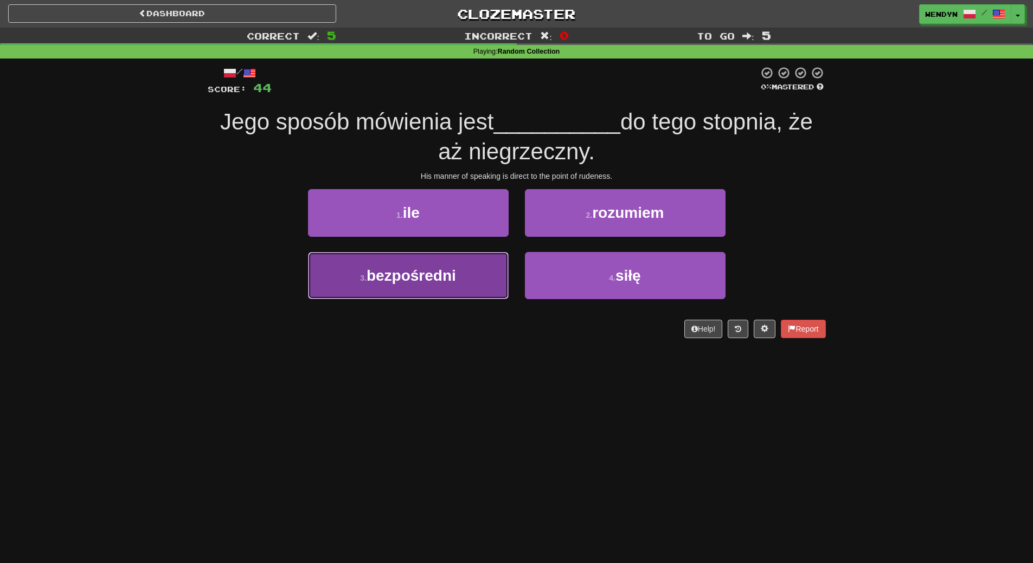
click at [376, 298] on button "3 . bezpośredni" at bounding box center [408, 275] width 201 height 47
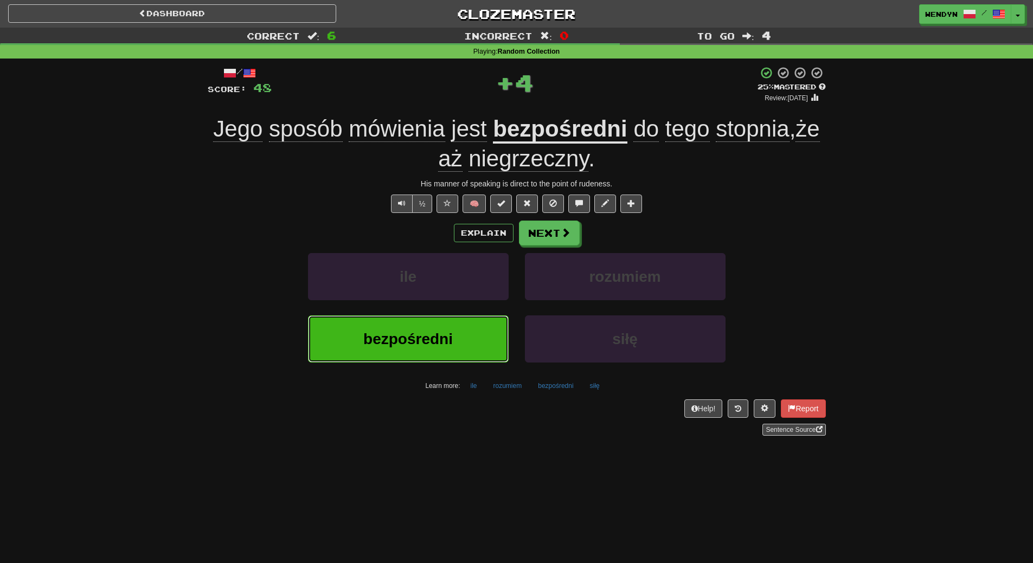
click at [377, 324] on button "bezpośredni" at bounding box center [408, 339] width 201 height 47
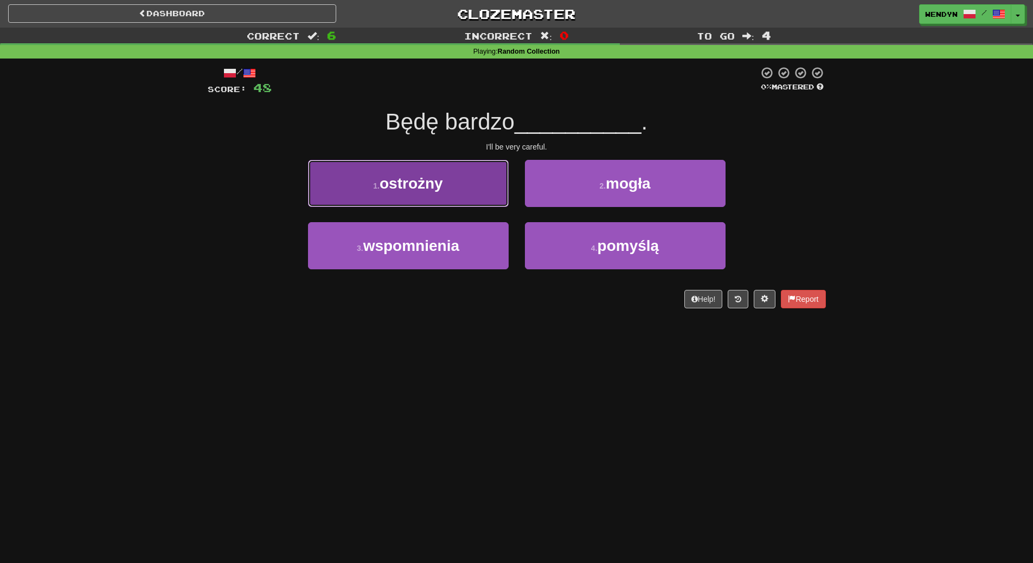
click at [403, 183] on span "ostrożny" at bounding box center [411, 183] width 63 height 17
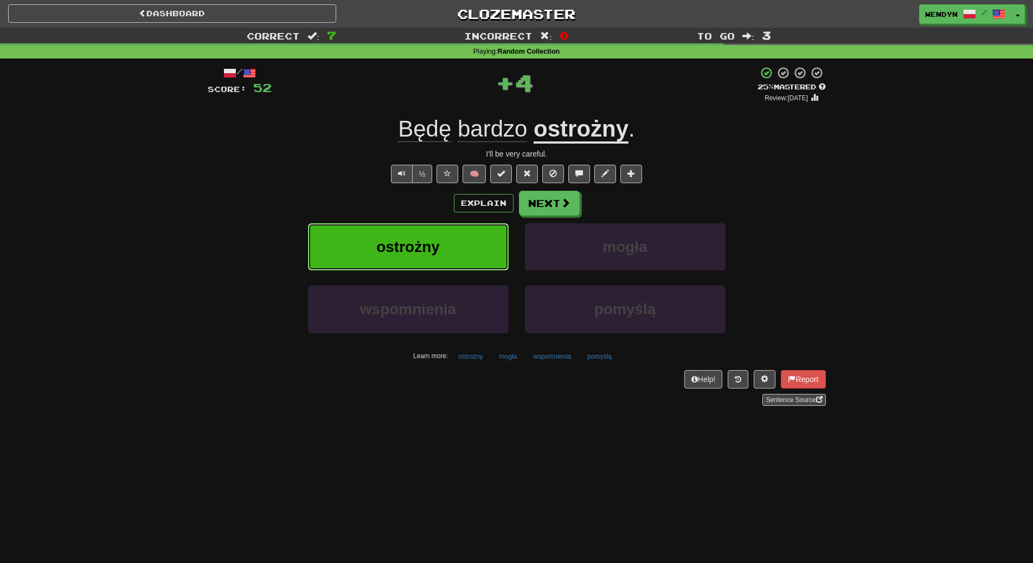
click at [398, 253] on span "ostrożny" at bounding box center [407, 247] width 63 height 17
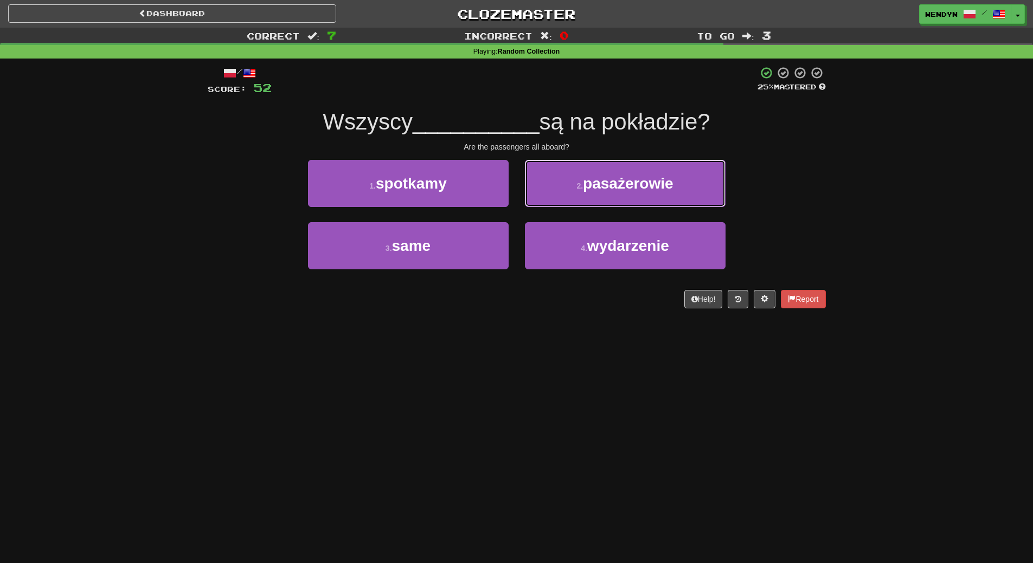
drag, startPoint x: 634, startPoint y: 176, endPoint x: 633, endPoint y: 190, distance: 13.6
click at [634, 178] on span "pasażerowie" at bounding box center [628, 183] width 91 height 17
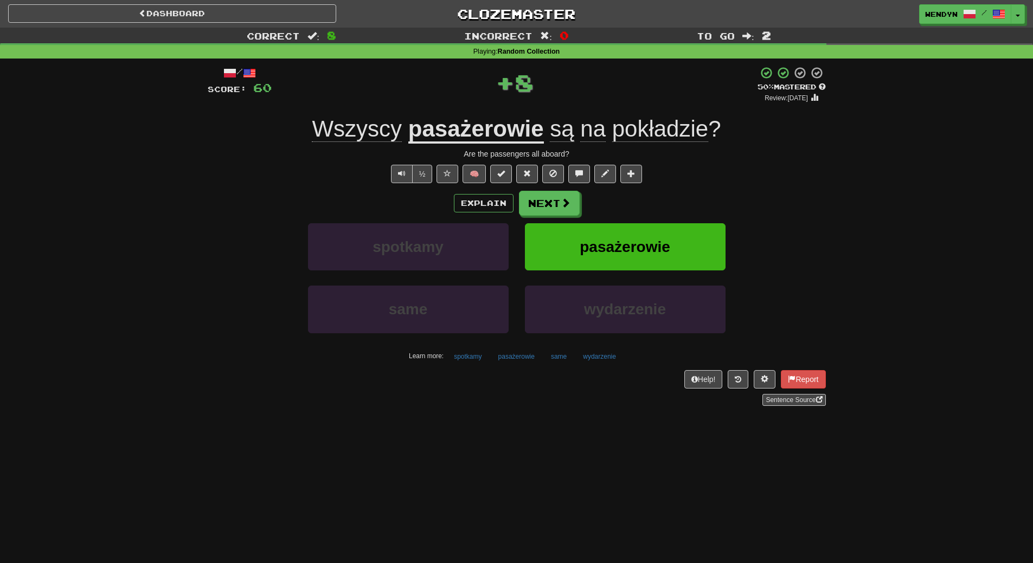
click at [633, 210] on div "Explain Next" at bounding box center [517, 203] width 618 height 25
click at [631, 233] on button "pasażerowie" at bounding box center [625, 246] width 201 height 47
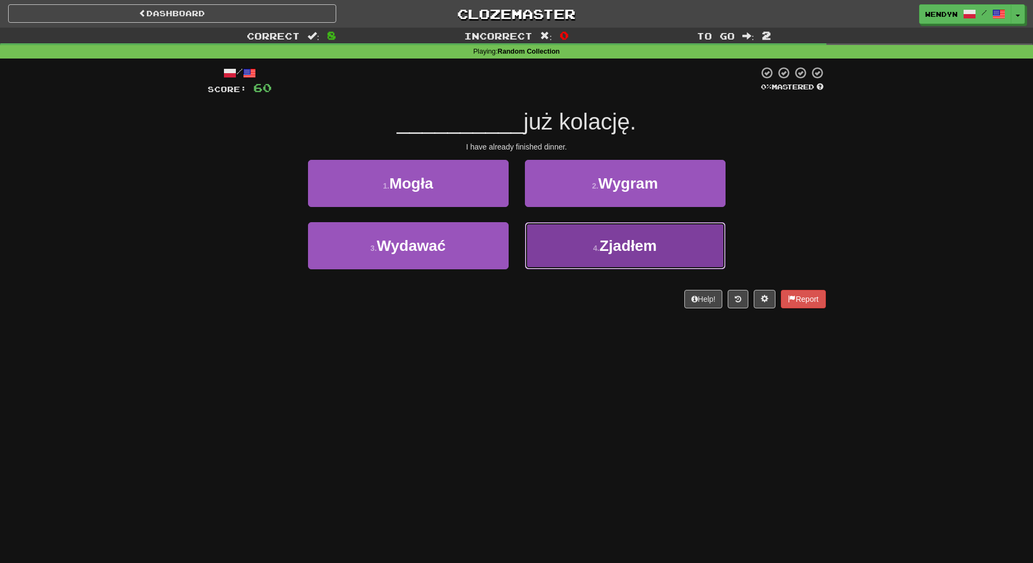
click at [574, 268] on button "4 . Zjadłem" at bounding box center [625, 245] width 201 height 47
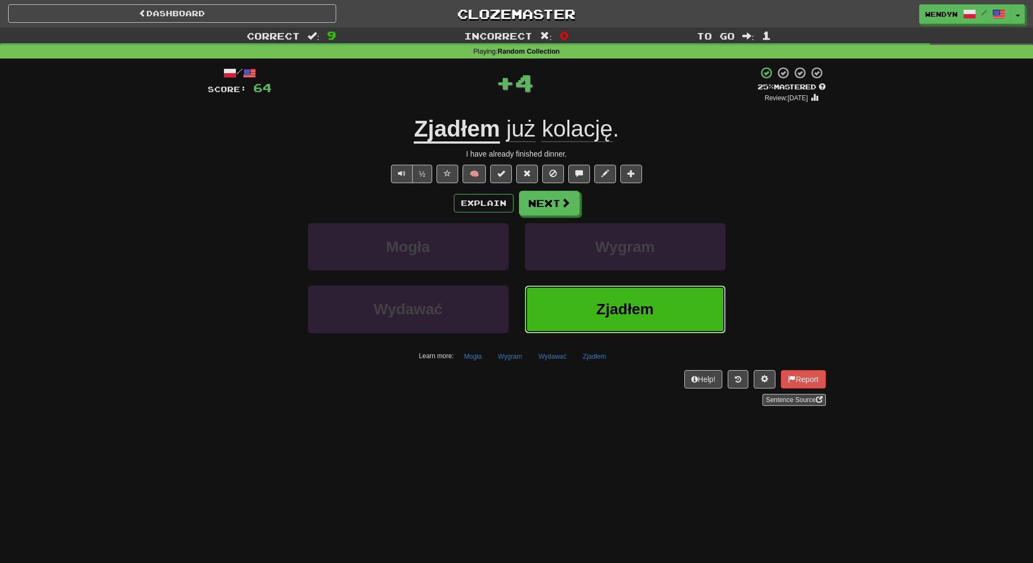
click at [574, 317] on button "Zjadłem" at bounding box center [625, 309] width 201 height 47
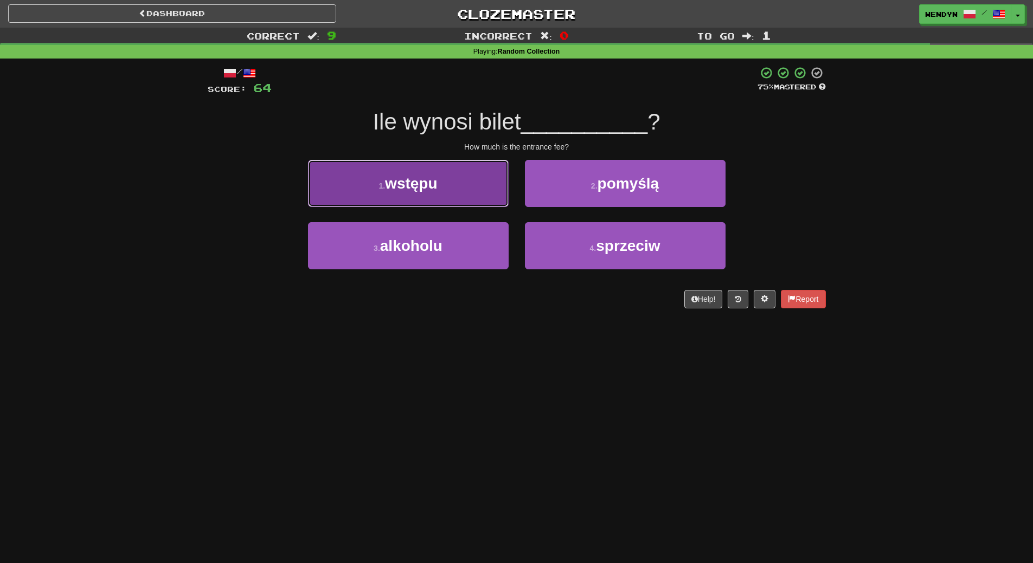
click at [420, 194] on button "1 . wstępu" at bounding box center [408, 183] width 201 height 47
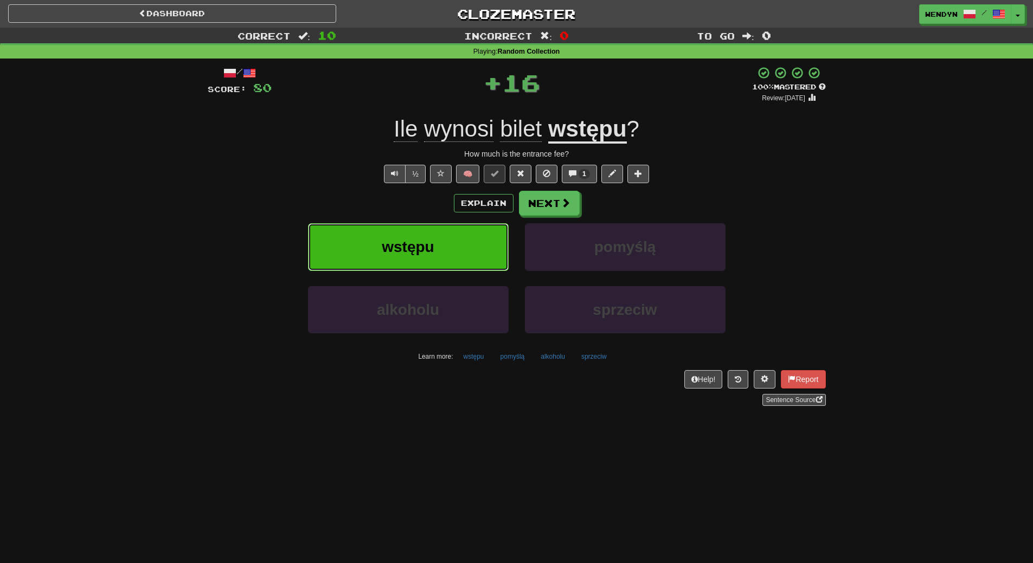
click at [400, 256] on button "wstępu" at bounding box center [408, 246] width 201 height 47
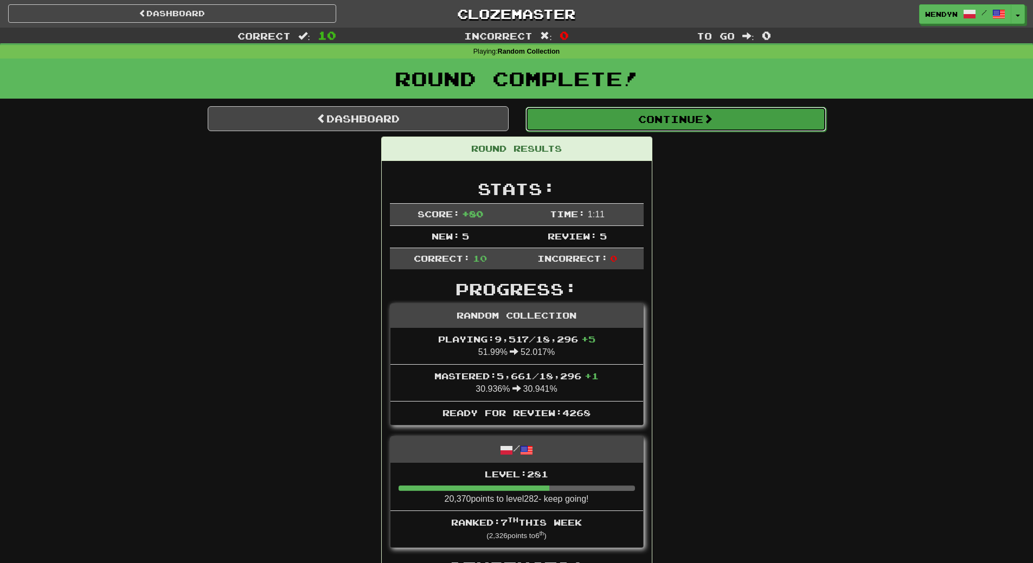
click at [666, 110] on button "Continue" at bounding box center [675, 119] width 301 height 25
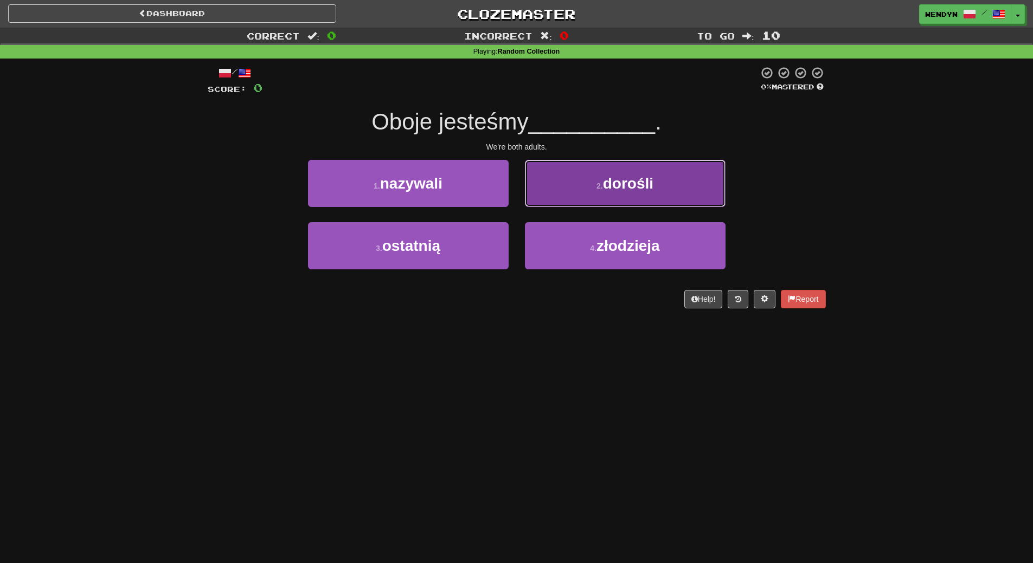
click at [640, 182] on span "dorośli" at bounding box center [628, 183] width 50 height 17
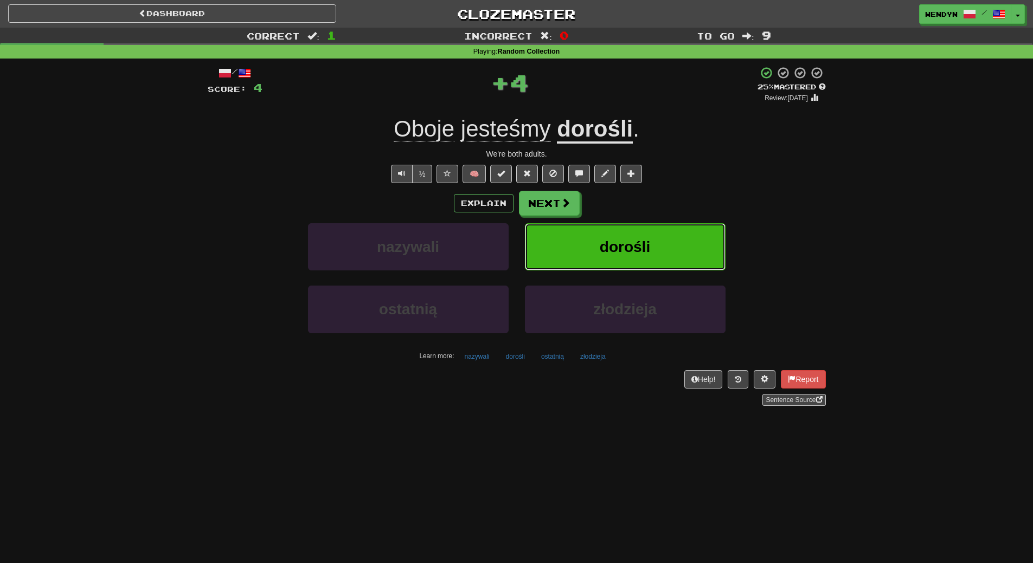
click at [637, 239] on span "dorośli" at bounding box center [625, 247] width 50 height 17
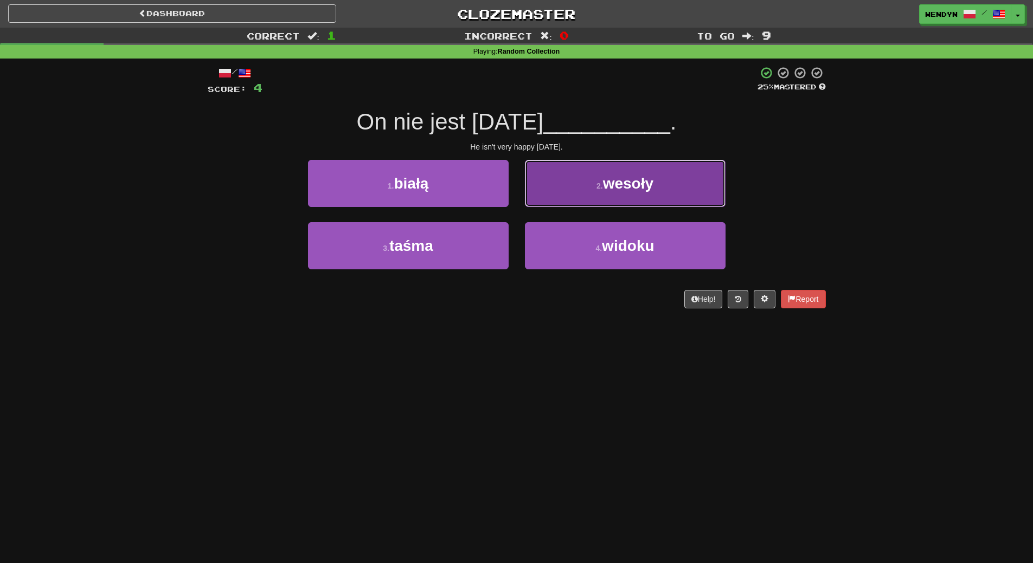
click at [627, 205] on button "2 . wesoły" at bounding box center [625, 183] width 201 height 47
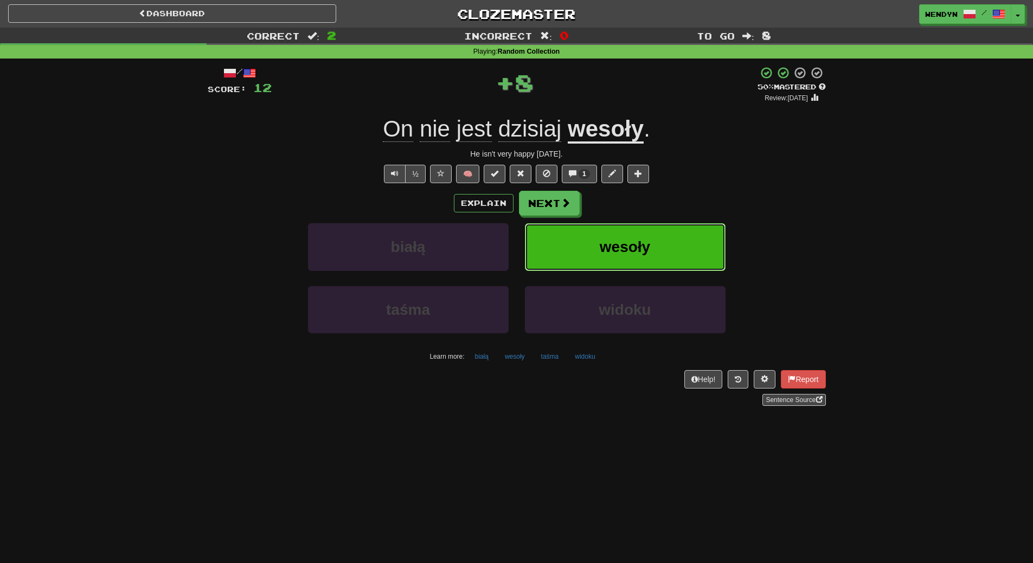
click at [627, 249] on span "wesoły" at bounding box center [625, 247] width 50 height 17
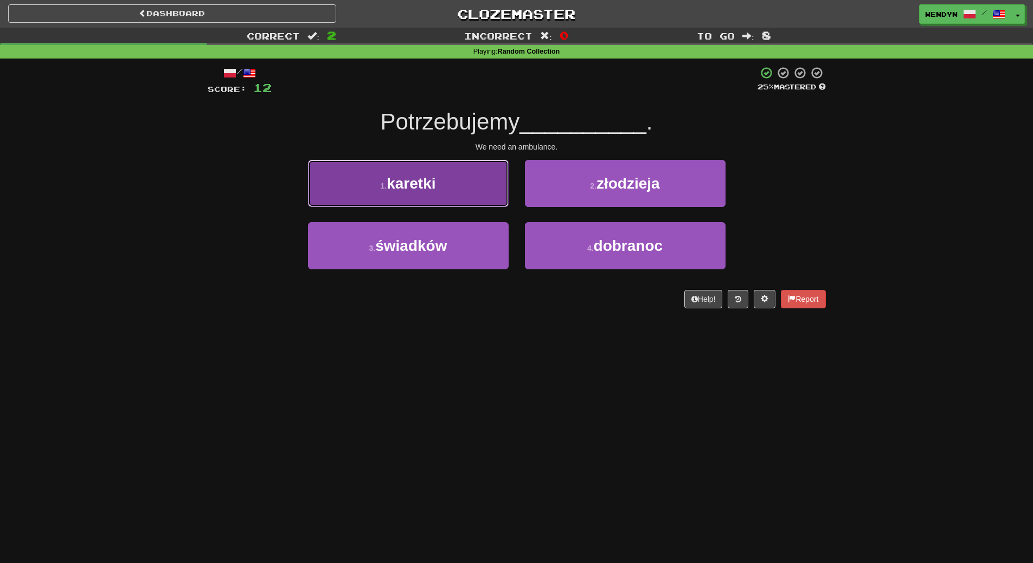
click at [442, 187] on button "1 . karetki" at bounding box center [408, 183] width 201 height 47
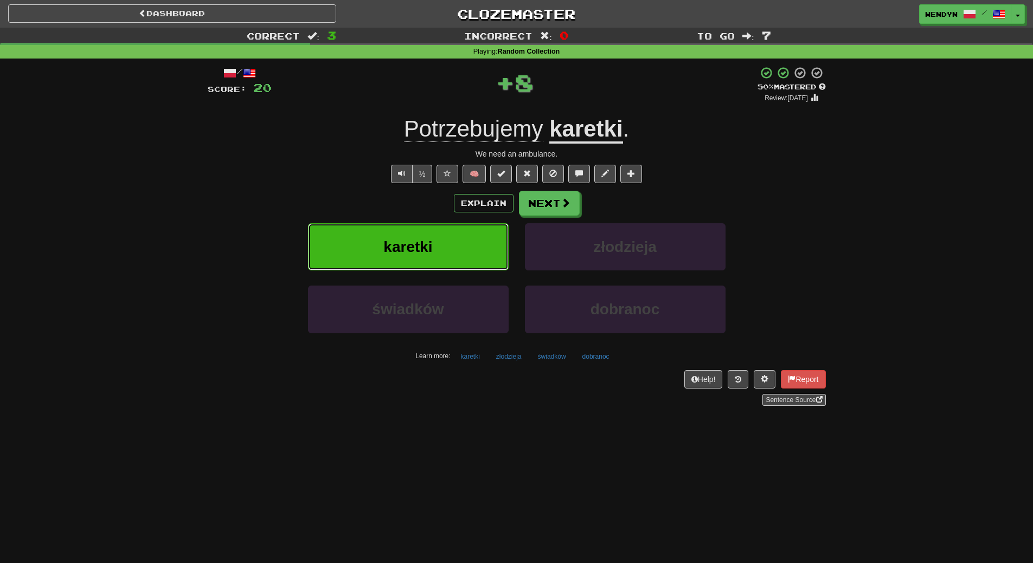
click at [443, 243] on button "karetki" at bounding box center [408, 246] width 201 height 47
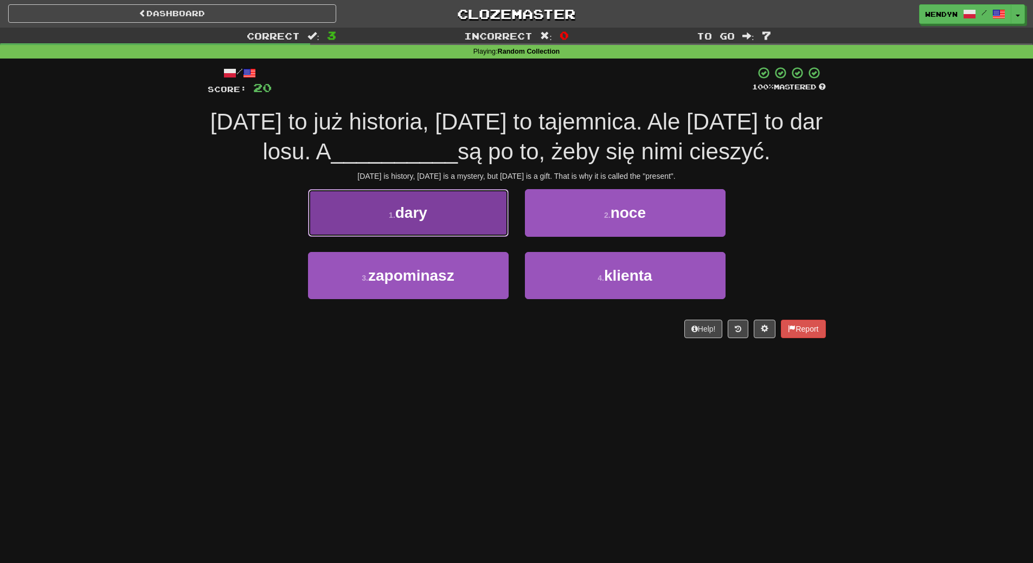
click at [399, 202] on button "1 . dary" at bounding box center [408, 212] width 201 height 47
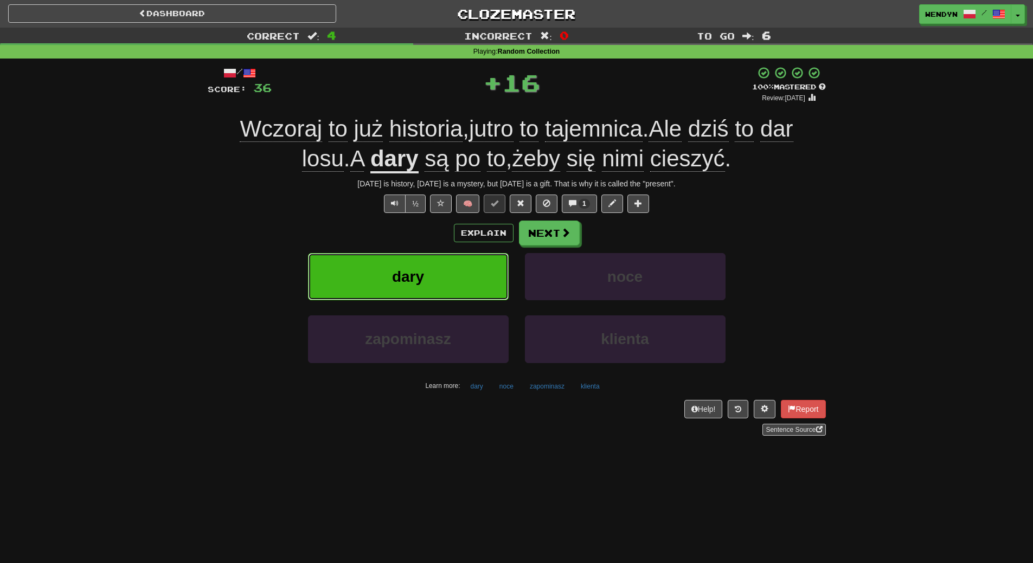
click at [406, 269] on span "dary" at bounding box center [408, 276] width 32 height 17
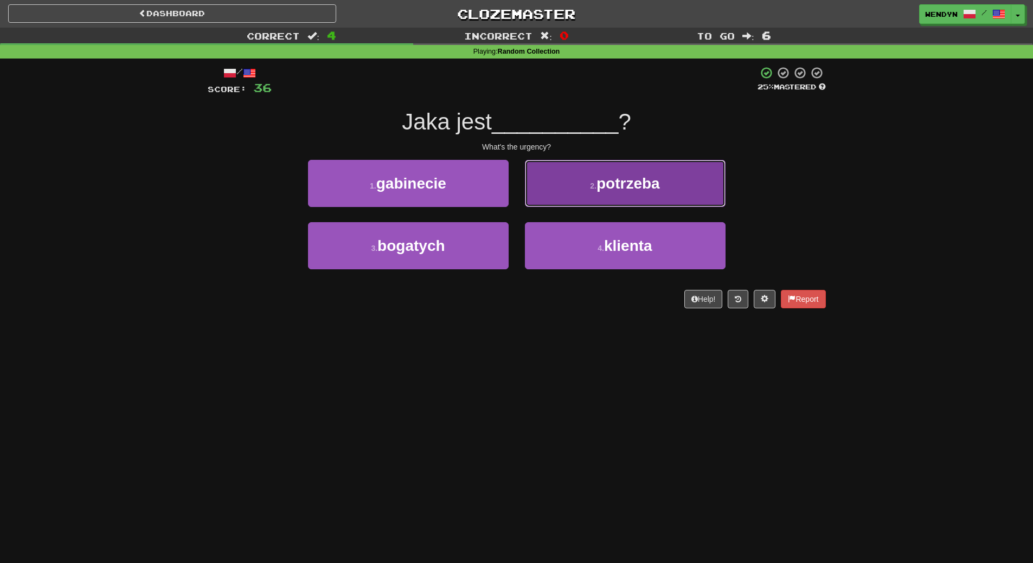
click at [626, 188] on span "potrzeba" at bounding box center [627, 183] width 63 height 17
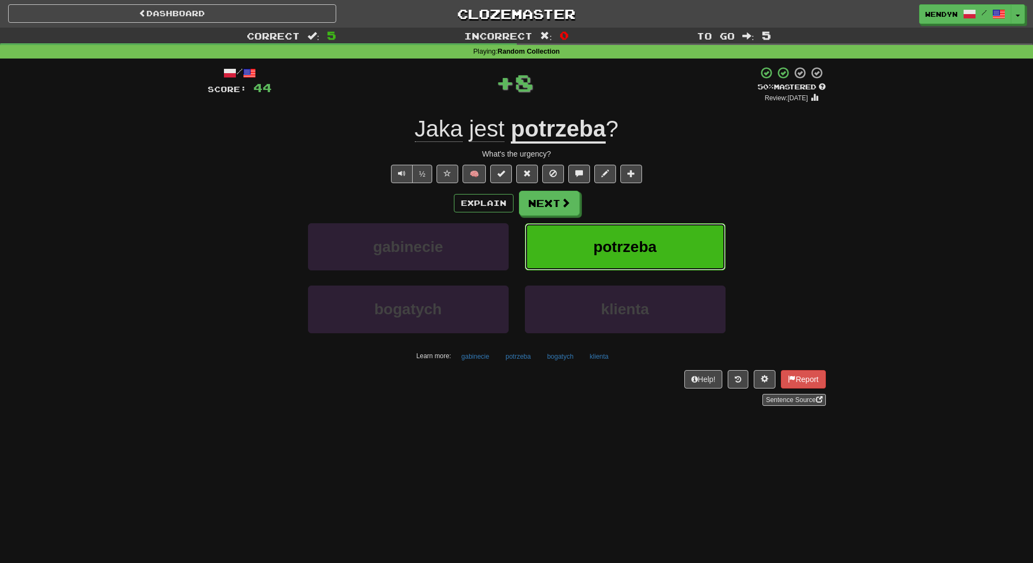
click at [630, 236] on button "potrzeba" at bounding box center [625, 246] width 201 height 47
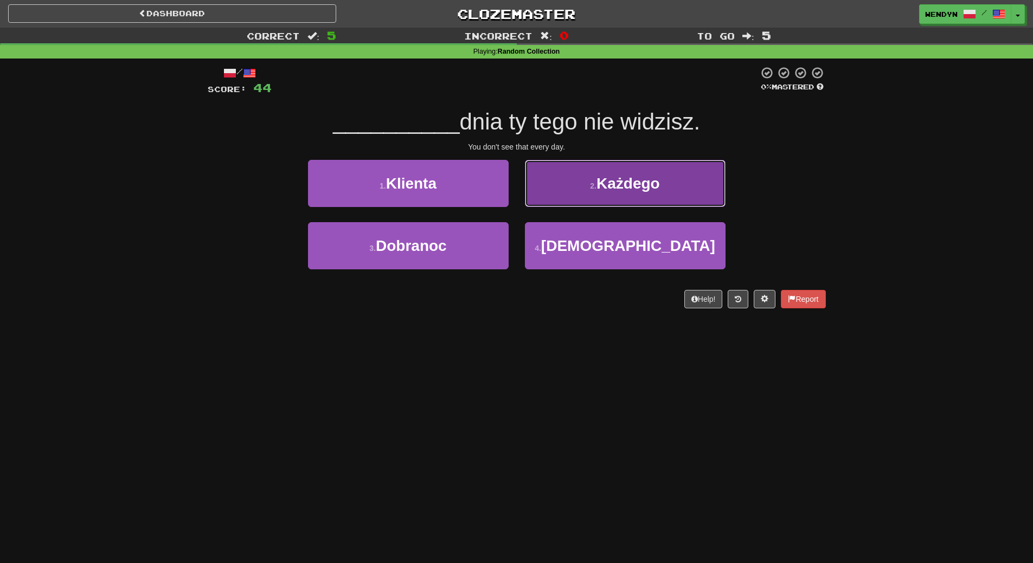
click at [667, 186] on button "2 . Każdego" at bounding box center [625, 183] width 201 height 47
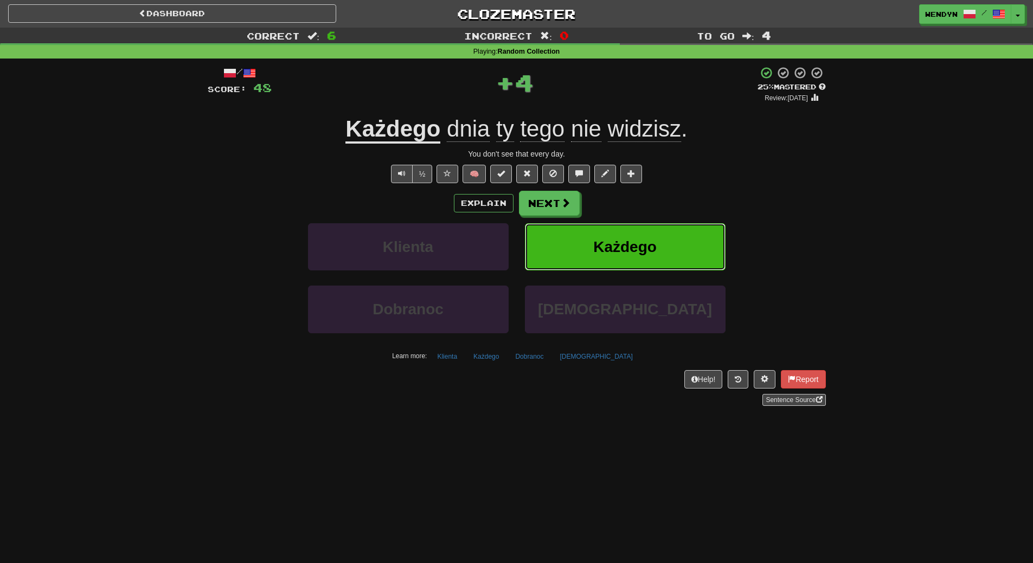
click at [653, 258] on button "Każdego" at bounding box center [625, 246] width 201 height 47
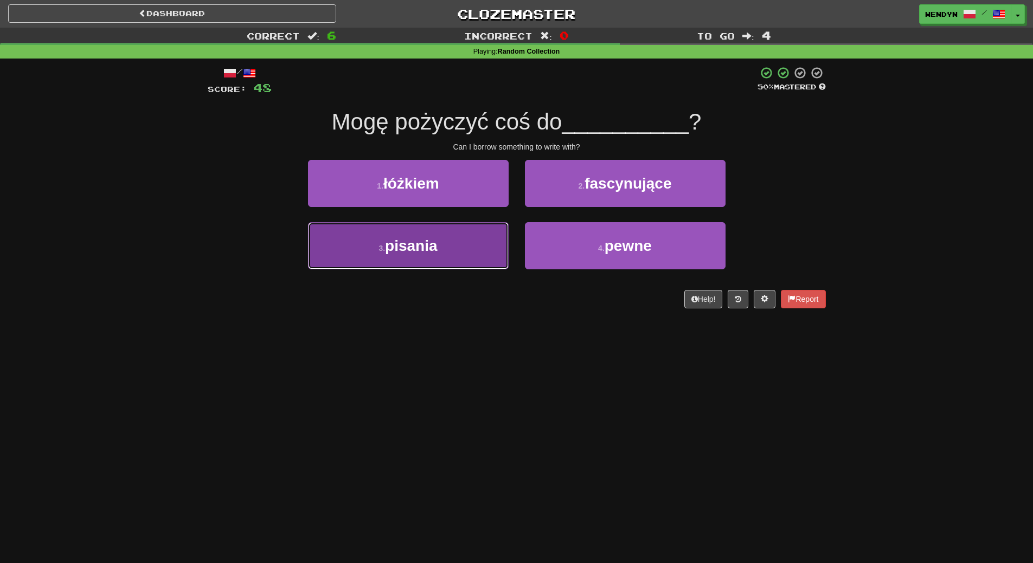
click at [452, 247] on button "3 . pisania" at bounding box center [408, 245] width 201 height 47
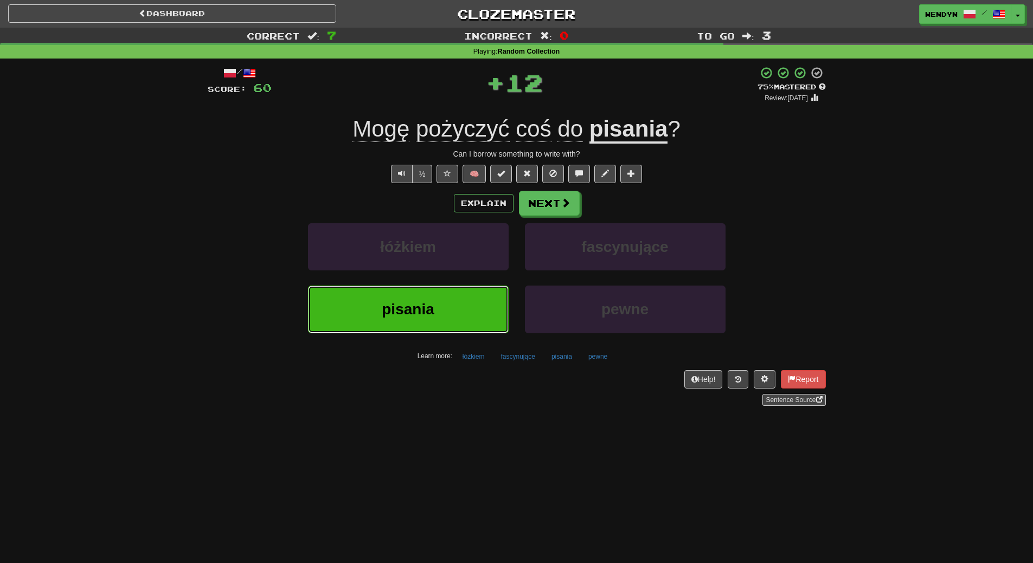
click at [459, 300] on button "pisania" at bounding box center [408, 309] width 201 height 47
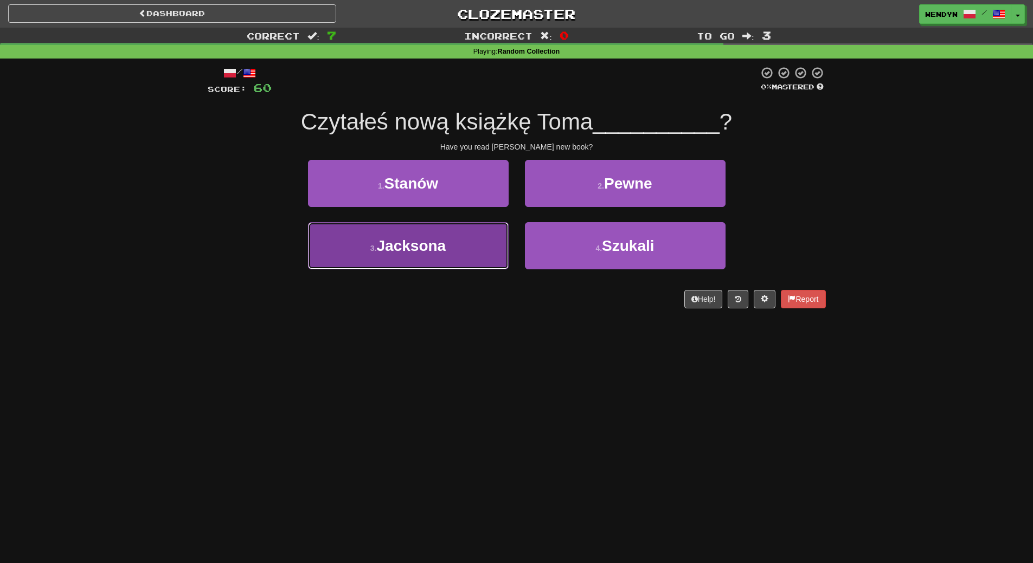
click at [478, 259] on button "3 . Jacksona" at bounding box center [408, 245] width 201 height 47
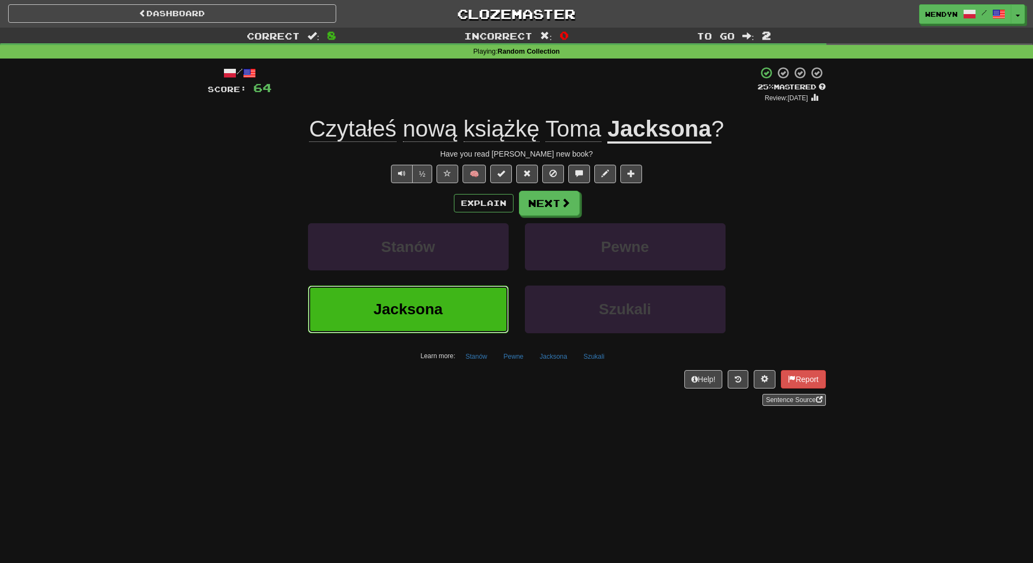
click at [463, 295] on button "Jacksona" at bounding box center [408, 309] width 201 height 47
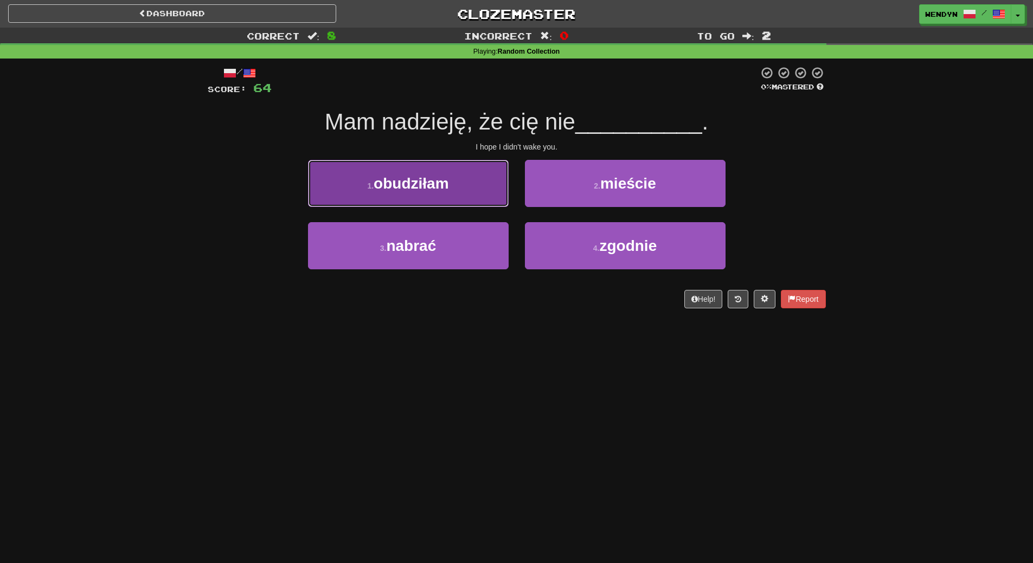
click at [485, 203] on button "1 . obudziłam" at bounding box center [408, 183] width 201 height 47
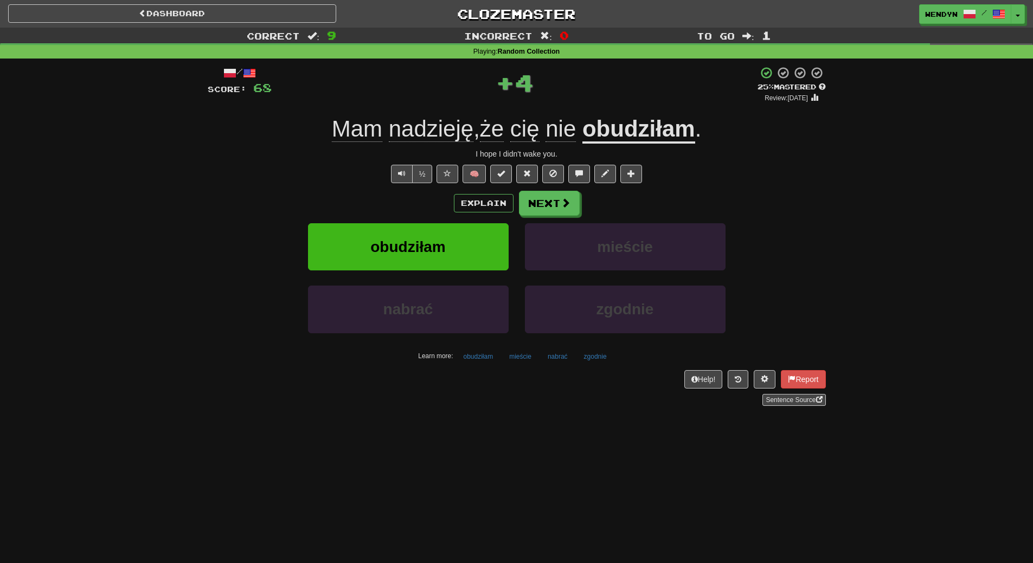
click at [428, 200] on div "Explain Next" at bounding box center [517, 203] width 618 height 25
click at [427, 245] on span "obudziłam" at bounding box center [407, 247] width 75 height 17
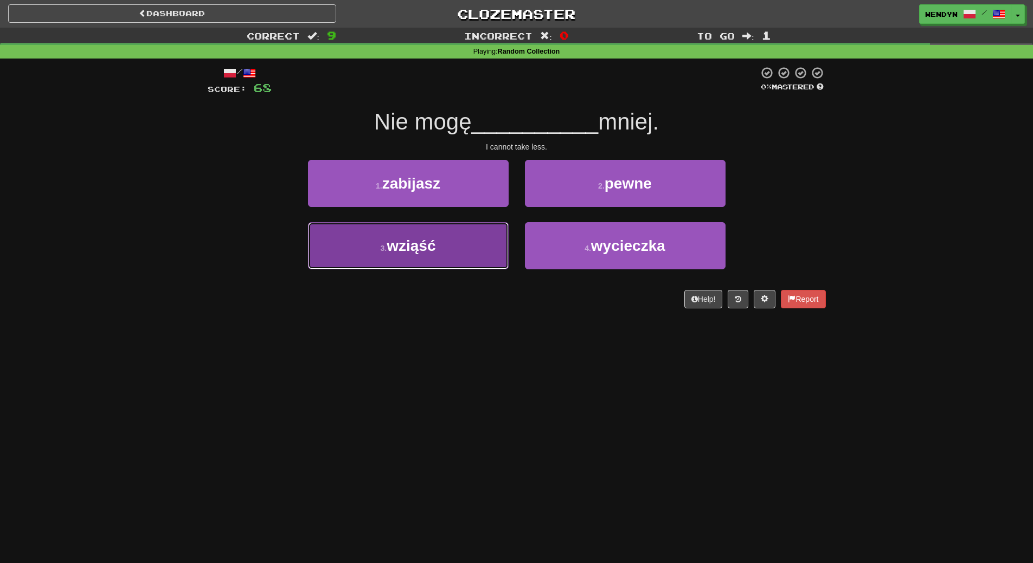
click at [419, 245] on span "wziąść" at bounding box center [411, 245] width 49 height 17
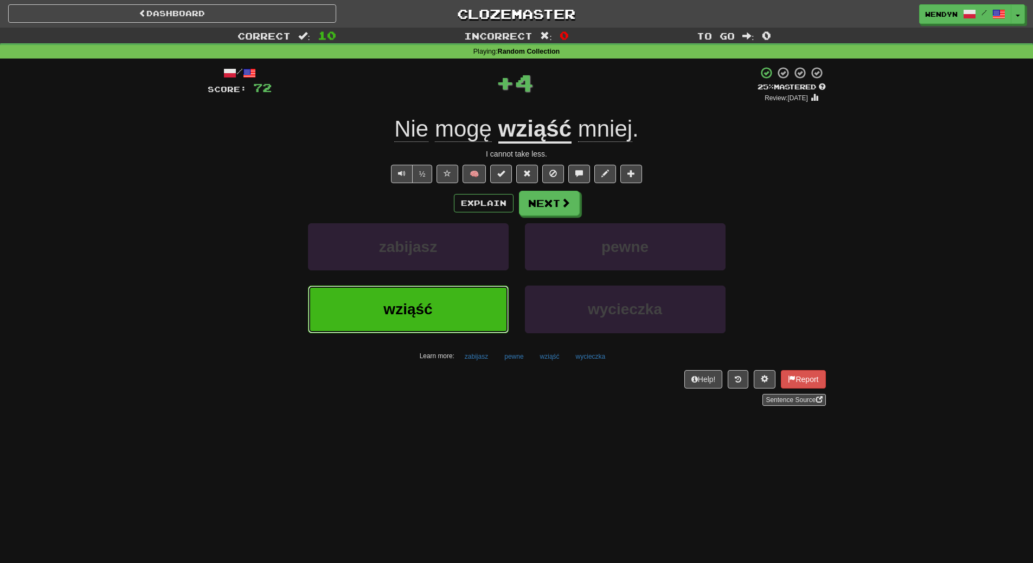
click at [416, 289] on button "wziąść" at bounding box center [408, 309] width 201 height 47
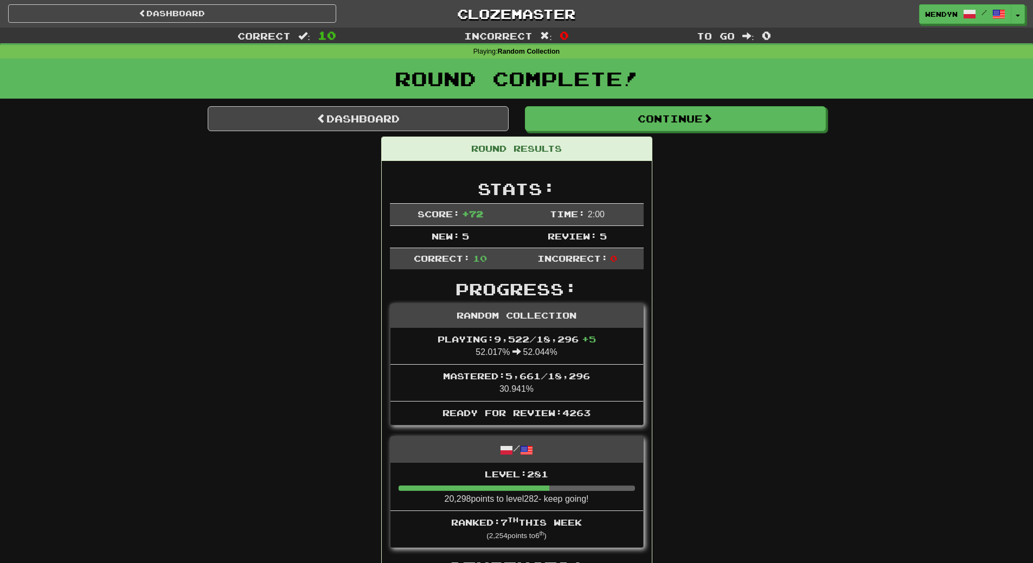
click at [405, 382] on li "Mastered: 5,661 / 18,296 30.941%" at bounding box center [516, 382] width 253 height 37
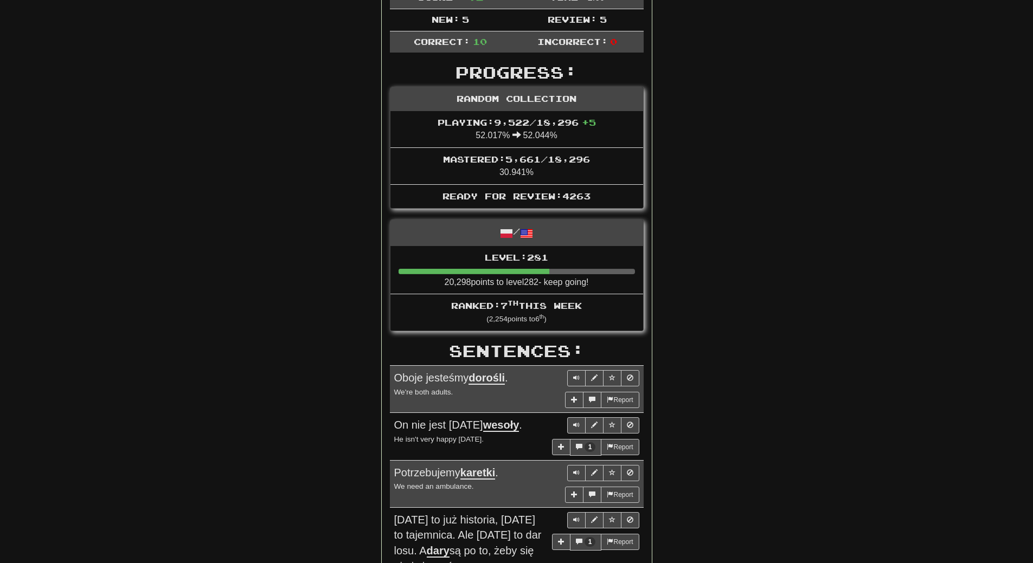
scroll to position [108, 0]
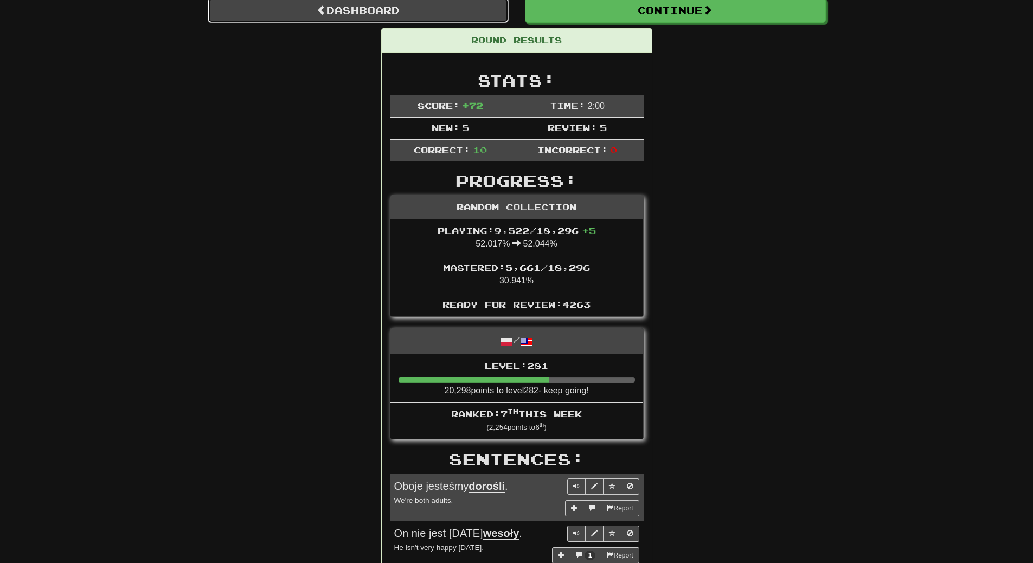
click at [433, 12] on link "Dashboard" at bounding box center [358, 10] width 301 height 25
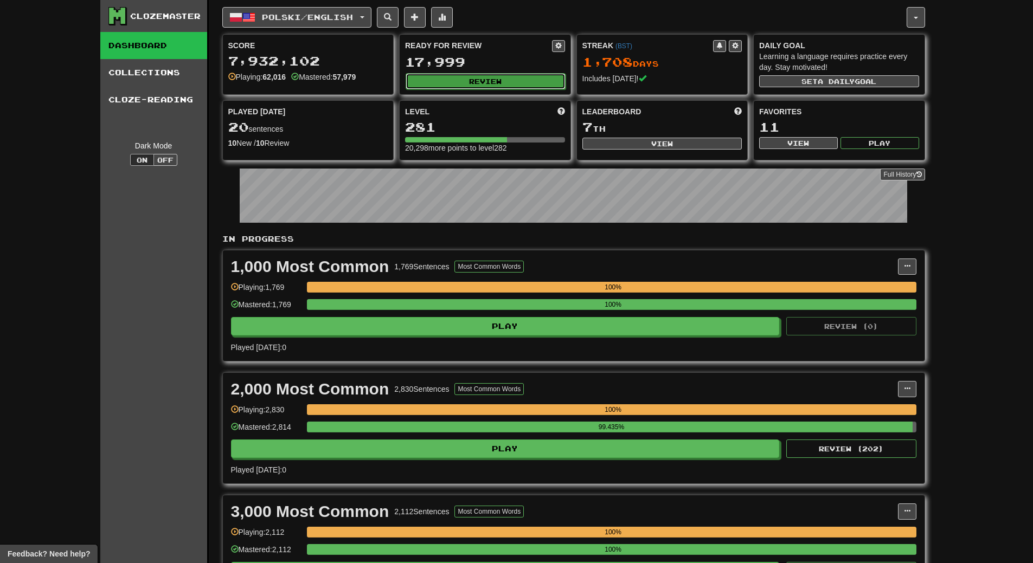
click at [491, 84] on button "Review" at bounding box center [486, 81] width 160 height 16
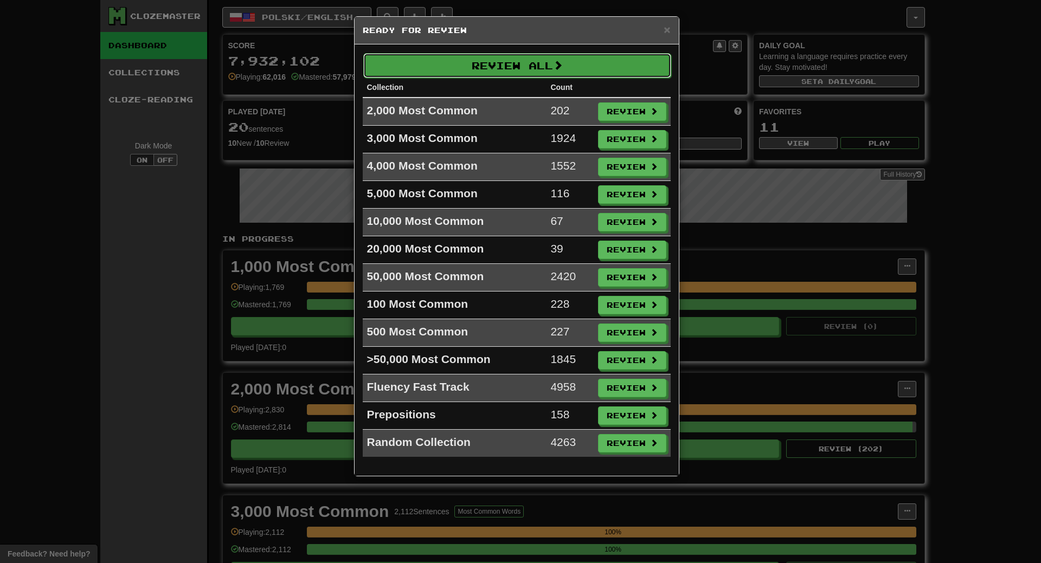
click at [493, 76] on button "Review All" at bounding box center [517, 65] width 308 height 25
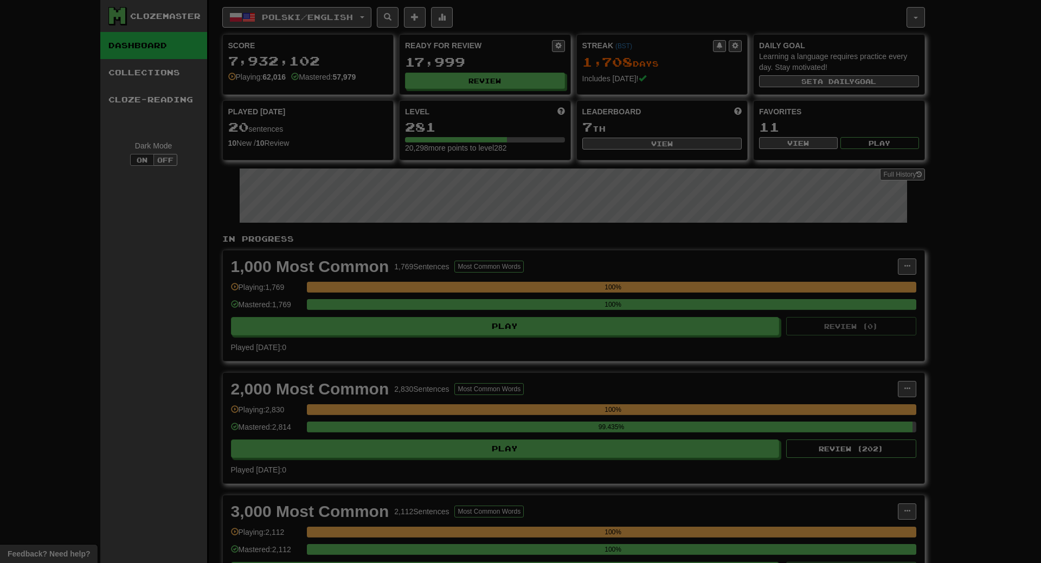
select select "**"
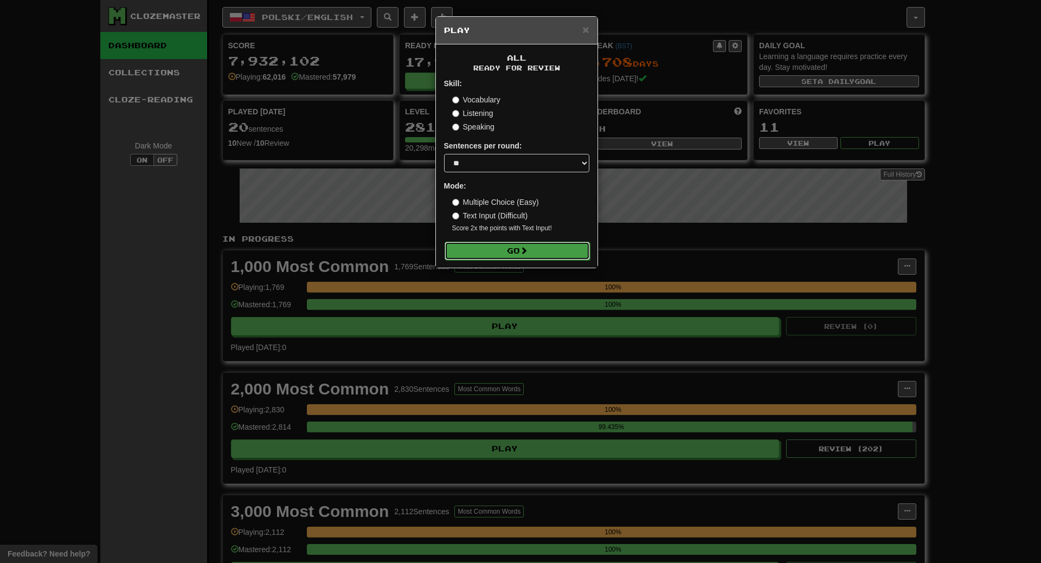
click at [490, 248] on button "Go" at bounding box center [517, 251] width 145 height 18
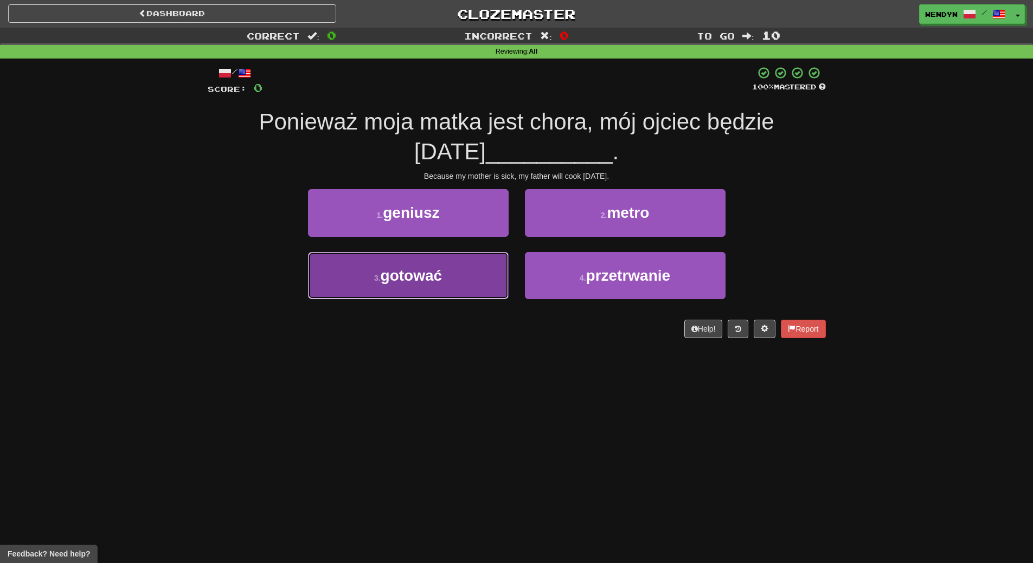
click at [492, 279] on button "3 . gotować" at bounding box center [408, 275] width 201 height 47
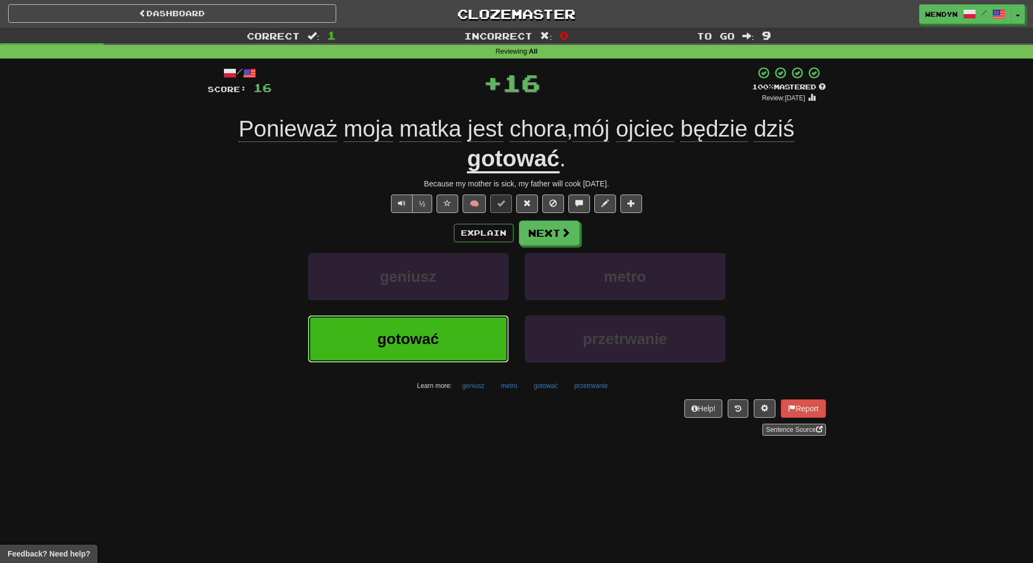
click at [411, 331] on span "gotować" at bounding box center [408, 339] width 62 height 17
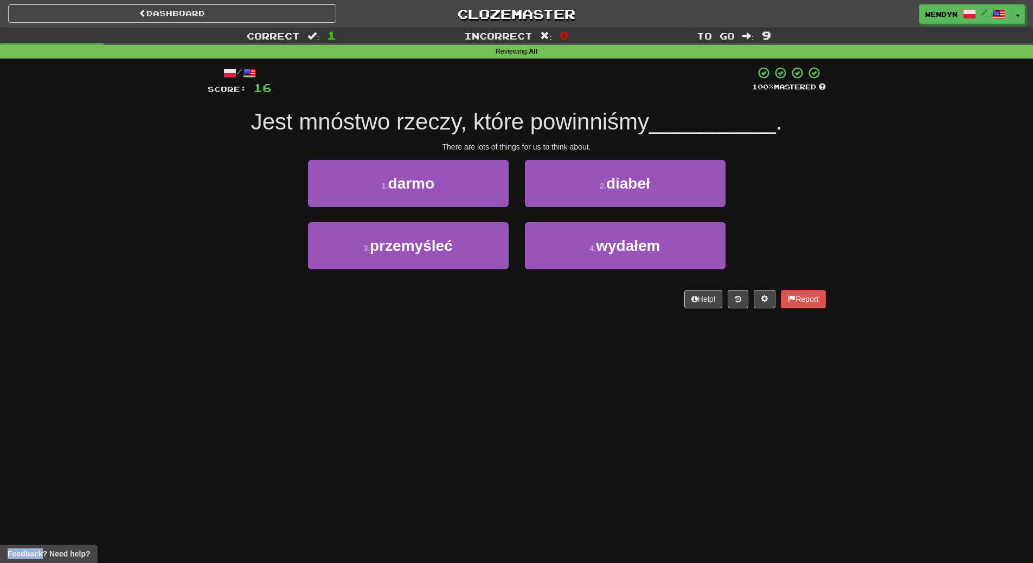
click at [411, 330] on div "Dashboard Clozemaster WendyN / Toggle Dropdown Dashboard Leaderboard Activity F…" at bounding box center [516, 281] width 1033 height 563
click at [428, 355] on div "Dashboard Clozemaster WendyN / Toggle Dropdown Dashboard Leaderboard Activity F…" at bounding box center [516, 281] width 1033 height 563
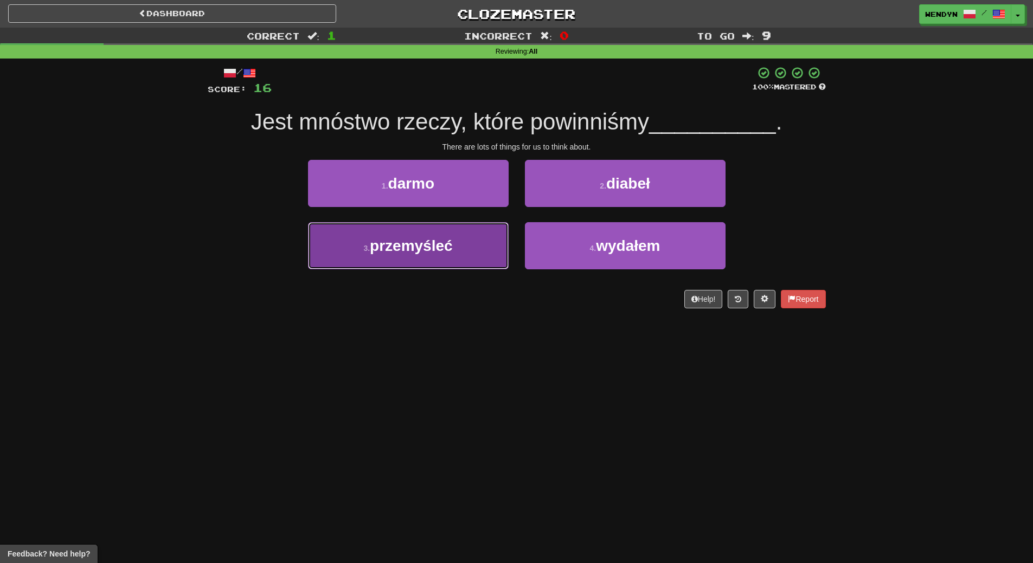
click at [431, 254] on button "3 . przemyśleć" at bounding box center [408, 245] width 201 height 47
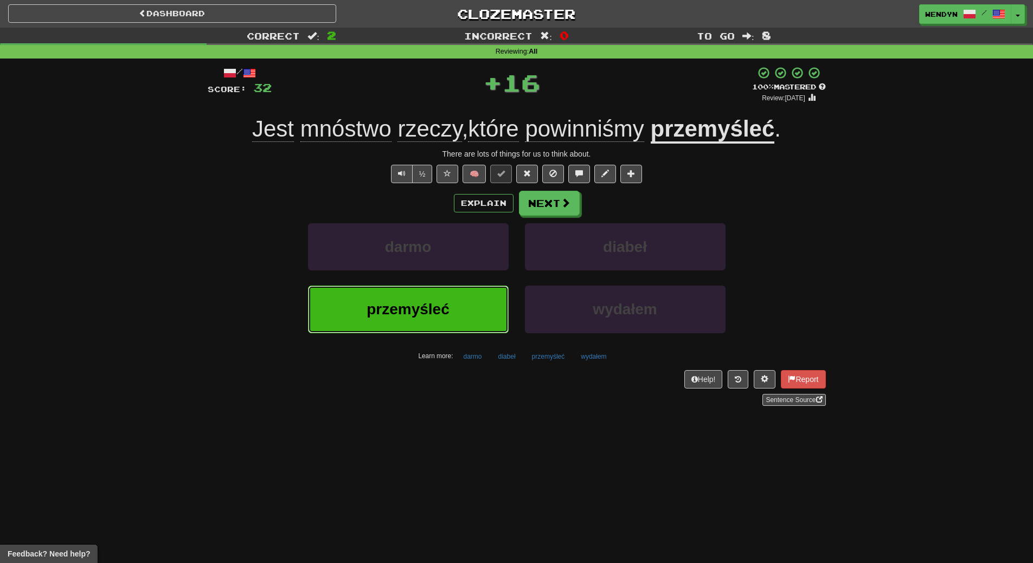
click at [413, 314] on span "przemyśleć" at bounding box center [408, 309] width 83 height 17
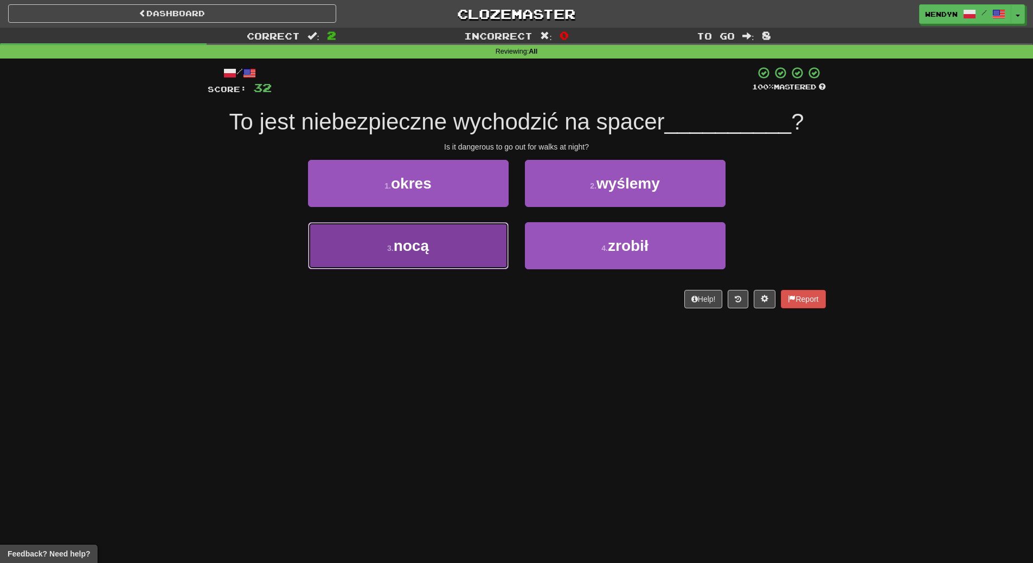
click at [409, 260] on button "3 . nocą" at bounding box center [408, 245] width 201 height 47
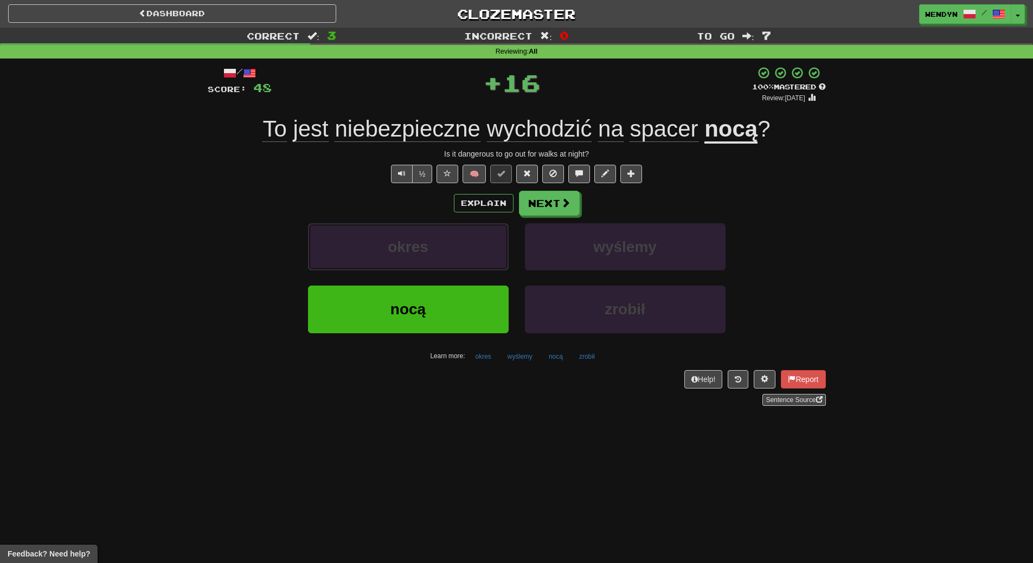
click at [409, 260] on button "okres" at bounding box center [408, 246] width 201 height 47
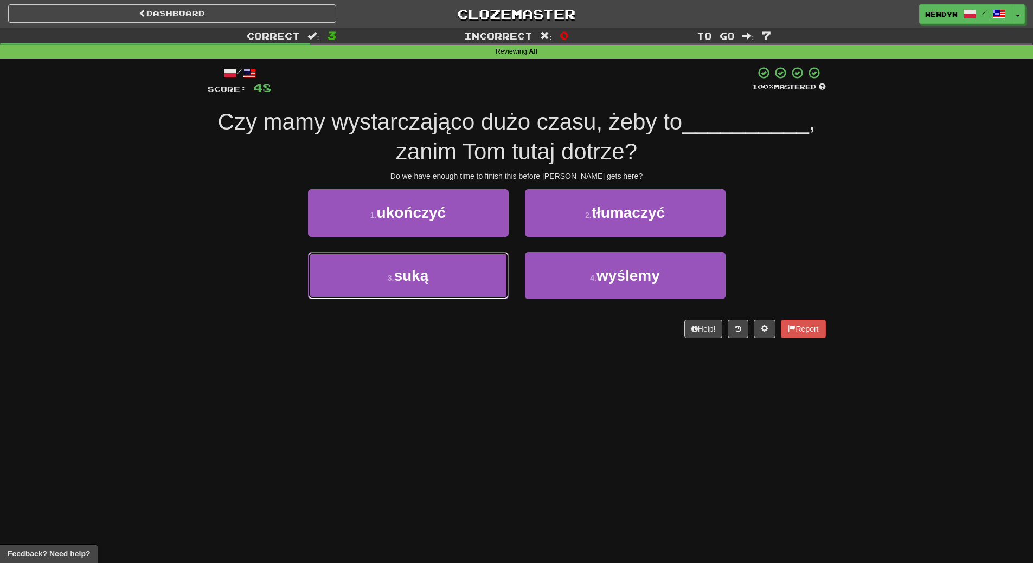
drag, startPoint x: 409, startPoint y: 260, endPoint x: 409, endPoint y: 346, distance: 86.2
click at [409, 346] on div "/ Score: 48 100 % Mastered Czy mamy wystarczająco dużo czasu, żeby to _________…" at bounding box center [517, 206] width 618 height 294
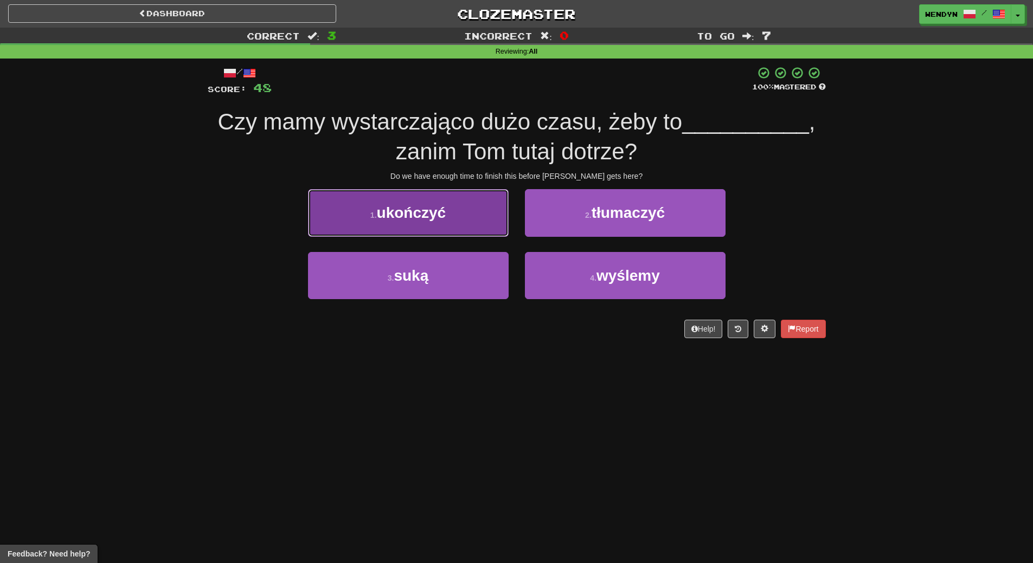
click at [403, 211] on span "ukończyć" at bounding box center [411, 212] width 69 height 17
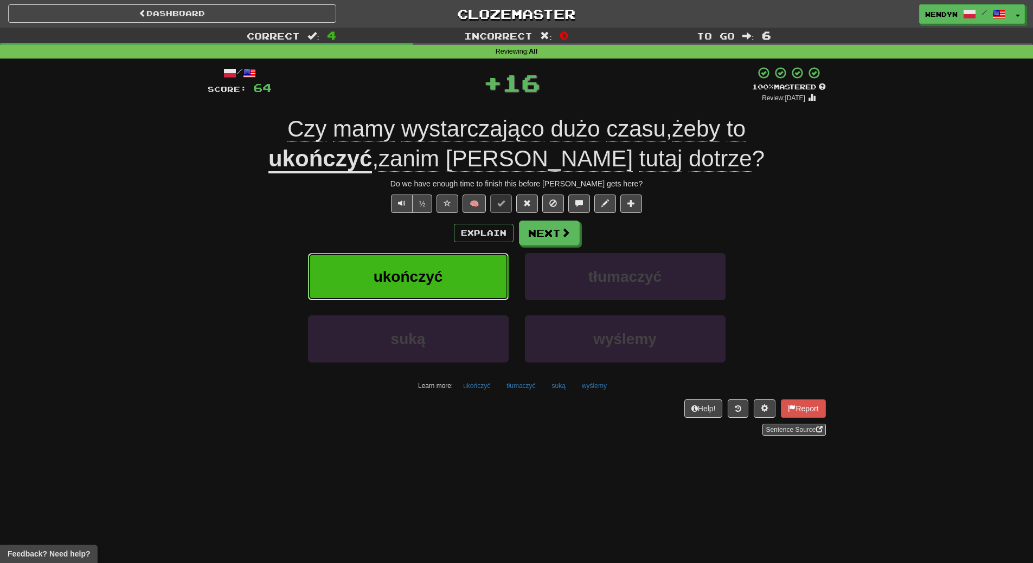
click at [401, 267] on button "ukończyć" at bounding box center [408, 276] width 201 height 47
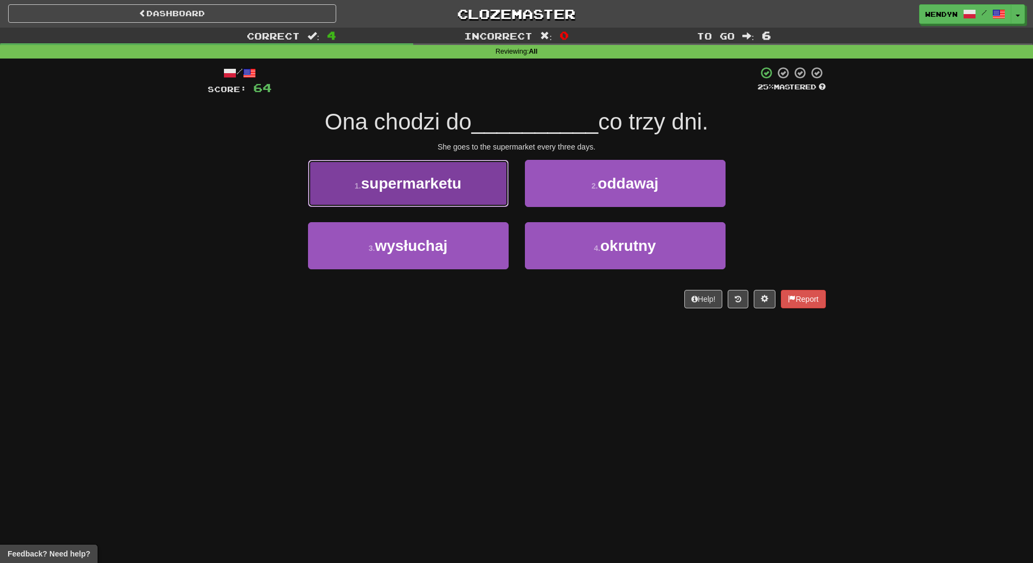
click at [410, 188] on span "supermarketu" at bounding box center [411, 183] width 100 height 17
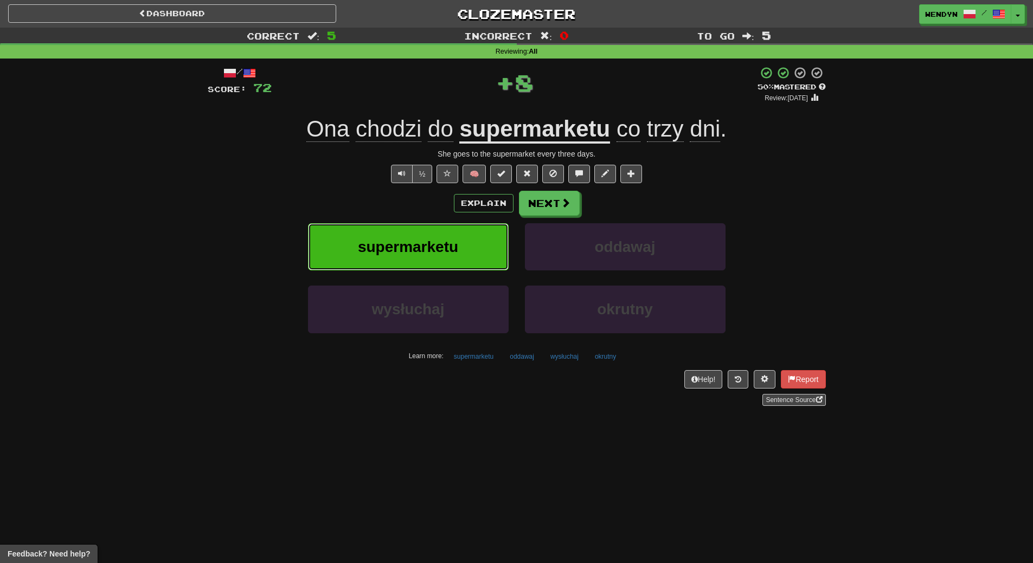
click at [415, 227] on button "supermarketu" at bounding box center [408, 246] width 201 height 47
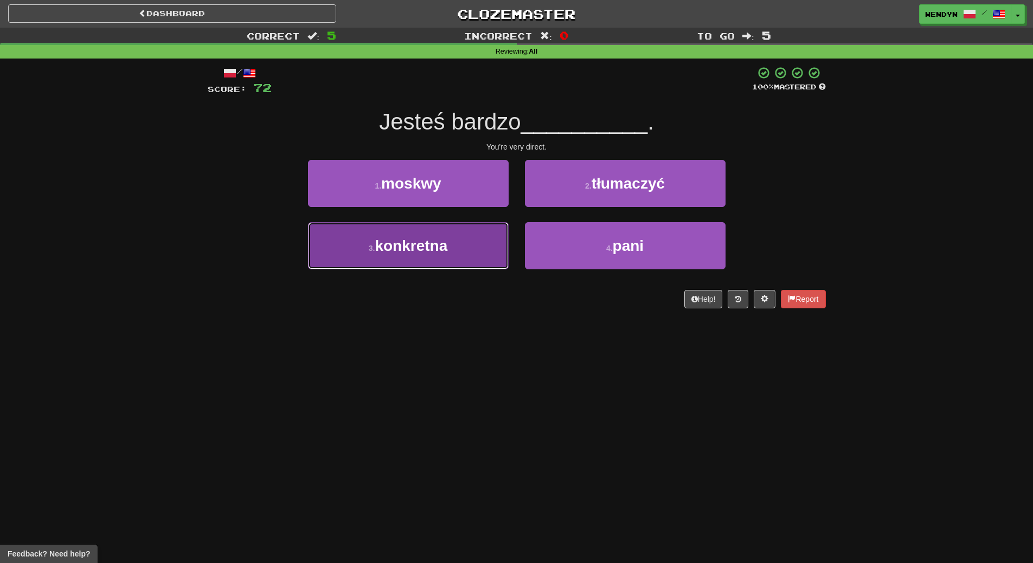
click at [451, 260] on button "3 . konkretna" at bounding box center [408, 245] width 201 height 47
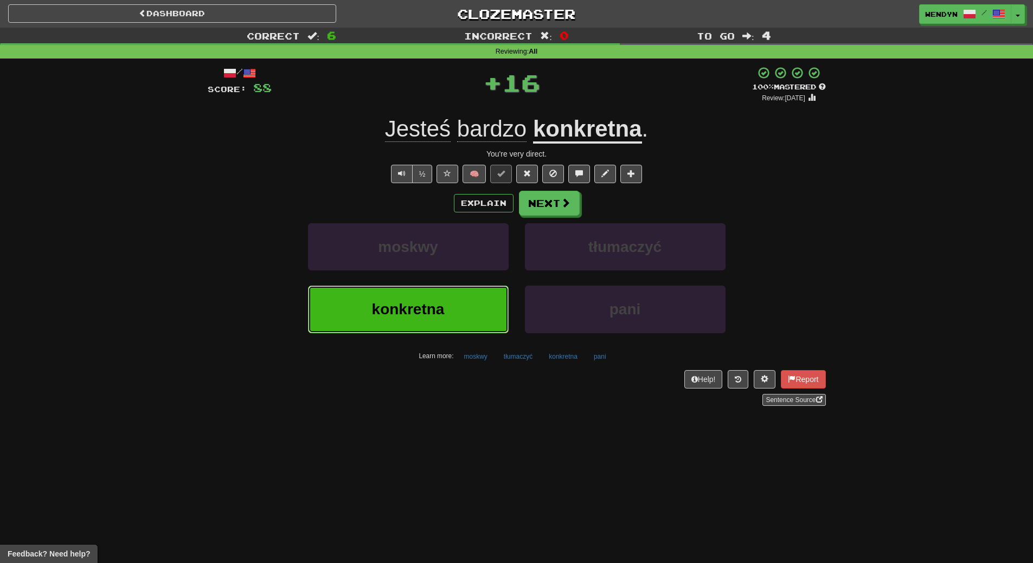
click at [449, 305] on button "konkretna" at bounding box center [408, 309] width 201 height 47
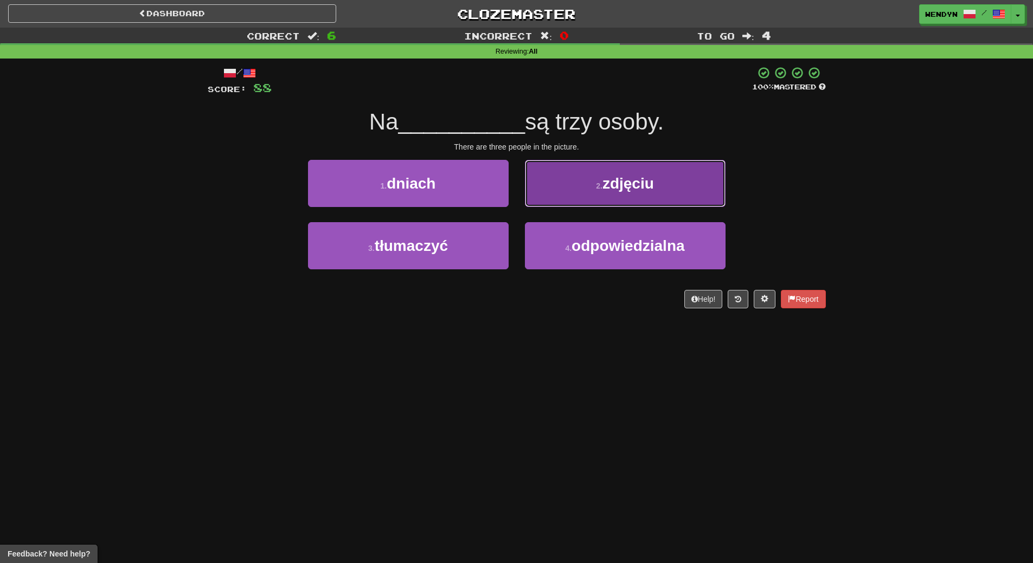
click at [628, 194] on button "2 . zdjęciu" at bounding box center [625, 183] width 201 height 47
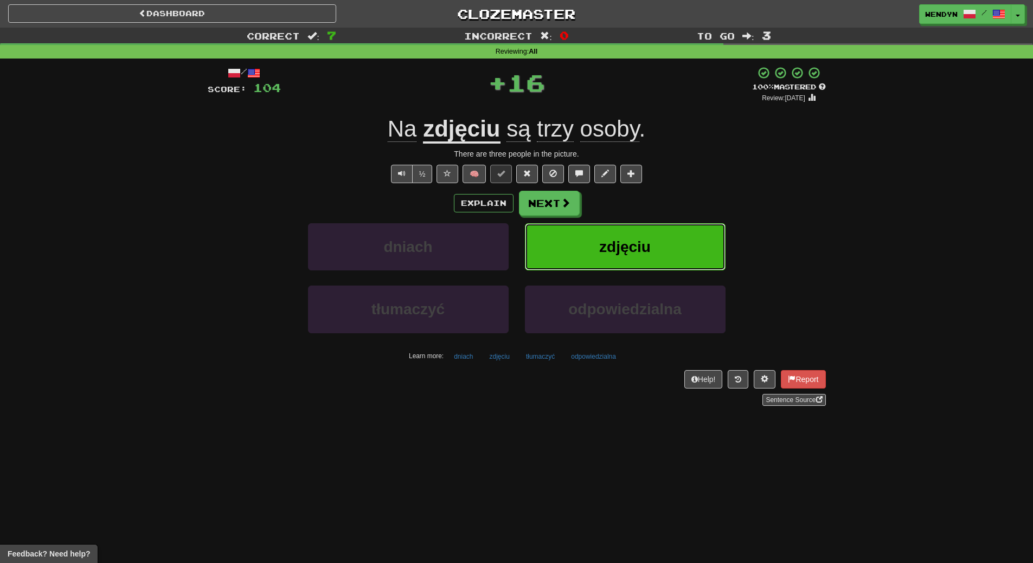
click at [626, 239] on span "zdjęciu" at bounding box center [625, 247] width 52 height 17
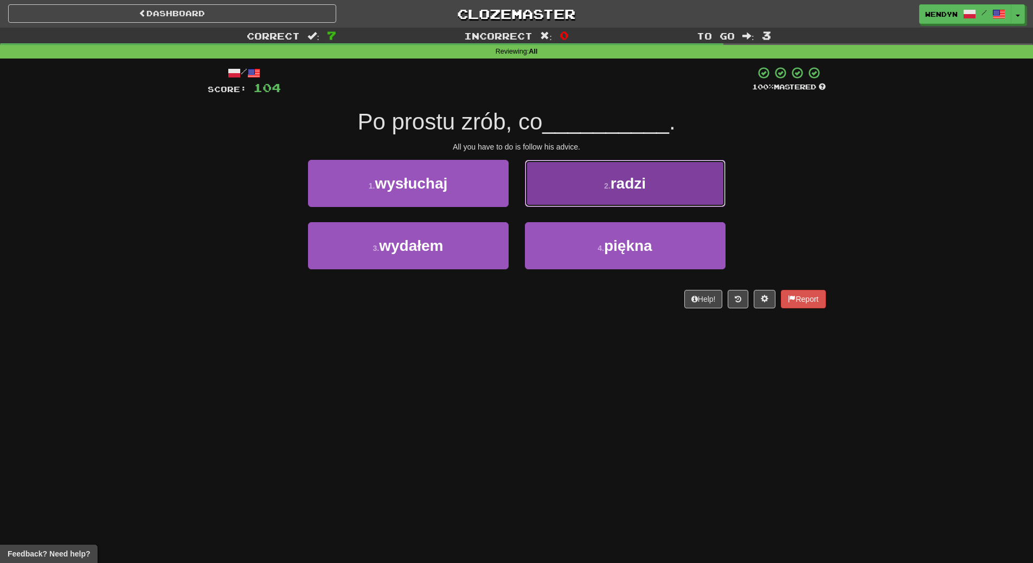
click at [634, 173] on button "2 . radzi" at bounding box center [625, 183] width 201 height 47
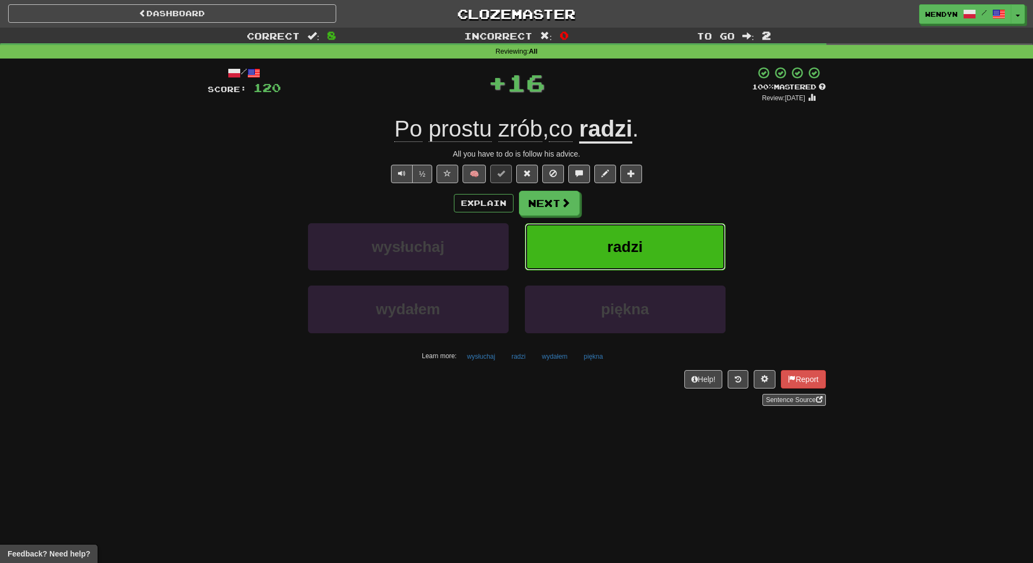
click at [626, 232] on button "radzi" at bounding box center [625, 246] width 201 height 47
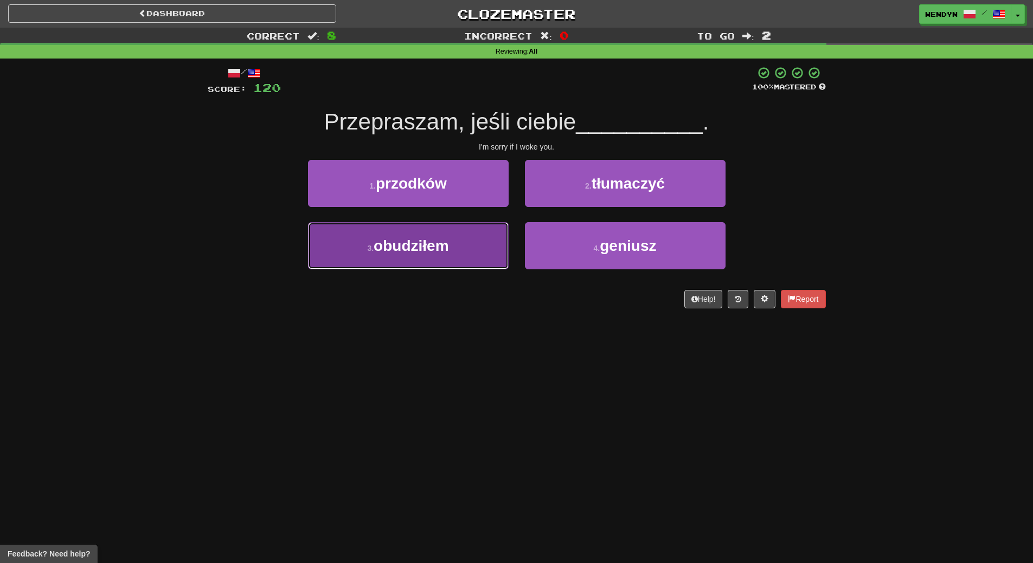
click at [474, 237] on button "3 . obudziłem" at bounding box center [408, 245] width 201 height 47
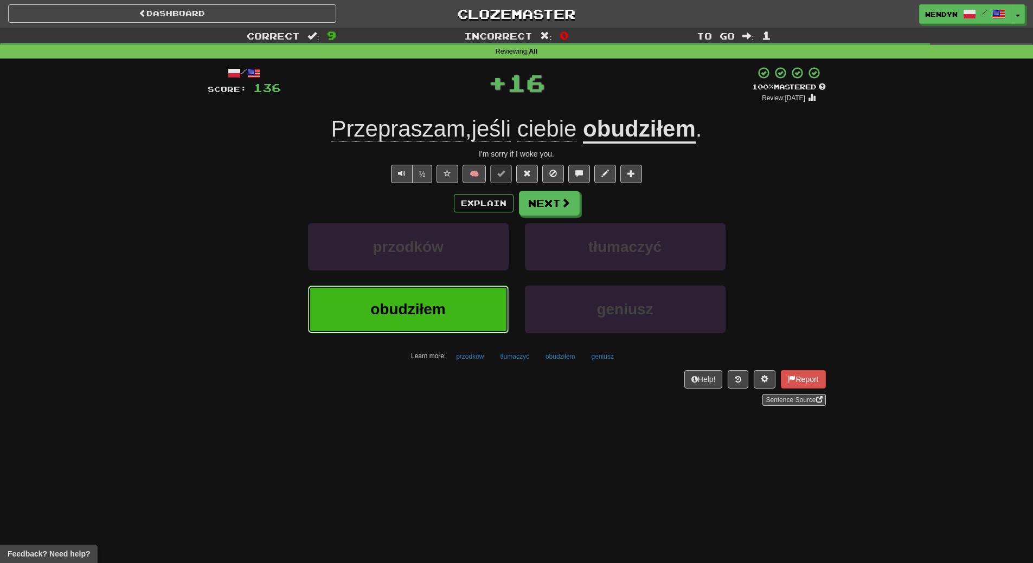
click at [465, 312] on button "obudziłem" at bounding box center [408, 309] width 201 height 47
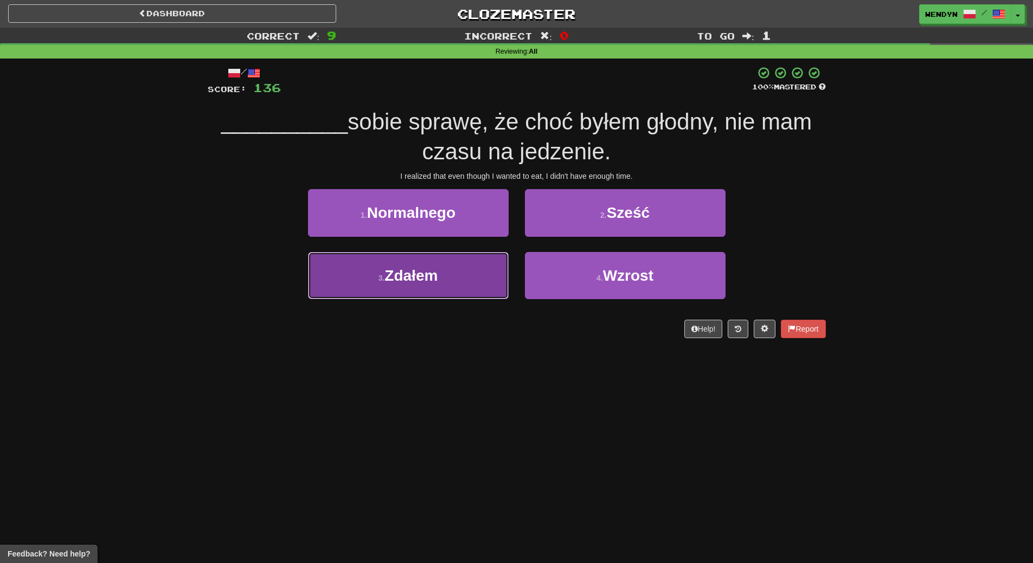
click at [465, 288] on button "3 . Zdałem" at bounding box center [408, 275] width 201 height 47
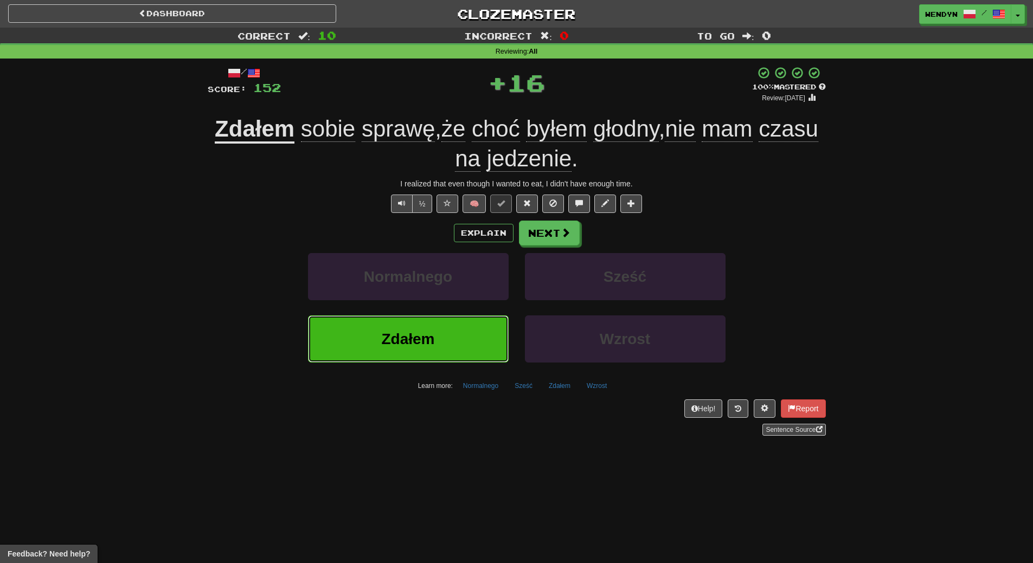
click at [460, 320] on button "Zdałem" at bounding box center [408, 339] width 201 height 47
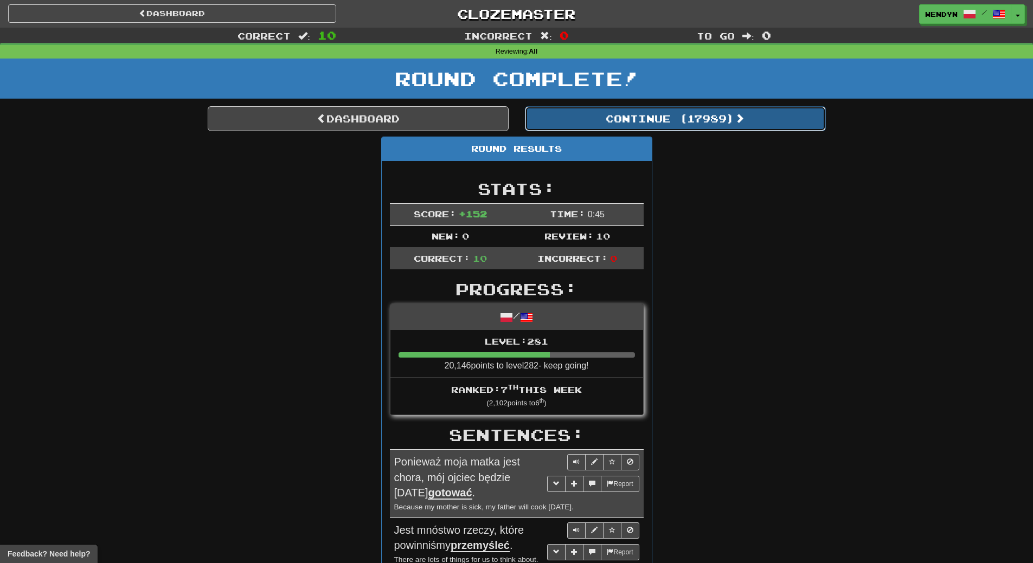
click at [666, 115] on button "Continue ( 17989 )" at bounding box center [675, 118] width 301 height 25
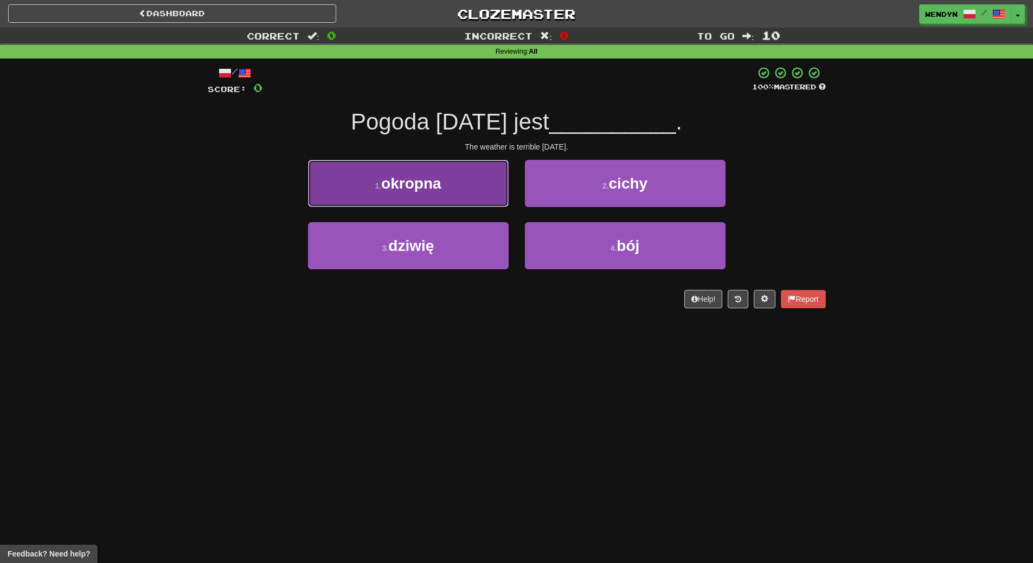
click at [445, 184] on button "1 . okropna" at bounding box center [408, 183] width 201 height 47
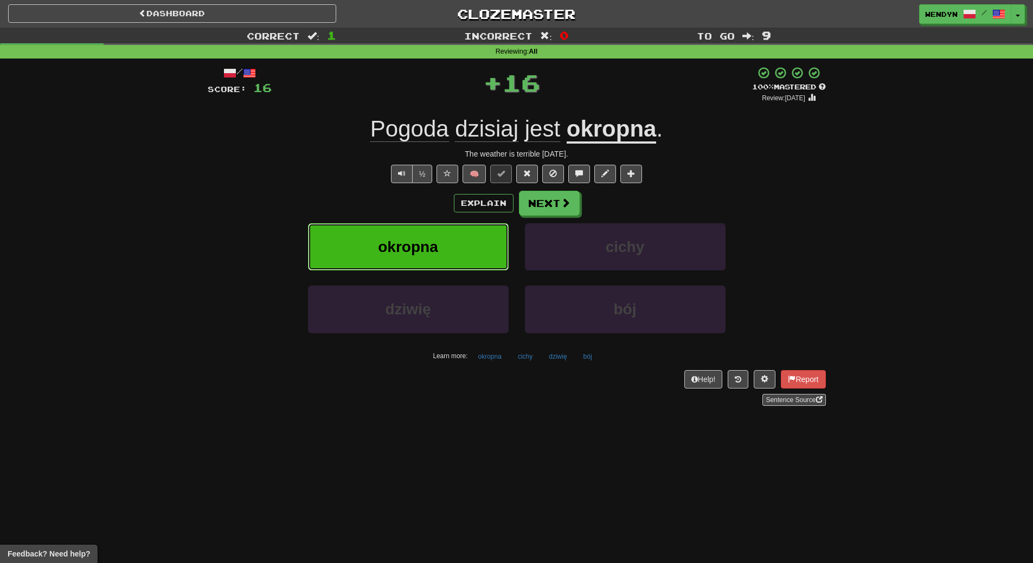
click at [446, 251] on button "okropna" at bounding box center [408, 246] width 201 height 47
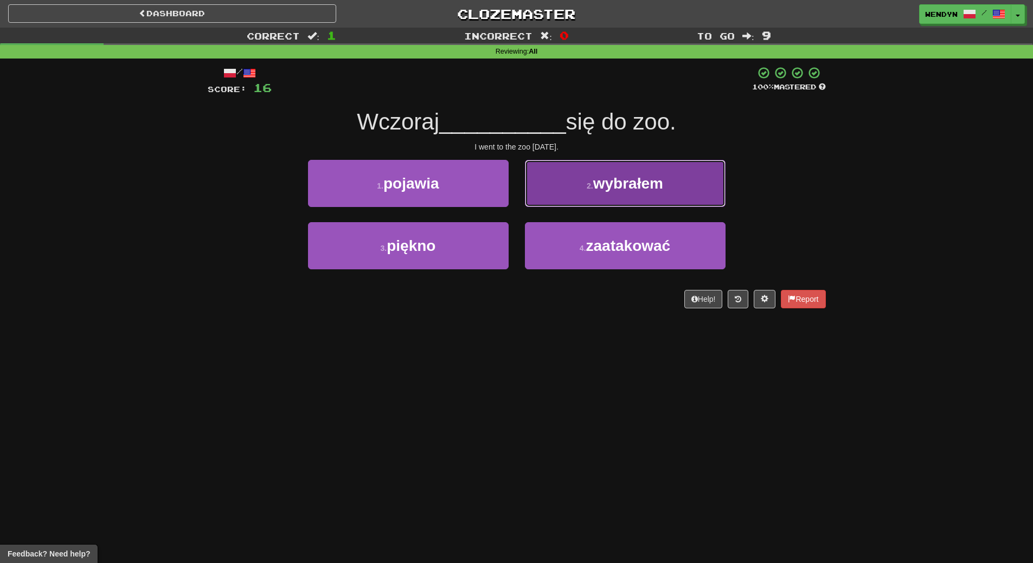
click at [639, 180] on span "wybrałem" at bounding box center [628, 183] width 70 height 17
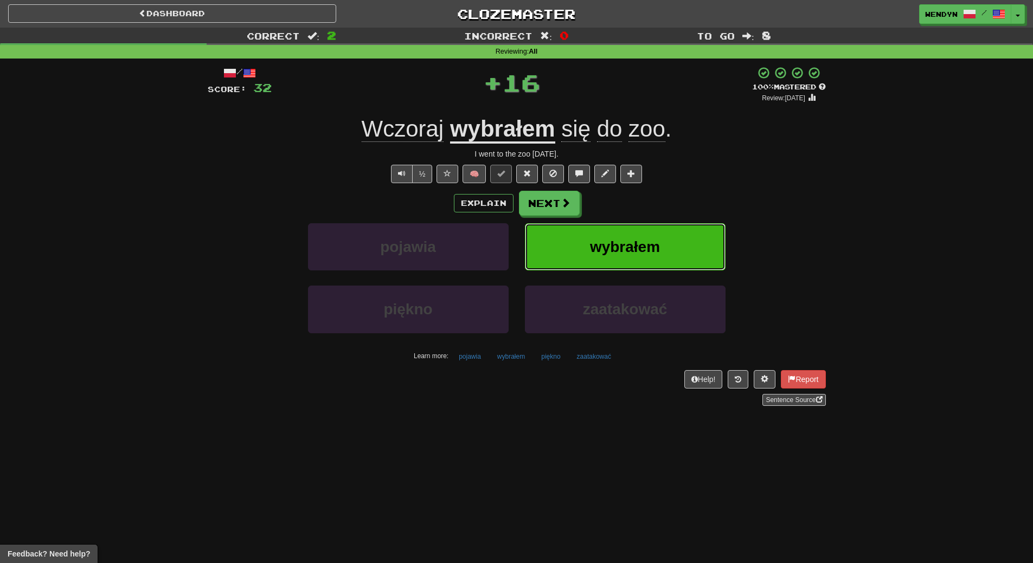
click at [672, 256] on button "wybrałem" at bounding box center [625, 246] width 201 height 47
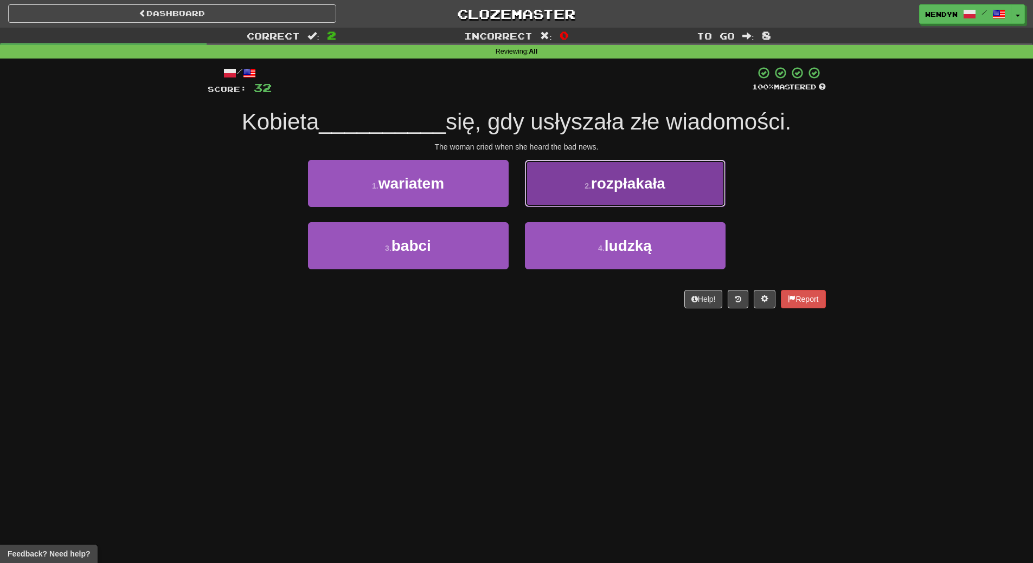
click at [600, 192] on button "2 . rozpłakała" at bounding box center [625, 183] width 201 height 47
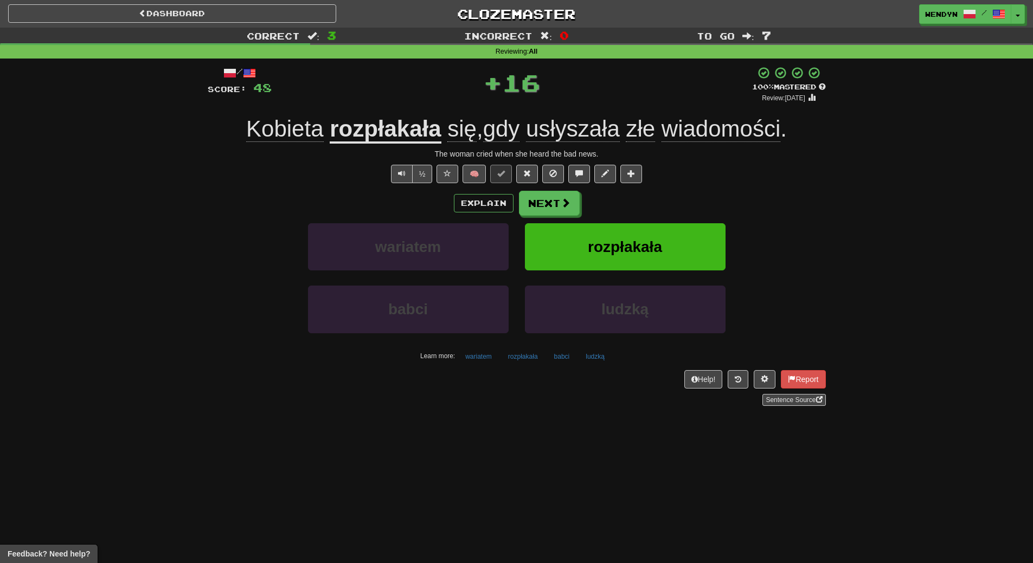
click at [600, 192] on div "Explain Next" at bounding box center [517, 203] width 618 height 25
click at [598, 228] on button "rozpłakała" at bounding box center [625, 246] width 201 height 47
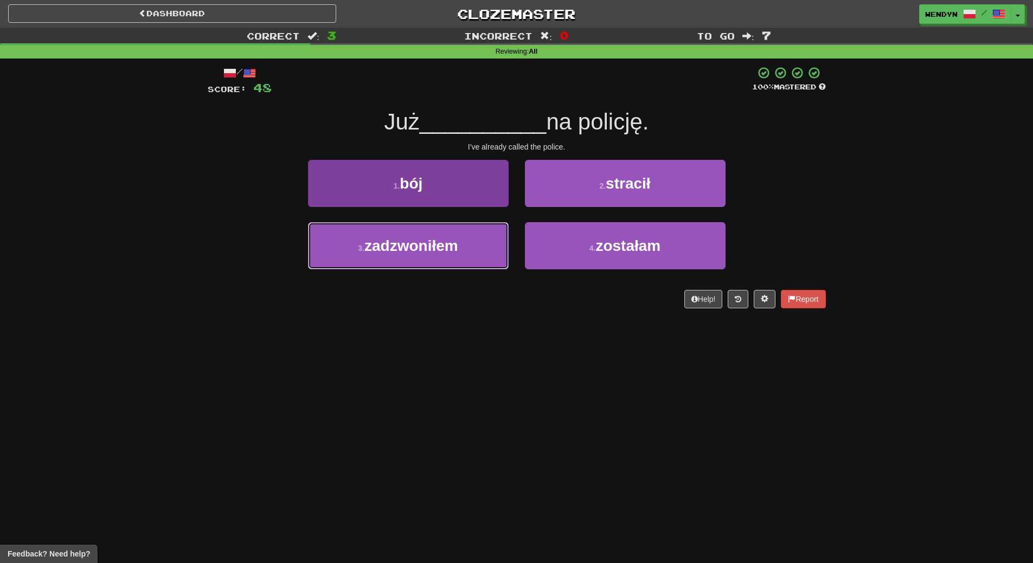
click at [470, 251] on button "3 . zadzwoniłem" at bounding box center [408, 245] width 201 height 47
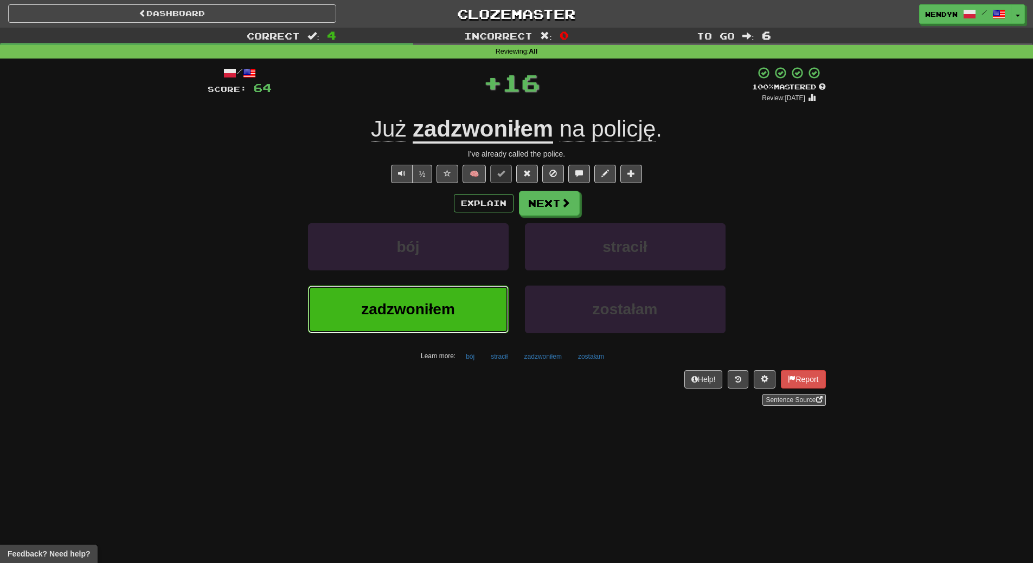
click at [471, 317] on button "zadzwoniłem" at bounding box center [408, 309] width 201 height 47
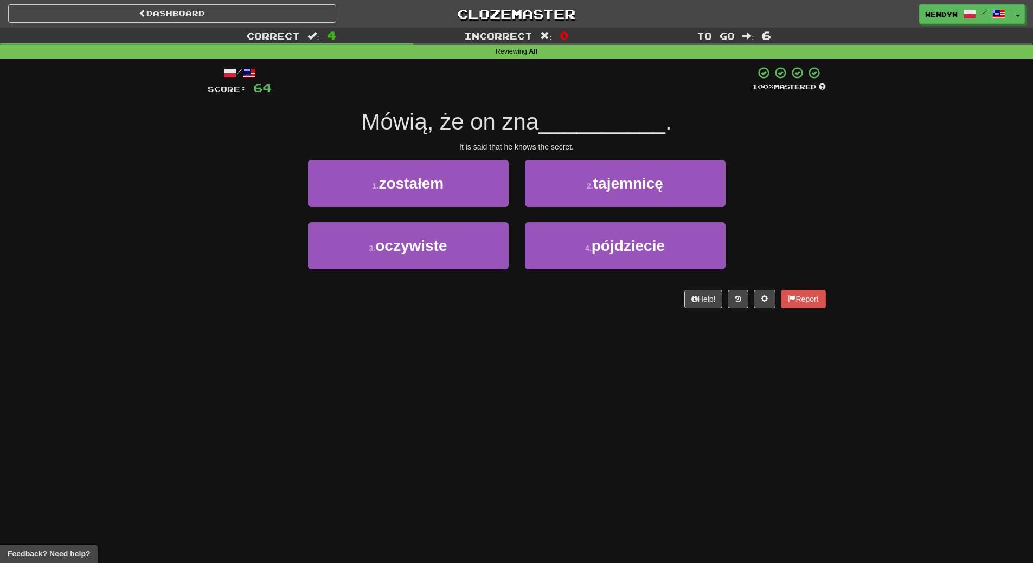
click at [733, 128] on div "Mówią, że on zna __________ ." at bounding box center [517, 122] width 618 height 30
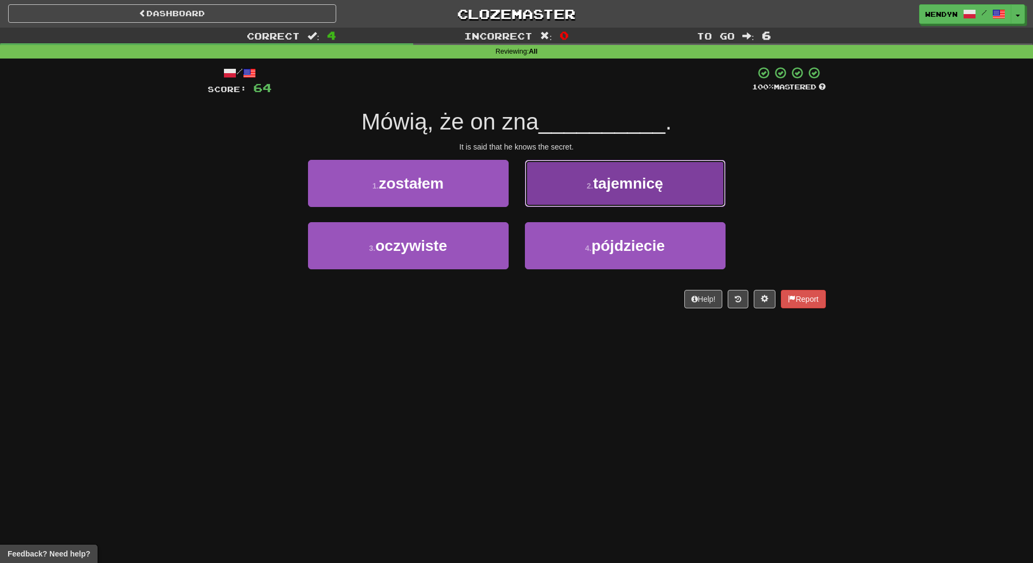
click at [715, 170] on button "2 . tajemnicę" at bounding box center [625, 183] width 201 height 47
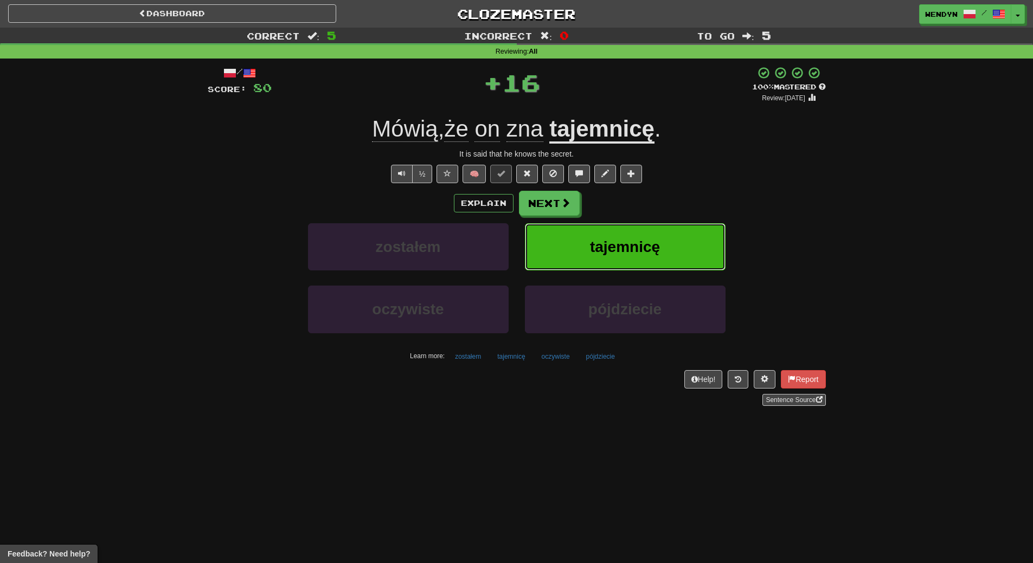
click at [666, 256] on button "tajemnicę" at bounding box center [625, 246] width 201 height 47
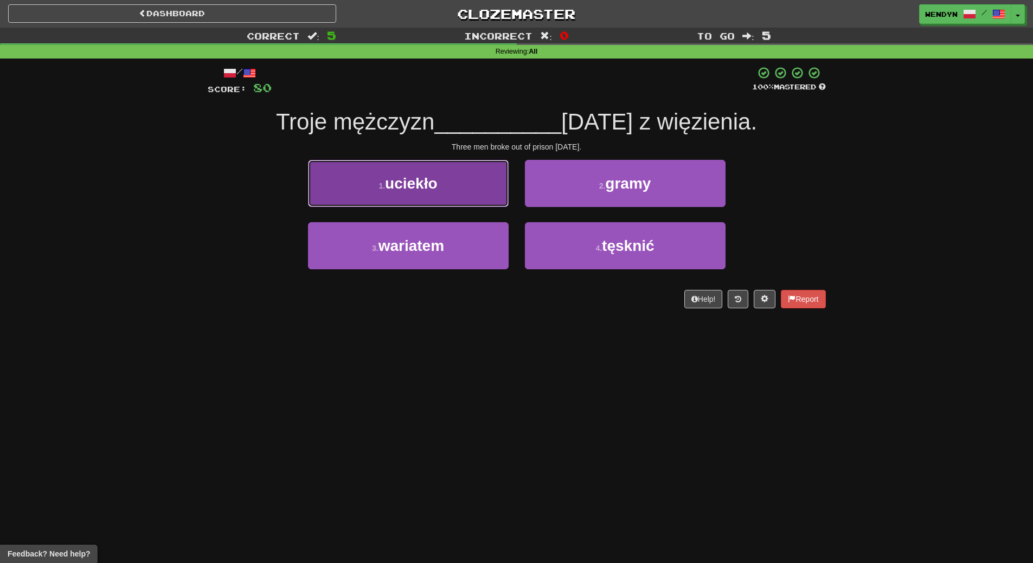
click at [426, 193] on button "1 . uciekło" at bounding box center [408, 183] width 201 height 47
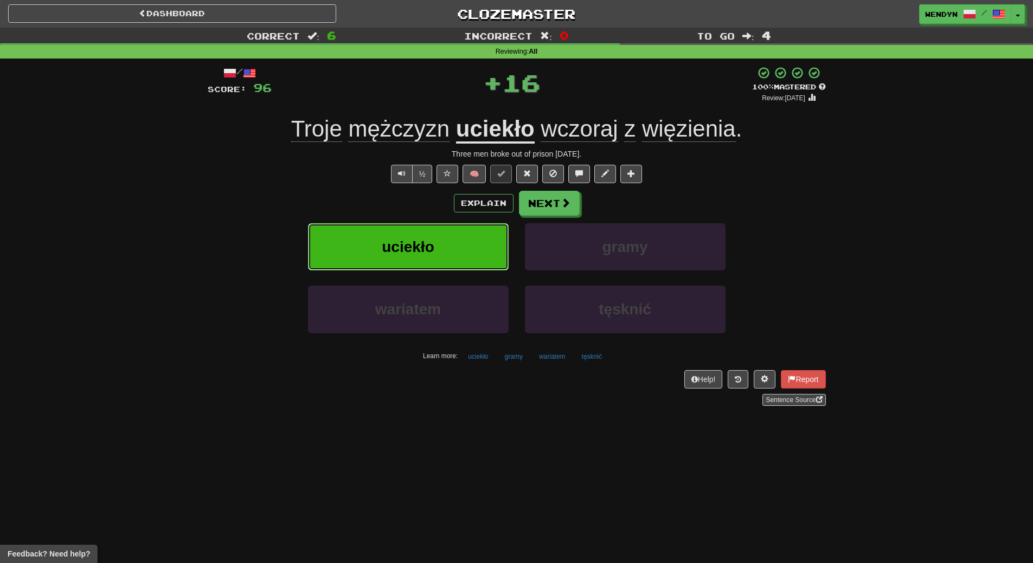
click at [429, 244] on span "uciekło" at bounding box center [408, 247] width 52 height 17
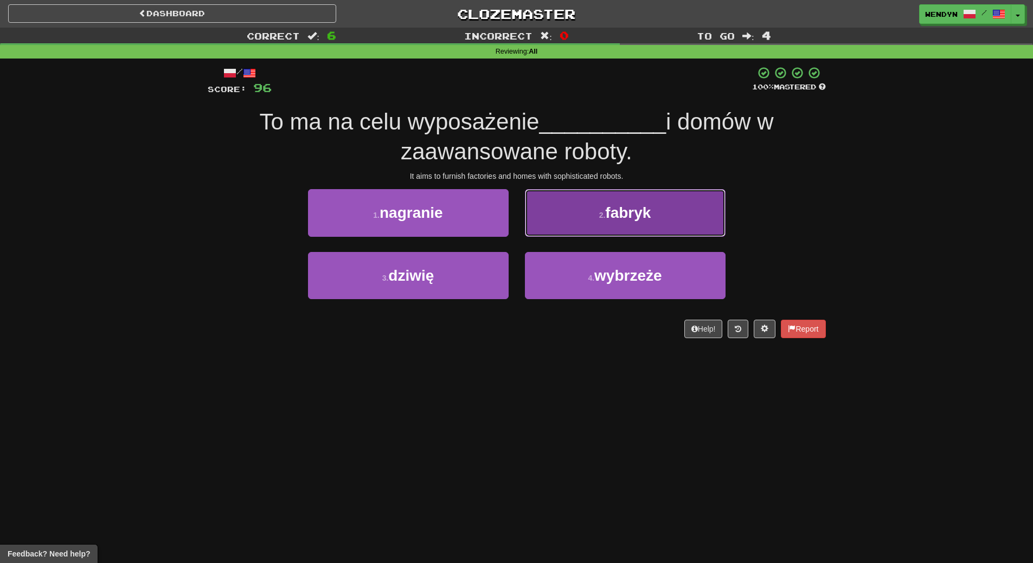
click at [633, 207] on span "fabryk" at bounding box center [628, 212] width 46 height 17
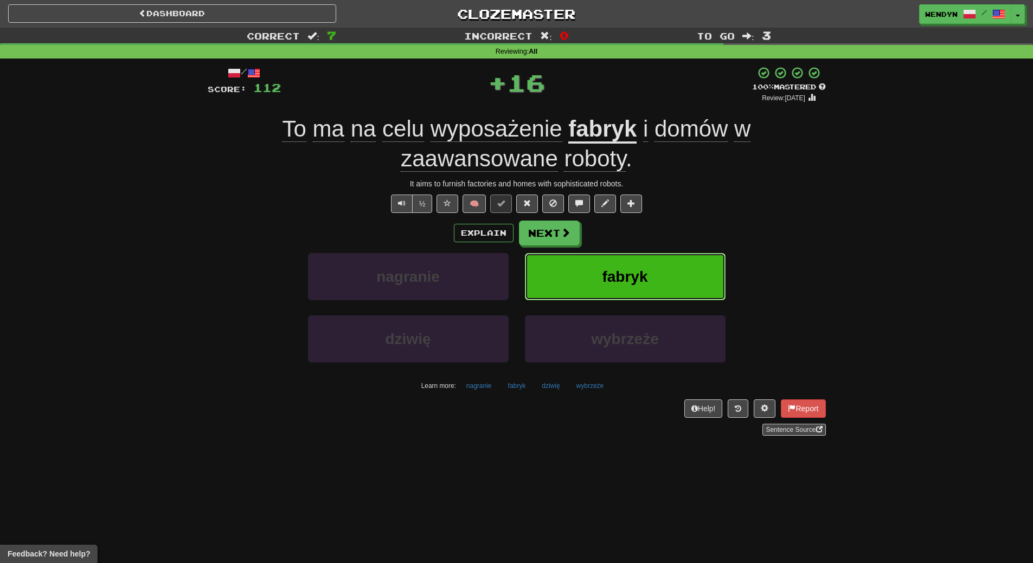
click at [639, 266] on button "fabryk" at bounding box center [625, 276] width 201 height 47
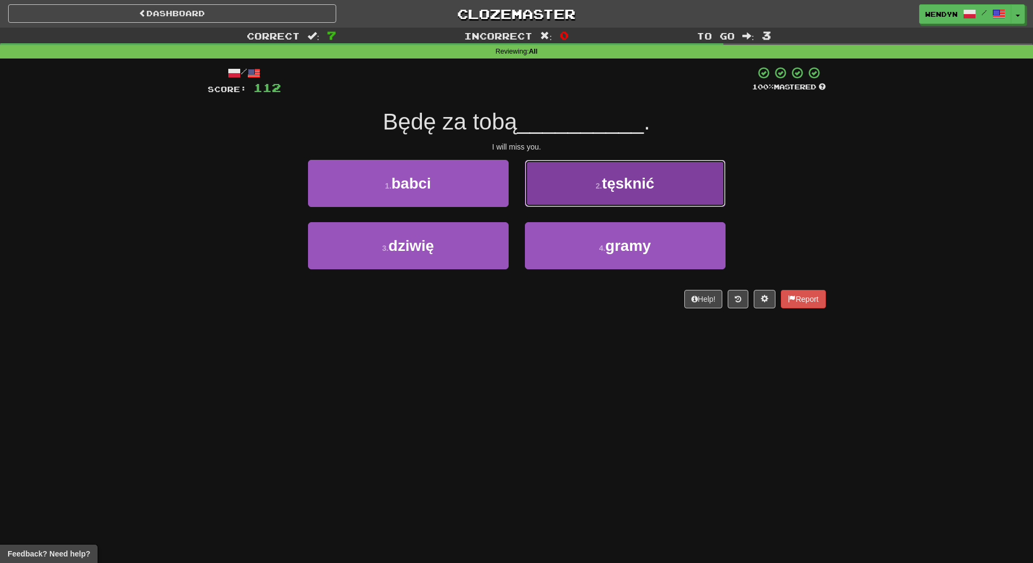
click at [620, 200] on button "2 . tęsknić" at bounding box center [625, 183] width 201 height 47
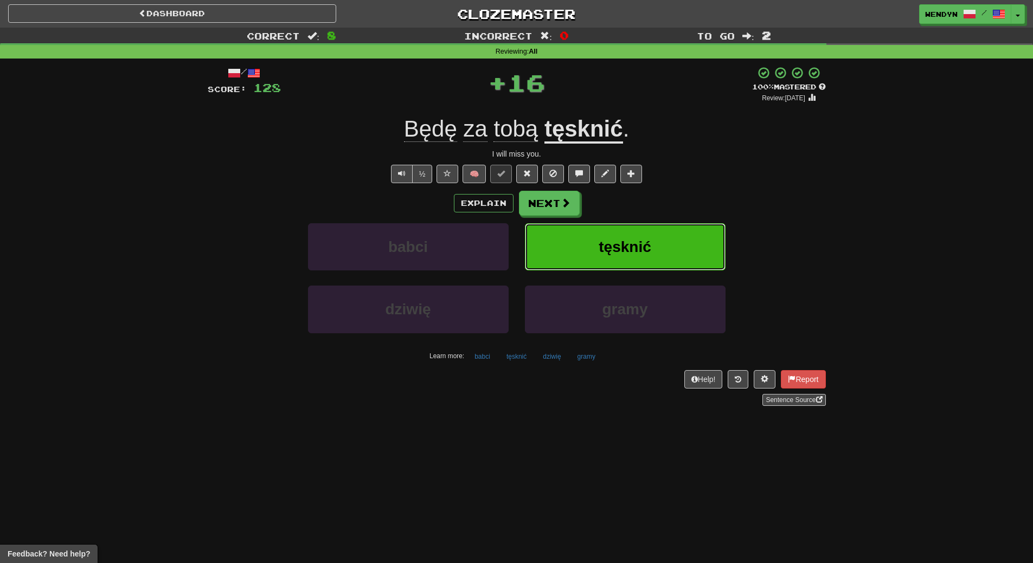
click at [613, 232] on button "tęsknić" at bounding box center [625, 246] width 201 height 47
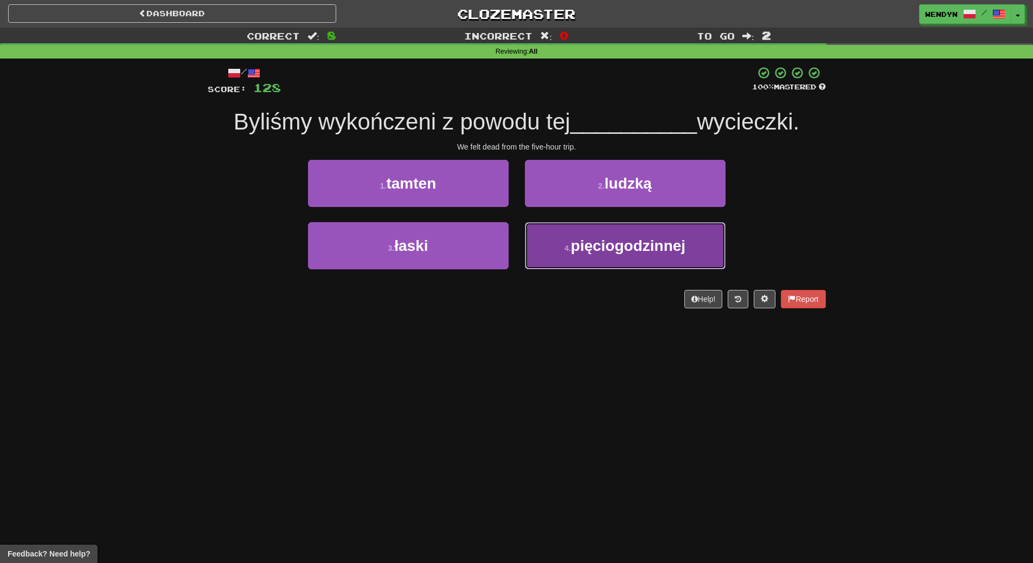
click at [607, 240] on span "pięciogodzinnej" at bounding box center [628, 245] width 115 height 17
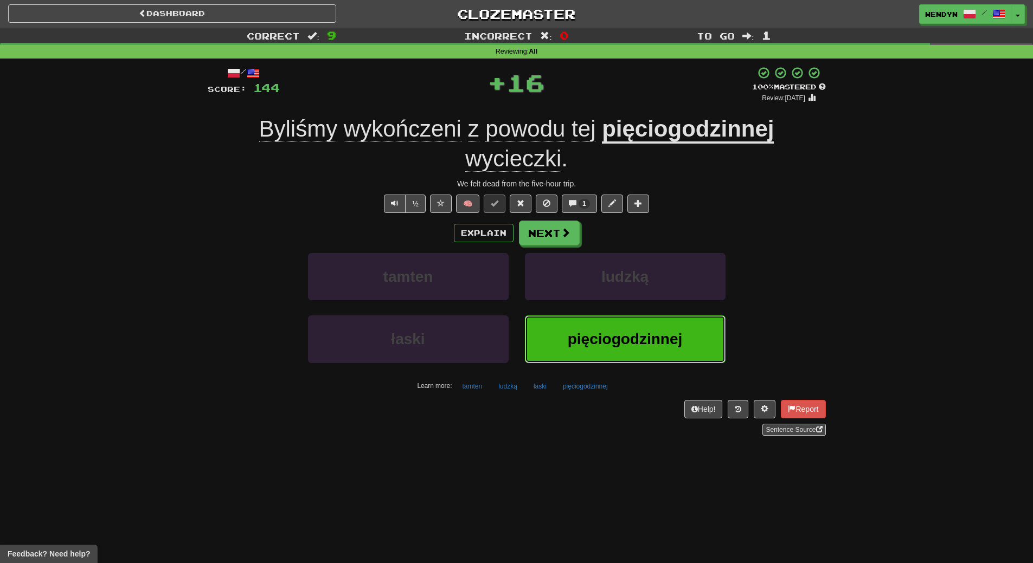
click at [609, 335] on span "pięciogodzinnej" at bounding box center [625, 339] width 115 height 17
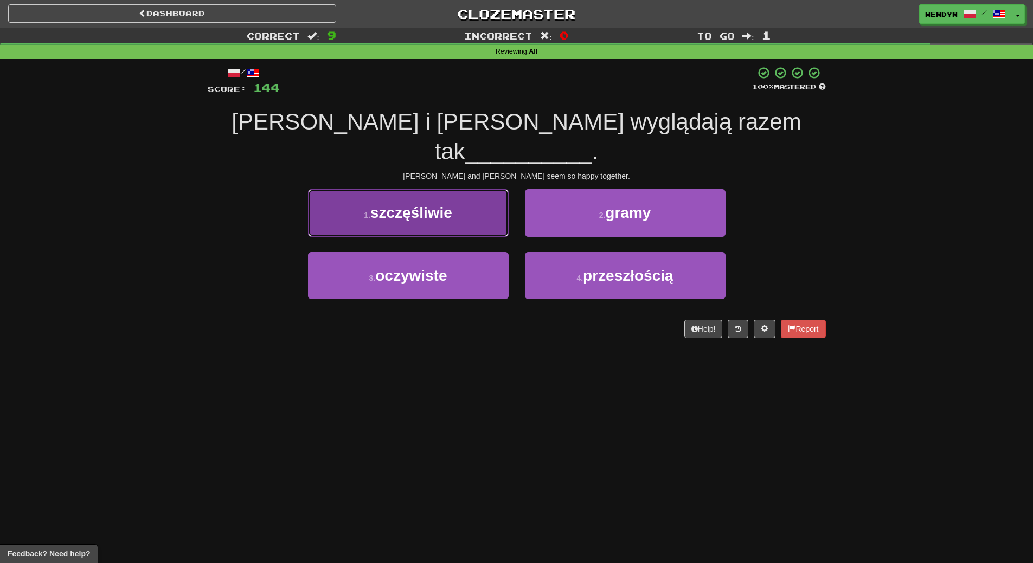
click at [442, 204] on span "szczęśliwie" at bounding box center [411, 212] width 82 height 17
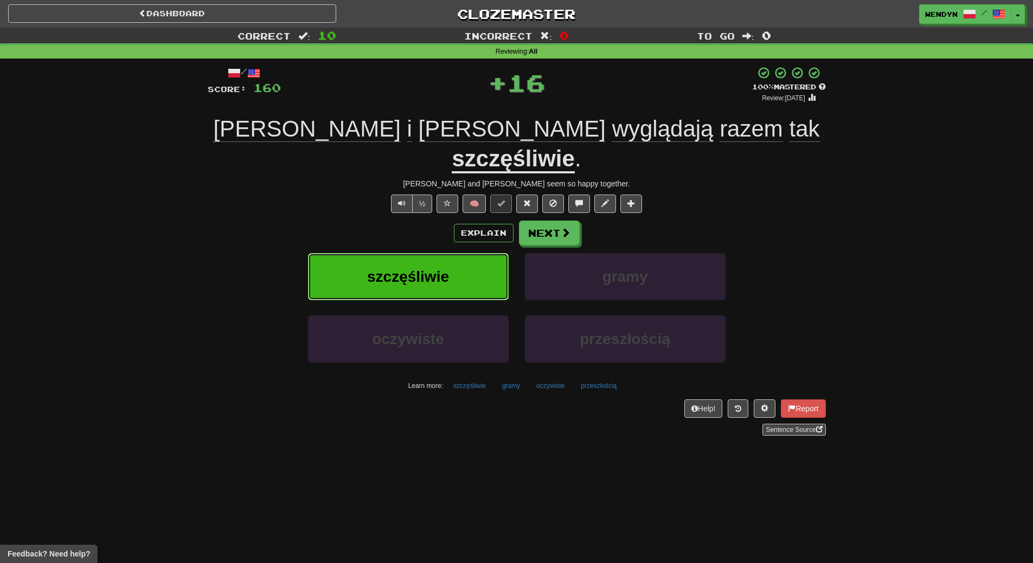
click at [455, 253] on button "szczęśliwie" at bounding box center [408, 276] width 201 height 47
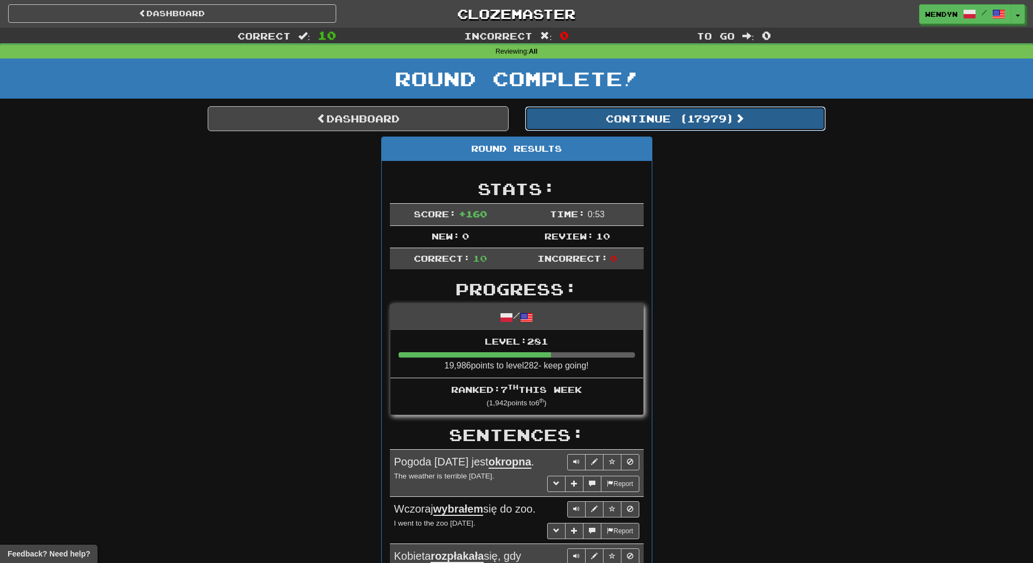
click at [679, 123] on button "Continue ( 17979 )" at bounding box center [675, 118] width 301 height 25
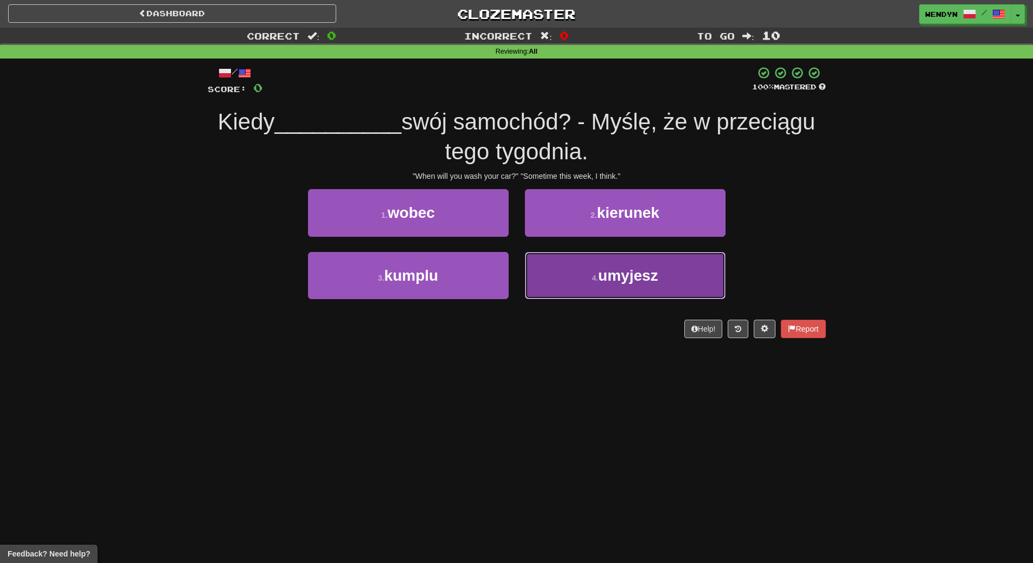
click at [633, 281] on span "umyjesz" at bounding box center [628, 275] width 60 height 17
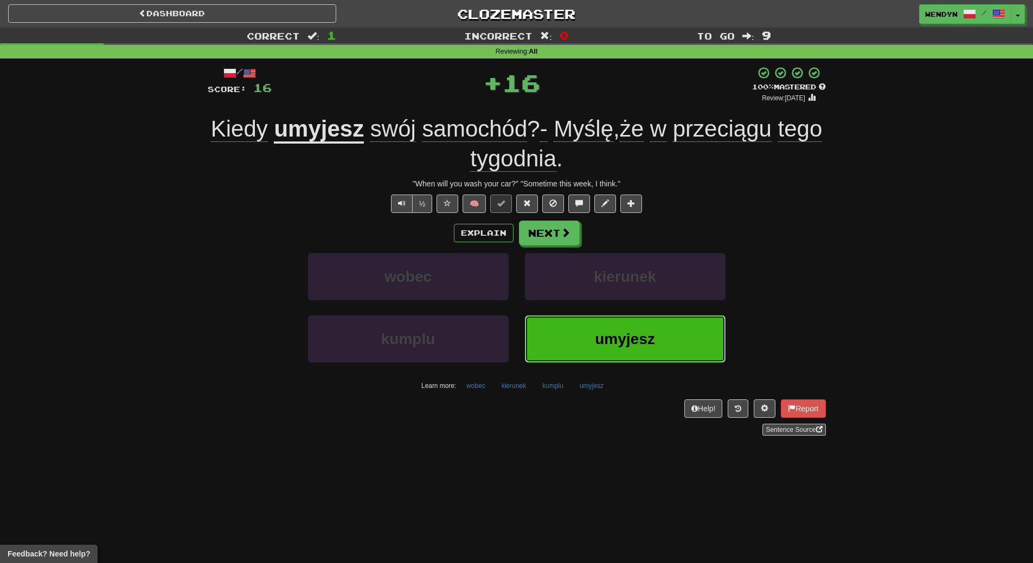
click at [610, 344] on span "umyjesz" at bounding box center [625, 339] width 60 height 17
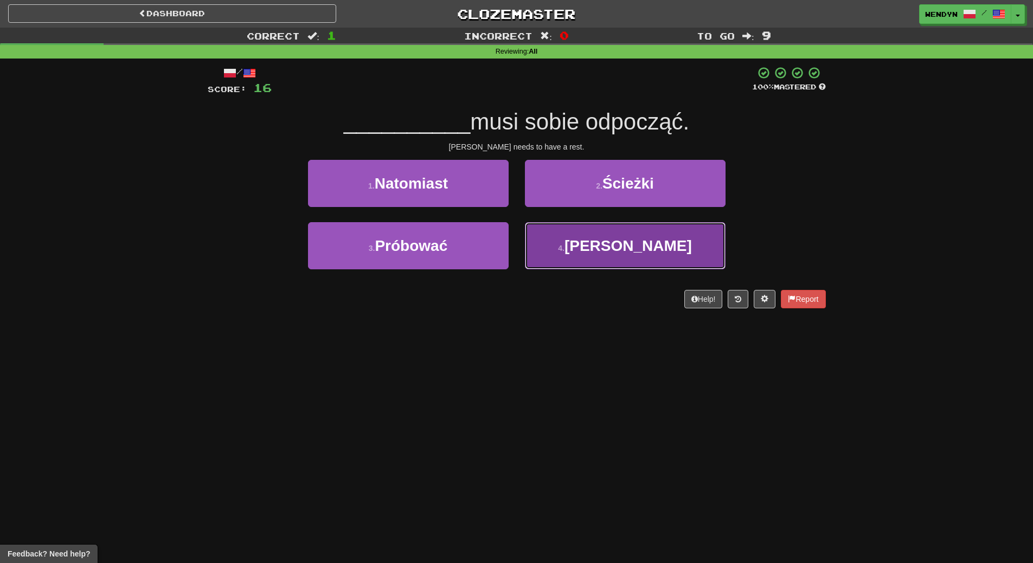
click at [606, 259] on button "4 . Aimee" at bounding box center [625, 245] width 201 height 47
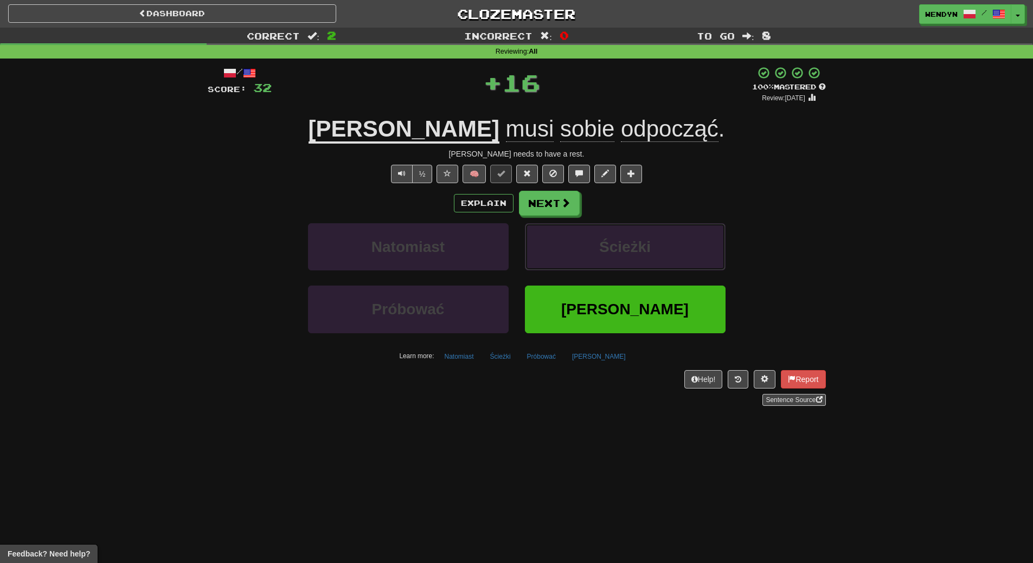
click at [606, 259] on button "Ścieżki" at bounding box center [625, 246] width 201 height 47
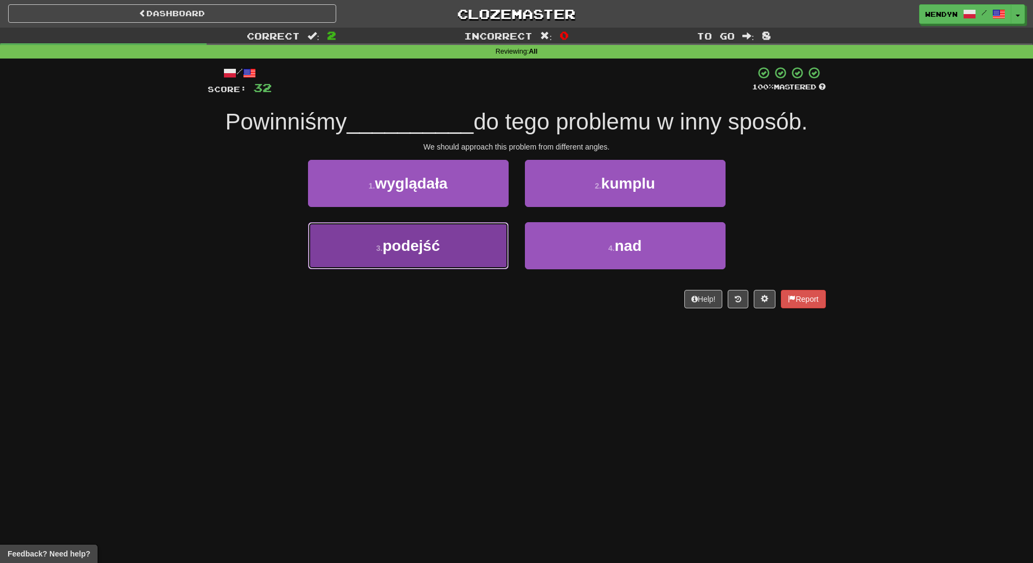
click at [479, 251] on button "3 . podejść" at bounding box center [408, 245] width 201 height 47
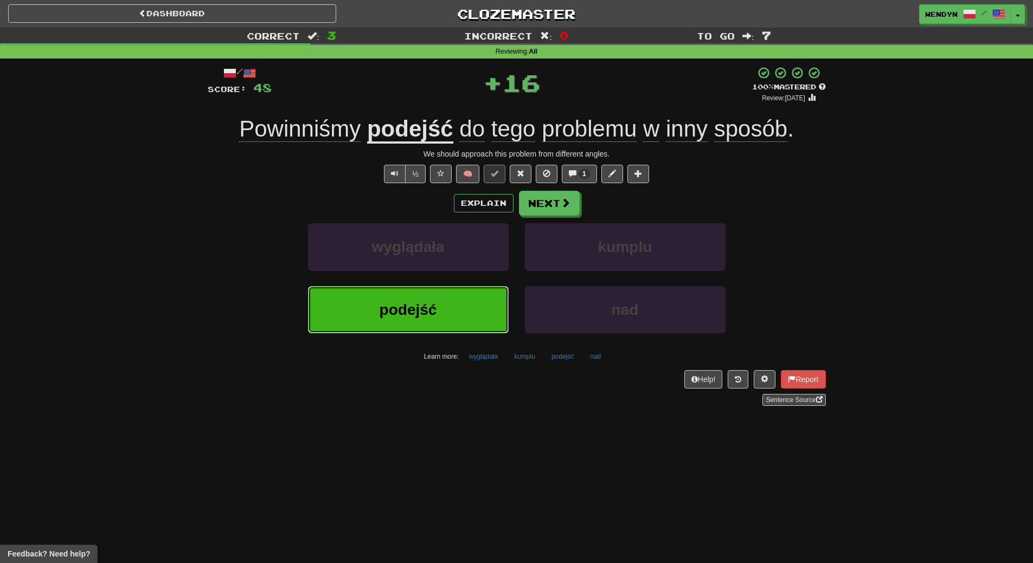
click at [480, 312] on button "podejść" at bounding box center [408, 309] width 201 height 47
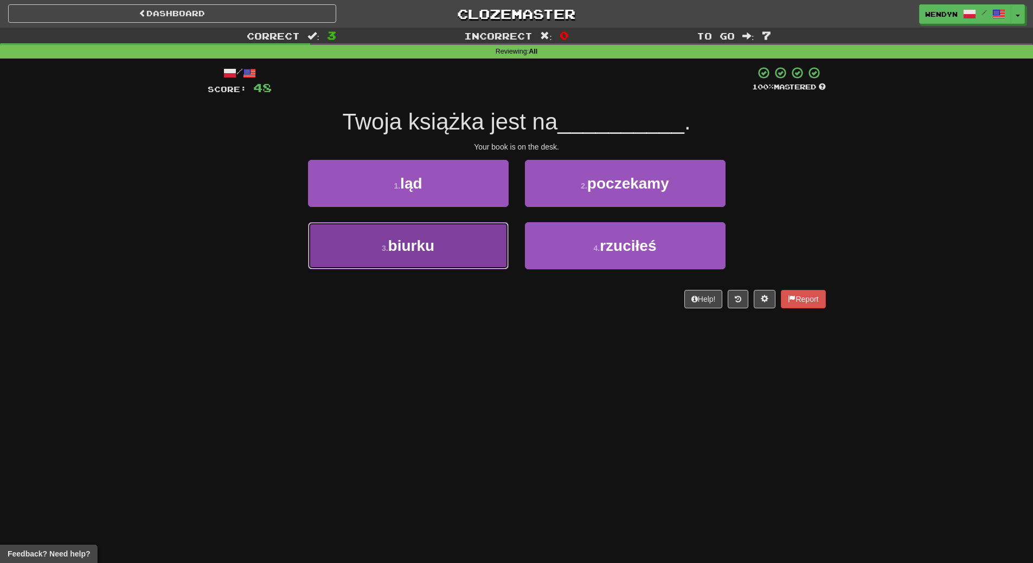
click at [471, 236] on button "3 . biurku" at bounding box center [408, 245] width 201 height 47
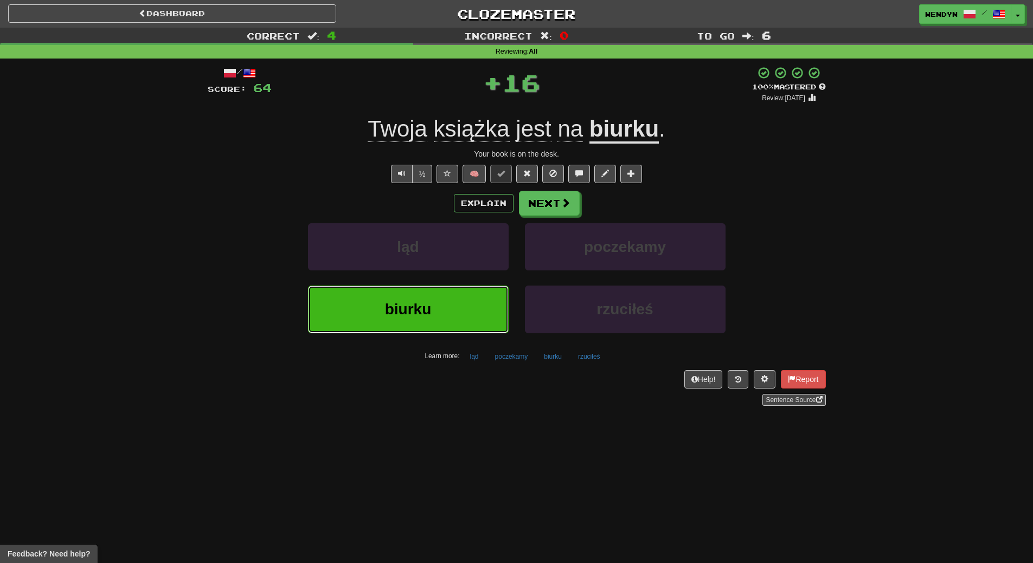
click at [474, 293] on button "biurku" at bounding box center [408, 309] width 201 height 47
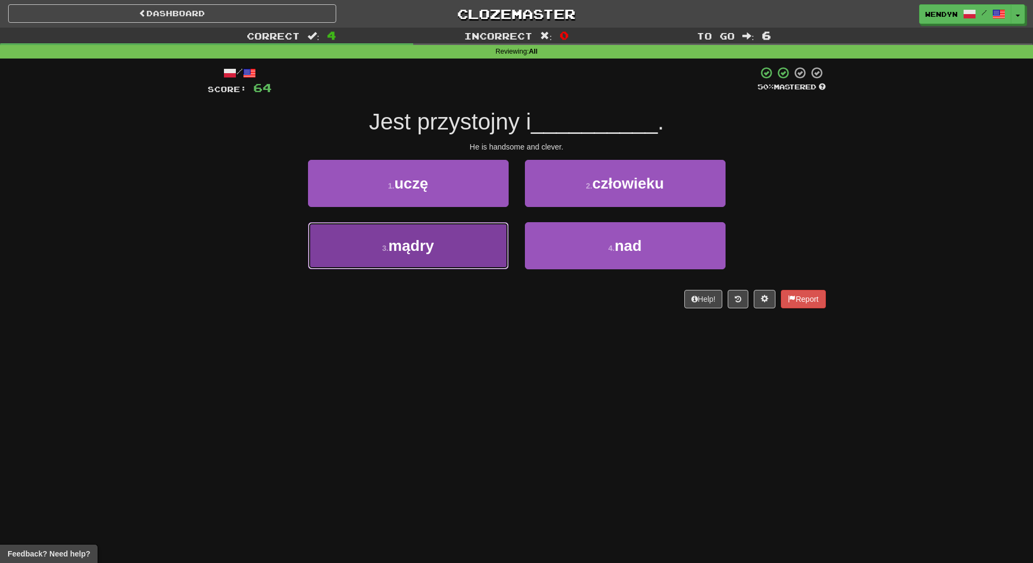
click at [478, 240] on button "3 . mądry" at bounding box center [408, 245] width 201 height 47
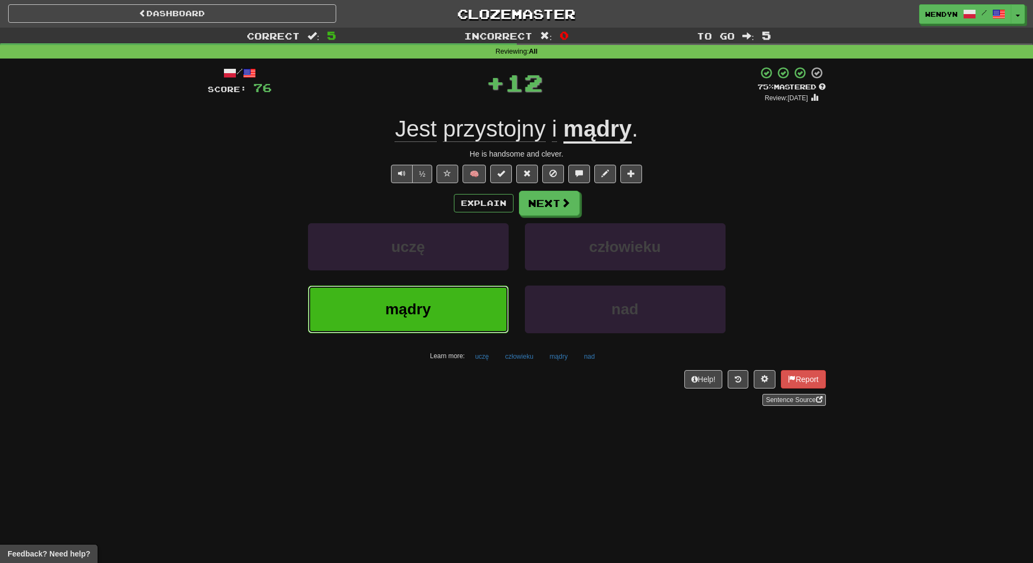
click at [480, 286] on button "mądry" at bounding box center [408, 309] width 201 height 47
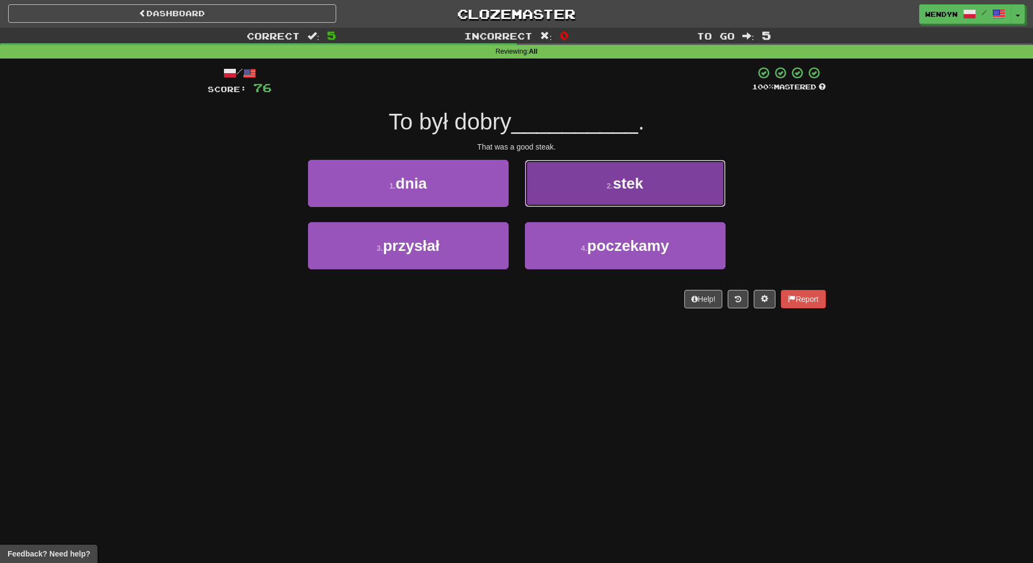
click at [670, 190] on button "2 . stek" at bounding box center [625, 183] width 201 height 47
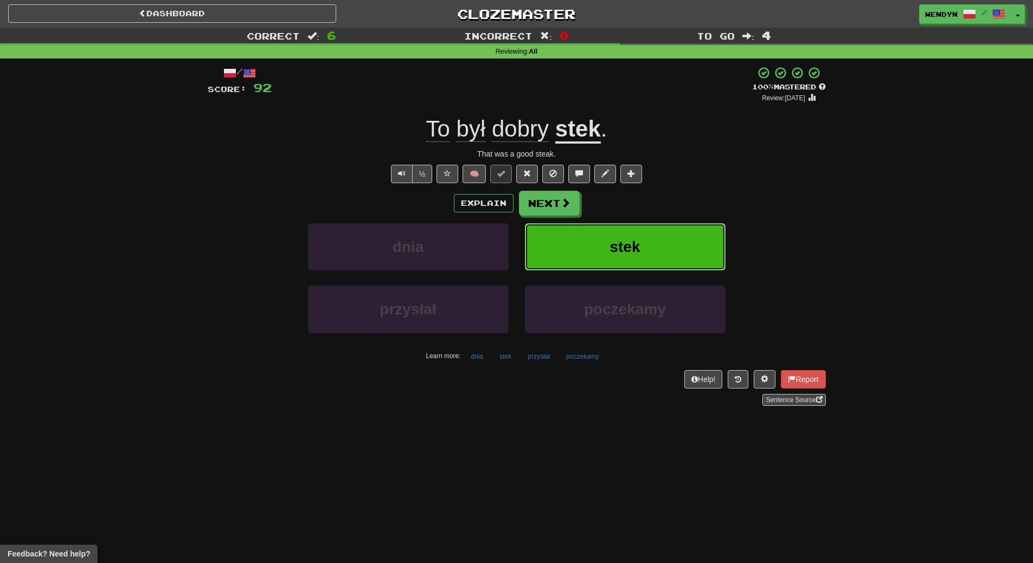
click at [662, 244] on button "stek" at bounding box center [625, 246] width 201 height 47
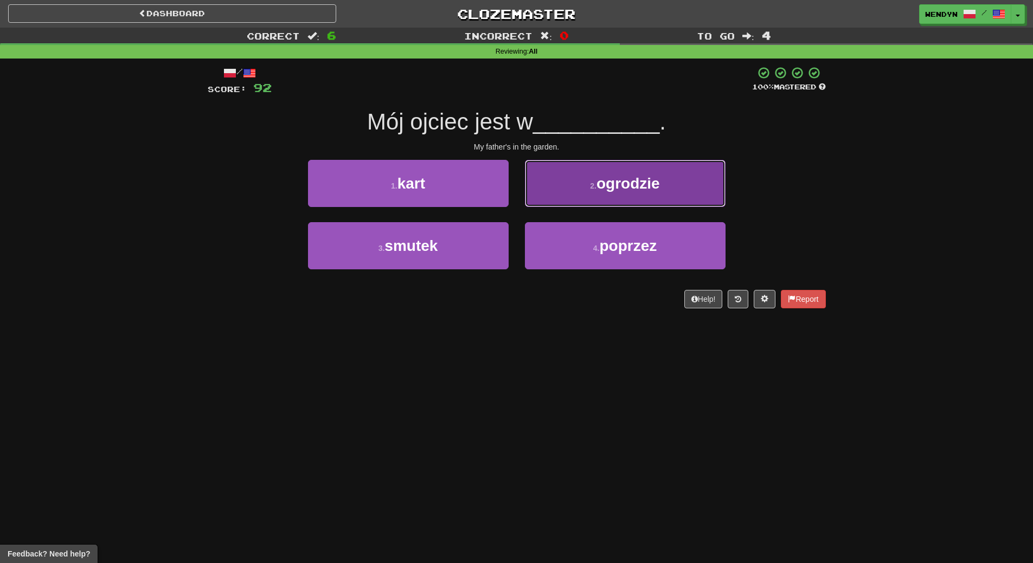
click at [663, 189] on button "2 . ogrodzie" at bounding box center [625, 183] width 201 height 47
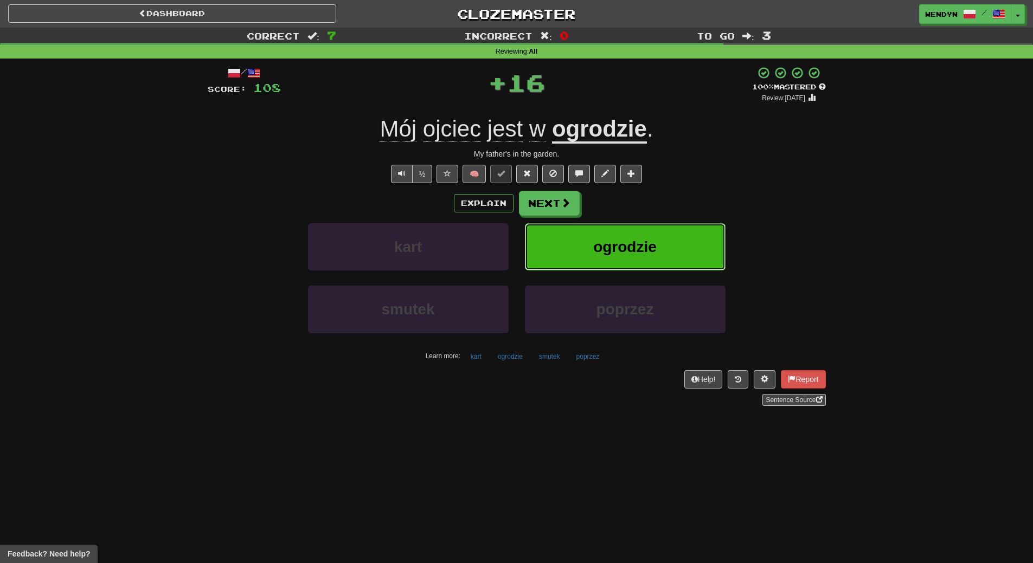
click at [653, 231] on button "ogrodzie" at bounding box center [625, 246] width 201 height 47
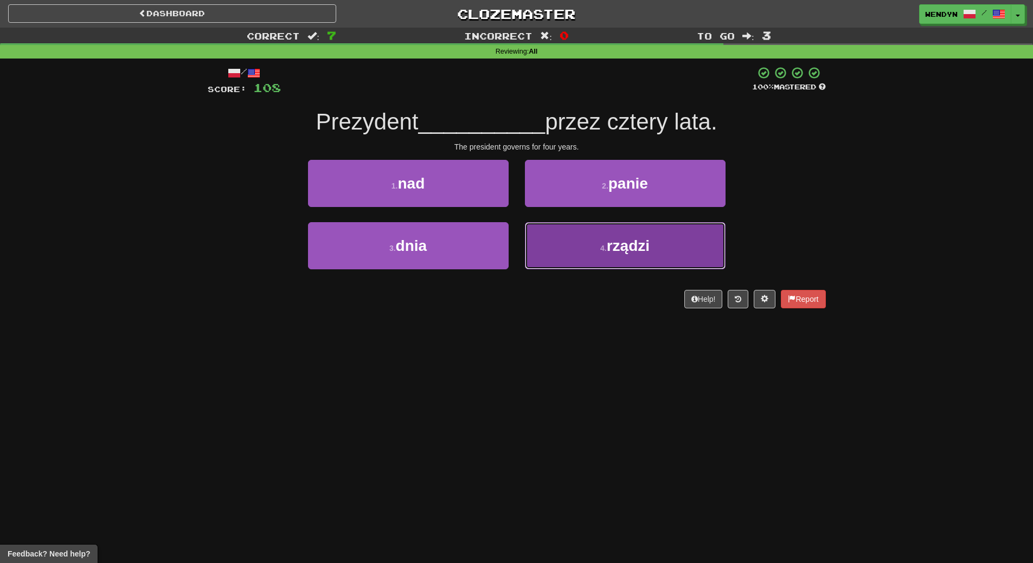
click at [654, 252] on button "4 . rządzi" at bounding box center [625, 245] width 201 height 47
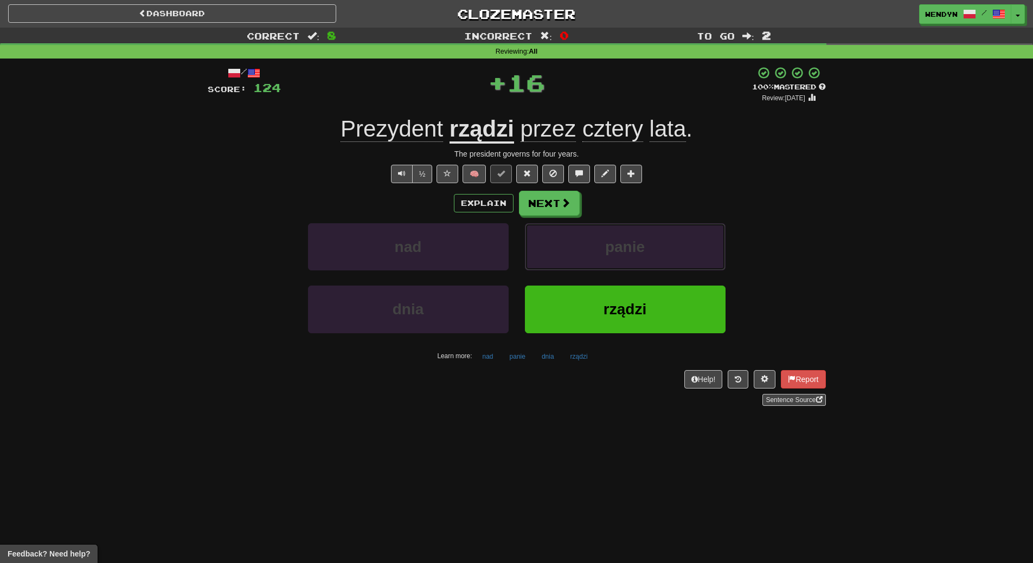
click at [654, 252] on button "panie" at bounding box center [625, 246] width 201 height 47
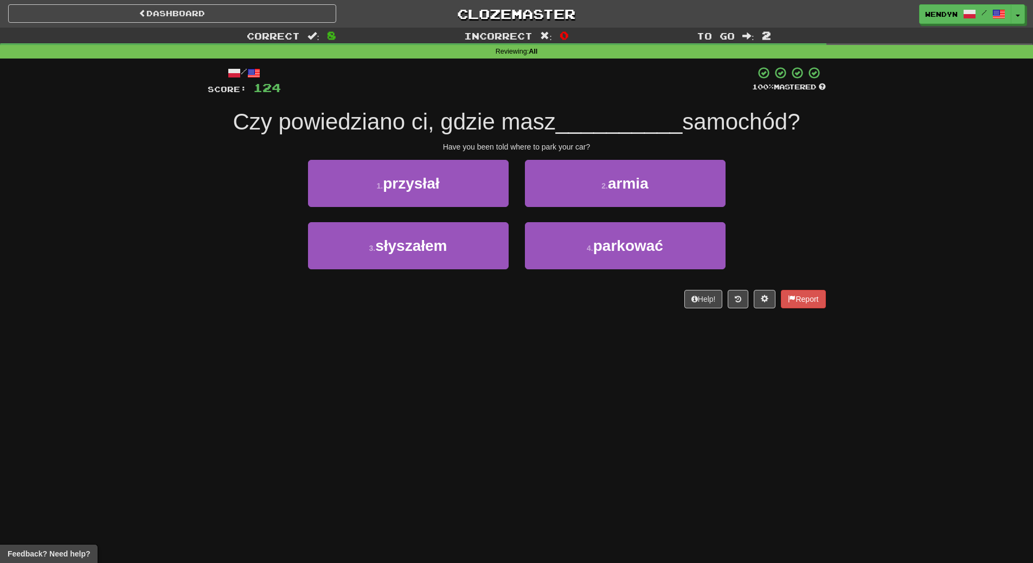
click at [654, 252] on span "parkować" at bounding box center [628, 245] width 70 height 17
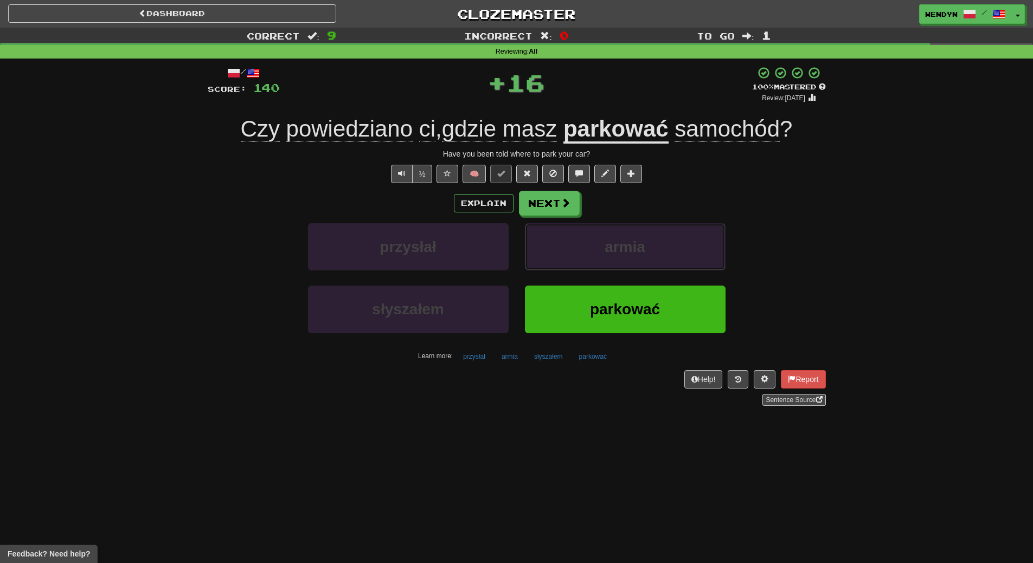
click at [654, 252] on button "armia" at bounding box center [625, 246] width 201 height 47
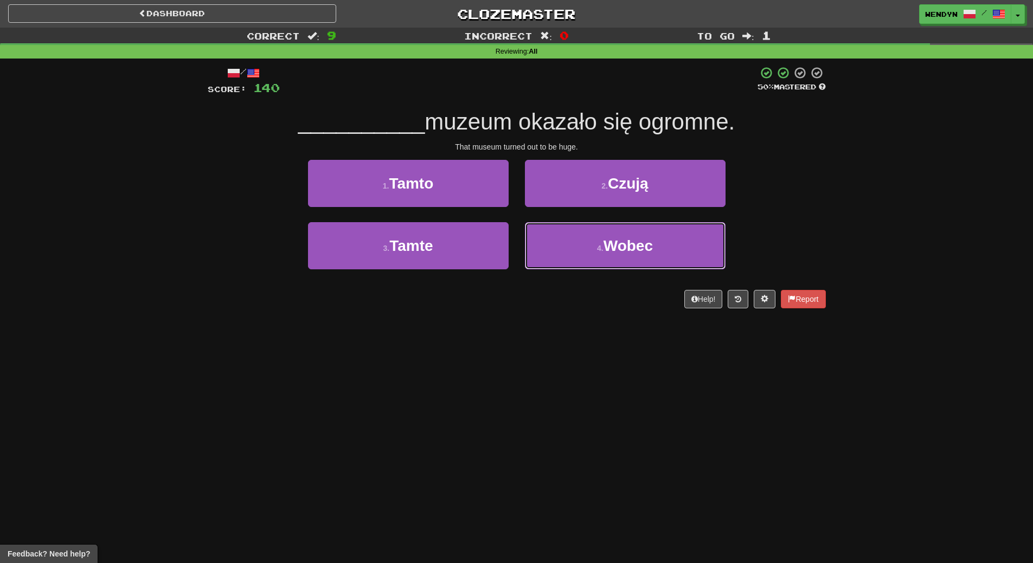
drag, startPoint x: 654, startPoint y: 252, endPoint x: 537, endPoint y: 360, distance: 159.3
click at [543, 361] on div "Dashboard Clozemaster WendyN / Toggle Dropdown Dashboard Leaderboard Activity F…" at bounding box center [516, 281] width 1033 height 563
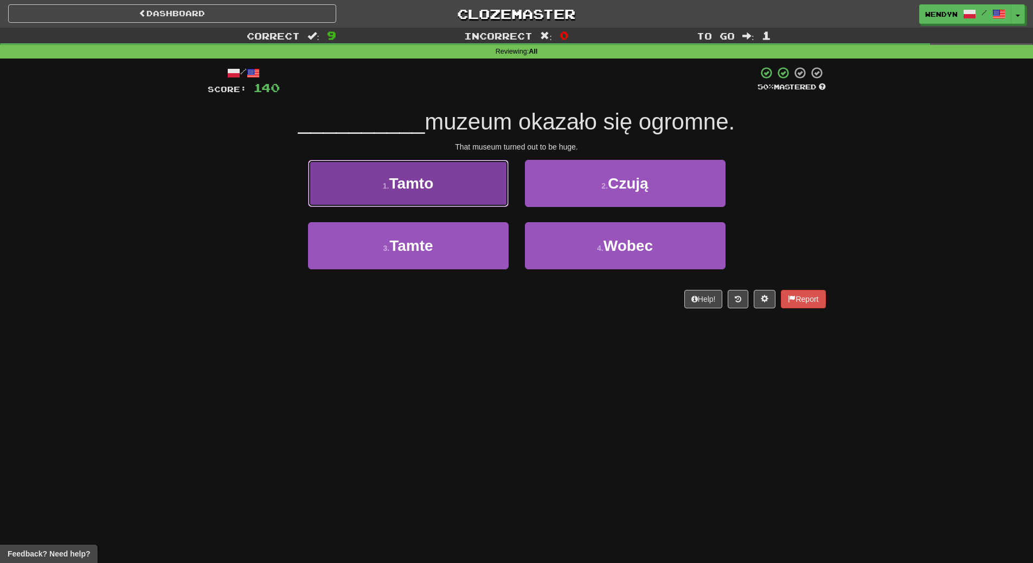
click at [423, 190] on span "Tamto" at bounding box center [411, 183] width 44 height 17
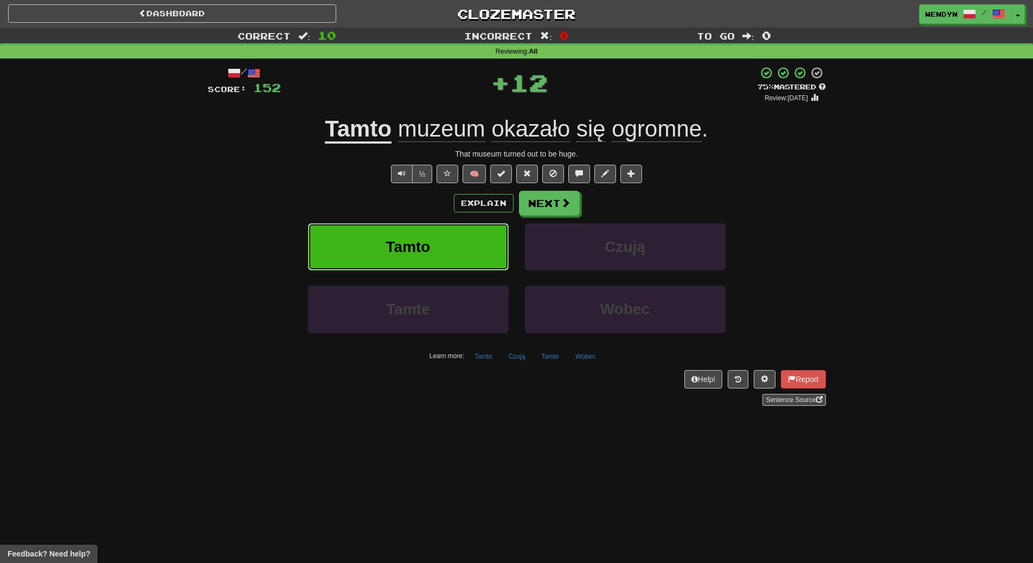
click at [414, 239] on span "Tamto" at bounding box center [408, 247] width 44 height 17
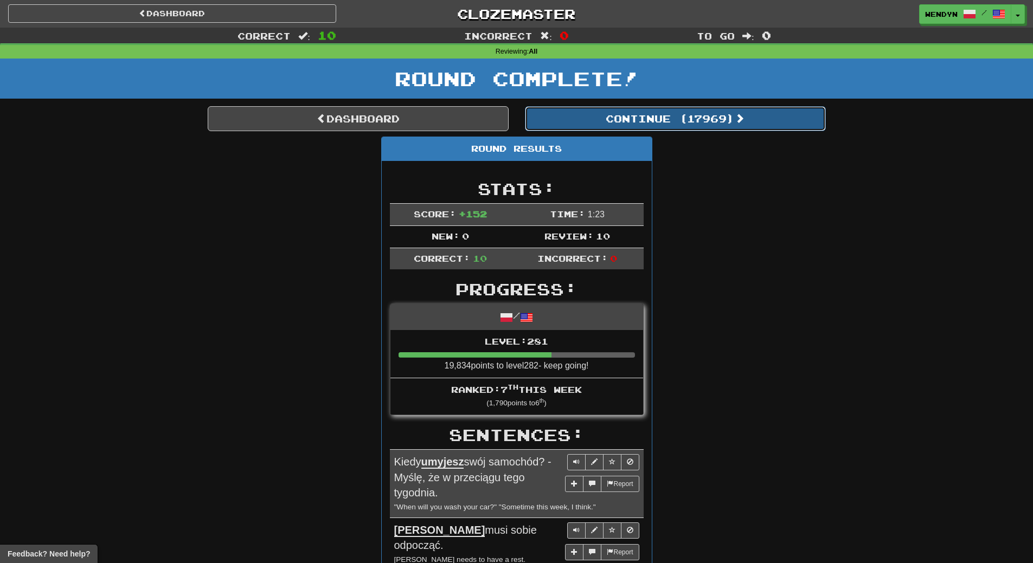
click at [717, 117] on button "Continue ( 17969 )" at bounding box center [675, 118] width 301 height 25
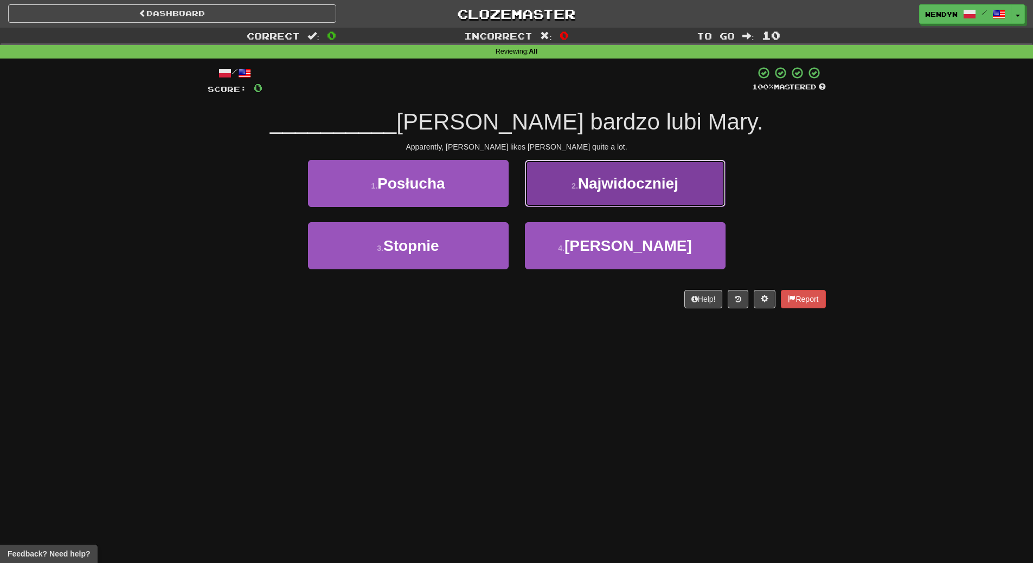
click at [672, 183] on span "Najwidoczniej" at bounding box center [628, 183] width 100 height 17
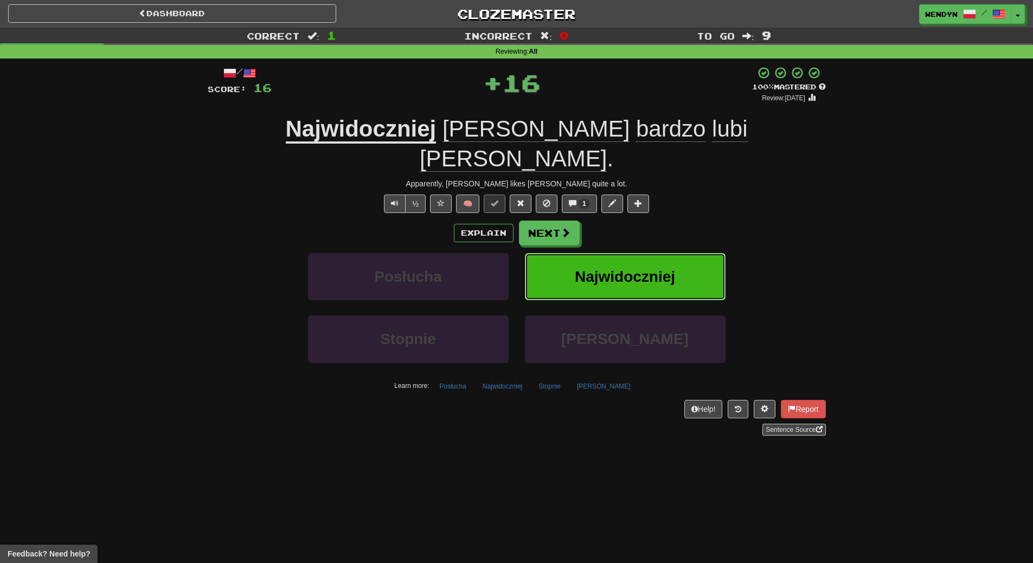
click at [662, 253] on button "Najwidoczniej" at bounding box center [625, 276] width 201 height 47
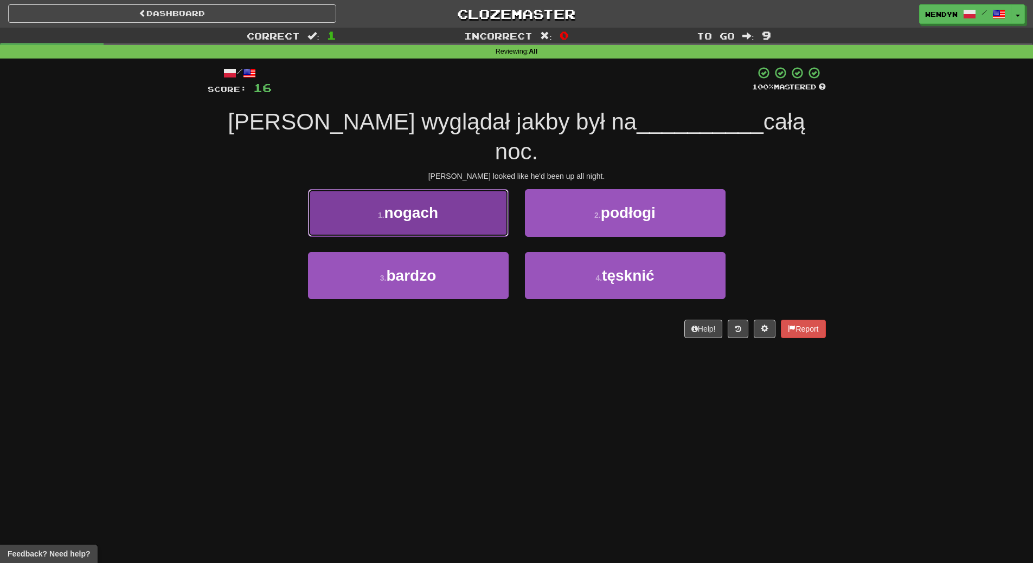
click at [422, 204] on span "nogach" at bounding box center [411, 212] width 54 height 17
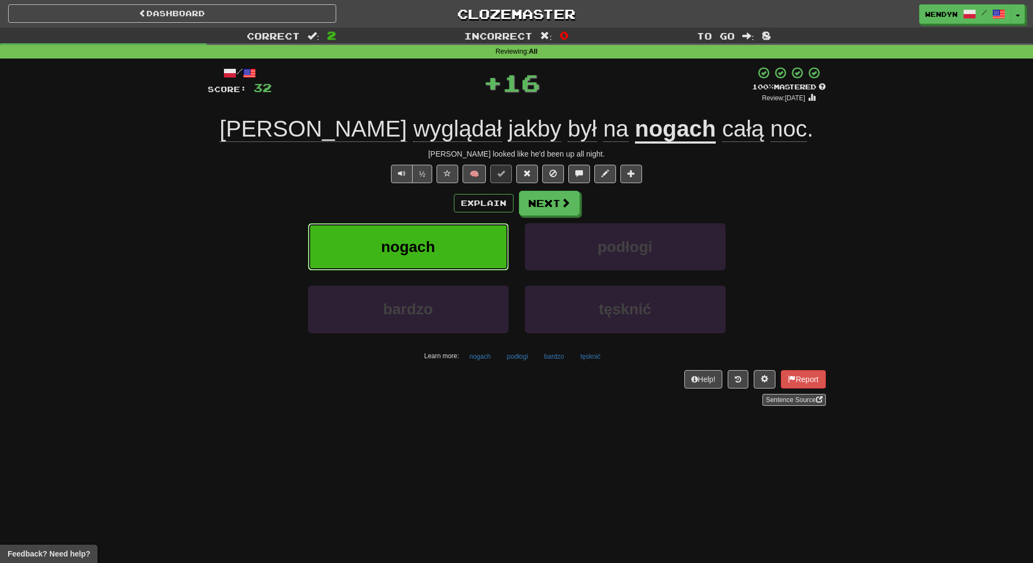
click at [424, 235] on button "nogach" at bounding box center [408, 246] width 201 height 47
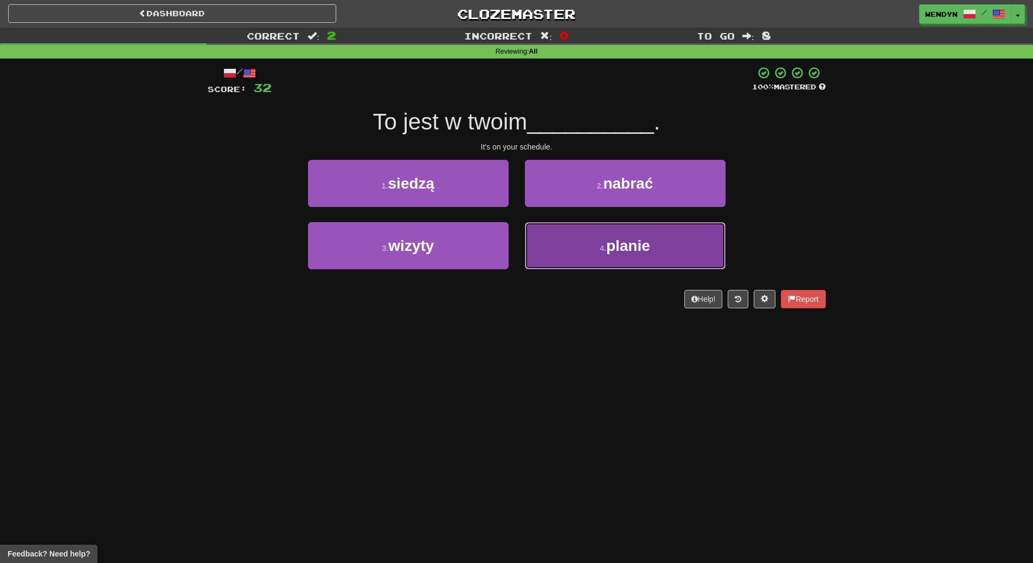
click at [587, 259] on button "4 . planie" at bounding box center [625, 245] width 201 height 47
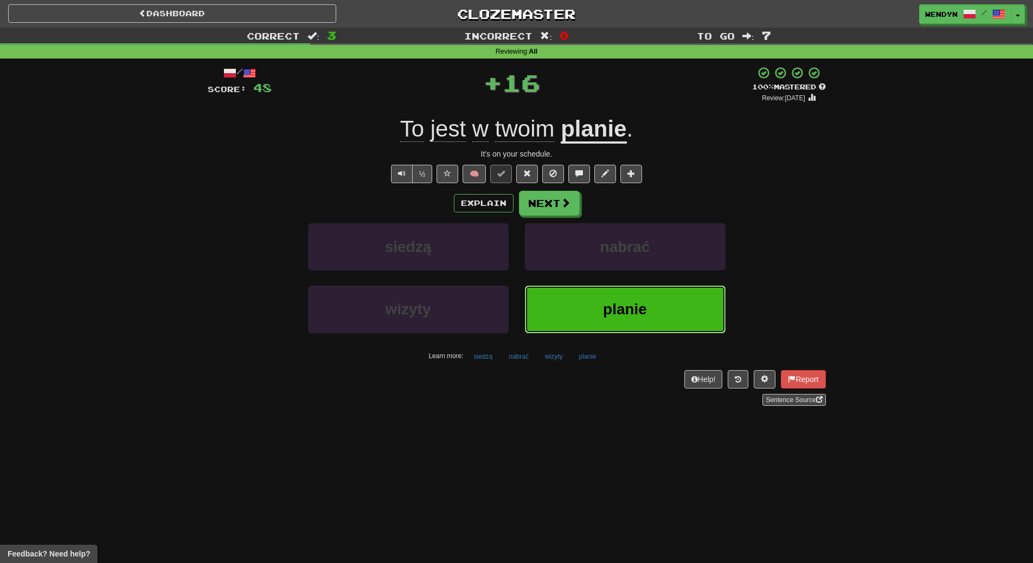
click at [577, 297] on button "planie" at bounding box center [625, 309] width 201 height 47
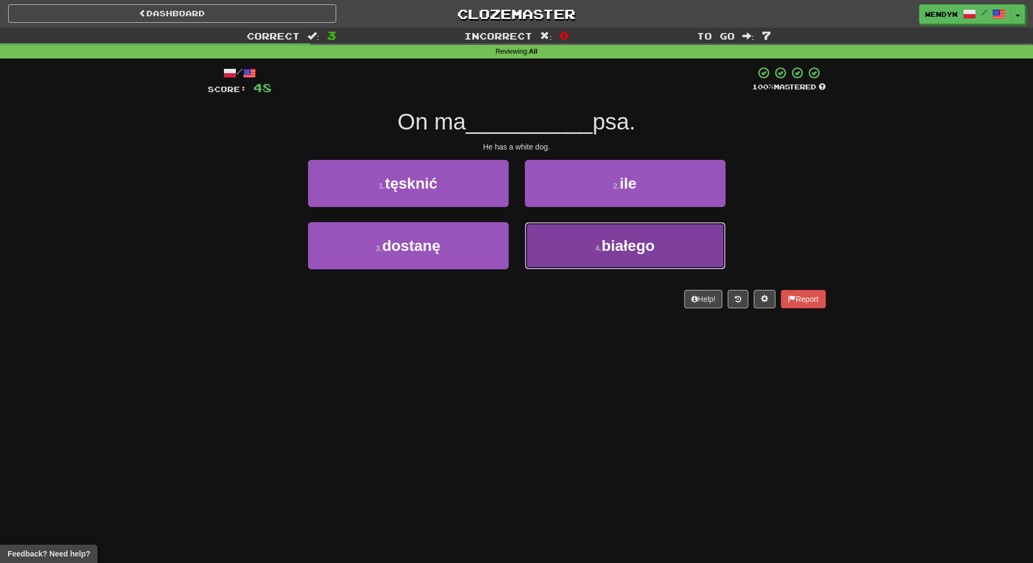
click at [600, 252] on small "4 ." at bounding box center [598, 248] width 7 height 9
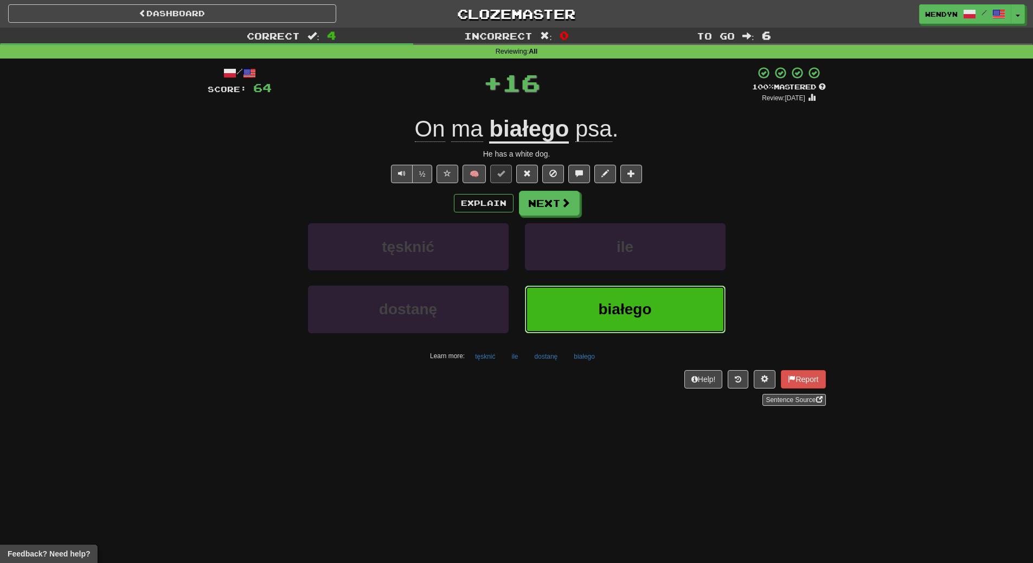
click at [583, 293] on button "białego" at bounding box center [625, 309] width 201 height 47
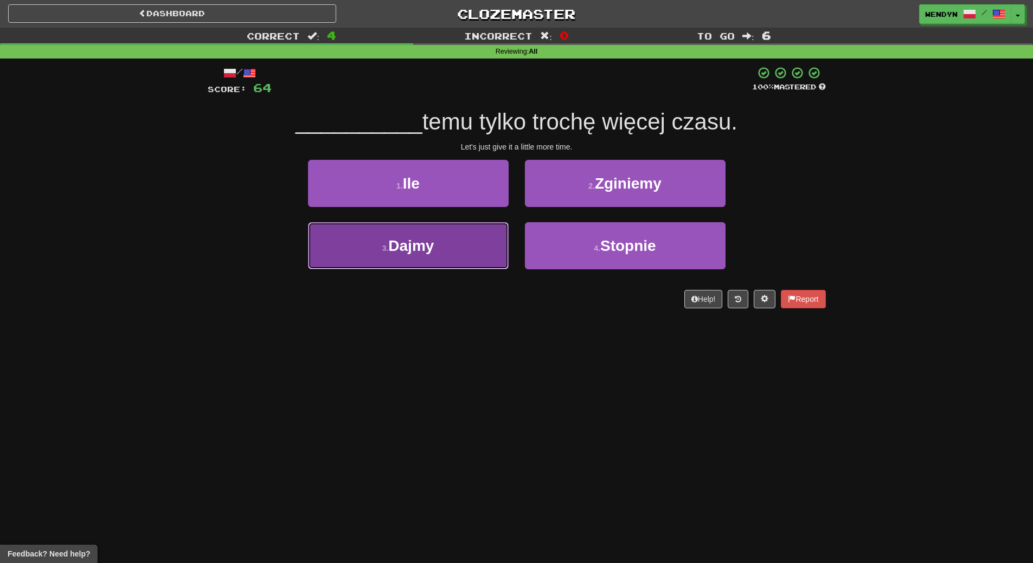
click at [460, 264] on button "3 . Dajmy" at bounding box center [408, 245] width 201 height 47
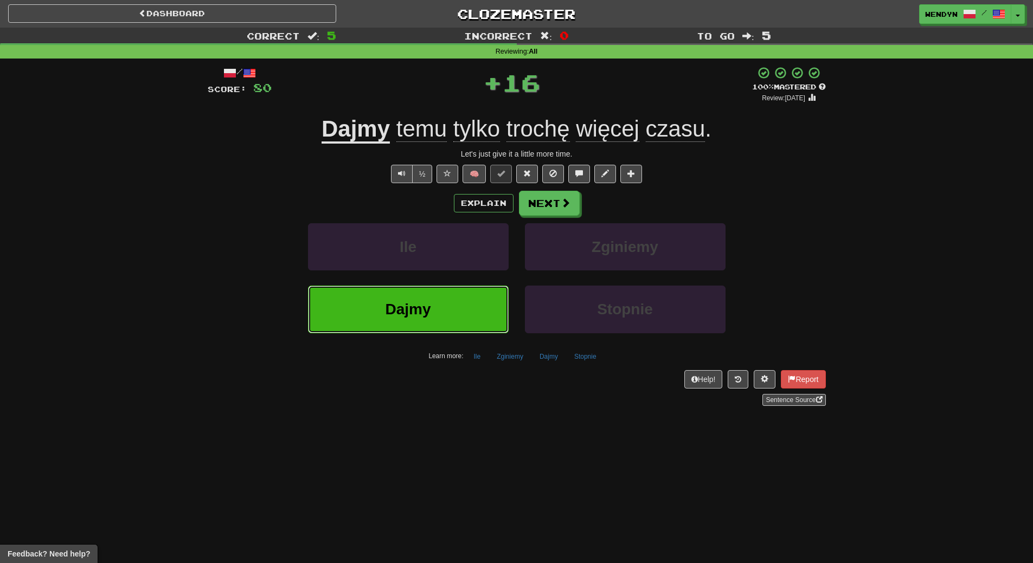
click at [457, 300] on button "Dajmy" at bounding box center [408, 309] width 201 height 47
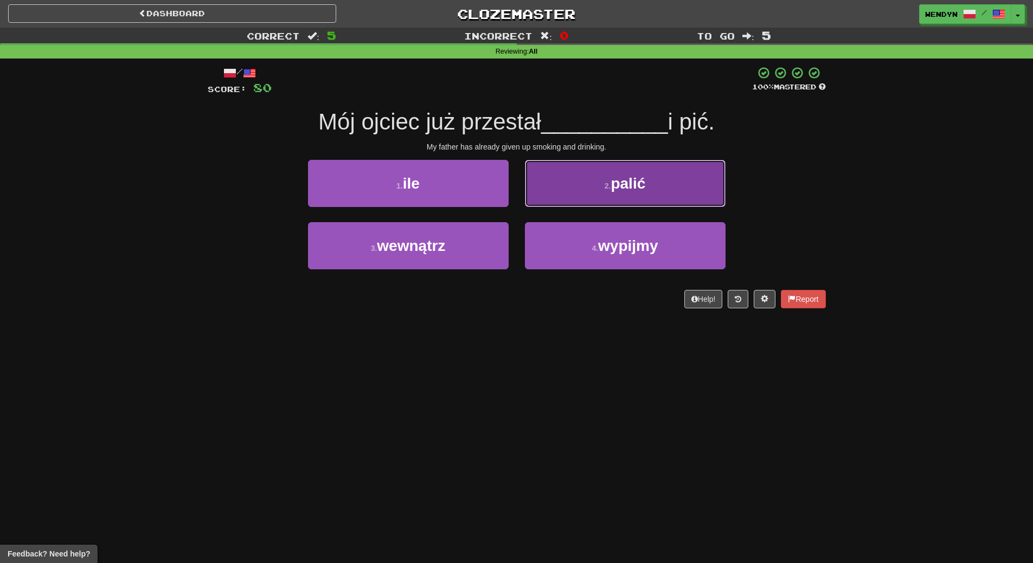
click at [638, 182] on span "palić" at bounding box center [628, 183] width 35 height 17
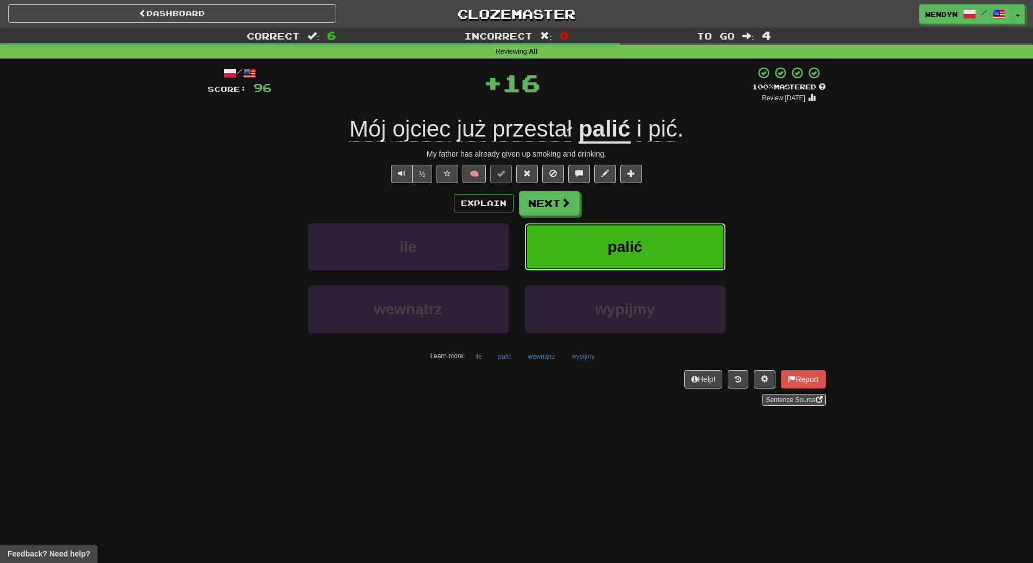
click at [630, 232] on button "palić" at bounding box center [625, 246] width 201 height 47
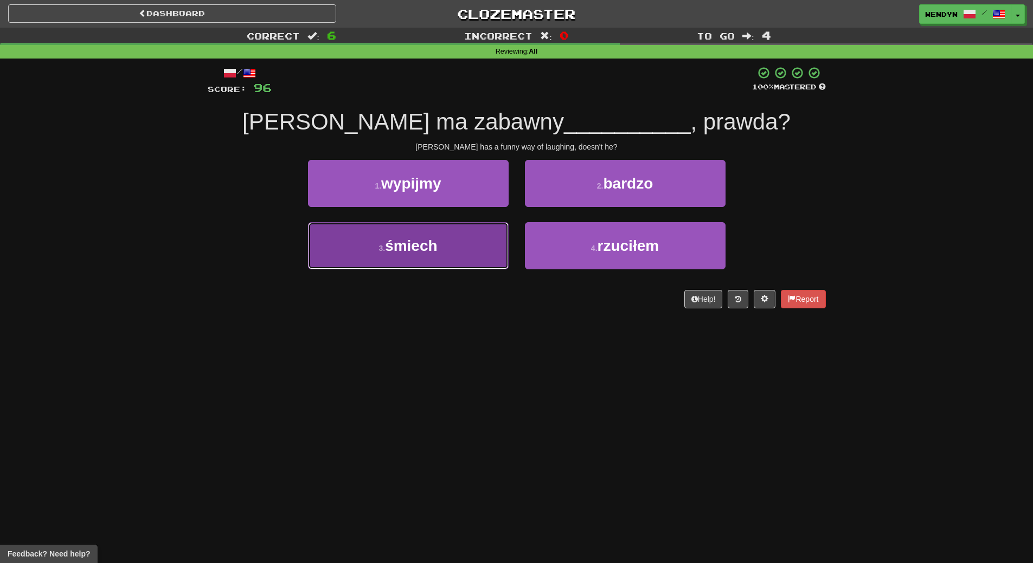
click at [425, 249] on span "śmiech" at bounding box center [411, 245] width 53 height 17
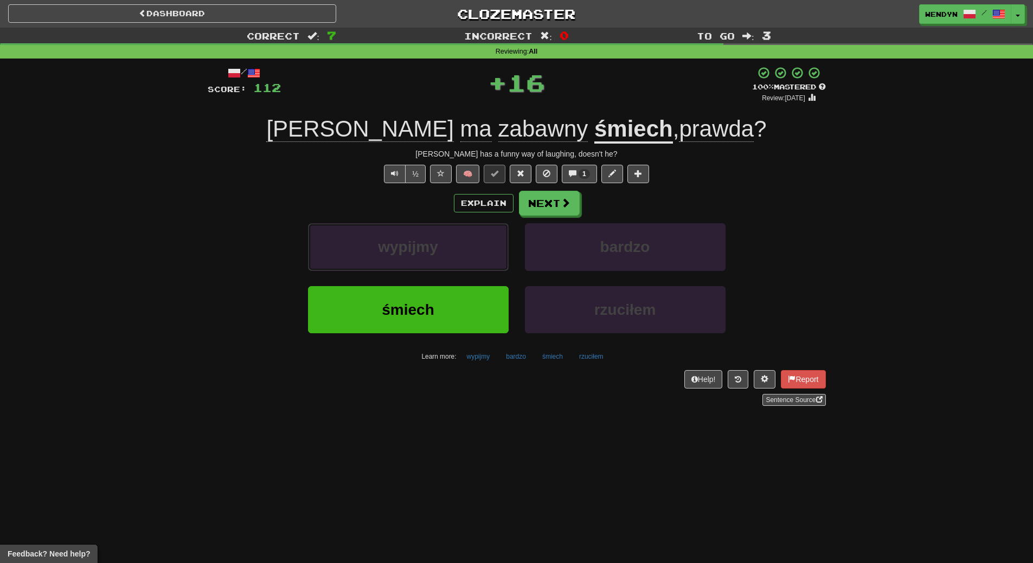
click at [425, 249] on span "wypijmy" at bounding box center [408, 247] width 60 height 17
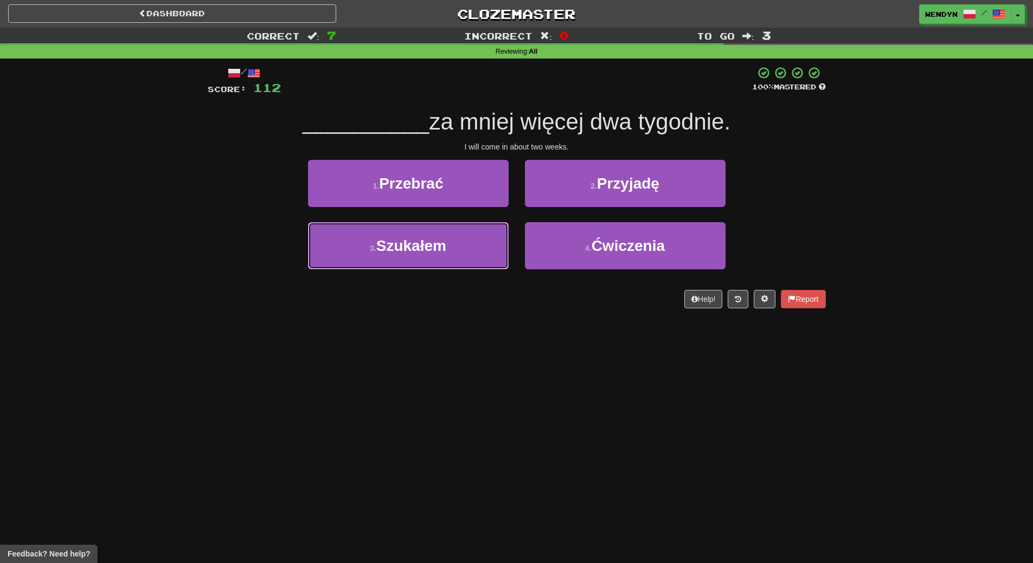
drag, startPoint x: 425, startPoint y: 249, endPoint x: 427, endPoint y: 286, distance: 36.9
click at [427, 286] on div "/ Score: 112 100 % Mastered __________ za mniej więcej dwa tygodnie. I will com…" at bounding box center [517, 187] width 618 height 242
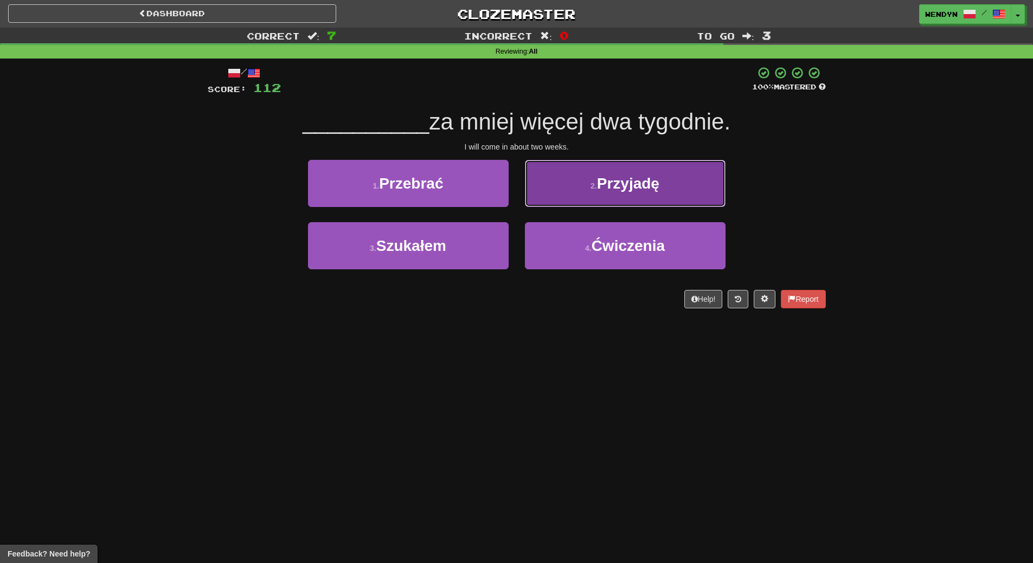
click at [618, 192] on button "2 . Przyjadę" at bounding box center [625, 183] width 201 height 47
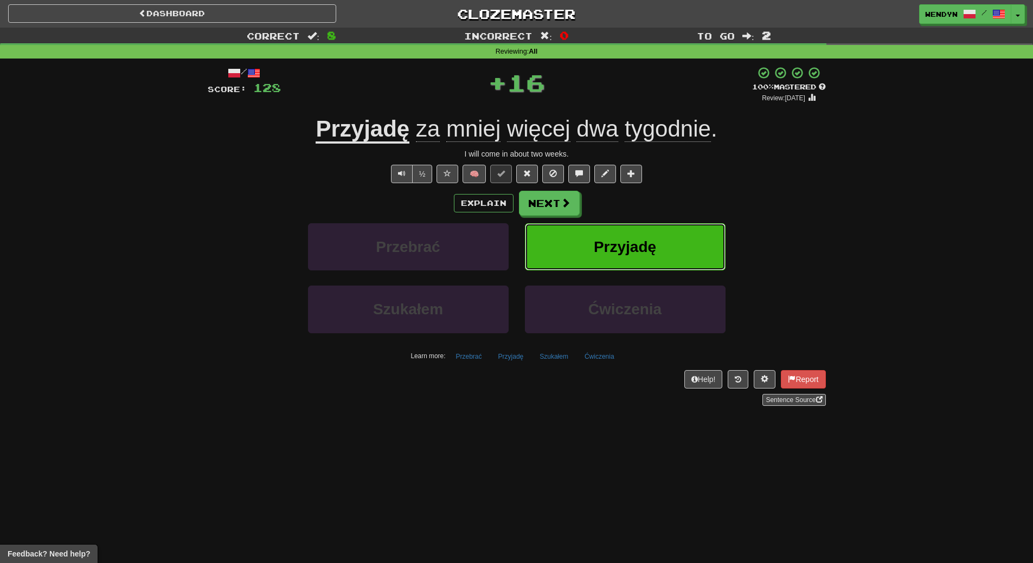
click at [623, 233] on button "Przyjadę" at bounding box center [625, 246] width 201 height 47
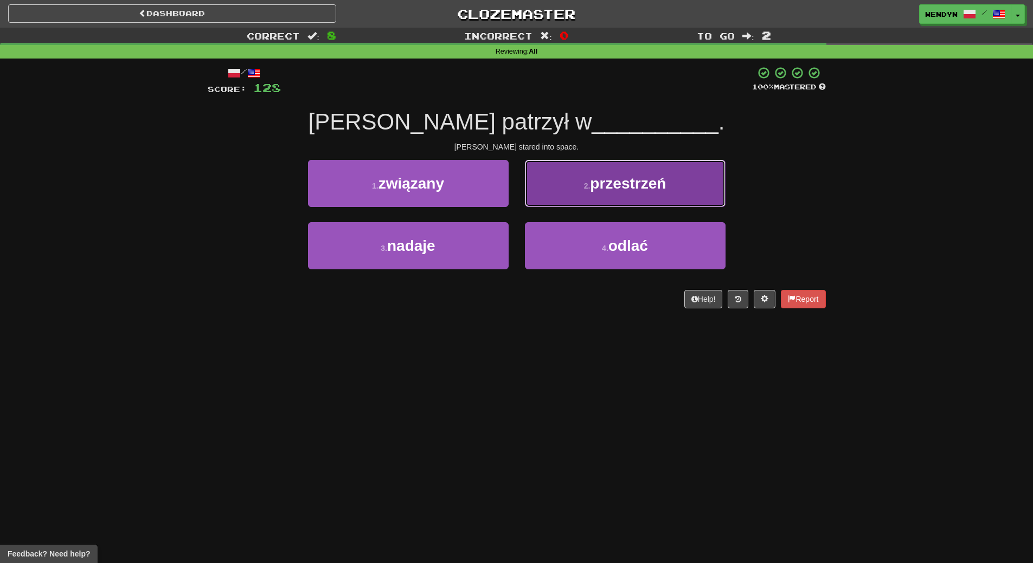
click at [651, 183] on span "przestrzeń" at bounding box center [628, 183] width 76 height 17
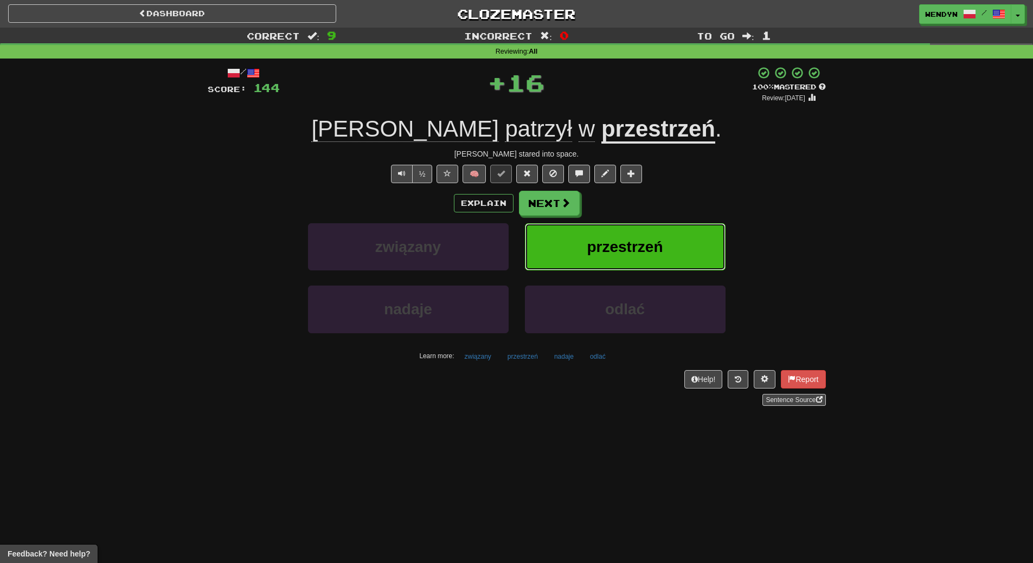
click at [634, 227] on button "przestrzeń" at bounding box center [625, 246] width 201 height 47
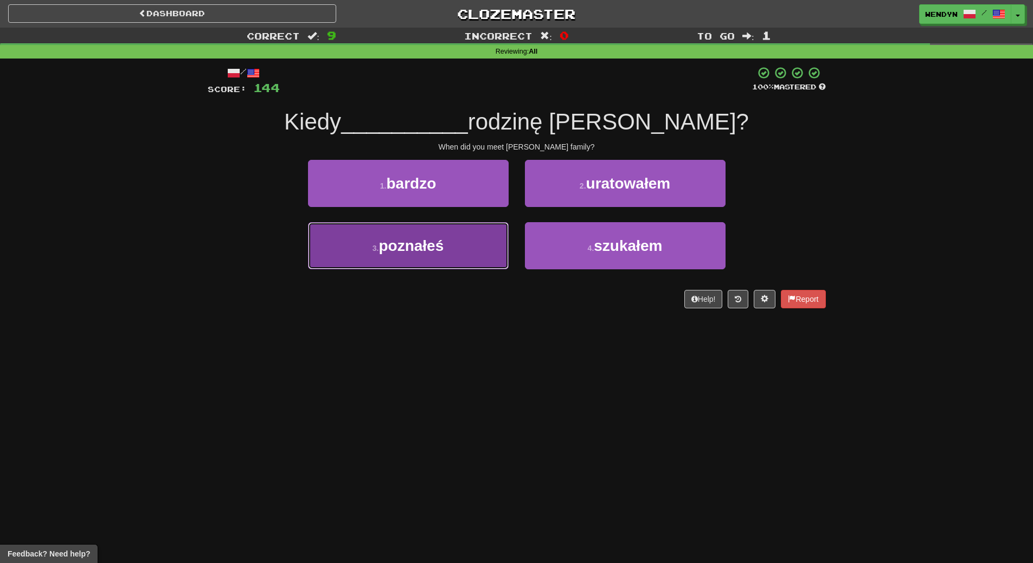
click at [472, 253] on button "3 . poznałeś" at bounding box center [408, 245] width 201 height 47
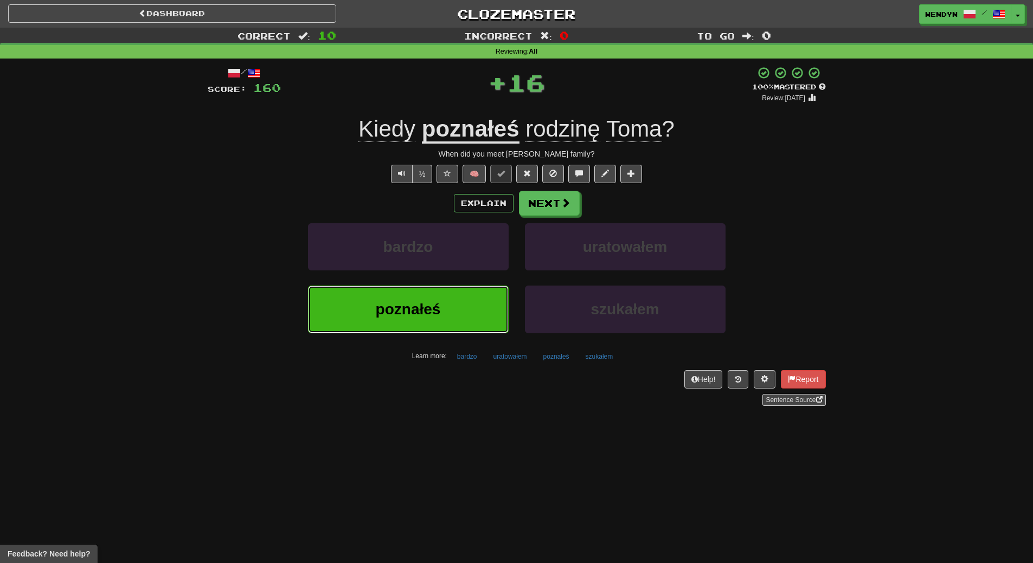
click at [454, 299] on button "poznałeś" at bounding box center [408, 309] width 201 height 47
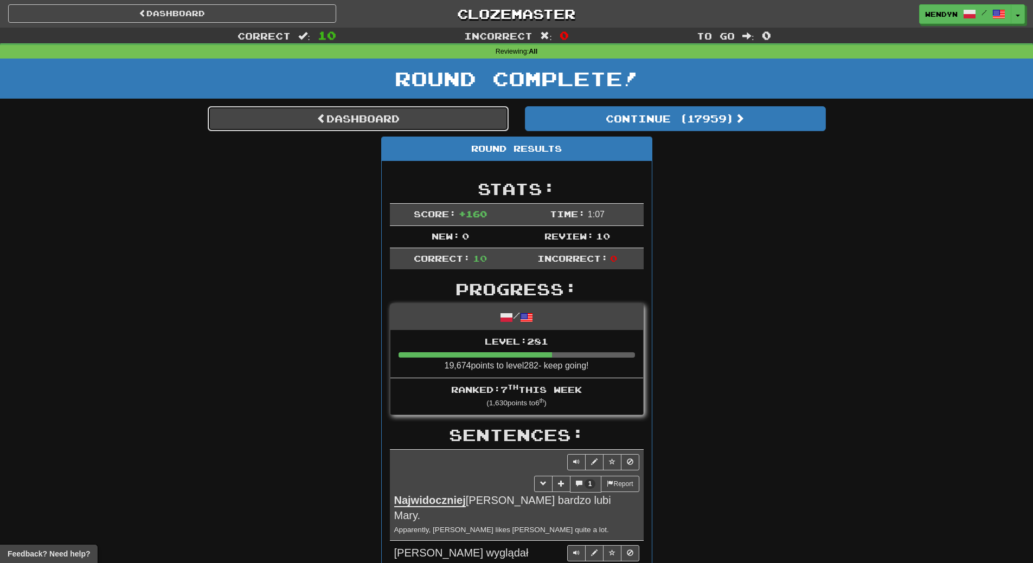
click at [396, 126] on link "Dashboard" at bounding box center [358, 118] width 301 height 25
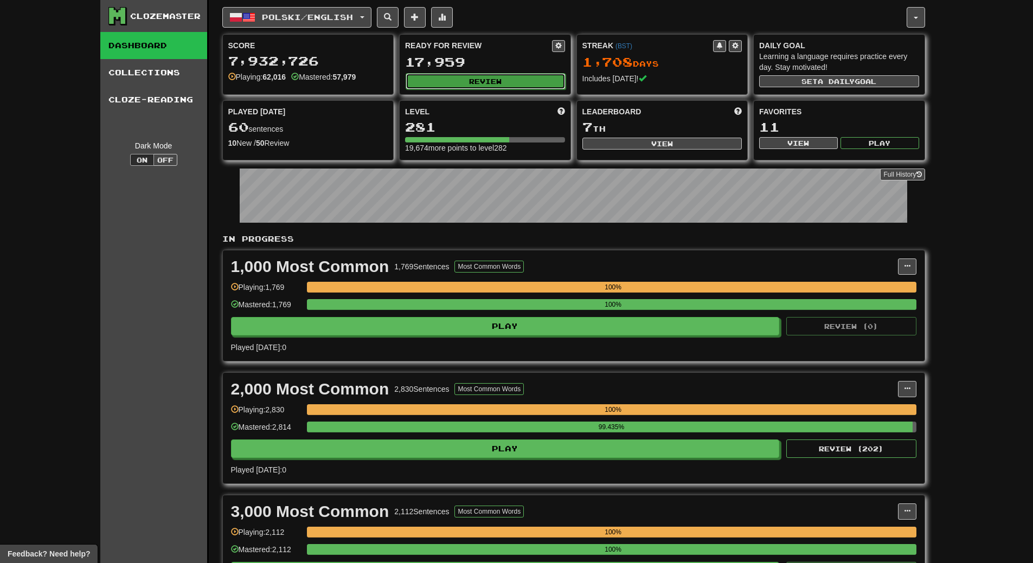
click at [529, 80] on button "Review" at bounding box center [486, 81] width 160 height 16
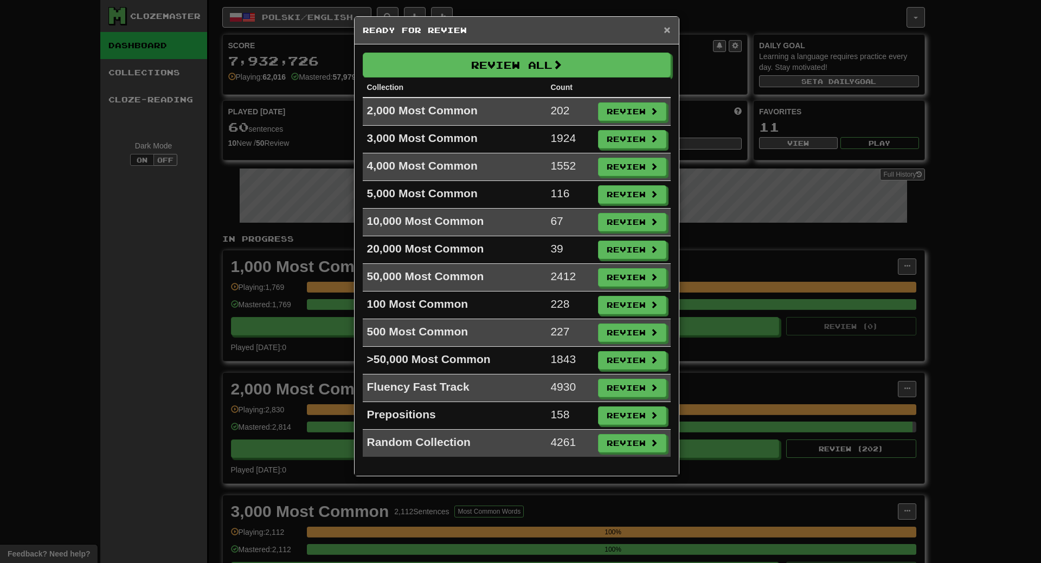
click at [665, 31] on span "×" at bounding box center [667, 29] width 7 height 12
